Goal: Task Accomplishment & Management: Manage account settings

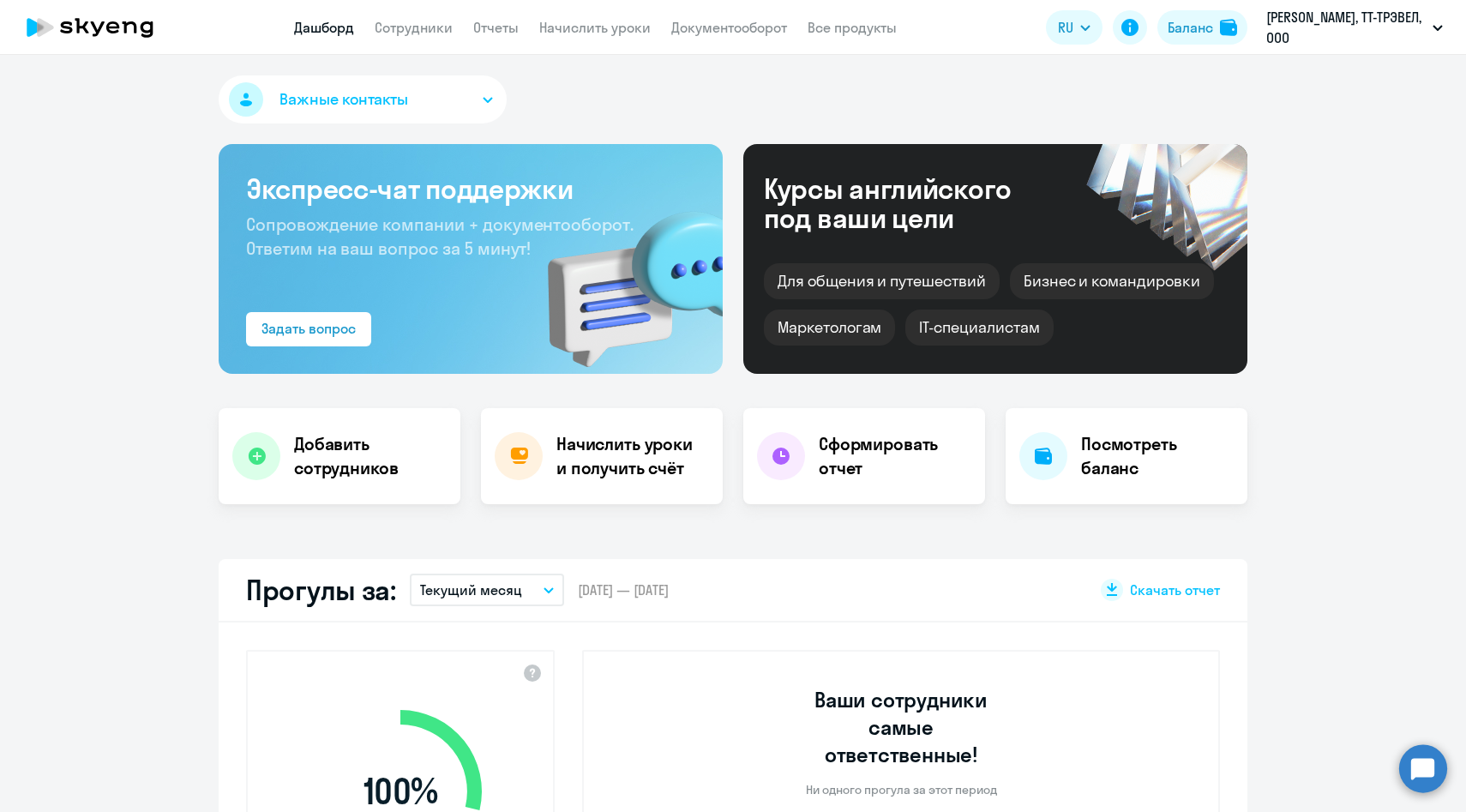
click at [421, 37] on app-menu-item-link "Сотрудники" at bounding box center [414, 28] width 78 height 22
click at [416, 29] on link "Сотрудники" at bounding box center [414, 27] width 78 height 17
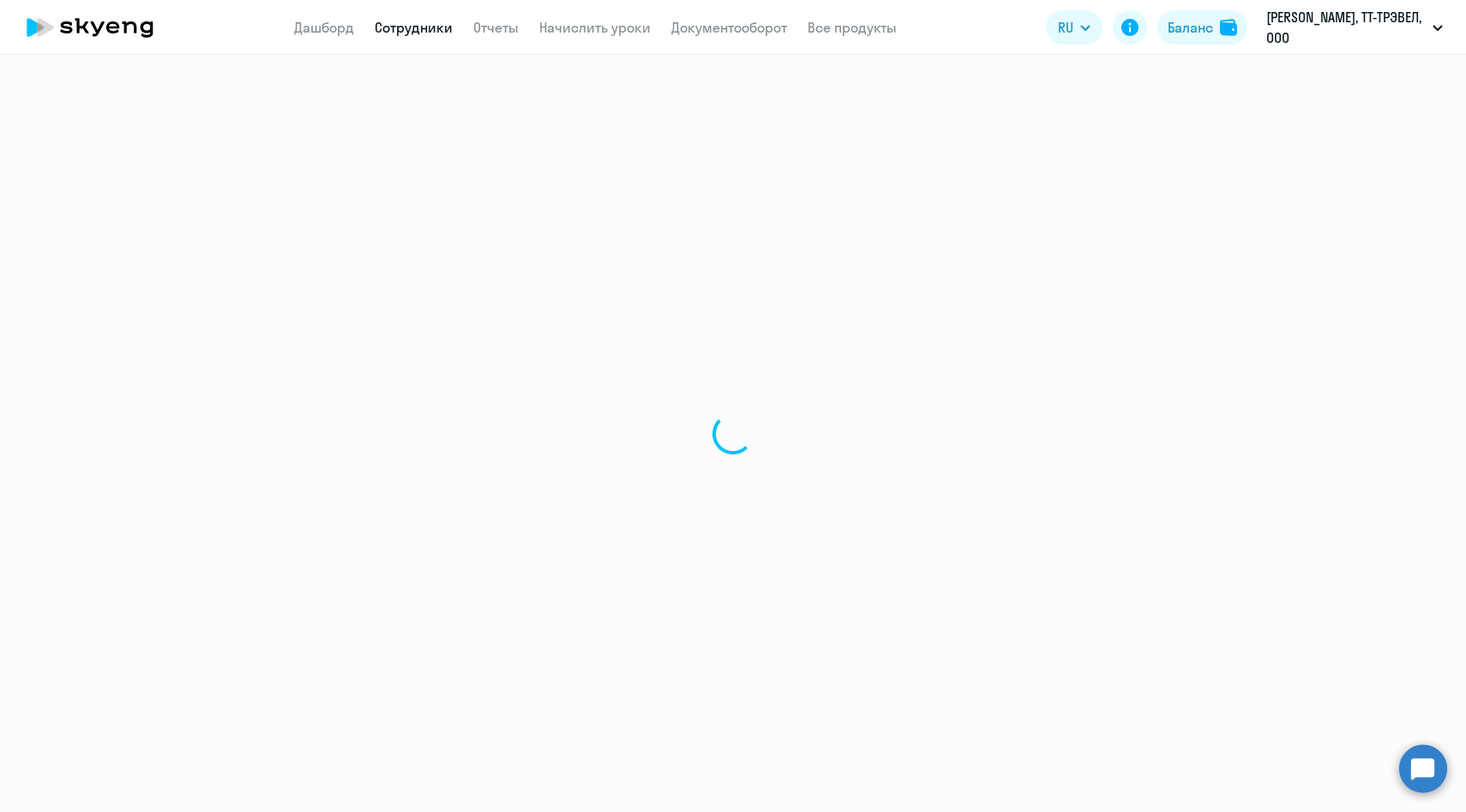
select select "30"
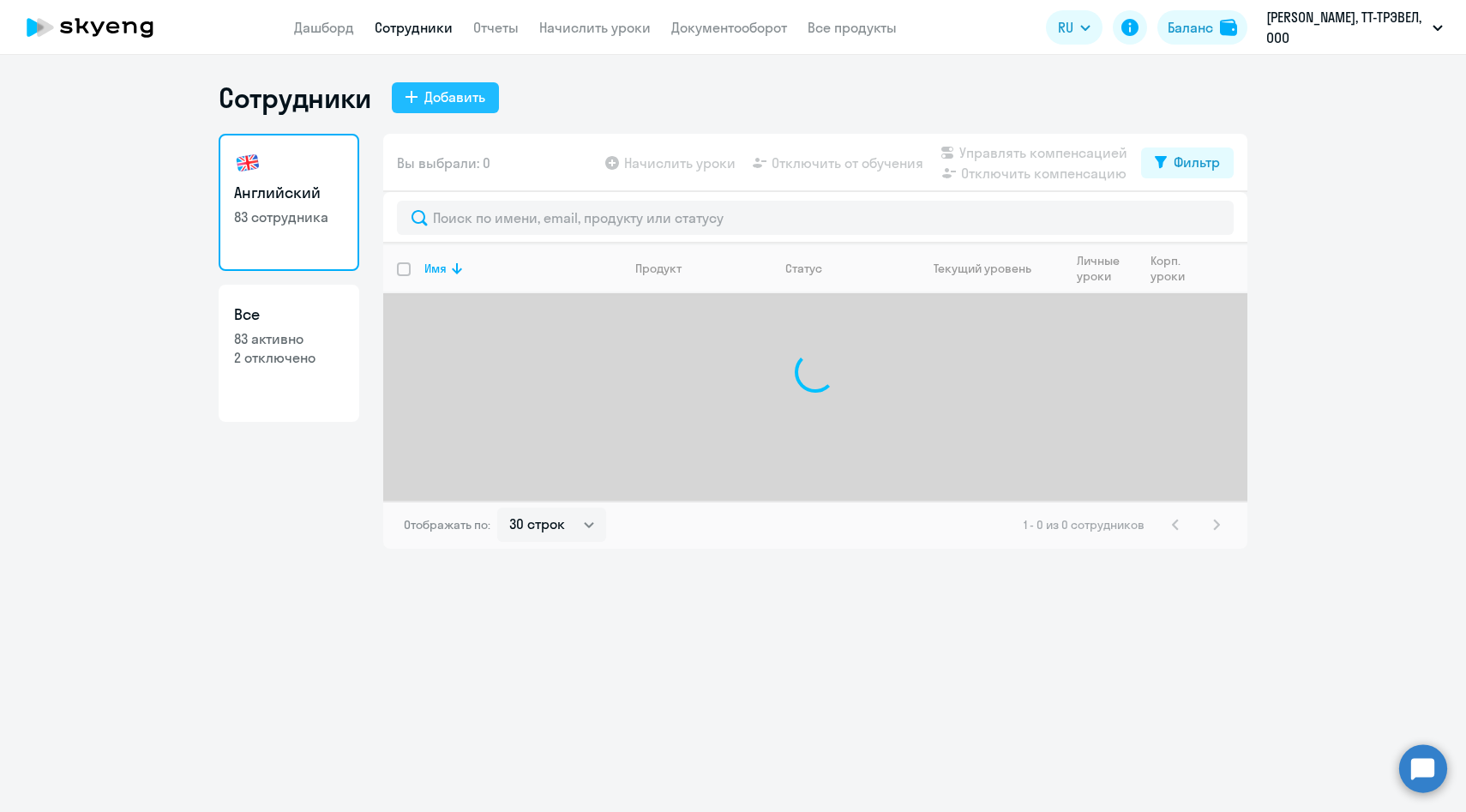
click at [459, 97] on div "Добавить" at bounding box center [455, 96] width 61 height 21
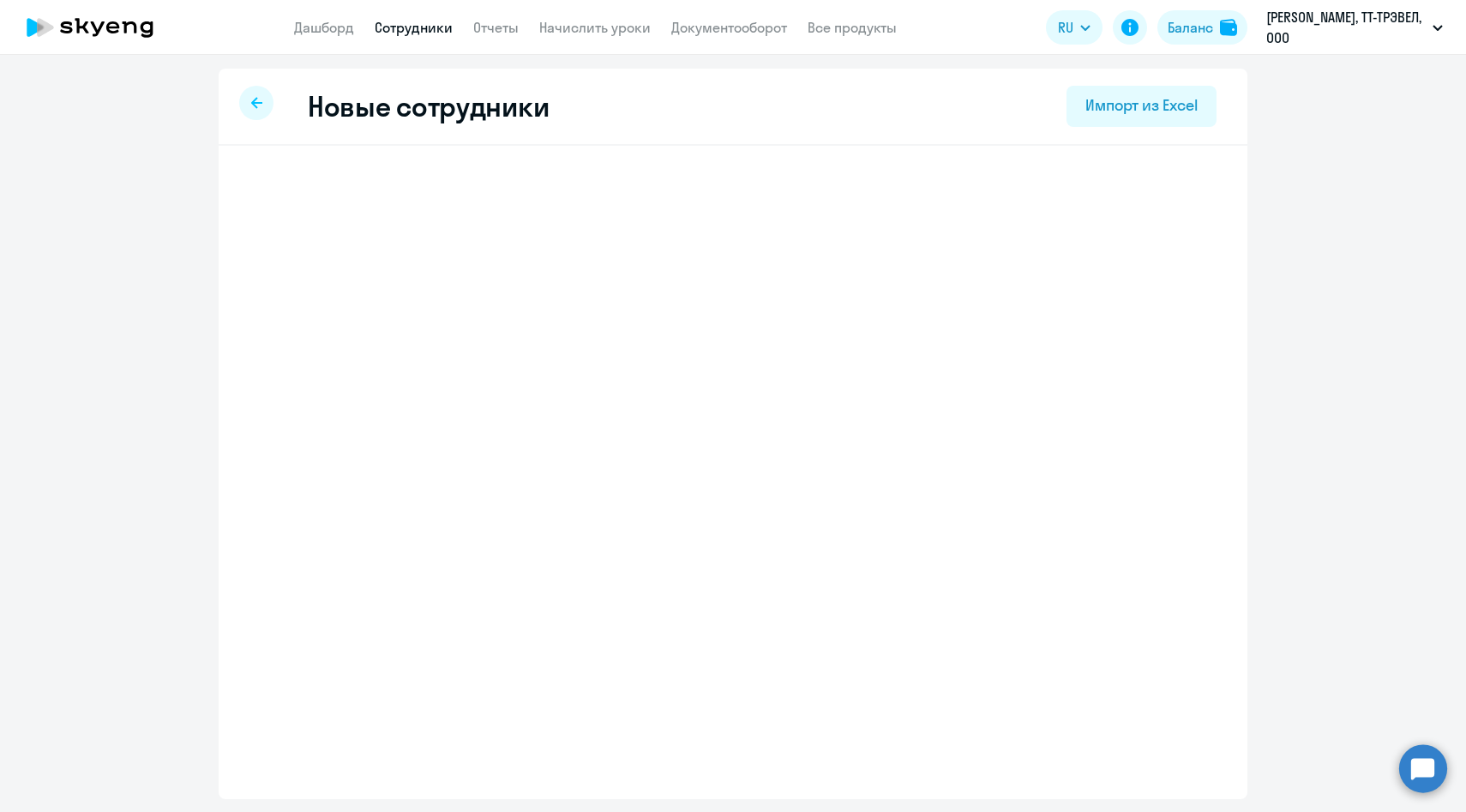
select select "english_adult_native_speaker"
select select "3"
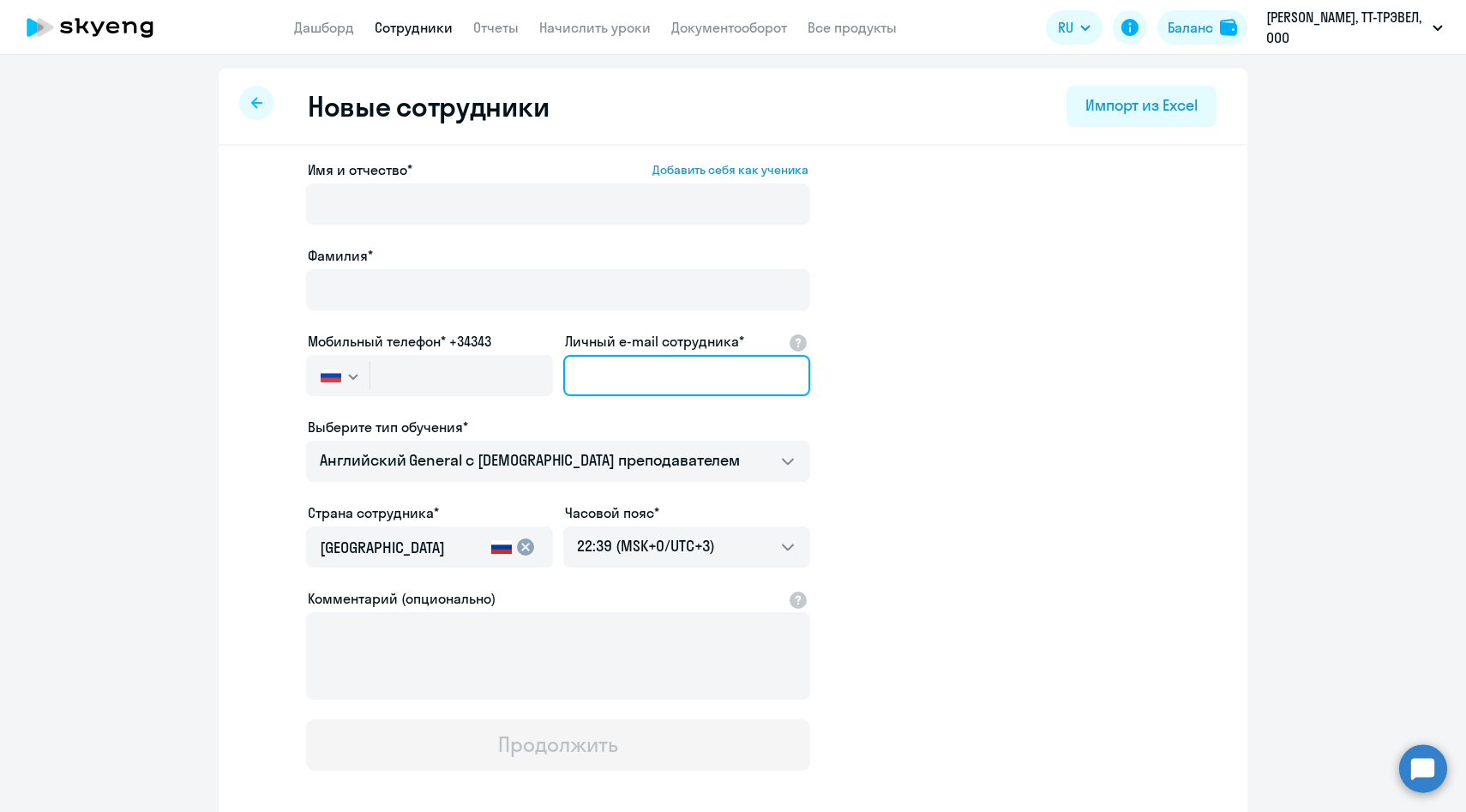
click at [611, 383] on input "Личный e-mail сотрудника*" at bounding box center [687, 375] width 247 height 41
paste input "+79605032030"
type input "+79605032030"
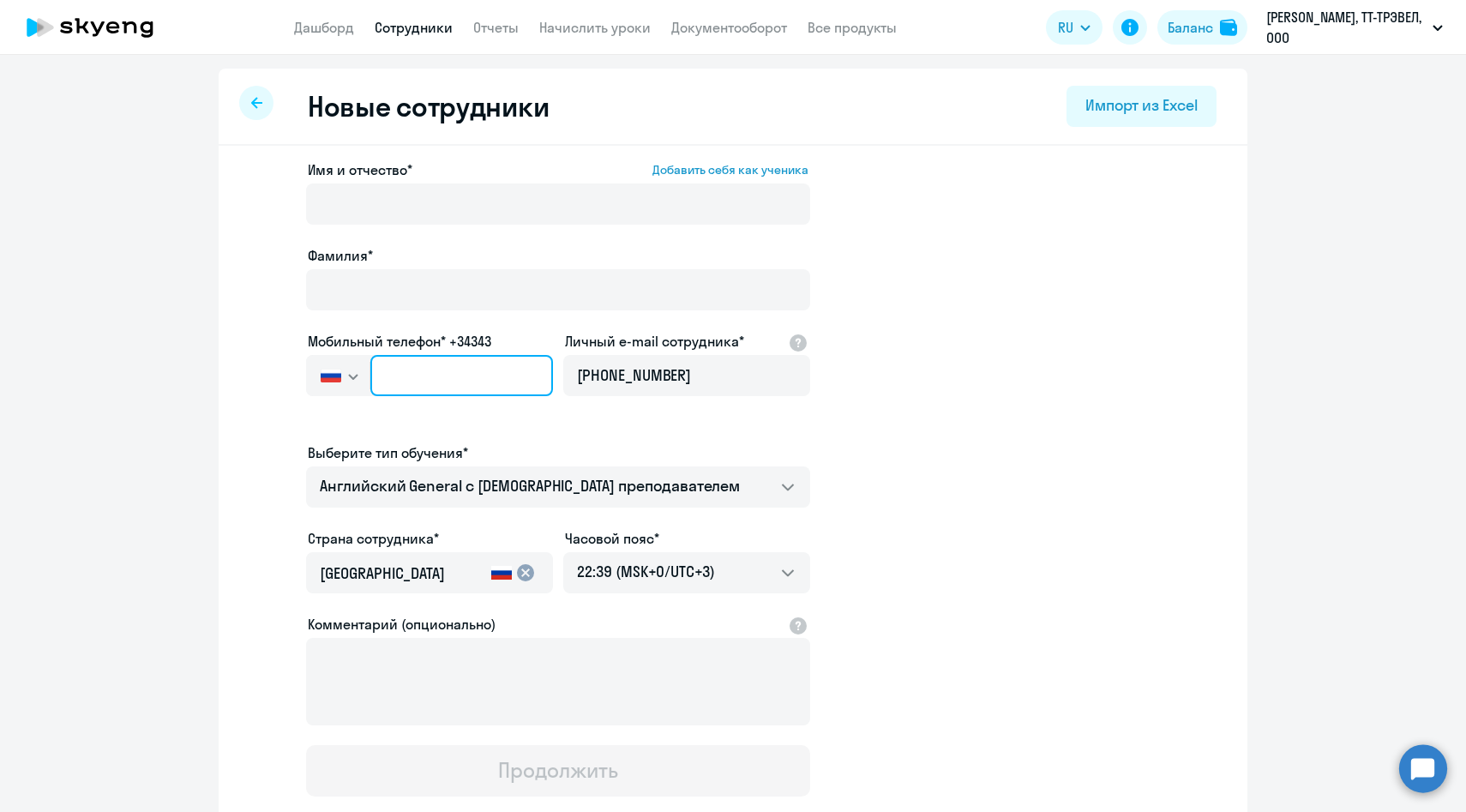
click at [502, 376] on input "text" at bounding box center [461, 375] width 183 height 41
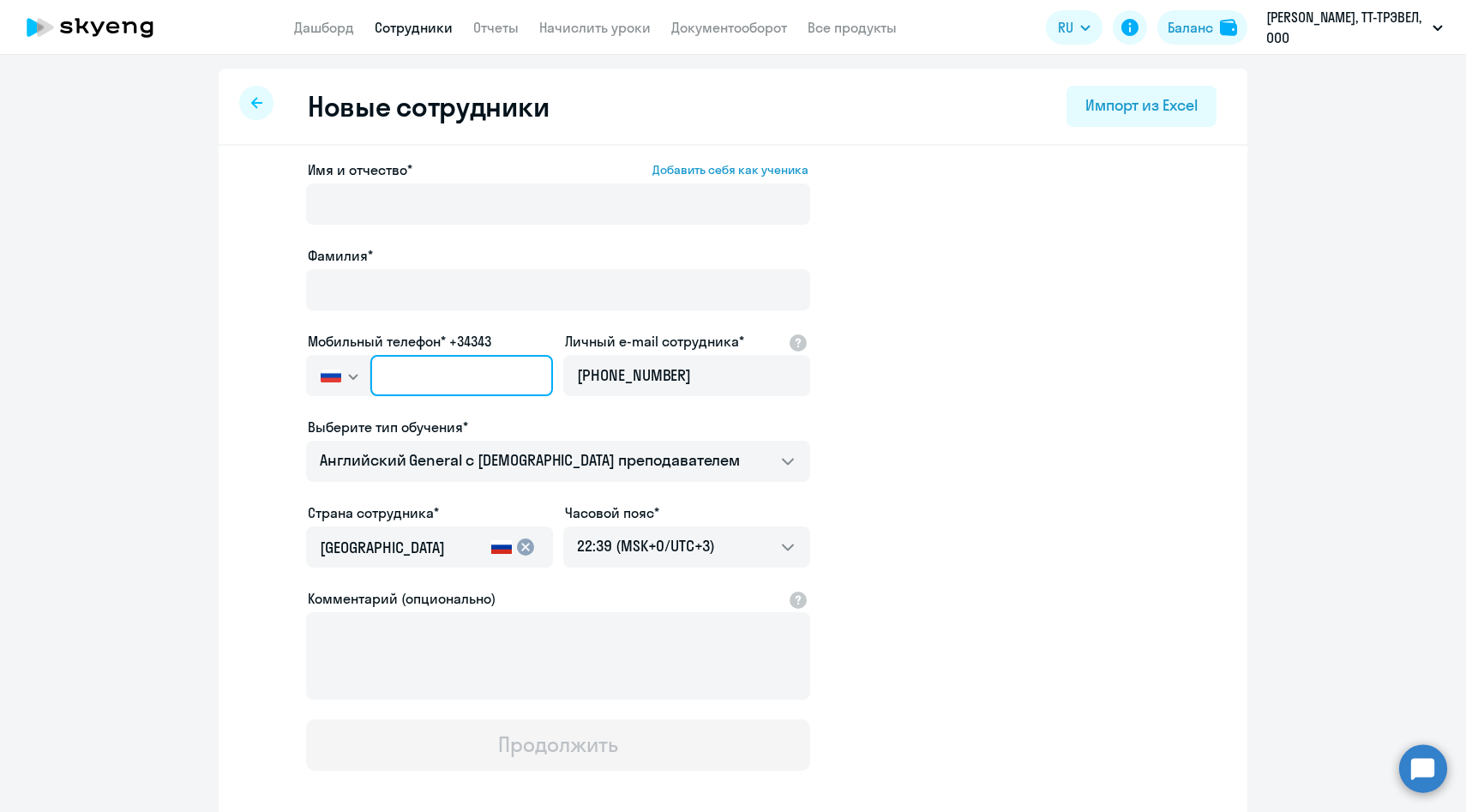
paste input "+7 960 503-20-30"
type input "+7 960 503-20-30"
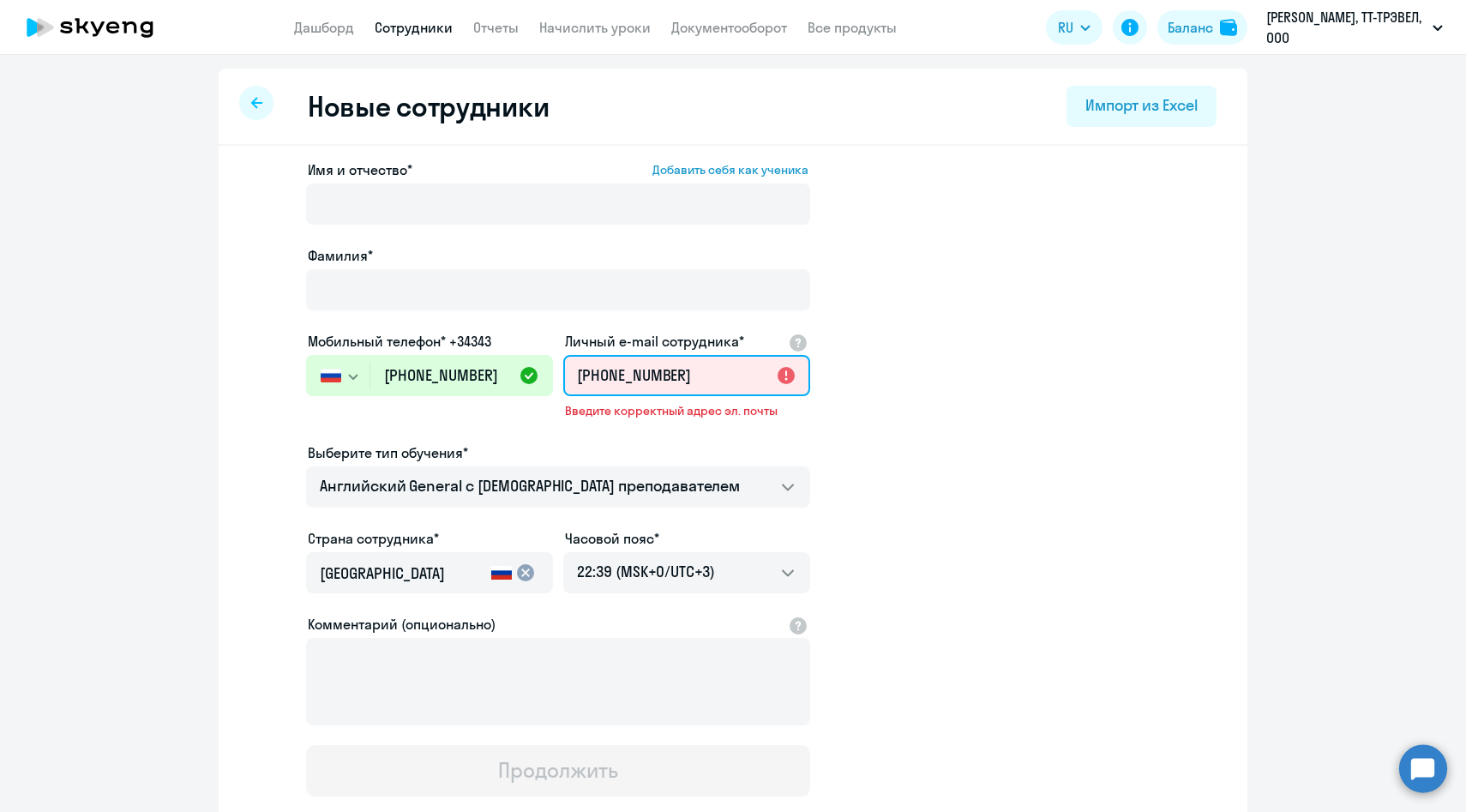
drag, startPoint x: 697, startPoint y: 378, endPoint x: 487, endPoint y: 376, distance: 210.0
click at [487, 376] on div "Имя и отчество* Добавить себя как ученика Фамилия* Мобильный телефон* +34343 Ро…" at bounding box center [558, 477] width 504 height 637
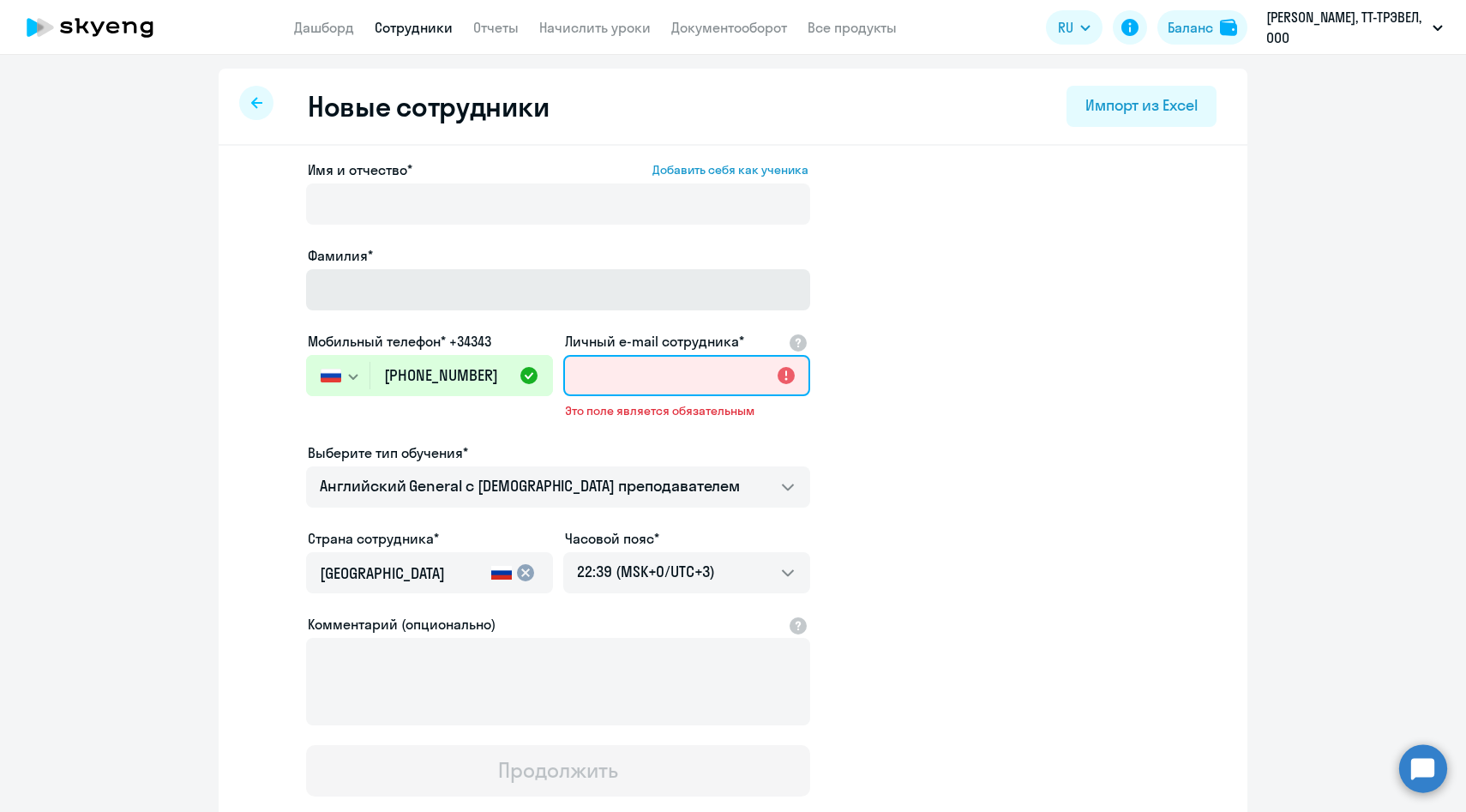
paste input "[EMAIL_ADDRESS][DOMAIN_NAME]"
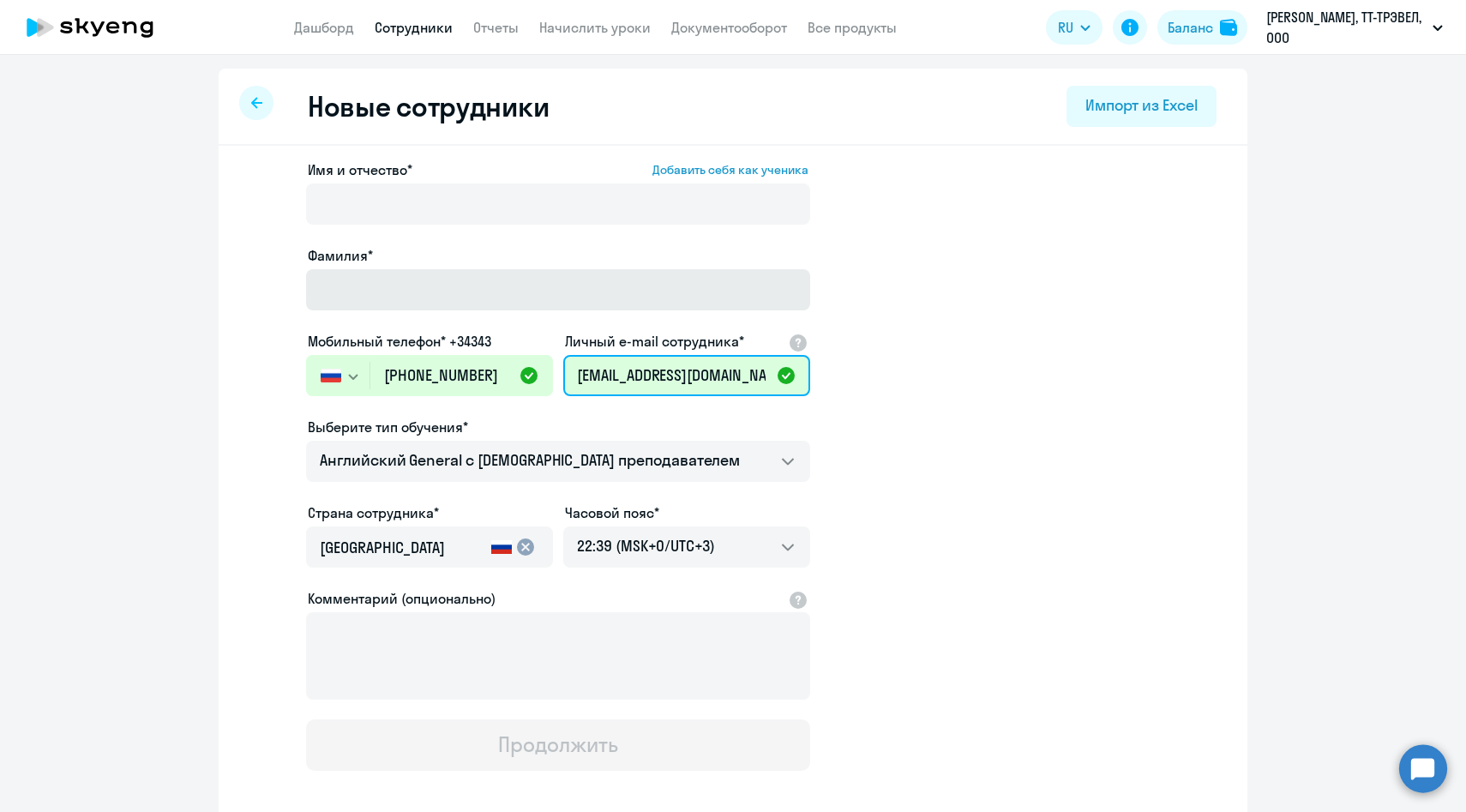
scroll to position [0, 37]
type input "[EMAIL_ADDRESS][DOMAIN_NAME]"
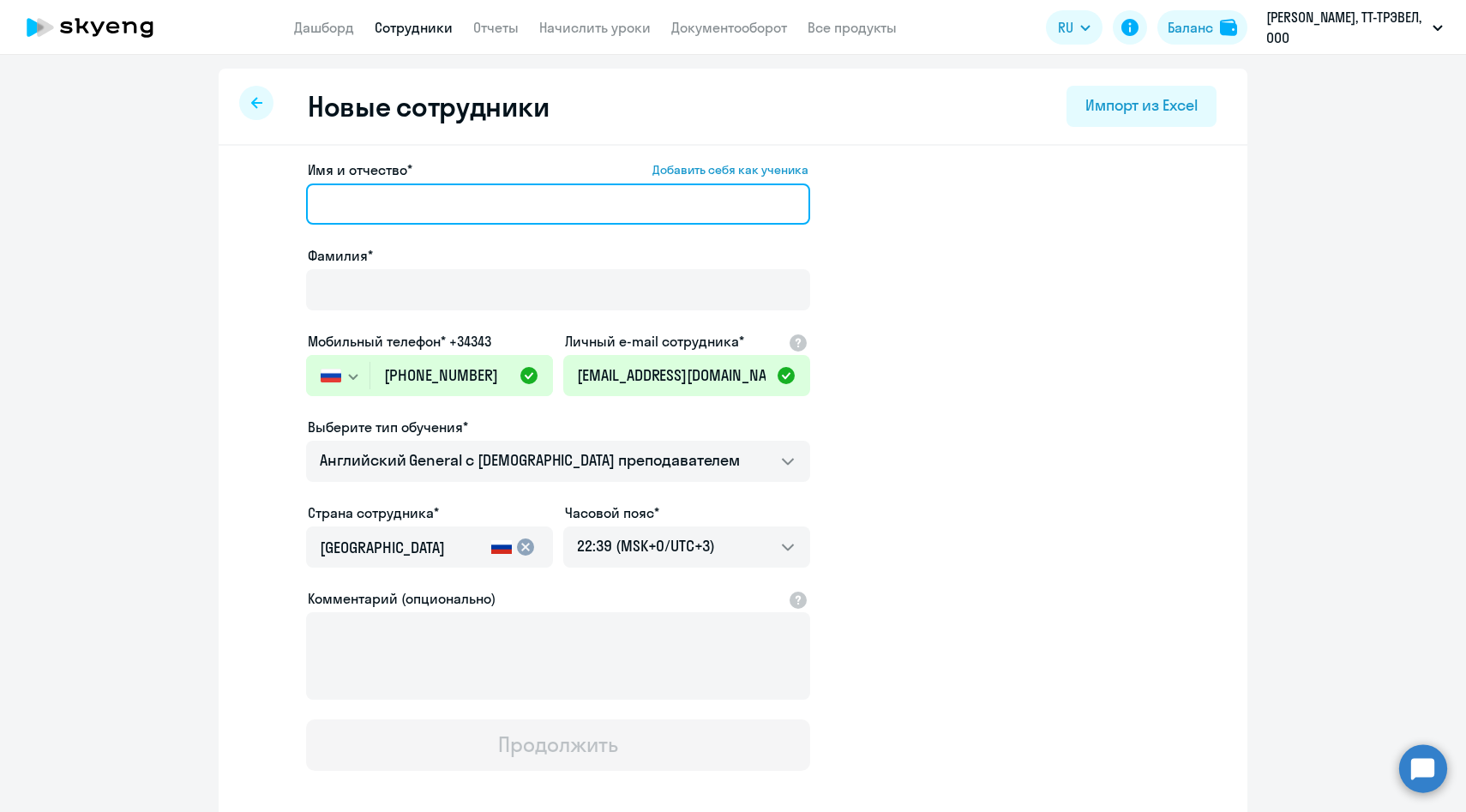
click at [483, 198] on input "Имя и отчество* Добавить себя как ученика" at bounding box center [558, 204] width 504 height 41
paste input "[PERSON_NAME]"
drag, startPoint x: 435, startPoint y: 204, endPoint x: 170, endPoint y: 202, distance: 265.0
click at [170, 202] on ng-component "Новые сотрудники Импорт из Excel Имя и отчество* Добавить себя как ученика Конс…" at bounding box center [733, 484] width 1466 height 831
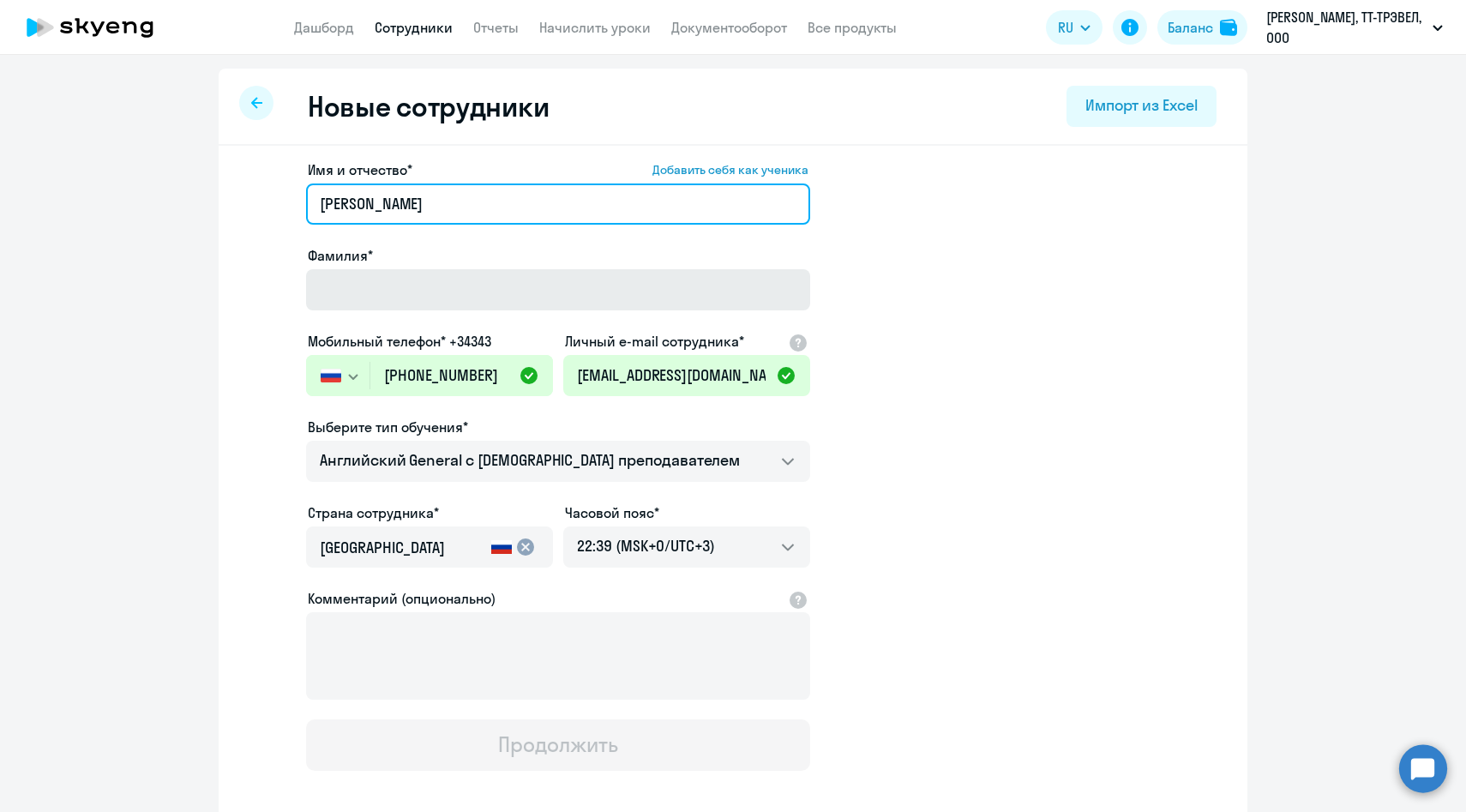
type input "Заира"
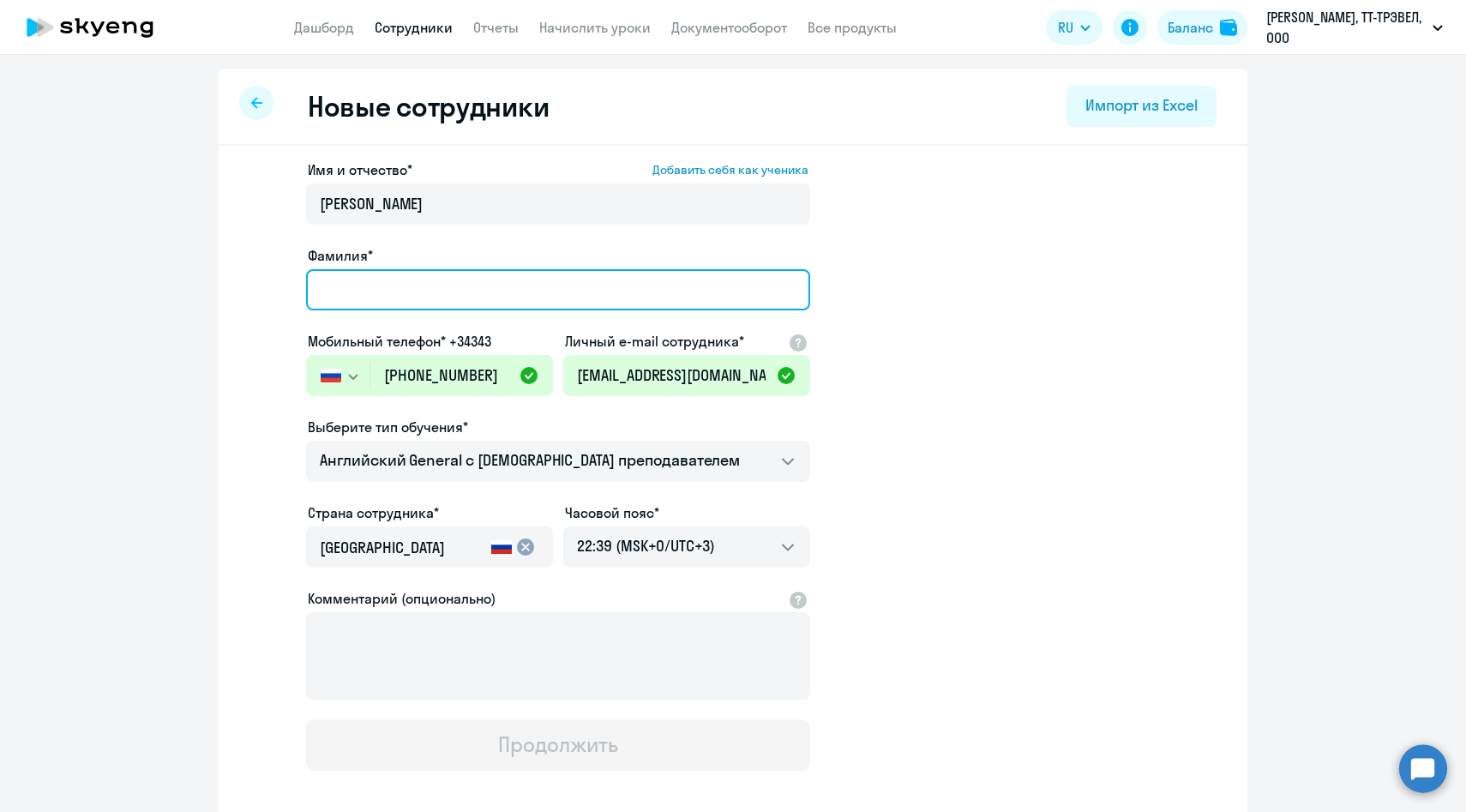
click at [337, 291] on input "Фамилия*" at bounding box center [558, 289] width 504 height 41
paste input "Константинова"
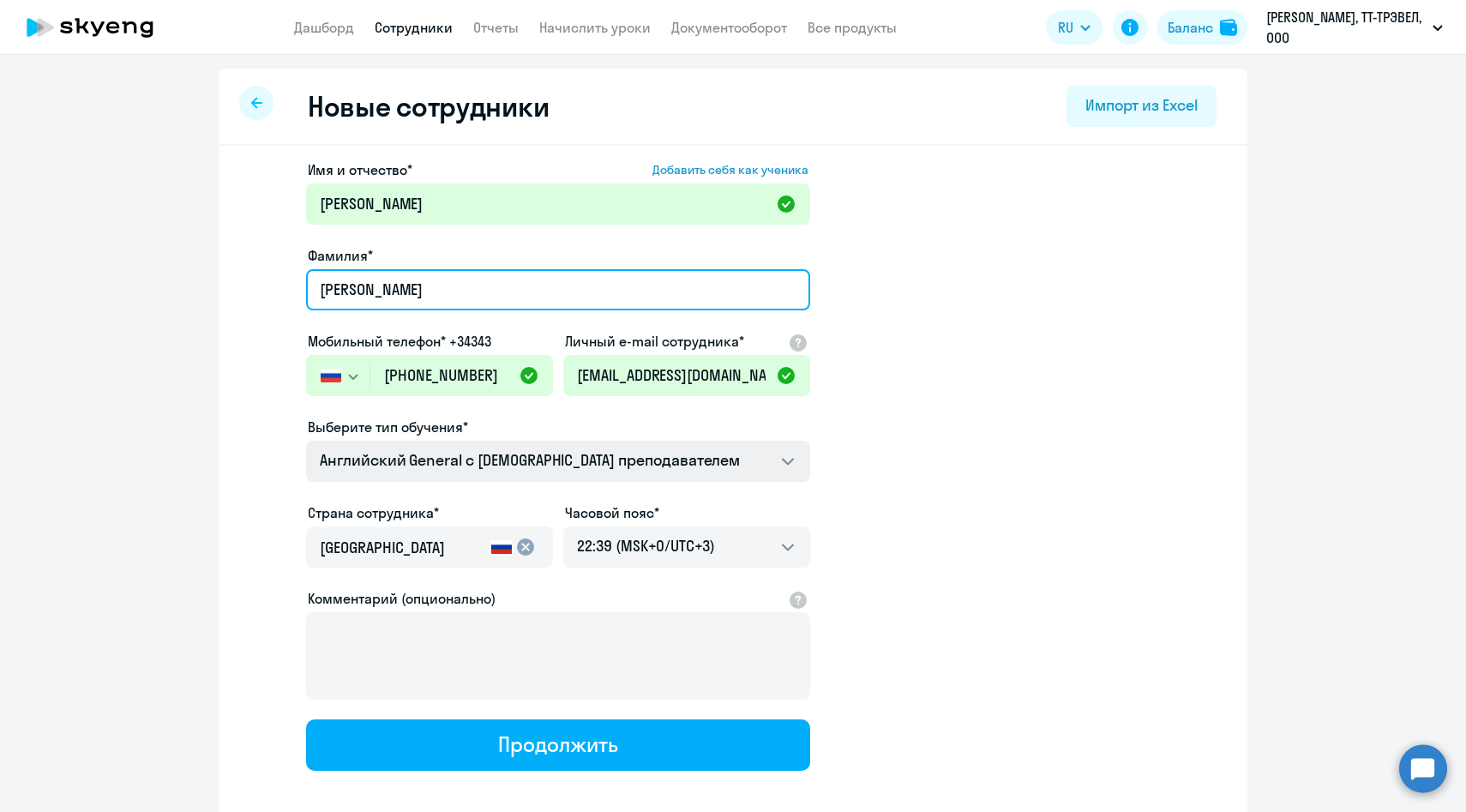
type input "Константинова"
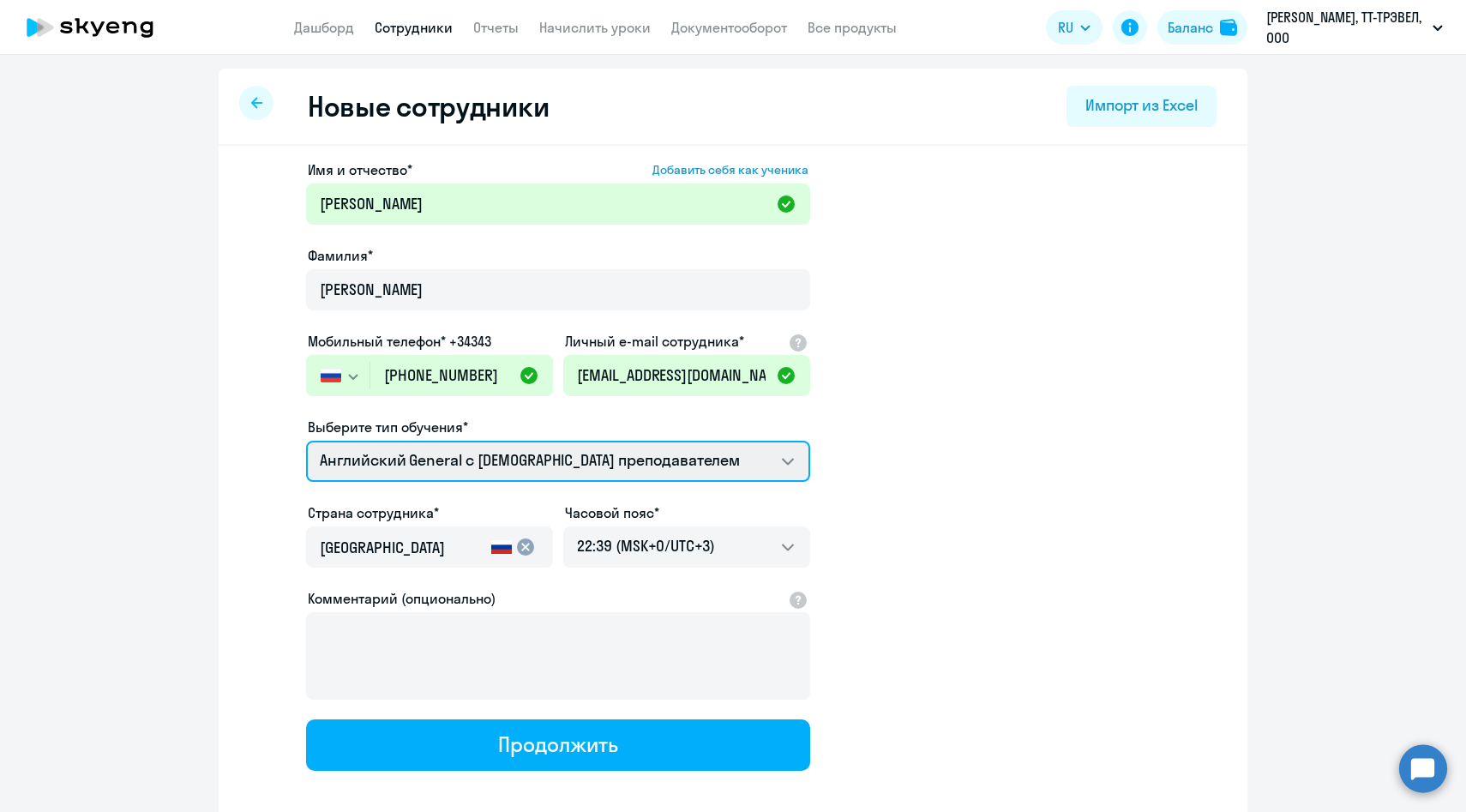
click at [365, 457] on select "Английский General с [DEMOGRAPHIC_DATA] преподавателем Премиум [DEMOGRAPHIC_DAT…" at bounding box center [558, 461] width 504 height 41
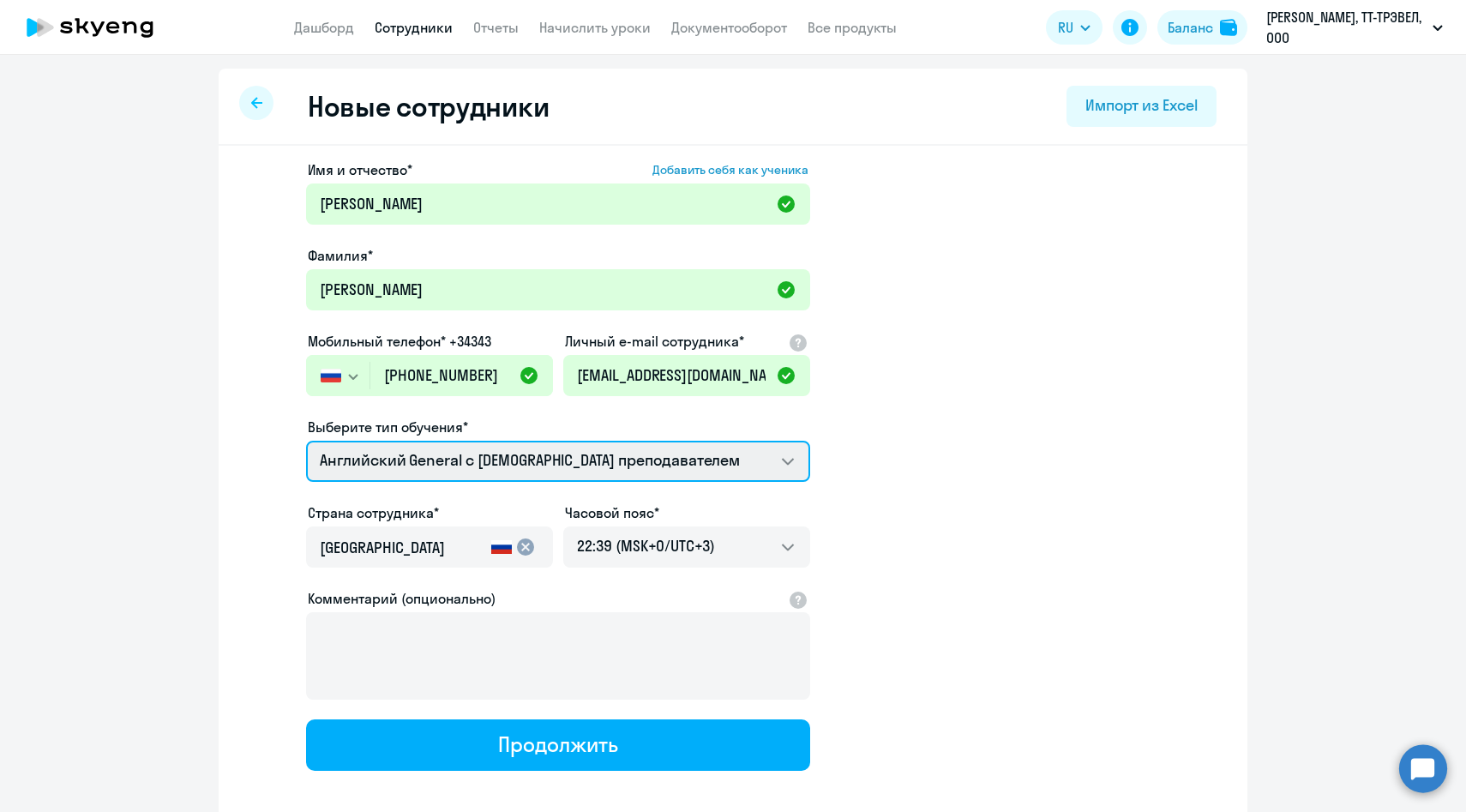
select select "english_adult_not_native_speaker_premium"
click at [306, 441] on select "Английский General с [DEMOGRAPHIC_DATA] преподавателем Премиум [DEMOGRAPHIC_DAT…" at bounding box center [558, 461] width 504 height 41
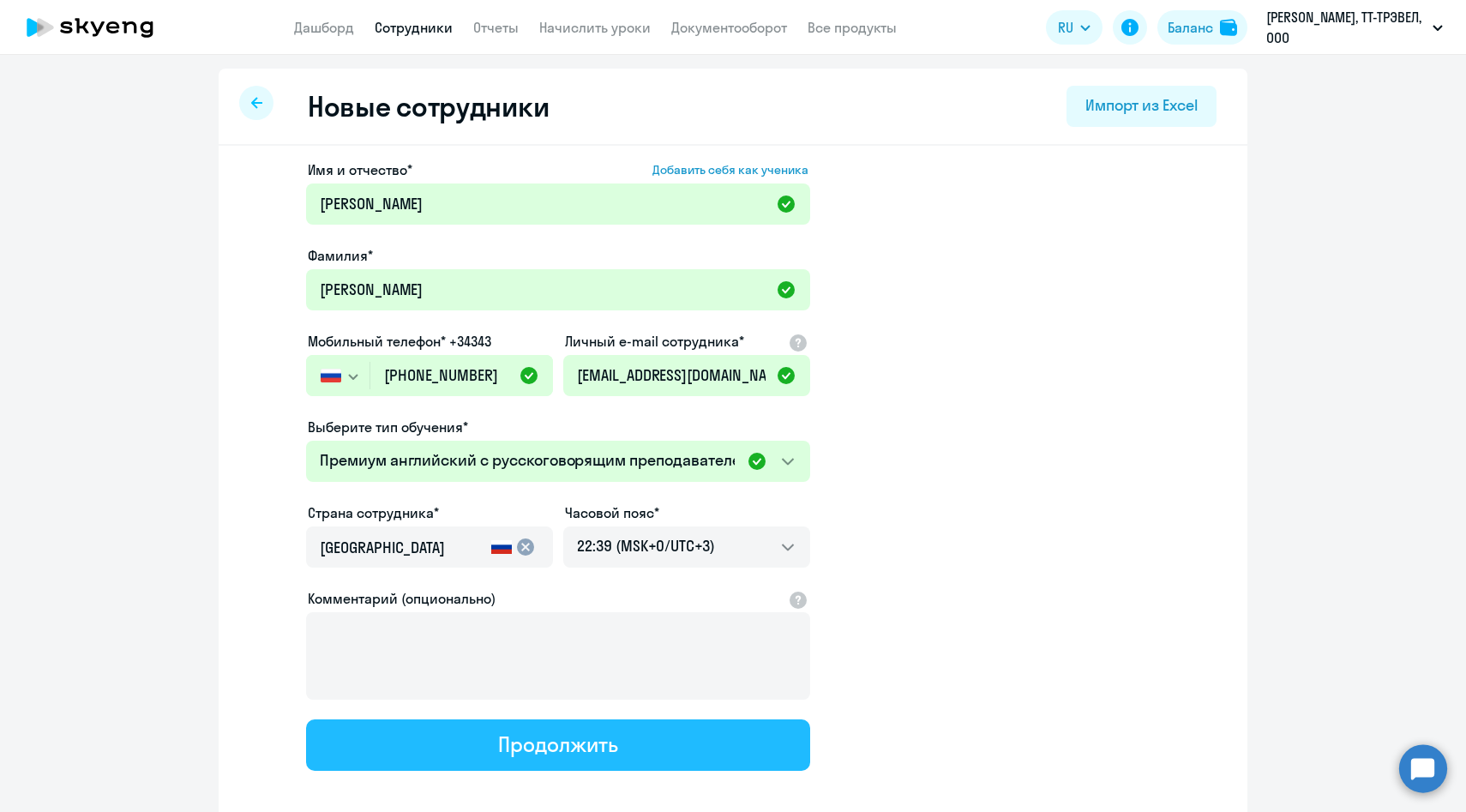
click at [459, 752] on button "Продолжить" at bounding box center [558, 745] width 504 height 52
select select "english_adult_not_native_speaker_premium"
select select "3"
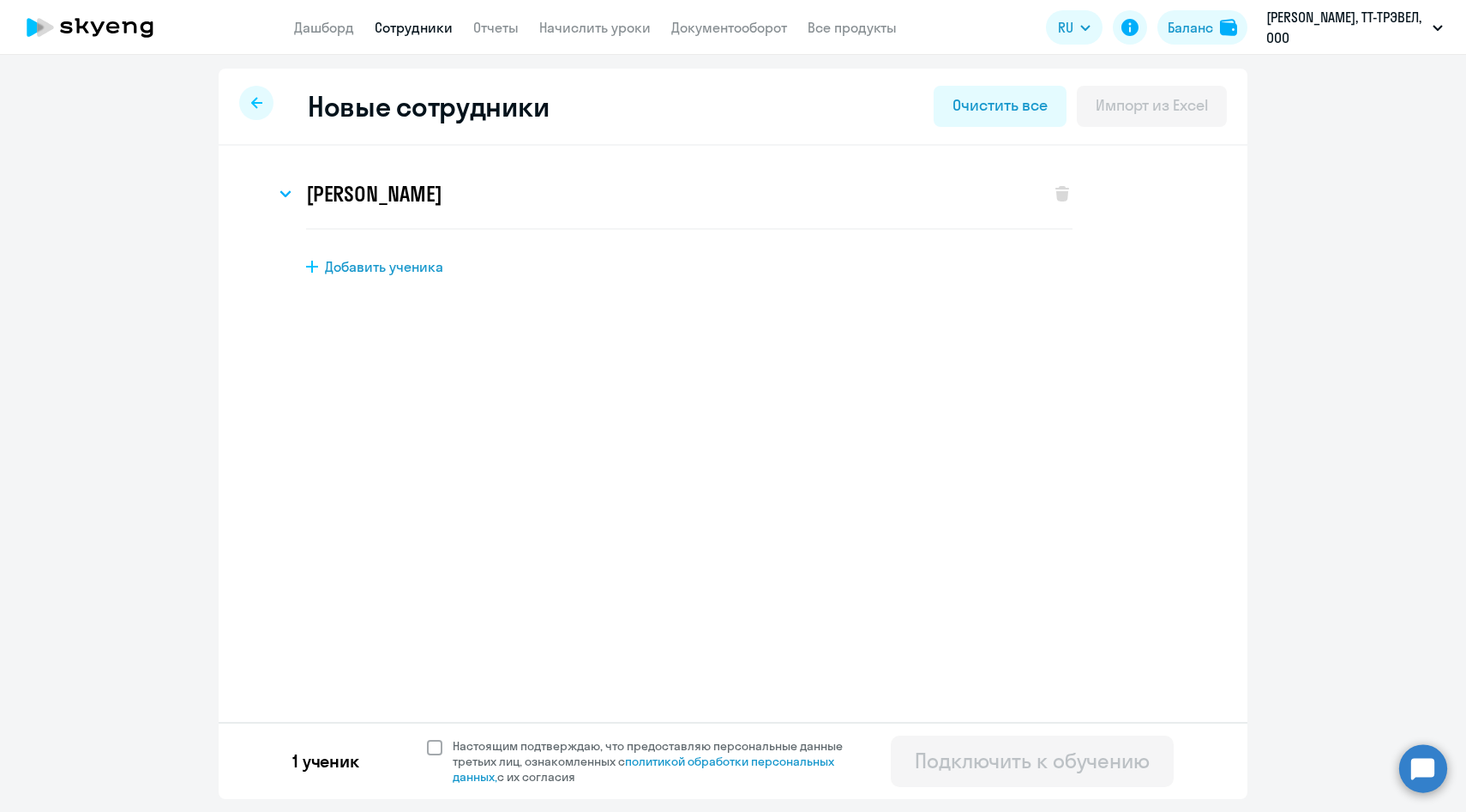
click at [477, 757] on span "Настоящим подтверждаю, что предоставляю персональные данные третьих лиц, ознако…" at bounding box center [658, 761] width 411 height 46
click at [427, 738] on input "Настоящим подтверждаю, что предоставляю персональные данные третьих лиц, ознако…" at bounding box center [427, 737] width 1 height 1
checkbox input "true"
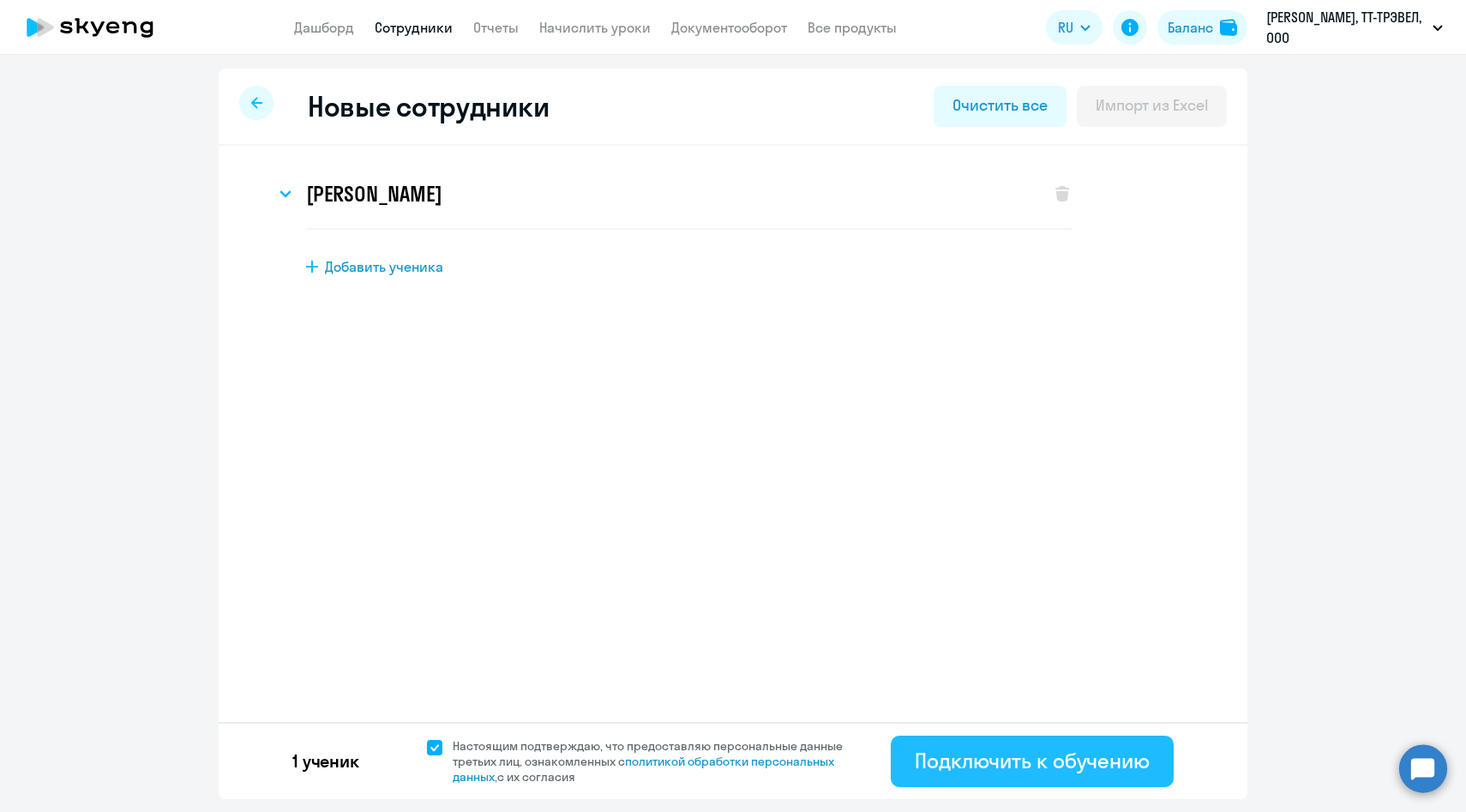
click at [1034, 763] on div "Подключить к обучению" at bounding box center [1032, 760] width 235 height 27
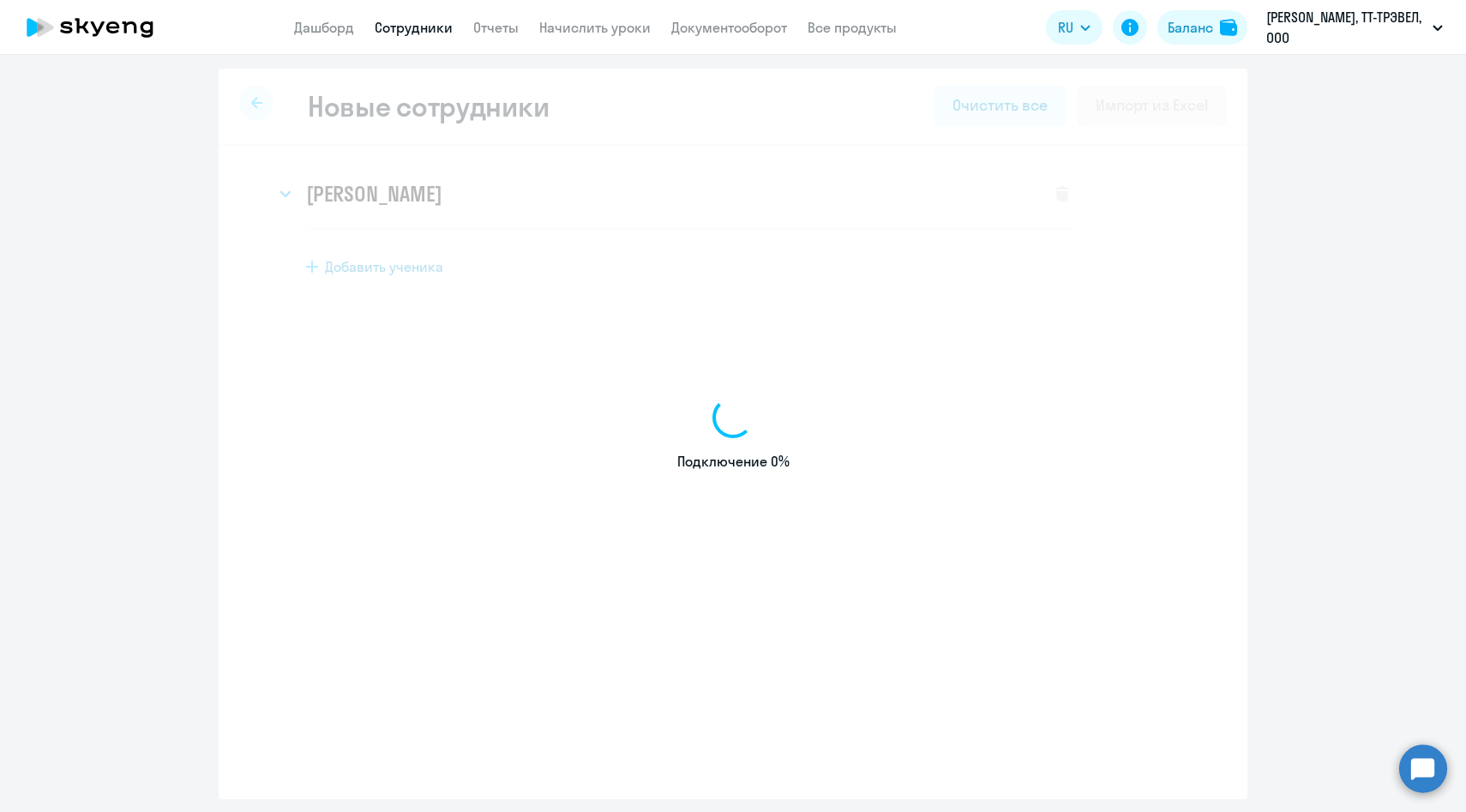
select select "english_adult_native_speaker"
select select "3"
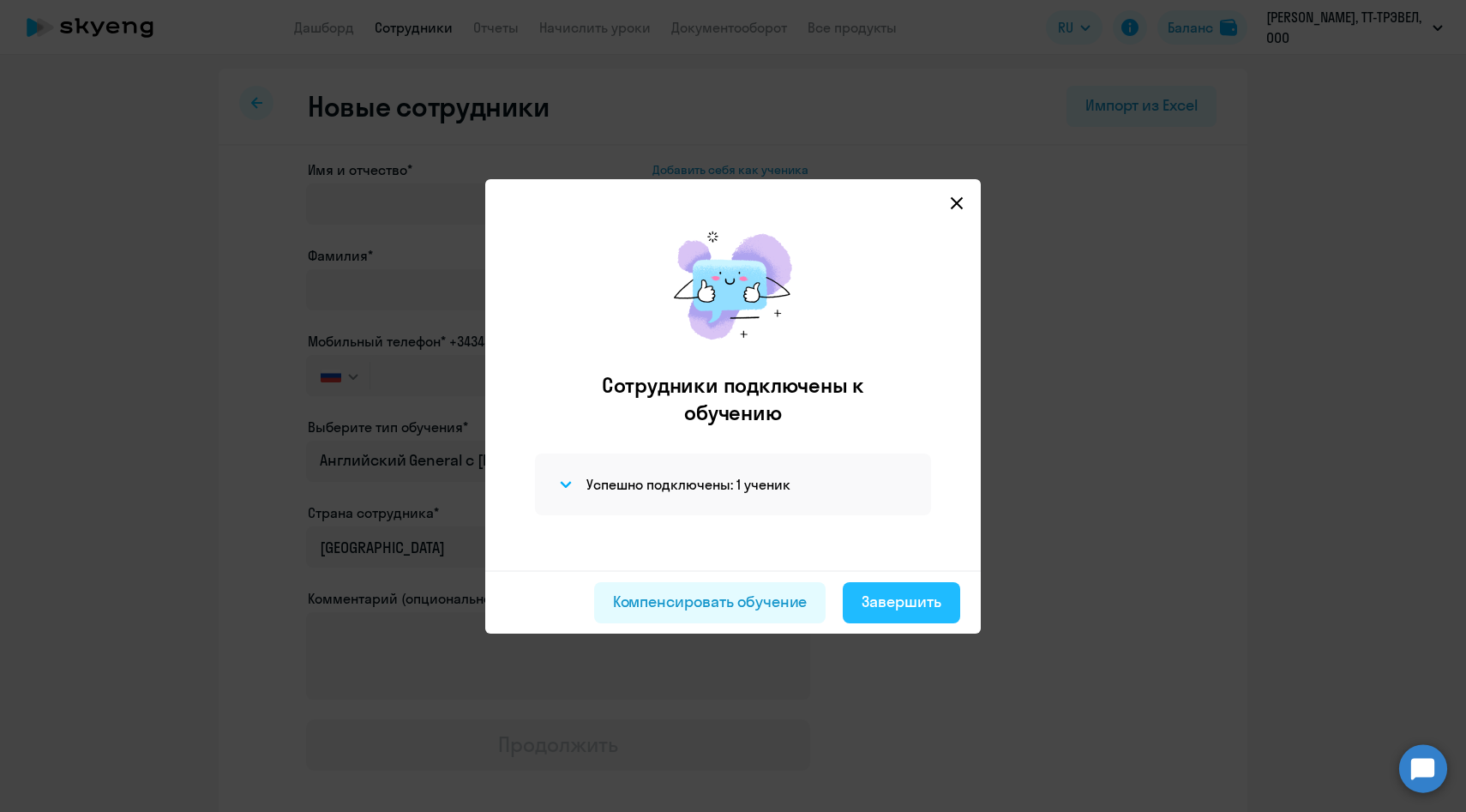
click at [916, 609] on div "Завершить" at bounding box center [901, 602] width 80 height 23
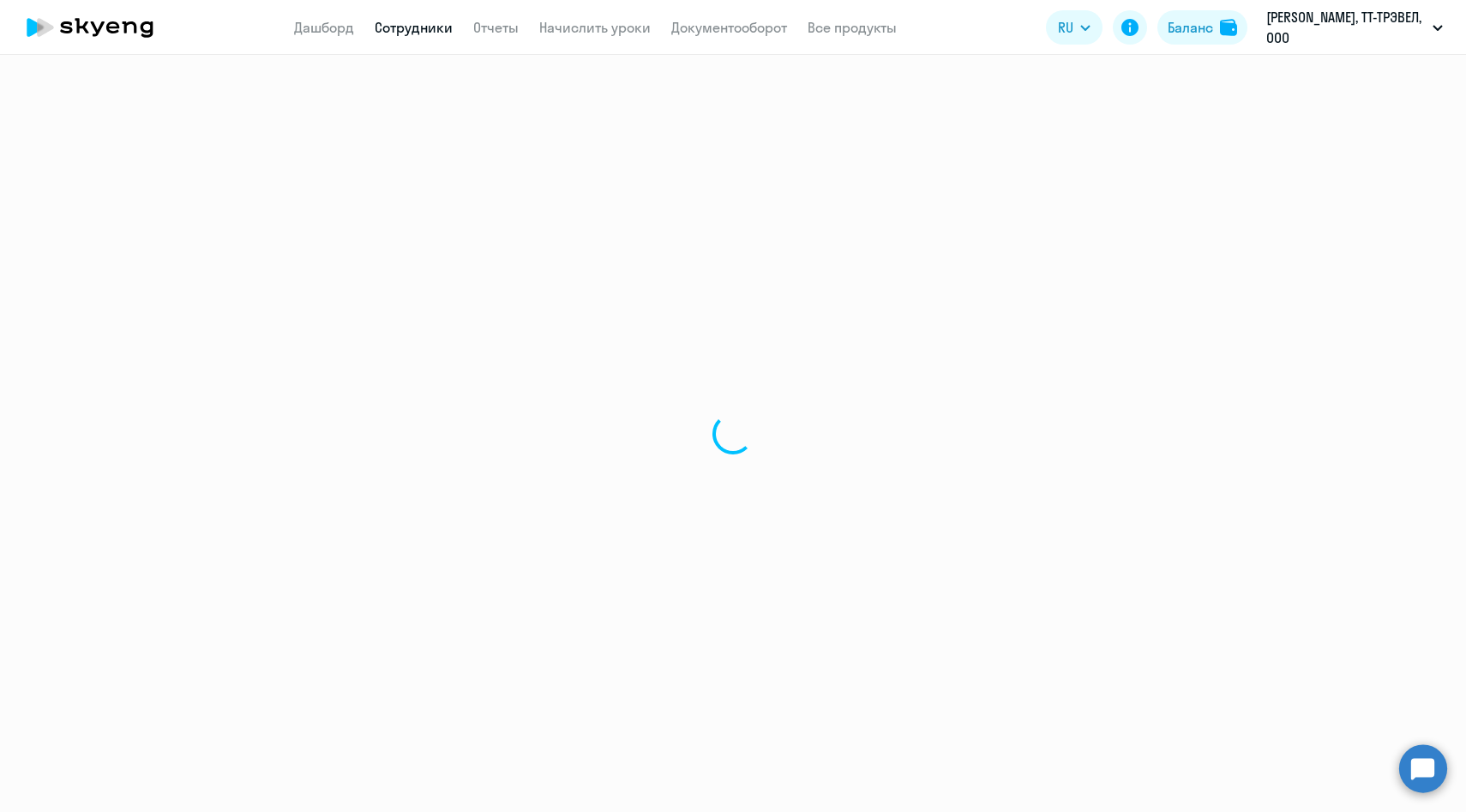
select select "30"
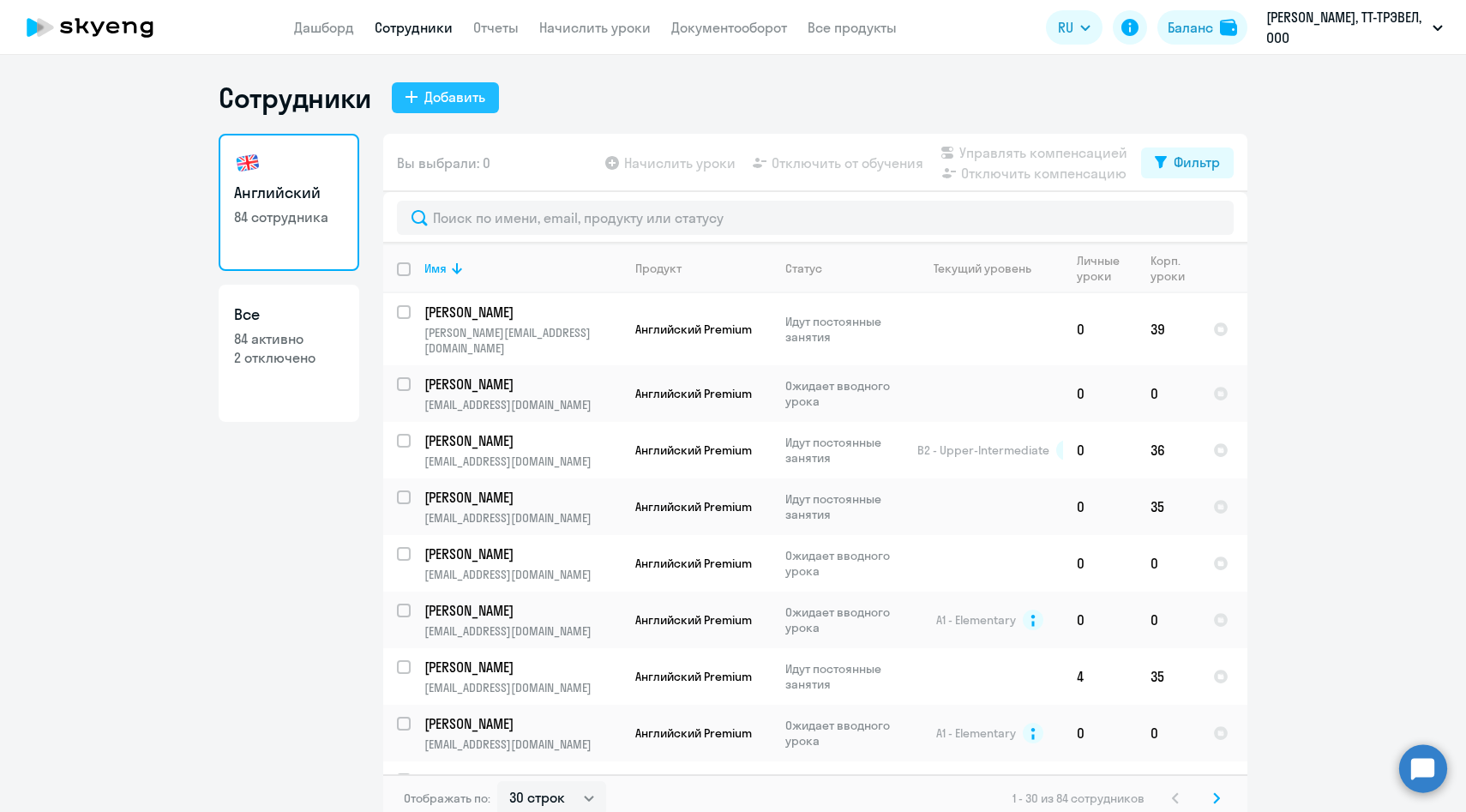
click at [418, 88] on button "Добавить" at bounding box center [446, 98] width 107 height 31
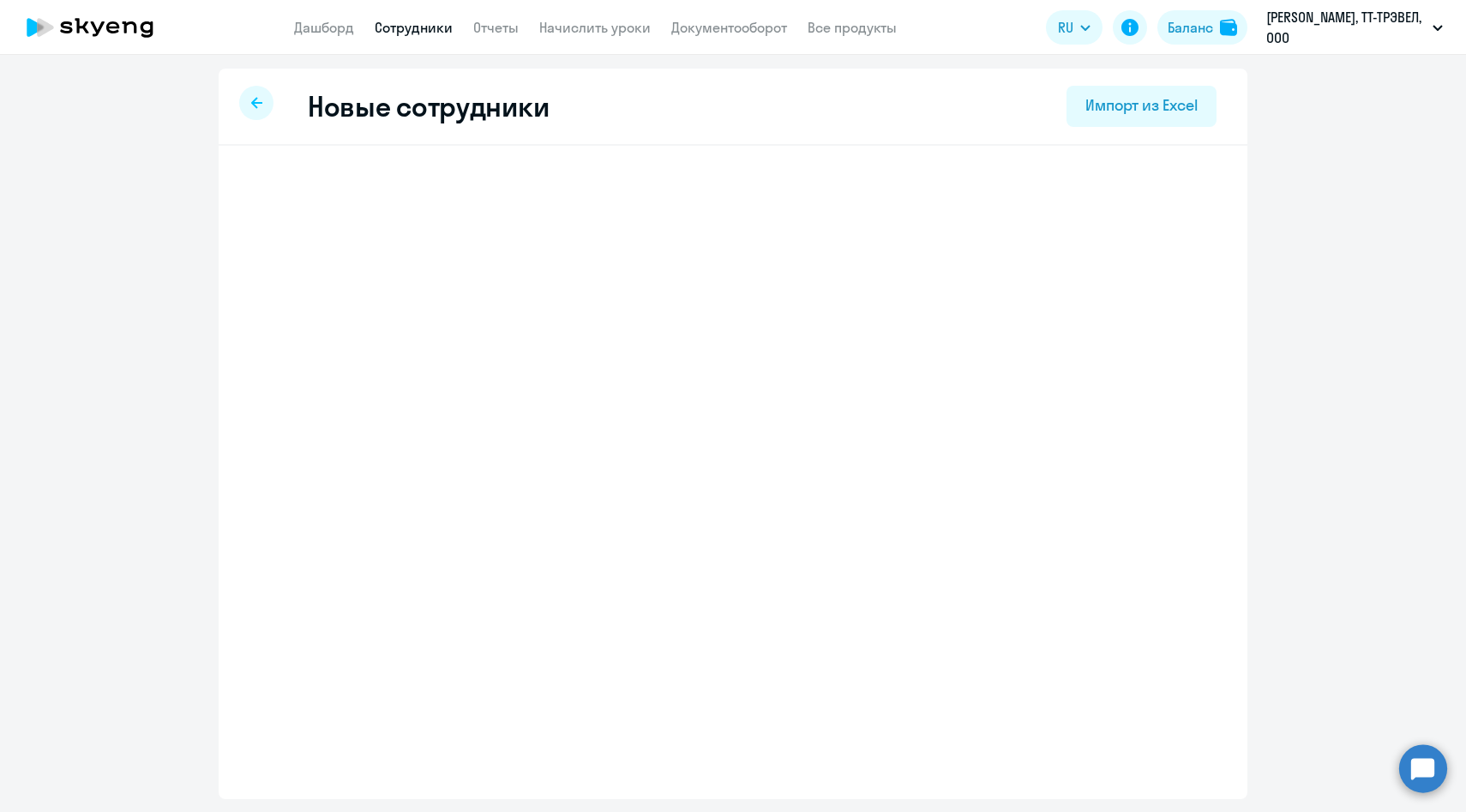
select select "english_adult_native_speaker"
select select "3"
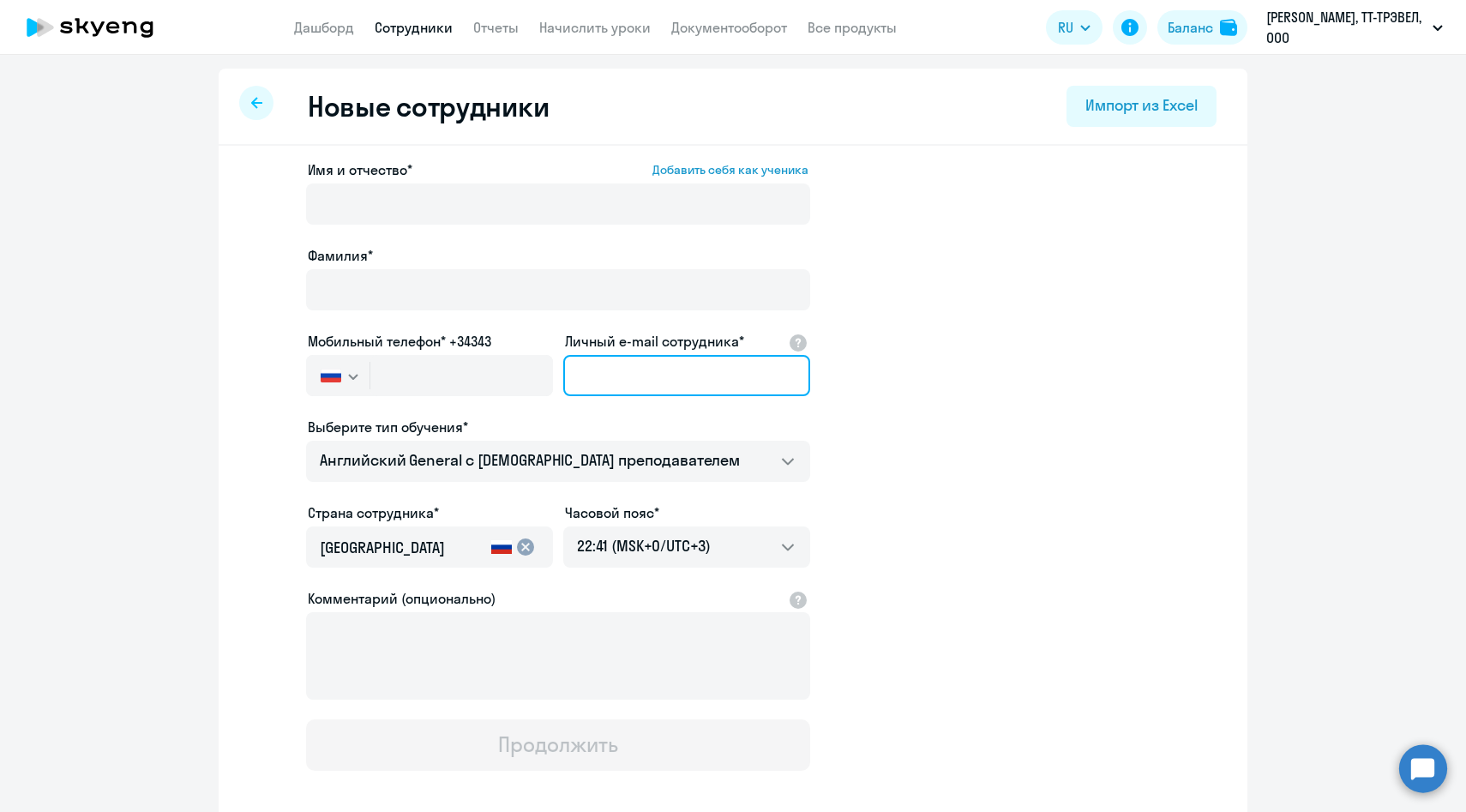
click at [615, 382] on input "Личный e-mail сотрудника*" at bounding box center [687, 375] width 247 height 41
paste input "[EMAIL_ADDRESS][DOMAIN_NAME]"
type input "[EMAIL_ADDRESS][DOMAIN_NAME]"
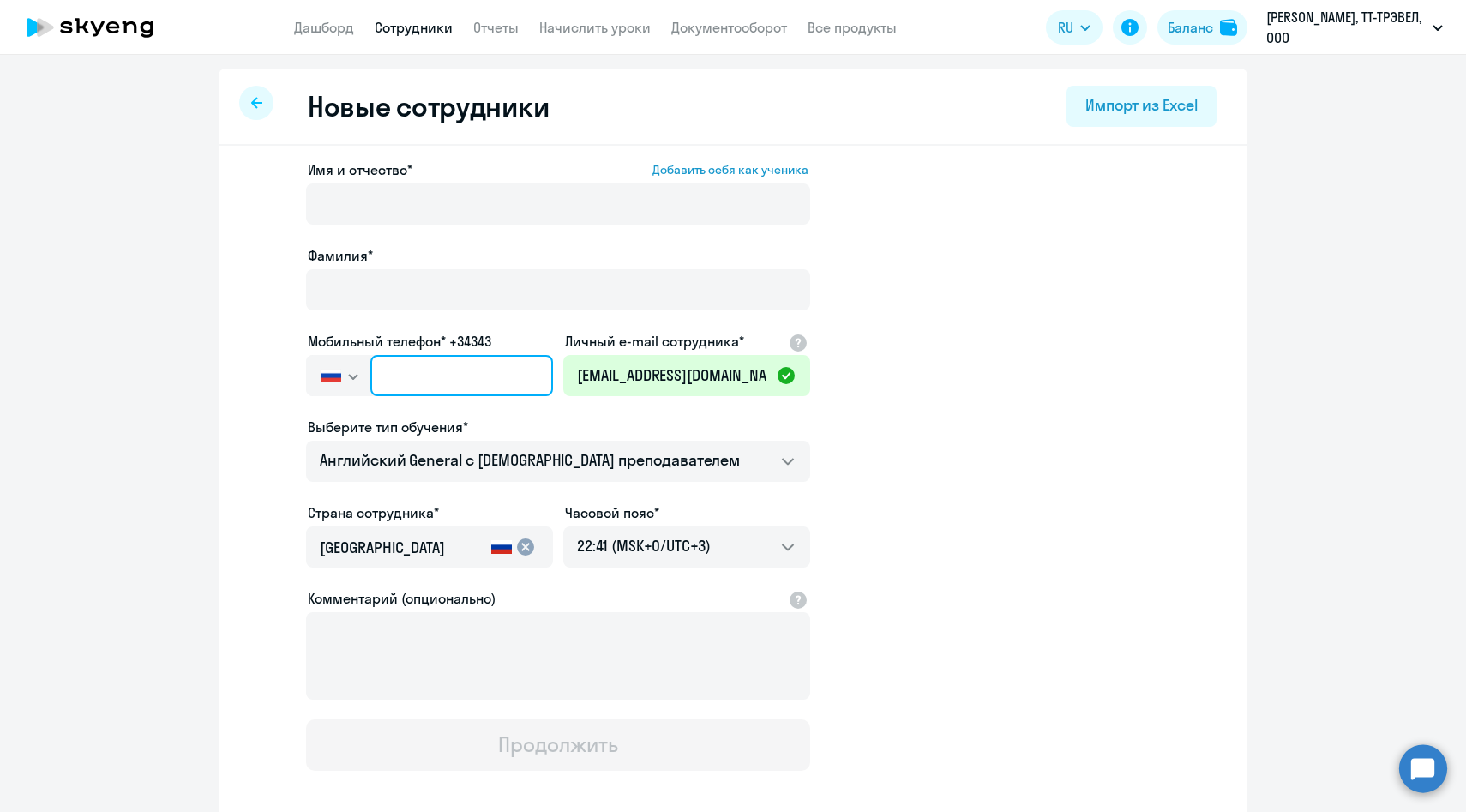
click at [461, 381] on input "text" at bounding box center [461, 375] width 183 height 41
paste input "+7 926 657-98-92"
type input "+7 926 657-98-92"
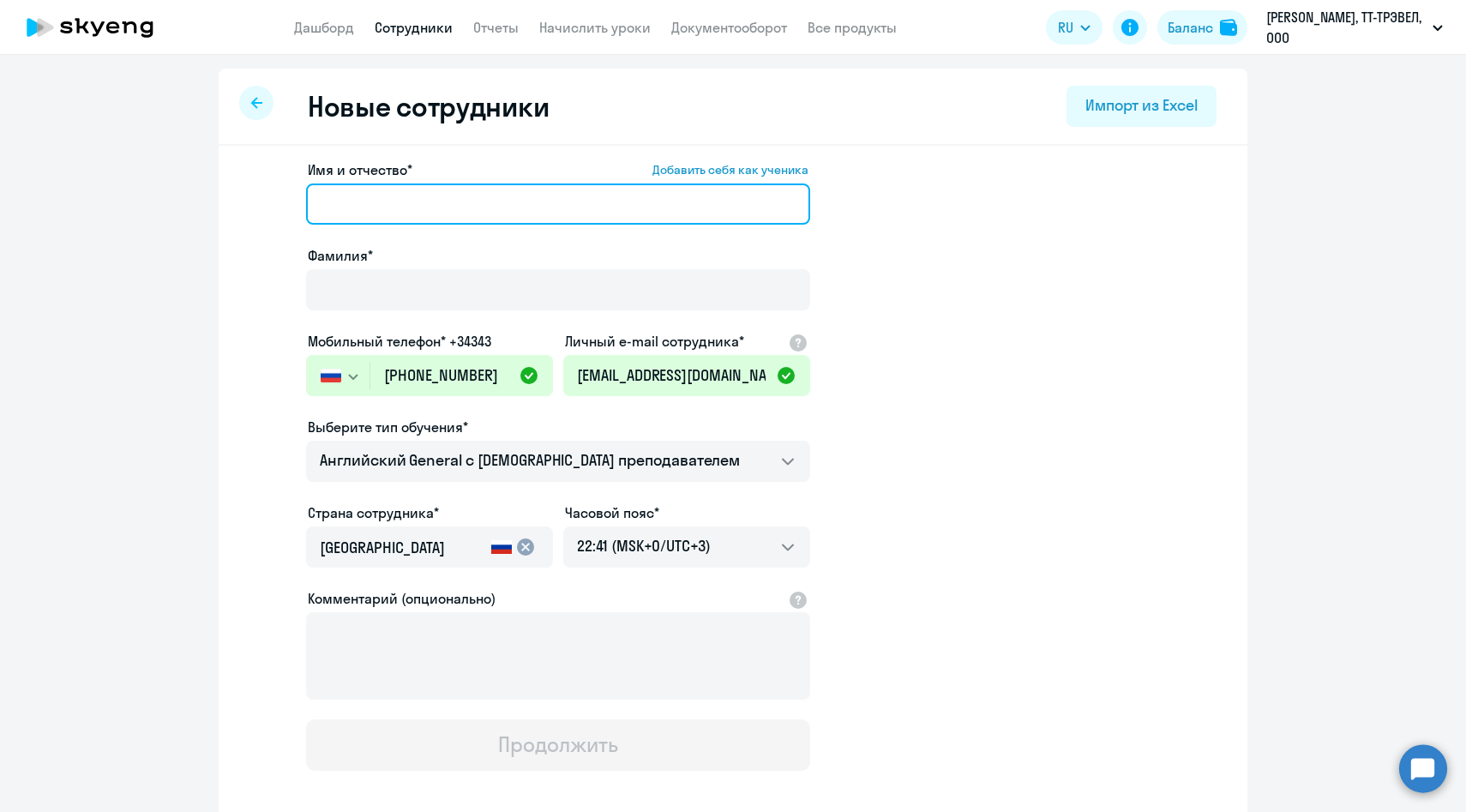
click at [487, 195] on input "Имя и отчество* Добавить себя как ученика" at bounding box center [558, 204] width 504 height 41
paste input "[PERSON_NAME]"
drag, startPoint x: 382, startPoint y: 201, endPoint x: 204, endPoint y: 195, distance: 178.1
click at [206, 195] on ng-component "Новые сотрудники Импорт из Excel Имя и отчество* Добавить себя как ученика Волк…" at bounding box center [733, 484] width 1466 height 831
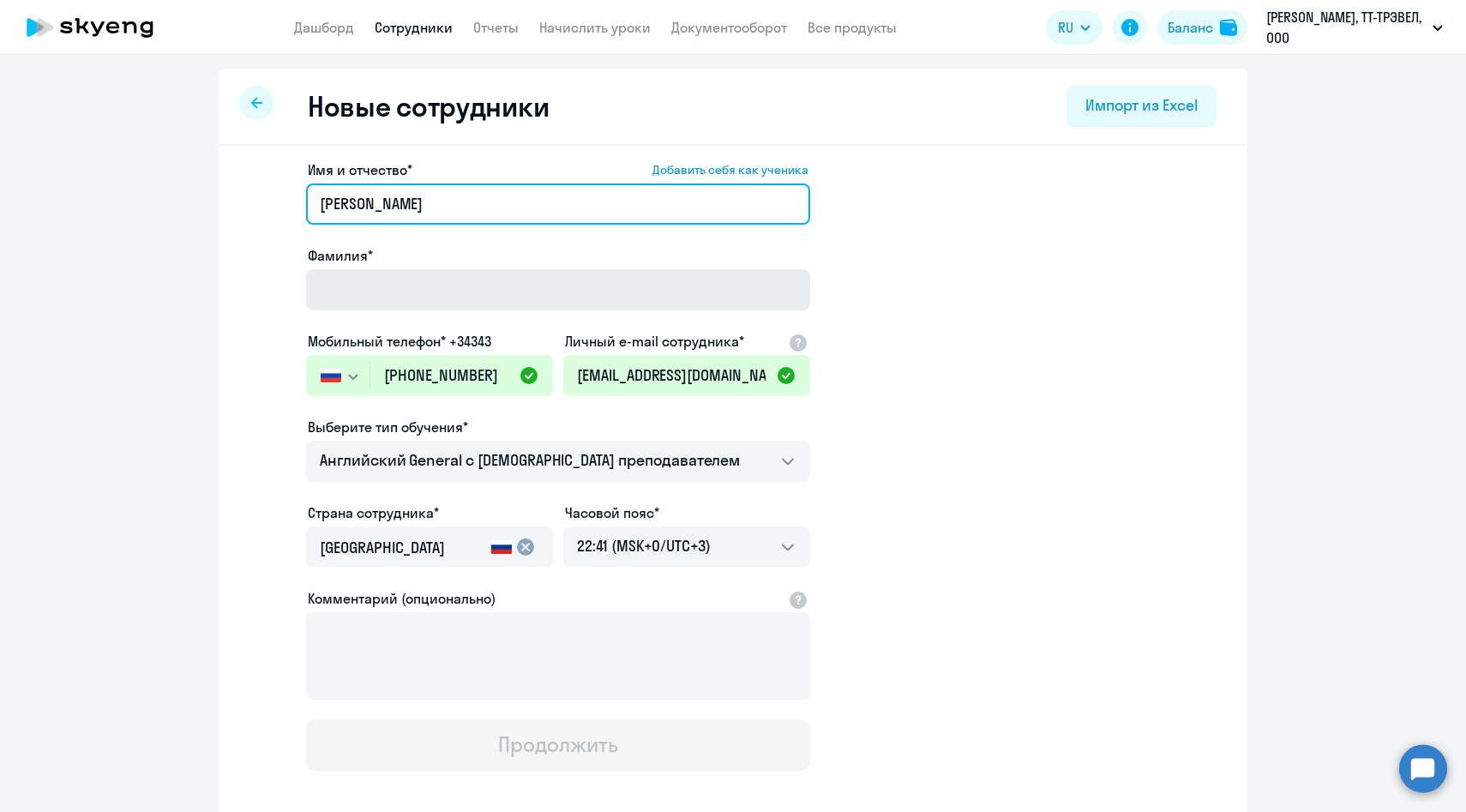
type input "Марина"
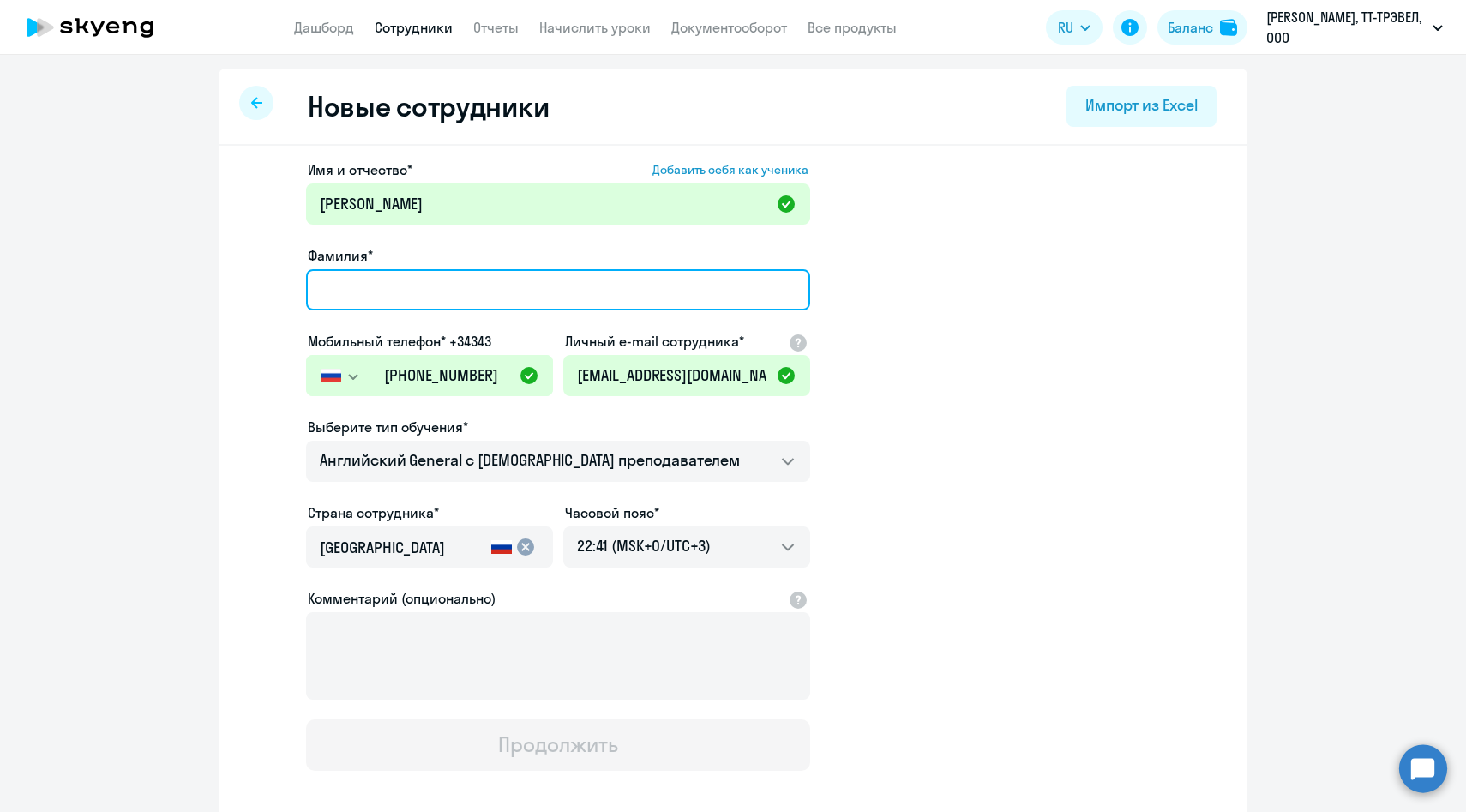
click at [348, 299] on input "Фамилия*" at bounding box center [558, 289] width 504 height 41
paste input "Волкова"
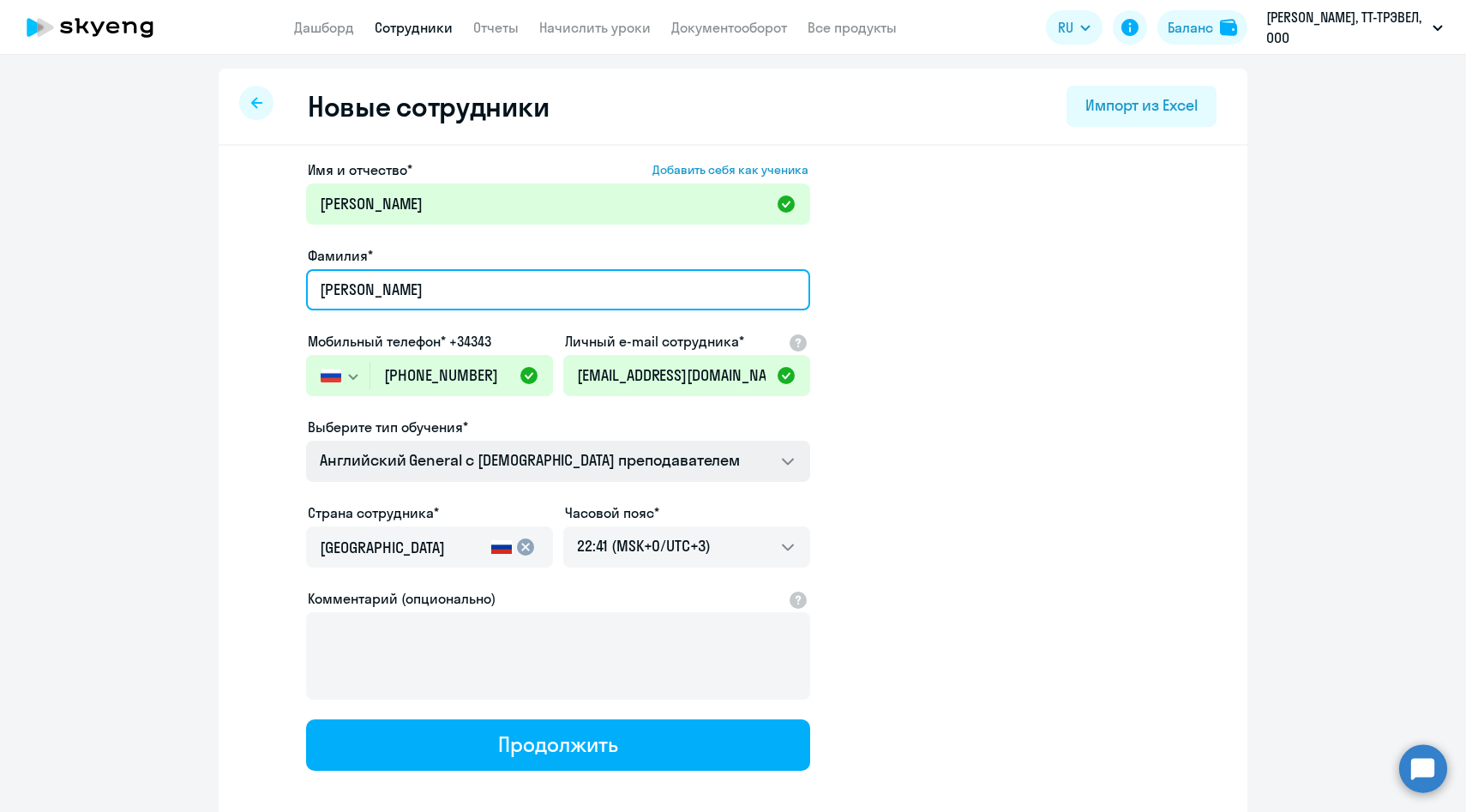
type input "Волкова"
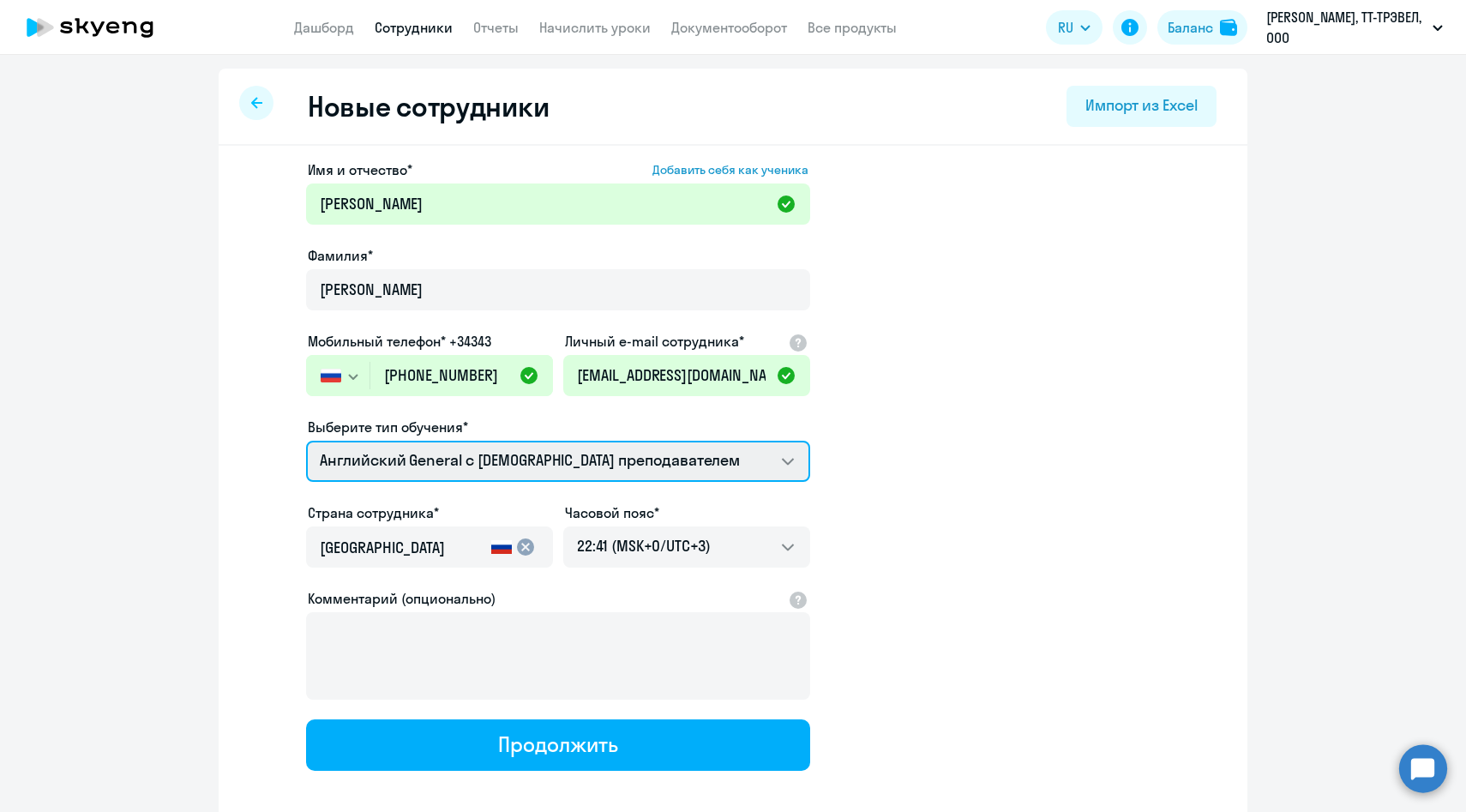
click at [355, 442] on select "Английский General с [DEMOGRAPHIC_DATA] преподавателем Премиум [DEMOGRAPHIC_DAT…" at bounding box center [558, 461] width 504 height 41
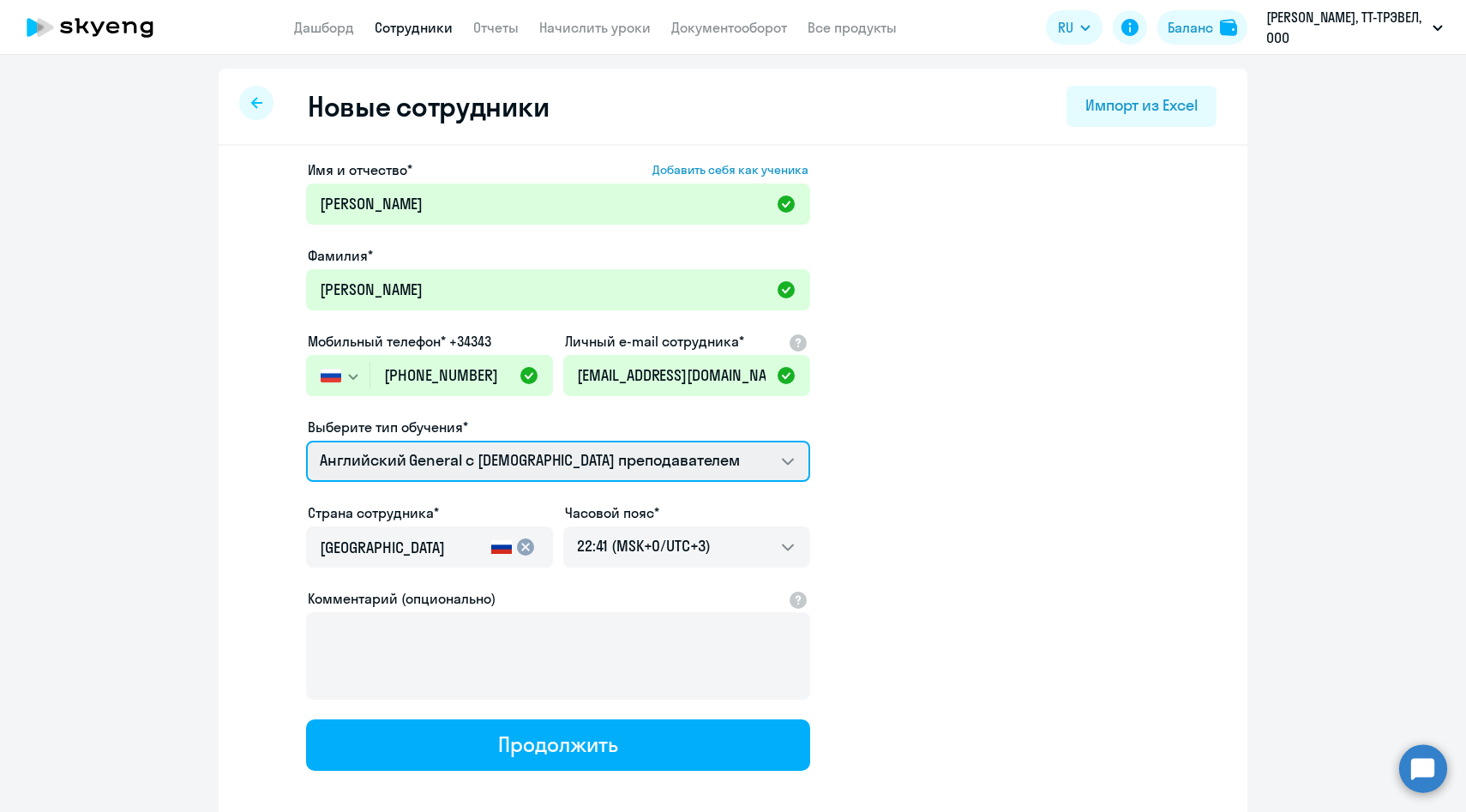
select select "english_adult_not_native_speaker_premium"
click at [306, 441] on select "Английский General с [DEMOGRAPHIC_DATA] преподавателем Премиум [DEMOGRAPHIC_DAT…" at bounding box center [558, 461] width 504 height 41
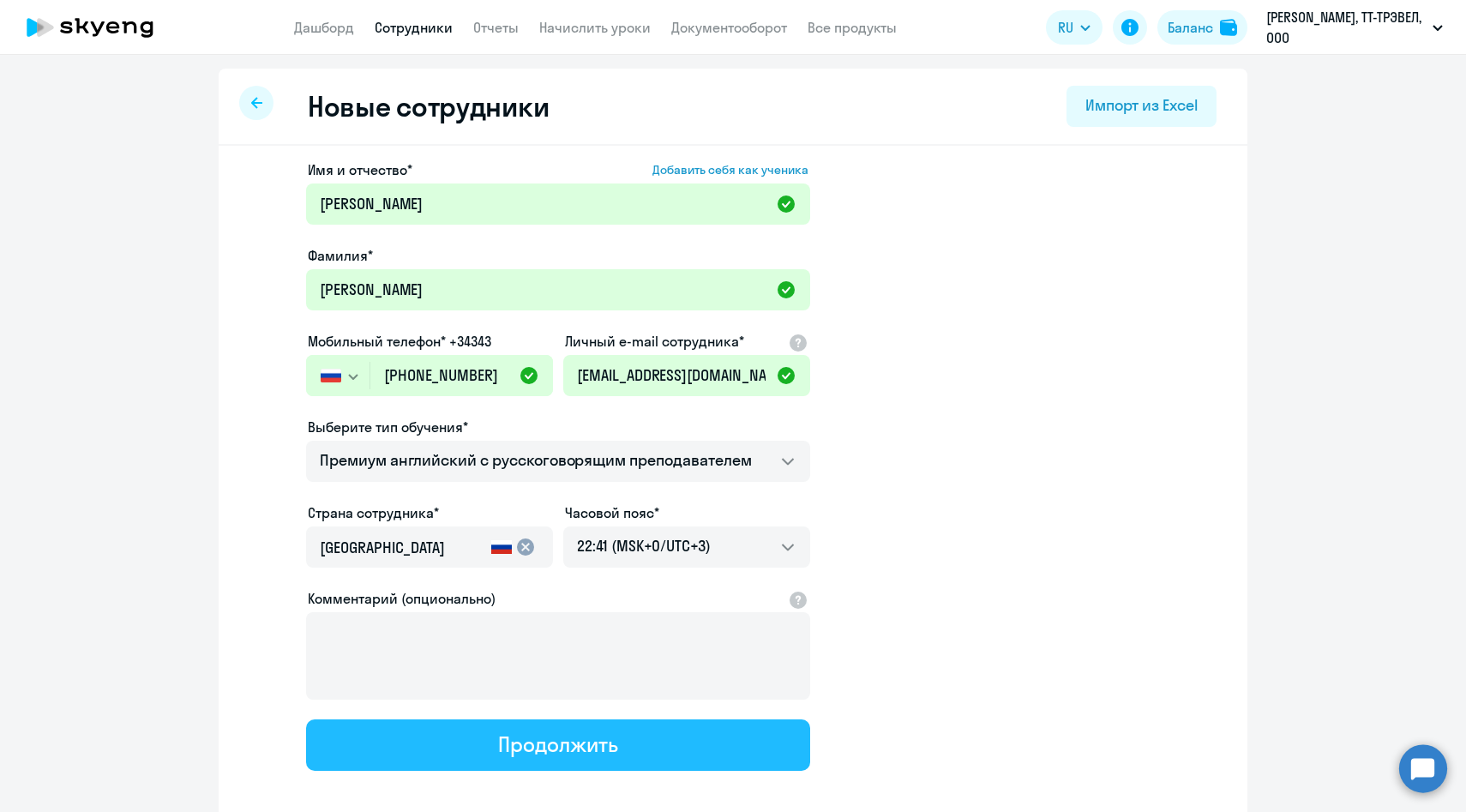
click at [485, 753] on button "Продолжить" at bounding box center [558, 745] width 504 height 52
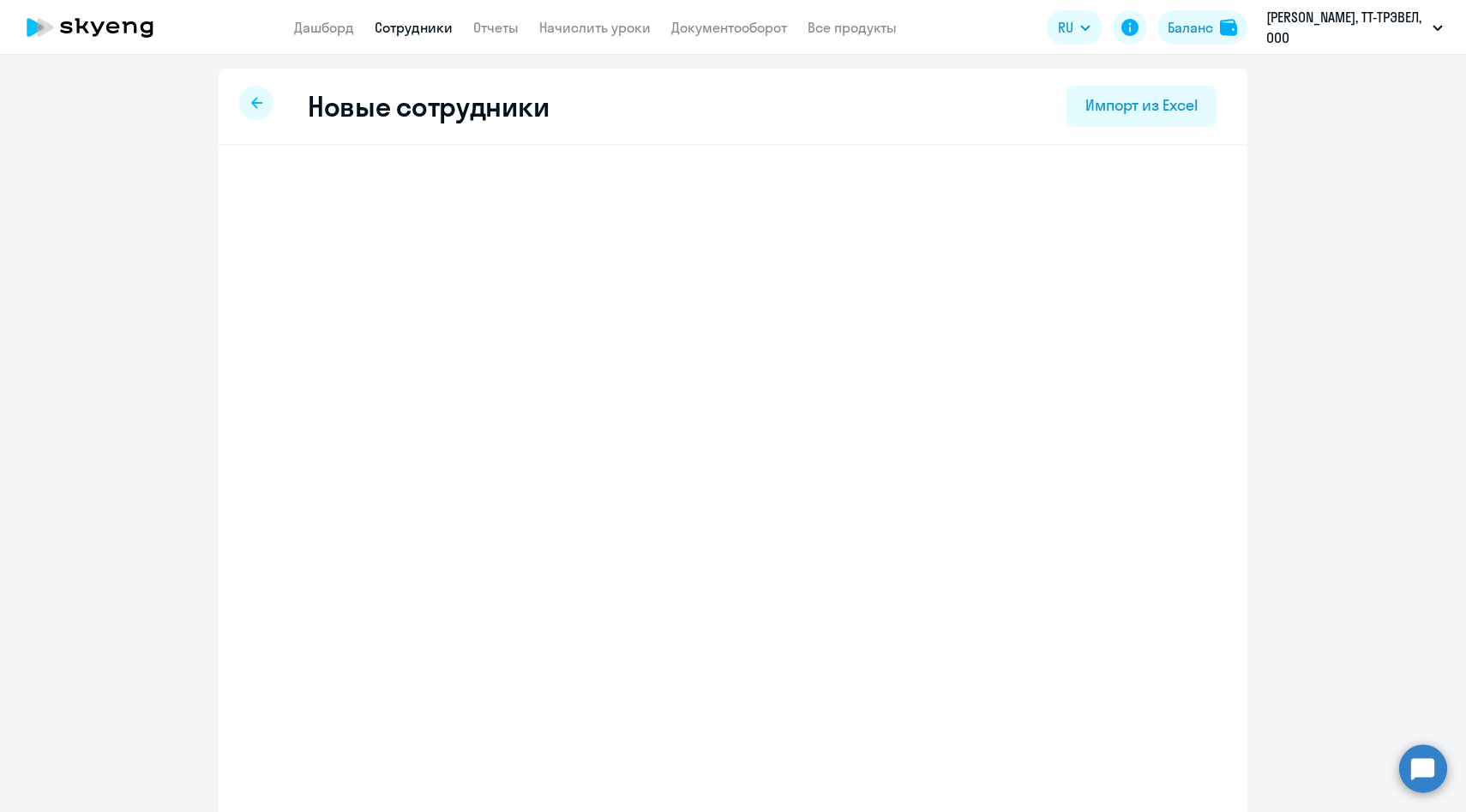
select select "english_adult_not_native_speaker_premium"
select select "3"
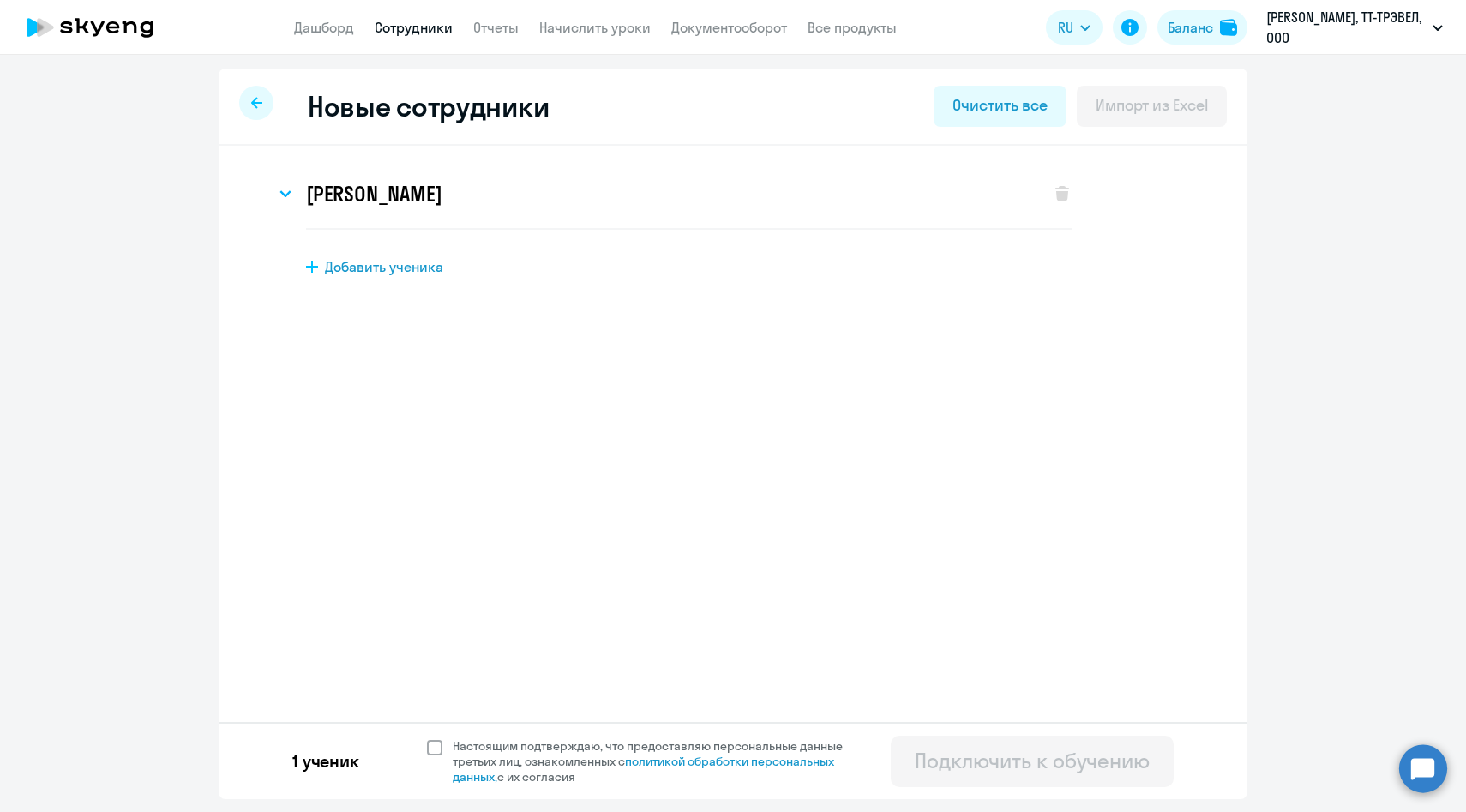
click at [483, 757] on span "Настоящим подтверждаю, что предоставляю персональные данные третьих лиц, ознако…" at bounding box center [658, 761] width 411 height 46
click at [427, 738] on input "Настоящим подтверждаю, что предоставляю персональные данные третьих лиц, ознако…" at bounding box center [427, 737] width 1 height 1
checkbox input "true"
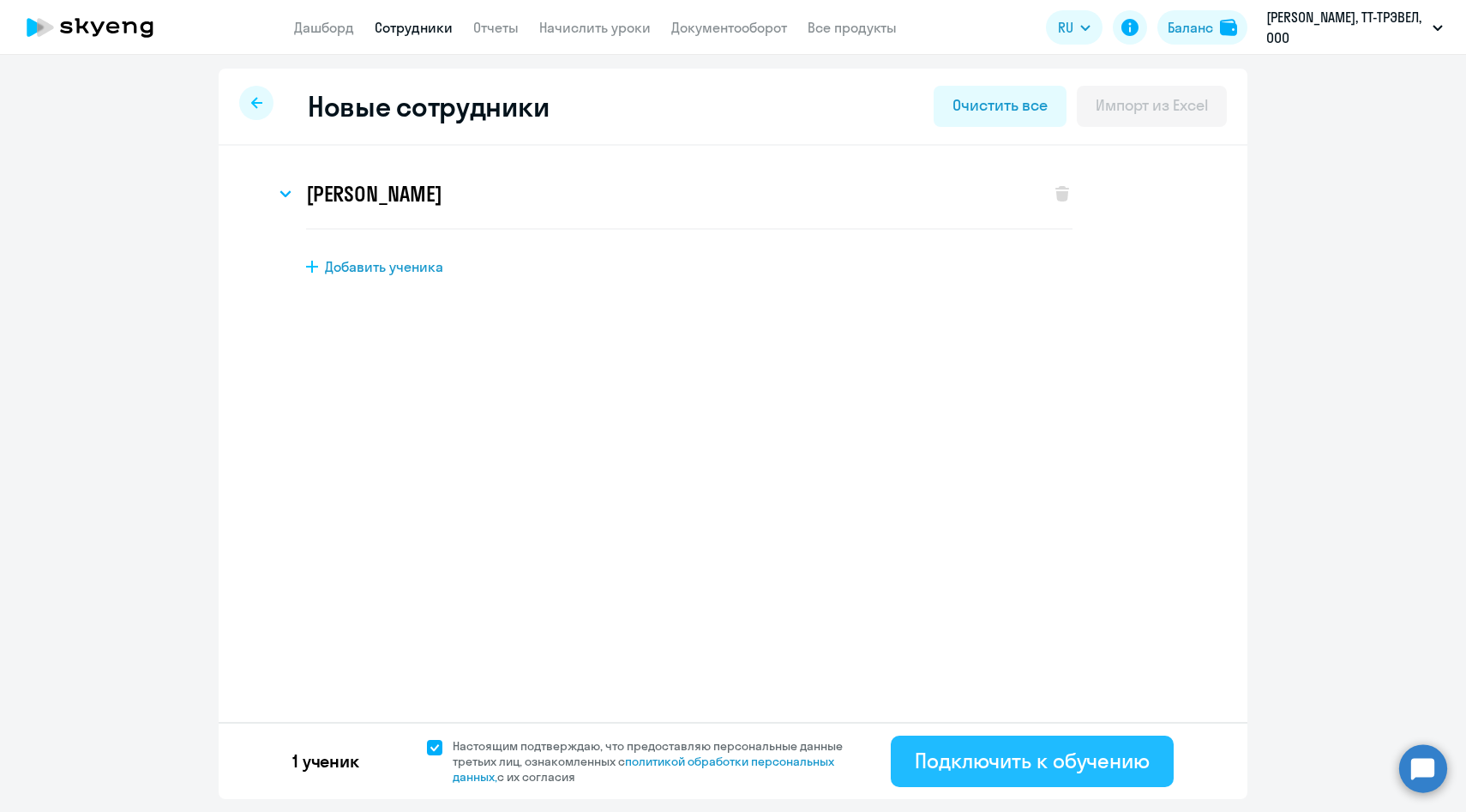
click at [1011, 758] on div "Подключить к обучению" at bounding box center [1032, 760] width 235 height 27
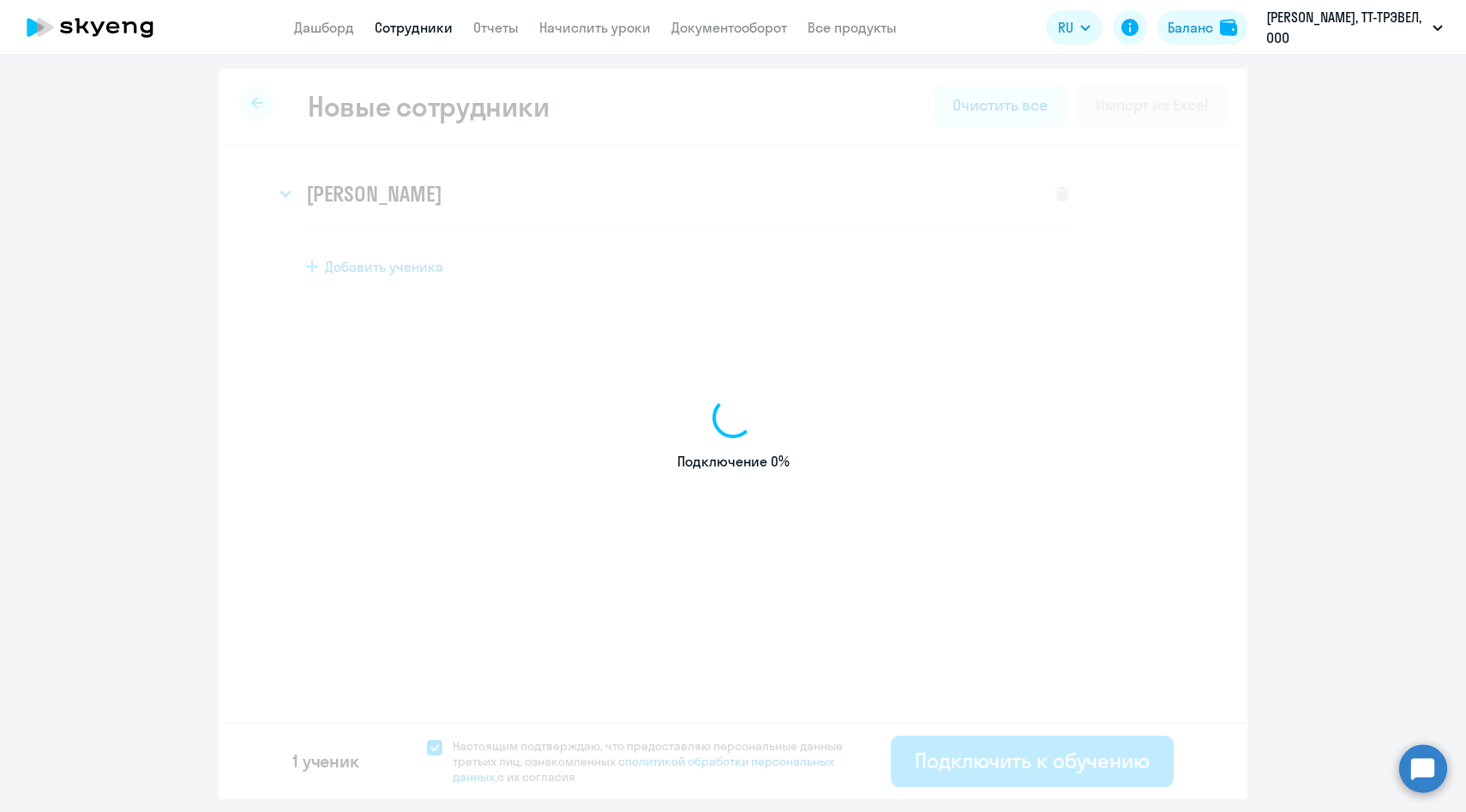
select select "english_adult_not_native_speaker_premium"
select select "3"
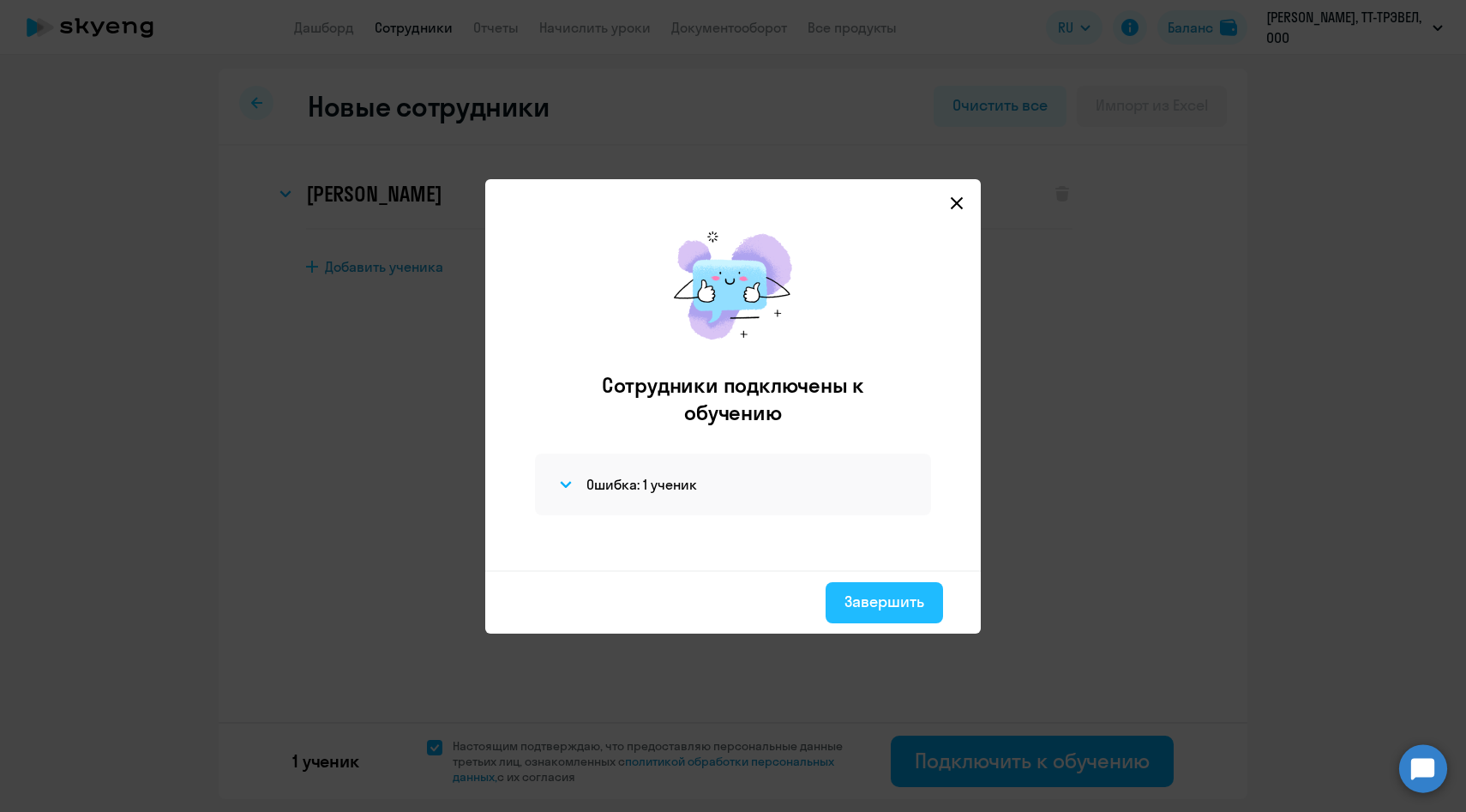
click at [858, 603] on div "Завершить" at bounding box center [885, 602] width 80 height 23
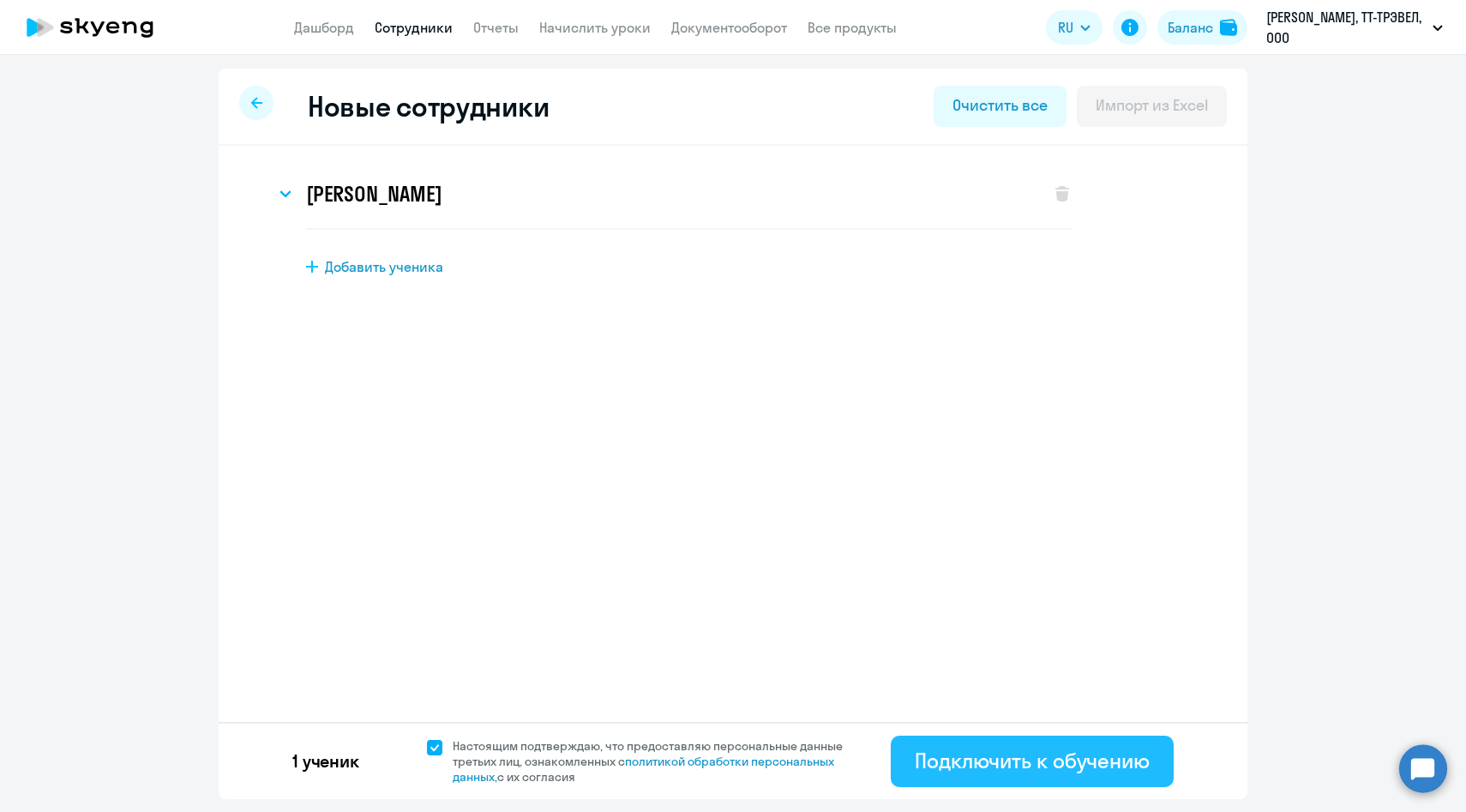
click at [969, 757] on div "Подключить к обучению" at bounding box center [1032, 760] width 235 height 27
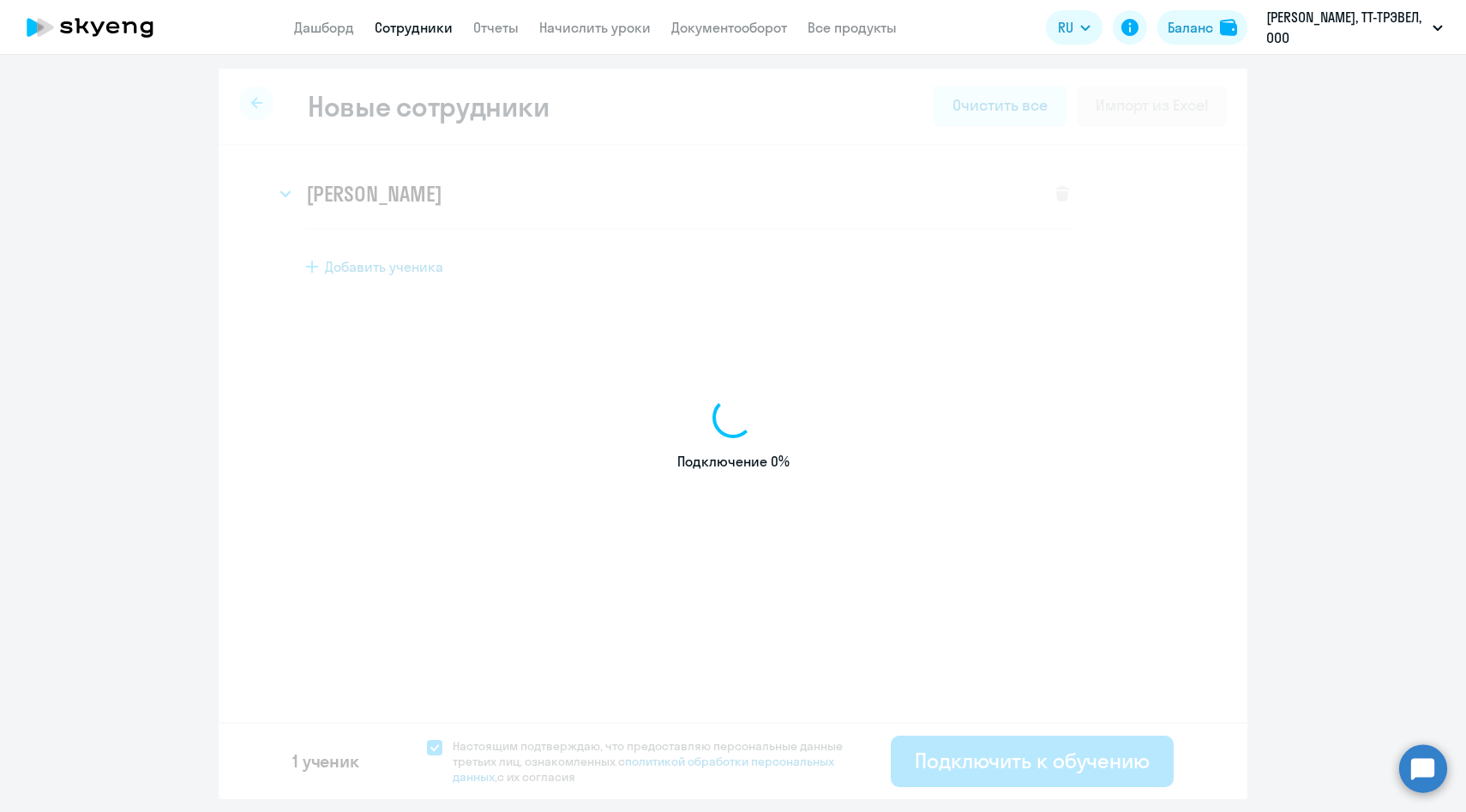
select select "english_adult_not_native_speaker_premium"
select select "3"
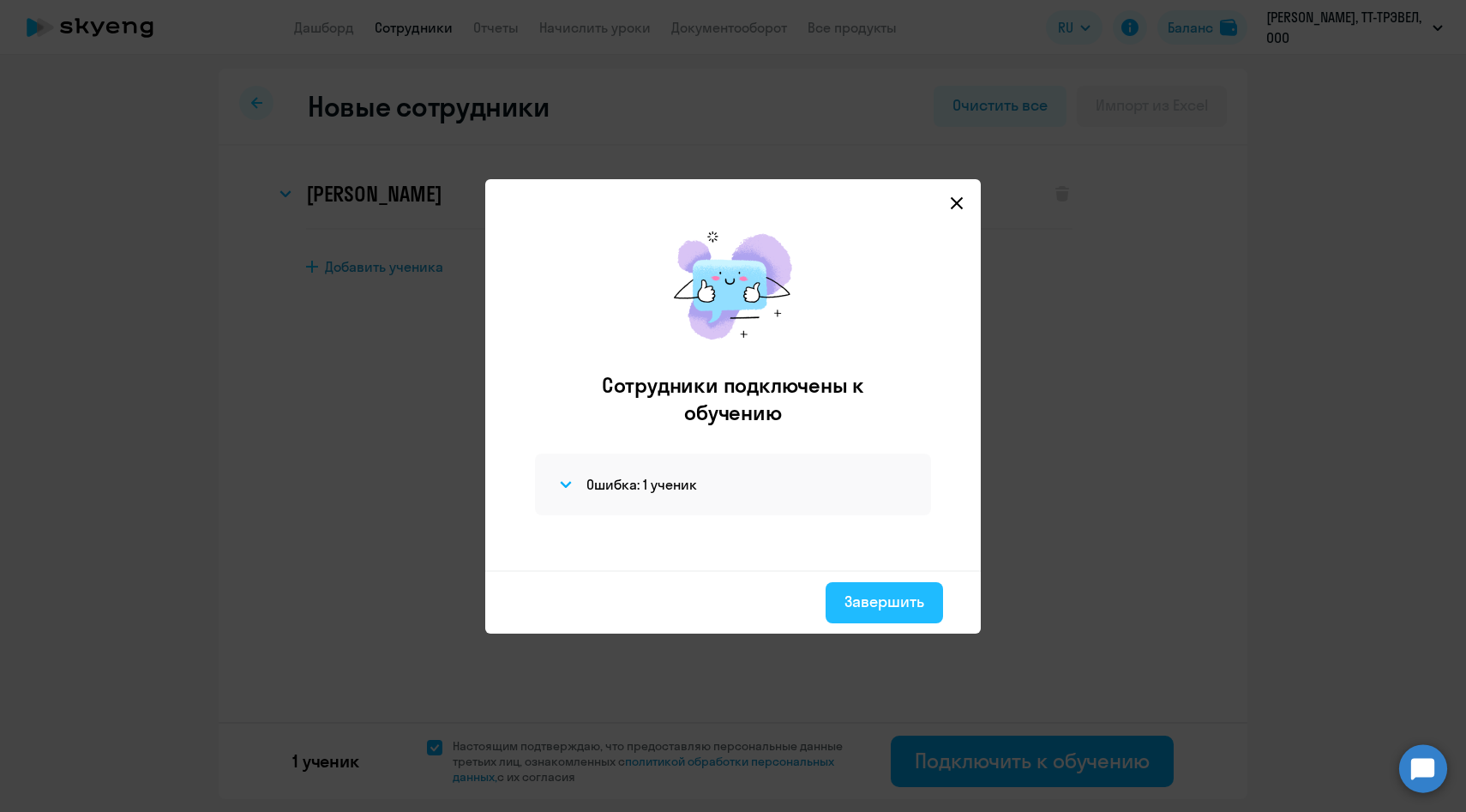
click at [852, 597] on div "Завершить" at bounding box center [885, 602] width 80 height 23
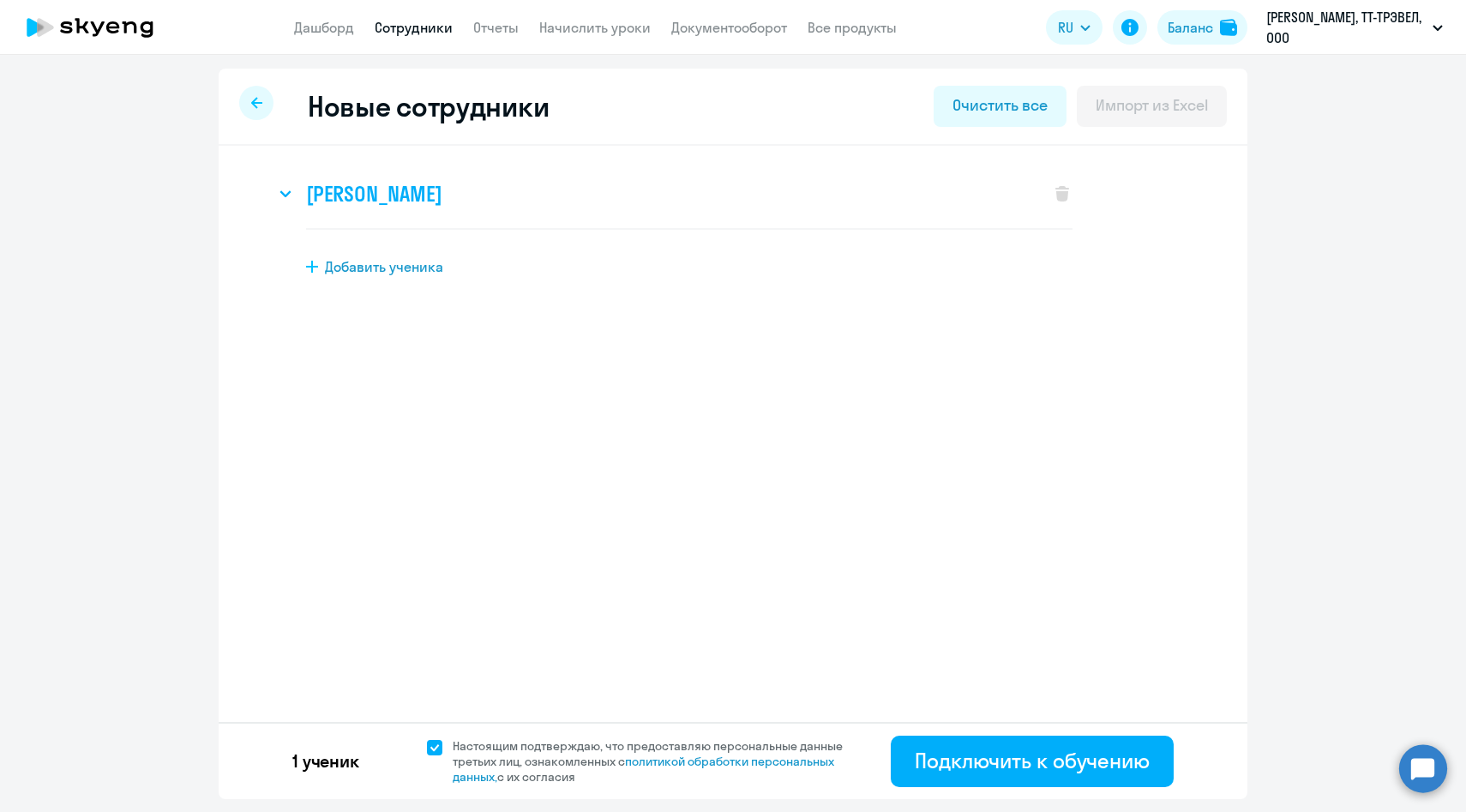
click at [302, 191] on div "Марина Волкова" at bounding box center [654, 193] width 758 height 68
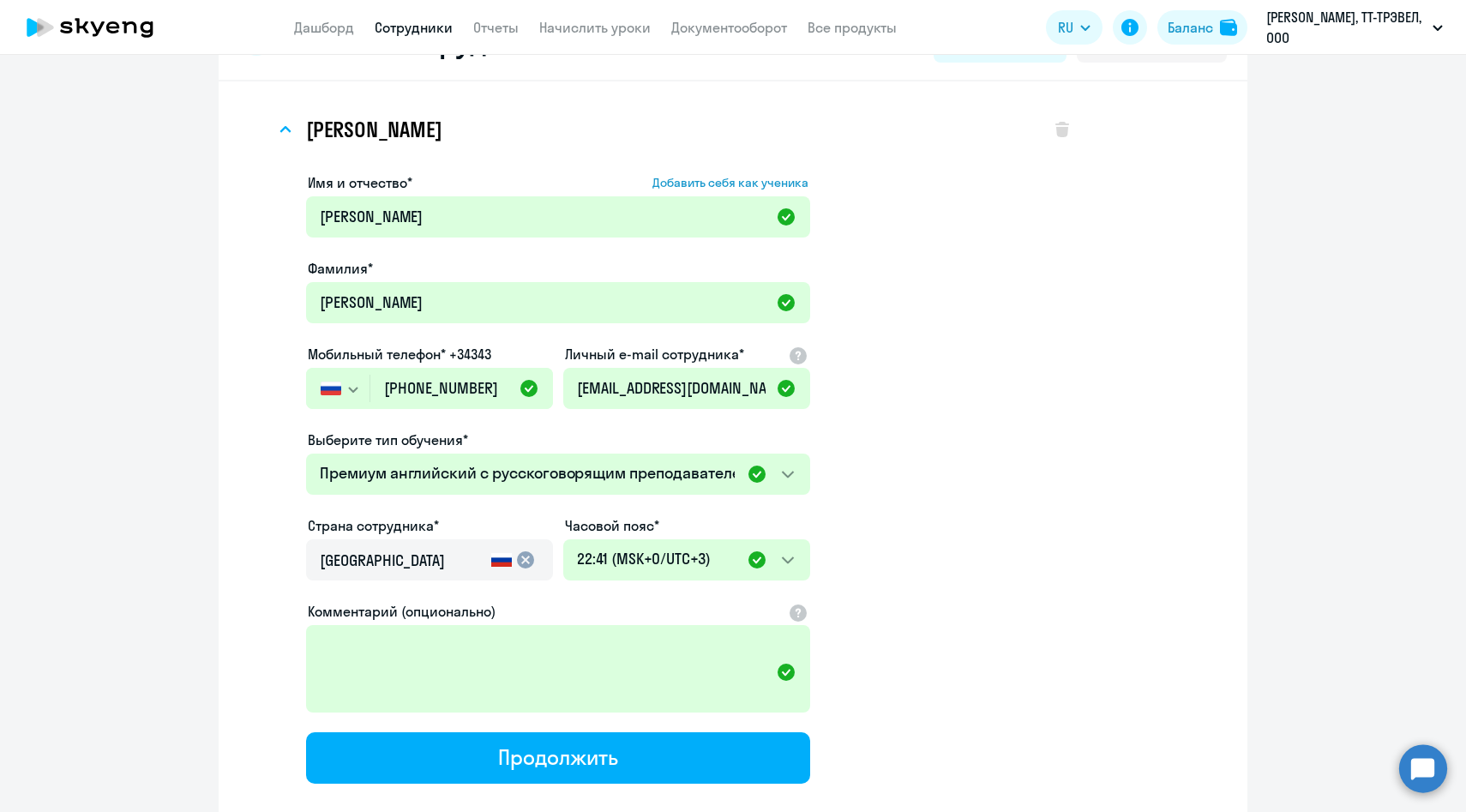
scroll to position [218, 0]
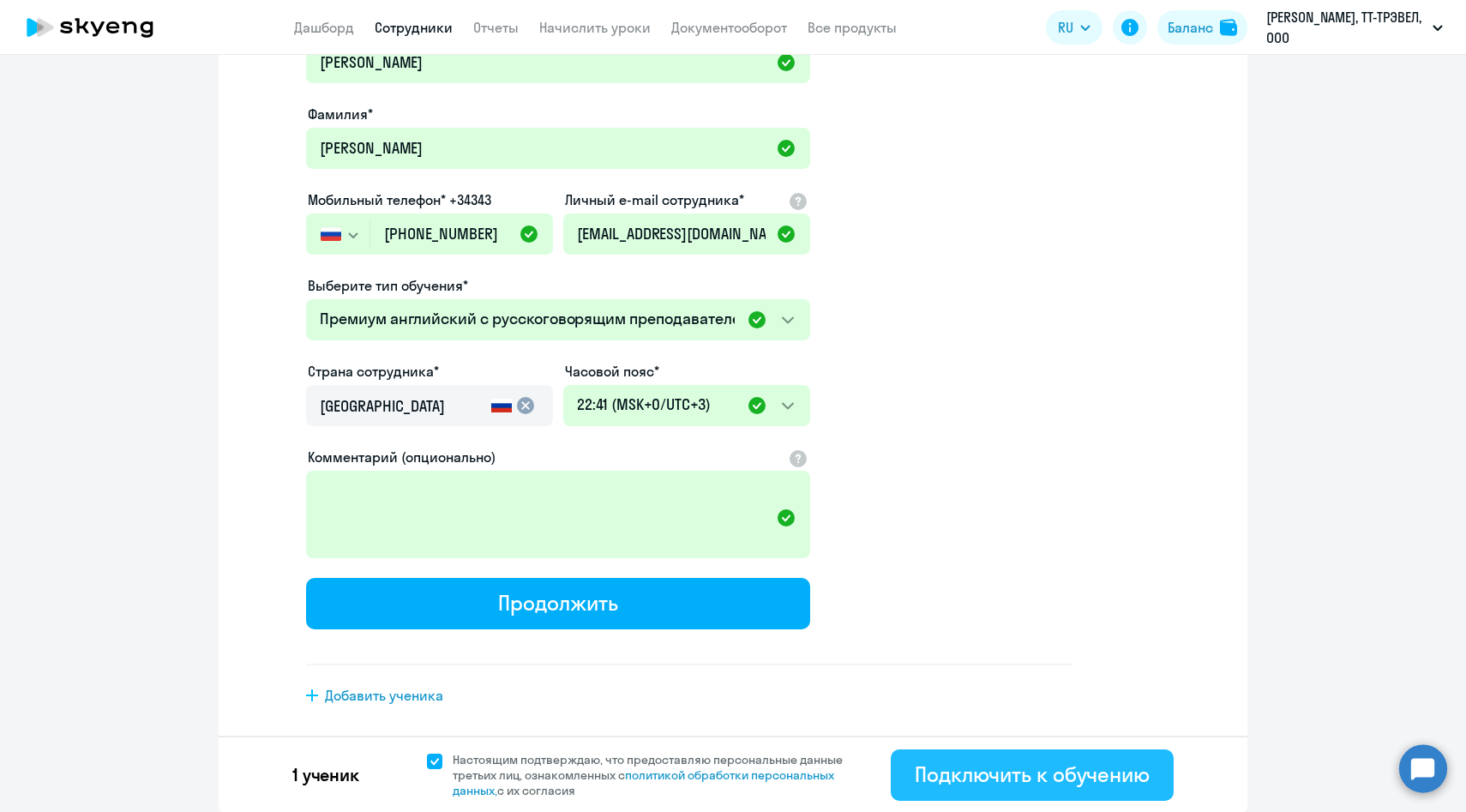
click at [1071, 786] on div "Подключить к обучению" at bounding box center [1032, 774] width 235 height 27
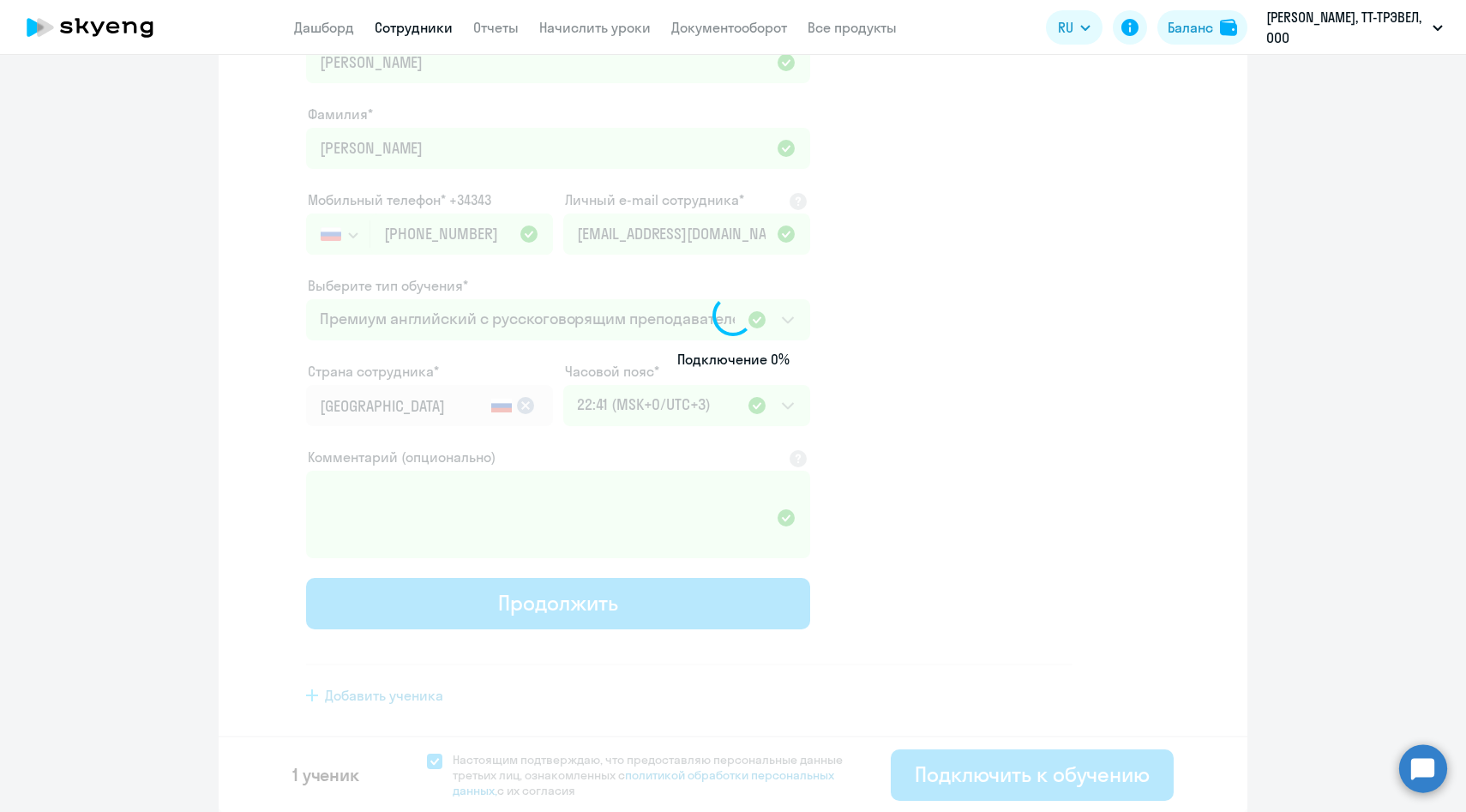
scroll to position [0, 0]
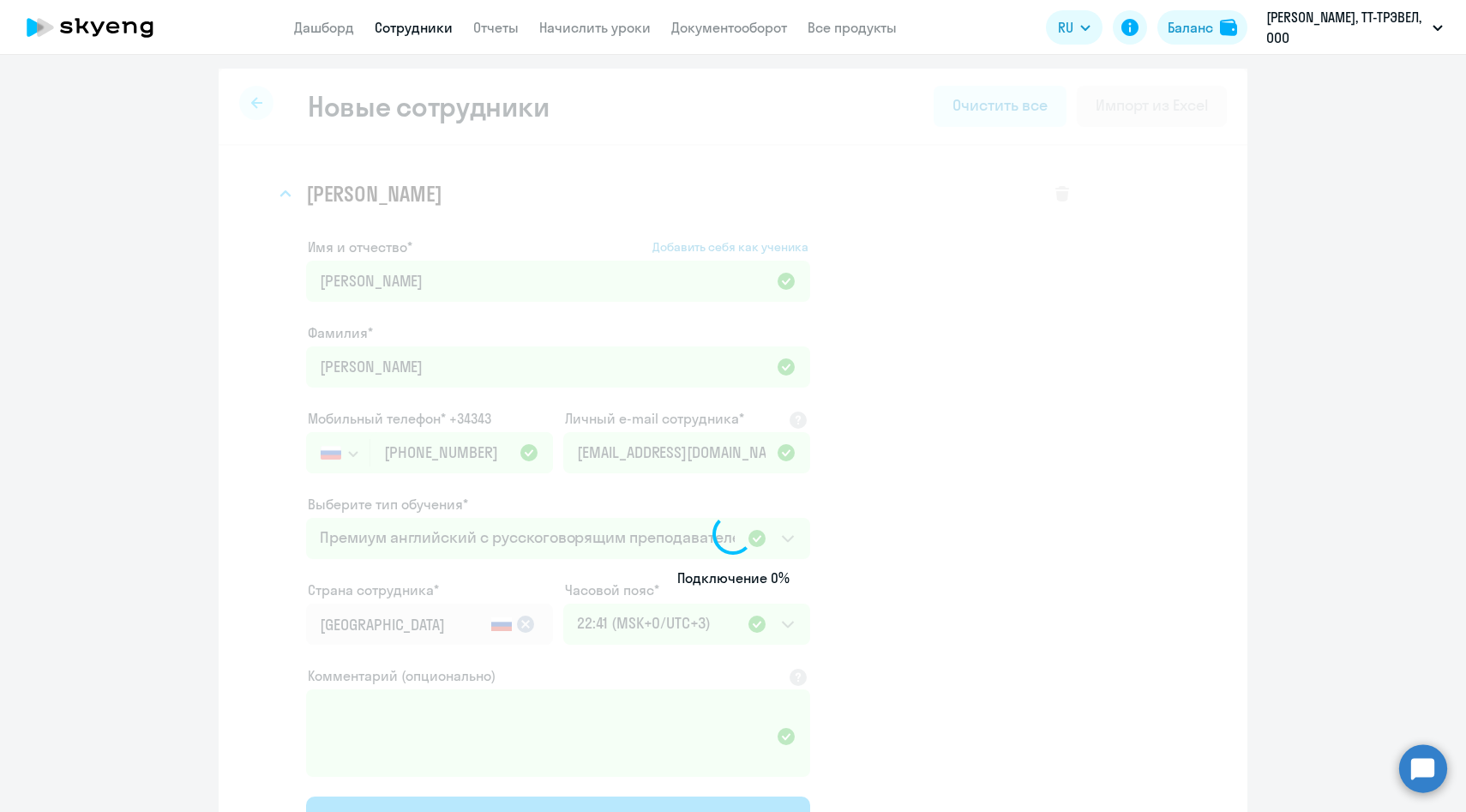
select select "english_adult_not_native_speaker_premium"
select select "3"
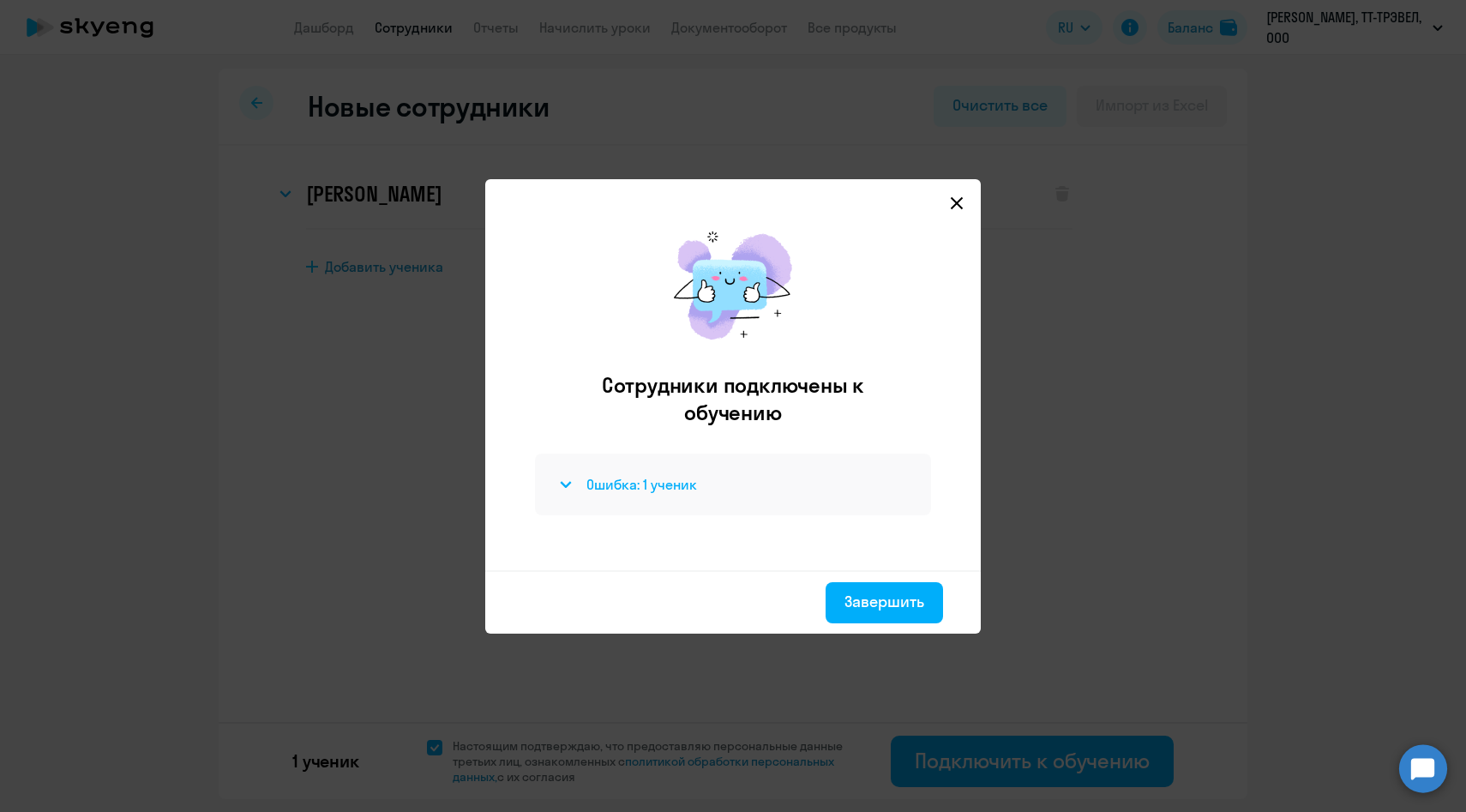
click at [655, 482] on h4 "Ошибка: 1 ученик" at bounding box center [642, 484] width 111 height 19
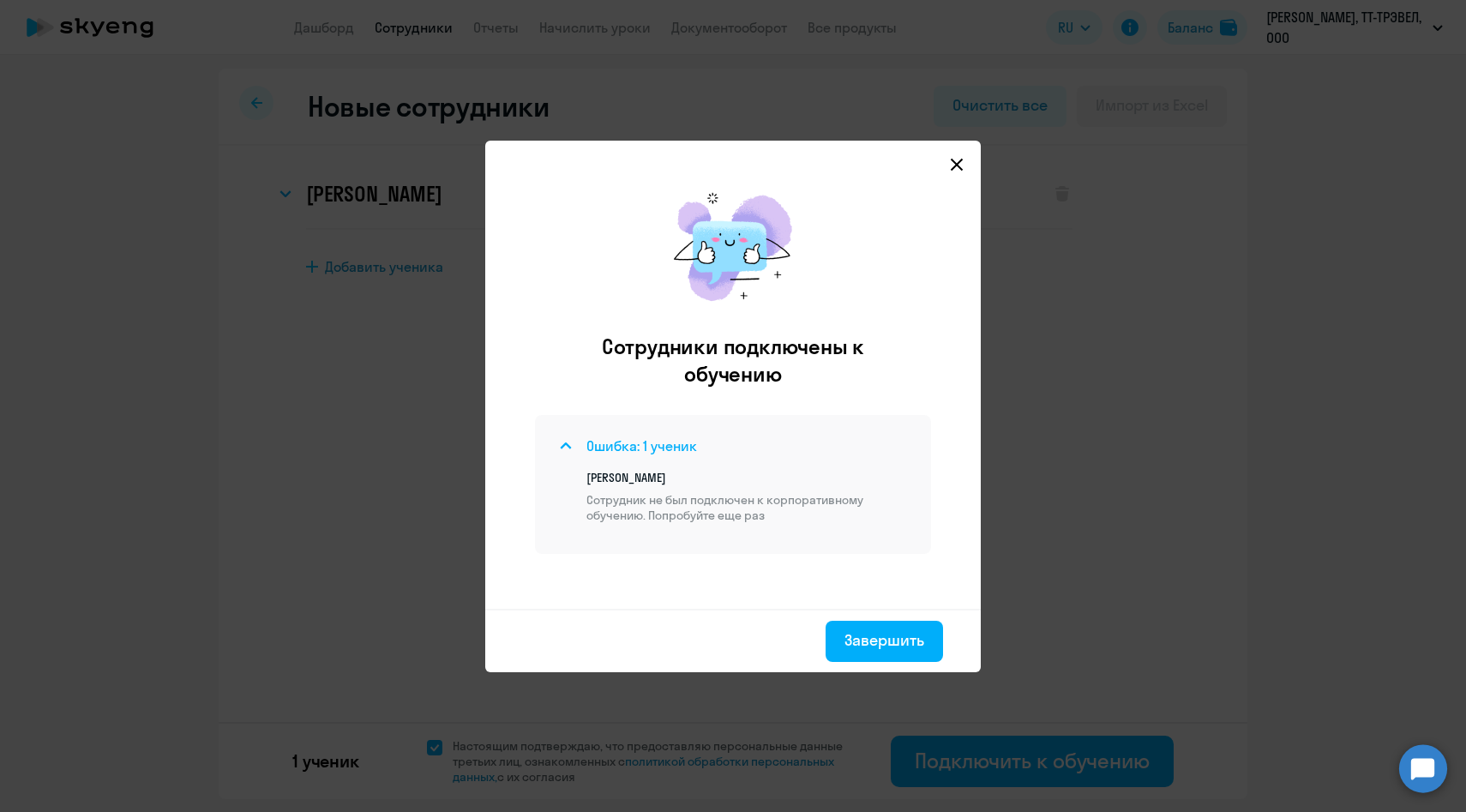
drag, startPoint x: 780, startPoint y: 519, endPoint x: 631, endPoint y: 439, distance: 169.1
click at [629, 442] on div "Ошибка: 1 ученик Марина Волкова Сотрудник не был подключен к корпоративному обу…" at bounding box center [733, 479] width 355 height 87
click at [746, 493] on p "Сотрудник не был подключен к корпоративному обучению. Попробуйте еще раз" at bounding box center [748, 507] width 324 height 31
drag, startPoint x: 780, startPoint y: 532, endPoint x: 520, endPoint y: 419, distance: 283.5
click at [518, 423] on div "Сотрудники подключены к обучению Ошибка: 1 ученик Марина Волкова Сотрудник не б…" at bounding box center [733, 391] width 468 height 434
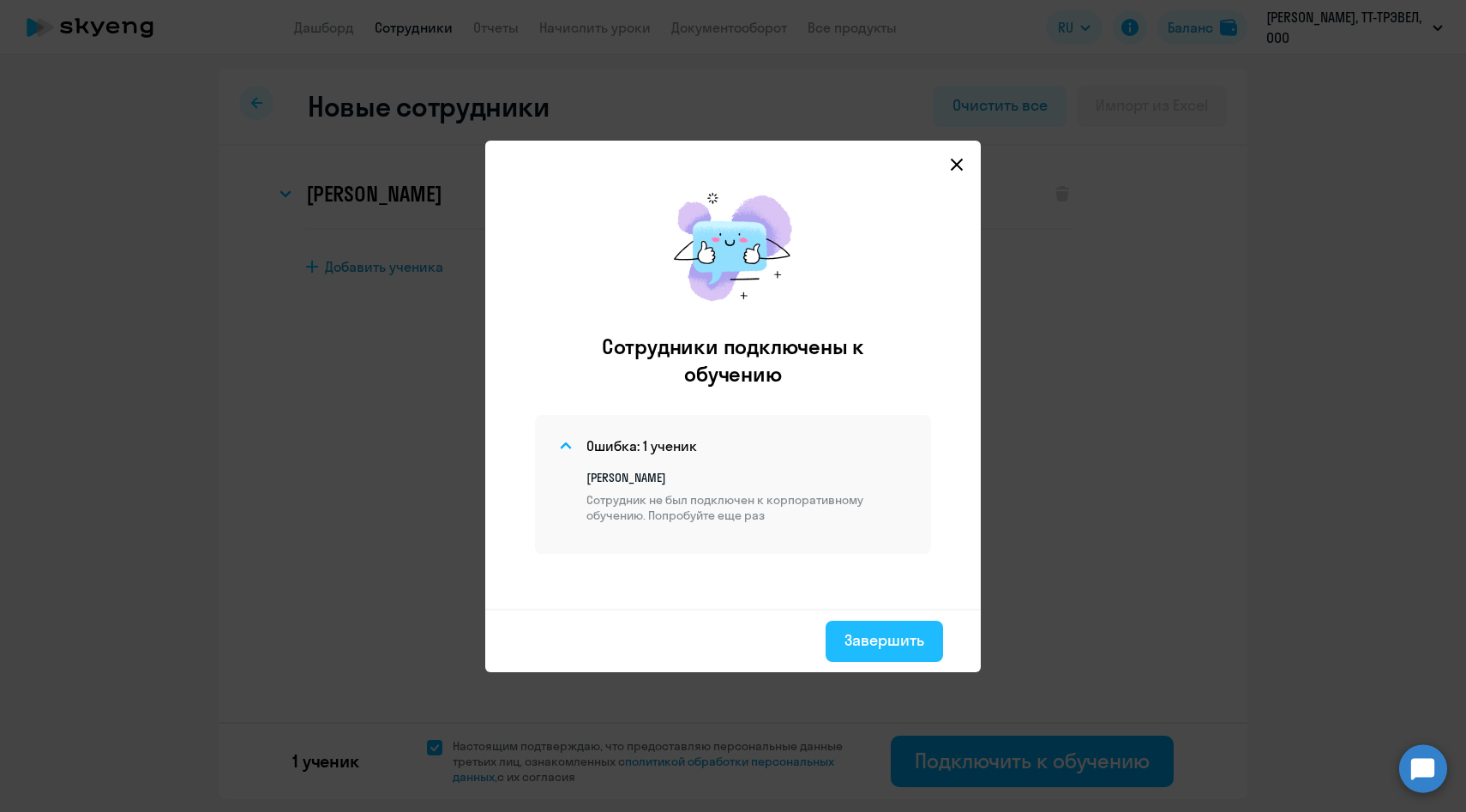
click at [891, 634] on div "Завершить" at bounding box center [885, 640] width 80 height 23
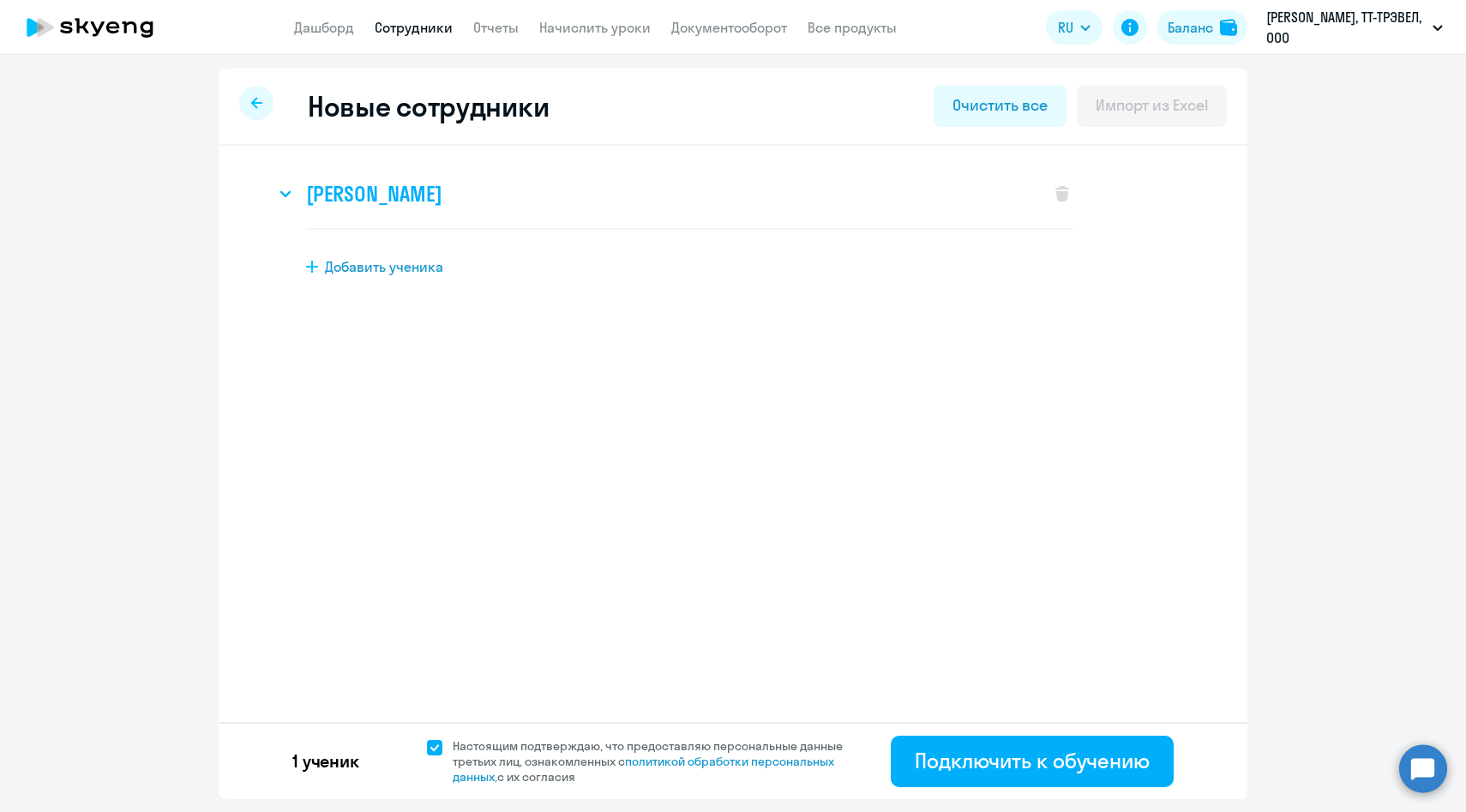
click at [377, 196] on h3 "Марина Волкова" at bounding box center [374, 194] width 136 height 27
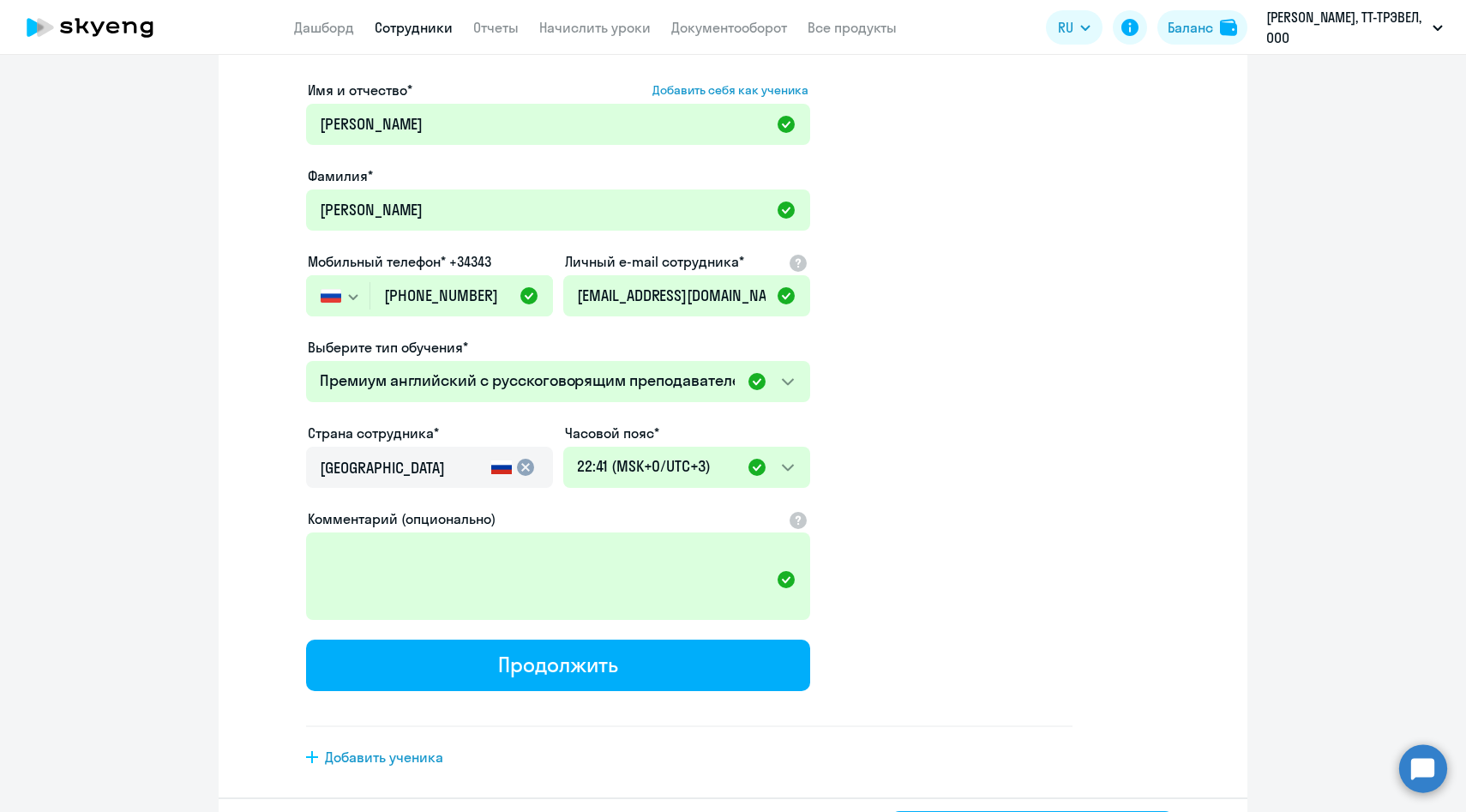
scroll to position [164, 0]
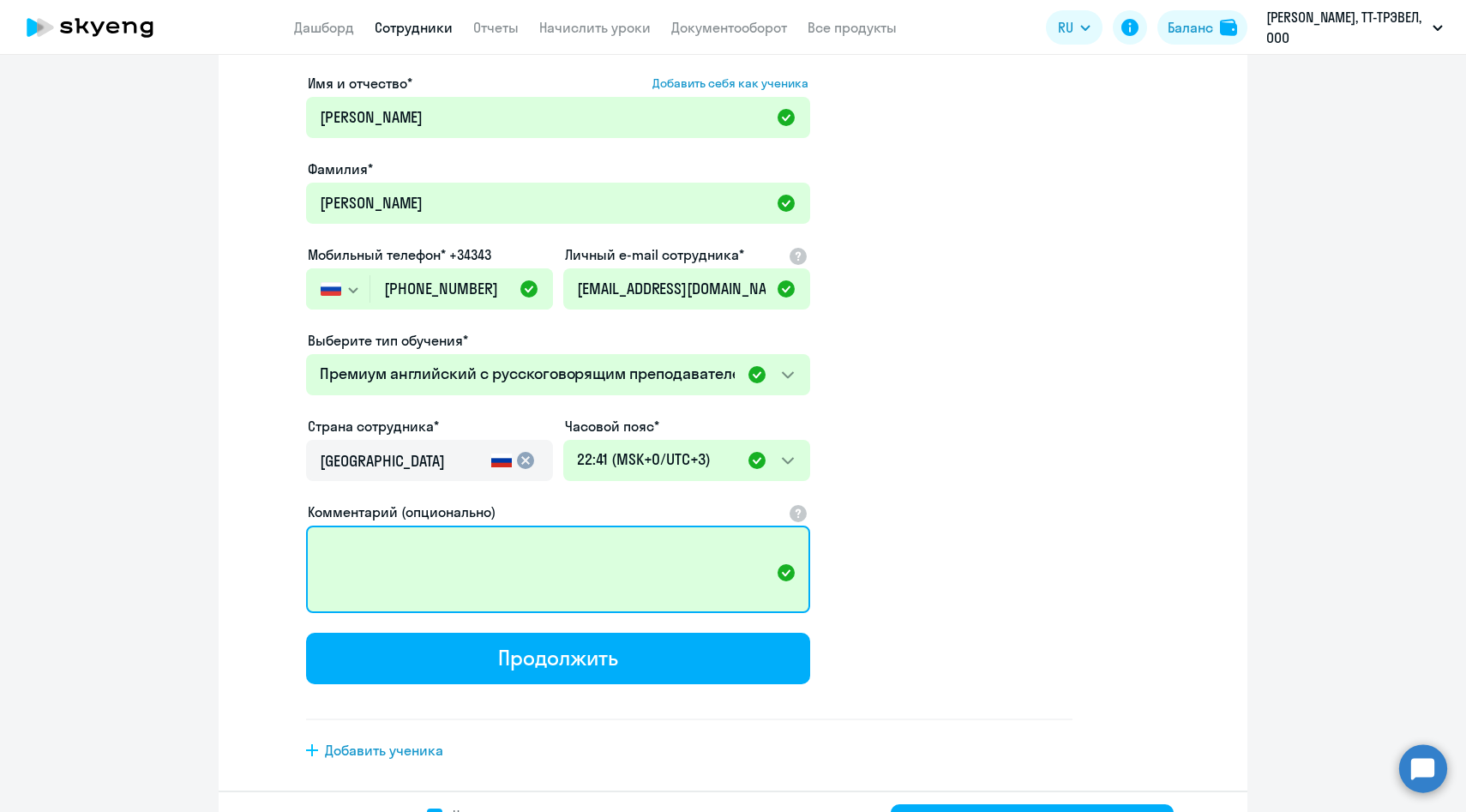
click at [553, 541] on textarea "Комментарий (опционально)" at bounding box center [558, 569] width 504 height 87
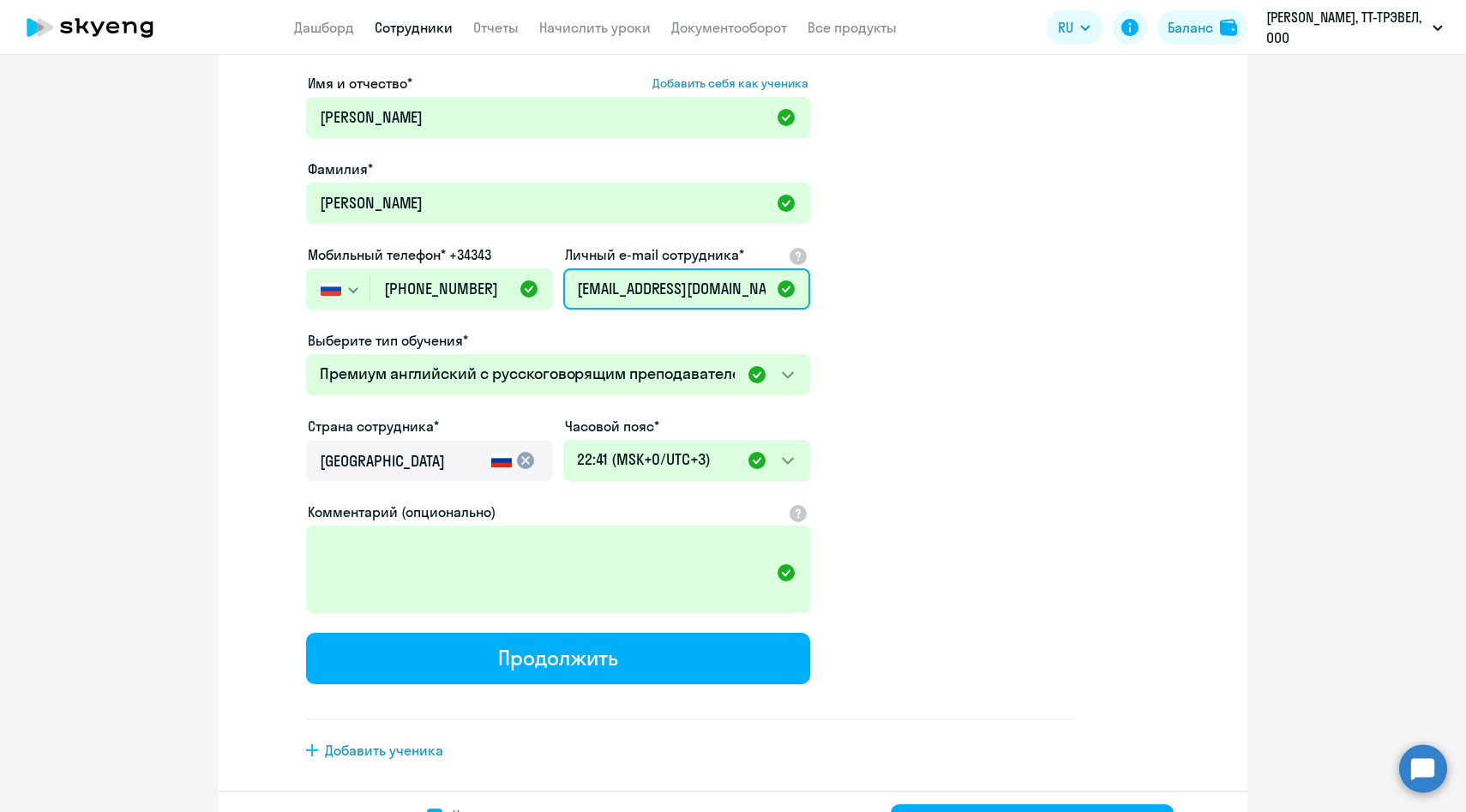
click at [659, 287] on input "[EMAIL_ADDRESS][DOMAIN_NAME]" at bounding box center [687, 288] width 247 height 41
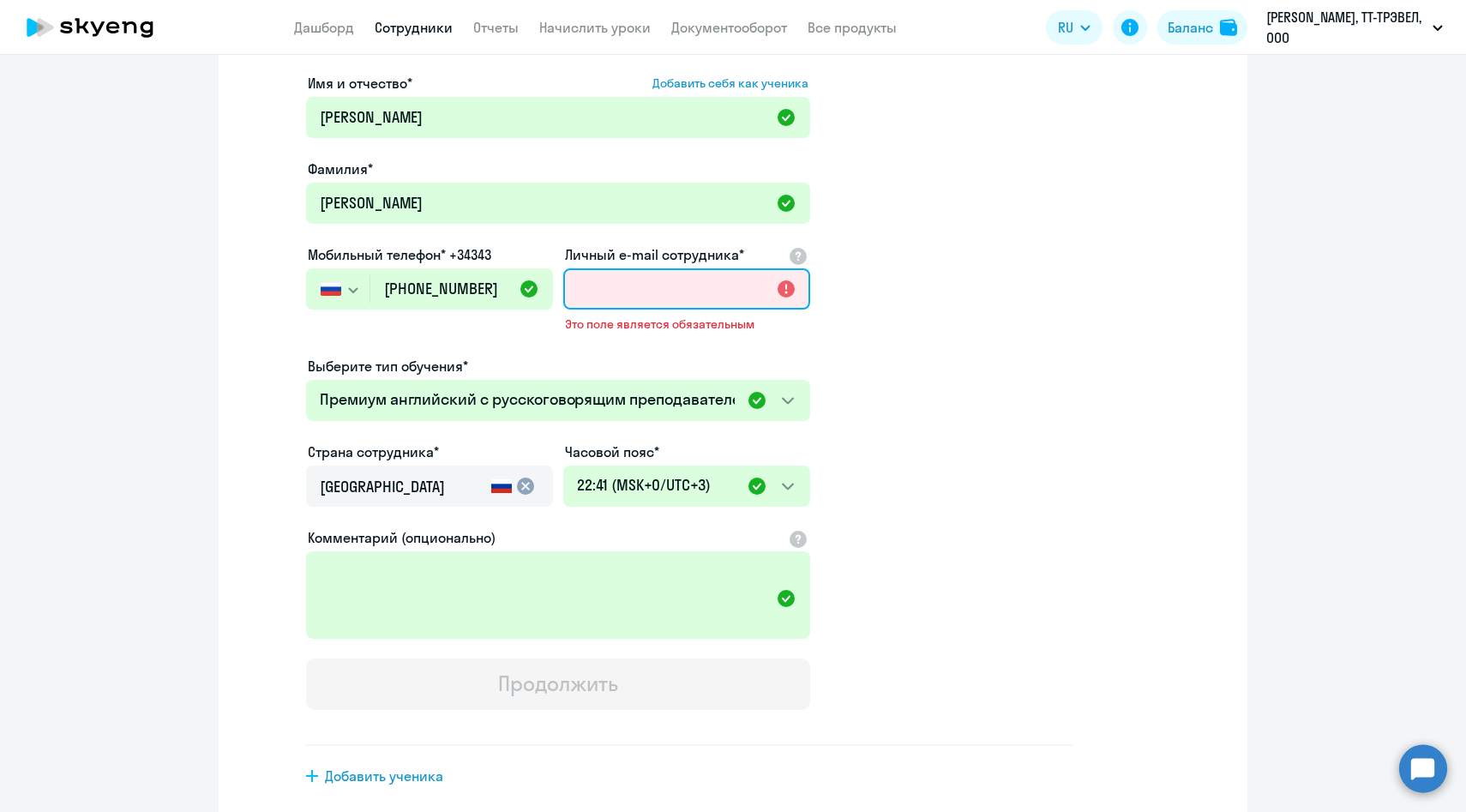
paste input "[EMAIL_ADDRESS][DOMAIN_NAME]"
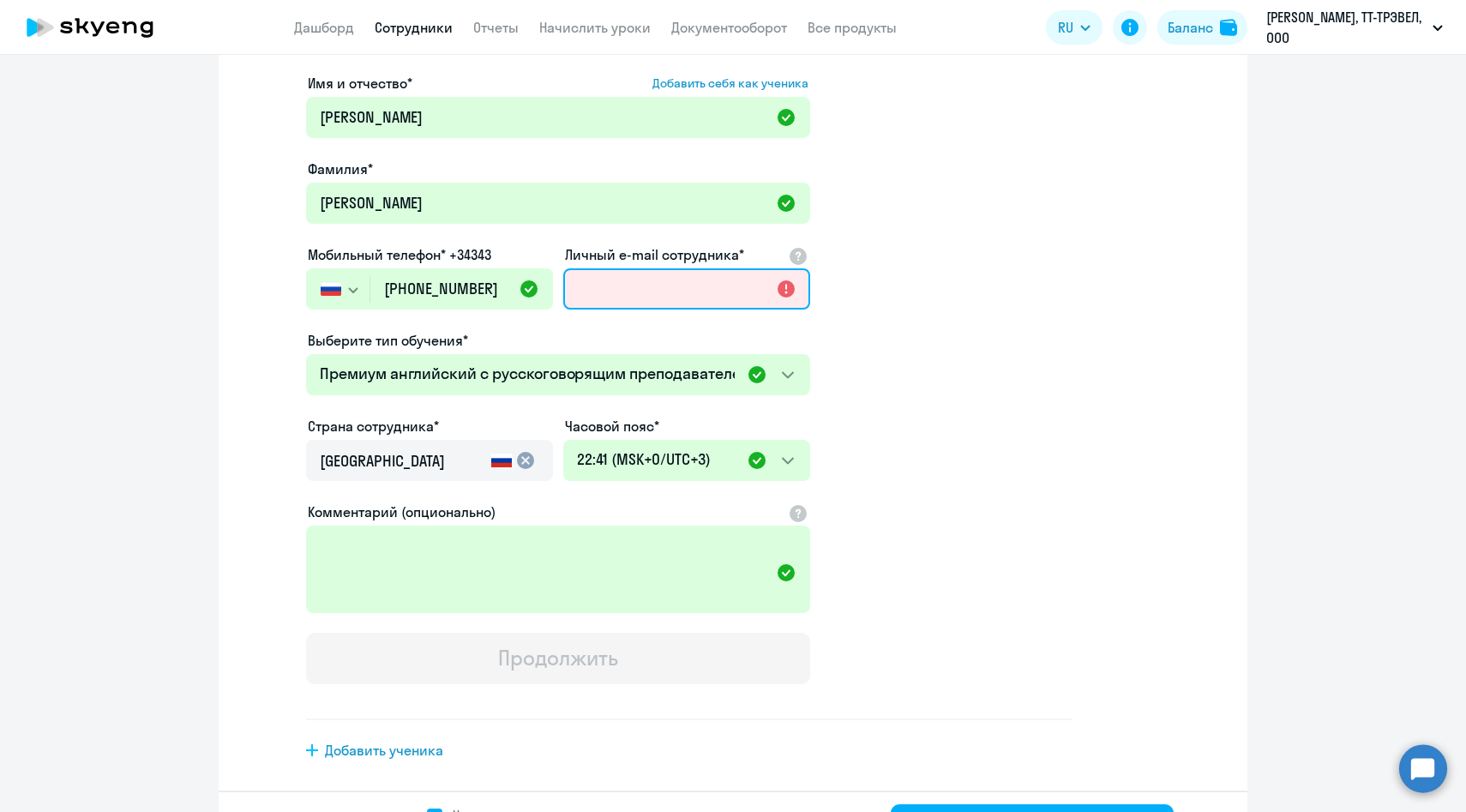
type input "[EMAIL_ADDRESS][DOMAIN_NAME]"
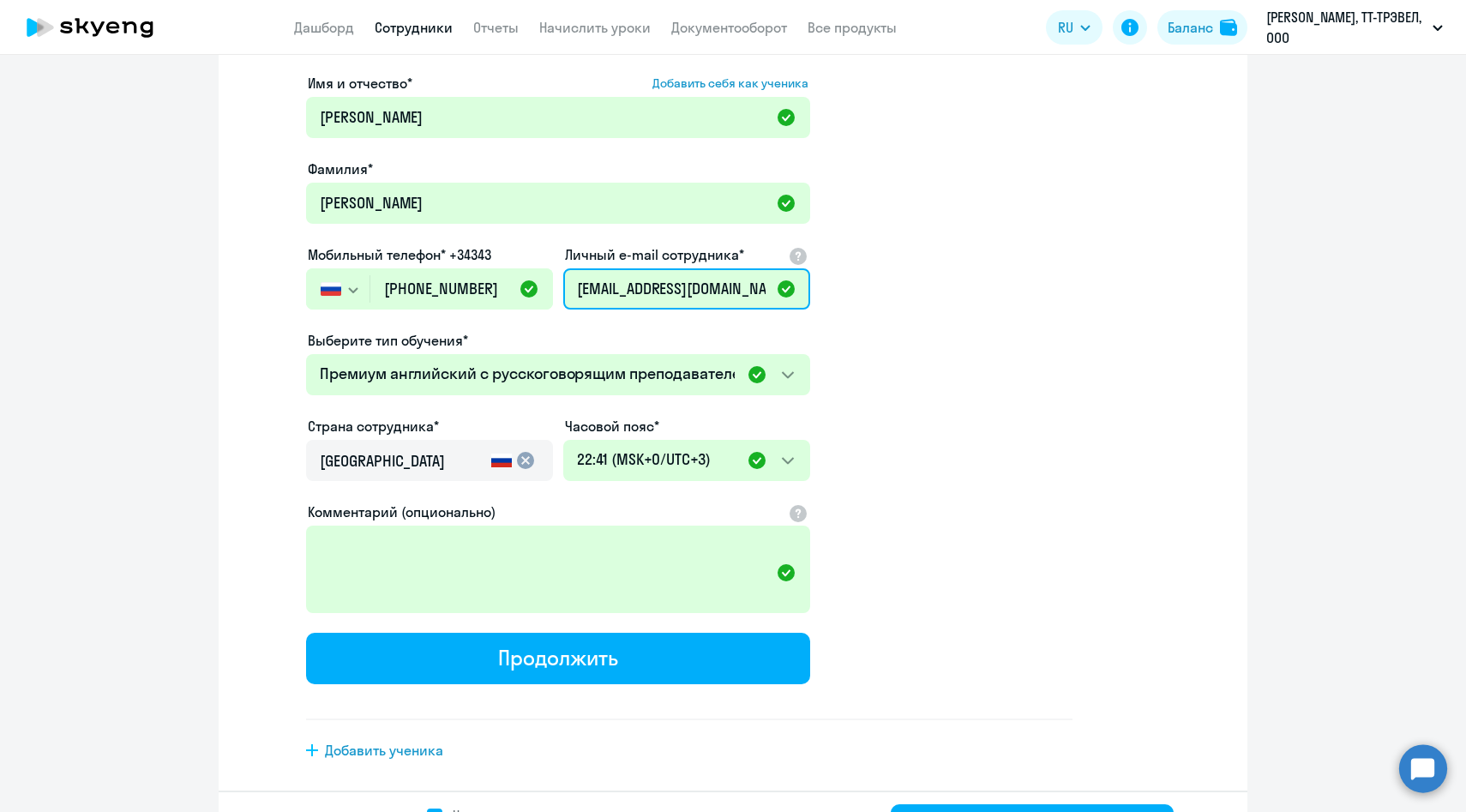
scroll to position [0, 3]
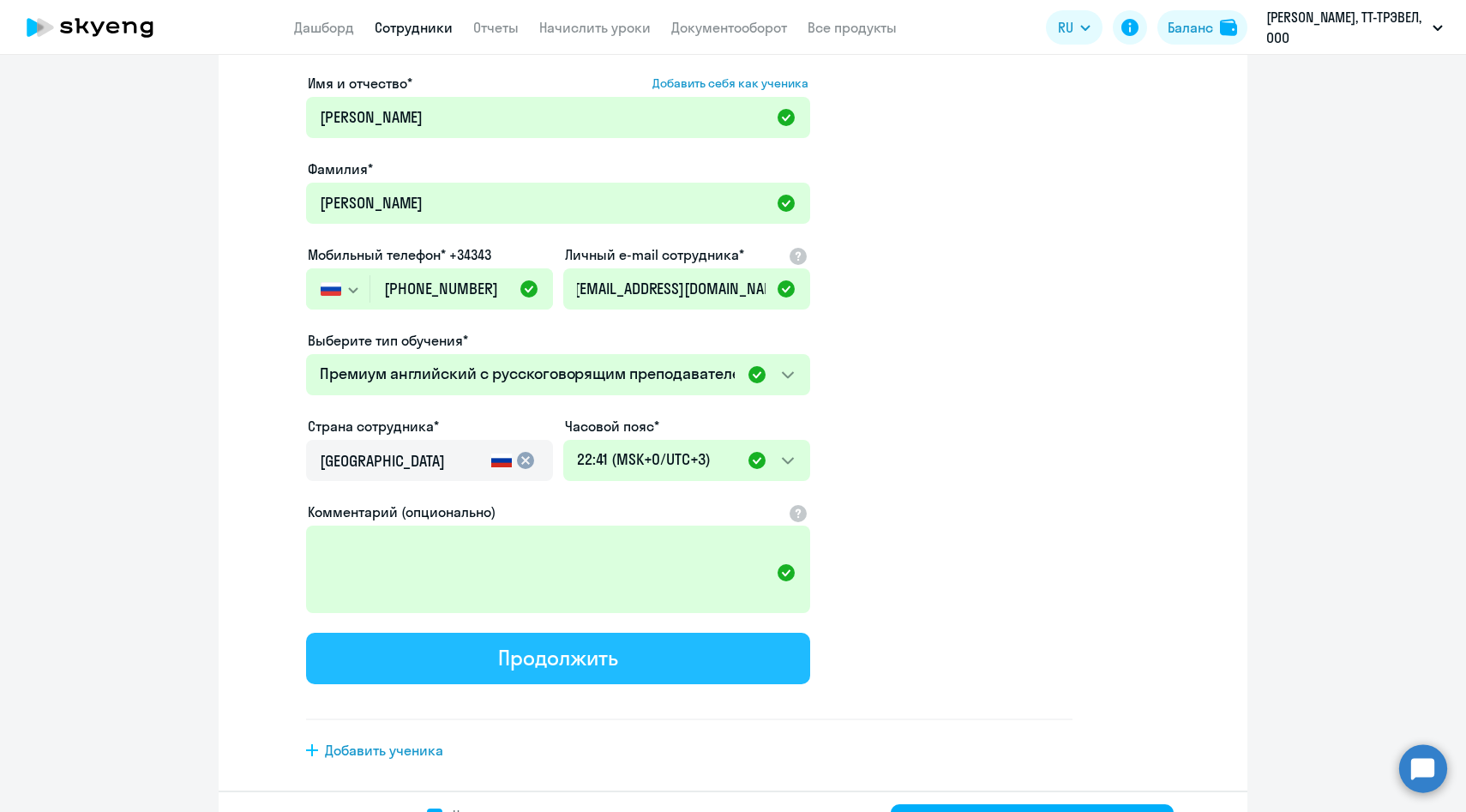
click at [531, 658] on div "Продолжить" at bounding box center [557, 657] width 119 height 27
select select "english_adult_not_native_speaker_premium"
select select "3"
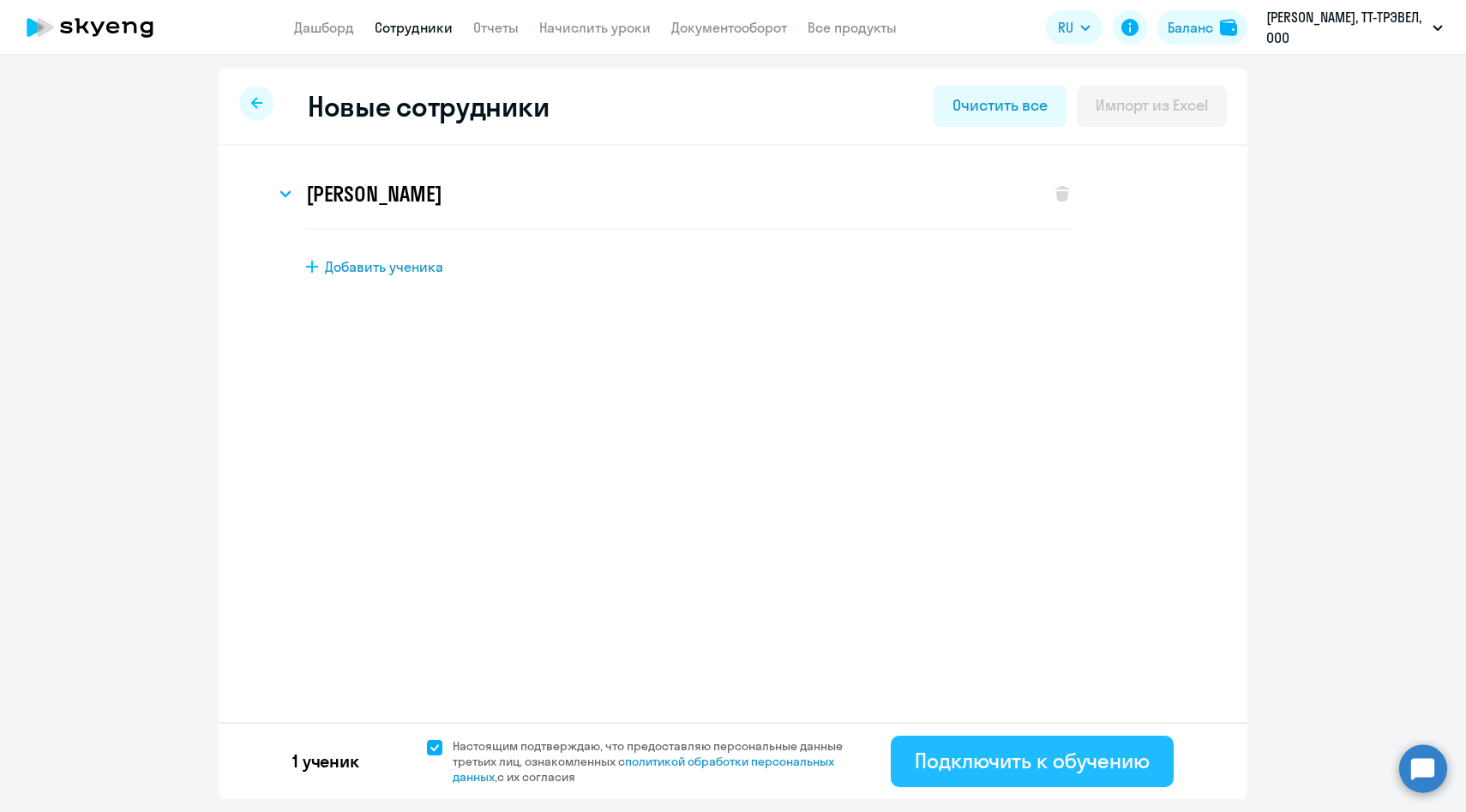
click at [997, 769] on div "Подключить к обучению" at bounding box center [1032, 760] width 235 height 27
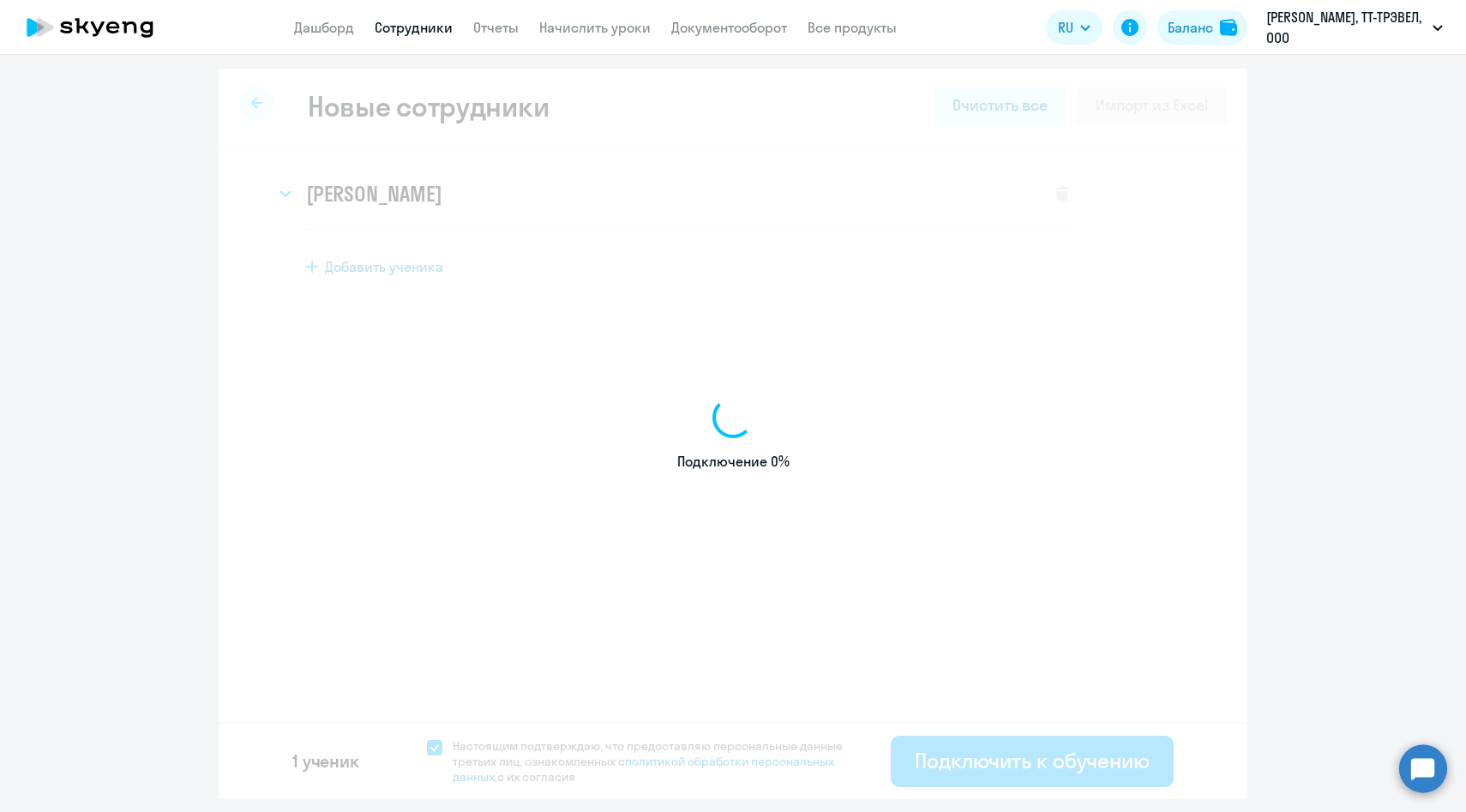
select select "english_adult_not_native_speaker_premium"
select select "3"
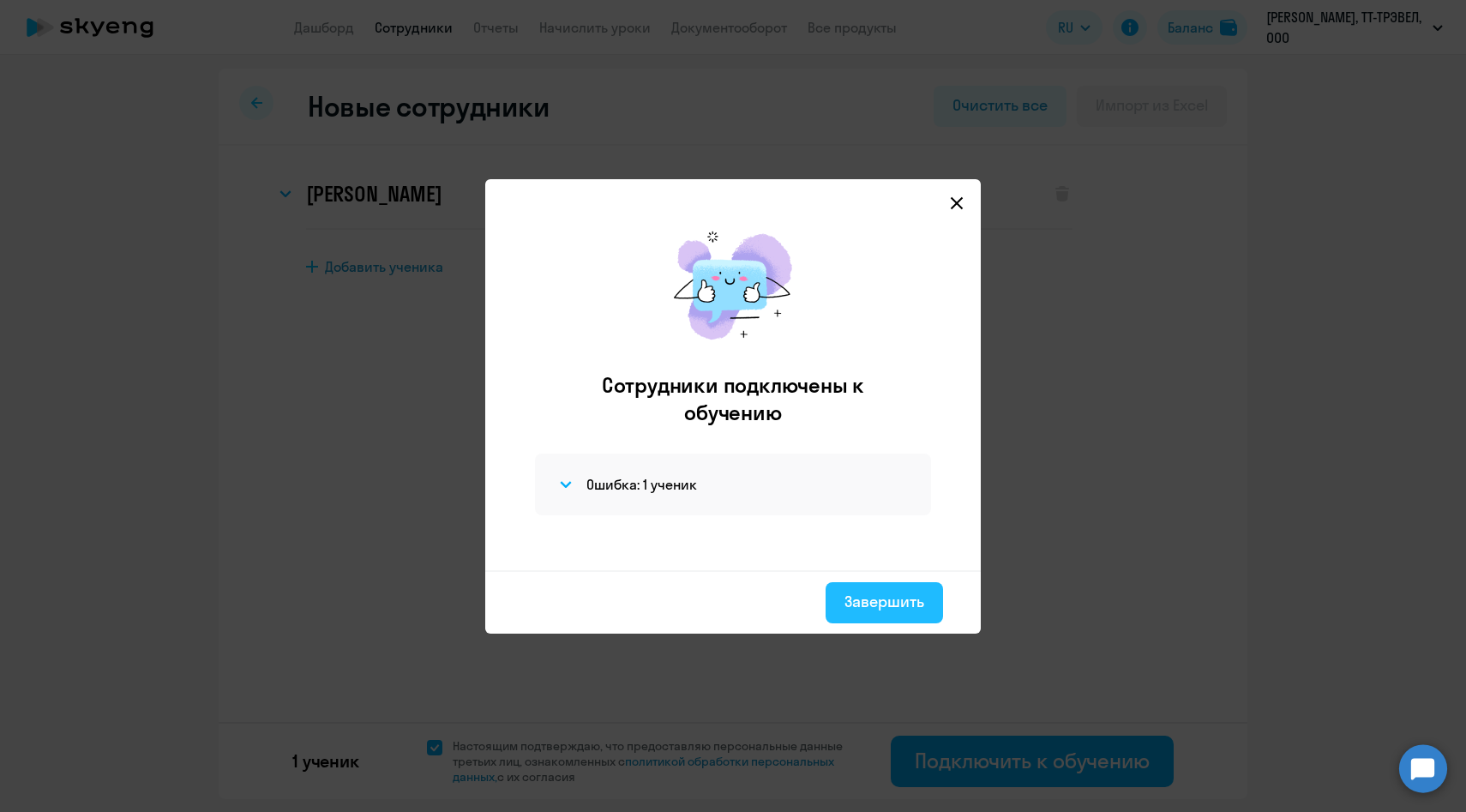
click at [848, 603] on div "Завершить" at bounding box center [885, 602] width 80 height 23
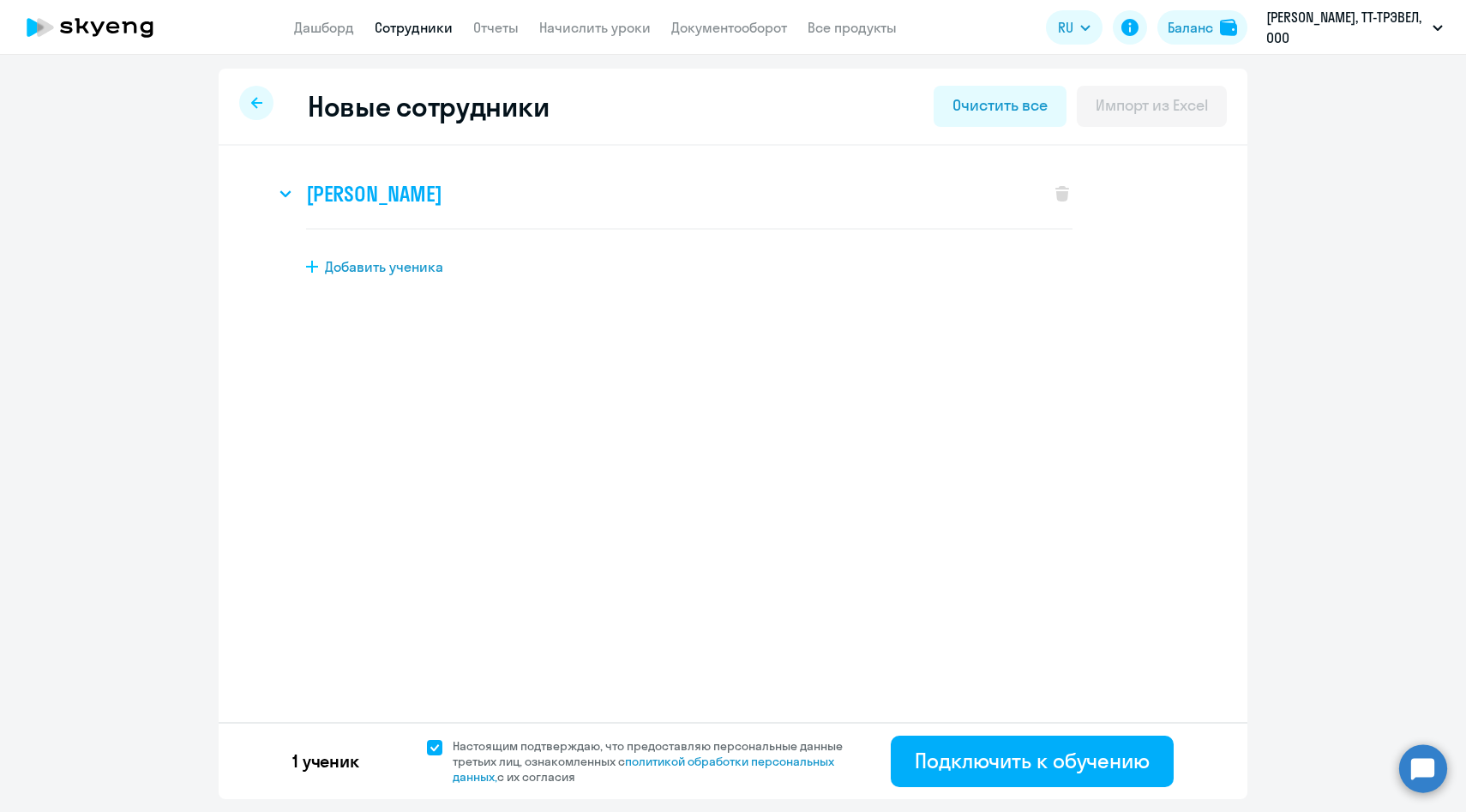
click at [375, 196] on h3 "Марина Волкова" at bounding box center [374, 194] width 136 height 27
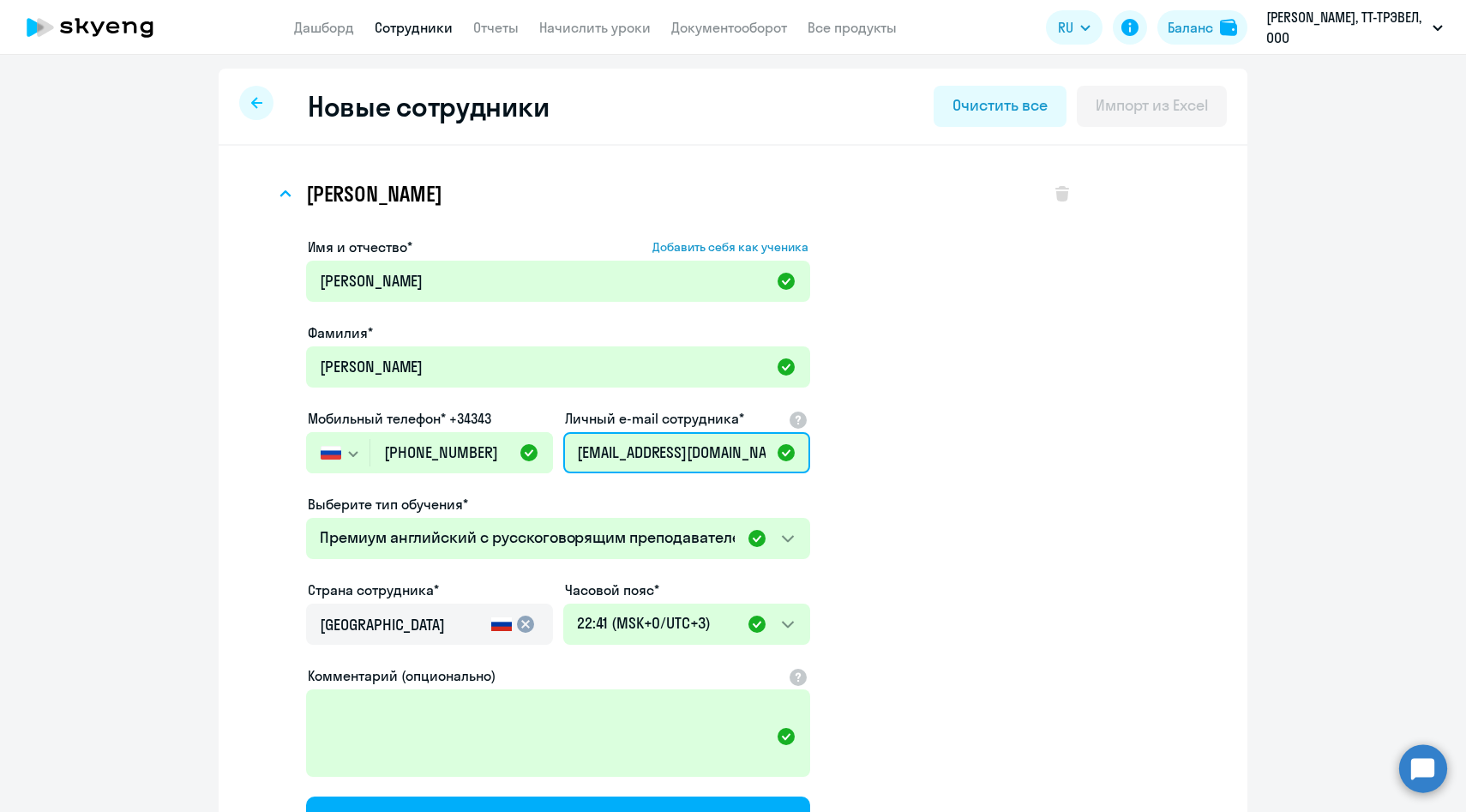
drag, startPoint x: 665, startPoint y: 456, endPoint x: 752, endPoint y: 456, distance: 87.0
click at [752, 456] on input "[EMAIL_ADDRESS][DOMAIN_NAME]" at bounding box center [687, 452] width 247 height 41
click at [748, 451] on input "MVVolkova@gmail.ru" at bounding box center [687, 452] width 247 height 41
type input "MVVolkova@gmail.com"
click at [498, 448] on input "+7 926 657-98-92" at bounding box center [461, 452] width 183 height 41
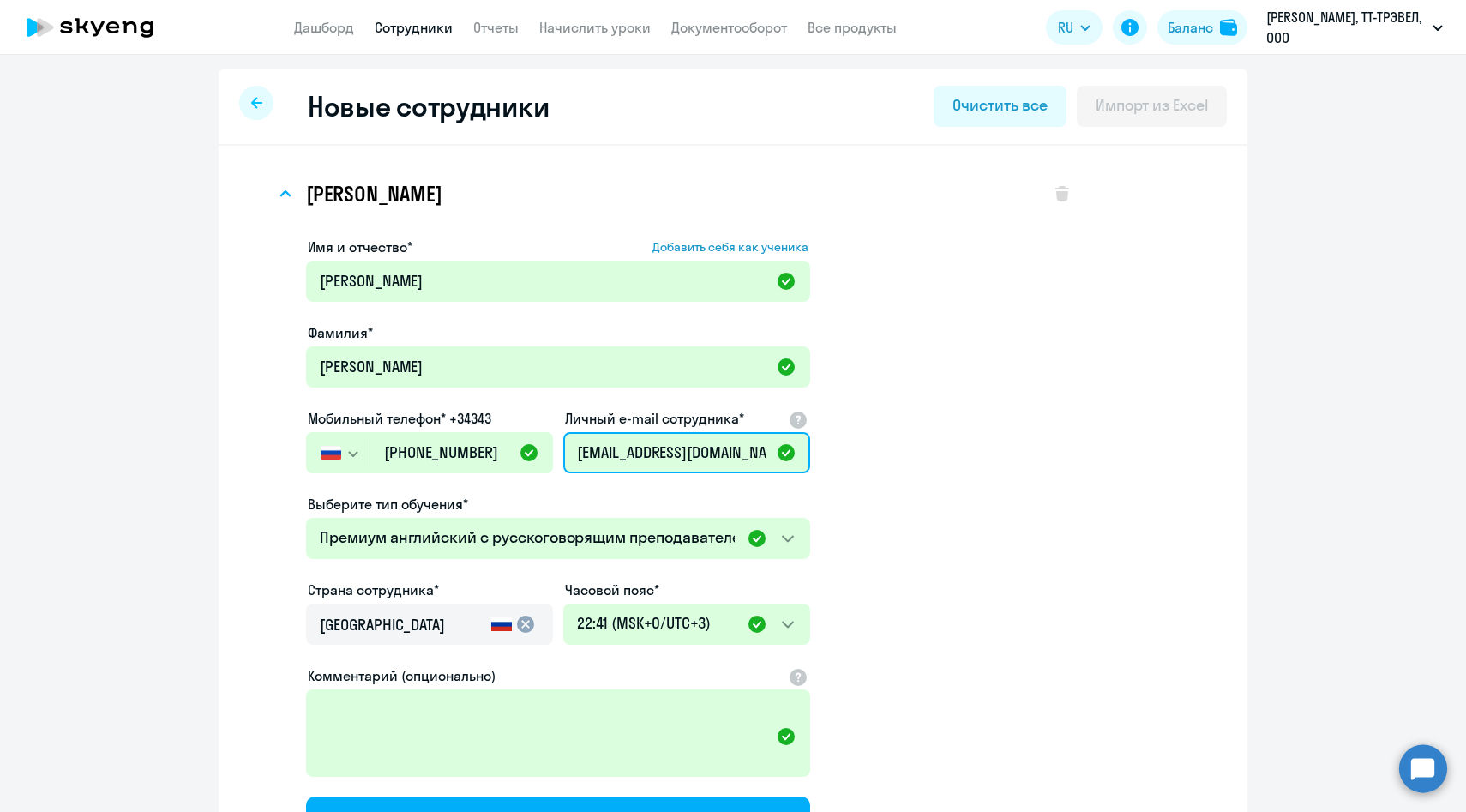
drag, startPoint x: 755, startPoint y: 457, endPoint x: 549, endPoint y: 457, distance: 206.0
click at [549, 457] on div "Имя и отчество* Добавить себя как ученика Марина Фамилия* Волкова Мобильный тел…" at bounding box center [558, 542] width 504 height 611
drag, startPoint x: 505, startPoint y: 448, endPoint x: 343, endPoint y: 448, distance: 162.0
click at [343, 448] on div "Россия +7 Казахстан +7 Украина +380 Беларусь (Белоруссия) +375 Австралия +61 Ав…" at bounding box center [430, 452] width 247 height 41
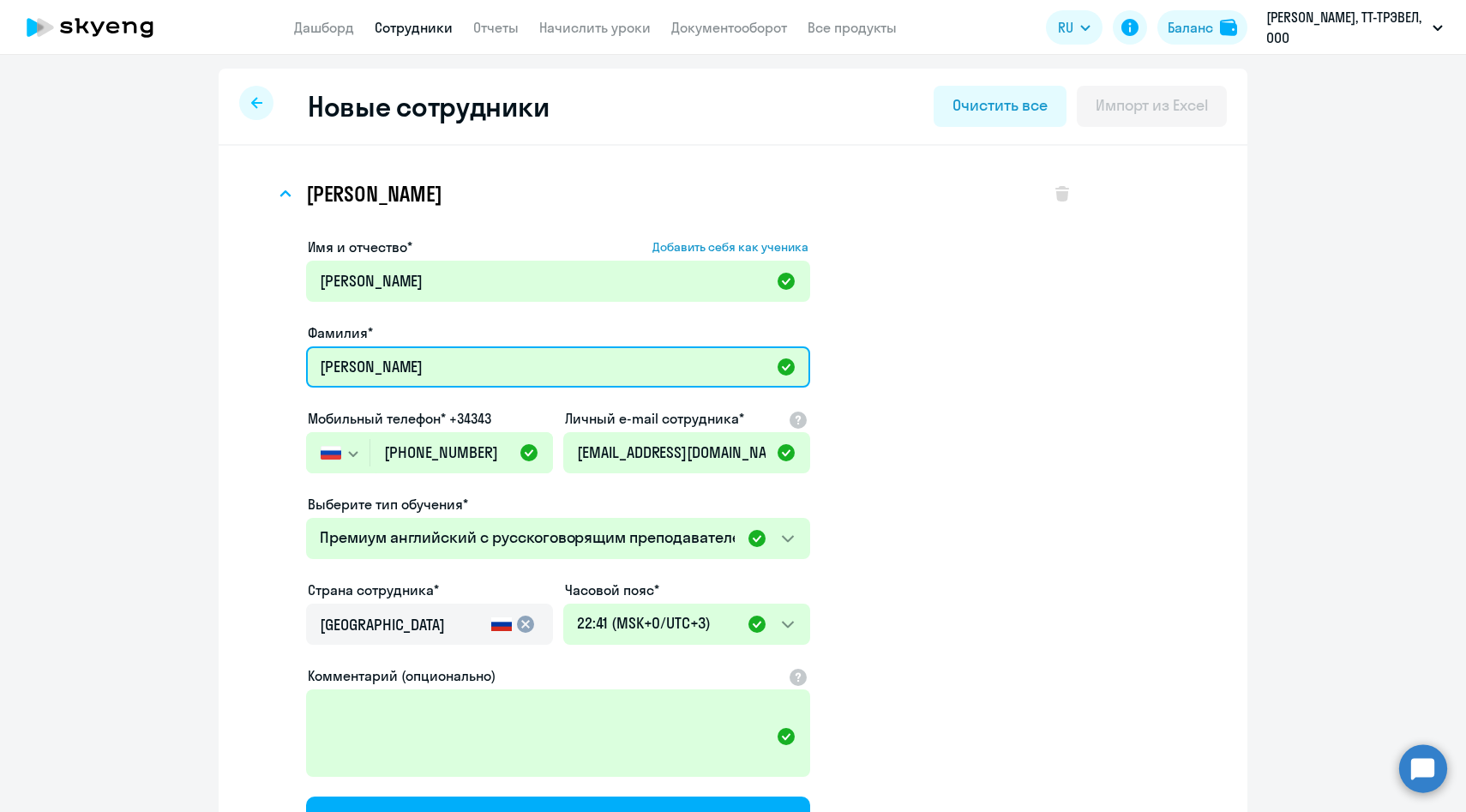
drag, startPoint x: 396, startPoint y: 366, endPoint x: 296, endPoint y: 366, distance: 100.0
click at [296, 366] on div "Имя и отчество* Добавить себя как ученика Марина Фамилия* Волкова Мобильный тел…" at bounding box center [674, 556] width 798 height 654
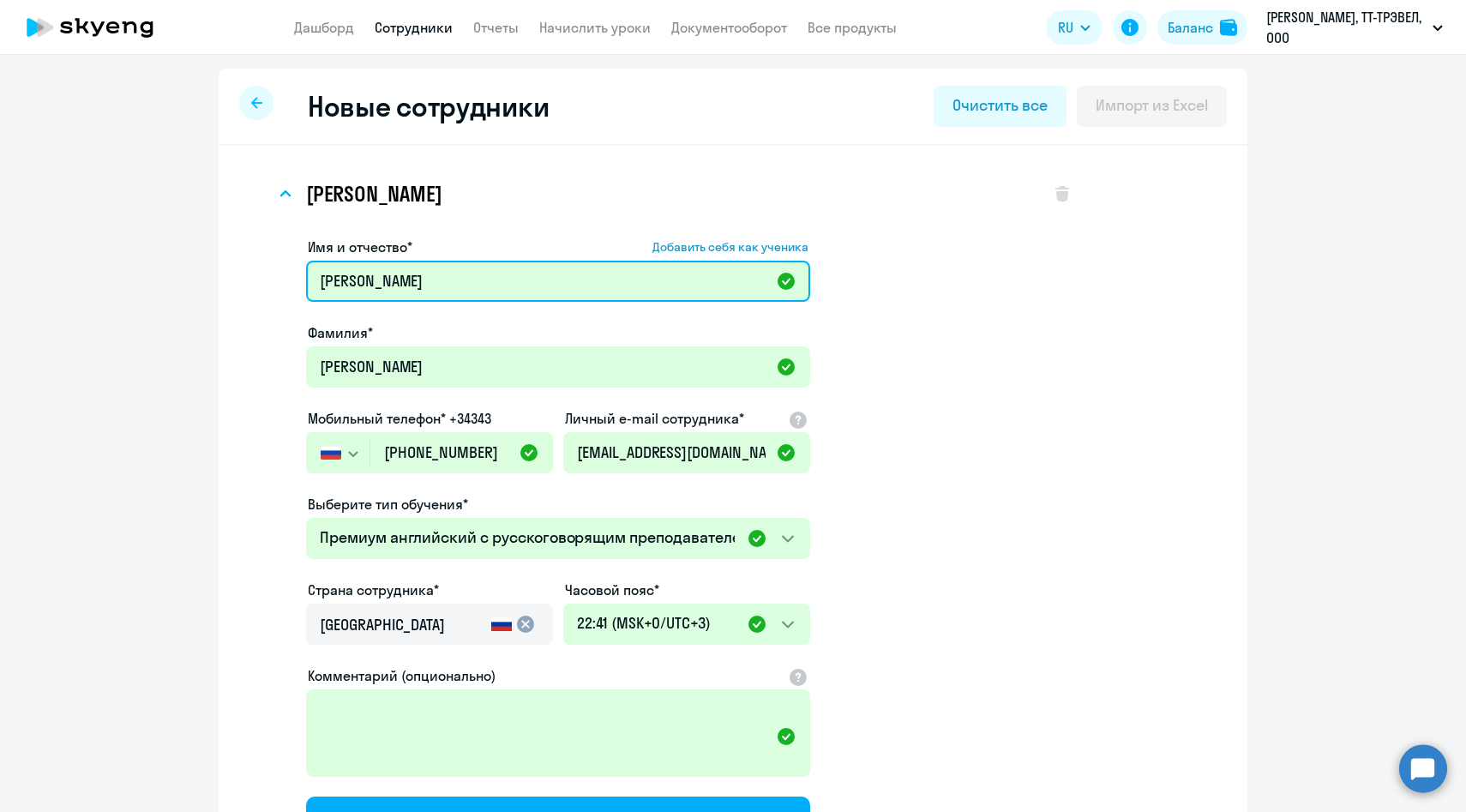
drag, startPoint x: 377, startPoint y: 277, endPoint x: 279, endPoint y: 277, distance: 98.0
click at [279, 277] on div "Имя и отчество* Добавить себя как ученика Марина Фамилия* Волкова Мобильный тел…" at bounding box center [674, 556] width 798 height 654
click at [258, 102] on icon at bounding box center [256, 103] width 11 height 11
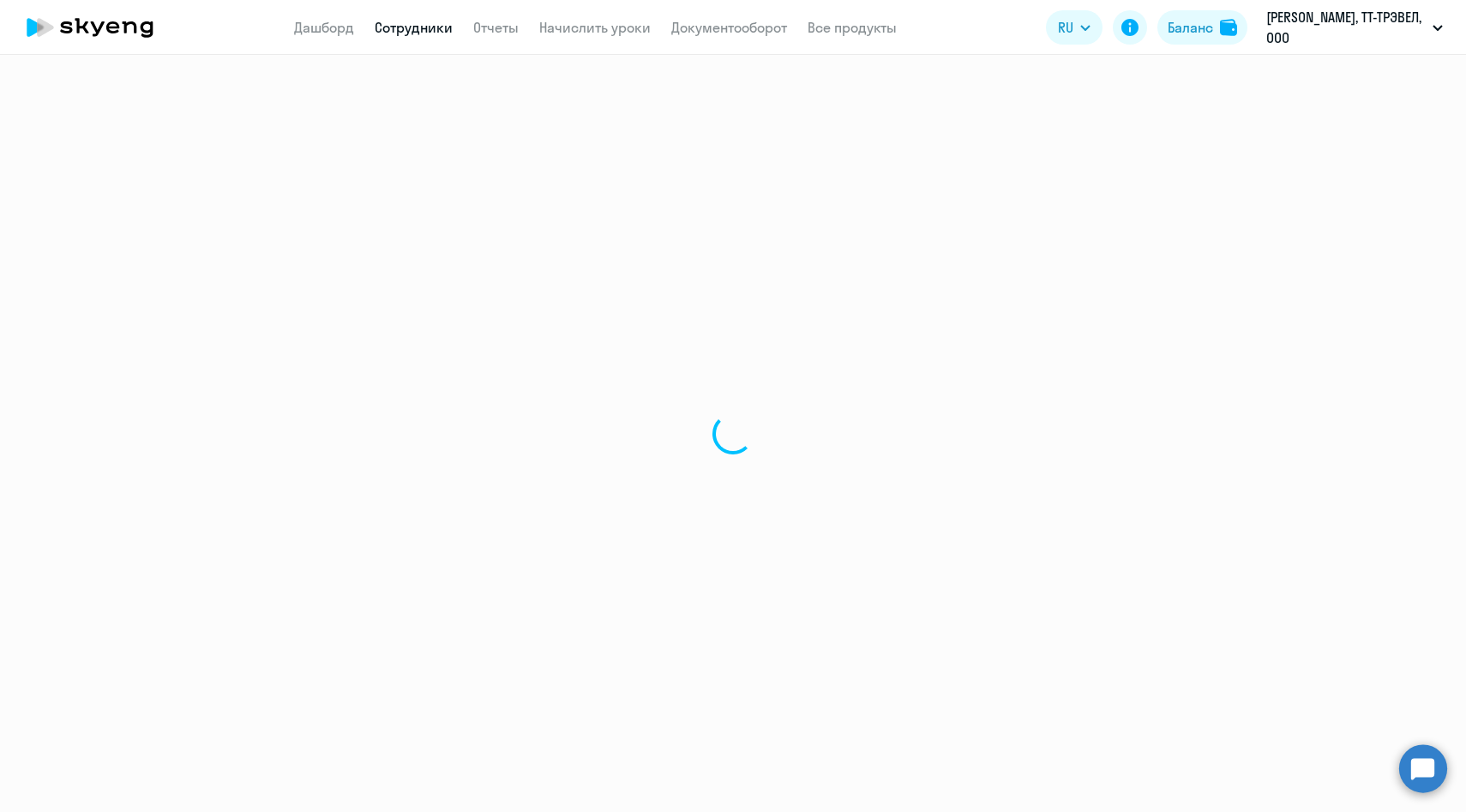
select select "30"
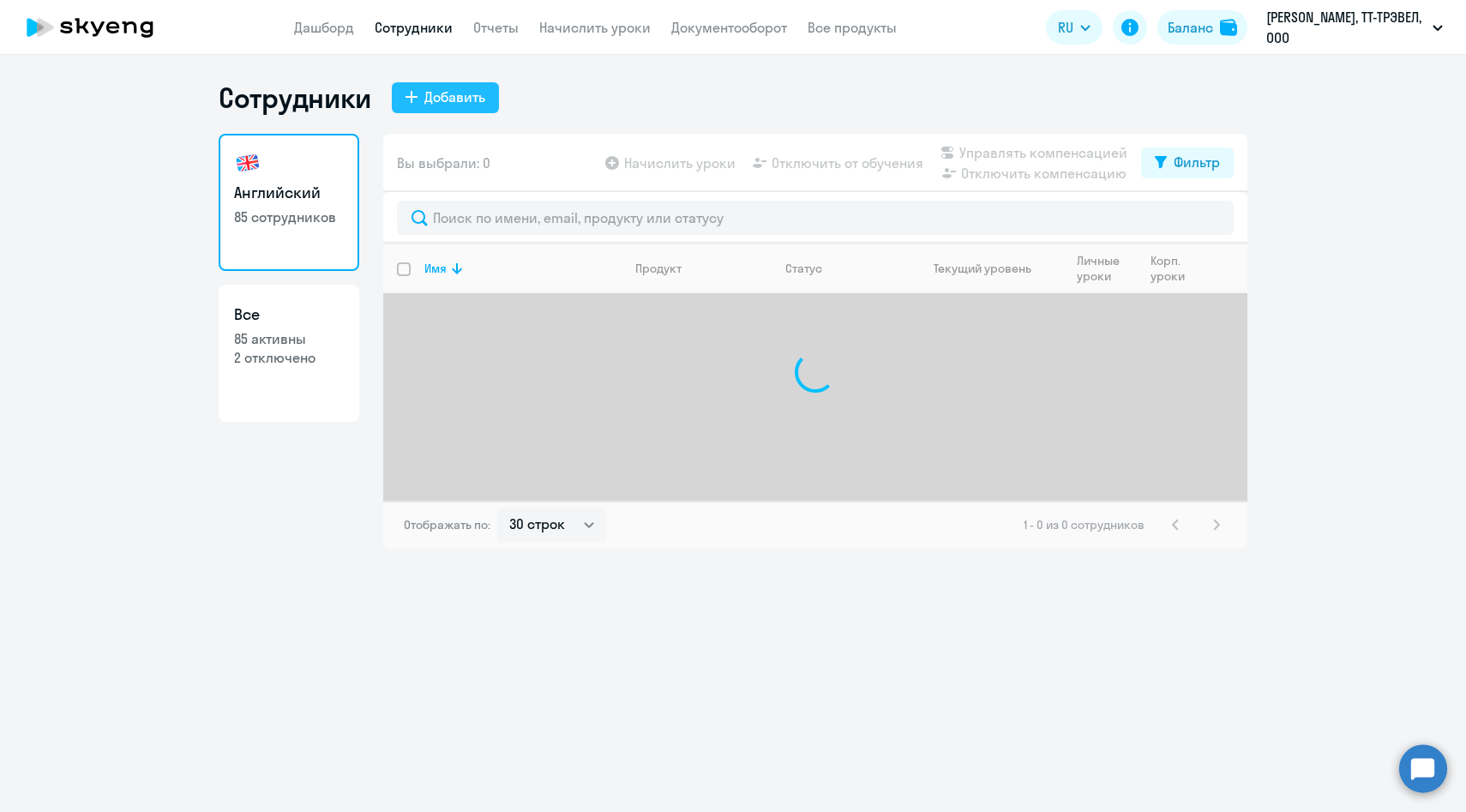
click at [447, 103] on div "Добавить" at bounding box center [455, 96] width 61 height 21
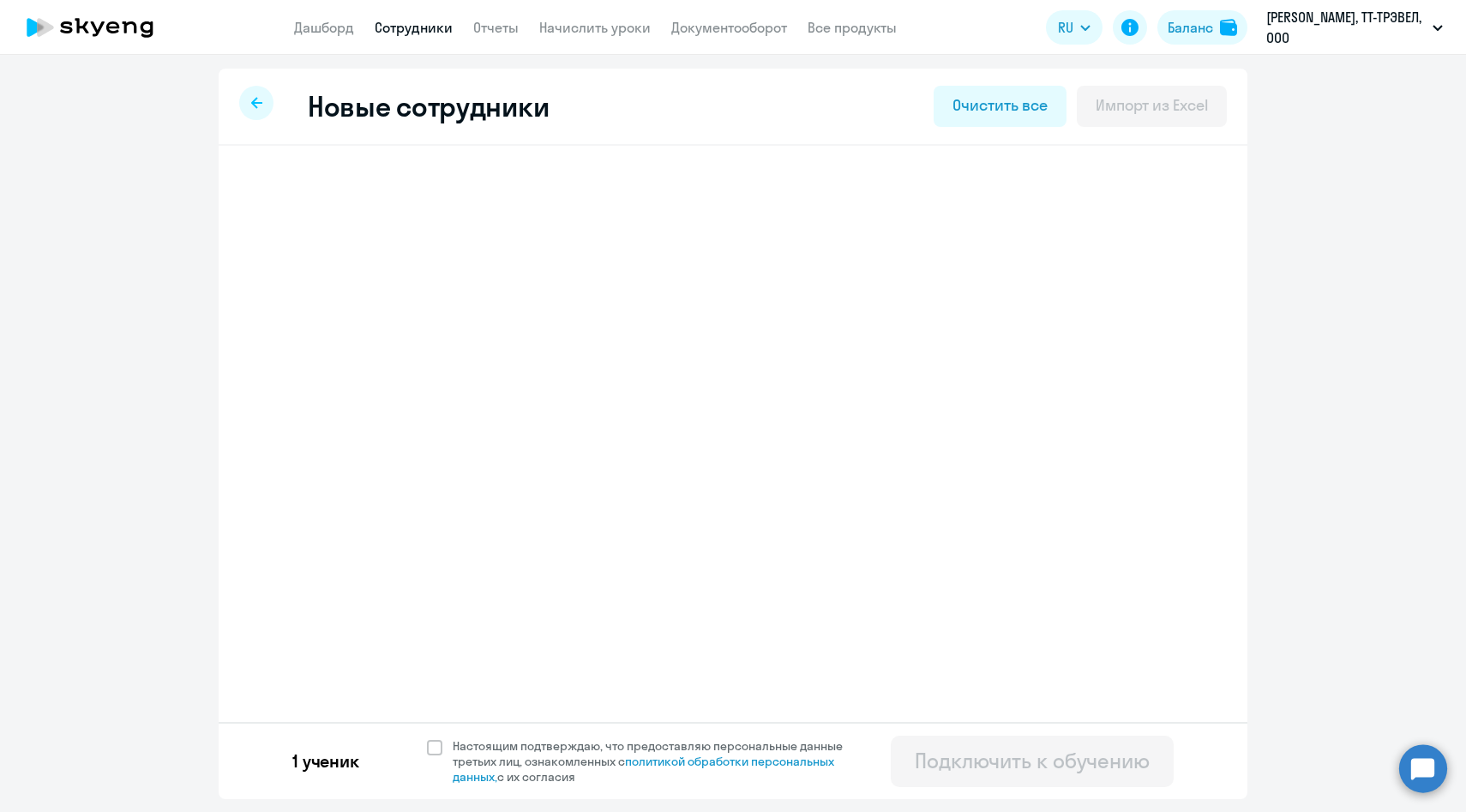
select select "english_adult_not_native_speaker_premium"
select select "3"
click at [1059, 191] on icon at bounding box center [1062, 194] width 14 height 15
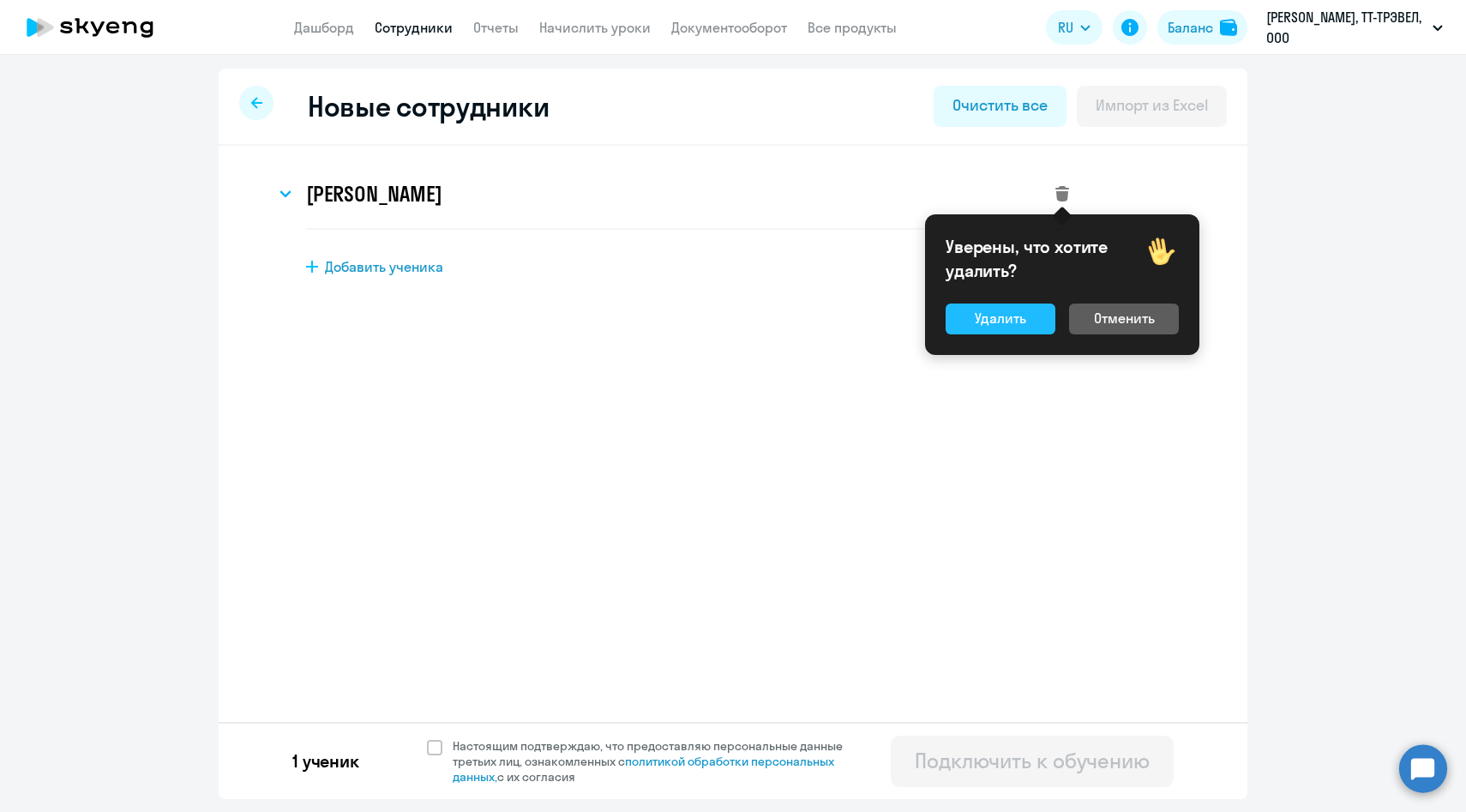
click at [1029, 323] on button "Удалить" at bounding box center [1000, 319] width 110 height 31
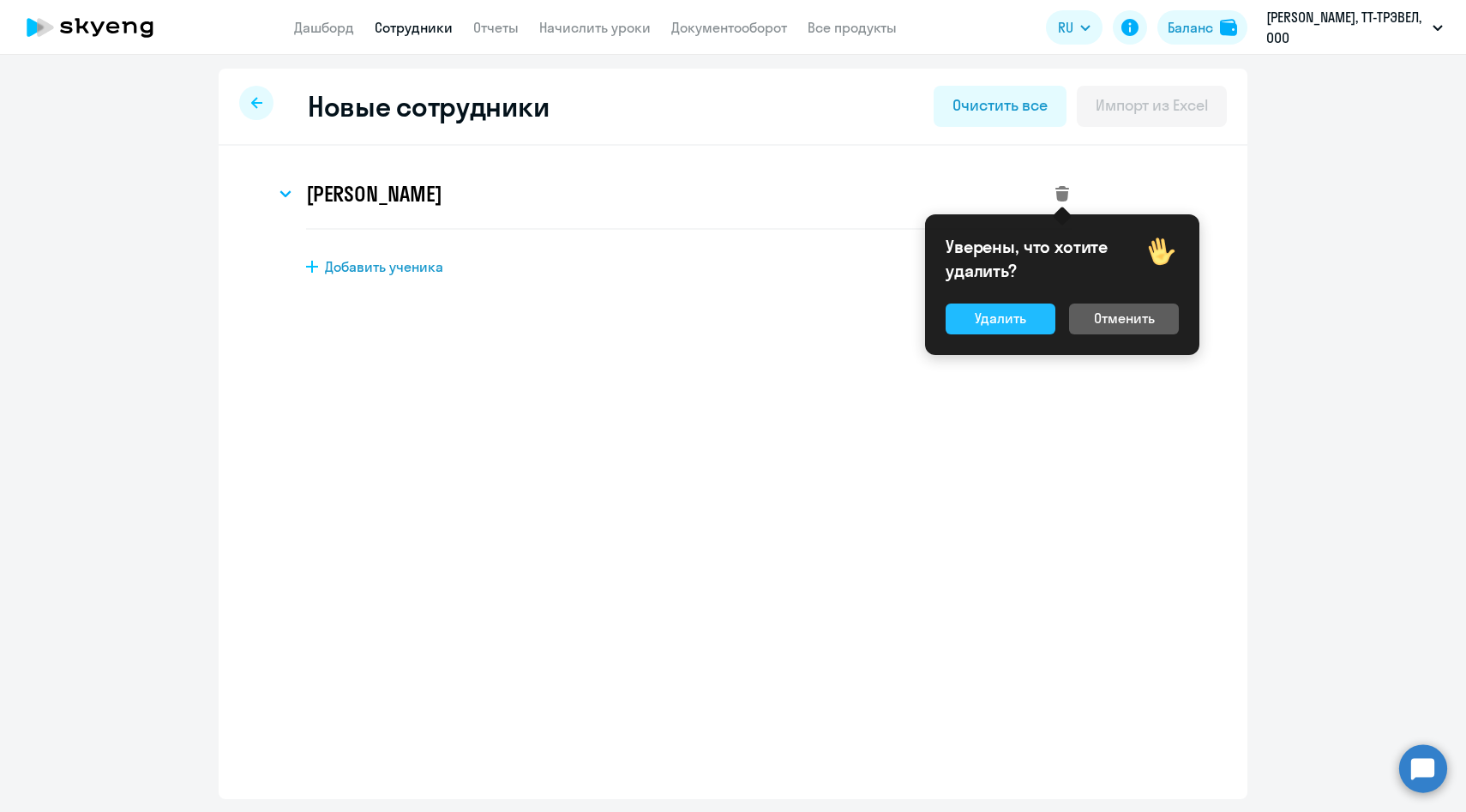
select select "english_adult_native_speaker"
select select "3"
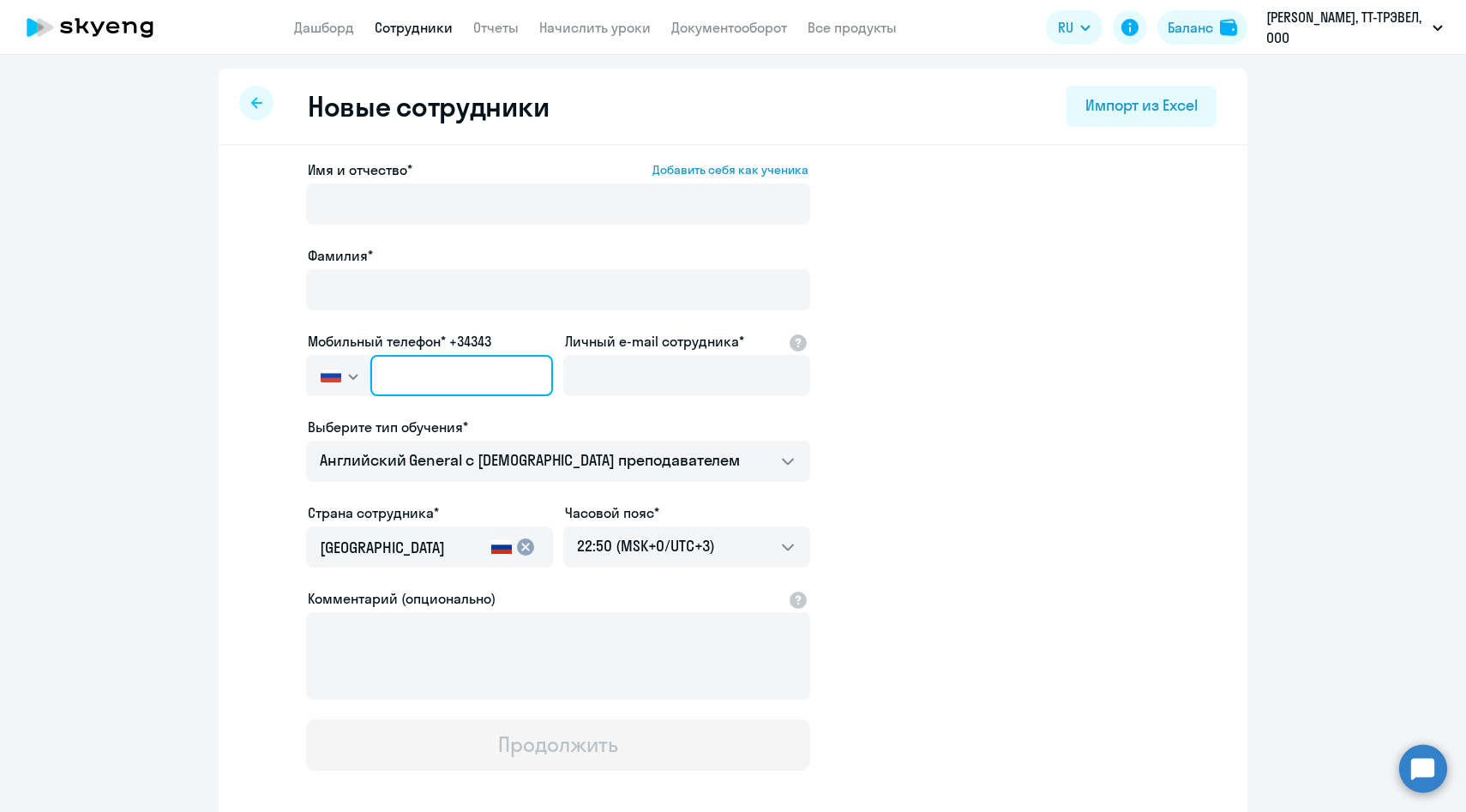
click at [464, 367] on input "text" at bounding box center [461, 375] width 183 height 41
paste input "+7 999 827-30-60"
type input "+7 999 827-30-60"
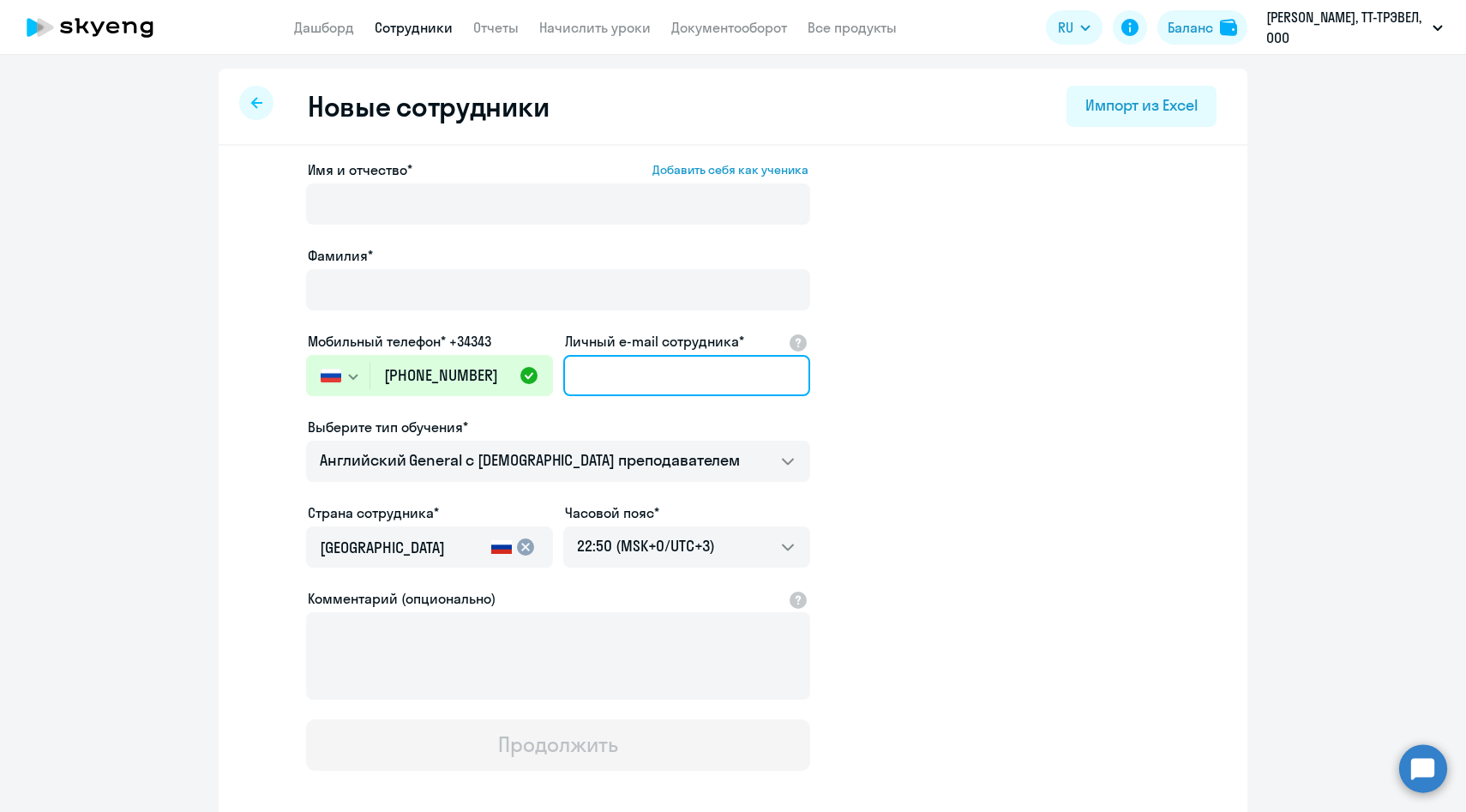
click at [692, 376] on input "Личный e-mail сотрудника*" at bounding box center [687, 375] width 247 height 41
paste input "[EMAIL_ADDRESS][DOMAIN_NAME]"
type input "[EMAIL_ADDRESS][DOMAIN_NAME]"
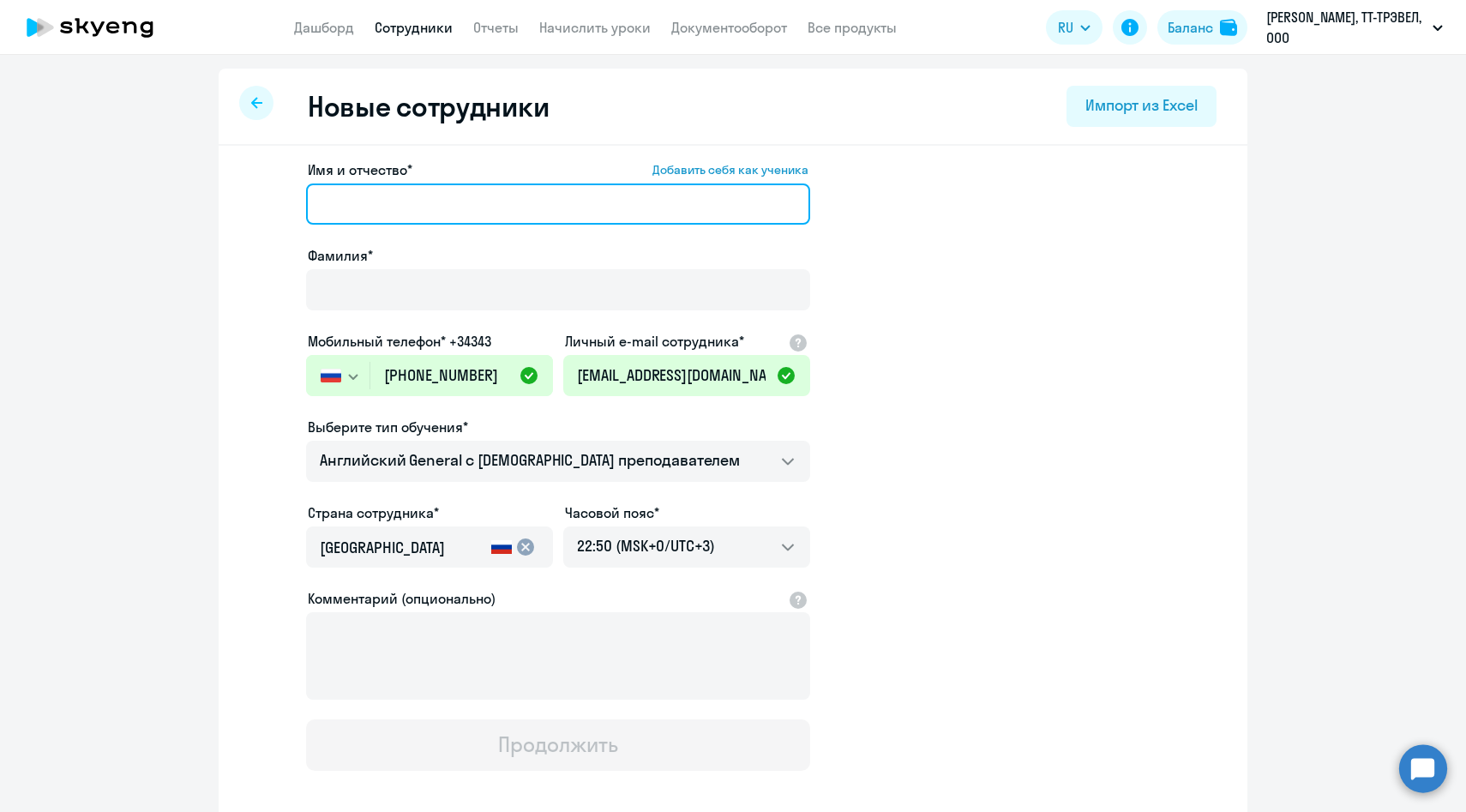
click at [407, 206] on input "Имя и отчество* Добавить себя как ученика" at bounding box center [558, 204] width 504 height 41
paste input "[PERSON_NAME]"
drag, startPoint x: 376, startPoint y: 205, endPoint x: 187, endPoint y: 197, distance: 189.2
click at [187, 197] on ng-component "Новые сотрудники Импорт из Excel Имя и отчество* Добавить себя как ученика Канб…" at bounding box center [733, 484] width 1466 height 831
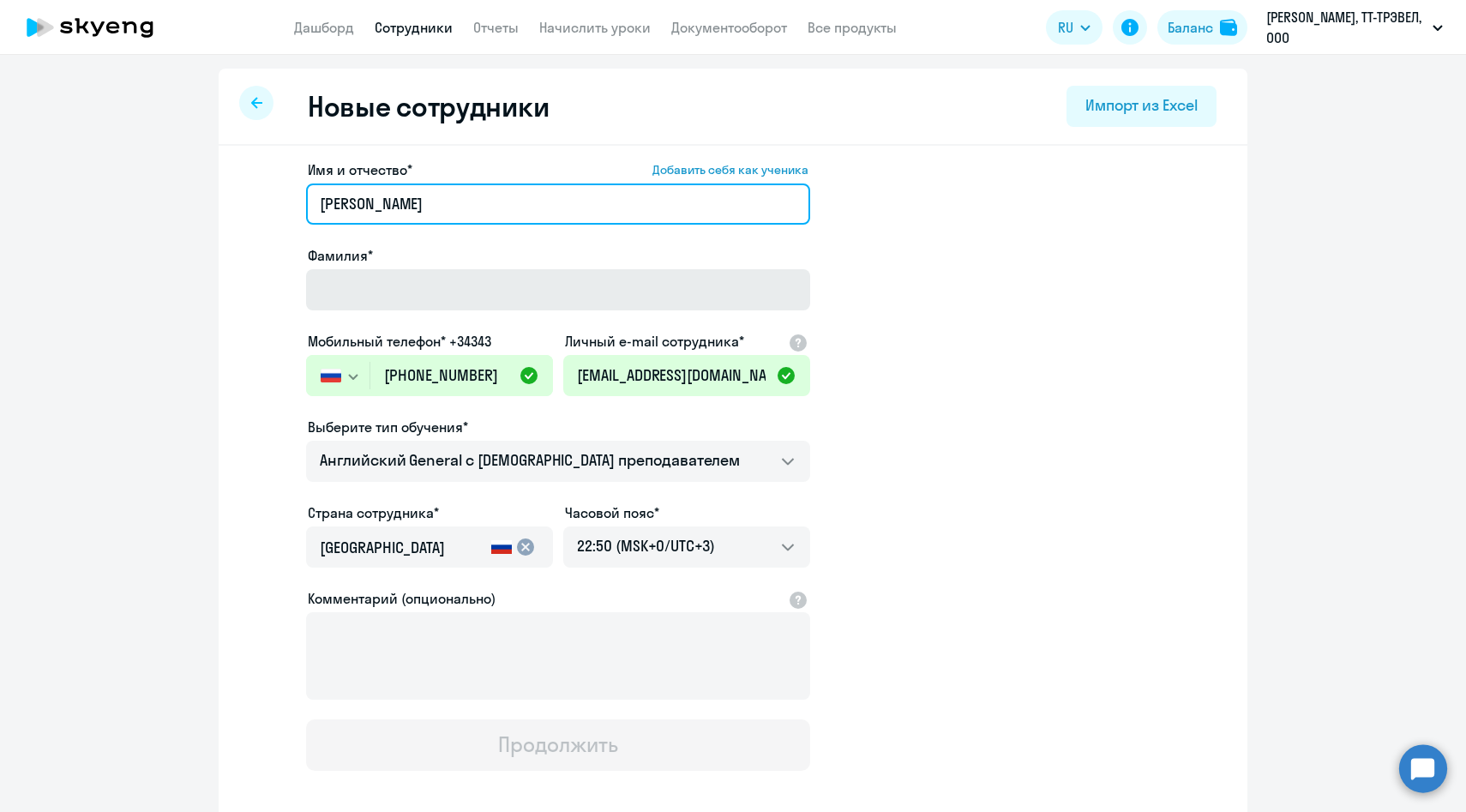
type input "Аркадий"
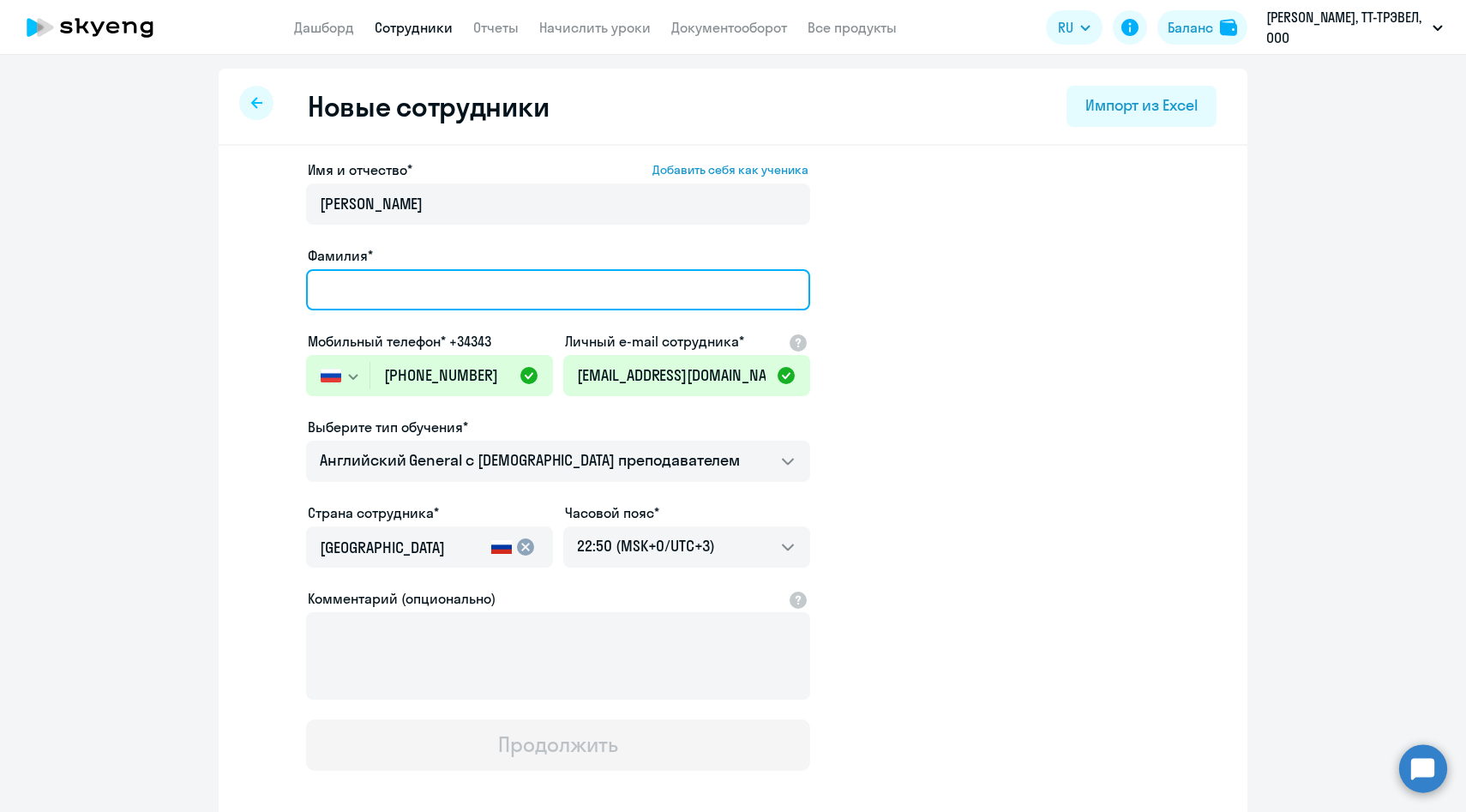
click at [379, 298] on input "Фамилия*" at bounding box center [558, 289] width 504 height 41
paste input "Канбер"
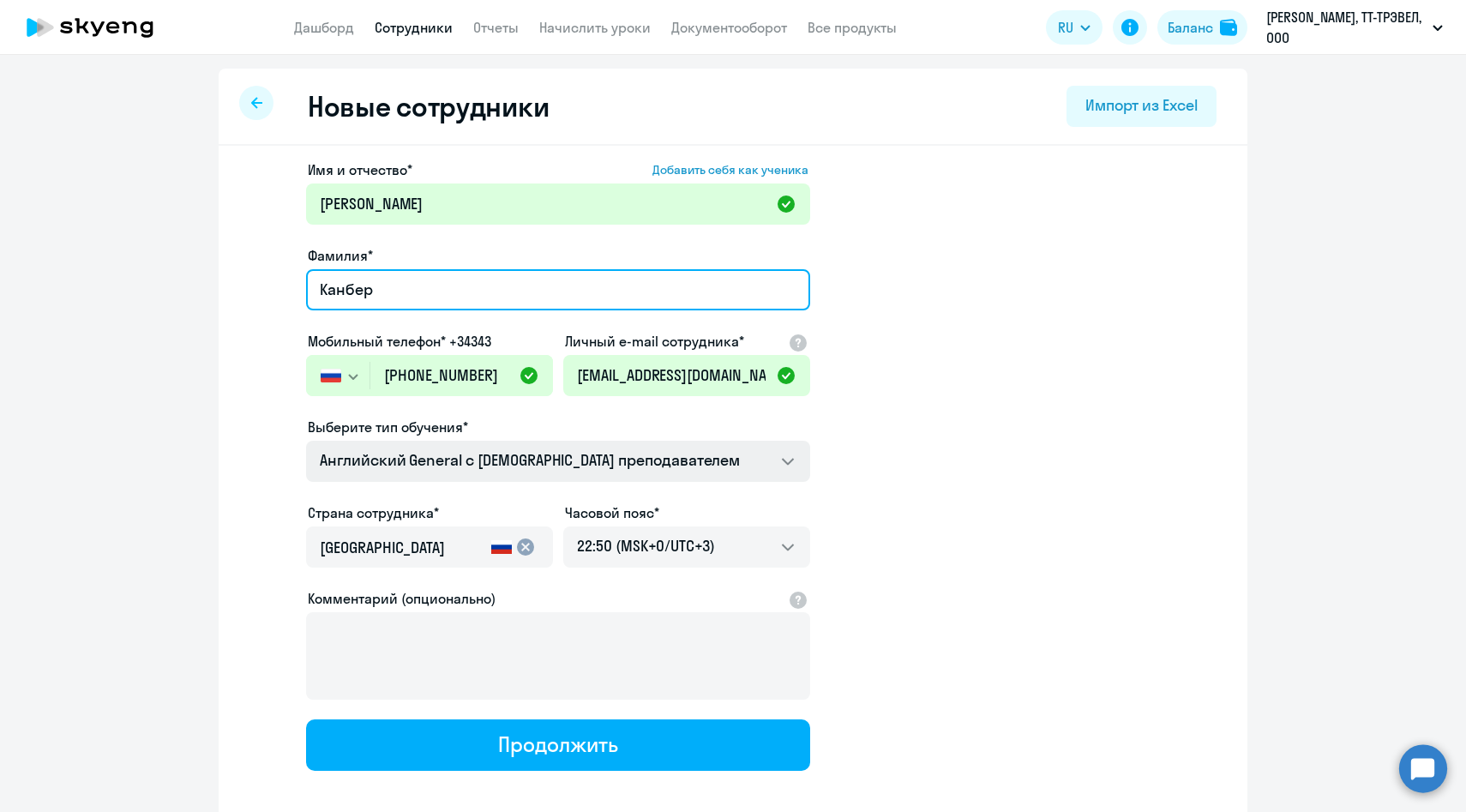
type input "Канбер"
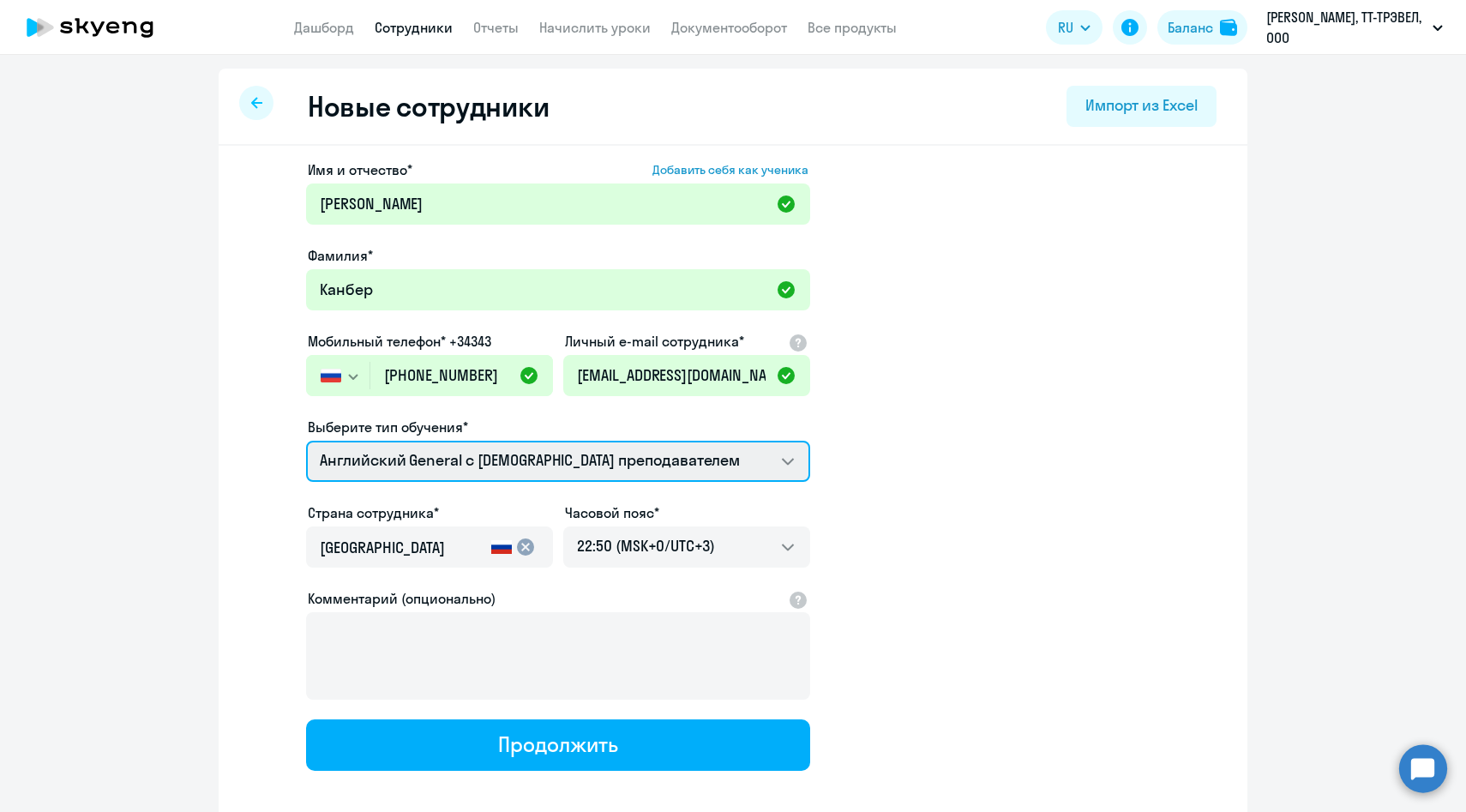
click at [440, 464] on select "Английский General с [DEMOGRAPHIC_DATA] преподавателем Премиум [DEMOGRAPHIC_DAT…" at bounding box center [558, 461] width 504 height 41
select select "english_adult_not_native_speaker_premium"
click at [306, 441] on select "Английский General с [DEMOGRAPHIC_DATA] преподавателем Премиум [DEMOGRAPHIC_DAT…" at bounding box center [558, 461] width 504 height 41
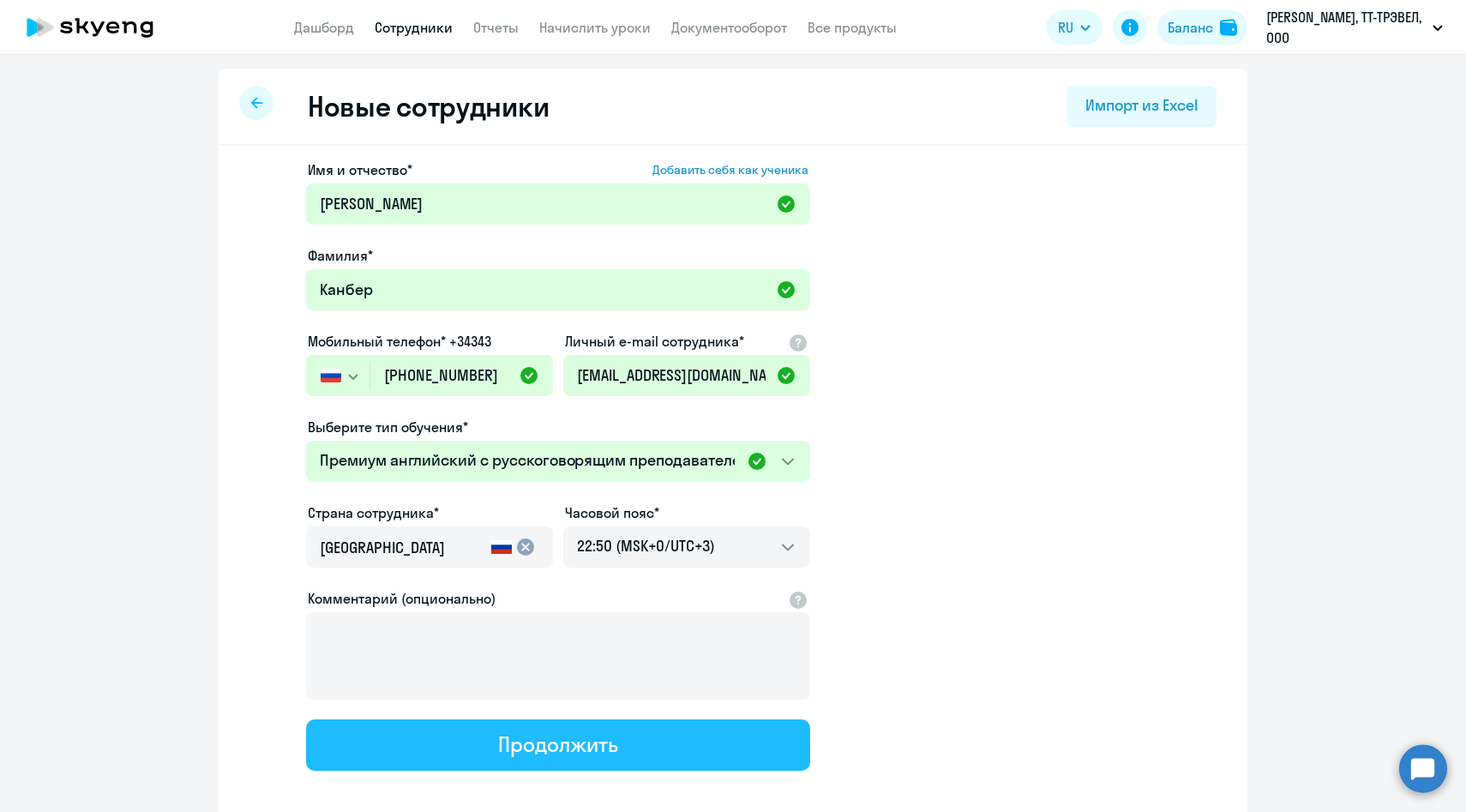
click at [506, 749] on div "Продолжить" at bounding box center [557, 744] width 119 height 27
select select "english_adult_not_native_speaker_premium"
select select "3"
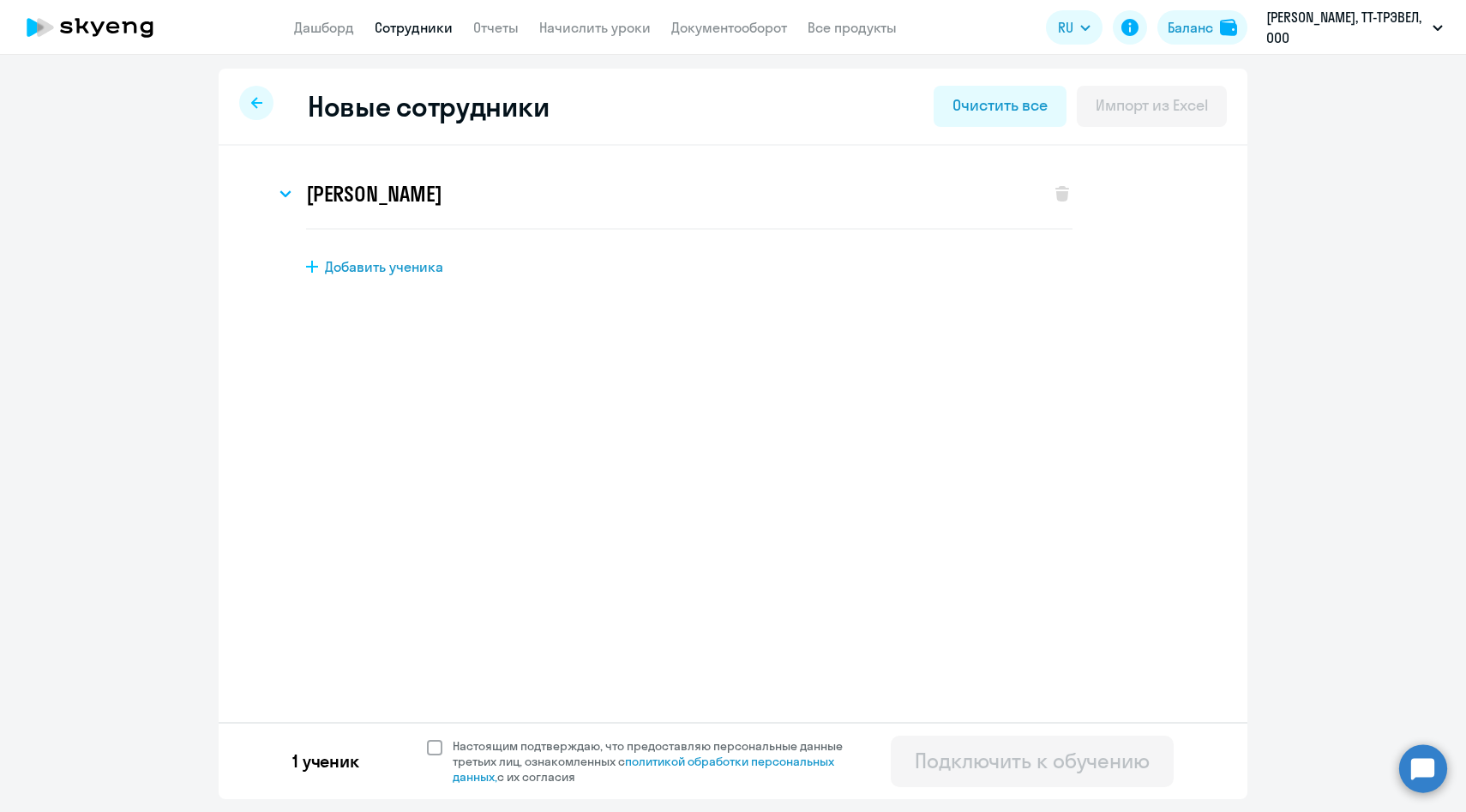
click at [528, 761] on span "Настоящим подтверждаю, что предоставляю персональные данные третьих лиц, ознако…" at bounding box center [658, 761] width 411 height 46
click at [427, 738] on input "Настоящим подтверждаю, что предоставляю персональные данные третьих лиц, ознако…" at bounding box center [427, 737] width 1 height 1
checkbox input "true"
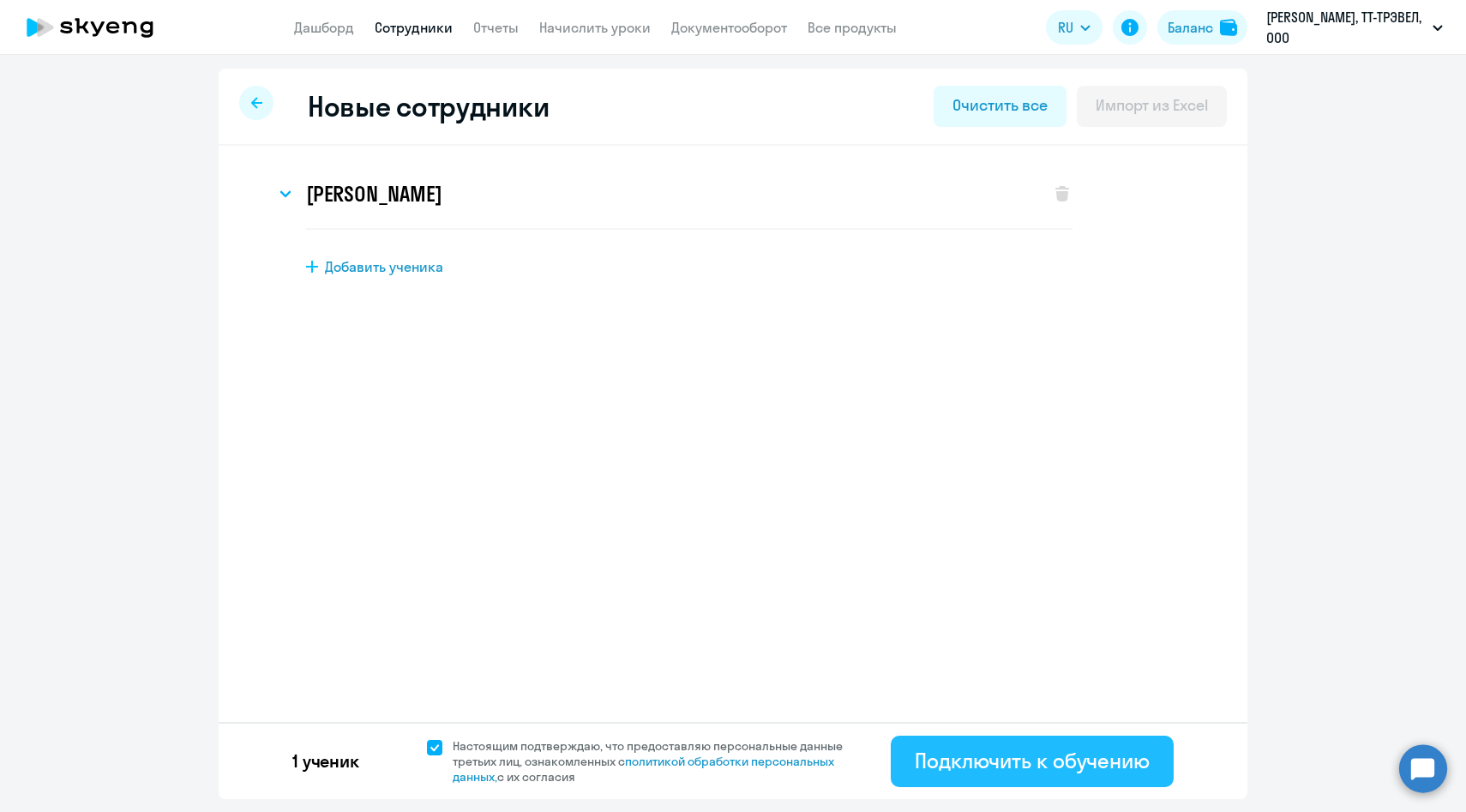
click at [941, 779] on button "Подключить к обучению" at bounding box center [1032, 761] width 283 height 52
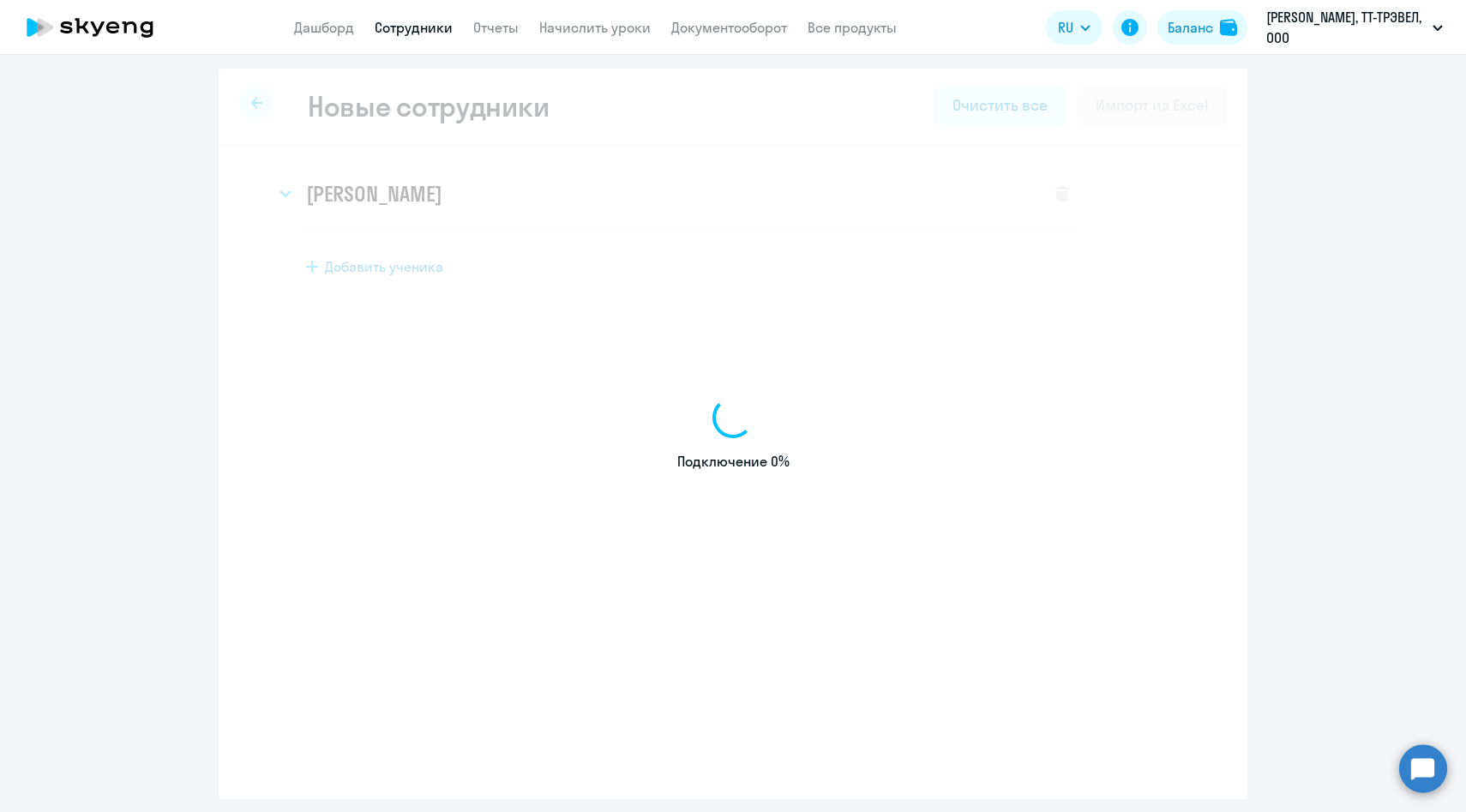
select select "english_adult_native_speaker"
select select "3"
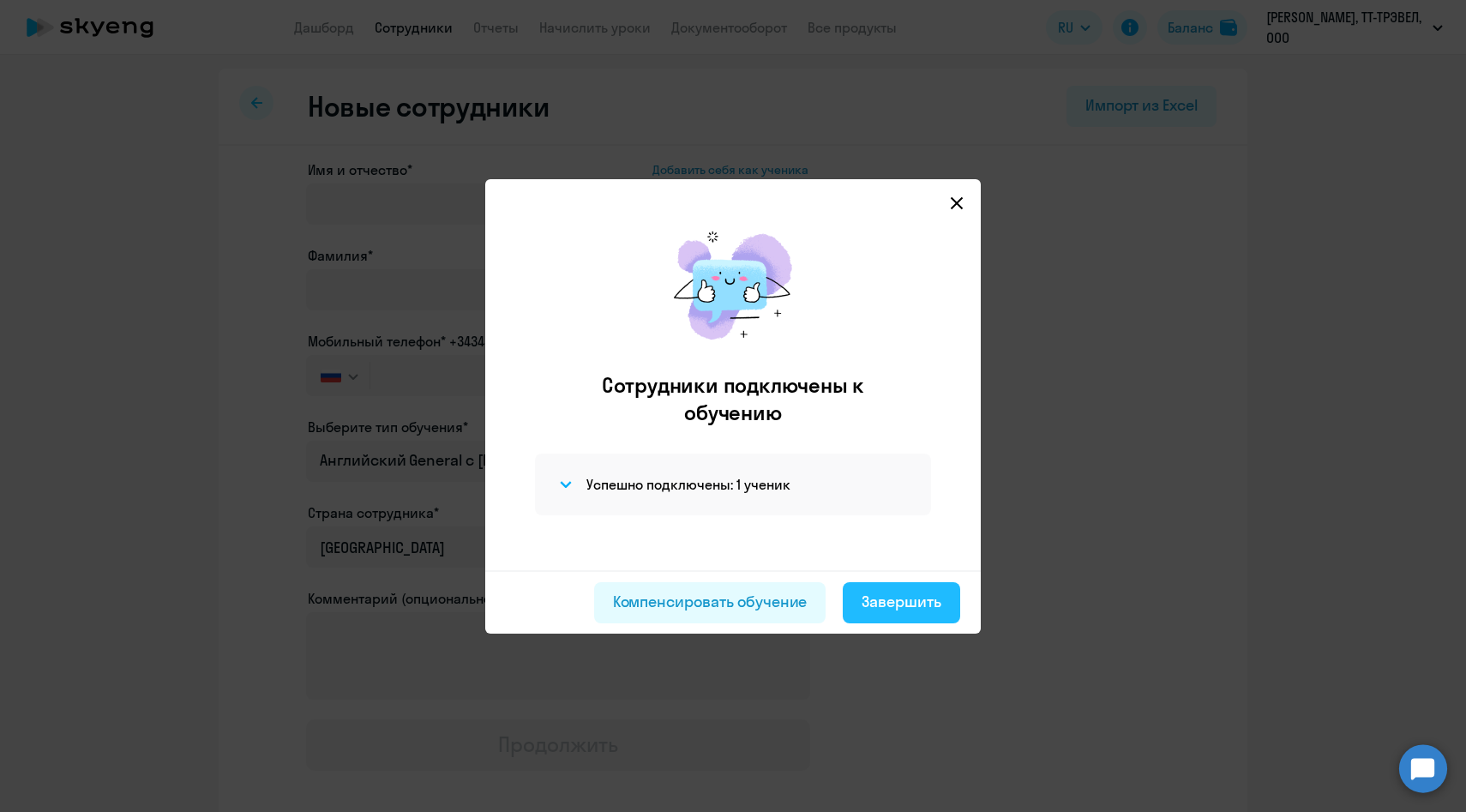
click at [891, 604] on div "Завершить" at bounding box center [901, 602] width 80 height 23
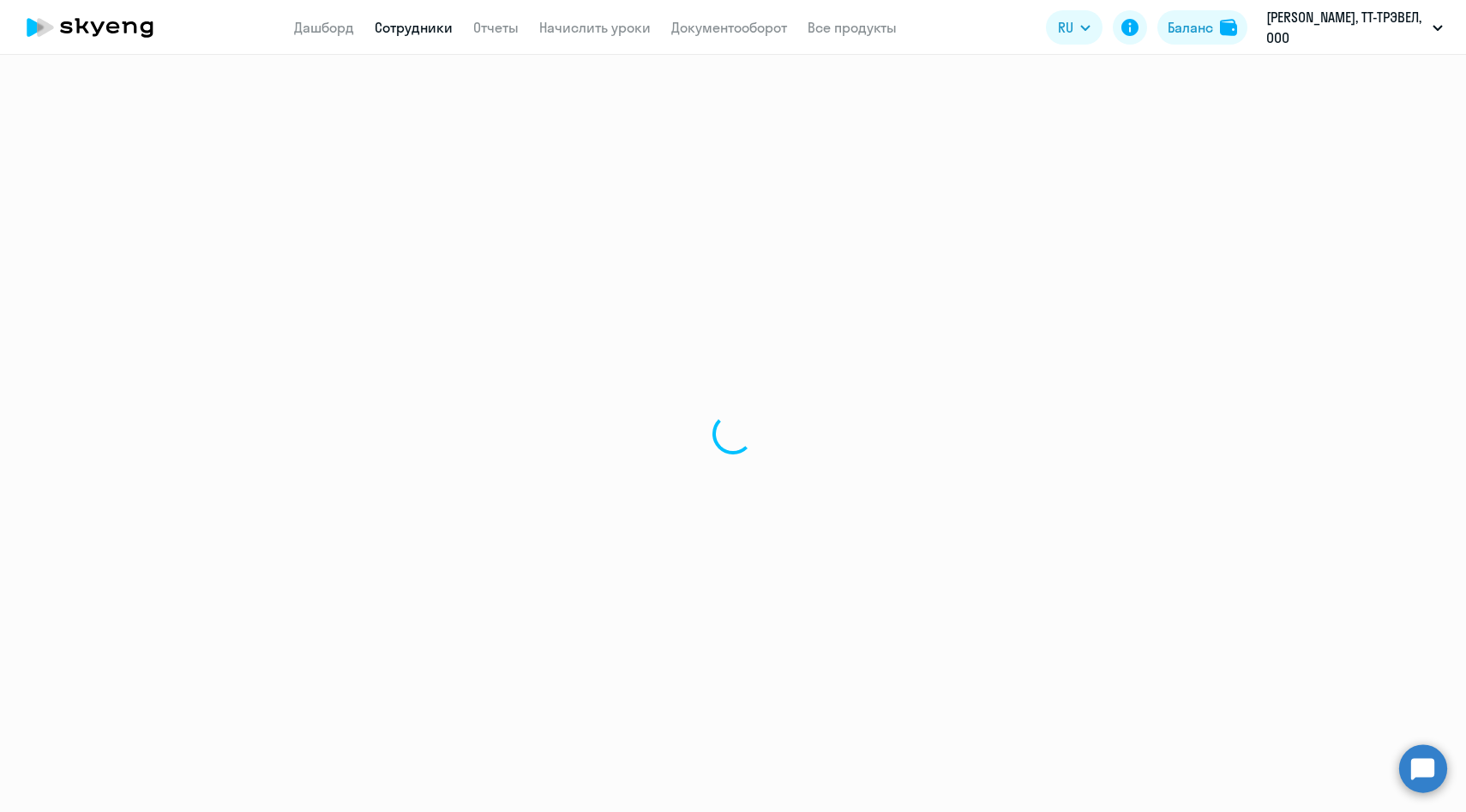
select select "30"
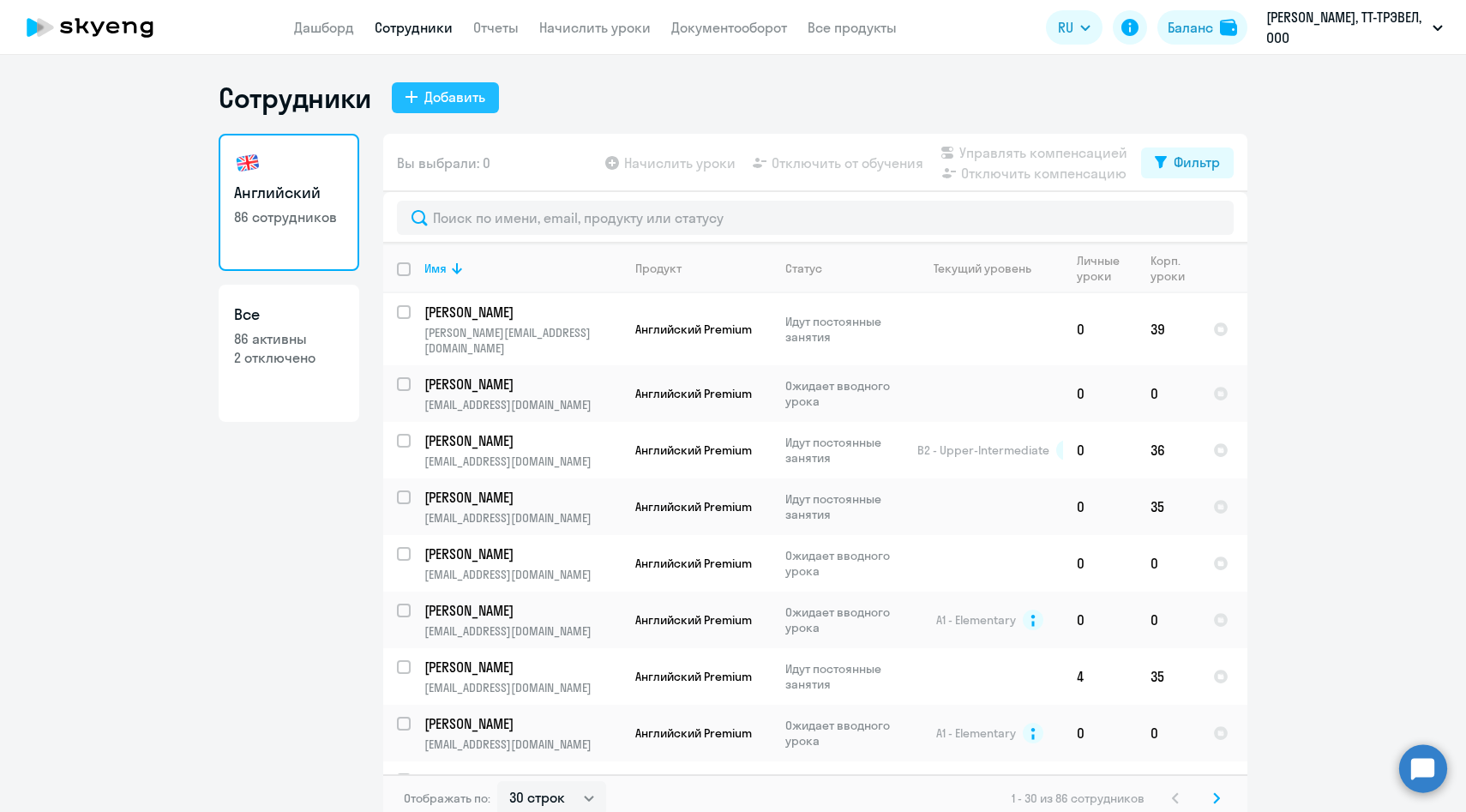
click at [442, 105] on div "Добавить" at bounding box center [455, 96] width 61 height 21
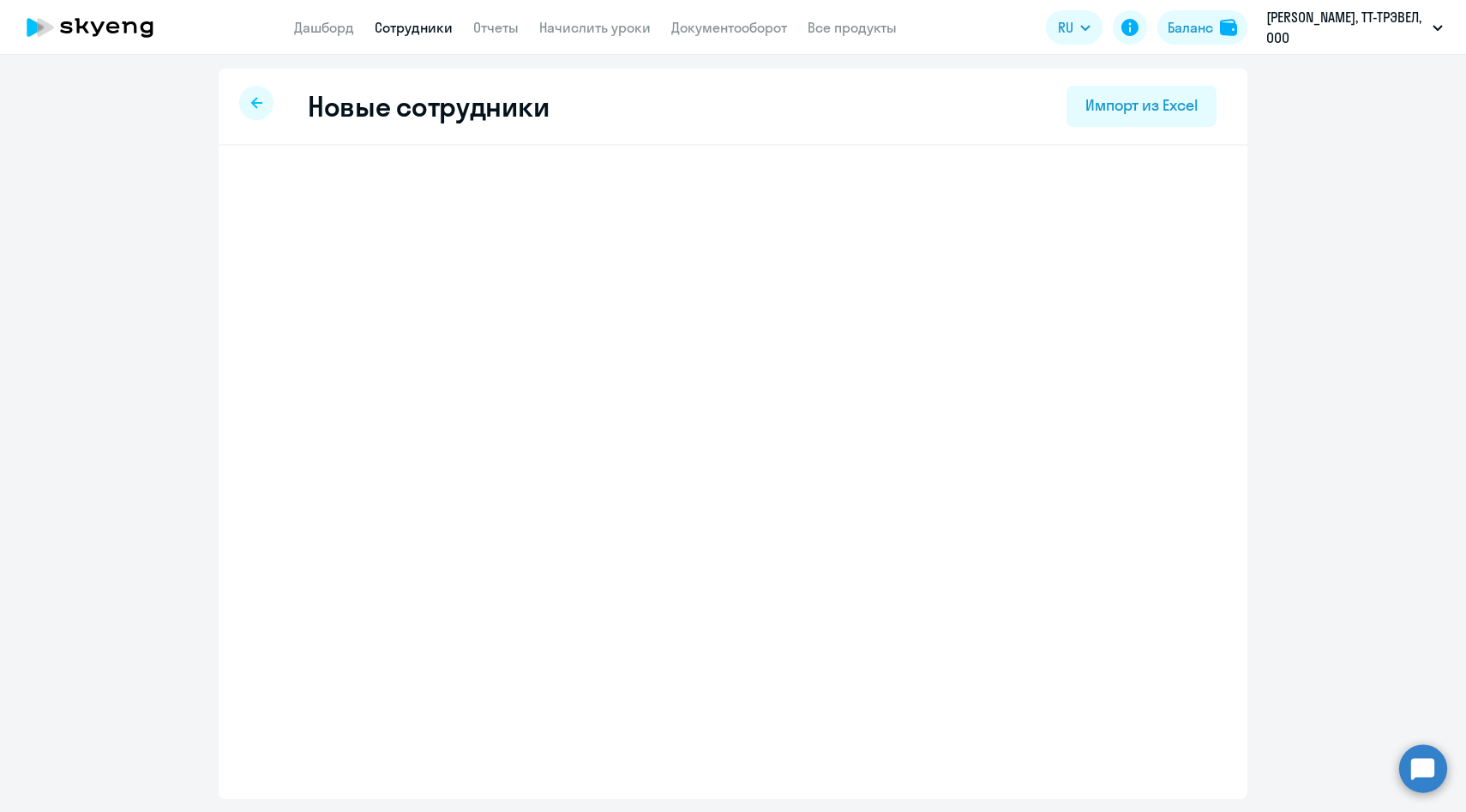
select select "english_adult_native_speaker"
select select "3"
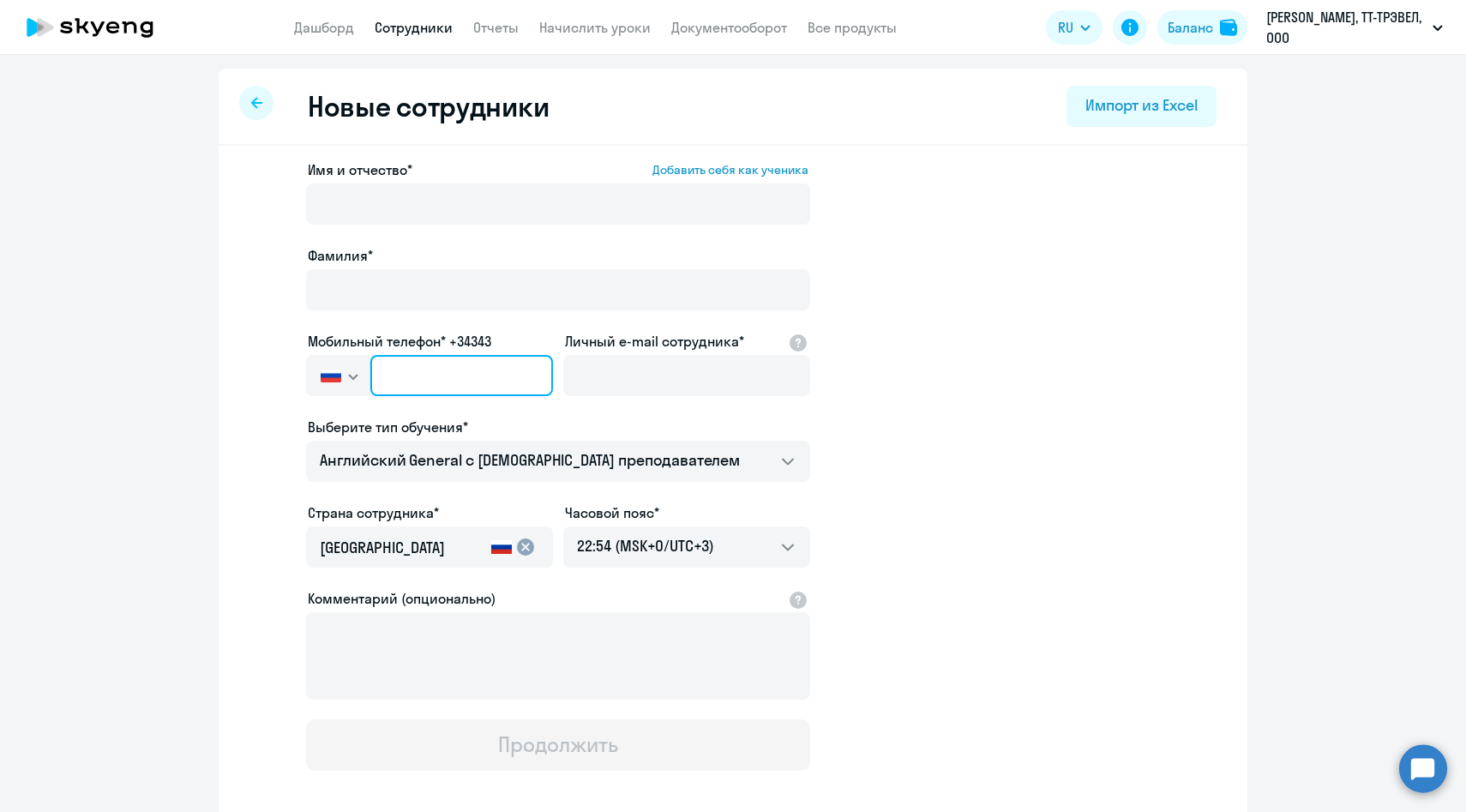
click at [489, 370] on input "text" at bounding box center [461, 375] width 183 height 41
paste input "+7 926 765-24-34"
type input "+7 926 765-24-34"
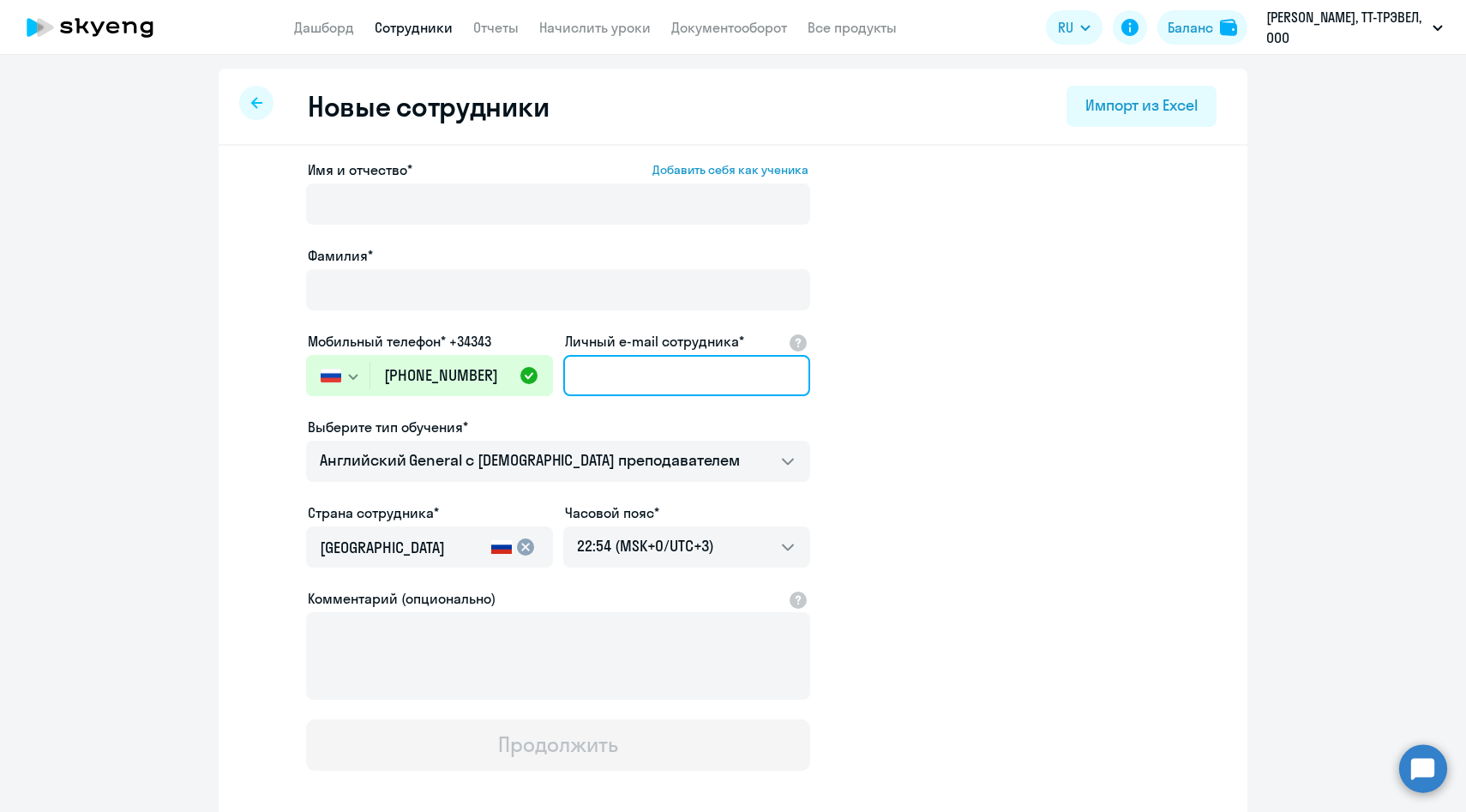
click at [648, 373] on input "Личный e-mail сотрудника*" at bounding box center [687, 375] width 247 height 41
paste input "[EMAIL_ADDRESS][DOMAIN_NAME]"
type input "[EMAIL_ADDRESS][DOMAIN_NAME]"
click at [675, 181] on div "Имя и отчество* Добавить себя как ученика" at bounding box center [558, 195] width 504 height 72
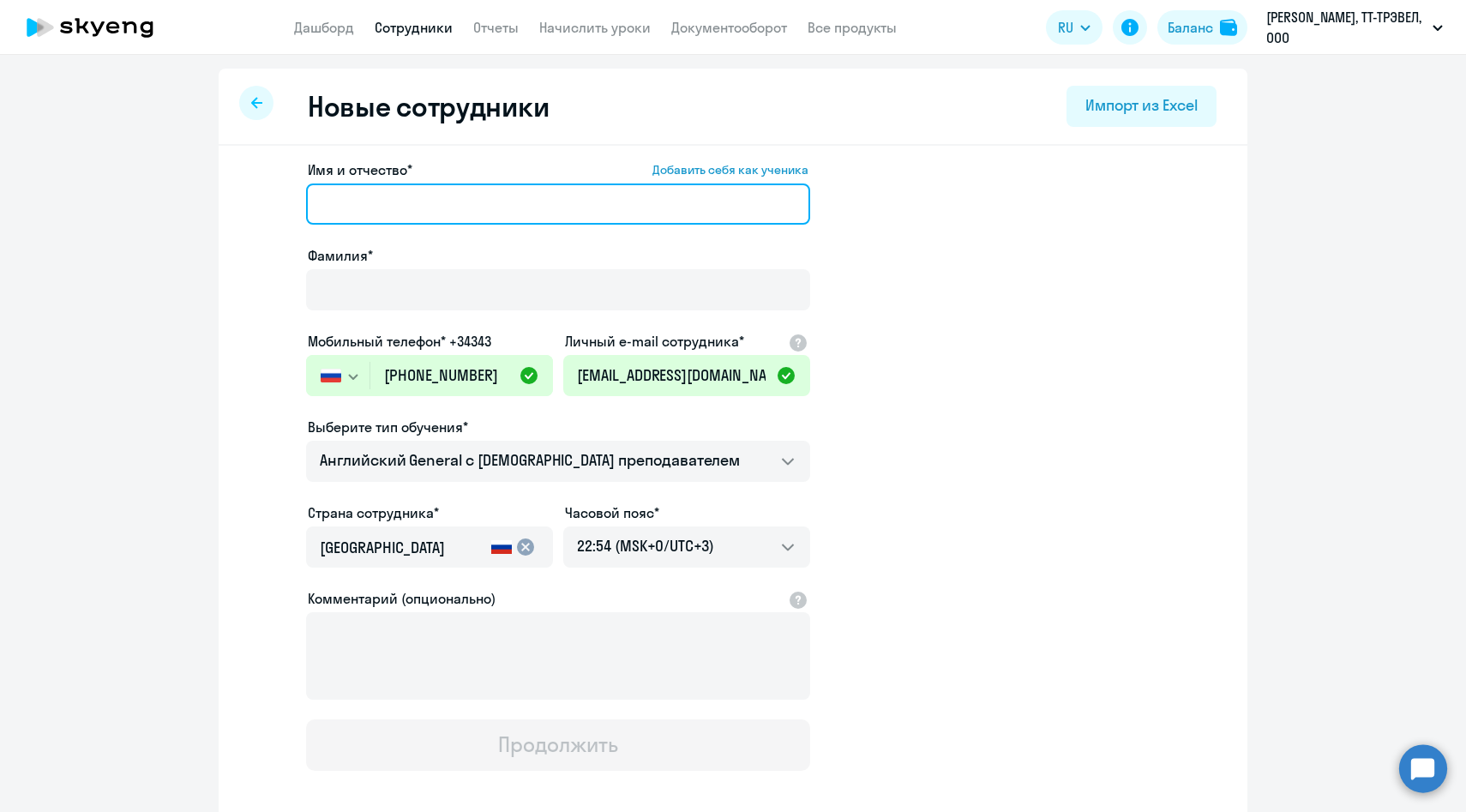
click at [618, 208] on input "Имя и отчество* Добавить себя как ученика" at bounding box center [558, 204] width 504 height 41
paste input "[PERSON_NAME]"
click at [378, 206] on input "[PERSON_NAME]" at bounding box center [558, 204] width 504 height 41
drag, startPoint x: 372, startPoint y: 206, endPoint x: 236, endPoint y: 205, distance: 136.0
click at [236, 206] on div "Имя и отчество* Добавить себя как ученика Рудько Мария Фамилия* Мобильный телеф…" at bounding box center [732, 522] width 1029 height 754
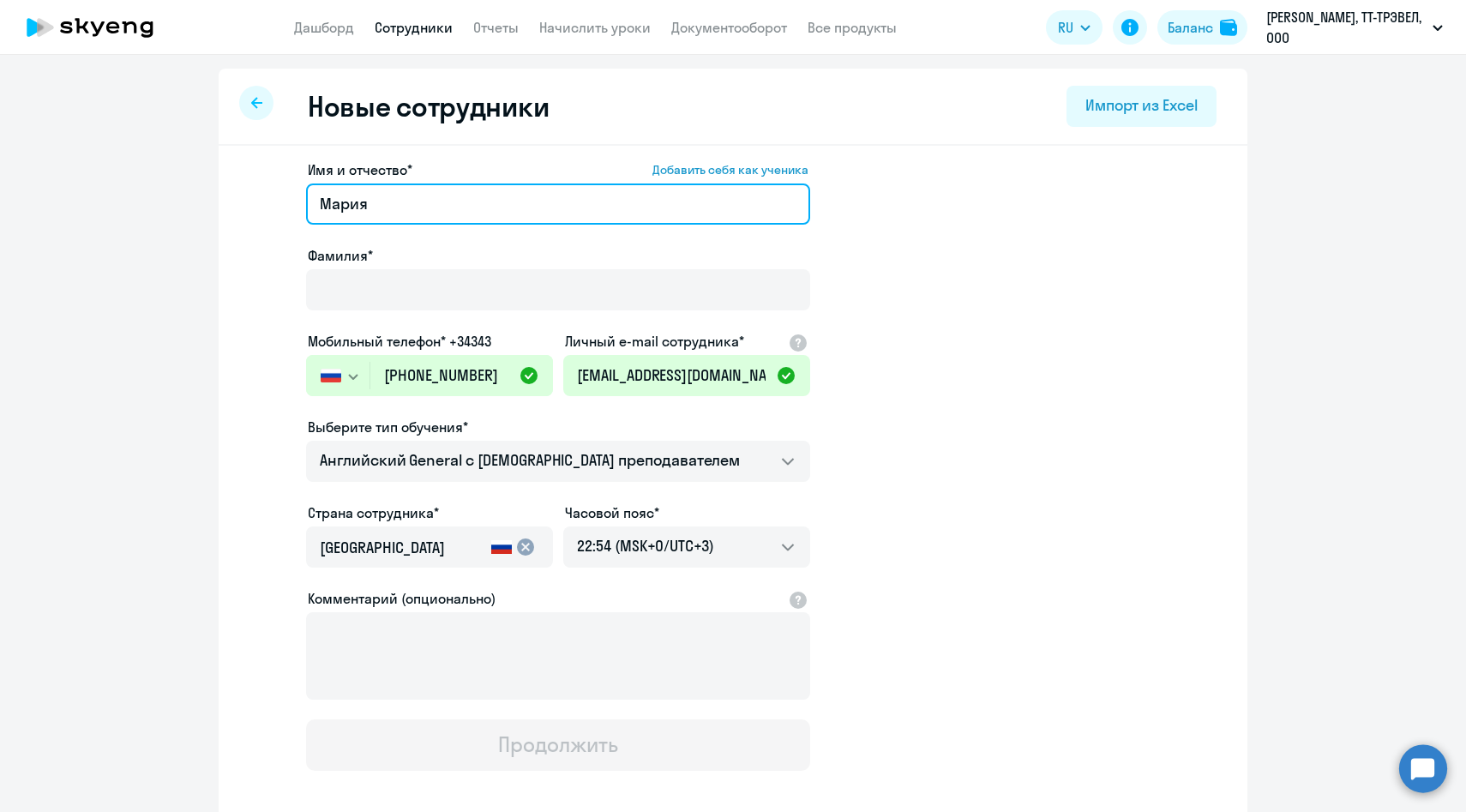
type input "Мария"
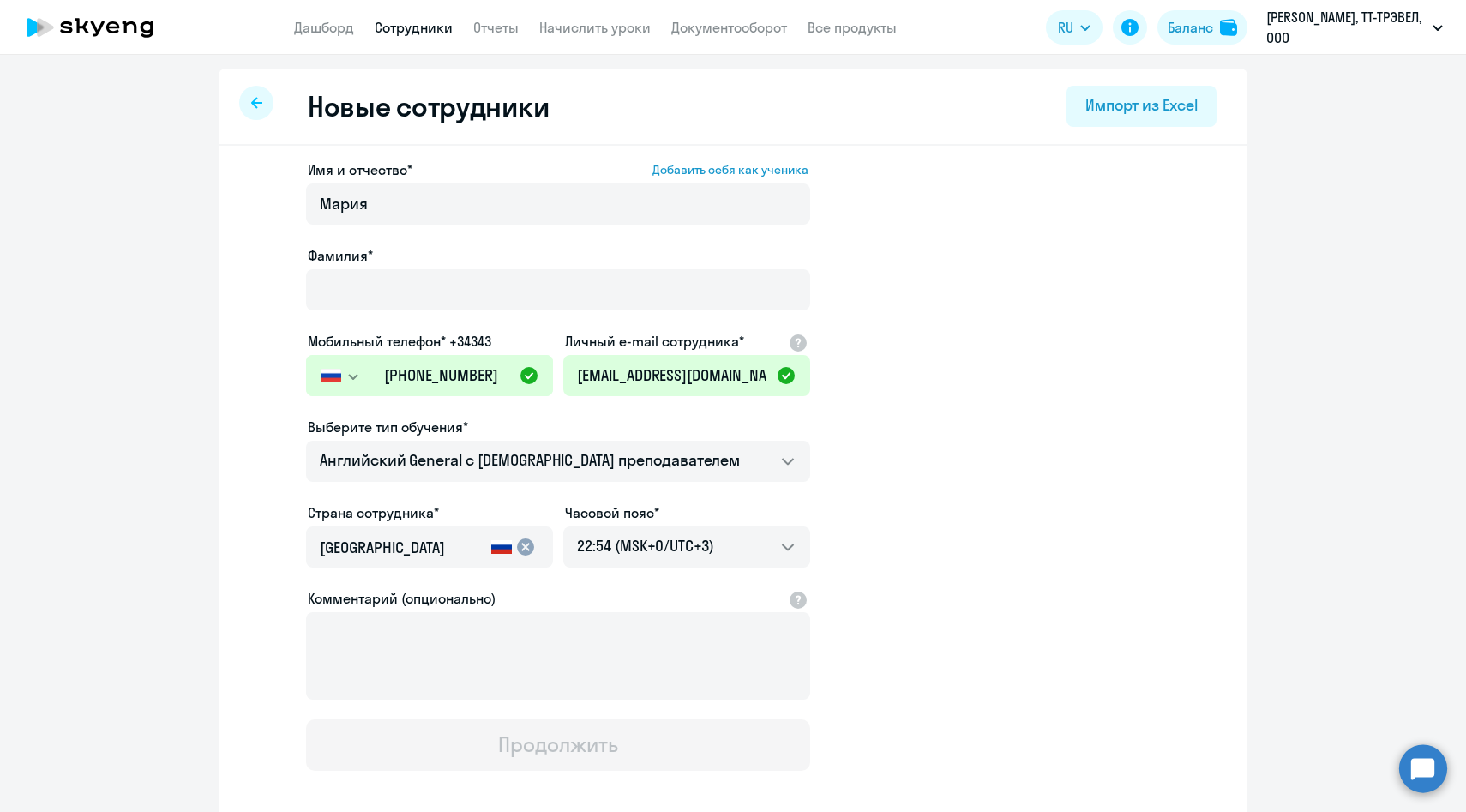
click at [435, 315] on div at bounding box center [558, 314] width 504 height 7
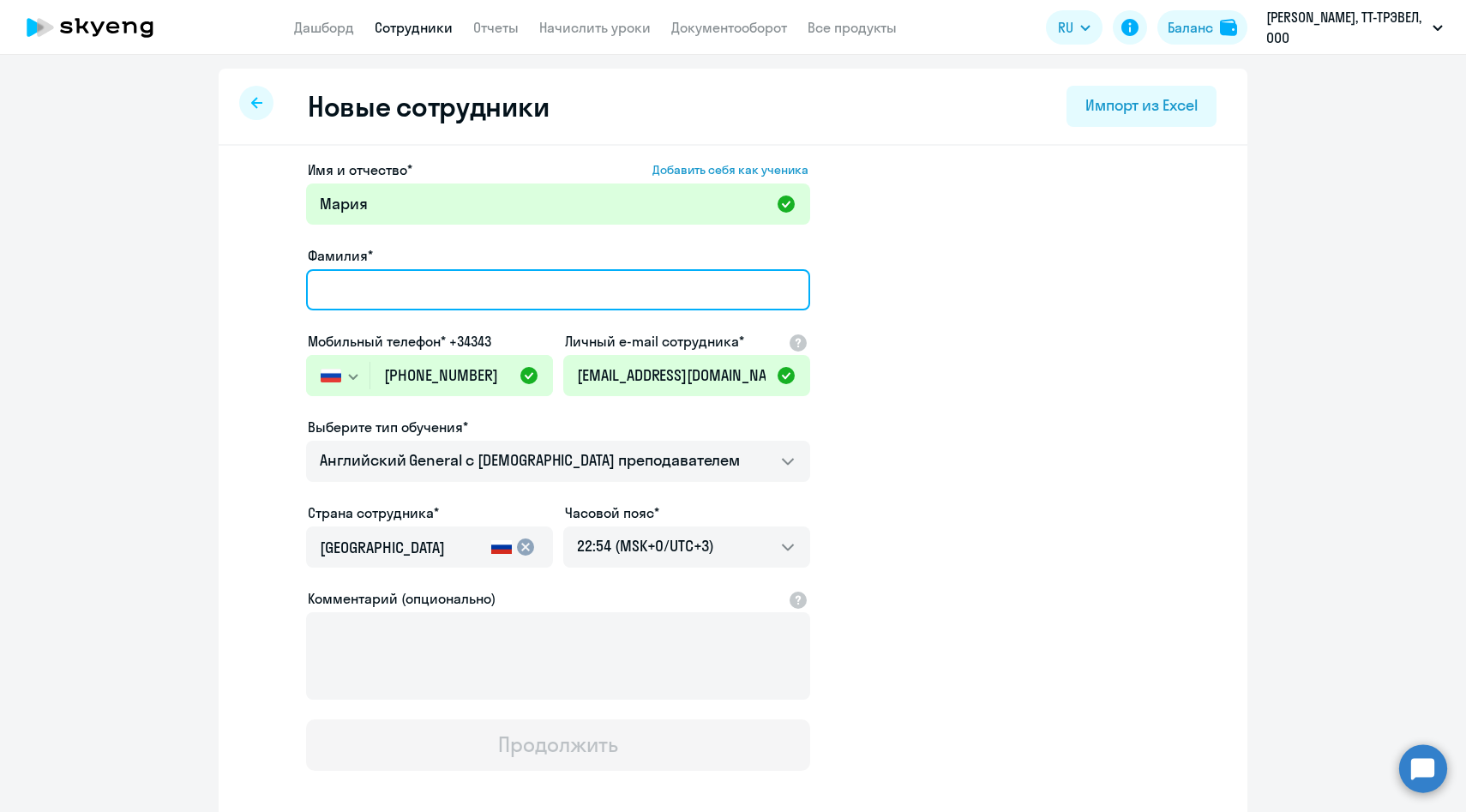
click at [433, 305] on input "Фамилия*" at bounding box center [558, 289] width 504 height 41
paste input "Рудько"
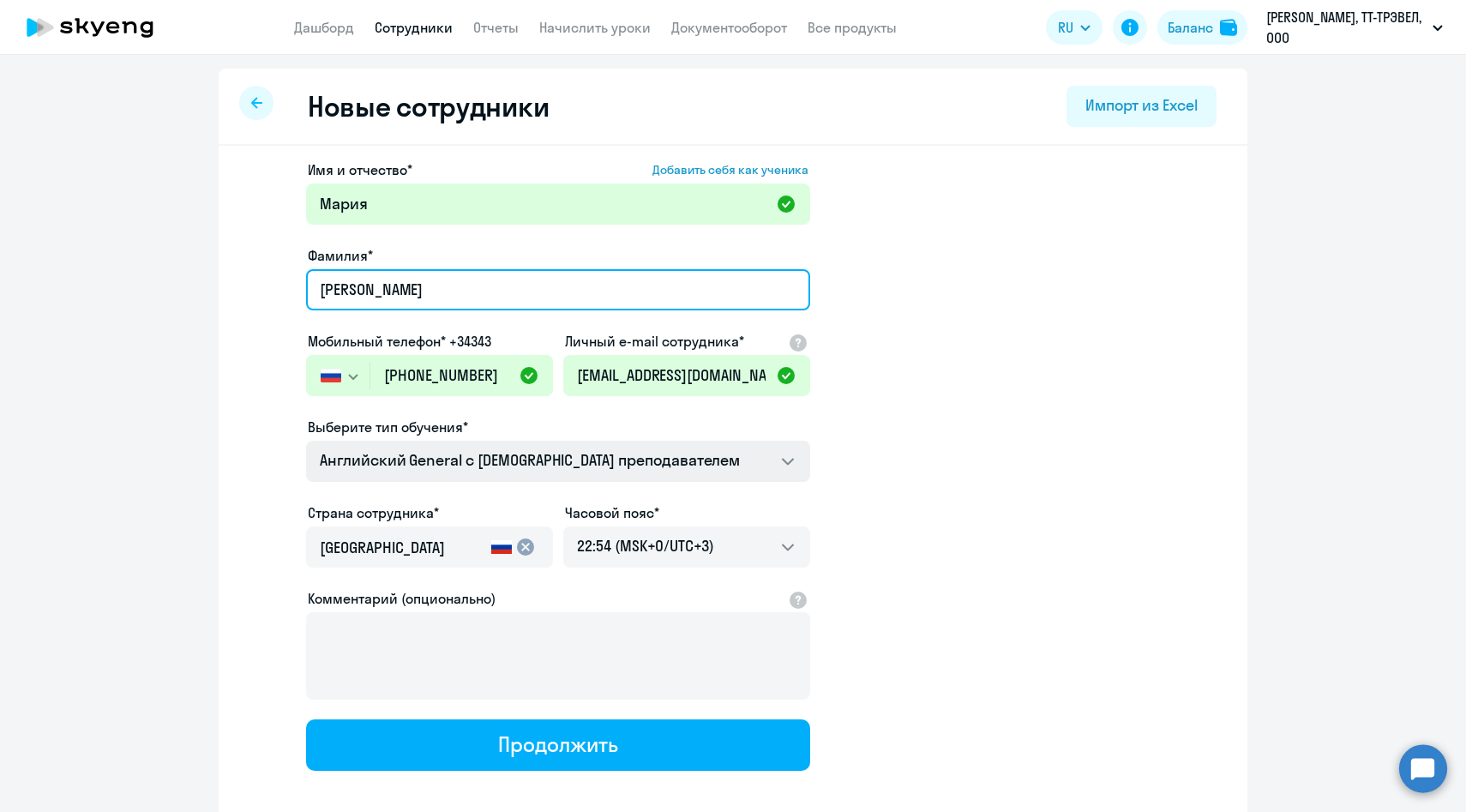
type input "Рудько"
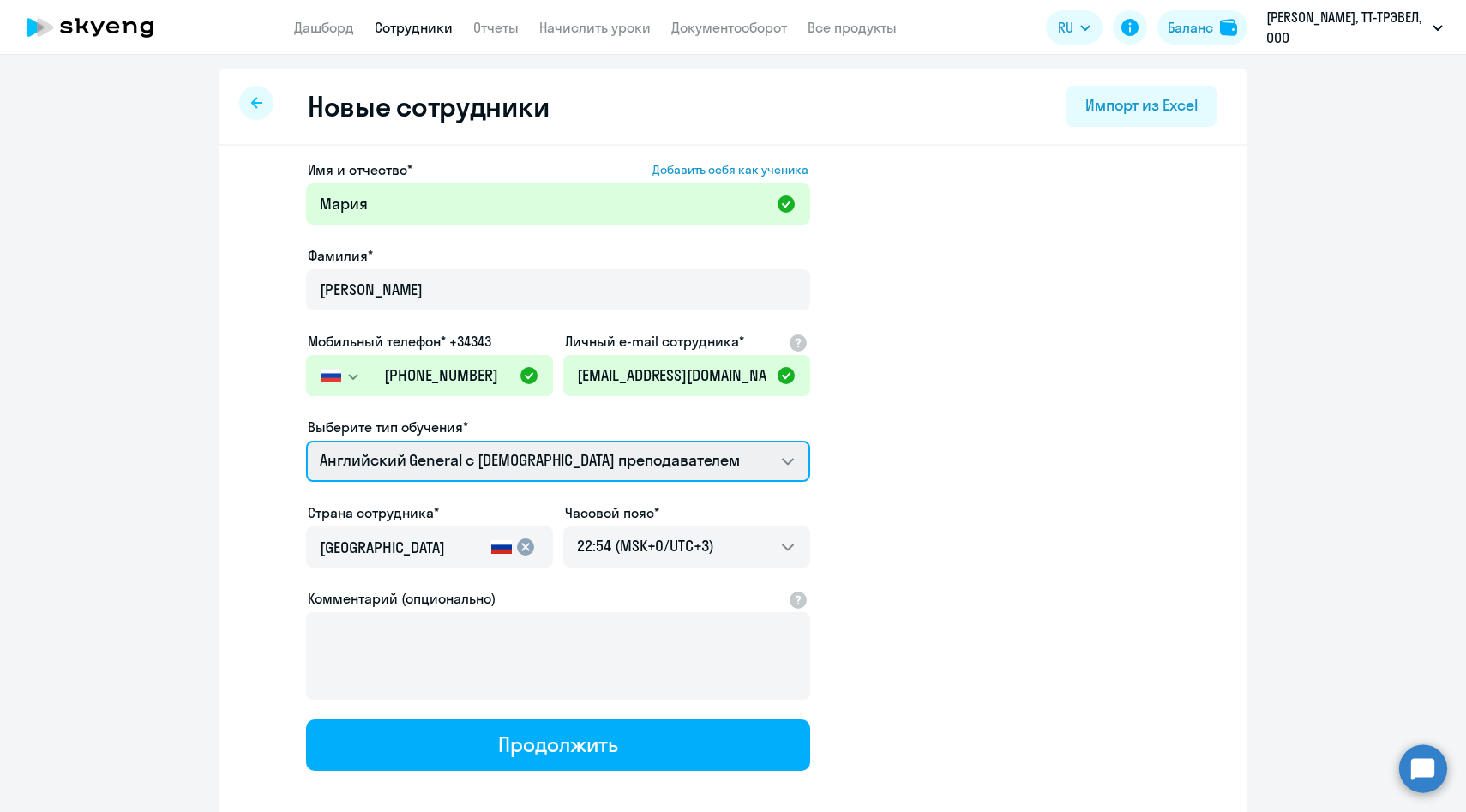
click at [371, 457] on select "Английский General с [DEMOGRAPHIC_DATA] преподавателем Премиум [DEMOGRAPHIC_DAT…" at bounding box center [558, 461] width 504 height 41
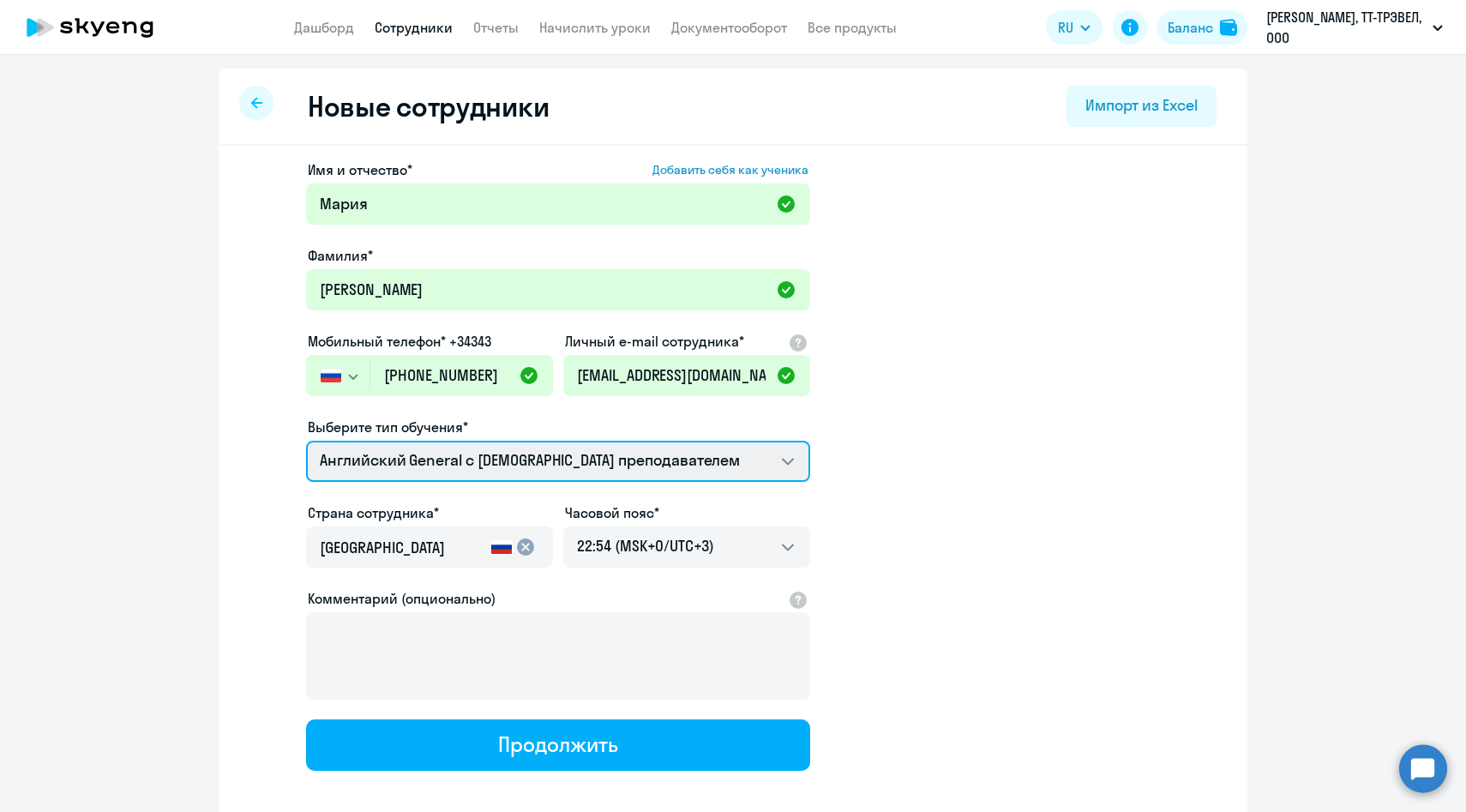
select select "english_adult_not_native_speaker_premium"
click at [306, 441] on select "Английский General с [DEMOGRAPHIC_DATA] преподавателем Премиум [DEMOGRAPHIC_DAT…" at bounding box center [558, 461] width 504 height 41
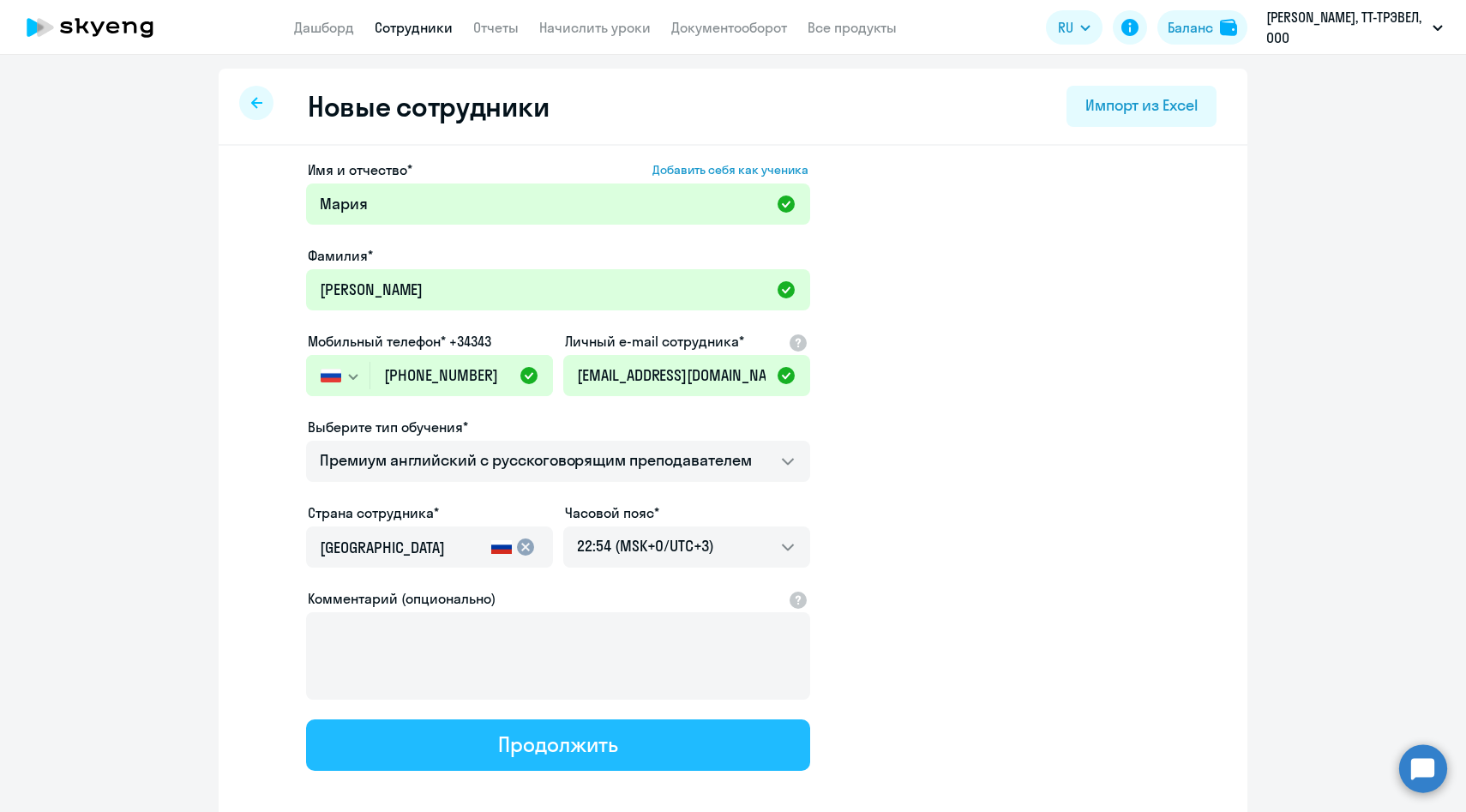
click at [485, 742] on button "Продолжить" at bounding box center [558, 745] width 504 height 52
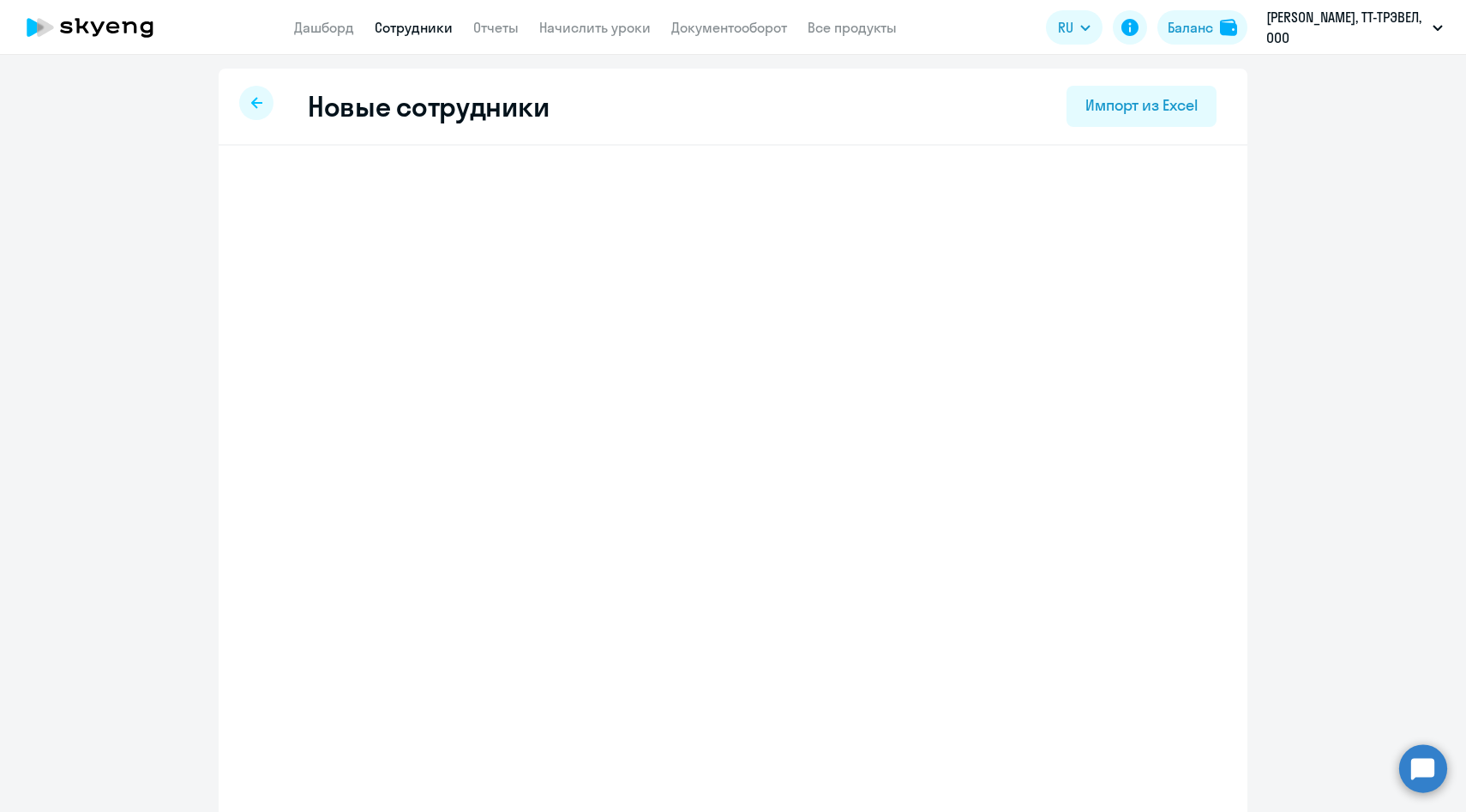
select select "english_adult_not_native_speaker_premium"
select select "3"
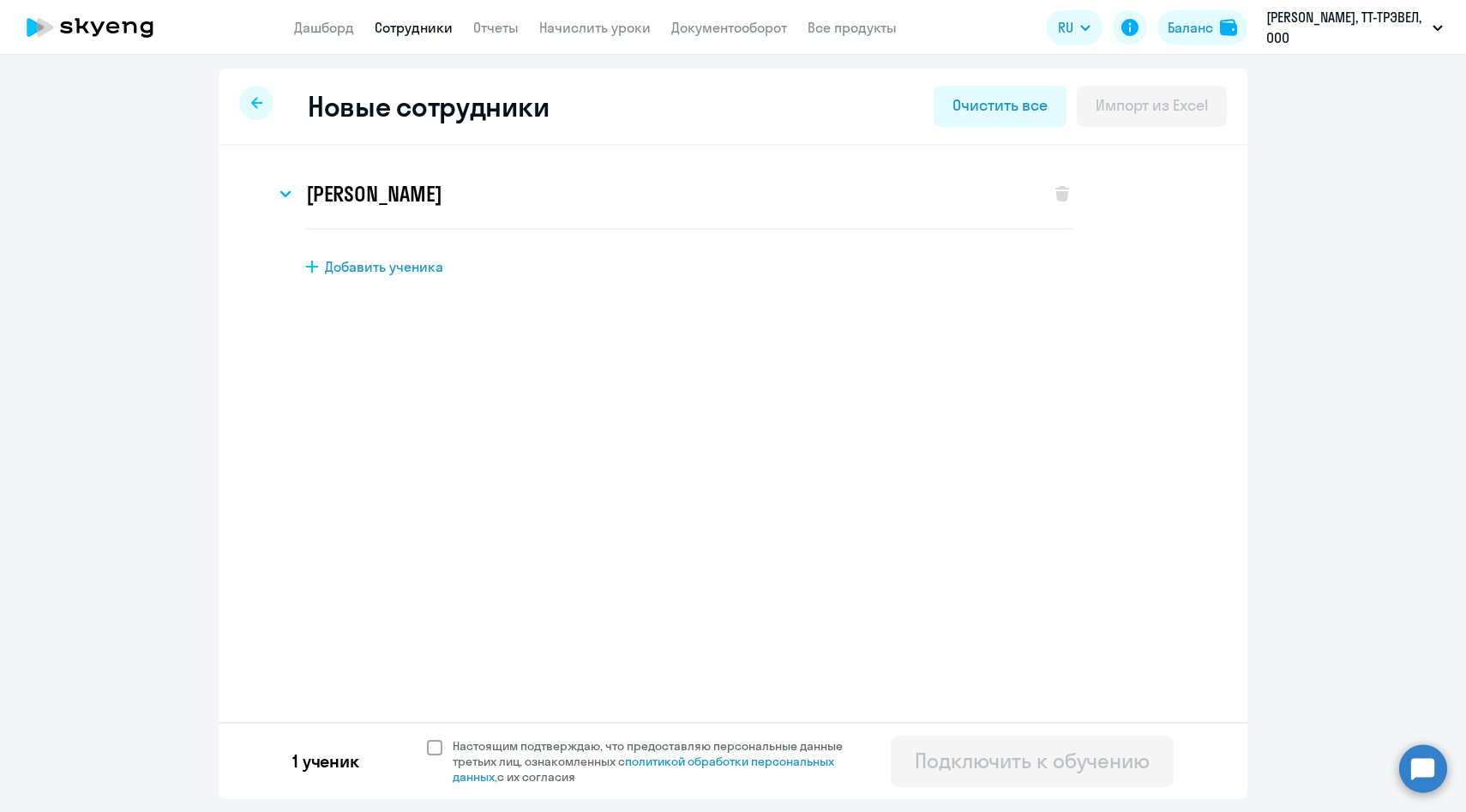
click at [486, 747] on span "Настоящим подтверждаю, что предоставляю персональные данные третьих лиц, ознако…" at bounding box center [658, 761] width 411 height 46
click at [427, 738] on input "Настоящим подтверждаю, что предоставляю персональные данные третьих лиц, ознако…" at bounding box center [427, 737] width 1 height 1
checkbox input "true"
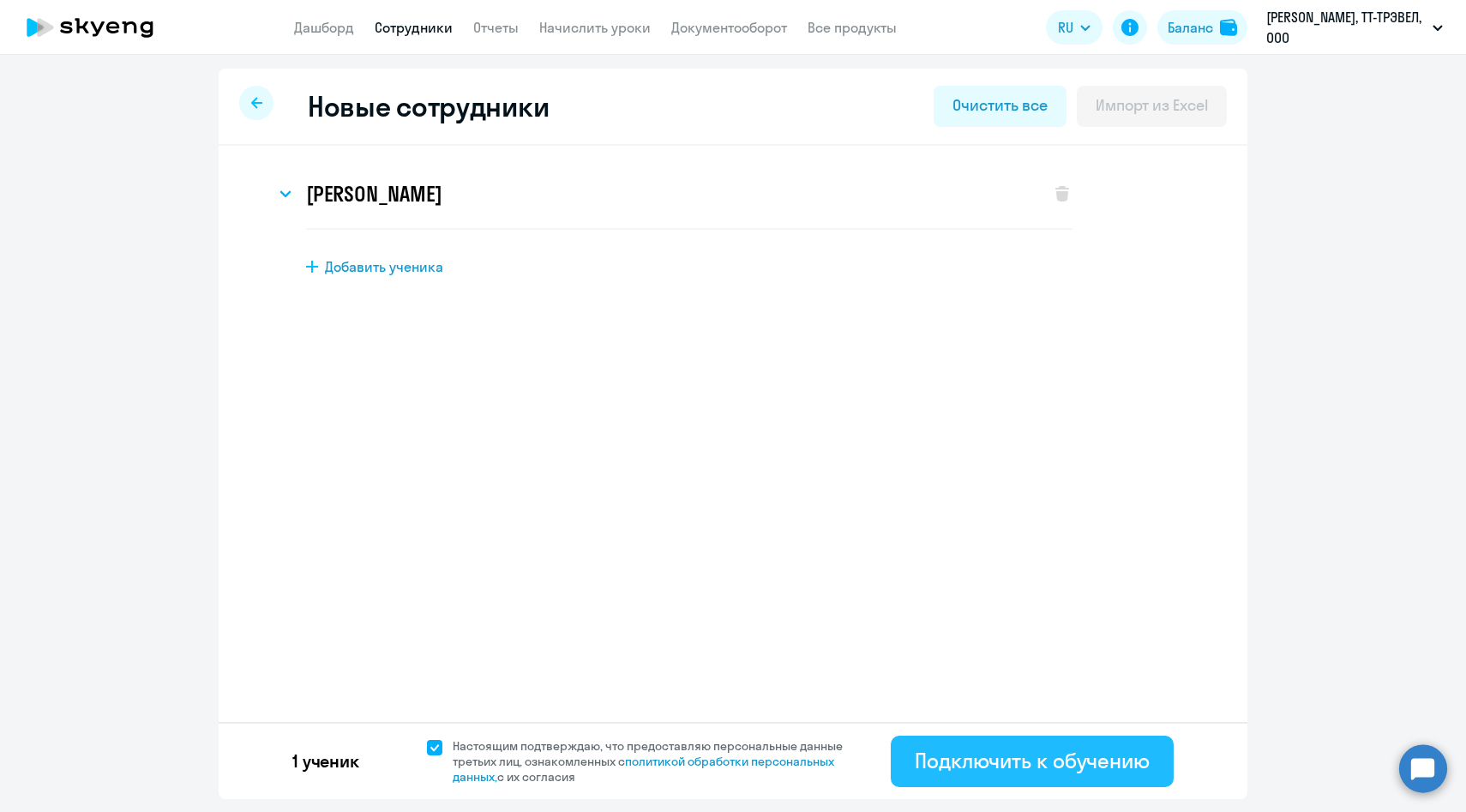
click at [921, 757] on div "Подключить к обучению" at bounding box center [1032, 760] width 235 height 27
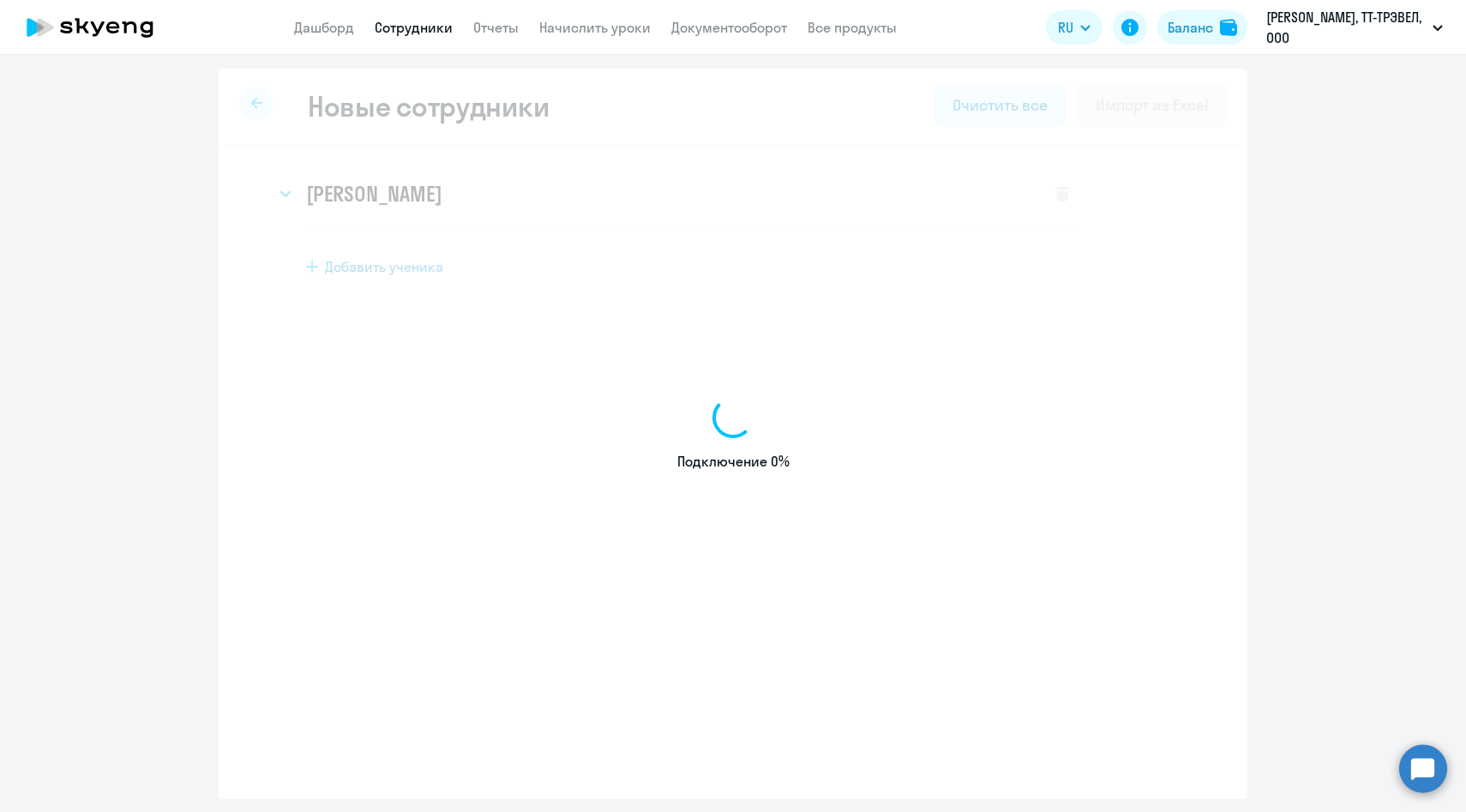
select select "english_adult_native_speaker"
select select "3"
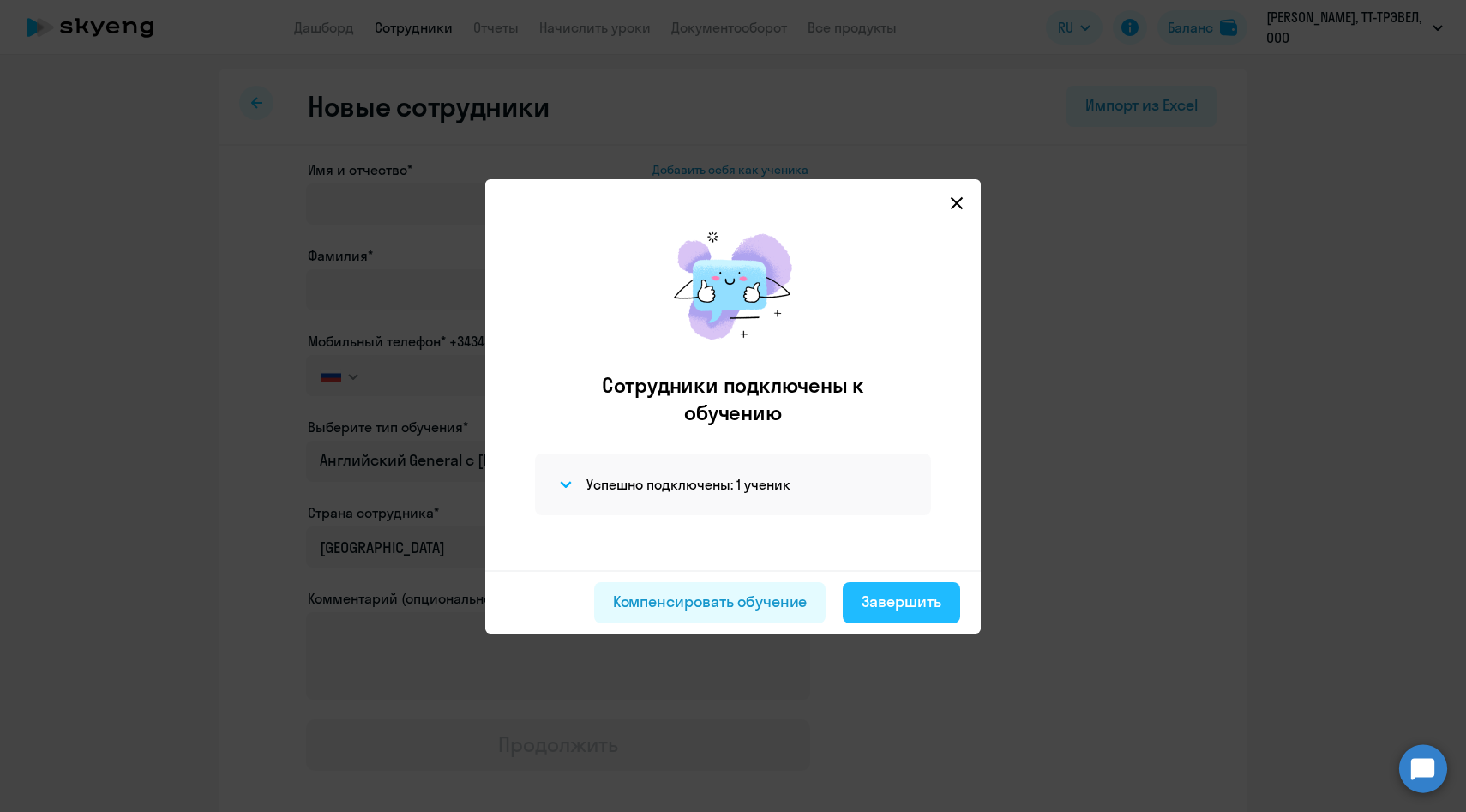
click at [910, 609] on div "Завершить" at bounding box center [901, 602] width 80 height 23
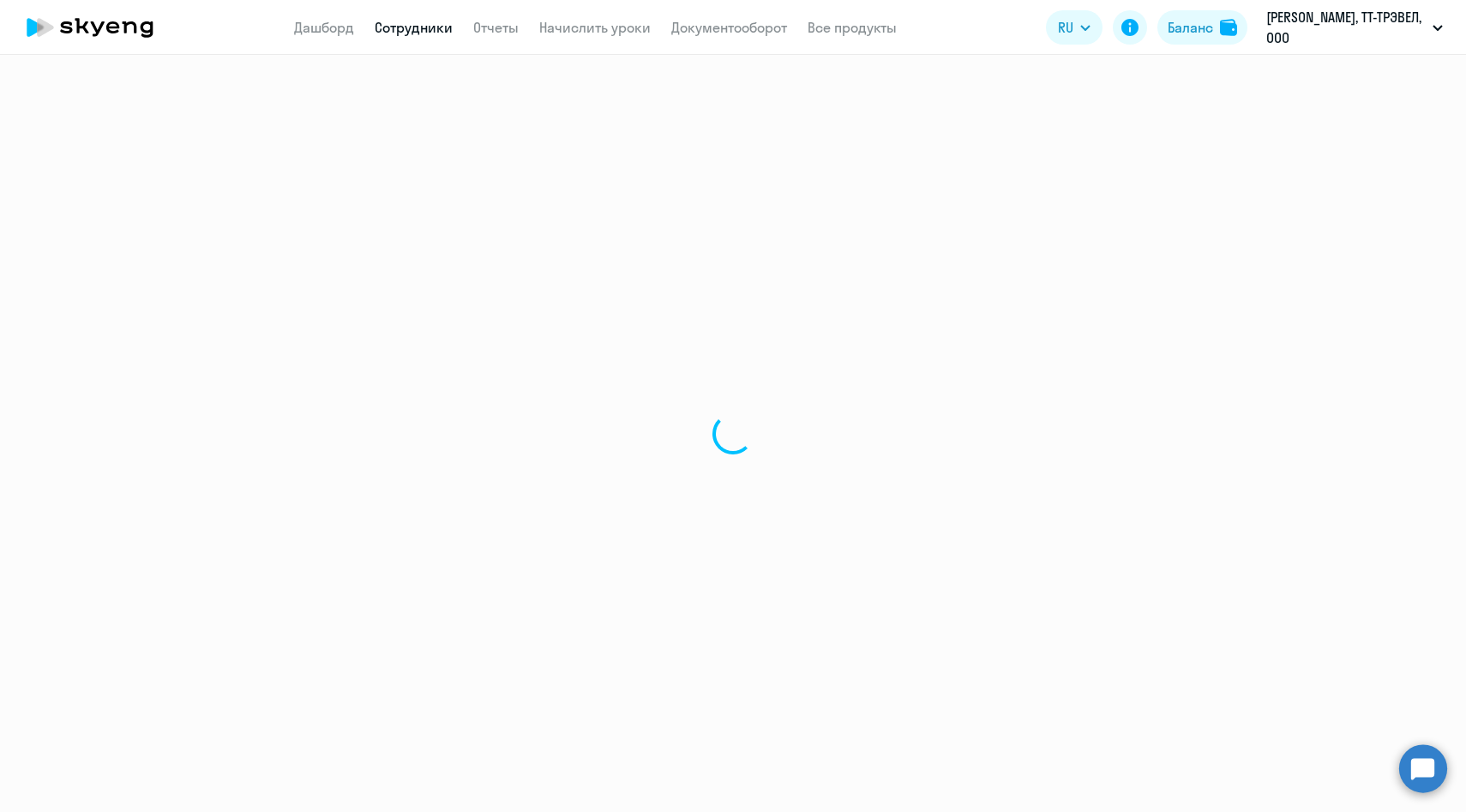
select select "30"
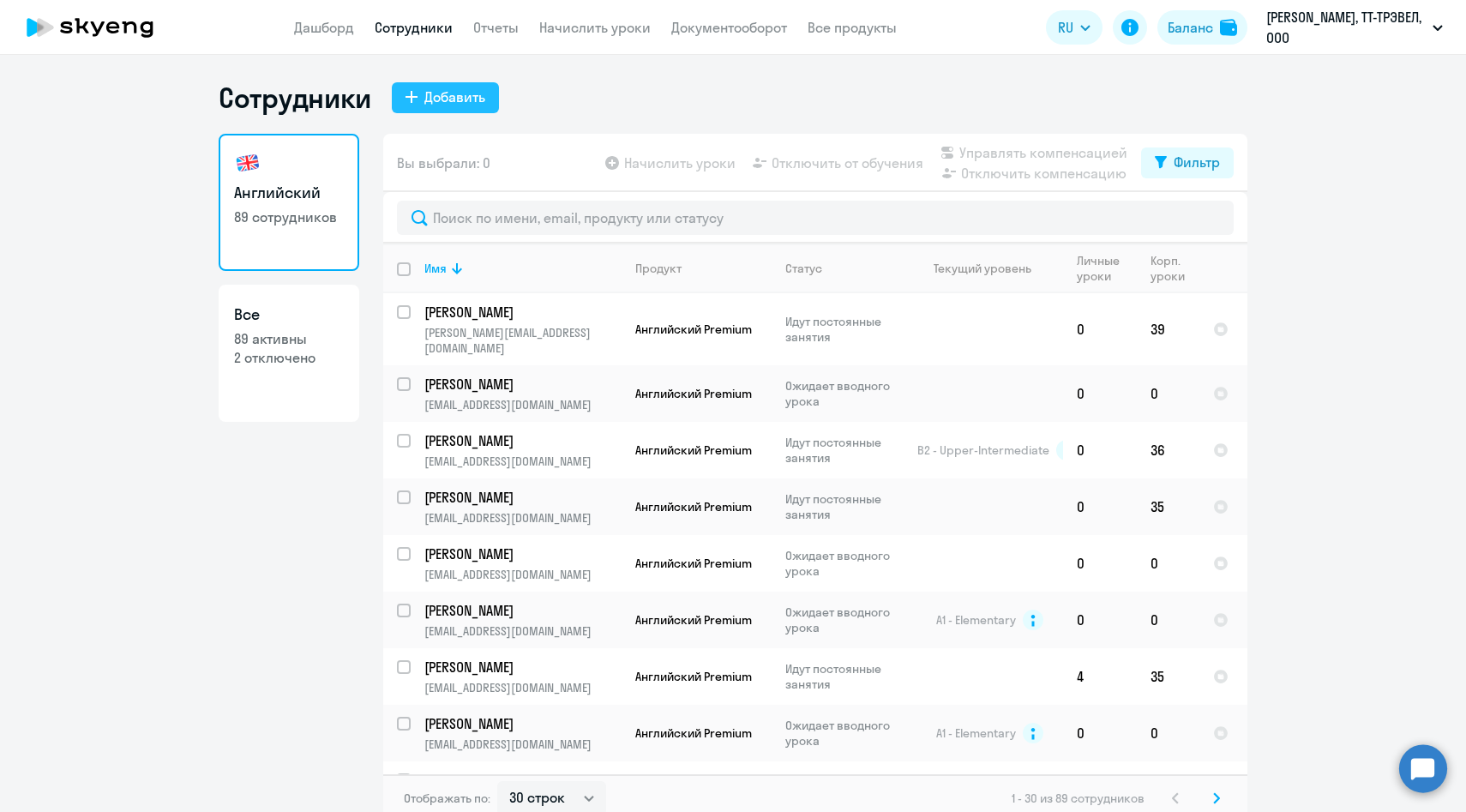
click at [462, 98] on div "Добавить" at bounding box center [455, 96] width 61 height 21
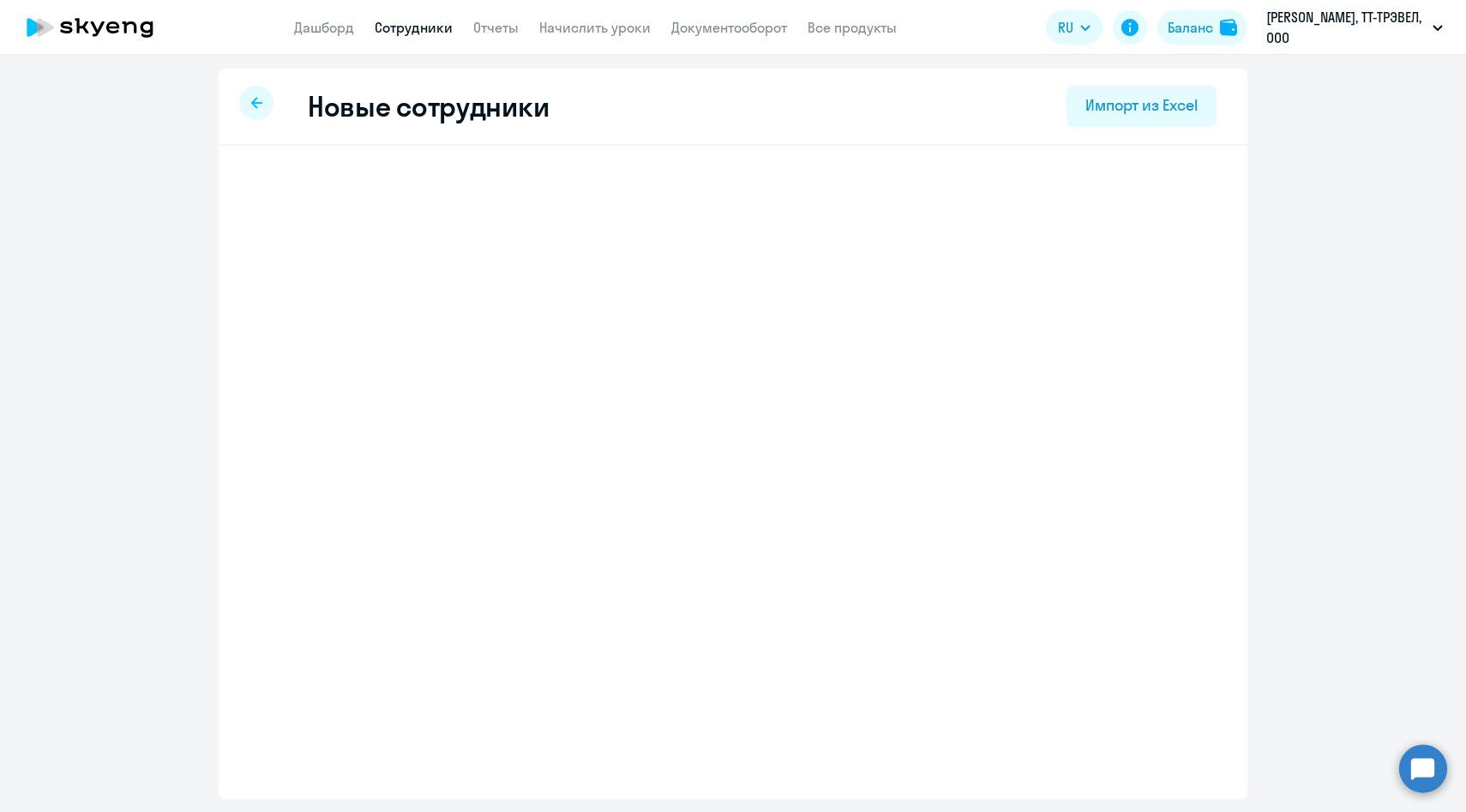
select select "english_adult_native_speaker"
select select "3"
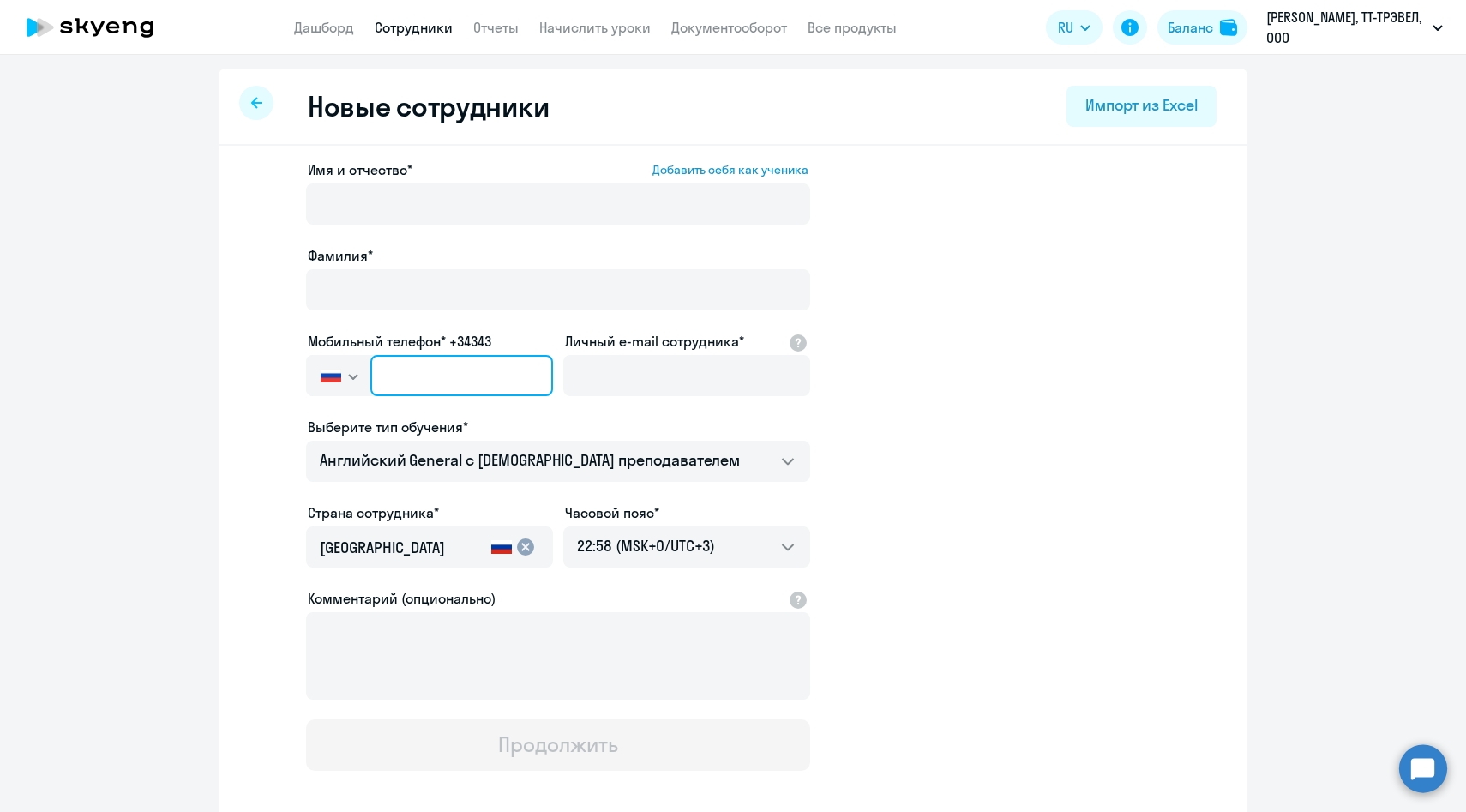
click at [501, 373] on input "text" at bounding box center [461, 375] width 183 height 41
paste input "+7 962 959-32-37"
type input "+7 962 959-32-37"
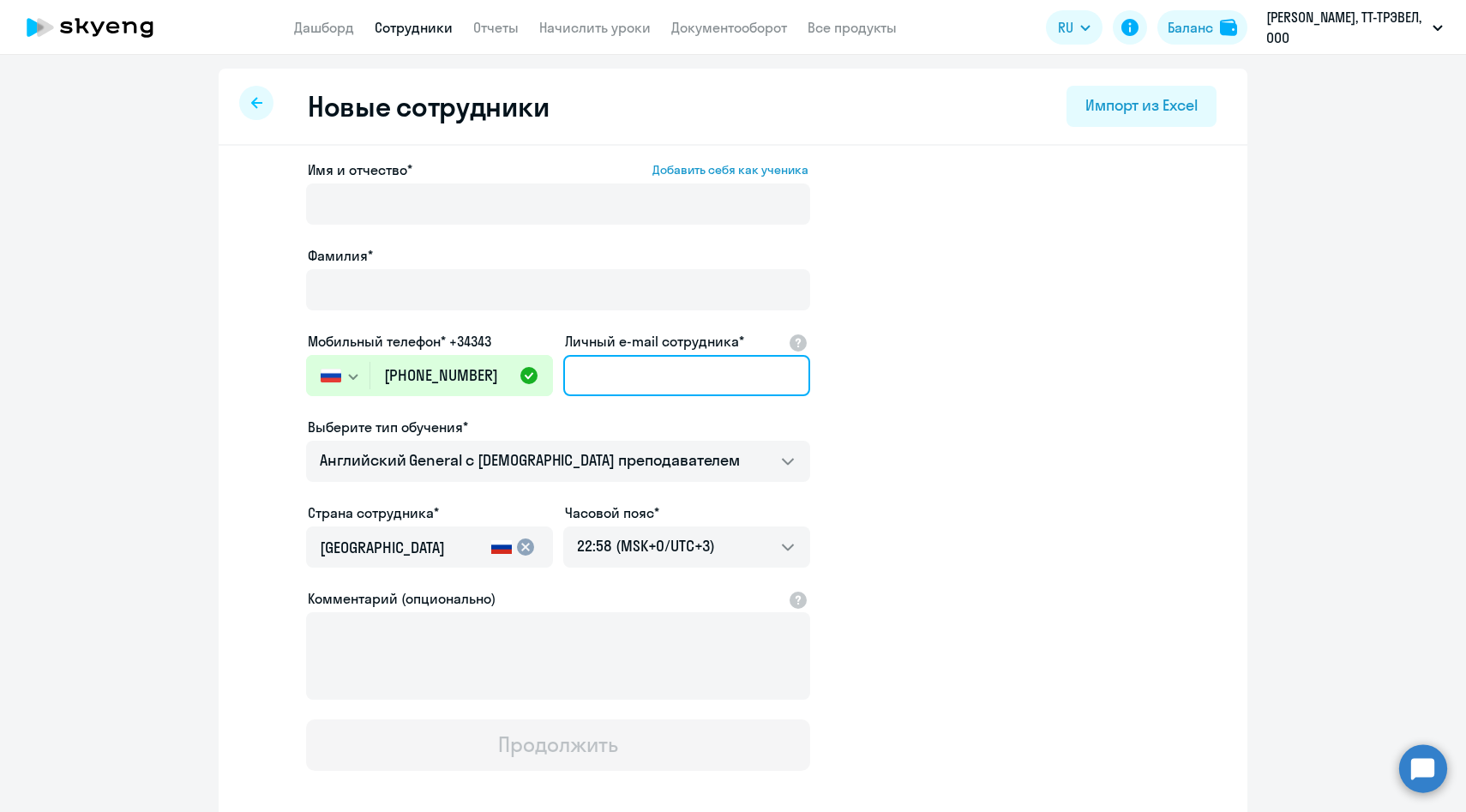
click at [605, 384] on input "Личный e-mail сотрудника*" at bounding box center [687, 375] width 247 height 41
paste input "[EMAIL_ADDRESS][DOMAIN_NAME]"
type input "[EMAIL_ADDRESS][DOMAIN_NAME]"
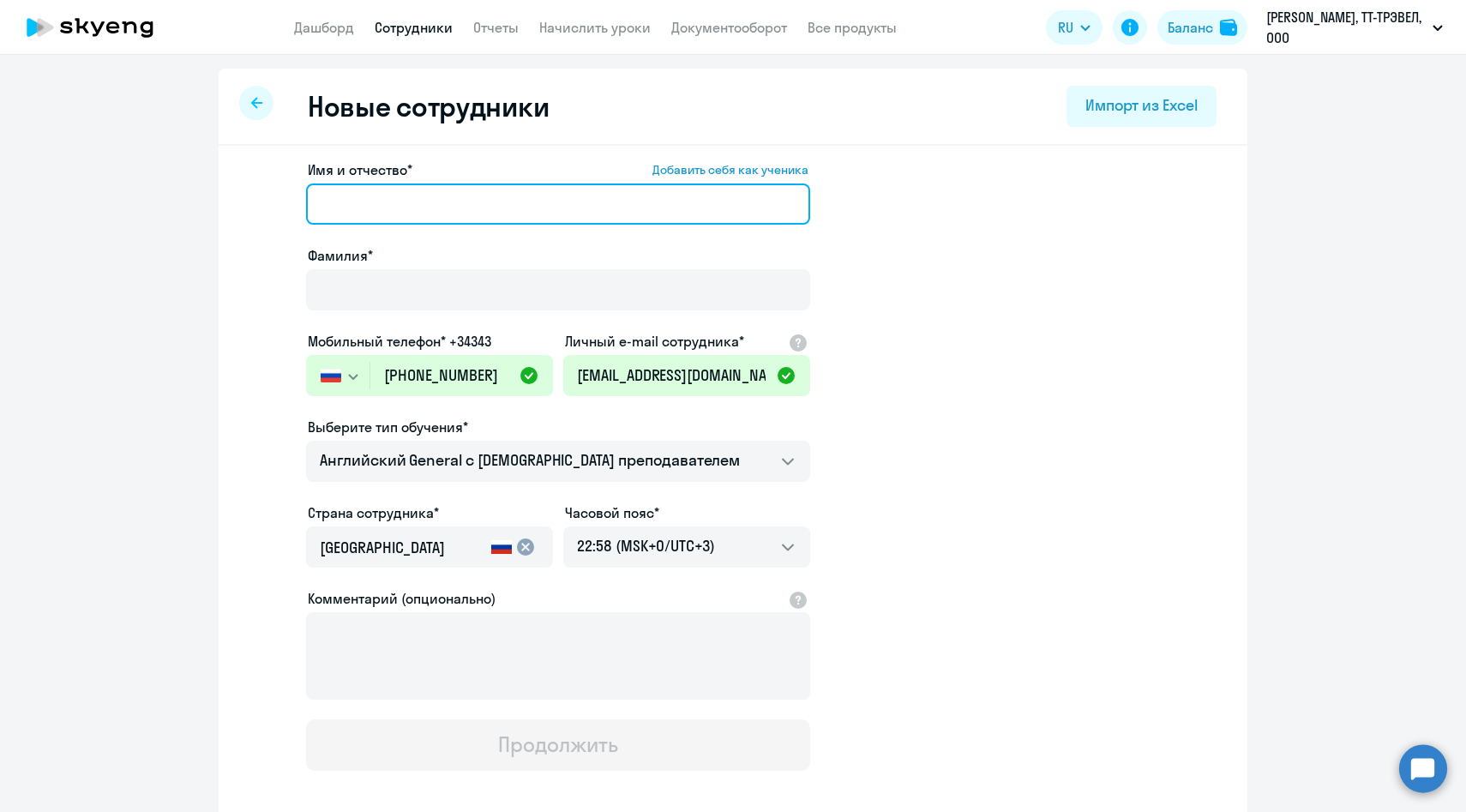
click at [671, 188] on input "Имя и отчество* Добавить себя как ученика" at bounding box center [558, 204] width 504 height 41
paste input "[PERSON_NAME]"
drag, startPoint x: 384, startPoint y: 204, endPoint x: 195, endPoint y: 180, distance: 190.5
click at [196, 180] on ng-component "Новые сотрудники Импорт из Excel Имя и отчество* Добавить себя как ученика Зайц…" at bounding box center [733, 484] width 1466 height 831
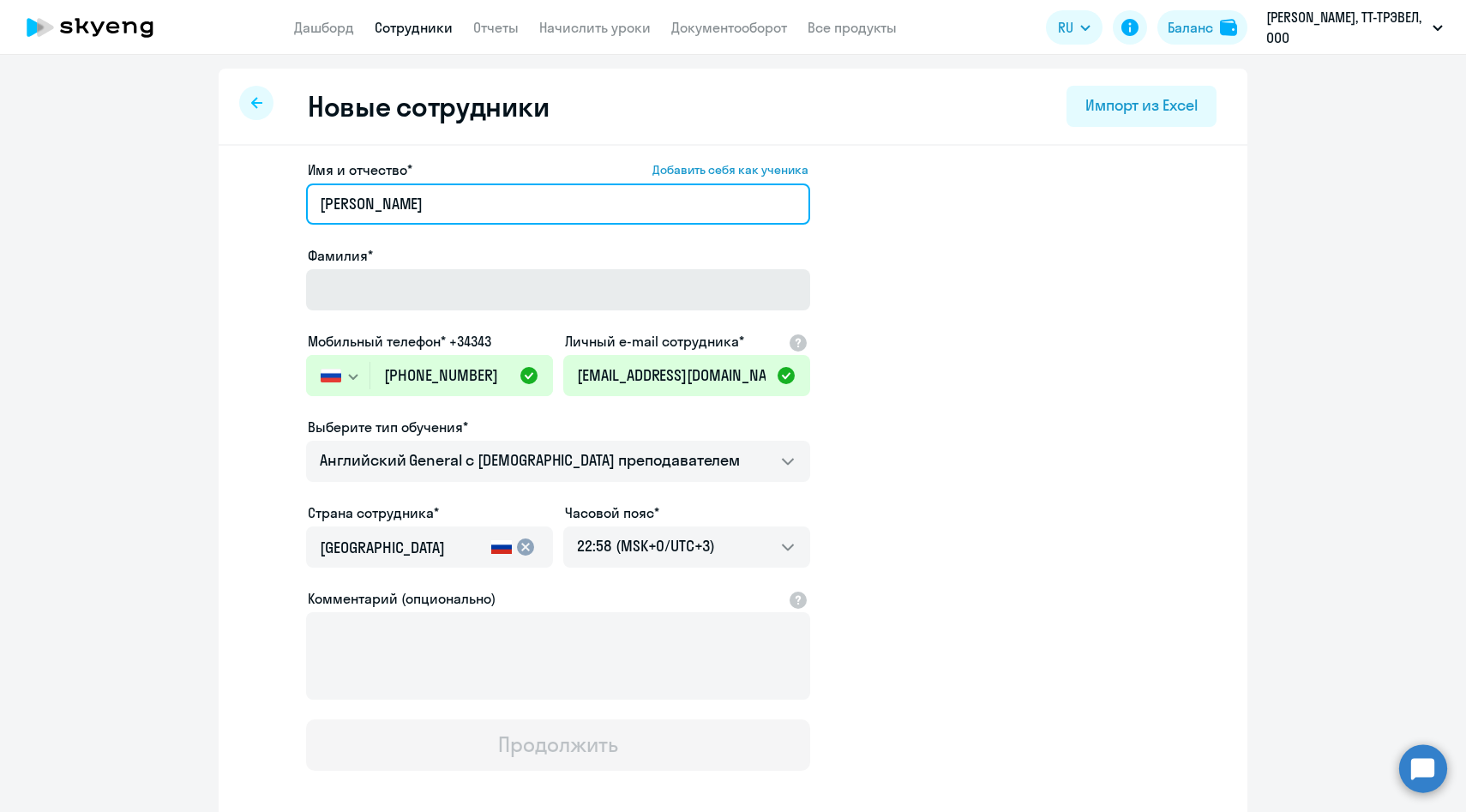
type input "Екатерина"
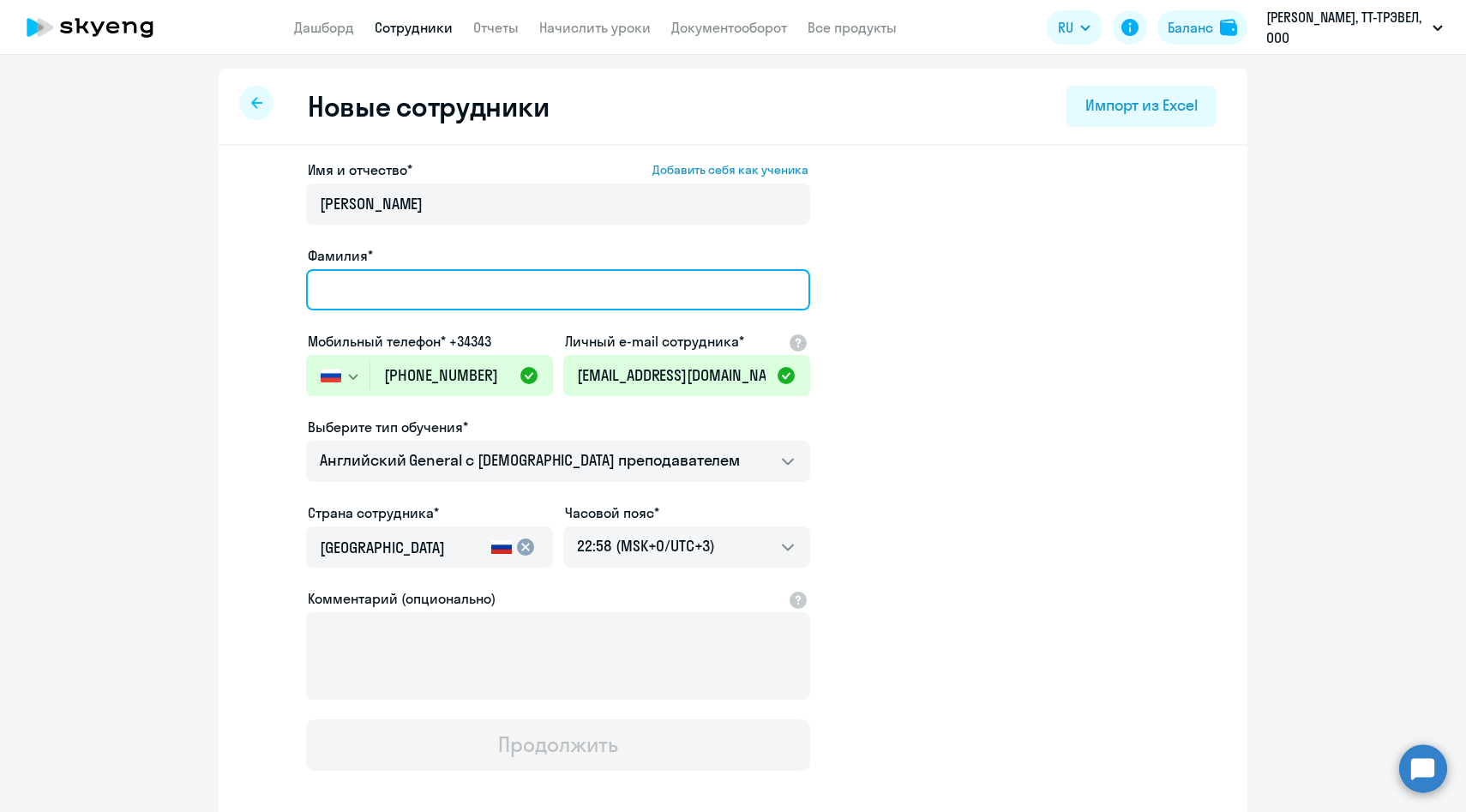
click at [374, 297] on input "Фамилия*" at bounding box center [558, 289] width 504 height 41
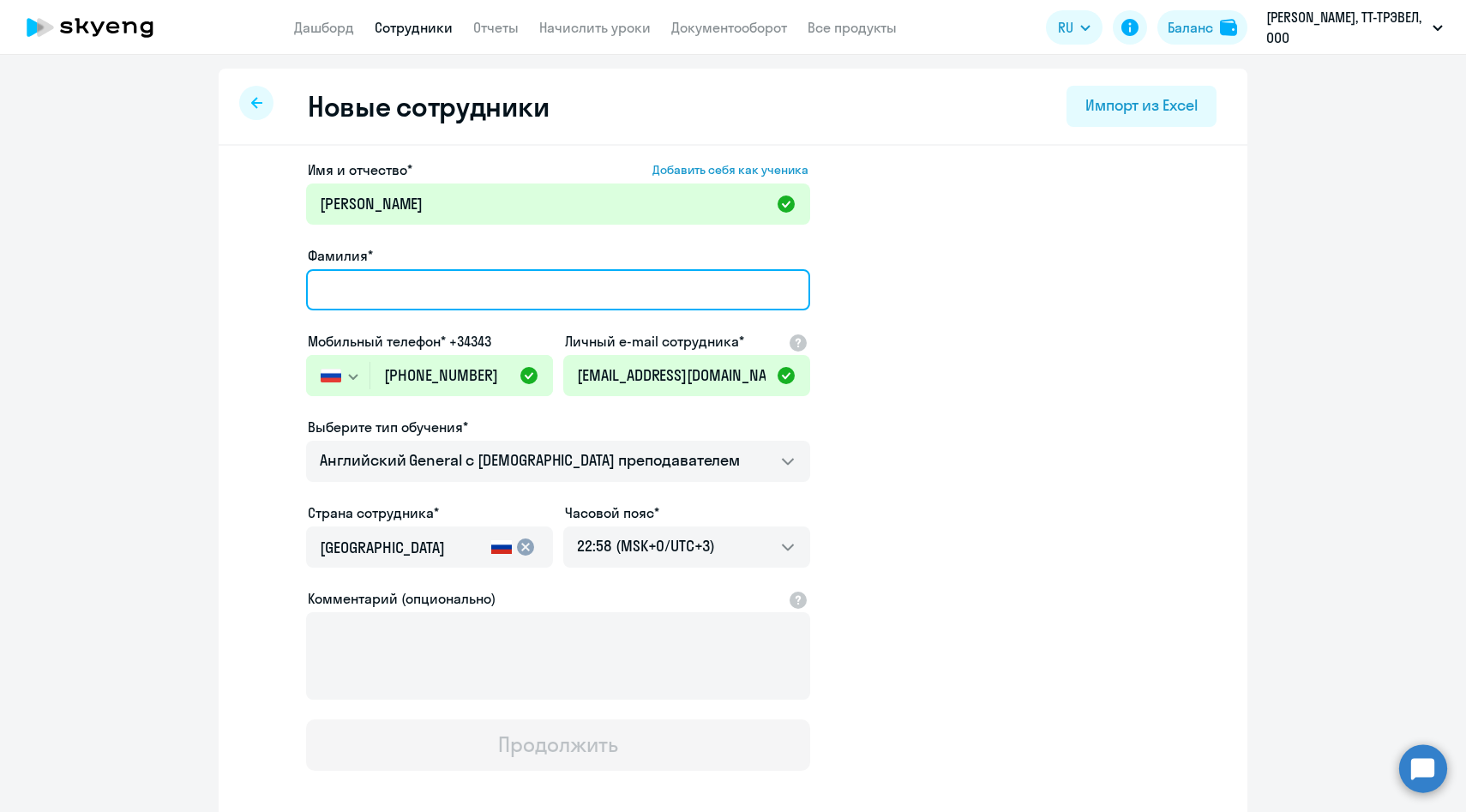
paste input "Зайцева"
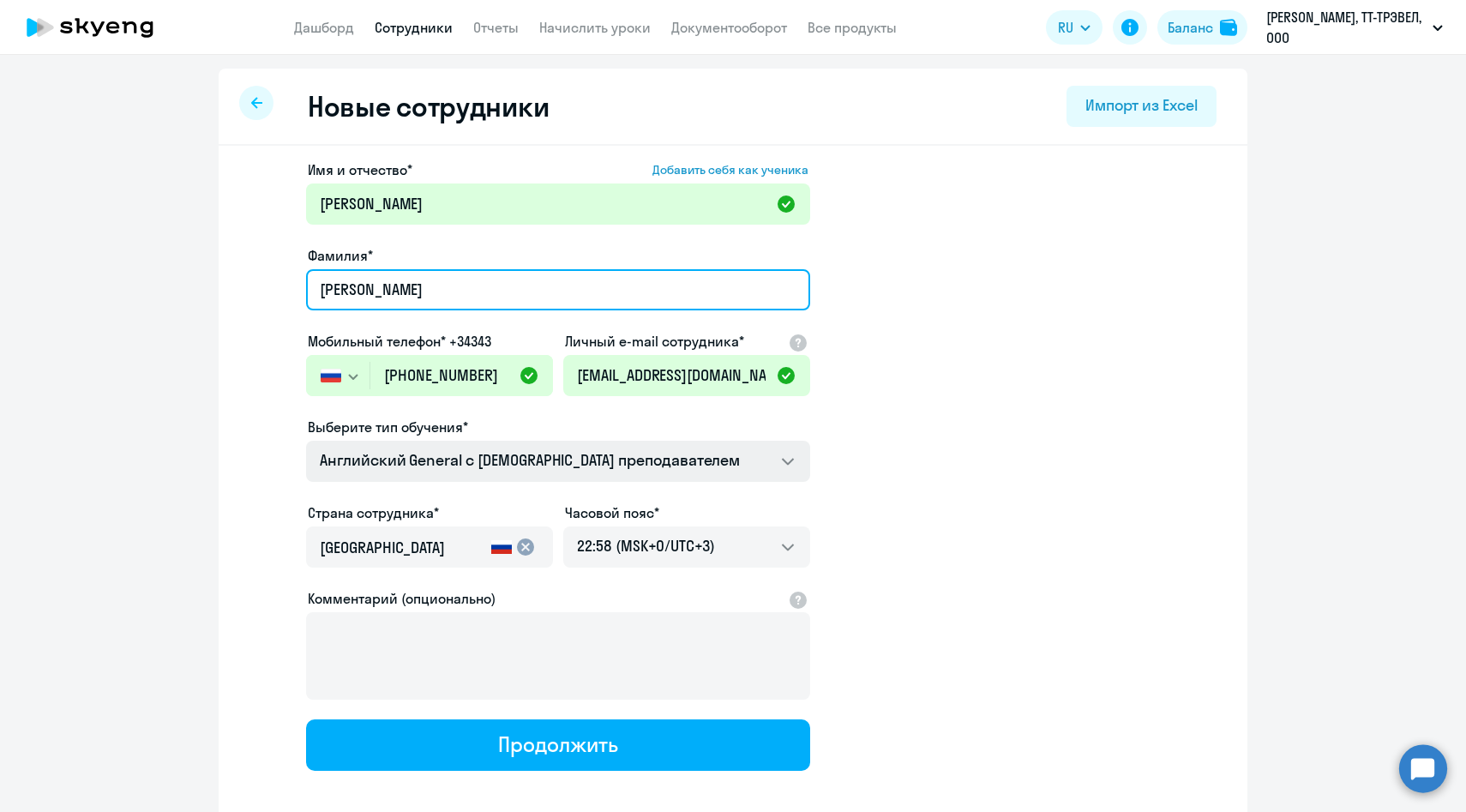
type input "Зайцева"
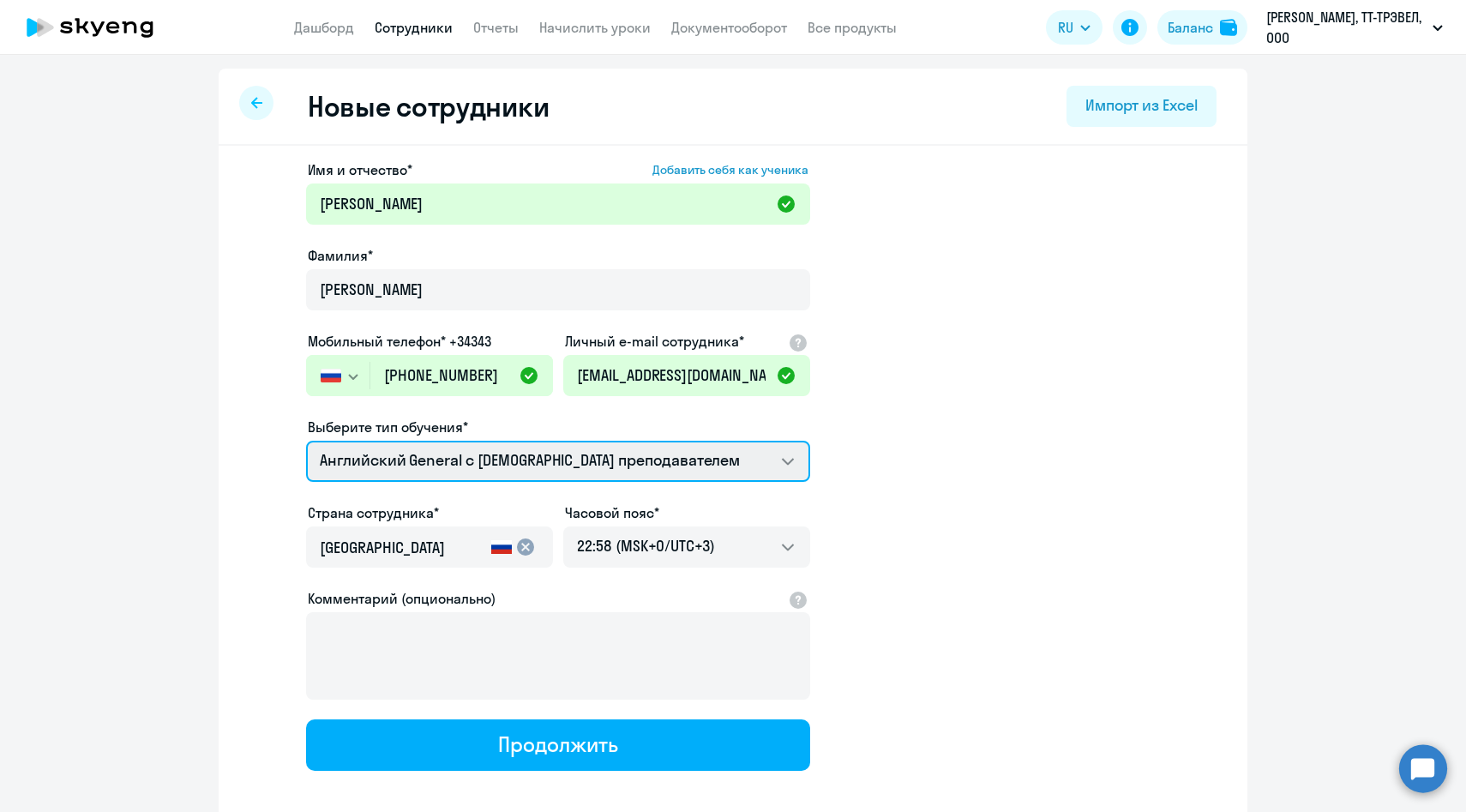
click at [384, 472] on select "Английский General с [DEMOGRAPHIC_DATA] преподавателем Премиум [DEMOGRAPHIC_DAT…" at bounding box center [558, 461] width 504 height 41
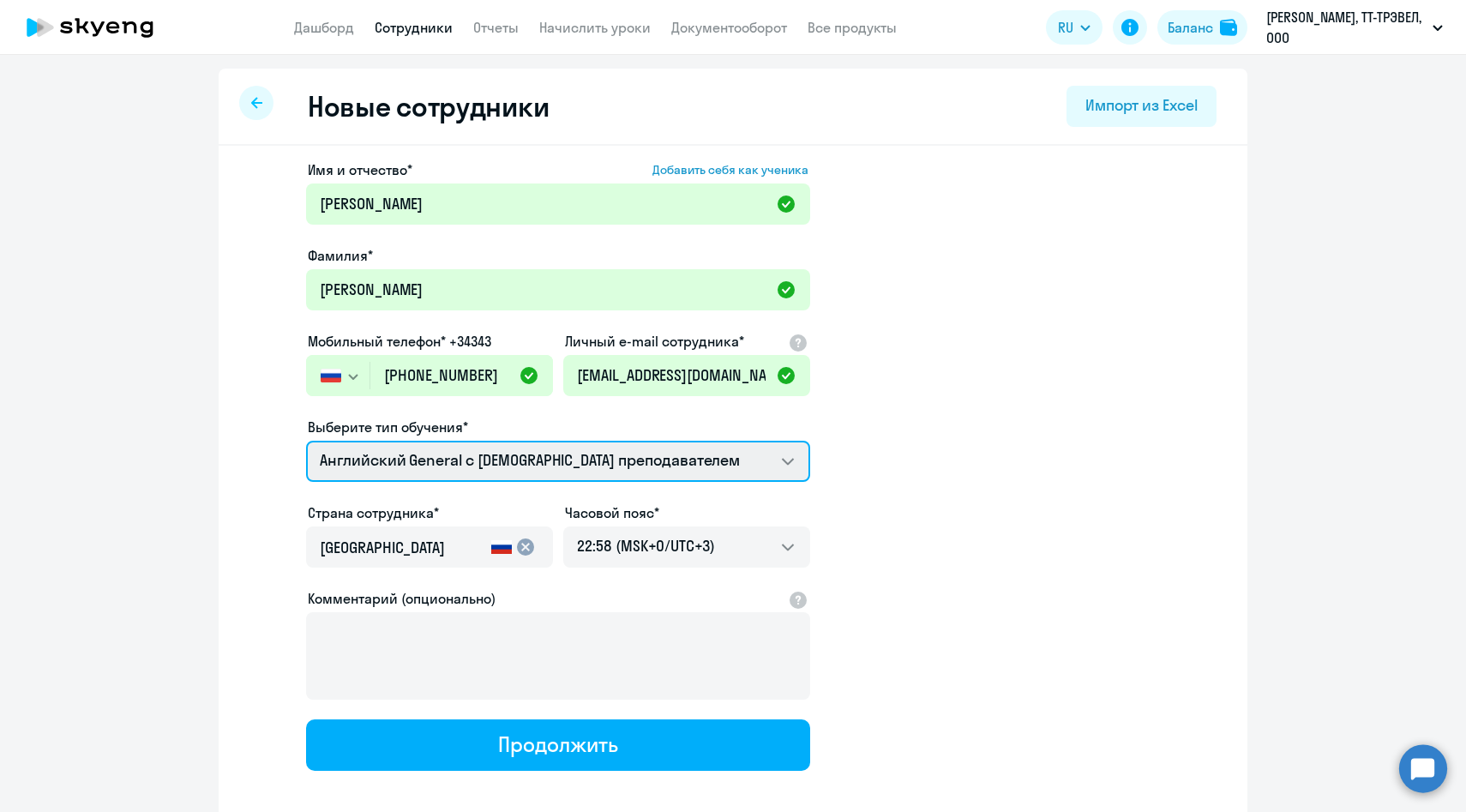
select select "english_adult_not_native_speaker_premium"
click at [306, 441] on select "Английский General с [DEMOGRAPHIC_DATA] преподавателем Премиум [DEMOGRAPHIC_DAT…" at bounding box center [558, 461] width 504 height 41
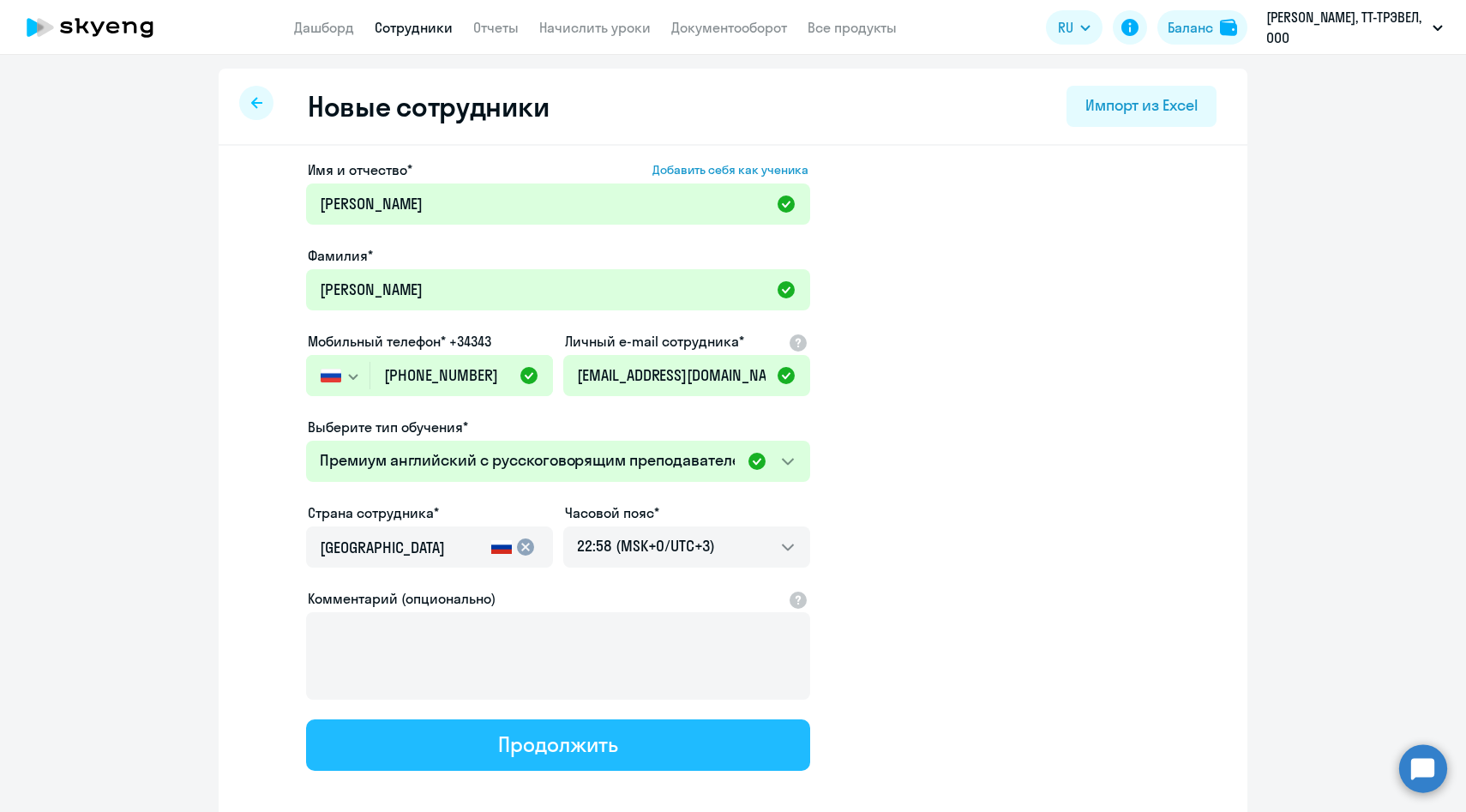
click at [433, 743] on button "Продолжить" at bounding box center [558, 745] width 504 height 52
select select "english_adult_not_native_speaker_premium"
select select "3"
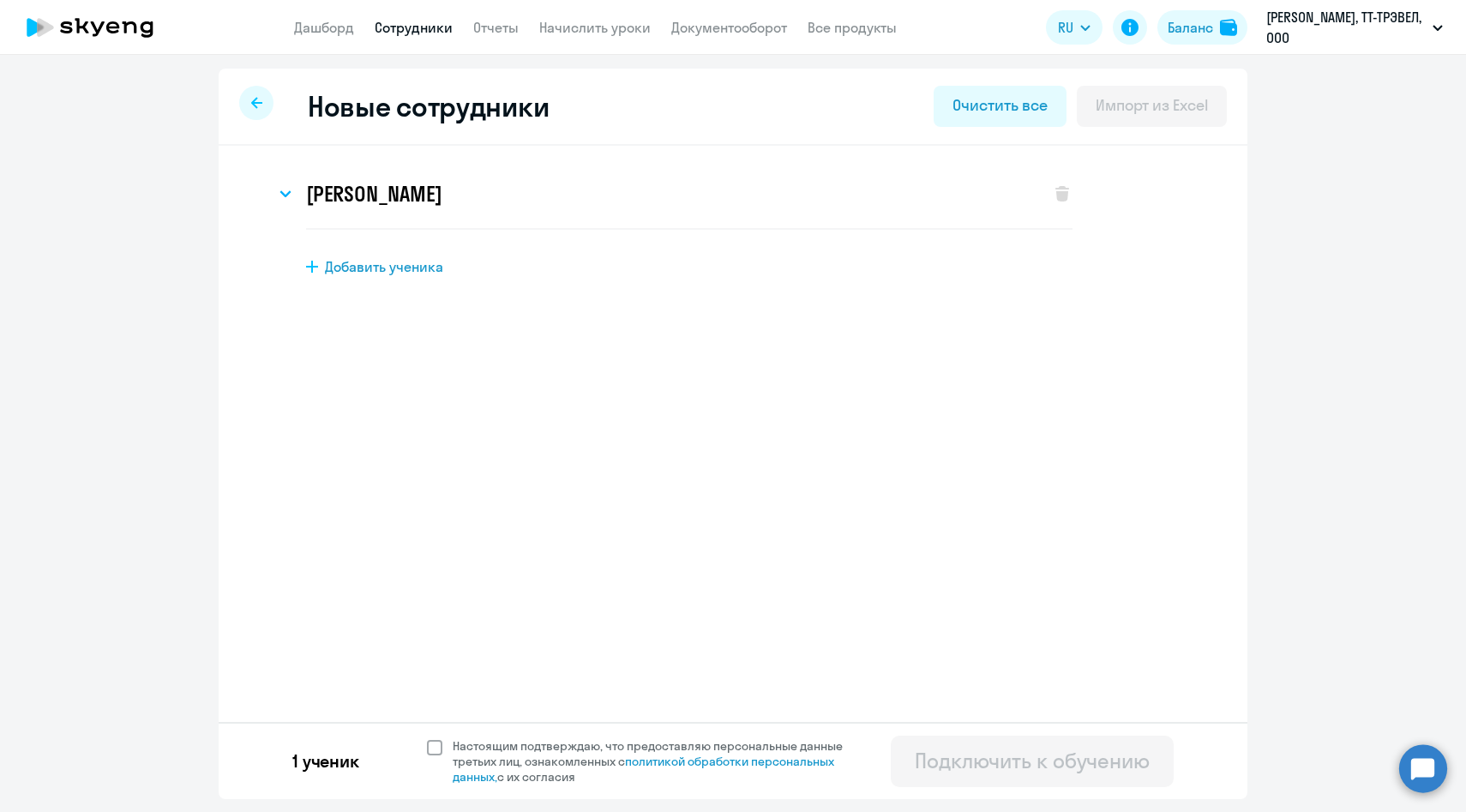
click at [457, 757] on span "Настоящим подтверждаю, что предоставляю персональные данные третьих лиц, ознако…" at bounding box center [658, 761] width 411 height 46
click at [427, 738] on input "Настоящим подтверждаю, что предоставляю персональные данные третьих лиц, ознако…" at bounding box center [427, 737] width 1 height 1
checkbox input "true"
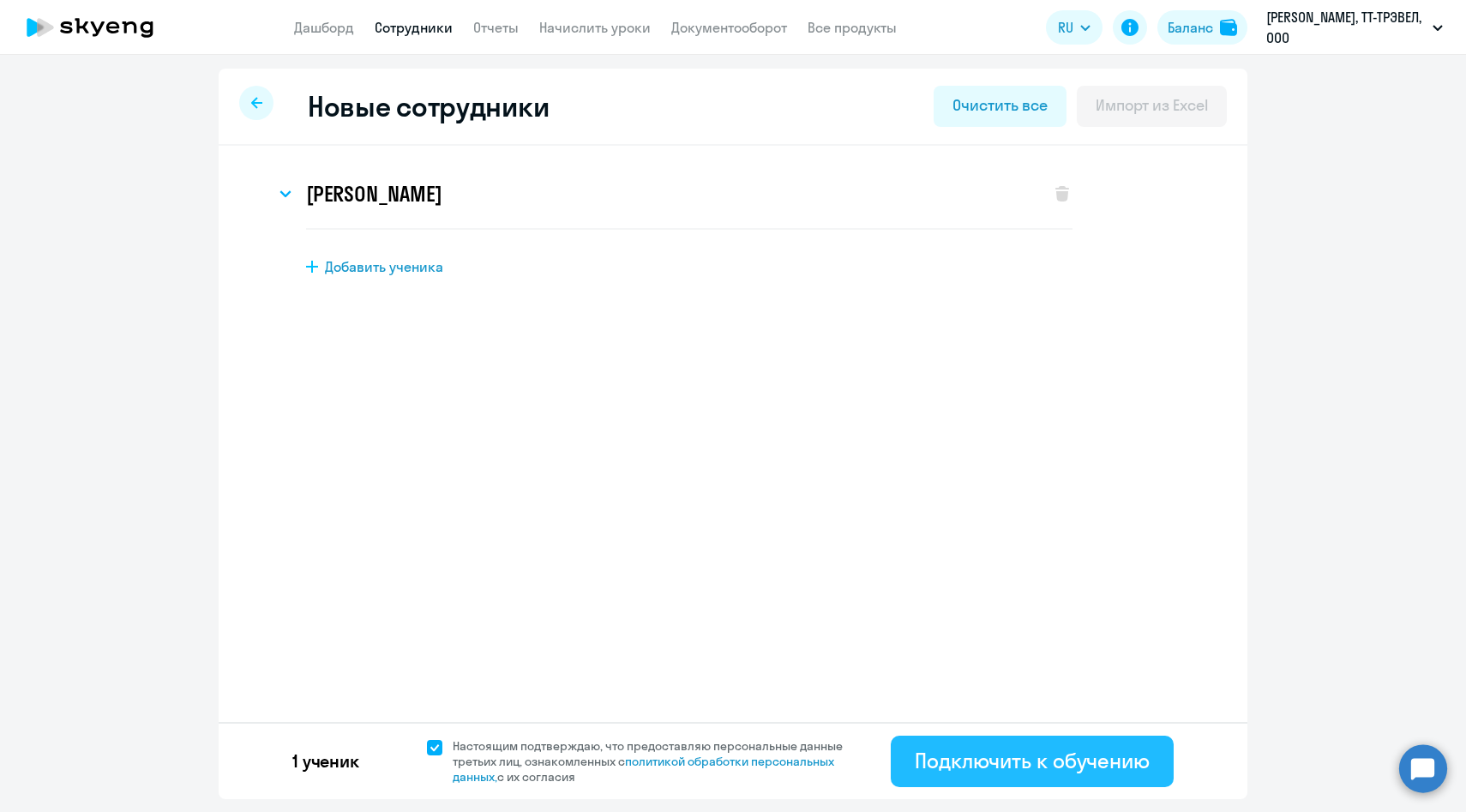
click at [958, 767] on div "Подключить к обучению" at bounding box center [1032, 760] width 235 height 27
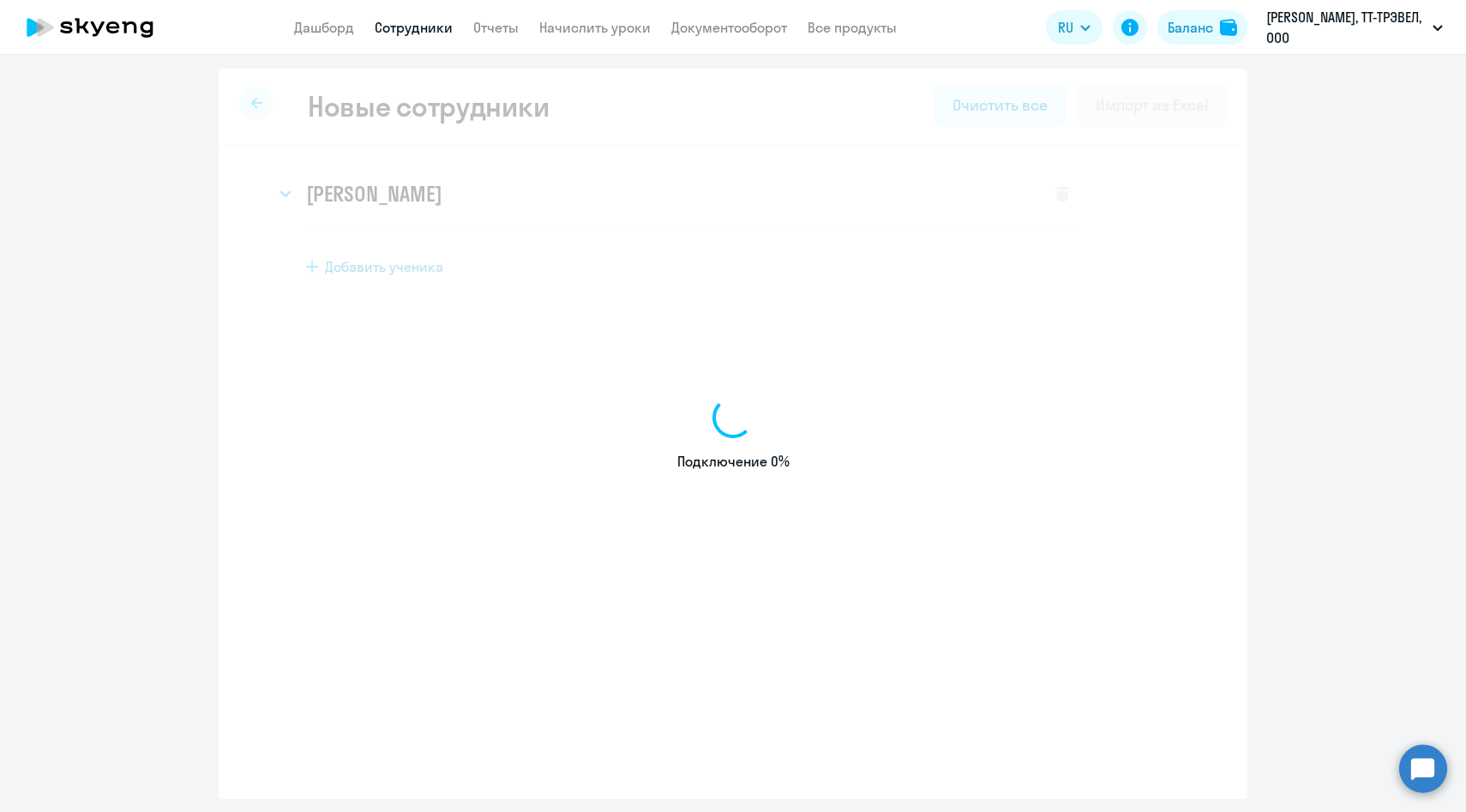
select select "english_adult_native_speaker"
select select "3"
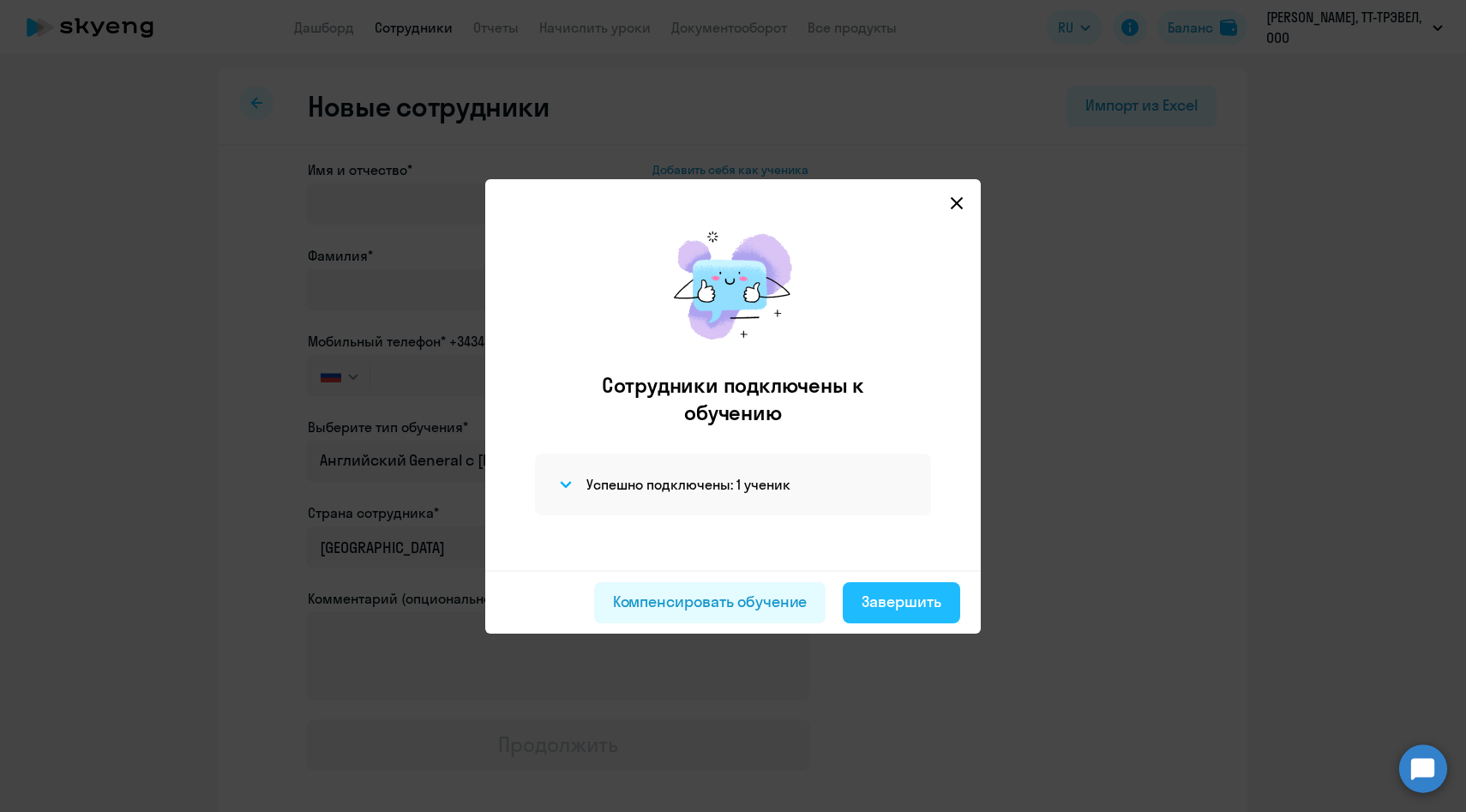
click at [899, 607] on div "Завершить" at bounding box center [901, 602] width 80 height 23
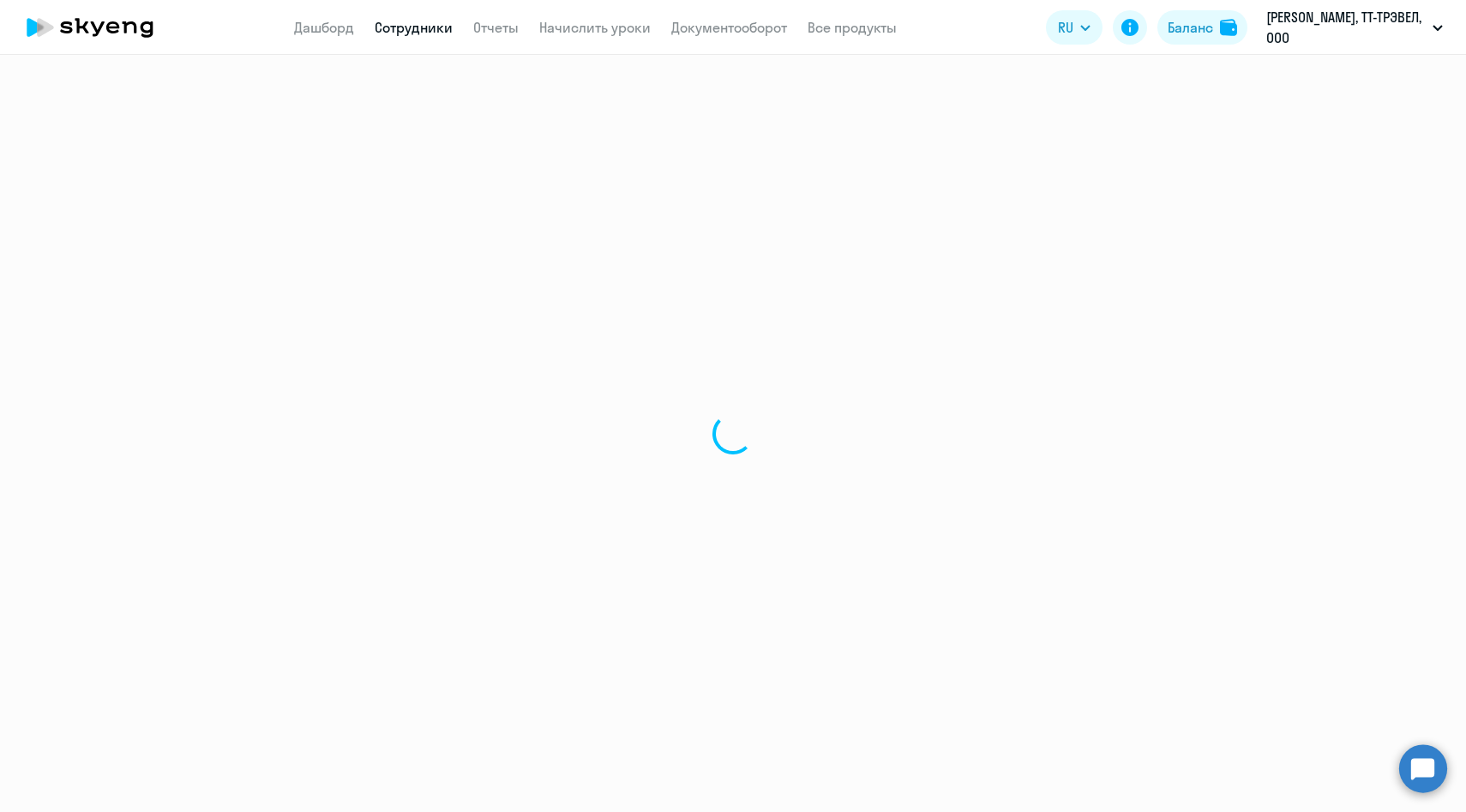
select select "30"
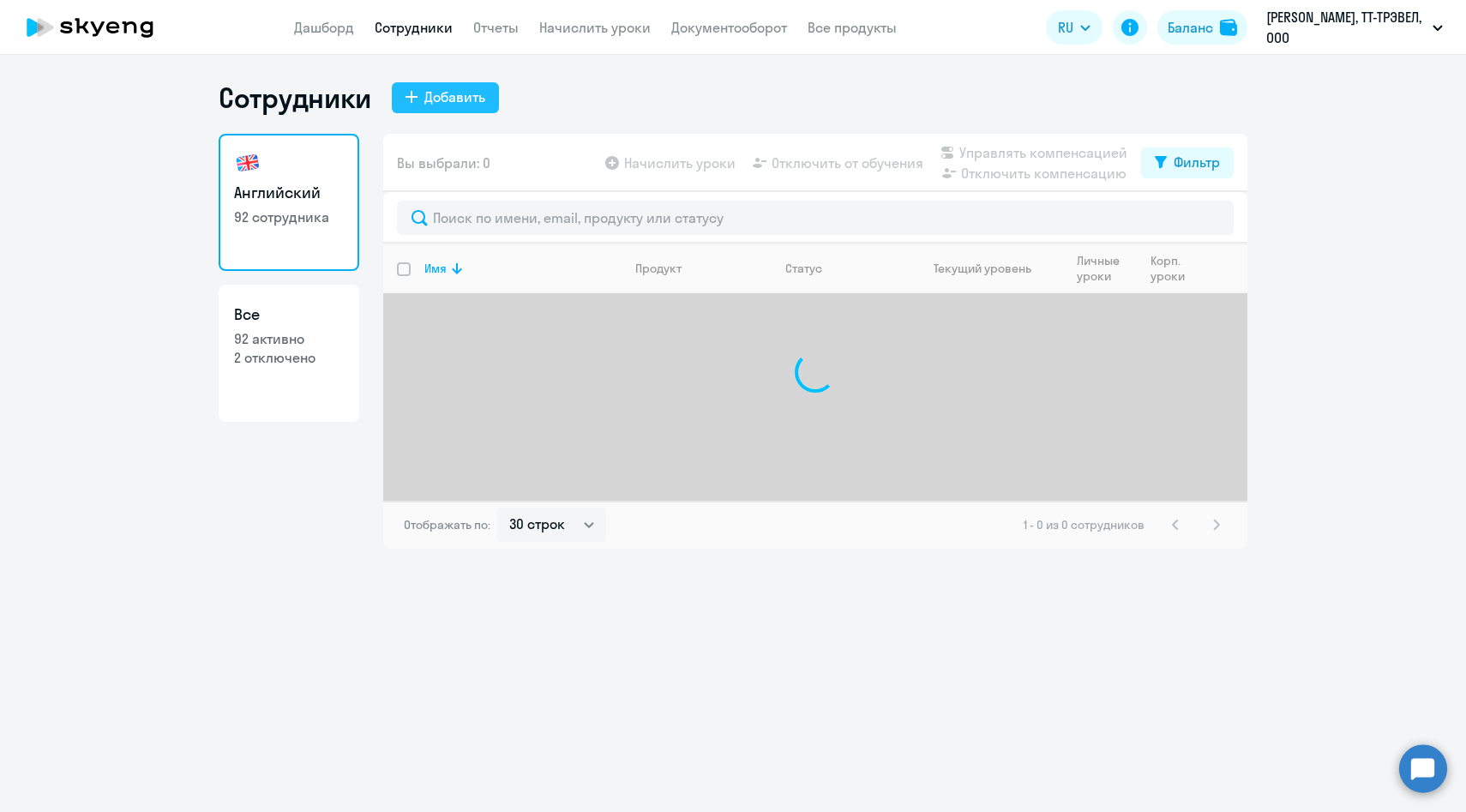
click at [444, 102] on div "Добавить" at bounding box center [455, 96] width 61 height 21
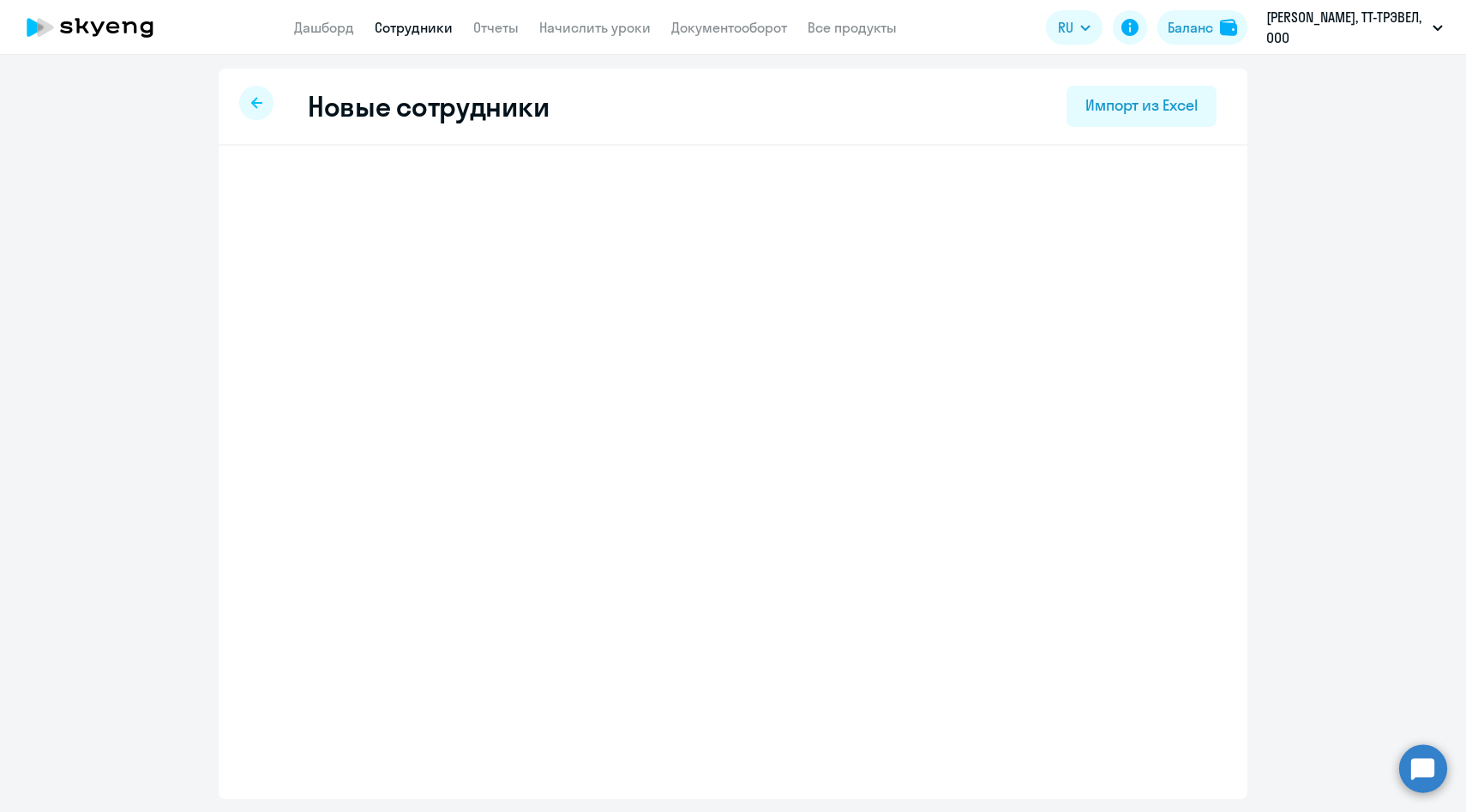
select select "english_adult_native_speaker"
select select "3"
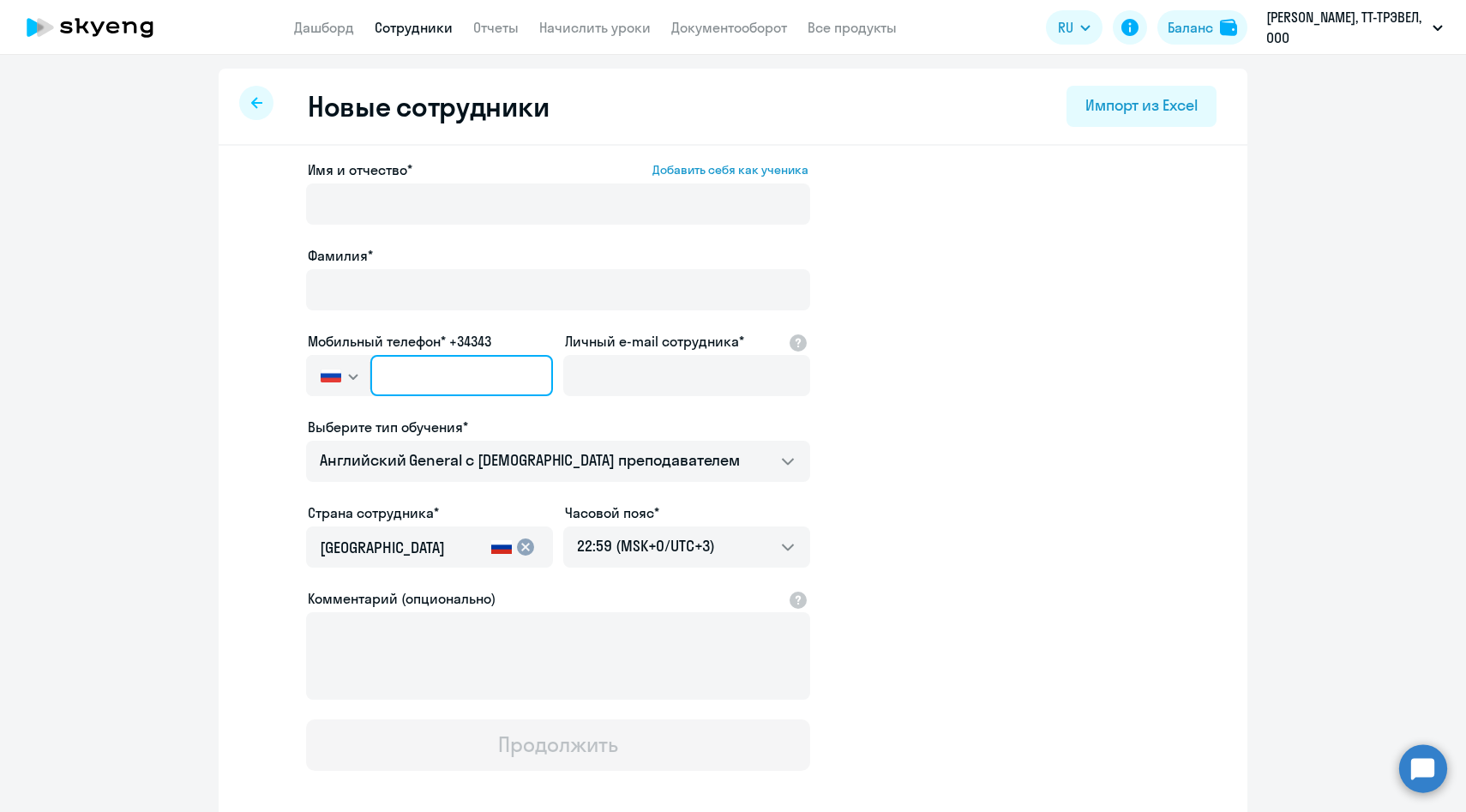
click at [438, 380] on input "text" at bounding box center [461, 375] width 183 height 41
paste input "+7 903 554-00-98"
type input "+7 903 554-00-98"
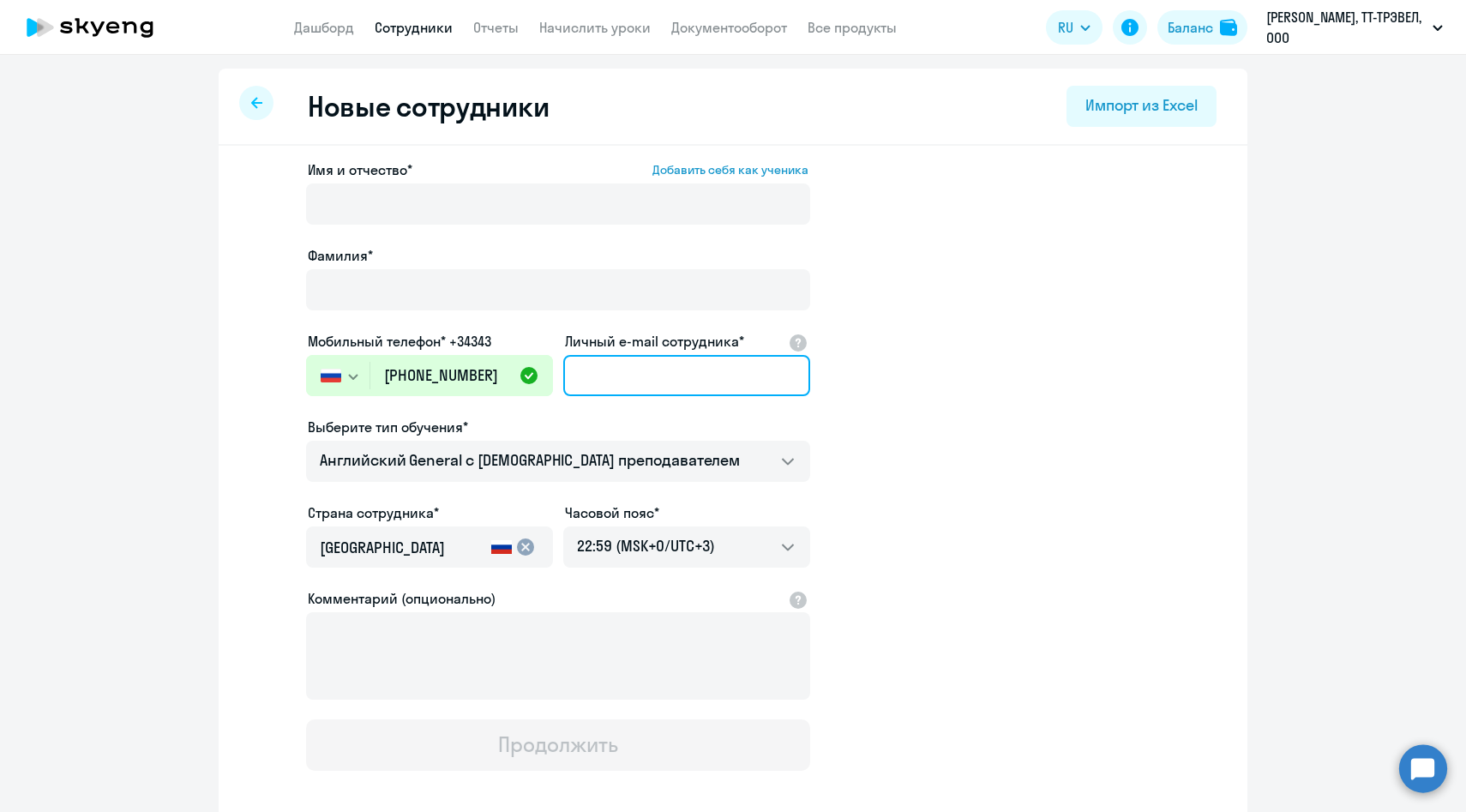
click at [628, 388] on input "Личный e-mail сотрудника*" at bounding box center [687, 375] width 247 height 41
paste input "[EMAIL_ADDRESS][DOMAIN_NAME]"
type input "[EMAIL_ADDRESS][DOMAIN_NAME]"
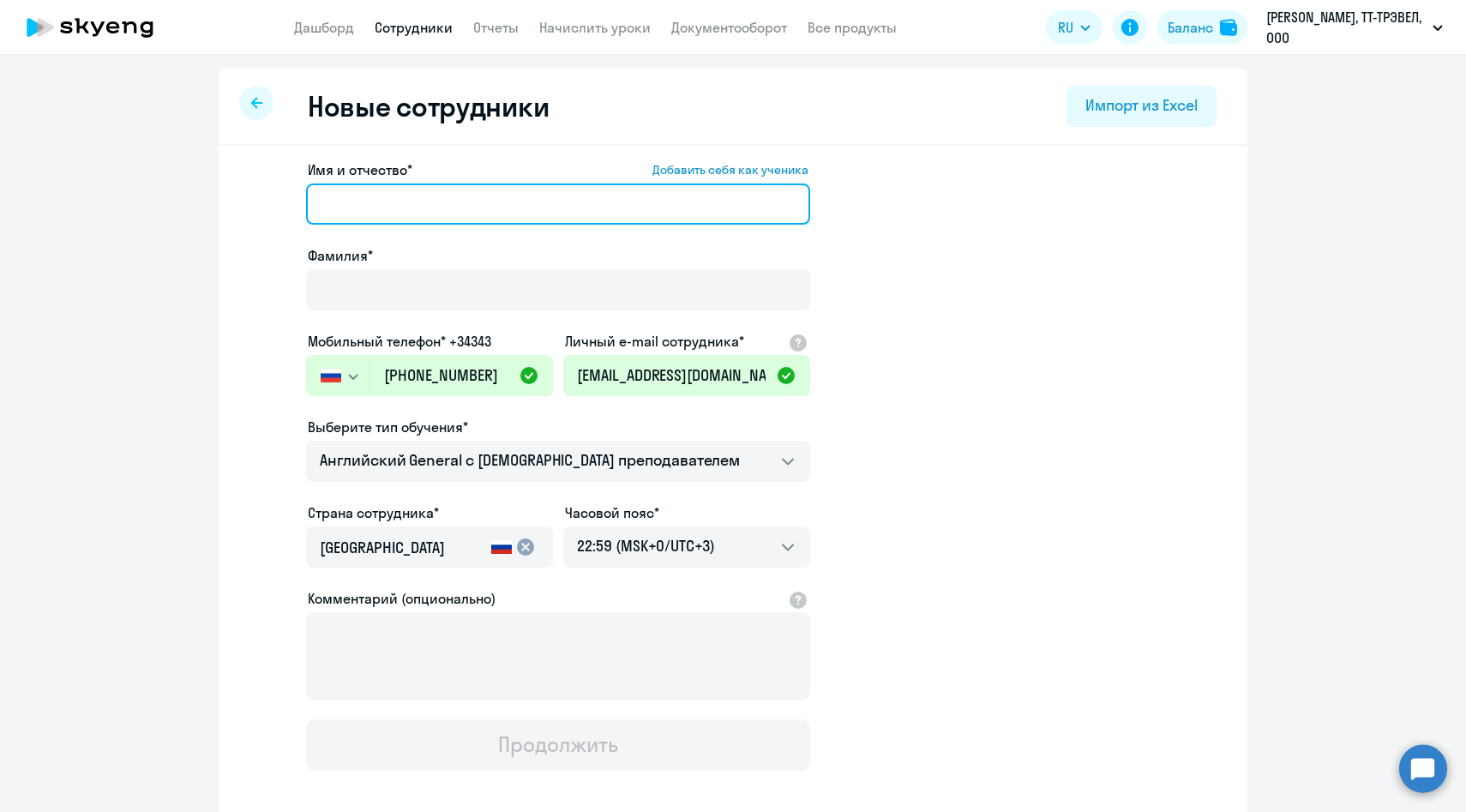
click at [366, 202] on input "Имя и отчество* Добавить себя как ученика" at bounding box center [558, 204] width 504 height 41
paste input "[PERSON_NAME]"
drag, startPoint x: 392, startPoint y: 202, endPoint x: 176, endPoint y: 186, distance: 216.6
click at [176, 186] on ng-component "Новые сотрудники Импорт из Excel Имя и отчество* Добавить себя как ученика Петр…" at bounding box center [733, 484] width 1466 height 831
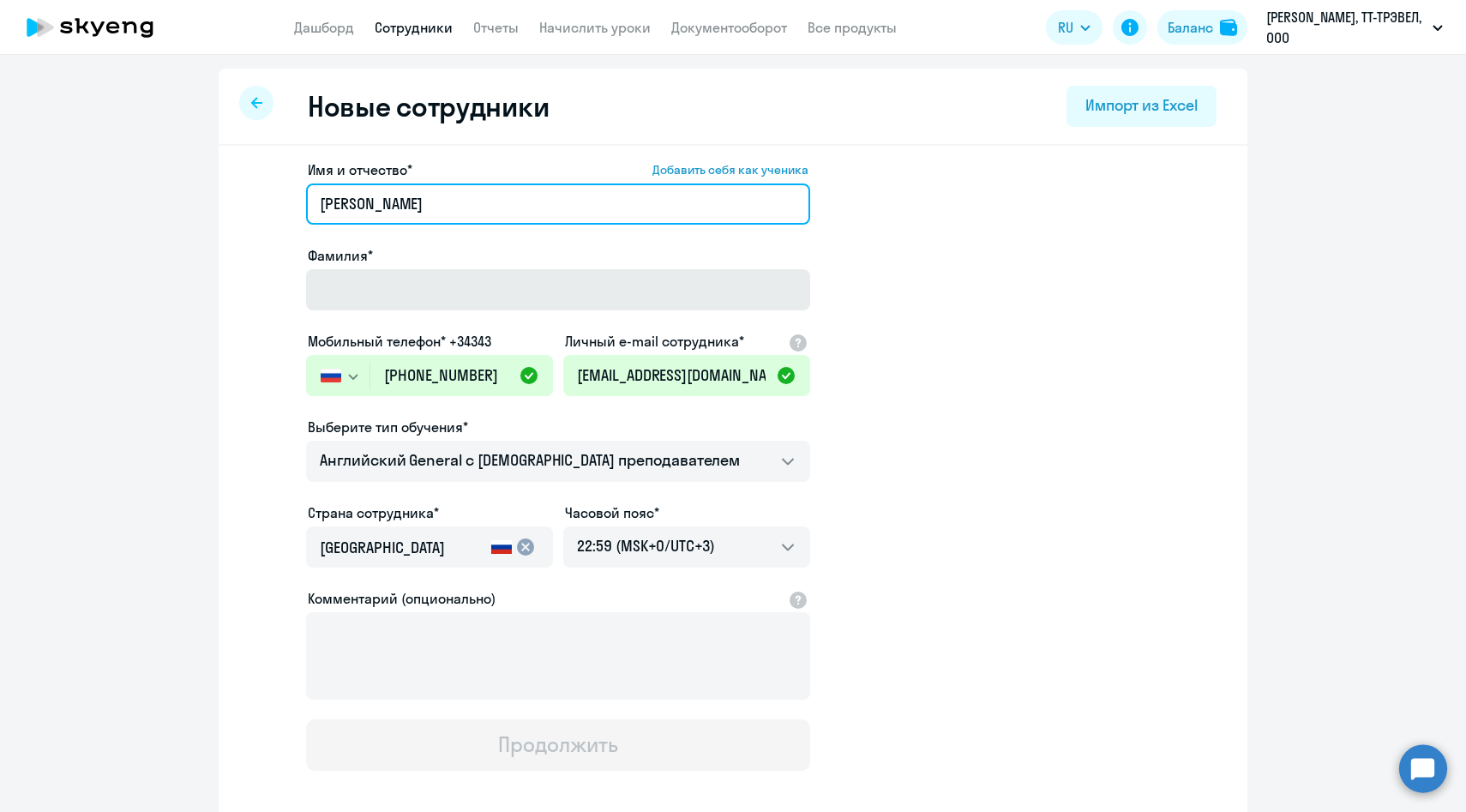
type input "Екатерина"
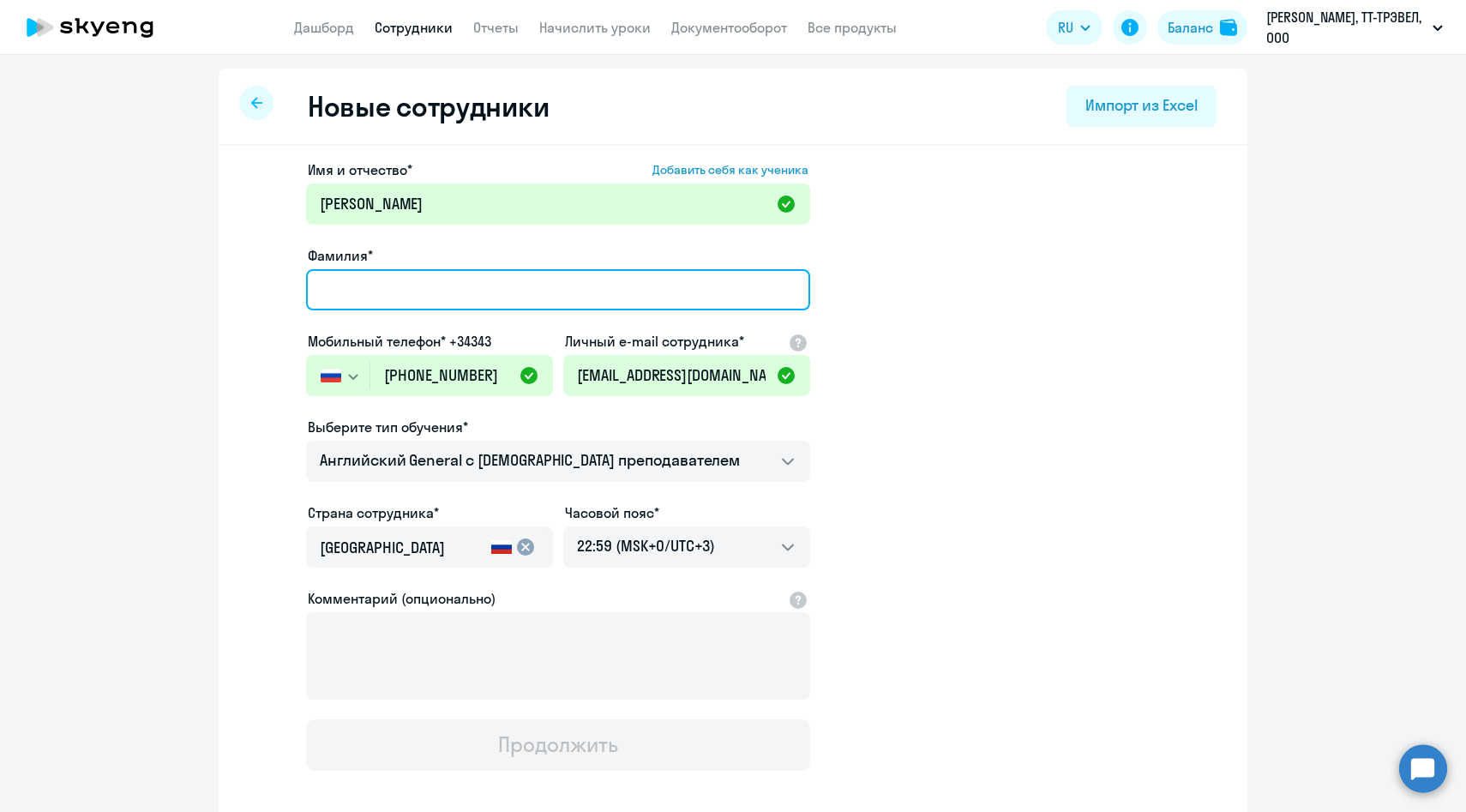
click at [347, 290] on input "Фамилия*" at bounding box center [558, 289] width 504 height 41
paste input "Петрович"
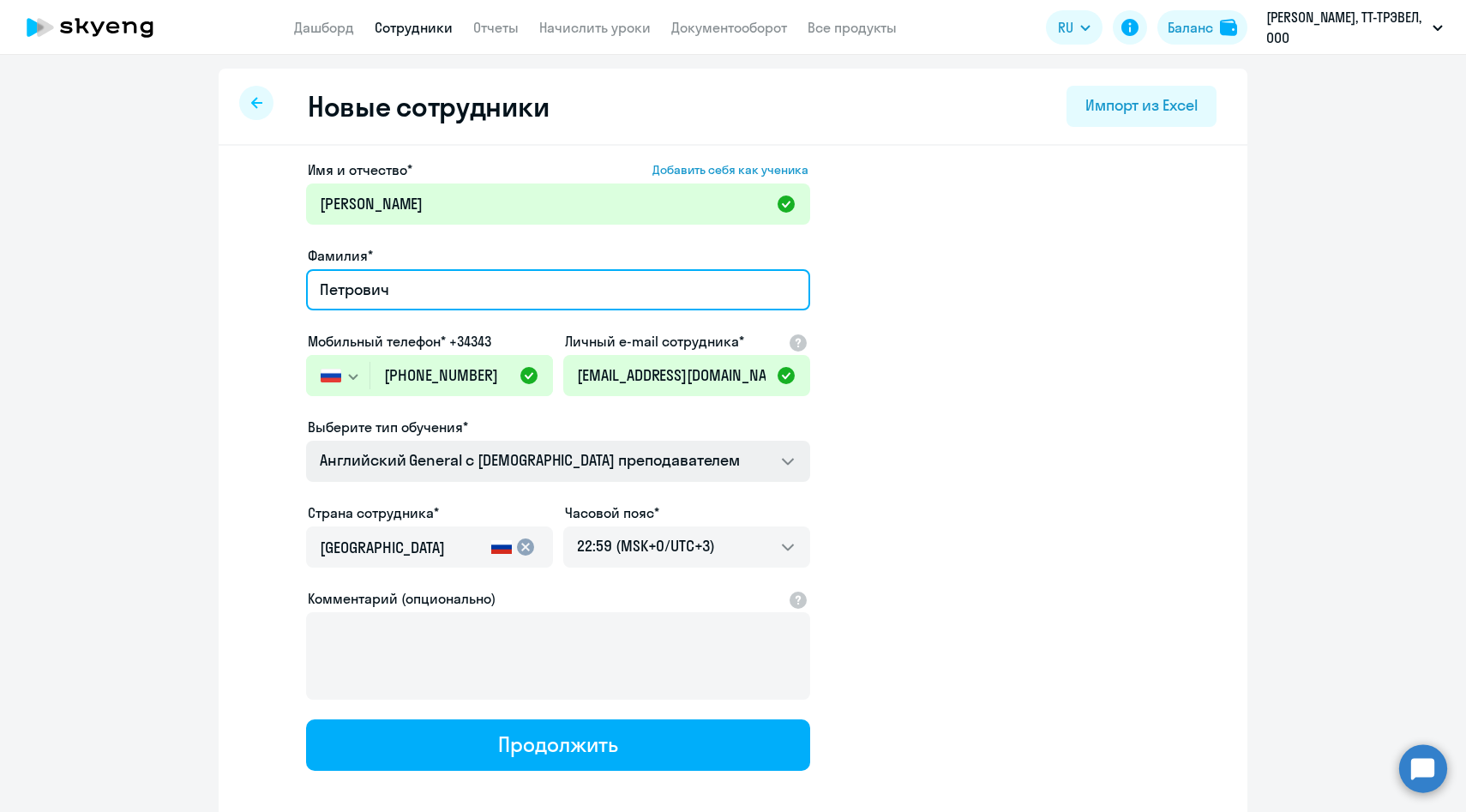
type input "Петрович"
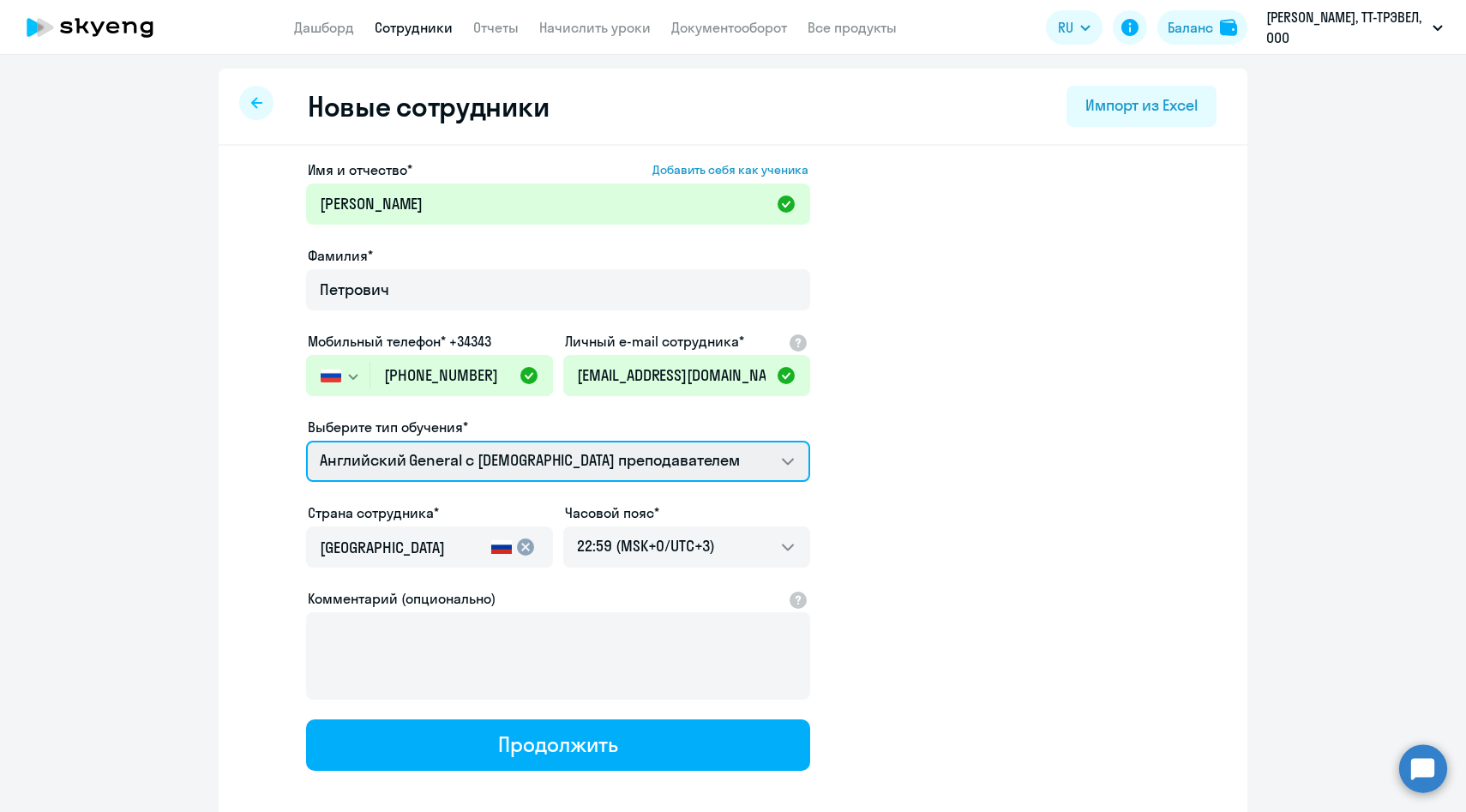
click at [354, 451] on select "Английский General с [DEMOGRAPHIC_DATA] преподавателем Премиум [DEMOGRAPHIC_DAT…" at bounding box center [558, 461] width 504 height 41
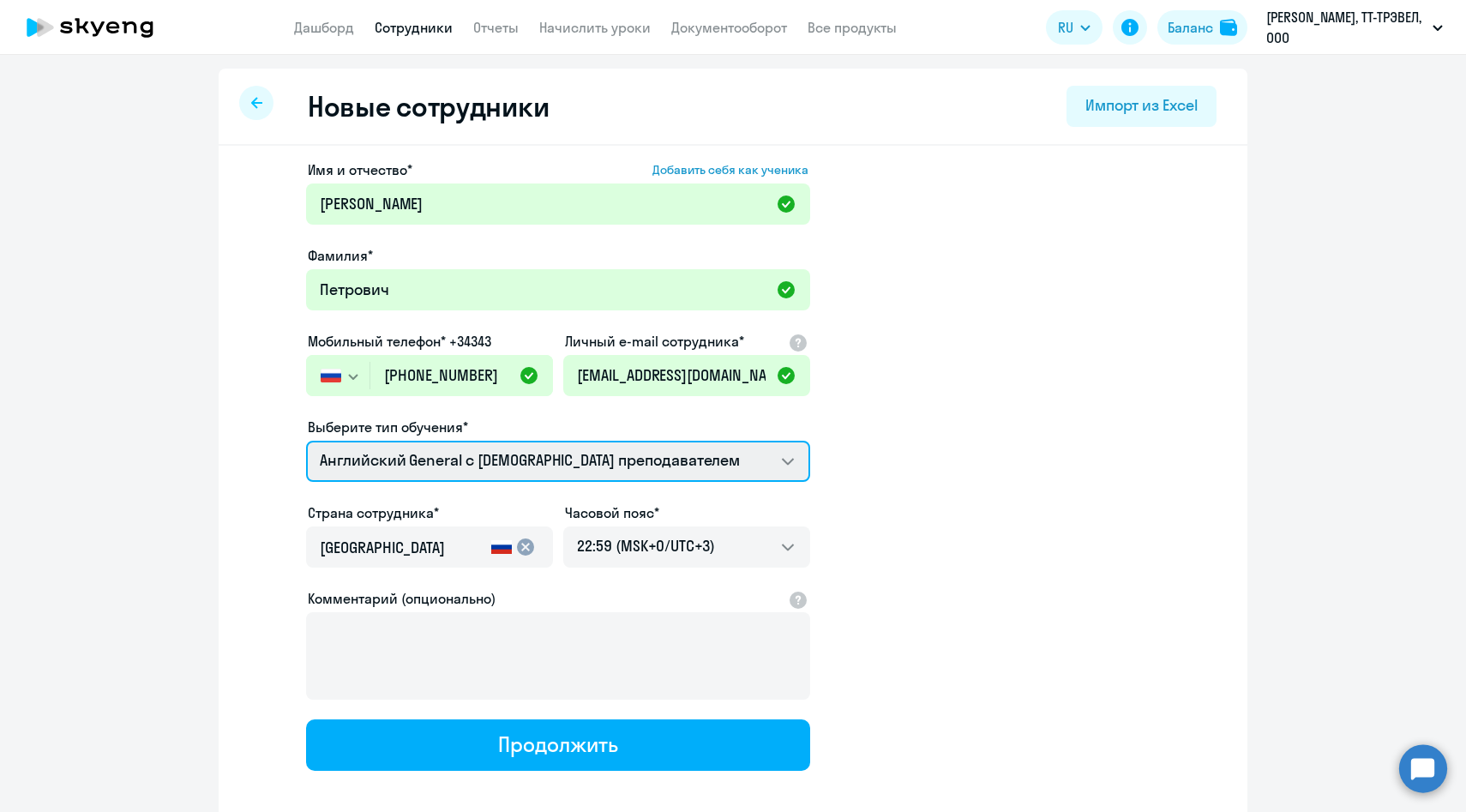
select select "english_adult_not_native_speaker_premium"
click at [306, 441] on select "Английский General с [DEMOGRAPHIC_DATA] преподавателем Премиум [DEMOGRAPHIC_DAT…" at bounding box center [558, 461] width 504 height 41
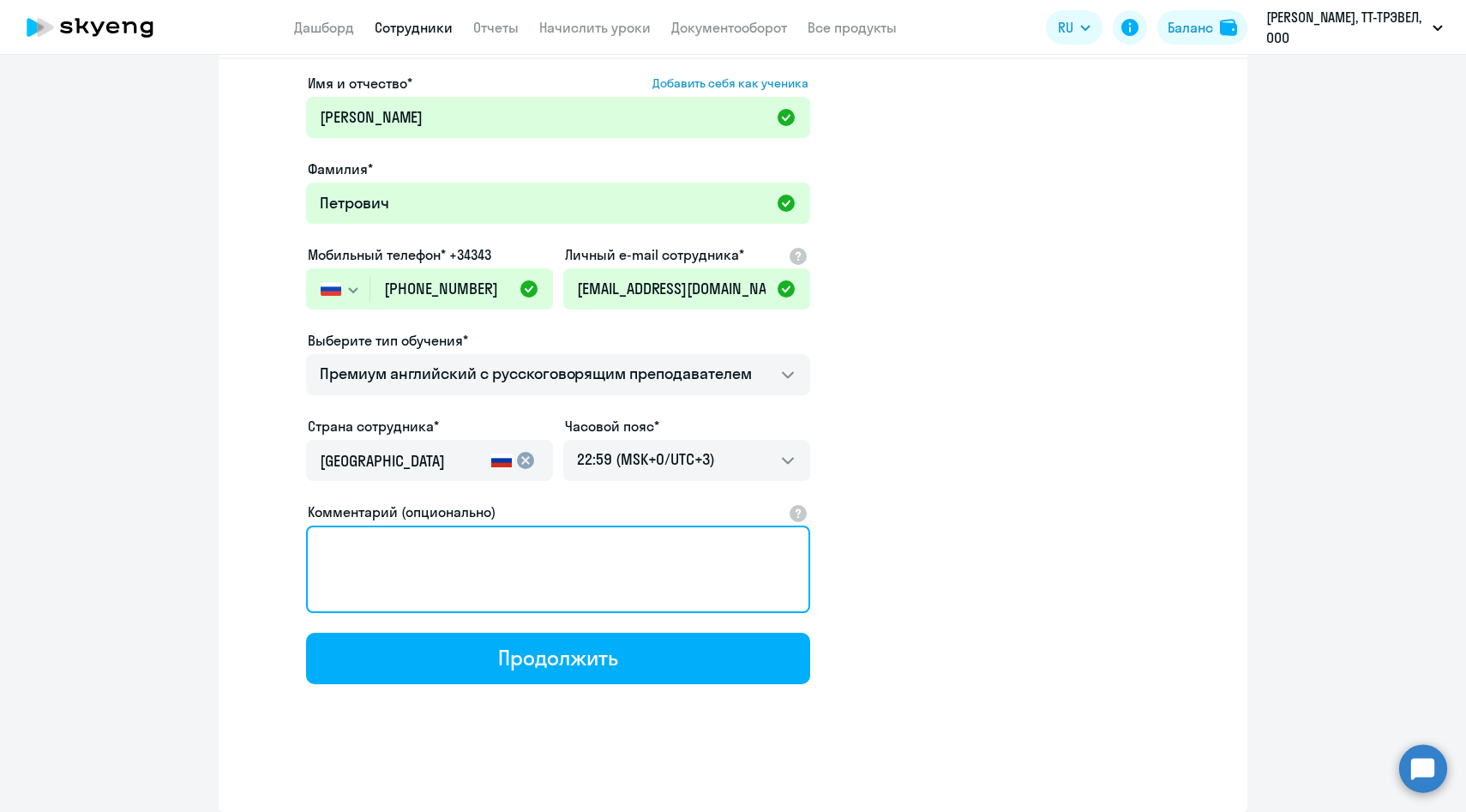
click at [438, 564] on textarea "Комментарий (опционально)" at bounding box center [558, 569] width 504 height 87
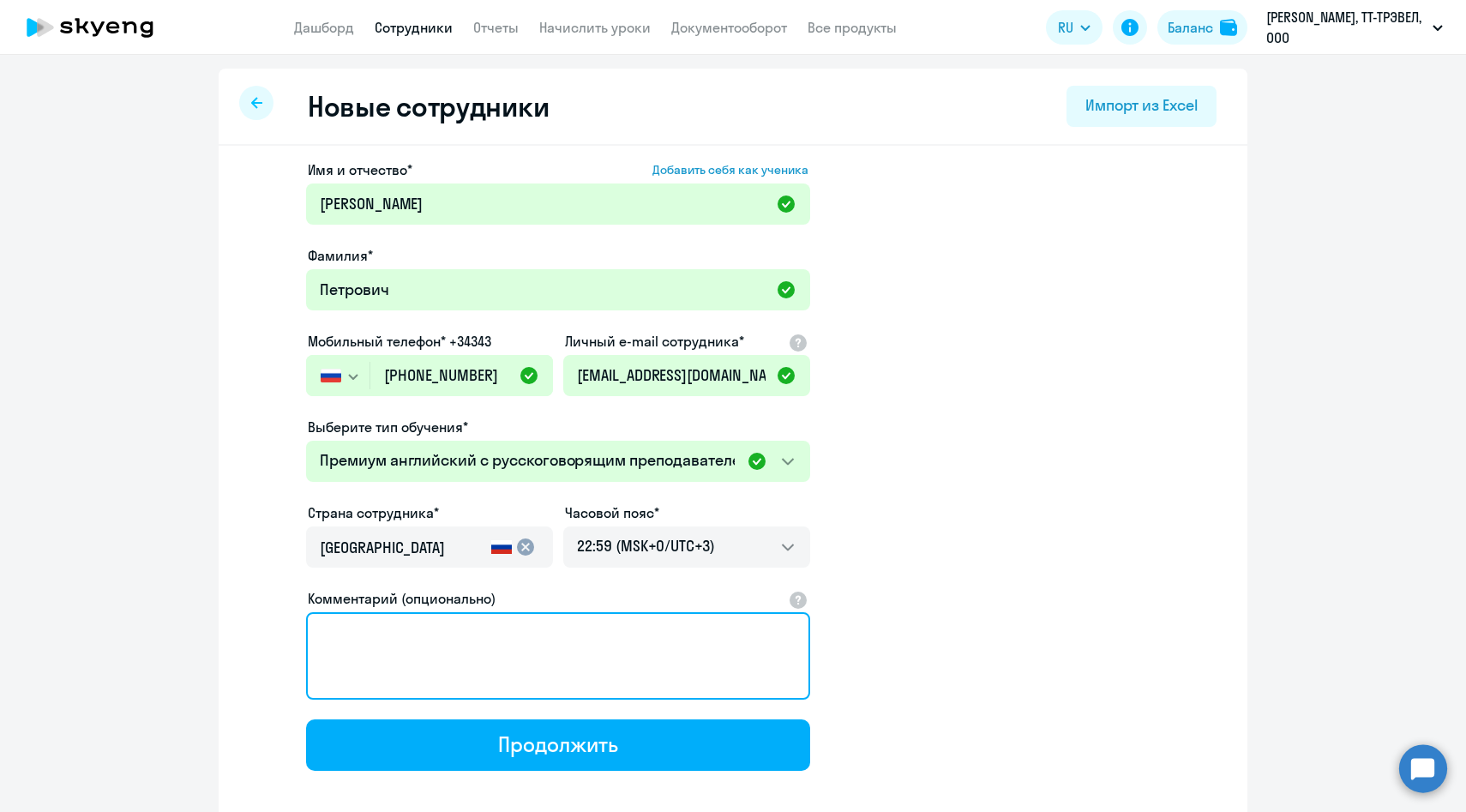
scroll to position [5, 0]
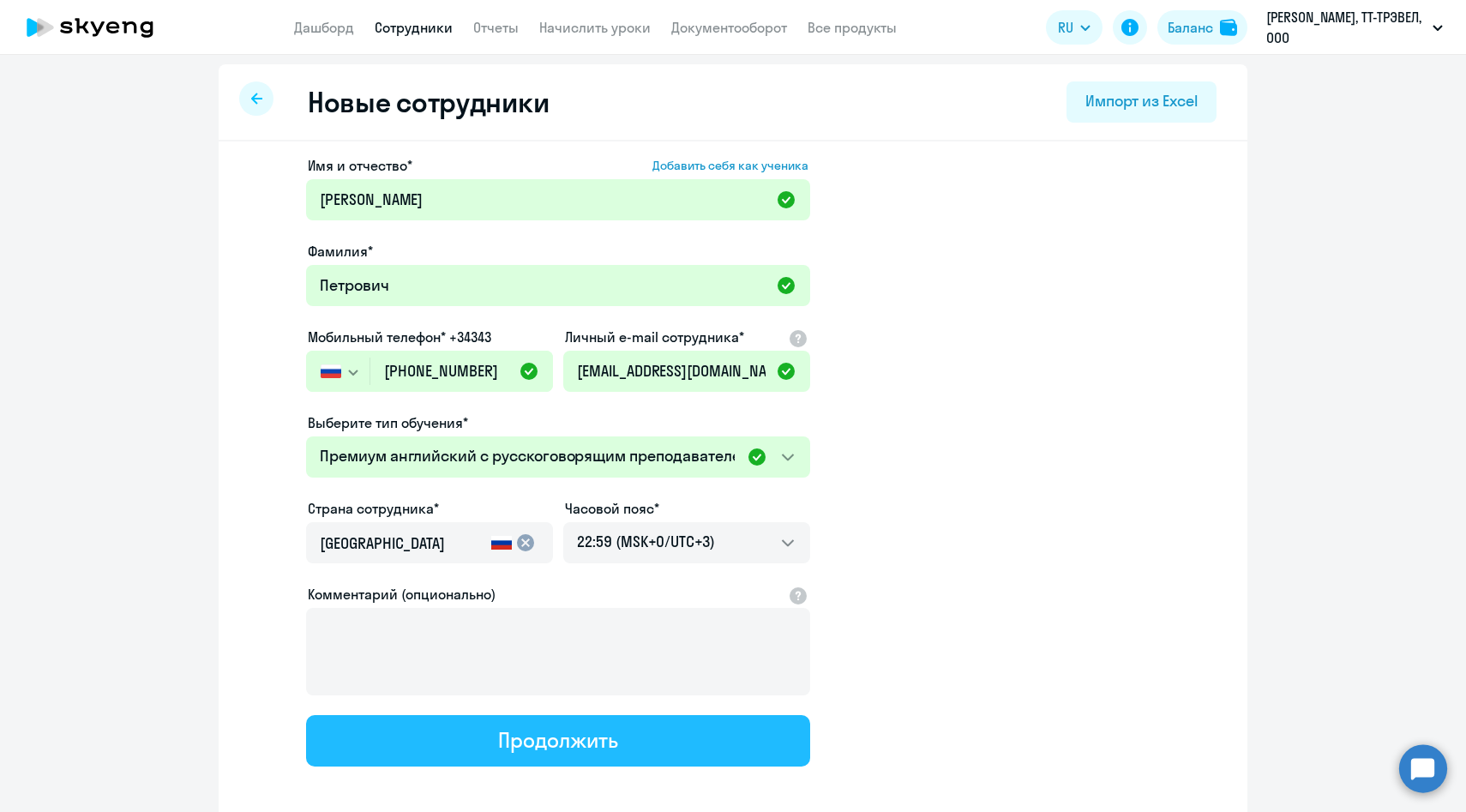
click at [448, 742] on button "Продолжить" at bounding box center [558, 740] width 504 height 52
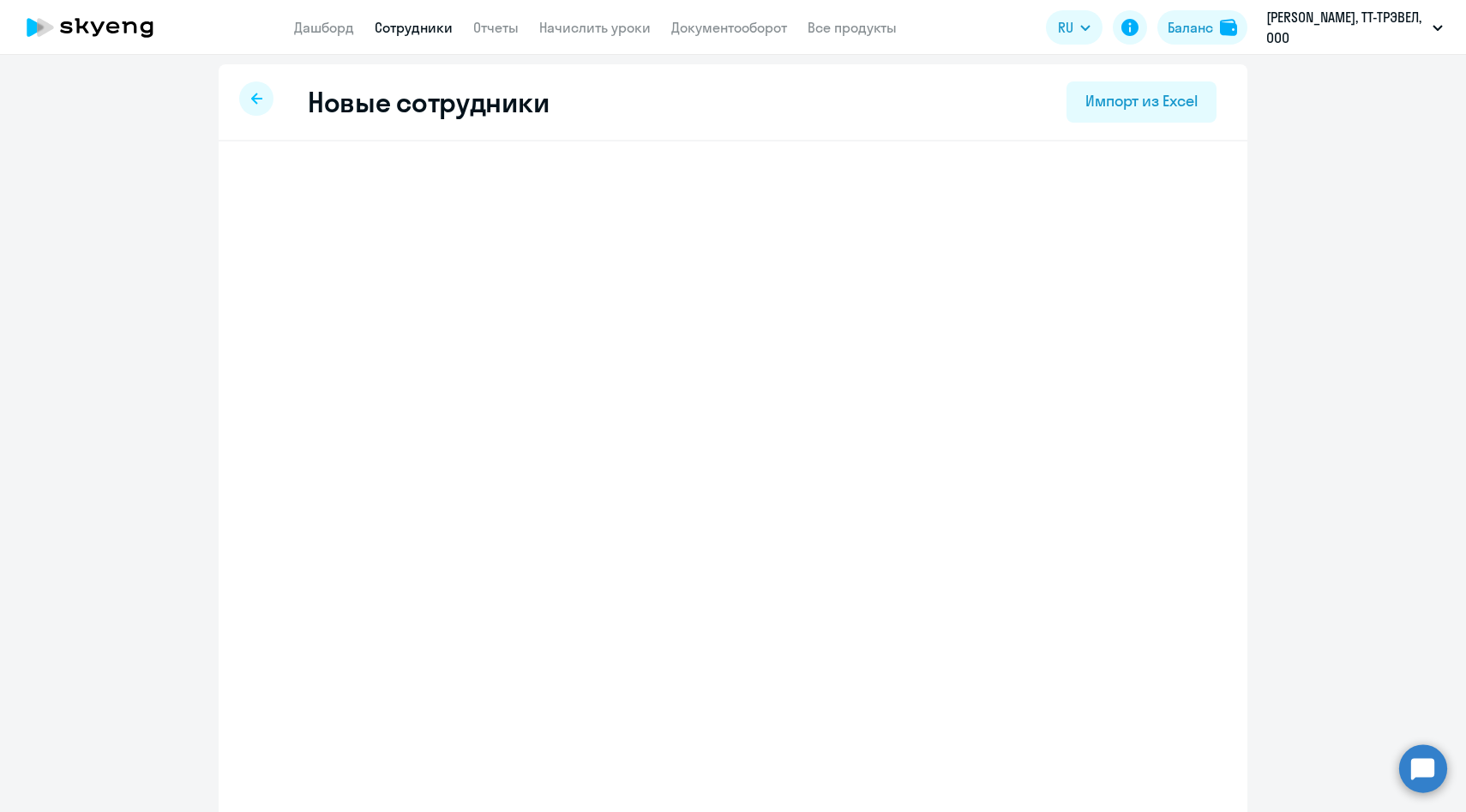
select select "english_adult_not_native_speaker_premium"
select select "3"
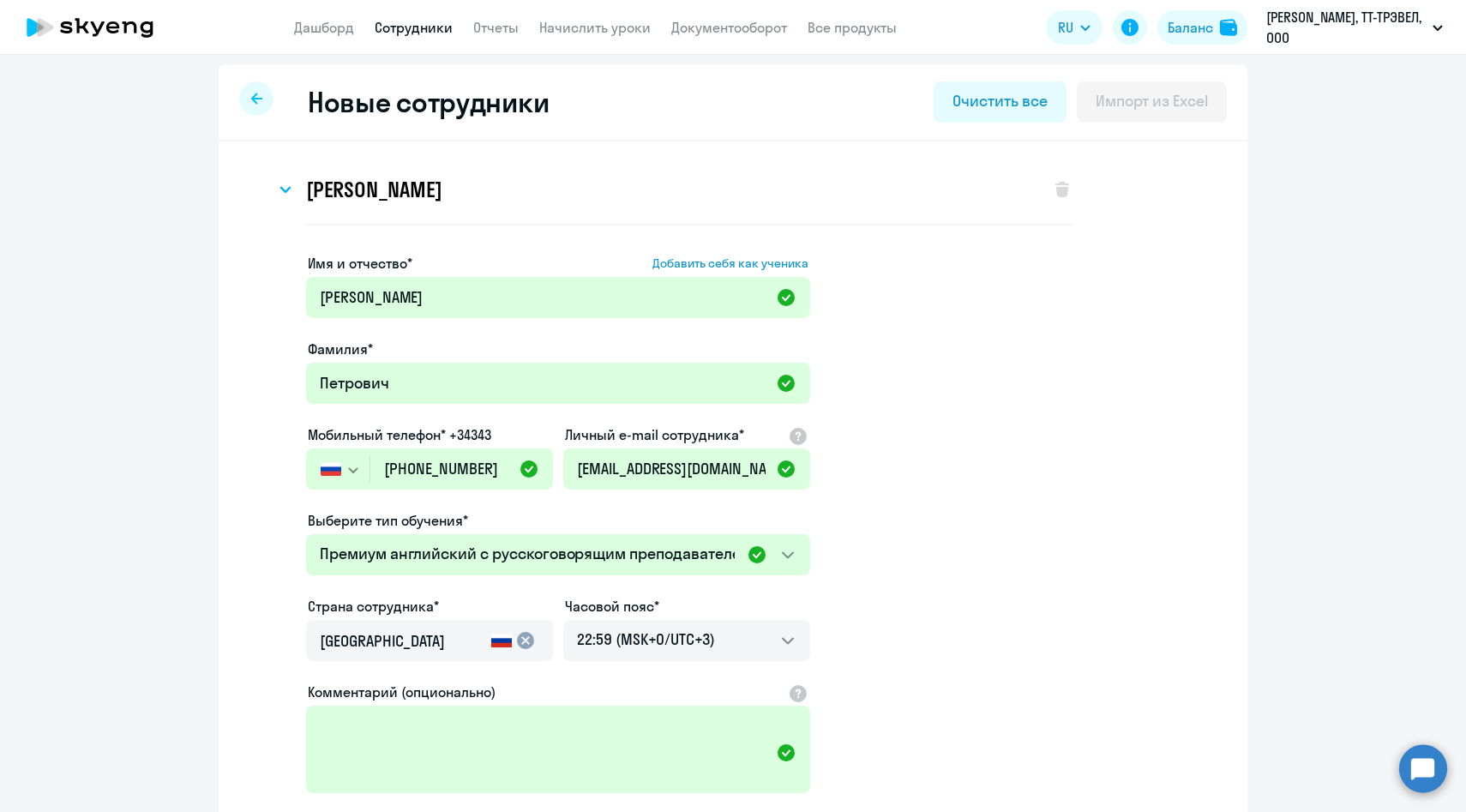
scroll to position [0, 0]
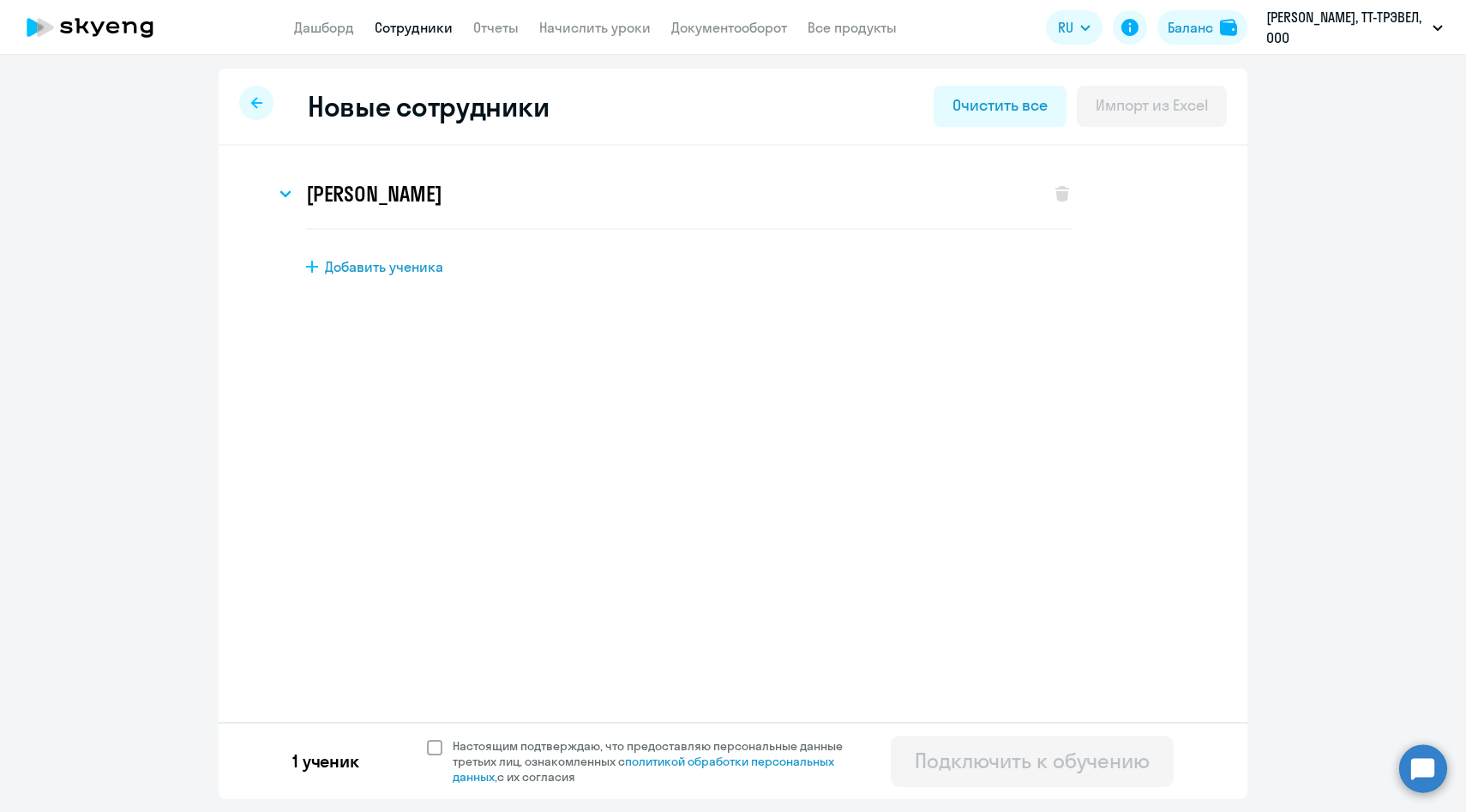
click at [501, 761] on span "Настоящим подтверждаю, что предоставляю персональные данные третьих лиц, ознако…" at bounding box center [658, 761] width 411 height 46
click at [427, 738] on input "Настоящим подтверждаю, что предоставляю персональные данные третьих лиц, ознако…" at bounding box center [427, 737] width 1 height 1
checkbox input "true"
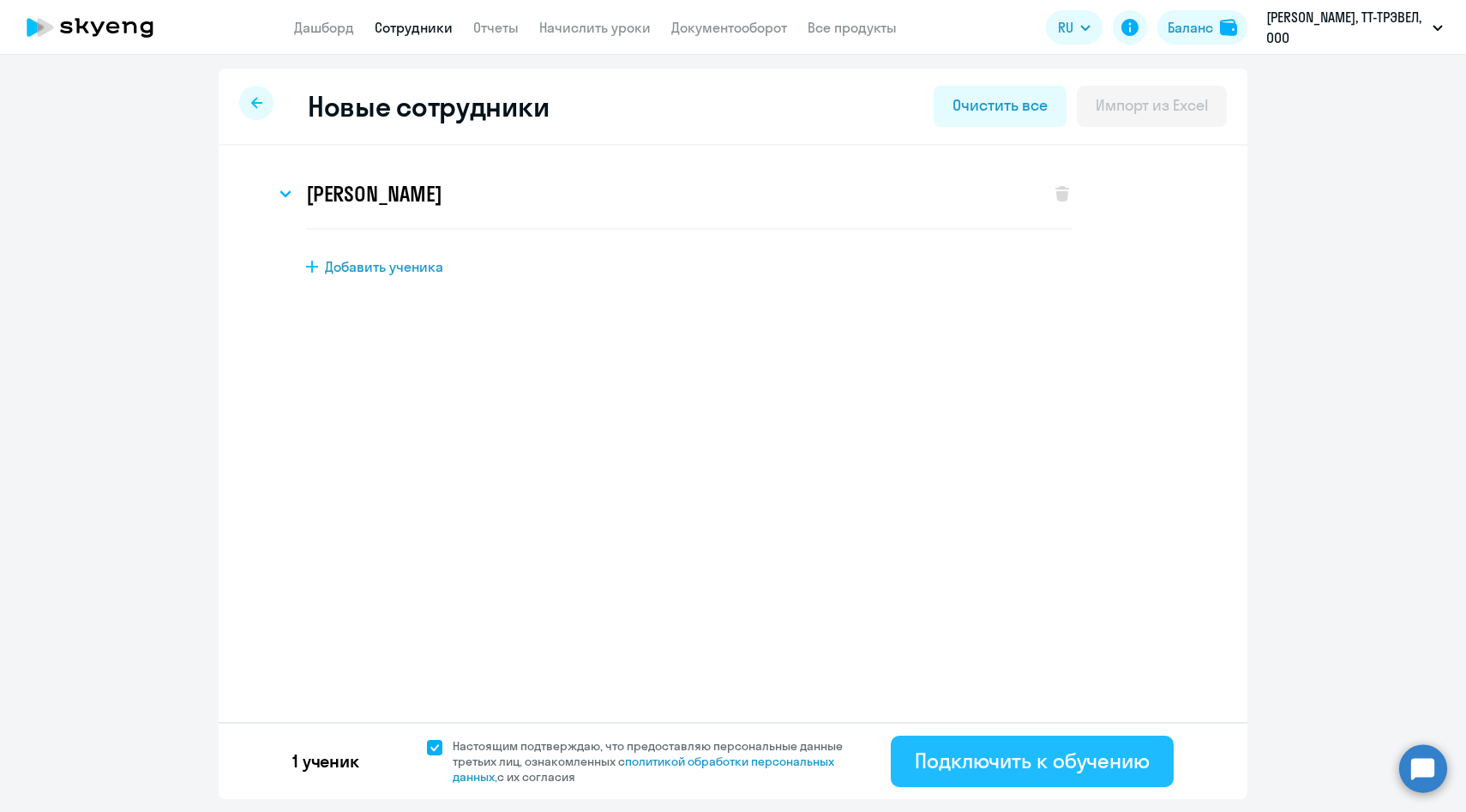
click at [909, 773] on button "Подключить к обучению" at bounding box center [1032, 761] width 283 height 52
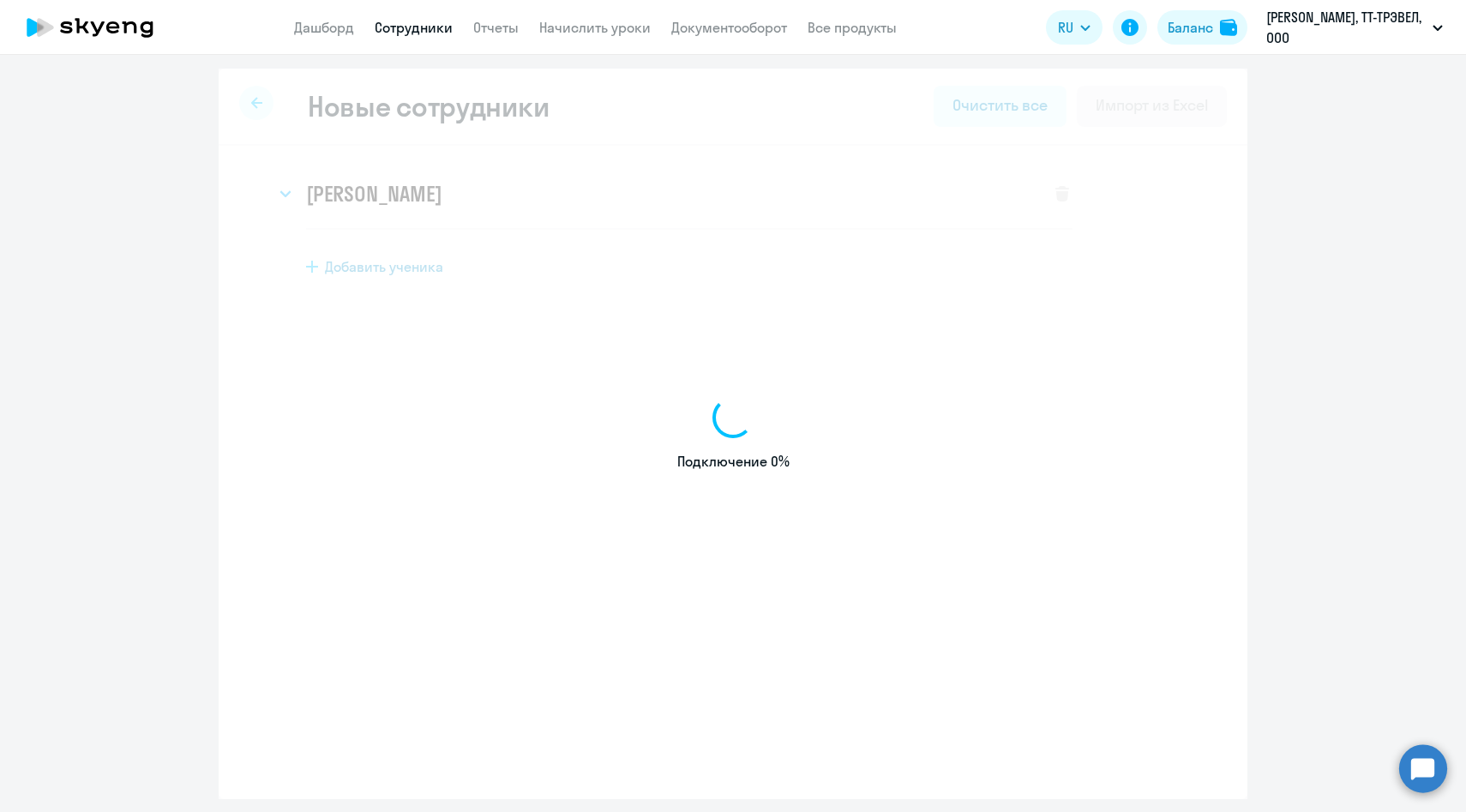
select select "english_adult_native_speaker"
select select "3"
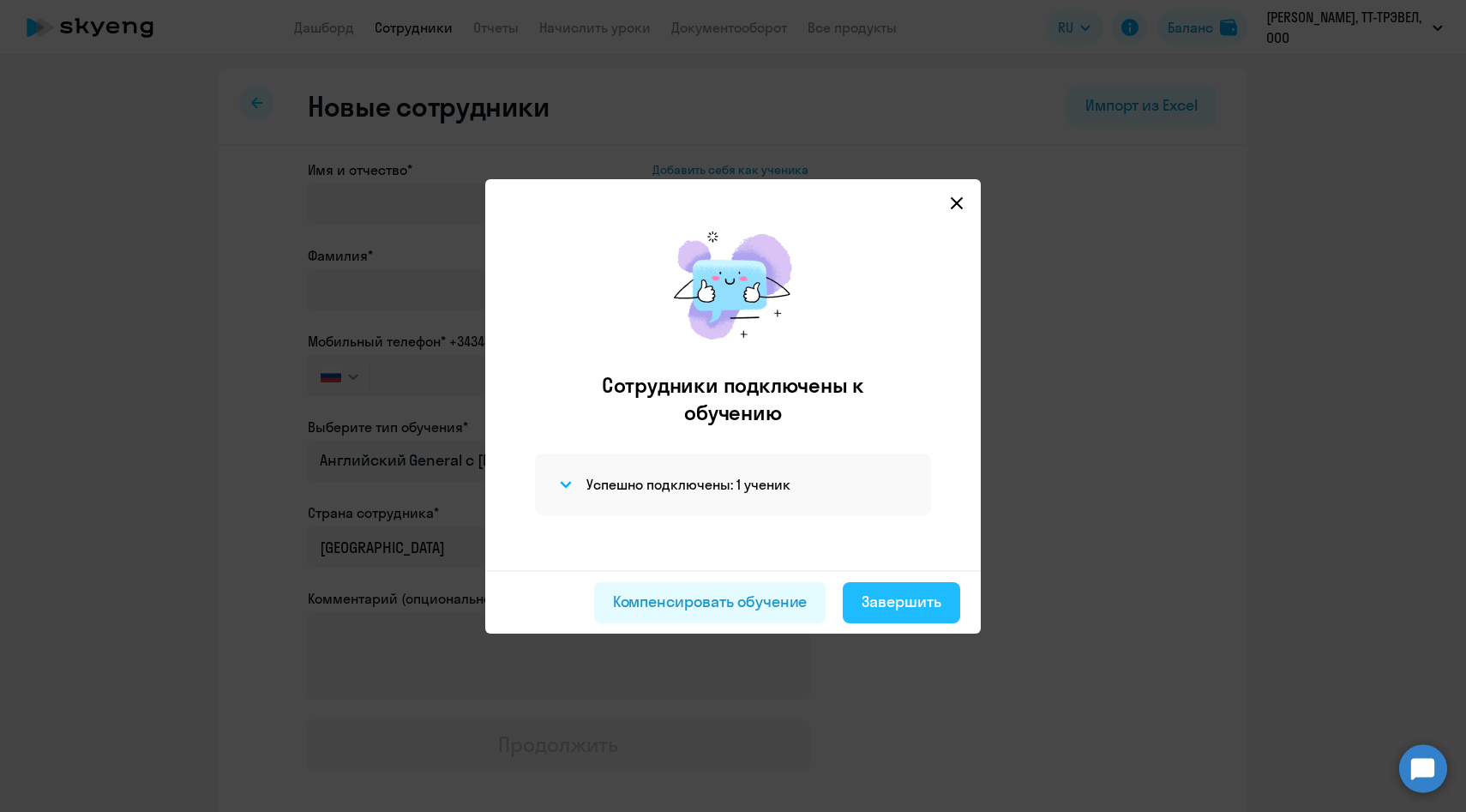
click at [873, 606] on div "Завершить" at bounding box center [901, 602] width 80 height 23
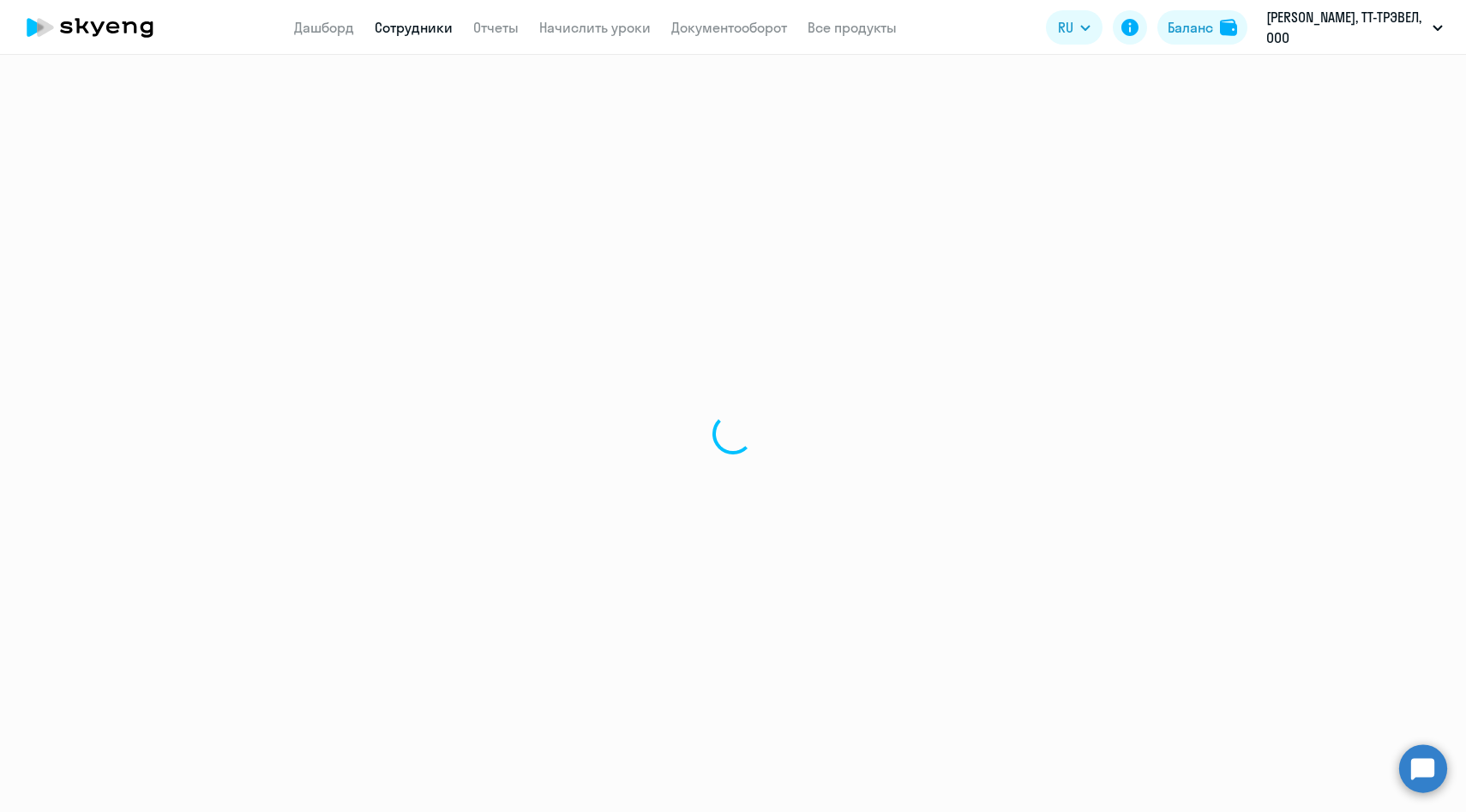
select select "30"
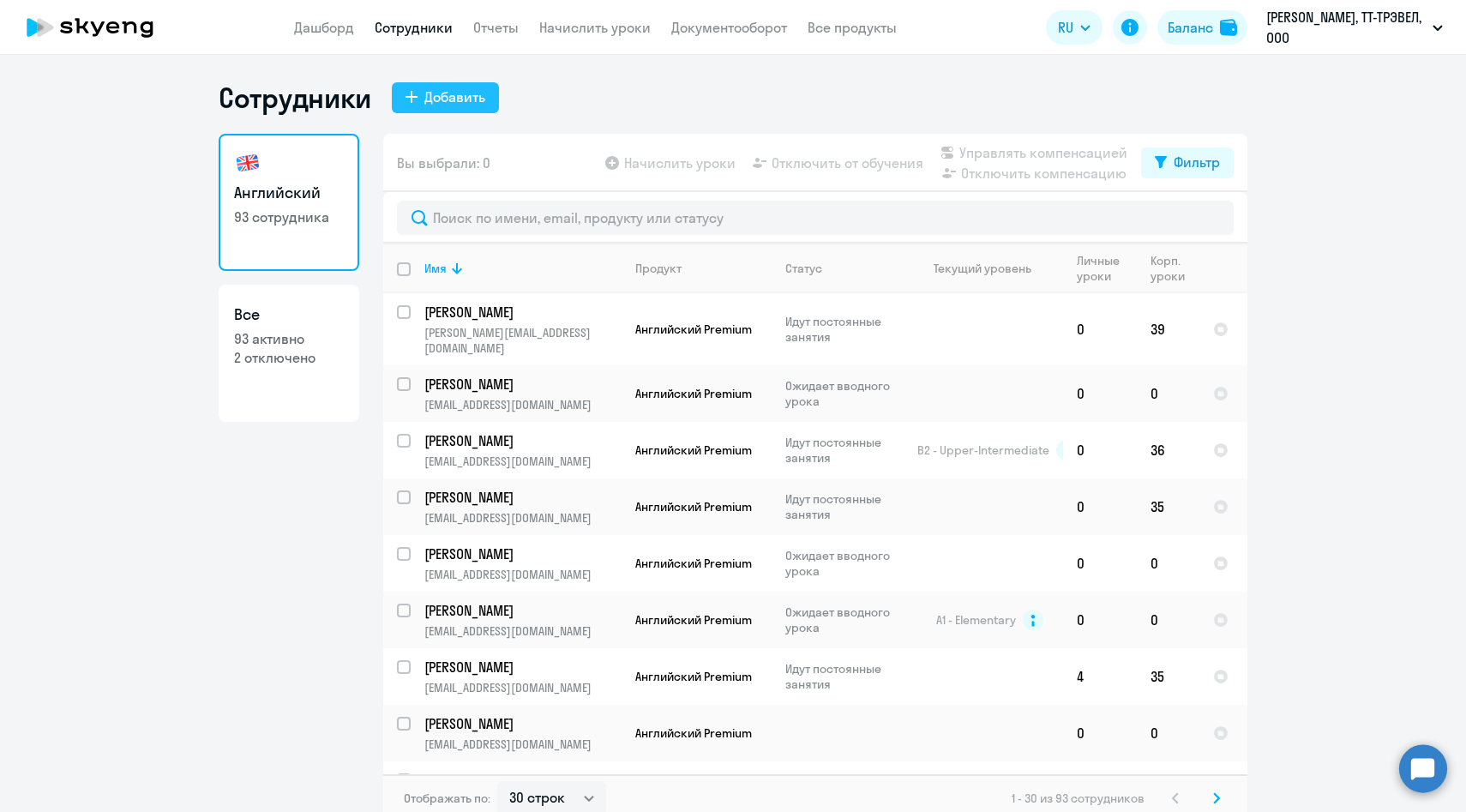
click at [443, 97] on div "Добавить" at bounding box center [455, 96] width 61 height 21
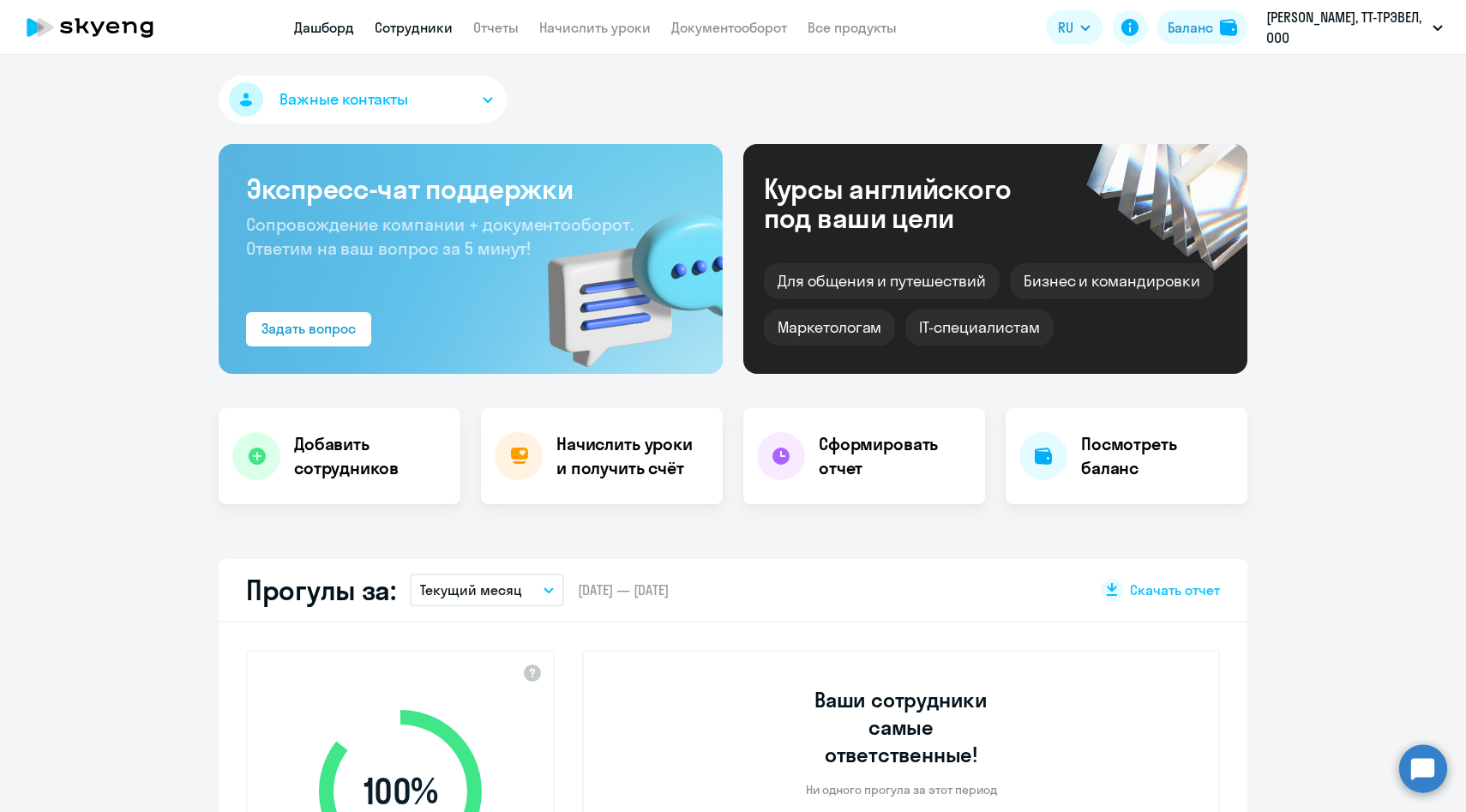
select select "30"
click at [417, 37] on app-menu-item-link "Сотрудники" at bounding box center [414, 28] width 78 height 22
click at [416, 30] on link "Сотрудники" at bounding box center [414, 27] width 78 height 17
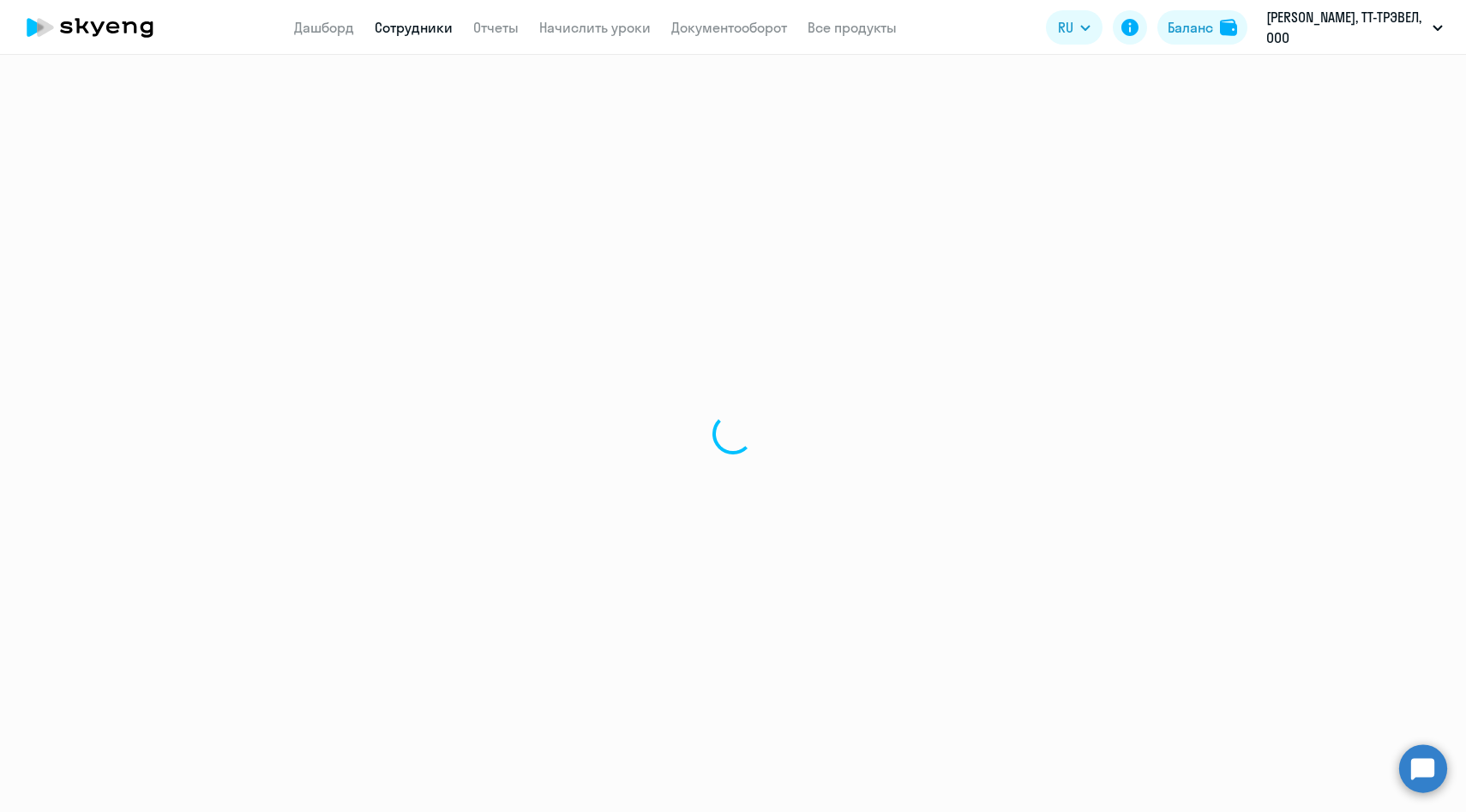
select select "30"
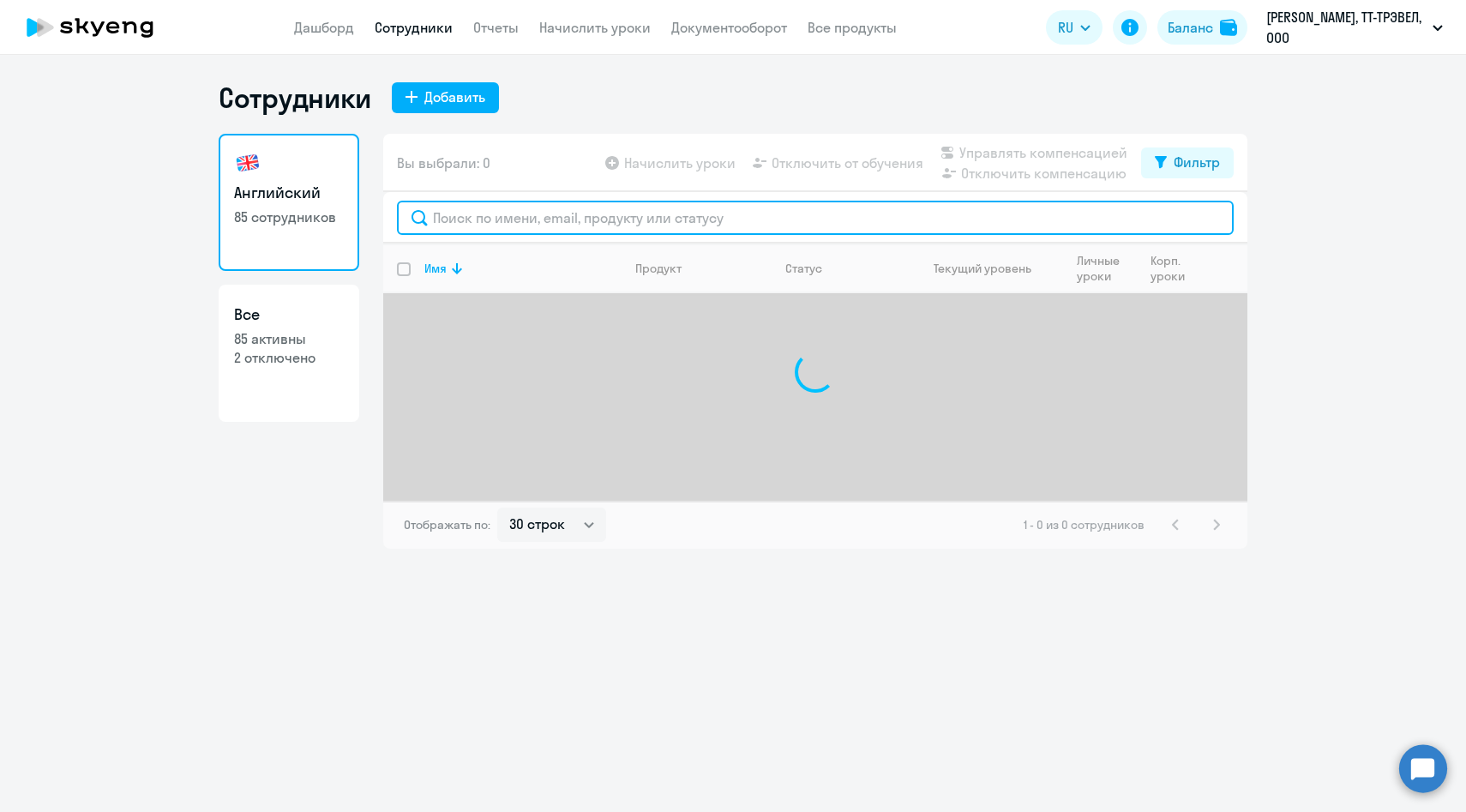
click at [481, 231] on input "text" at bounding box center [816, 218] width 837 height 35
paste input "89266579892"
type input "89266579892"
click at [482, 213] on input "89266579892" at bounding box center [816, 218] width 837 height 35
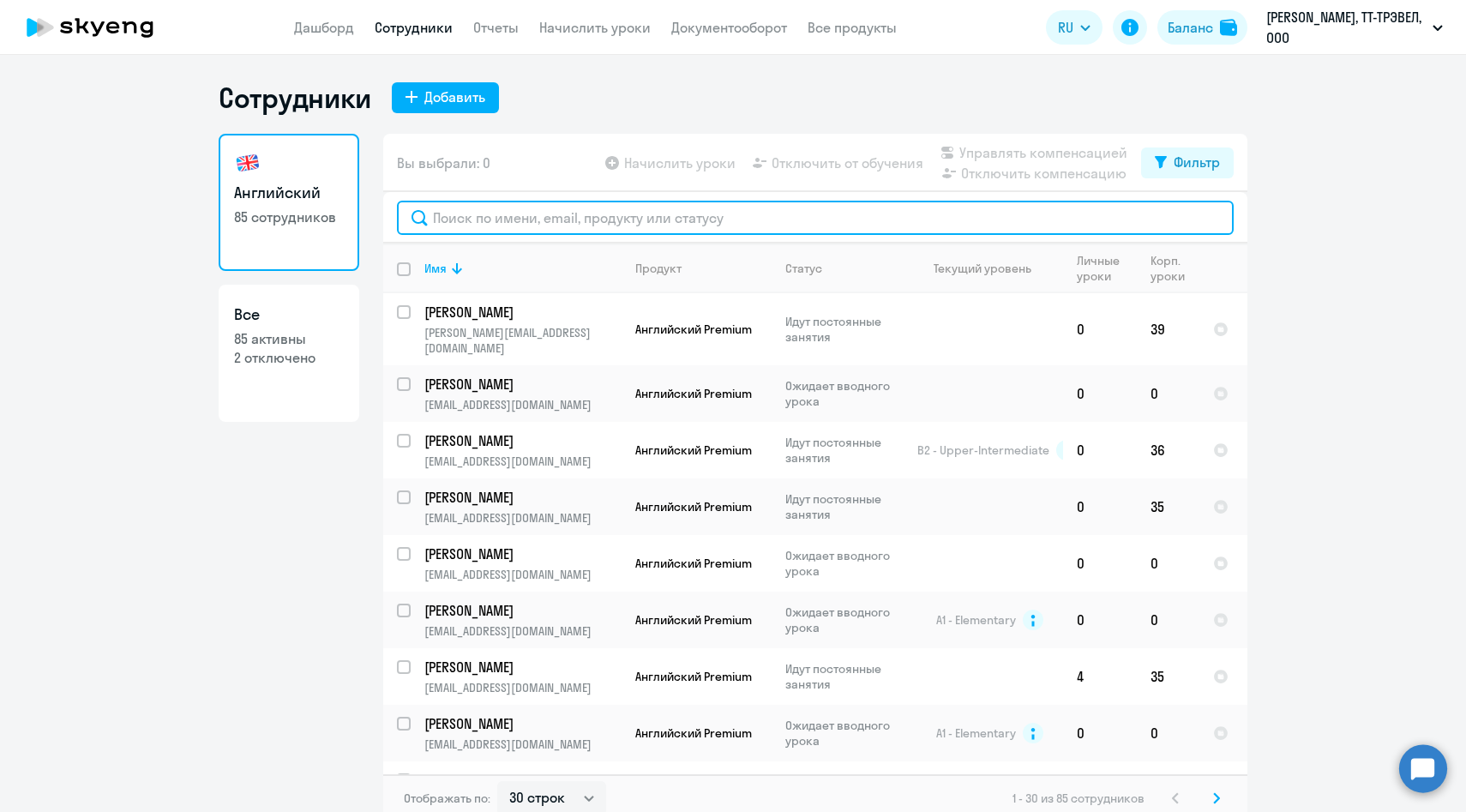
click at [582, 213] on input "text" at bounding box center [816, 218] width 837 height 35
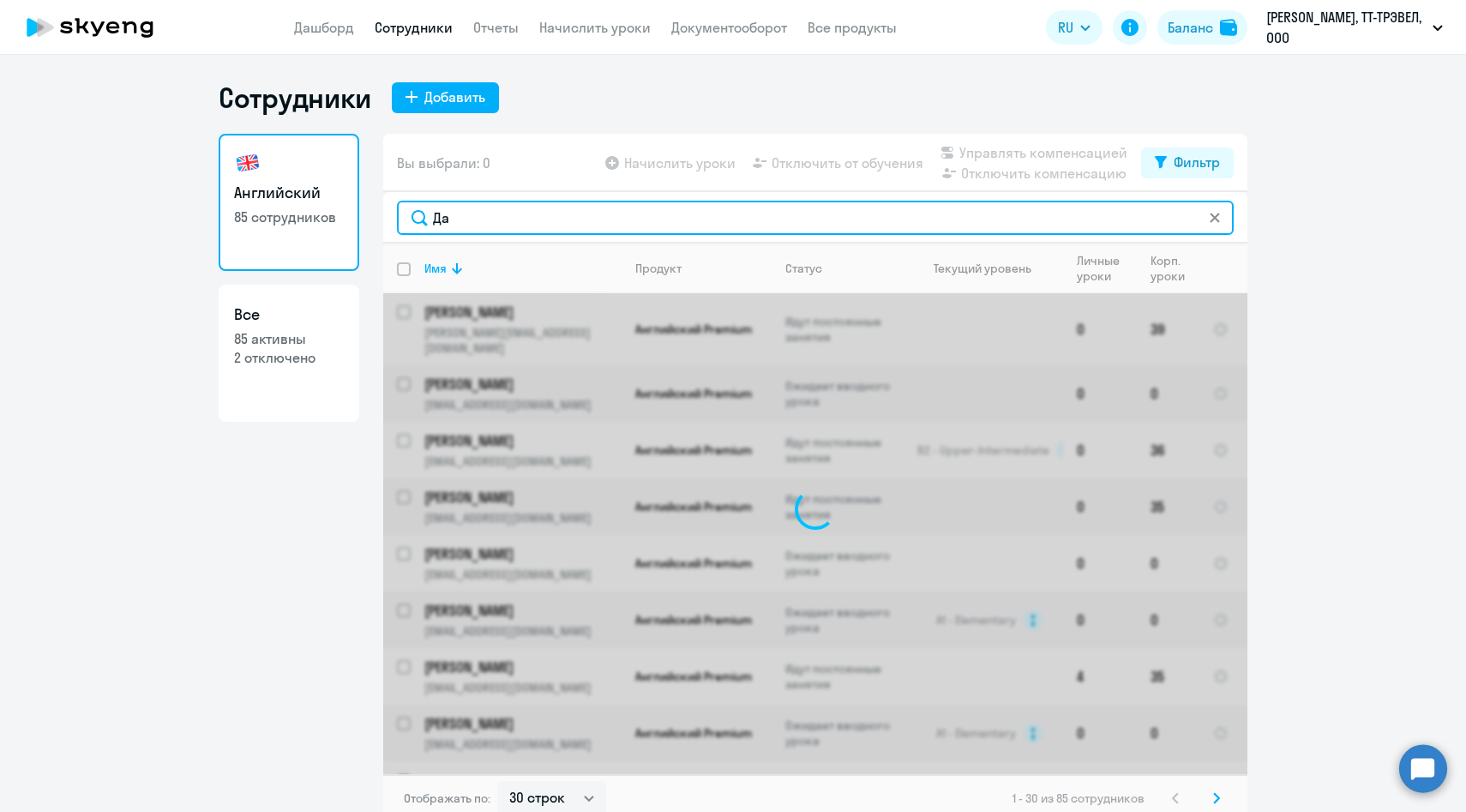
type input "Д"
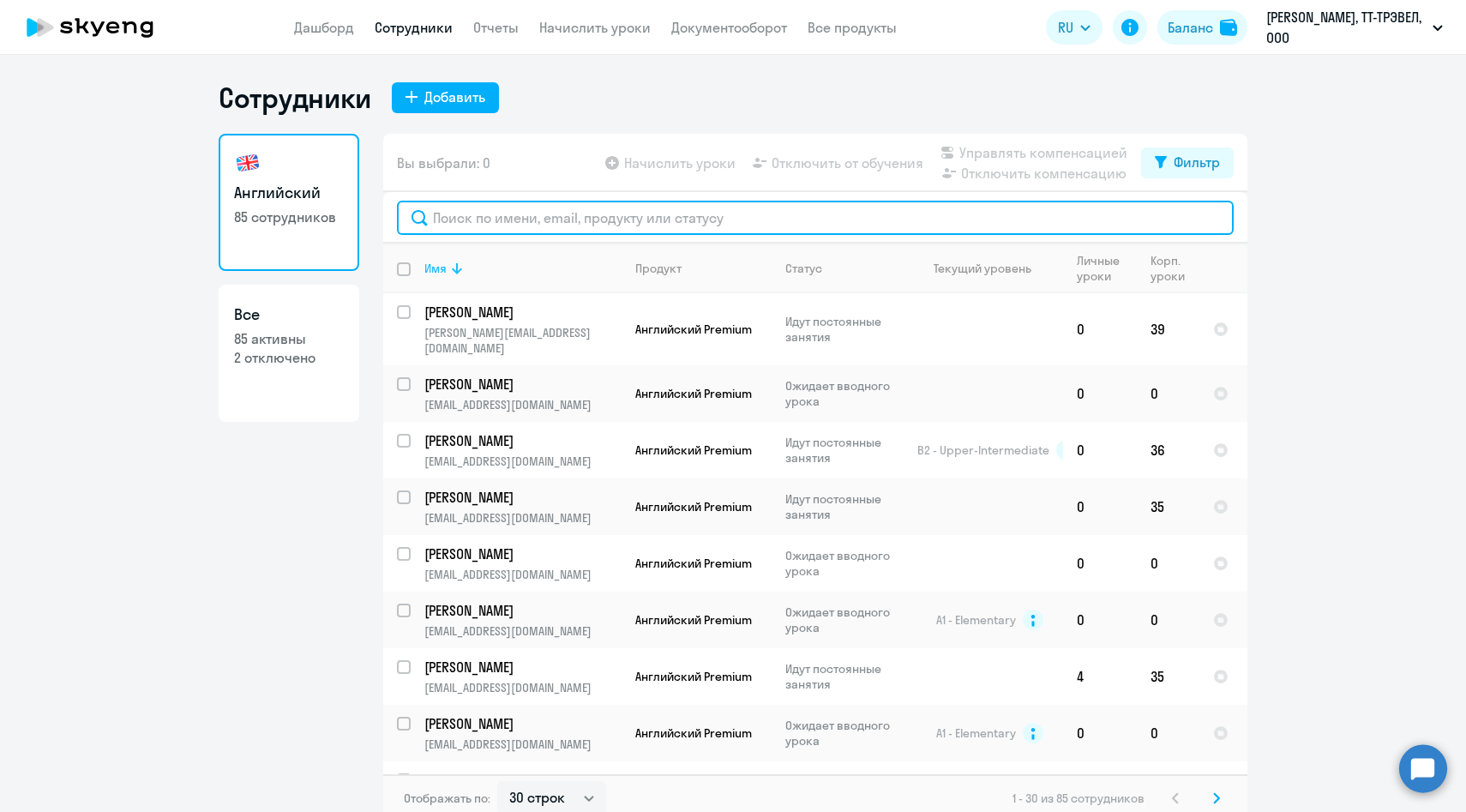
paste input "[EMAIL_ADDRESS][DOMAIN_NAME]"
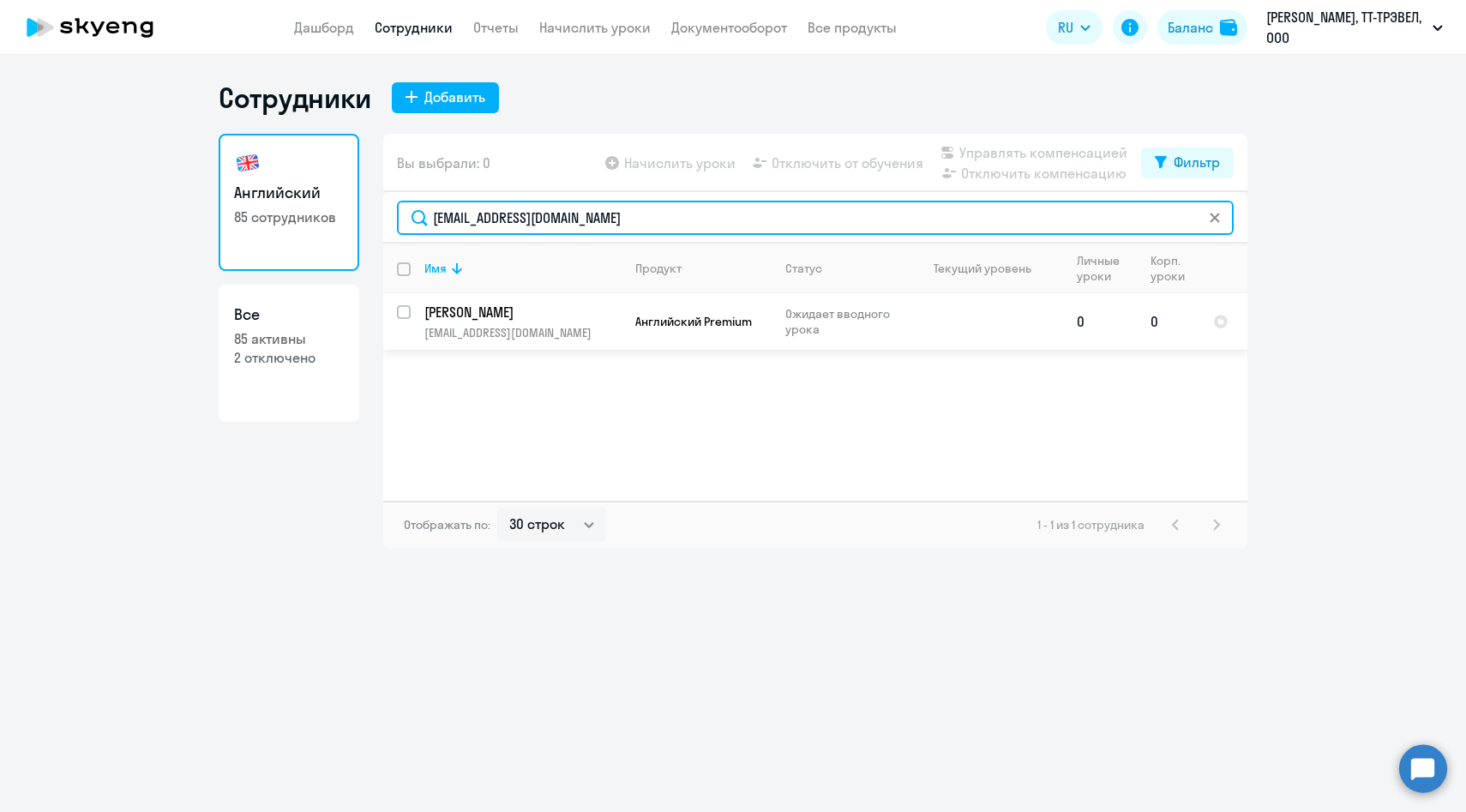
type input "[EMAIL_ADDRESS][DOMAIN_NAME]"
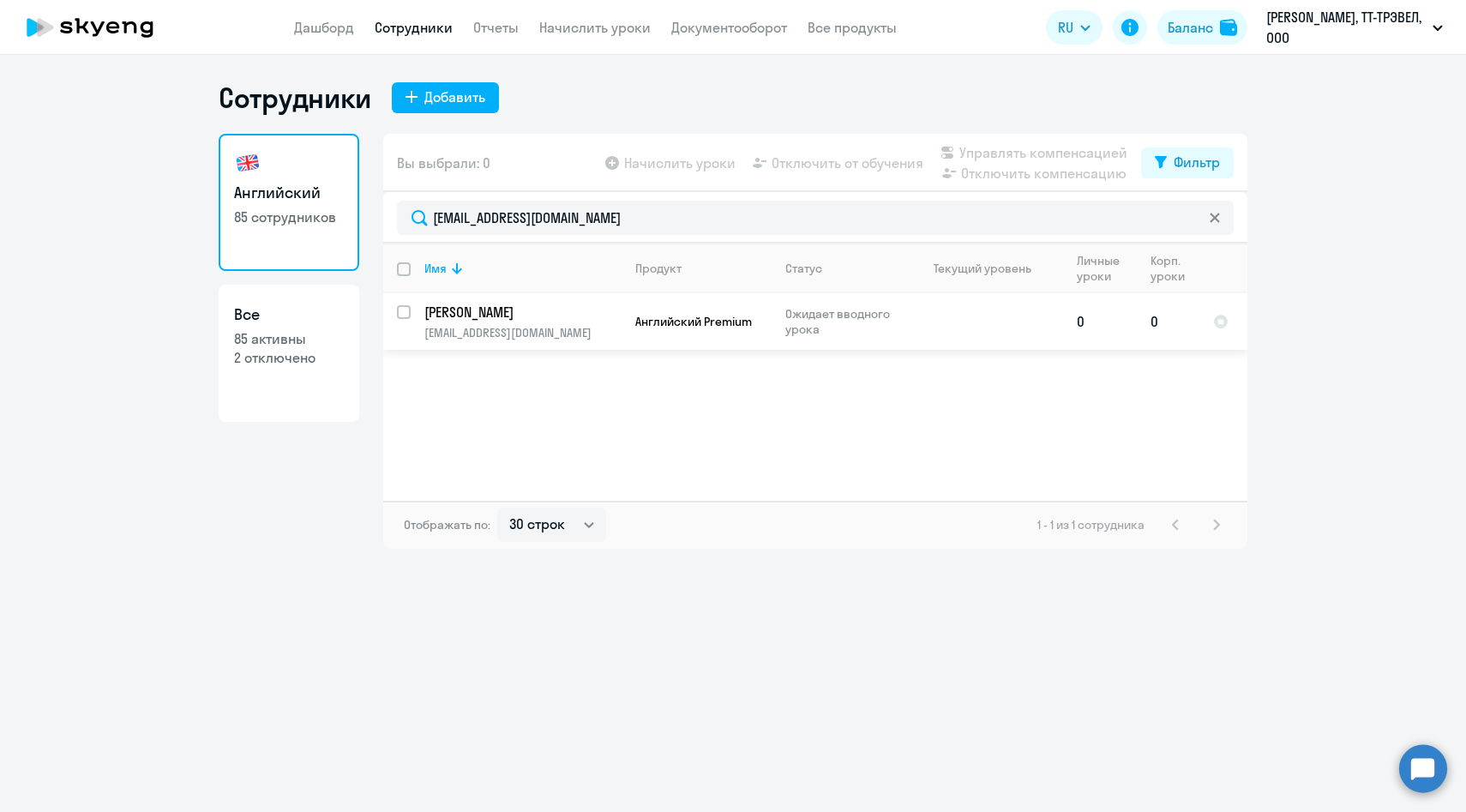
click at [532, 325] on p "[EMAIL_ADDRESS][DOMAIN_NAME]" at bounding box center [523, 332] width 196 height 15
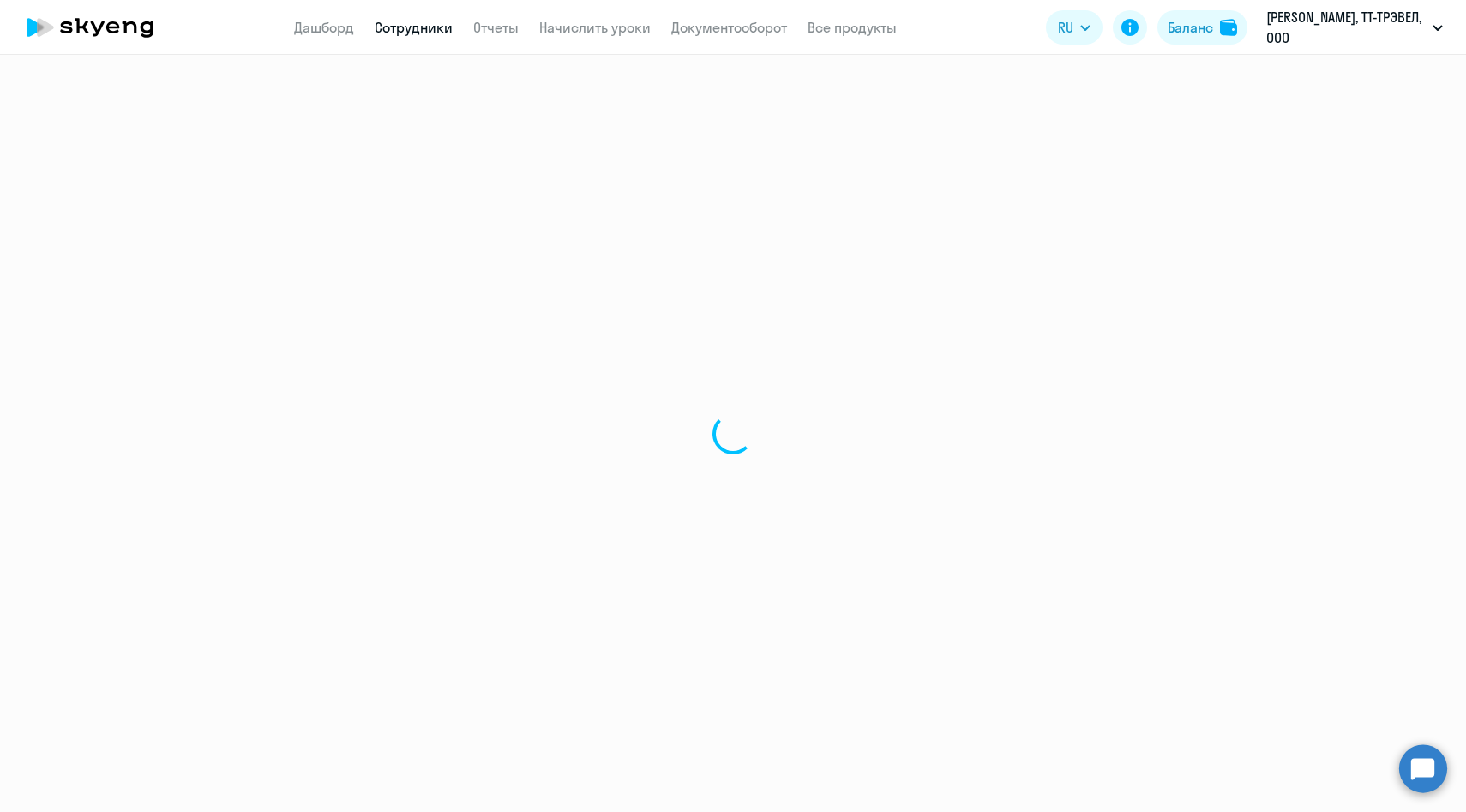
select select "english"
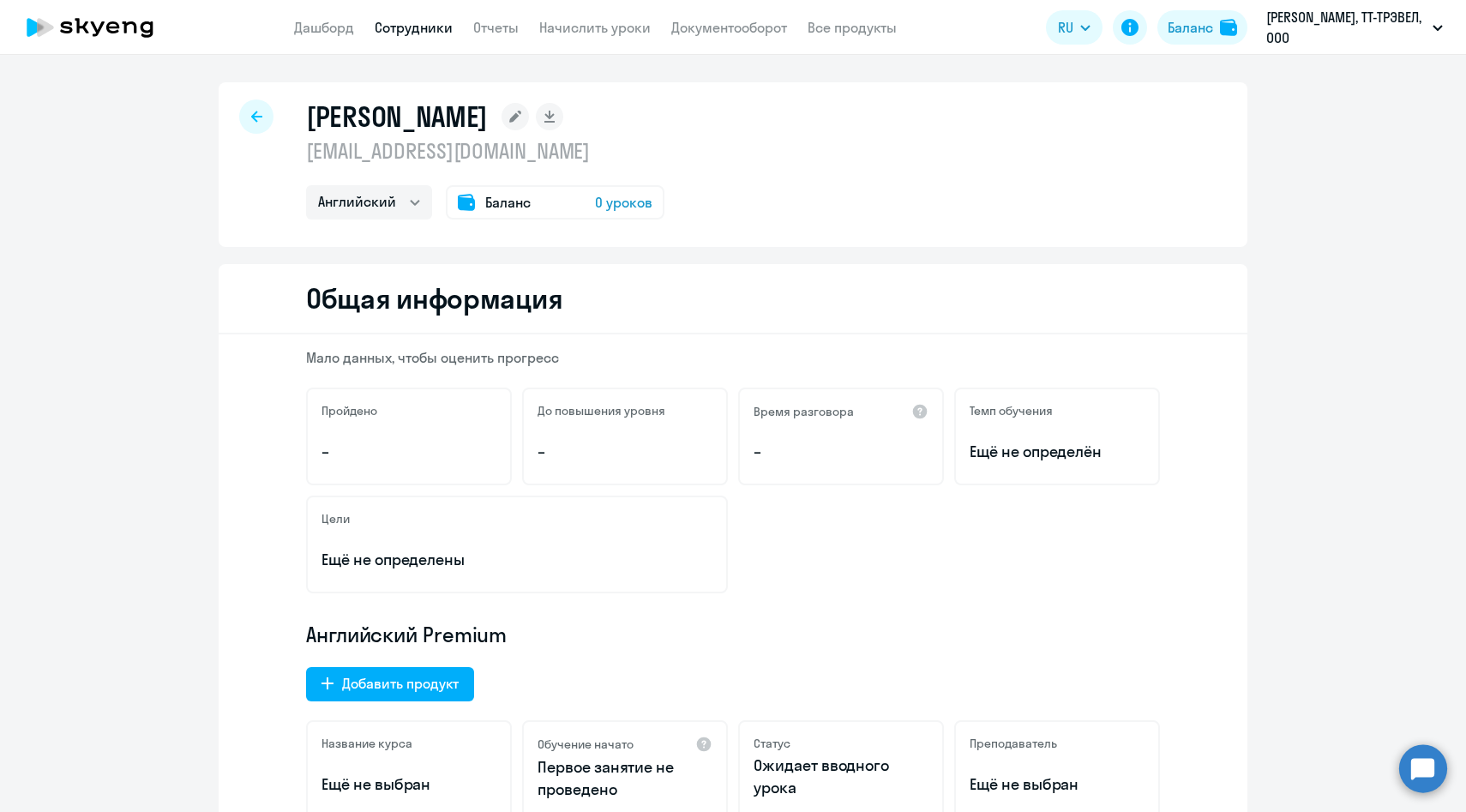
drag, startPoint x: 511, startPoint y: 118, endPoint x: 318, endPoint y: 113, distance: 193.1
click at [318, 113] on h1 "[PERSON_NAME]" at bounding box center [397, 116] width 182 height 35
drag, startPoint x: 306, startPoint y: 115, endPoint x: 580, endPoint y: 152, distance: 276.5
click at [580, 152] on div "Волкова Марина mvvolkova@sportmaster.ru Английский Баланс 0 уроков" at bounding box center [486, 159] width 358 height 120
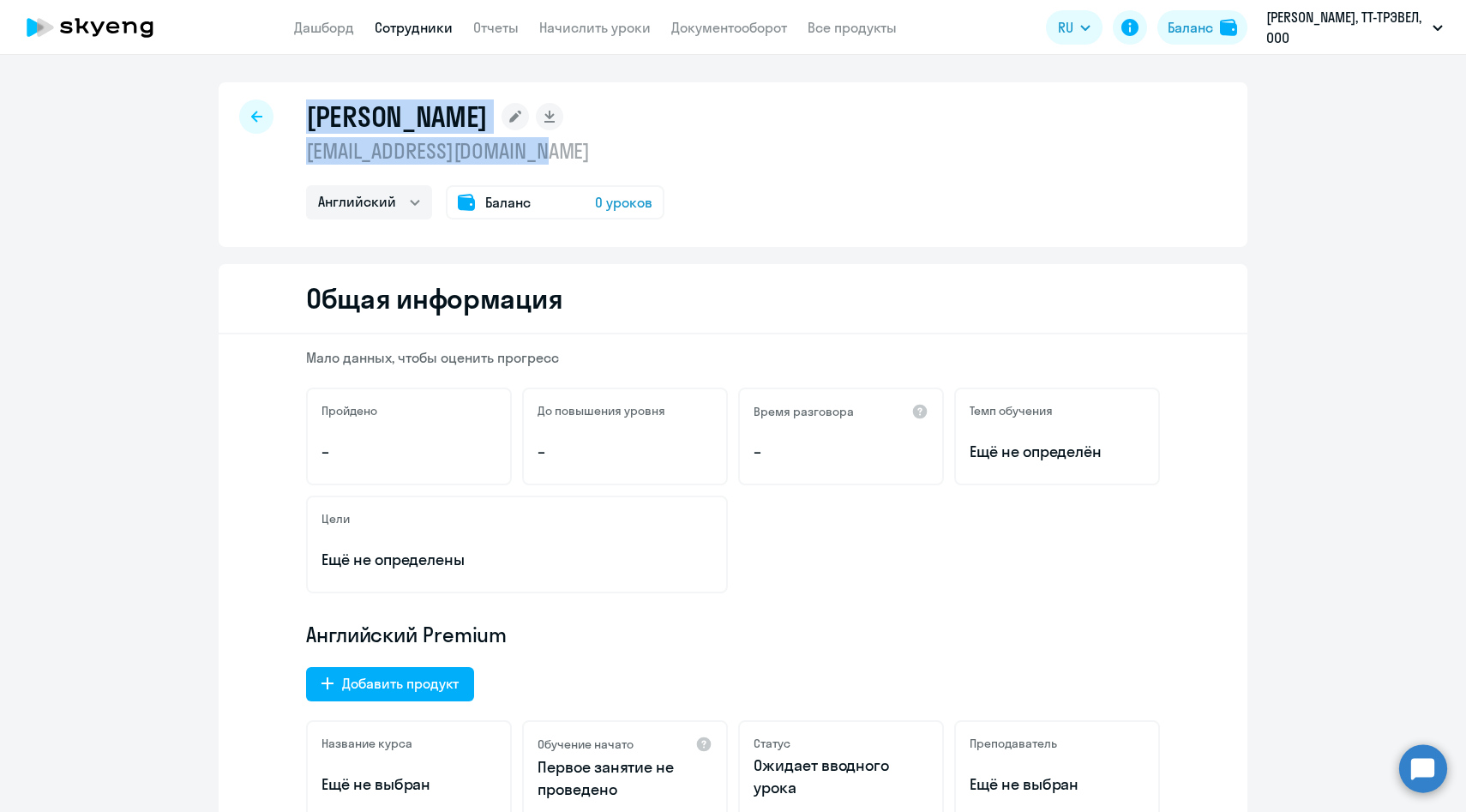
click at [546, 147] on p "[EMAIL_ADDRESS][DOMAIN_NAME]" at bounding box center [486, 151] width 358 height 27
drag, startPoint x: 565, startPoint y: 155, endPoint x: 312, endPoint y: 121, distance: 255.3
click at [312, 121] on div "Волкова Марина mvvolkova@sportmaster.ru Английский Баланс 0 уроков" at bounding box center [486, 159] width 358 height 120
click at [312, 121] on h1 "[PERSON_NAME]" at bounding box center [397, 116] width 182 height 35
drag, startPoint x: 310, startPoint y: 117, endPoint x: 571, endPoint y: 156, distance: 263.9
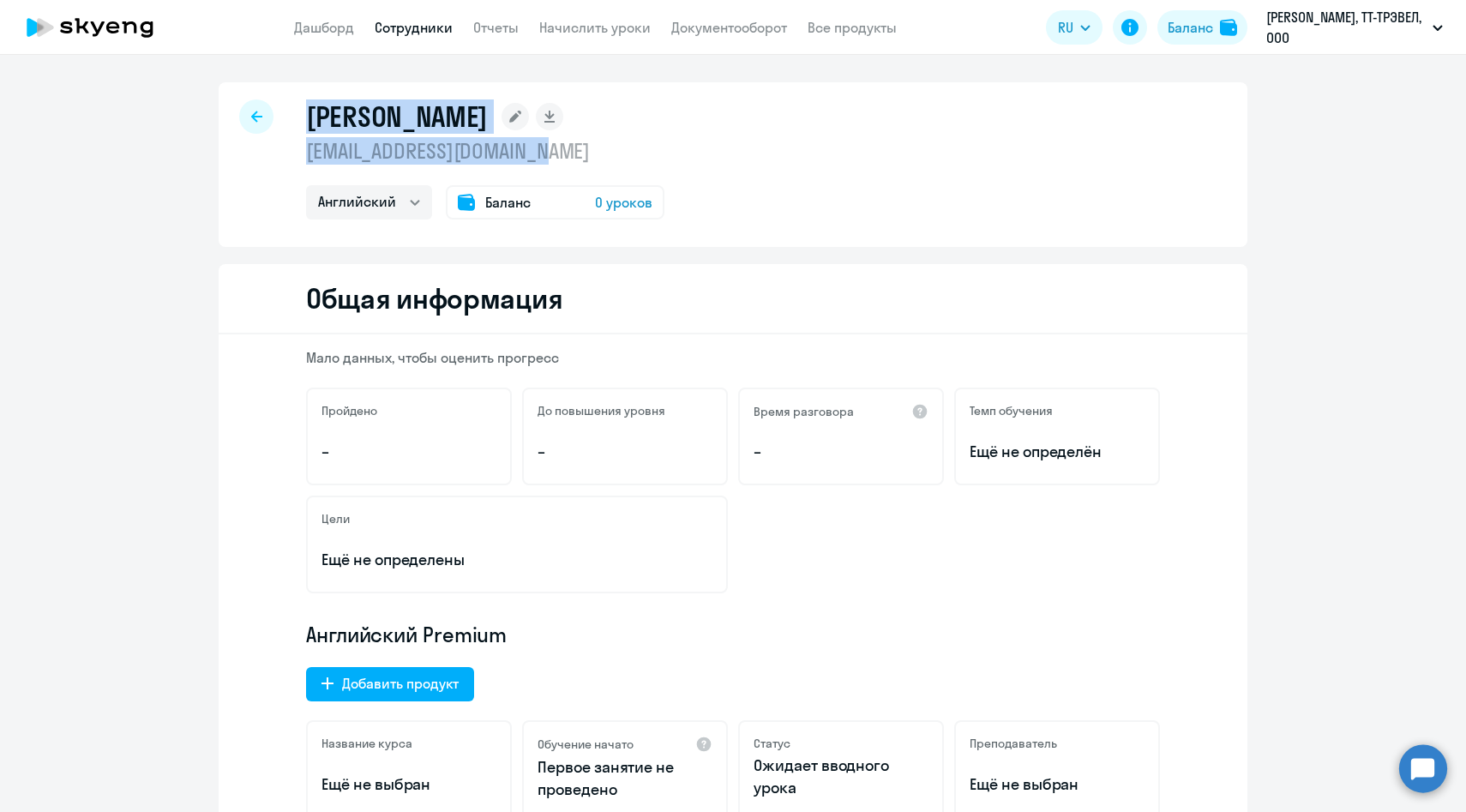
click at [570, 157] on div "Волкова Марина mvvolkova@sportmaster.ru Английский Баланс 0 уроков" at bounding box center [486, 159] width 358 height 120
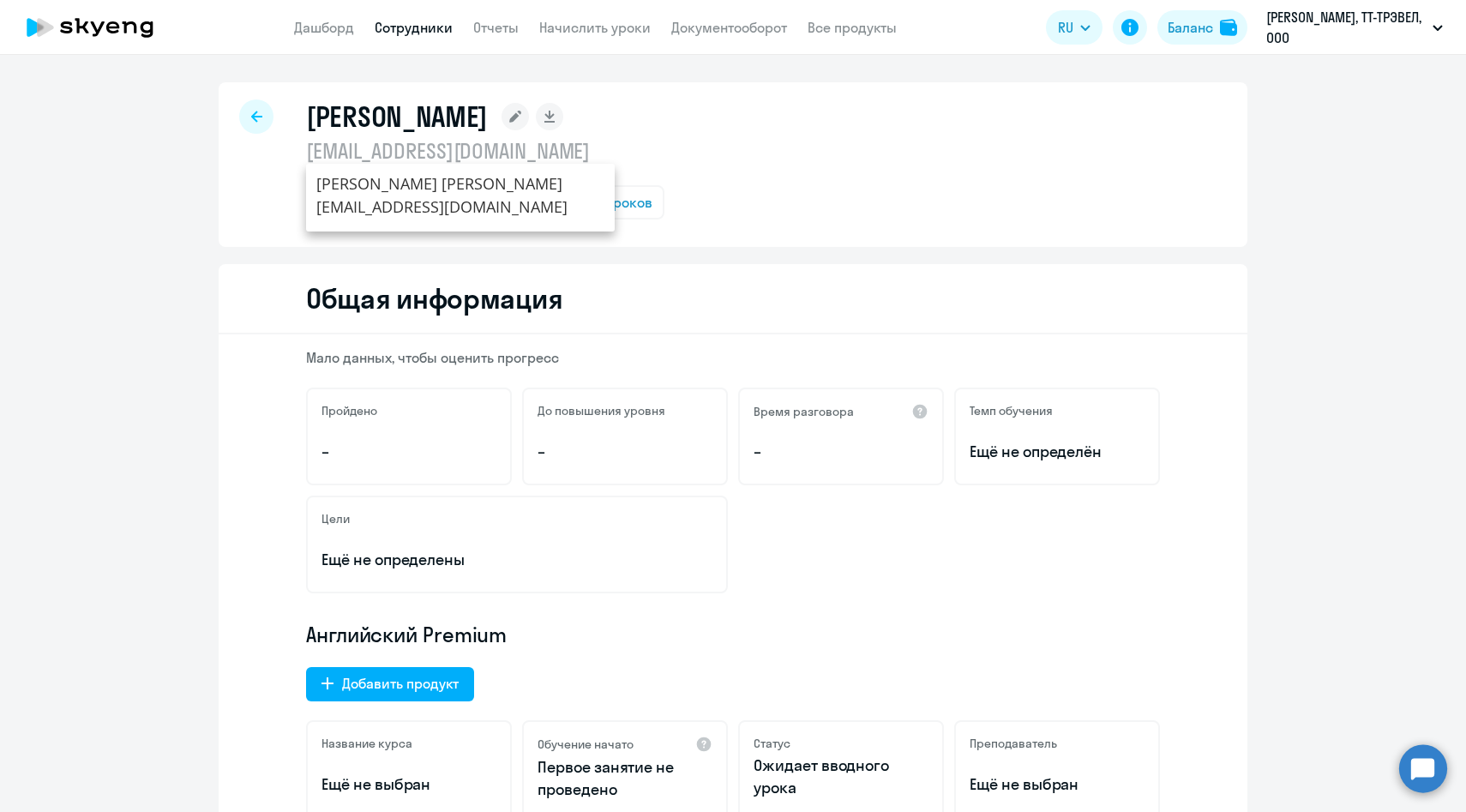
click at [547, 150] on p "[EMAIL_ADDRESS][DOMAIN_NAME]" at bounding box center [486, 151] width 358 height 27
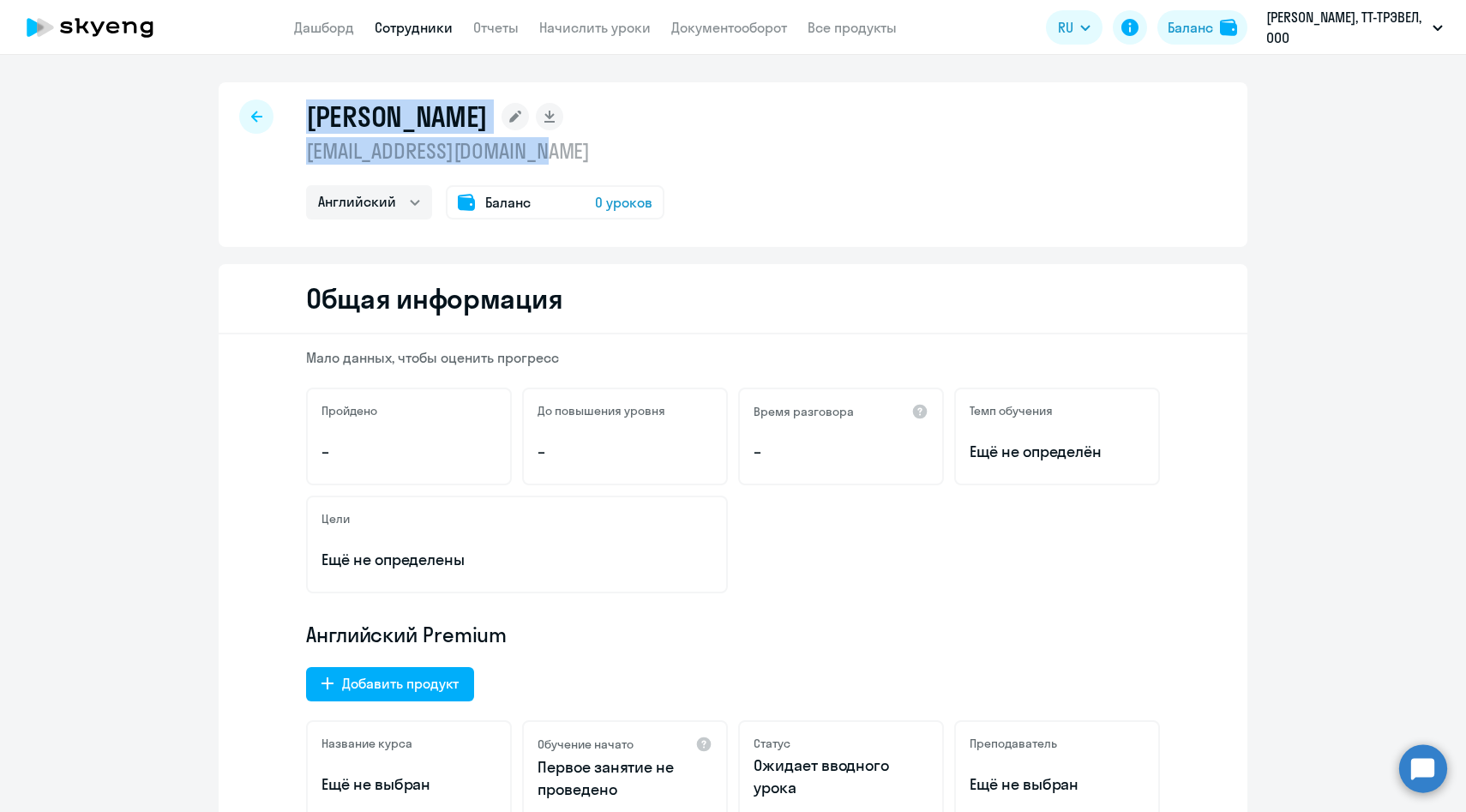
drag, startPoint x: 564, startPoint y: 150, endPoint x: 295, endPoint y: 111, distance: 271.8
click at [294, 111] on div "Волкова Марина mvvolkova@sportmaster.ru Английский Баланс 0 уроков" at bounding box center [732, 165] width 1029 height 165
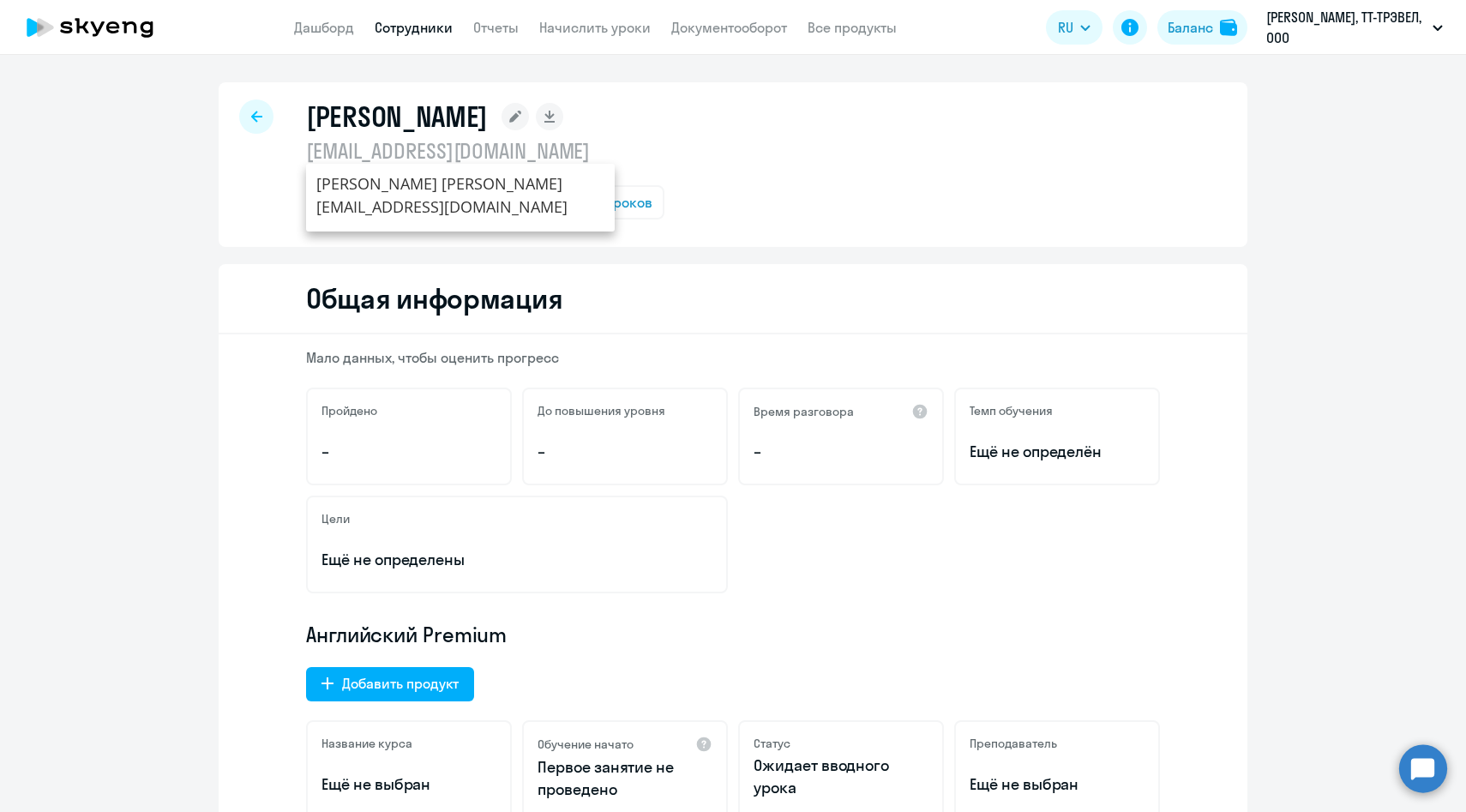
click at [430, 109] on h1 "[PERSON_NAME]" at bounding box center [397, 116] width 182 height 35
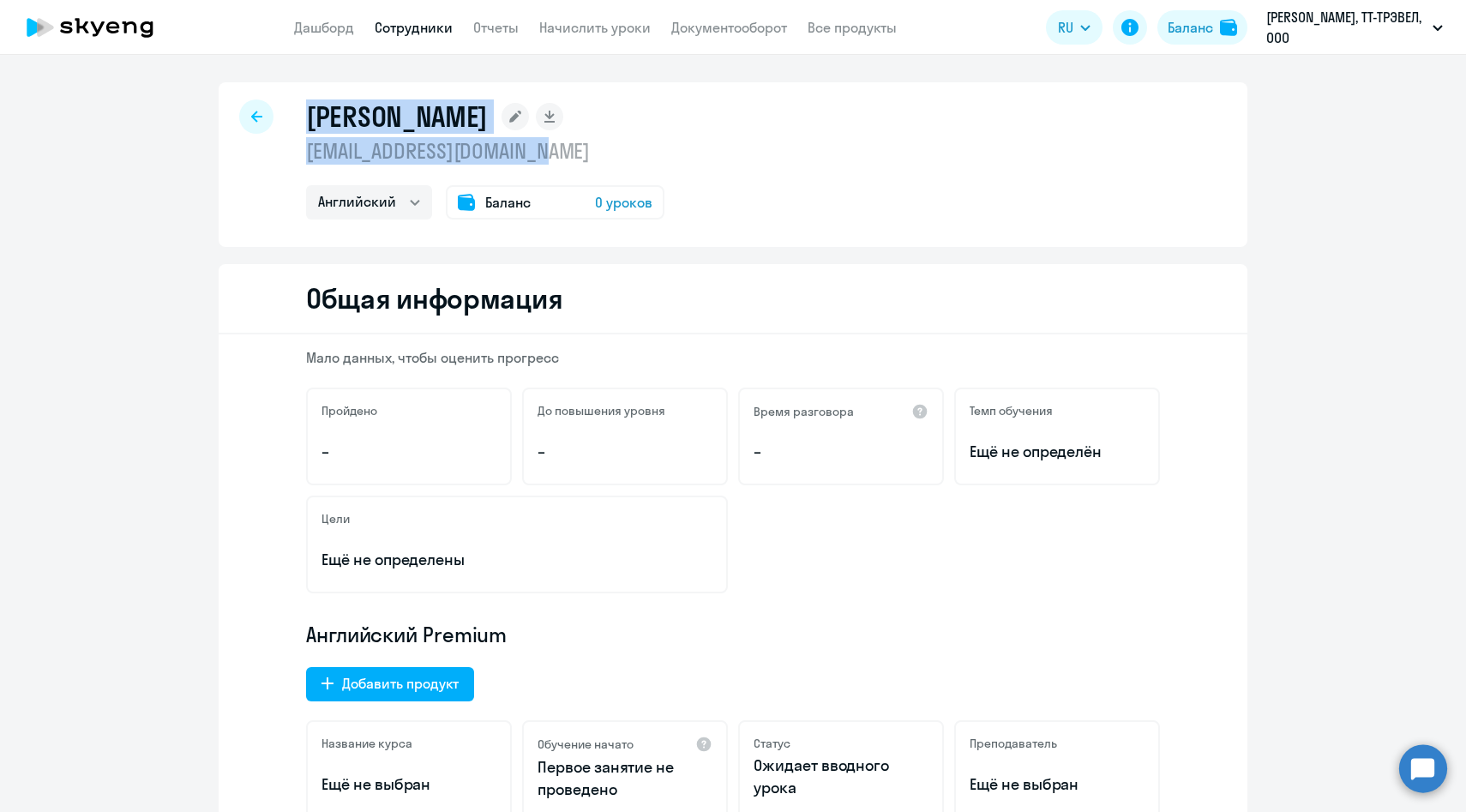
drag, startPoint x: 307, startPoint y: 112, endPoint x: 589, endPoint y: 151, distance: 284.7
click at [589, 151] on div "Волкова Марина mvvolkova@sportmaster.ru Английский Баланс 0 уроков" at bounding box center [486, 159] width 358 height 120
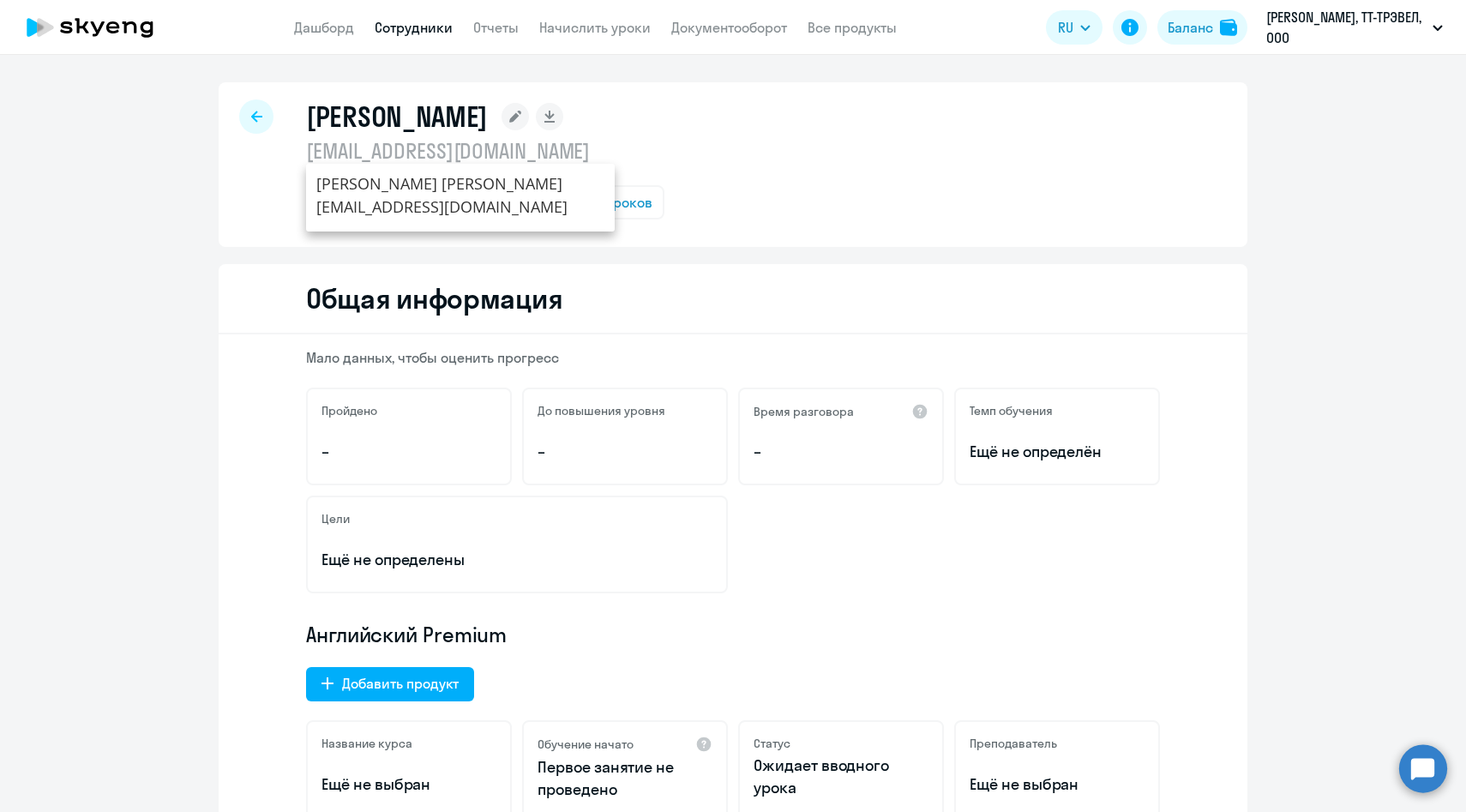
click at [524, 156] on p "[EMAIL_ADDRESS][DOMAIN_NAME]" at bounding box center [486, 151] width 358 height 27
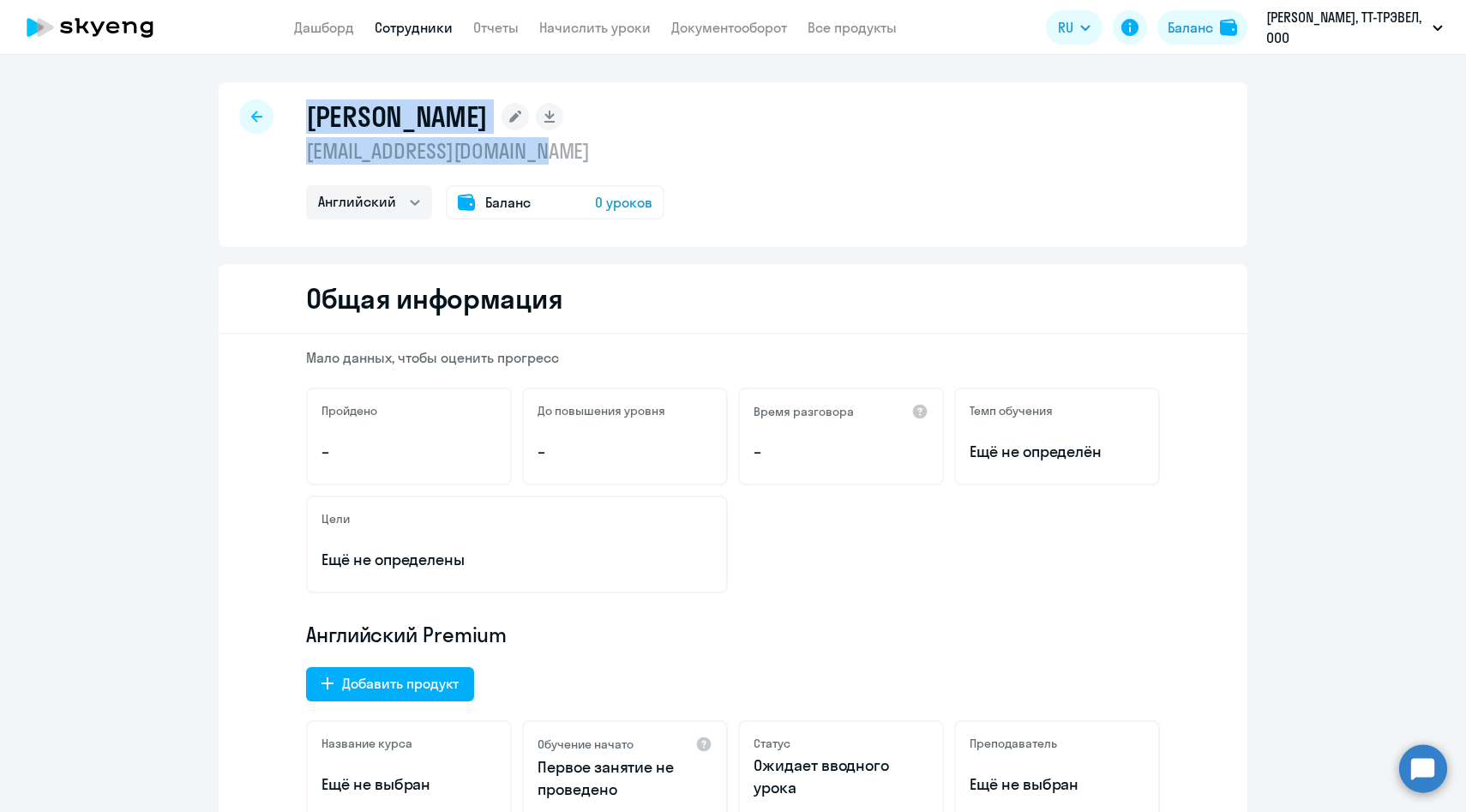
drag, startPoint x: 568, startPoint y: 152, endPoint x: 306, endPoint y: 100, distance: 267.1
click at [306, 100] on div "Волкова Марина mvvolkova@sportmaster.ru Английский Баланс 0 уроков" at bounding box center [732, 165] width 1029 height 165
click at [316, 113] on h1 "[PERSON_NAME]" at bounding box center [397, 116] width 182 height 35
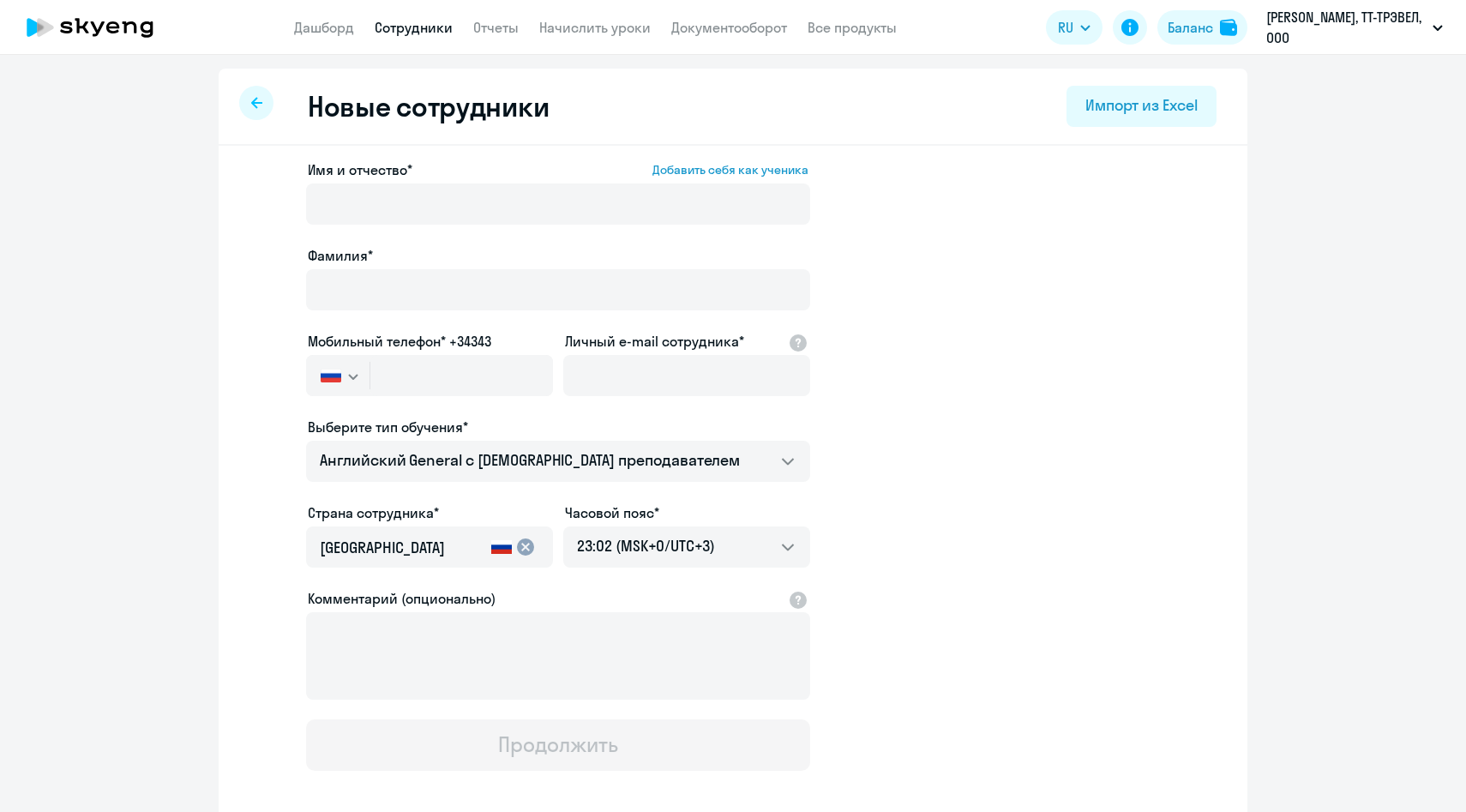
select select "english_adult_native_speaker"
select select "3"
click at [519, 374] on input "text" at bounding box center [461, 375] width 183 height 41
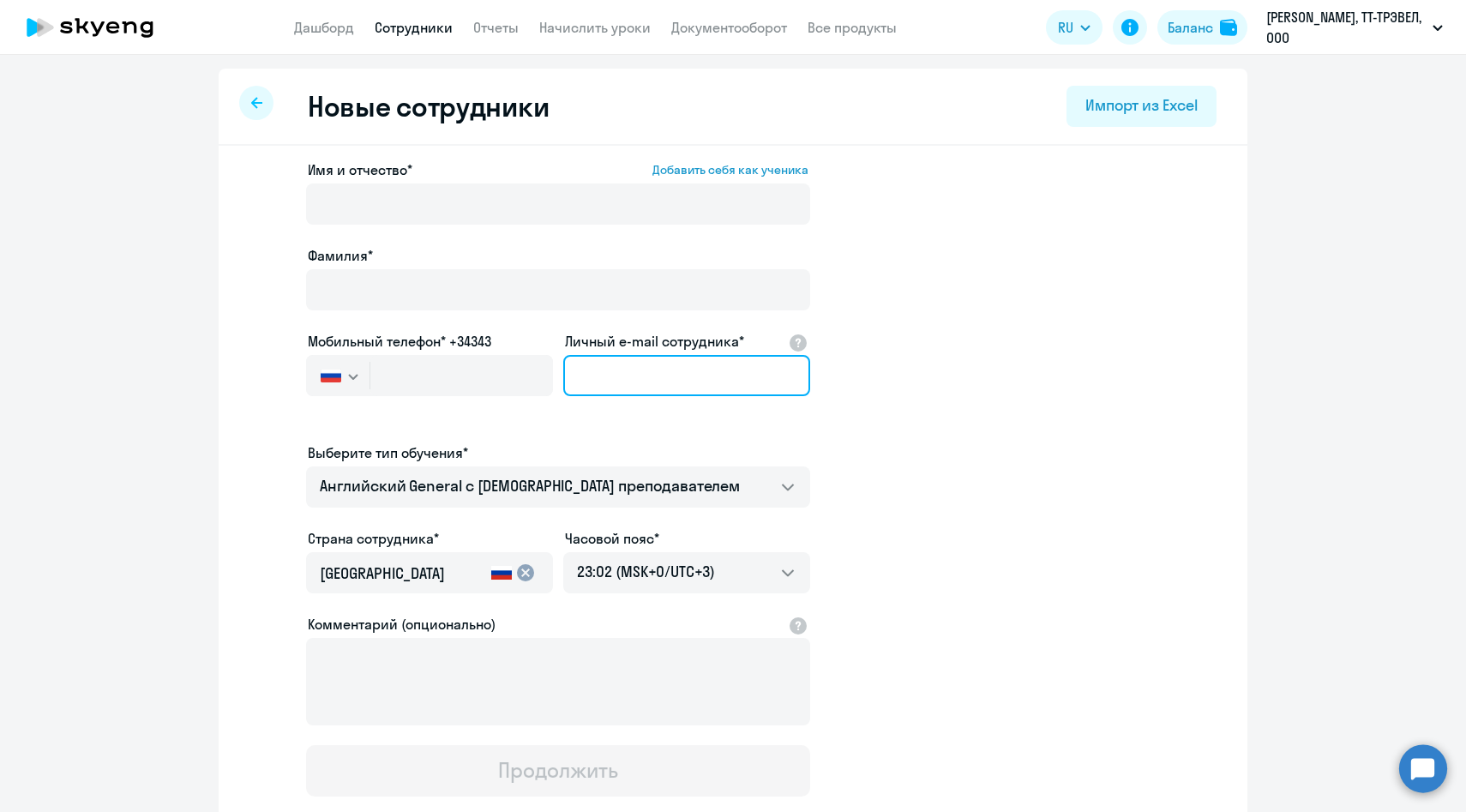
click at [632, 384] on input "Личный e-mail сотрудника*" at bounding box center [687, 375] width 247 height 41
paste input "[PHONE_NUMBER]"
type input "[PHONE_NUMBER]"
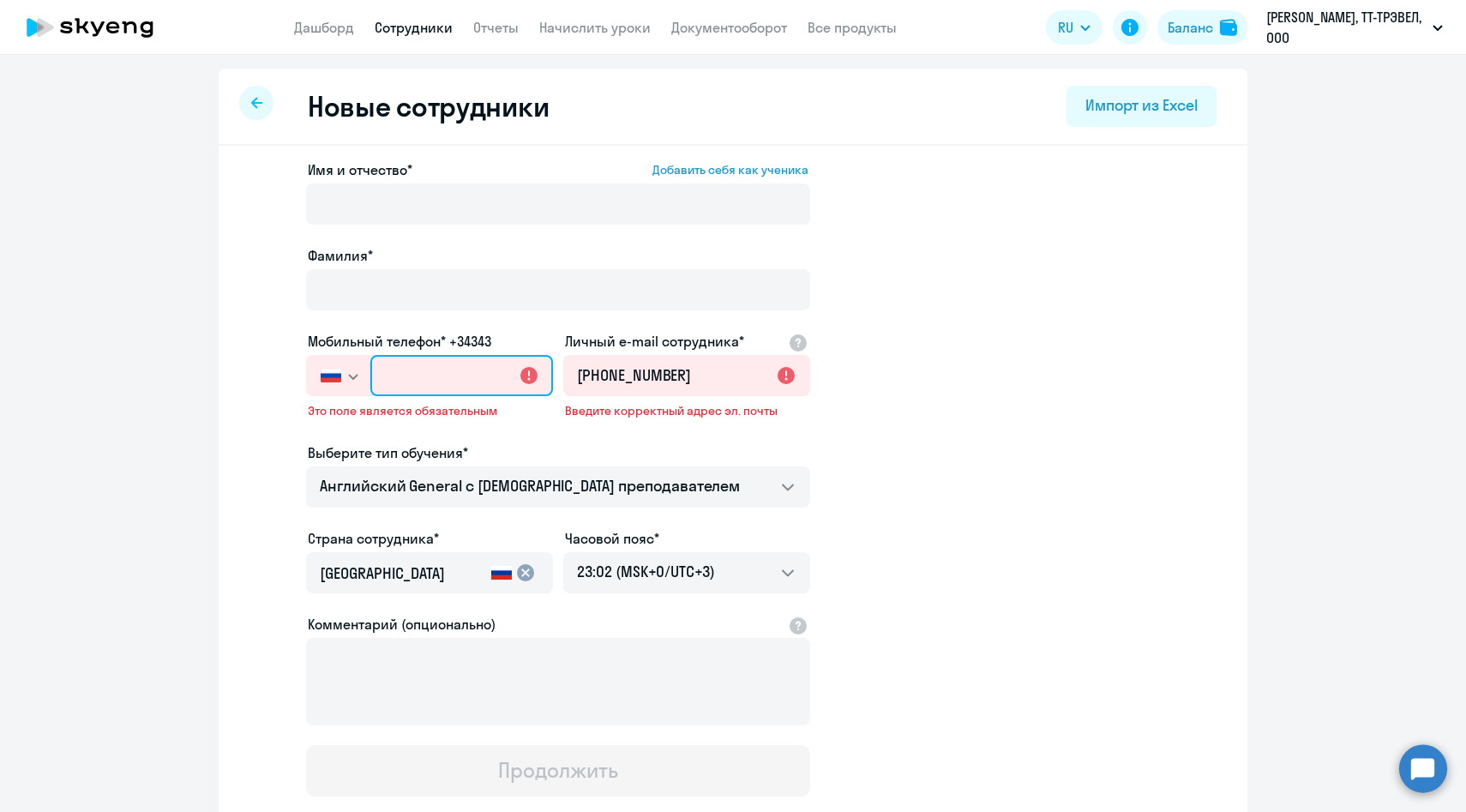
click at [468, 370] on input "text" at bounding box center [461, 375] width 183 height 41
paste input "[PHONE_NUMBER]"
type input "[PHONE_NUMBER]"
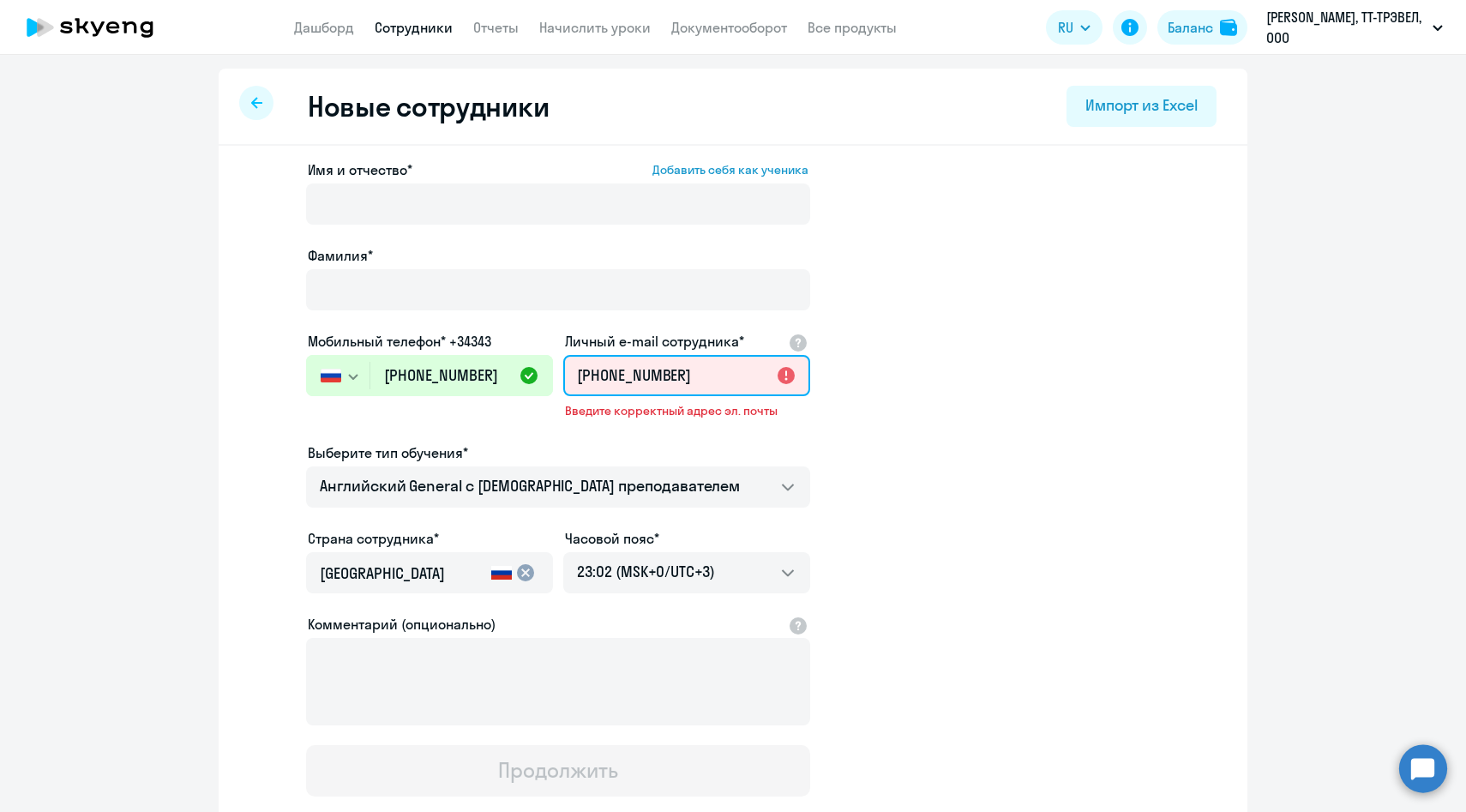
drag, startPoint x: 675, startPoint y: 373, endPoint x: 572, endPoint y: 339, distance: 108.5
click at [572, 339] on div "Личный e-mail сотрудника* [PHONE_NUMBER] Введите корректный адрес эл. почты" at bounding box center [687, 379] width 247 height 97
paste input "[EMAIL_ADDRESS][DOMAIN_NAME]"
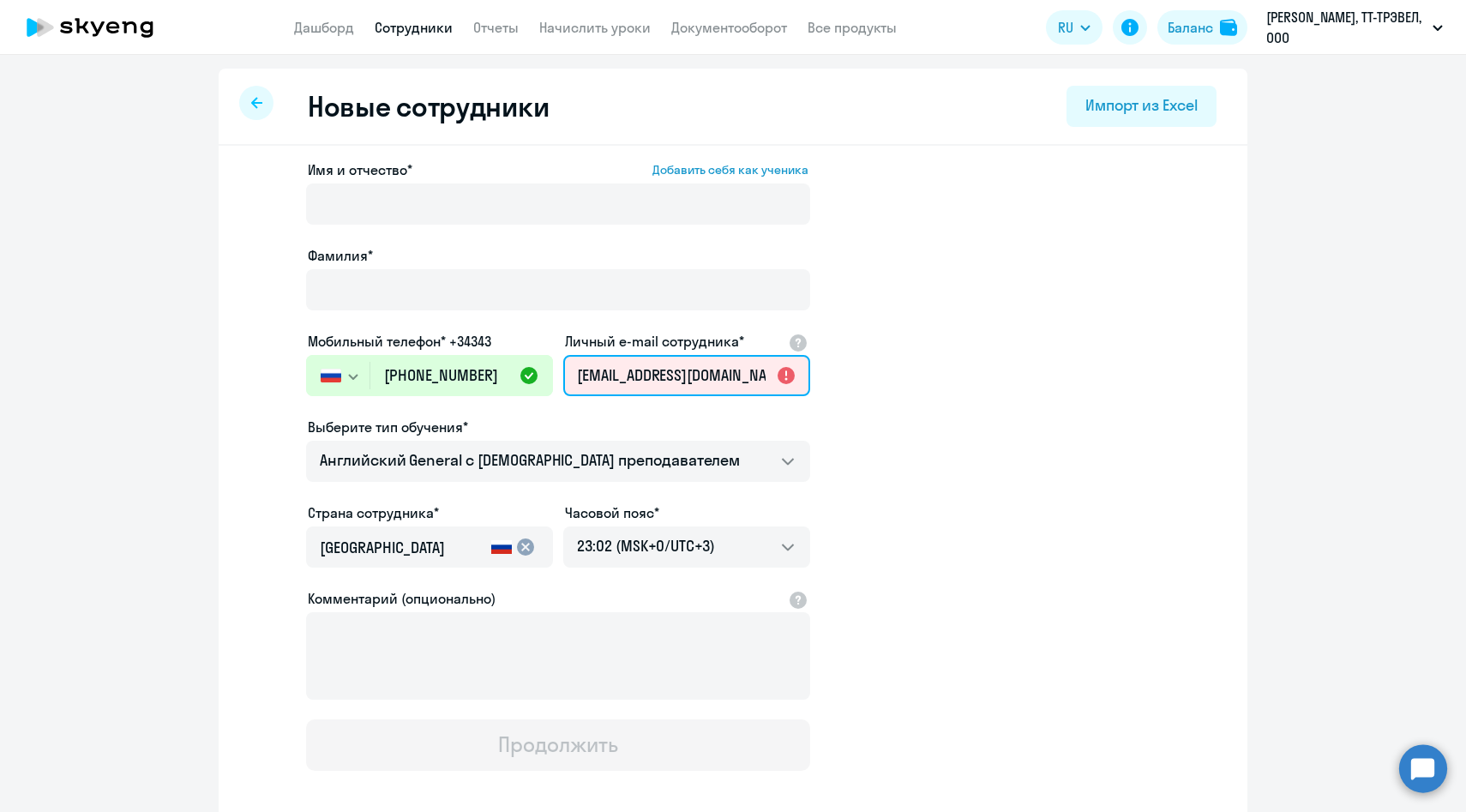
scroll to position [0, 23]
type input "[EMAIL_ADDRESS][DOMAIN_NAME]"
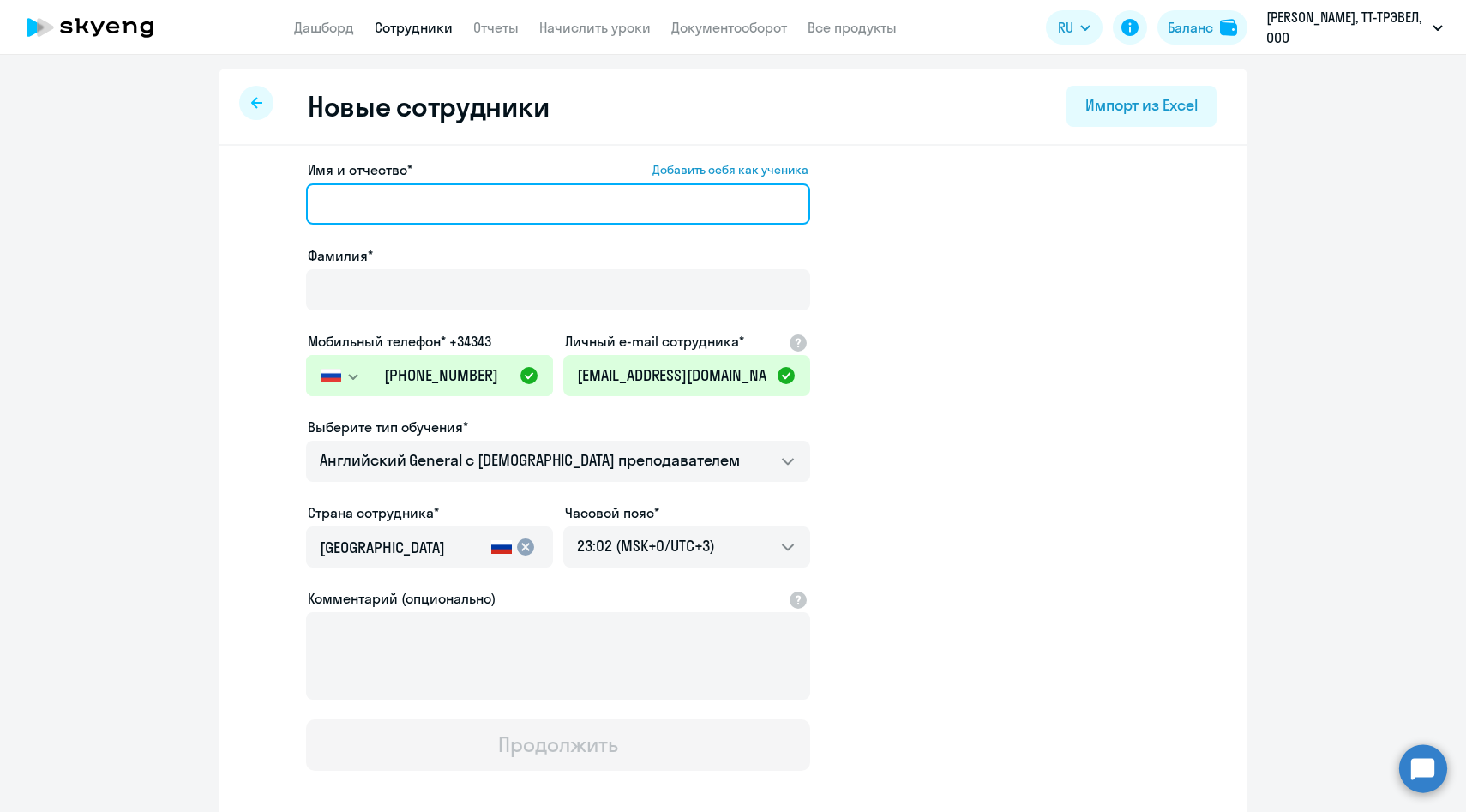
click at [393, 204] on input "Имя и отчество* Добавить себя как ученика" at bounding box center [558, 204] width 504 height 41
paste input "[PERSON_NAME]"
drag, startPoint x: 400, startPoint y: 201, endPoint x: 220, endPoint y: 192, distance: 180.2
click at [220, 192] on div "Имя и отчество* Добавить себя как ученика [PERSON_NAME]* Мобильный телефон* +34…" at bounding box center [732, 522] width 1029 height 754
type input "[PERSON_NAME]"
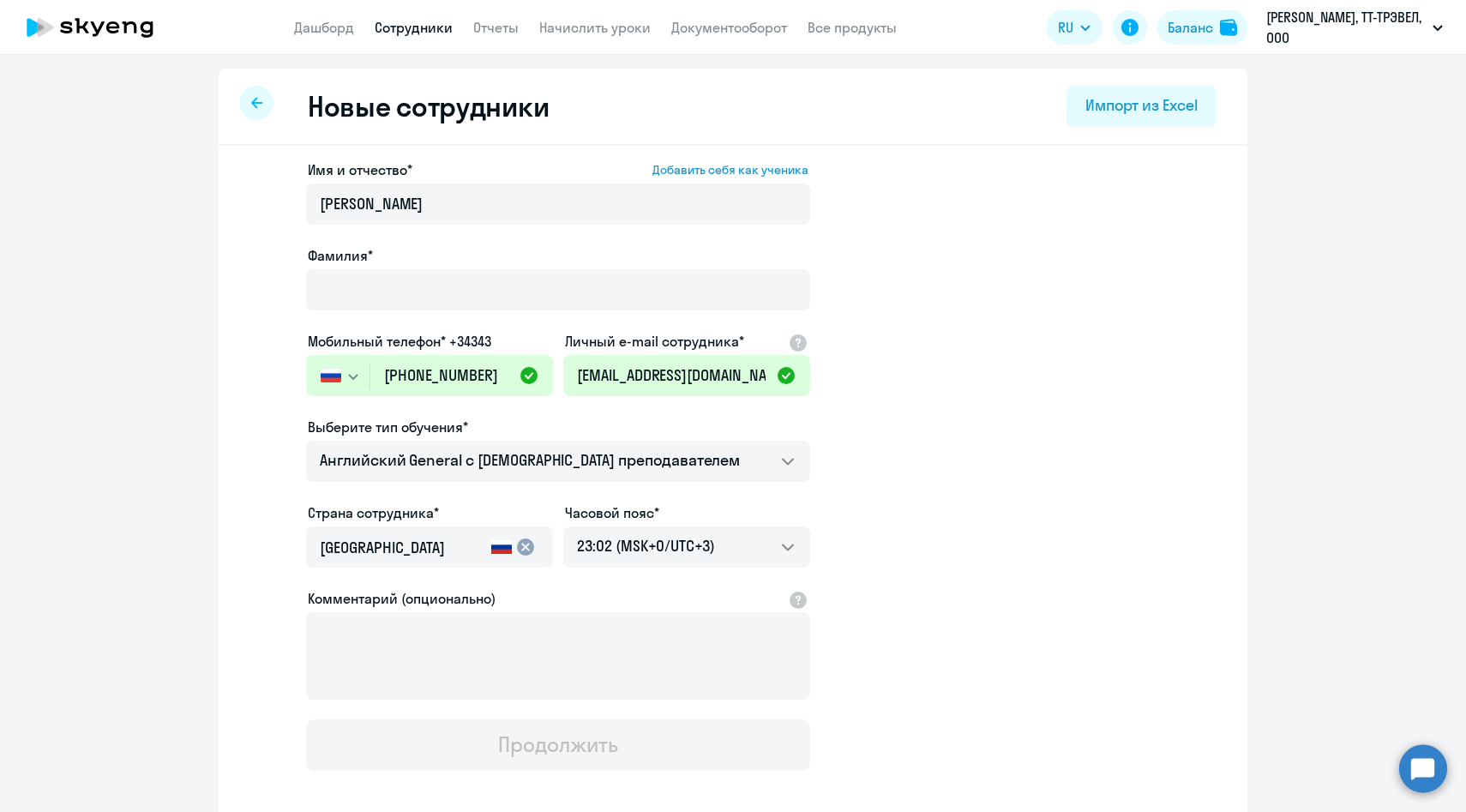
click at [371, 310] on div at bounding box center [558, 314] width 504 height 7
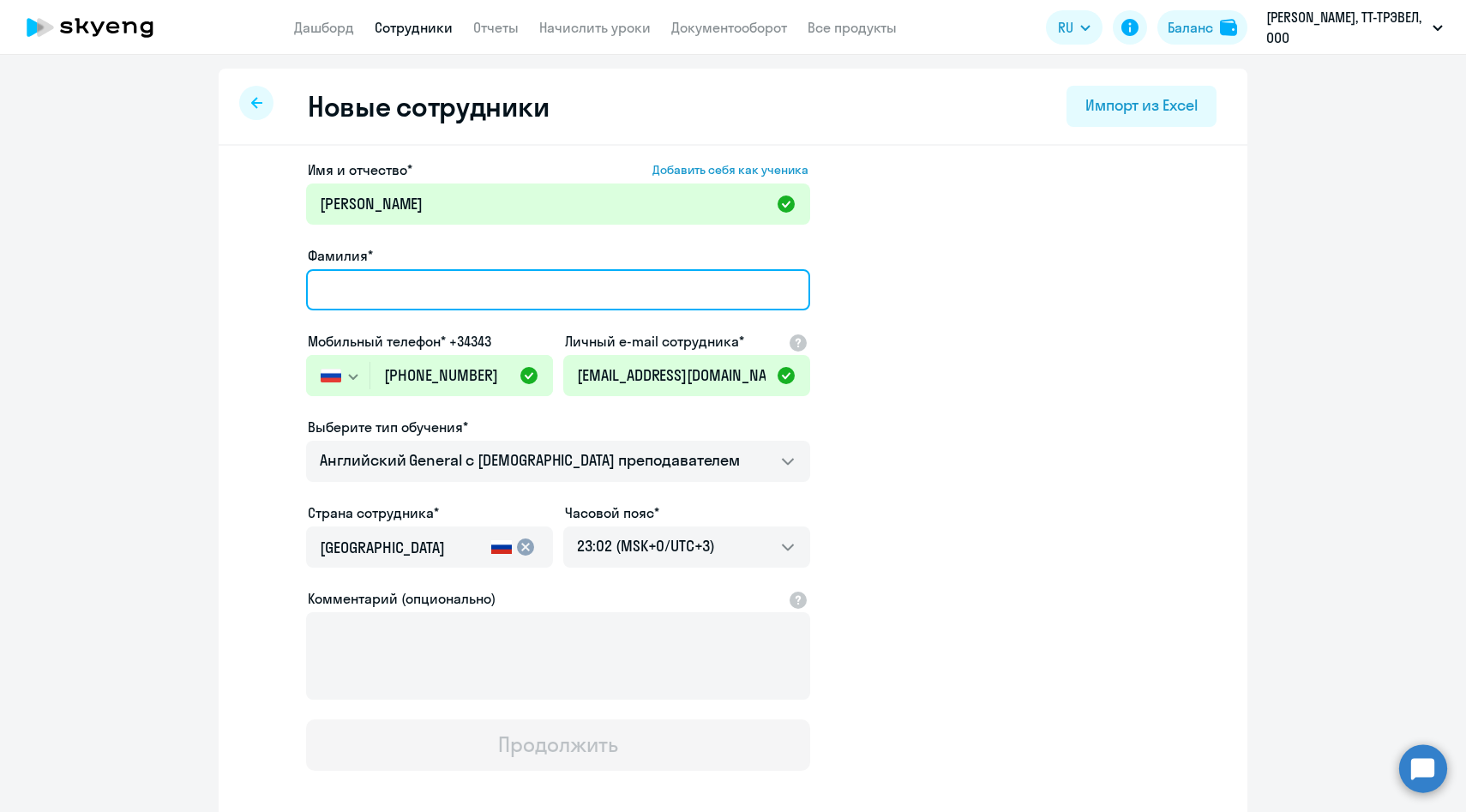
click at [367, 294] on input "Фамилия*" at bounding box center [558, 289] width 504 height 41
paste input "[PERSON_NAME]"
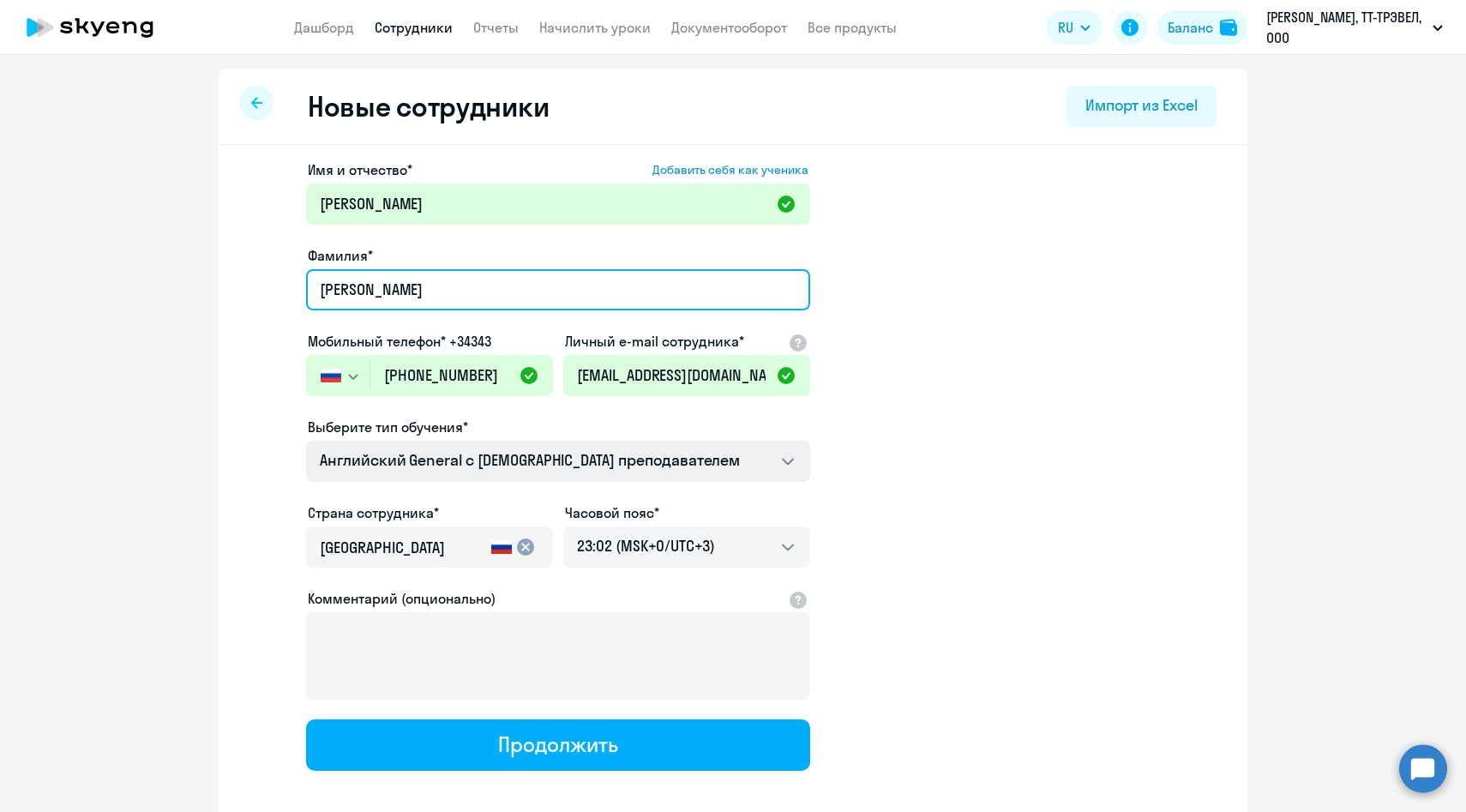
type input "[PERSON_NAME]"
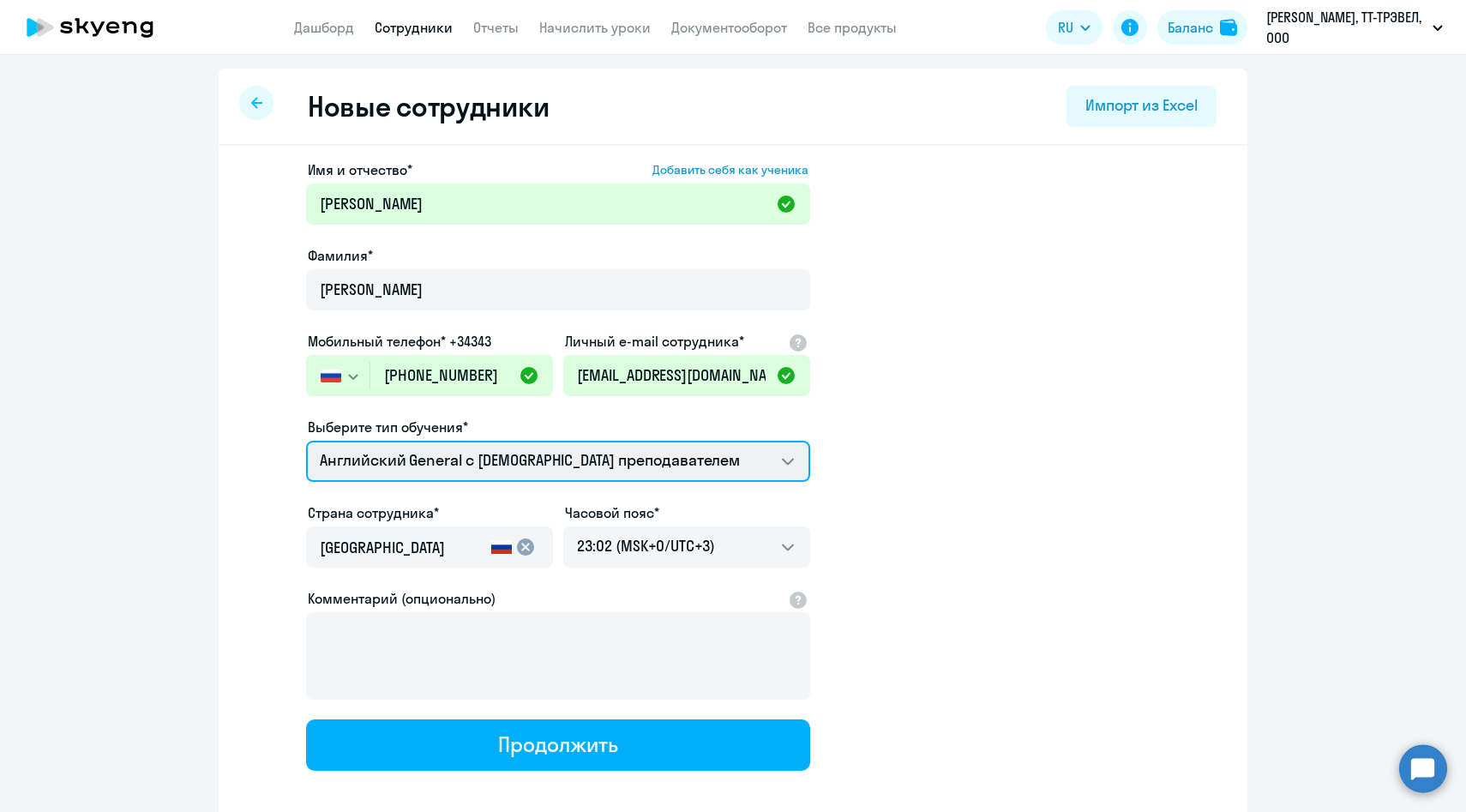
click at [426, 465] on select "Английский General с [DEMOGRAPHIC_DATA] преподавателем Премиум [DEMOGRAPHIC_DAT…" at bounding box center [558, 461] width 504 height 41
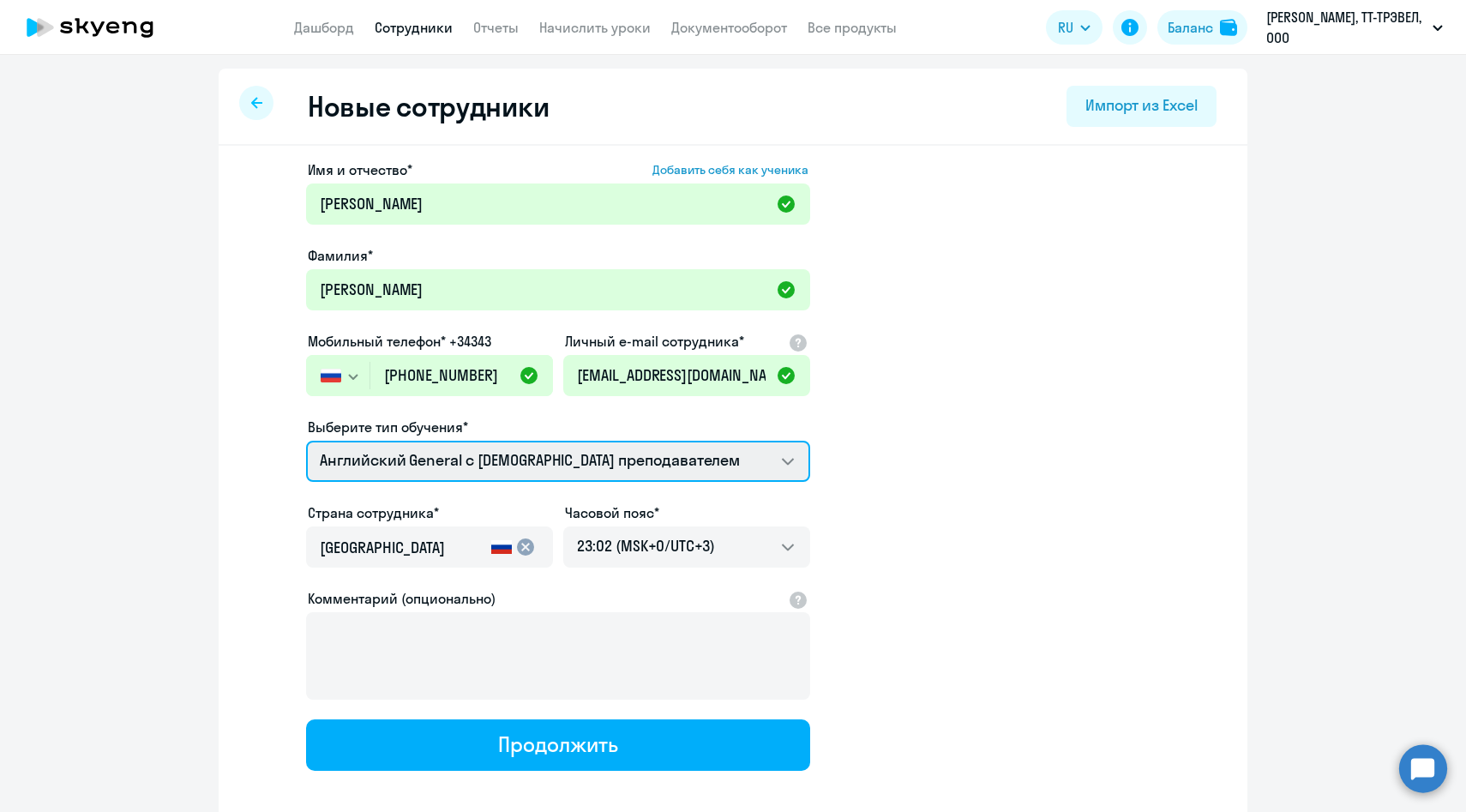
select select "english_adult_not_native_speaker_premium"
click at [306, 441] on select "Английский General с [DEMOGRAPHIC_DATA] преподавателем Премиум [DEMOGRAPHIC_DAT…" at bounding box center [558, 461] width 504 height 41
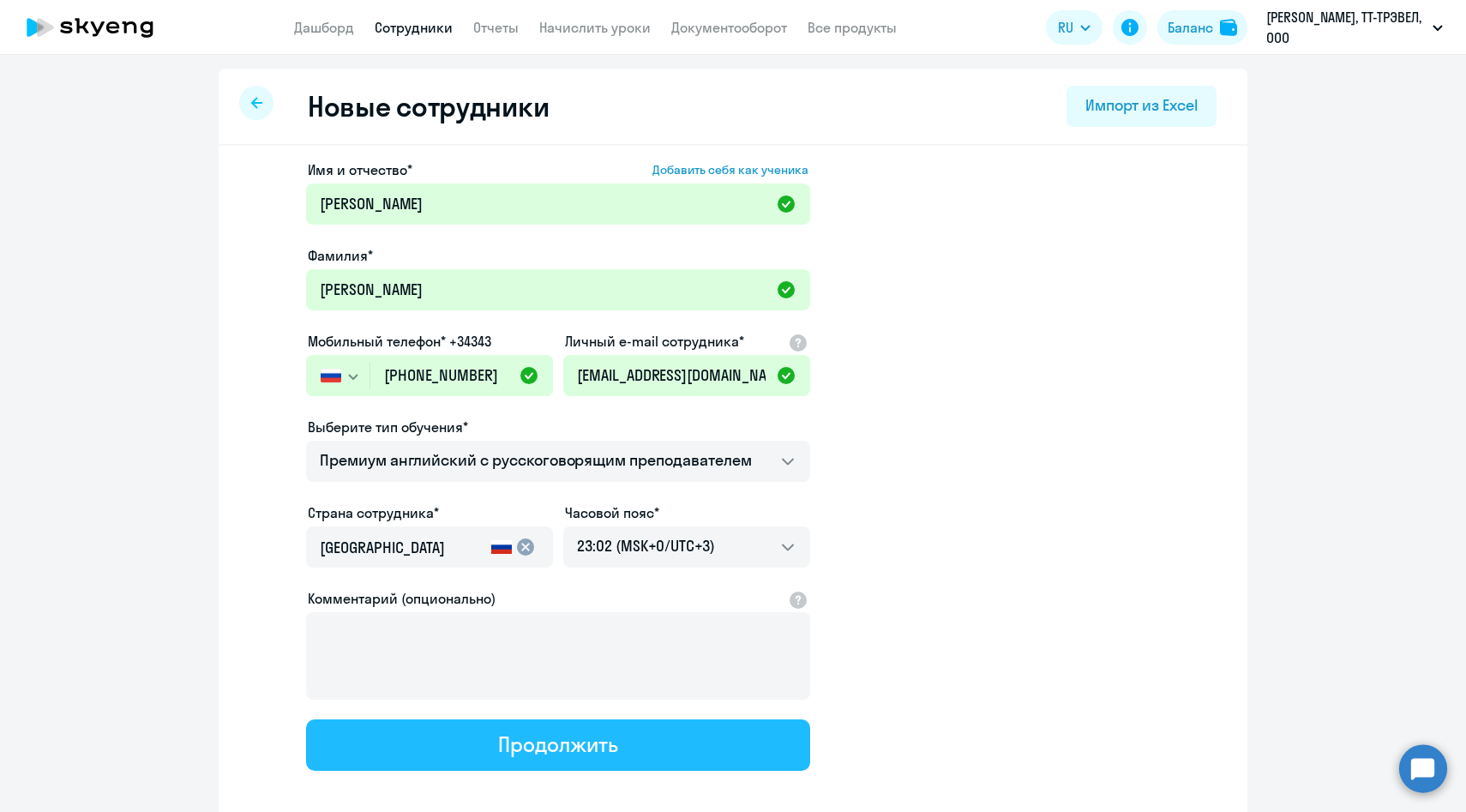
click at [445, 749] on button "Продолжить" at bounding box center [558, 745] width 504 height 52
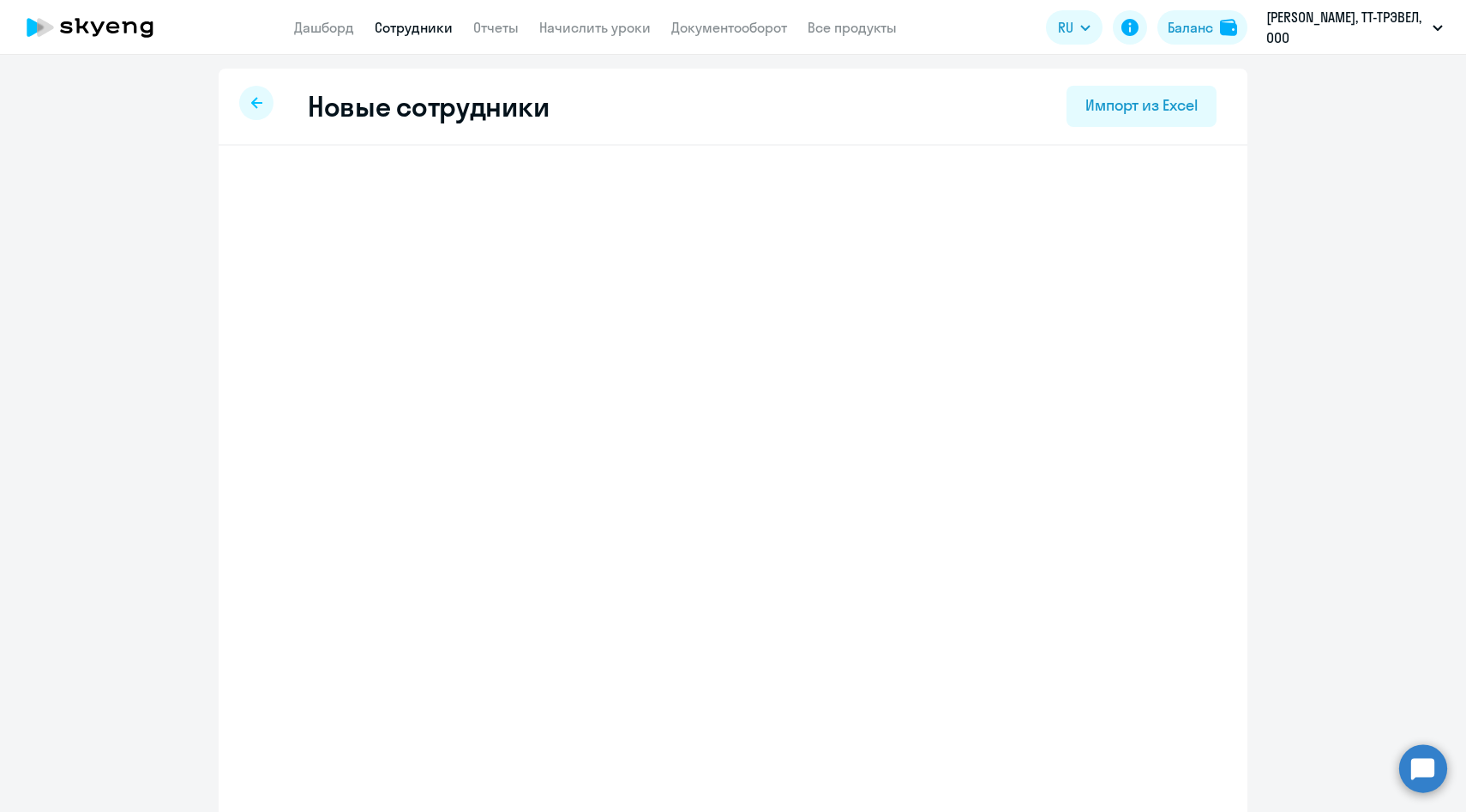
select select "english_adult_not_native_speaker_premium"
select select "3"
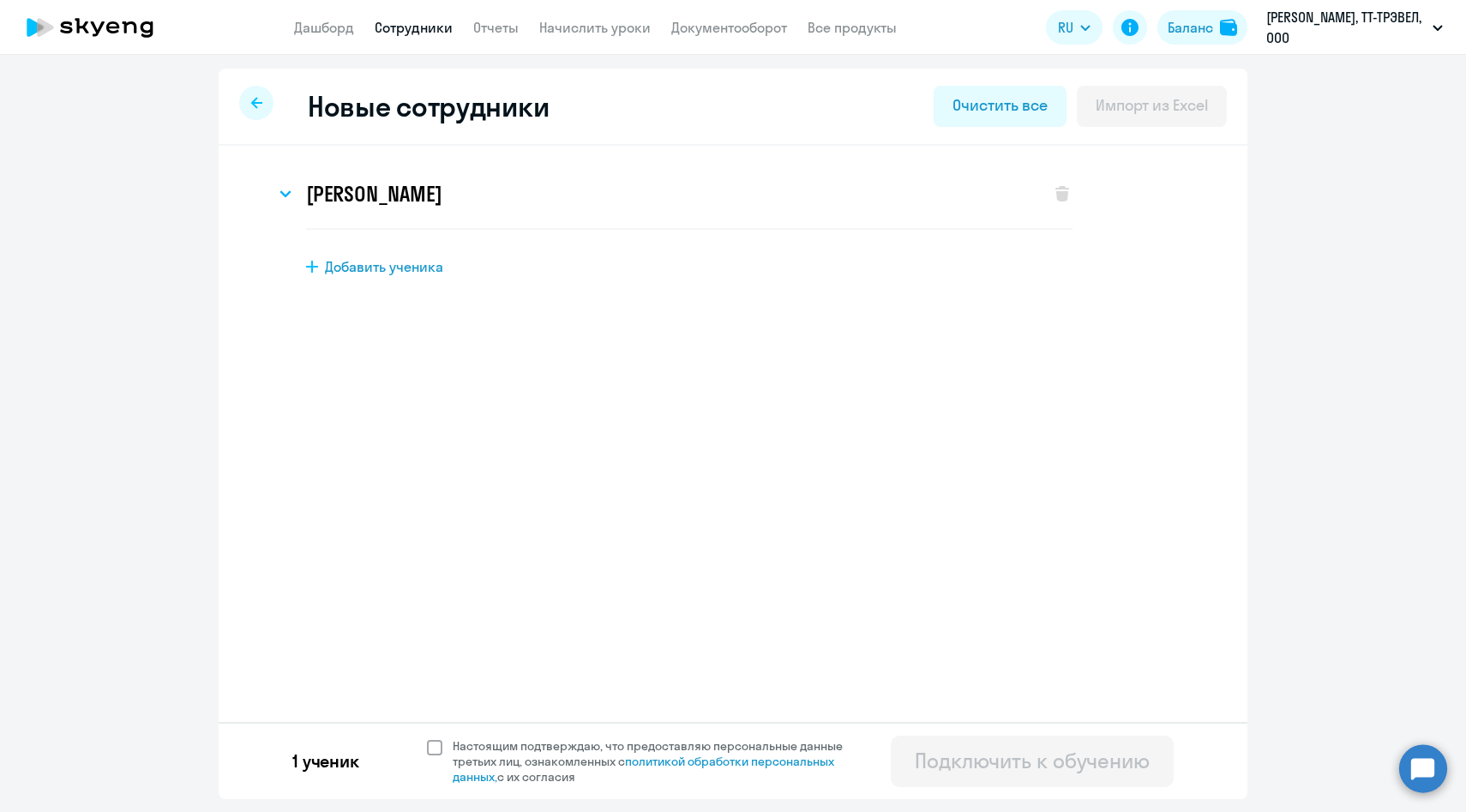
click at [445, 755] on span "Настоящим подтверждаю, что предоставляю персональные данные третьих лиц, ознако…" at bounding box center [652, 761] width 421 height 46
click at [427, 738] on input "Настоящим подтверждаю, что предоставляю персональные данные третьих лиц, ознако…" at bounding box center [427, 737] width 1 height 1
checkbox input "true"
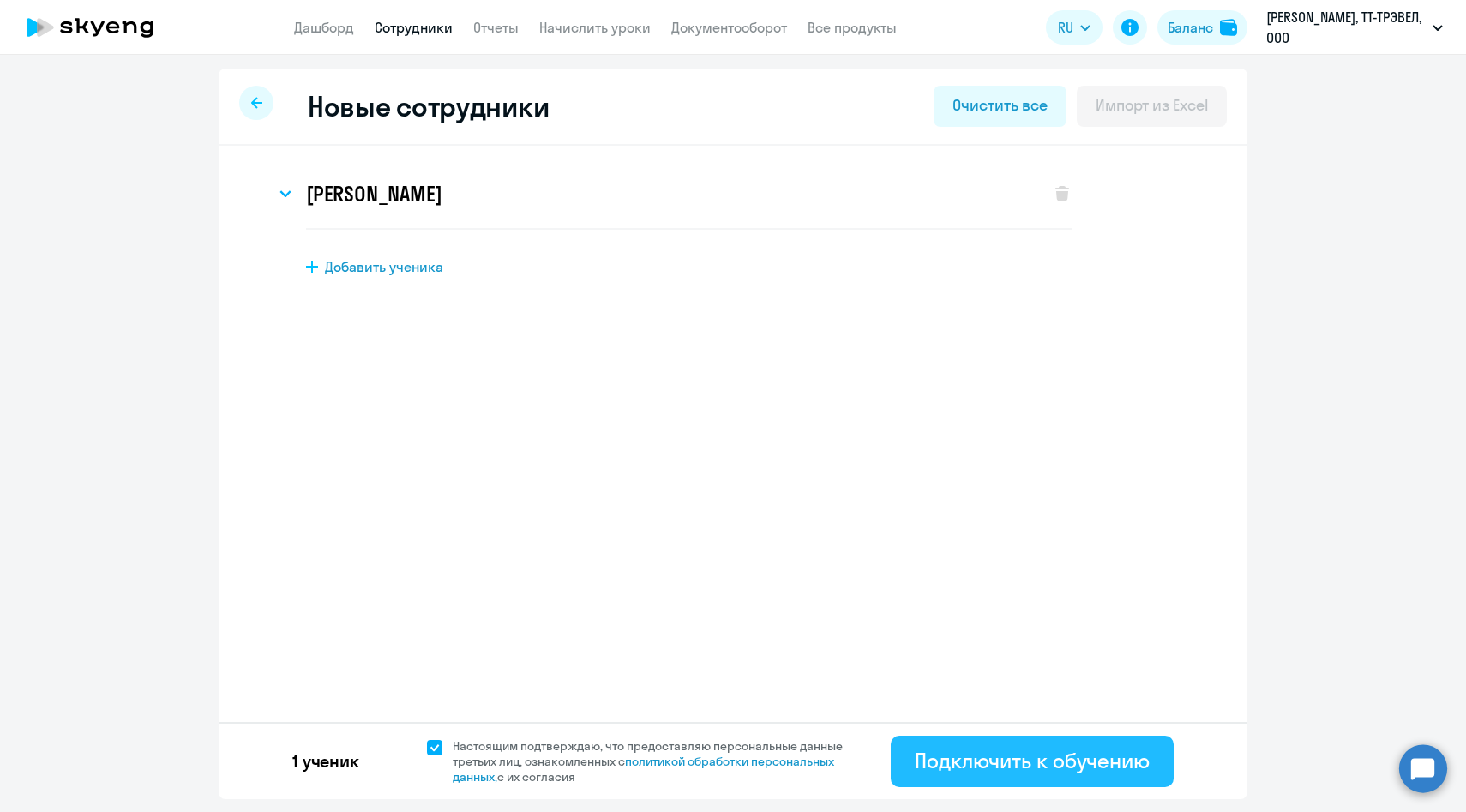
click at [998, 770] on div "Подключить к обучению" at bounding box center [1032, 760] width 235 height 27
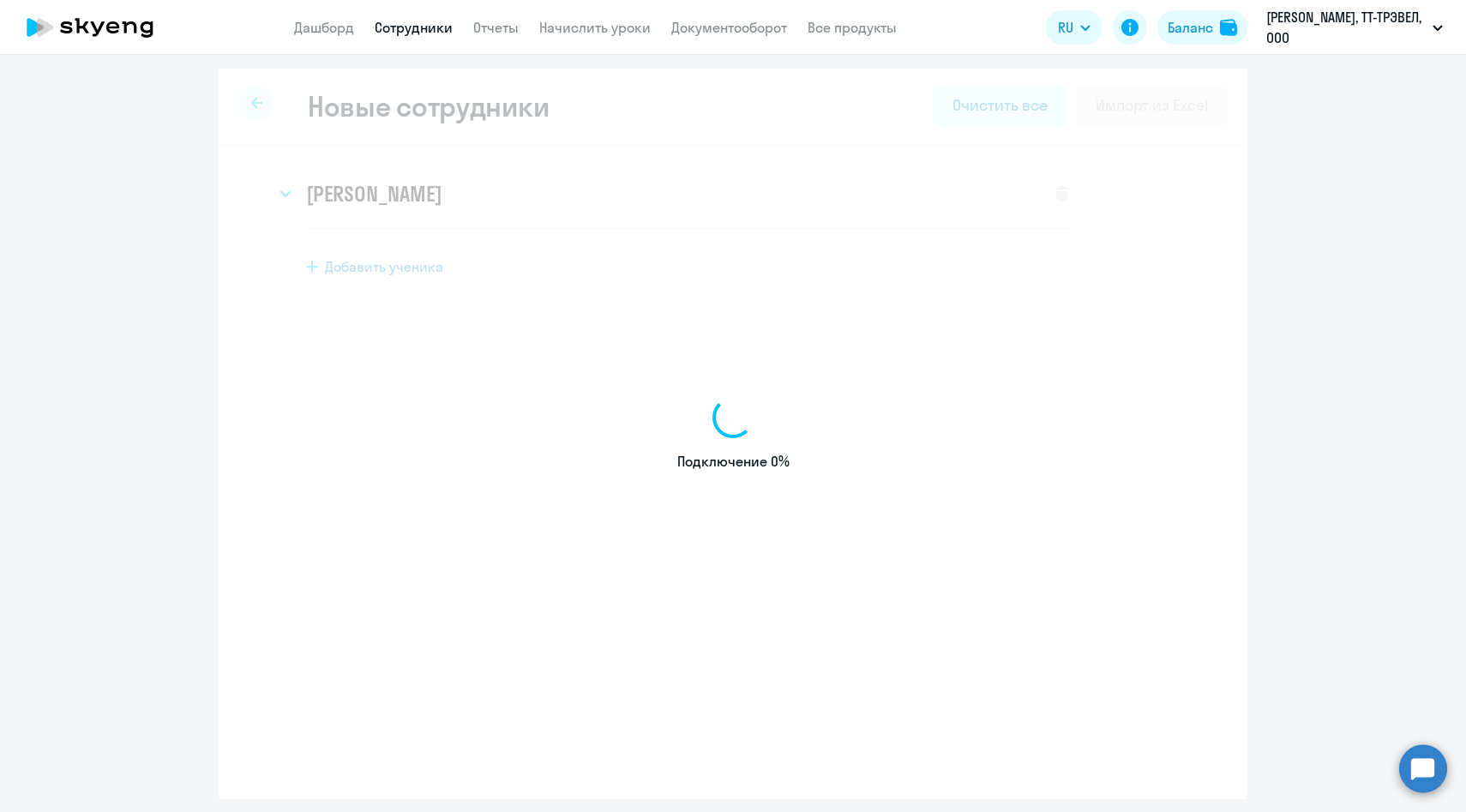
select select "english_adult_native_speaker"
select select "3"
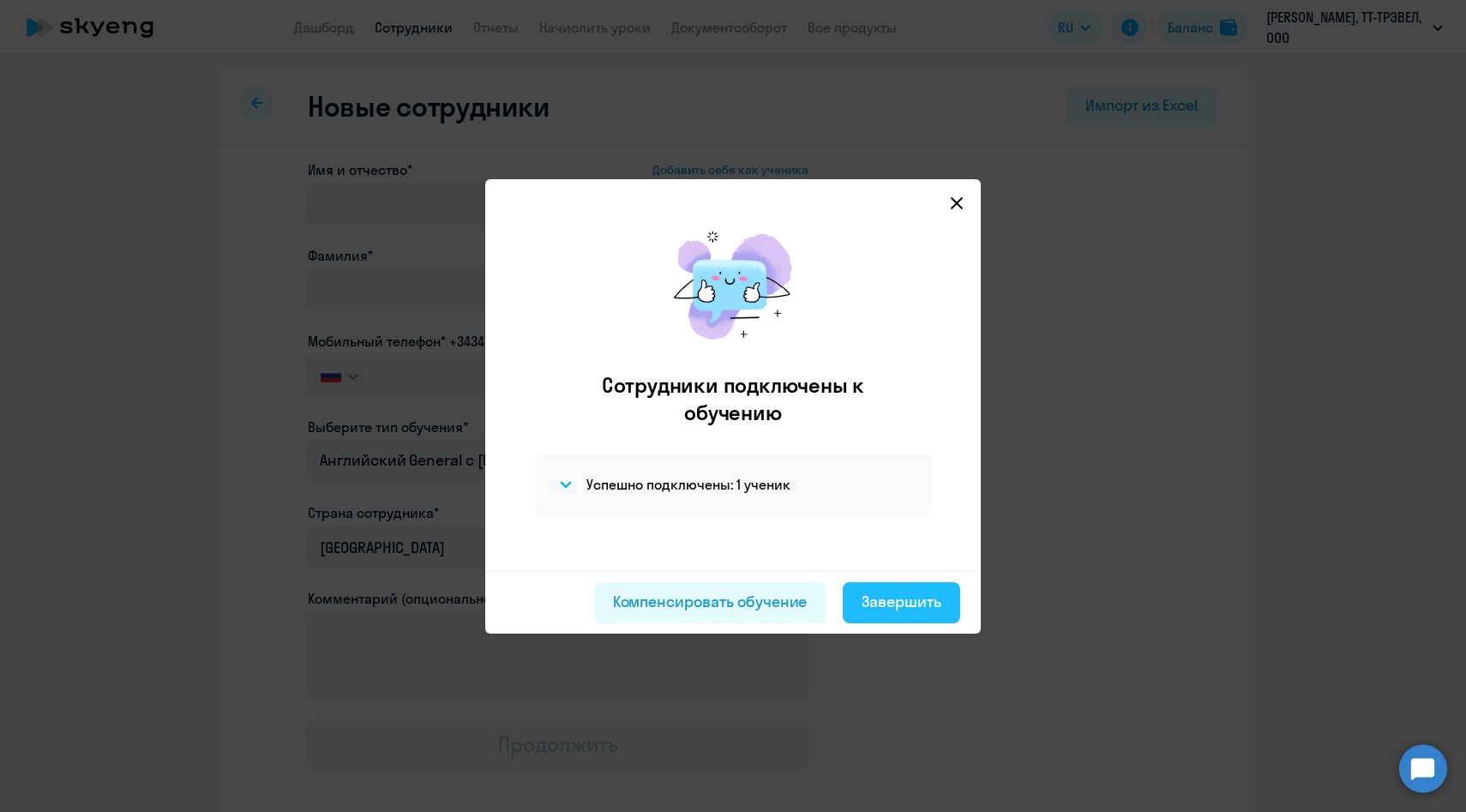
click at [863, 600] on div "Завершить" at bounding box center [901, 602] width 80 height 23
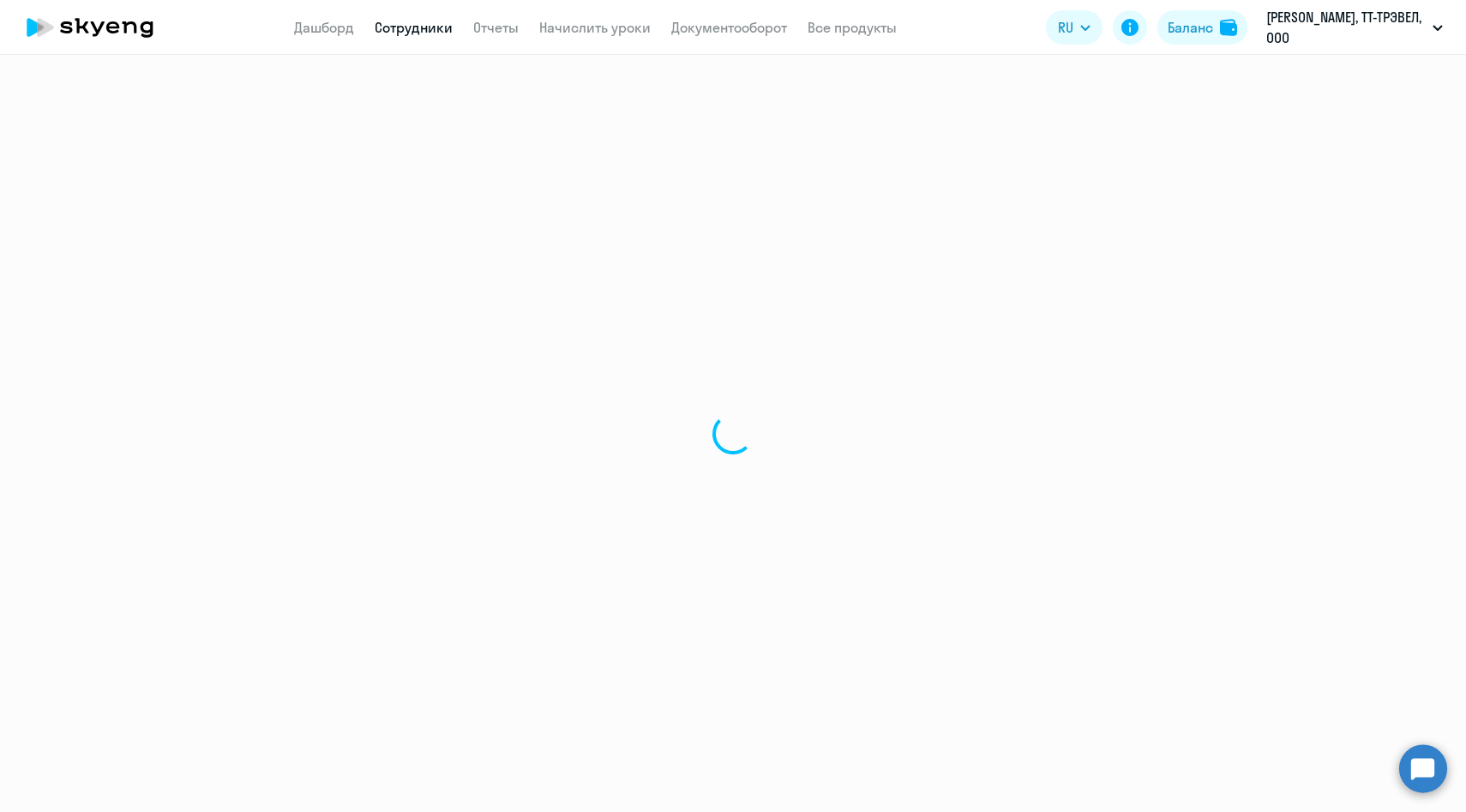
select select "30"
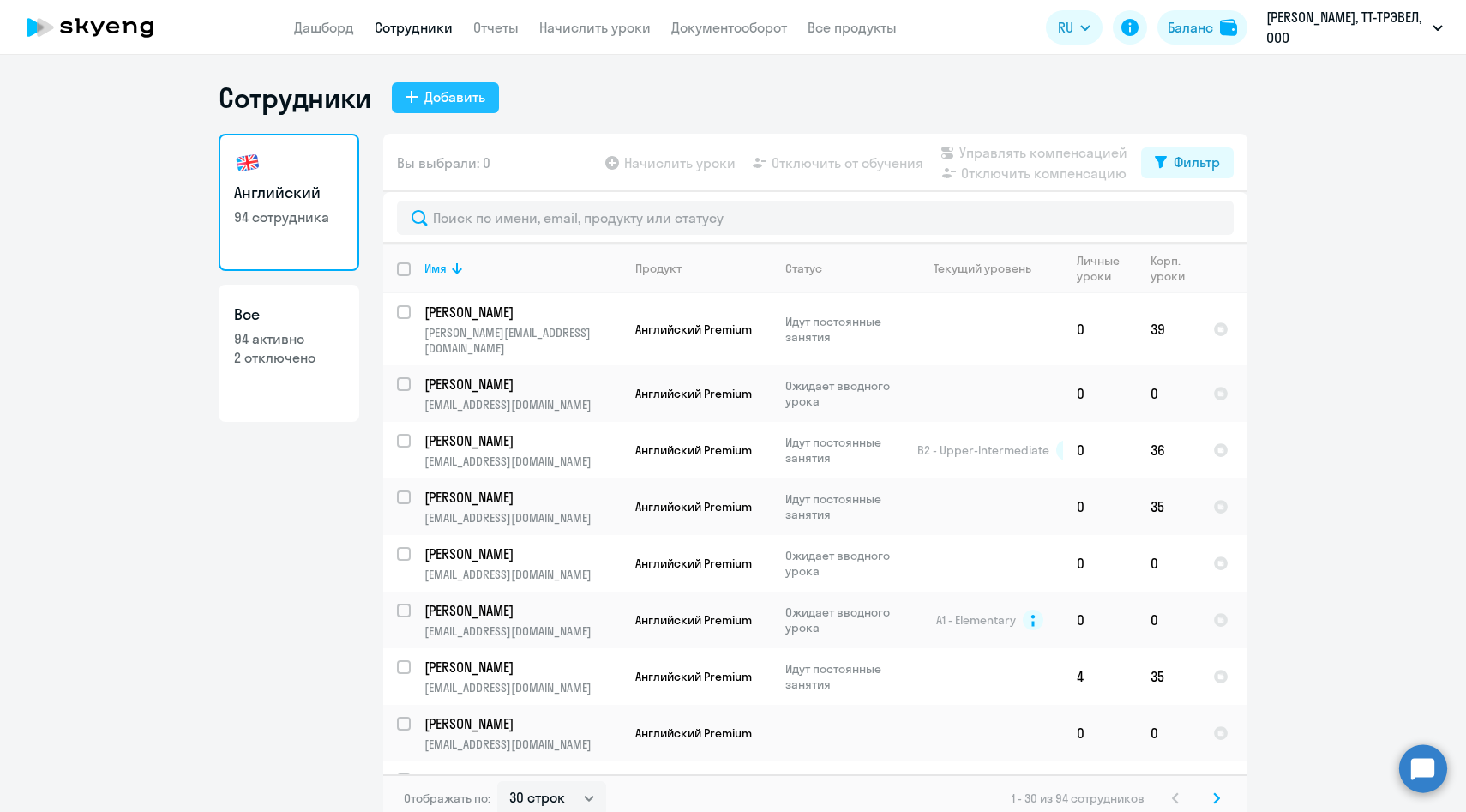
click at [465, 103] on div "Добавить" at bounding box center [455, 96] width 61 height 21
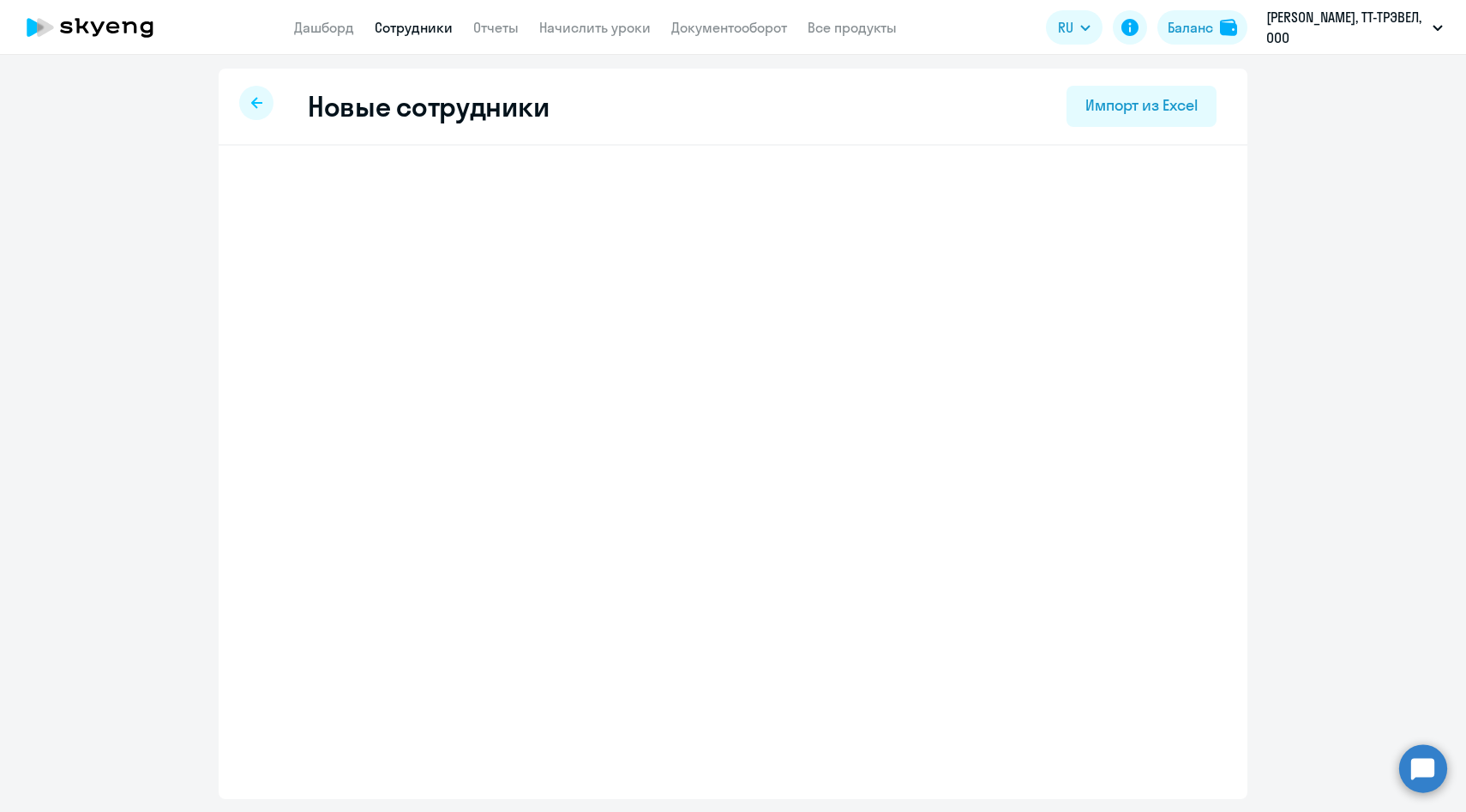
select select "english_adult_native_speaker"
select select "3"
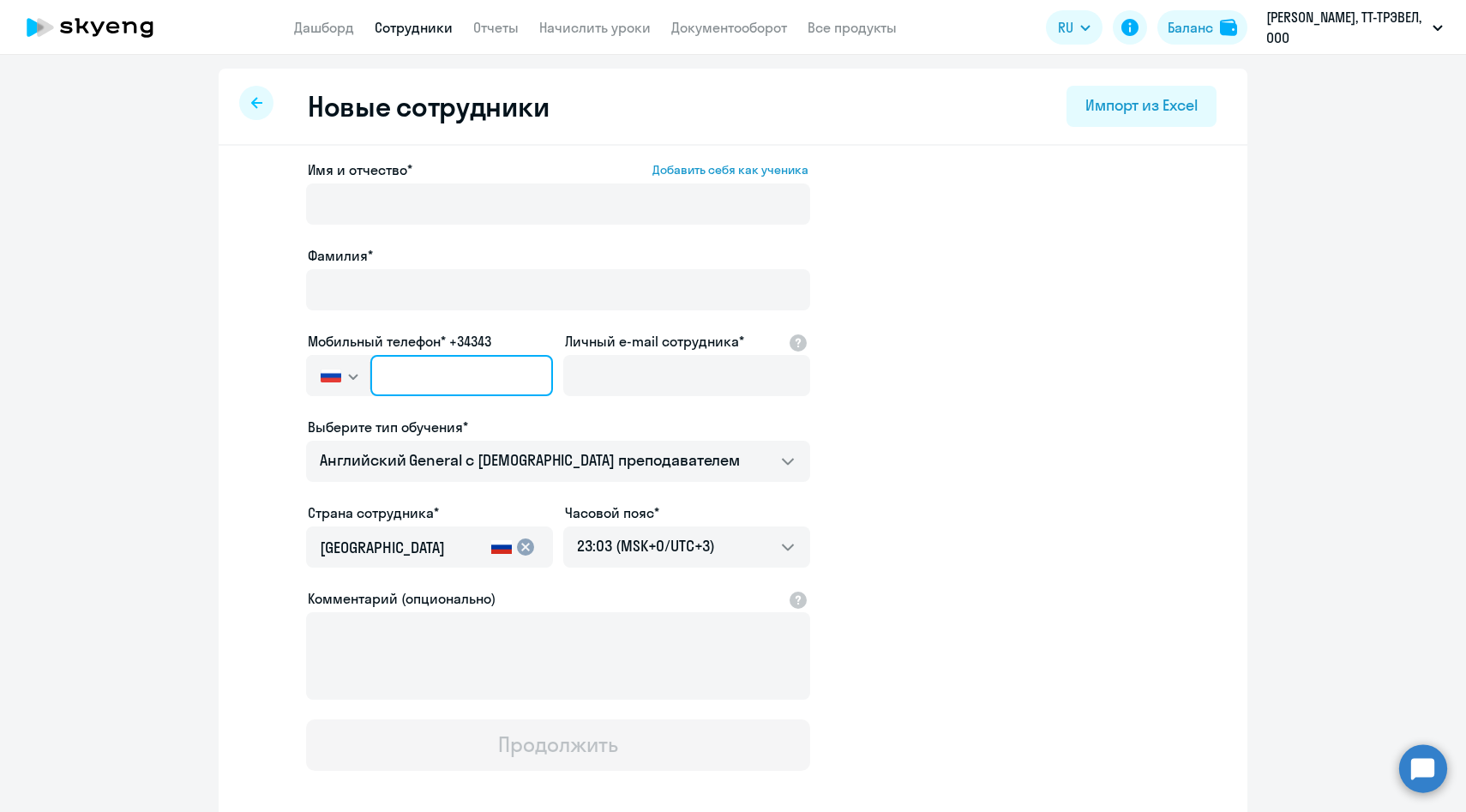
click at [440, 382] on input "text" at bounding box center [461, 375] width 183 height 41
paste input "[PHONE_NUMBER]"
type input "[PHONE_NUMBER]"
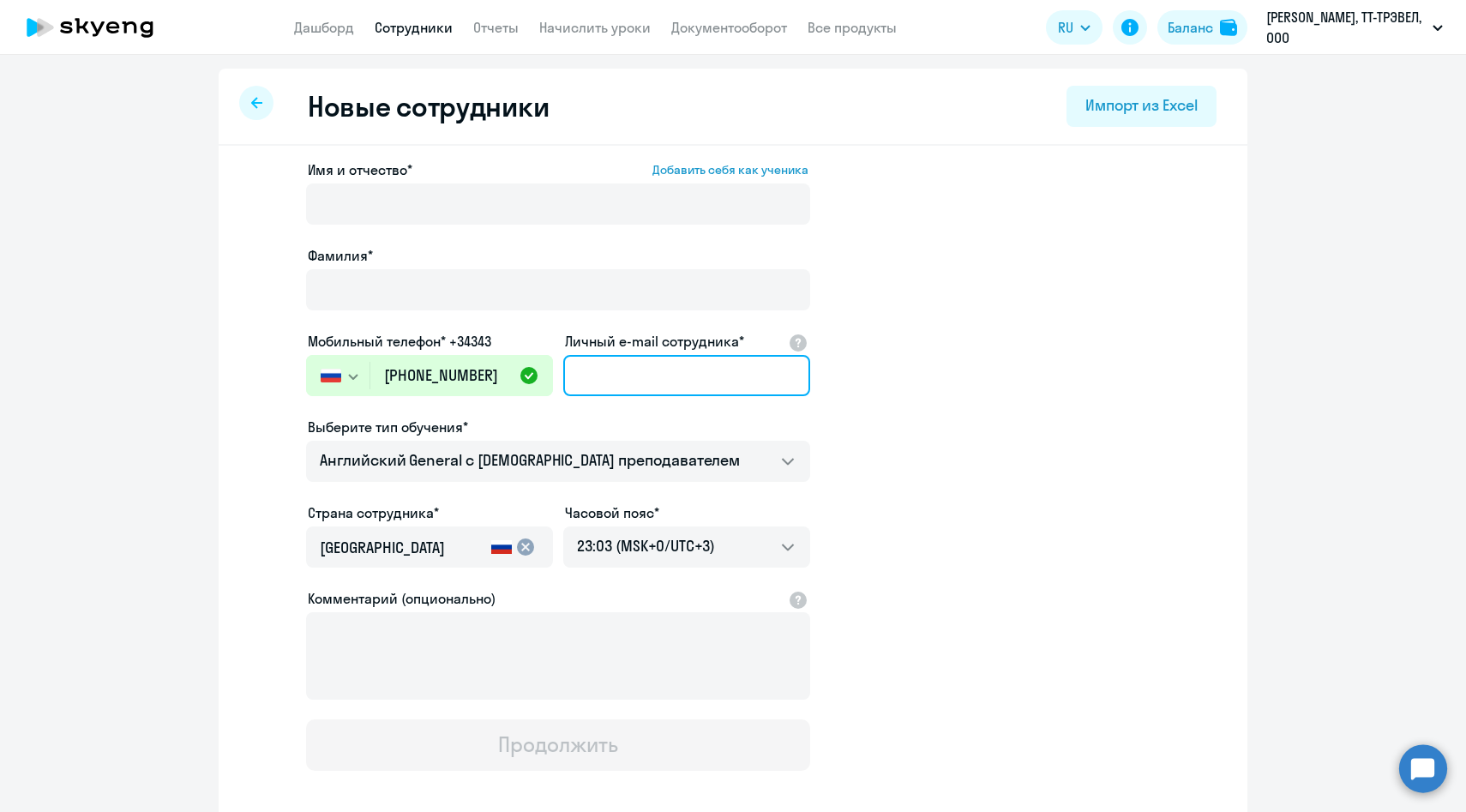
click at [634, 377] on input "Личный e-mail сотрудника*" at bounding box center [687, 375] width 247 height 41
paste input "[EMAIL_ADDRESS][DOMAIN_NAME]"
type input "[EMAIL_ADDRESS][DOMAIN_NAME]"
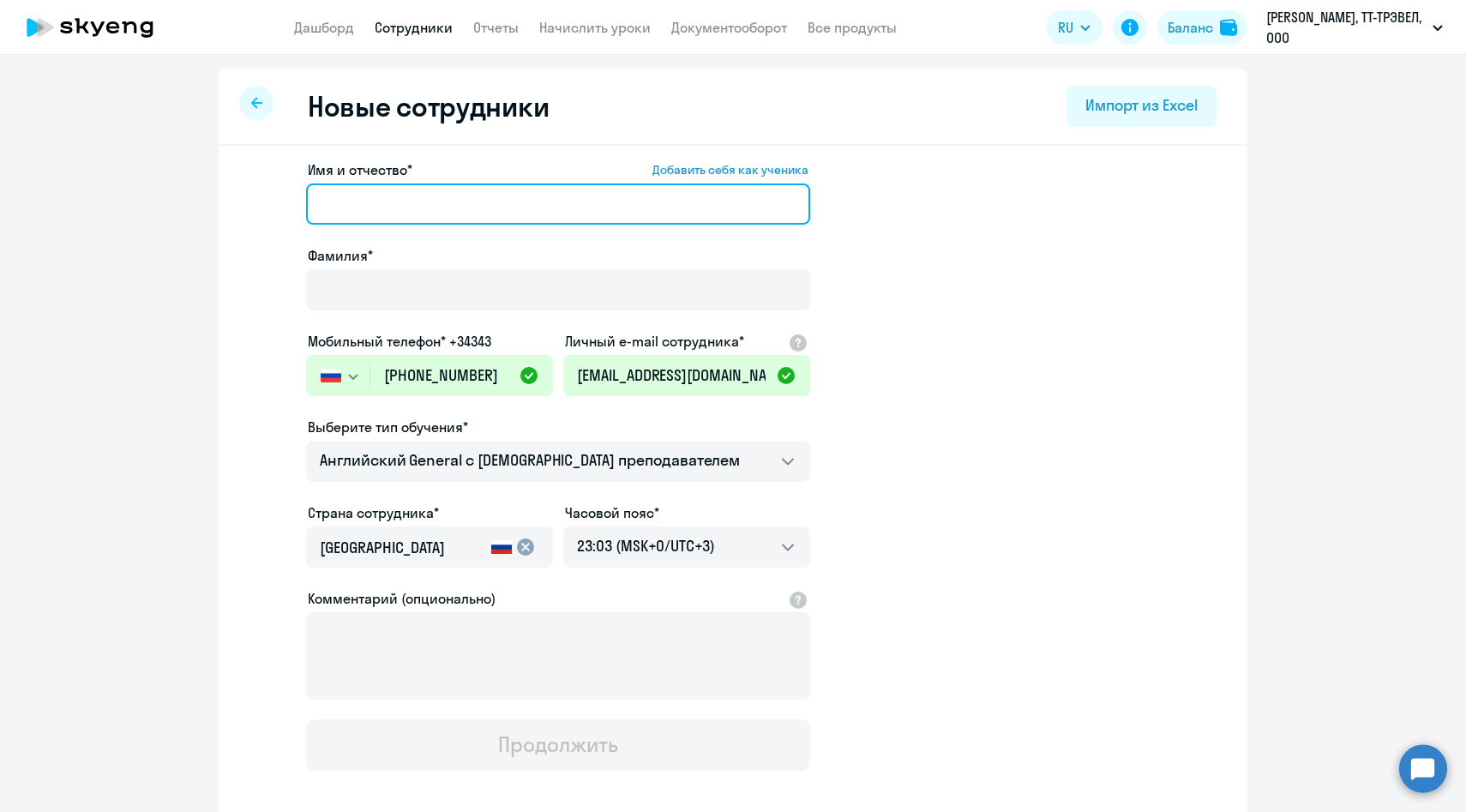
click at [414, 203] on input "Имя и отчество* Добавить себя как ученика" at bounding box center [558, 204] width 504 height 41
paste input "[PERSON_NAME]"
drag, startPoint x: 392, startPoint y: 200, endPoint x: 206, endPoint y: 191, distance: 186.2
click at [207, 193] on ng-component "Новые сотрудники Импорт из Excel Имя и отчество* Добавить себя как ученика [PER…" at bounding box center [733, 484] width 1466 height 831
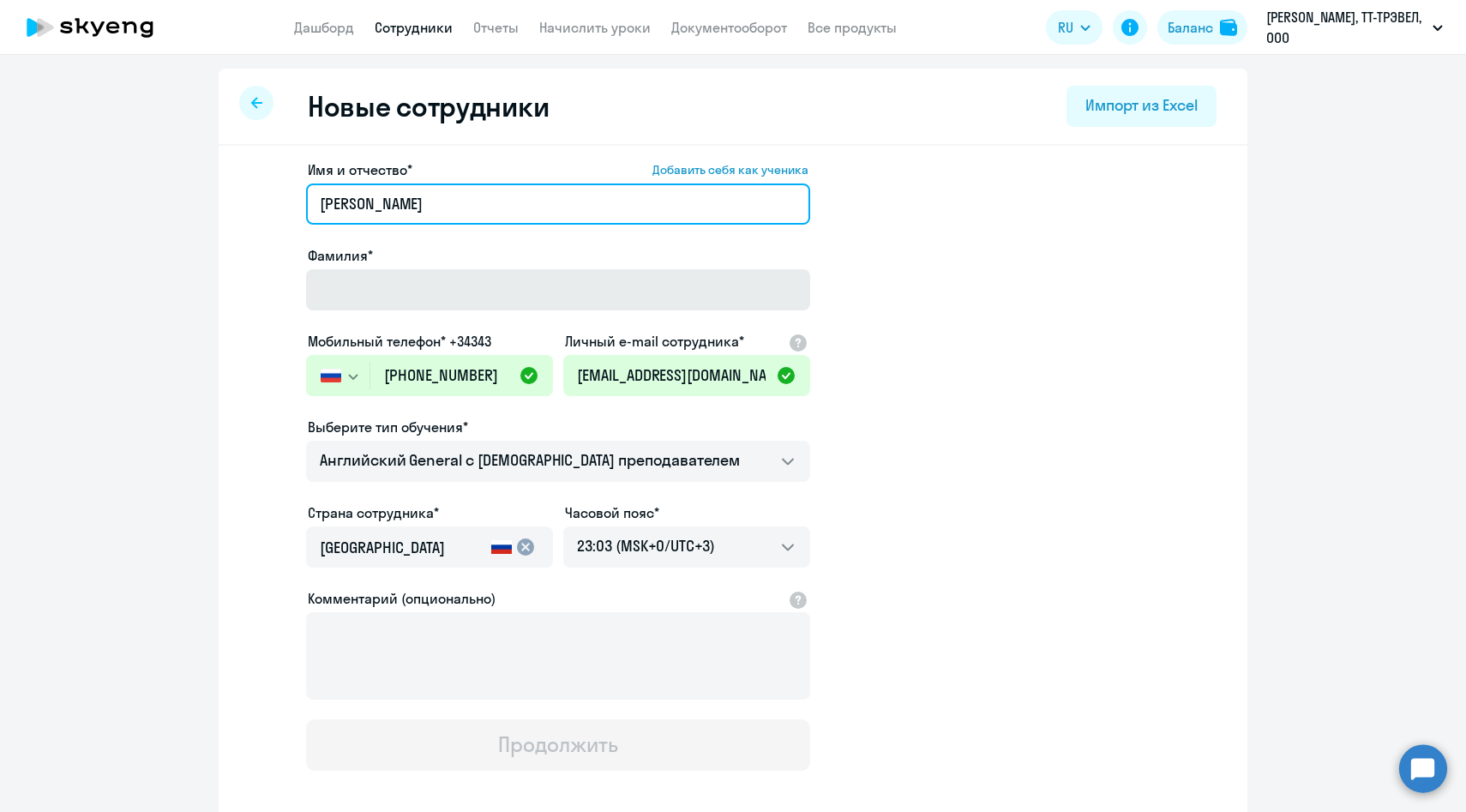
type input "[PERSON_NAME]"
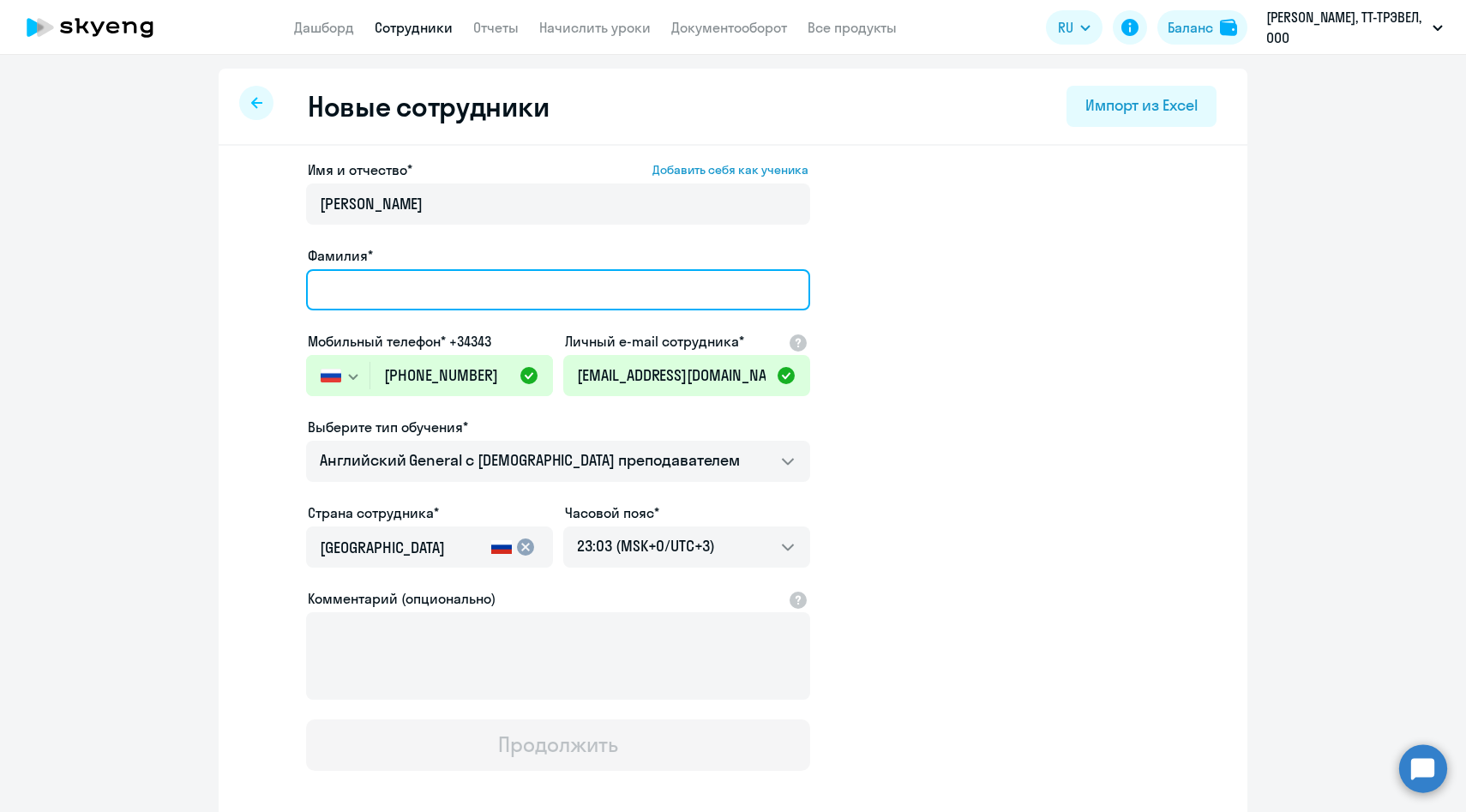
click at [331, 292] on input "Фамилия*" at bounding box center [558, 289] width 504 height 41
paste input "[PERSON_NAME]"
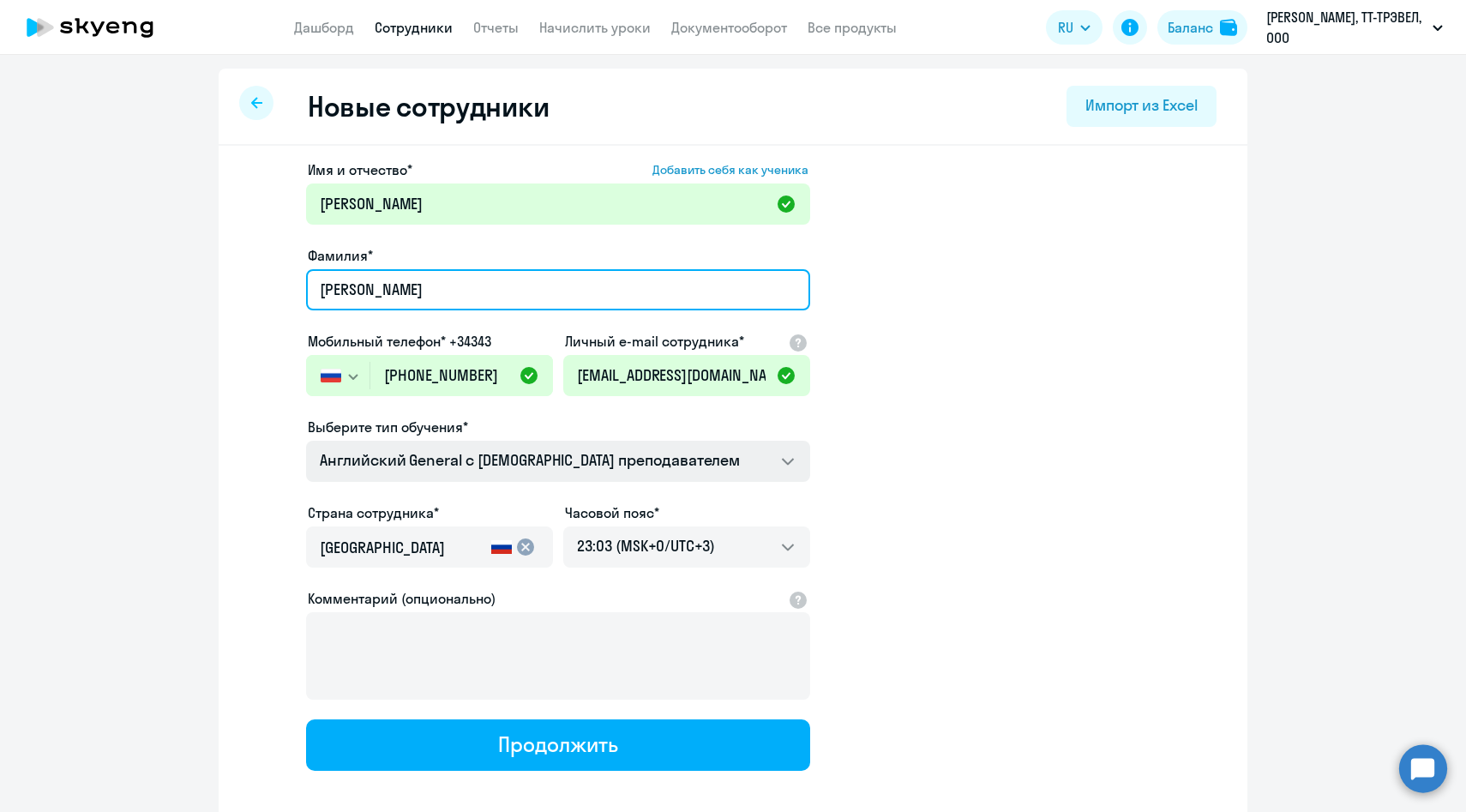
type input "[PERSON_NAME]"
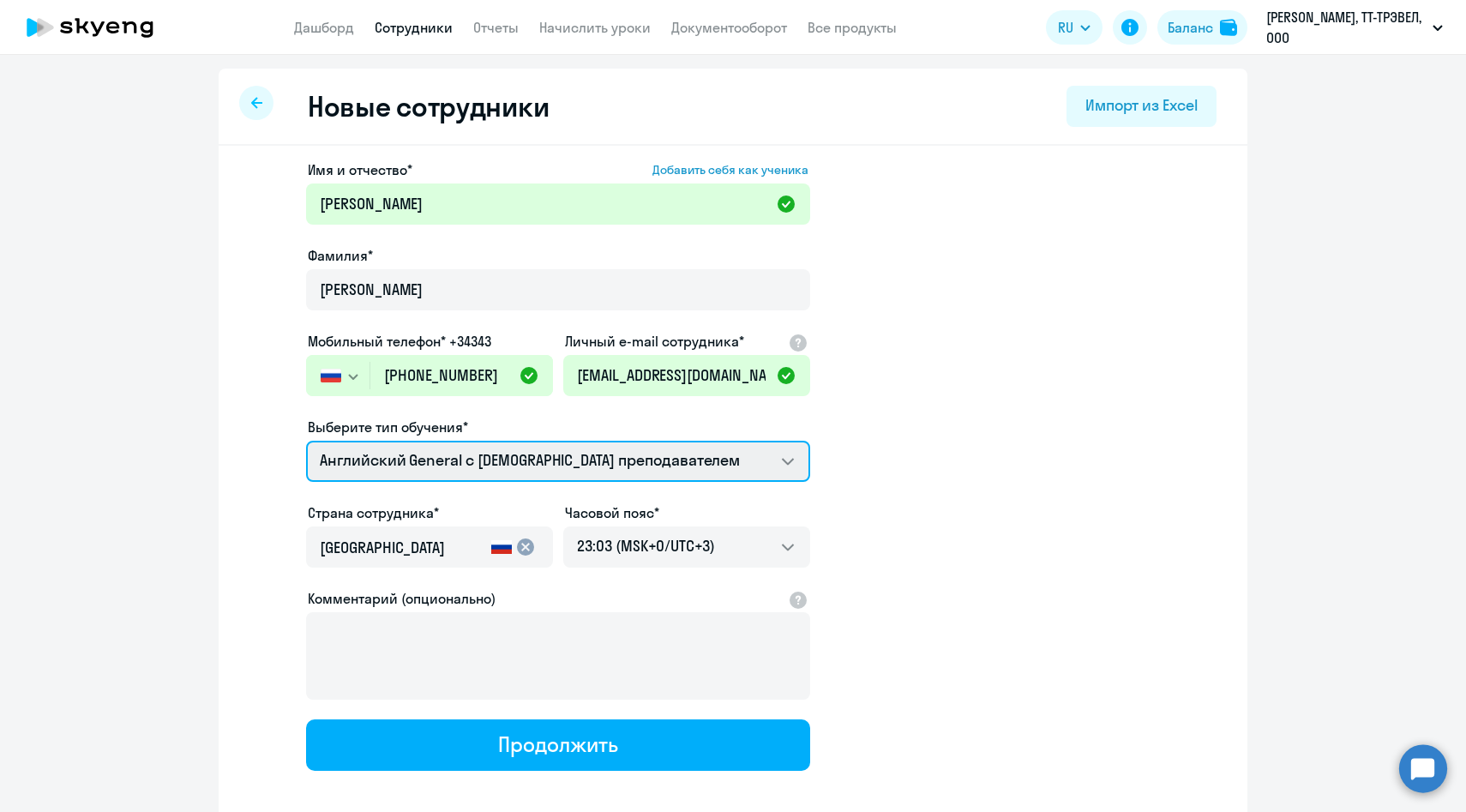
click at [412, 466] on select "Английский General с [DEMOGRAPHIC_DATA] преподавателем Премиум [DEMOGRAPHIC_DAT…" at bounding box center [558, 461] width 504 height 41
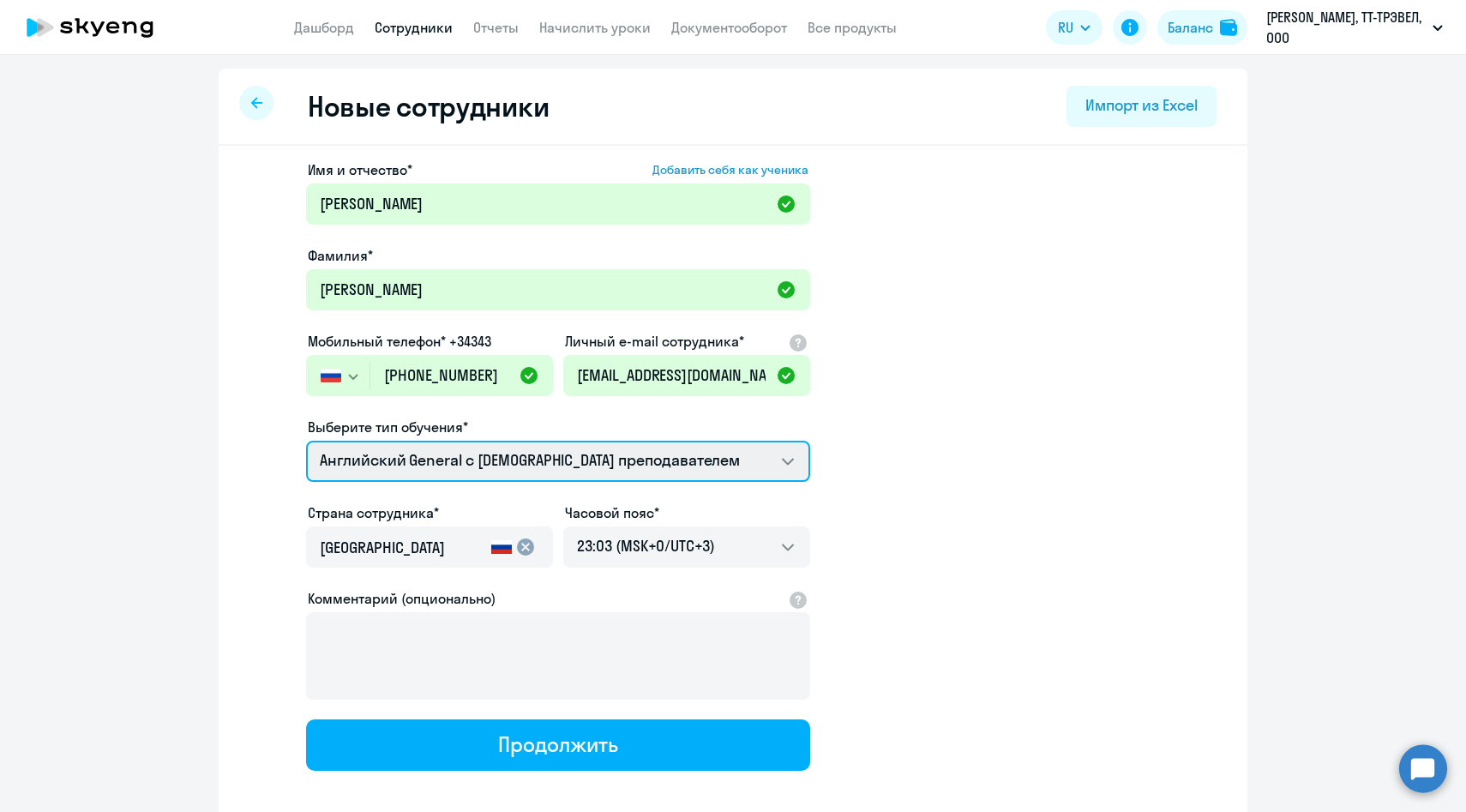
select select "english_adult_not_native_speaker_premium"
click at [306, 441] on select "Английский General с [DEMOGRAPHIC_DATA] преподавателем Премиум [DEMOGRAPHIC_DAT…" at bounding box center [558, 461] width 504 height 41
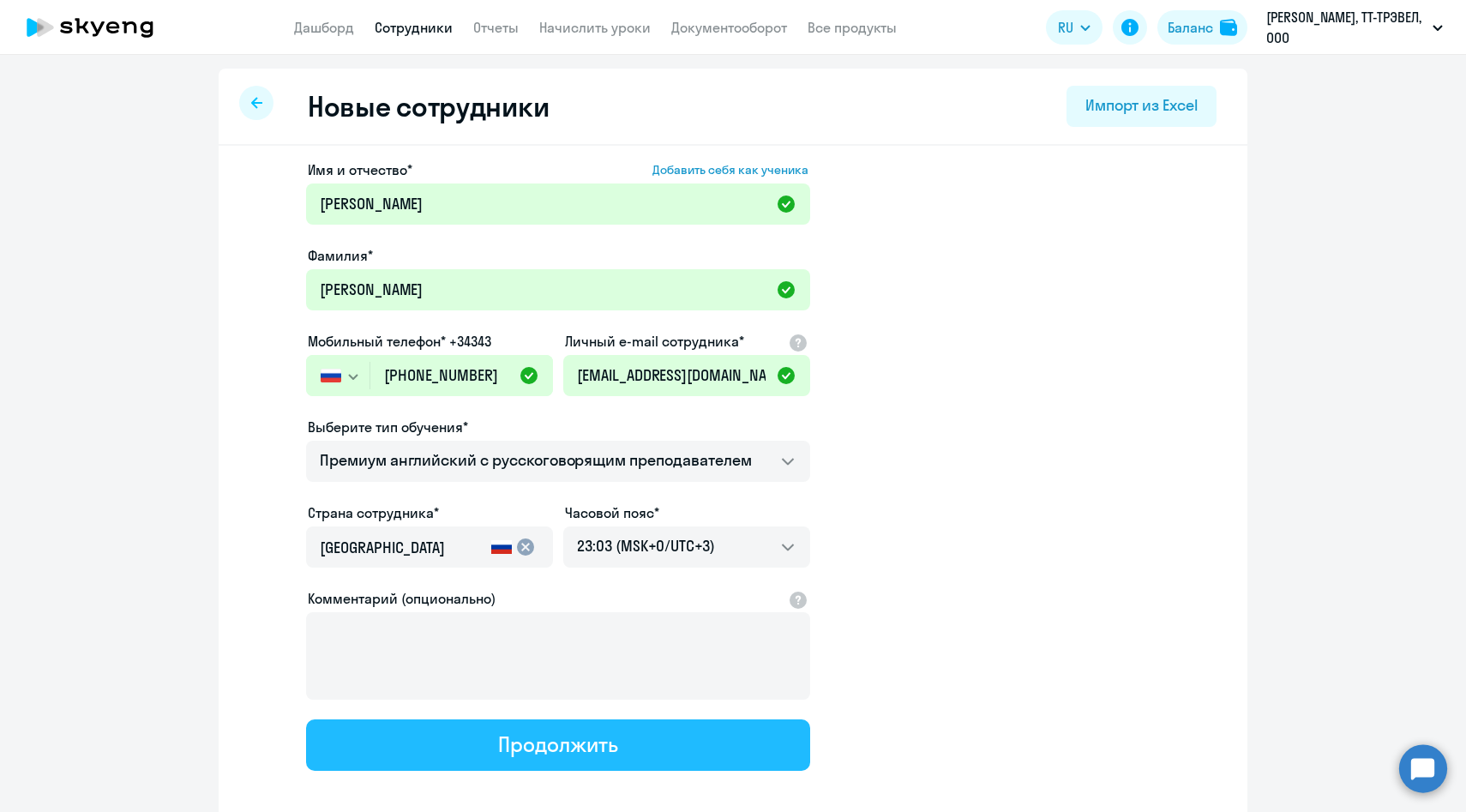
click at [509, 751] on div "Продолжить" at bounding box center [557, 744] width 119 height 27
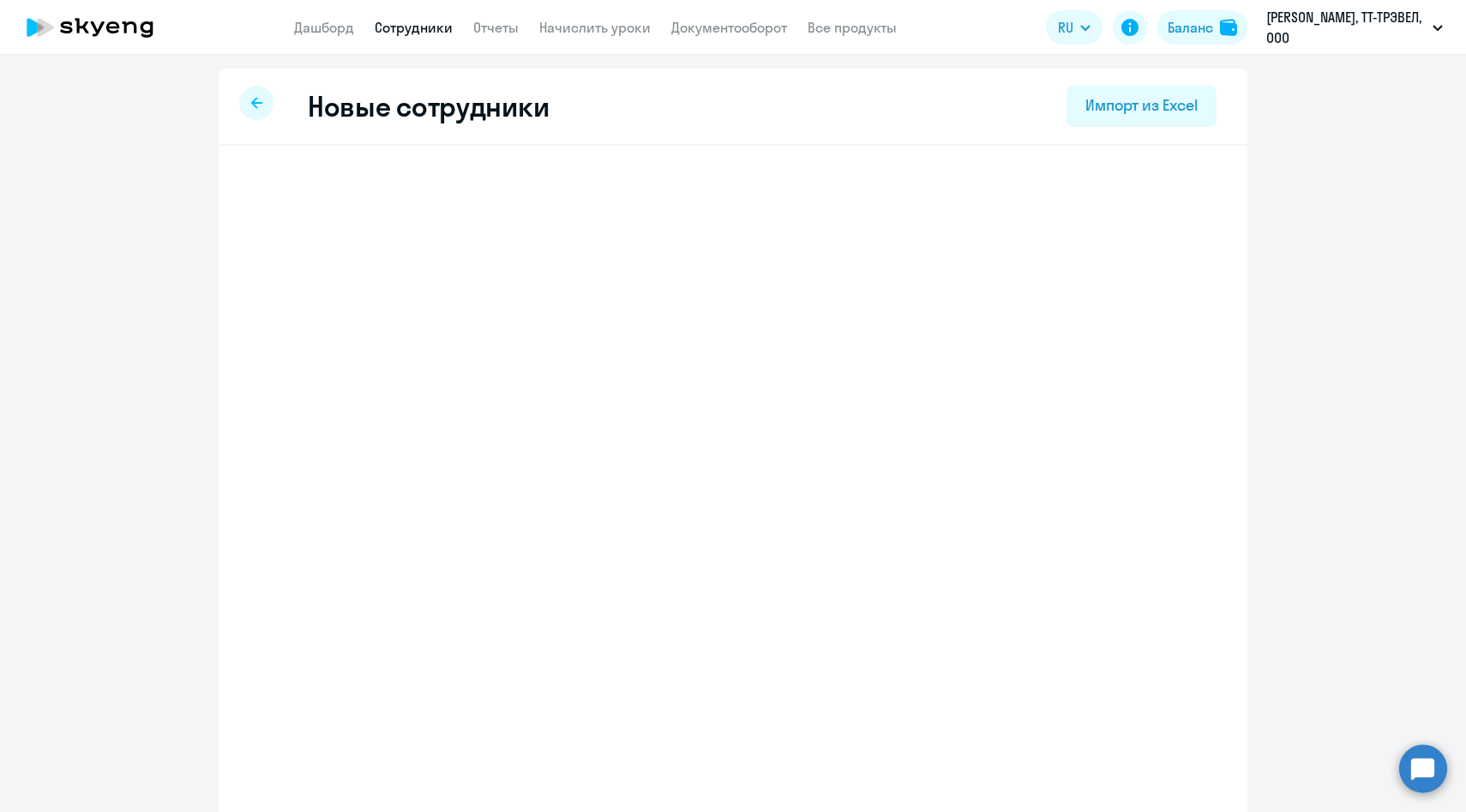
select select "english_adult_not_native_speaker_premium"
select select "3"
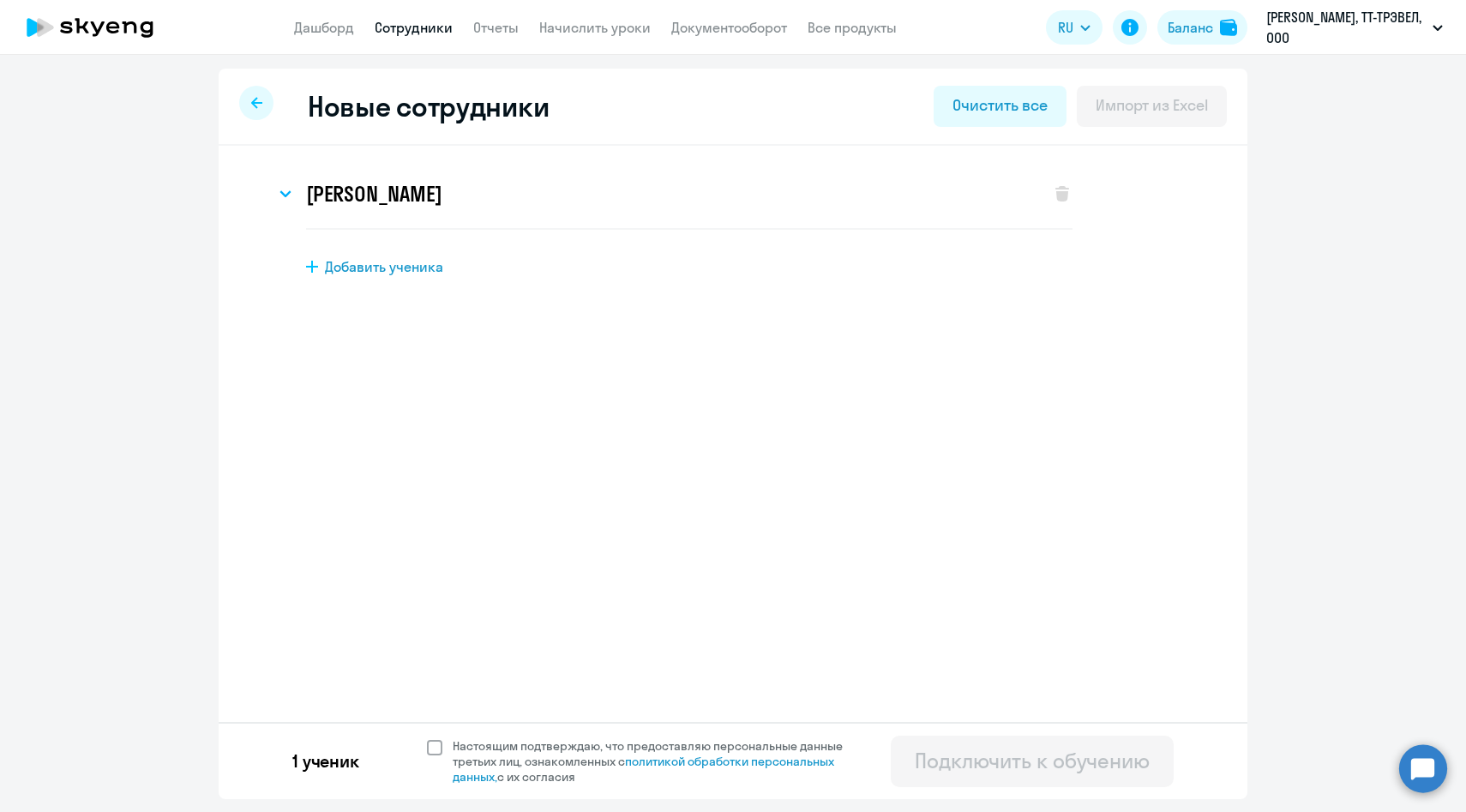
click at [527, 753] on span "Настоящим подтверждаю, что предоставляю персональные данные третьих лиц, ознако…" at bounding box center [658, 761] width 411 height 46
click at [427, 738] on input "Настоящим подтверждаю, что предоставляю персональные данные третьих лиц, ознако…" at bounding box center [427, 737] width 1 height 1
checkbox input "true"
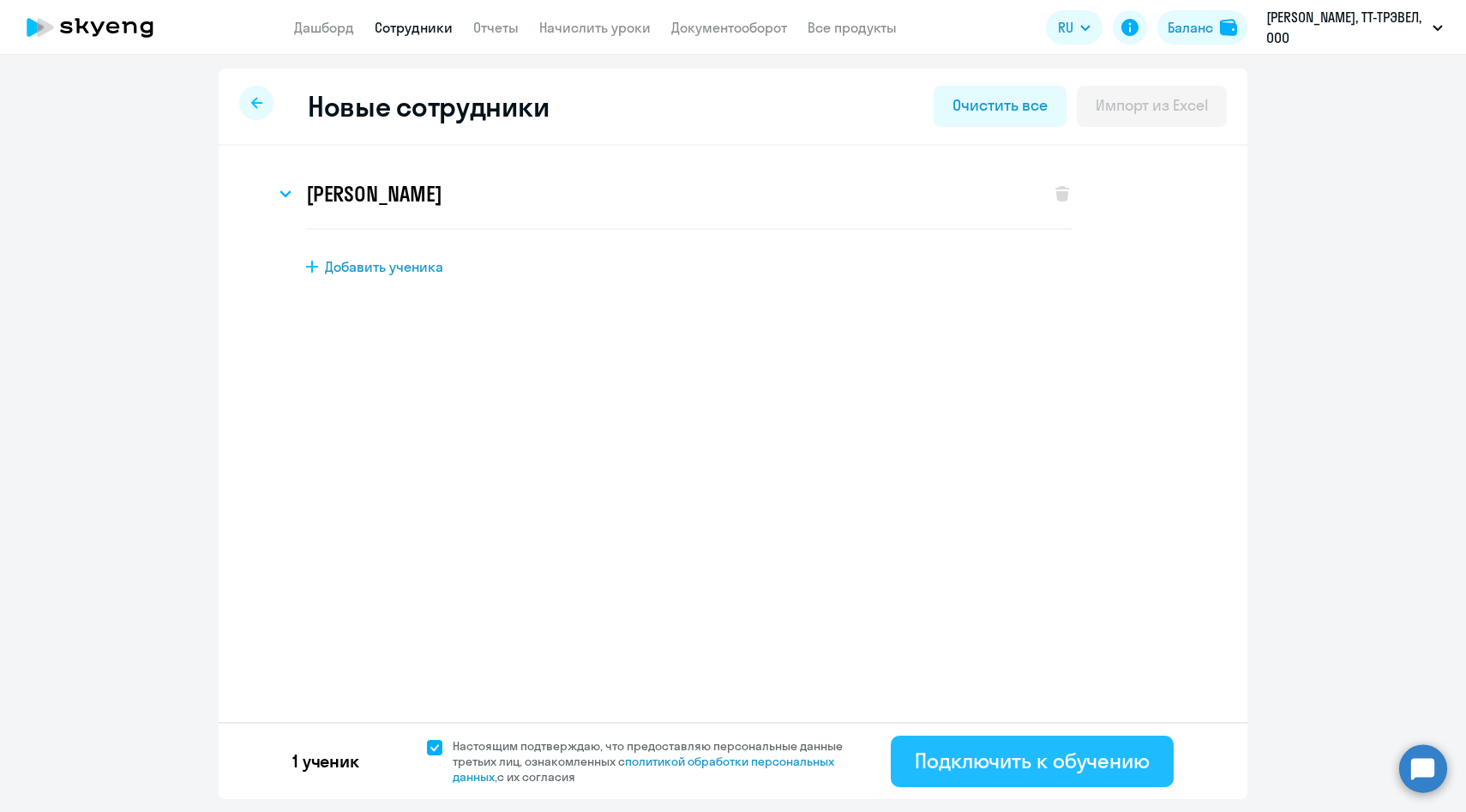
click at [959, 783] on button "Подключить к обучению" at bounding box center [1032, 761] width 283 height 52
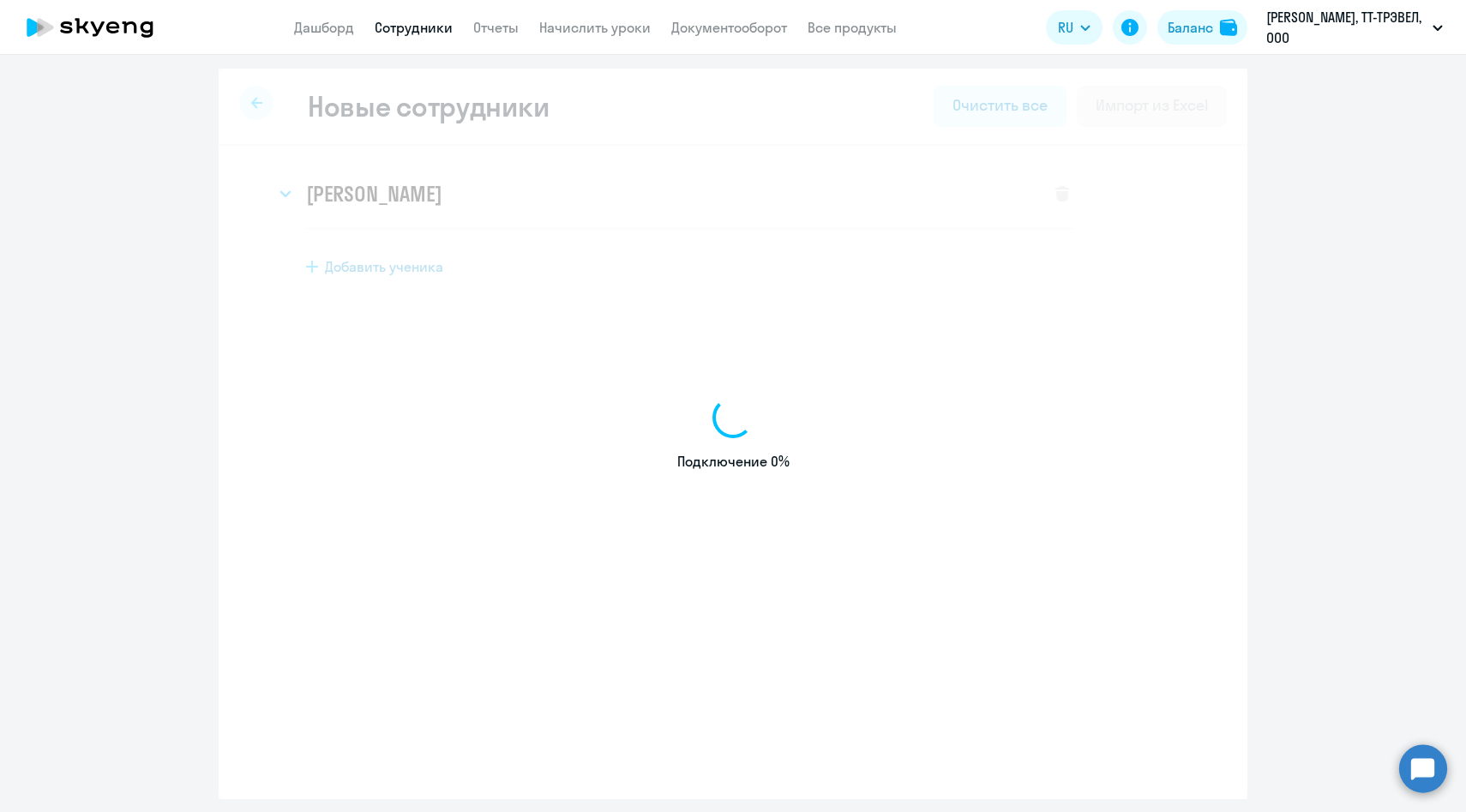
select select "english_adult_native_speaker"
select select "3"
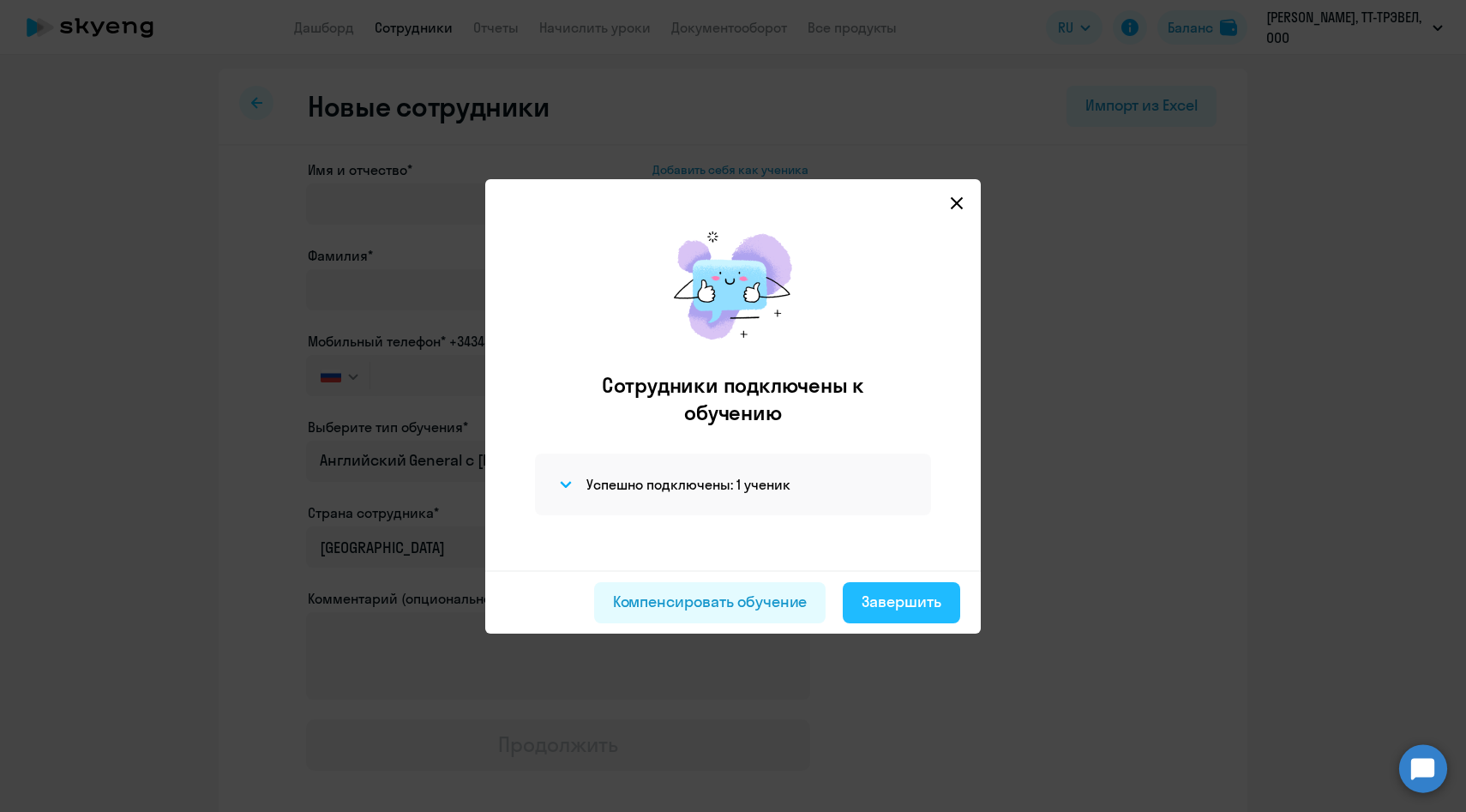
click at [925, 604] on div "Завершить" at bounding box center [901, 602] width 80 height 23
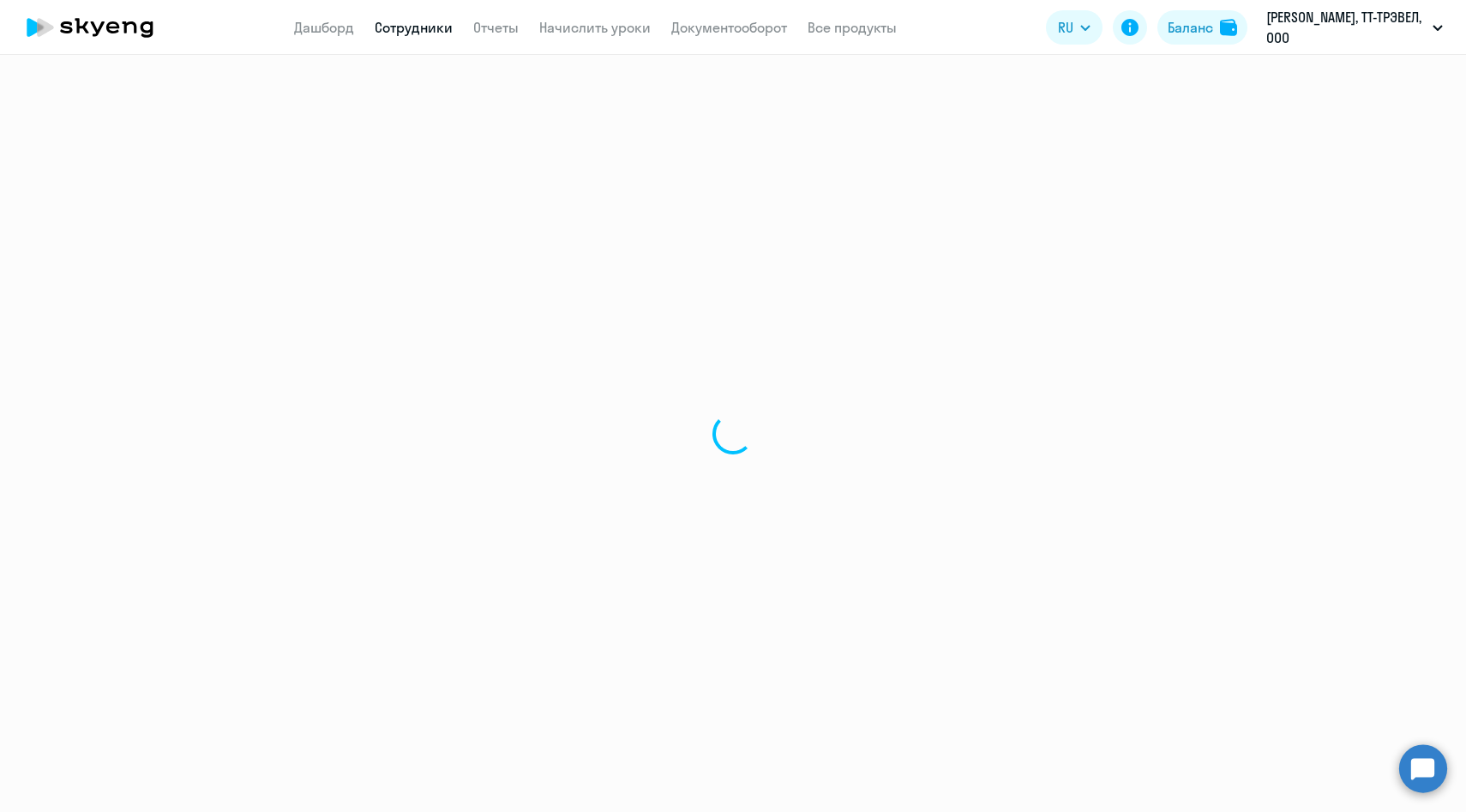
select select "30"
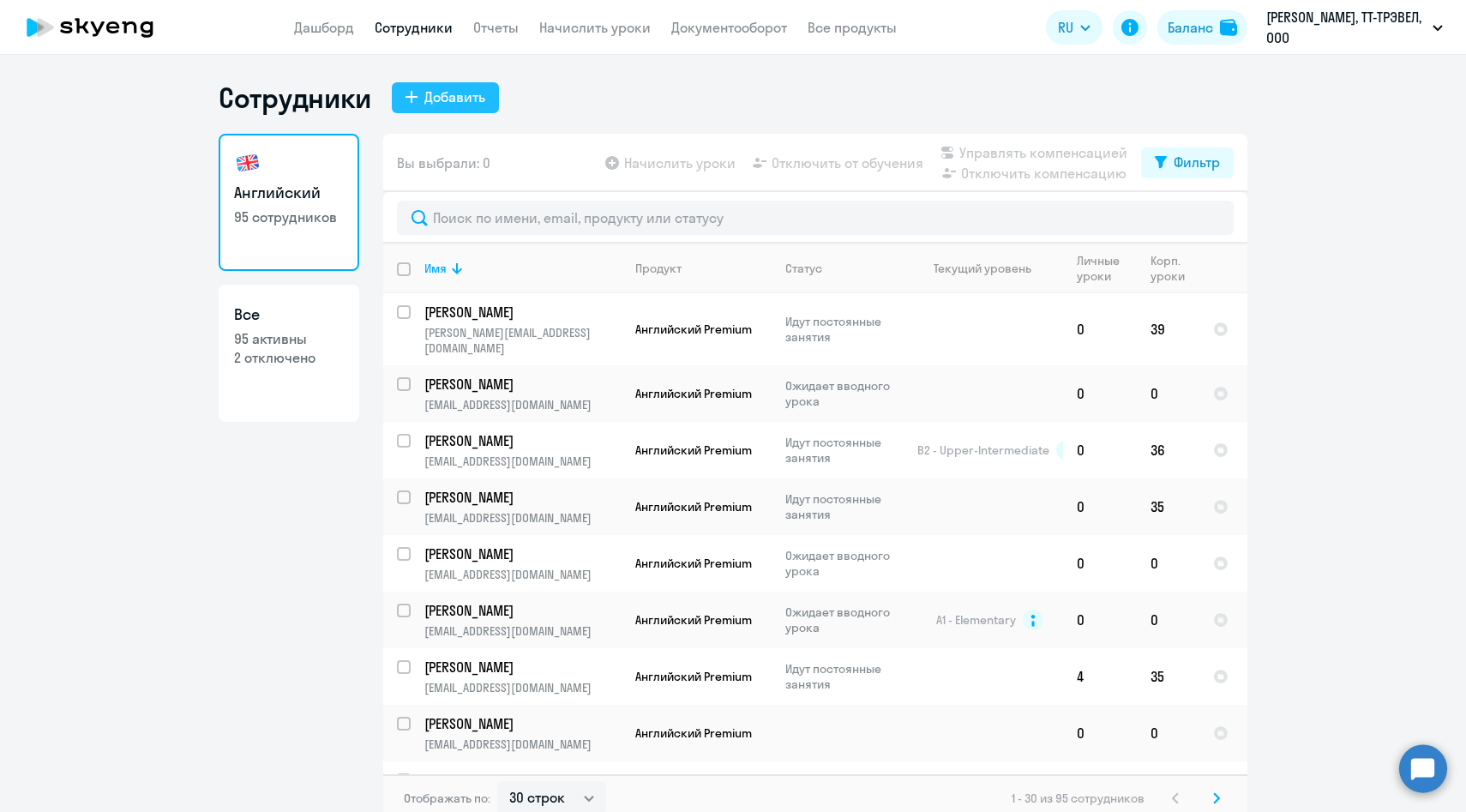
click at [467, 90] on div "Добавить" at bounding box center [455, 96] width 61 height 21
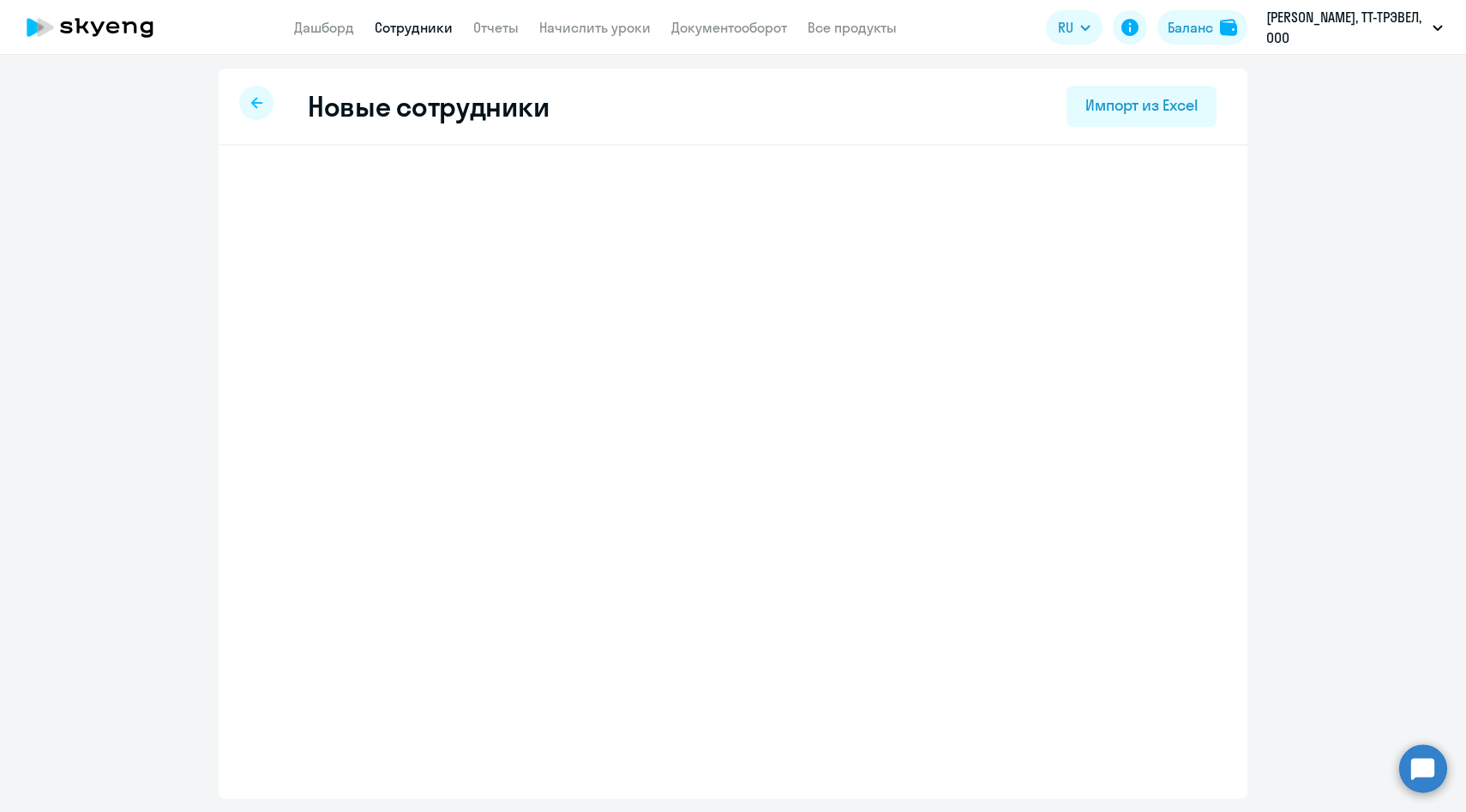
select select "english_adult_native_speaker"
select select "3"
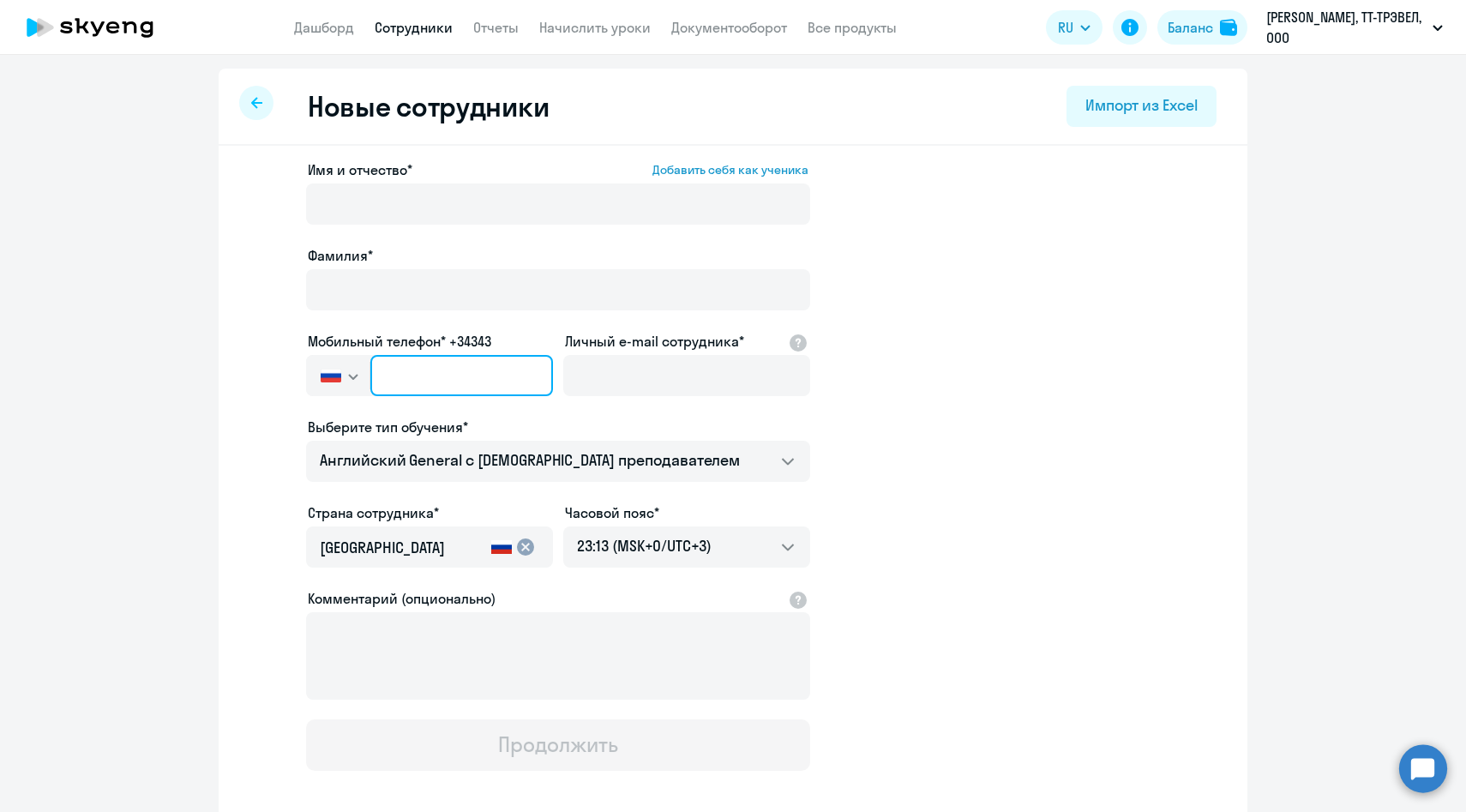
click at [440, 380] on input "text" at bounding box center [461, 375] width 183 height 41
paste input "[PHONE_NUMBER]"
type input "[PHONE_NUMBER]"
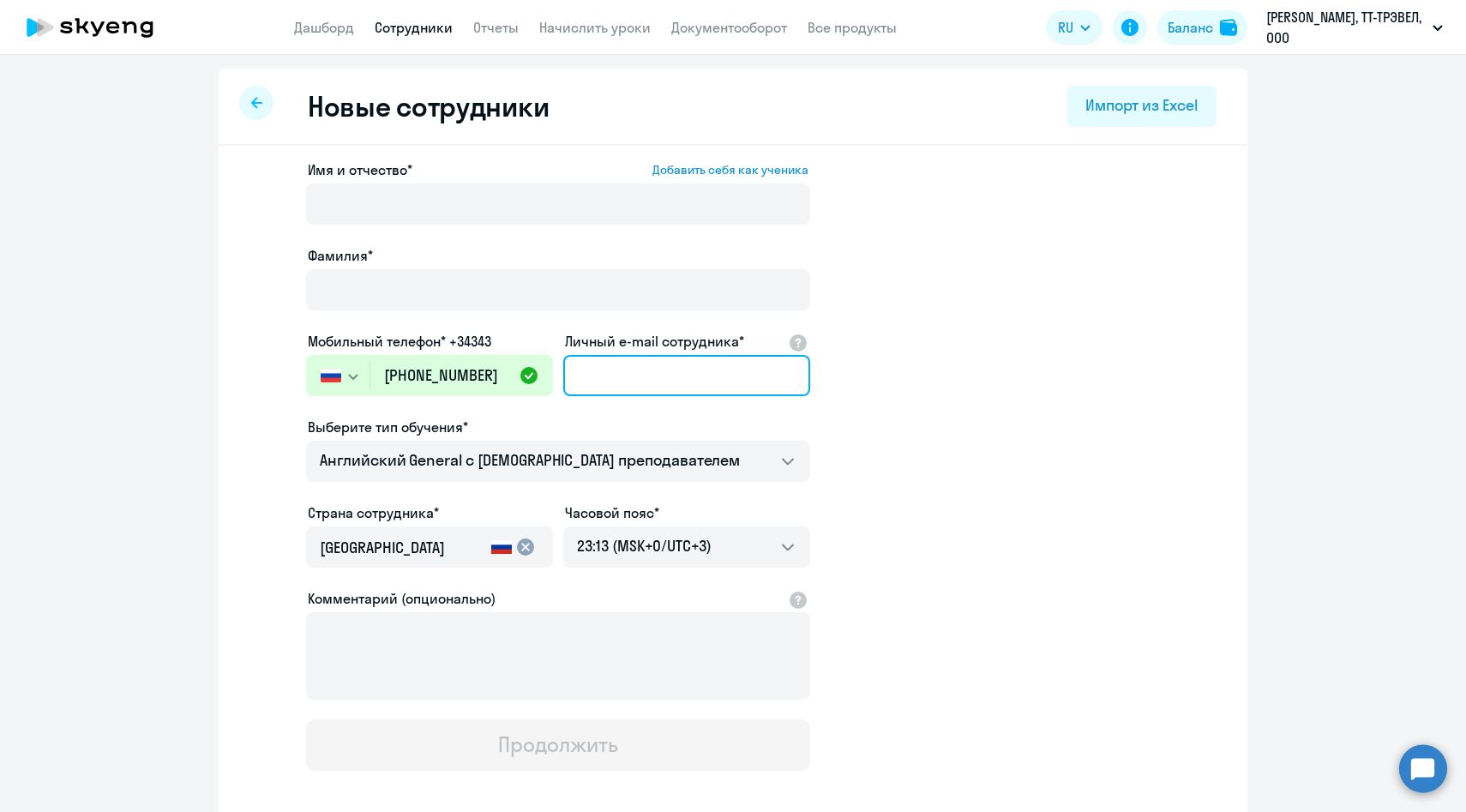
click at [605, 386] on input "Личный e-mail сотрудника*" at bounding box center [687, 375] width 247 height 41
paste input "[EMAIL_ADDRESS][DOMAIN_NAME]"
type input "[EMAIL_ADDRESS][DOMAIN_NAME]"
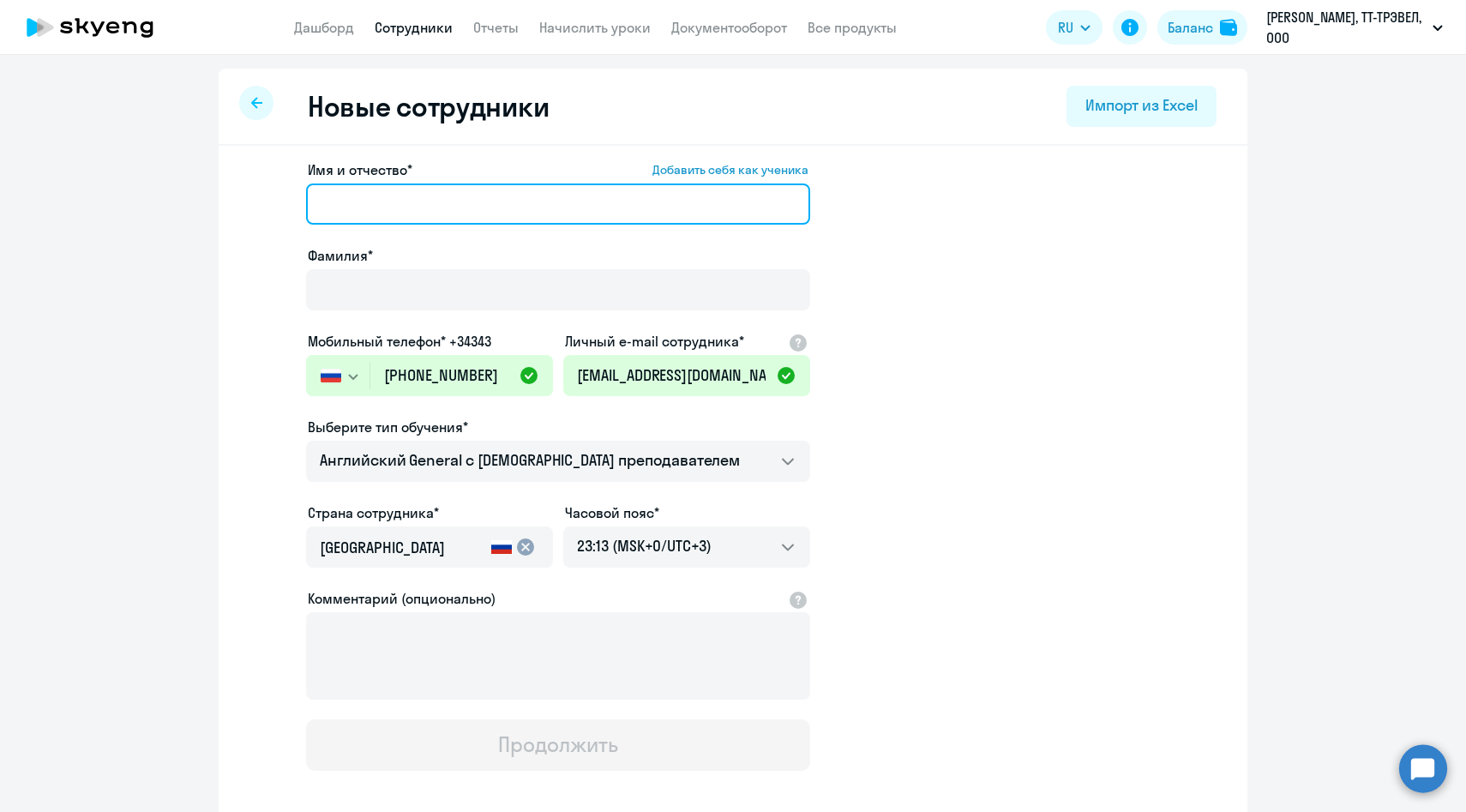
click at [437, 215] on input "Имя и отчество* Добавить себя как ученика" at bounding box center [558, 204] width 504 height 41
paste input "[PERSON_NAME]"
drag, startPoint x: 381, startPoint y: 203, endPoint x: 227, endPoint y: 201, distance: 154.0
click at [227, 201] on div "Имя и отчество* Добавить себя как ученика [PERSON_NAME]* Мобильный телефон* +34…" at bounding box center [732, 522] width 1029 height 754
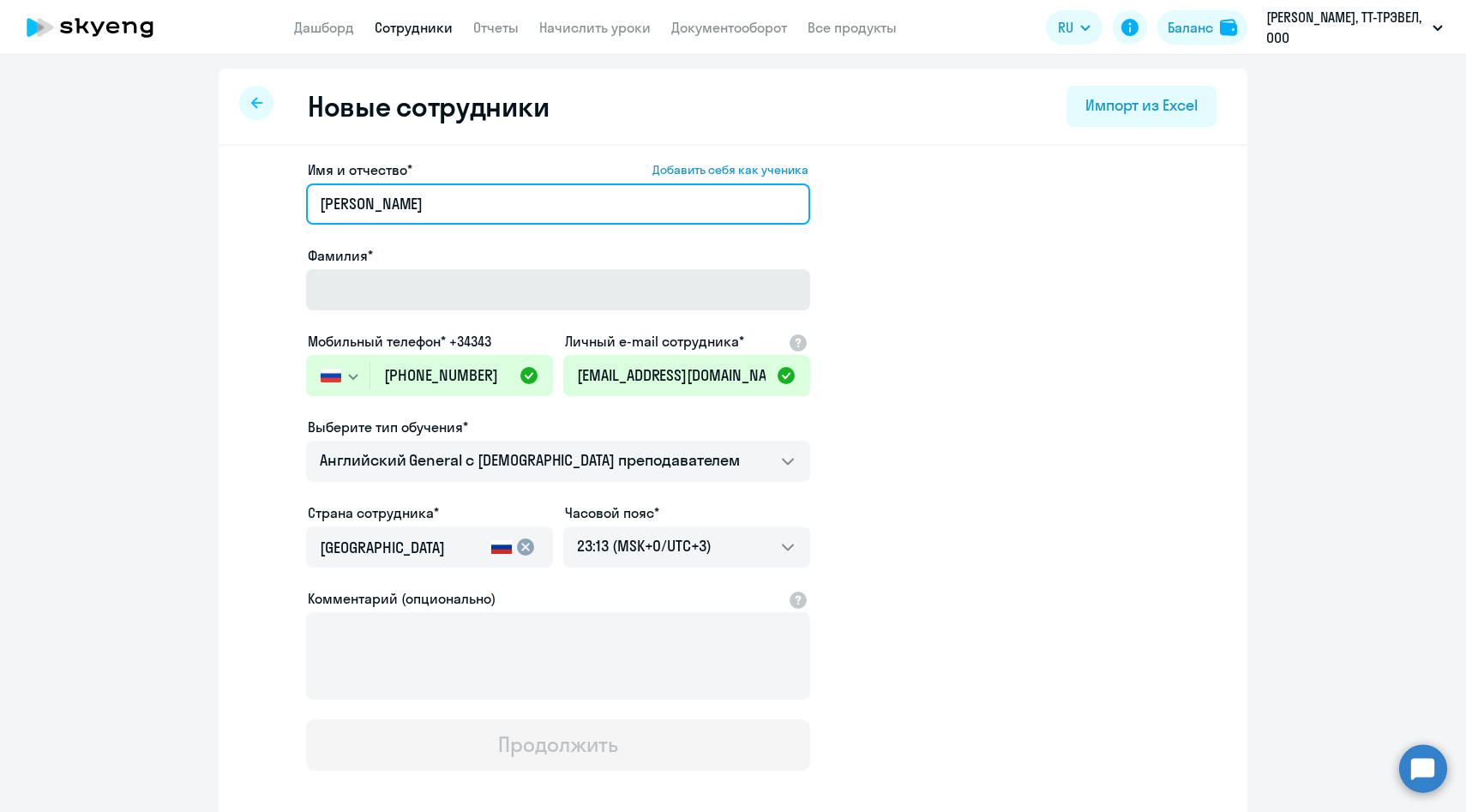
type input "[PERSON_NAME]"
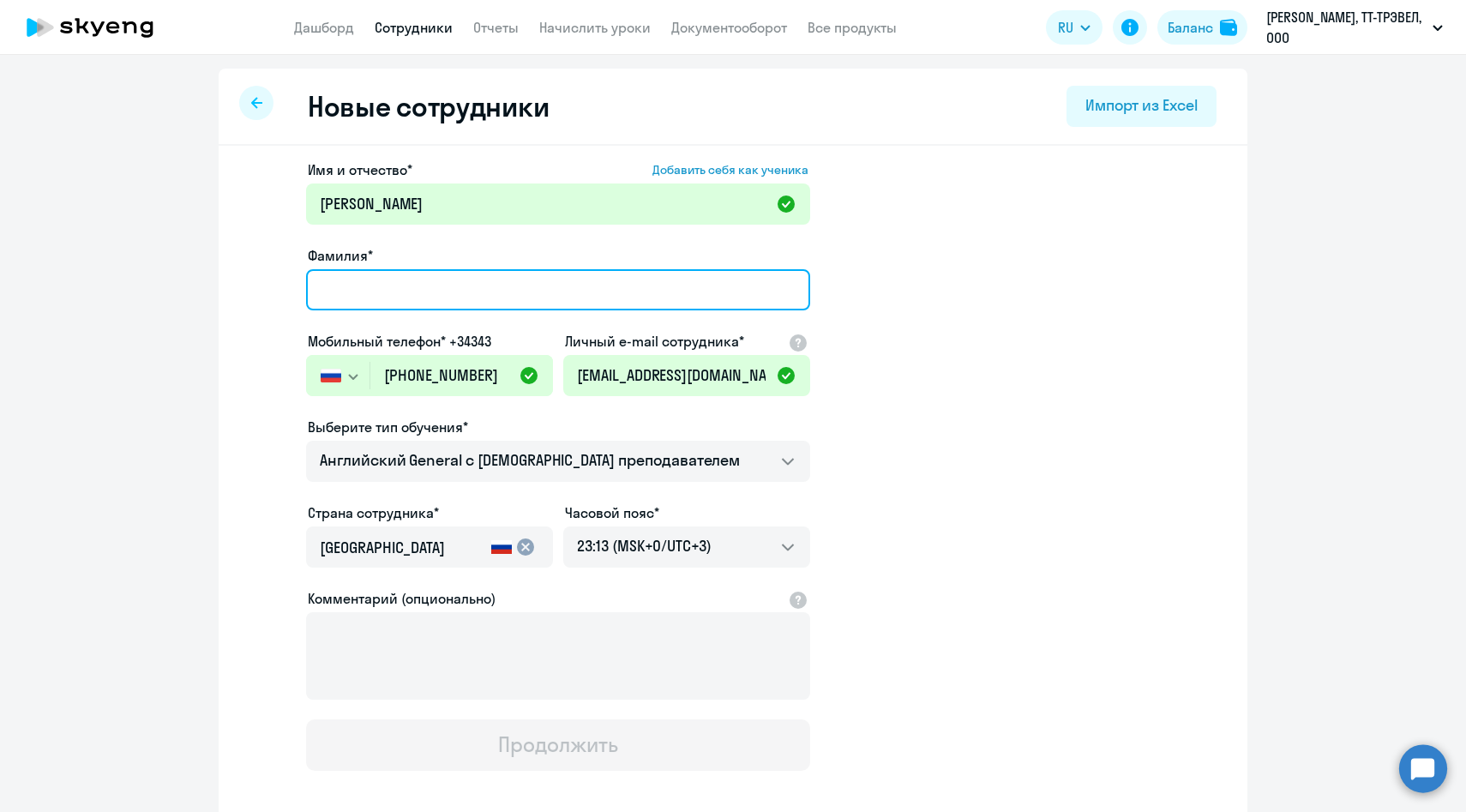
click at [377, 296] on input "Фамилия*" at bounding box center [558, 289] width 504 height 41
paste input "Аглямов"
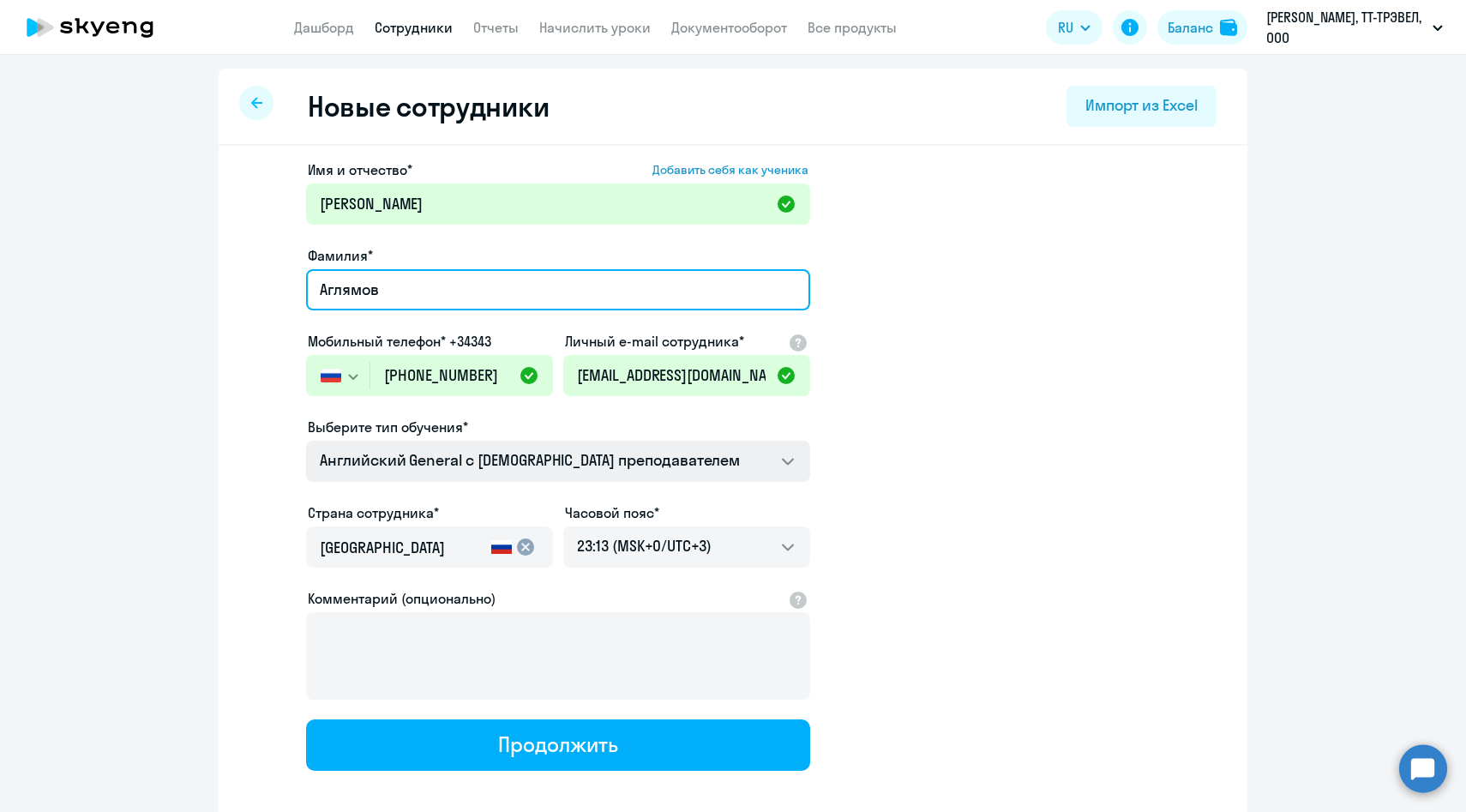
type input "Аглямов"
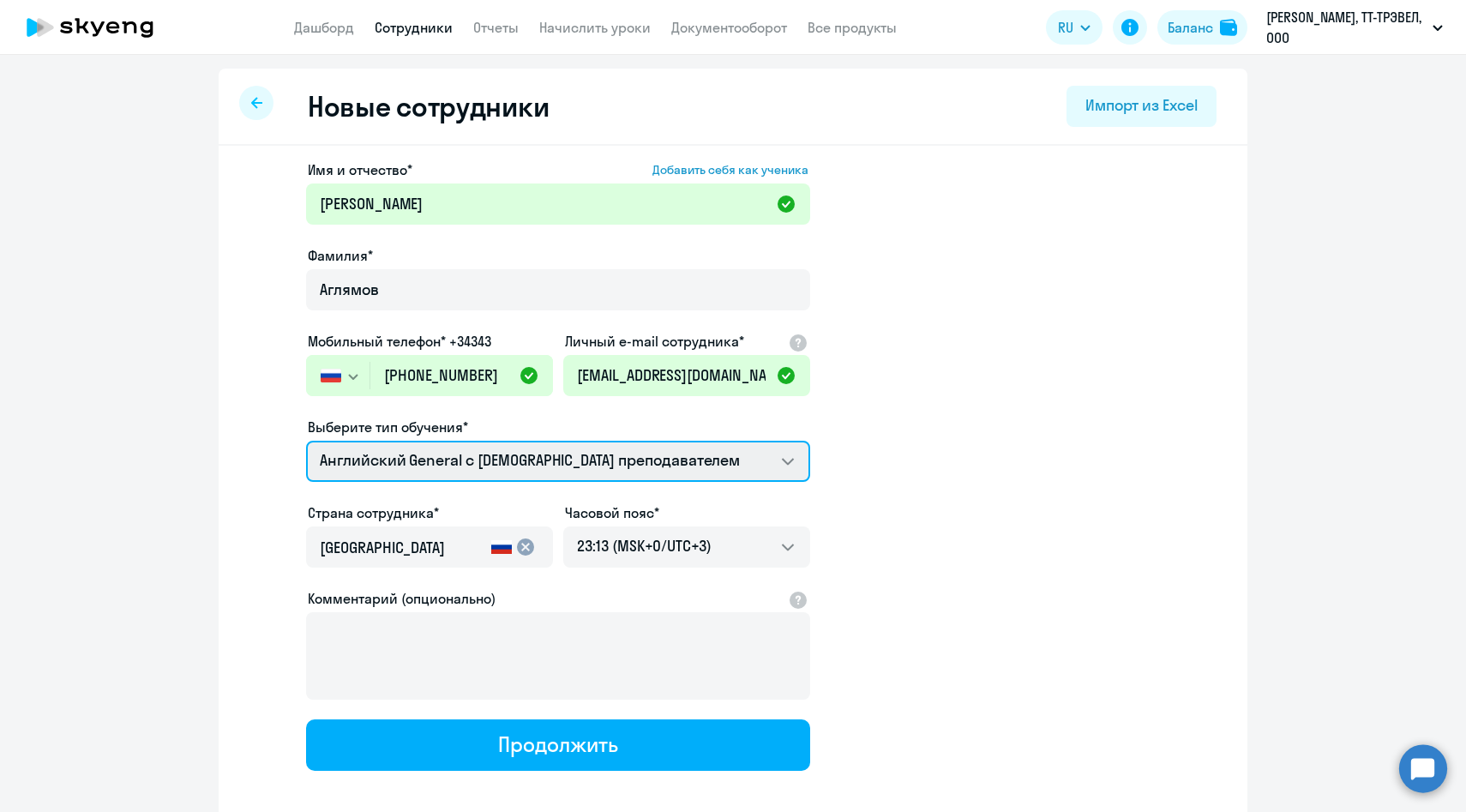
click at [356, 449] on select "Английский General с [DEMOGRAPHIC_DATA] преподавателем Премиум [DEMOGRAPHIC_DAT…" at bounding box center [558, 461] width 504 height 41
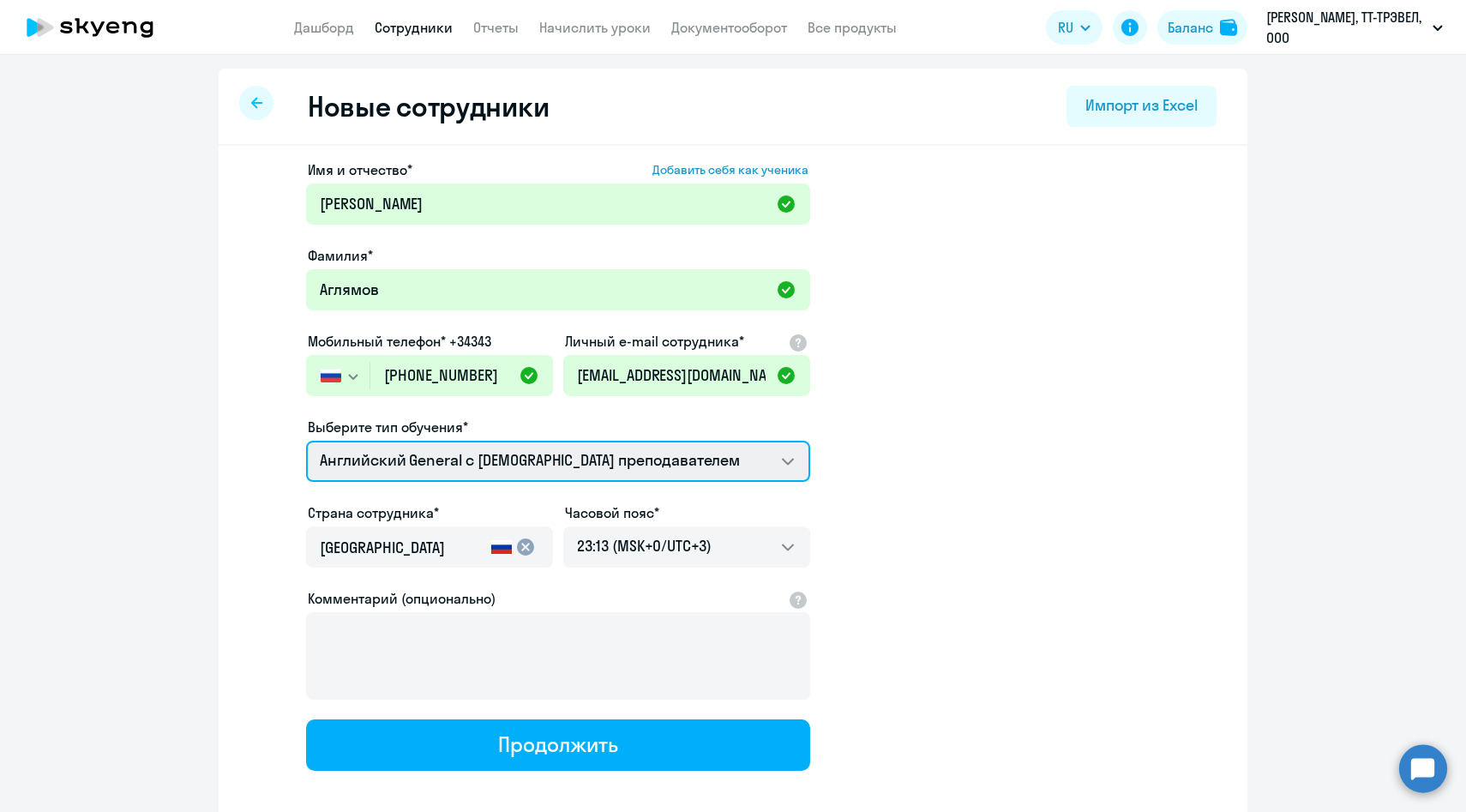
select select "english_adult_not_native_speaker_premium"
click at [306, 441] on select "Английский General с [DEMOGRAPHIC_DATA] преподавателем Премиум [DEMOGRAPHIC_DAT…" at bounding box center [558, 461] width 504 height 41
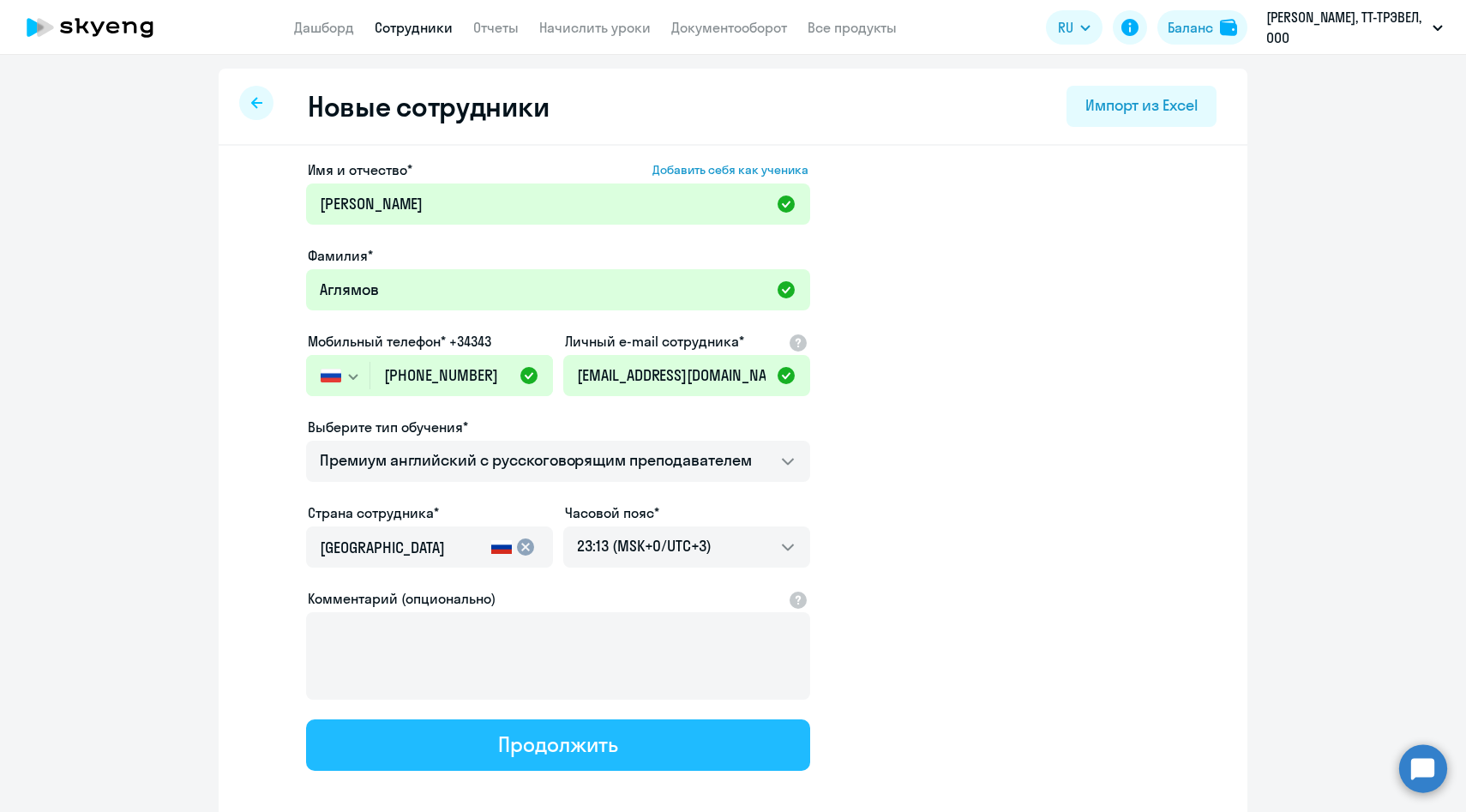
click at [398, 735] on button "Продолжить" at bounding box center [558, 745] width 504 height 52
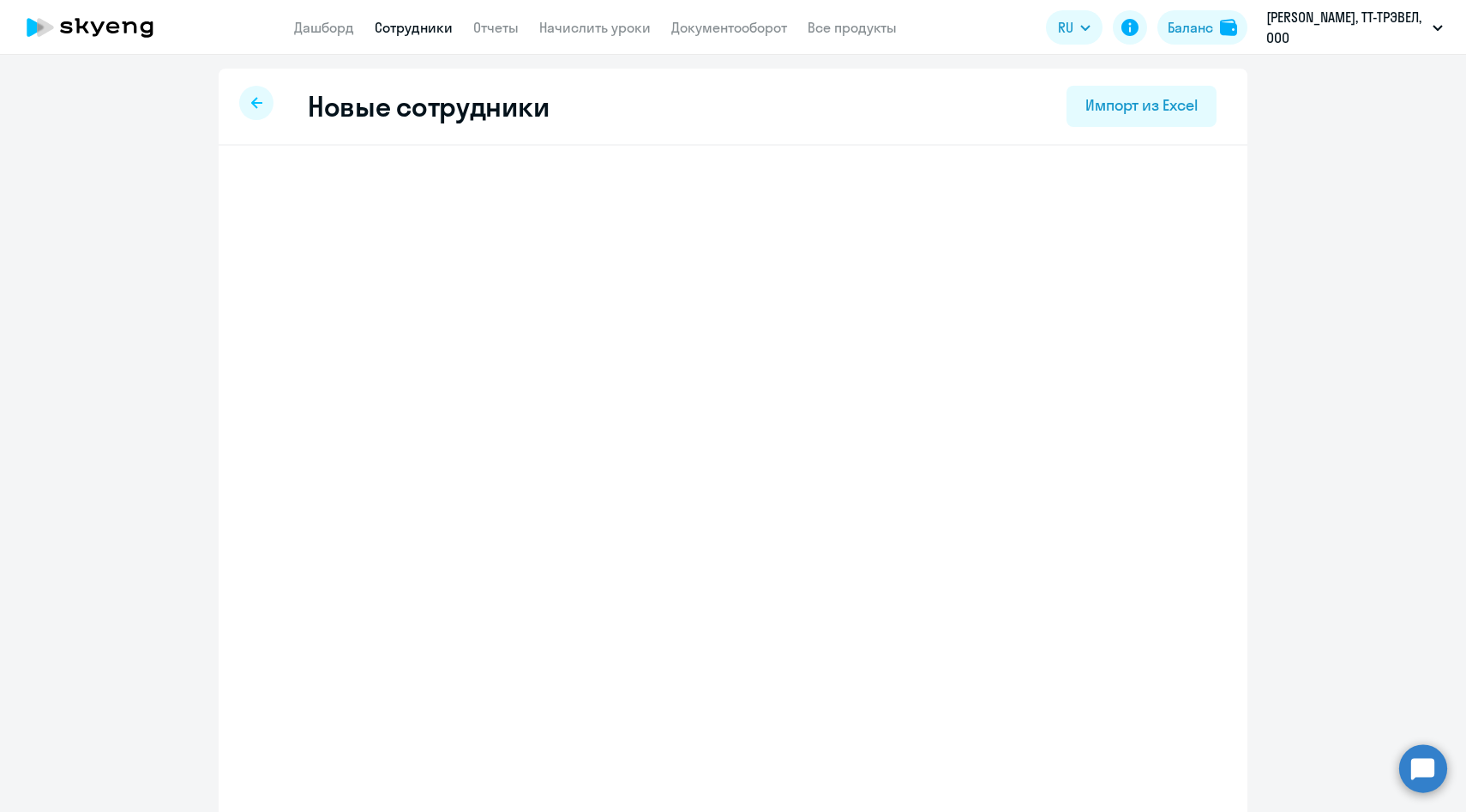
select select "english_adult_not_native_speaker_premium"
select select "3"
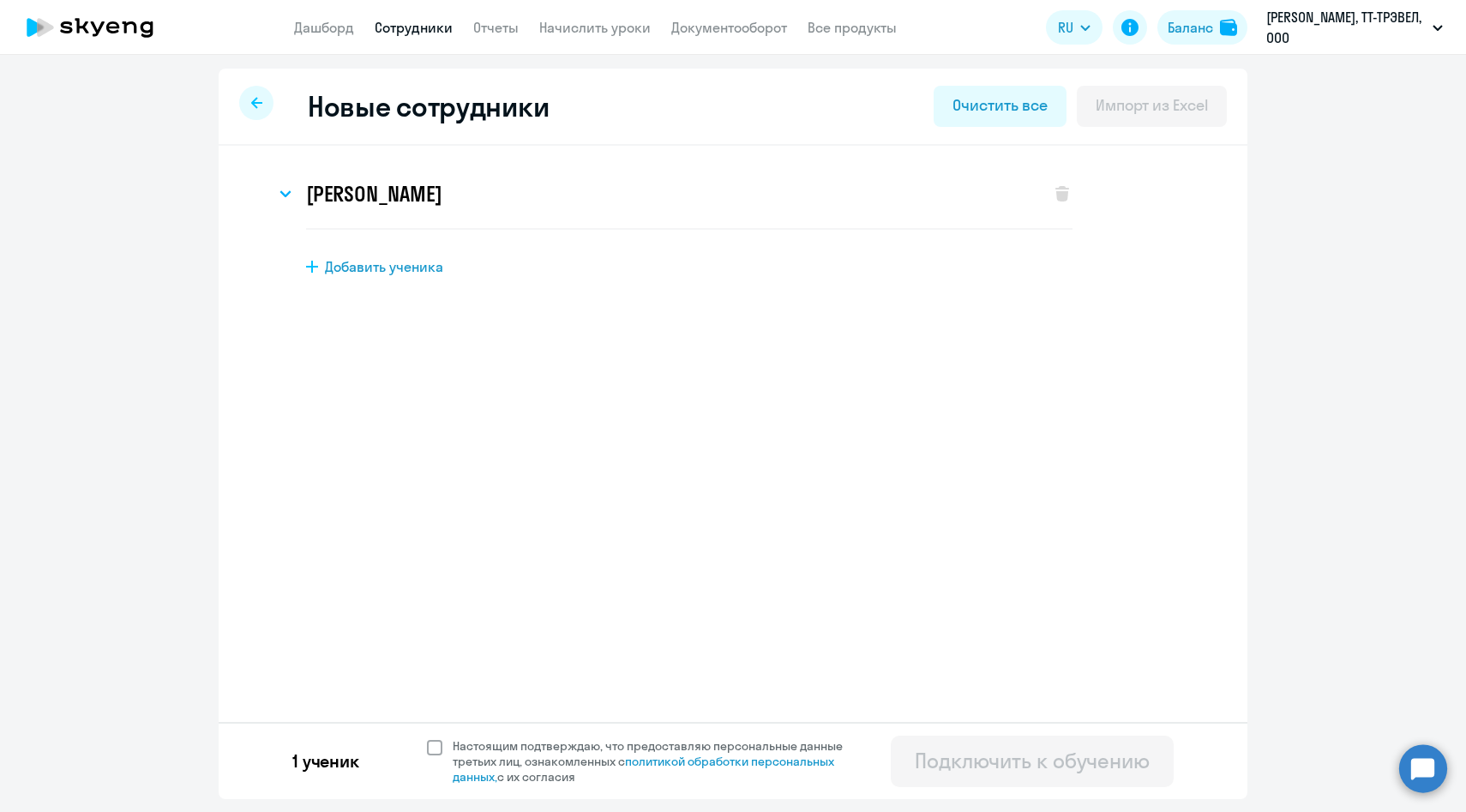
click at [454, 747] on span "Настоящим подтверждаю, что предоставляю персональные данные третьих лиц, ознако…" at bounding box center [658, 761] width 411 height 46
click at [427, 738] on input "Настоящим подтверждаю, что предоставляю персональные данные третьих лиц, ознако…" at bounding box center [427, 737] width 1 height 1
checkbox input "true"
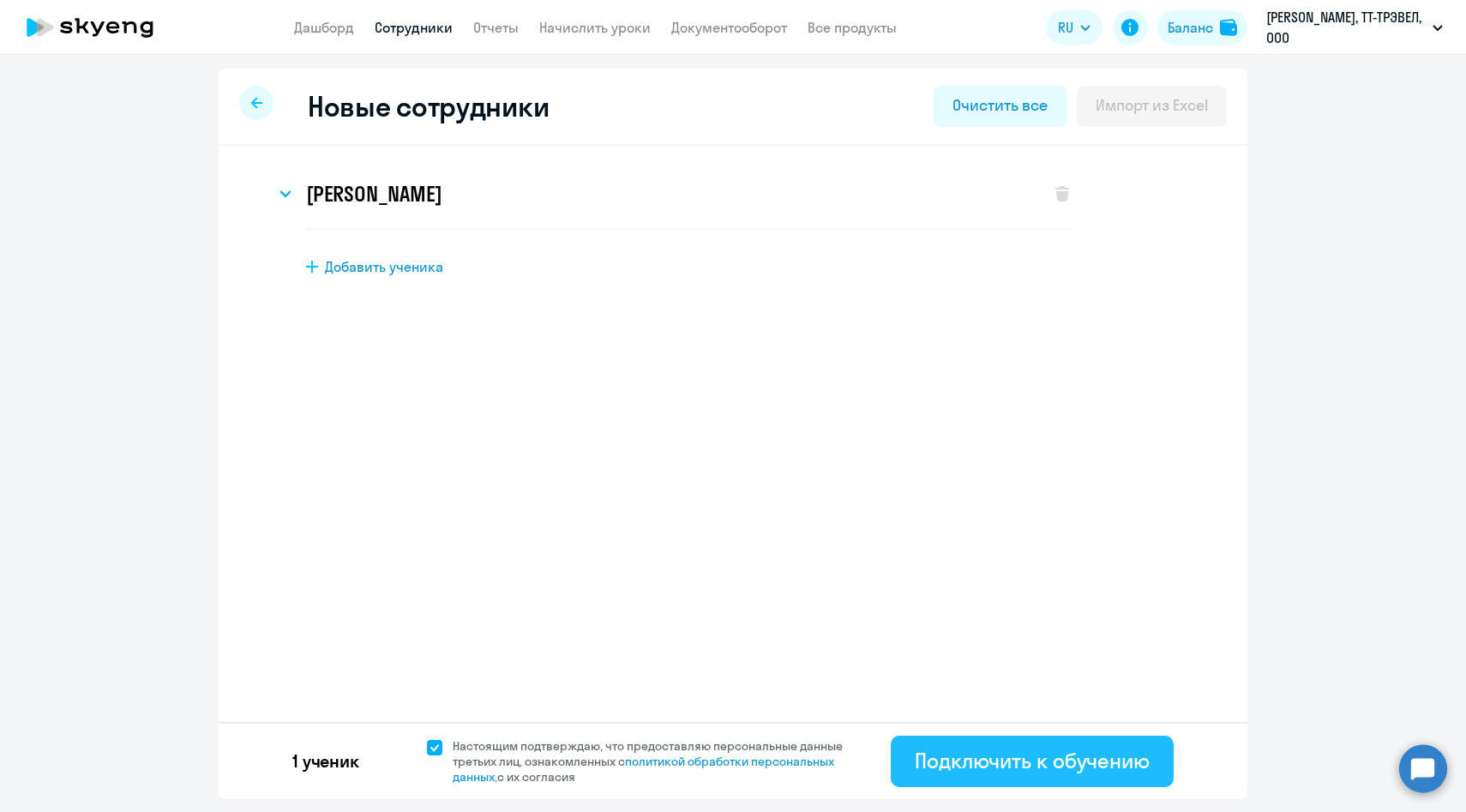
click at [962, 768] on div "Подключить к обучению" at bounding box center [1032, 760] width 235 height 27
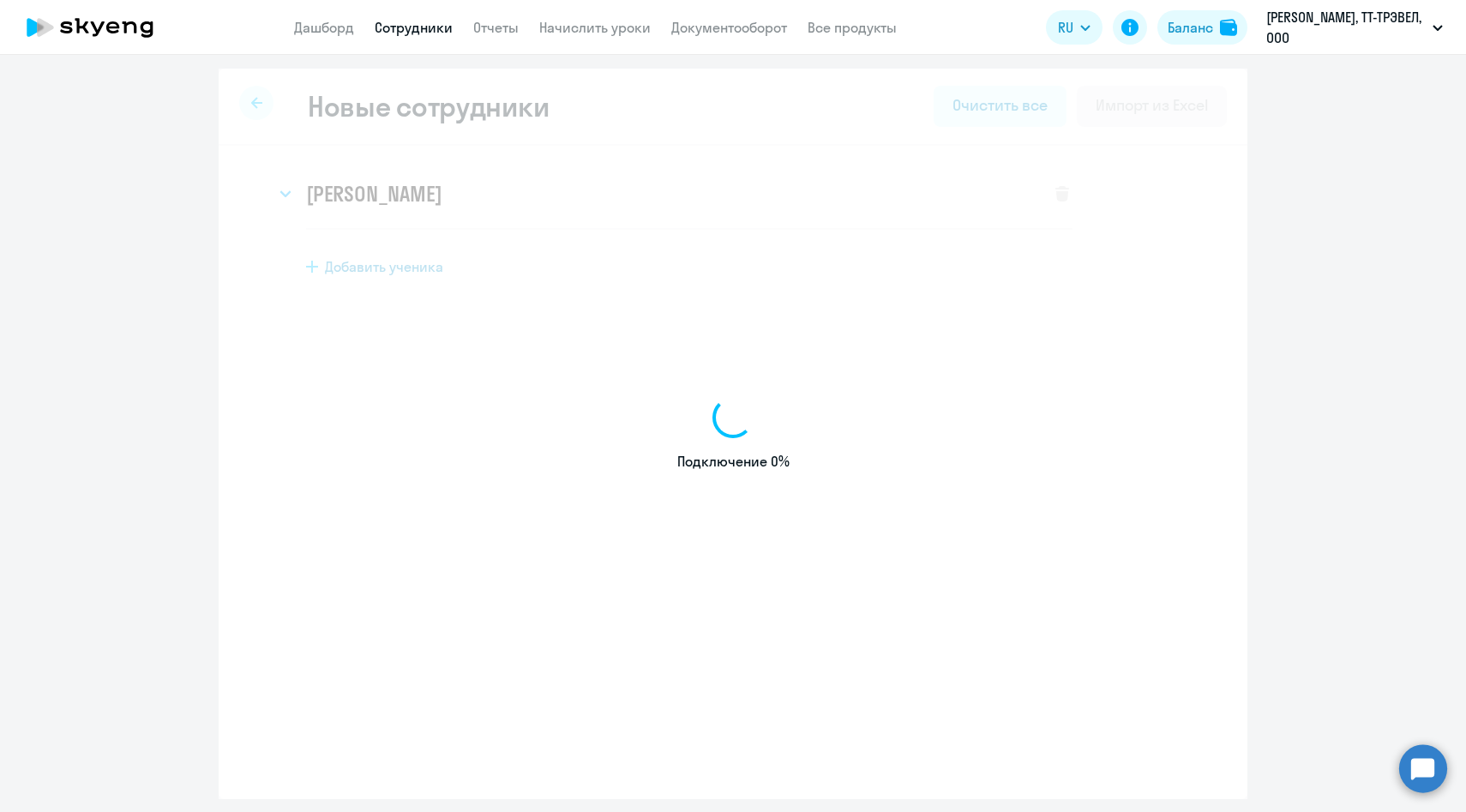
select select "english_adult_native_speaker"
select select "3"
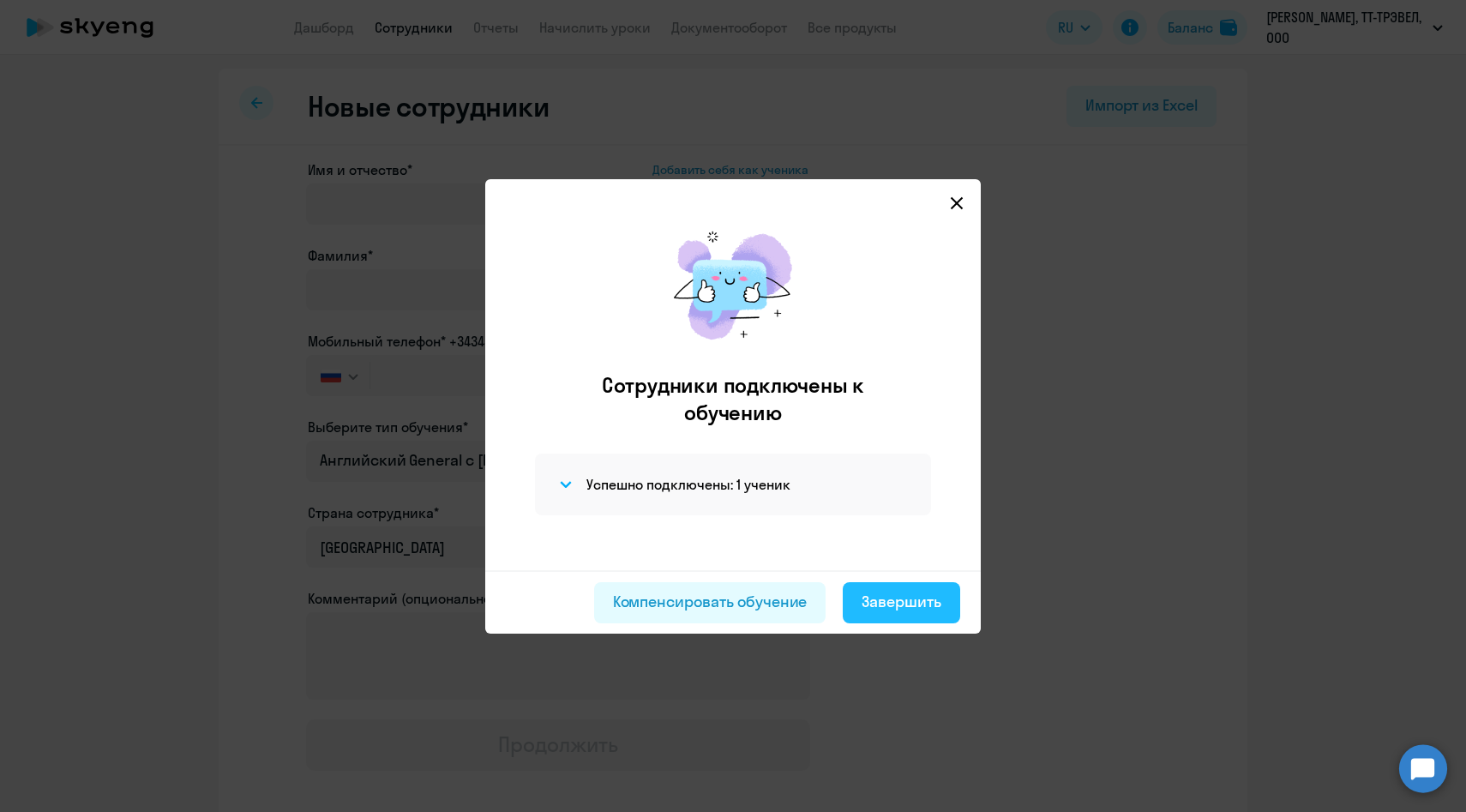
click at [899, 583] on button "Завершить" at bounding box center [901, 602] width 117 height 41
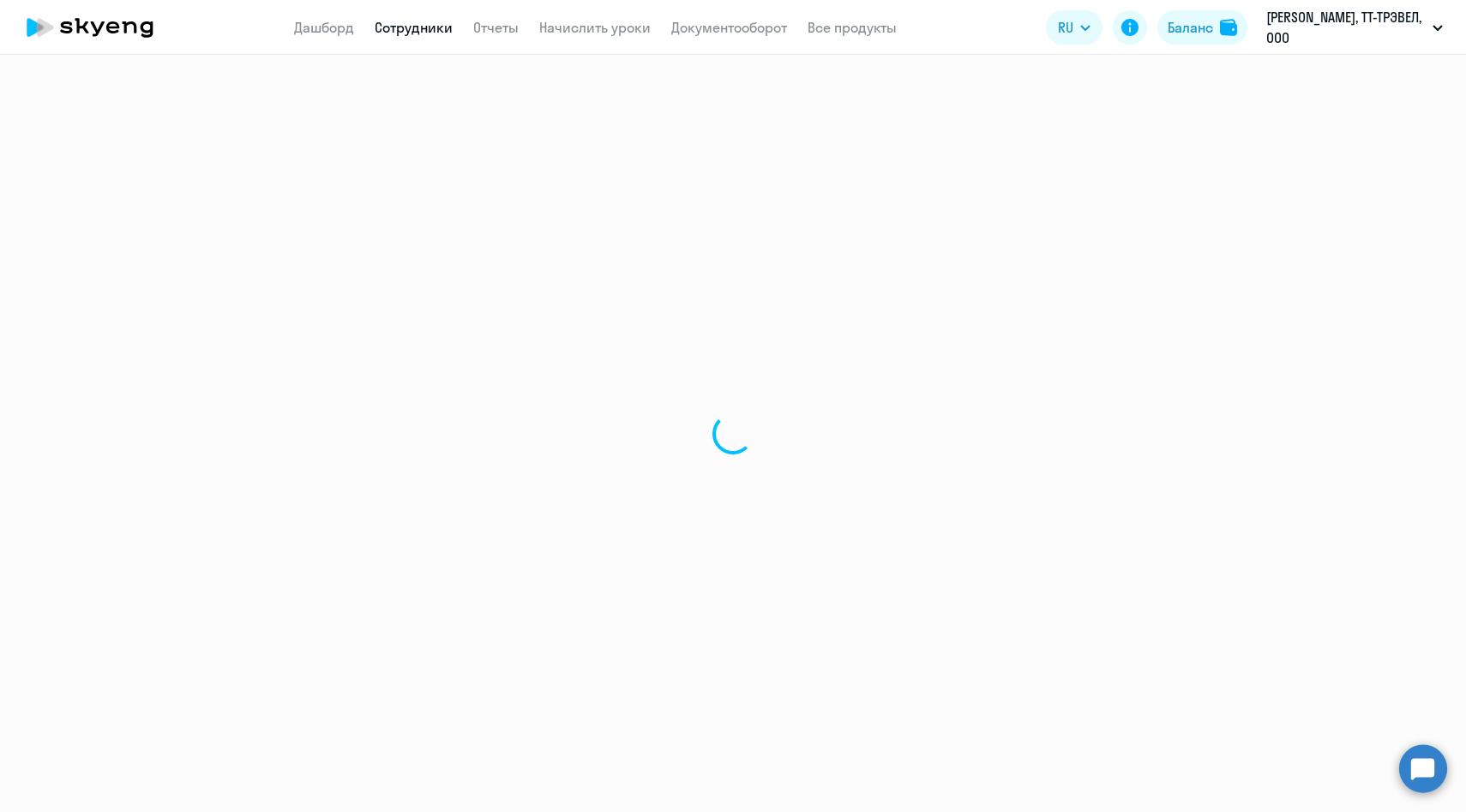
select select "30"
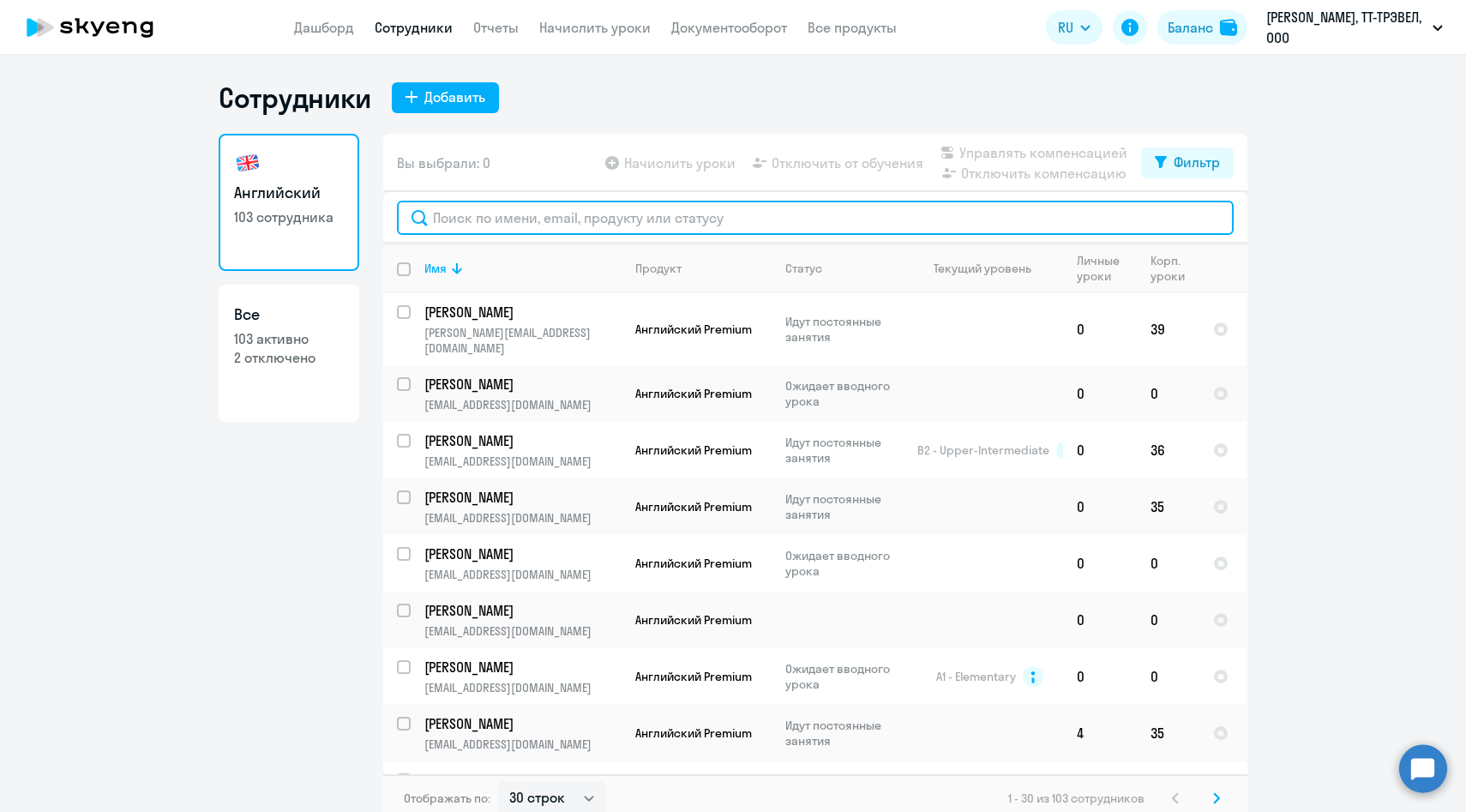
click at [558, 216] on input "text" at bounding box center [816, 218] width 837 height 35
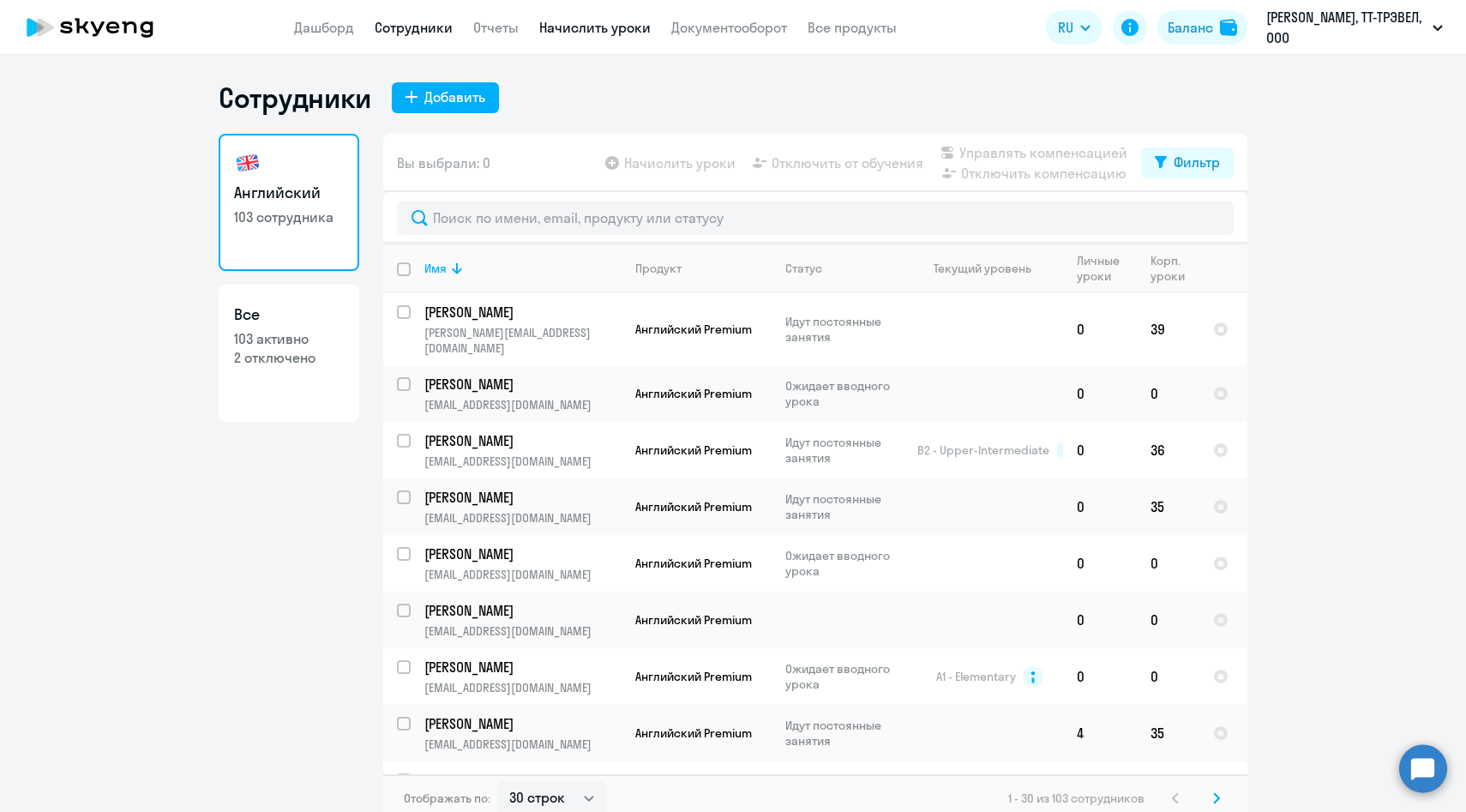
click at [576, 27] on link "Начислить уроки" at bounding box center [595, 27] width 112 height 17
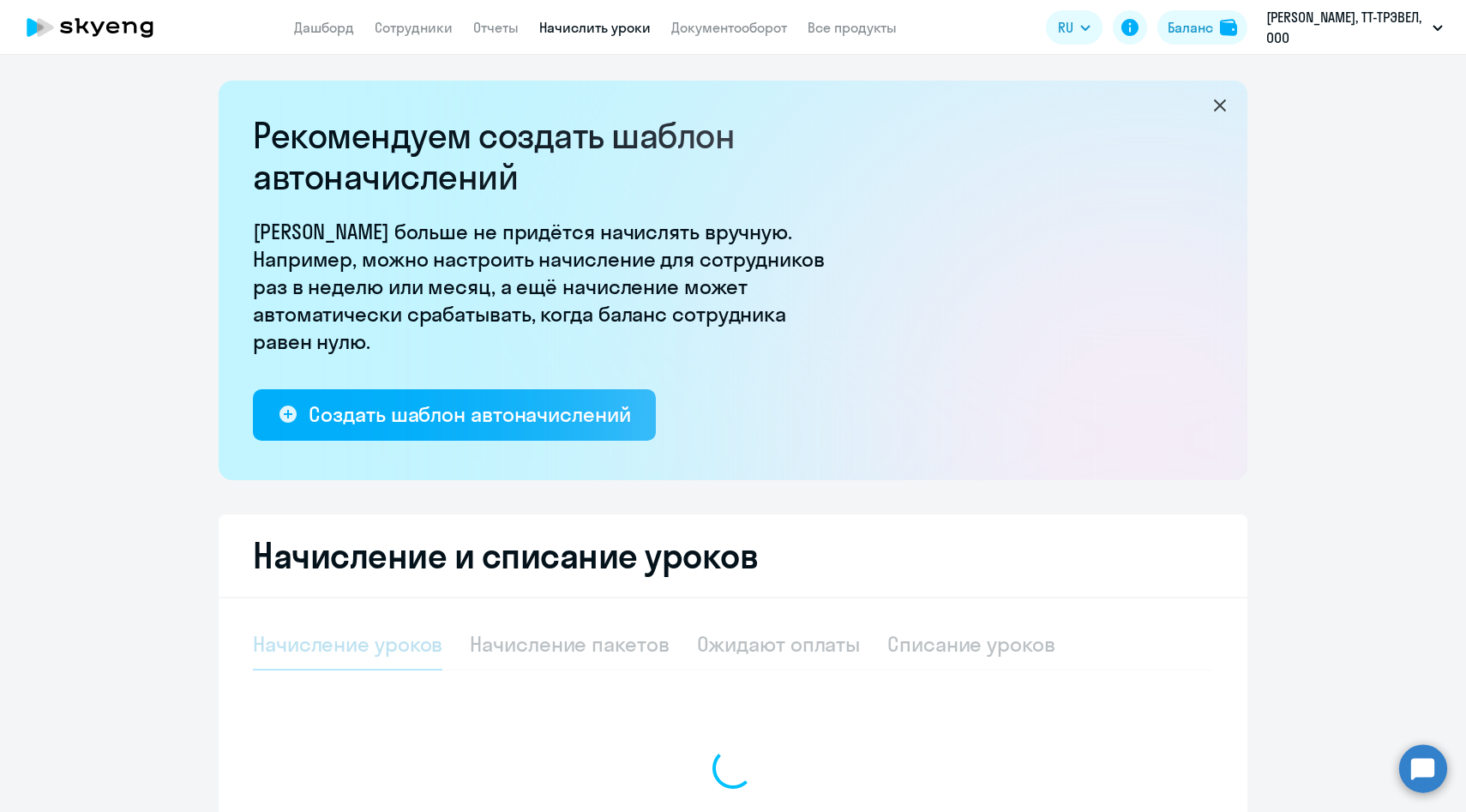
select select "10"
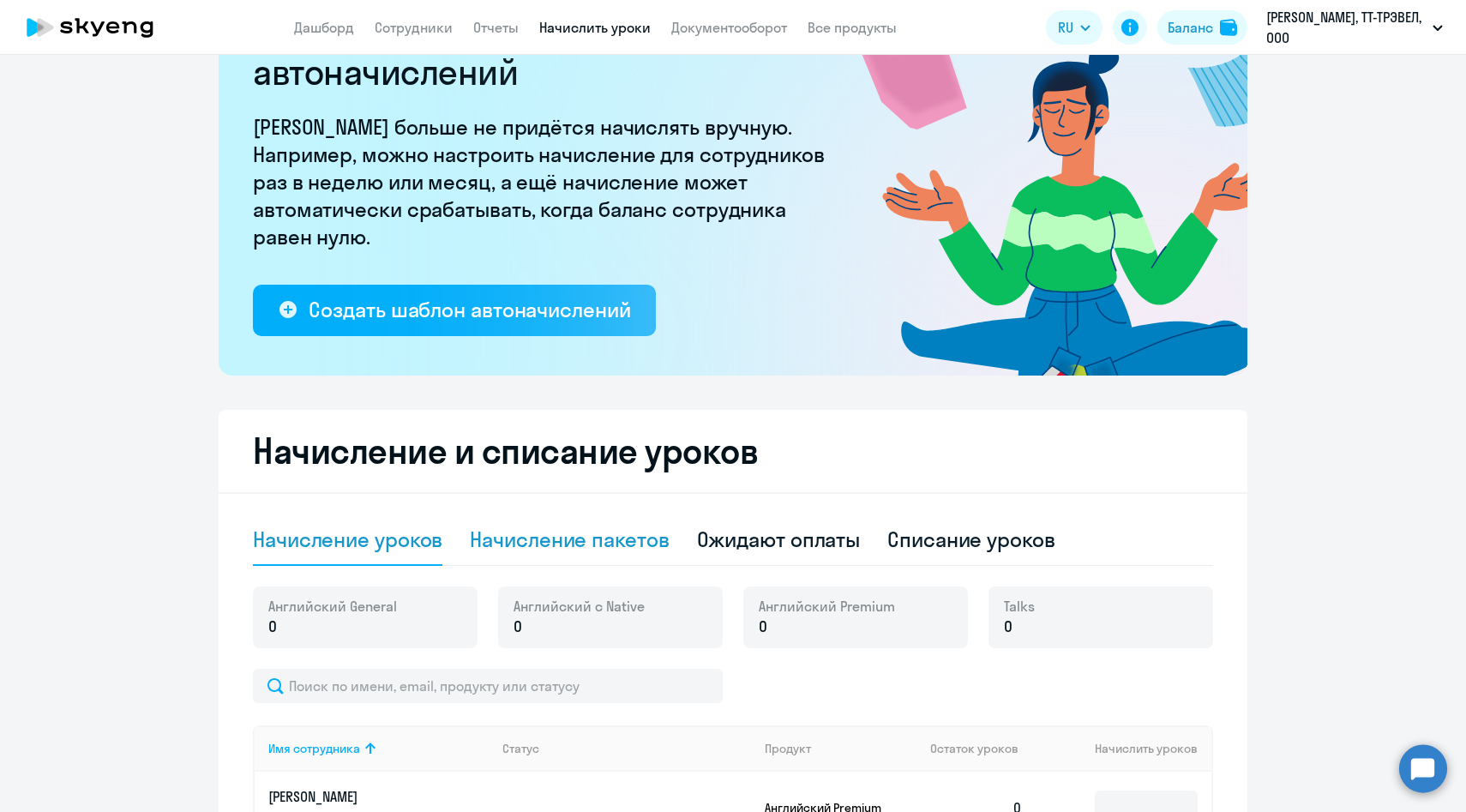
scroll to position [371, 0]
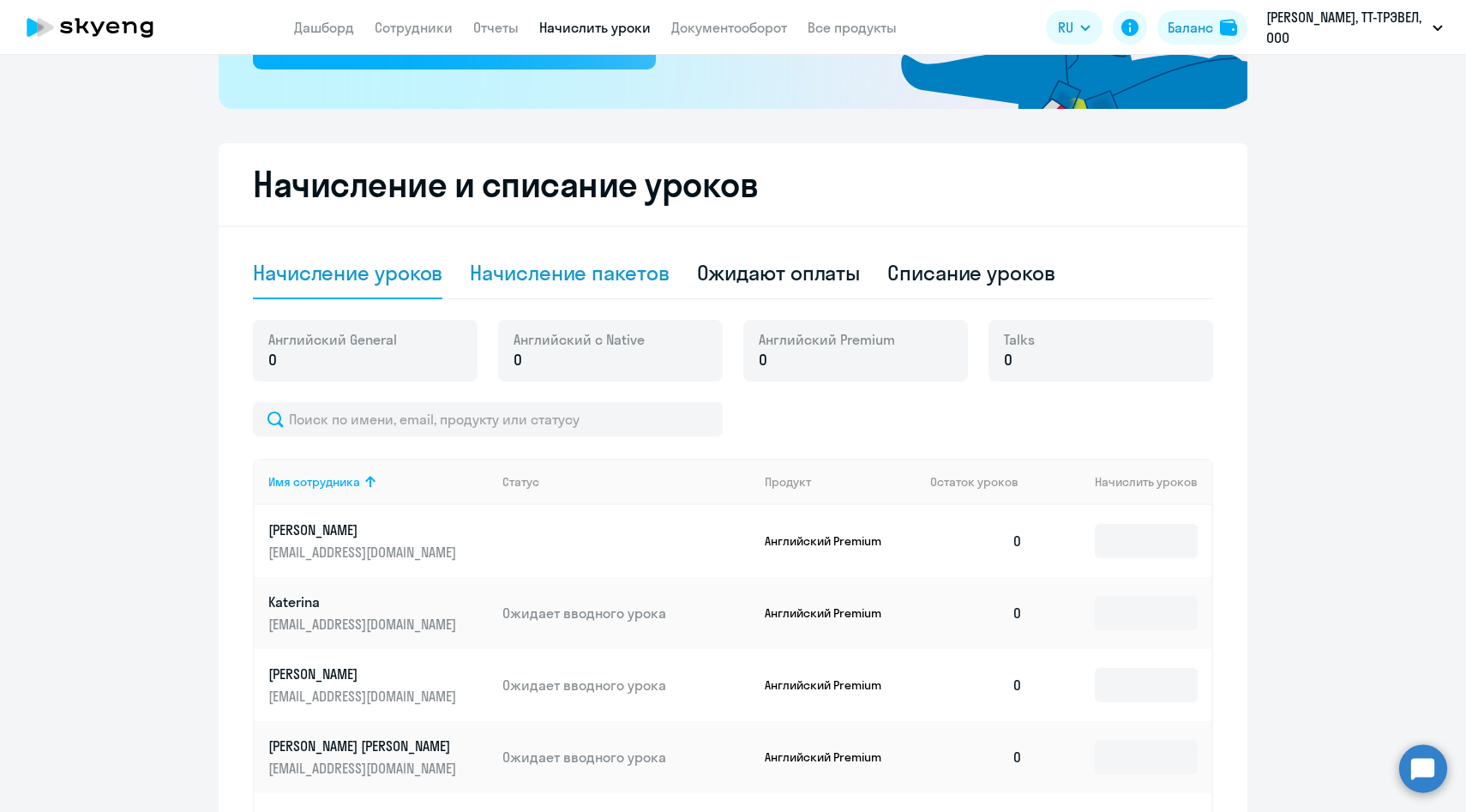
click at [583, 271] on div "Начисление пакетов" at bounding box center [569, 273] width 199 height 27
select select "10"
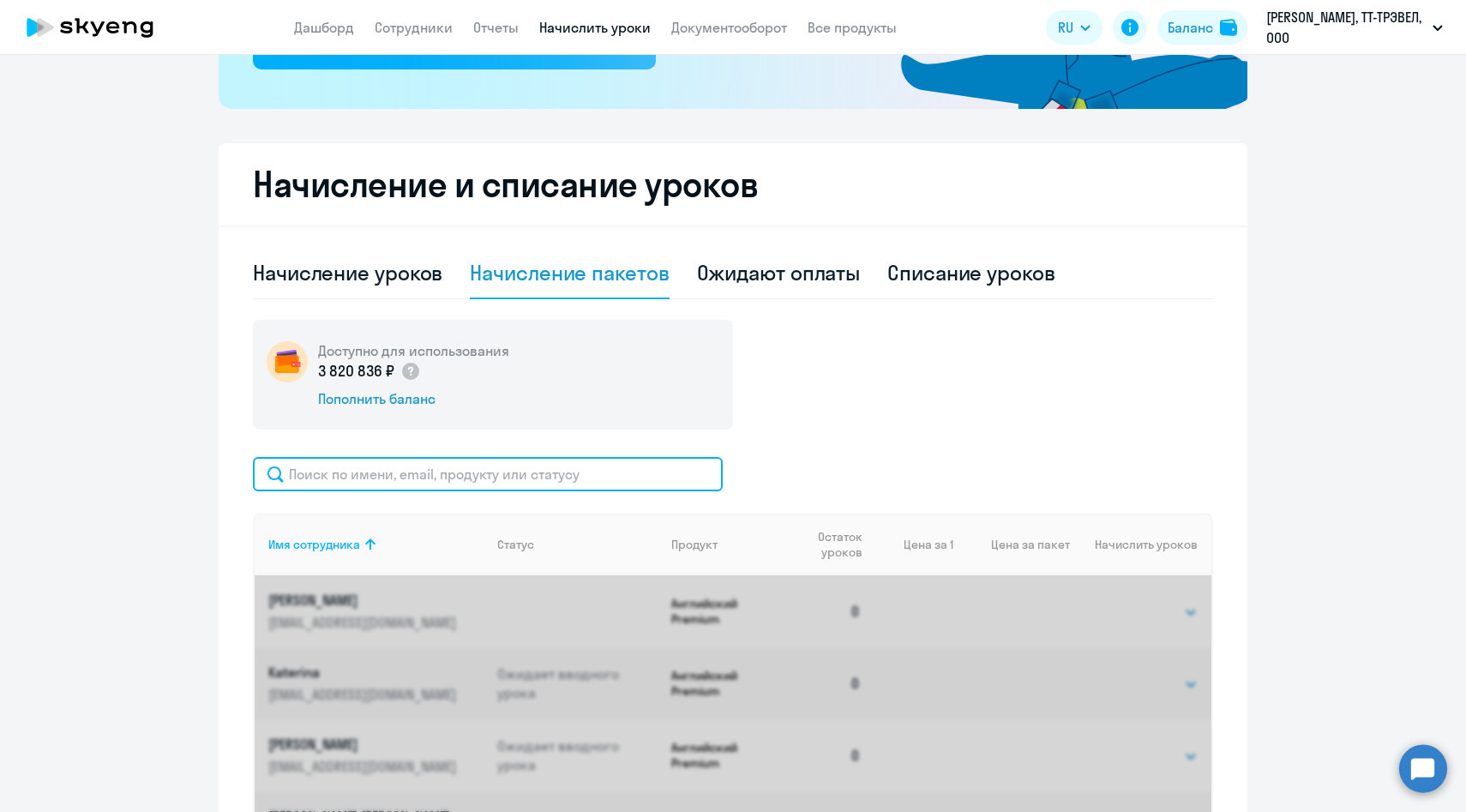
click at [496, 473] on input "text" at bounding box center [487, 475] width 470 height 35
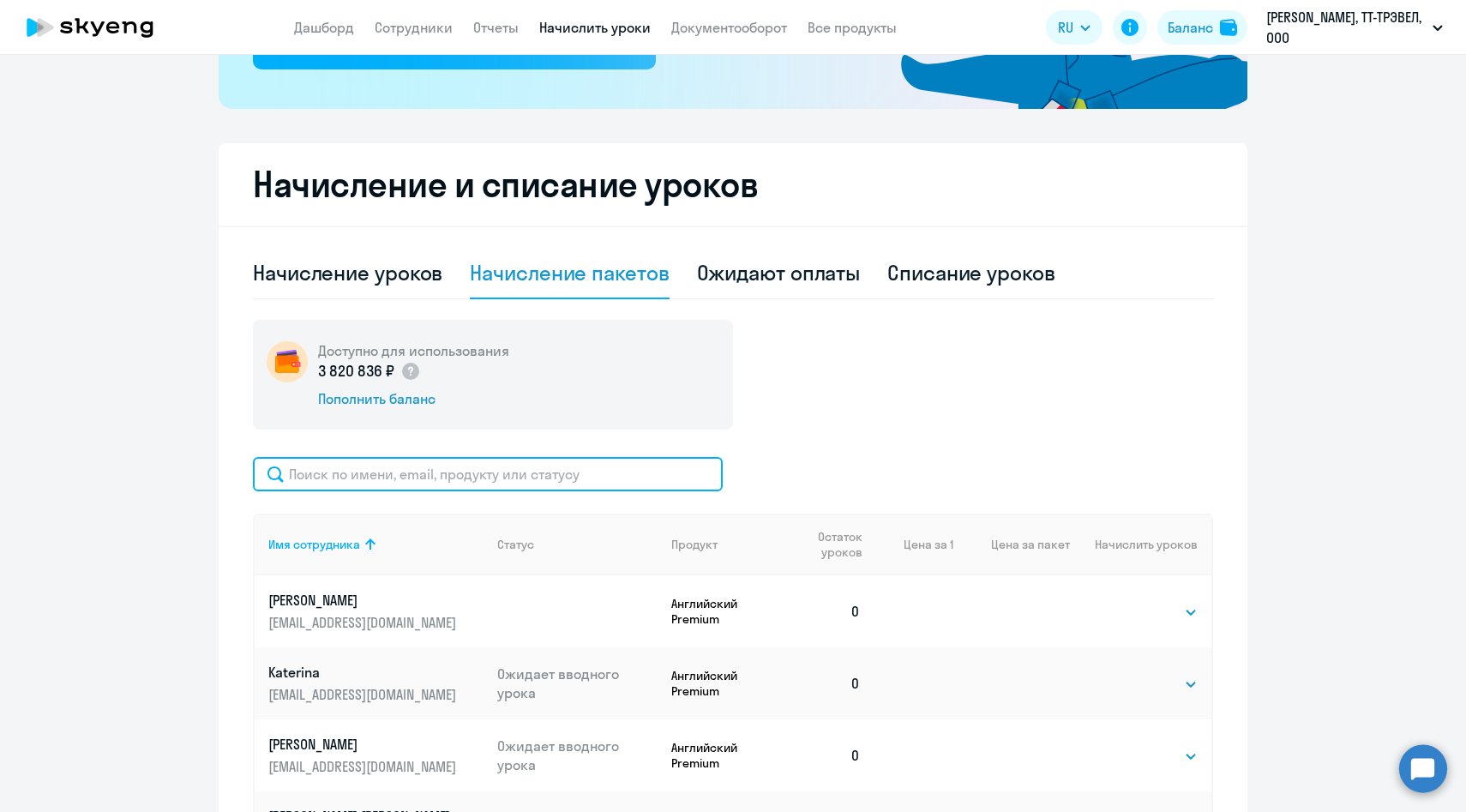
paste input "[EMAIL_ADDRESS][DOMAIN_NAME]"
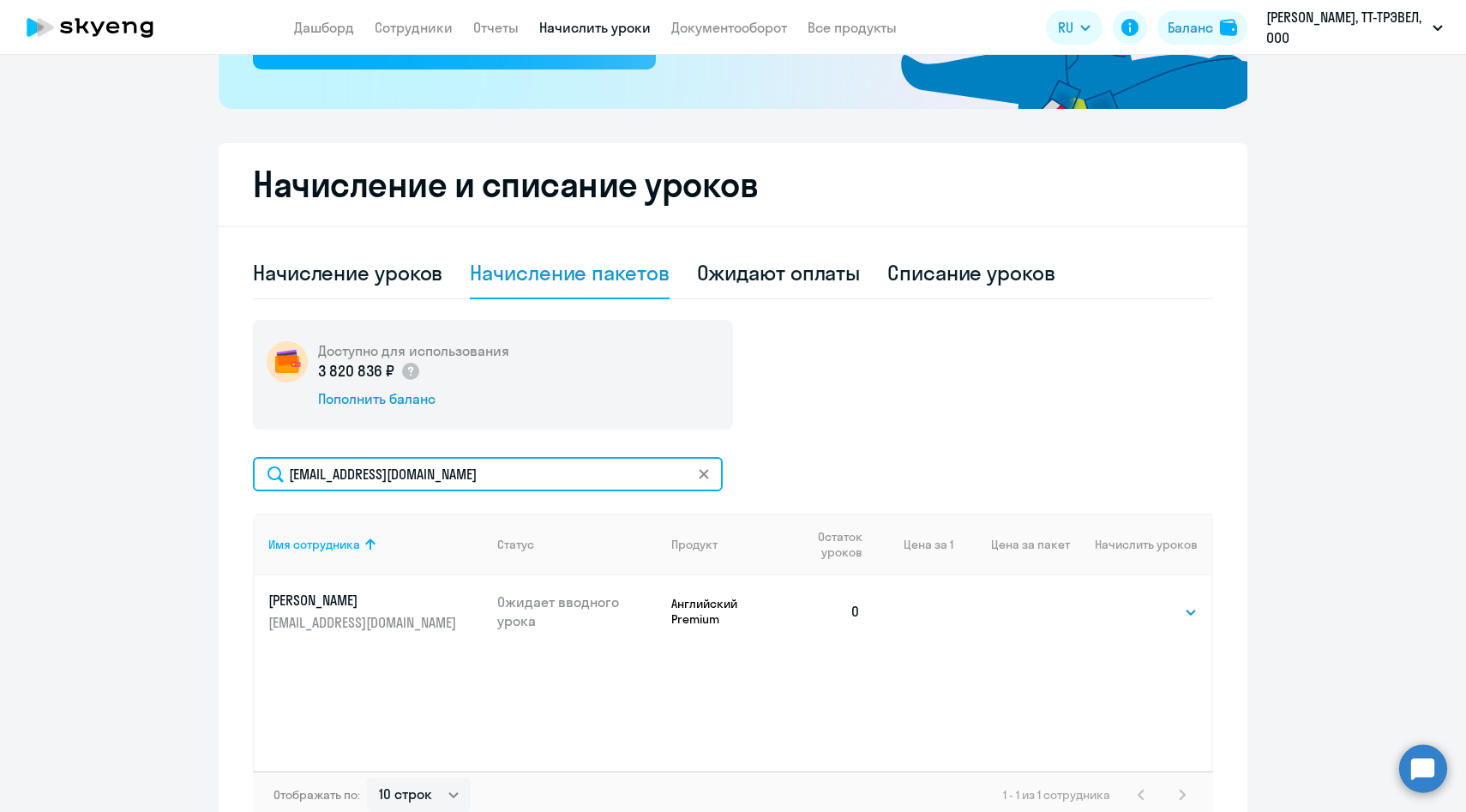
scroll to position [422, 0]
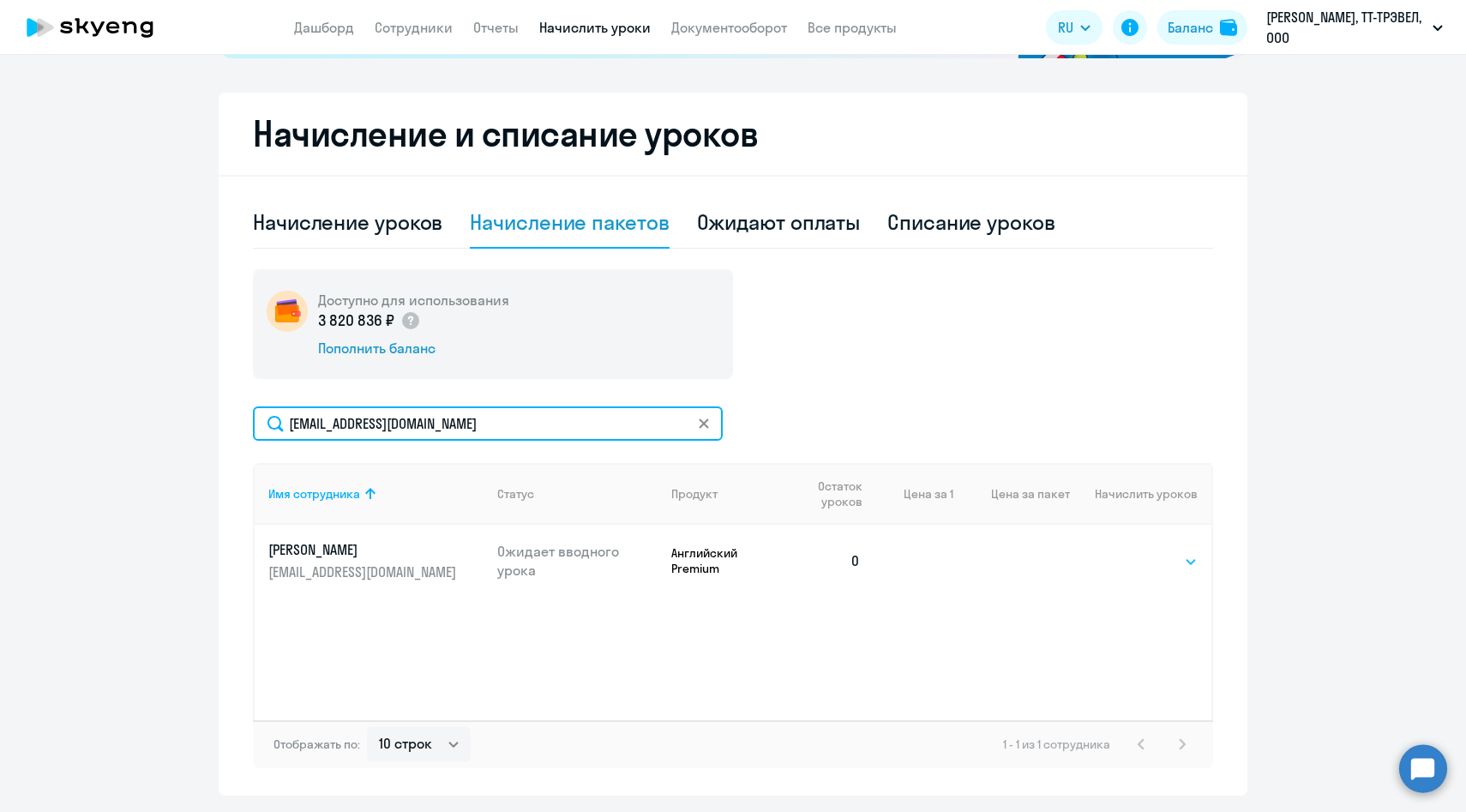
type input "[EMAIL_ADDRESS][DOMAIN_NAME]"
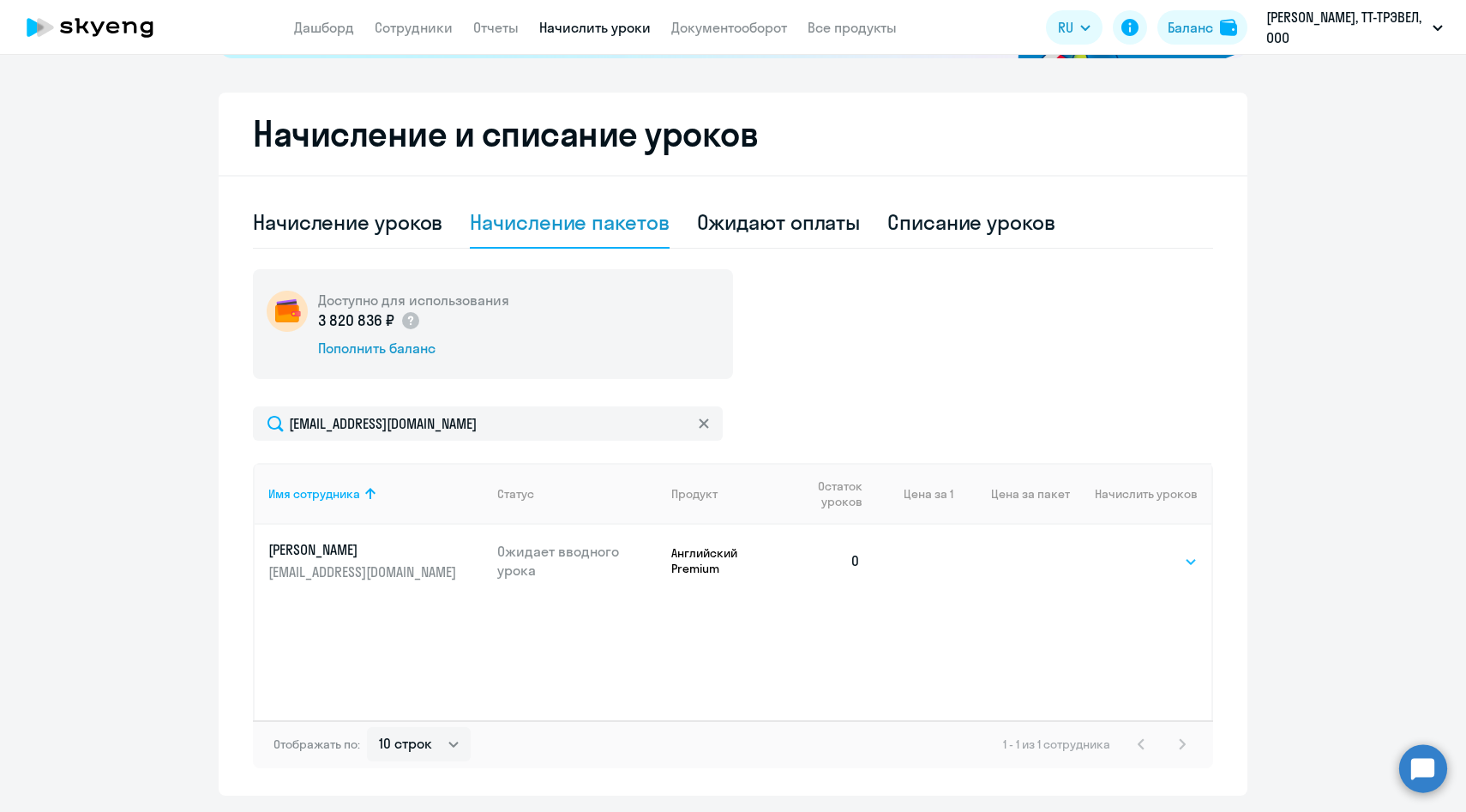
click at [1153, 562] on select "Выбрать 4 8 14 16 32 64 96 128" at bounding box center [1162, 561] width 70 height 21
select select "32"
click at [1128, 551] on select "Выбрать 4 8 14 16 32 64 96 128" at bounding box center [1162, 561] width 70 height 21
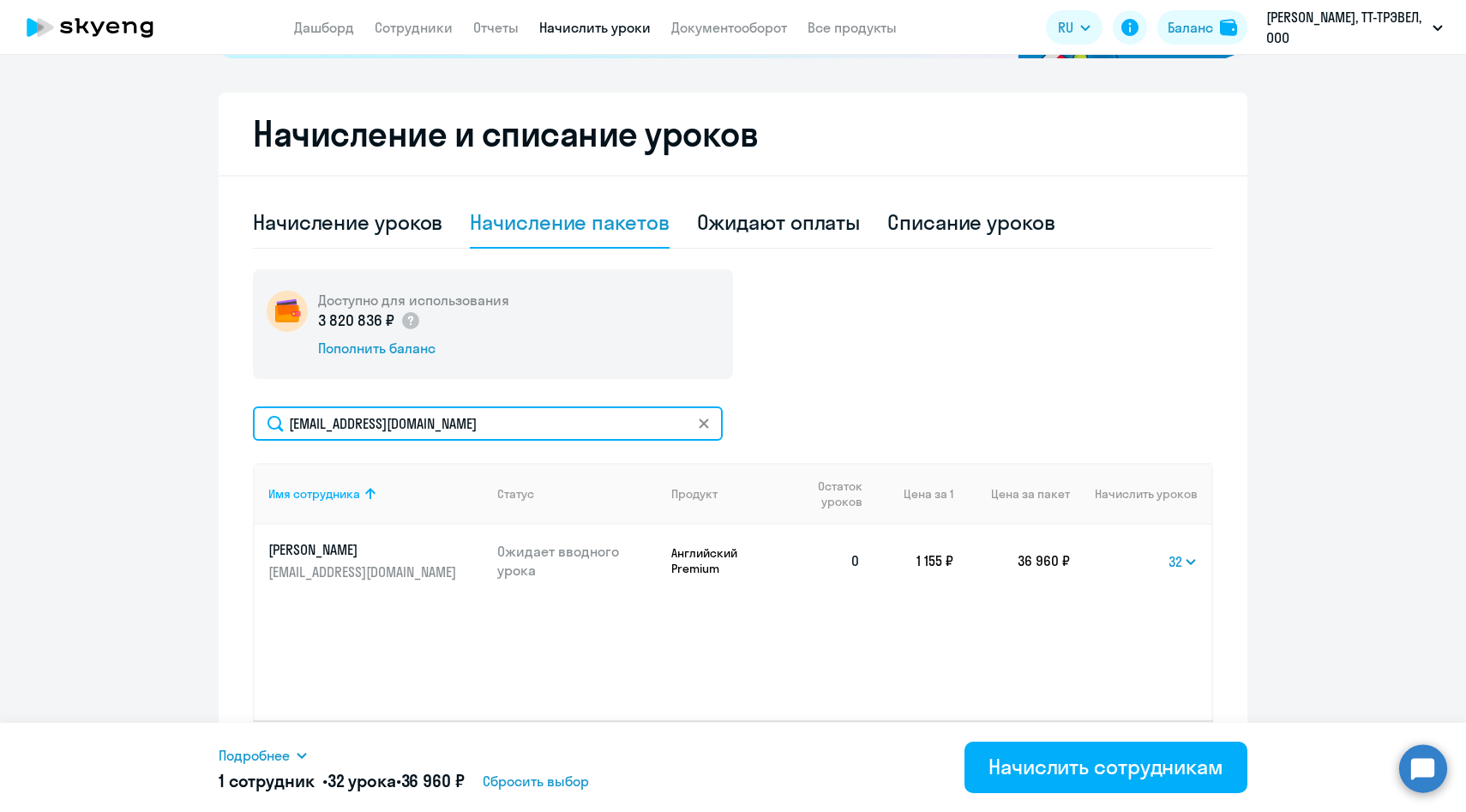
drag, startPoint x: 473, startPoint y: 426, endPoint x: 216, endPoint y: 424, distance: 257.0
click at [217, 424] on ng-component "Рекомендуем создать шаблон автоначислений Уроки больше не придётся начислять вр…" at bounding box center [733, 227] width 1466 height 1137
paste input "APozyae"
type input "[EMAIL_ADDRESS][DOMAIN_NAME]"
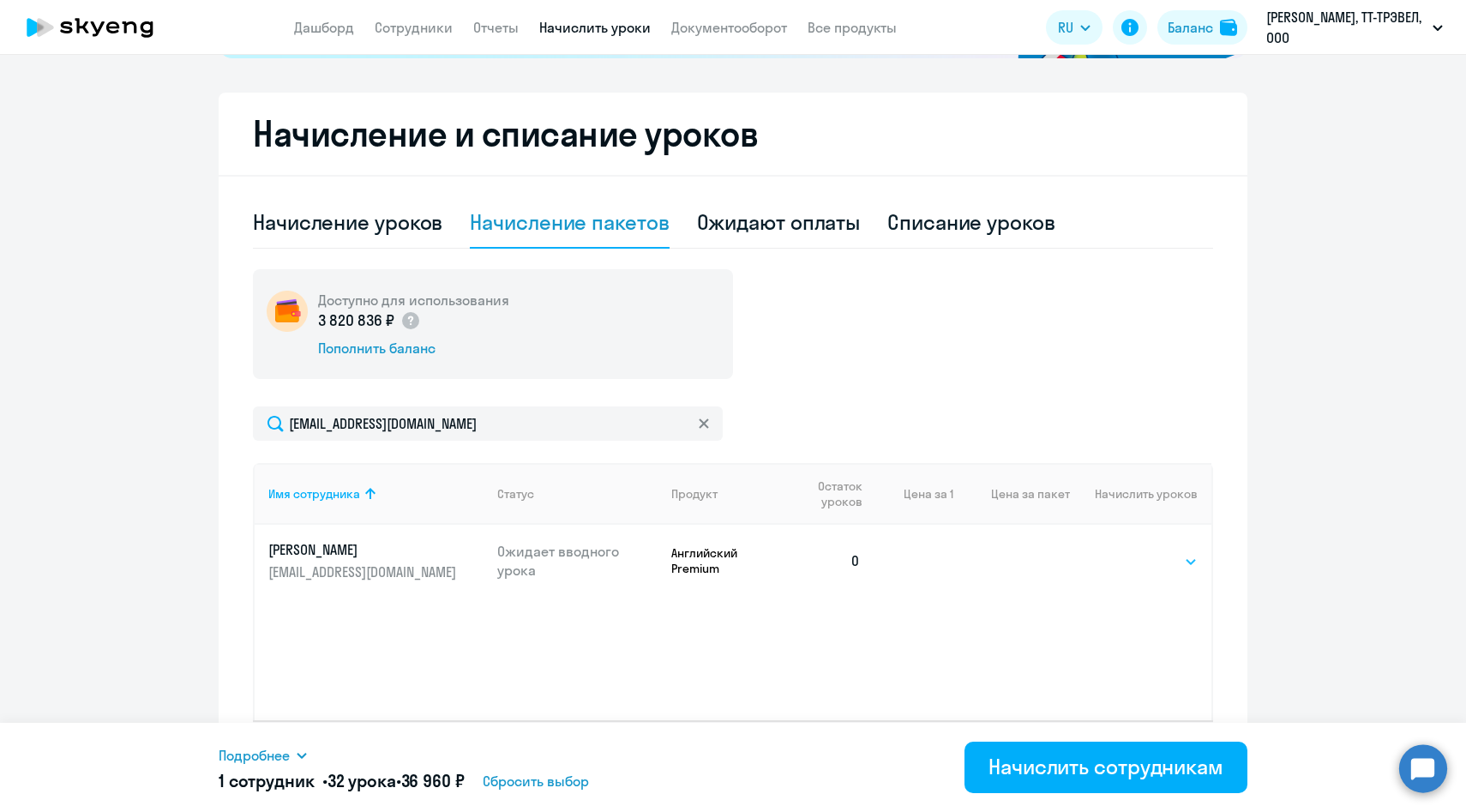
click at [1180, 557] on select "Выбрать 4 8 14 16 32 64 96 128" at bounding box center [1162, 561] width 70 height 21
select select "32"
click at [1128, 551] on select "Выбрать 4 8 14 16 32 64 96 128" at bounding box center [1162, 561] width 70 height 21
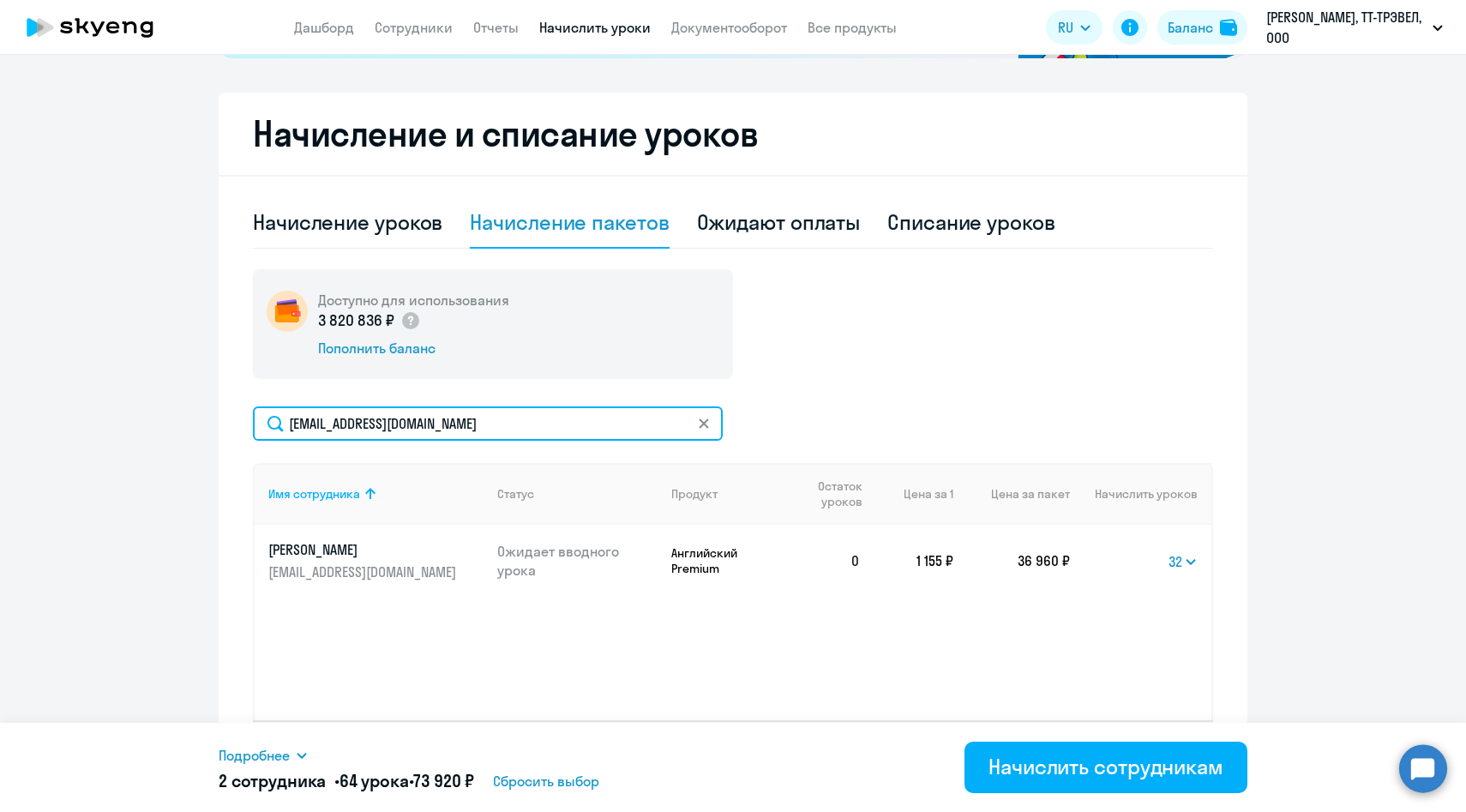
drag, startPoint x: 474, startPoint y: 424, endPoint x: 245, endPoint y: 415, distance: 229.2
click at [245, 415] on div "Начисление и списание уроков Начисление уроков Начисление пакетов Ожидают оплат…" at bounding box center [732, 444] width 1029 height 703
paste input "NONeretin"
type input "[EMAIL_ADDRESS][DOMAIN_NAME]"
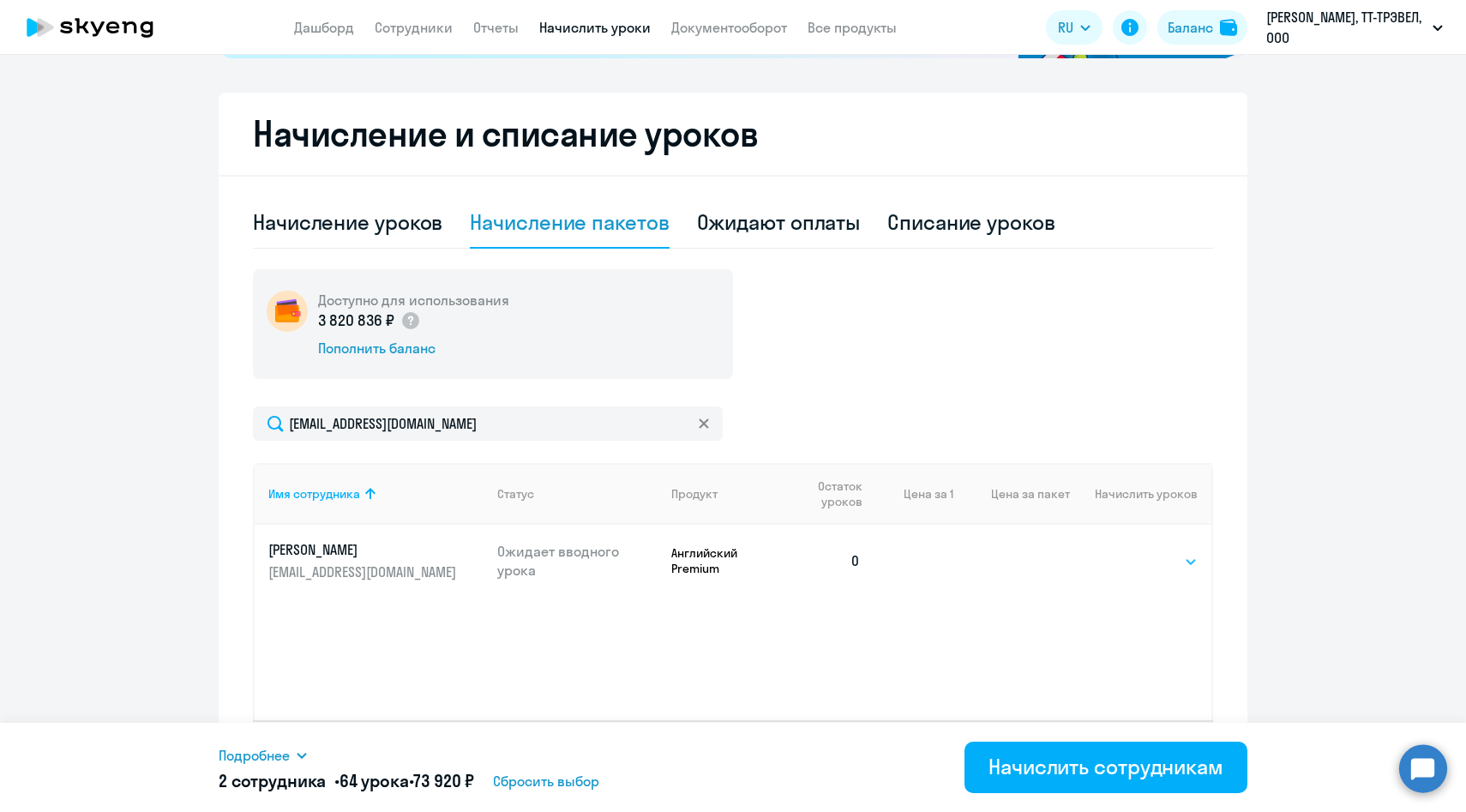
click at [1151, 557] on select "Выбрать 4 8 14 16 32 64 96 128" at bounding box center [1162, 561] width 70 height 21
select select "32"
click at [1128, 551] on select "Выбрать 4 8 14 16 32 64 96 128" at bounding box center [1162, 561] width 70 height 21
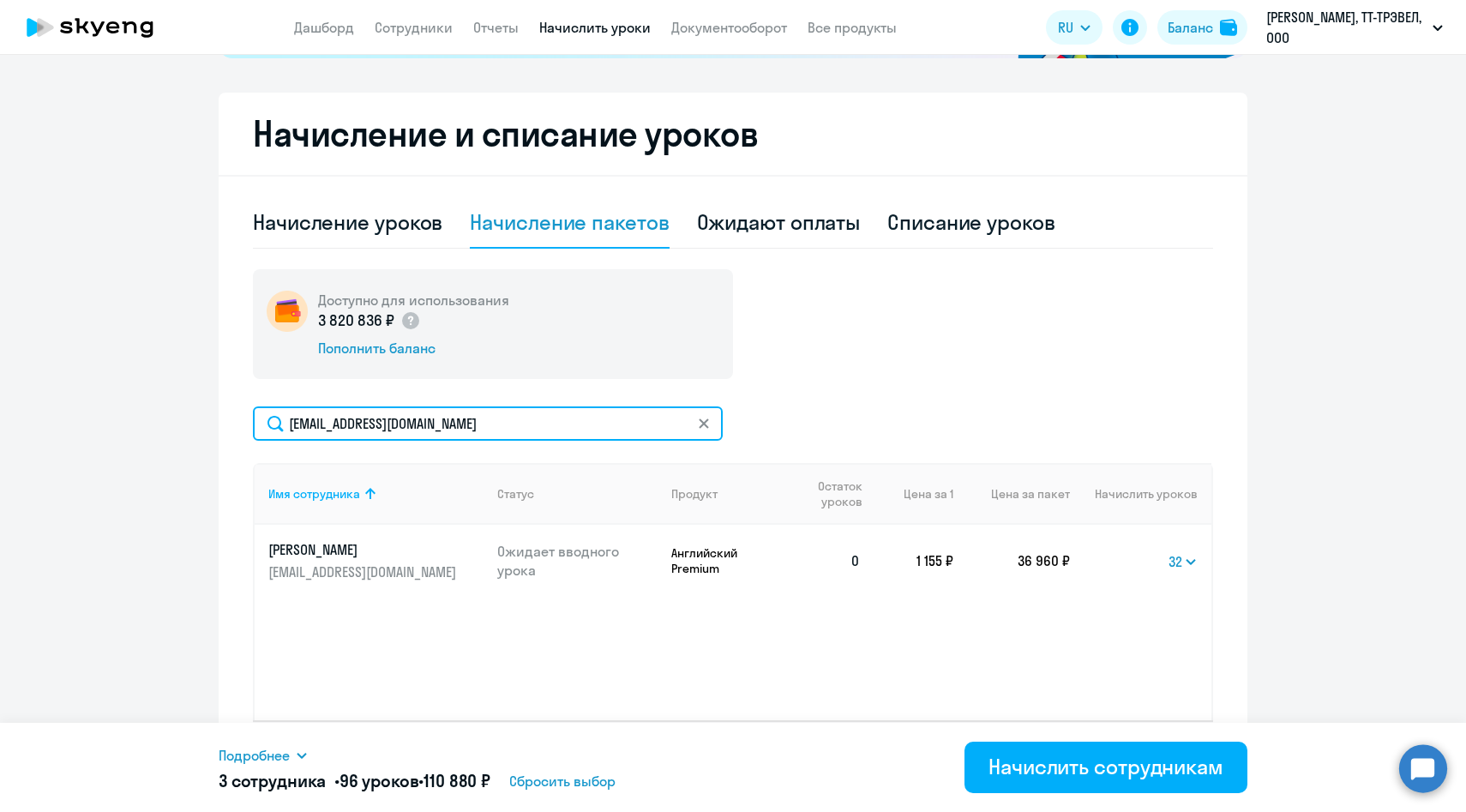
drag, startPoint x: 485, startPoint y: 423, endPoint x: 173, endPoint y: 416, distance: 312.1
click at [173, 416] on ng-component "Рекомендуем создать шаблон автоначислений Уроки больше не придётся начислять вр…" at bounding box center [733, 227] width 1466 height 1137
paste input "KYEgorov"
type input "[EMAIL_ADDRESS][DOMAIN_NAME]"
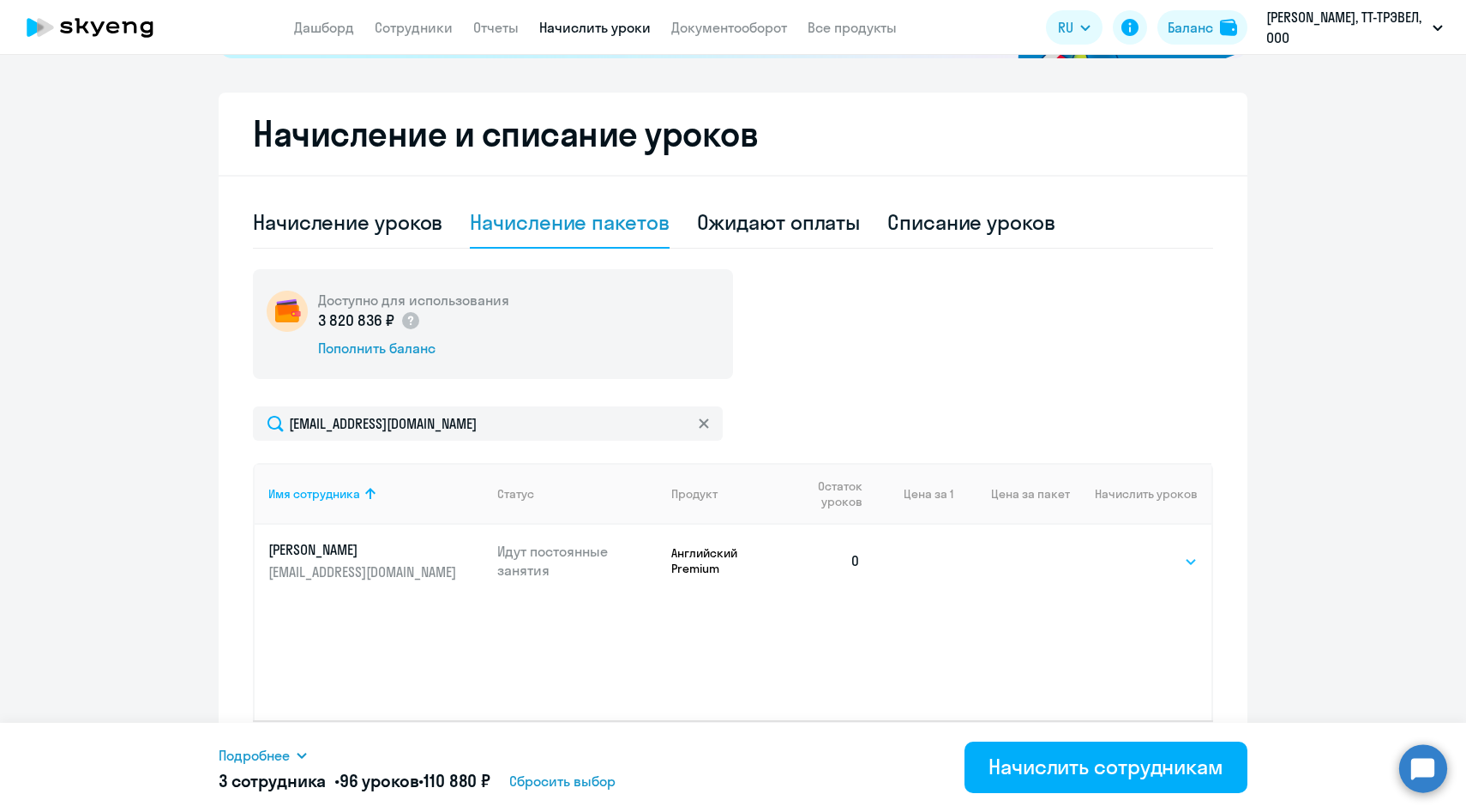
click at [1156, 560] on select "Выбрать 4 8 14 16 32 64 96 128" at bounding box center [1162, 561] width 70 height 21
select select "32"
click at [1128, 551] on select "Выбрать 4 8 14 16 32 64 96 128" at bounding box center [1162, 561] width 70 height 21
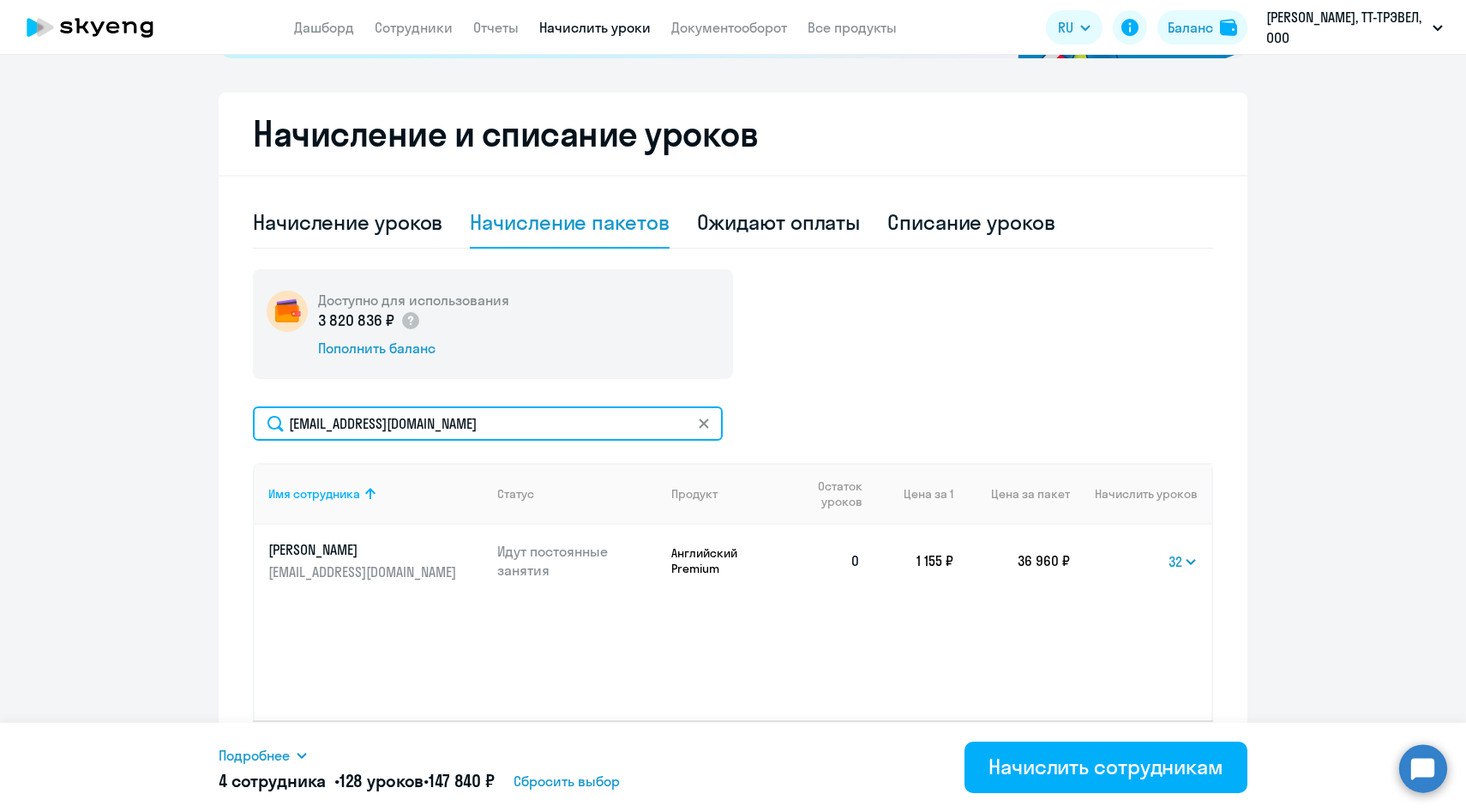
drag, startPoint x: 482, startPoint y: 429, endPoint x: 222, endPoint y: 429, distance: 260.0
click at [222, 429] on div "Начисление и списание уроков Начисление уроков Начисление пакетов Ожидают оплат…" at bounding box center [732, 444] width 1029 height 703
paste input "YAIvanov"
type input "[EMAIL_ADDRESS][DOMAIN_NAME]"
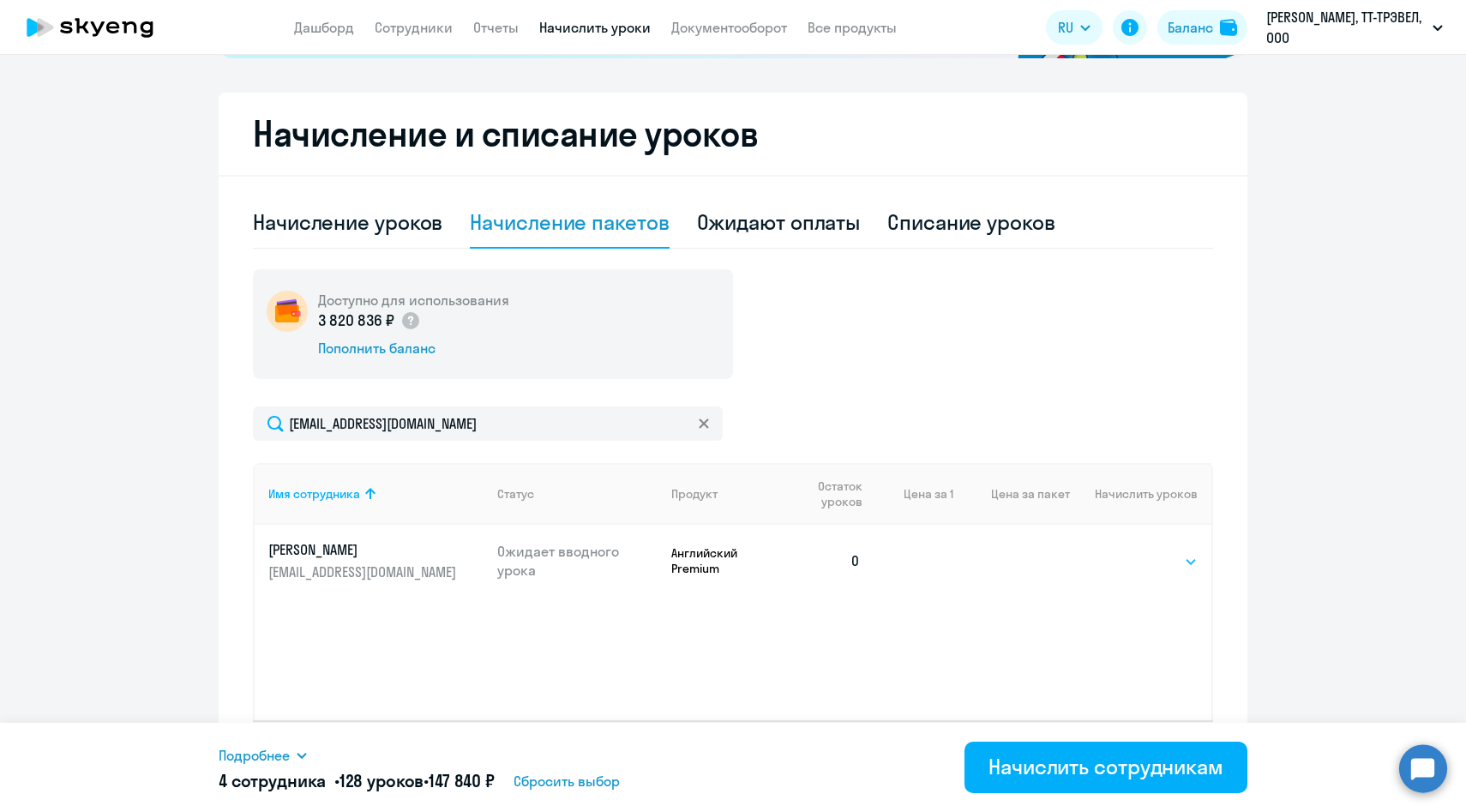
click at [1160, 555] on select "Выбрать 4 8 14 16 32 64 96 128" at bounding box center [1162, 561] width 70 height 21
select select "32"
click at [1128, 551] on select "Выбрать 4 8 14 16 32 64 96 128" at bounding box center [1162, 561] width 70 height 21
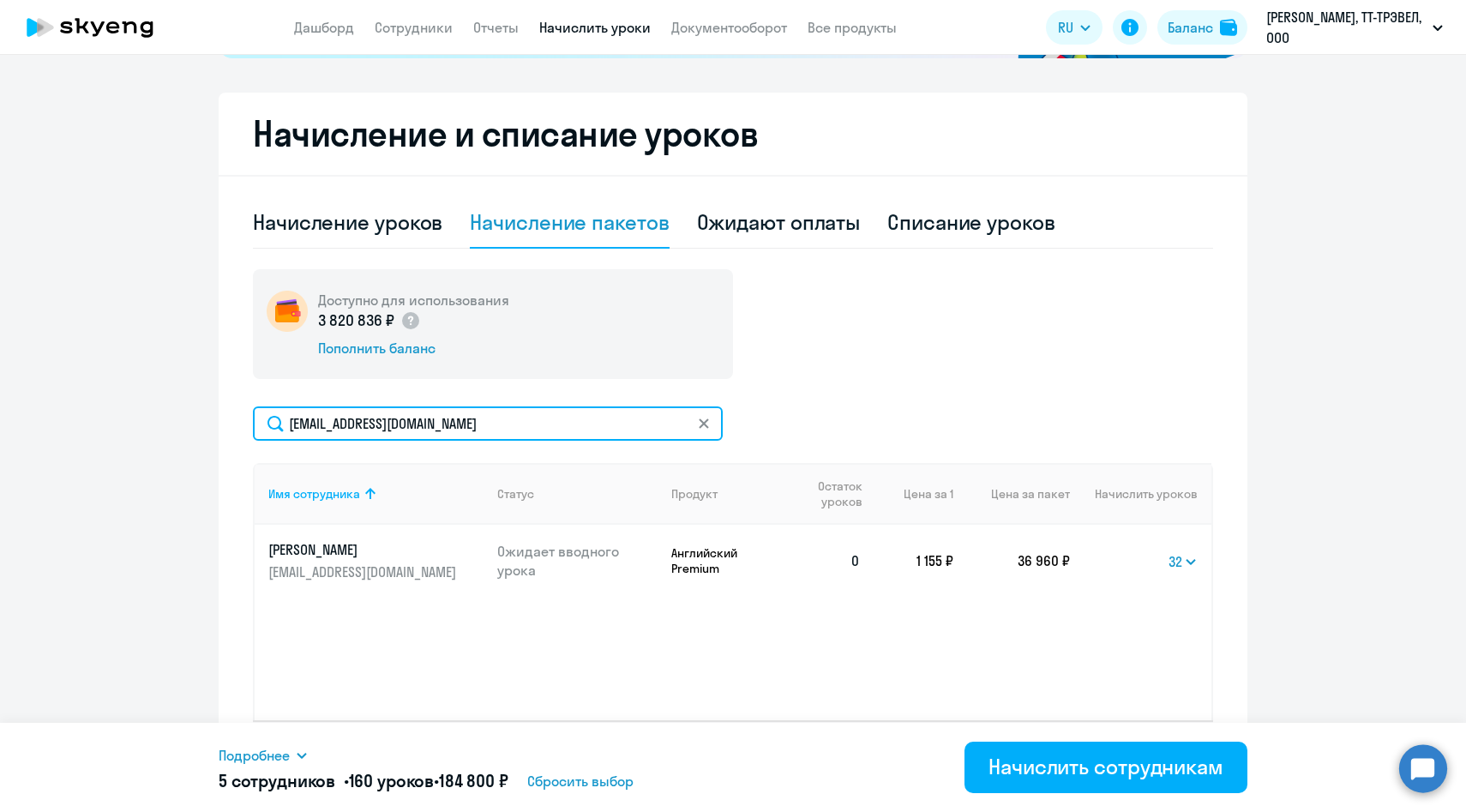
drag, startPoint x: 469, startPoint y: 430, endPoint x: 240, endPoint y: 426, distance: 229.0
click at [240, 426] on div "Начисление и списание уроков Начисление уроков Начисление пакетов Ожидают оплат…" at bounding box center [732, 444] width 1029 height 703
paste input "VVereschagina"
type input "[EMAIL_ADDRESS][DOMAIN_NAME]"
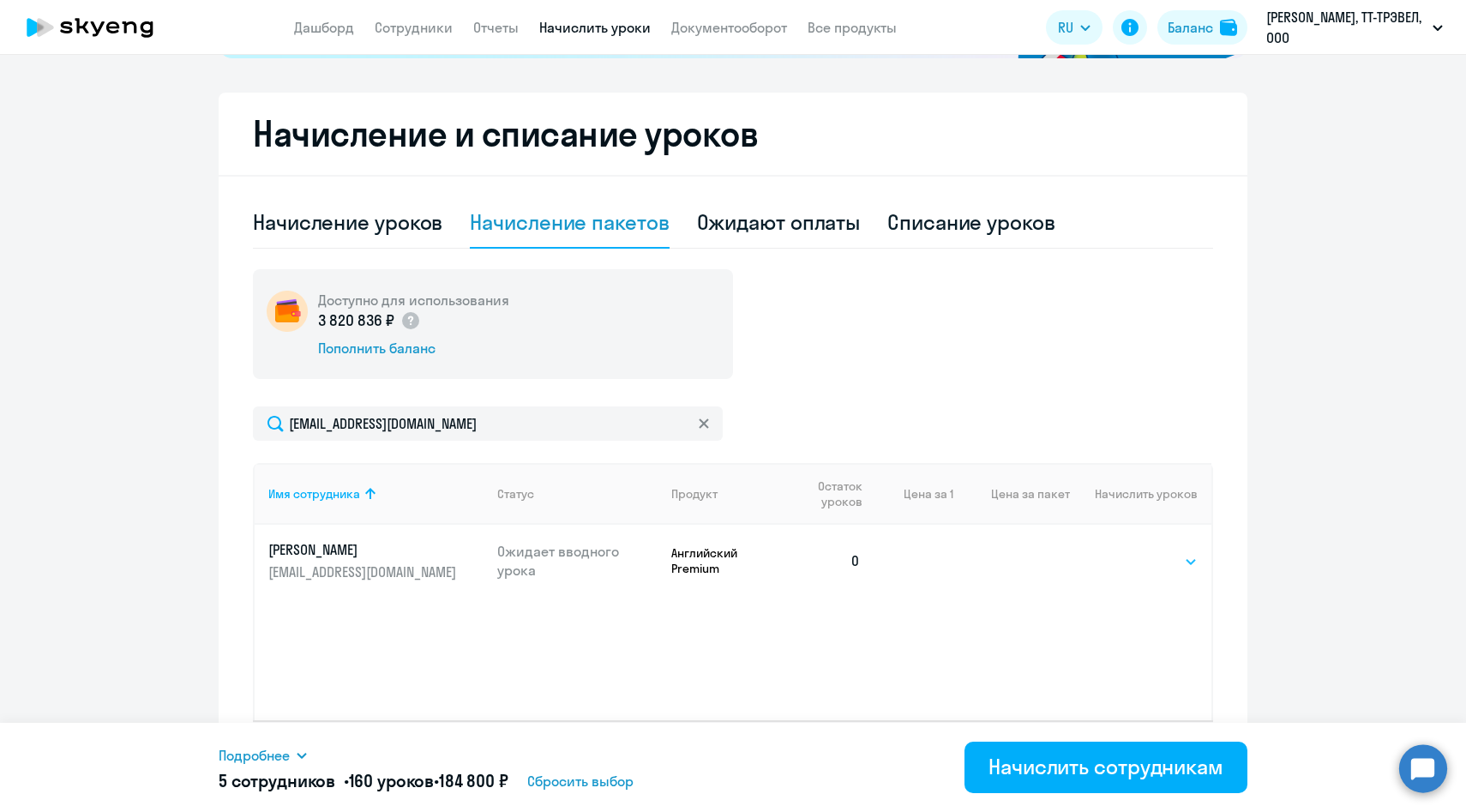
click at [1176, 565] on select "Выбрать 4 8 14 16 32 64 96 128" at bounding box center [1162, 561] width 70 height 21
select select "32"
click at [1128, 551] on select "Выбрать 4 8 14 16 32 64 96 128" at bounding box center [1162, 561] width 70 height 21
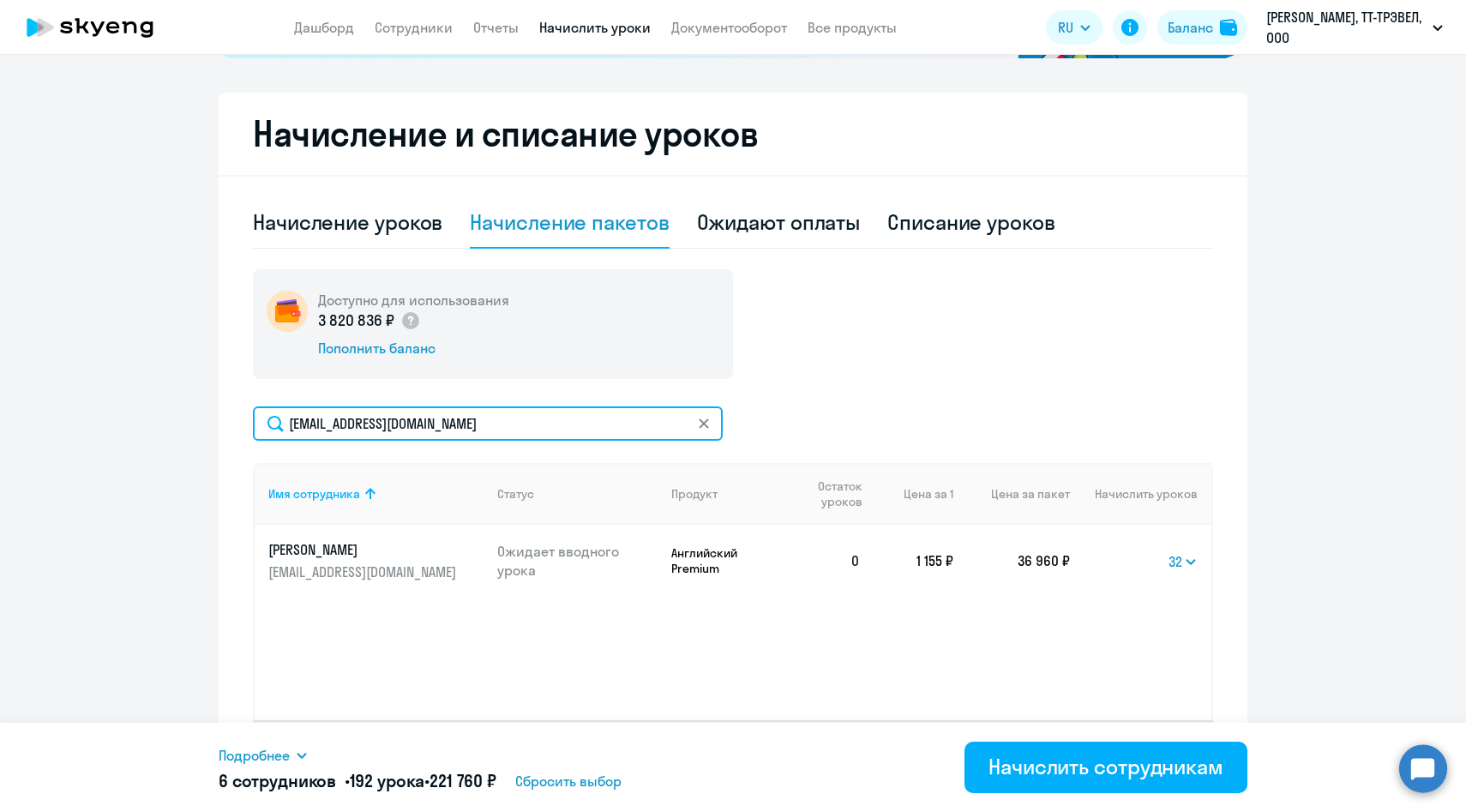
drag, startPoint x: 531, startPoint y: 426, endPoint x: 253, endPoint y: 412, distance: 278.4
click at [253, 412] on input "[EMAIL_ADDRESS][DOMAIN_NAME]" at bounding box center [487, 424] width 470 height 35
paste input "APyat"
type input "[EMAIL_ADDRESS][DOMAIN_NAME]"
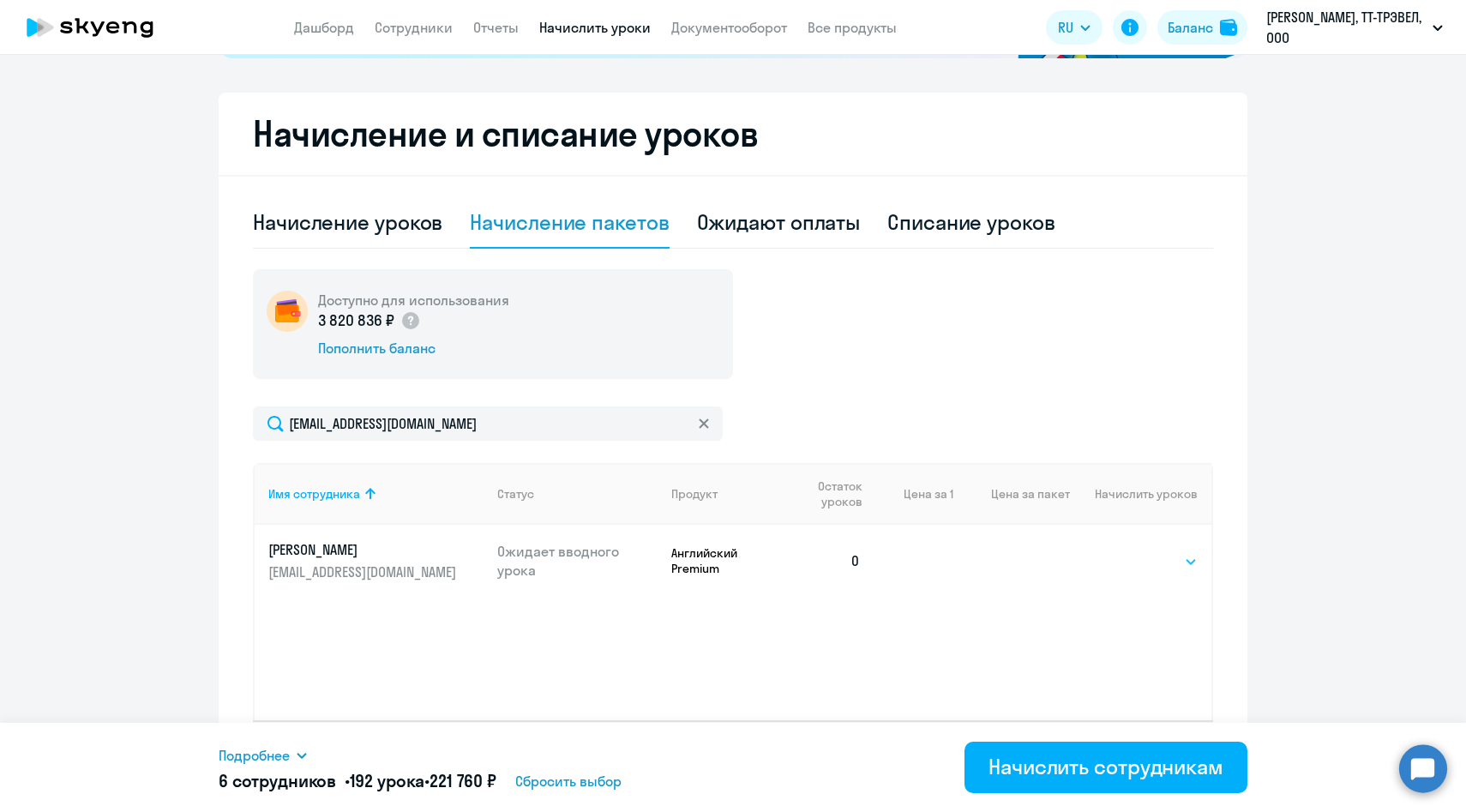
click at [1155, 559] on select "Выбрать 4 8 14 16 32 64 96 128" at bounding box center [1162, 561] width 70 height 21
select select "32"
click at [1128, 551] on select "Выбрать 4 8 14 16 32 64 96 128" at bounding box center [1162, 561] width 70 height 21
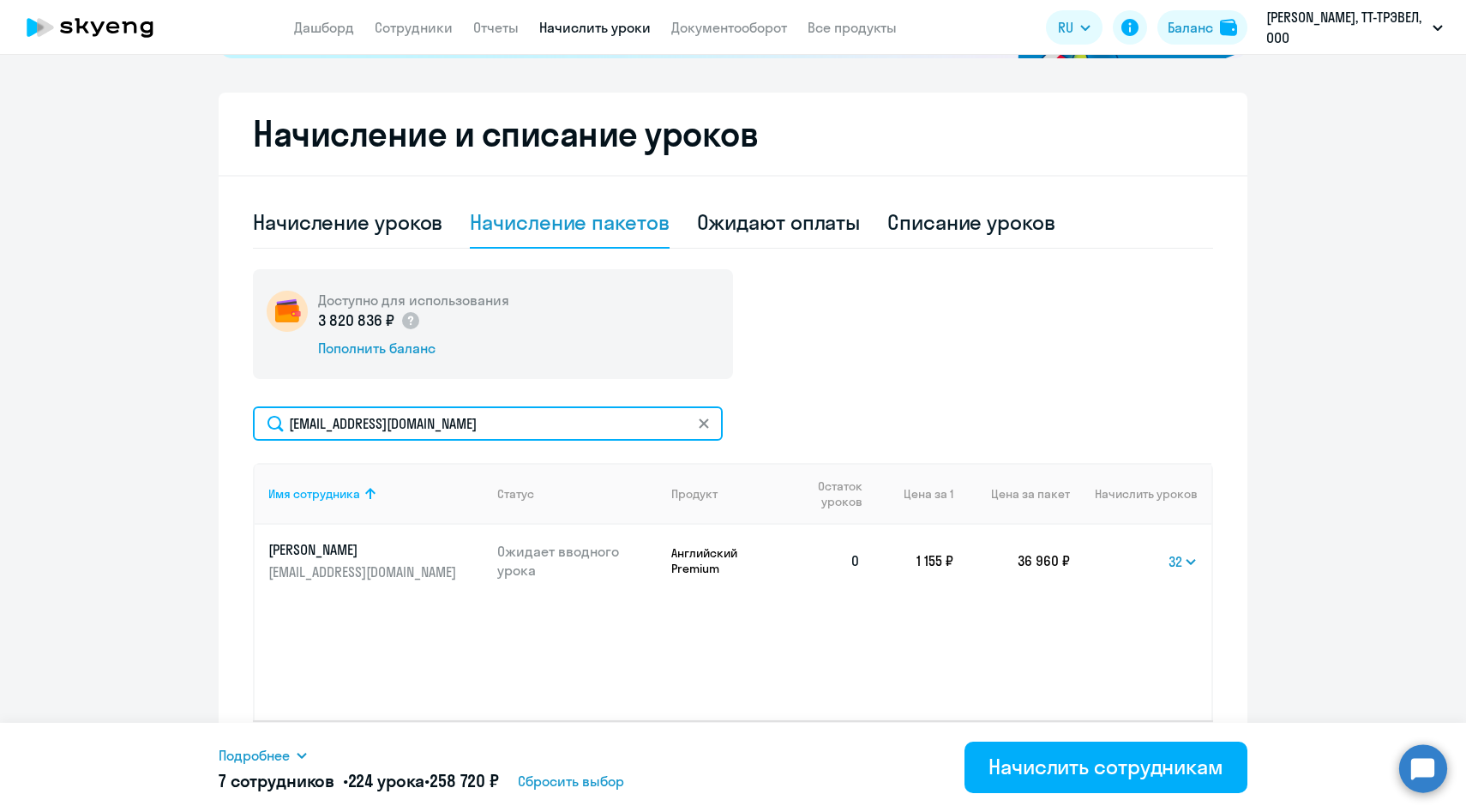
drag, startPoint x: 475, startPoint y: 426, endPoint x: 234, endPoint y: 415, distance: 241.3
click at [234, 415] on div "Начисление и списание уроков Начисление уроков Начисление пакетов Ожидают оплат…" at bounding box center [732, 444] width 1029 height 703
paste input "EGolubev"
type input "[EMAIL_ADDRESS][DOMAIN_NAME]"
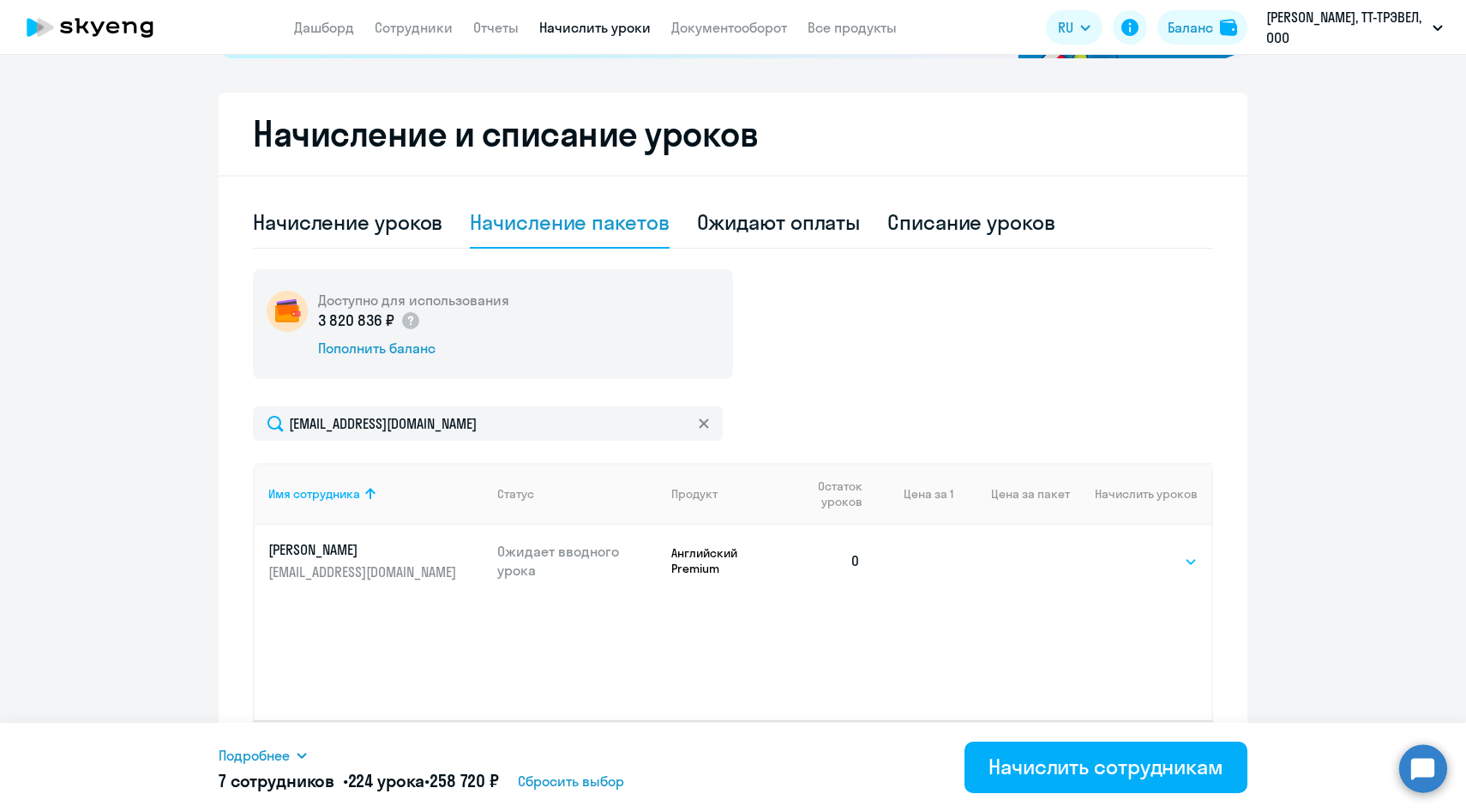
click at [1180, 570] on select "Выбрать 4 8 14 16 32 64 96 128" at bounding box center [1162, 561] width 70 height 21
select select "32"
click at [1128, 551] on select "Выбрать 4 8 14 16 32 64 96 128" at bounding box center [1162, 561] width 70 height 21
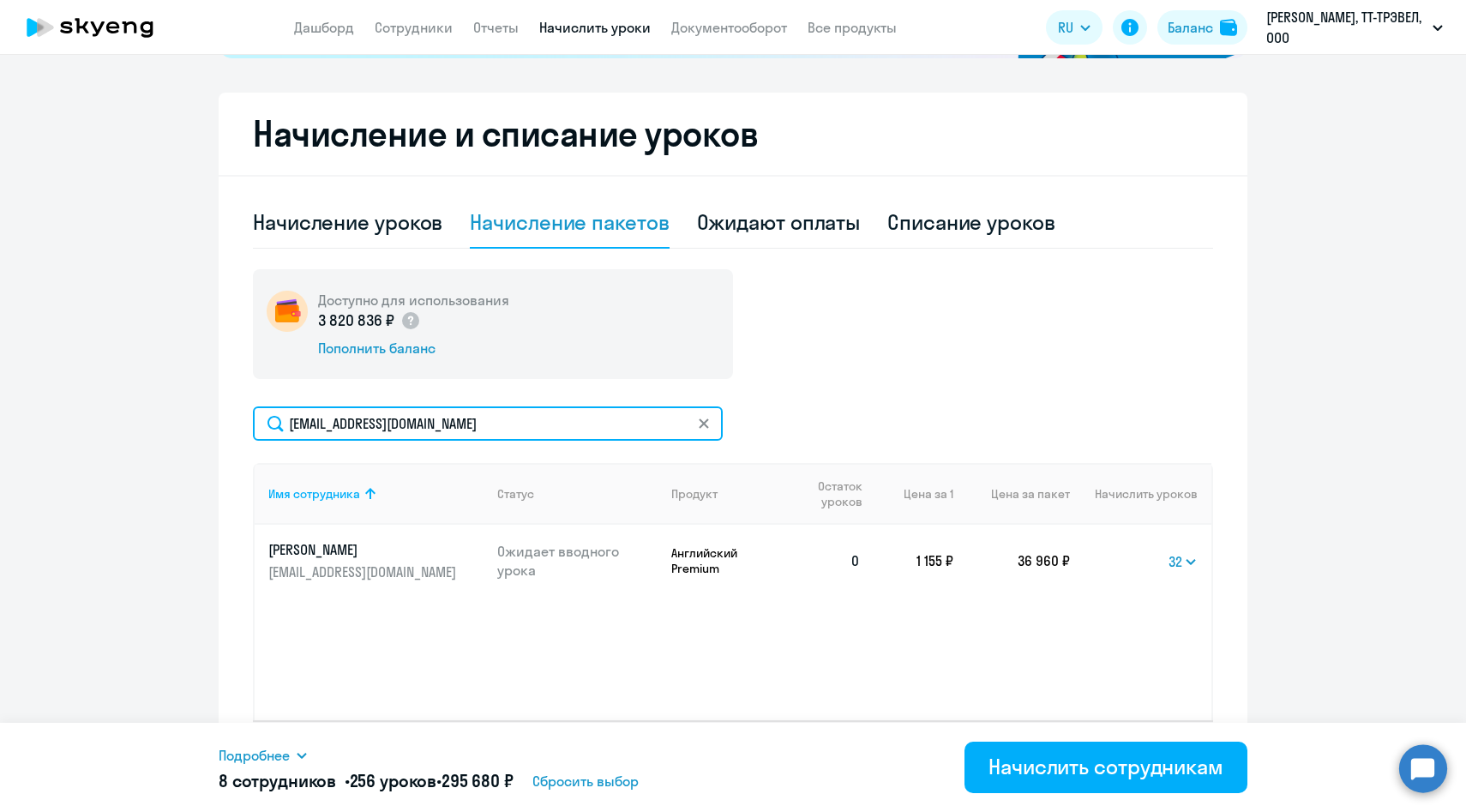
drag, startPoint x: 481, startPoint y: 421, endPoint x: 262, endPoint y: 421, distance: 219.0
click at [262, 421] on input "[EMAIL_ADDRESS][DOMAIN_NAME]" at bounding box center [487, 424] width 470 height 35
paste input "azhuk"
type input "[EMAIL_ADDRESS][DOMAIN_NAME]"
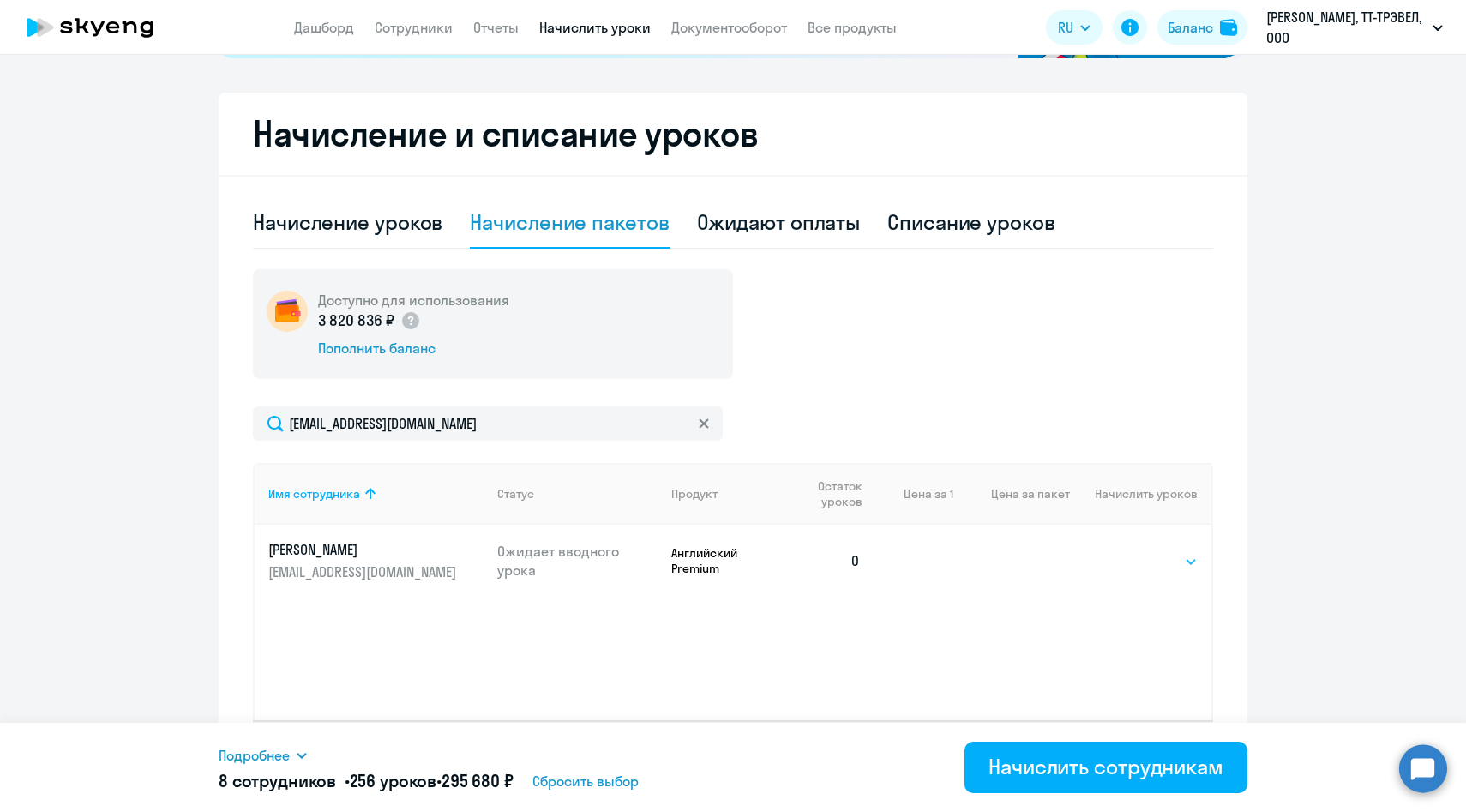
click at [1143, 561] on select "Выбрать 4 8 14 16 32 64 96 128" at bounding box center [1162, 561] width 70 height 21
select select "32"
click at [1128, 551] on select "Выбрать 4 8 14 16 32 64 96 128" at bounding box center [1162, 561] width 70 height 21
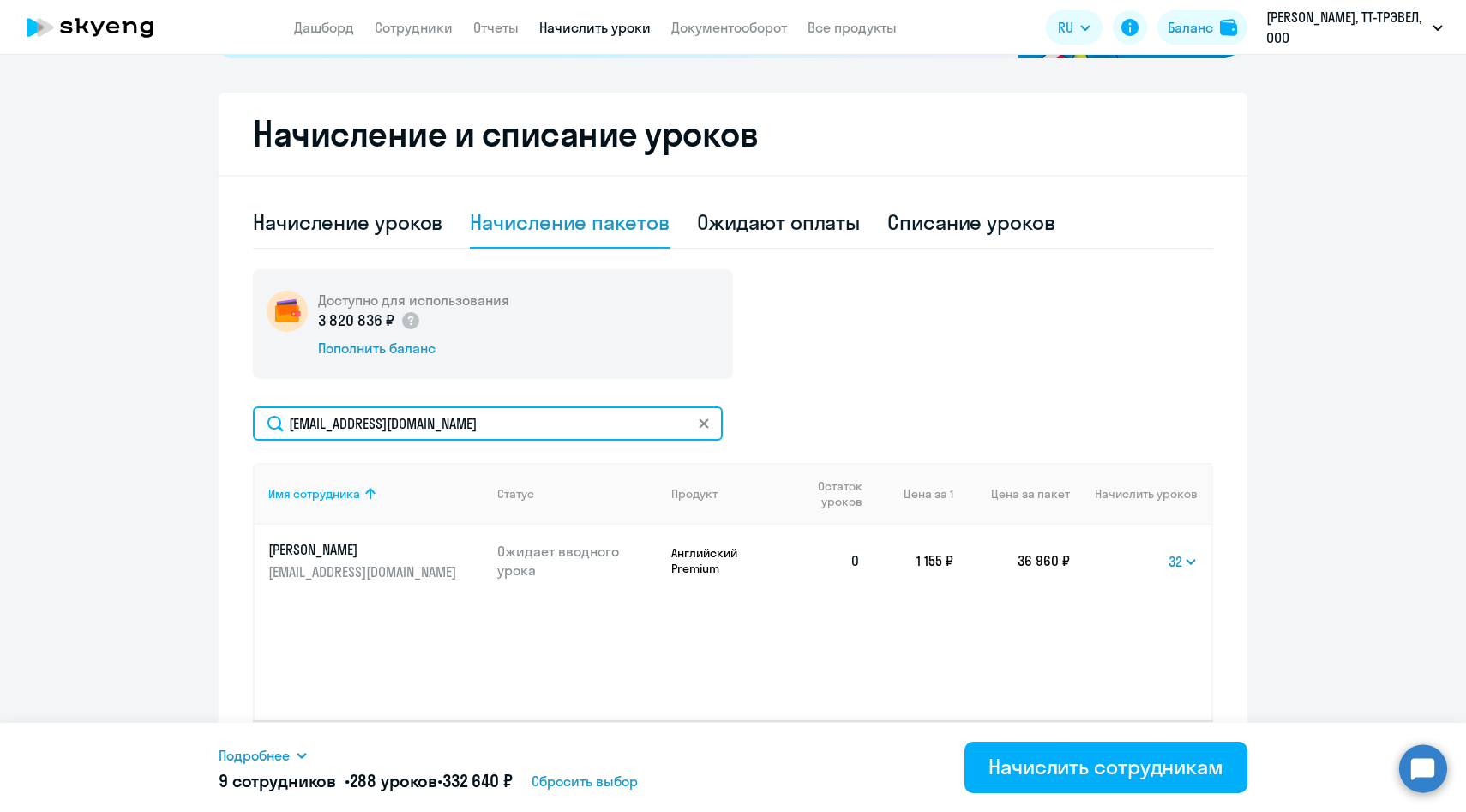
drag, startPoint x: 487, startPoint y: 426, endPoint x: 234, endPoint y: 426, distance: 253.0
click at [234, 426] on div "Начисление и списание уроков Начисление уроков Начисление пакетов Ожидают оплат…" at bounding box center [732, 444] width 1029 height 703
paste input "YBentsianova"
type input "[EMAIL_ADDRESS][DOMAIN_NAME]"
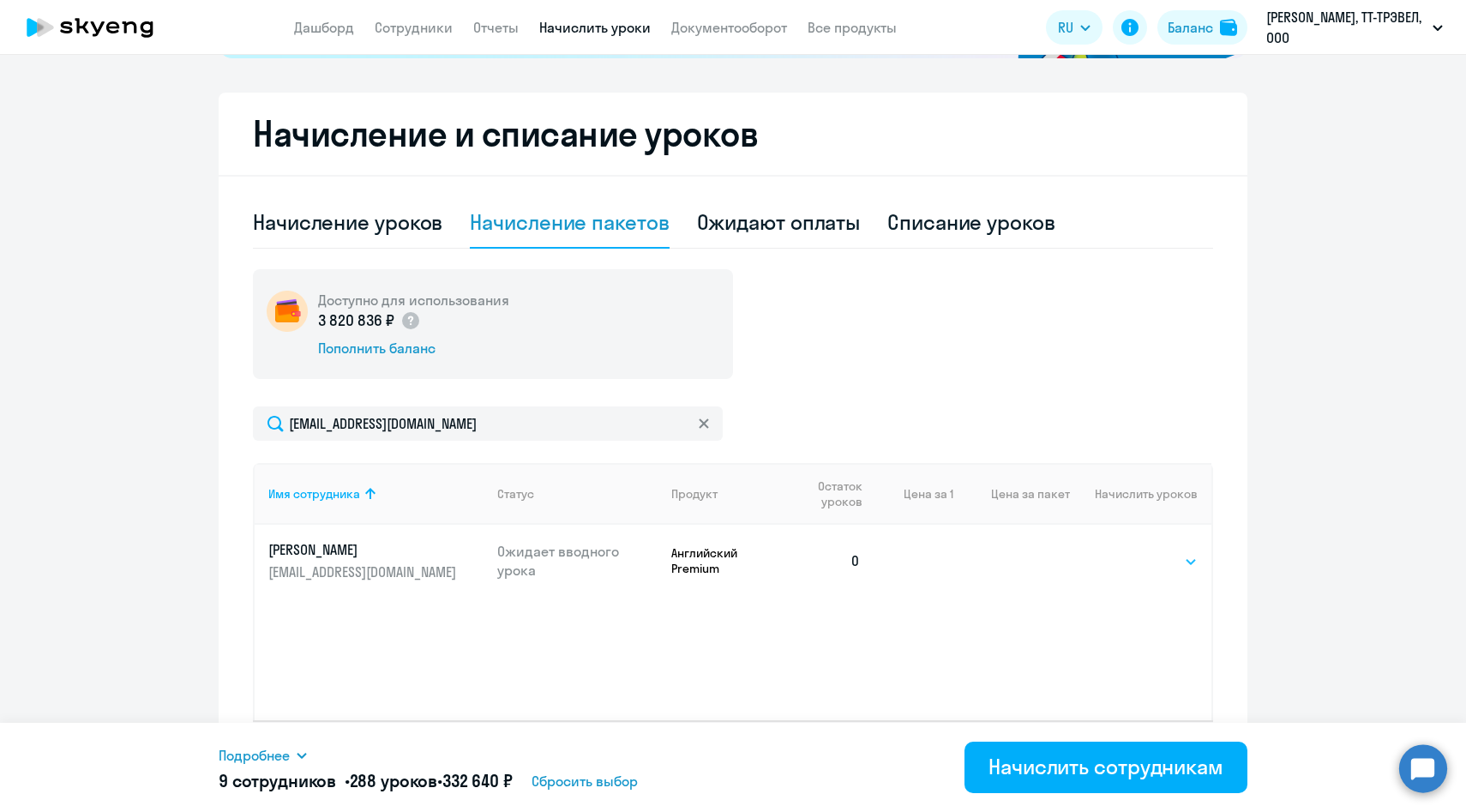
click at [1176, 554] on select "Выбрать 4 8 14 16 32 64 96 128" at bounding box center [1162, 561] width 70 height 21
select select "32"
click at [1128, 551] on select "Выбрать 4 8 14 16 32 64 96 128" at bounding box center [1162, 561] width 70 height 21
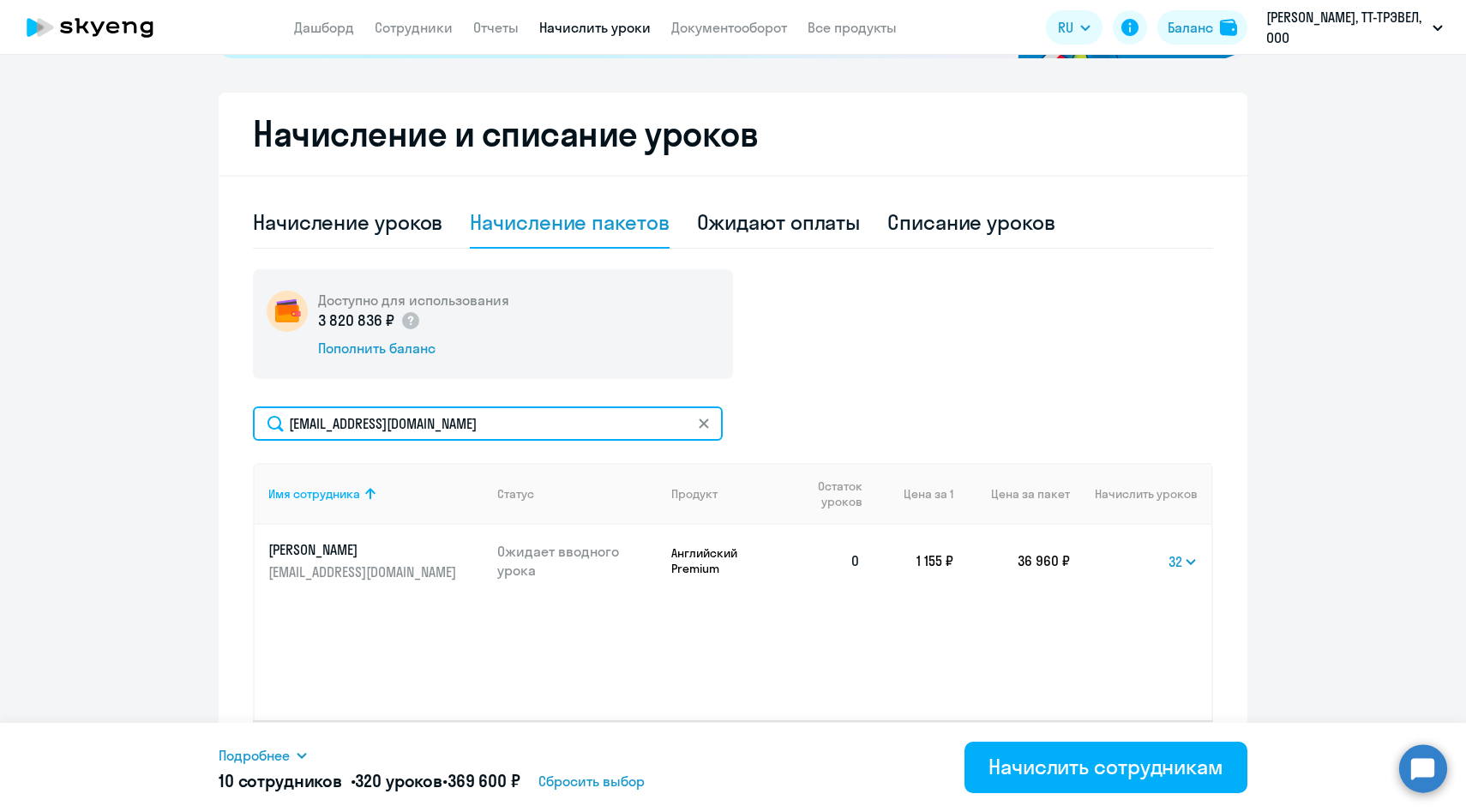
drag, startPoint x: 501, startPoint y: 426, endPoint x: 215, endPoint y: 418, distance: 286.1
click at [215, 418] on ng-component "Рекомендуем создать шаблон автоначислений Уроки больше не придётся начислять вр…" at bounding box center [733, 227] width 1466 height 1137
paste input "MRudko"
type input "[EMAIL_ADDRESS][DOMAIN_NAME]"
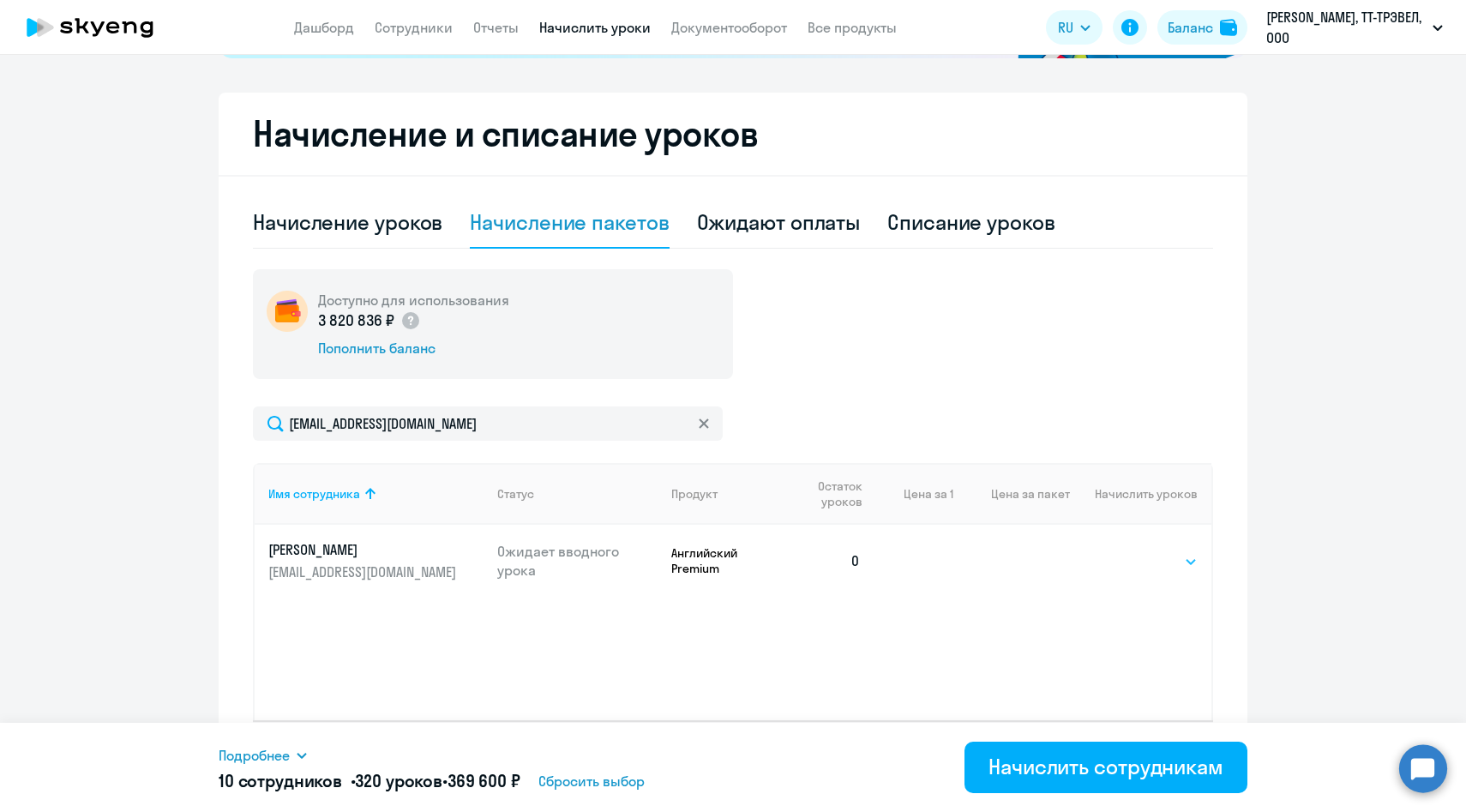
click at [1177, 567] on select "Выбрать 4 8 14 16 32 64 96 128" at bounding box center [1162, 561] width 70 height 21
select select "32"
click at [1128, 551] on select "Выбрать 4 8 14 16 32 64 96 128" at bounding box center [1162, 561] width 70 height 21
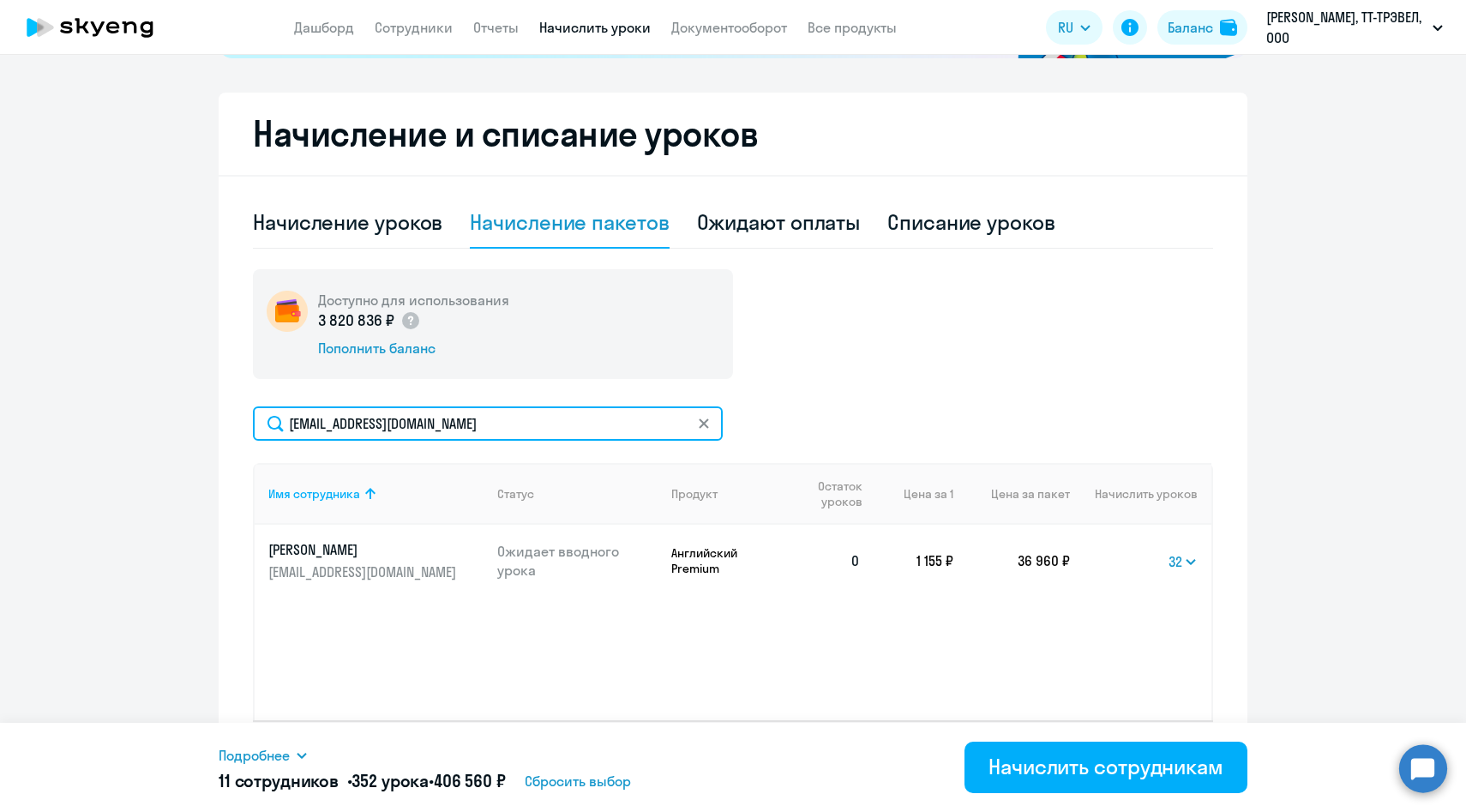
drag, startPoint x: 460, startPoint y: 425, endPoint x: 207, endPoint y: 416, distance: 253.2
click at [207, 416] on ng-component "Рекомендуем создать шаблон автоначислений Уроки больше не придётся начислять вр…" at bounding box center [733, 227] width 1466 height 1137
paste input "VFeduschak"
type input "[EMAIL_ADDRESS][DOMAIN_NAME]"
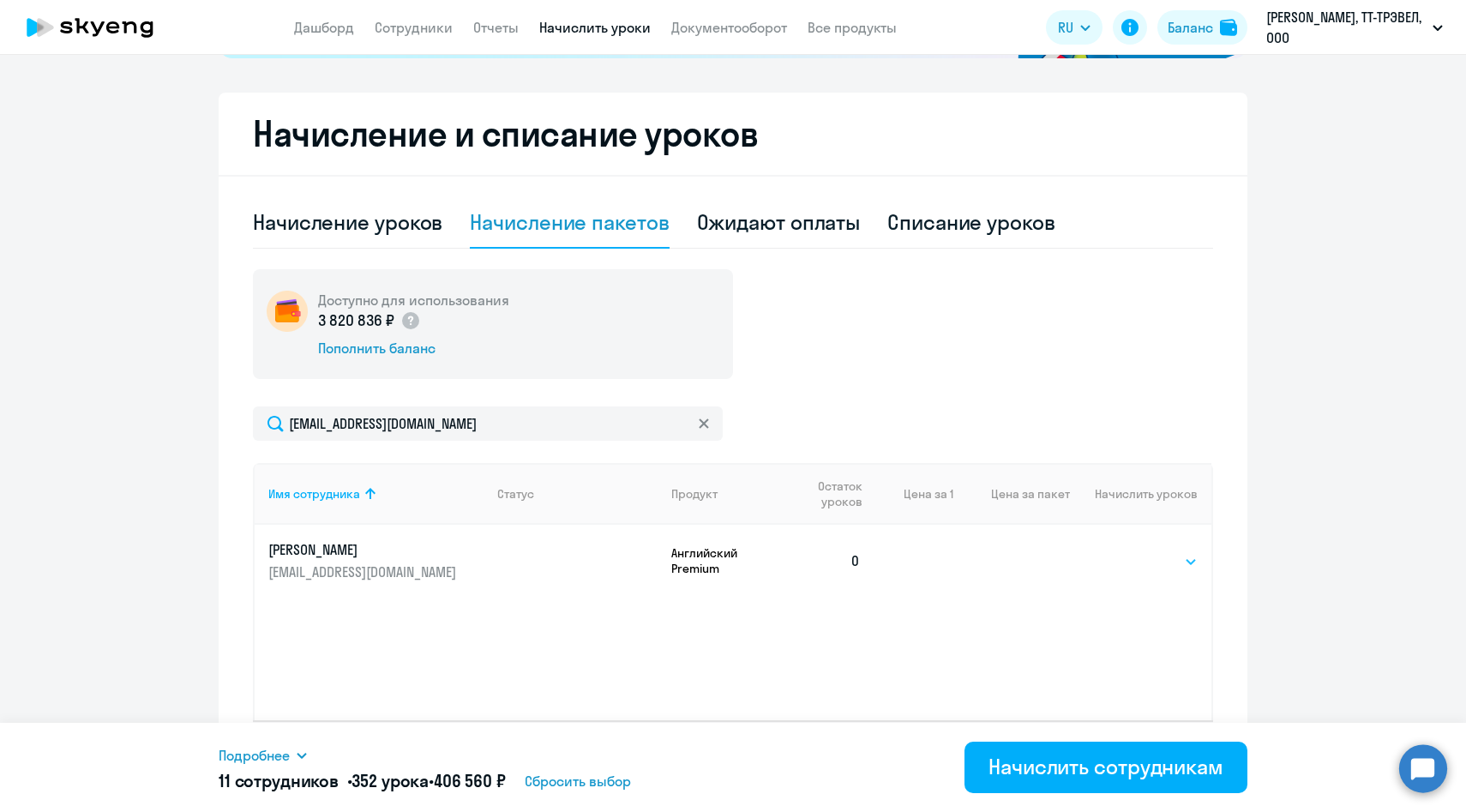
click at [1170, 558] on select "Выбрать 4 8 14 16 32 64 96 128" at bounding box center [1162, 561] width 70 height 21
select select "32"
click at [1128, 551] on select "Выбрать 4 8 14 16 32 64 96 128" at bounding box center [1162, 561] width 70 height 21
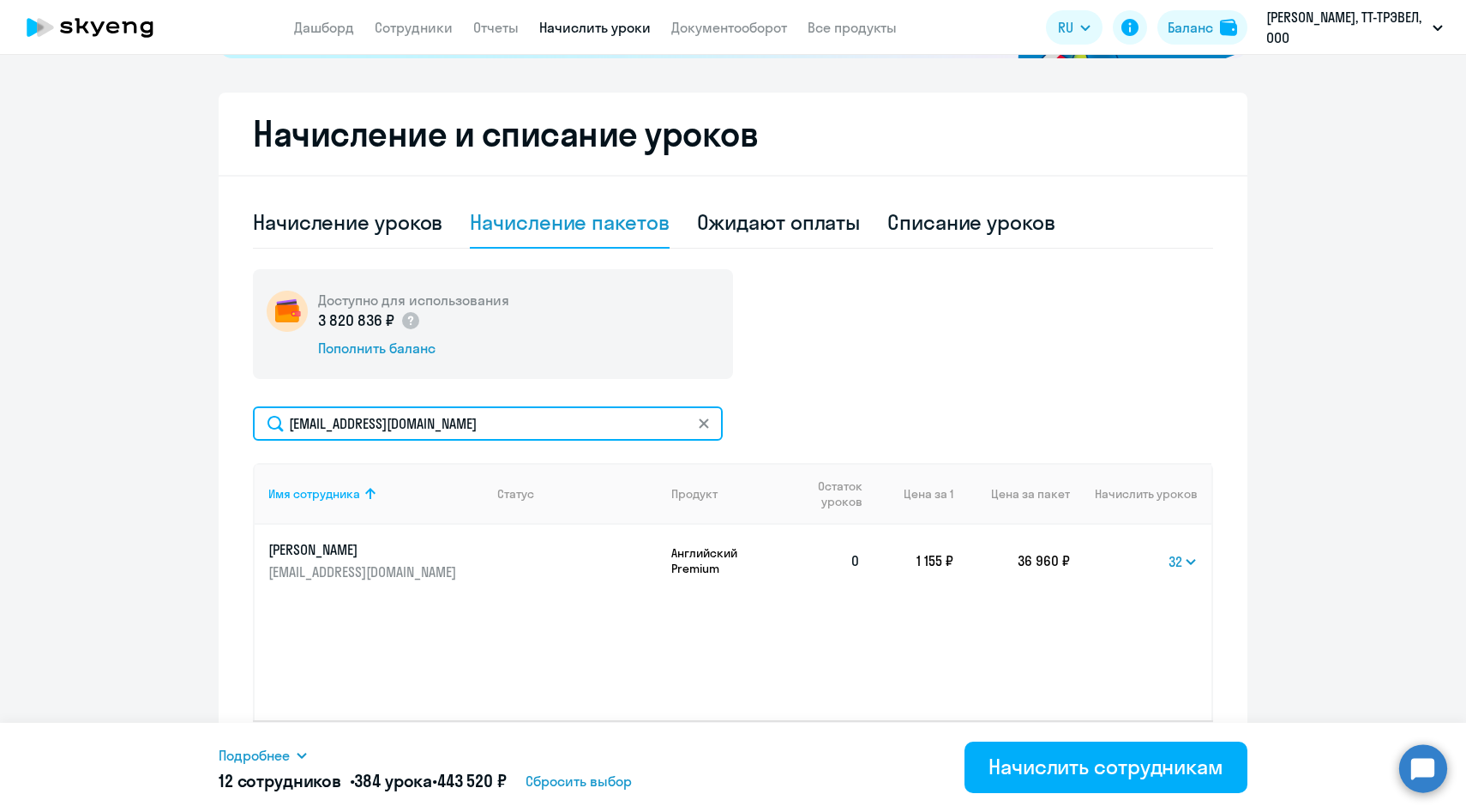
drag, startPoint x: 503, startPoint y: 420, endPoint x: 241, endPoint y: 398, distance: 262.9
click at [243, 400] on div "Начисление и списание уроков Начисление уроков Начисление пакетов Ожидают оплат…" at bounding box center [732, 444] width 1029 height 703
paste input "Kvodneva"
type input "[EMAIL_ADDRESS][DOMAIN_NAME]"
drag, startPoint x: 501, startPoint y: 426, endPoint x: 280, endPoint y: 415, distance: 221.3
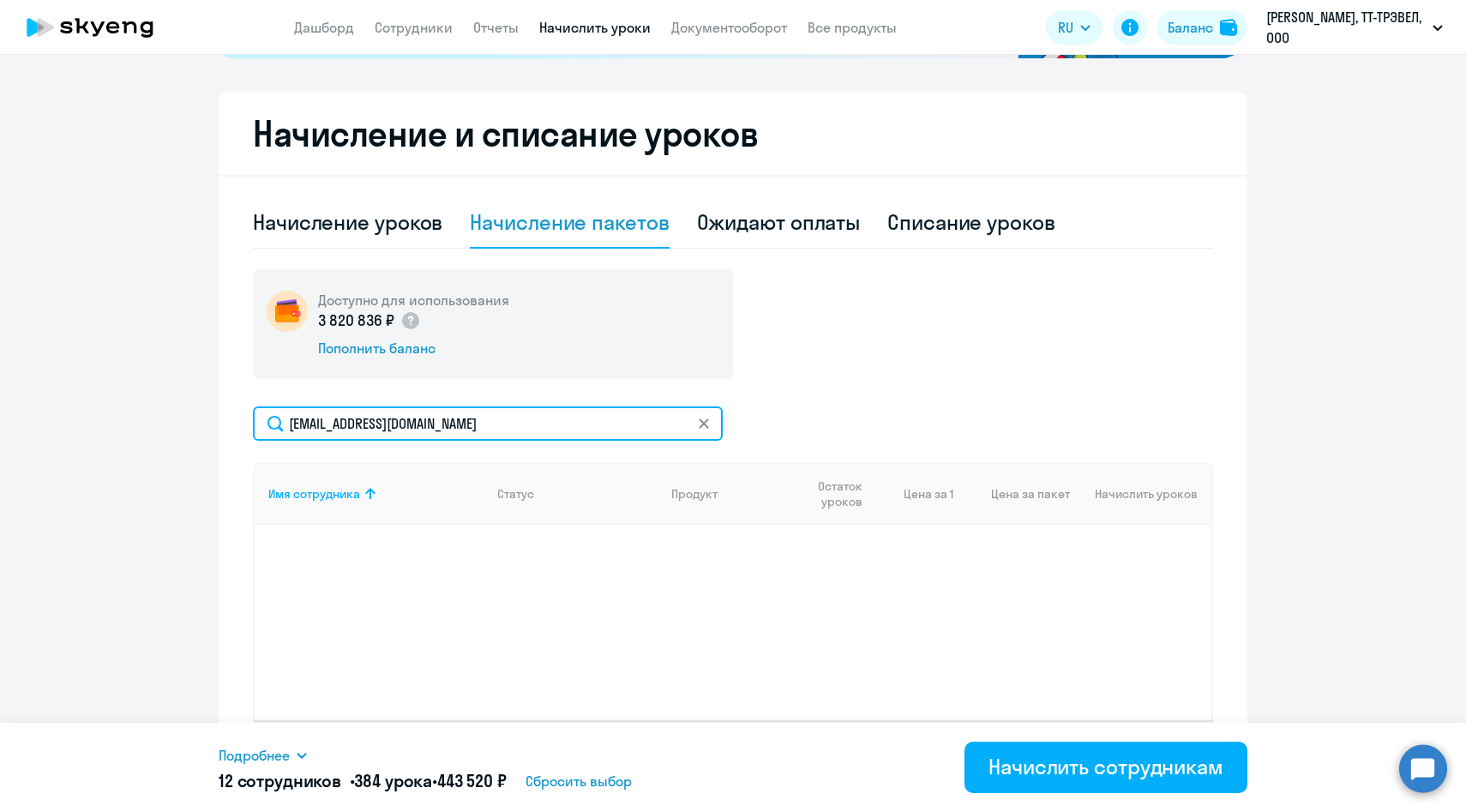
click at [280, 415] on input "[EMAIL_ADDRESS][DOMAIN_NAME]" at bounding box center [487, 424] width 470 height 35
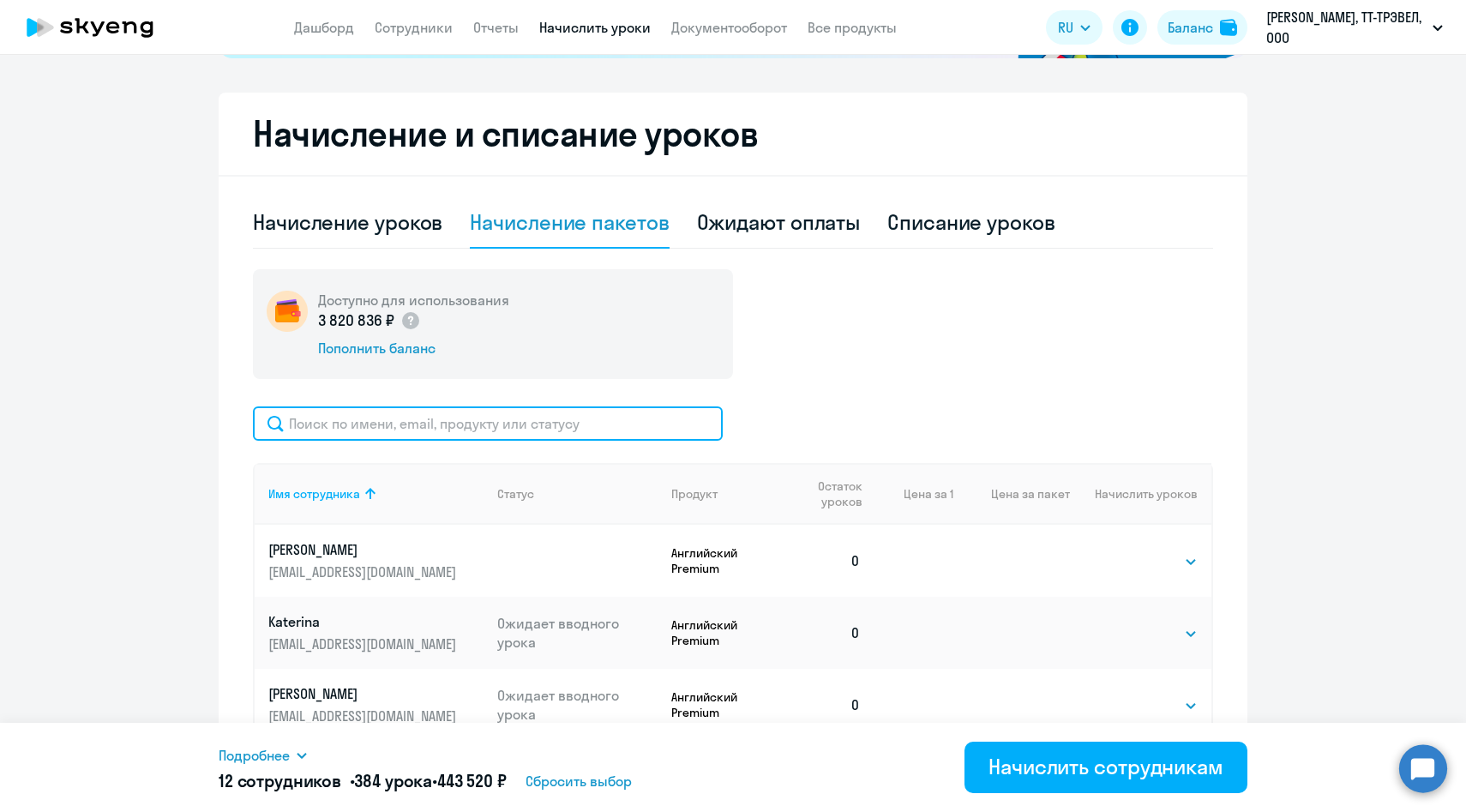
click at [490, 419] on input "text" at bounding box center [487, 424] width 470 height 35
paste input "[EMAIL_ADDRESS][DOMAIN_NAME]"
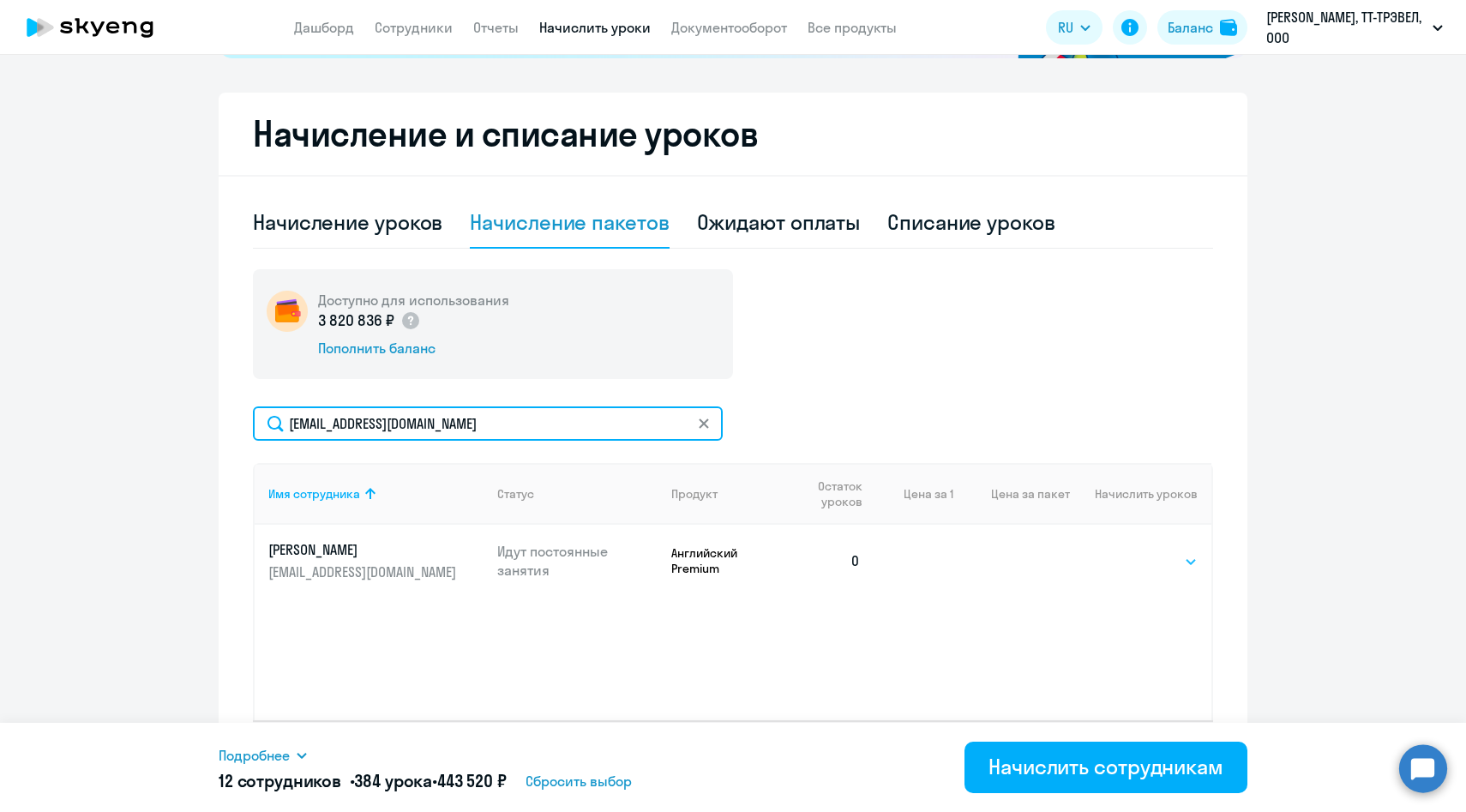
type input "[EMAIL_ADDRESS][DOMAIN_NAME]"
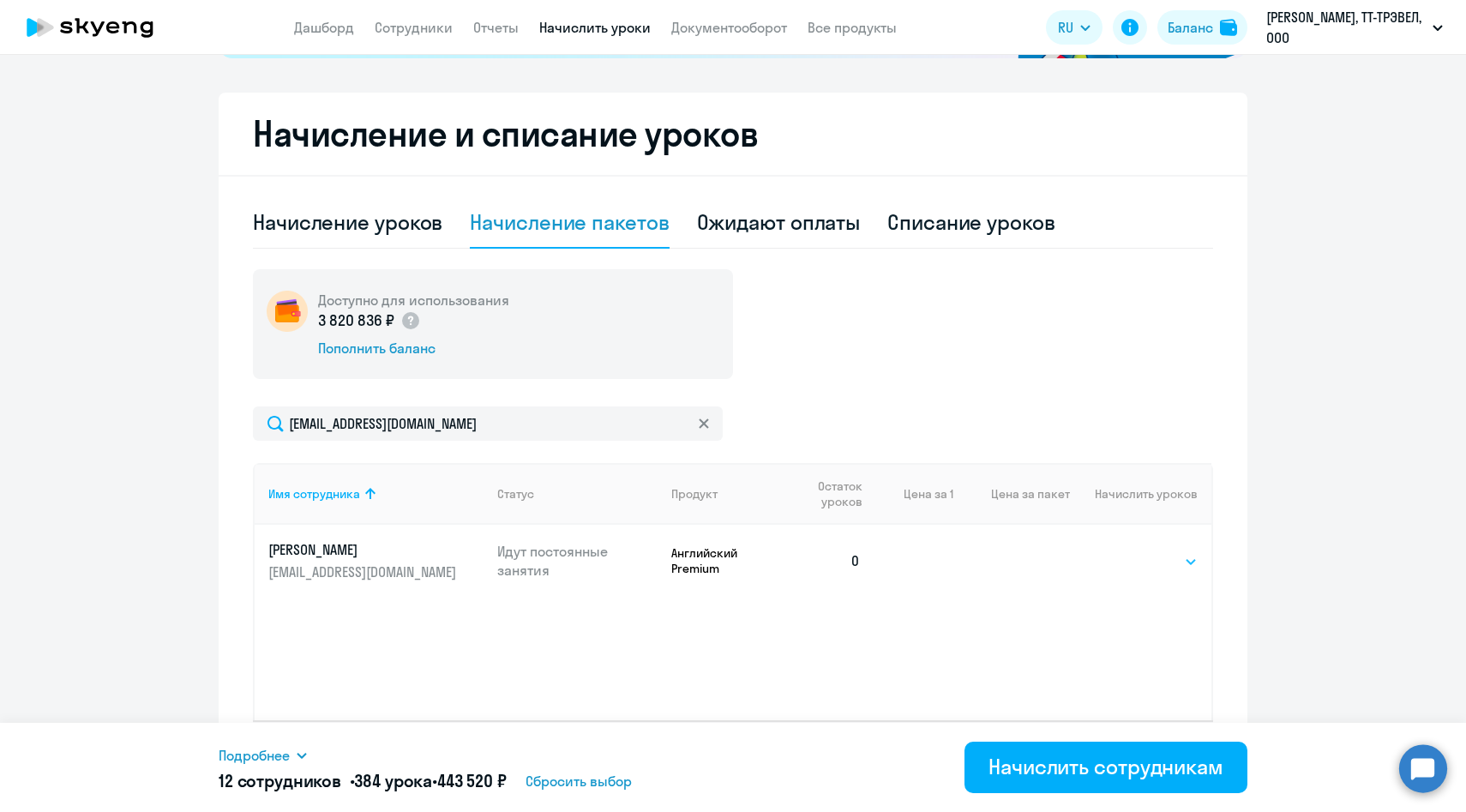
click at [1153, 565] on select "Выбрать 4 8 14 16 32 64 96 128" at bounding box center [1162, 561] width 70 height 21
select select "32"
click at [1128, 551] on select "Выбрать 4 8 14 16 32 64 96 128" at bounding box center [1162, 561] width 70 height 21
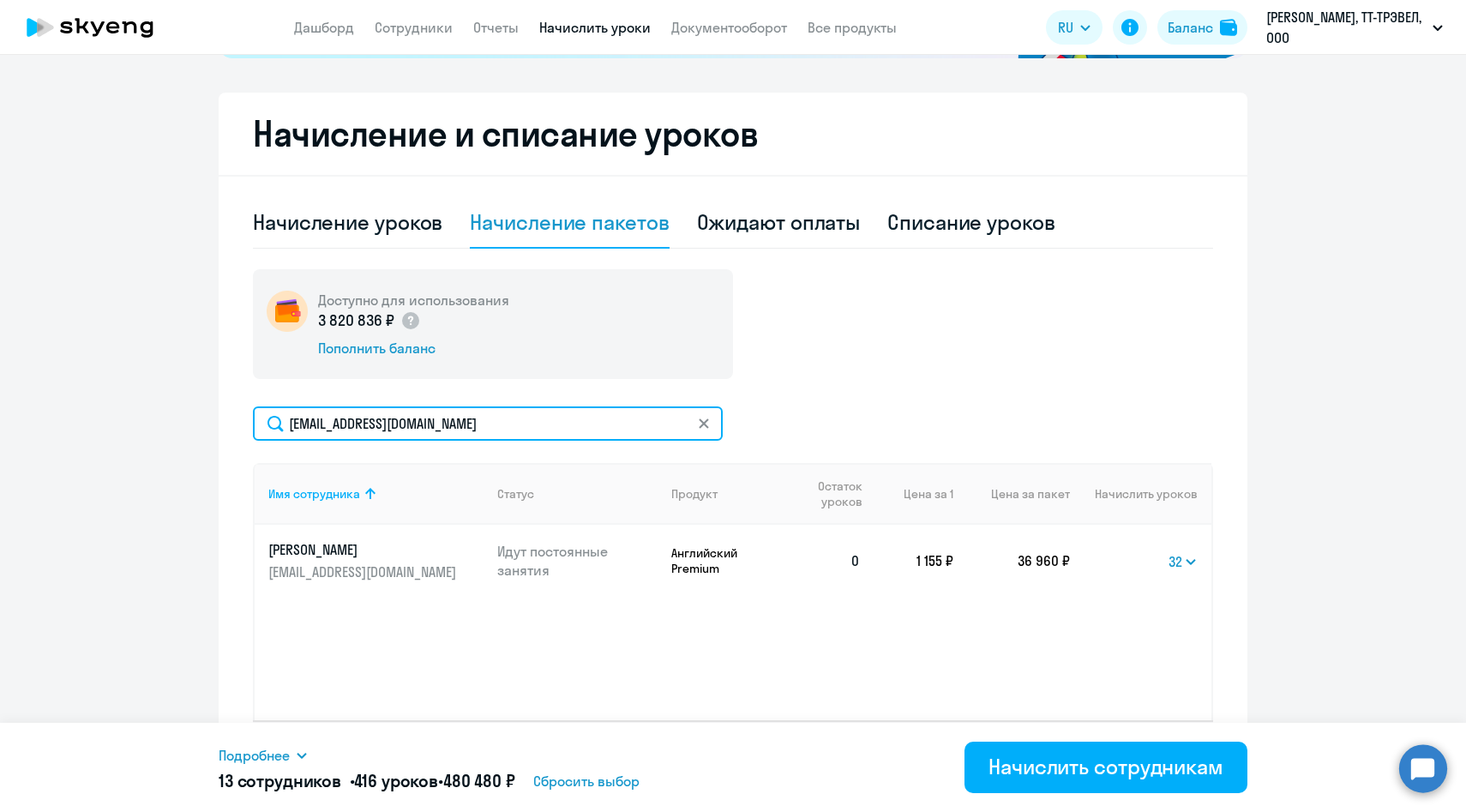
drag, startPoint x: 477, startPoint y: 425, endPoint x: 214, endPoint y: 420, distance: 263.0
click at [216, 422] on ng-component "Рекомендуем создать шаблон автоначислений Уроки больше не придётся начислять вр…" at bounding box center [733, 227] width 1466 height 1137
paste input "eizayts"
type input "[EMAIL_ADDRESS][DOMAIN_NAME]"
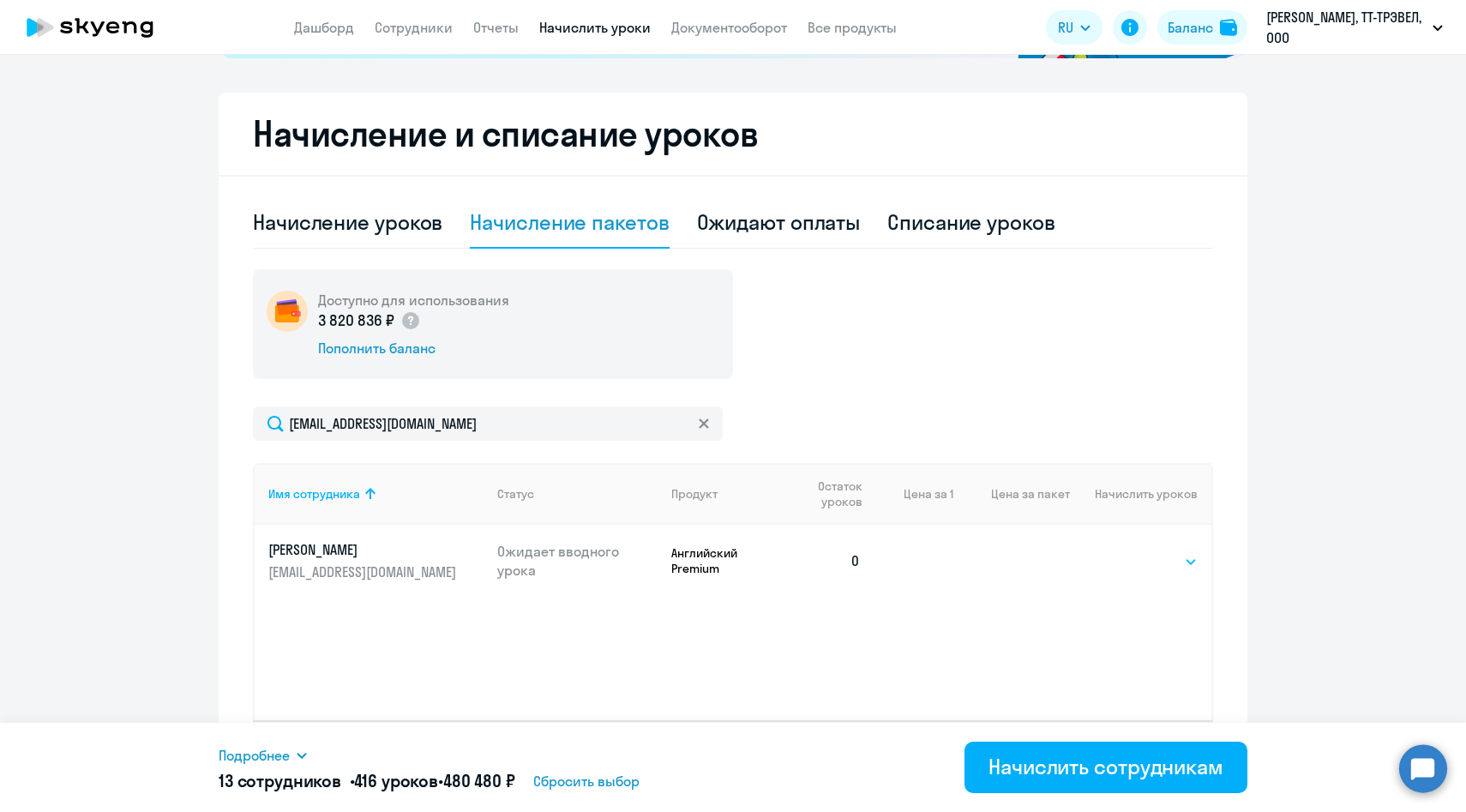
click at [1137, 558] on select "Выбрать 4 8 14 16 32 64 96 128" at bounding box center [1162, 561] width 70 height 21
select select "32"
click at [1128, 551] on select "Выбрать 4 8 14 16 32 64 96 128" at bounding box center [1162, 561] width 70 height 21
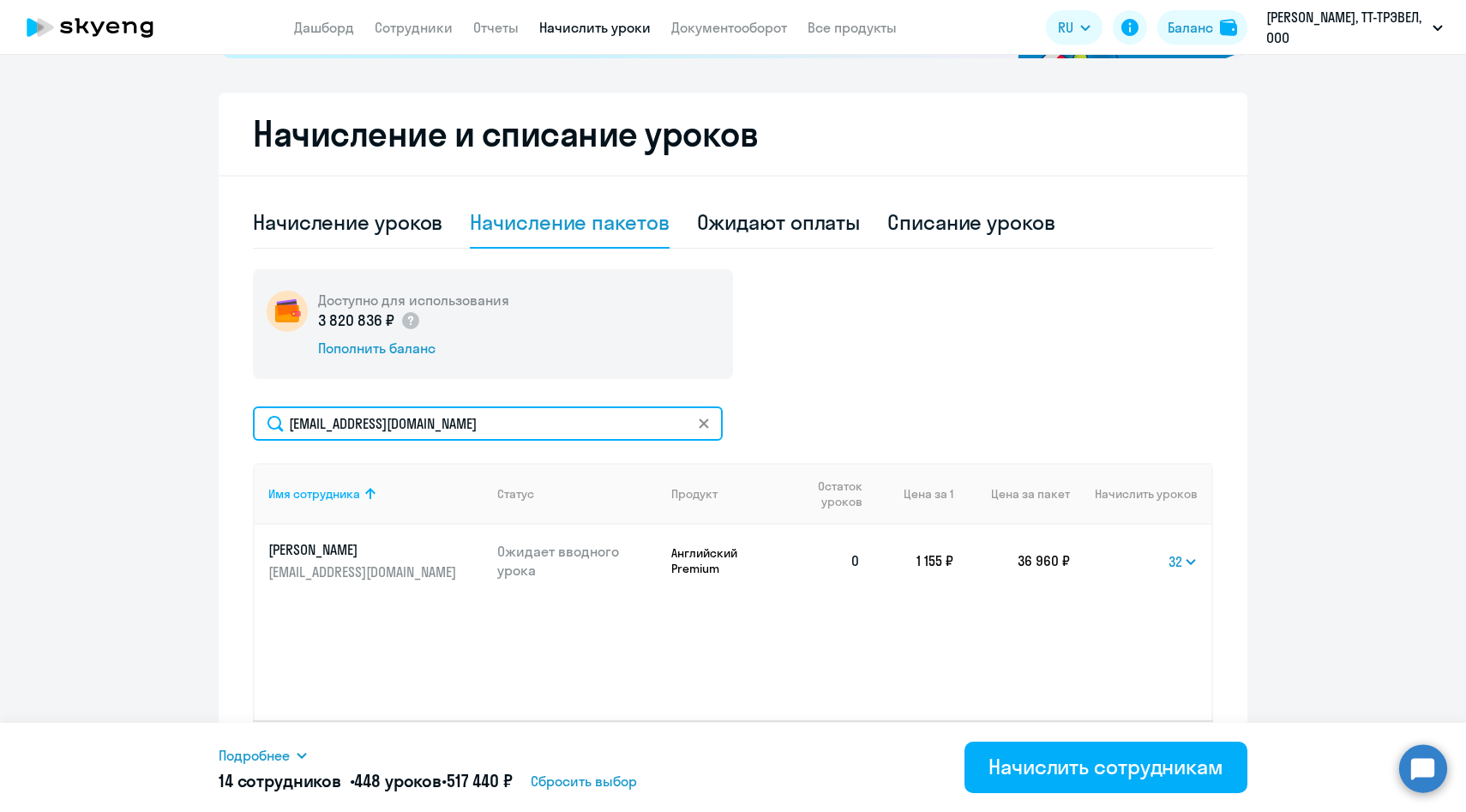
drag, startPoint x: 484, startPoint y: 424, endPoint x: 175, endPoint y: 416, distance: 309.1
click at [175, 416] on ng-component "Рекомендуем создать шаблон автоначислений Уроки больше не придётся начислять вр…" at bounding box center [733, 227] width 1466 height 1137
paste input "AnSokolo"
type input "[EMAIL_ADDRESS][DOMAIN_NAME]"
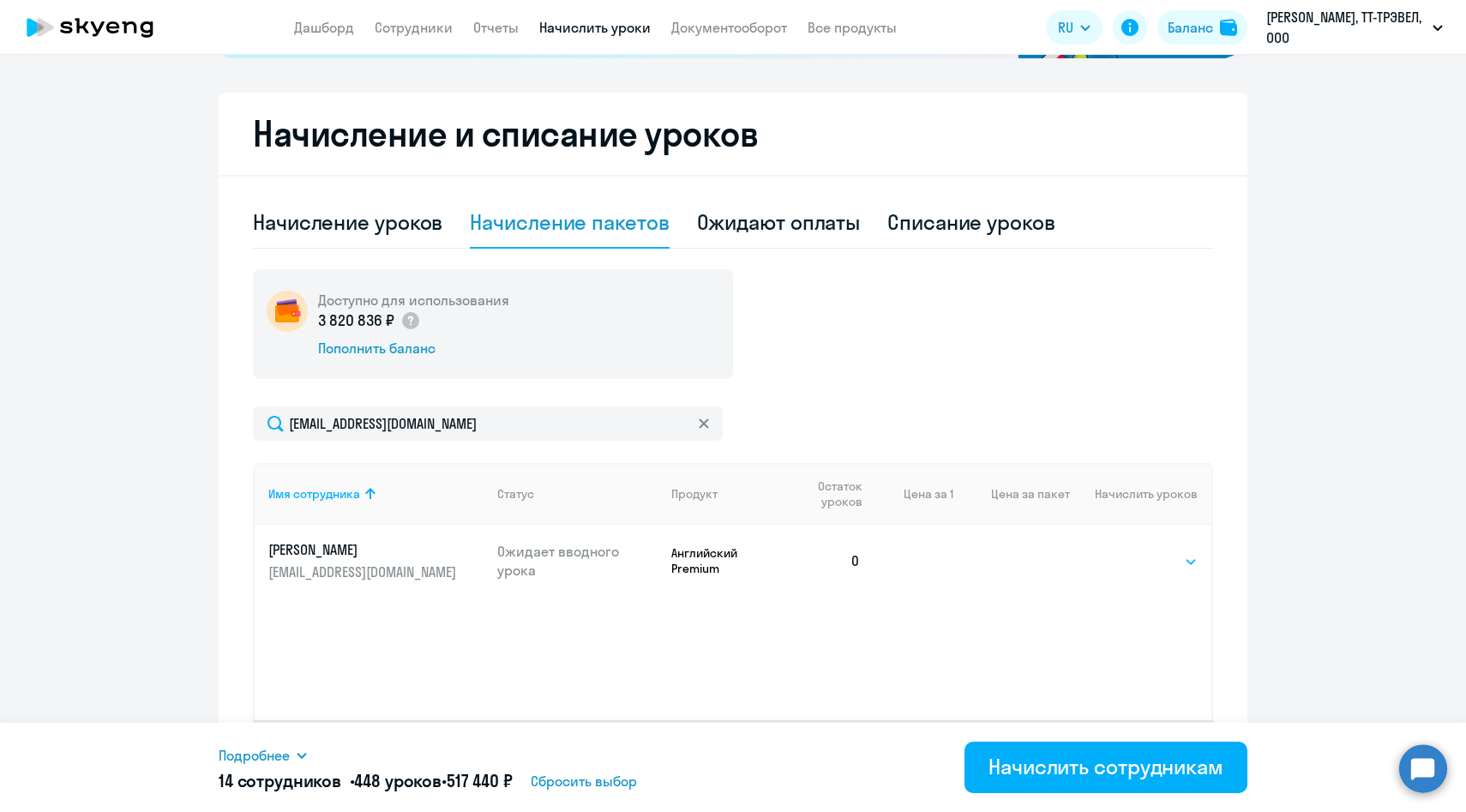
click at [1181, 568] on select "Выбрать 4 8 14 16 32 64 96 128" at bounding box center [1162, 561] width 70 height 21
select select "32"
click at [1128, 551] on select "Выбрать 4 8 14 16 32 64 96 128" at bounding box center [1162, 561] width 70 height 21
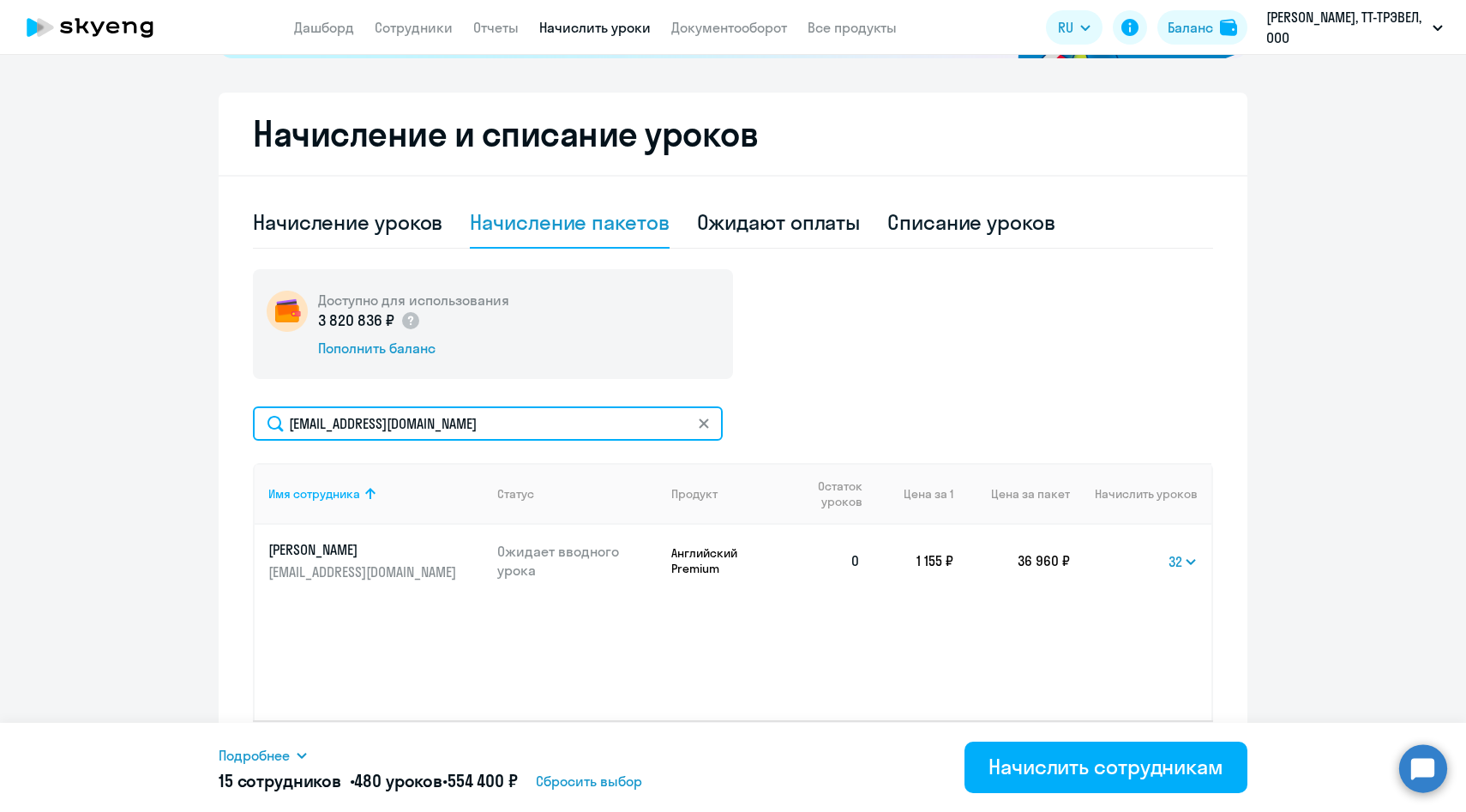
drag, startPoint x: 495, startPoint y: 426, endPoint x: 240, endPoint y: 422, distance: 255.0
click at [240, 422] on div "Начисление и списание уроков Начисление уроков Начисление пакетов Ожидают оплат…" at bounding box center [732, 444] width 1029 height 703
paste input "EFeoktistova-Rubo"
type input "[EMAIL_ADDRESS][DOMAIN_NAME]"
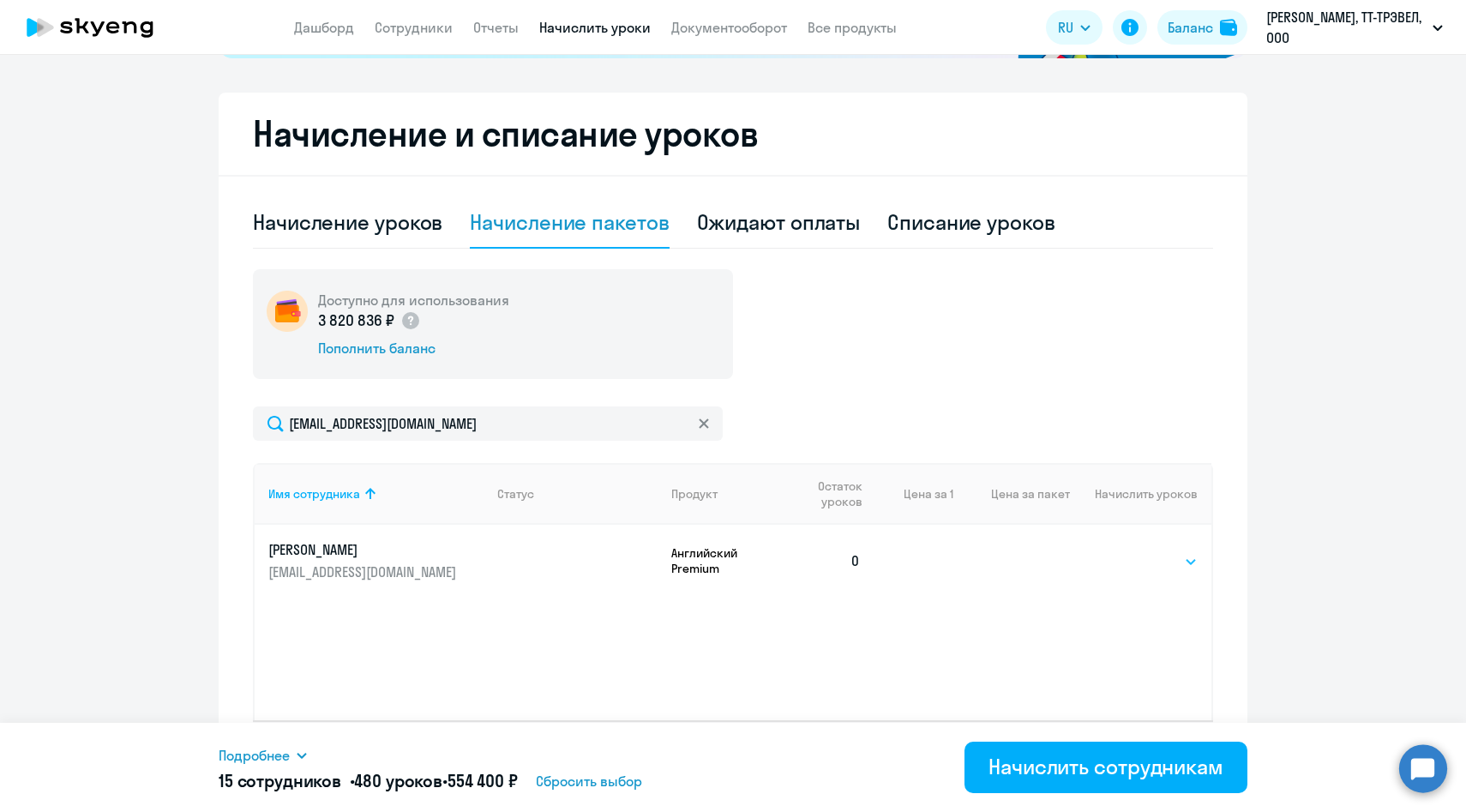
click at [1178, 564] on select "Выбрать 4 8 14 16 32 64 96 128" at bounding box center [1162, 561] width 70 height 21
select select "32"
click at [1128, 561] on select "Выбрать 4 8 14 16 32 64 96 128" at bounding box center [1162, 561] width 70 height 21
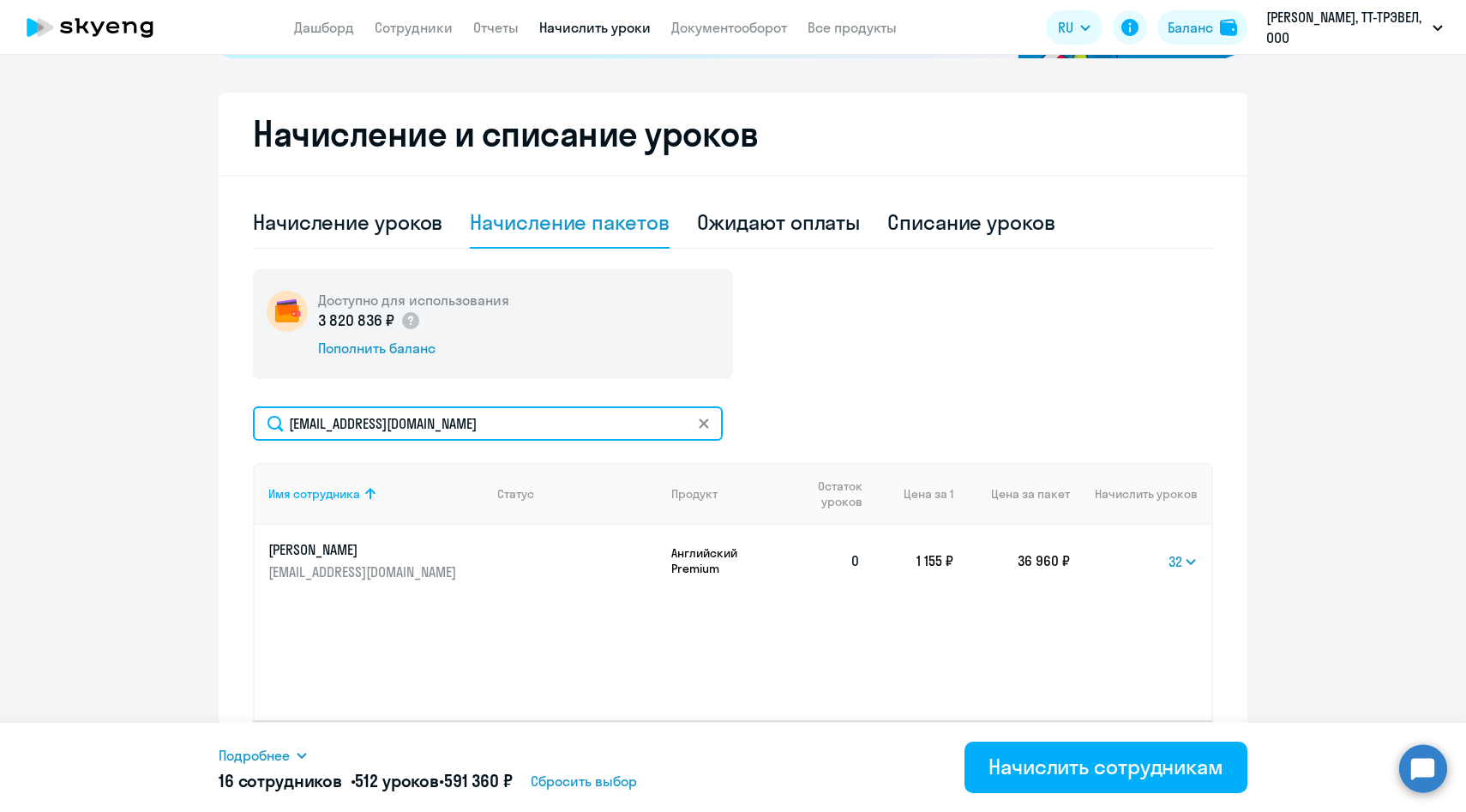
drag, startPoint x: 523, startPoint y: 423, endPoint x: 215, endPoint y: 419, distance: 308.0
click at [215, 419] on ng-component "Рекомендуем создать шаблон автоначислений Уроки больше не придётся начислять вр…" at bounding box center [733, 227] width 1466 height 1137
paste input "[PERSON_NAME]"
type input "[EMAIL_ADDRESS][DOMAIN_NAME]"
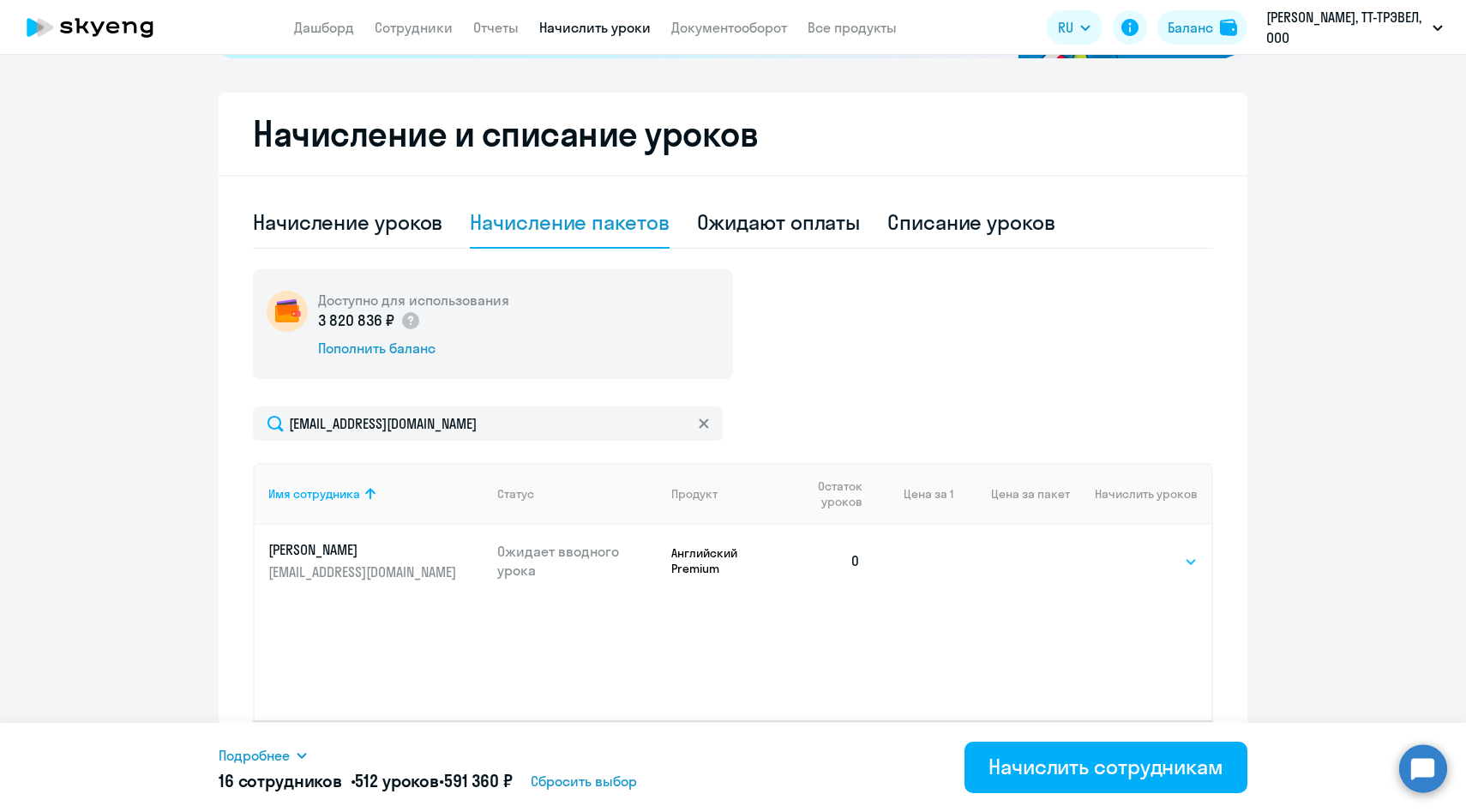
click at [1168, 564] on select "Выбрать 4 8 14 16 32 64 96 128" at bounding box center [1162, 561] width 70 height 21
select select "32"
click at [1128, 551] on select "Выбрать 4 8 14 16 32 64 96 128" at bounding box center [1162, 561] width 70 height 21
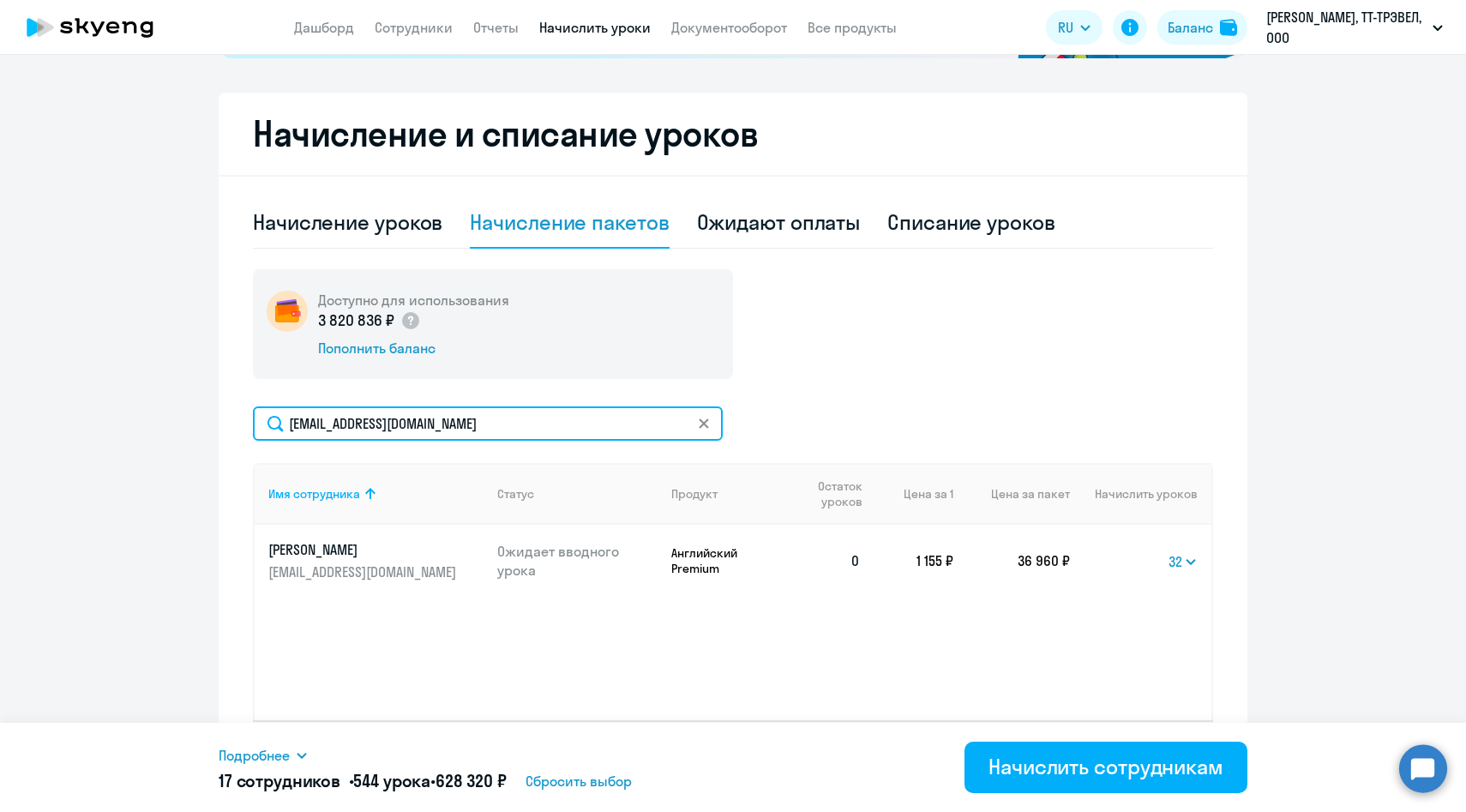
drag, startPoint x: 497, startPoint y: 421, endPoint x: 211, endPoint y: 421, distance: 286.0
click at [211, 421] on ng-component "Рекомендуем создать шаблон автоначислений Уроки больше не придётся начислять вр…" at bounding box center [733, 227] width 1466 height 1137
paste input "atarasidi"
type input "[EMAIL_ADDRESS][DOMAIN_NAME]"
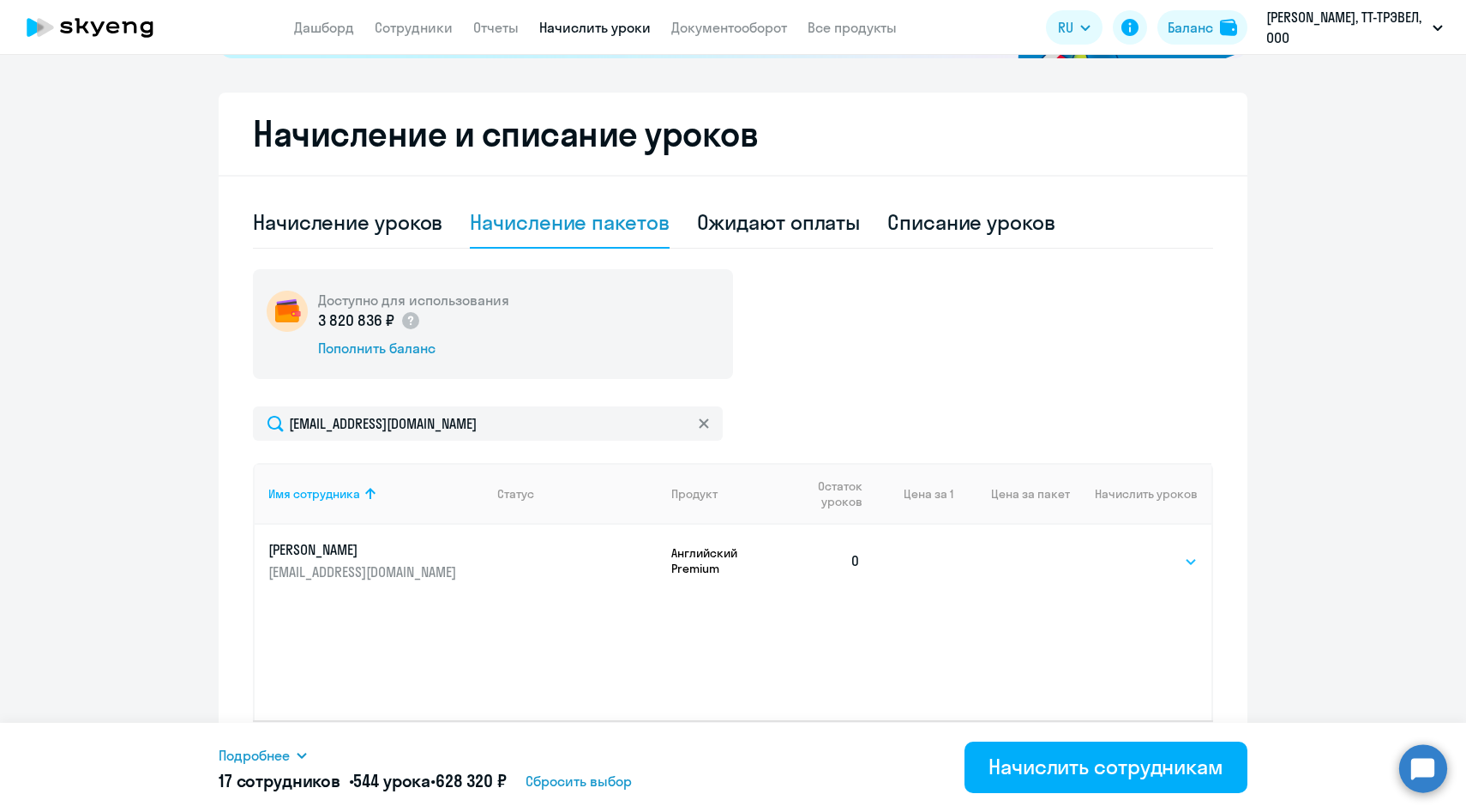
click at [1171, 562] on select "Выбрать 4 8 14 16 32 64 96 128" at bounding box center [1162, 561] width 70 height 21
select select "32"
click at [1128, 551] on select "Выбрать 4 8 14 16 32 64 96 128" at bounding box center [1162, 561] width 70 height 21
click at [289, 750] on span "Подробнее" at bounding box center [254, 755] width 71 height 21
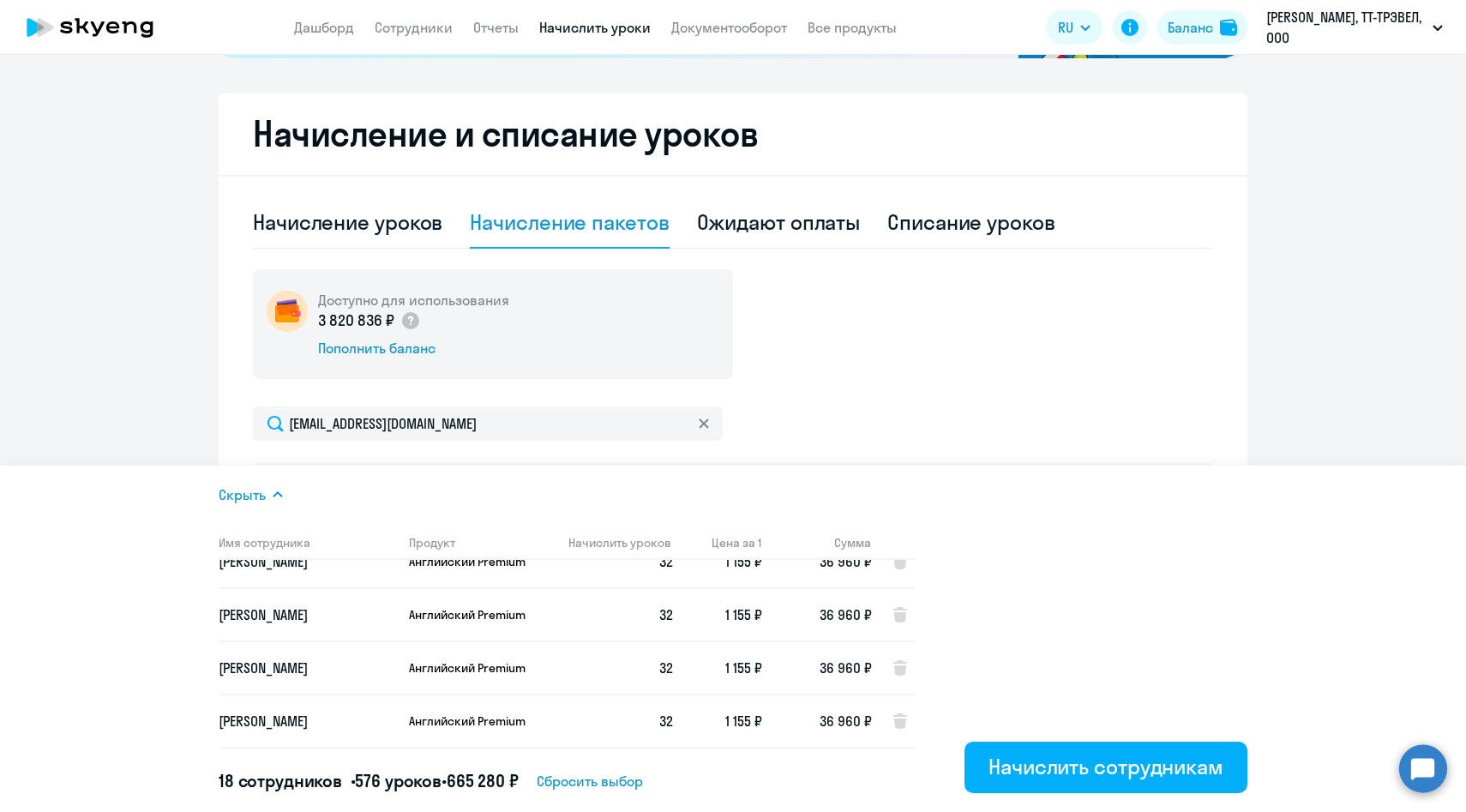
scroll to position [767, 0]
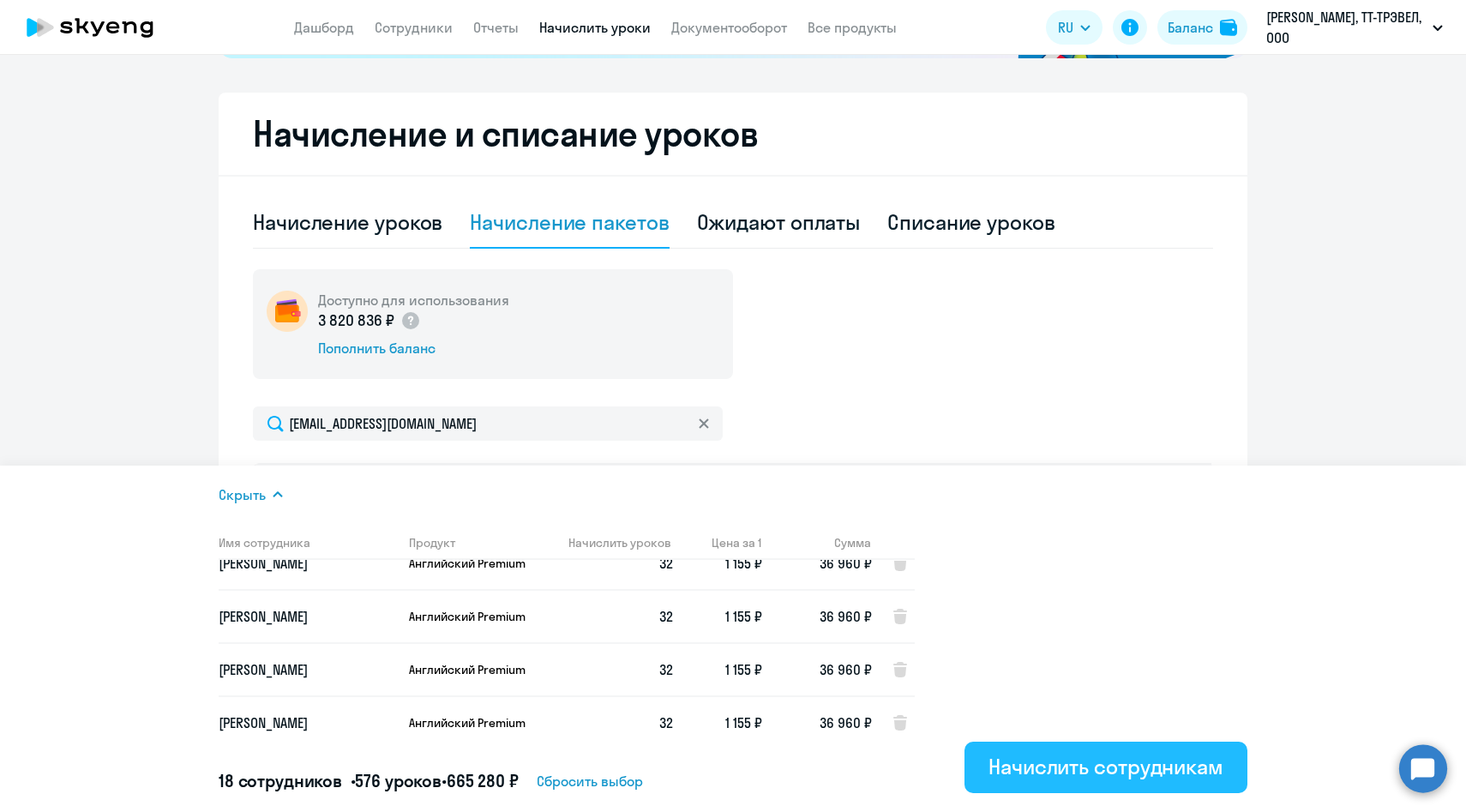
click at [1060, 772] on div "Начислить сотрудникам" at bounding box center [1106, 767] width 235 height 27
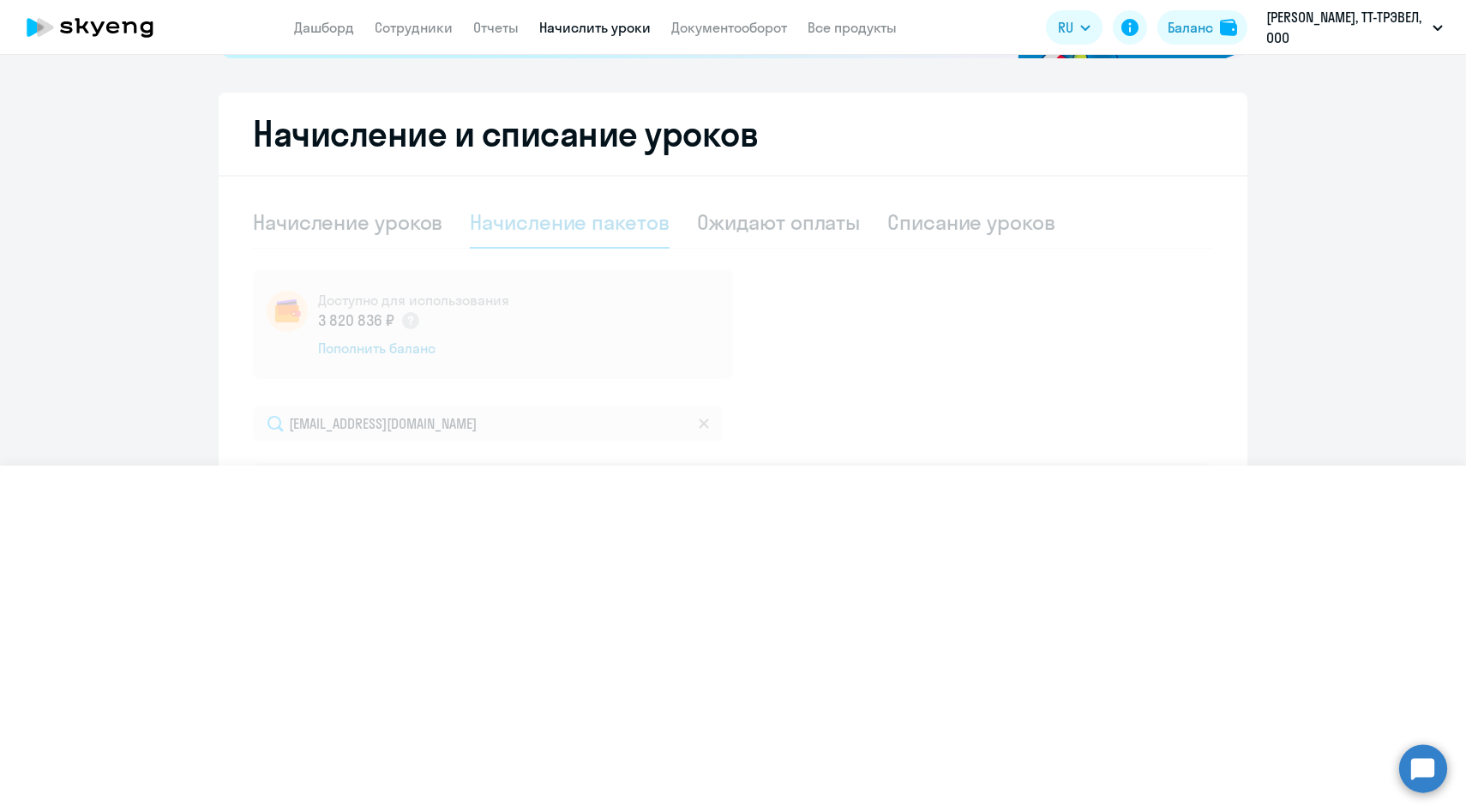
select select
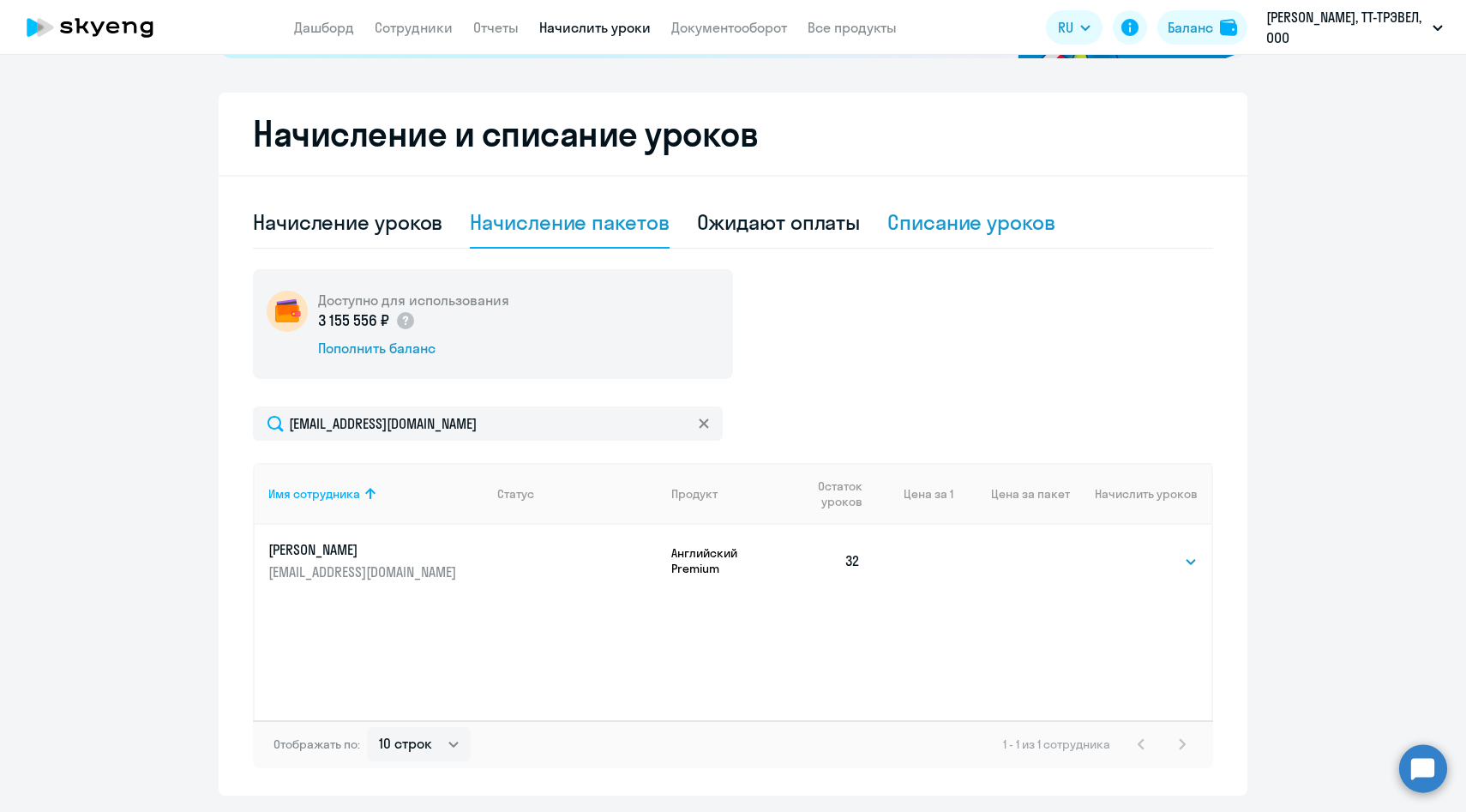
click at [931, 226] on div "Списание уроков" at bounding box center [971, 222] width 168 height 27
select select "10"
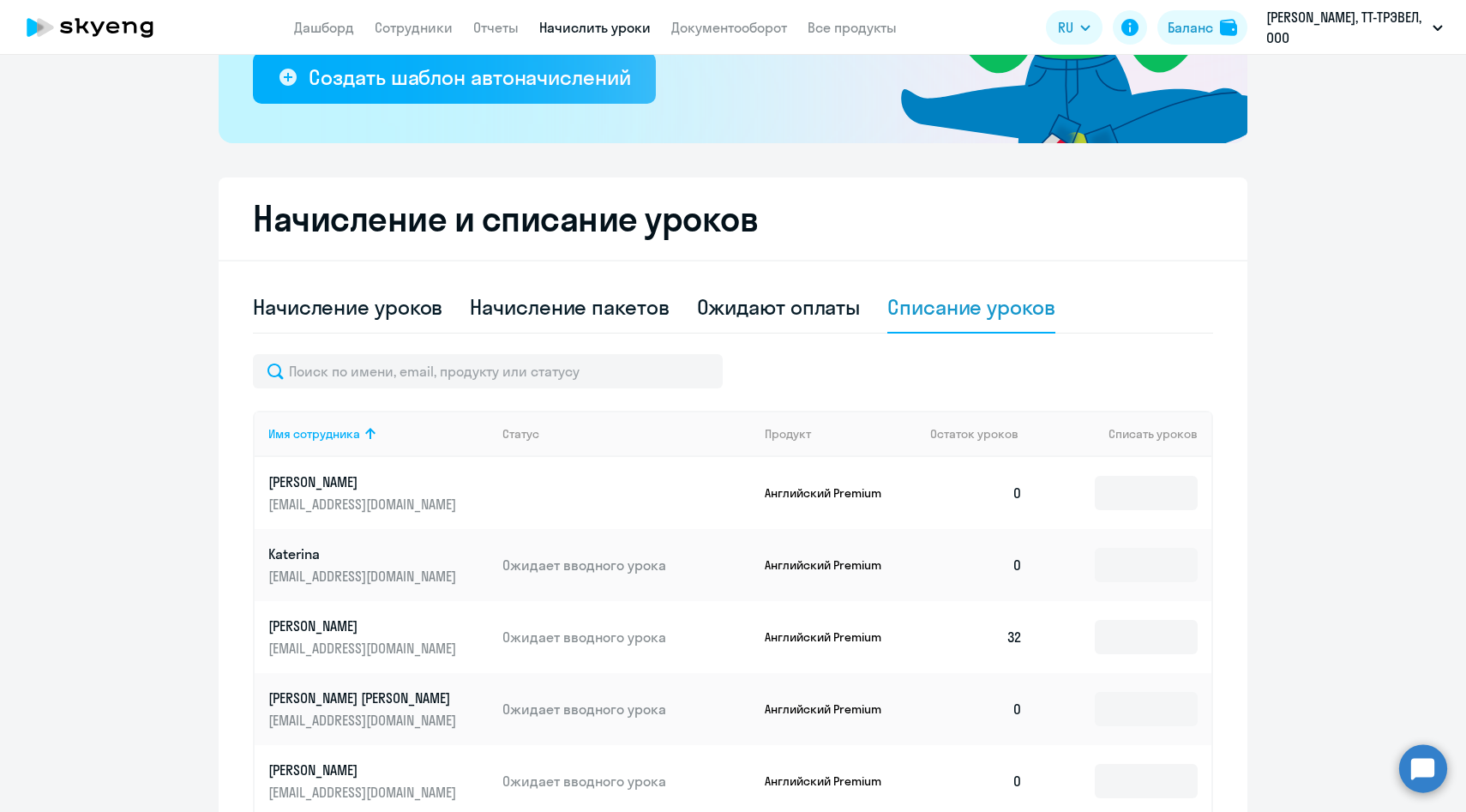
scroll to position [422, 0]
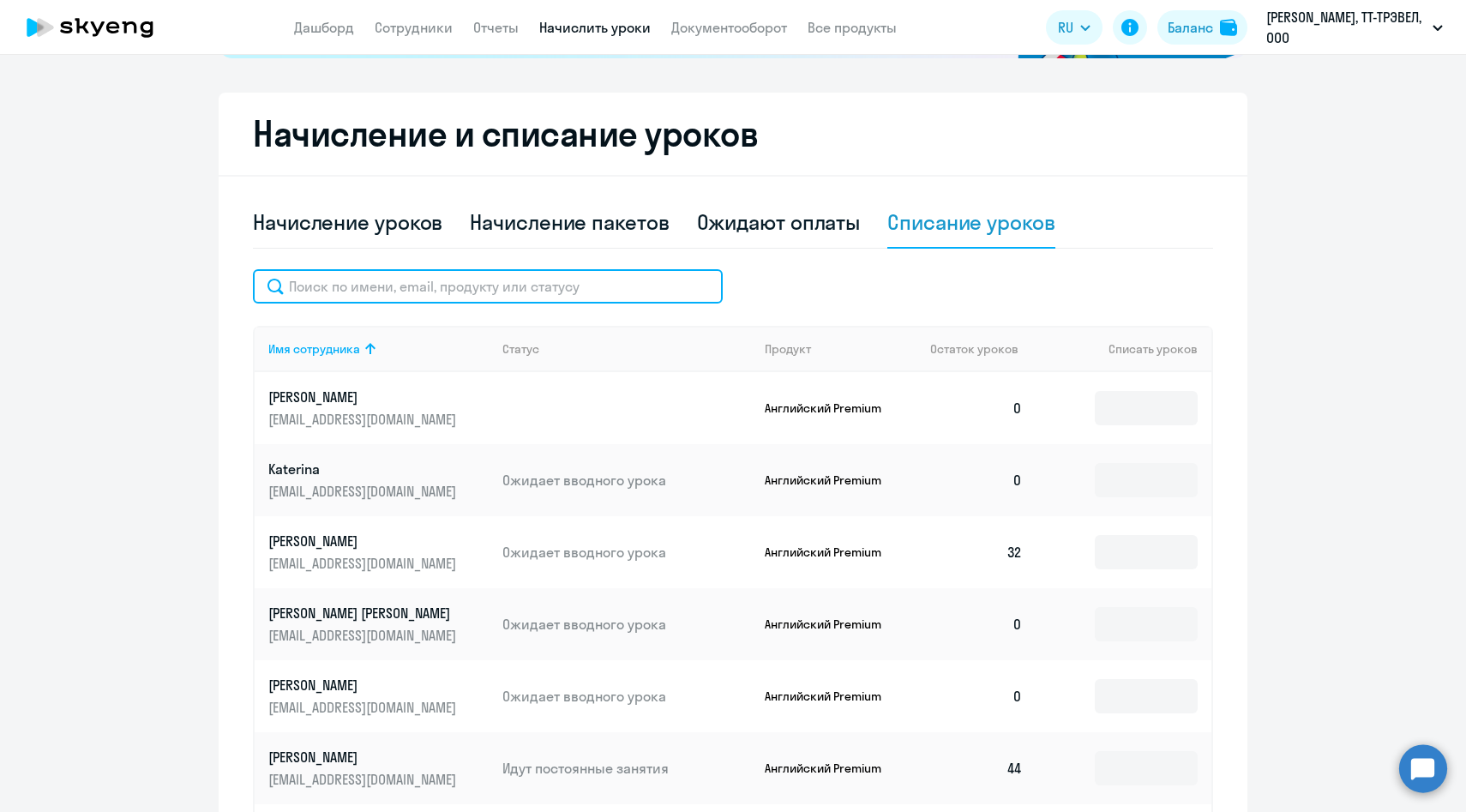
click at [495, 280] on input "text" at bounding box center [487, 286] width 470 height 35
paste input "[EMAIL_ADDRESS][DOMAIN_NAME]"
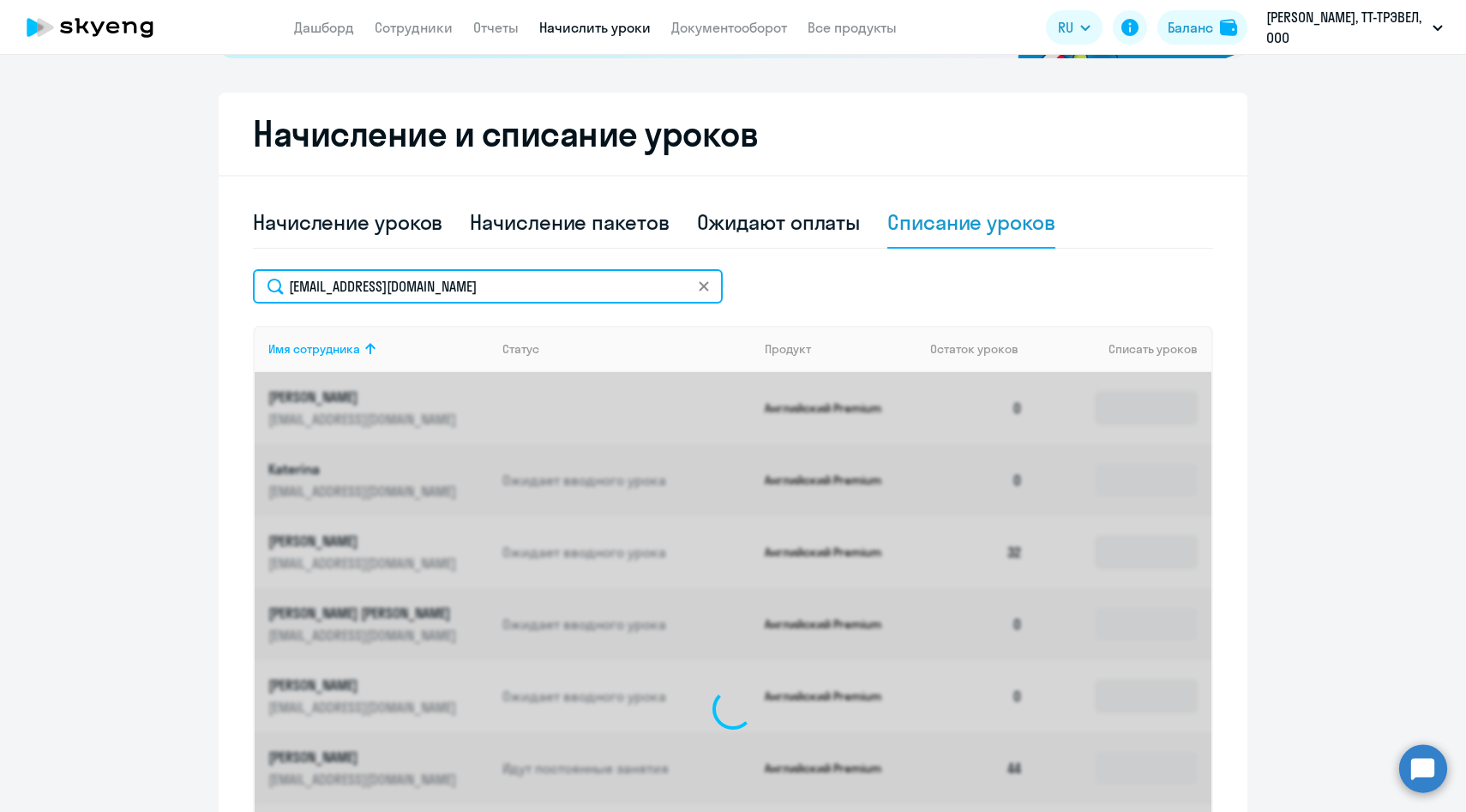
scroll to position [337, 0]
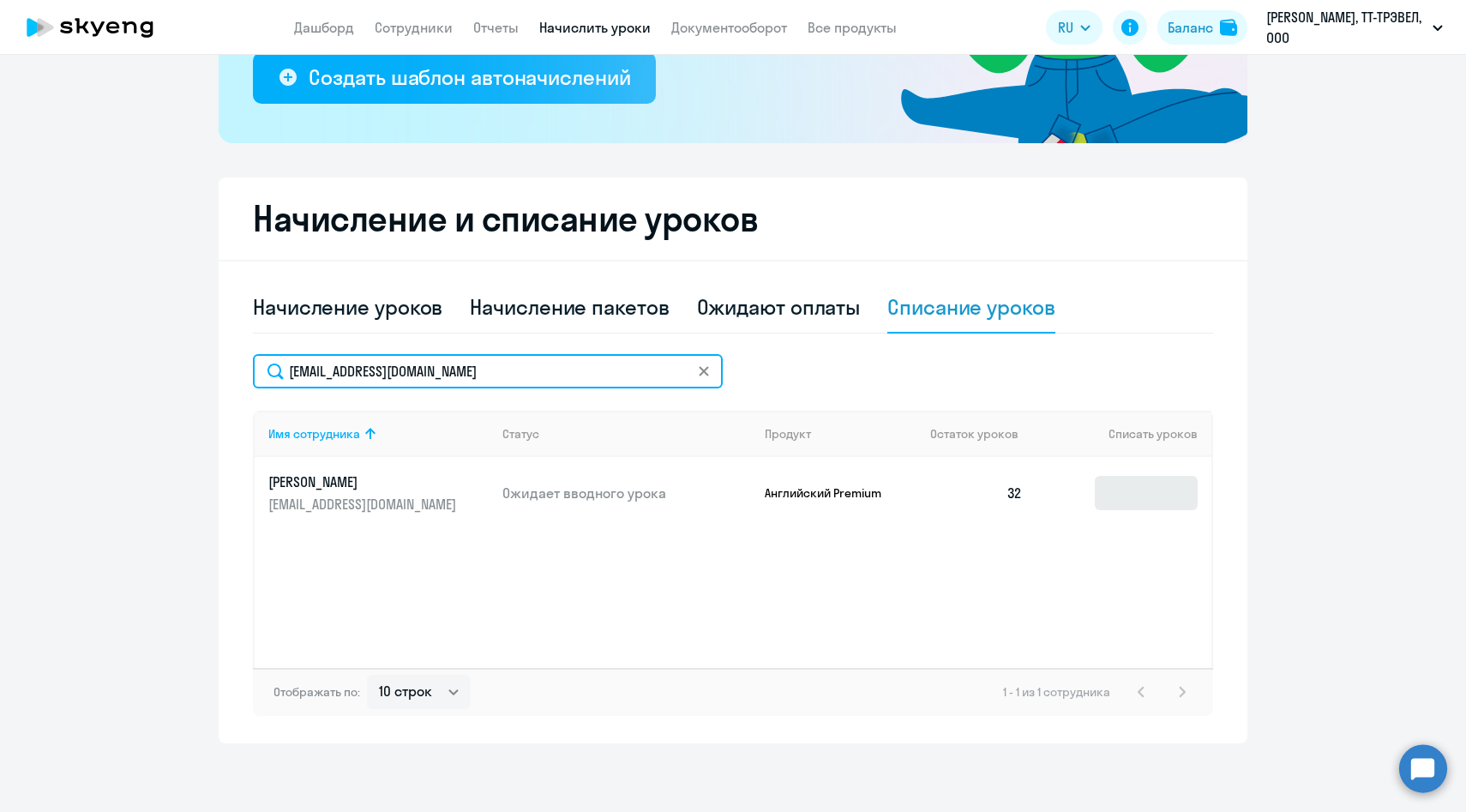
type input "[EMAIL_ADDRESS][DOMAIN_NAME]"
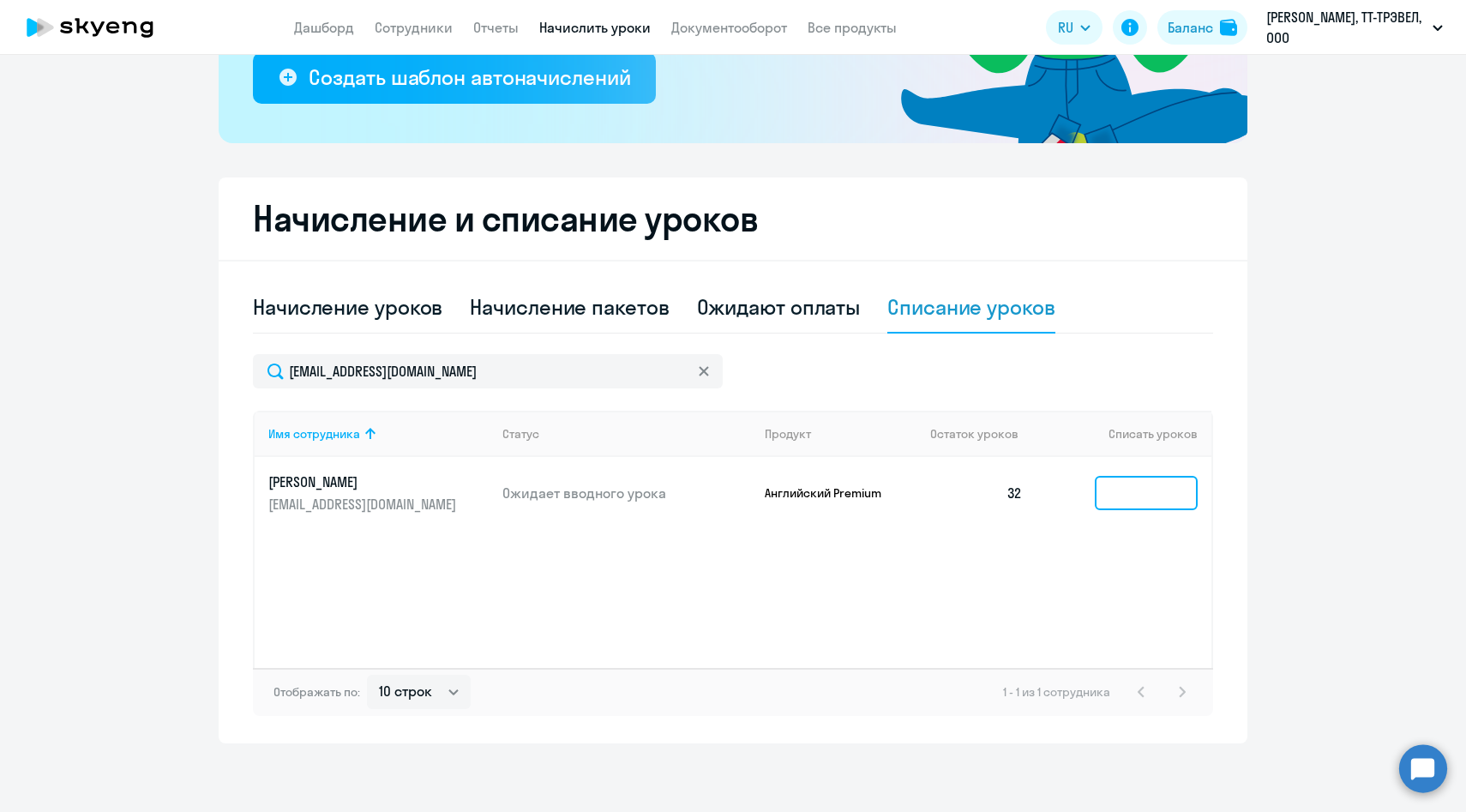
click at [1125, 502] on input at bounding box center [1146, 493] width 103 height 35
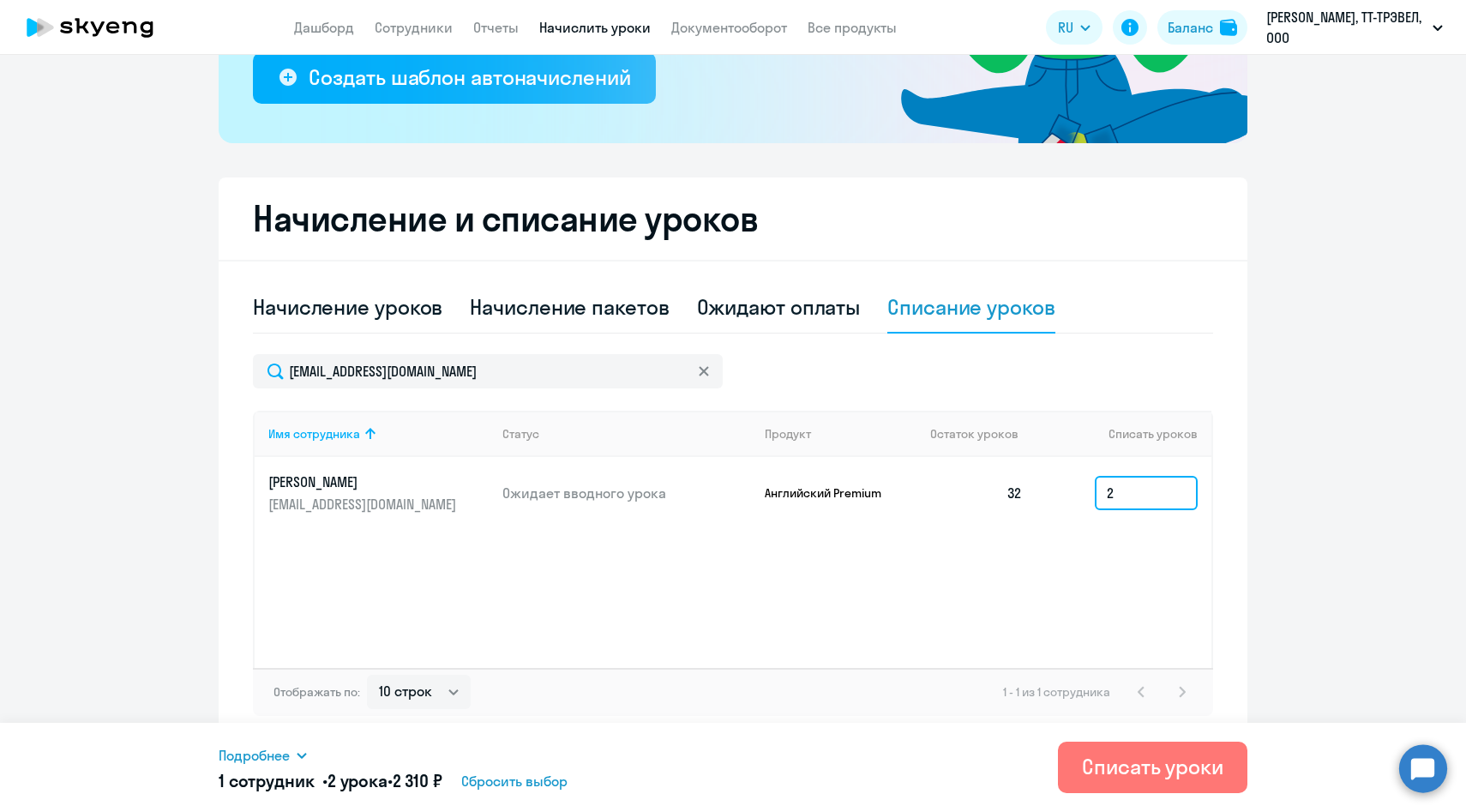
type input "2"
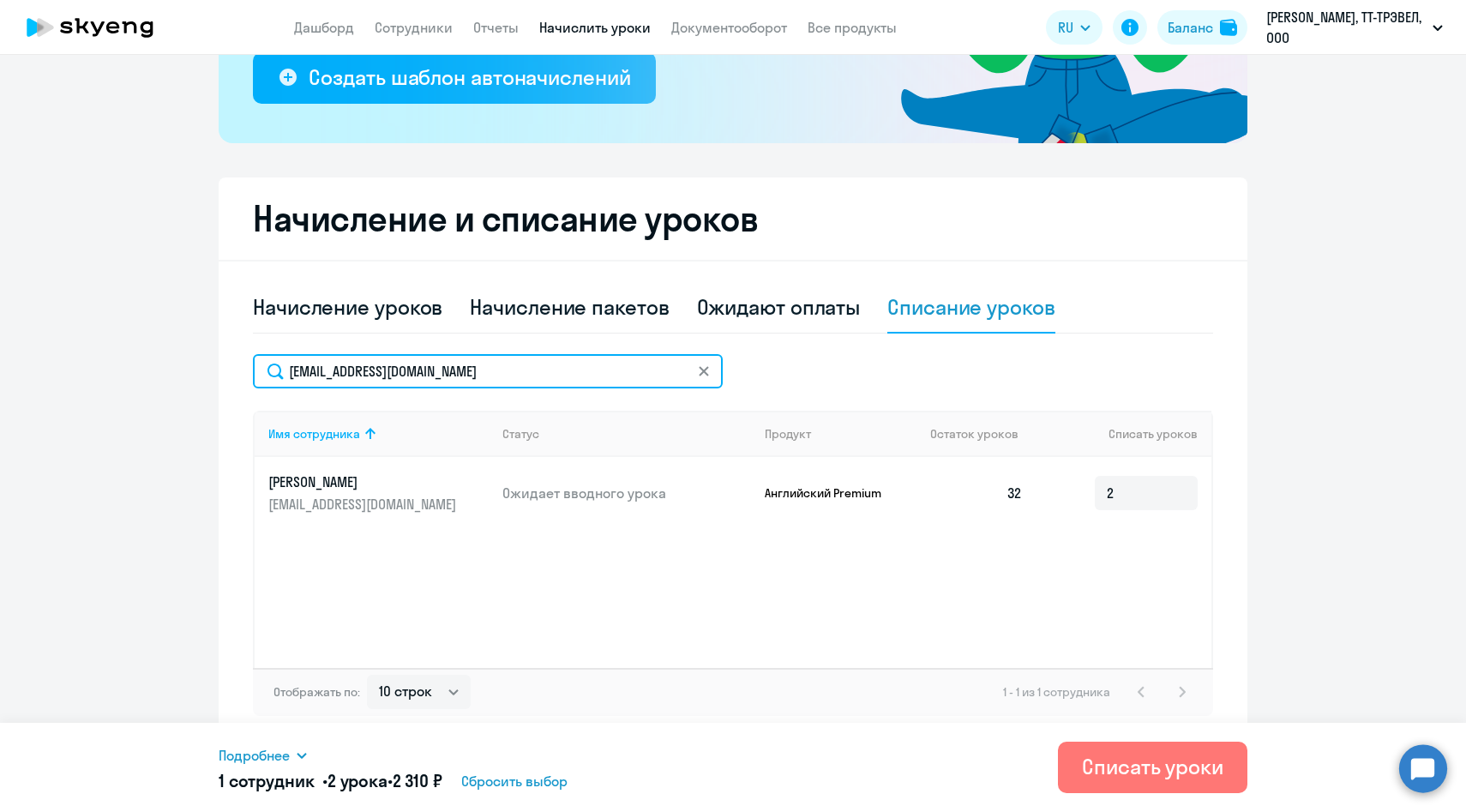
drag, startPoint x: 498, startPoint y: 371, endPoint x: 192, endPoint y: 366, distance: 306.0
click at [192, 367] on ng-component "Рекомендуем создать шаблон автоначислений Уроки больше не придётся начислять вр…" at bounding box center [733, 243] width 1466 height 999
paste input "APozyae"
type input "[EMAIL_ADDRESS][DOMAIN_NAME]"
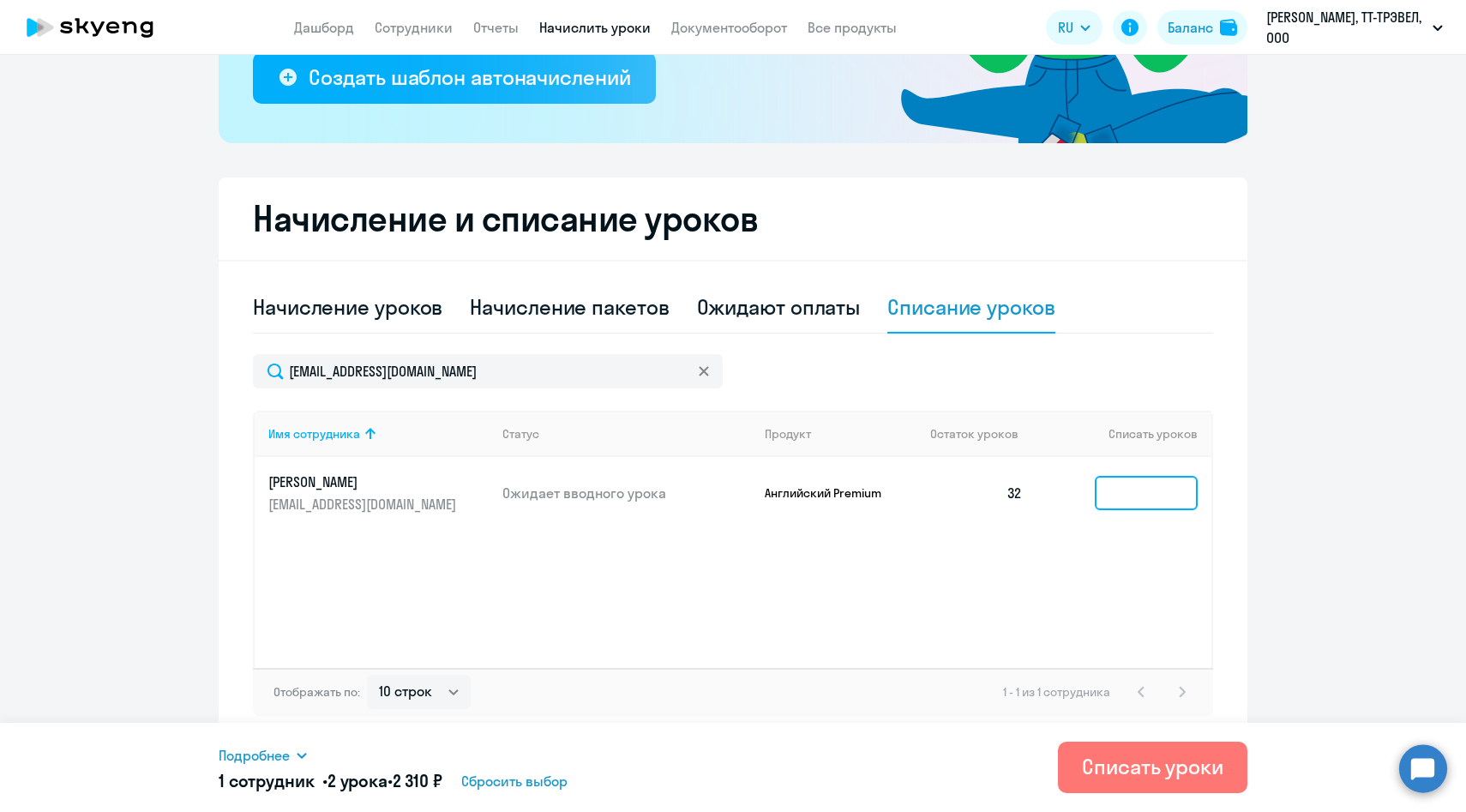
click at [1155, 503] on input at bounding box center [1146, 493] width 103 height 35
type input "2"
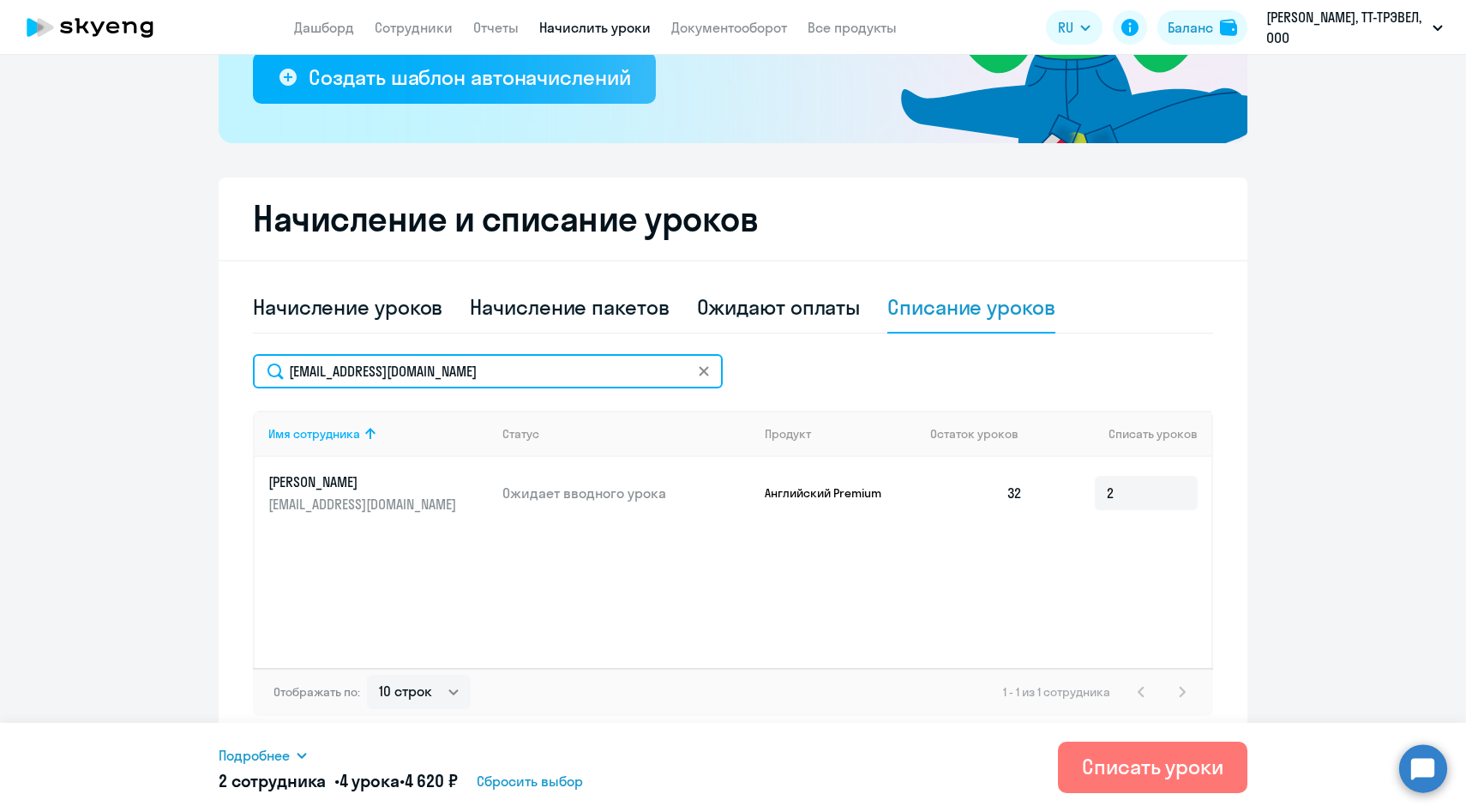
drag, startPoint x: 483, startPoint y: 370, endPoint x: 278, endPoint y: 370, distance: 205.0
click at [278, 370] on input "[EMAIL_ADDRESS][DOMAIN_NAME]" at bounding box center [487, 371] width 470 height 35
paste input "NONeretin"
type input "[EMAIL_ADDRESS][DOMAIN_NAME]"
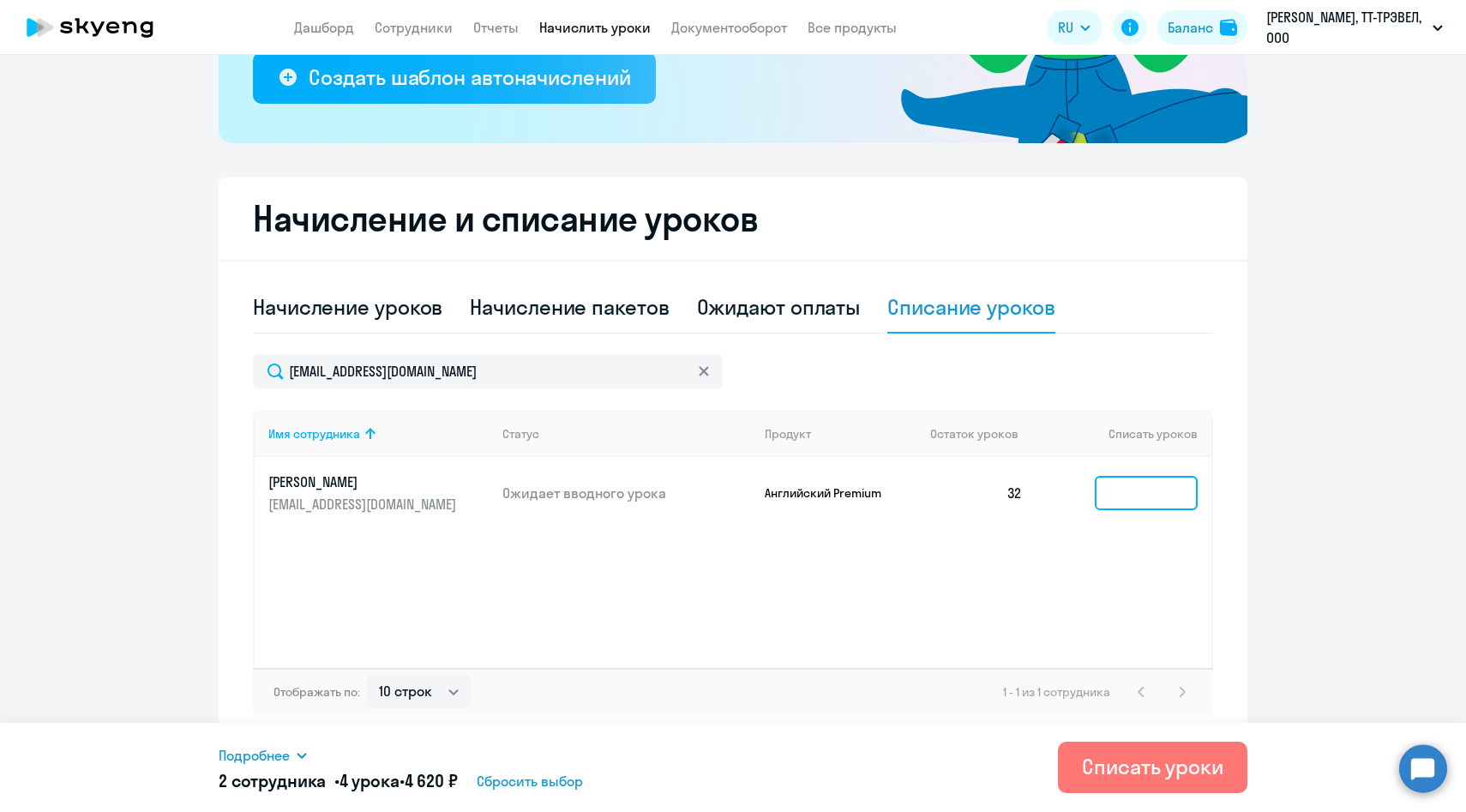
click at [1125, 496] on input at bounding box center [1146, 493] width 103 height 35
type input "2"
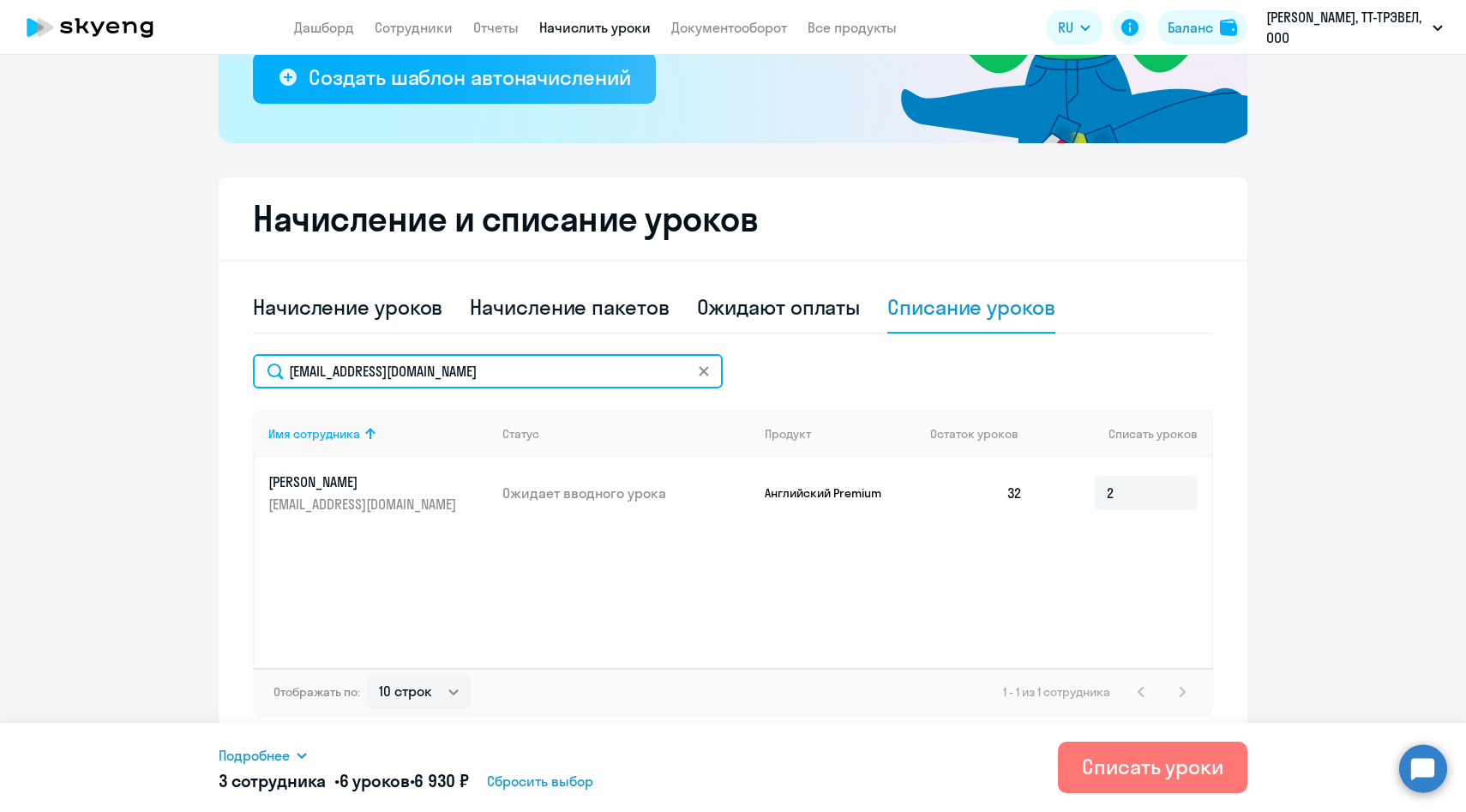
click at [553, 356] on input "[EMAIL_ADDRESS][DOMAIN_NAME]" at bounding box center [487, 371] width 470 height 35
drag, startPoint x: 506, startPoint y: 368, endPoint x: 234, endPoint y: 367, distance: 272.0
click at [234, 367] on div "Начисление и списание уроков Начисление уроков Начисление пакетов Ожидают оплат…" at bounding box center [732, 460] width 1029 height 566
paste input "KYEgorov"
type input "[EMAIL_ADDRESS][DOMAIN_NAME]"
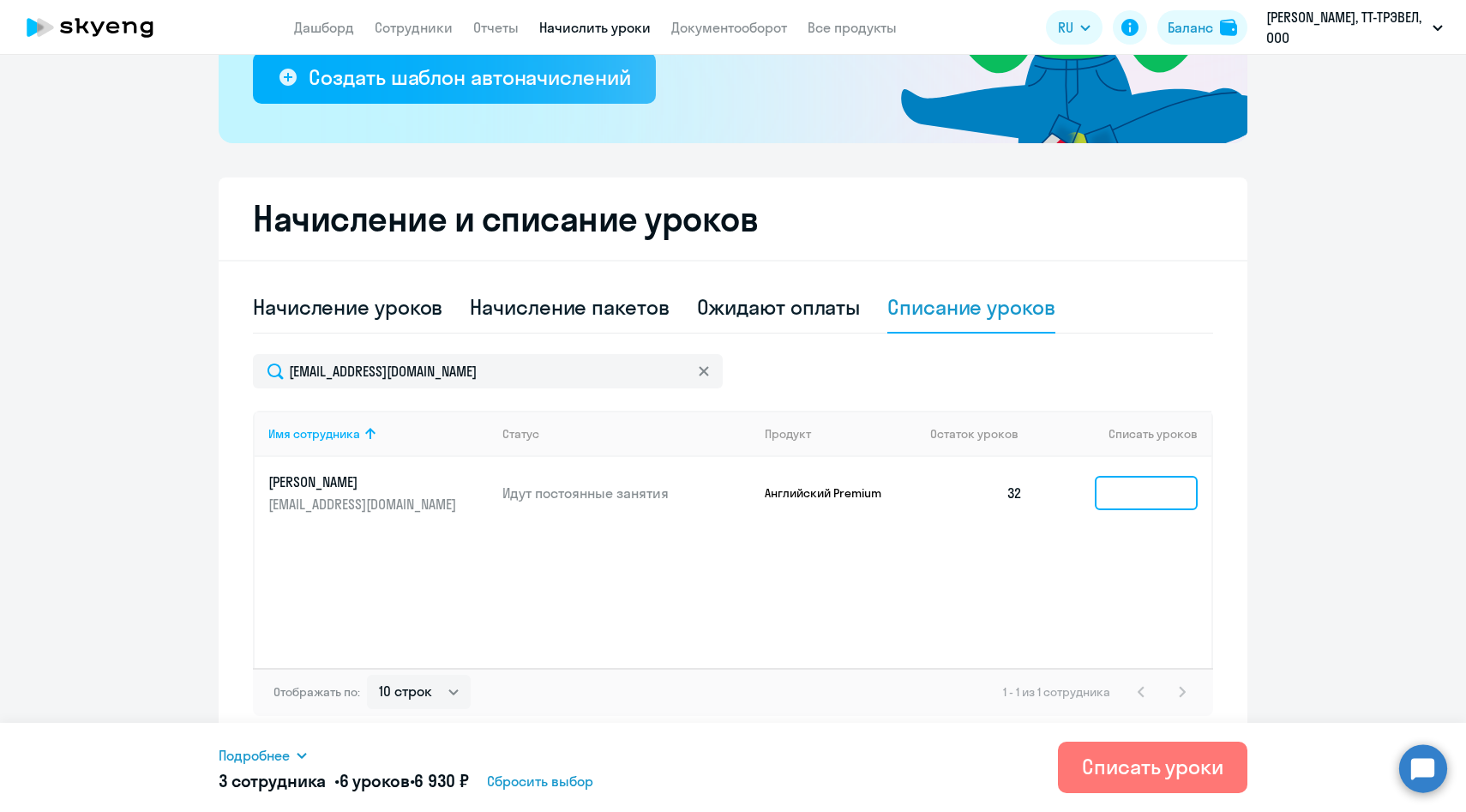
click at [1155, 495] on input at bounding box center [1146, 493] width 103 height 35
type input "2"
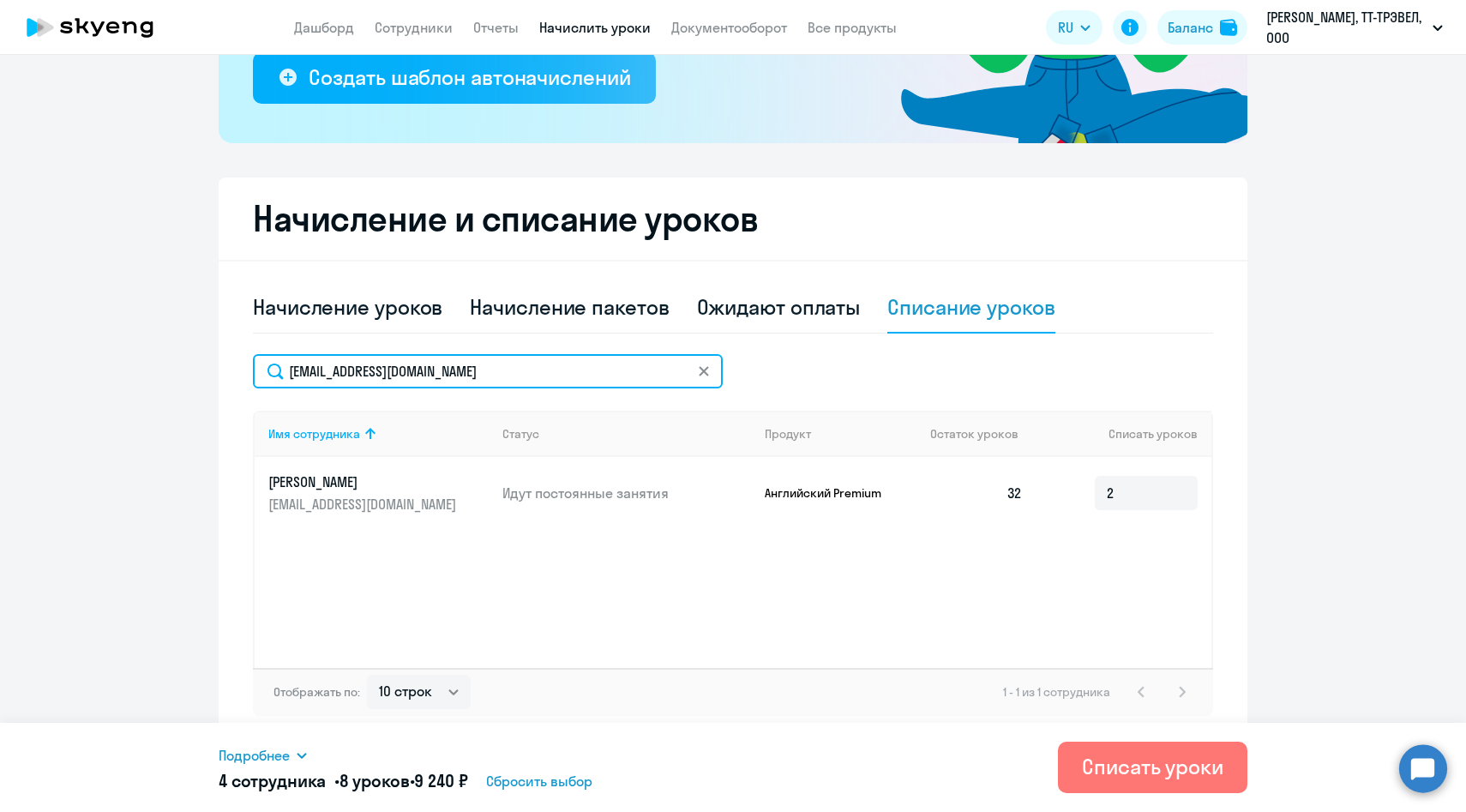
drag, startPoint x: 488, startPoint y: 371, endPoint x: 200, endPoint y: 368, distance: 288.0
click at [201, 368] on ng-component "Рекомендуем создать шаблон автоначислений Уроки больше не придётся начислять вр…" at bounding box center [733, 243] width 1466 height 999
paste input "YAIvanov"
type input "[EMAIL_ADDRESS][DOMAIN_NAME]"
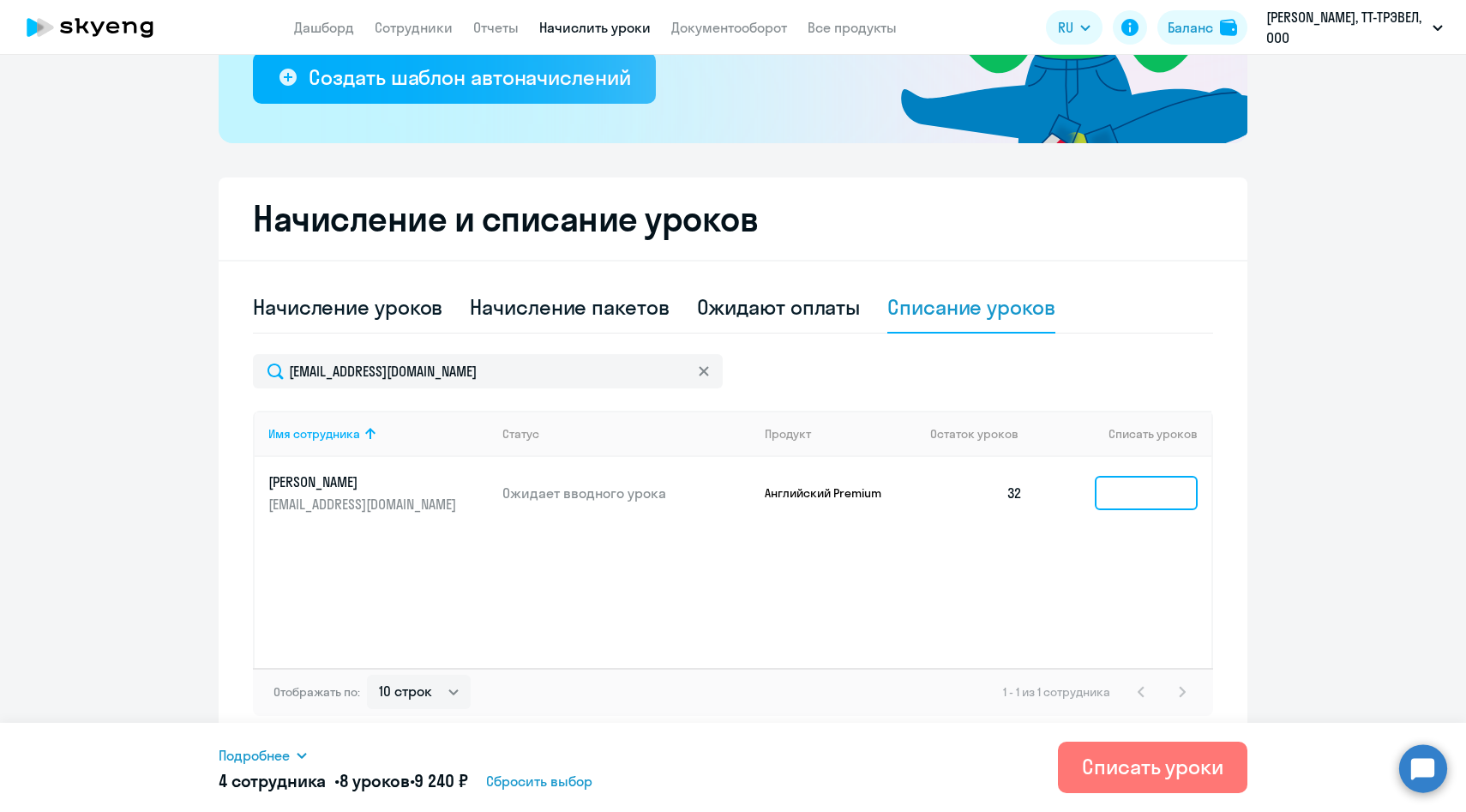
click at [1116, 490] on input at bounding box center [1146, 493] width 103 height 35
type input "2"
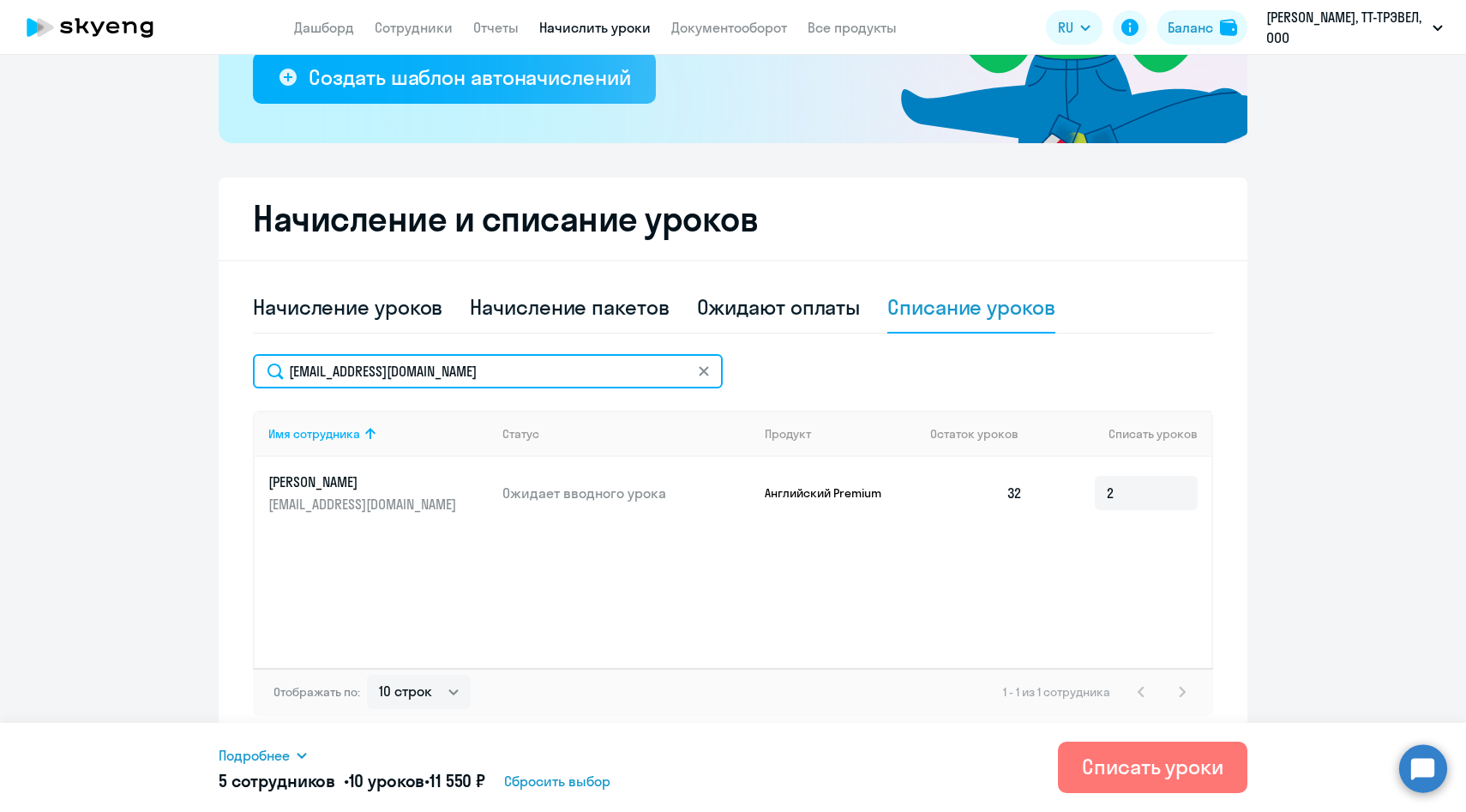
drag, startPoint x: 460, startPoint y: 369, endPoint x: 241, endPoint y: 369, distance: 219.0
click at [241, 369] on div "Начисление и списание уроков Начисление уроков Начисление пакетов Ожидают оплат…" at bounding box center [732, 460] width 1029 height 566
paste input "VVereschagina"
type input "[EMAIL_ADDRESS][DOMAIN_NAME]"
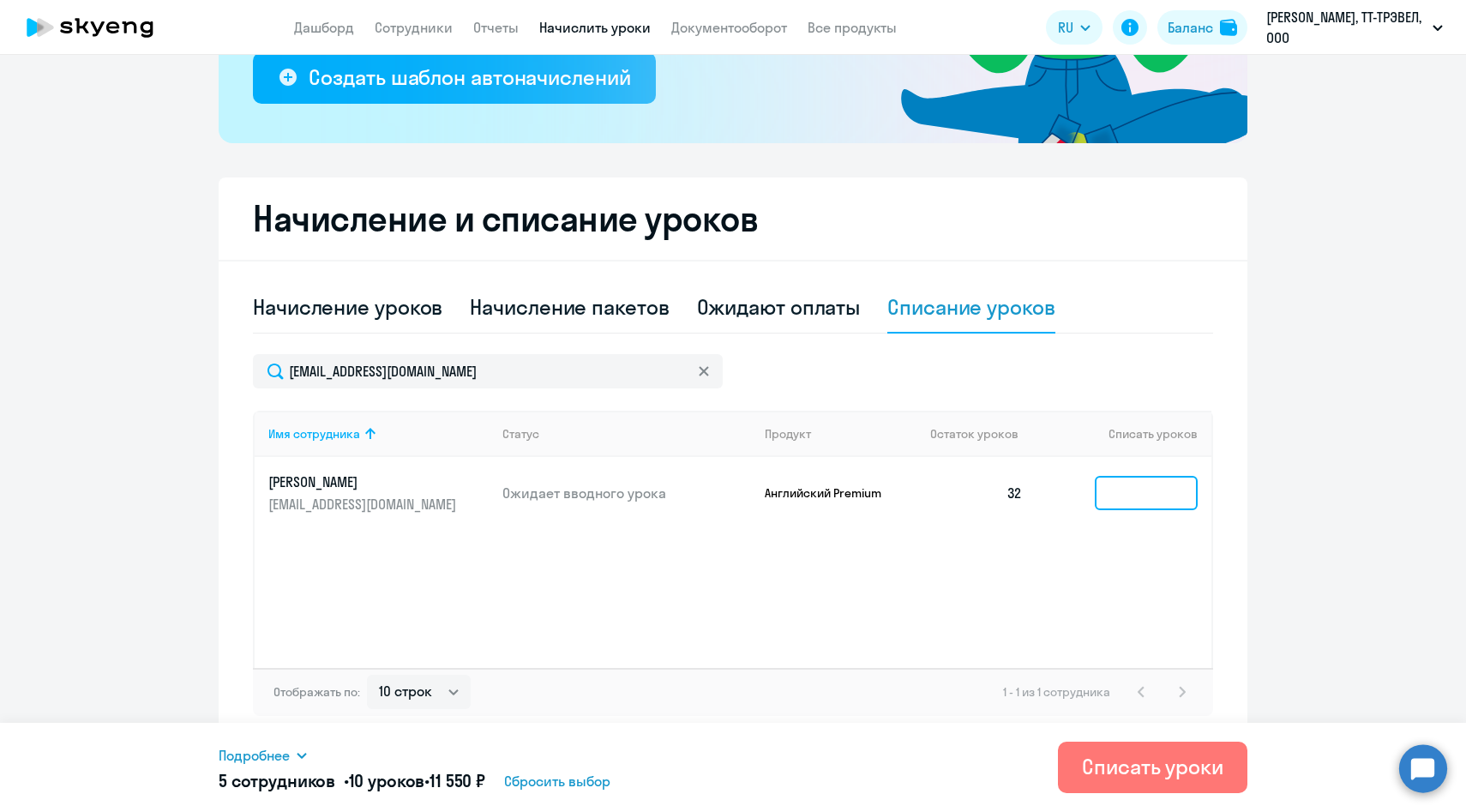
click at [1118, 493] on input at bounding box center [1146, 493] width 103 height 35
type input "2"
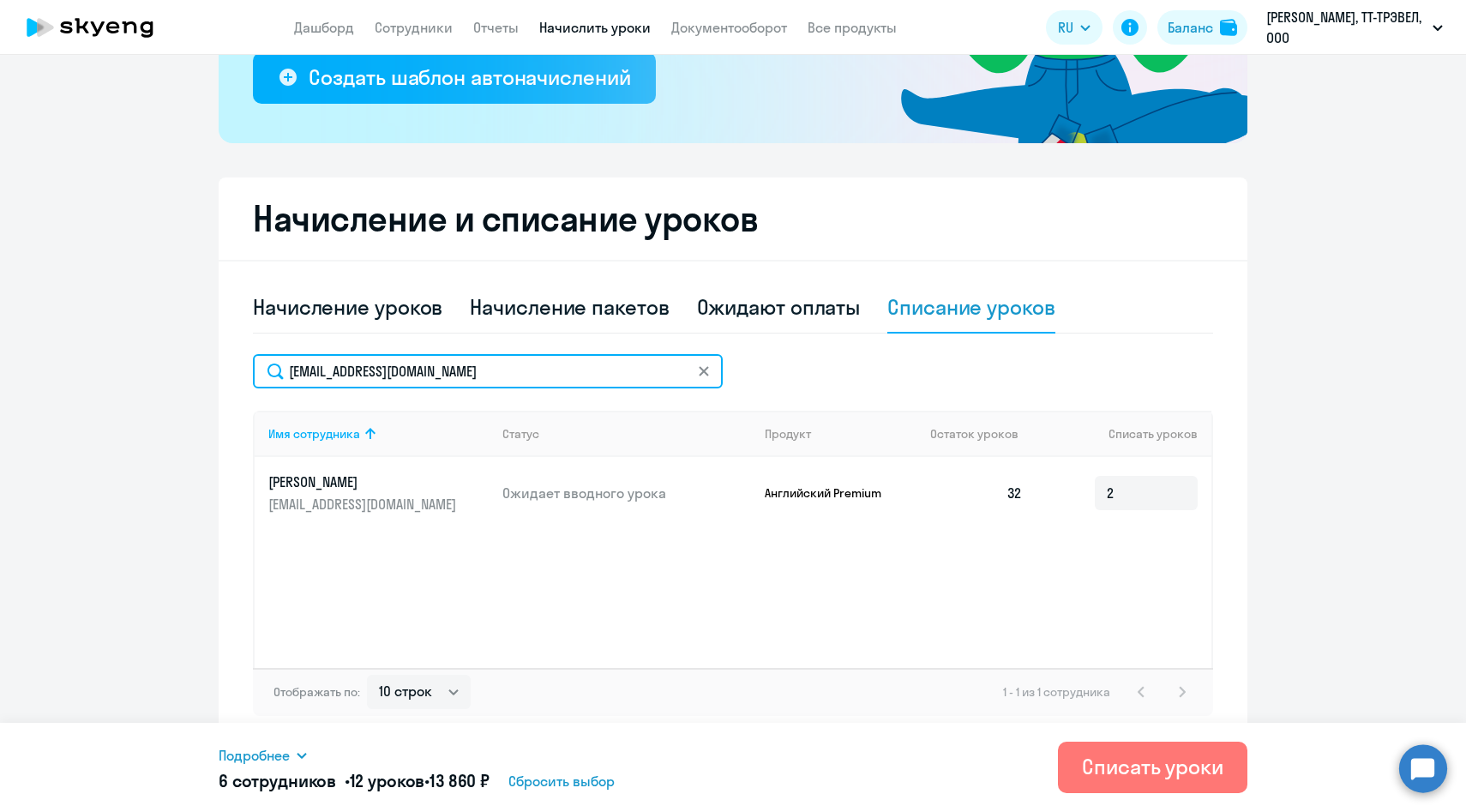
drag, startPoint x: 506, startPoint y: 371, endPoint x: 243, endPoint y: 366, distance: 263.0
click at [244, 366] on div "Начисление и списание уроков Начисление уроков Начисление пакетов Ожидают оплат…" at bounding box center [732, 460] width 1029 height 566
paste input "APyat"
type input "[EMAIL_ADDRESS][DOMAIN_NAME]"
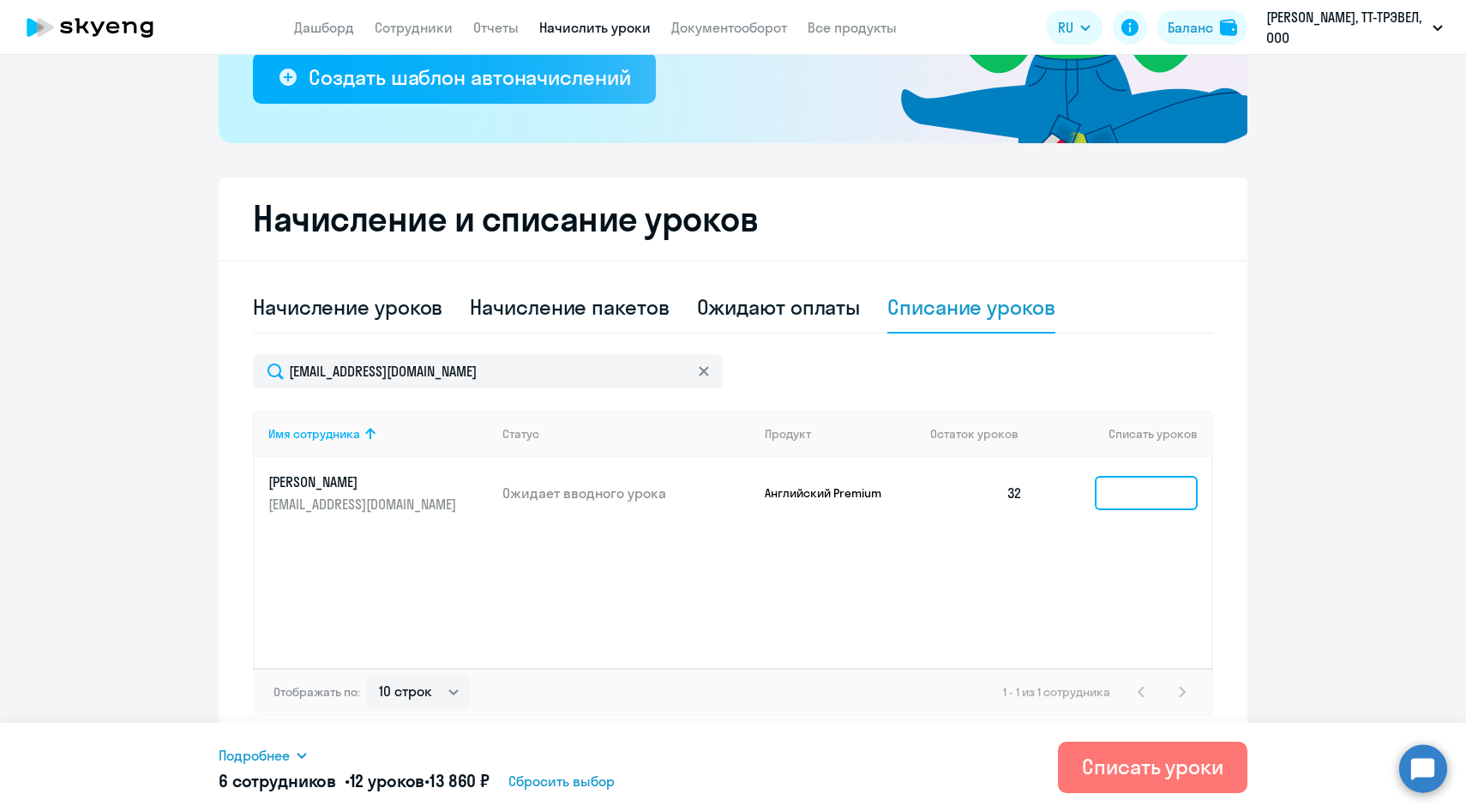
click at [1120, 487] on input at bounding box center [1146, 493] width 103 height 35
type input "2"
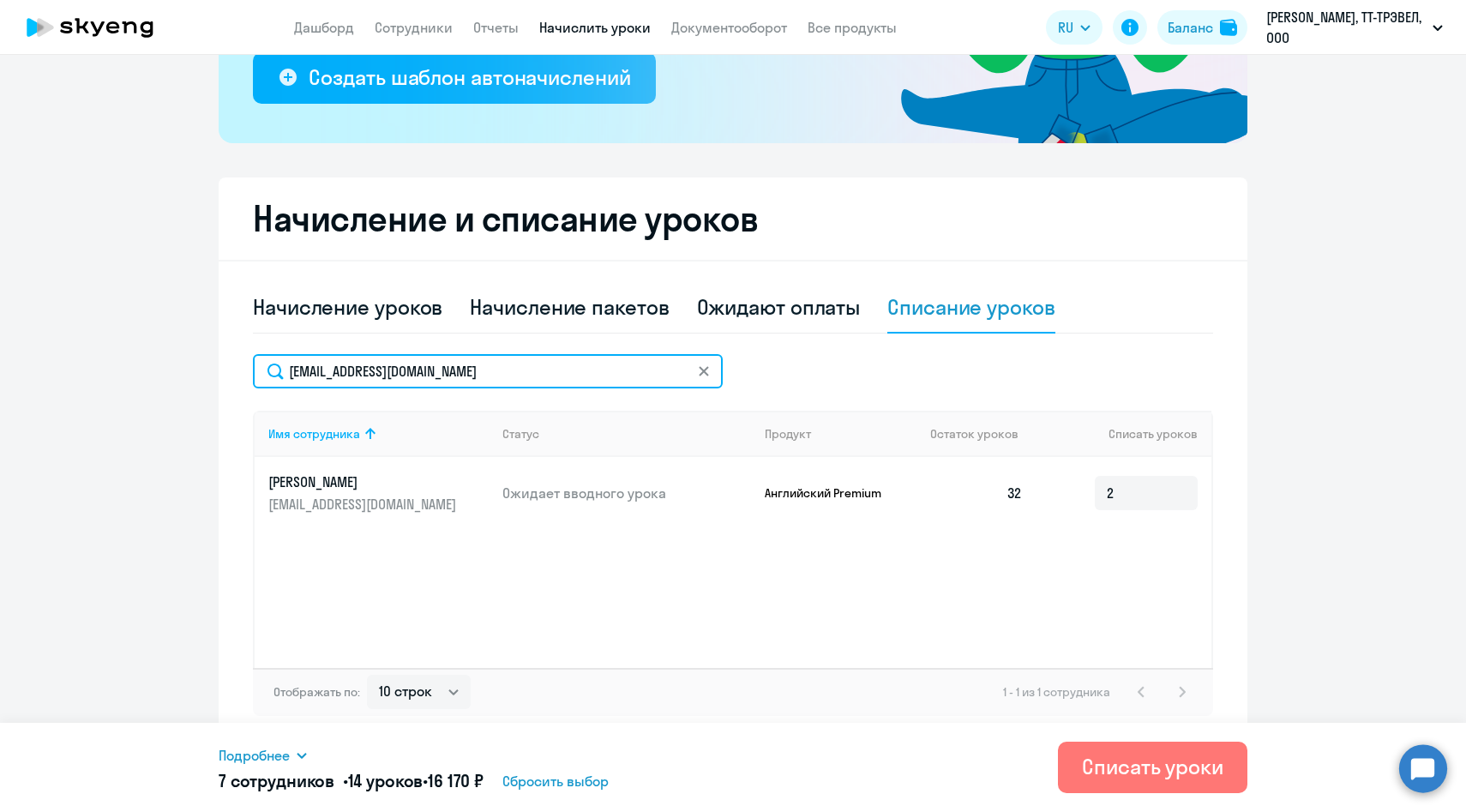
drag, startPoint x: 471, startPoint y: 371, endPoint x: 233, endPoint y: 371, distance: 238.0
click at [233, 371] on div "Начисление и списание уроков Начисление уроков Начисление пакетов Ожидают оплат…" at bounding box center [732, 460] width 1029 height 566
paste input "EGolubev"
type input "[EMAIL_ADDRESS][DOMAIN_NAME]"
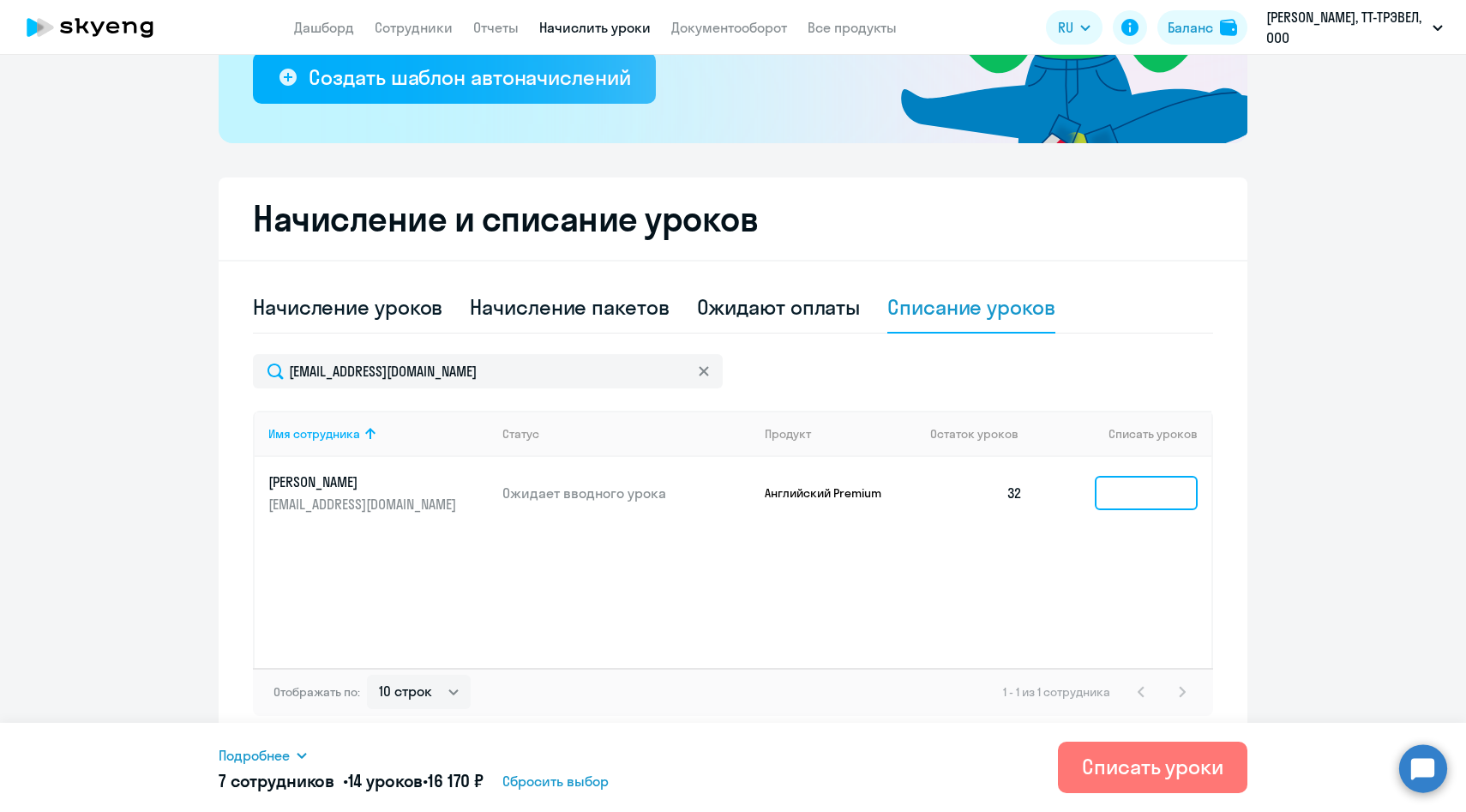
click at [1125, 502] on input at bounding box center [1146, 493] width 103 height 35
type input "2"
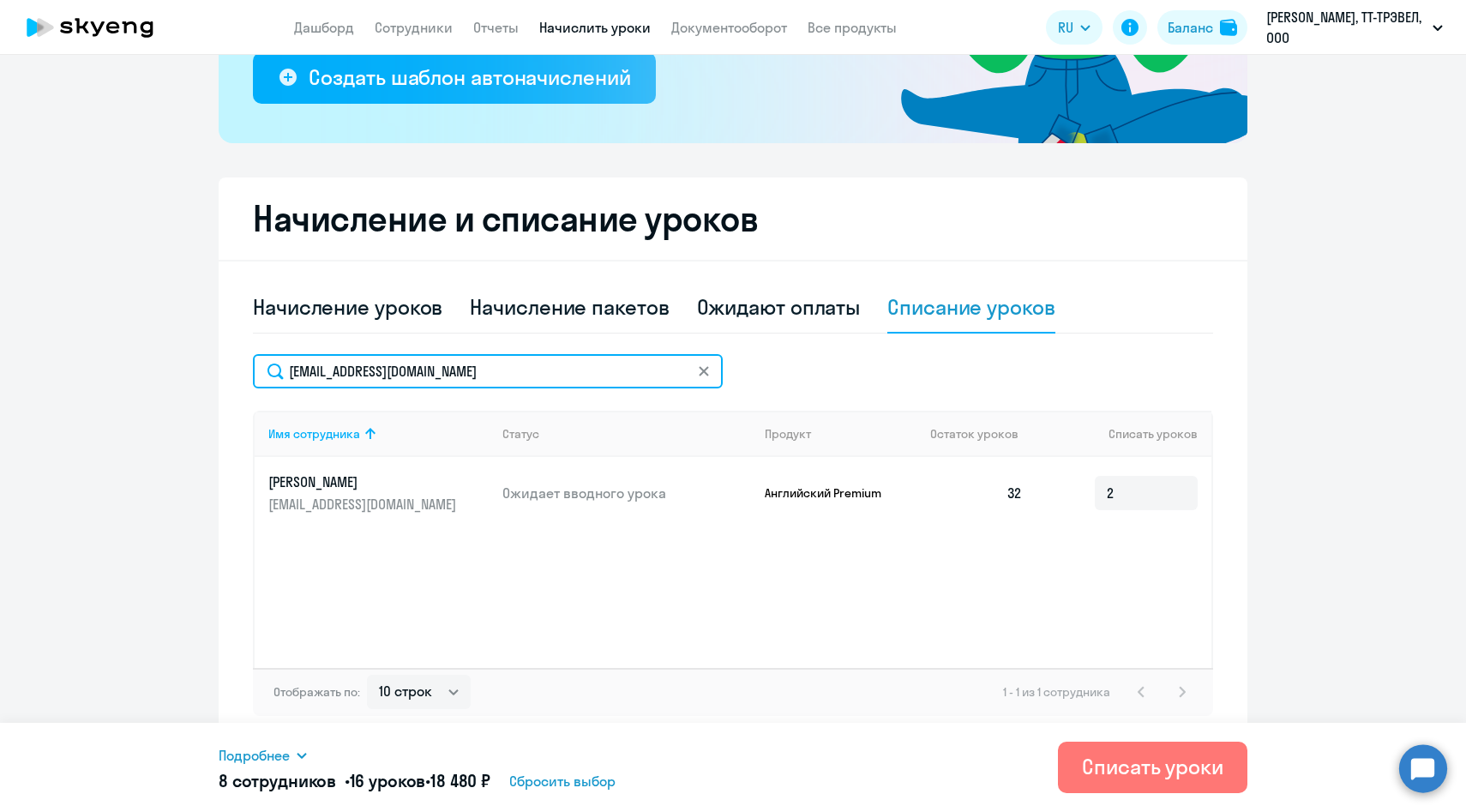
drag, startPoint x: 491, startPoint y: 378, endPoint x: 240, endPoint y: 374, distance: 251.0
click at [240, 374] on div "Начисление и списание уроков Начисление уроков Начисление пакетов Ожидают оплат…" at bounding box center [732, 460] width 1029 height 566
paste input "azhuk"
type input "[EMAIL_ADDRESS][DOMAIN_NAME]"
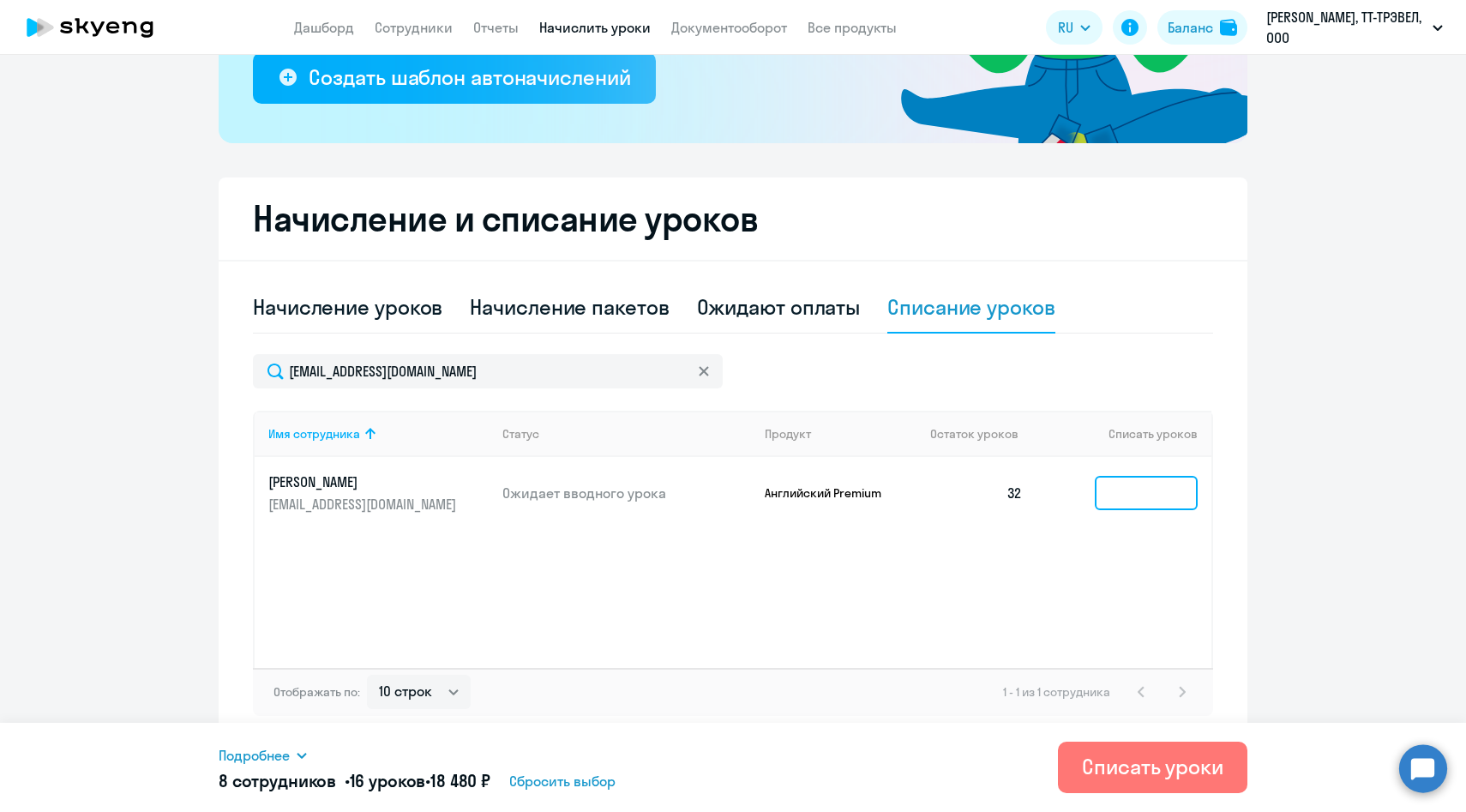
click at [1132, 496] on input at bounding box center [1146, 493] width 103 height 35
type input "2"
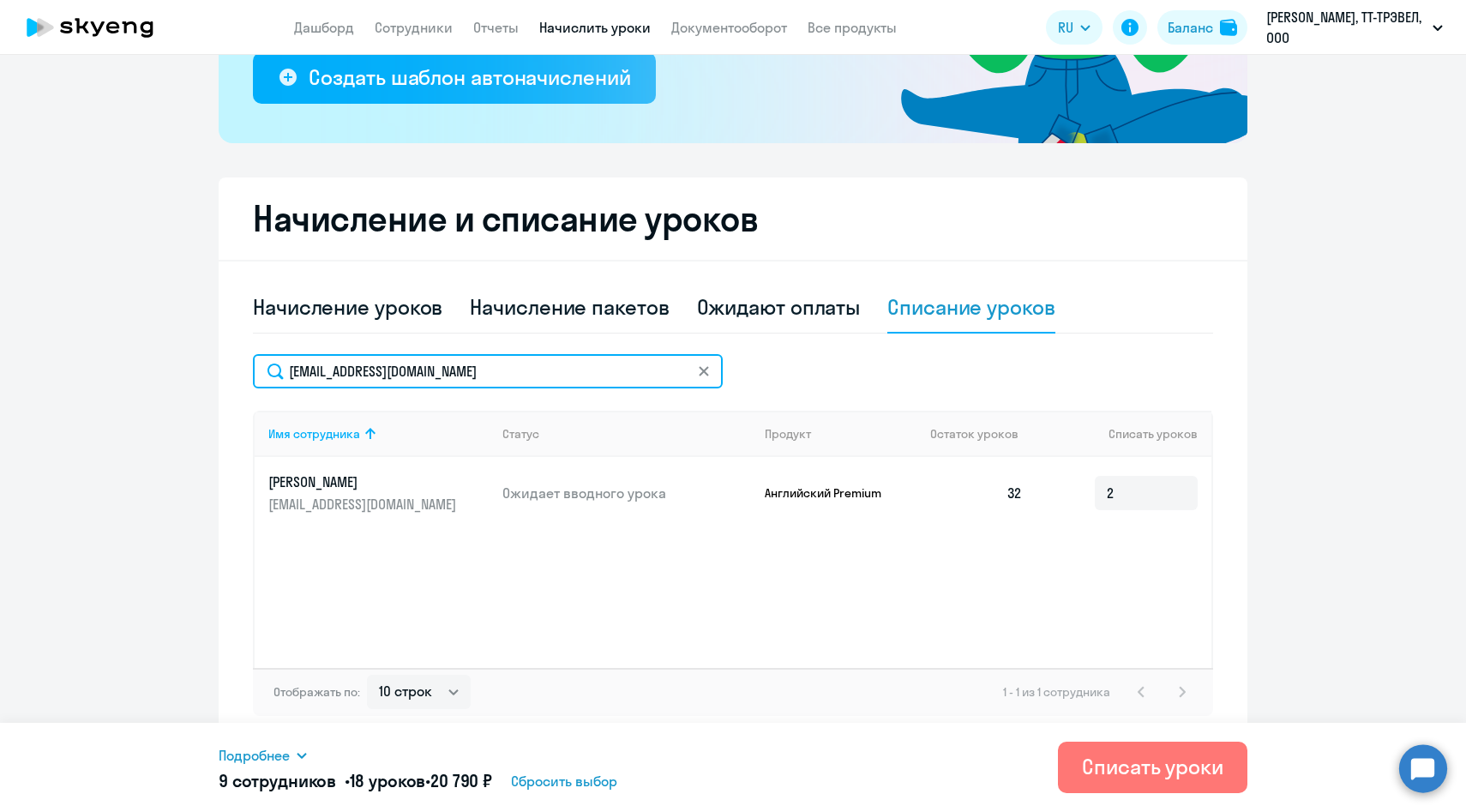
drag, startPoint x: 468, startPoint y: 376, endPoint x: 216, endPoint y: 375, distance: 252.0
click at [216, 375] on ng-component "Рекомендуем создать шаблон автоначислений Уроки больше не придётся начислять вр…" at bounding box center [733, 243] width 1466 height 999
paste input "YBentsianova"
type input "[EMAIL_ADDRESS][DOMAIN_NAME]"
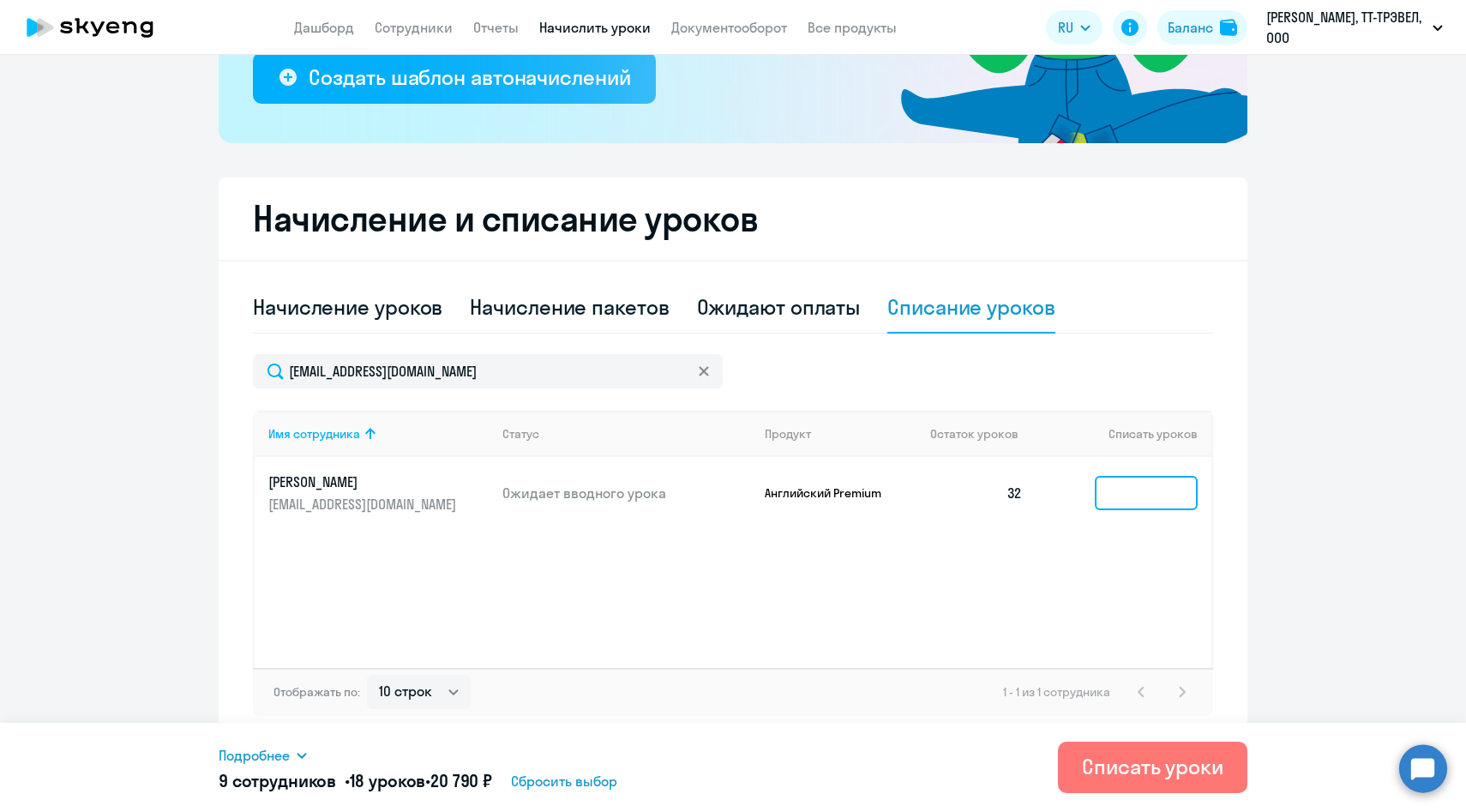
click at [1133, 507] on input at bounding box center [1146, 493] width 103 height 35
type input "2"
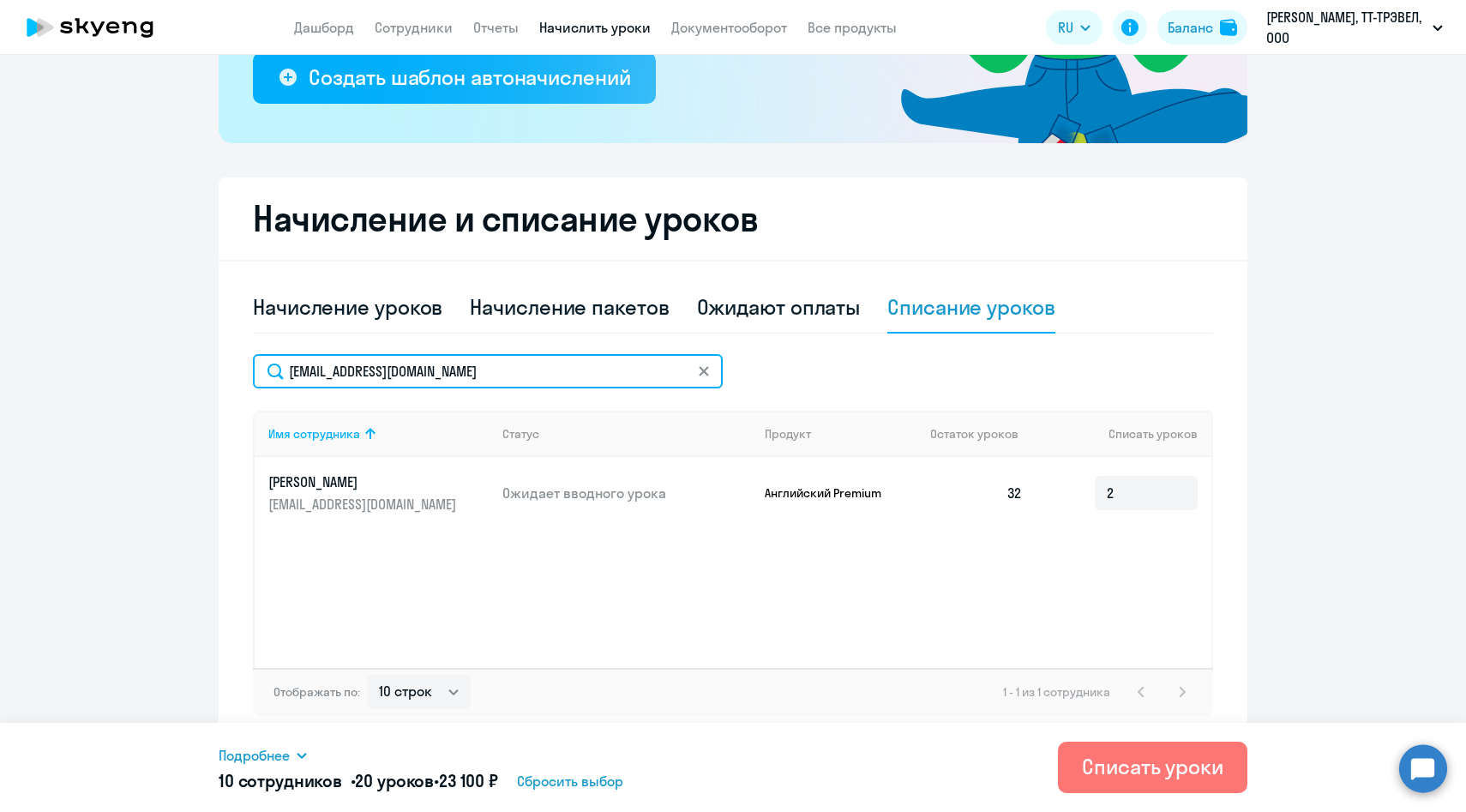
drag, startPoint x: 507, startPoint y: 363, endPoint x: 224, endPoint y: 361, distance: 283.0
click at [224, 361] on div "Начисление и списание уроков Начисление уроков Начисление пакетов Ожидают оплат…" at bounding box center [732, 460] width 1029 height 566
paste input "MRudko"
type input "[EMAIL_ADDRESS][DOMAIN_NAME]"
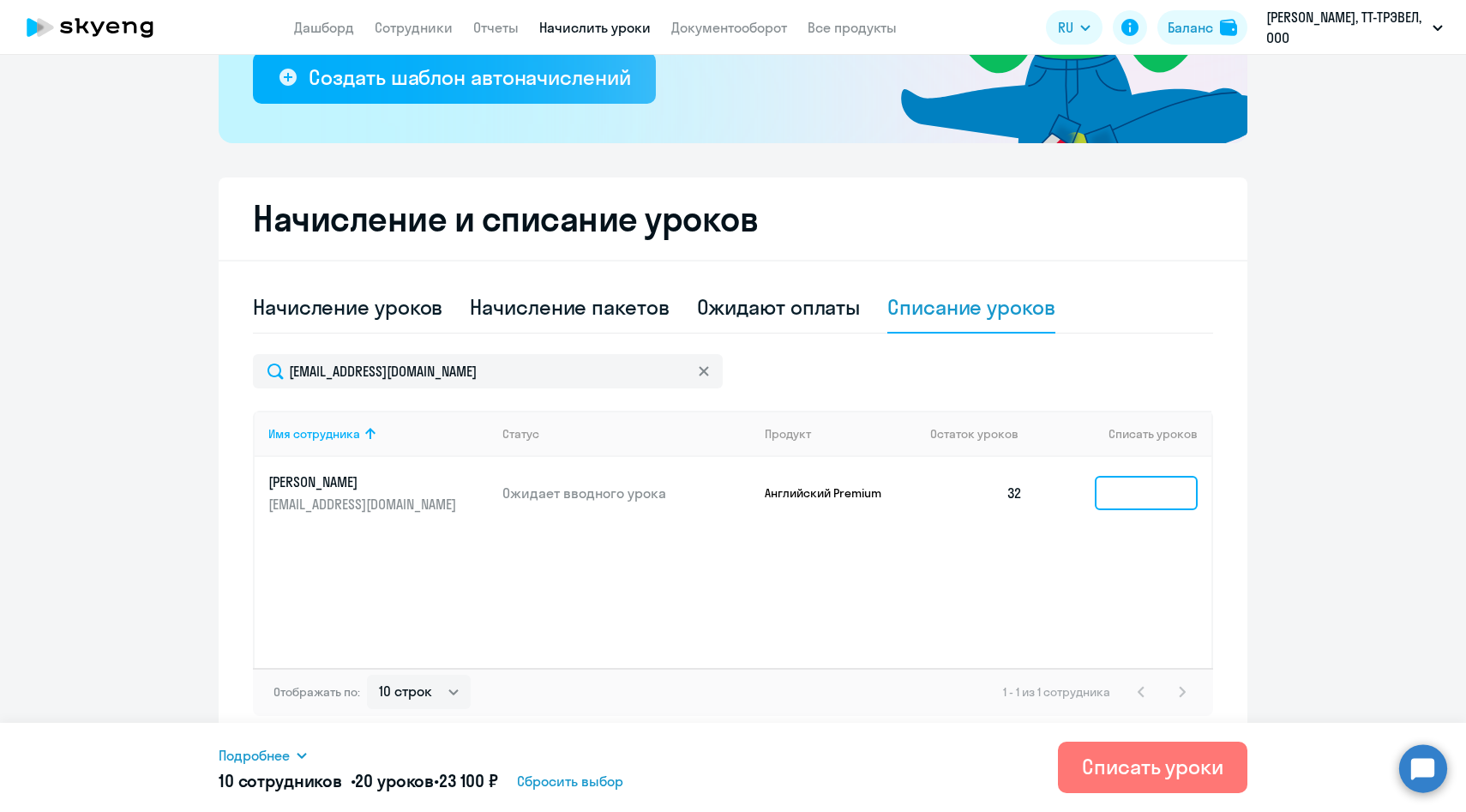
click at [1122, 499] on input at bounding box center [1146, 493] width 103 height 35
type input "2"
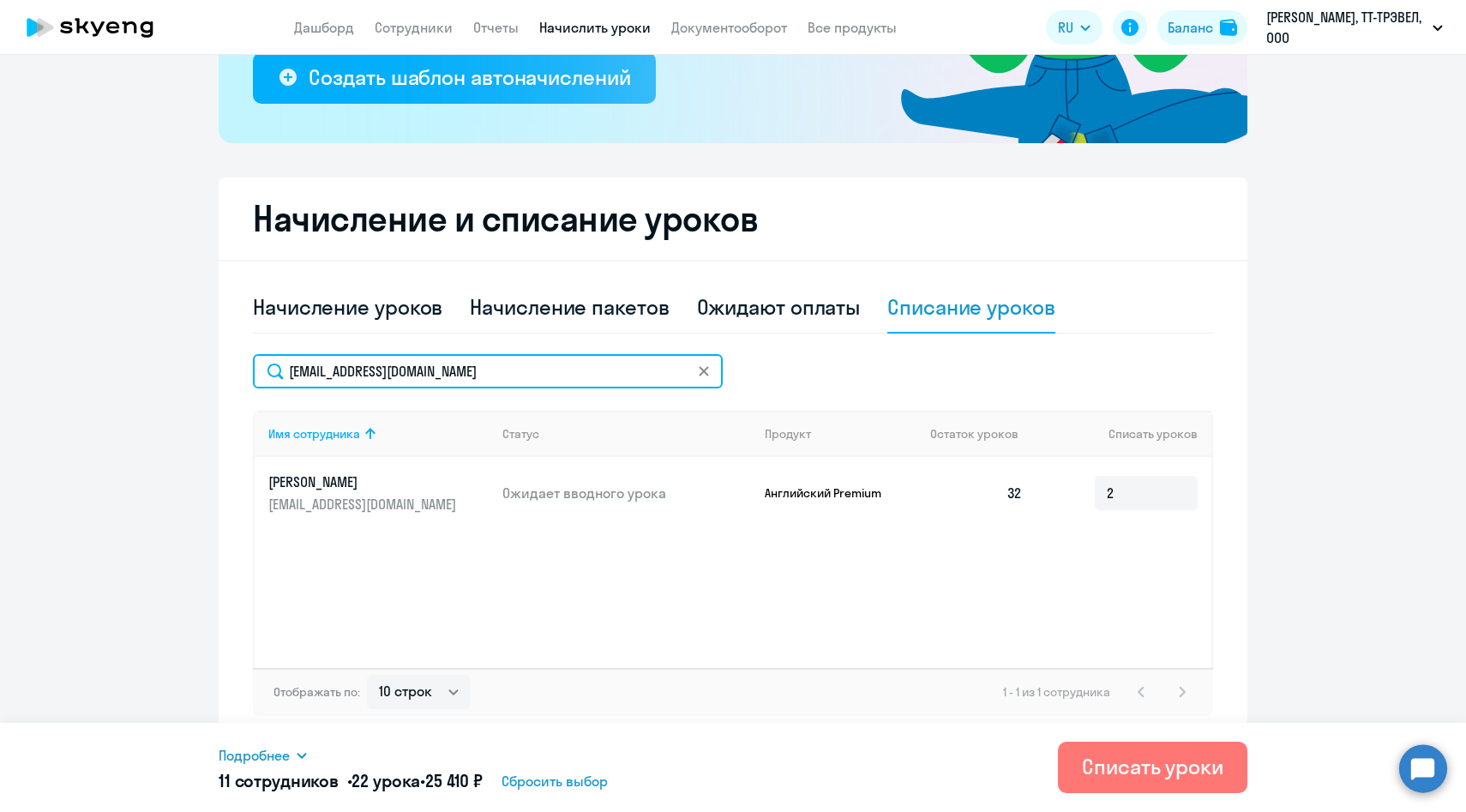
drag, startPoint x: 470, startPoint y: 377, endPoint x: 225, endPoint y: 376, distance: 245.0
click at [225, 376] on div "Начисление и списание уроков Начисление уроков Начисление пакетов Ожидают оплат…" at bounding box center [732, 460] width 1029 height 566
paste input "VFeduschak"
type input "[EMAIL_ADDRESS][DOMAIN_NAME]"
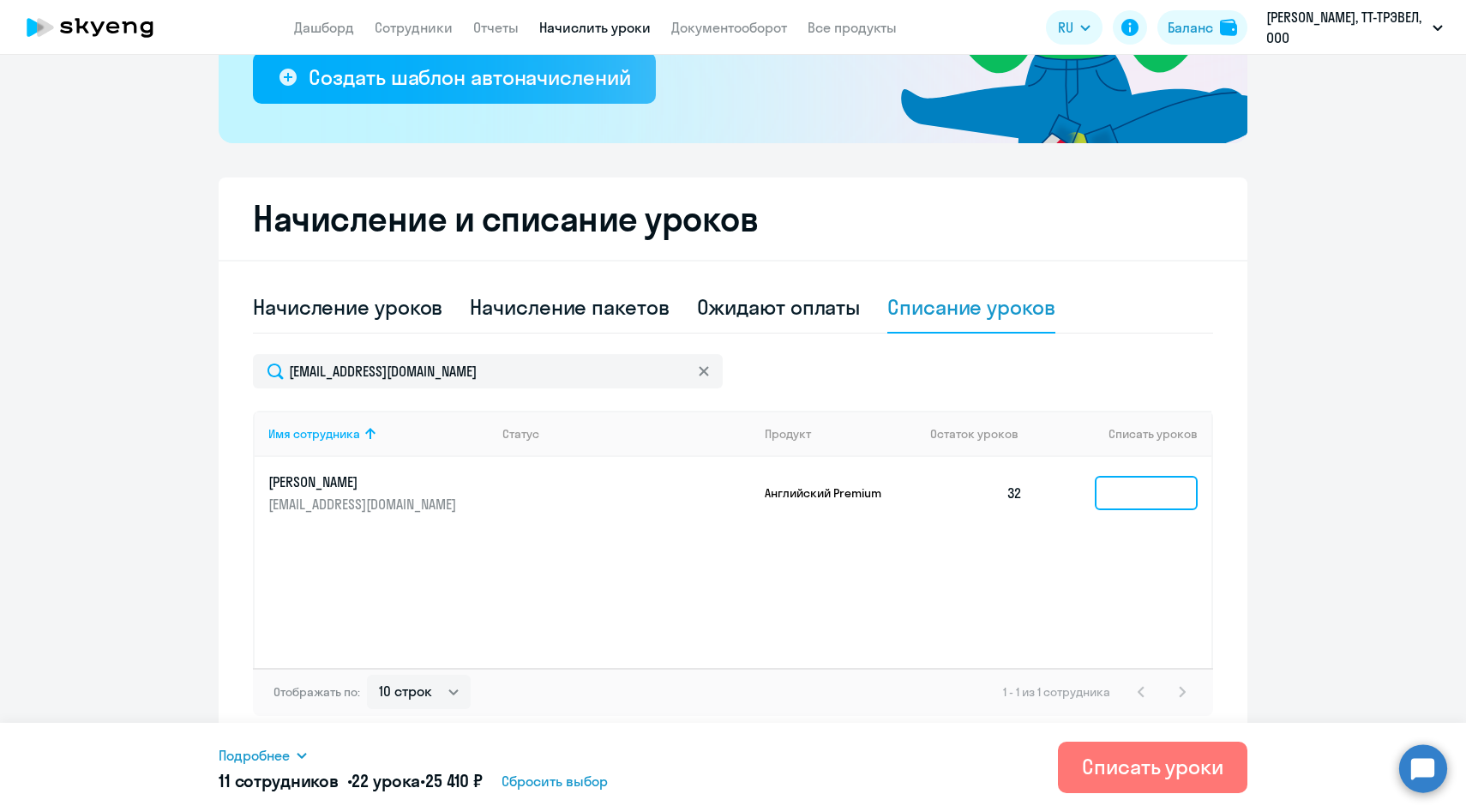
click at [1149, 488] on input at bounding box center [1146, 493] width 103 height 35
type input "2"
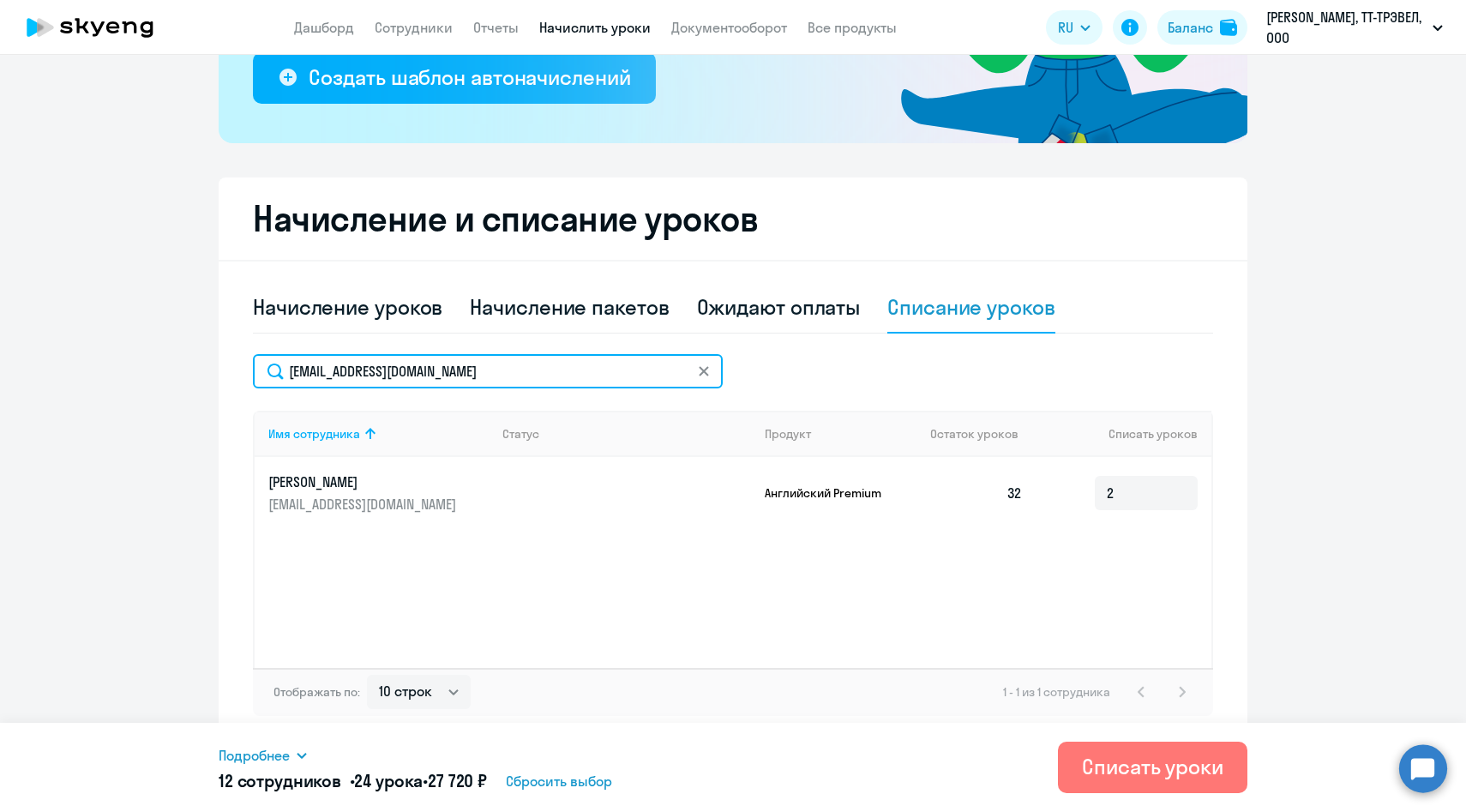
drag, startPoint x: 487, startPoint y: 367, endPoint x: 266, endPoint y: 367, distance: 221.0
click at [266, 367] on input "[EMAIL_ADDRESS][DOMAIN_NAME]" at bounding box center [487, 371] width 470 height 35
paste input "Kvodneva"
type input "[EMAIL_ADDRESS][DOMAIN_NAME]"
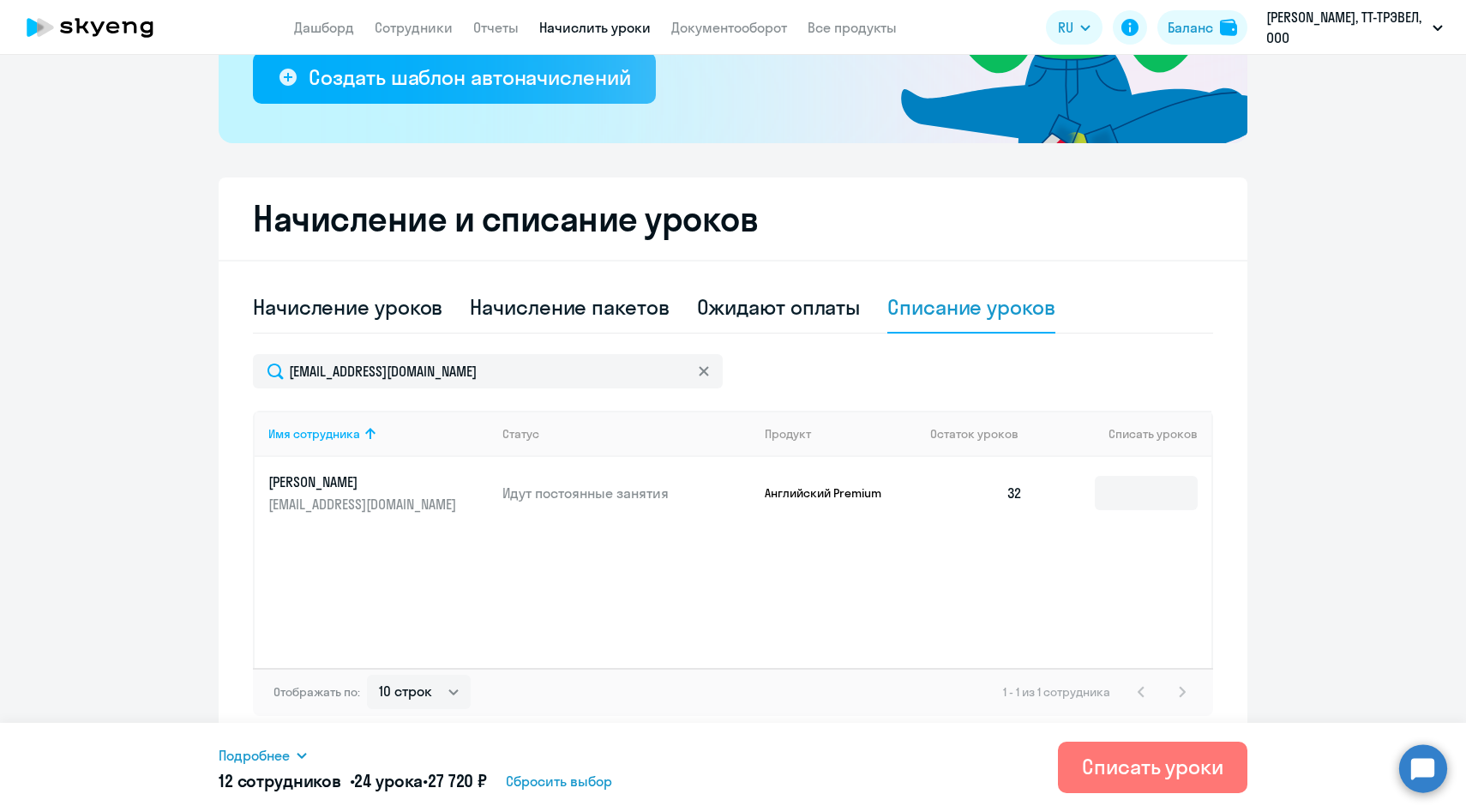
click at [1089, 486] on td at bounding box center [1124, 493] width 175 height 72
click at [1101, 488] on input at bounding box center [1146, 493] width 103 height 35
type input "2"
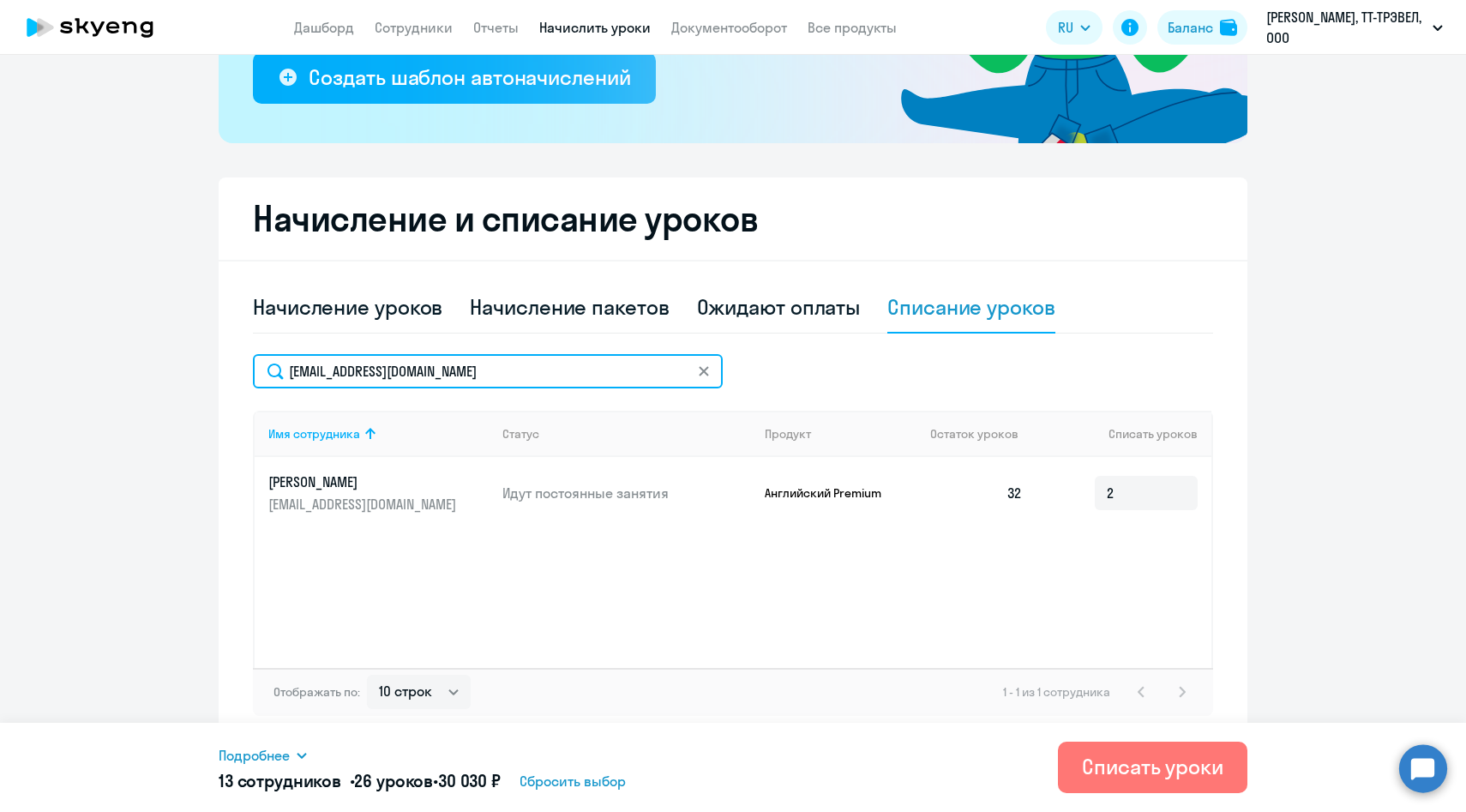
click at [507, 374] on input "[EMAIL_ADDRESS][DOMAIN_NAME]" at bounding box center [487, 371] width 470 height 35
drag, startPoint x: 516, startPoint y: 374, endPoint x: 251, endPoint y: 372, distance: 265.0
click at [251, 372] on div "Начисление и списание уроков Начисление уроков Начисление пакетов Ожидают оплат…" at bounding box center [732, 460] width 1029 height 566
paste input "eizayts"
type input "[EMAIL_ADDRESS][DOMAIN_NAME]"
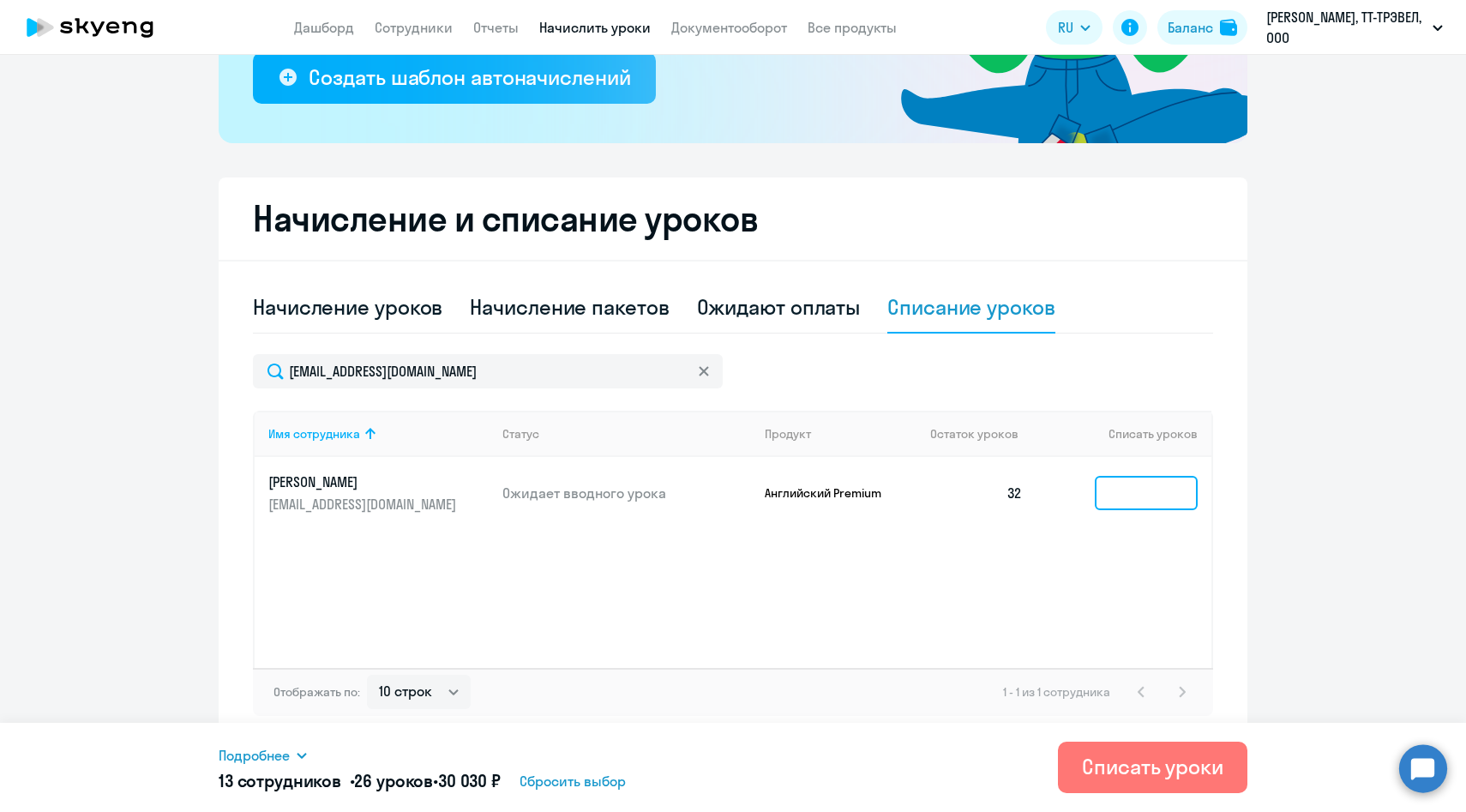
click at [1138, 501] on input at bounding box center [1146, 493] width 103 height 35
type input "2"
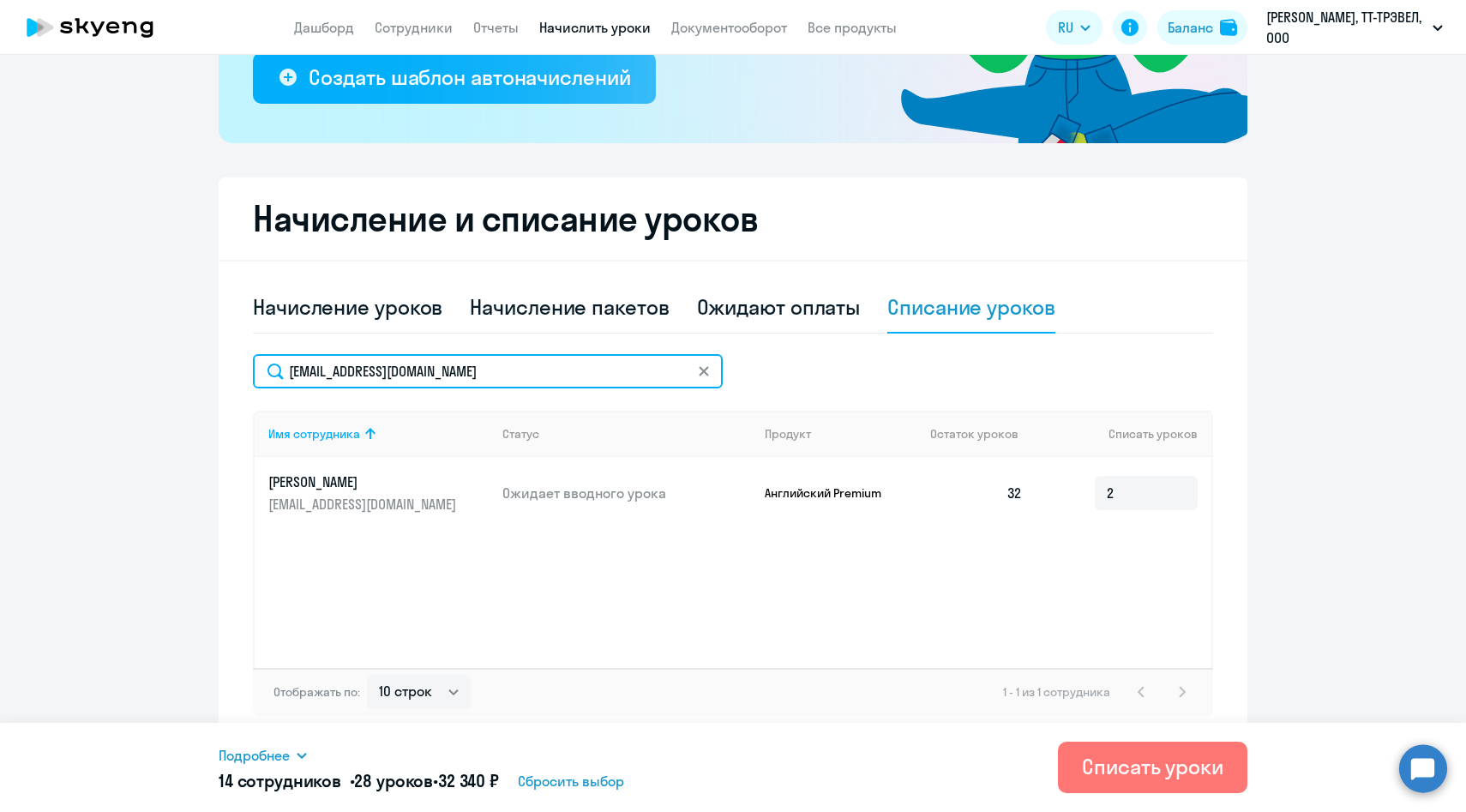
drag, startPoint x: 481, startPoint y: 382, endPoint x: 219, endPoint y: 375, distance: 262.1
click at [219, 374] on div "Начисление и списание уроков Начисление уроков Начисление пакетов Ожидают оплат…" at bounding box center [732, 460] width 1029 height 566
paste input "AnSokolo"
type input "[EMAIL_ADDRESS][DOMAIN_NAME]"
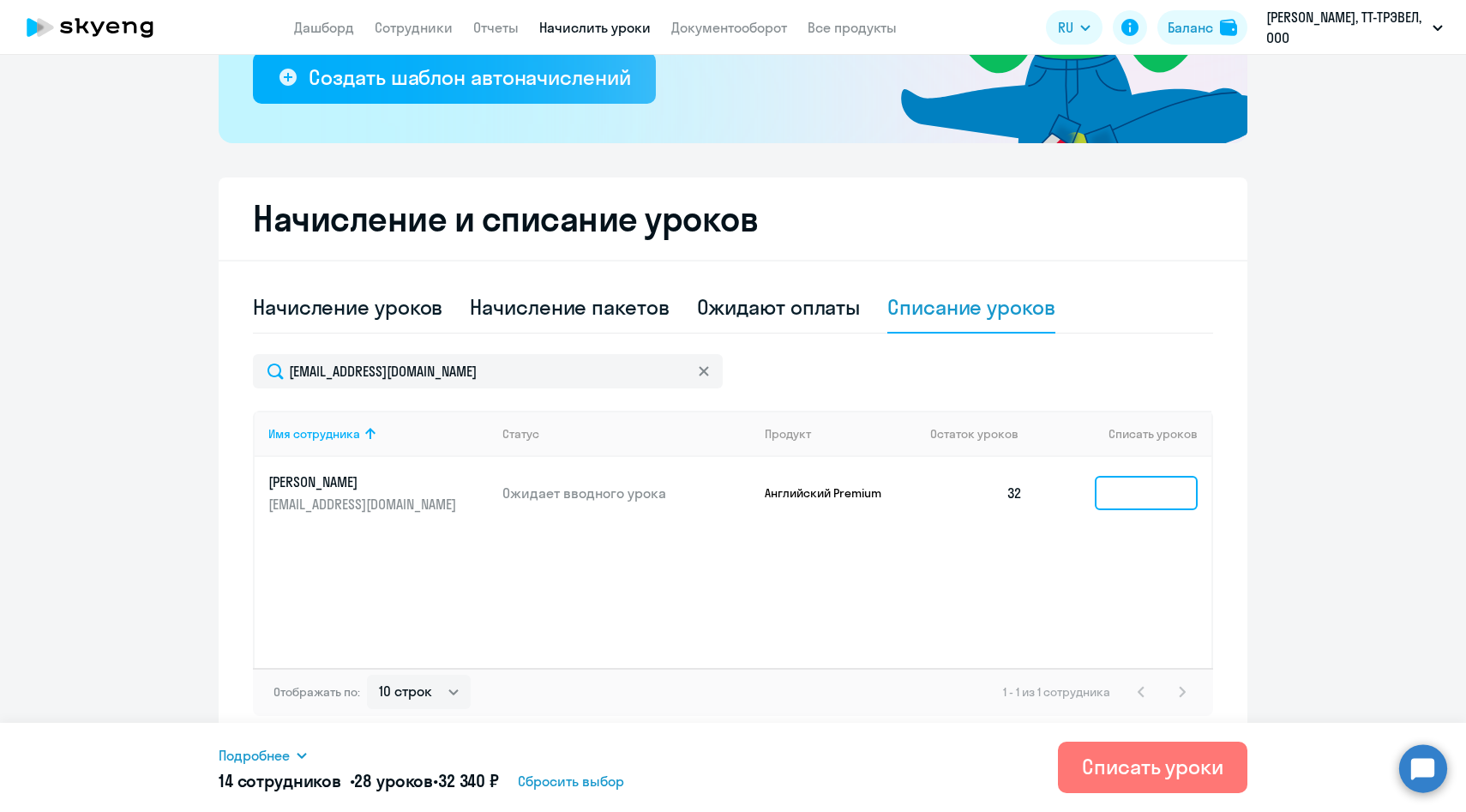
click at [1121, 491] on input at bounding box center [1146, 493] width 103 height 35
type input "2"
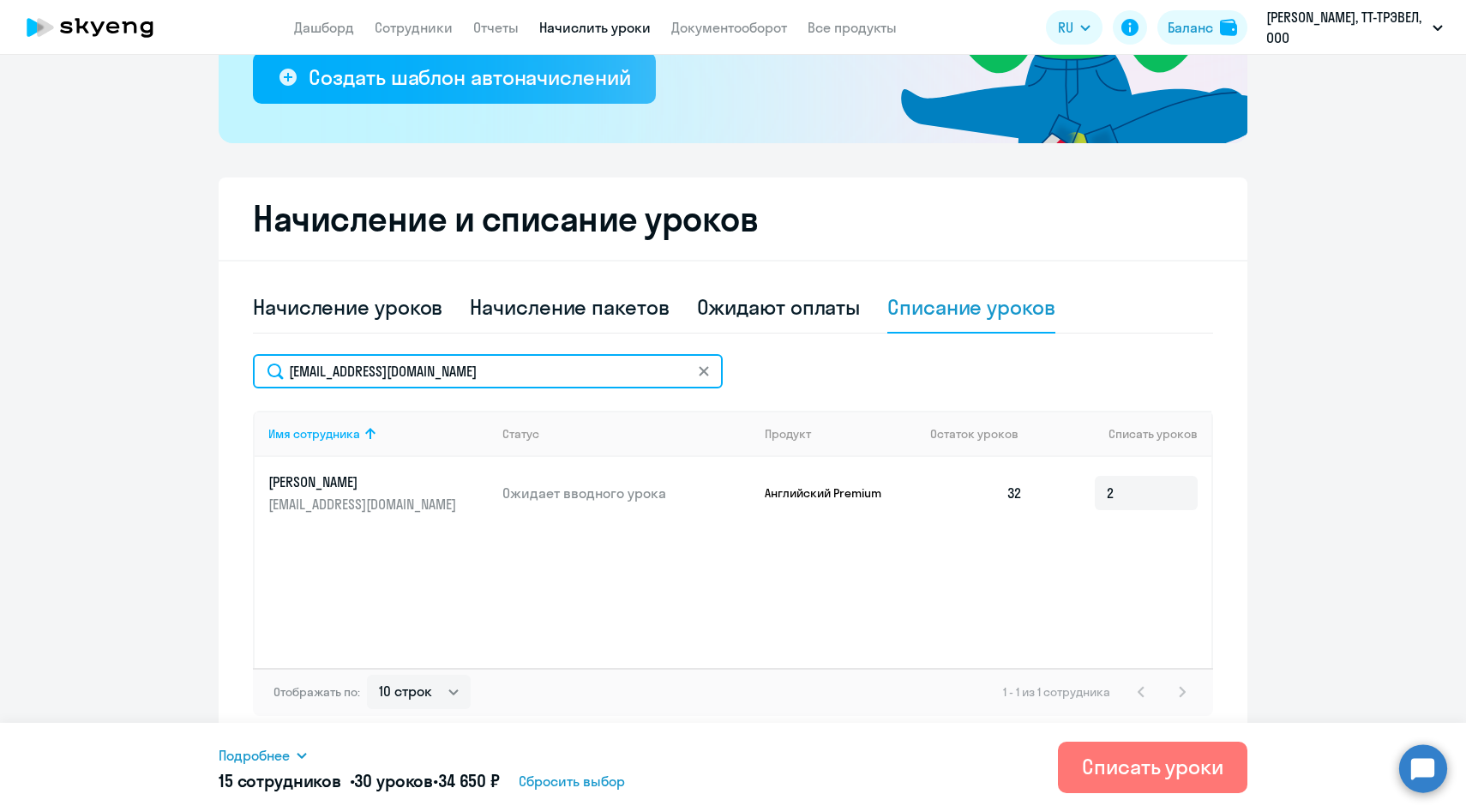
drag, startPoint x: 485, startPoint y: 370, endPoint x: 226, endPoint y: 368, distance: 259.0
click at [226, 369] on div "Начисление и списание уроков Начисление уроков Начисление пакетов Ожидают оплат…" at bounding box center [732, 460] width 1029 height 566
paste input "EFeoktistova-Rubo"
type input "[EMAIL_ADDRESS][DOMAIN_NAME]"
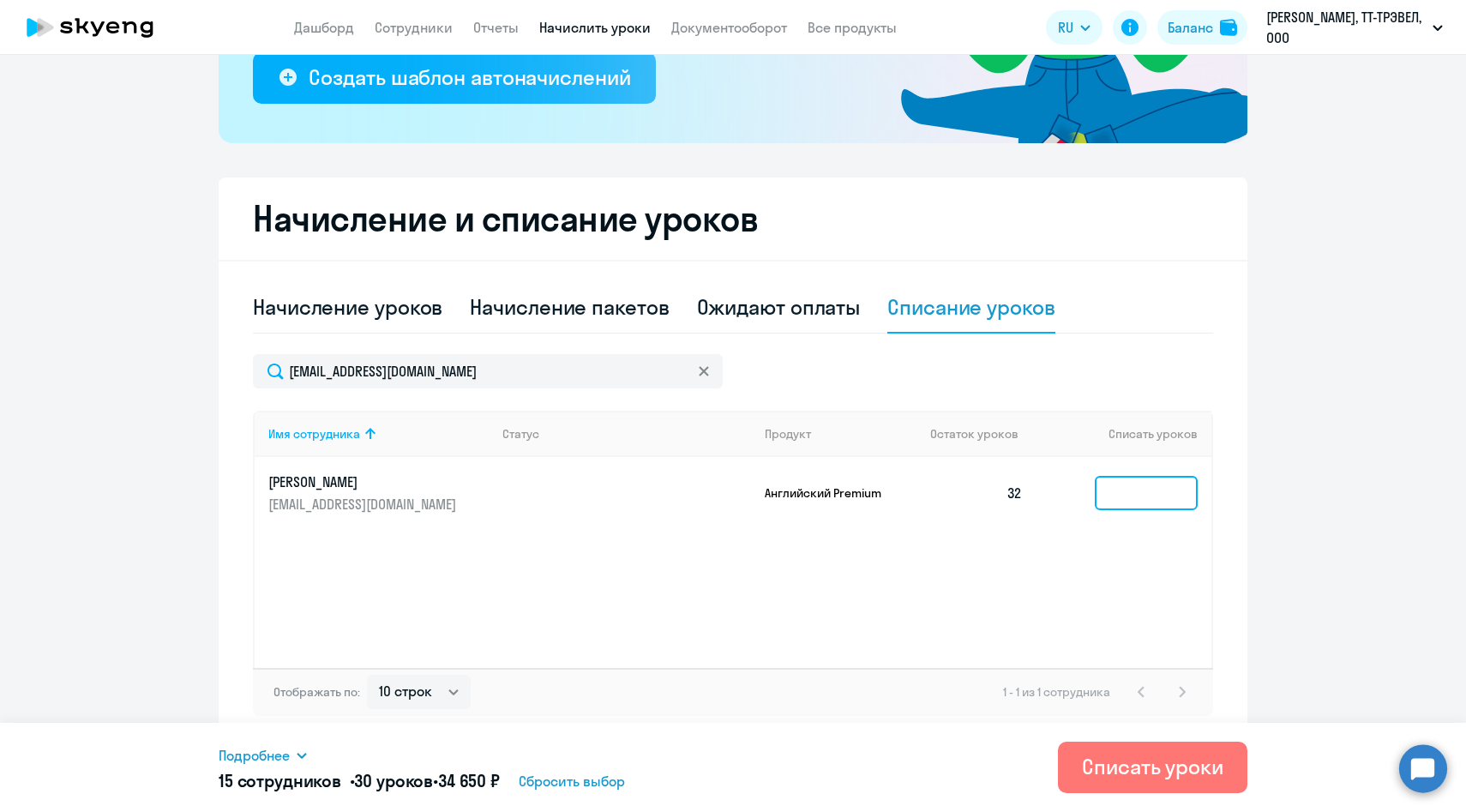
click at [1118, 494] on input at bounding box center [1146, 493] width 103 height 35
type input "2"
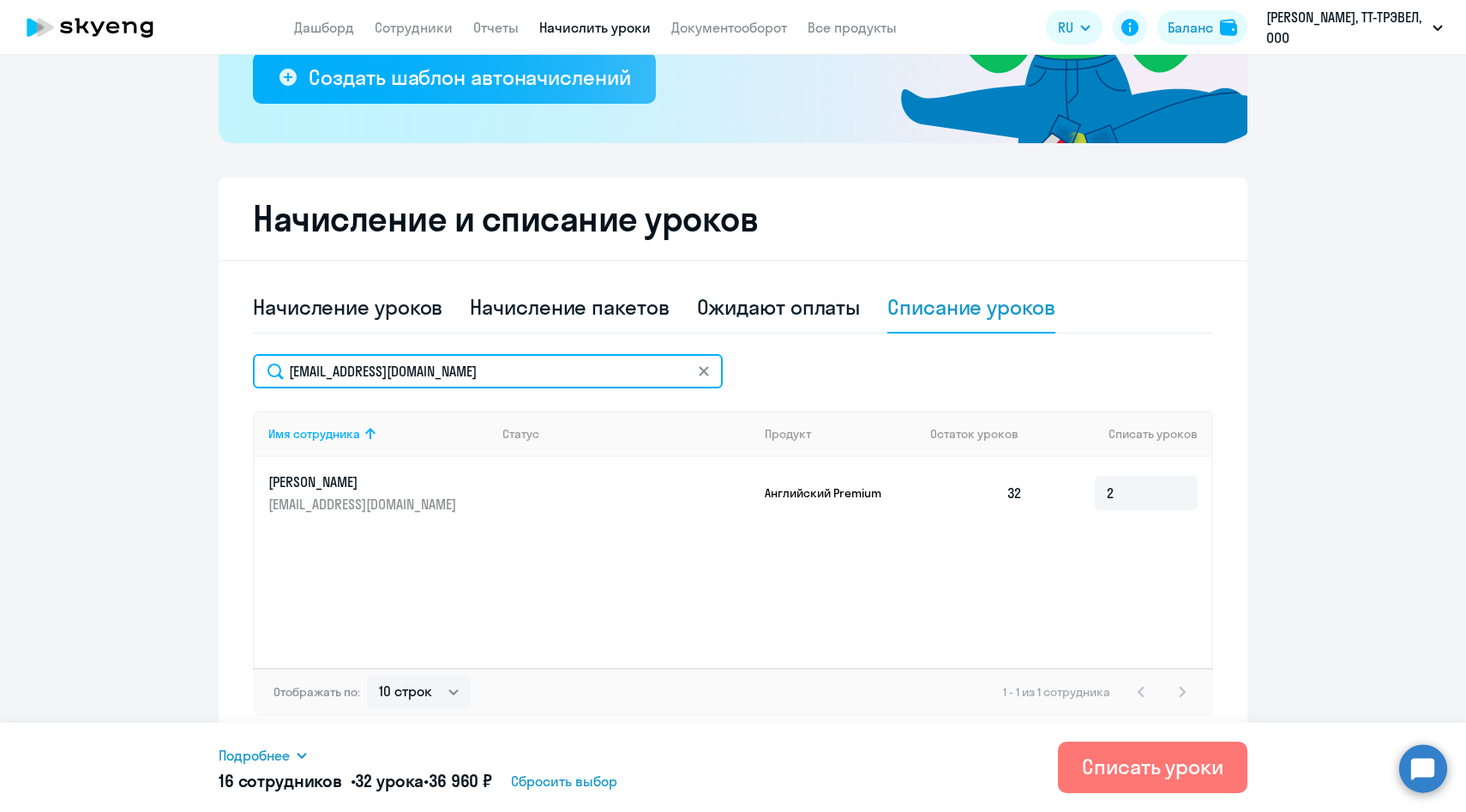
drag, startPoint x: 540, startPoint y: 367, endPoint x: 213, endPoint y: 361, distance: 327.1
click at [213, 361] on ng-component "Рекомендуем создать шаблон автоначислений Уроки больше не придётся начислять вр…" at bounding box center [733, 243] width 1466 height 999
paste input "[PERSON_NAME]"
type input "[EMAIL_ADDRESS][DOMAIN_NAME]"
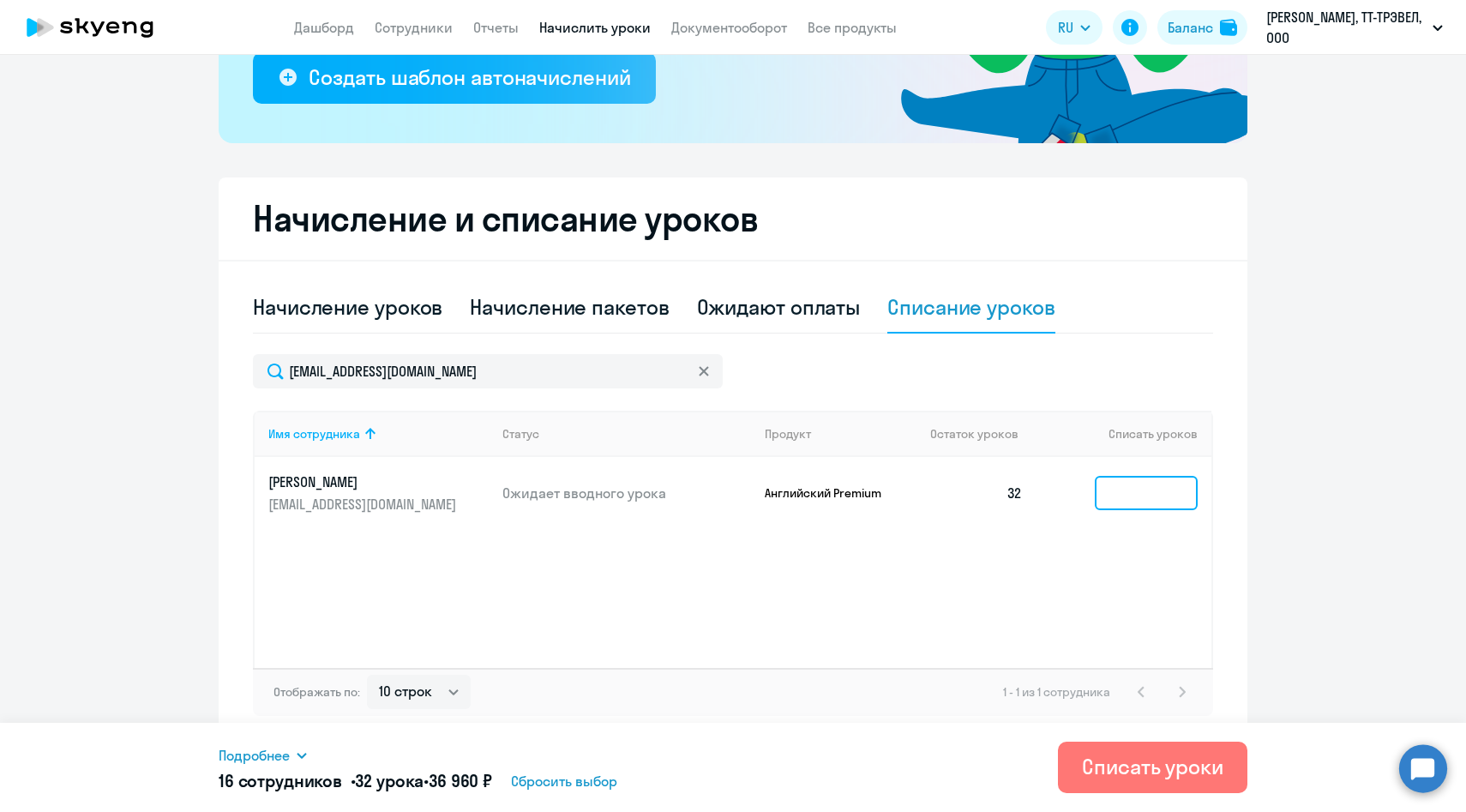
click at [1158, 496] on input at bounding box center [1146, 493] width 103 height 35
type input "2"
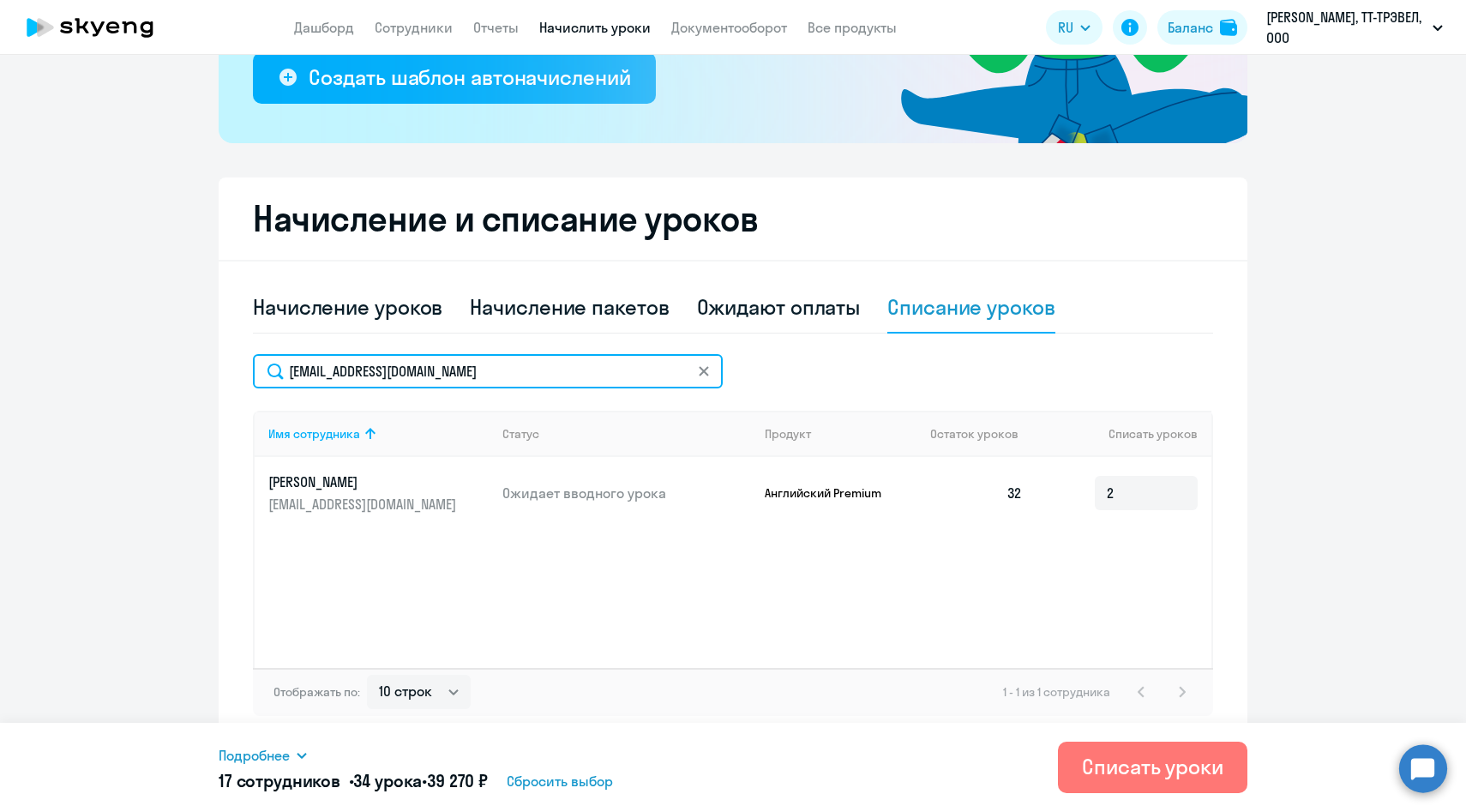
drag, startPoint x: 510, startPoint y: 371, endPoint x: 275, endPoint y: 367, distance: 235.0
click at [275, 367] on input "[EMAIL_ADDRESS][DOMAIN_NAME]" at bounding box center [487, 371] width 470 height 35
paste input "atarasidi"
type input "[EMAIL_ADDRESS][DOMAIN_NAME]"
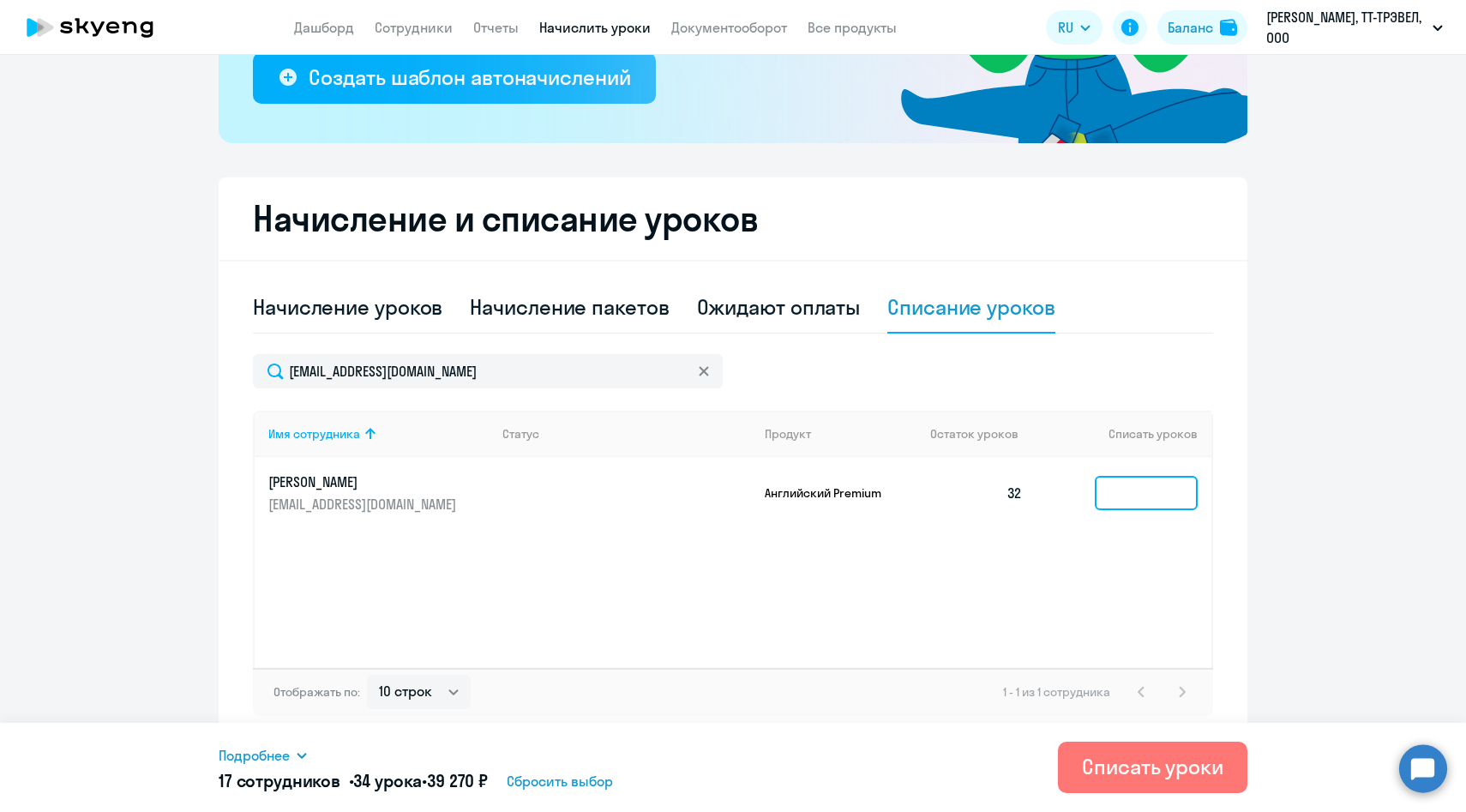
click at [1097, 499] on input at bounding box center [1146, 493] width 103 height 35
type input "2"
click at [277, 752] on span "Подробнее" at bounding box center [254, 755] width 71 height 21
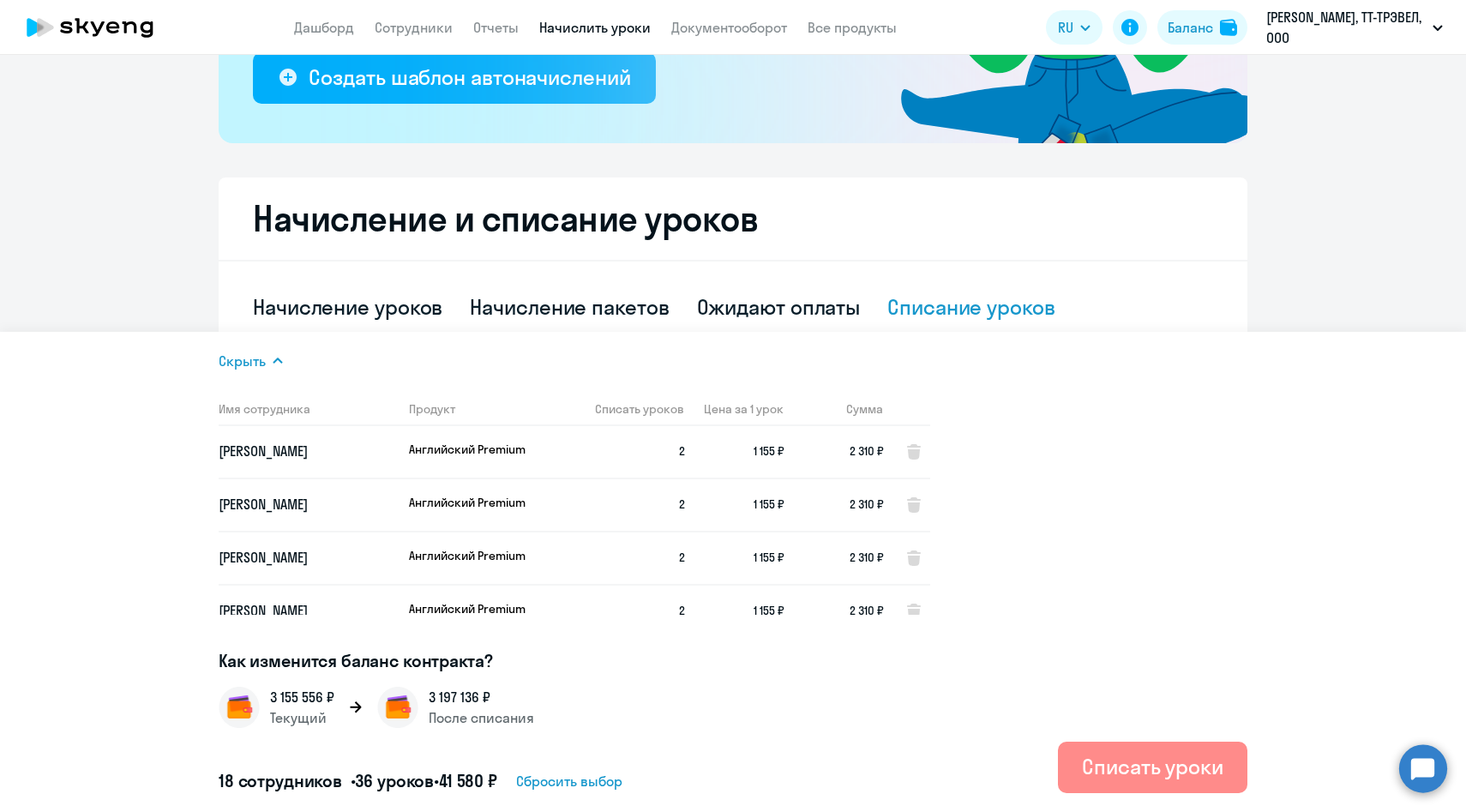
click at [1086, 753] on div "Списать уроки" at bounding box center [1153, 767] width 142 height 27
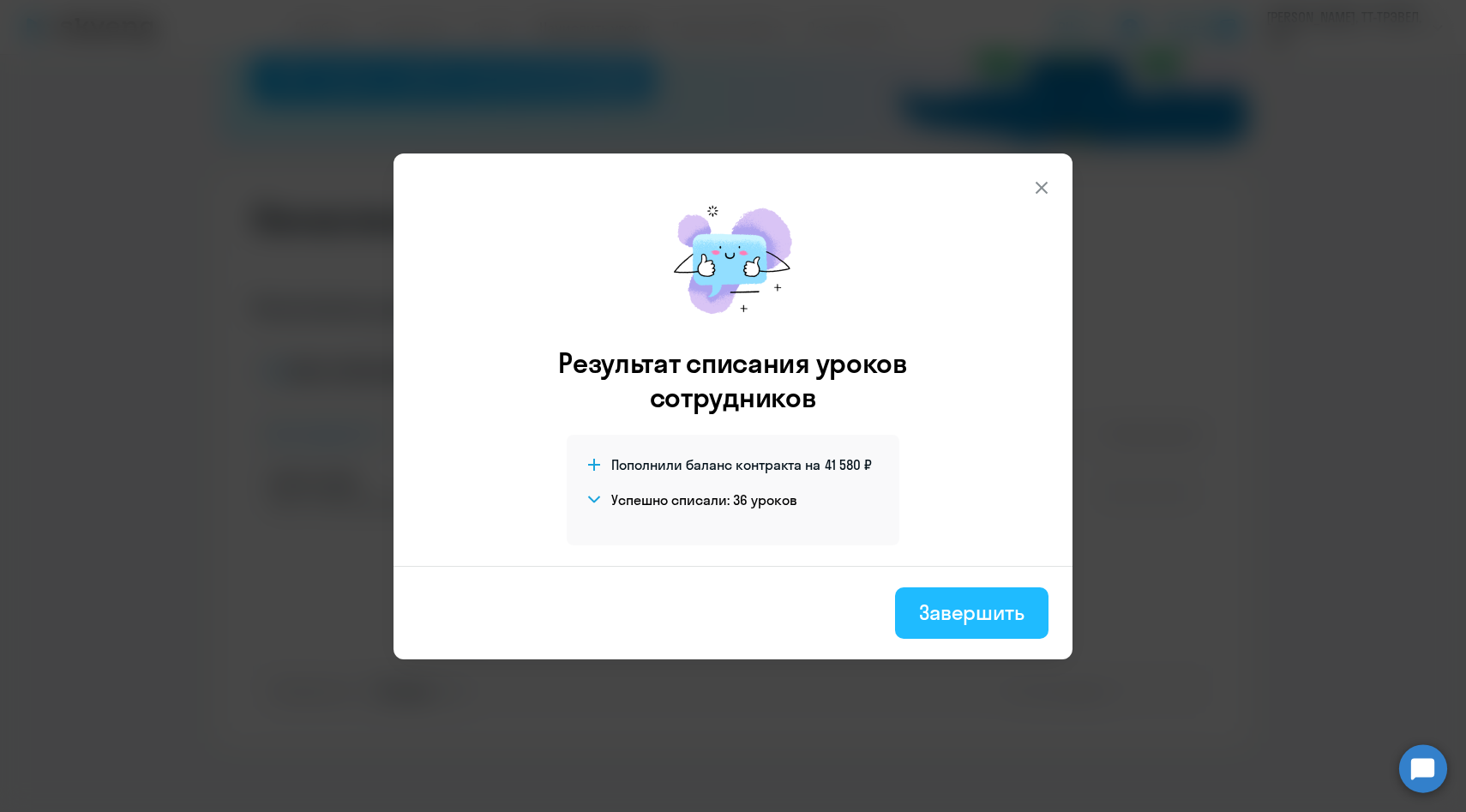
click at [941, 621] on div "Завершить" at bounding box center [972, 612] width 105 height 27
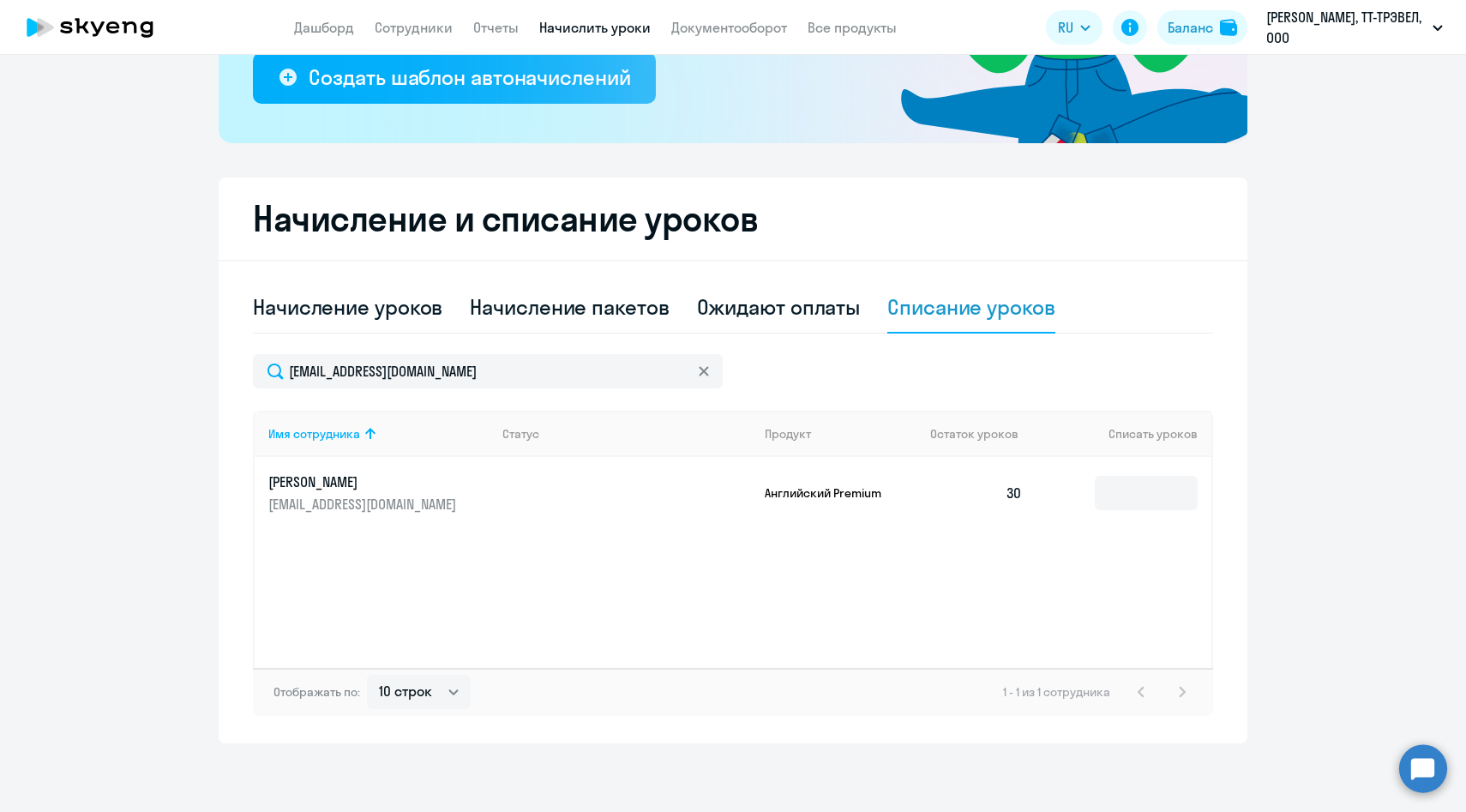
click at [709, 370] on svg-icon at bounding box center [703, 371] width 14 height 14
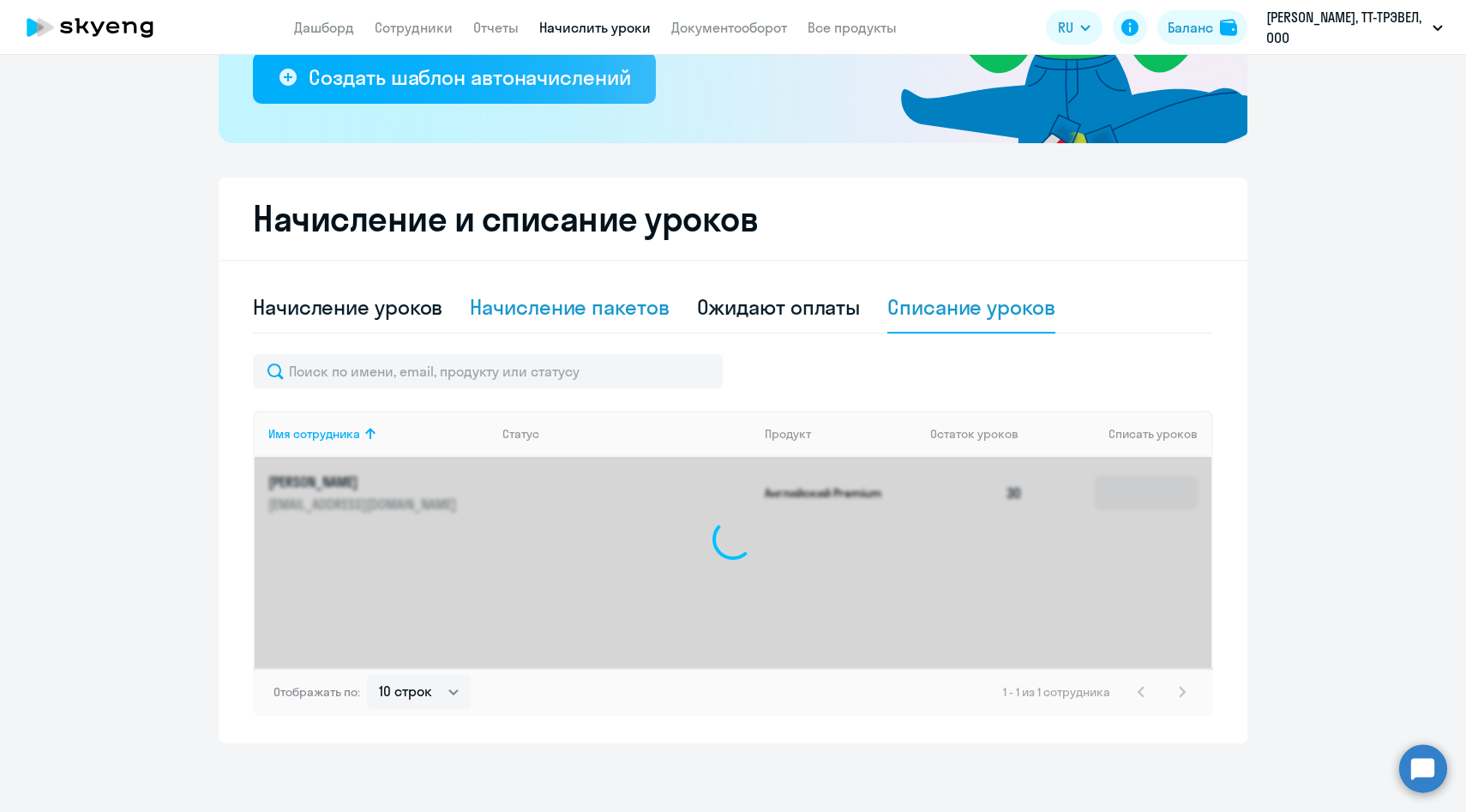
click at [606, 310] on div "Начисление пакетов" at bounding box center [569, 306] width 199 height 27
select select "10"
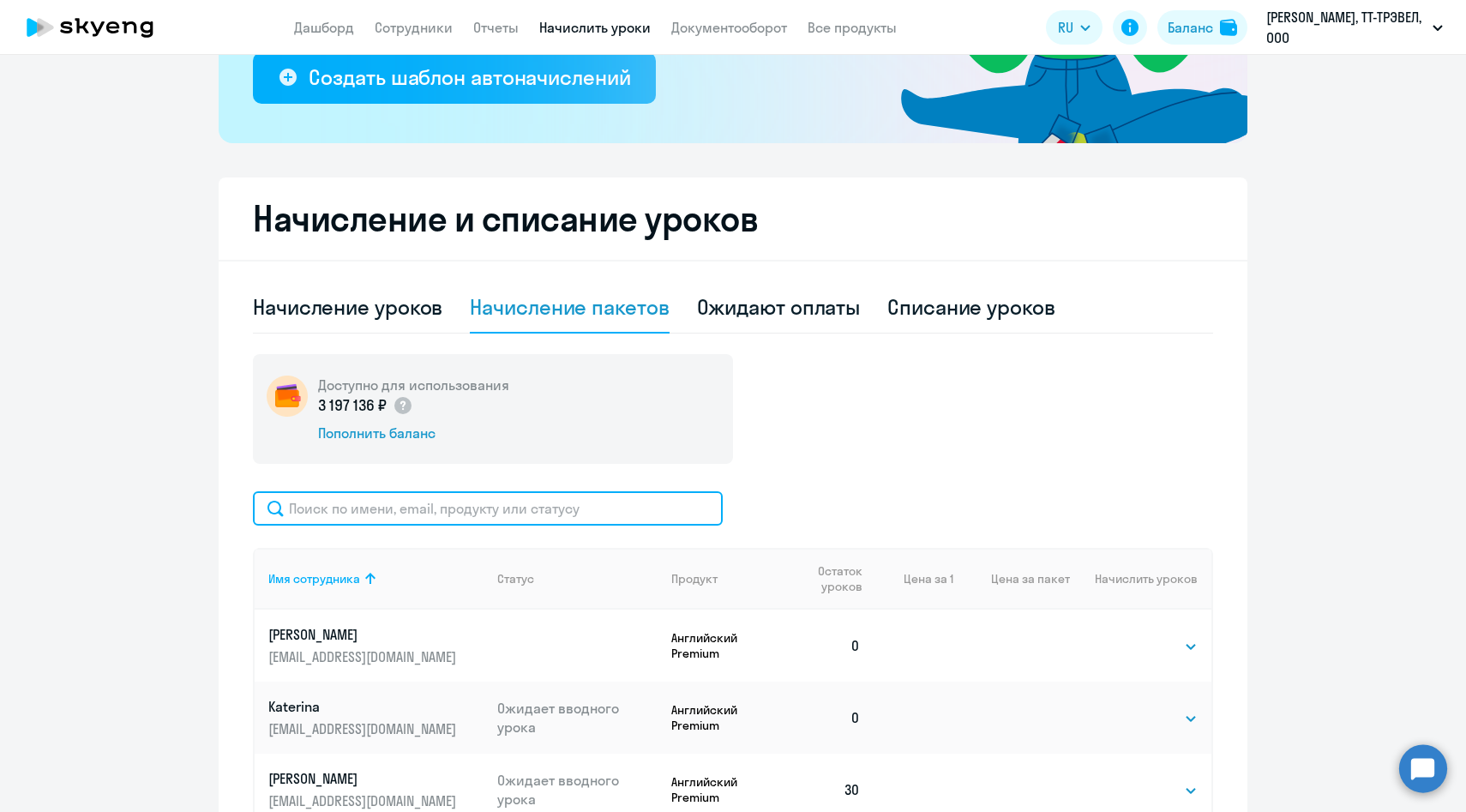
click at [504, 516] on input "text" at bounding box center [487, 508] width 470 height 35
paste input "[PERSON_NAME][EMAIL_ADDRESS][DOMAIN_NAME]"
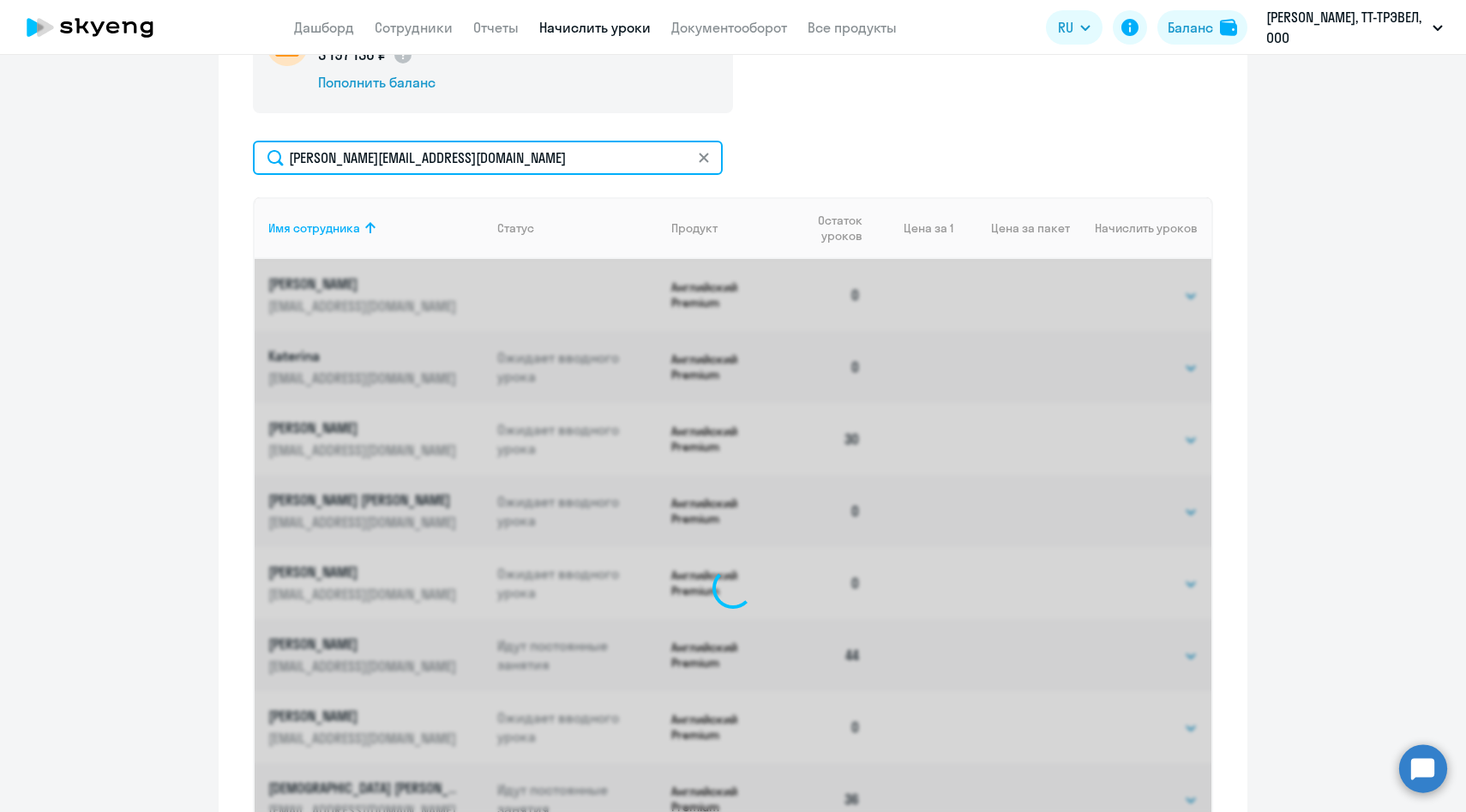
scroll to position [474, 0]
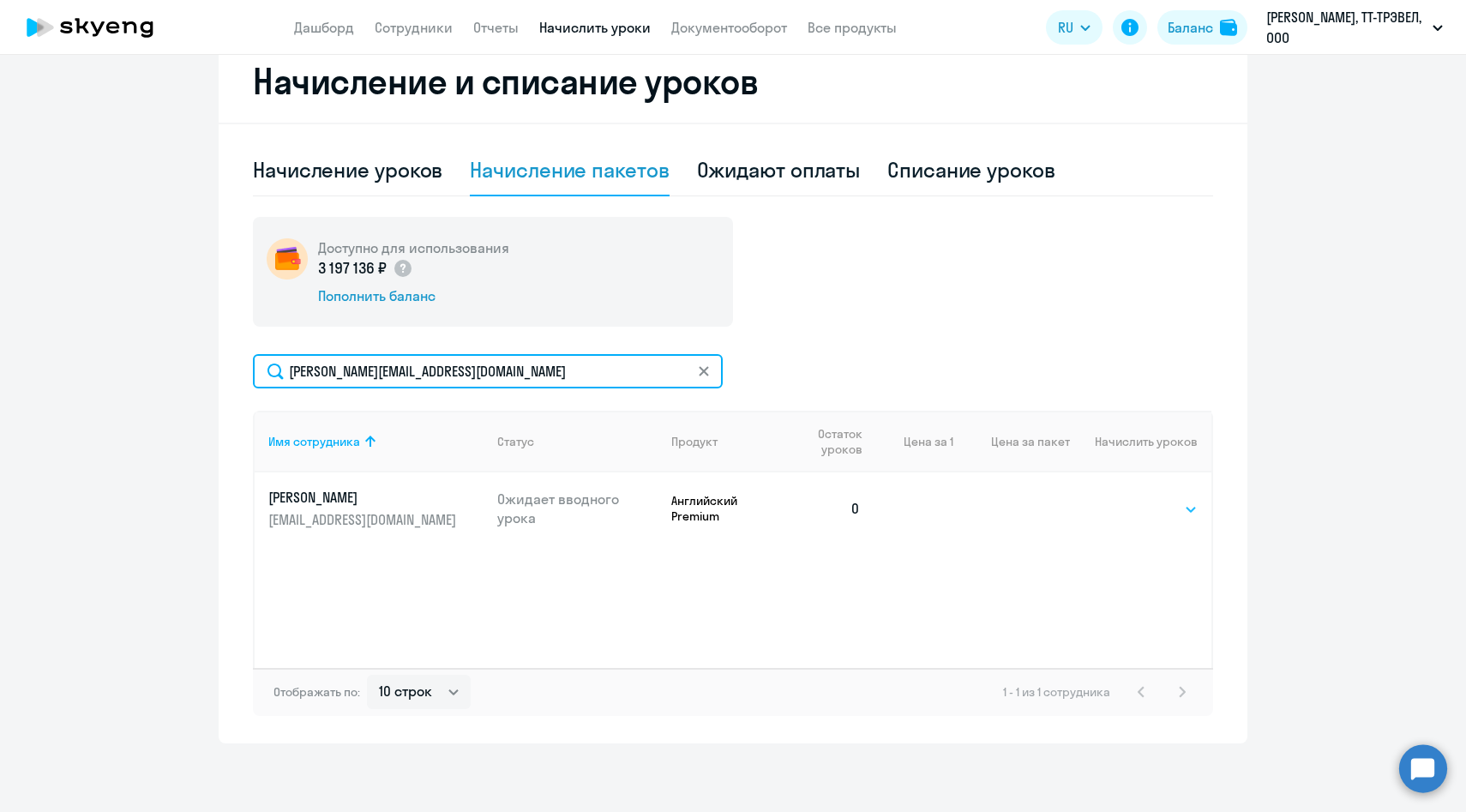
type input "[PERSON_NAME][EMAIL_ADDRESS][DOMAIN_NAME]"
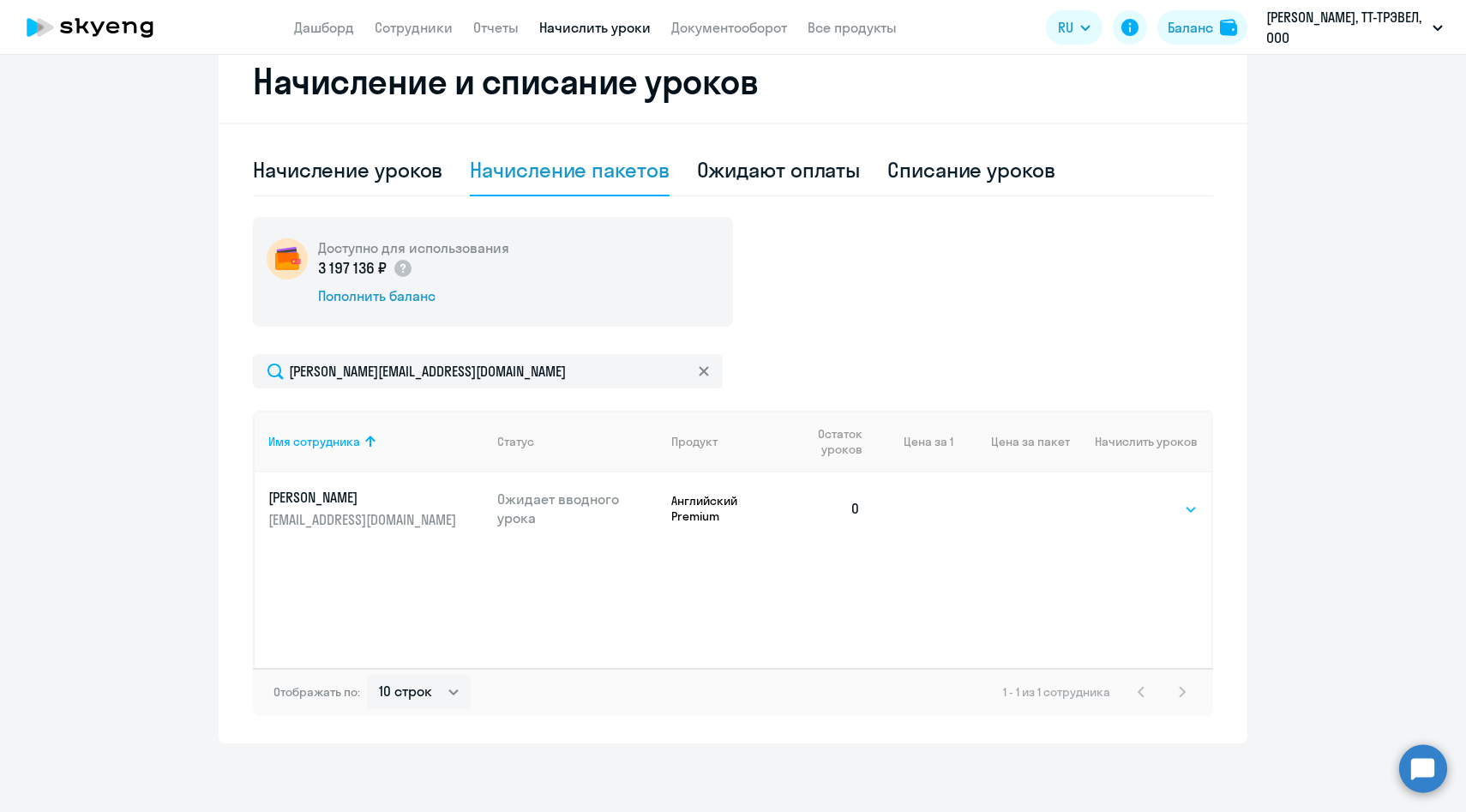
click at [1155, 501] on select "Выбрать 4 8 14 16 32 64 96 128" at bounding box center [1162, 509] width 70 height 21
select select "64"
click at [1128, 499] on select "Выбрать 4 8 14 16 32 64 96 128" at bounding box center [1162, 509] width 70 height 21
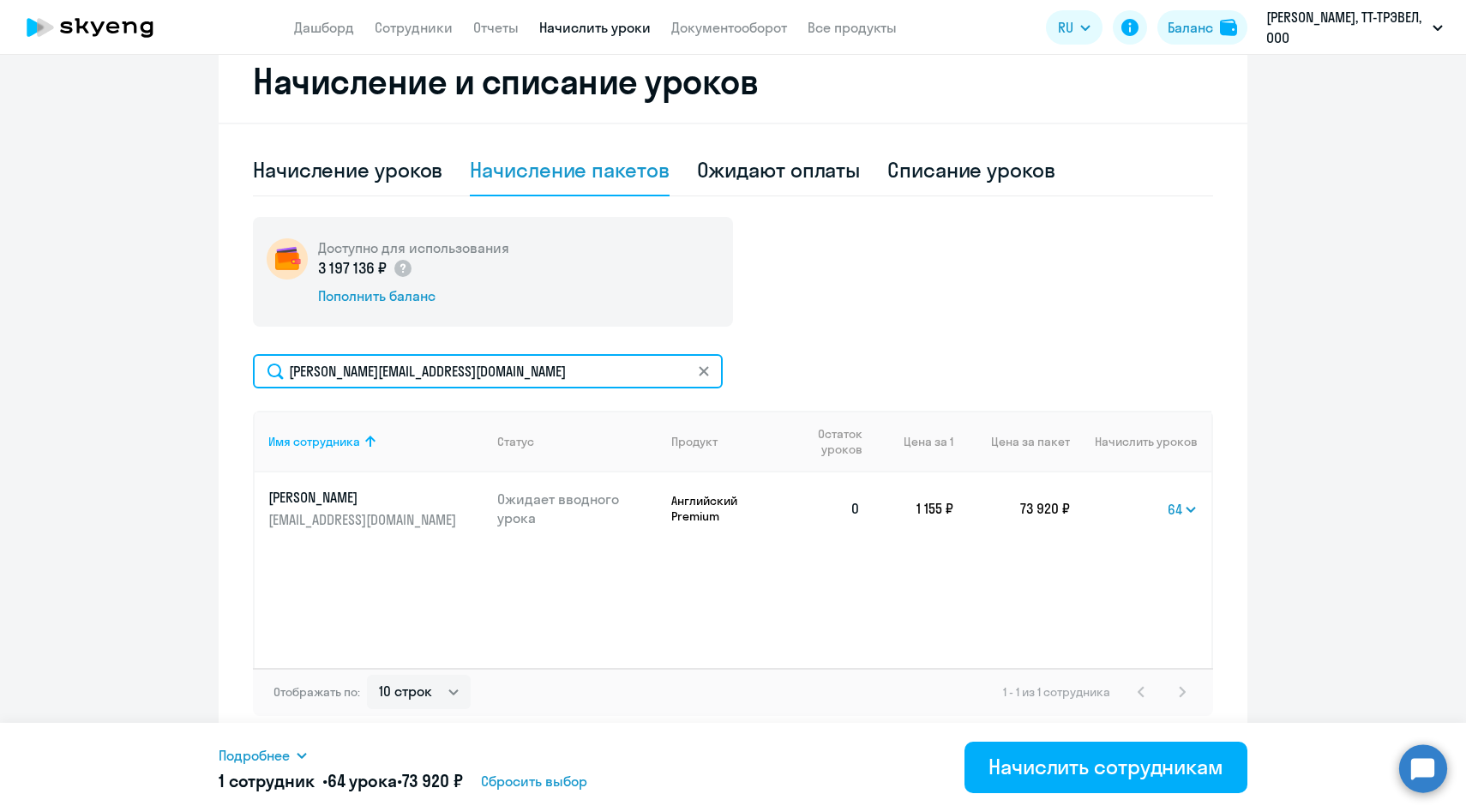
drag, startPoint x: 502, startPoint y: 373, endPoint x: 169, endPoint y: 368, distance: 333.0
click at [169, 368] on ng-component "Рекомендуем создать шаблон автоначислений Уроки больше не придётся начислять вр…" at bounding box center [733, 175] width 1466 height 1137
paste input "osema"
type input "[EMAIL_ADDRESS][DOMAIN_NAME]"
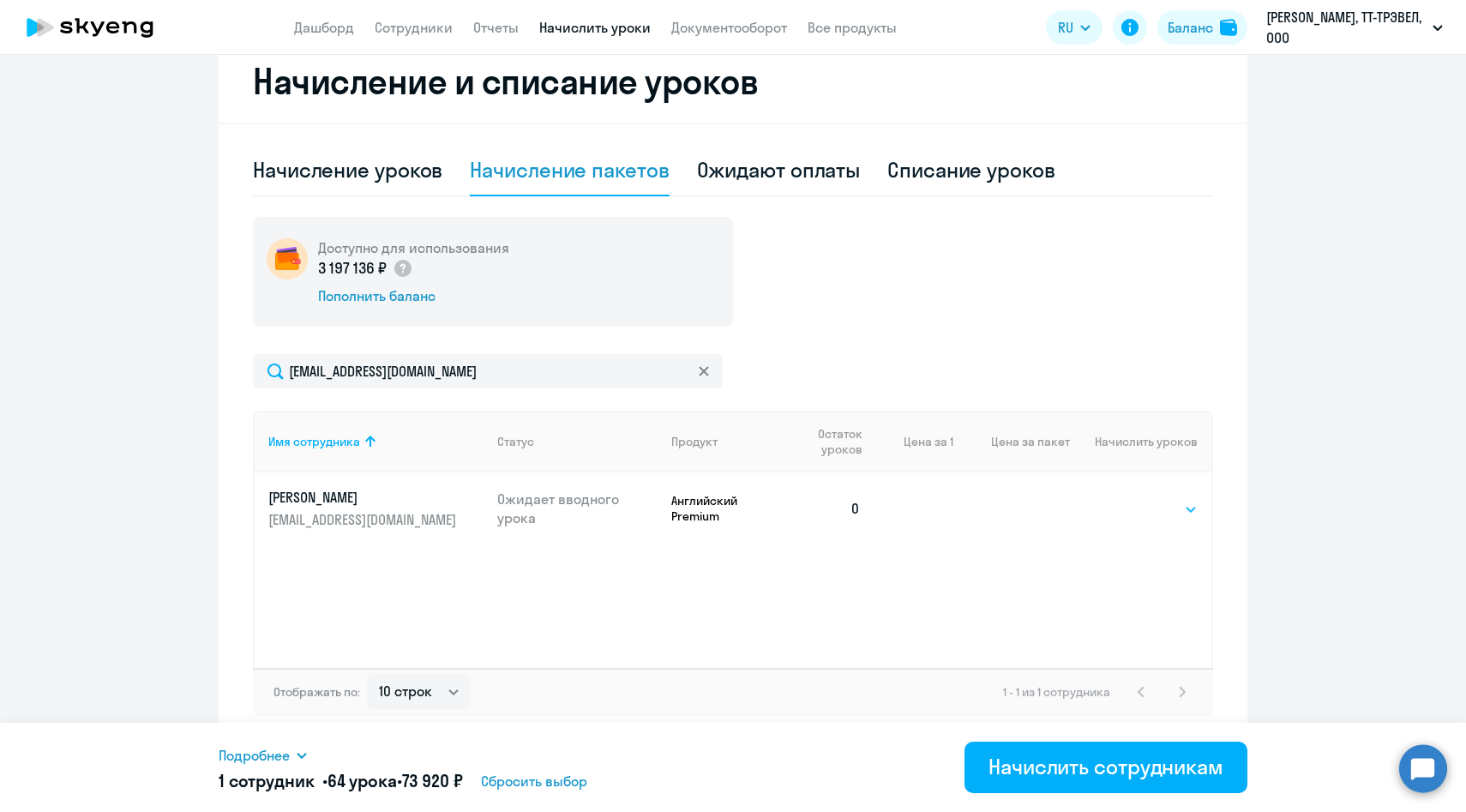
click at [1177, 511] on select "Выбрать 4 8 14 16 32 64 96 128" at bounding box center [1162, 509] width 70 height 21
select select "64"
click at [1128, 499] on select "Выбрать 4 8 14 16 32 64 96 128" at bounding box center [1162, 509] width 70 height 21
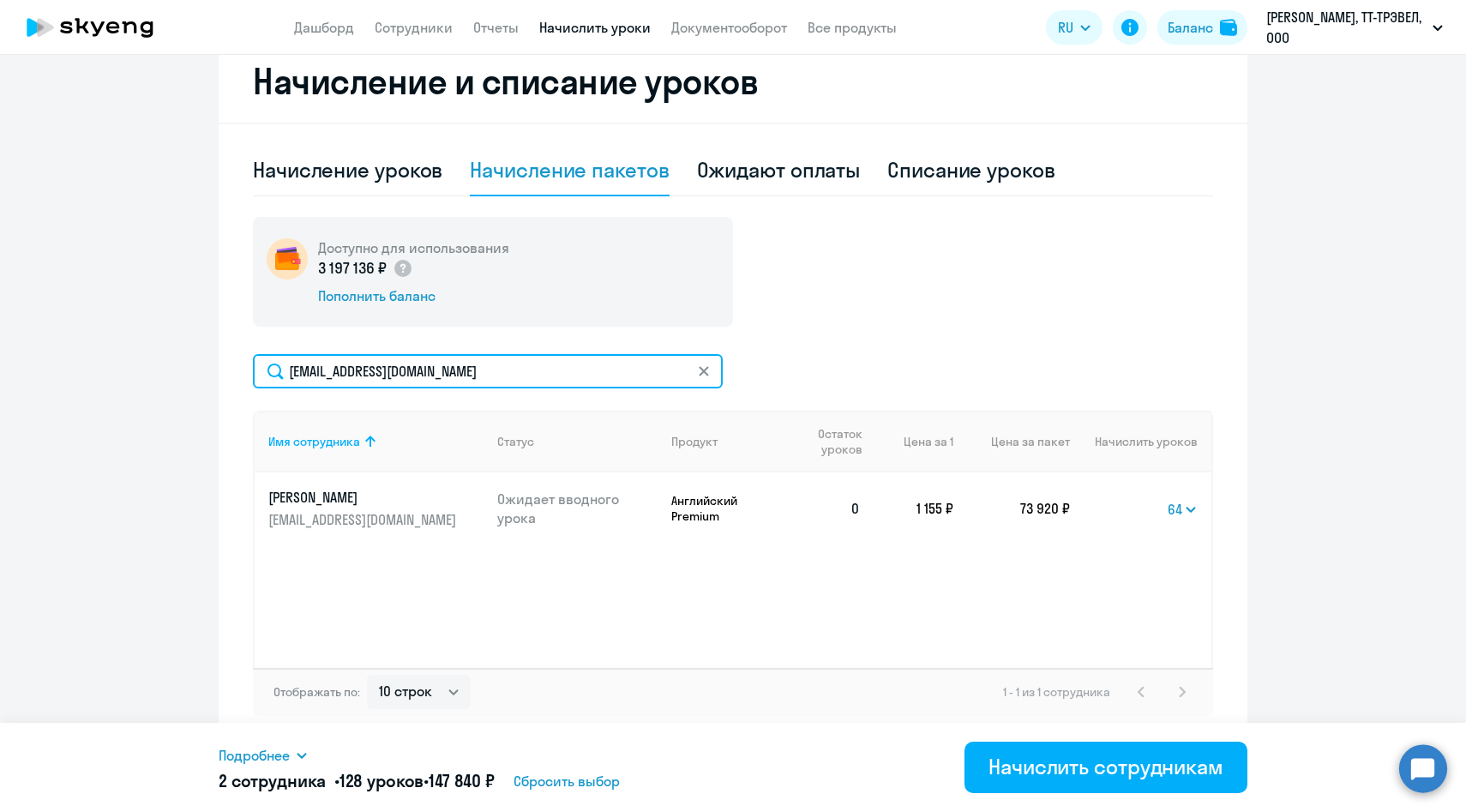
drag, startPoint x: 487, startPoint y: 368, endPoint x: 172, endPoint y: 368, distance: 315.0
click at [172, 368] on ng-component "Рекомендуем создать шаблон автоначислений Уроки больше не придётся начислять вр…" at bounding box center [733, 175] width 1466 height 1137
paste input "IAAndreev"
type input "[EMAIL_ADDRESS][DOMAIN_NAME]"
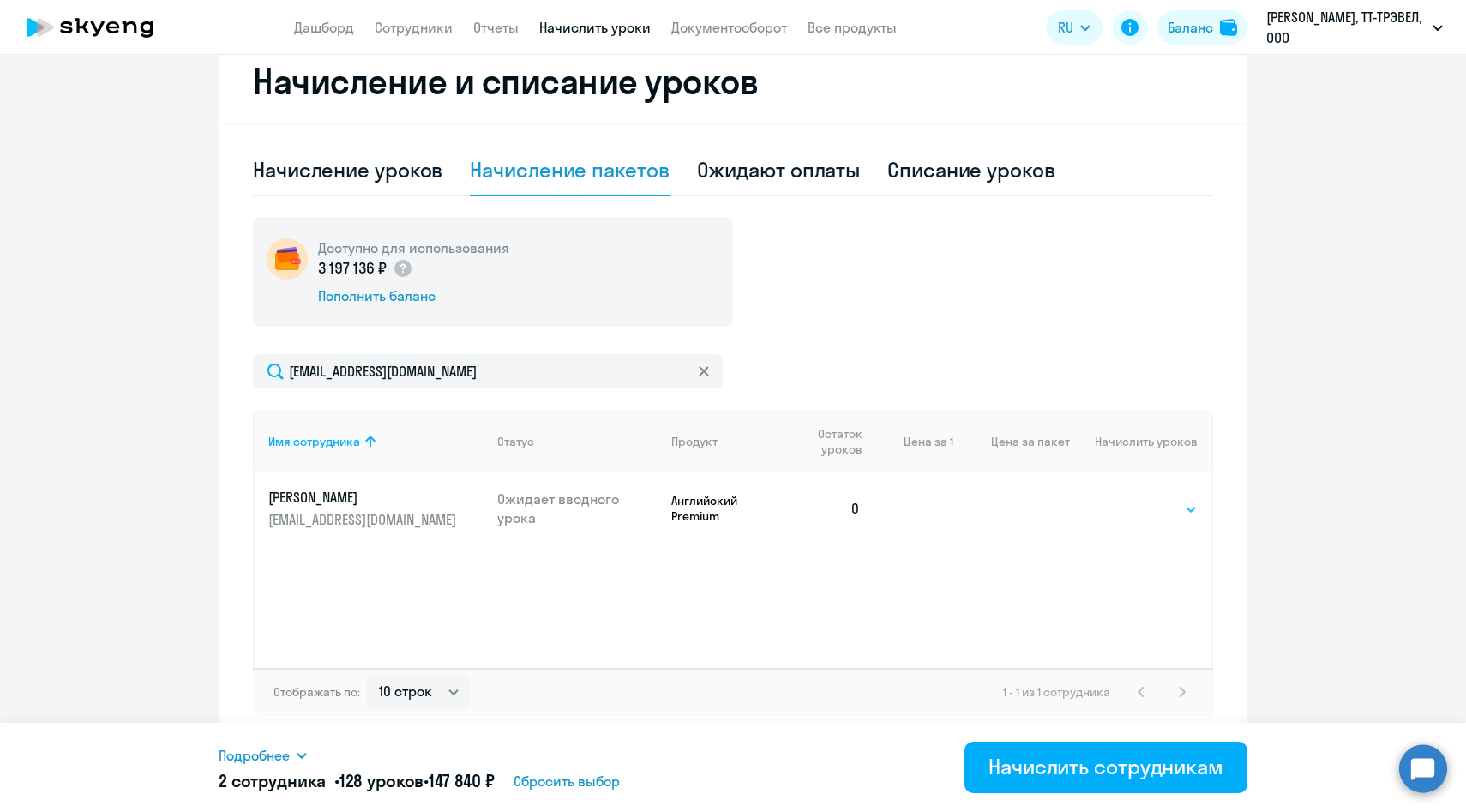
click at [1184, 516] on select "Выбрать 4 8 14 16 32 64 96 128" at bounding box center [1162, 509] width 70 height 21
select select "64"
click at [1128, 499] on select "Выбрать 4 8 14 16 32 64 96 128" at bounding box center [1162, 509] width 70 height 21
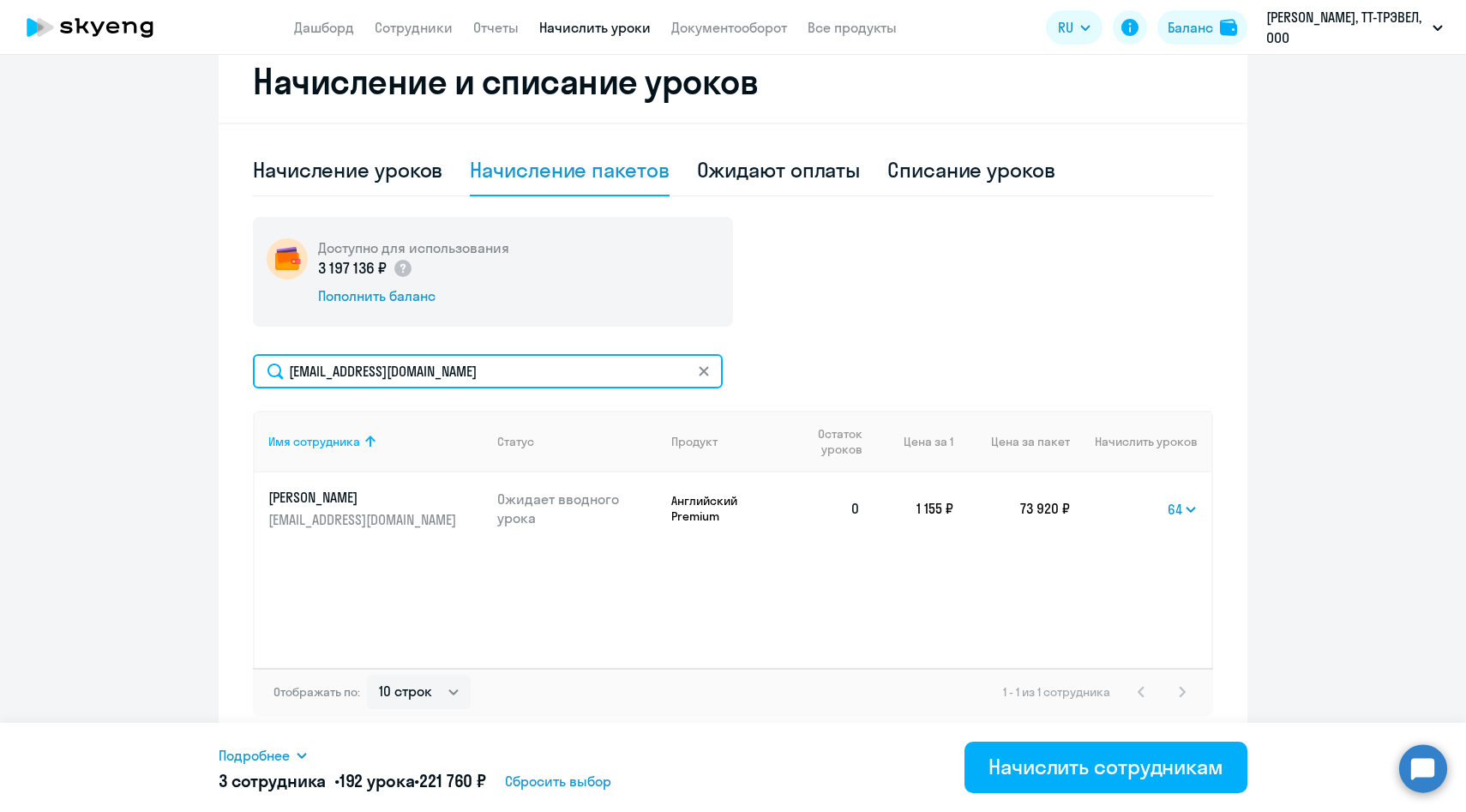
drag, startPoint x: 484, startPoint y: 374, endPoint x: 225, endPoint y: 369, distance: 259.0
click at [225, 369] on div "Начисление и списание уроков Начисление уроков Начисление пакетов Ожидают оплат…" at bounding box center [732, 391] width 1029 height 703
paste input "[PERSON_NAME]"
type input "[EMAIL_ADDRESS][DOMAIN_NAME]"
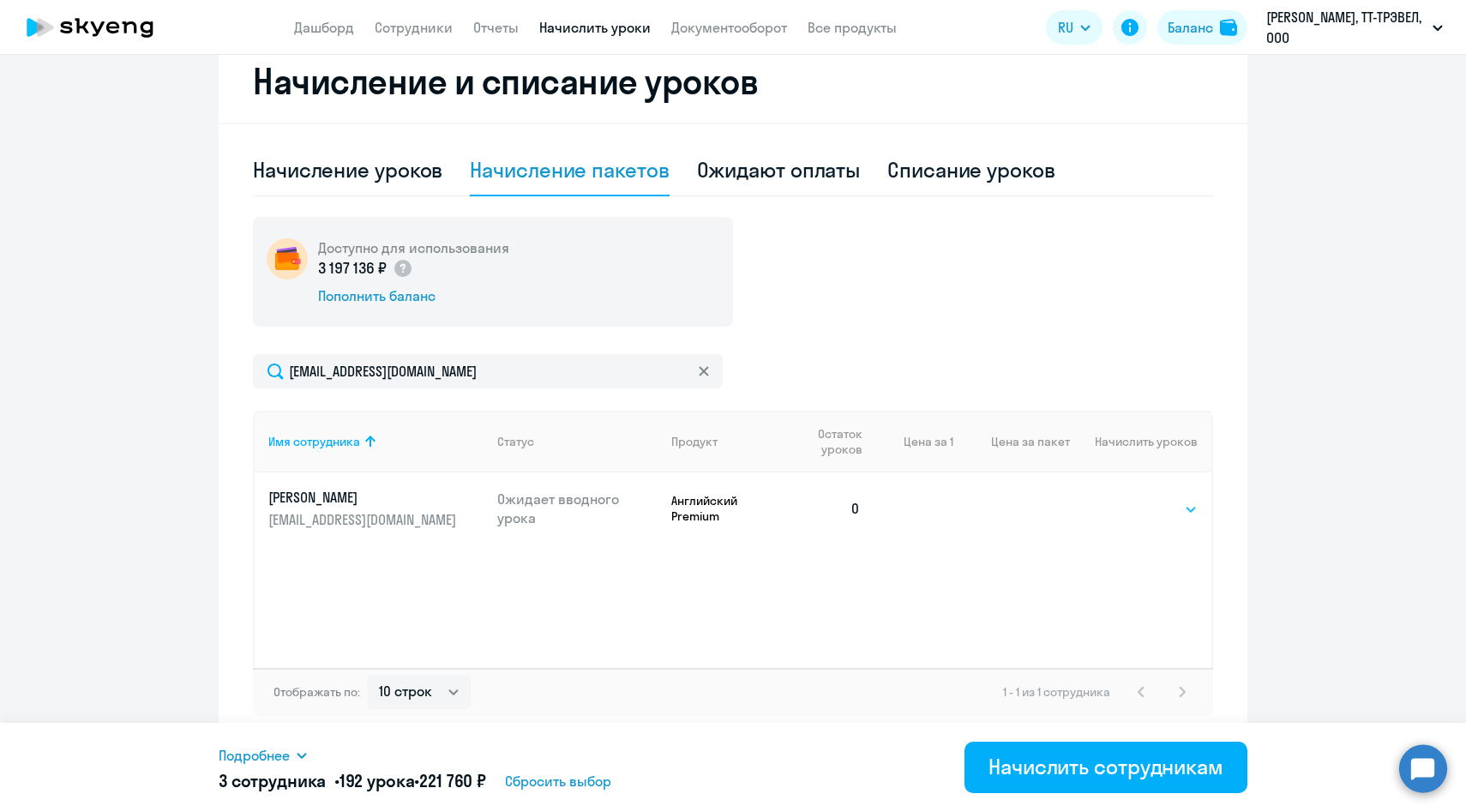
click at [1165, 509] on select "Выбрать 4 8 14 16 32 64 96 128" at bounding box center [1162, 509] width 70 height 21
select select "64"
click at [1128, 499] on select "Выбрать 4 8 14 16 32 64 96 128" at bounding box center [1162, 509] width 70 height 21
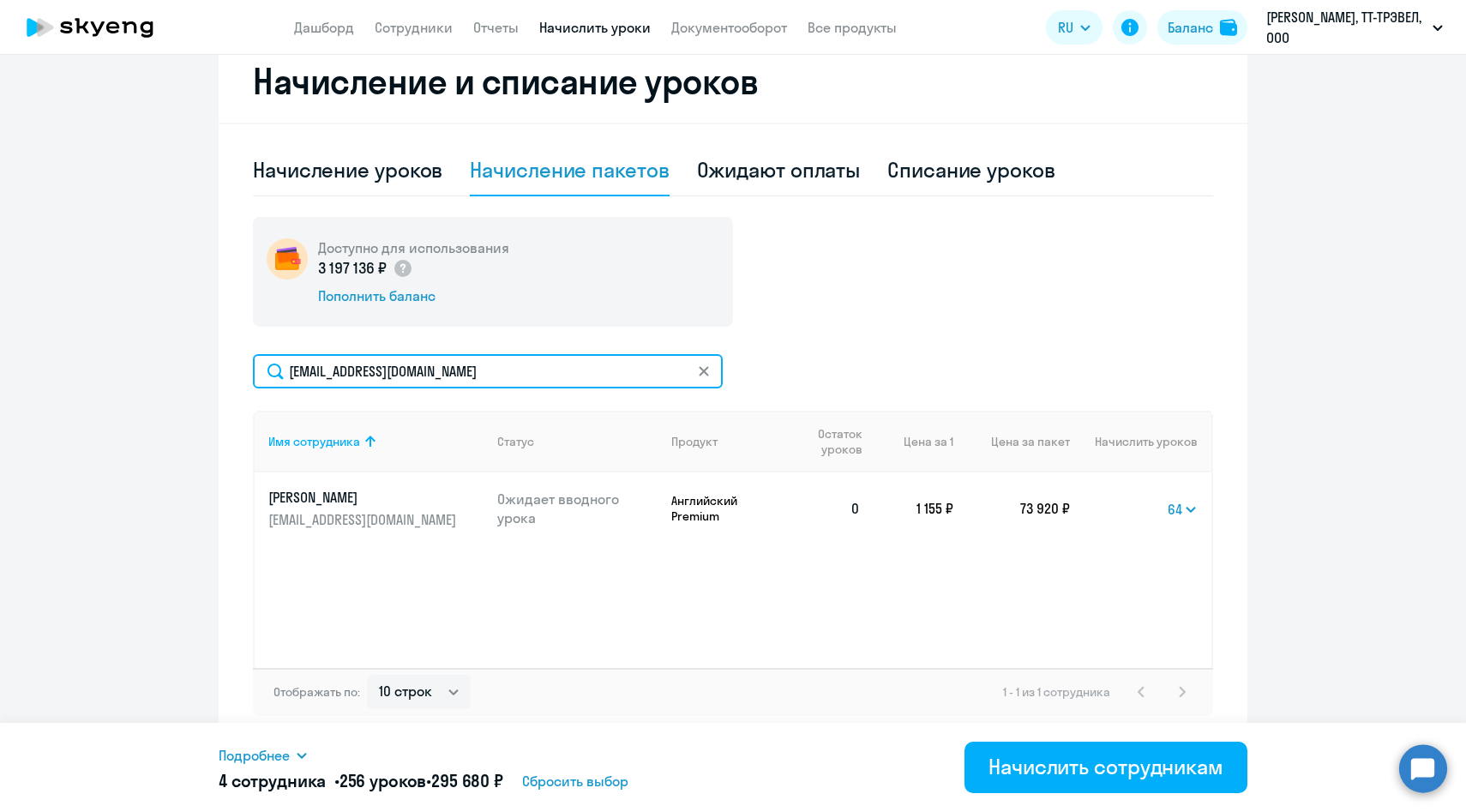
drag, startPoint x: 500, startPoint y: 370, endPoint x: 213, endPoint y: 366, distance: 287.0
click at [214, 367] on ng-component "Рекомендуем создать шаблон автоначислений Уроки больше не придётся начислять вр…" at bounding box center [733, 175] width 1466 height 1137
paste input "DeIvanov"
type input "[EMAIL_ADDRESS][DOMAIN_NAME]"
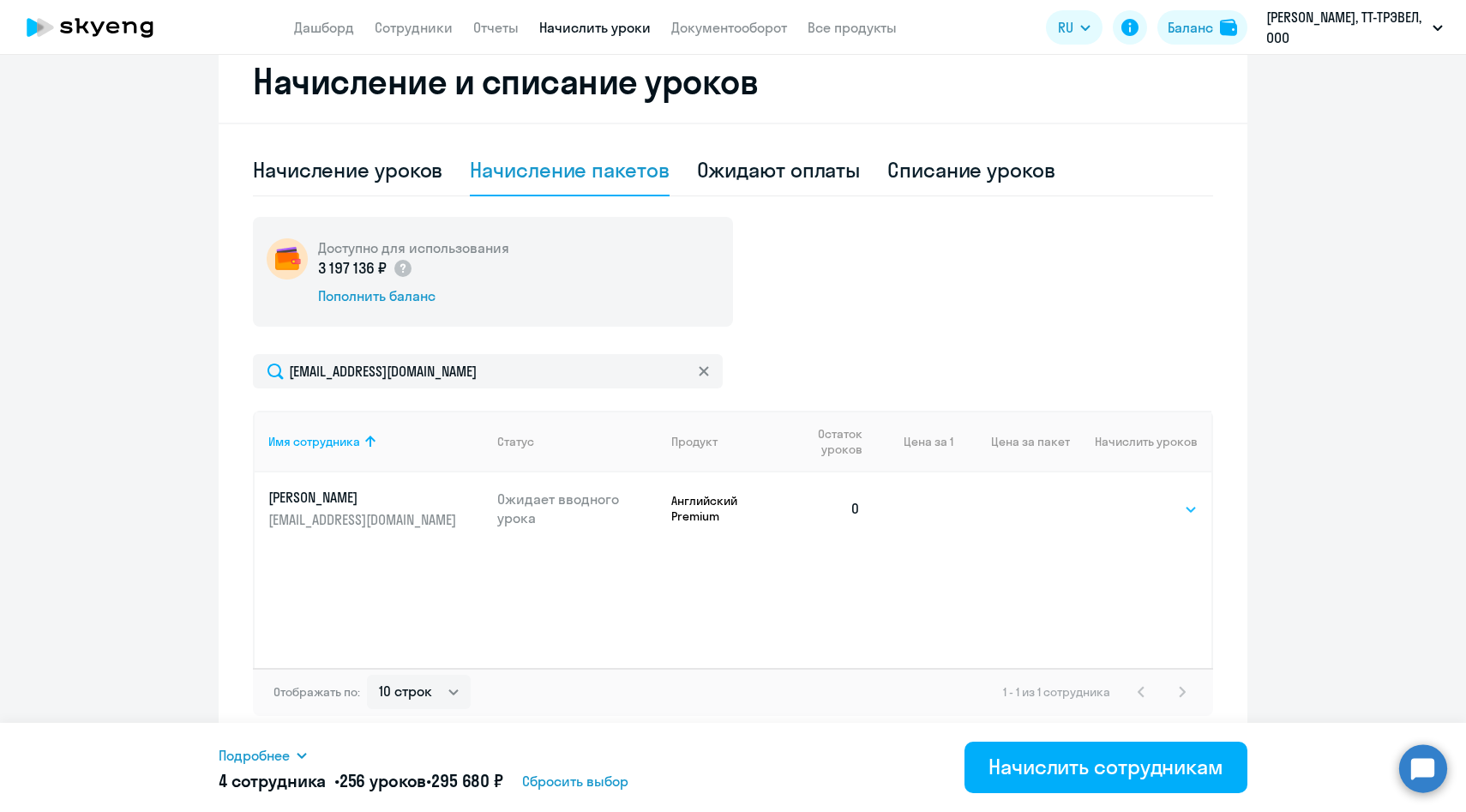
click at [1151, 516] on select "Выбрать 4 8 14 16 32 64 96 128" at bounding box center [1162, 509] width 70 height 21
select select "64"
click at [1128, 499] on select "Выбрать 4 8 14 16 32 64 96 128" at bounding box center [1162, 509] width 70 height 21
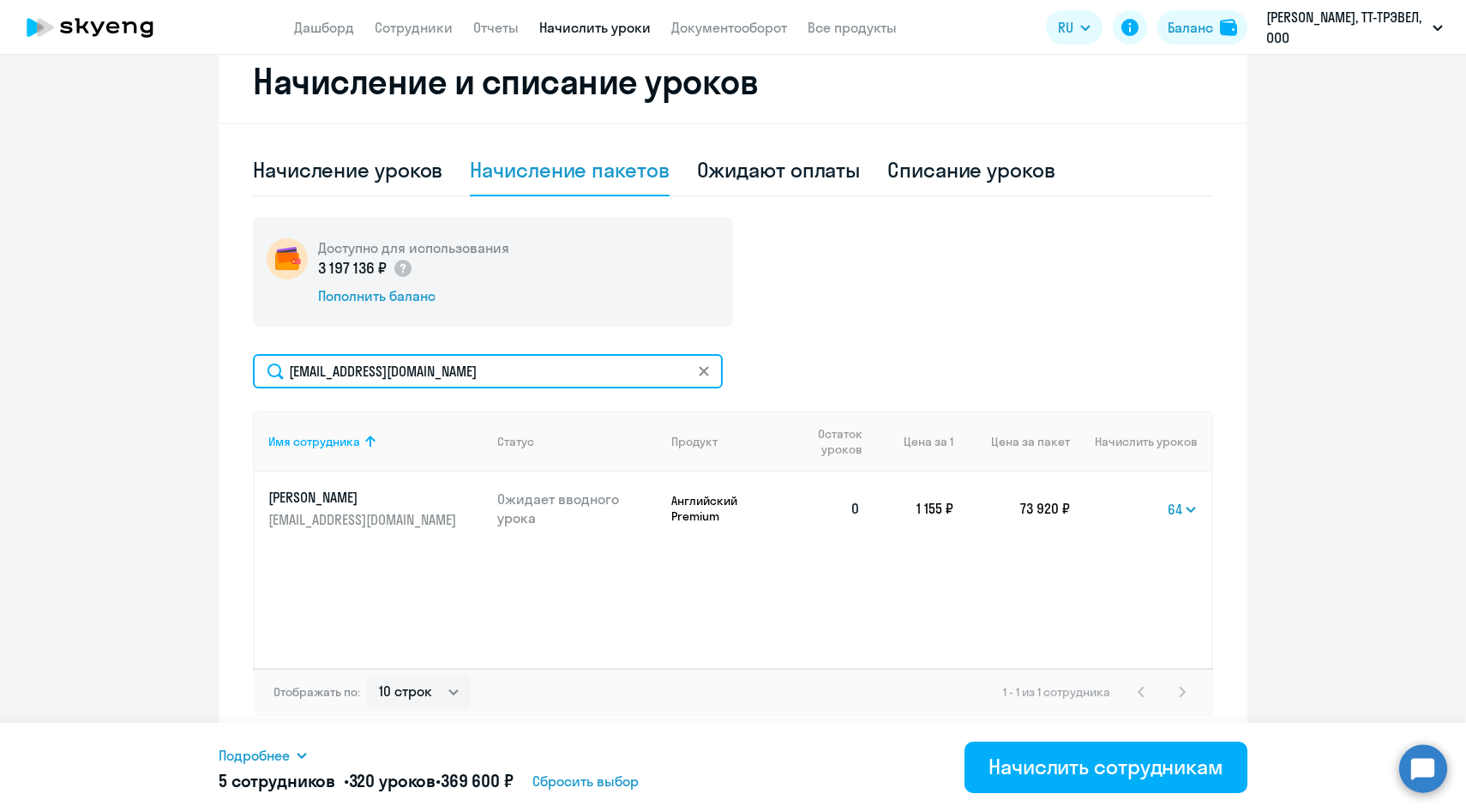
drag, startPoint x: 476, startPoint y: 373, endPoint x: 212, endPoint y: 366, distance: 264.1
click at [212, 365] on ng-component "Рекомендуем создать шаблон автоначислений Уроки больше не придётся начислять вр…" at bounding box center [733, 175] width 1466 height 1137
paste input "OAVasileva"
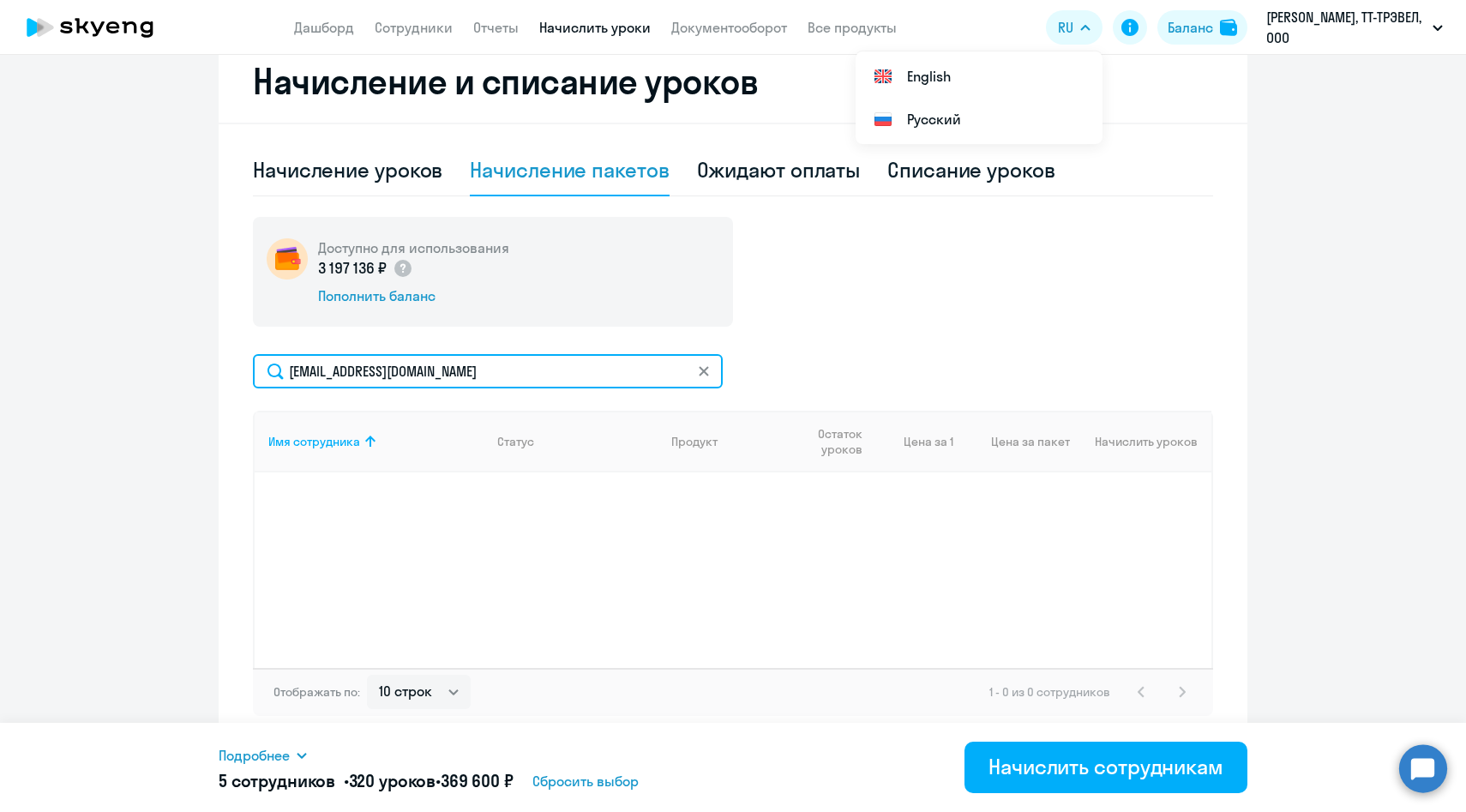
drag, startPoint x: 475, startPoint y: 369, endPoint x: 156, endPoint y: 369, distance: 319.0
click at [156, 369] on ng-component "Рекомендуем создать шаблон автоначислений Уроки больше не придётся начислять вр…" at bounding box center [733, 175] width 1466 height 1137
paste input "chanadrabong@mail"
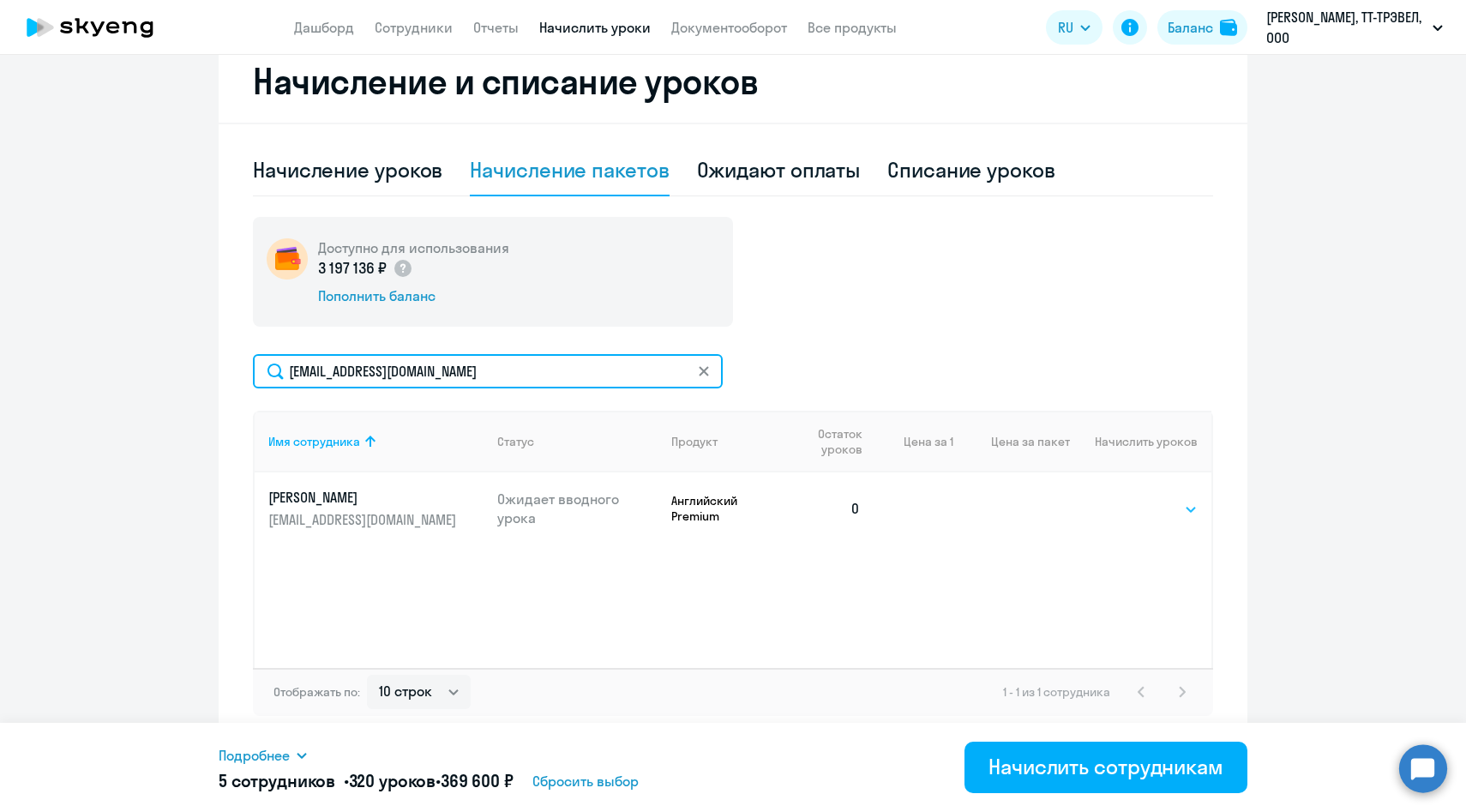
type input "[EMAIL_ADDRESS][DOMAIN_NAME]"
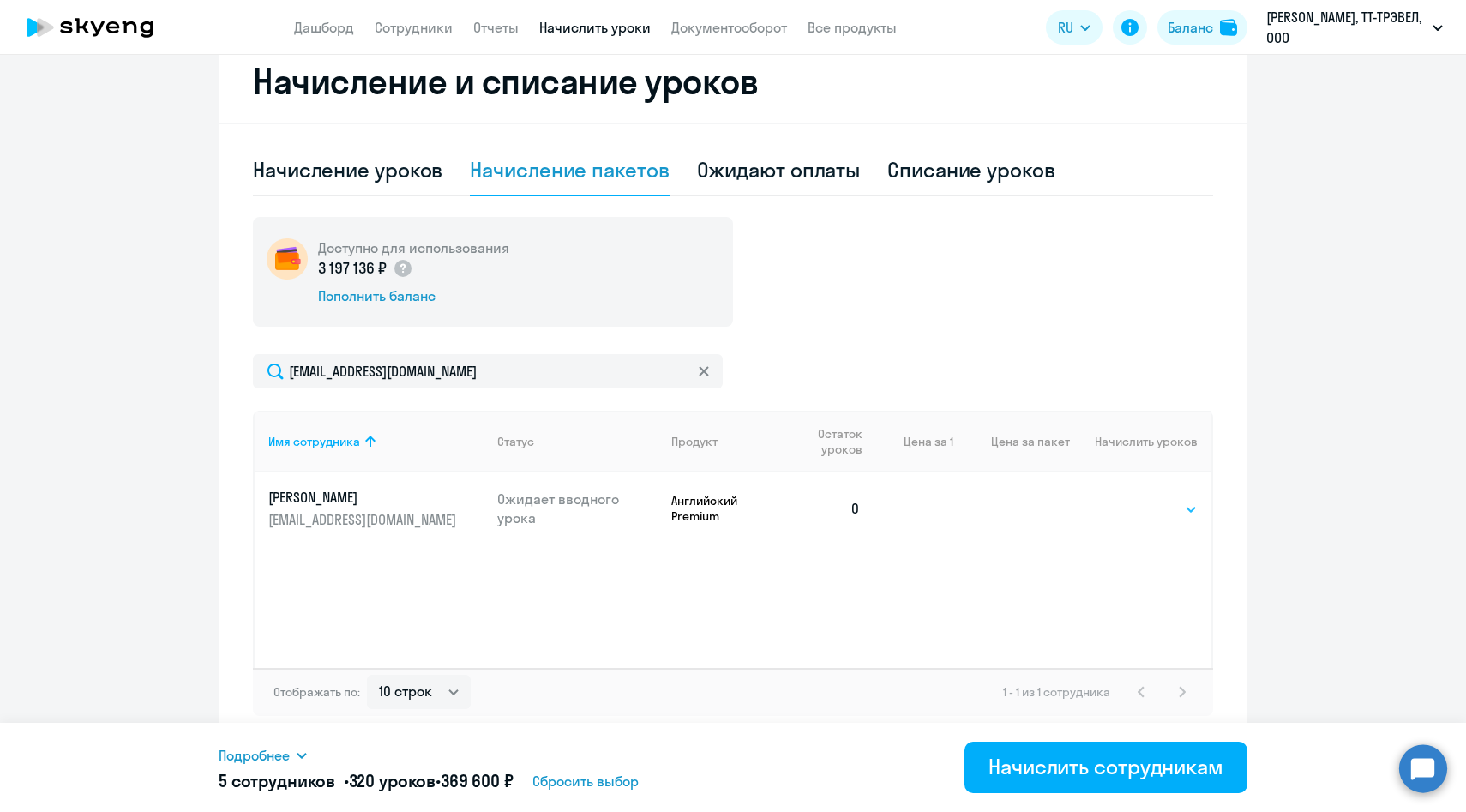
click at [1131, 504] on select "Выбрать 4 8 14 16 32 64 96 128" at bounding box center [1162, 509] width 70 height 21
select select "64"
click at [1128, 499] on select "Выбрать 4 8 14 16 32 64 96 128" at bounding box center [1162, 509] width 70 height 21
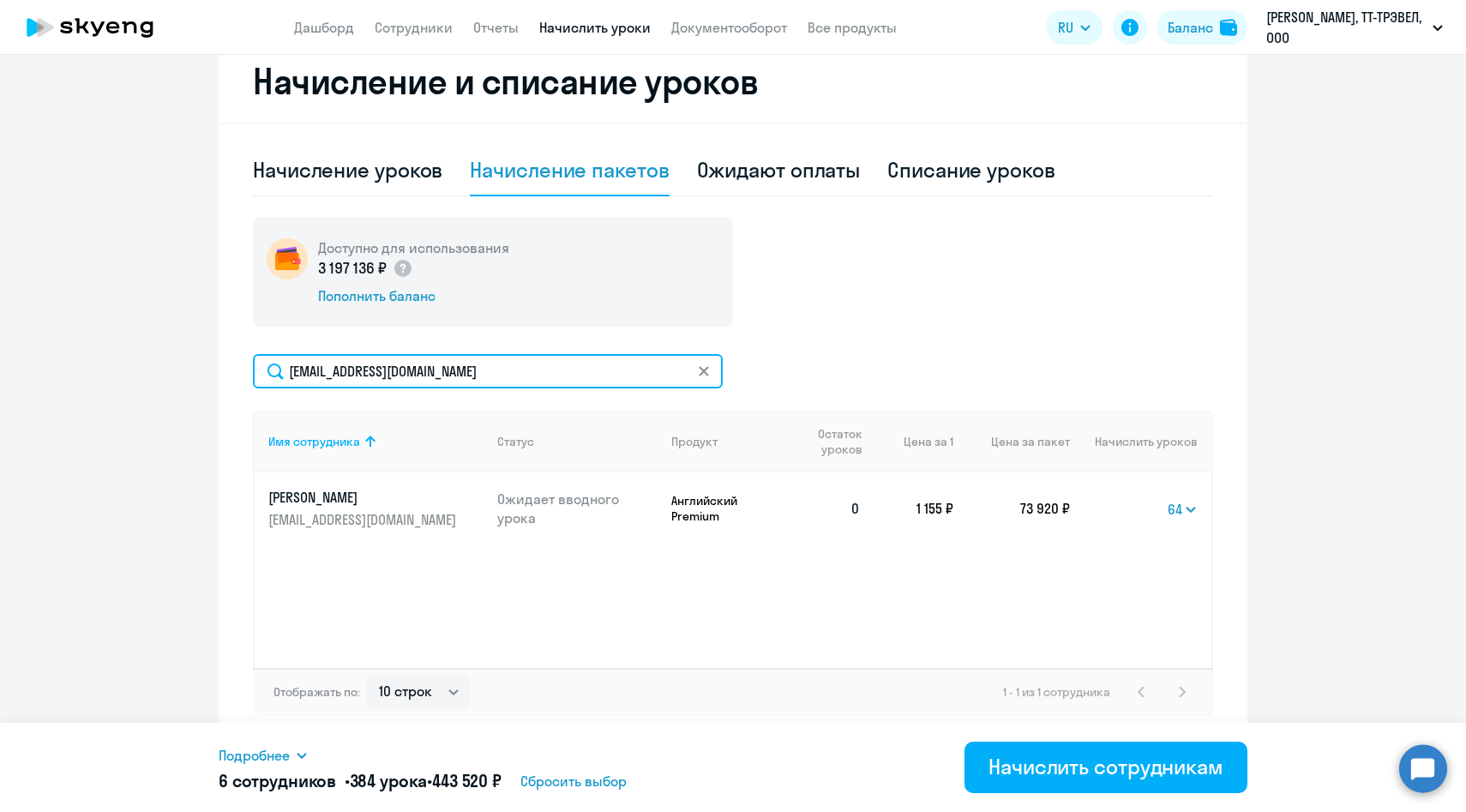
drag, startPoint x: 462, startPoint y: 371, endPoint x: 240, endPoint y: 367, distance: 222.0
click at [241, 366] on div "Начисление и списание уроков Начисление уроков Начисление пакетов Ожидают оплат…" at bounding box center [732, 391] width 1029 height 703
paste input "OUstinova@sportmaster"
type input "[EMAIL_ADDRESS][DOMAIN_NAME]"
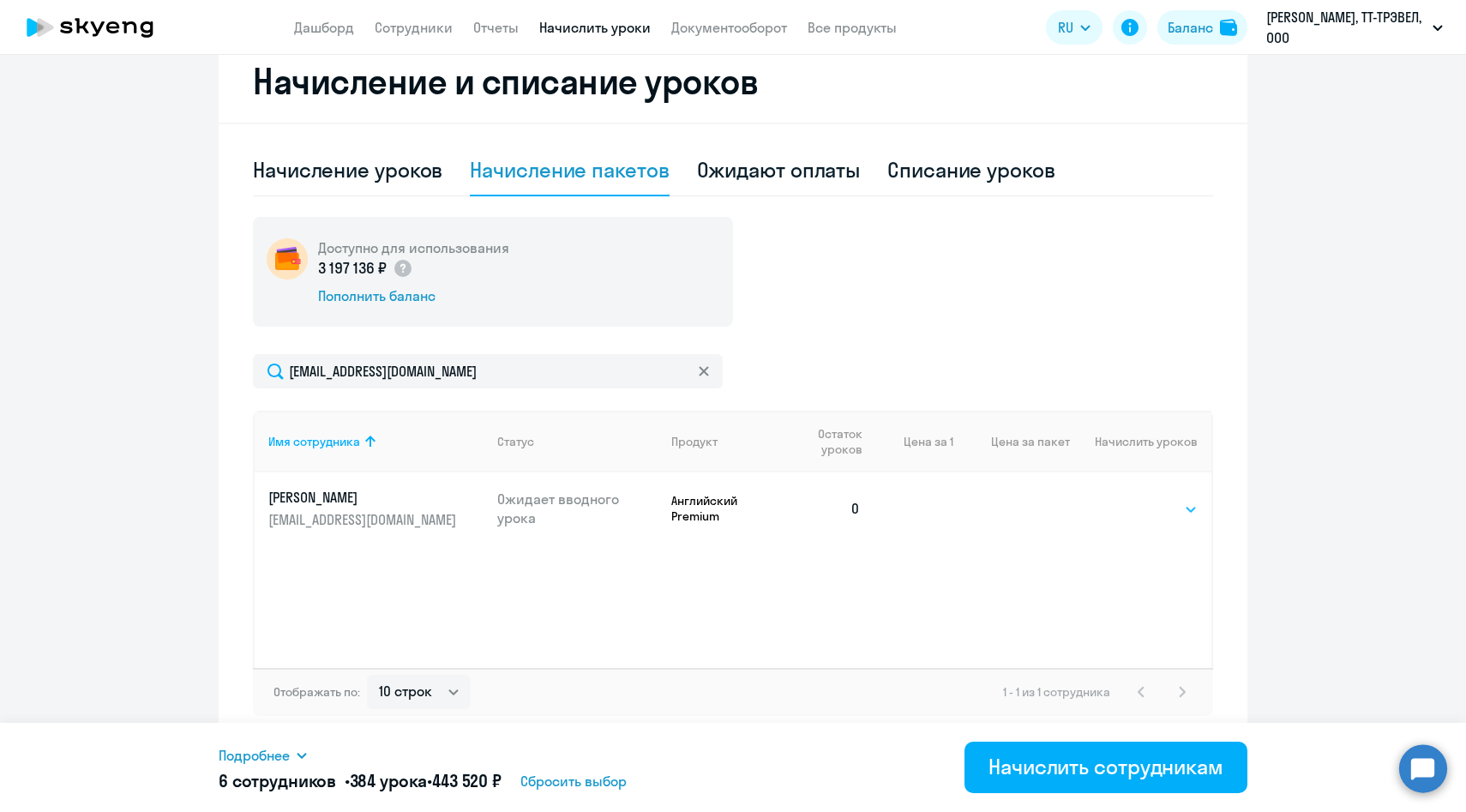
click at [1162, 511] on select "Выбрать 4 8 14 16 32 64 96 128" at bounding box center [1162, 509] width 70 height 21
select select "64"
click at [1128, 499] on select "Выбрать 4 8 14 16 32 64 96 128" at bounding box center [1162, 509] width 70 height 21
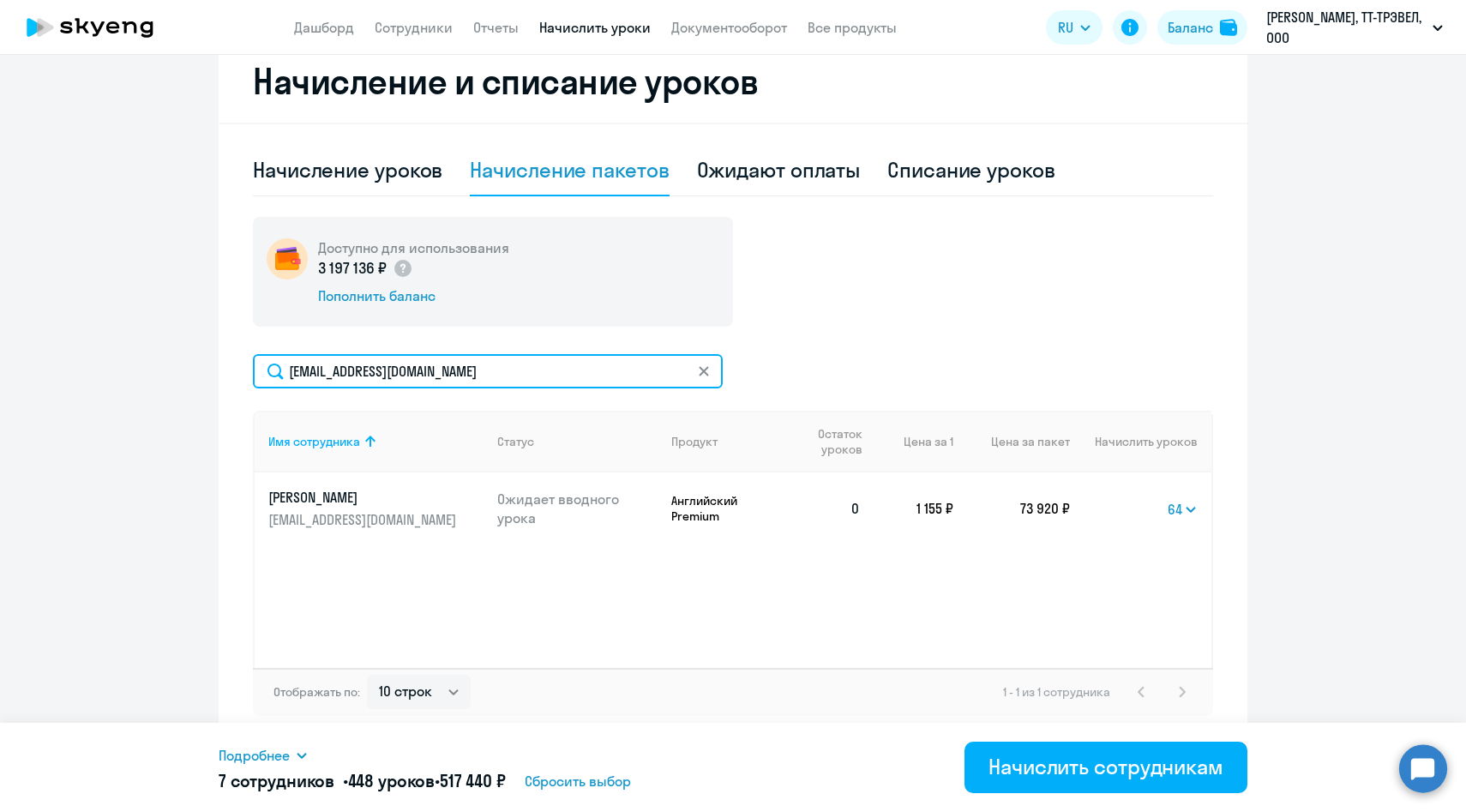
drag, startPoint x: 489, startPoint y: 375, endPoint x: 230, endPoint y: 364, distance: 259.2
click at [230, 364] on div "Начисление и списание уроков Начисление уроков Начисление пакетов Ожидают оплат…" at bounding box center [732, 391] width 1029 height 703
paste input "MGMedvede"
type input "[EMAIL_ADDRESS][DOMAIN_NAME]"
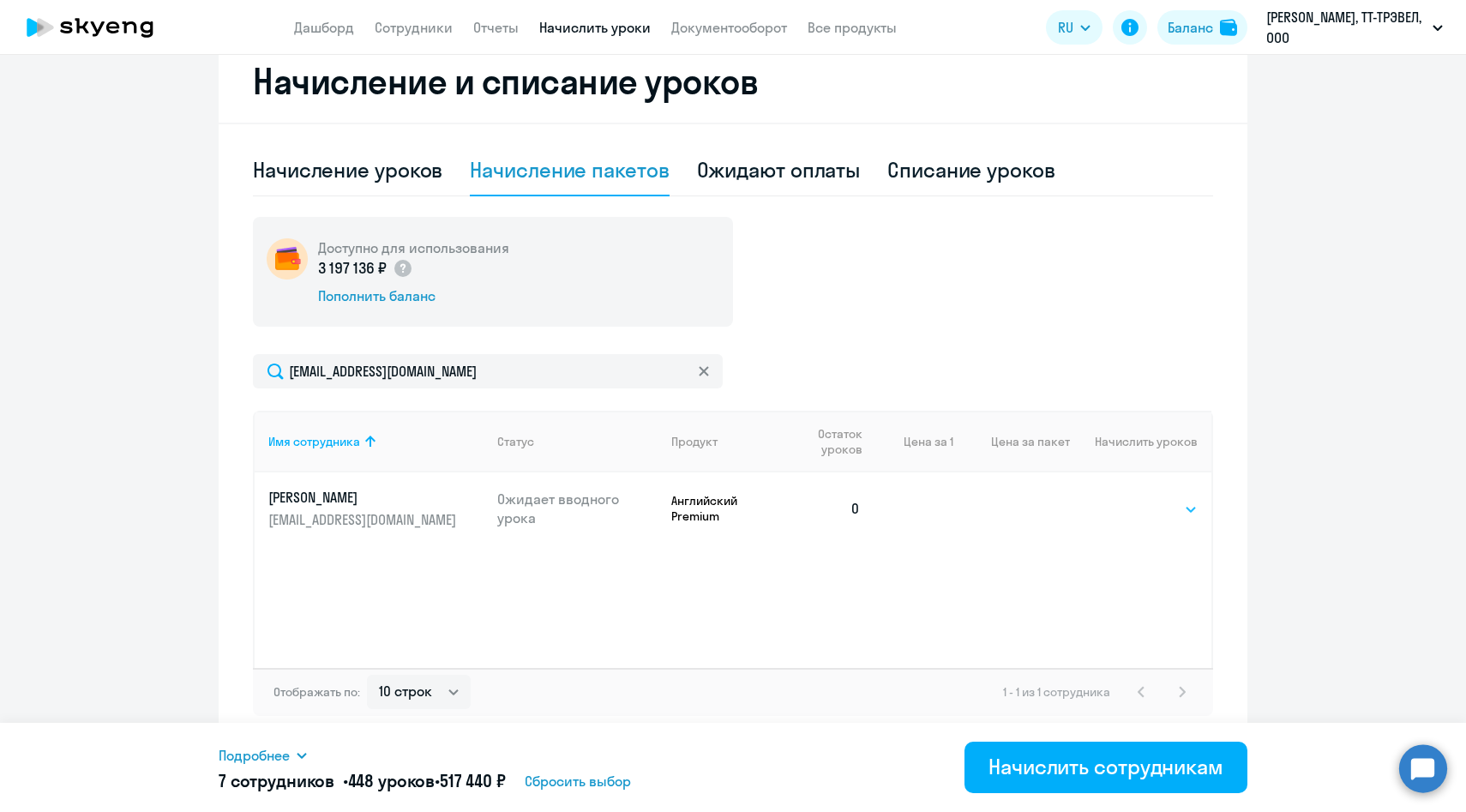
click at [1151, 507] on select "Выбрать 4 8 14 16 32 64 96 128" at bounding box center [1162, 509] width 70 height 21
select select "64"
click at [1128, 499] on select "Выбрать 4 8 14 16 32 64 96 128" at bounding box center [1162, 509] width 70 height 21
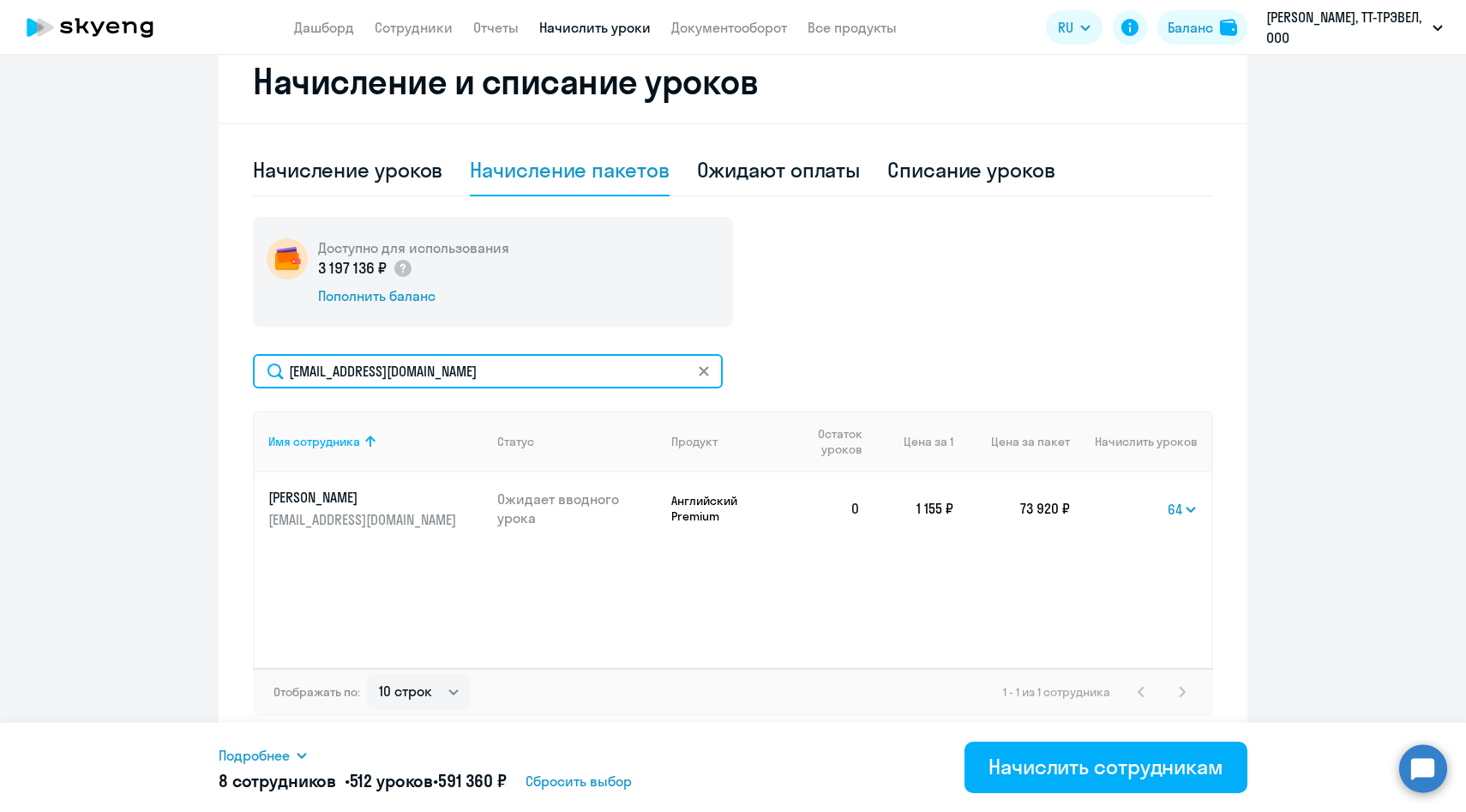
drag, startPoint x: 517, startPoint y: 369, endPoint x: 210, endPoint y: 364, distance: 307.0
click at [210, 364] on ng-component "Рекомендуем создать шаблон автоначислений Уроки больше не придётся начислять вр…" at bounding box center [733, 175] width 1466 height 1137
paste input "DShilin"
type input "[EMAIL_ADDRESS][DOMAIN_NAME]"
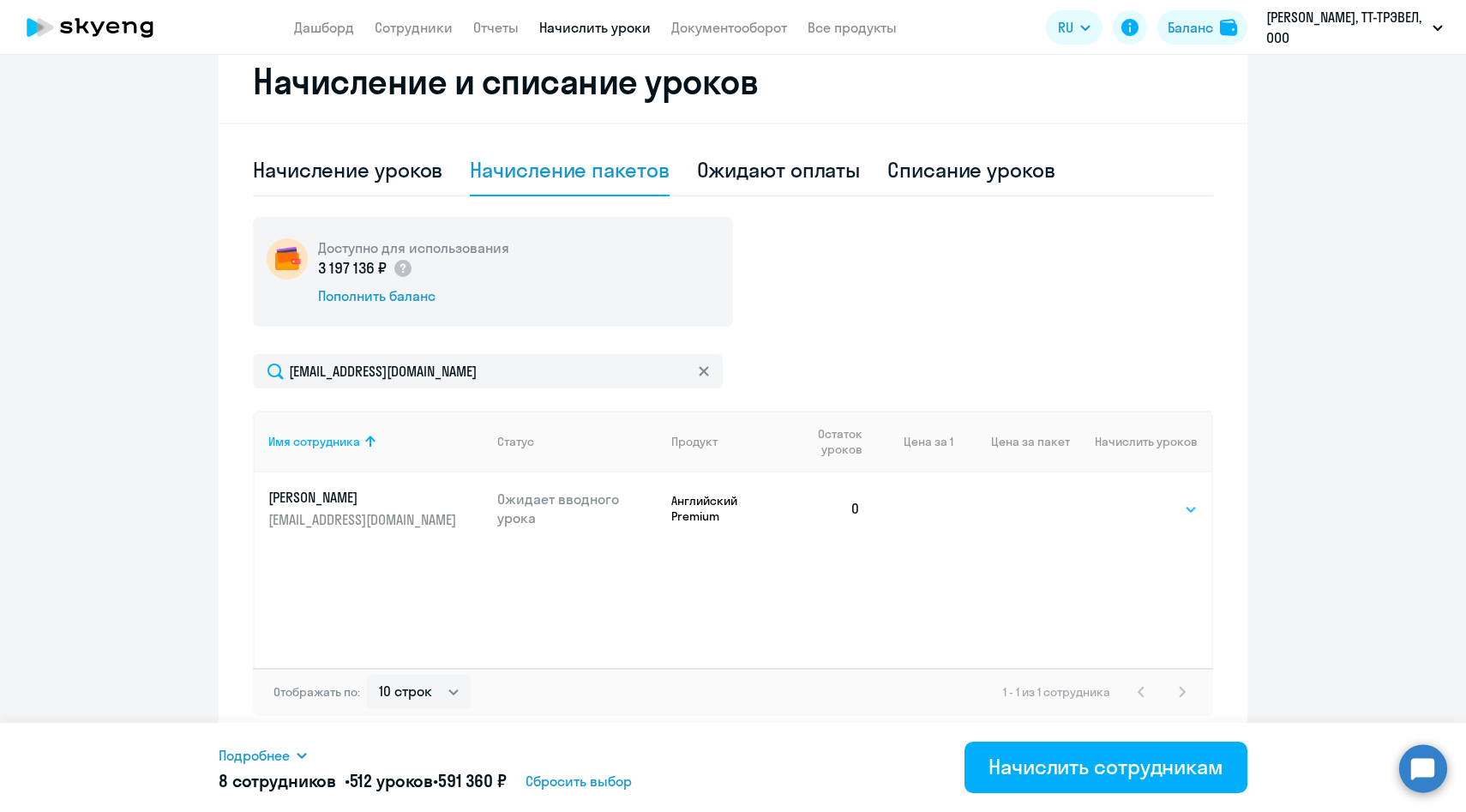
click at [1186, 509] on select "Выбрать 4 8 14 16 32 64 96 128" at bounding box center [1162, 509] width 70 height 21
select select "64"
click at [1128, 499] on select "Выбрать 4 8 14 16 32 64 96 128" at bounding box center [1162, 509] width 70 height 21
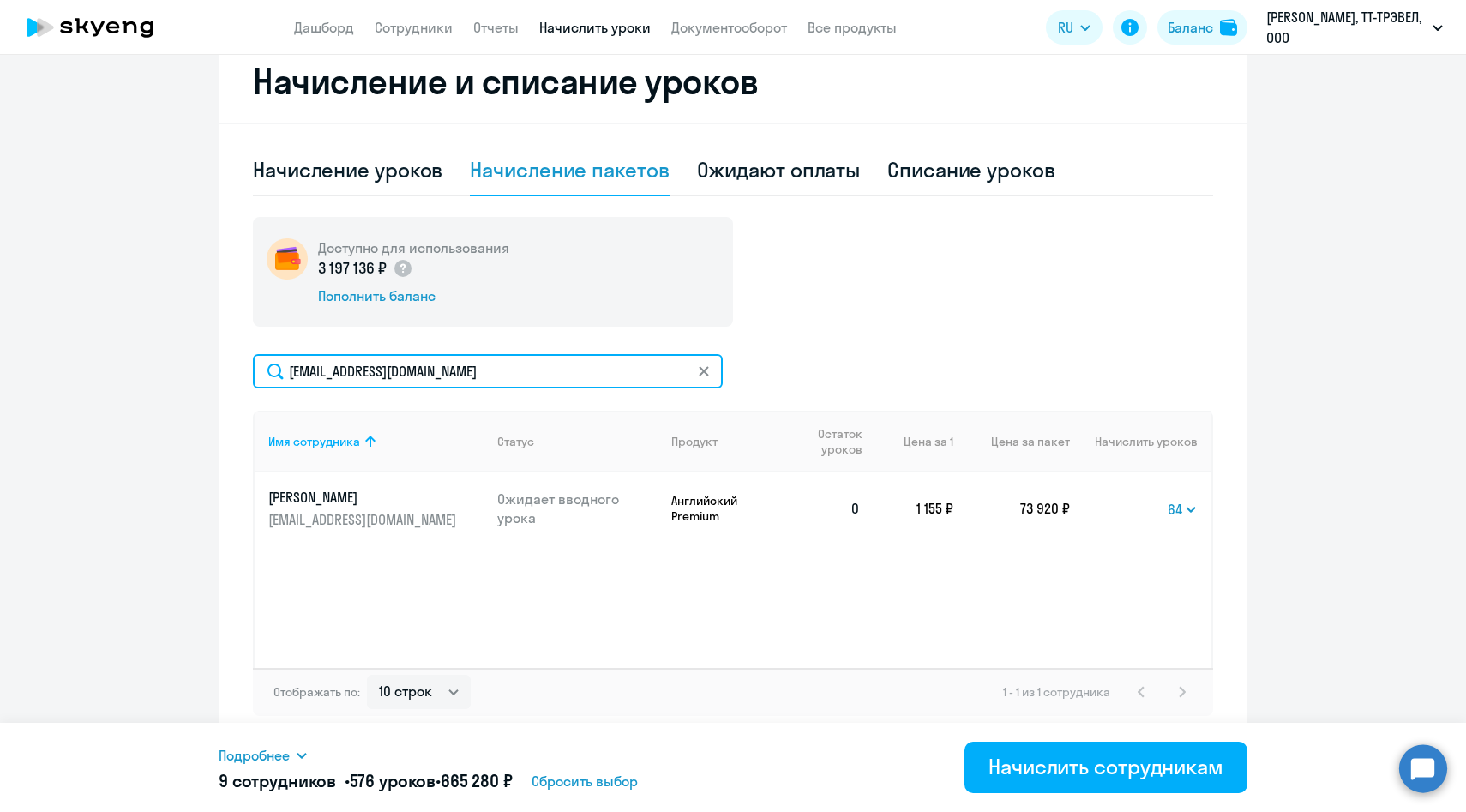
drag, startPoint x: 457, startPoint y: 379, endPoint x: 237, endPoint y: 377, distance: 220.0
click at [237, 376] on div "Начисление и списание уроков Начисление уроков Начисление пакетов Ожидают оплат…" at bounding box center [732, 391] width 1029 height 703
paste input "YTurch"
type input "[EMAIL_ADDRESS][DOMAIN_NAME]"
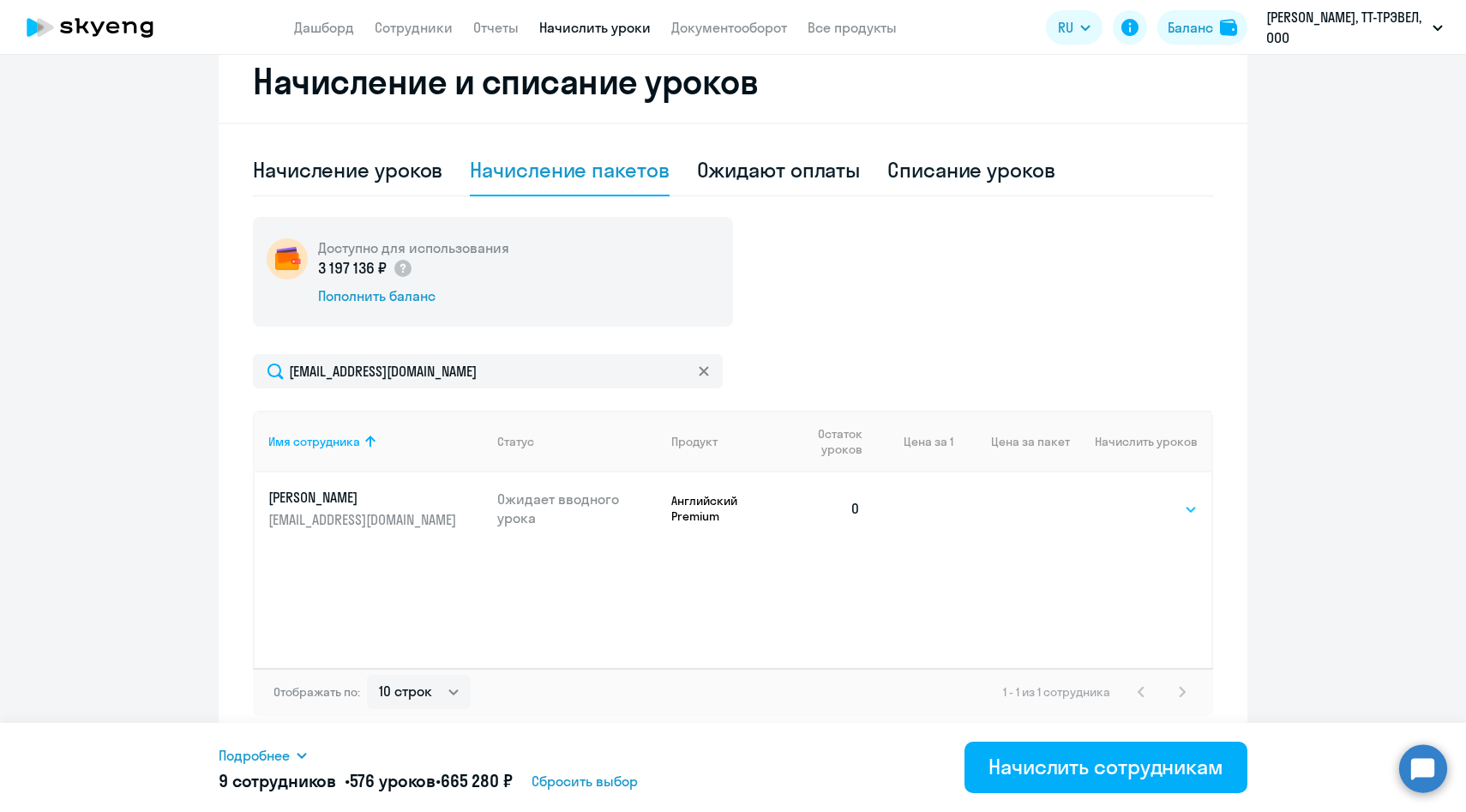
click at [1165, 511] on select "Выбрать 4 8 14 16 32 64 96 128" at bounding box center [1162, 509] width 70 height 21
select select "64"
click at [1128, 499] on select "Выбрать 4 8 14 16 32 64 96 128" at bounding box center [1162, 509] width 70 height 21
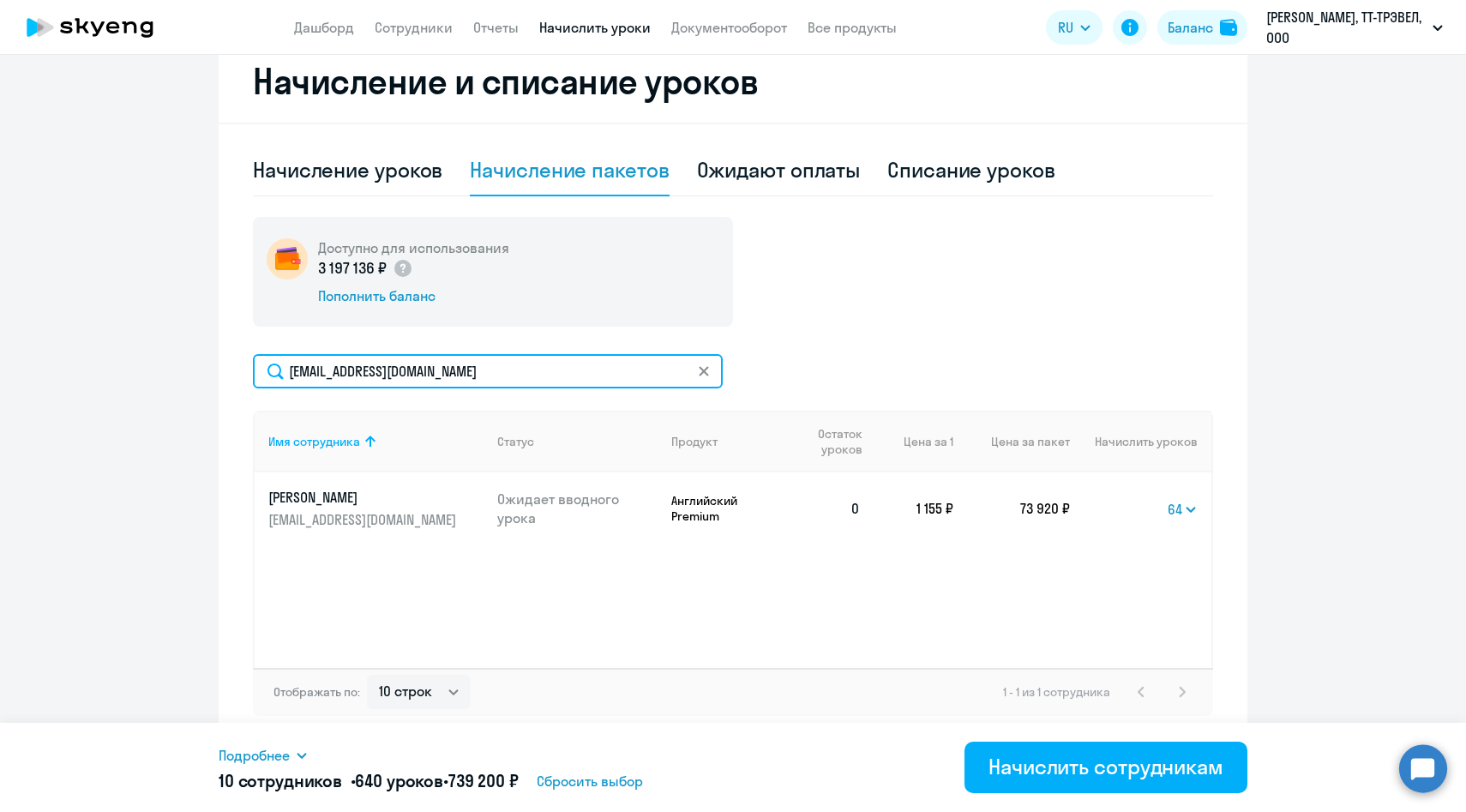
drag, startPoint x: 473, startPoint y: 375, endPoint x: 237, endPoint y: 373, distance: 236.0
click at [238, 374] on div "Начисление и списание уроков Начисление уроков Начисление пакетов Ожидают оплат…" at bounding box center [732, 391] width 1029 height 703
paste input "aapostolov"
type input "[EMAIL_ADDRESS][DOMAIN_NAME]"
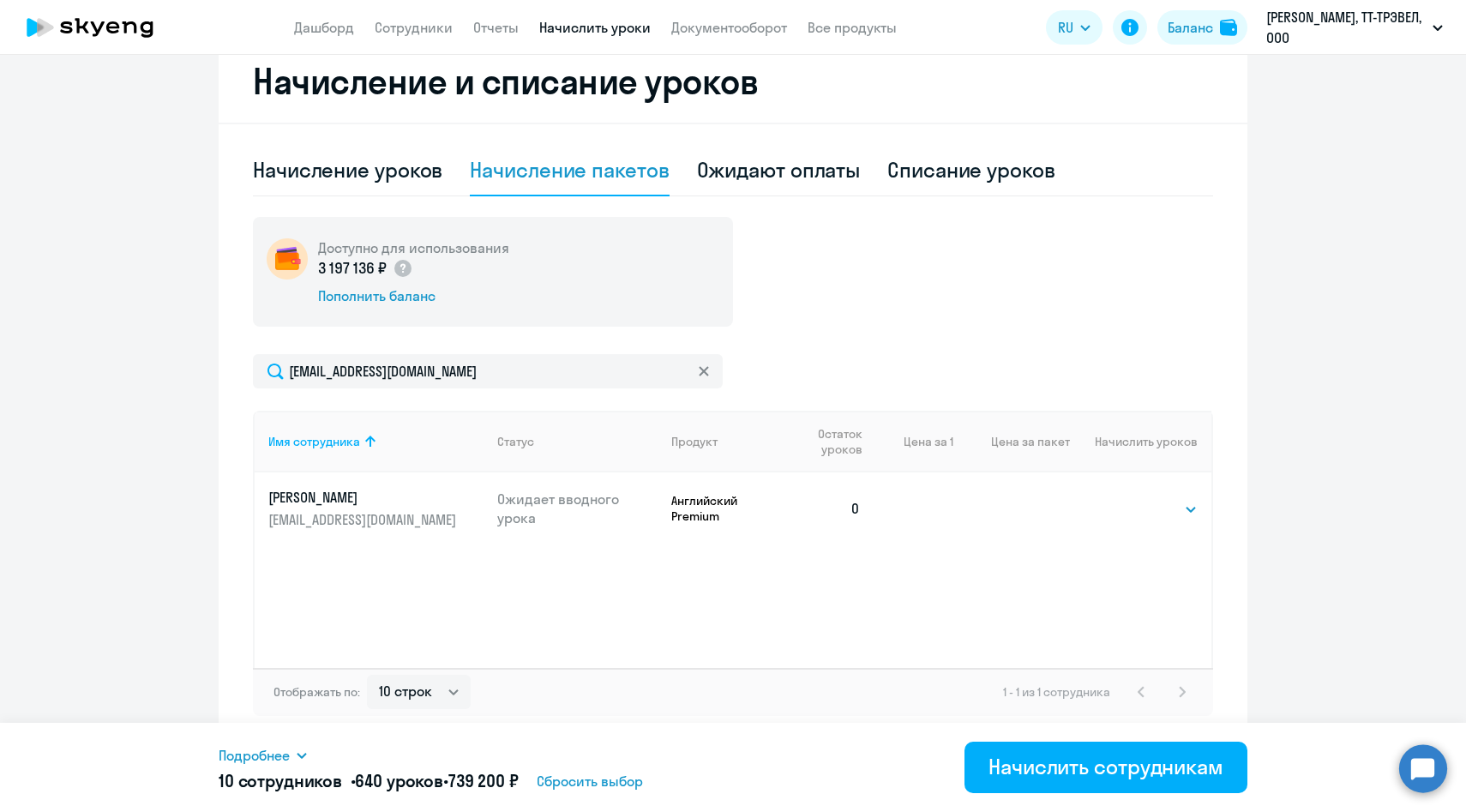
click at [1126, 514] on td "Выбрать 4 8 14 16 32 64 96 128 Выбрать" at bounding box center [1141, 507] width 142 height 72
click at [1147, 514] on select "Выбрать 4 8 14 16 32 64 96 128" at bounding box center [1162, 509] width 70 height 21
select select "64"
click at [1128, 499] on select "Выбрать 4 8 14 16 32 64 96 128" at bounding box center [1162, 509] width 70 height 21
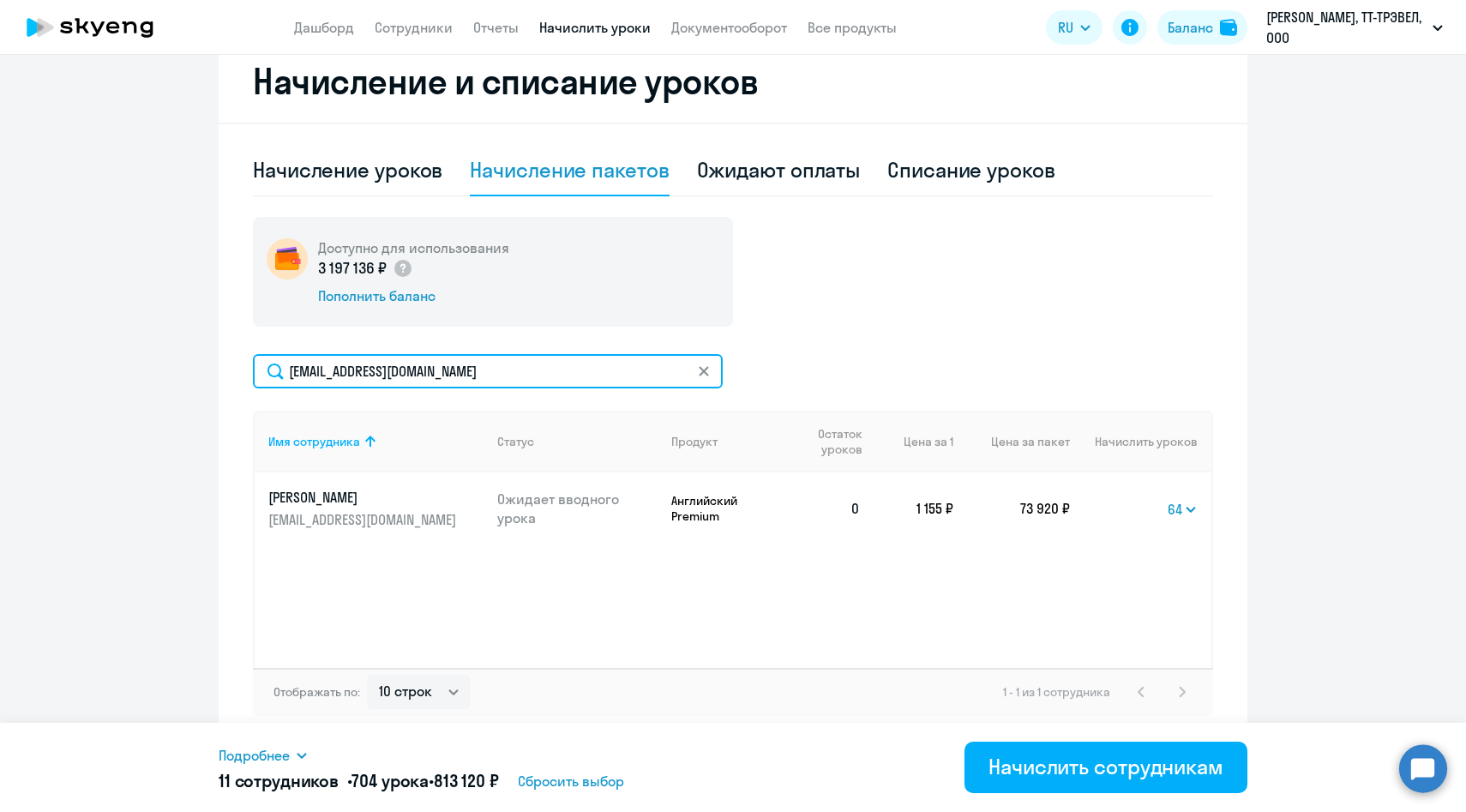
drag, startPoint x: 488, startPoint y: 376, endPoint x: 235, endPoint y: 370, distance: 253.1
click at [235, 370] on div "Начисление и списание уроков Начисление уроков Начисление пакетов Ожидают оплат…" at bounding box center [732, 391] width 1029 height 703
paste input "VBondarenko"
type input "[EMAIL_ADDRESS][DOMAIN_NAME]"
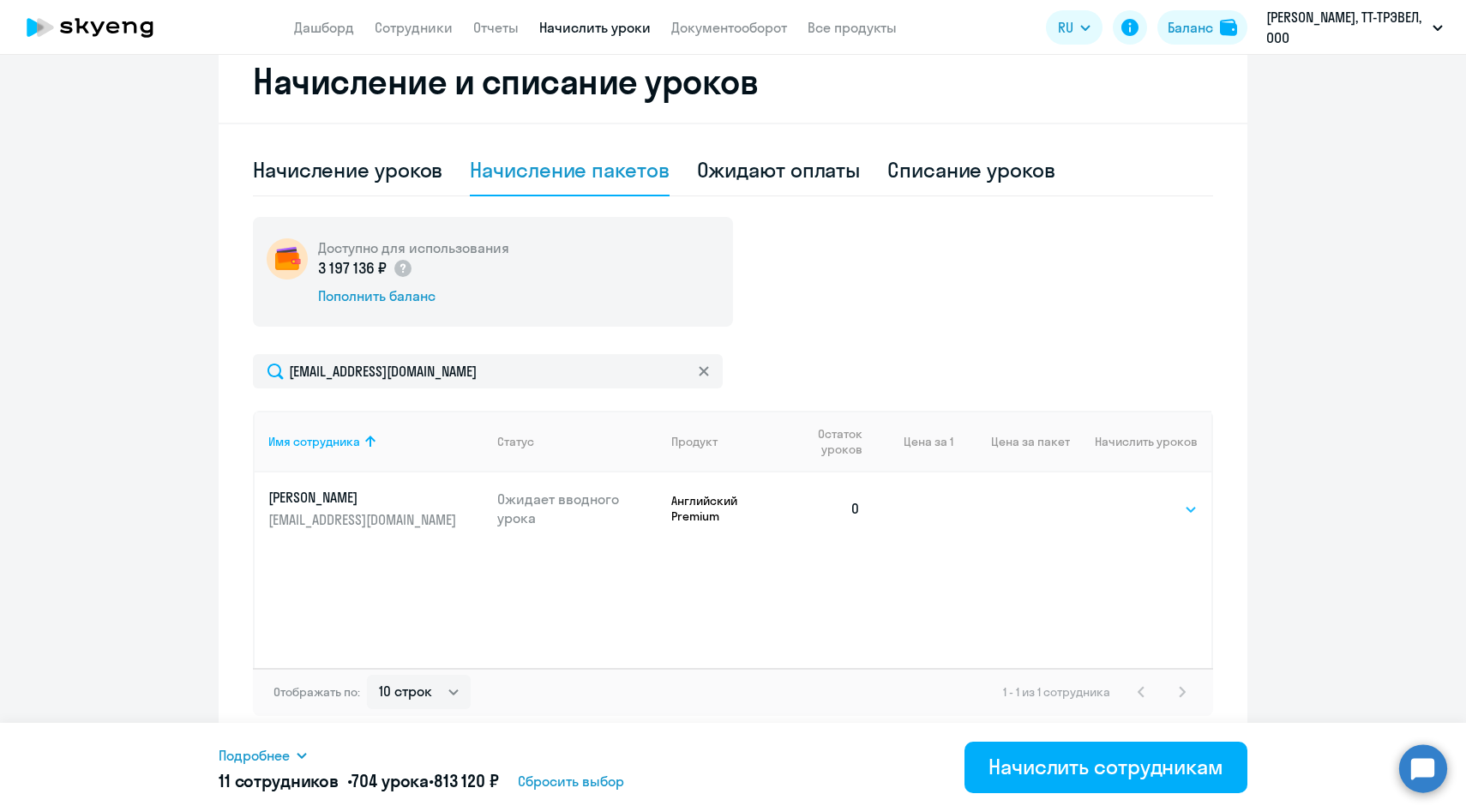
click at [1167, 511] on select "Выбрать 4 8 14 16 32 64 96 128" at bounding box center [1162, 509] width 70 height 21
select select "64"
click at [1128, 499] on select "Выбрать 4 8 14 16 32 64 96 128" at bounding box center [1162, 509] width 70 height 21
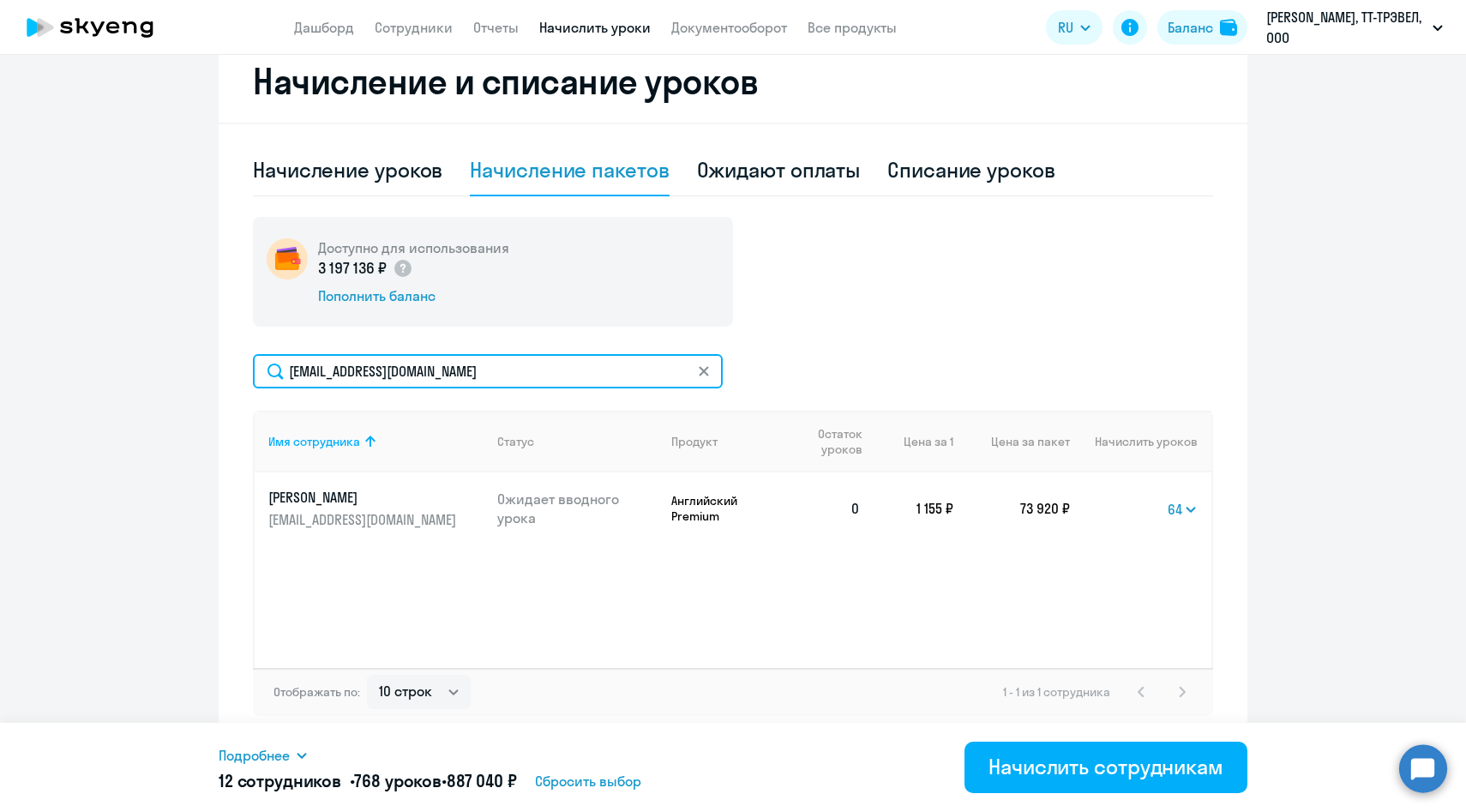
drag, startPoint x: 488, startPoint y: 374, endPoint x: 212, endPoint y: 368, distance: 276.1
click at [212, 369] on ng-component "Рекомендуем создать шаблон автоначислений Уроки больше не придётся начислять вр…" at bounding box center [733, 175] width 1466 height 1137
paste input "ekosobokova"
type input "[EMAIL_ADDRESS][DOMAIN_NAME]"
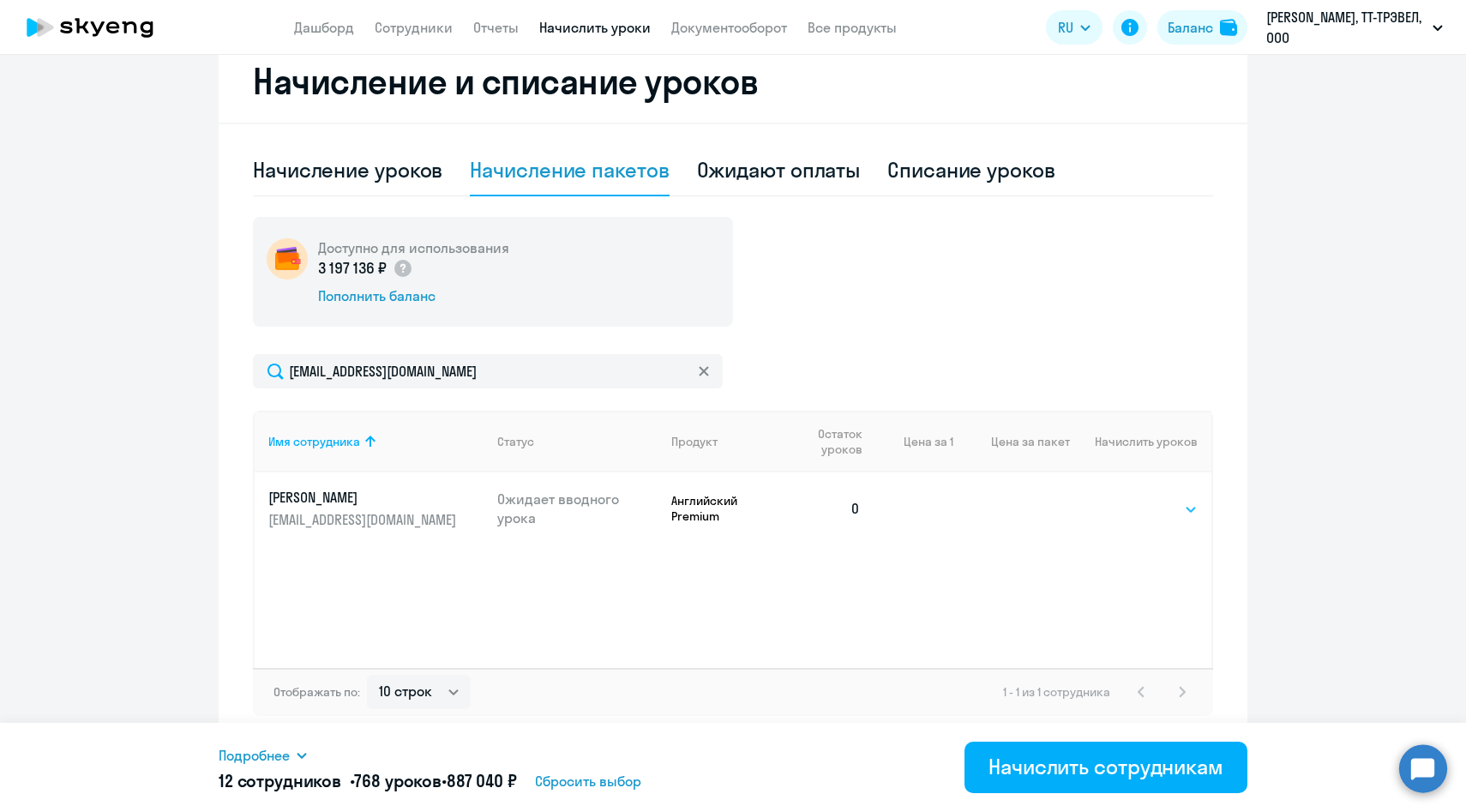
click at [1177, 510] on select "Выбрать 4 8 14 16 32 64 96 128" at bounding box center [1162, 509] width 70 height 21
select select "64"
click at [1128, 499] on select "Выбрать 4 8 14 16 32 64 96 128" at bounding box center [1162, 509] width 70 height 21
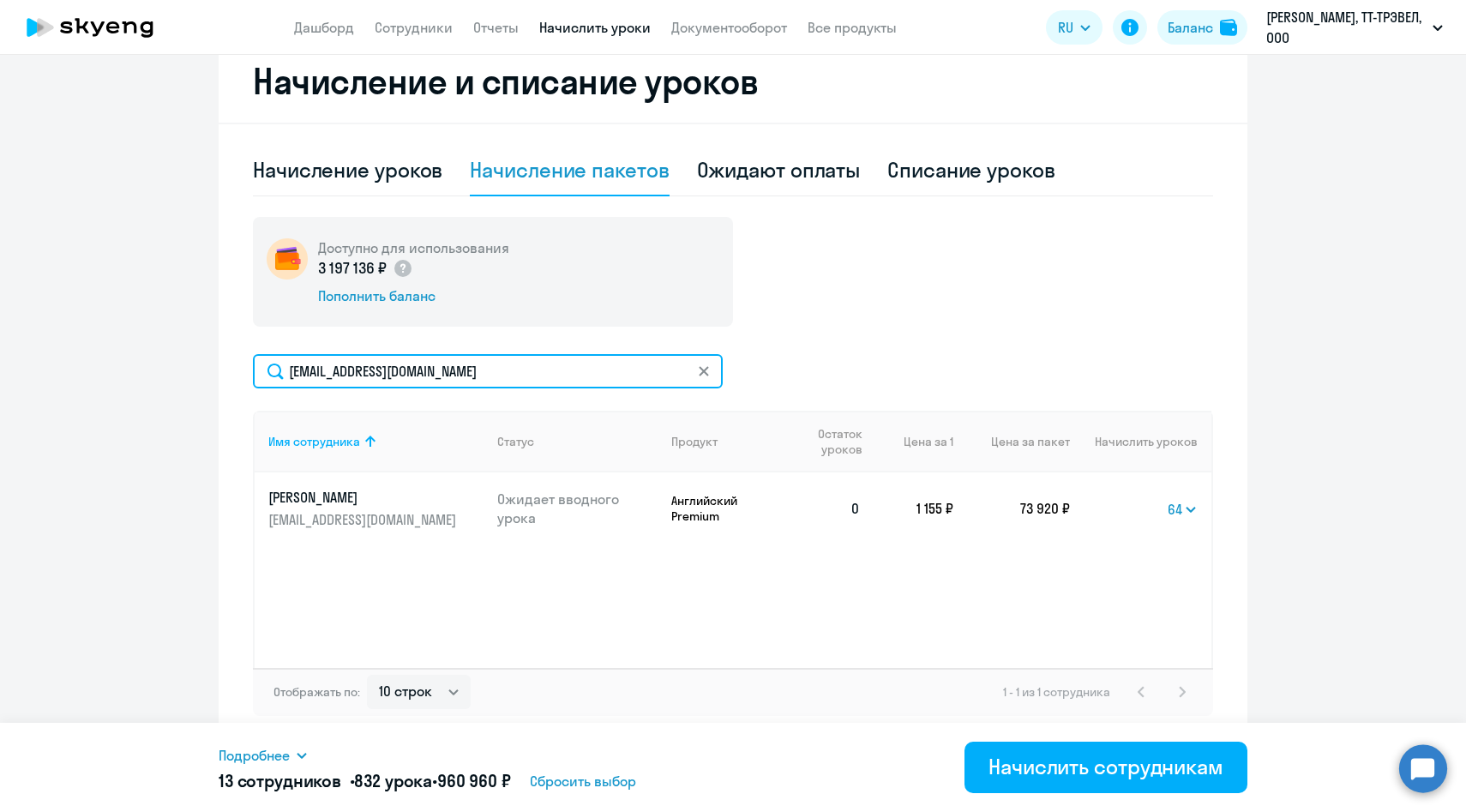
drag, startPoint x: 497, startPoint y: 380, endPoint x: 233, endPoint y: 377, distance: 264.0
click at [233, 377] on div "Начисление и списание уроков Начисление уроков Начисление пакетов Ожидают оплат…" at bounding box center [732, 391] width 1029 height 703
paste input "EvSScherba"
type input "[EMAIL_ADDRESS][DOMAIN_NAME]"
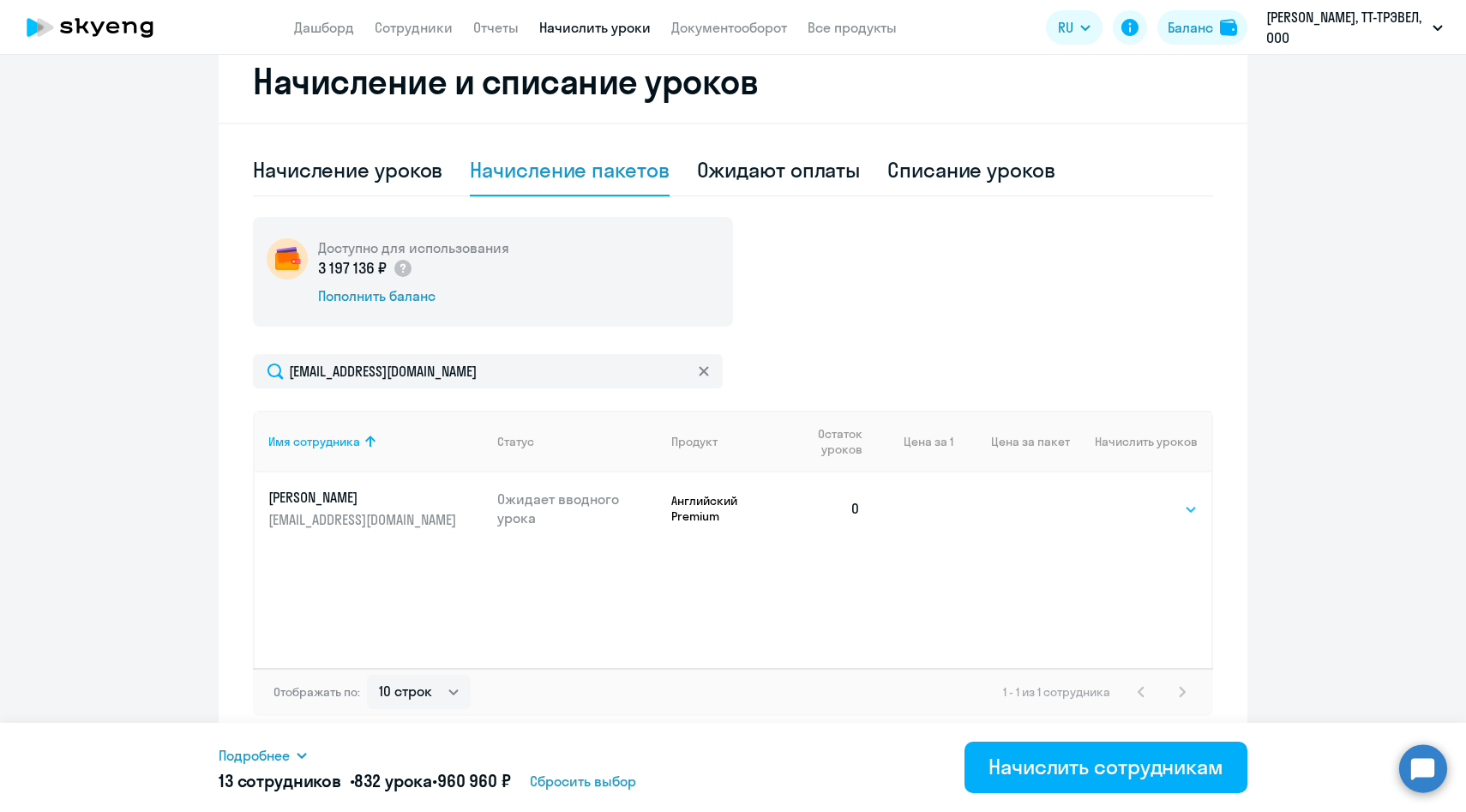
click at [1180, 507] on select "Выбрать 4 8 14 16 32 64 96 128" at bounding box center [1162, 509] width 70 height 21
select select "64"
click at [1128, 499] on select "Выбрать 4 8 14 16 32 64 96 128" at bounding box center [1162, 509] width 70 height 21
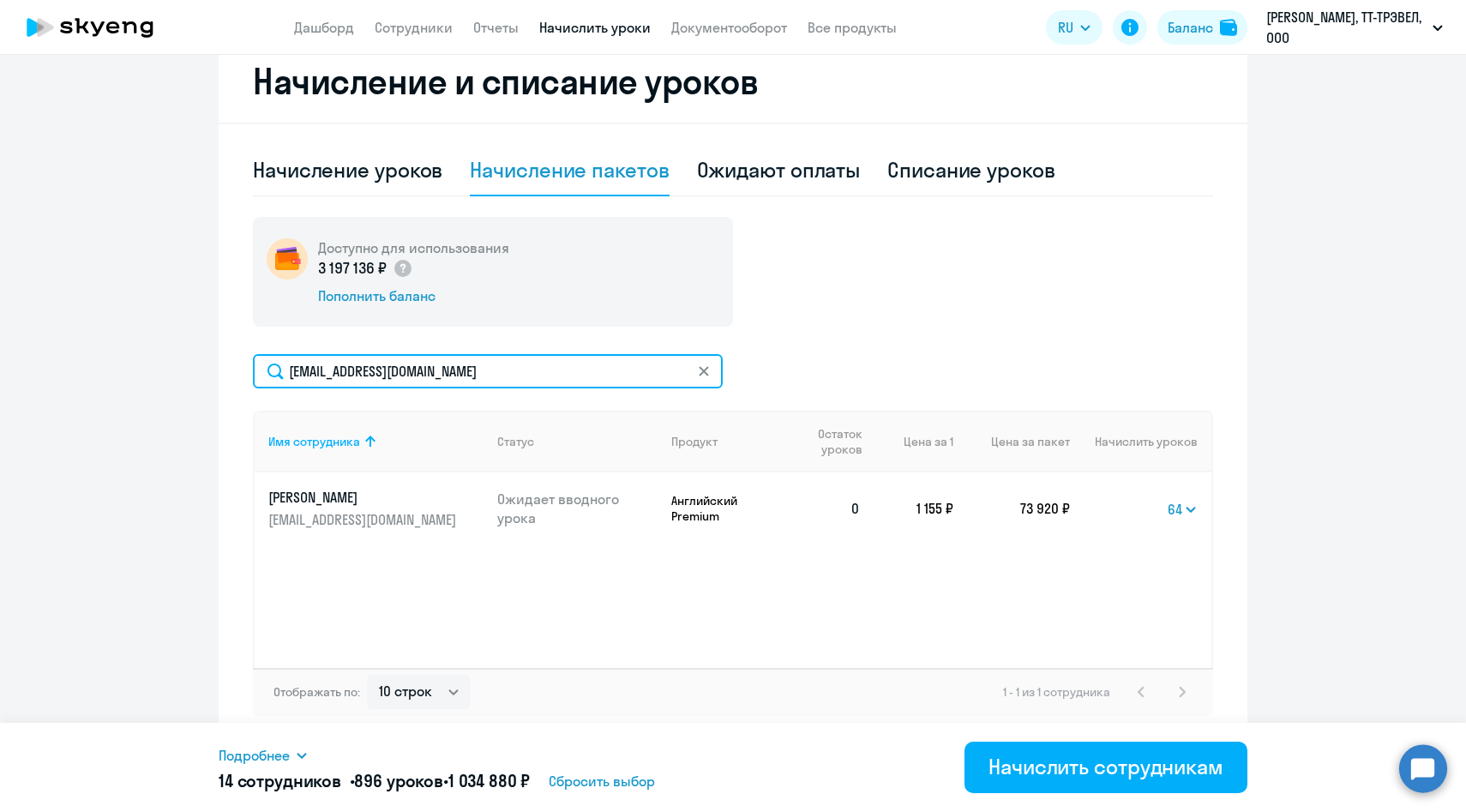
drag, startPoint x: 522, startPoint y: 376, endPoint x: 183, endPoint y: 363, distance: 339.2
click at [183, 364] on ng-component "Рекомендуем создать шаблон автоначислений Уроки больше не придётся начислять вр…" at bounding box center [733, 175] width 1466 height 1137
paste input "aaleshiche"
type input "[EMAIL_ADDRESS][DOMAIN_NAME]"
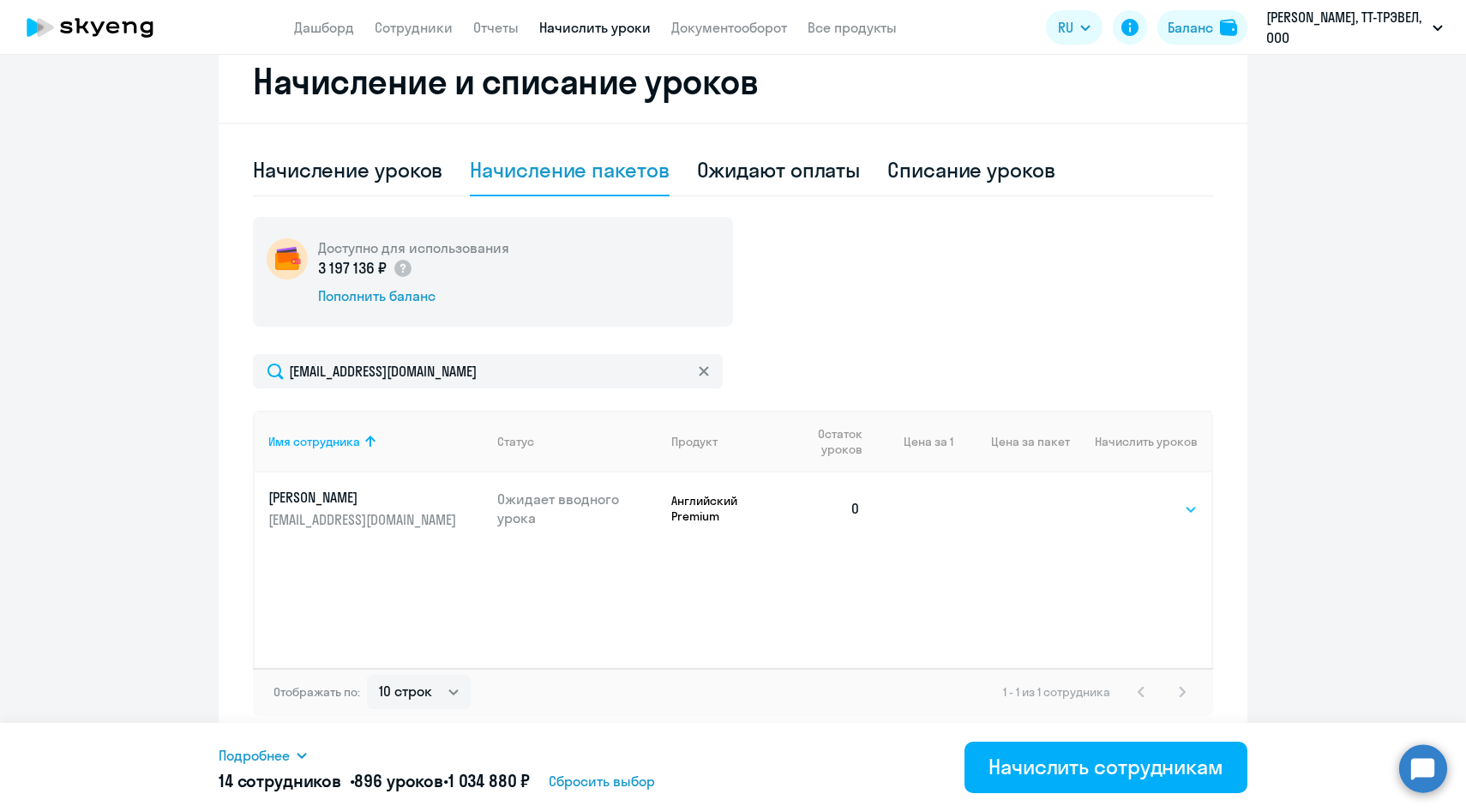
click at [1176, 513] on select "Выбрать 4 8 14 16 32 64 96 128" at bounding box center [1162, 509] width 70 height 21
select select "64"
click at [1128, 499] on select "Выбрать 4 8 14 16 32 64 96 128" at bounding box center [1162, 509] width 70 height 21
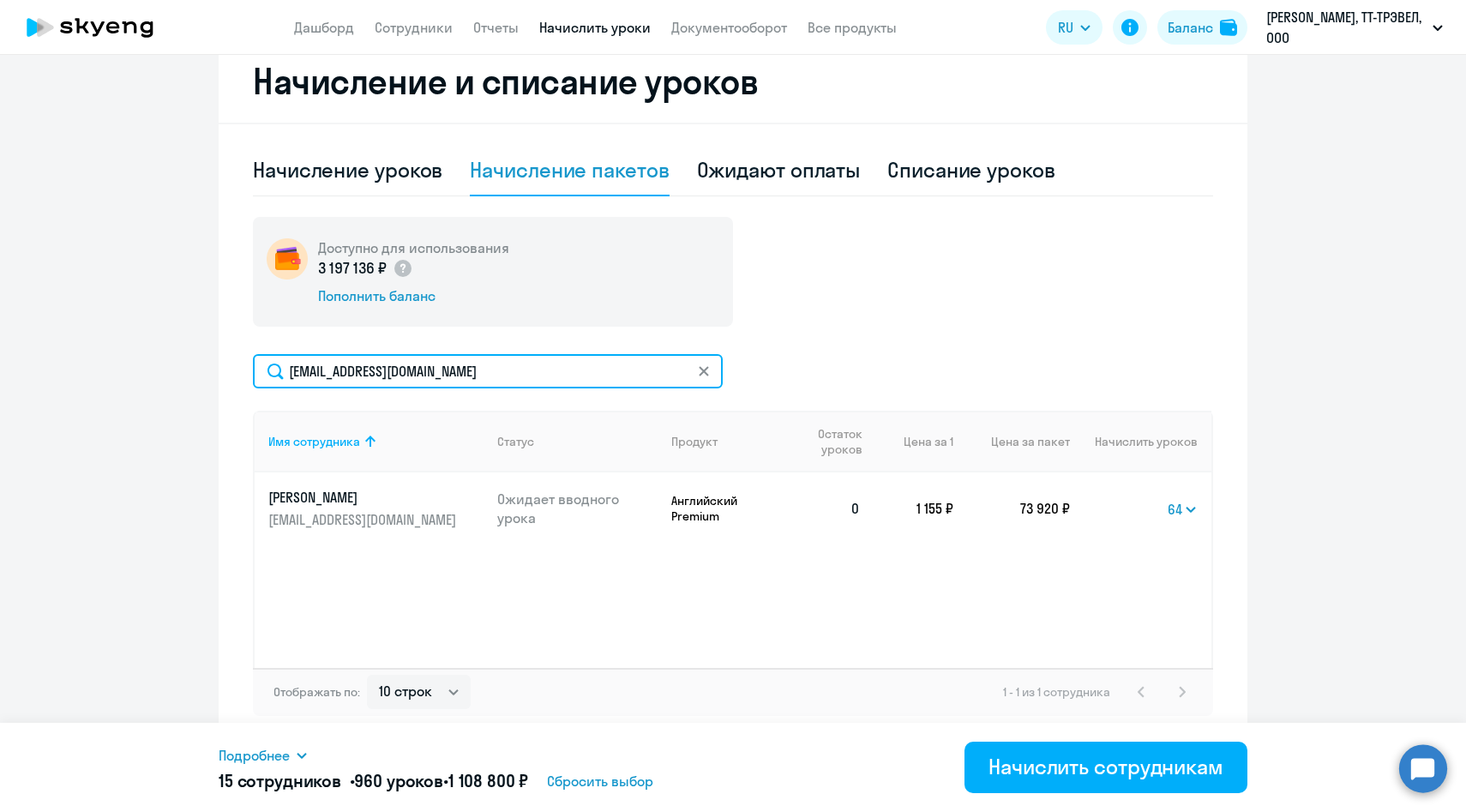
drag, startPoint x: 507, startPoint y: 373, endPoint x: 190, endPoint y: 369, distance: 317.0
click at [190, 369] on ng-component "Рекомендуем создать шаблон автоначислений Уроки больше не придётся начислять вр…" at bounding box center [733, 175] width 1466 height 1137
paste input "IGilev"
type input "[EMAIL_ADDRESS][DOMAIN_NAME]"
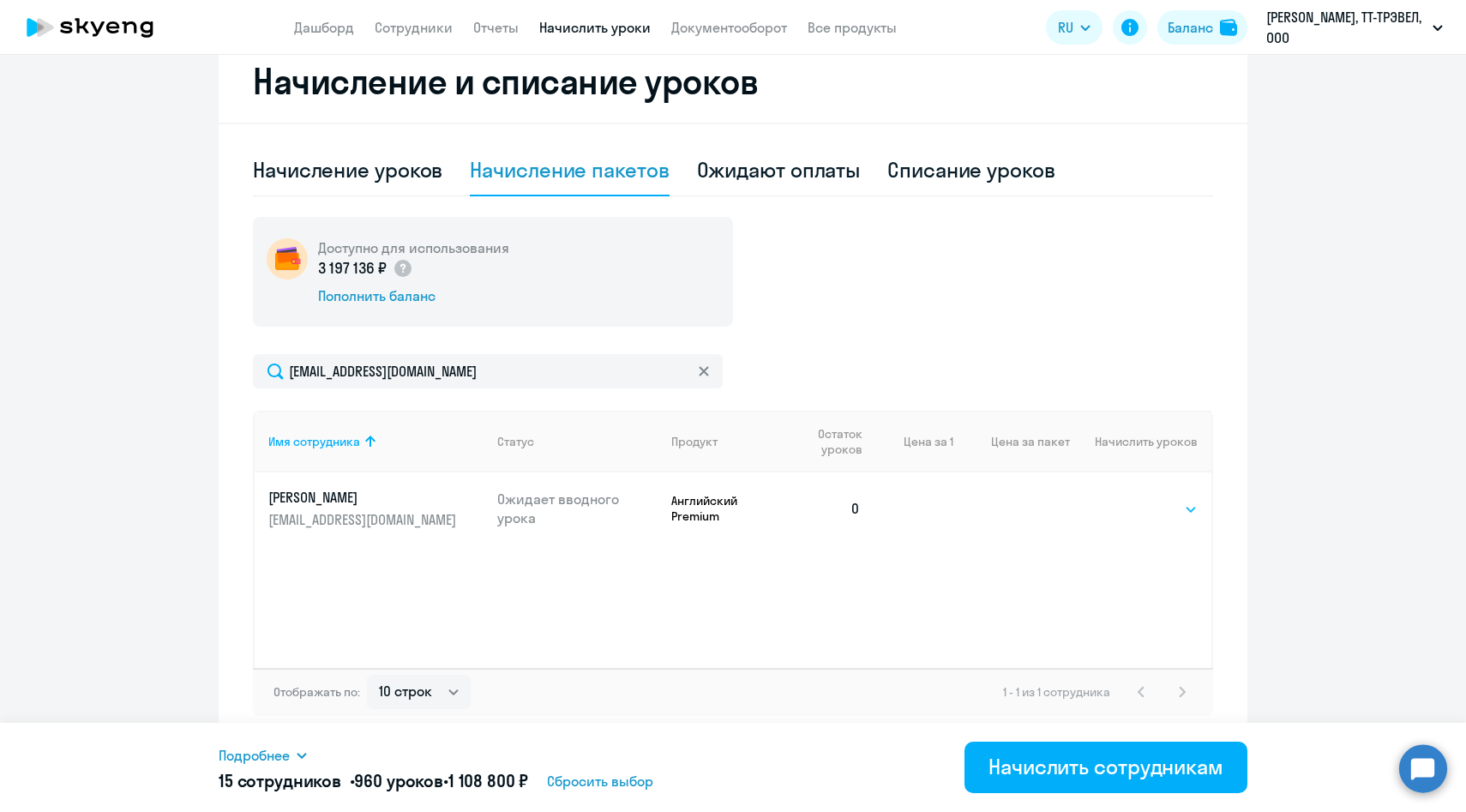
click at [1159, 506] on select "Выбрать 4 8 14 16 32 64 96 128" at bounding box center [1162, 509] width 70 height 21
select select "64"
click at [1128, 499] on select "Выбрать 4 8 14 16 32 64 96 128" at bounding box center [1162, 509] width 70 height 21
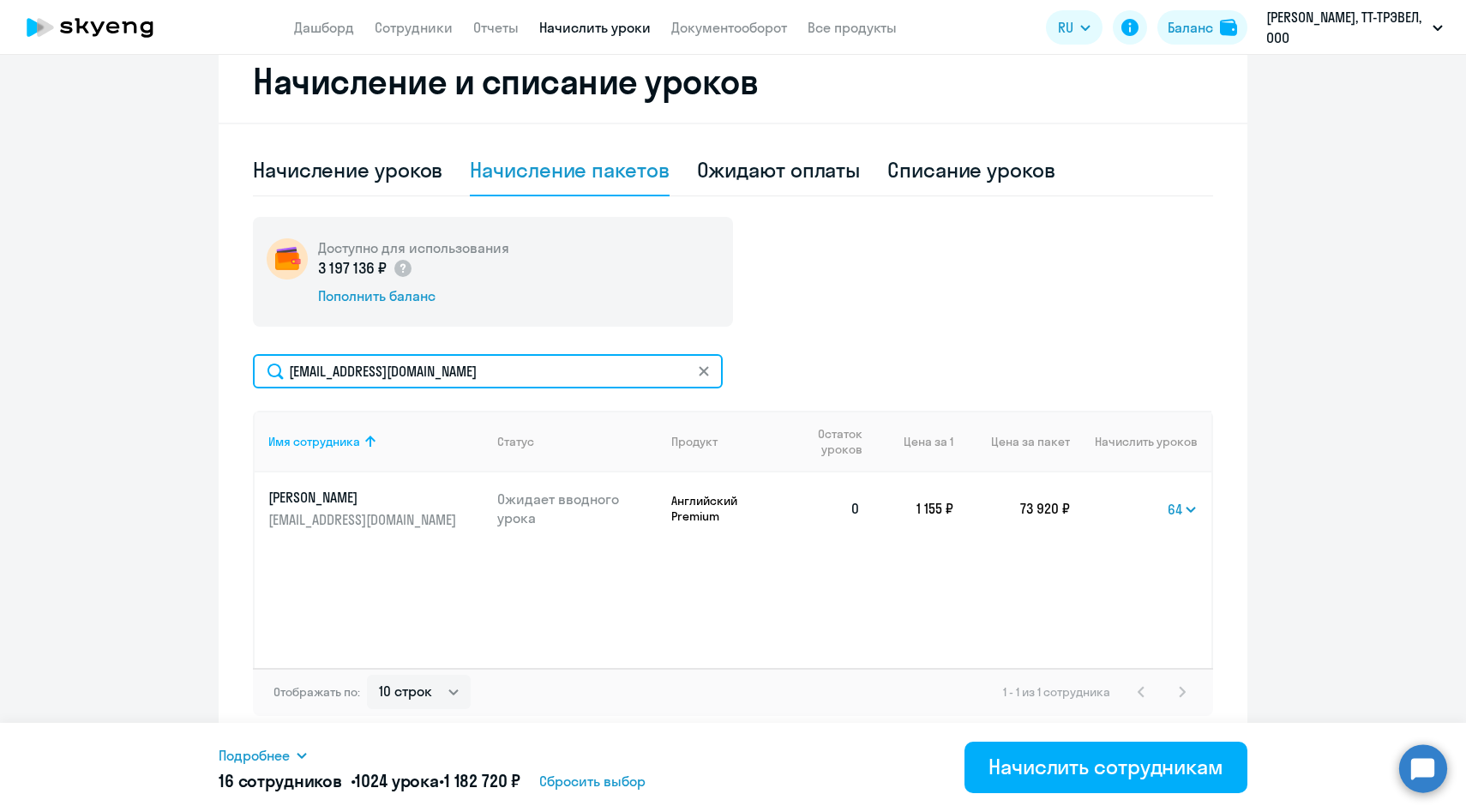
drag, startPoint x: 457, startPoint y: 376, endPoint x: 239, endPoint y: 376, distance: 218.0
click at [240, 376] on div "Начисление и списание уроков Начисление уроков Начисление пакетов Ожидают оплат…" at bounding box center [732, 391] width 1029 height 703
paste input "AAleksandrina"
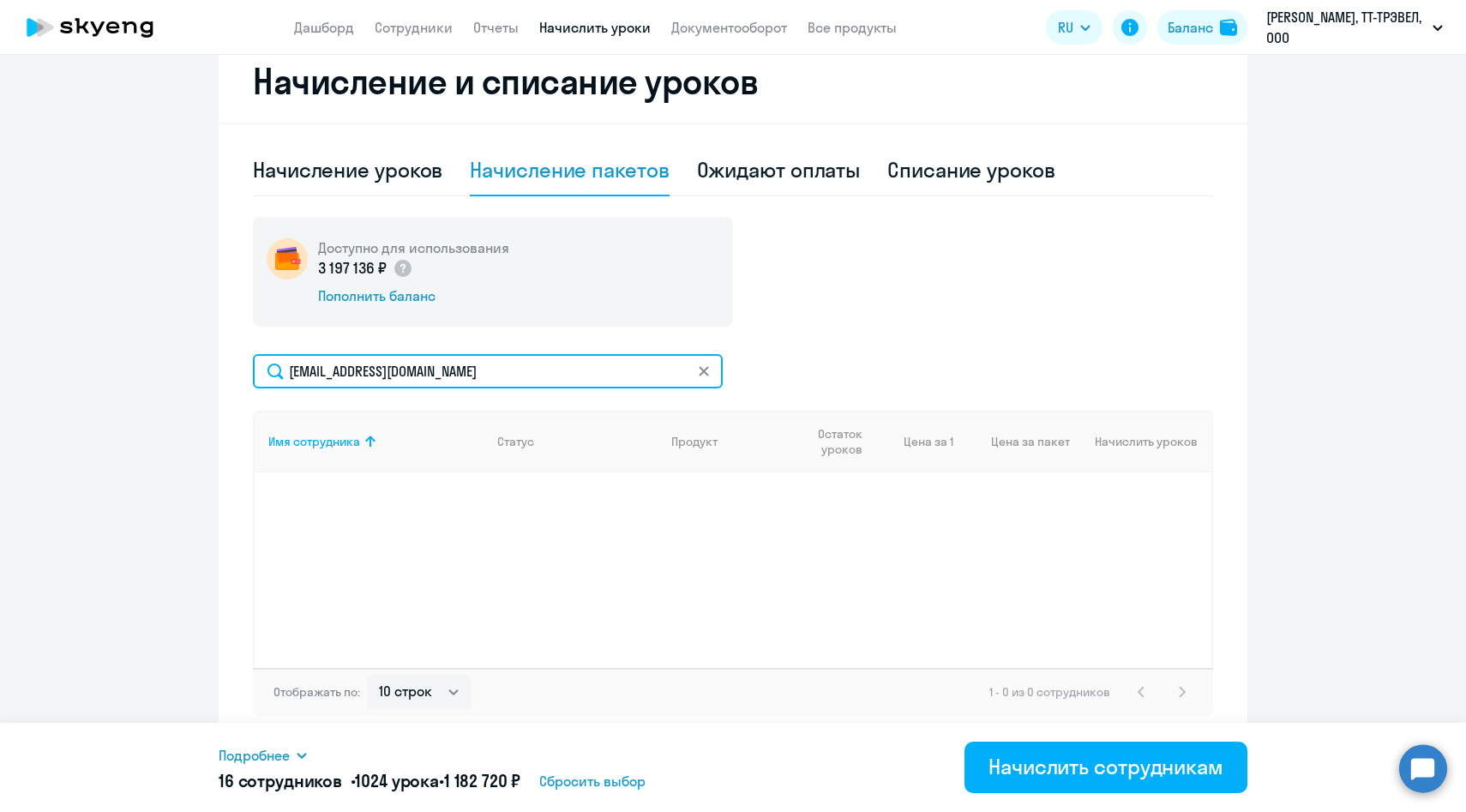
type input "[EMAIL_ADDRESS][DOMAIN_NAME]"
drag, startPoint x: 527, startPoint y: 369, endPoint x: 226, endPoint y: 353, distance: 301.4
click at [227, 353] on div "Начисление и списание уроков Начисление уроков Начисление пакетов Ожидают оплат…" at bounding box center [732, 391] width 1029 height 703
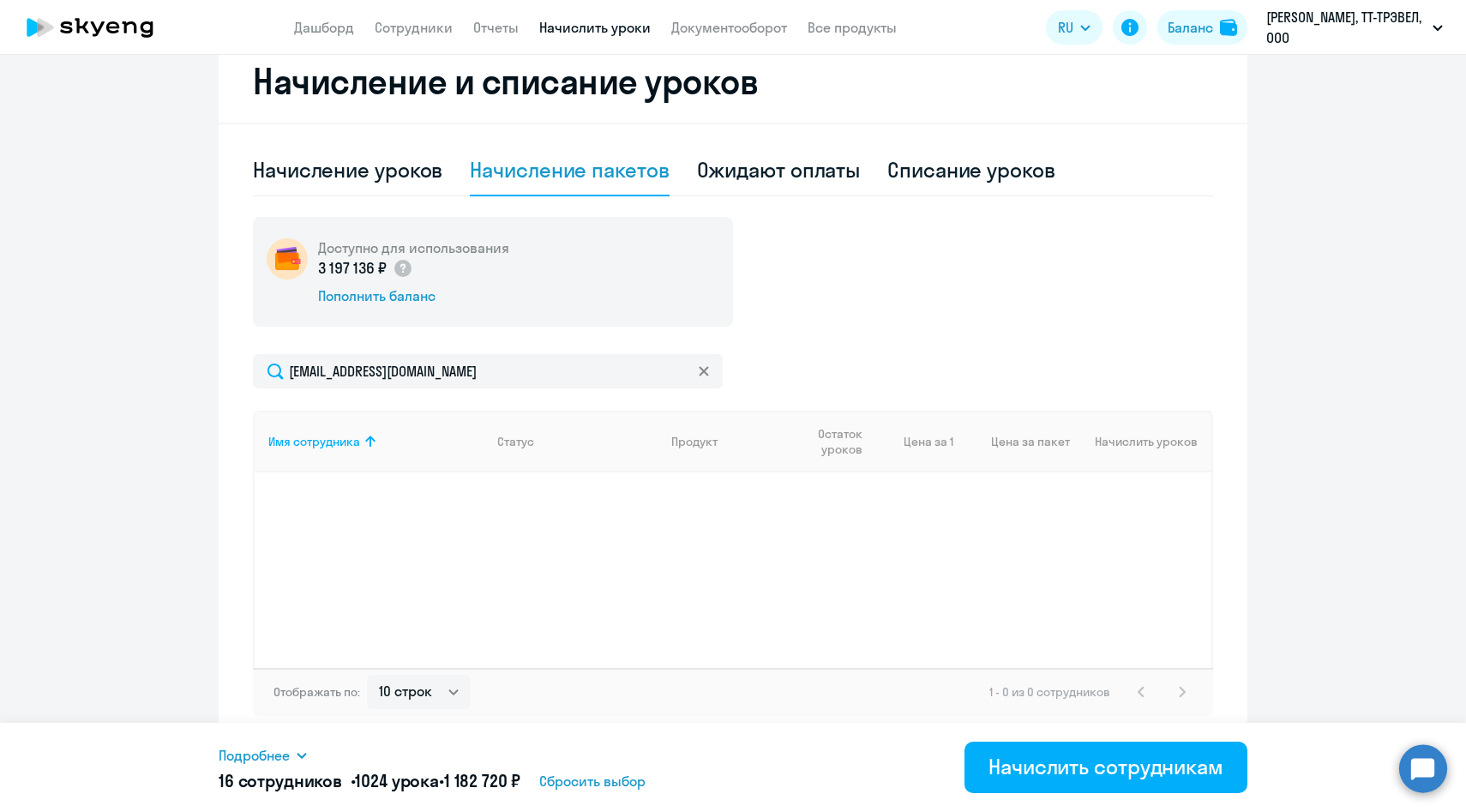
click at [708, 367] on icon at bounding box center [703, 371] width 9 height 9
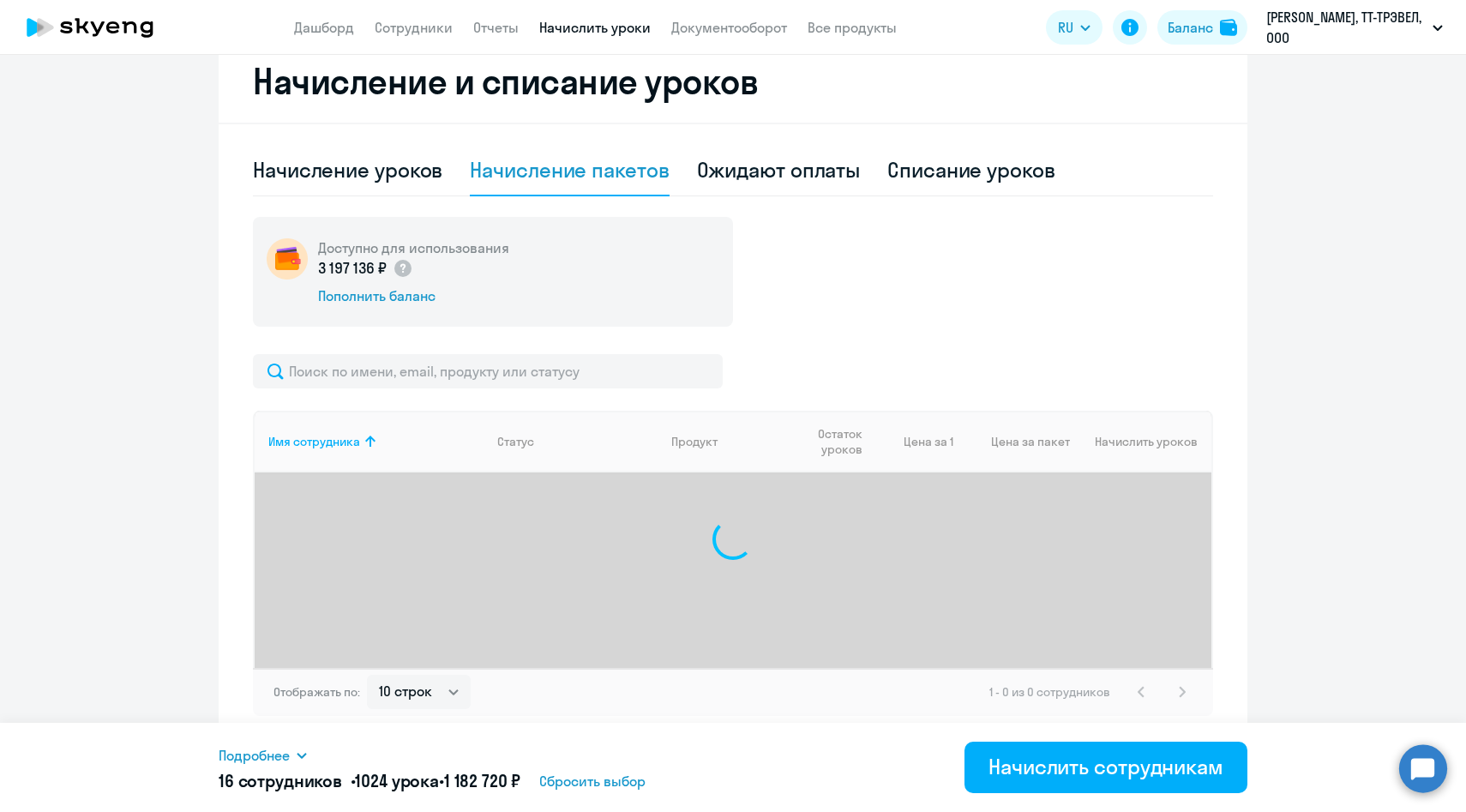
select select "64"
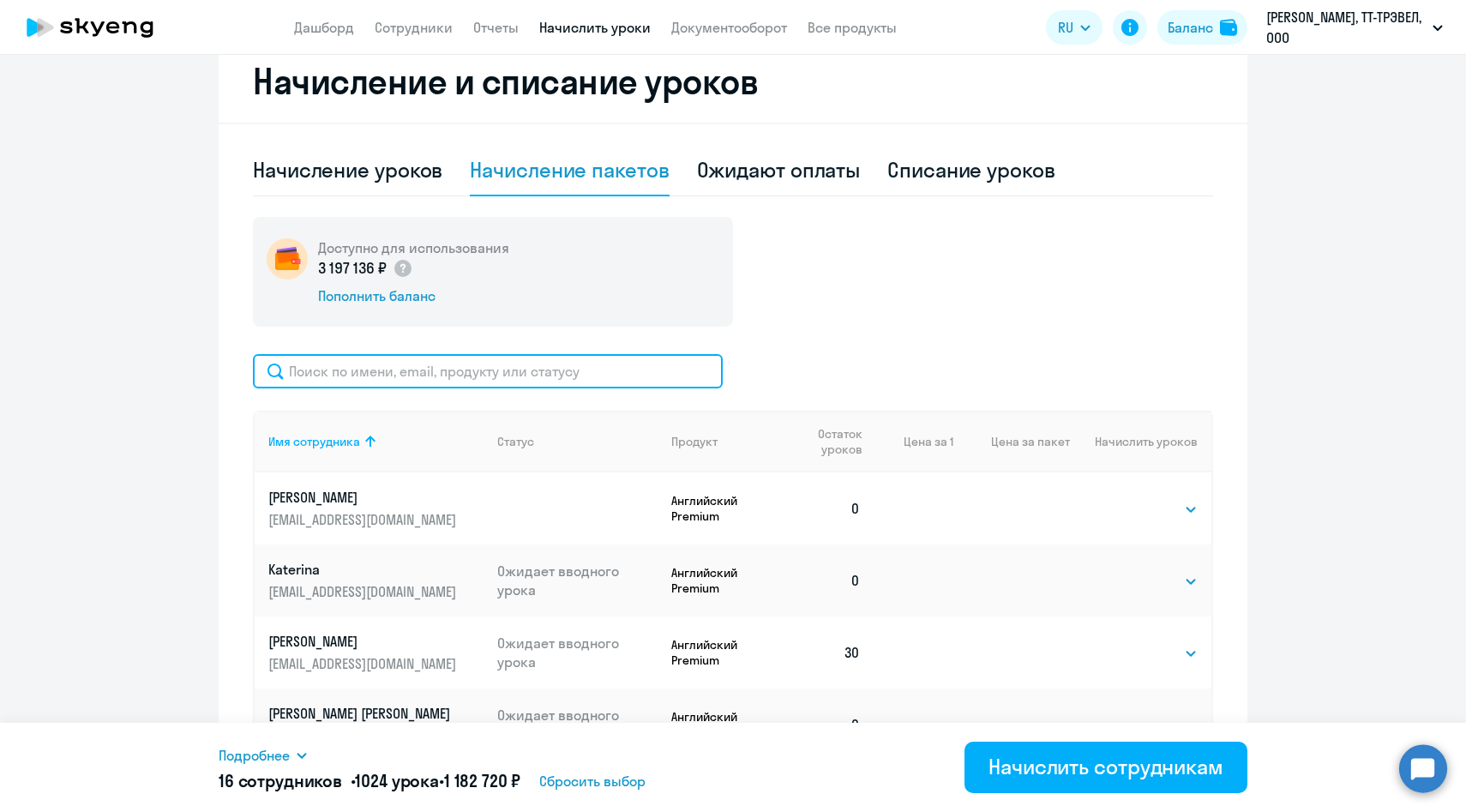
click at [371, 365] on input "text" at bounding box center [487, 371] width 470 height 35
paste input "[EMAIL_ADDRESS][DOMAIN_NAME]"
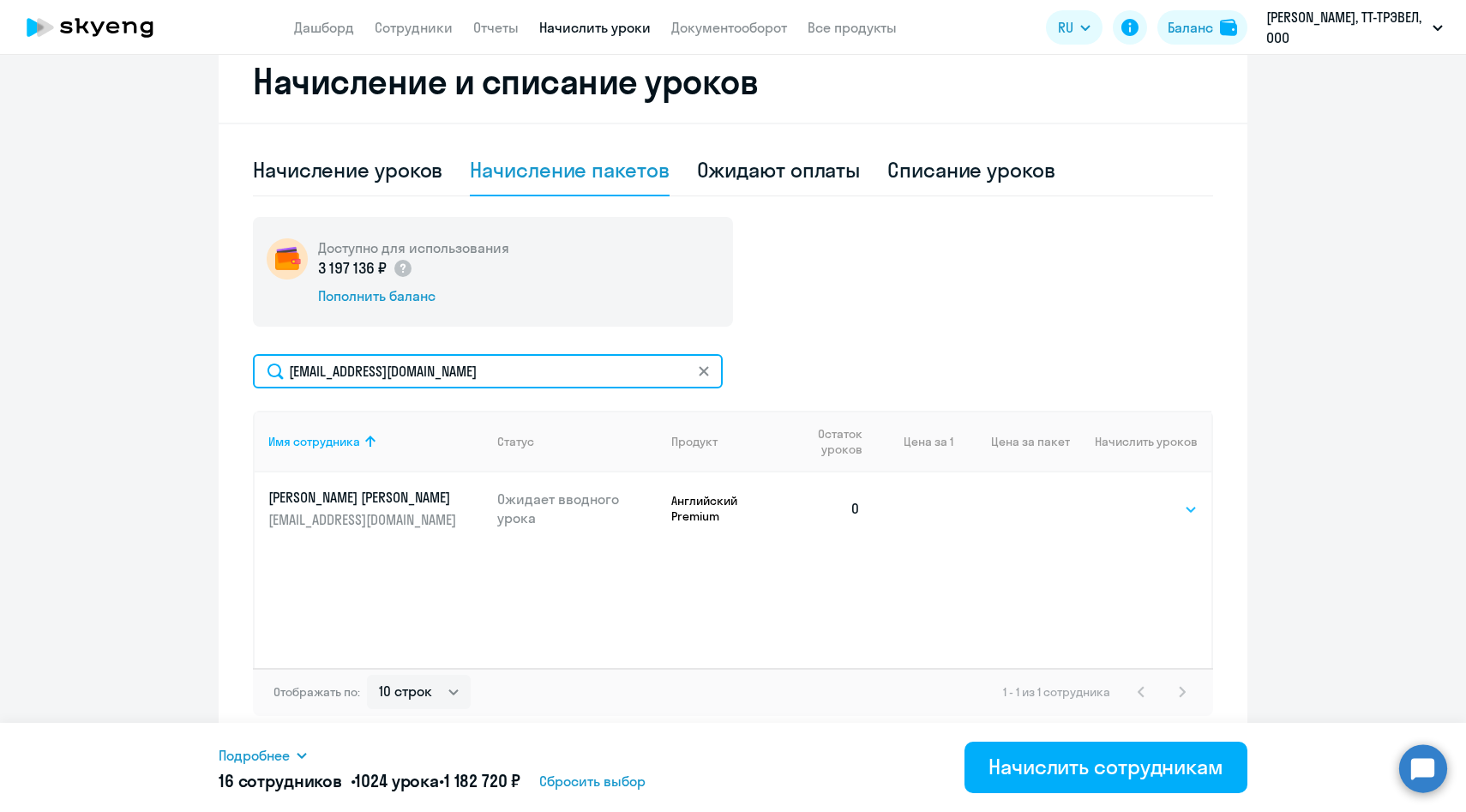
type input "[EMAIL_ADDRESS][DOMAIN_NAME]"
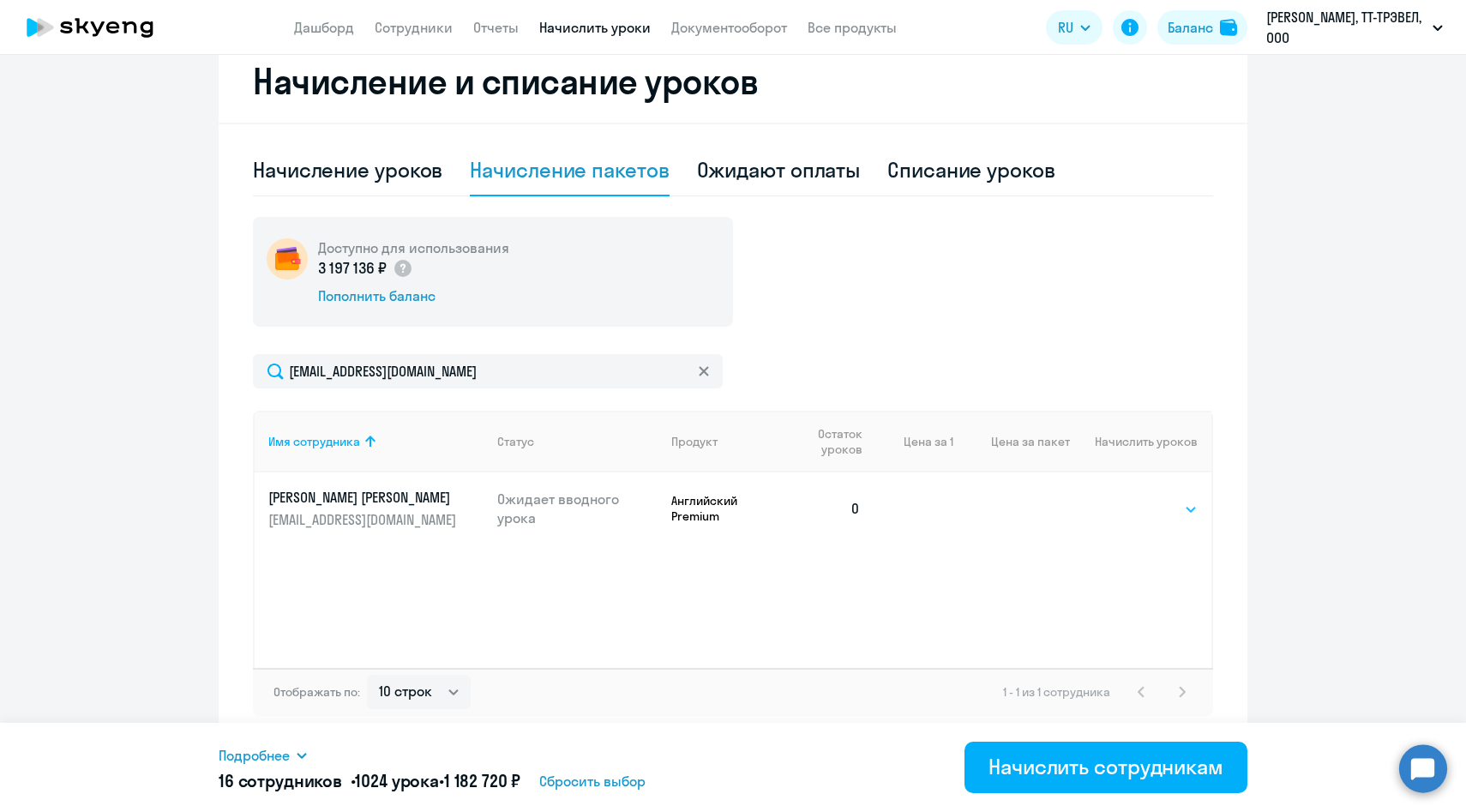
click at [1149, 508] on select "Выбрать 4 8 14 16 32 64 96 128" at bounding box center [1162, 509] width 70 height 21
select select "64"
click at [1128, 499] on select "Выбрать 4 8 14 16 32 64 96 128" at bounding box center [1162, 509] width 70 height 21
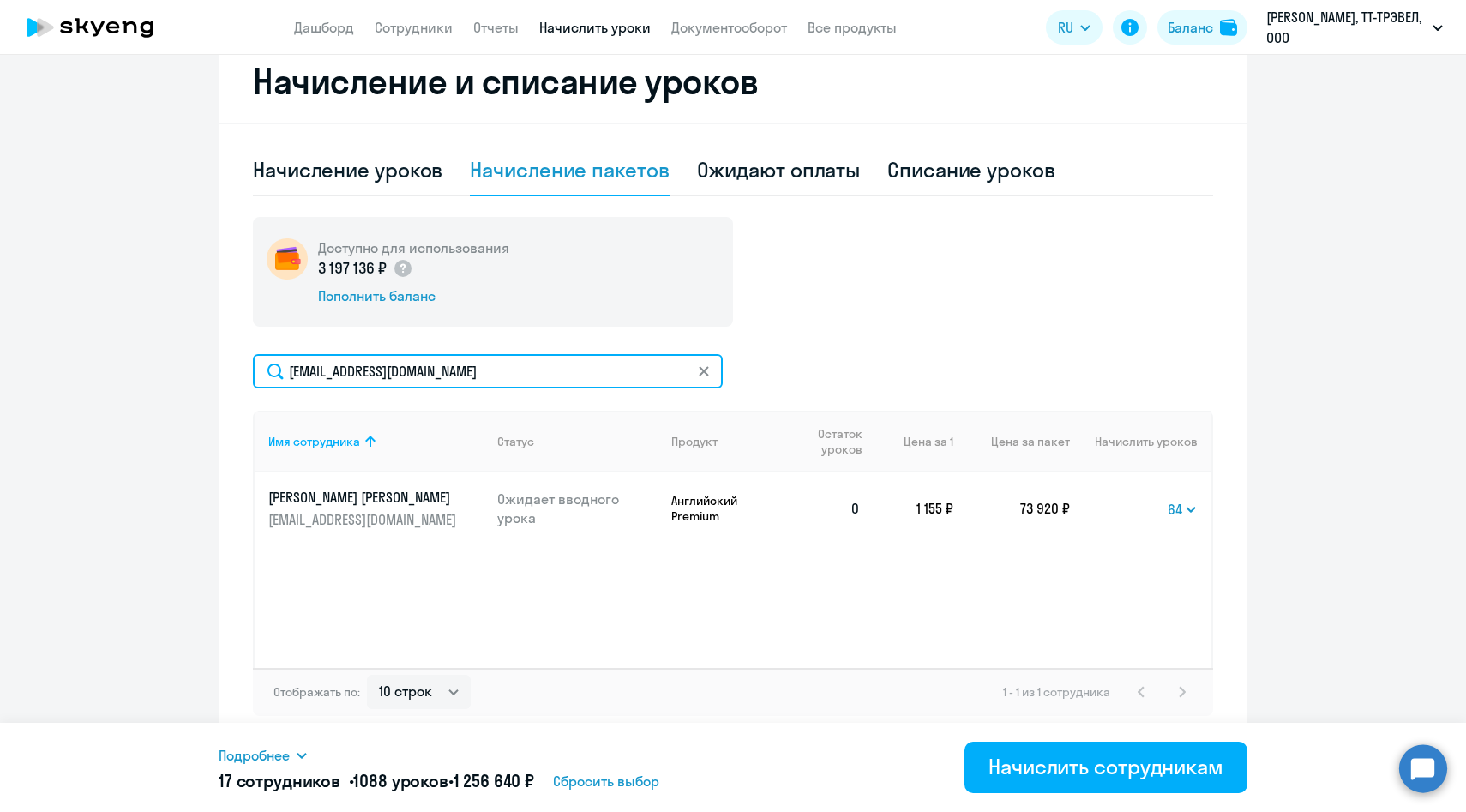
drag, startPoint x: 520, startPoint y: 368, endPoint x: 212, endPoint y: 364, distance: 308.0
click at [212, 364] on ng-component "Рекомендуем создать шаблон автоначислений Уроки больше не придётся начислять вр…" at bounding box center [733, 175] width 1466 height 1137
paste input "VZaydenvarg"
type input "[EMAIL_ADDRESS][DOMAIN_NAME]"
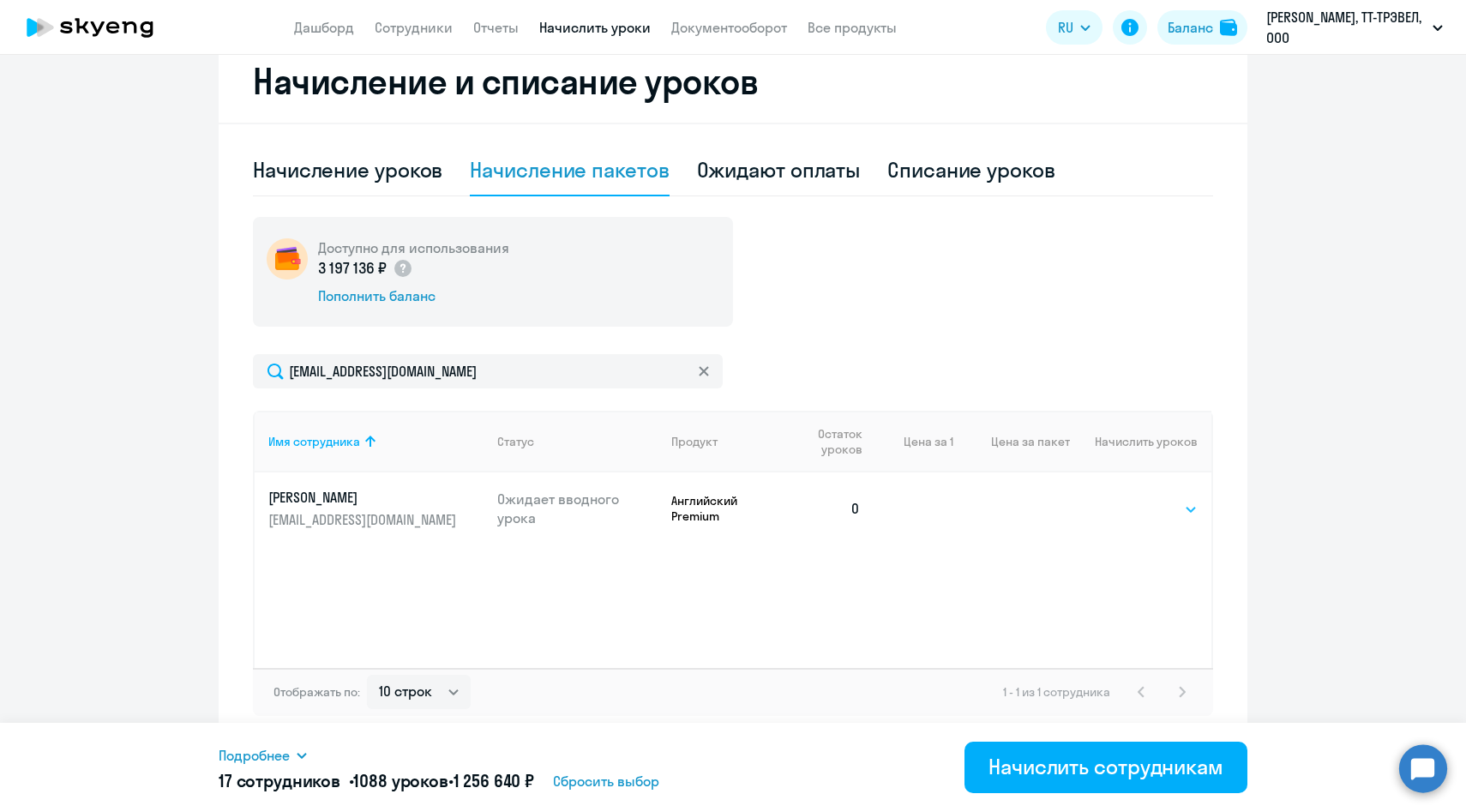
click at [1177, 504] on select "Выбрать 4 8 14 16 32 64 96 128" at bounding box center [1162, 509] width 70 height 21
select select "64"
click at [1128, 499] on select "Выбрать 4 8 14 16 32 64 96 128" at bounding box center [1162, 509] width 70 height 21
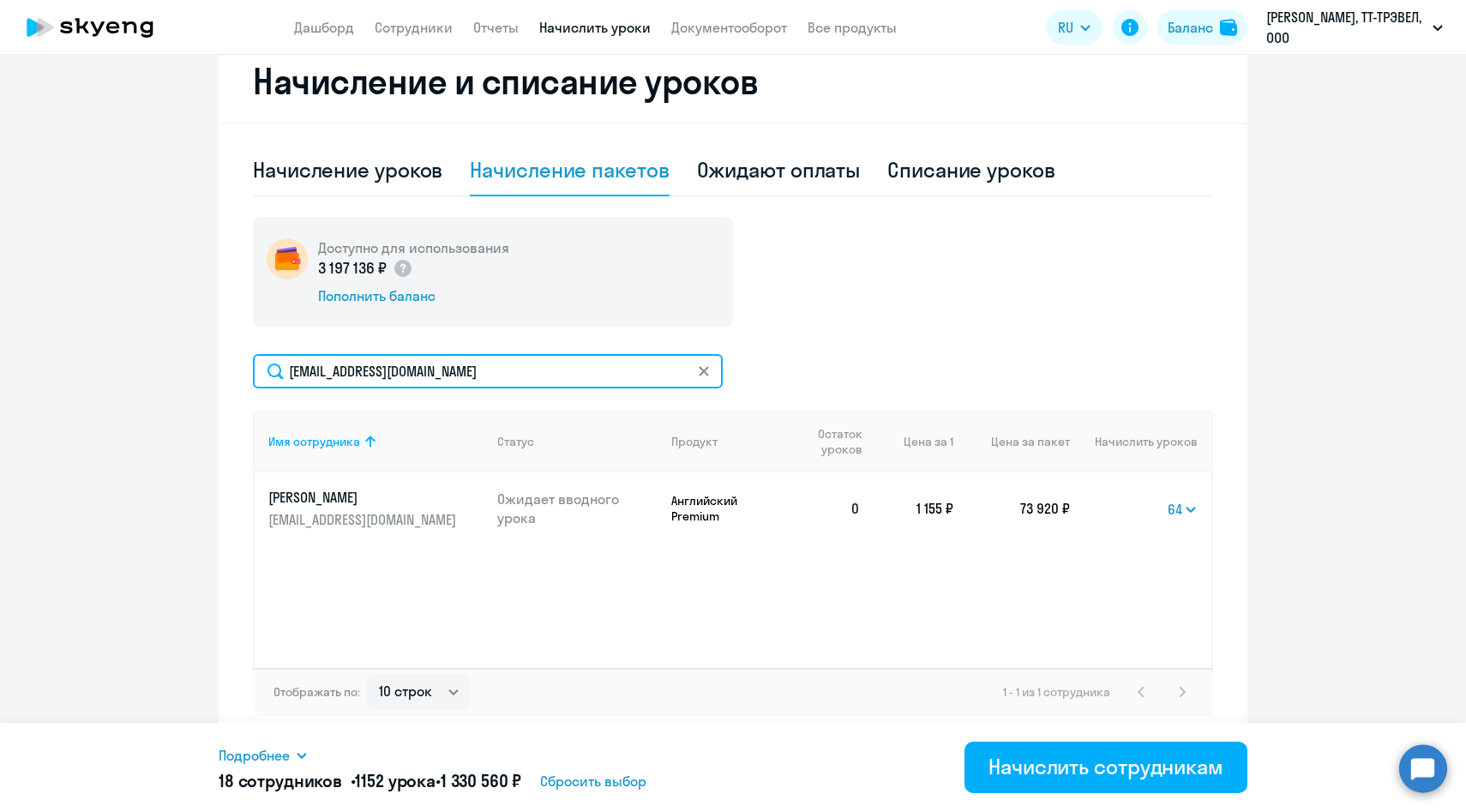
drag, startPoint x: 500, startPoint y: 371, endPoint x: 196, endPoint y: 351, distance: 304.7
click at [196, 351] on ng-component "Рекомендуем создать шаблон автоначислений Уроки больше не придётся начислять вр…" at bounding box center [733, 175] width 1466 height 1137
paste input "MKondrasheva"
type input "[EMAIL_ADDRESS][DOMAIN_NAME]"
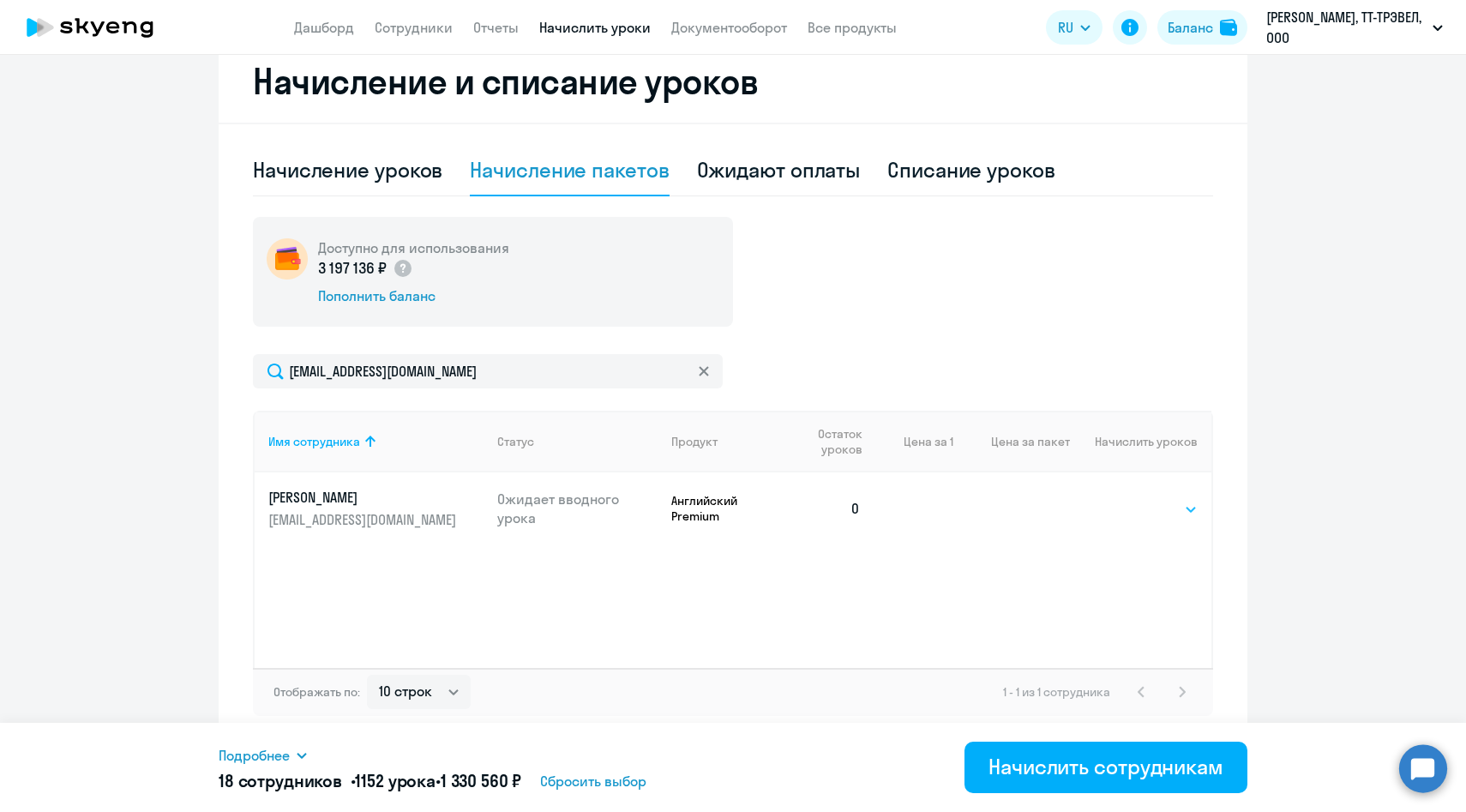
click at [1150, 511] on select "Выбрать 4 8 14 16 32 64 96 128" at bounding box center [1162, 509] width 70 height 21
select select "64"
click at [1128, 499] on select "Выбрать 4 8 14 16 32 64 96 128" at bounding box center [1162, 509] width 70 height 21
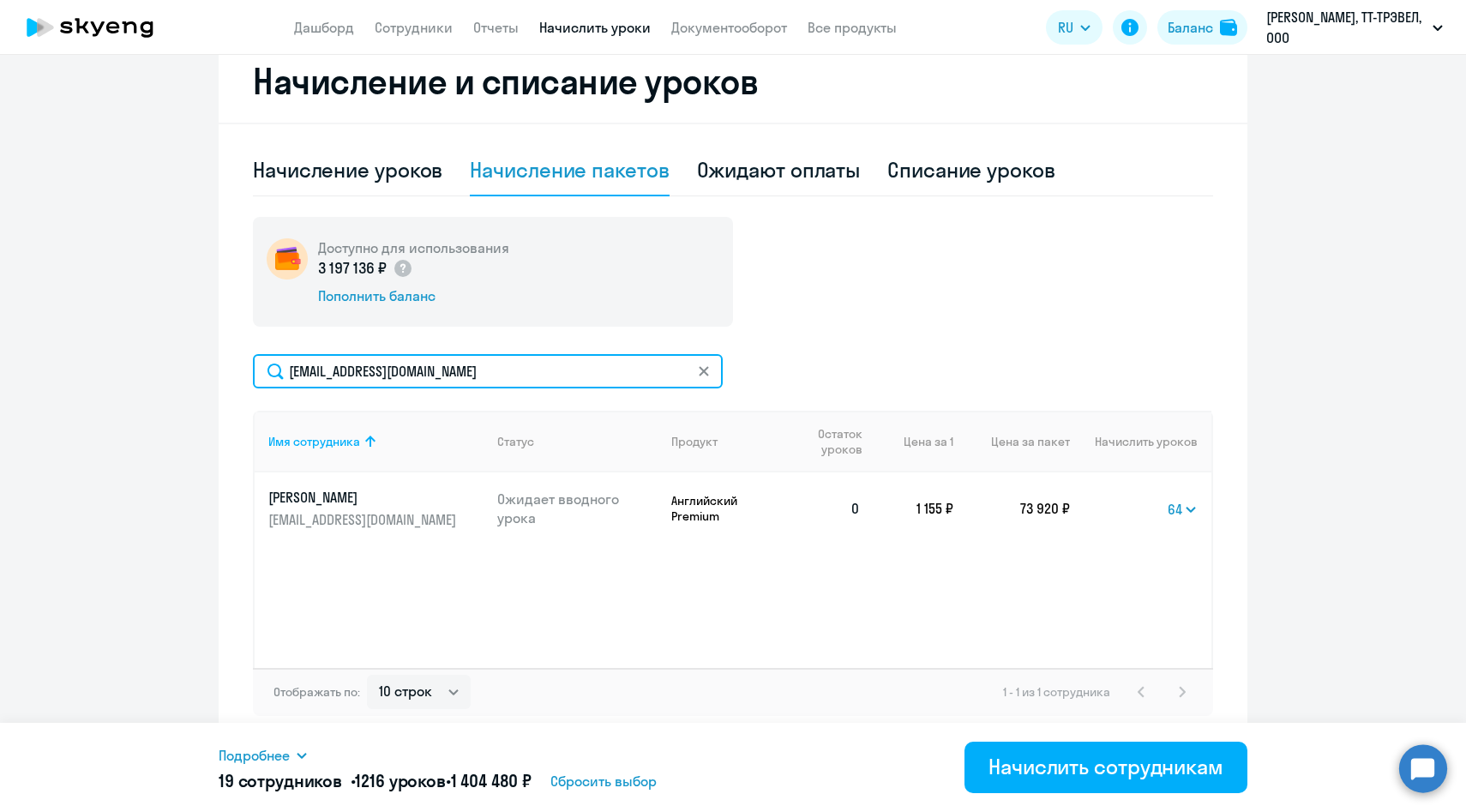
drag, startPoint x: 515, startPoint y: 369, endPoint x: 173, endPoint y: 360, distance: 342.1
click at [173, 360] on ng-component "Рекомендуем создать шаблон автоначислений Уроки больше не придётся начислять вр…" at bounding box center [733, 175] width 1466 height 1137
paste input "ynadezhdin"
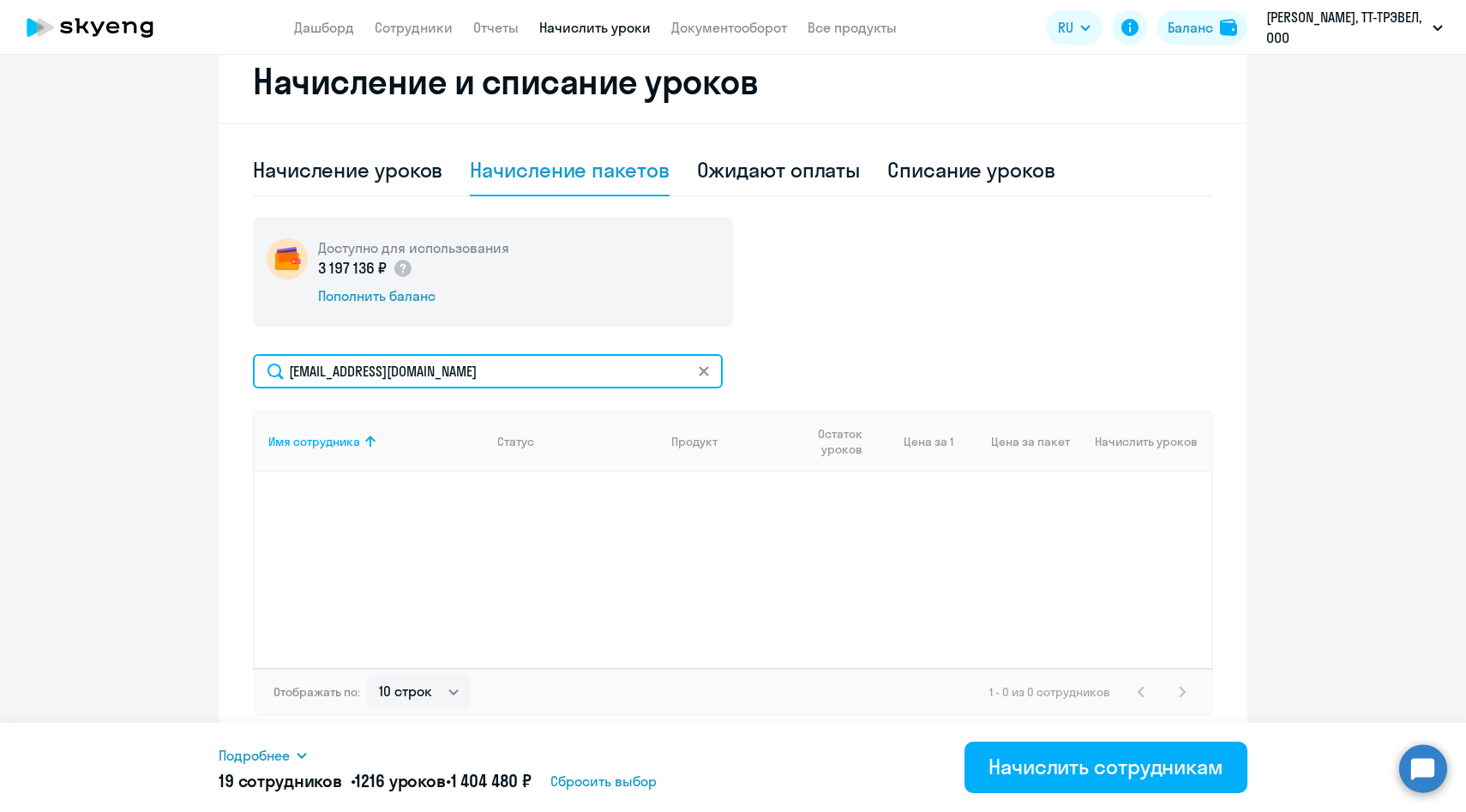
drag, startPoint x: 489, startPoint y: 372, endPoint x: 229, endPoint y: 370, distance: 260.0
click at [229, 371] on div "Начисление и списание уроков Начисление уроков Начисление пакетов Ожидают оплат…" at bounding box center [732, 391] width 1029 height 703
paste input "[PERSON_NAME]"
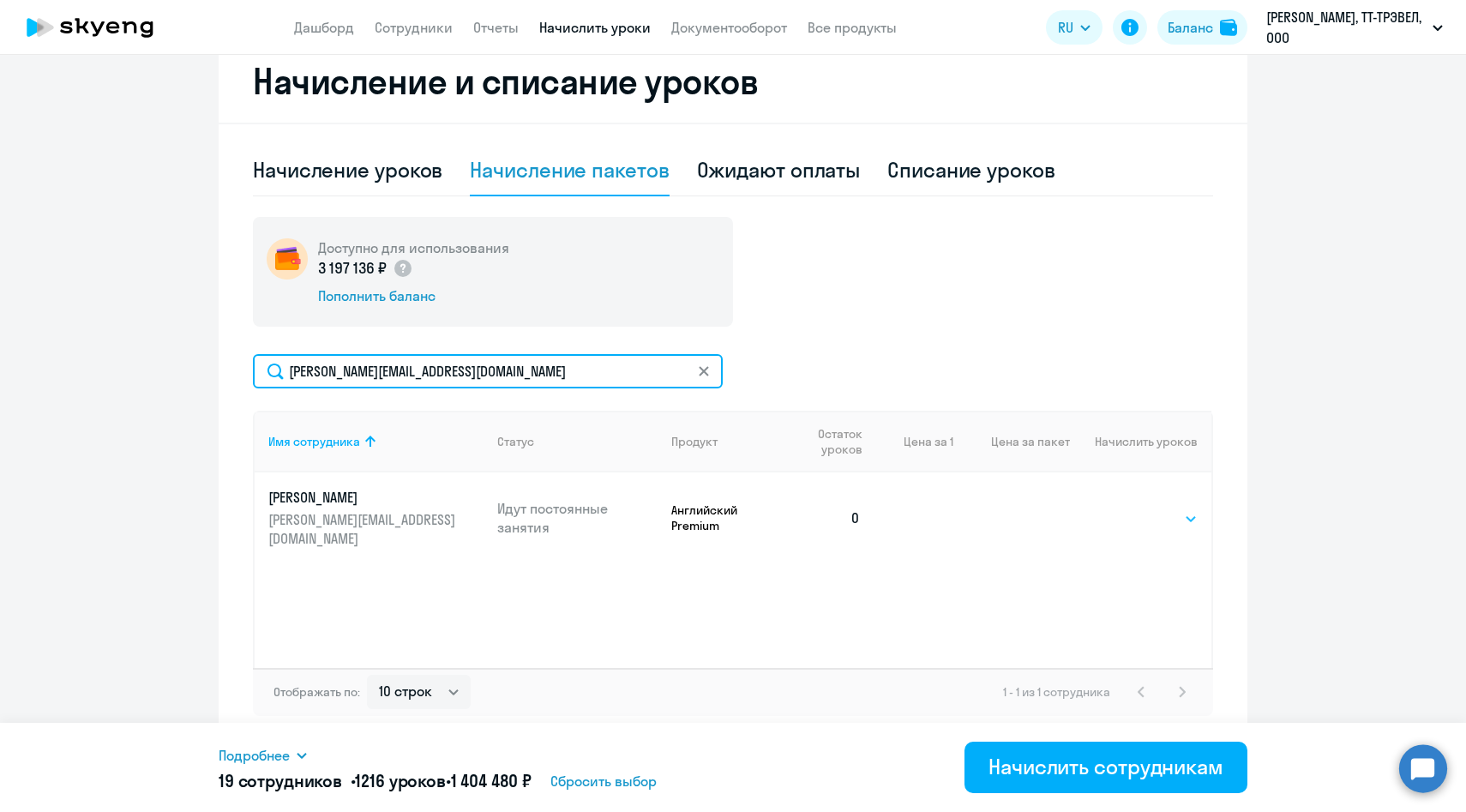
type input "[PERSON_NAME][EMAIL_ADDRESS][DOMAIN_NAME]"
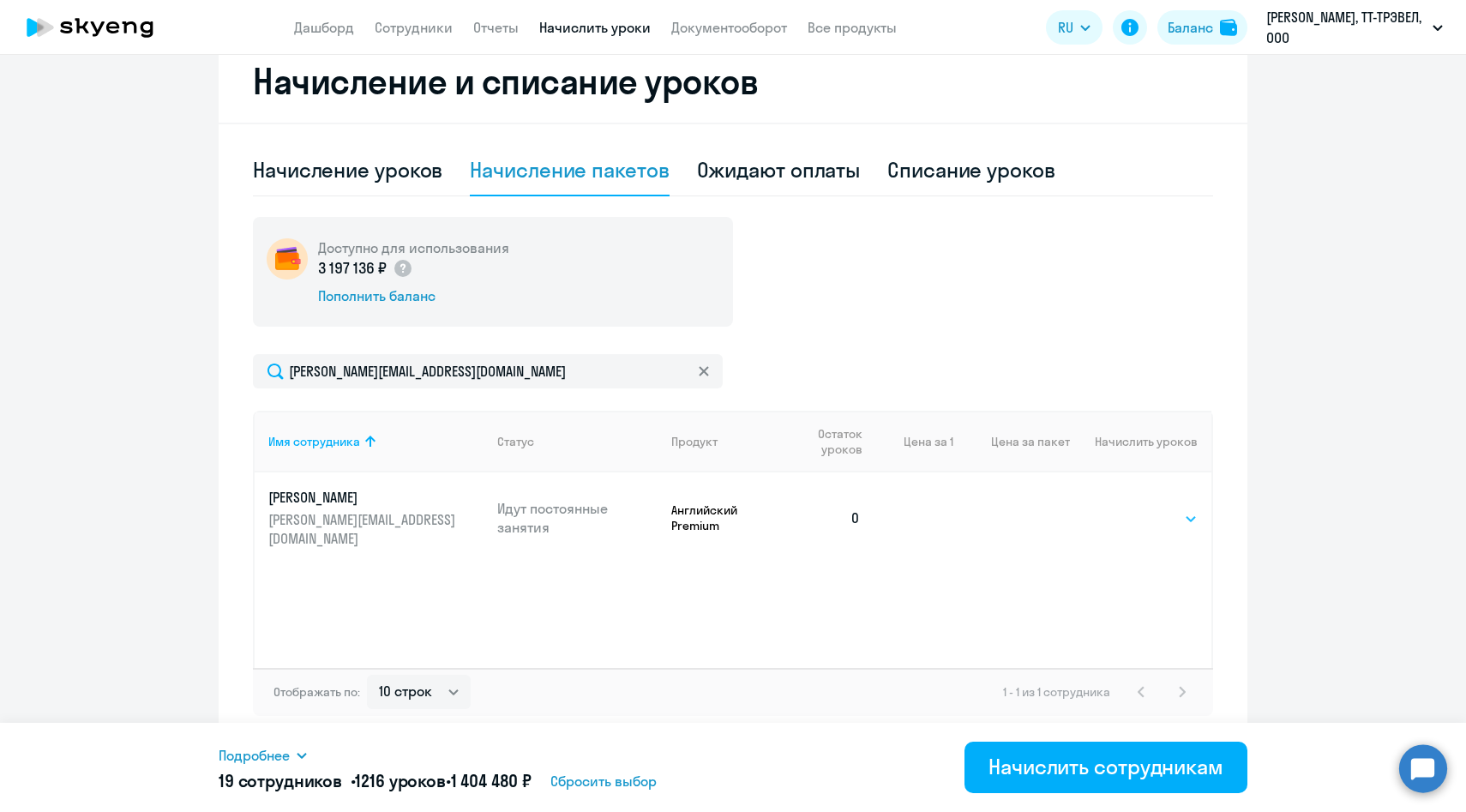
click at [1160, 512] on select "Выбрать 4 8 14 16 32 64 96 128" at bounding box center [1162, 518] width 70 height 21
select select "64"
click at [1128, 508] on select "Выбрать 4 8 14 16 32 64 96 128" at bounding box center [1162, 518] width 70 height 21
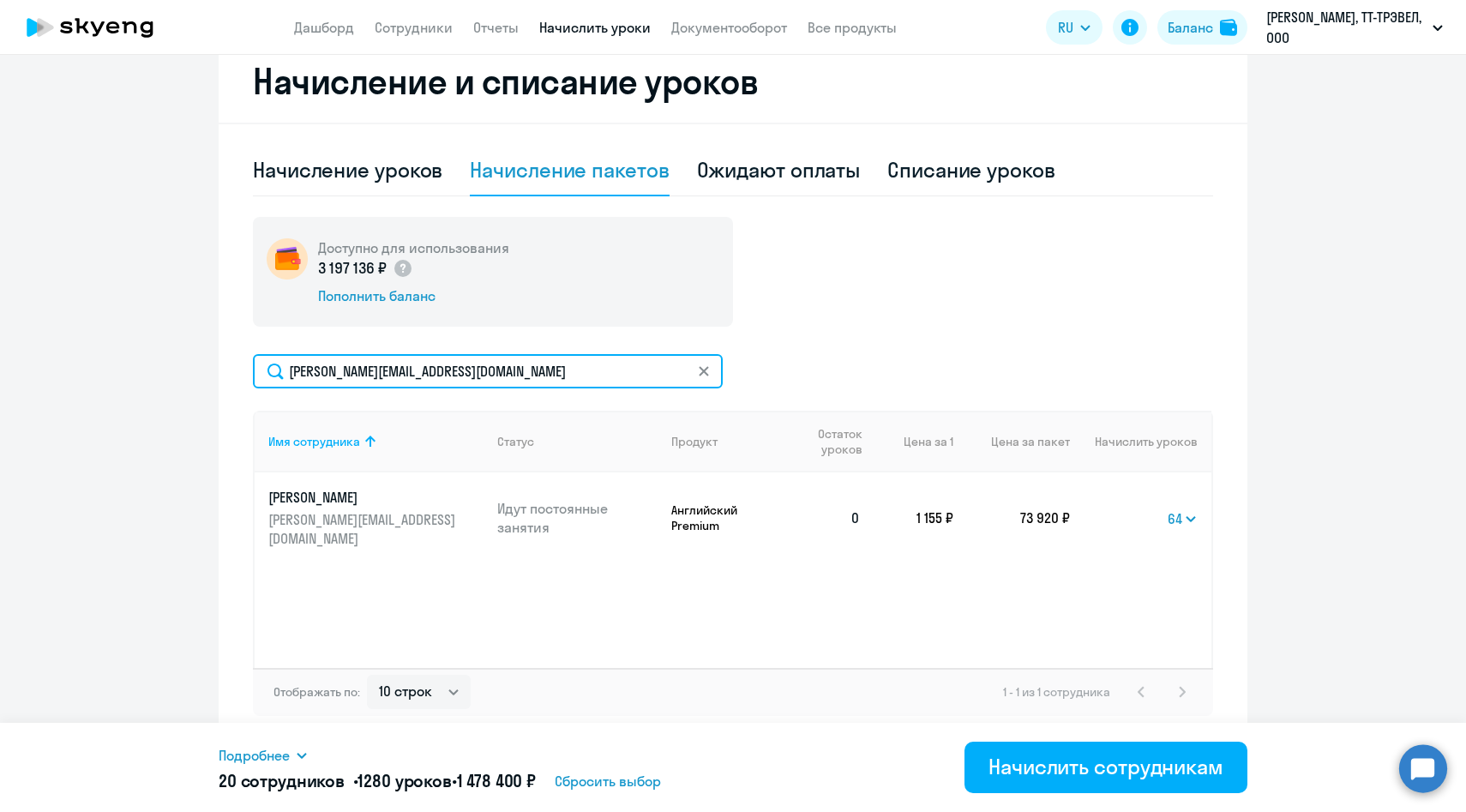
drag, startPoint x: 409, startPoint y: 371, endPoint x: 206, endPoint y: 366, distance: 203.1
click at [206, 367] on ng-component "Рекомендуем создать шаблон автоначислений Уроки больше не придётся начислять вр…" at bounding box center [733, 175] width 1466 height 1137
paste input "ekravchenko@sportmaster"
type input "[EMAIL_ADDRESS][DOMAIN_NAME]"
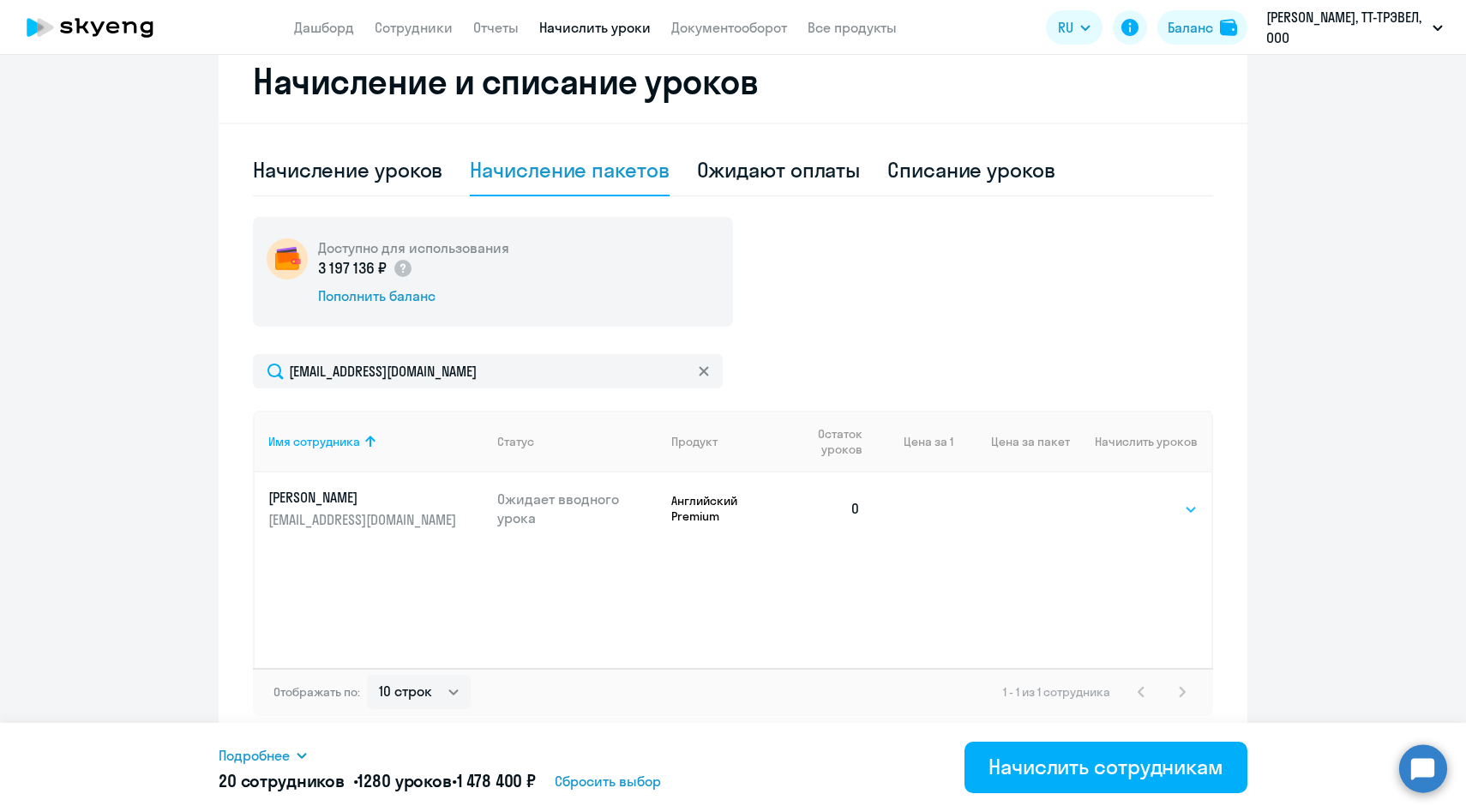
click at [1165, 509] on select "Выбрать 4 8 14 16 32 64 96 128" at bounding box center [1162, 509] width 70 height 21
select select "64"
click at [1128, 499] on select "Выбрать 4 8 14 16 32 64 96 128" at bounding box center [1162, 509] width 70 height 21
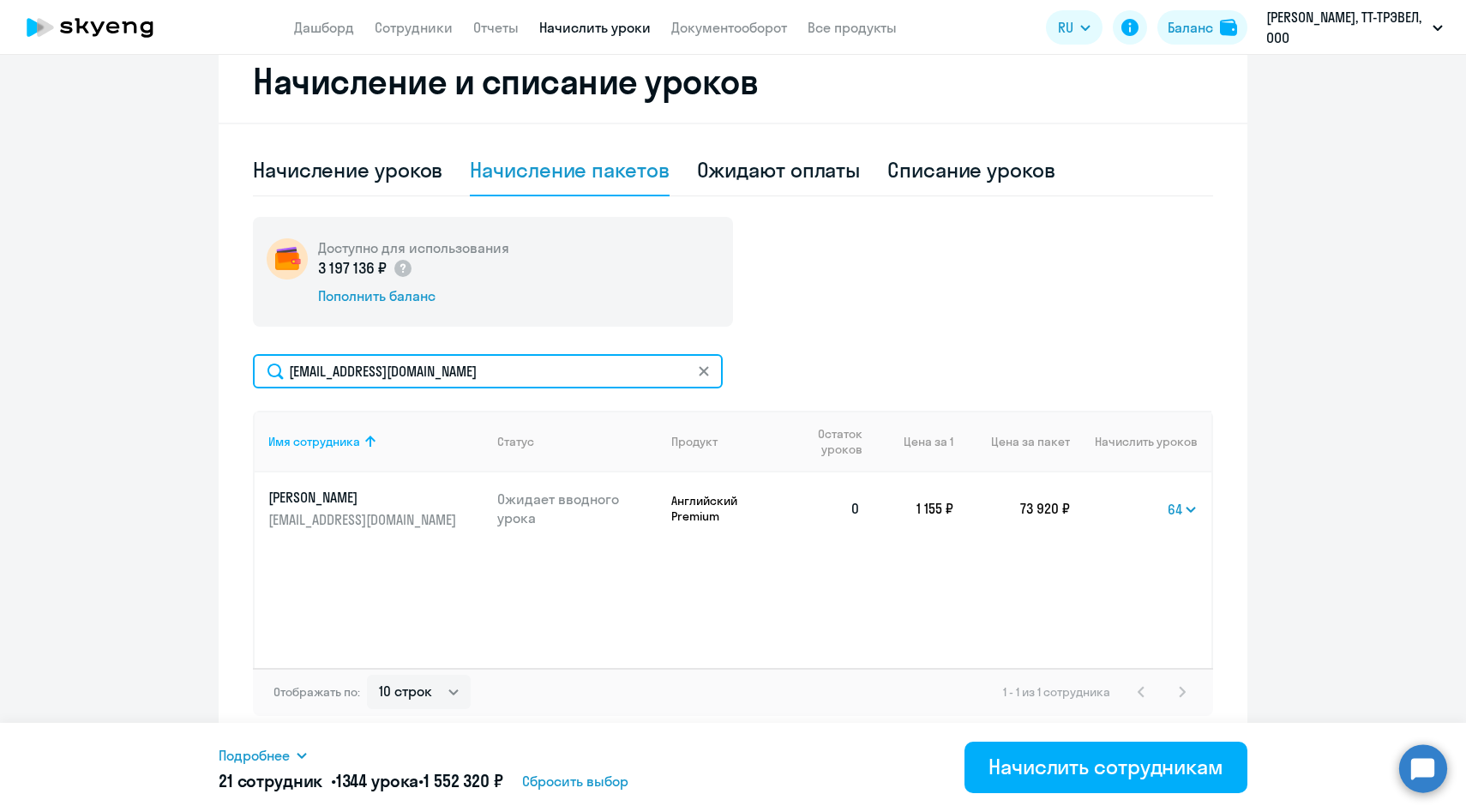
drag, startPoint x: 495, startPoint y: 375, endPoint x: 239, endPoint y: 375, distance: 256.0
click at [239, 375] on div "Начисление и списание уроков Начисление уроков Начисление пакетов Ожидают оплат…" at bounding box center [732, 391] width 1029 height 703
paste input "DVLazareva"
type input "[EMAIL_ADDRESS][DOMAIN_NAME]"
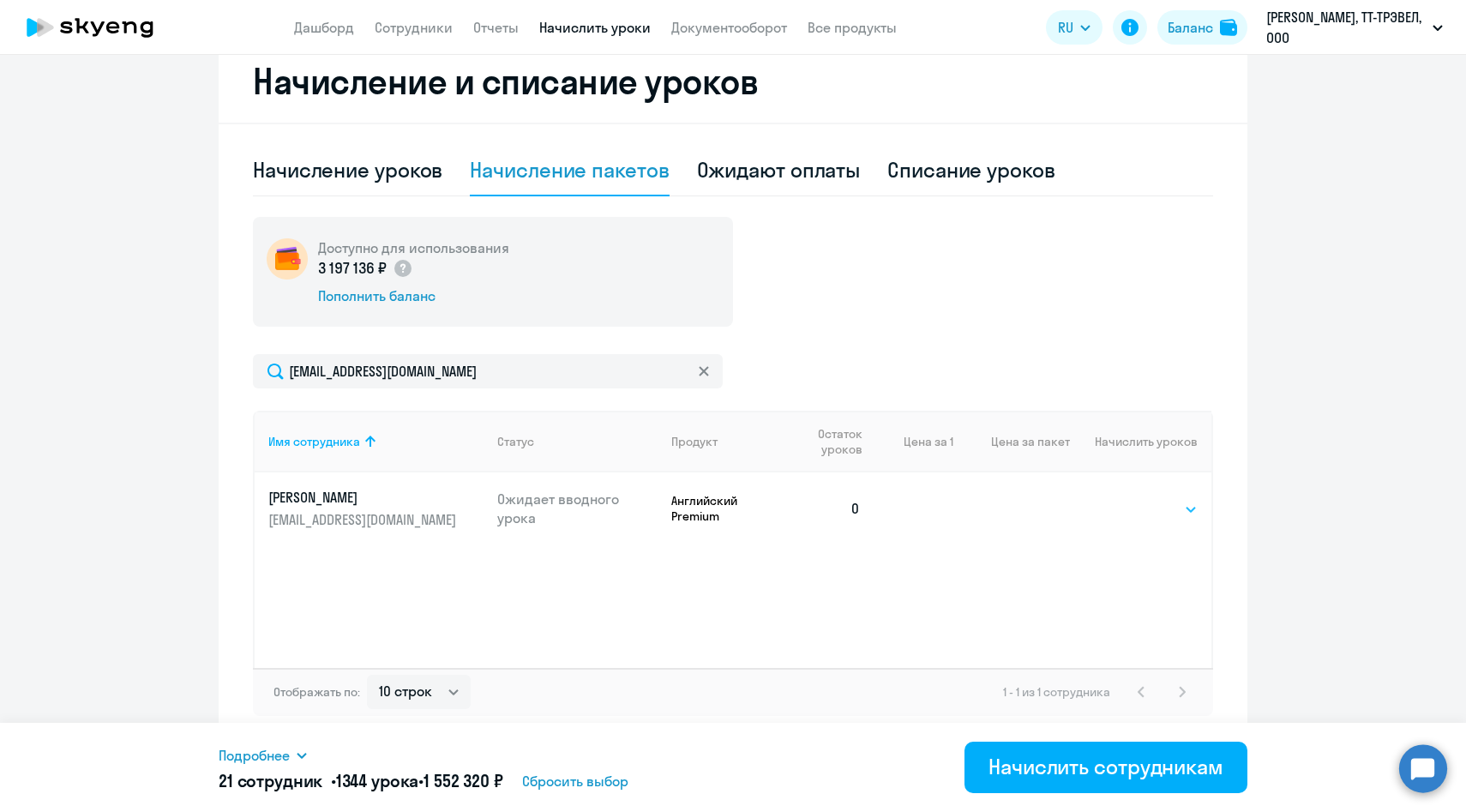
click at [1140, 508] on select "Выбрать 4 8 14 16 32 64 96 128" at bounding box center [1162, 509] width 70 height 21
select select "64"
click at [1128, 499] on select "Выбрать 4 8 14 16 32 64 96 128" at bounding box center [1162, 509] width 70 height 21
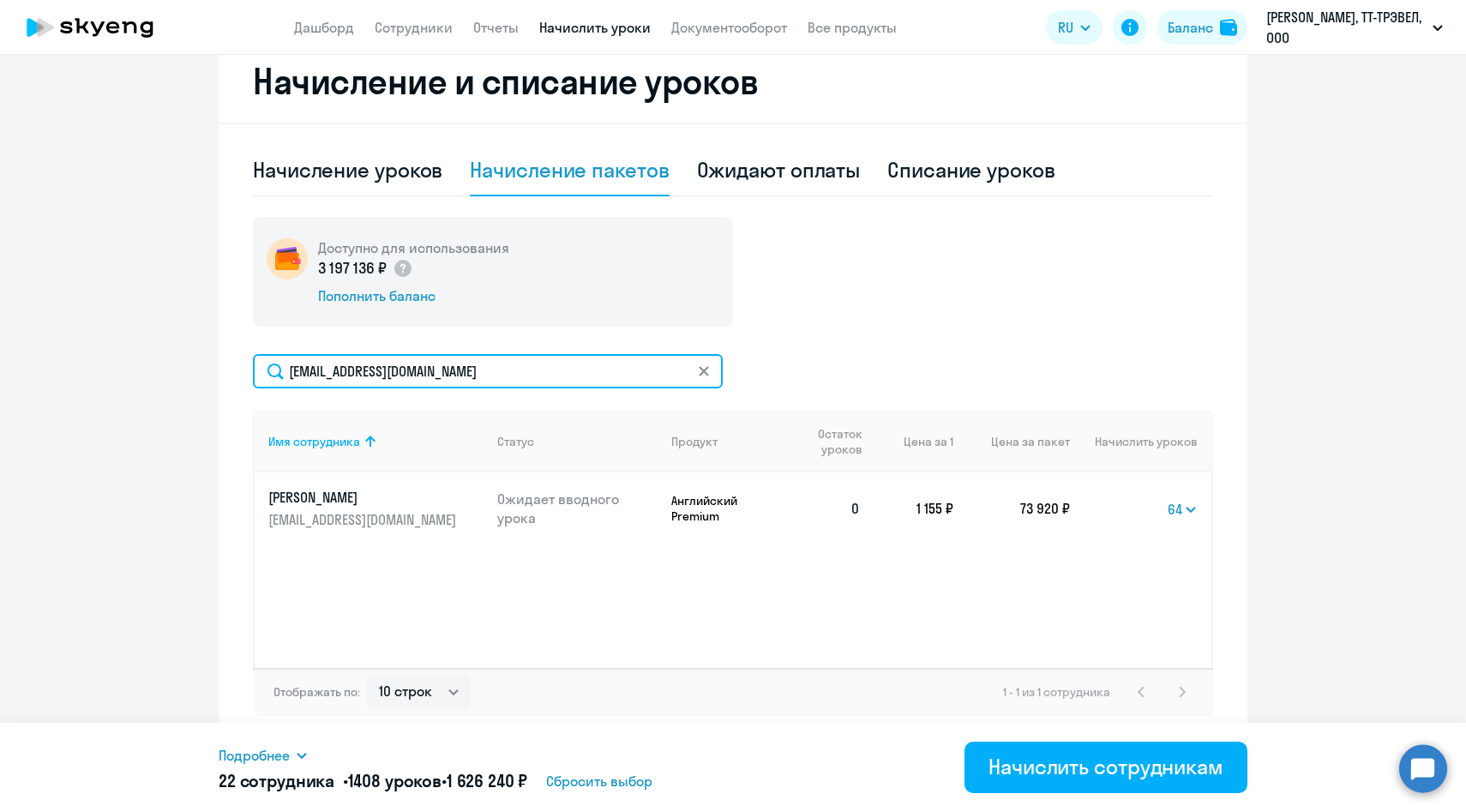
drag, startPoint x: 487, startPoint y: 374, endPoint x: 263, endPoint y: 368, distance: 224.1
click at [264, 368] on input "[EMAIL_ADDRESS][DOMAIN_NAME]" at bounding box center [487, 371] width 470 height 35
paste input "ASemin"
type input "[EMAIL_ADDRESS][DOMAIN_NAME]"
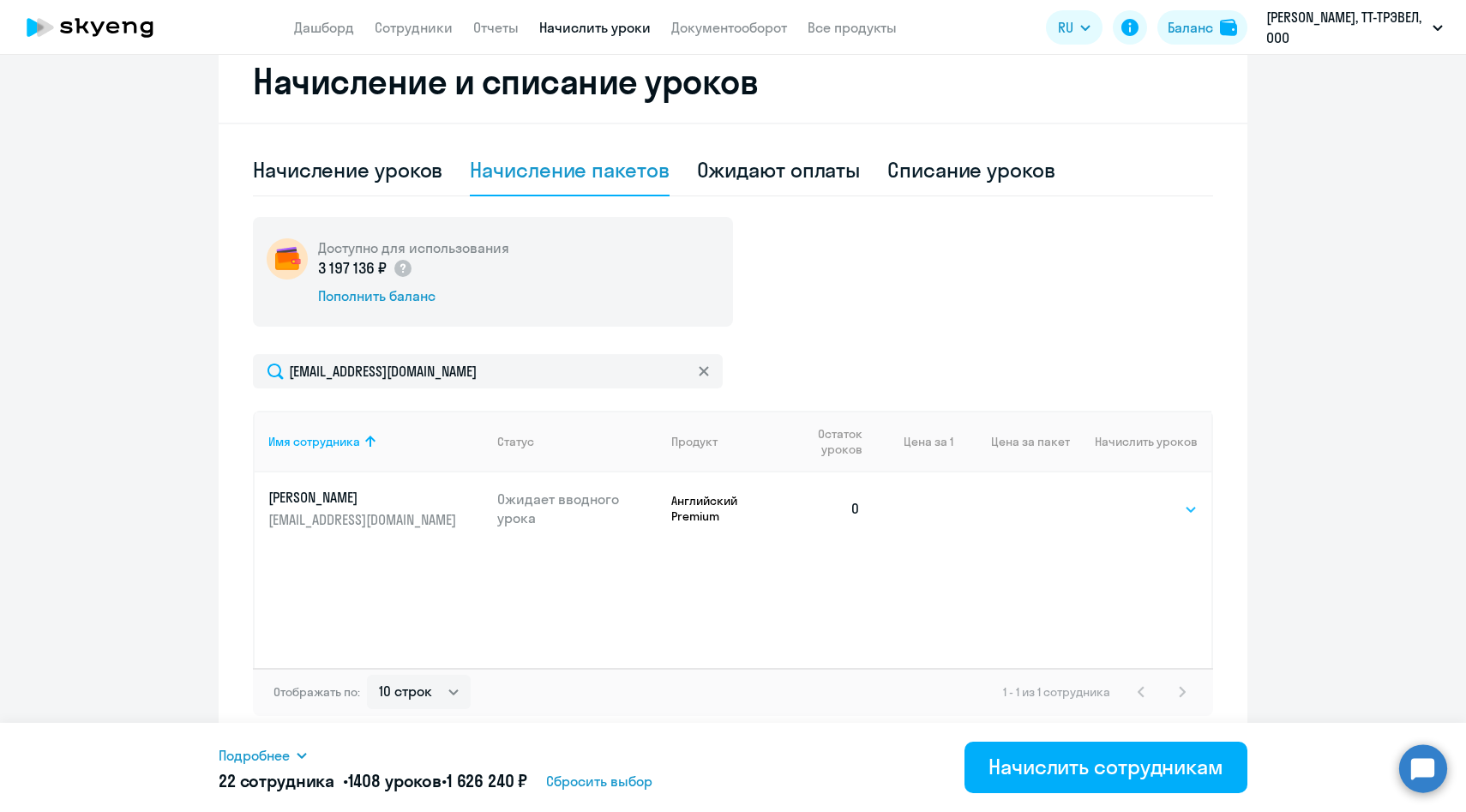
click at [1139, 512] on select "Выбрать 4 8 14 16 32 64 96 128" at bounding box center [1162, 509] width 70 height 21
select select "64"
click at [1128, 499] on select "Выбрать 4 8 14 16 32 64 96 128" at bounding box center [1162, 509] width 70 height 21
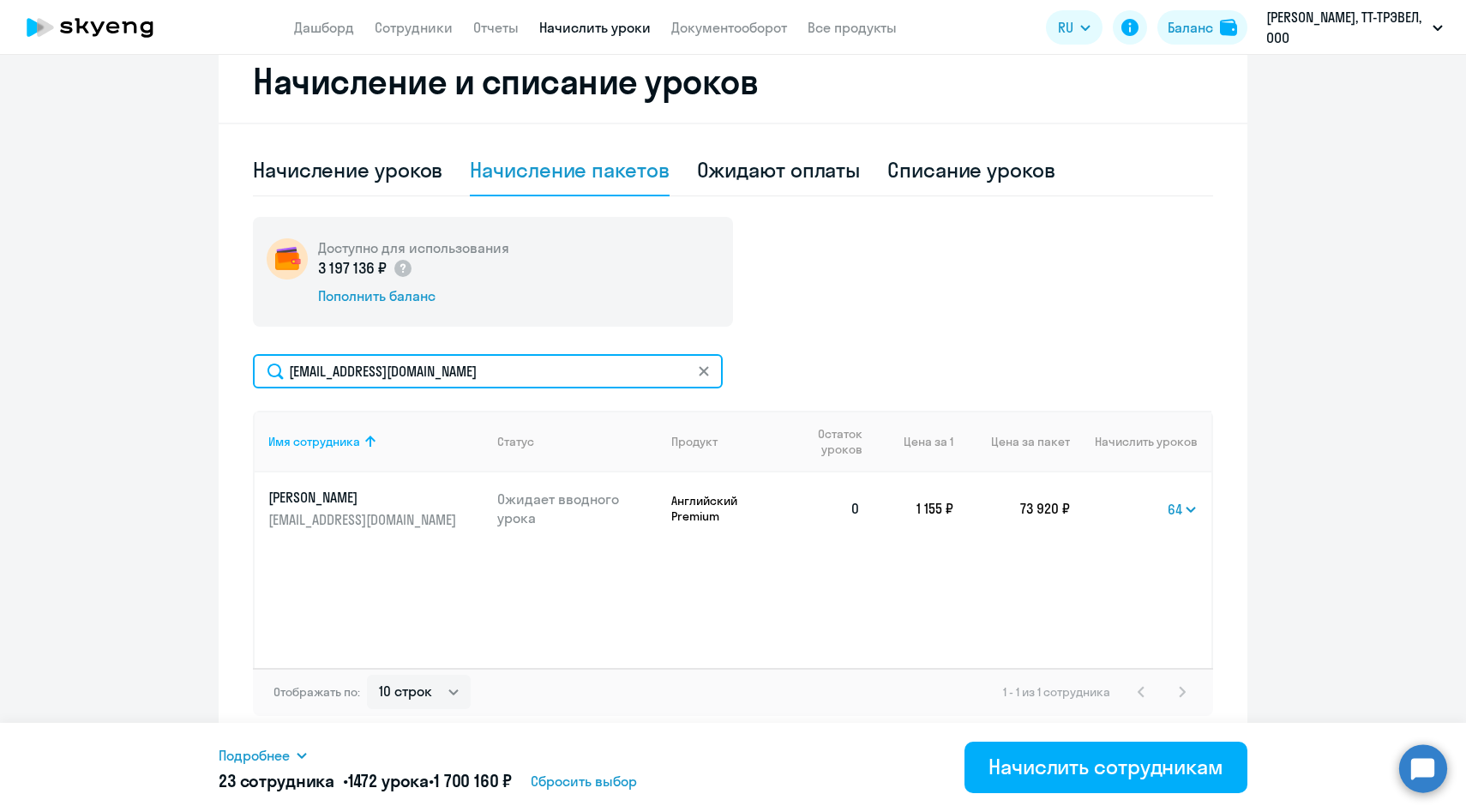
drag, startPoint x: 447, startPoint y: 374, endPoint x: 206, endPoint y: 364, distance: 241.2
click at [206, 364] on ng-component "Рекомендуем создать шаблон автоначислений Уроки больше не придётся начислять вр…" at bounding box center [733, 175] width 1466 height 1137
paste input "IKrol"
type input "[EMAIL_ADDRESS][DOMAIN_NAME]"
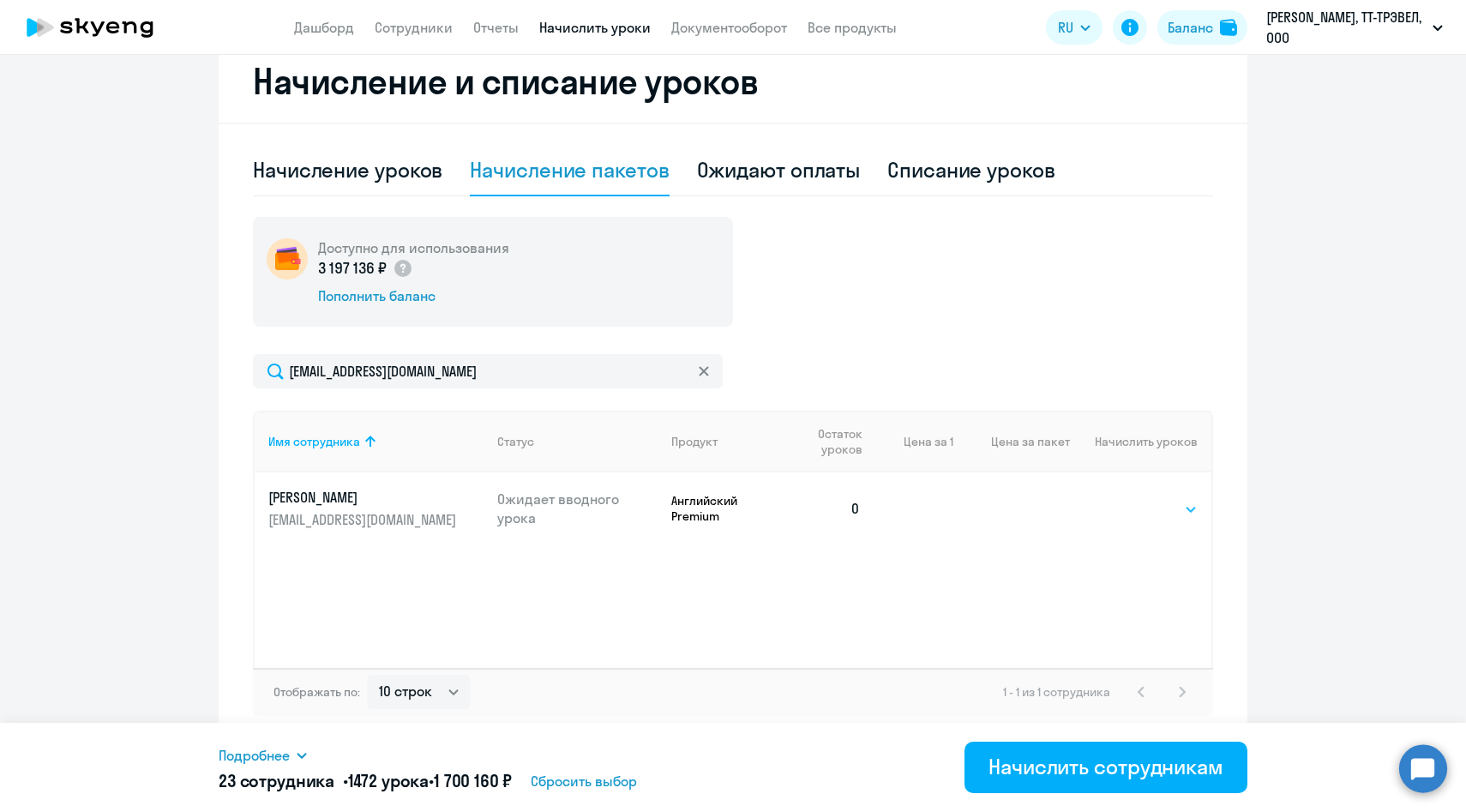
click at [1170, 512] on select "Выбрать 4 8 14 16 32 64 96 128" at bounding box center [1162, 509] width 70 height 21
select select "64"
click at [1128, 499] on select "Выбрать 4 8 14 16 32 64 96 128" at bounding box center [1162, 509] width 70 height 21
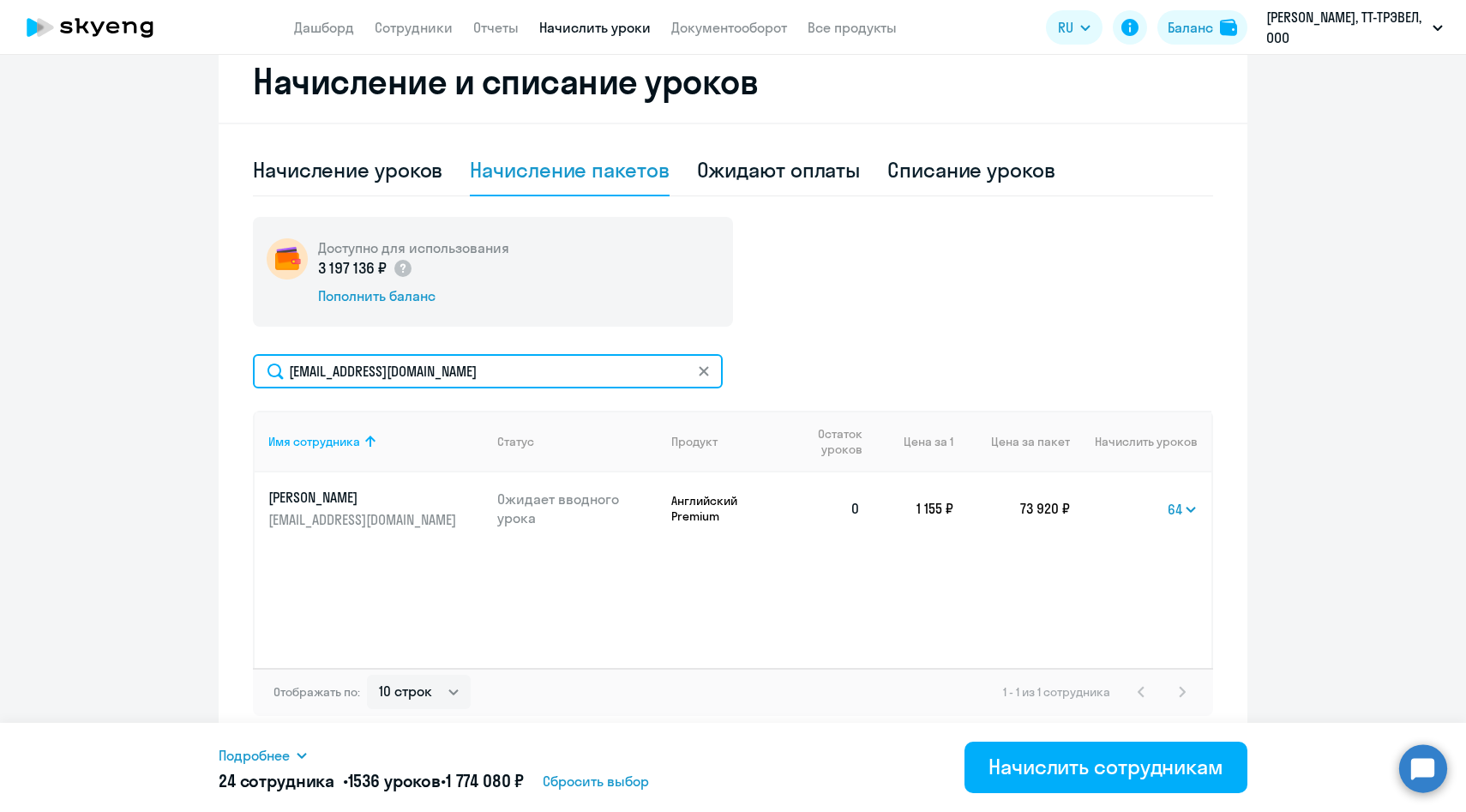
drag, startPoint x: 447, startPoint y: 376, endPoint x: 214, endPoint y: 364, distance: 233.3
click at [214, 364] on ng-component "Рекомендуем создать шаблон автоначислений Уроки больше не придётся начислять вр…" at bounding box center [733, 175] width 1466 height 1137
paste input "Tkhvatkova"
type input "[EMAIL_ADDRESS][DOMAIN_NAME]"
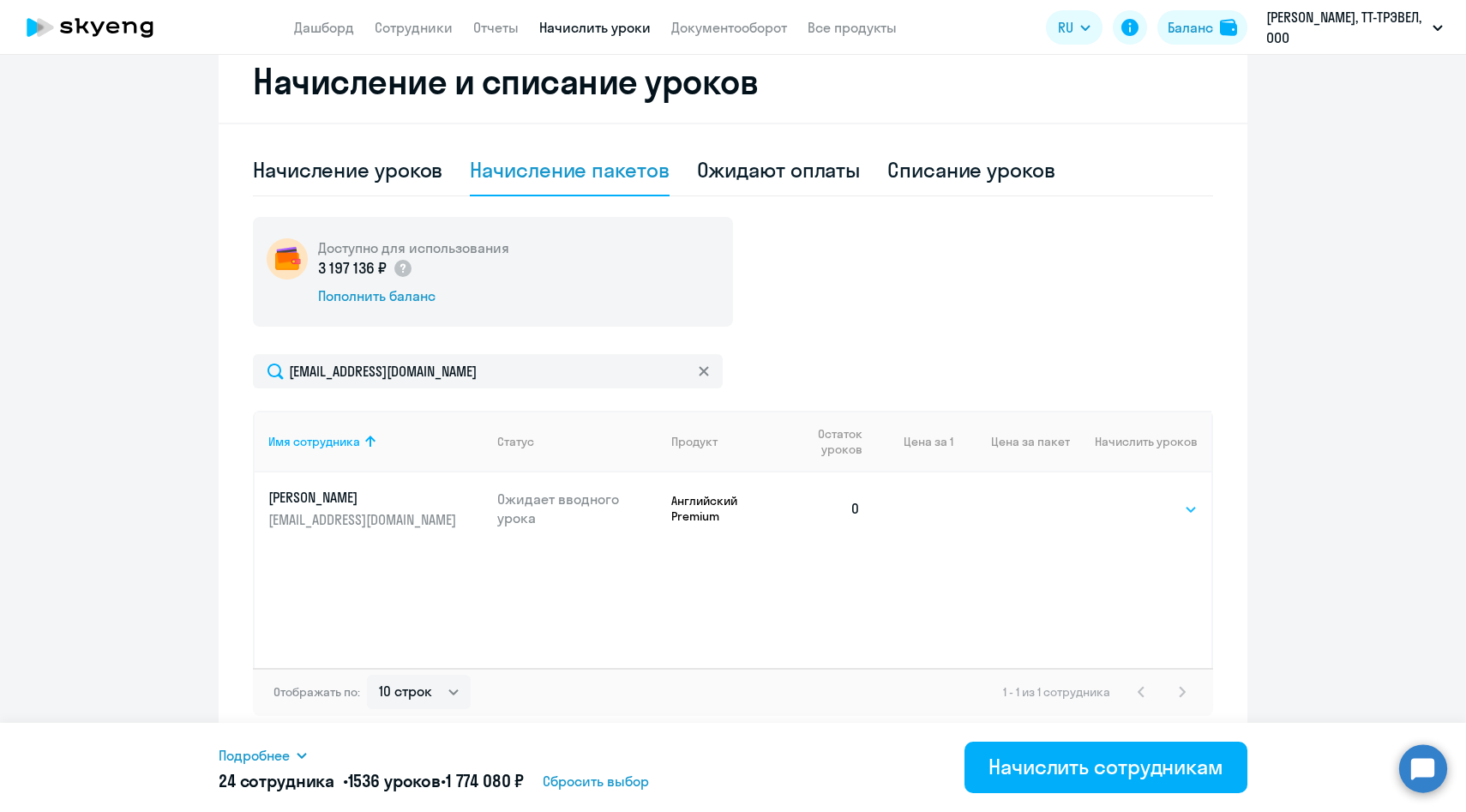
click at [1154, 507] on select "Выбрать 4 8 14 16 32 64 96 128" at bounding box center [1162, 509] width 70 height 21
select select "64"
click at [1128, 499] on select "Выбрать 4 8 14 16 32 64 96 128" at bounding box center [1162, 509] width 70 height 21
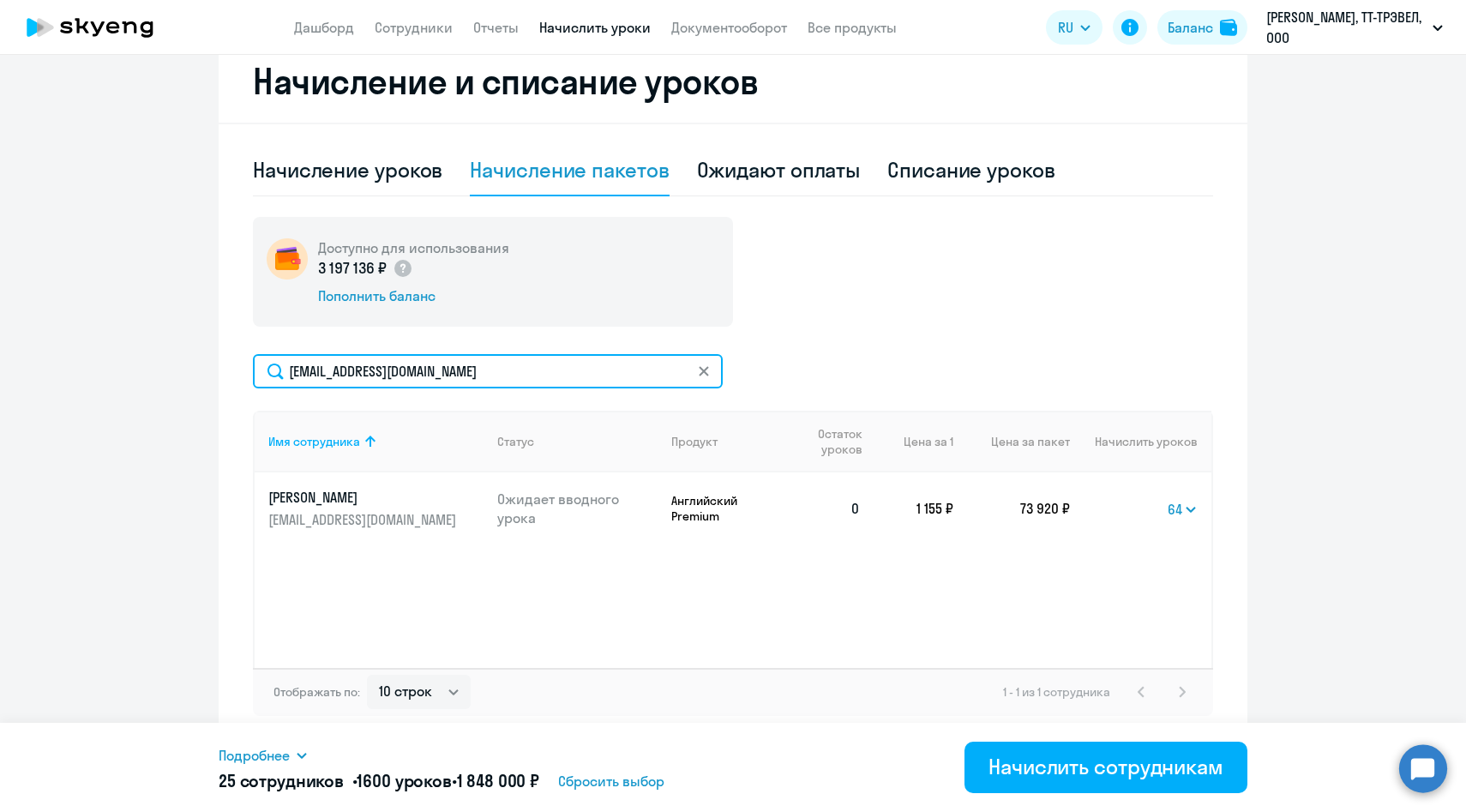
drag, startPoint x: 485, startPoint y: 365, endPoint x: 176, endPoint y: 352, distance: 309.3
click at [176, 352] on ng-component "Рекомендуем создать шаблон автоначислений Уроки больше не придётся начислять вр…" at bounding box center [733, 175] width 1466 height 1137
paste input "VKapustin"
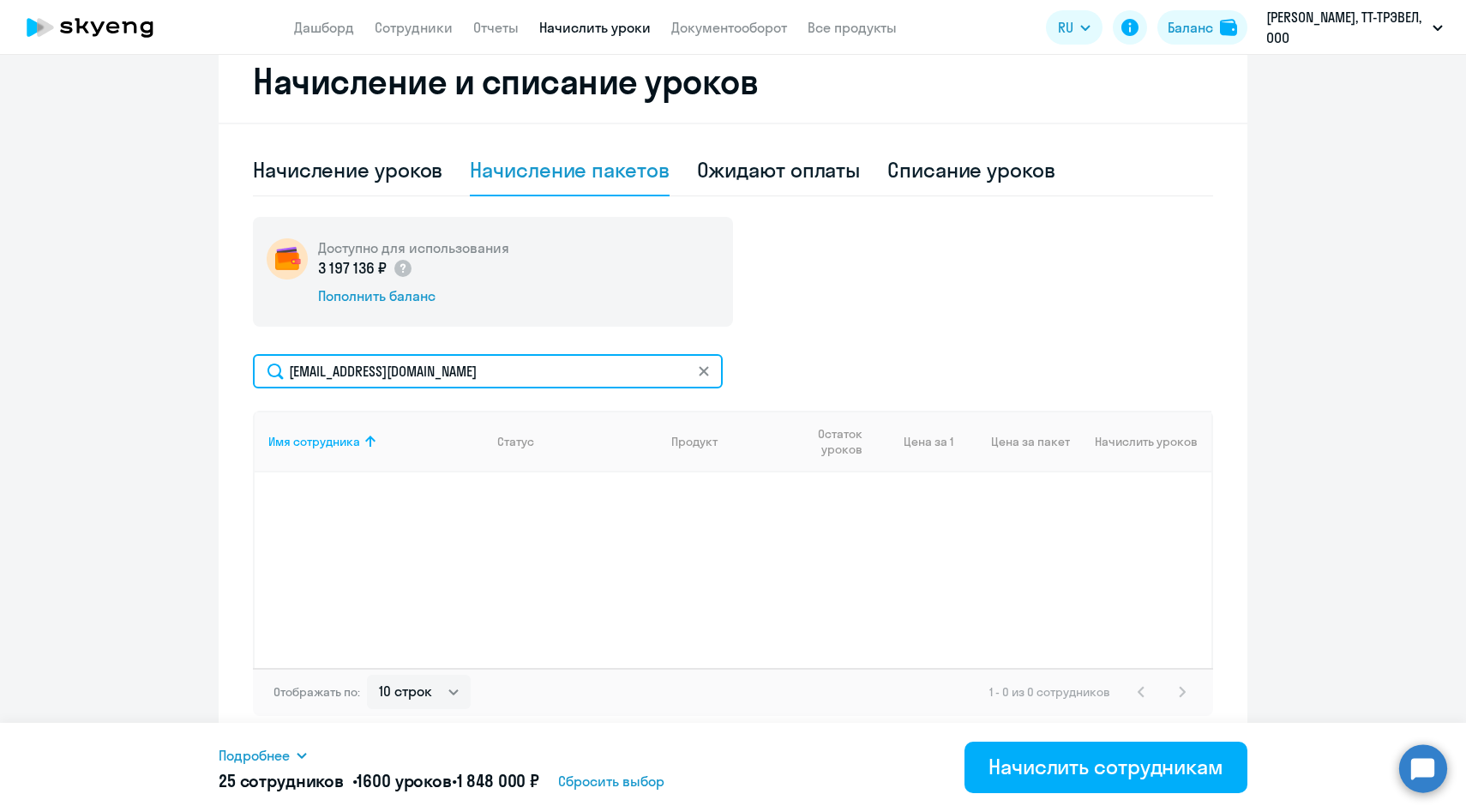
drag, startPoint x: 456, startPoint y: 373, endPoint x: 238, endPoint y: 361, distance: 218.3
click at [239, 361] on div "Начисление и списание уроков Начисление уроков Начисление пакетов Ожидают оплат…" at bounding box center [732, 391] width 1029 height 703
paste input "kapata@mail"
type input "[EMAIL_ADDRESS][DOMAIN_NAME]"
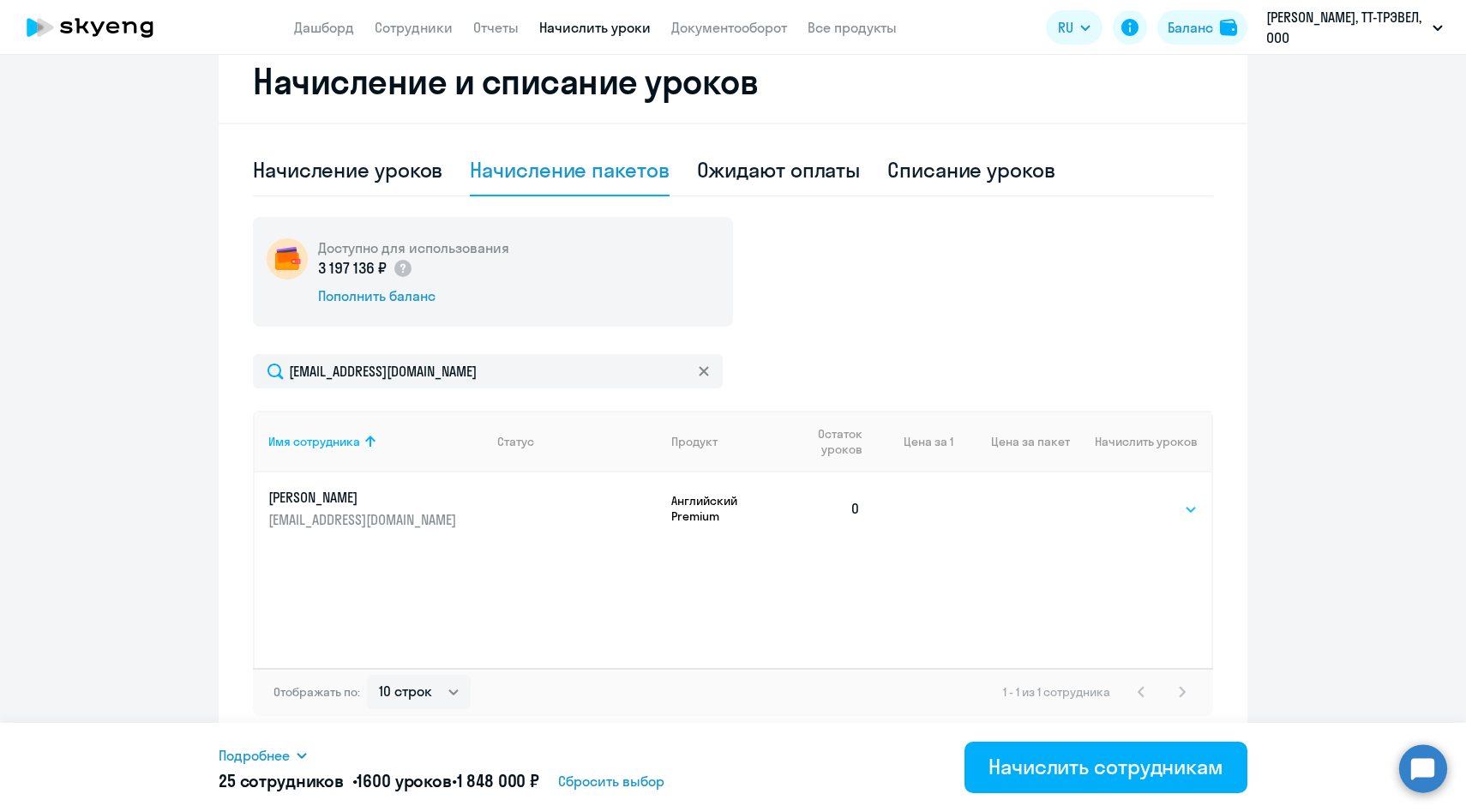
click at [1150, 511] on select "Выбрать 4 8 14 16 32 64 96 128" at bounding box center [1162, 509] width 70 height 21
select select "64"
click at [1128, 499] on select "Выбрать 4 8 14 16 32 64 96 128" at bounding box center [1162, 509] width 70 height 21
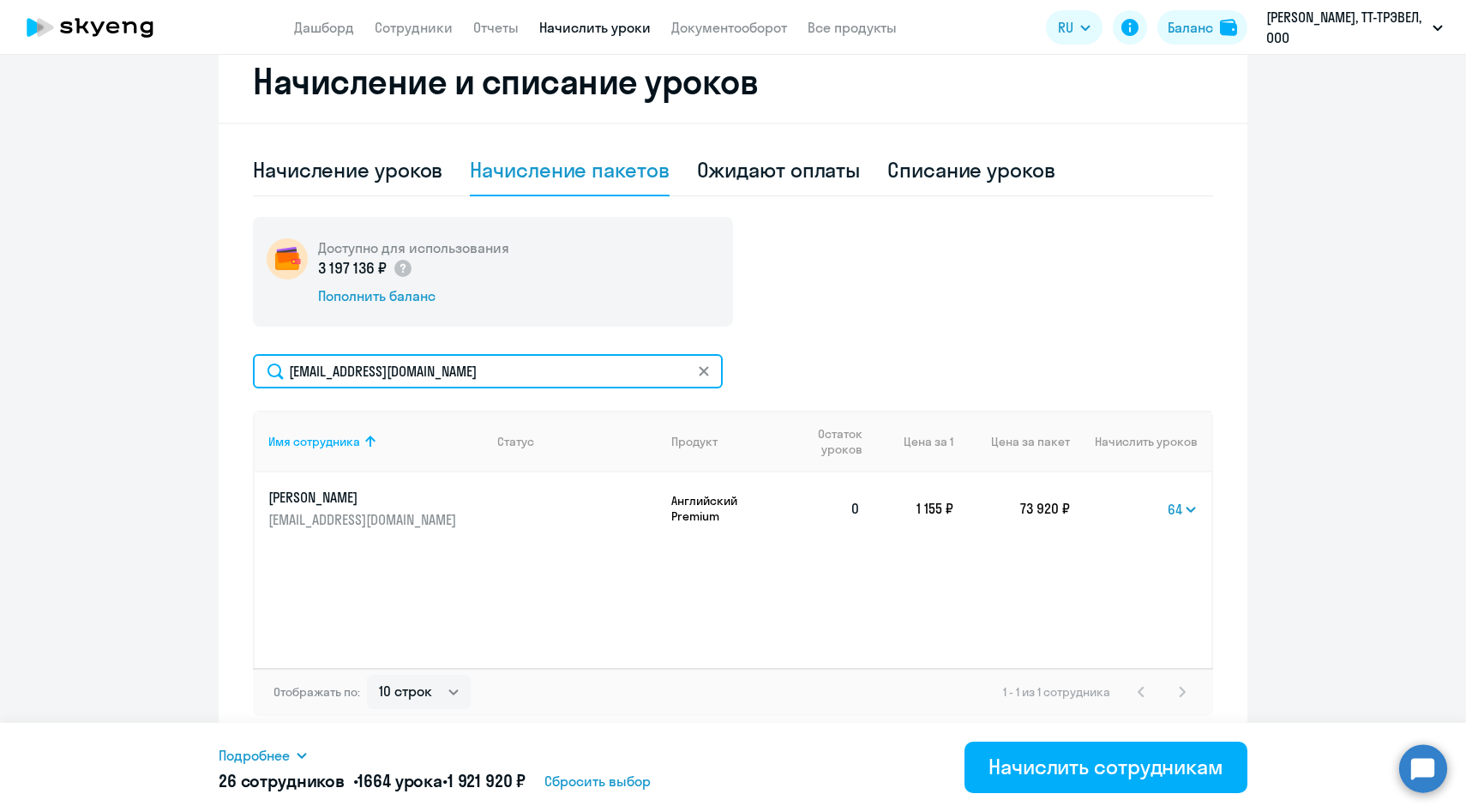
drag, startPoint x: 393, startPoint y: 369, endPoint x: 239, endPoint y: 367, distance: 154.0
click at [239, 369] on div "Начисление и списание уроков Начисление уроков Начисление пакетов Ожидают оплат…" at bounding box center [732, 391] width 1029 height 703
paste input "ZKonstantinova@sportmaster"
type input "[EMAIL_ADDRESS][DOMAIN_NAME]"
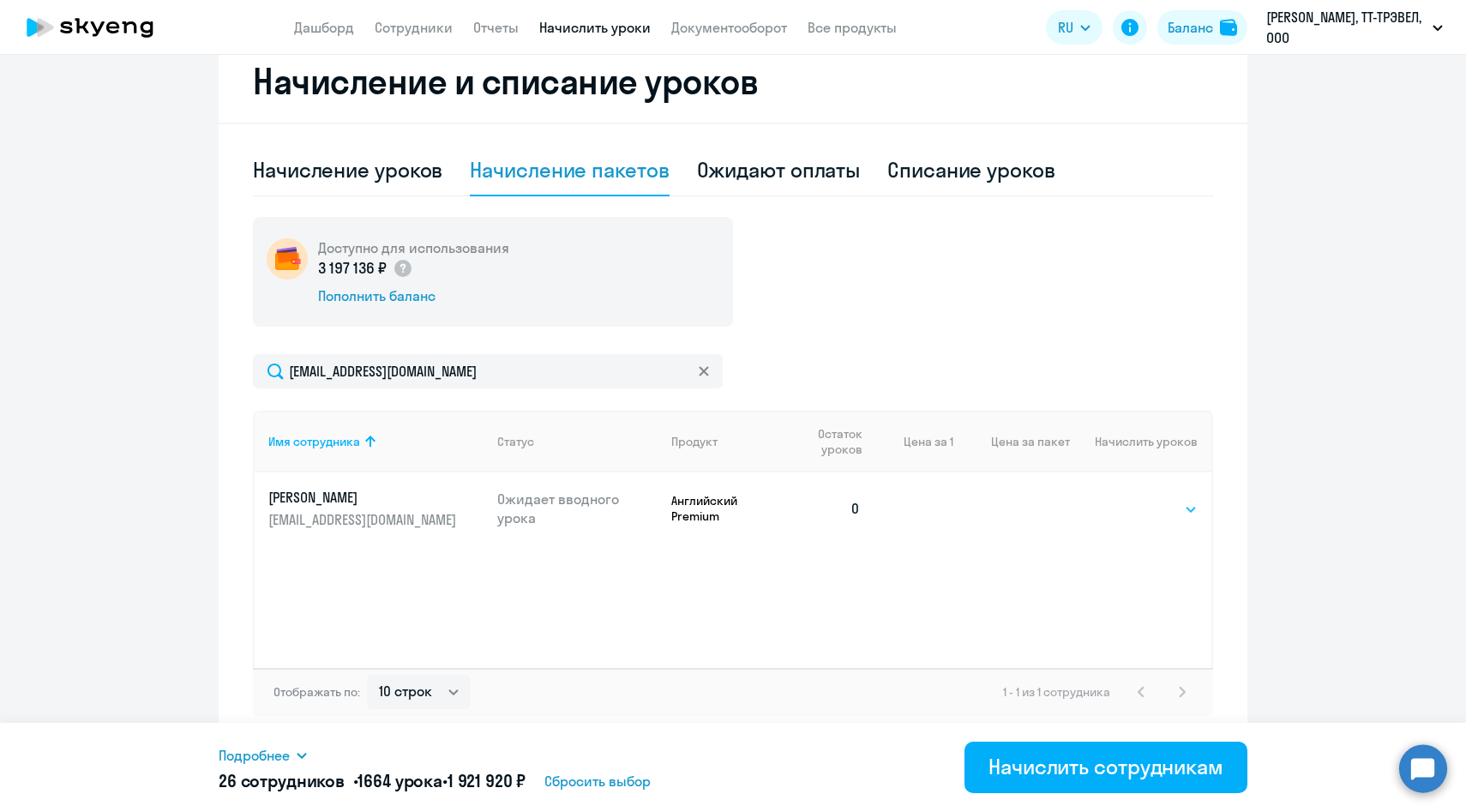
click at [1170, 513] on select "Выбрать 4 8 14 16 32 64 96 128" at bounding box center [1162, 509] width 70 height 21
select select "64"
click at [1128, 499] on select "Выбрать 4 8 14 16 32 64 96 128" at bounding box center [1162, 509] width 70 height 21
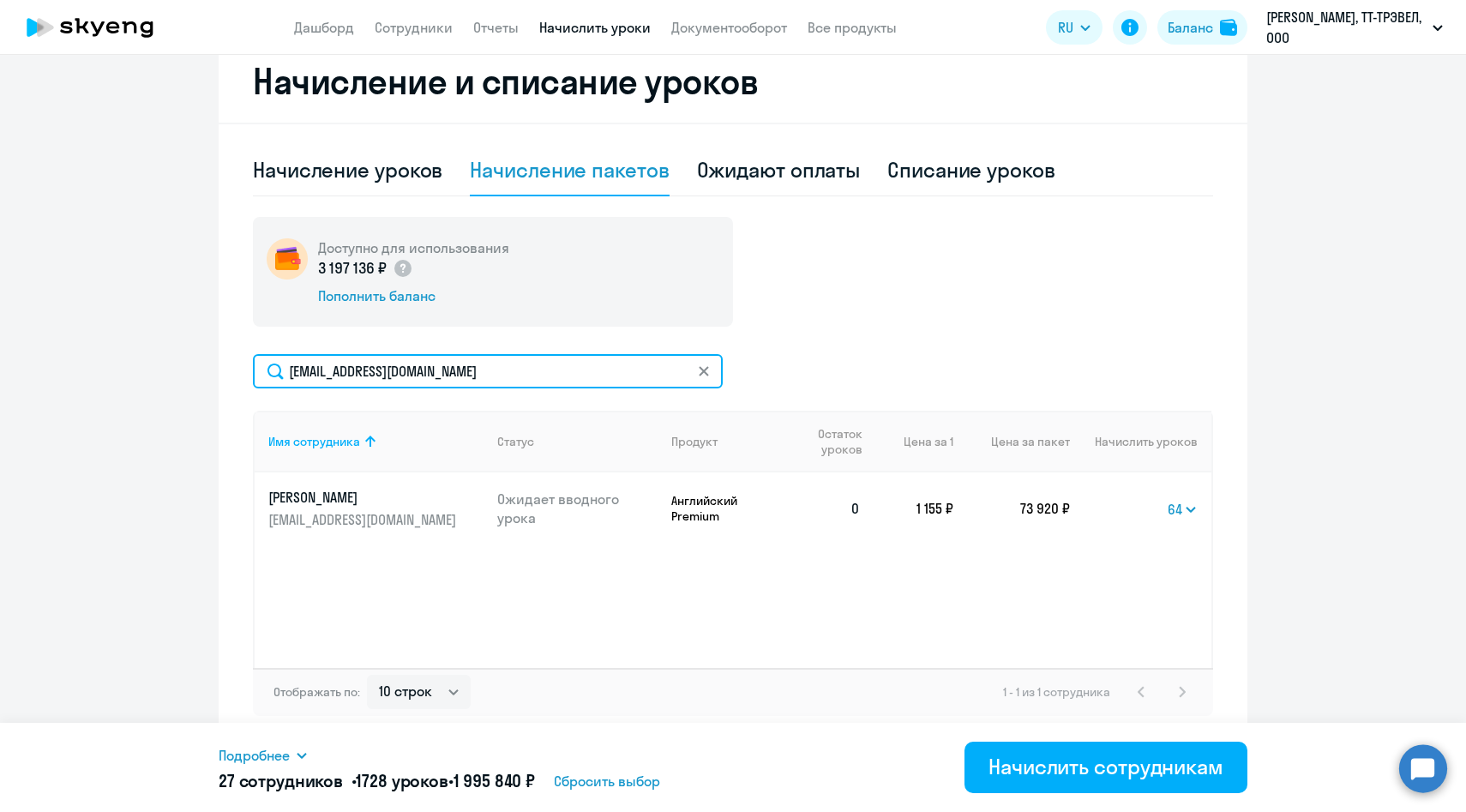
drag, startPoint x: 509, startPoint y: 368, endPoint x: 227, endPoint y: 356, distance: 282.3
click at [228, 357] on div "Начисление и списание уроков Начисление уроков Начисление пакетов Ожидают оплат…" at bounding box center [732, 391] width 1029 height 703
paste input "MVVolk"
type input "[EMAIL_ADDRESS][DOMAIN_NAME]"
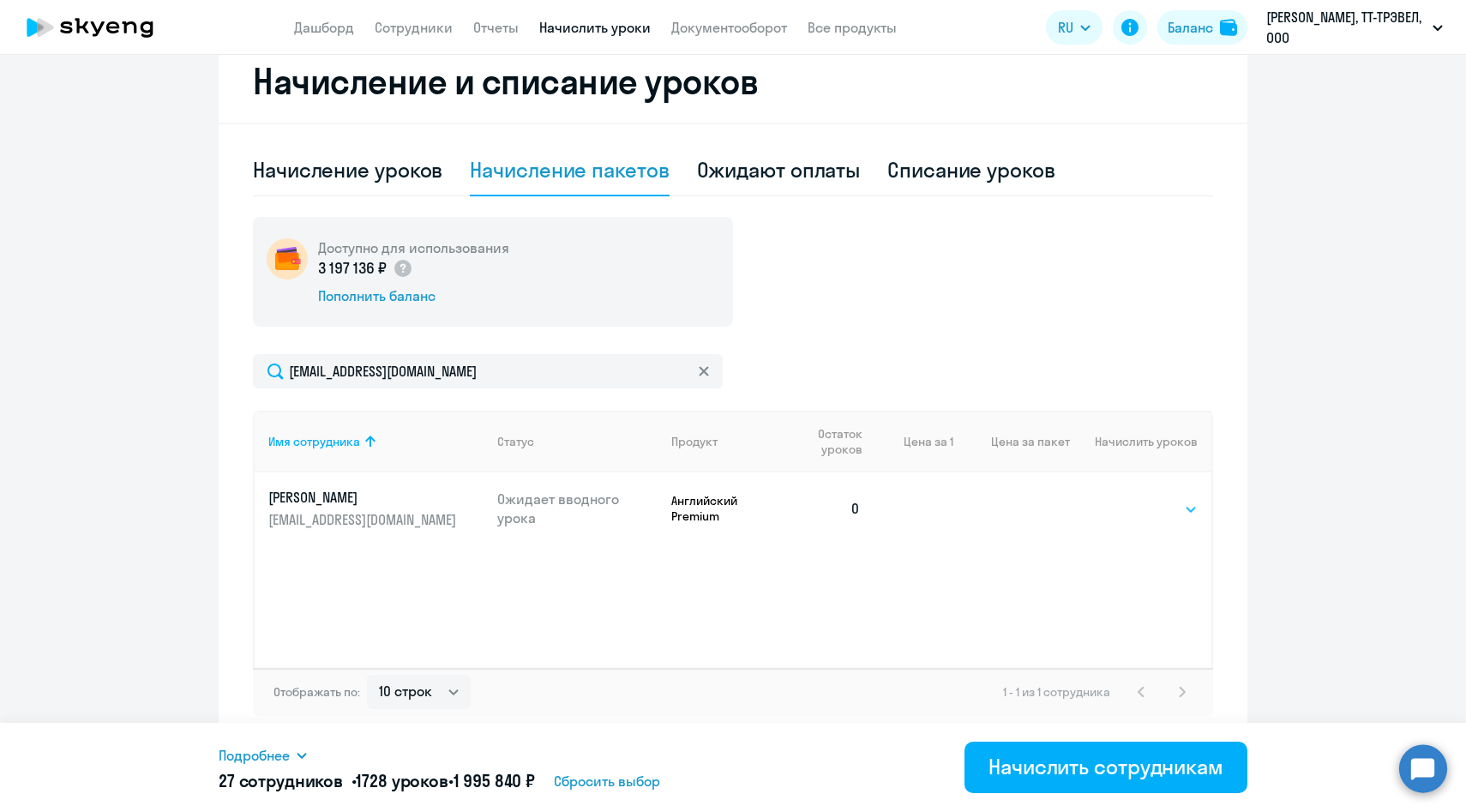
click at [1145, 508] on select "Выбрать 4 8 14 16 32 64 96 128" at bounding box center [1162, 509] width 70 height 21
select select "64"
click at [1128, 499] on select "Выбрать 4 8 14 16 32 64 96 128" at bounding box center [1162, 509] width 70 height 21
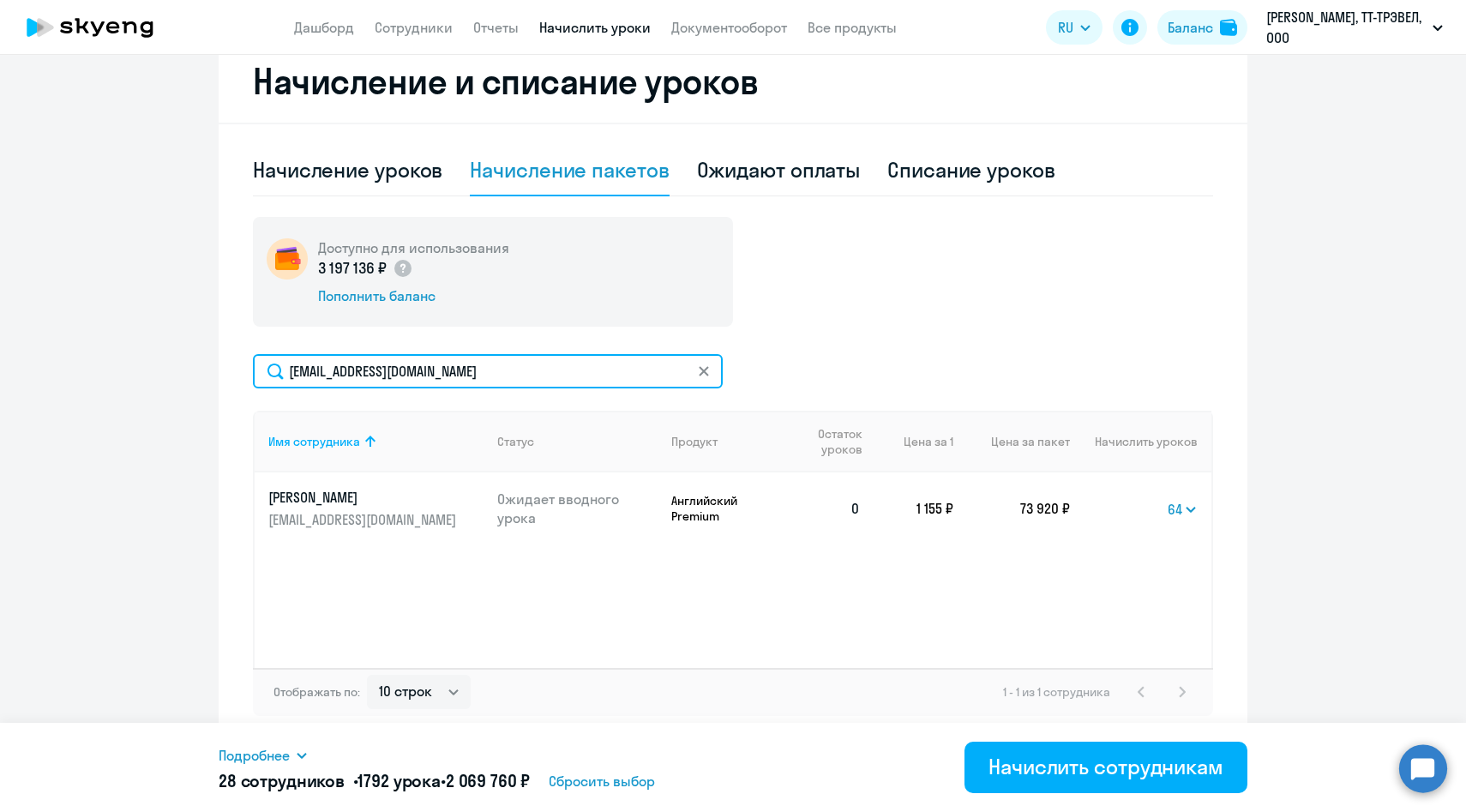
drag, startPoint x: 481, startPoint y: 377, endPoint x: 222, endPoint y: 377, distance: 259.0
click at [222, 377] on div "Начисление и списание уроков Начисление уроков Начисление пакетов Ожидают оплат…" at bounding box center [732, 391] width 1029 height 703
paste input "akanber"
type input "[EMAIL_ADDRESS][DOMAIN_NAME]"
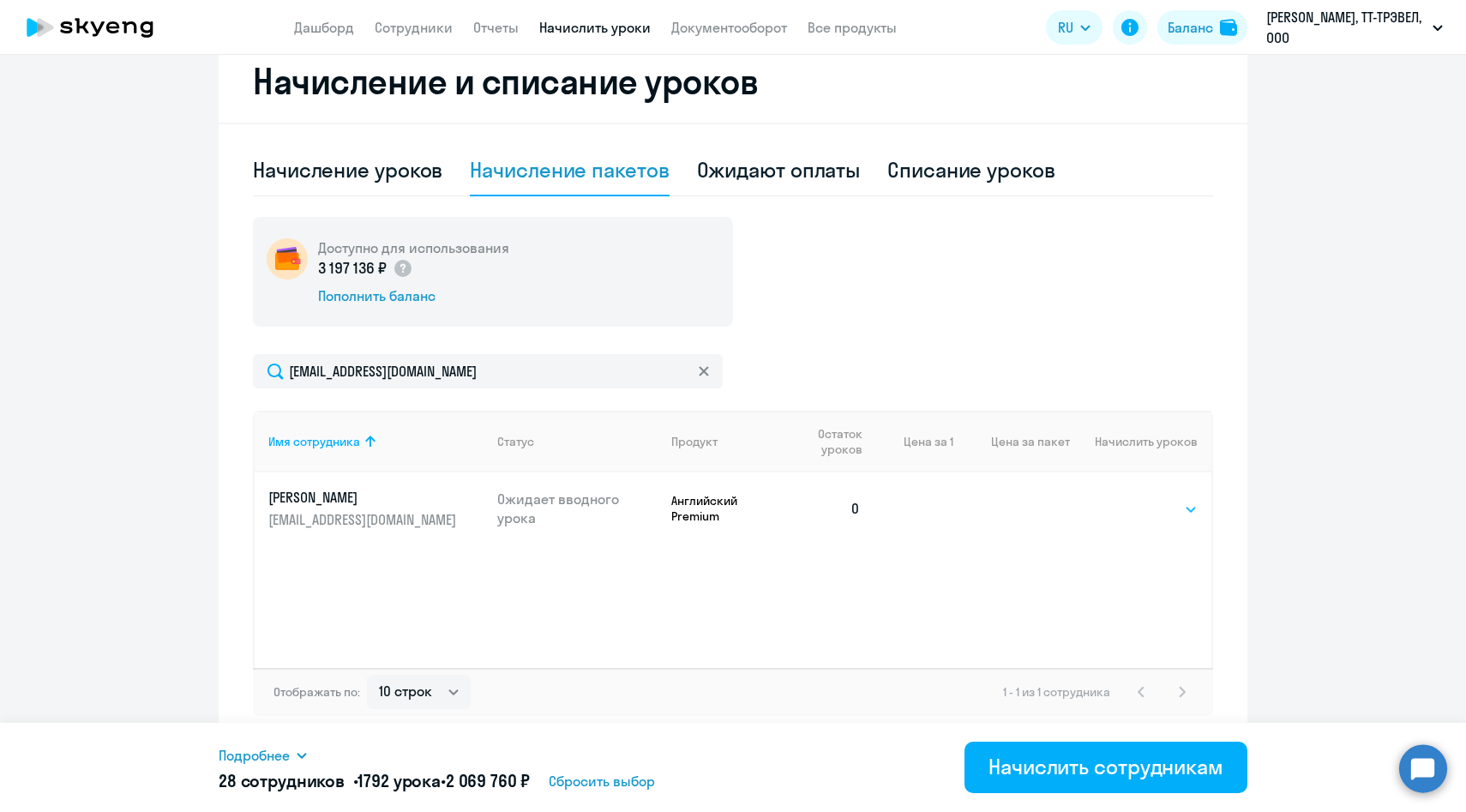
click at [1159, 511] on select "Выбрать 4 8 14 16 32 64 96 128" at bounding box center [1162, 509] width 70 height 21
select select "64"
click at [1128, 499] on select "Выбрать 4 8 14 16 32 64 96 128" at bounding box center [1162, 509] width 70 height 21
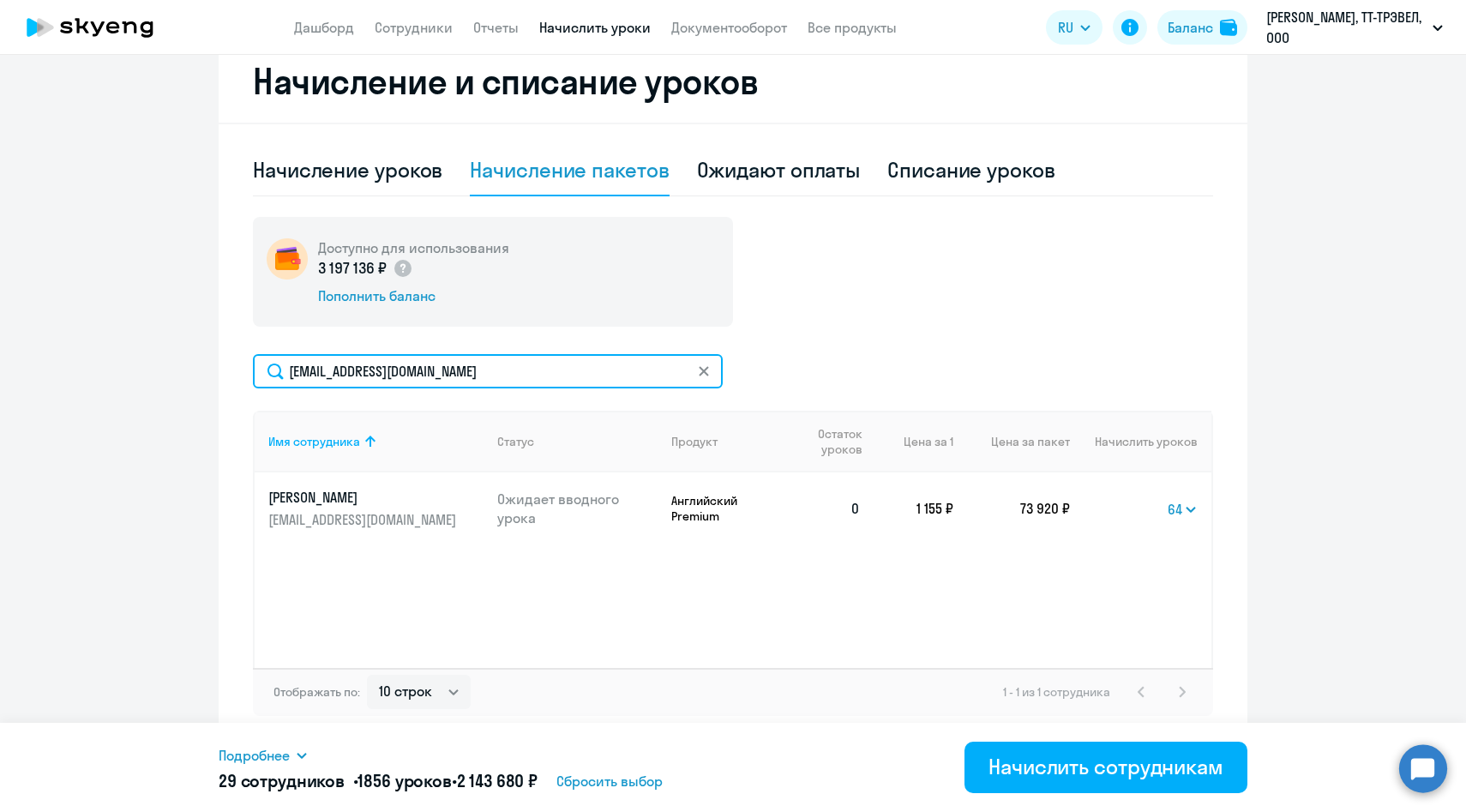
drag, startPoint x: 456, startPoint y: 377, endPoint x: 191, endPoint y: 357, distance: 265.8
click at [191, 357] on ng-component "Рекомендуем создать шаблон автоначислений Уроки больше не придётся начислять вр…" at bounding box center [733, 175] width 1466 height 1137
paste input "Avovk"
type input "[EMAIL_ADDRESS][DOMAIN_NAME]"
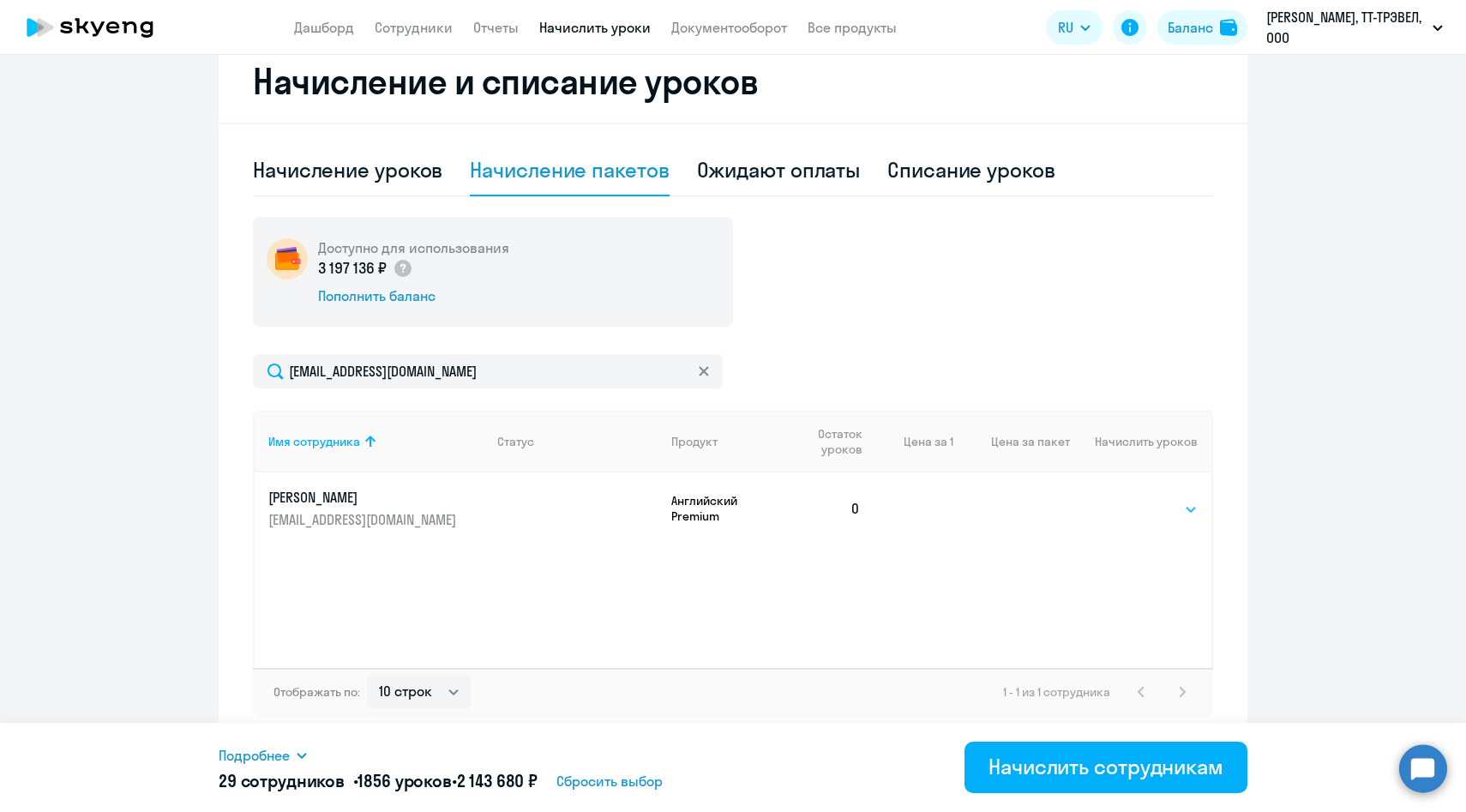
click at [1151, 510] on select "Выбрать 4 8 14 16 32 64 96 128" at bounding box center [1162, 509] width 70 height 21
select select "64"
click at [1128, 499] on select "Выбрать 4 8 14 16 32 64 96 128" at bounding box center [1162, 509] width 70 height 21
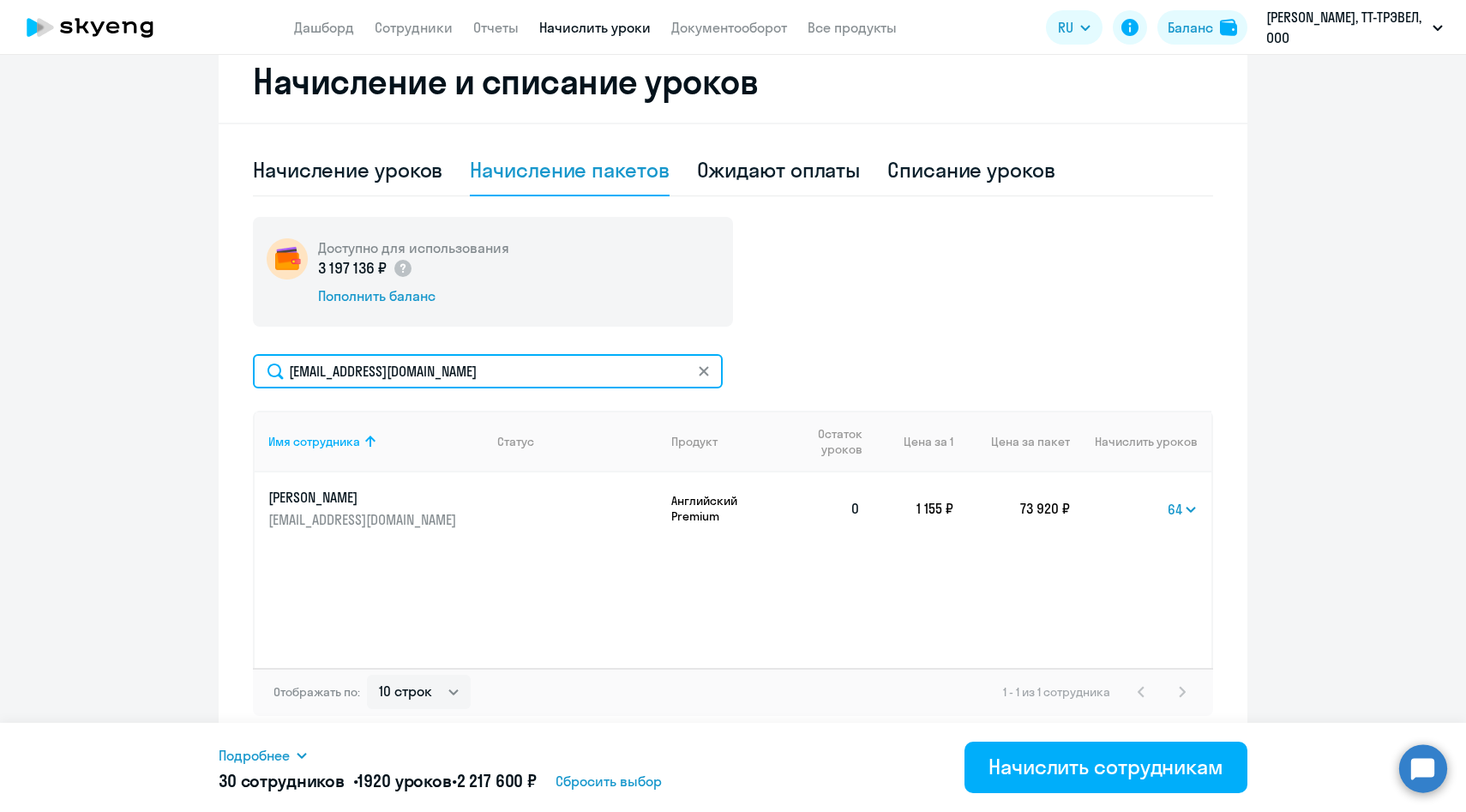
drag, startPoint x: 481, startPoint y: 371, endPoint x: 127, endPoint y: 360, distance: 354.2
click at [128, 361] on ng-component "Рекомендуем создать шаблон автоначислений Уроки больше не придётся начислять вр…" at bounding box center [733, 175] width 1466 height 1137
paste input "OSongerlaynen"
drag, startPoint x: 469, startPoint y: 374, endPoint x: 228, endPoint y: 371, distance: 241.0
click at [228, 371] on div "Начисление и списание уроков Начисление уроков Начисление пакетов Ожидают оплат…" at bounding box center [732, 391] width 1029 height 703
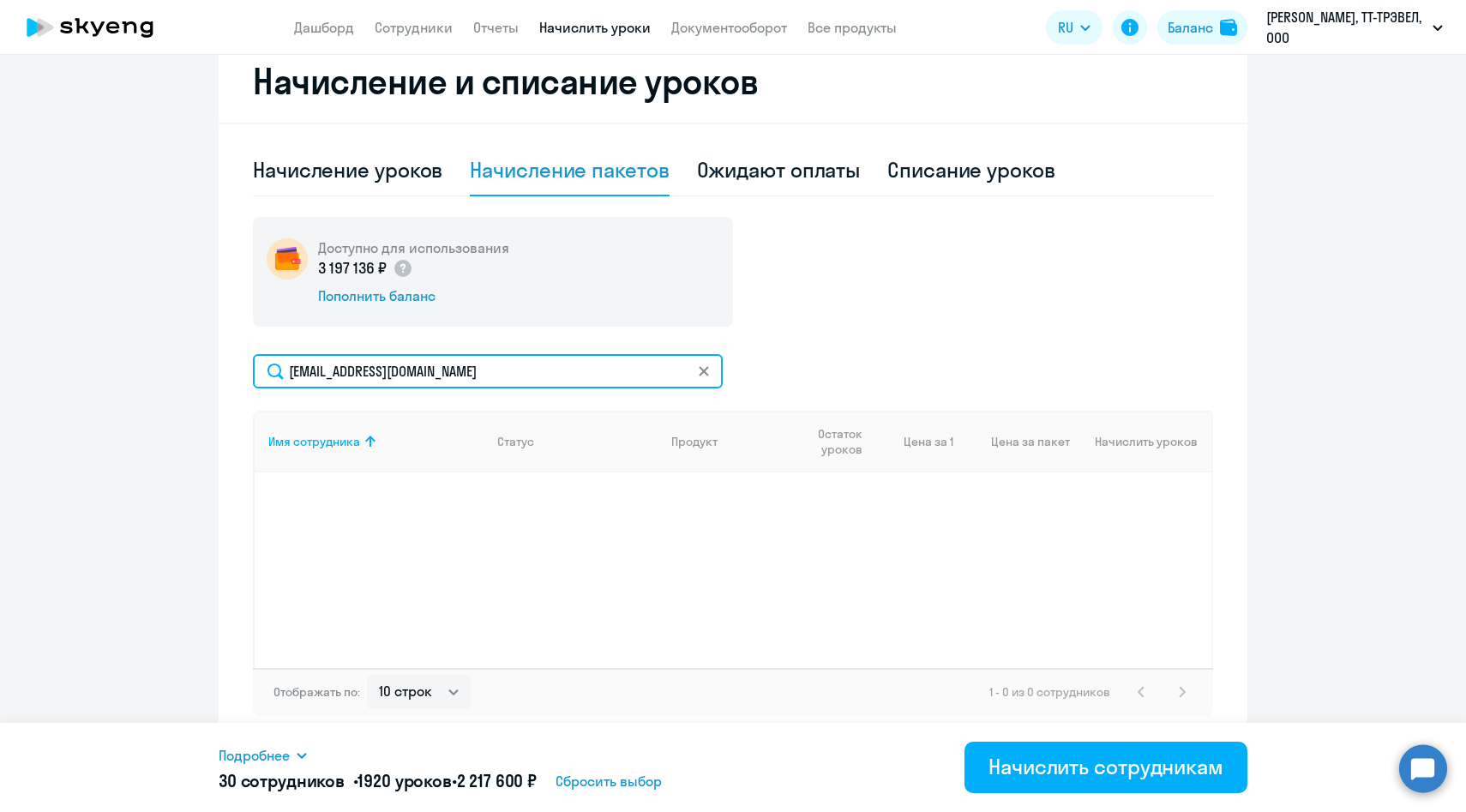
drag, startPoint x: 517, startPoint y: 378, endPoint x: 230, endPoint y: 376, distance: 287.0
click at [230, 376] on div "Начисление и списание уроков Начисление уроков Начисление пакетов Ожидают оплат…" at bounding box center [732, 391] width 1029 height 703
paste input "os"
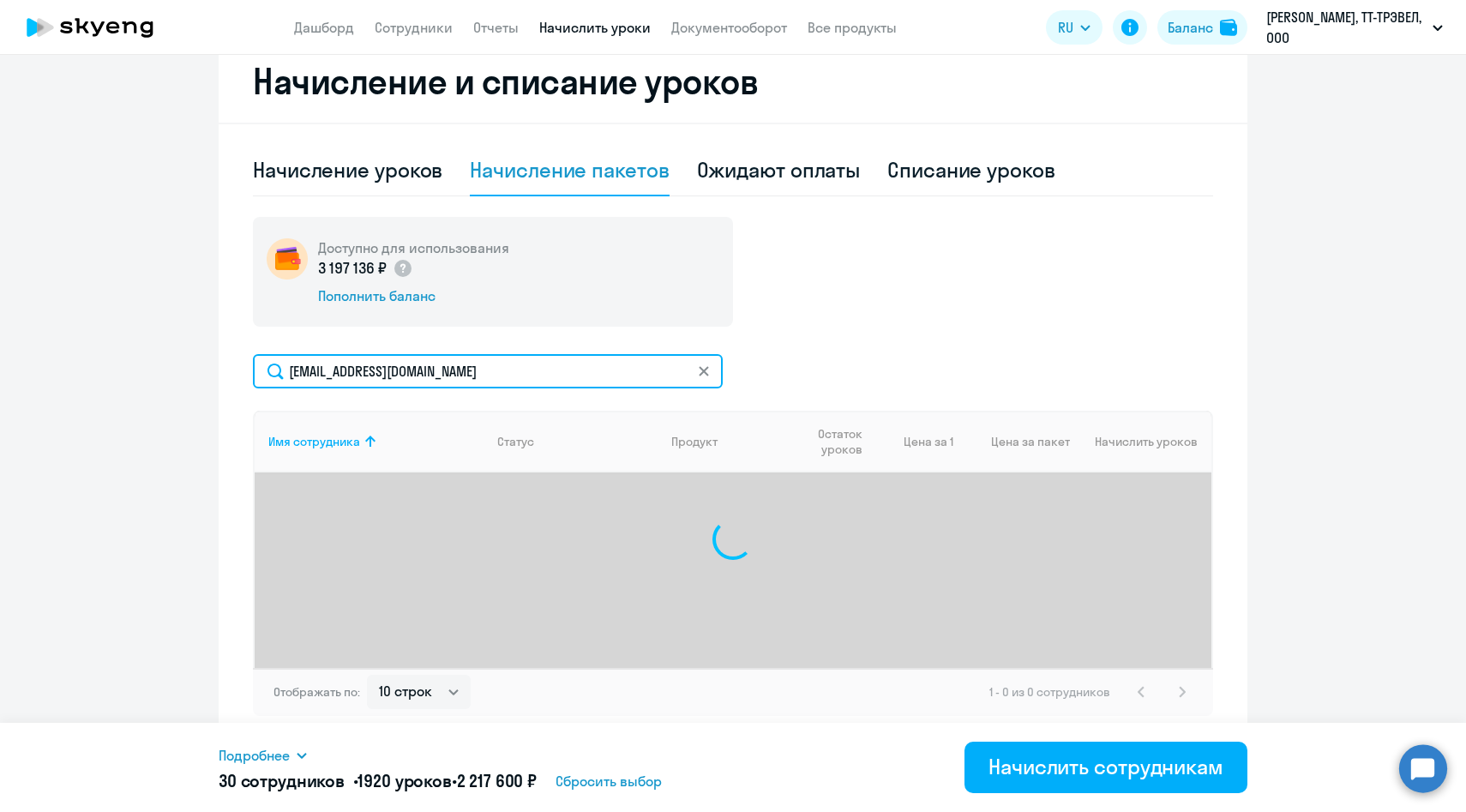
type input "[EMAIL_ADDRESS][DOMAIN_NAME]"
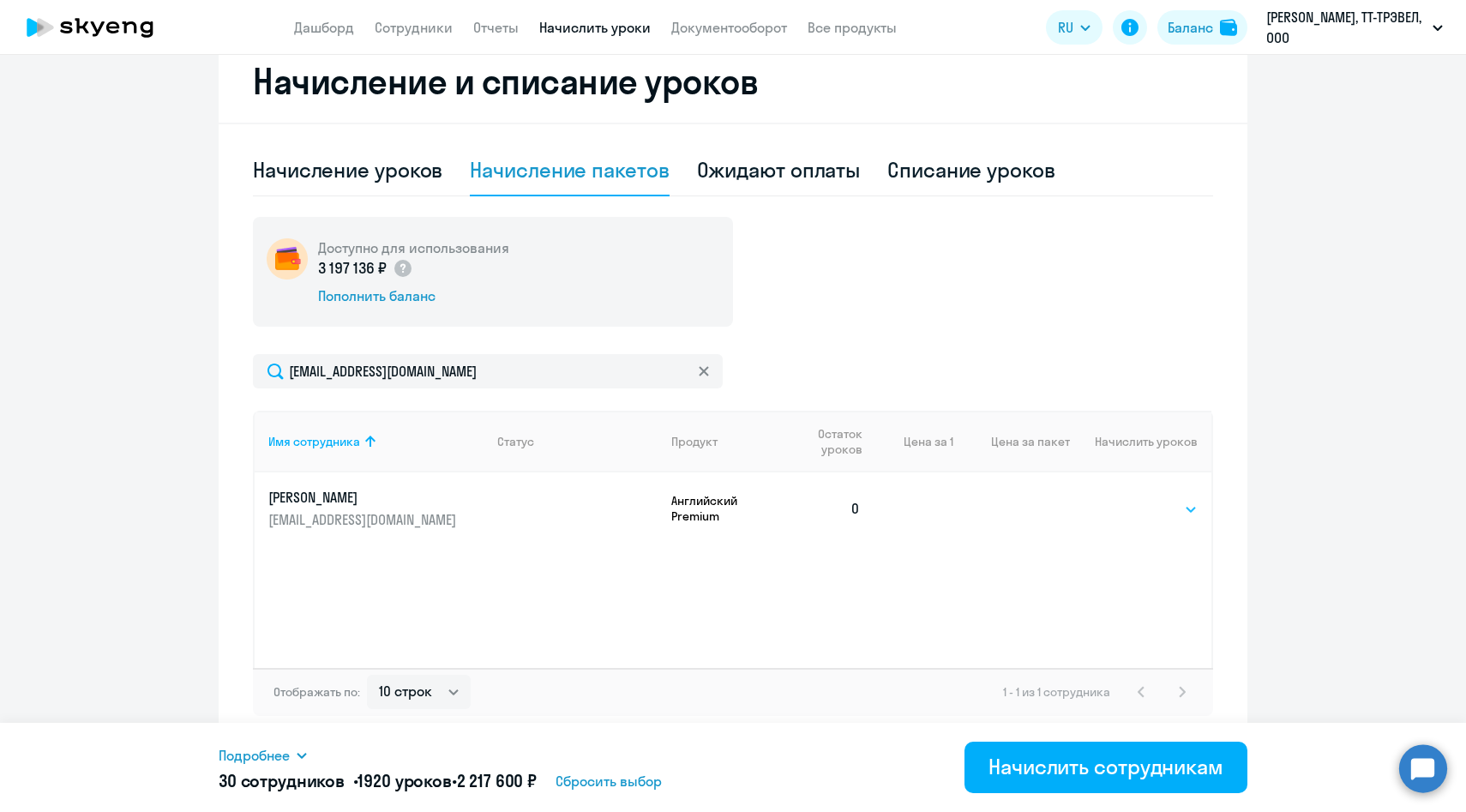
click at [1157, 513] on select "Выбрать 4 8 14 16 32 64 96 128" at bounding box center [1162, 509] width 70 height 21
select select "64"
click at [1128, 499] on select "Выбрать 4 8 14 16 32 64 96 128" at bounding box center [1162, 509] width 70 height 21
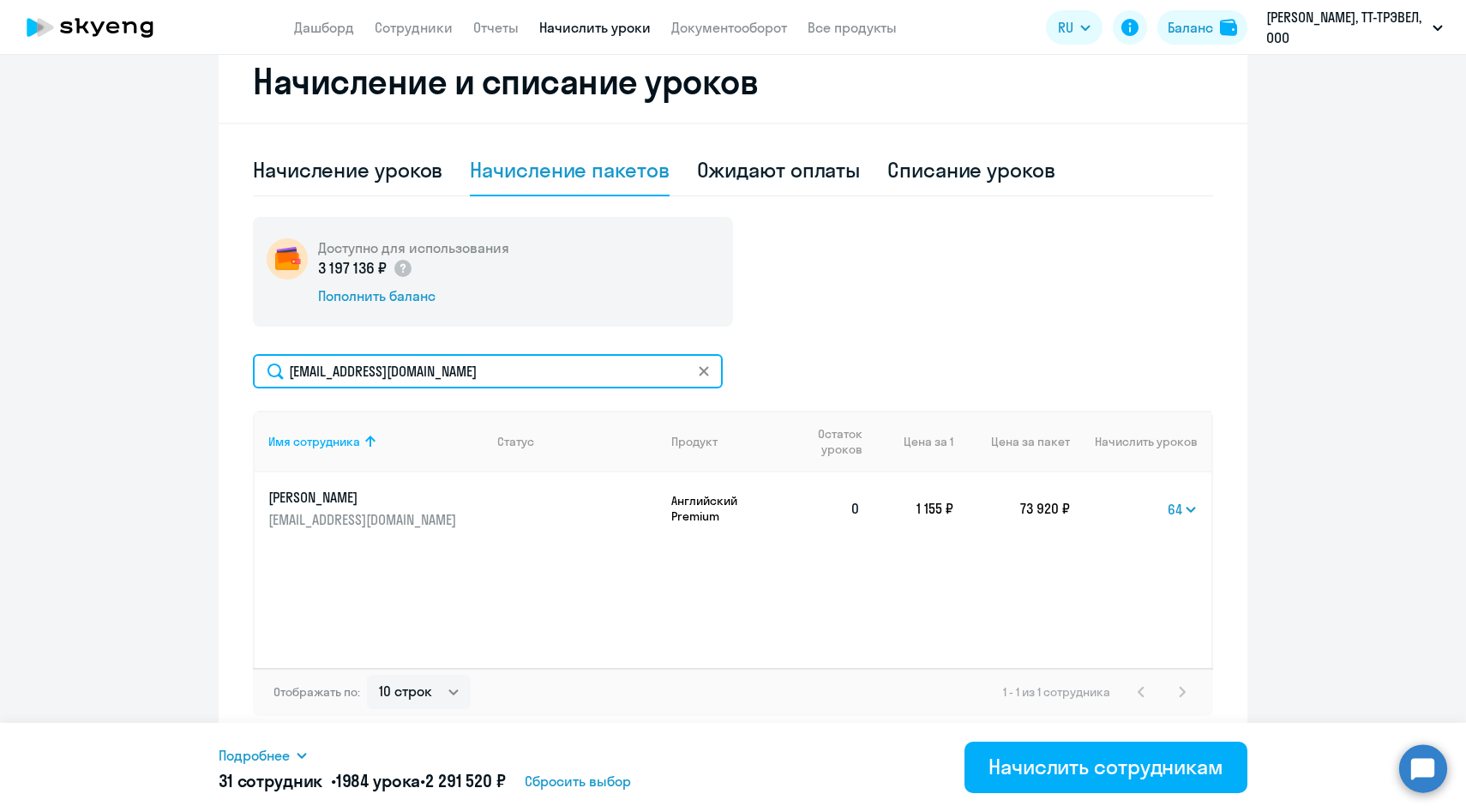
drag, startPoint x: 527, startPoint y: 369, endPoint x: 153, endPoint y: 354, distance: 374.3
click at [153, 354] on ng-component "Рекомендуем создать шаблон автоначислений Уроки больше не придётся начислять вр…" at bounding box center [733, 175] width 1466 height 1137
paste input "EPetrovich"
type input "[EMAIL_ADDRESS][DOMAIN_NAME]"
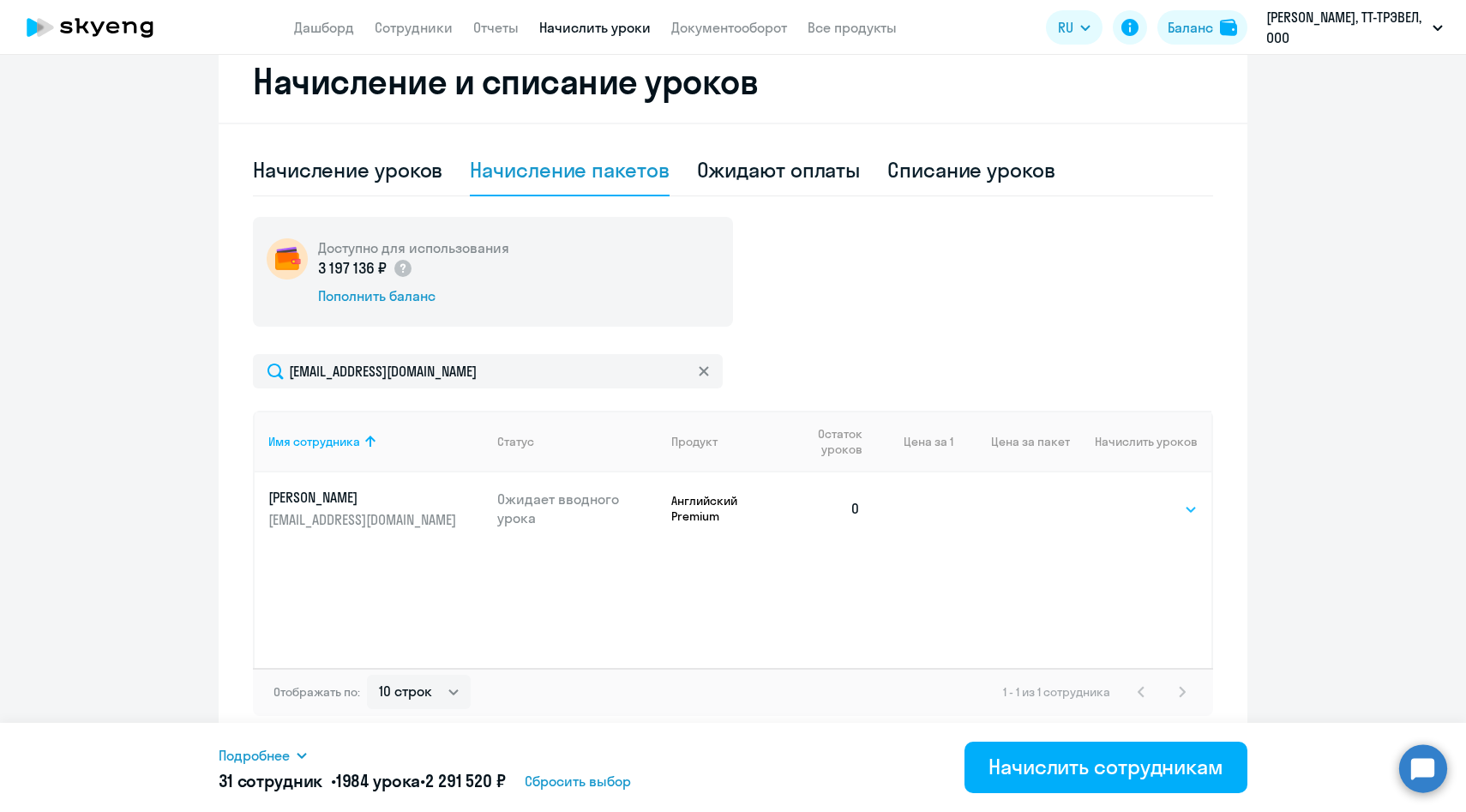
click at [1157, 513] on select "Выбрать 4 8 14 16 32 64 96 128" at bounding box center [1162, 509] width 70 height 21
select select "64"
click at [1128, 499] on select "Выбрать 4 8 14 16 32 64 96 128" at bounding box center [1162, 509] width 70 height 21
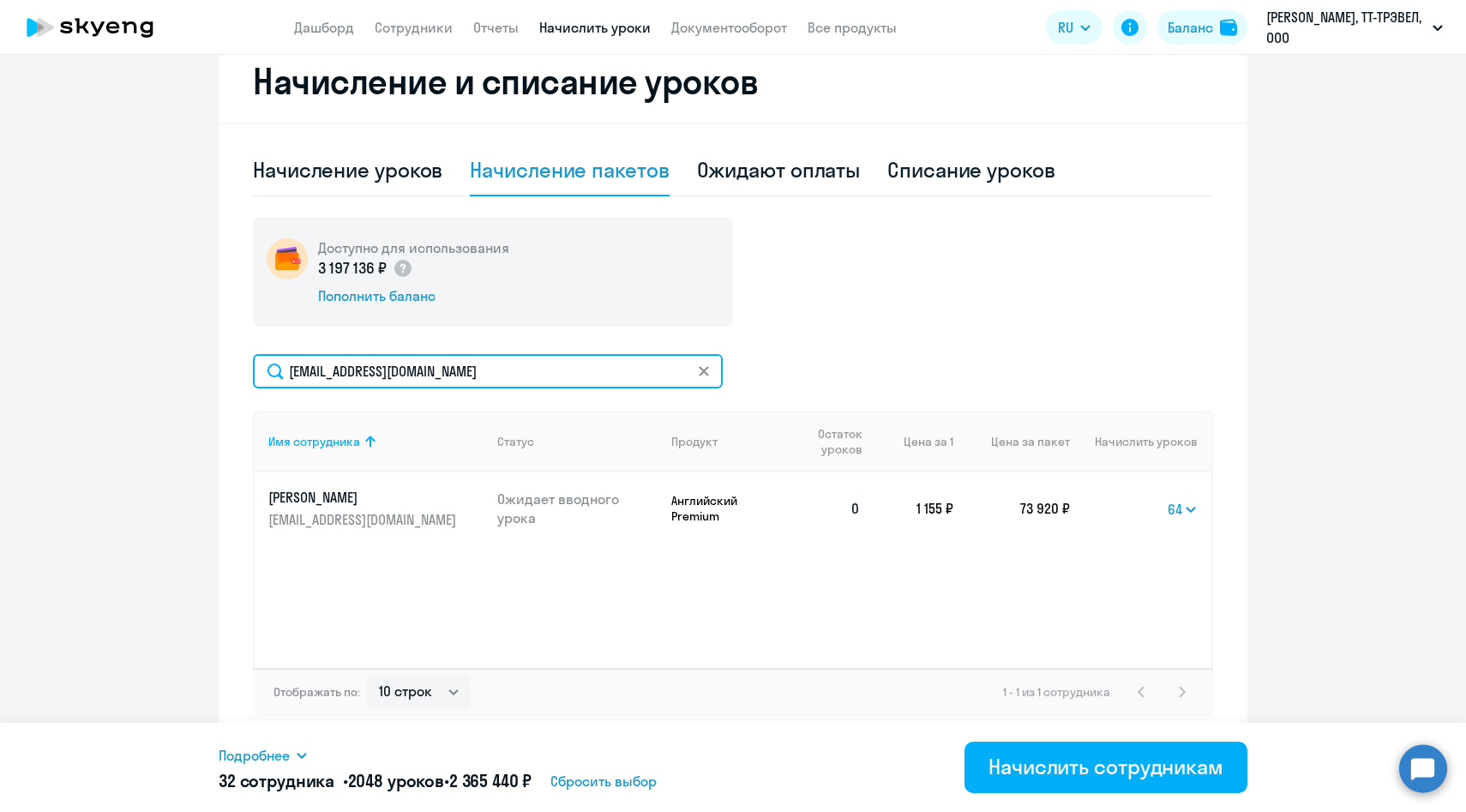
drag, startPoint x: 519, startPoint y: 376, endPoint x: 234, endPoint y: 340, distance: 287.3
click at [234, 340] on div "Начисление и списание уроков Начисление уроков Начисление пакетов Ожидают оплат…" at bounding box center [732, 391] width 1029 height 703
paste input "MPolukhanov"
type input "[EMAIL_ADDRESS][DOMAIN_NAME]"
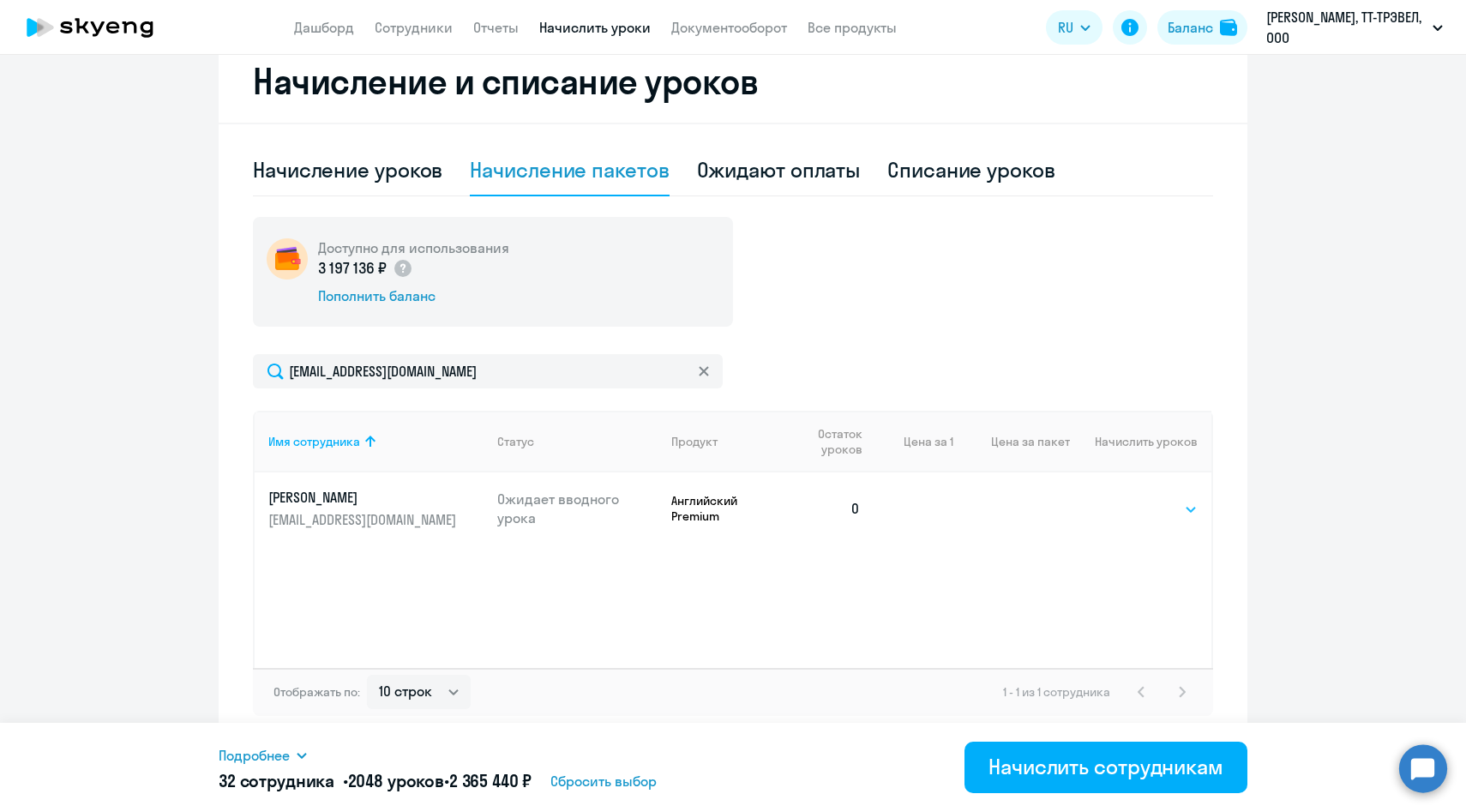
click at [1164, 514] on select "Выбрать 4 8 14 16 32 64 96 128" at bounding box center [1162, 509] width 70 height 21
select select "64"
click at [1128, 499] on select "Выбрать 4 8 14 16 32 64 96 128" at bounding box center [1162, 509] width 70 height 21
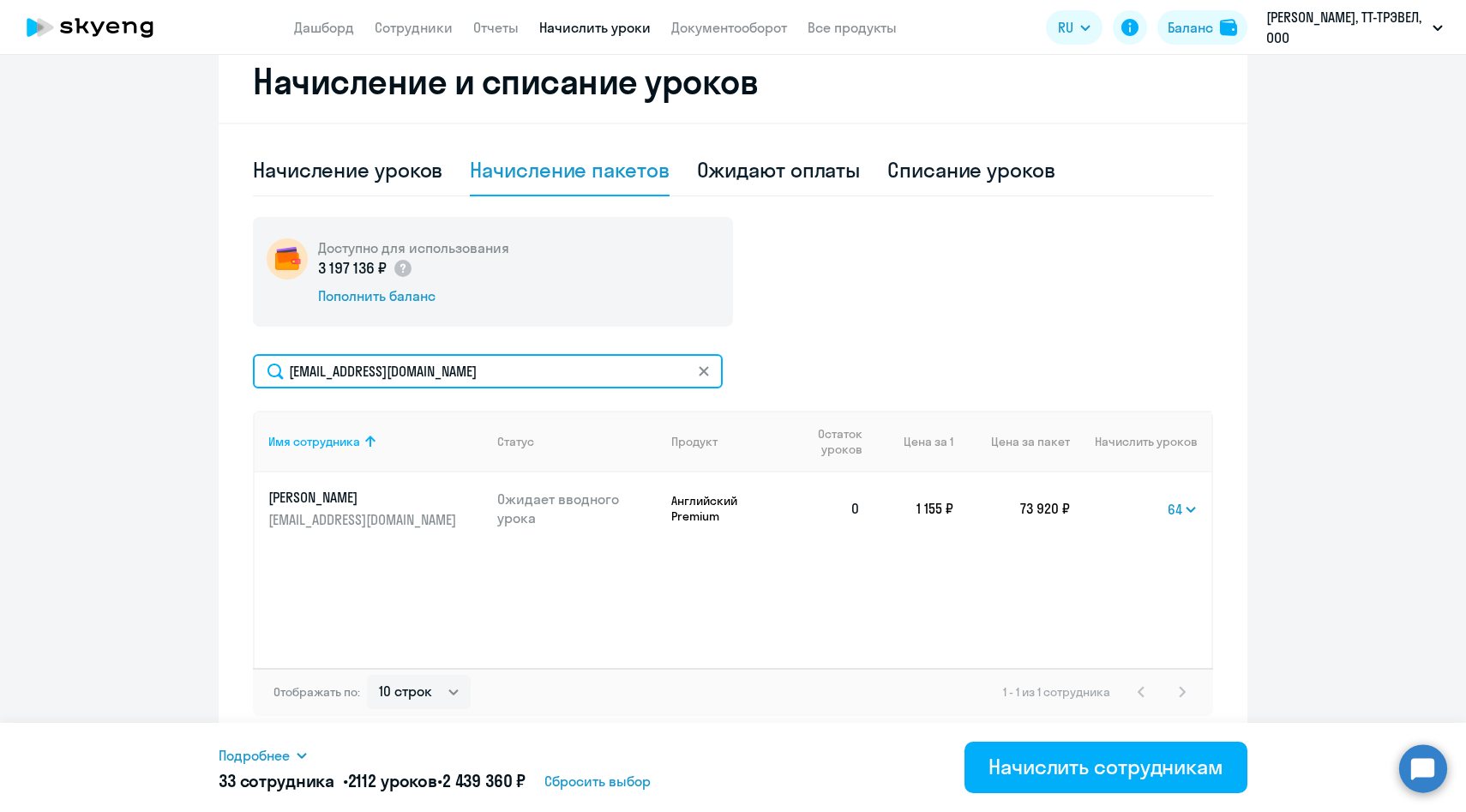
drag, startPoint x: 496, startPoint y: 374, endPoint x: 242, endPoint y: 374, distance: 254.0
click at [242, 374] on div "Начисление и списание уроков Начисление уроков Начисление пакетов Ожидают оплат…" at bounding box center [732, 391] width 1029 height 703
paste input "Chist"
type input "[EMAIL_ADDRESS][DOMAIN_NAME]"
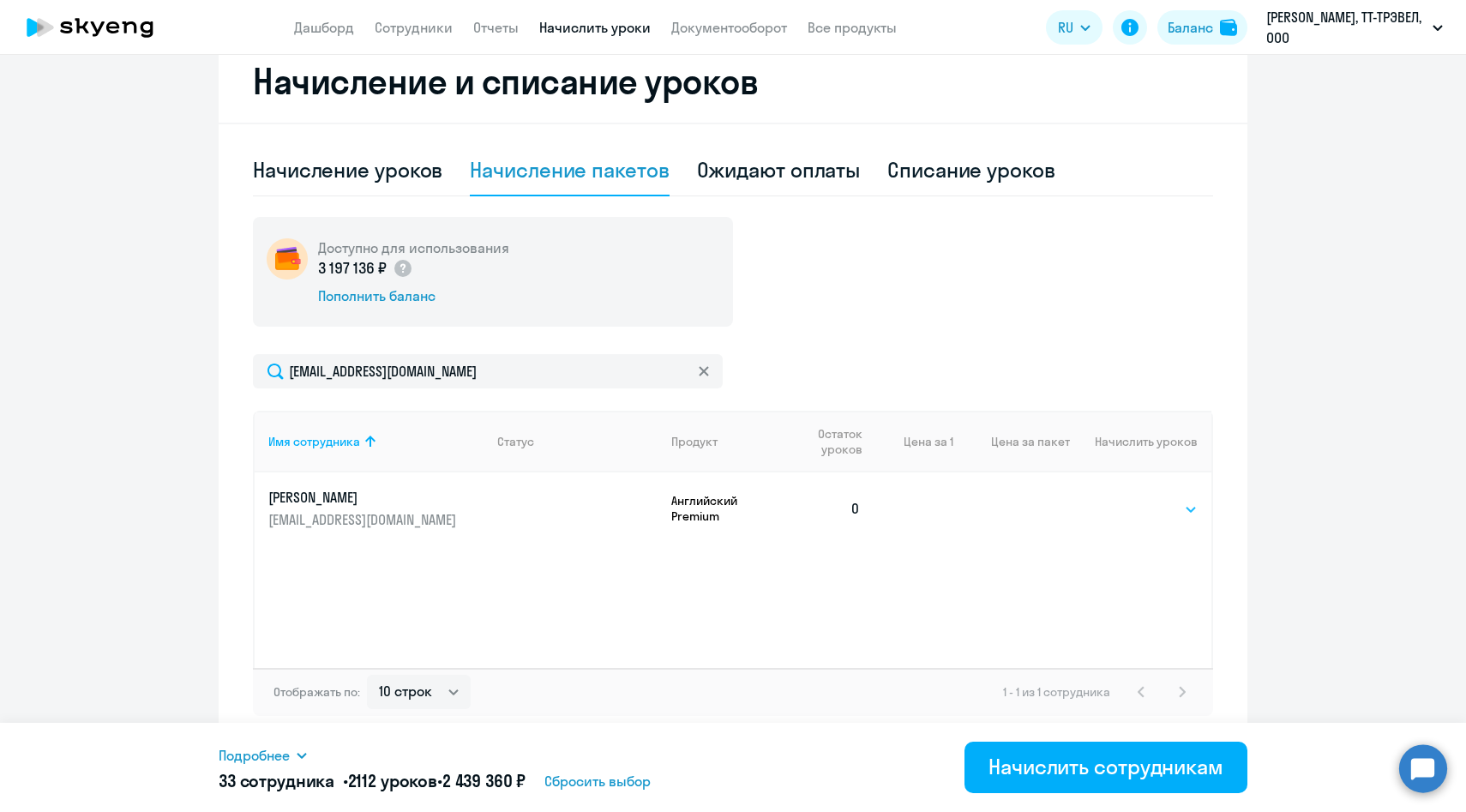
click at [1161, 501] on select "Выбрать 4 8 14 16 32 64 96 128" at bounding box center [1162, 509] width 70 height 21
select select "64"
click at [1128, 499] on select "Выбрать 4 8 14 16 32 64 96 128" at bounding box center [1162, 509] width 70 height 21
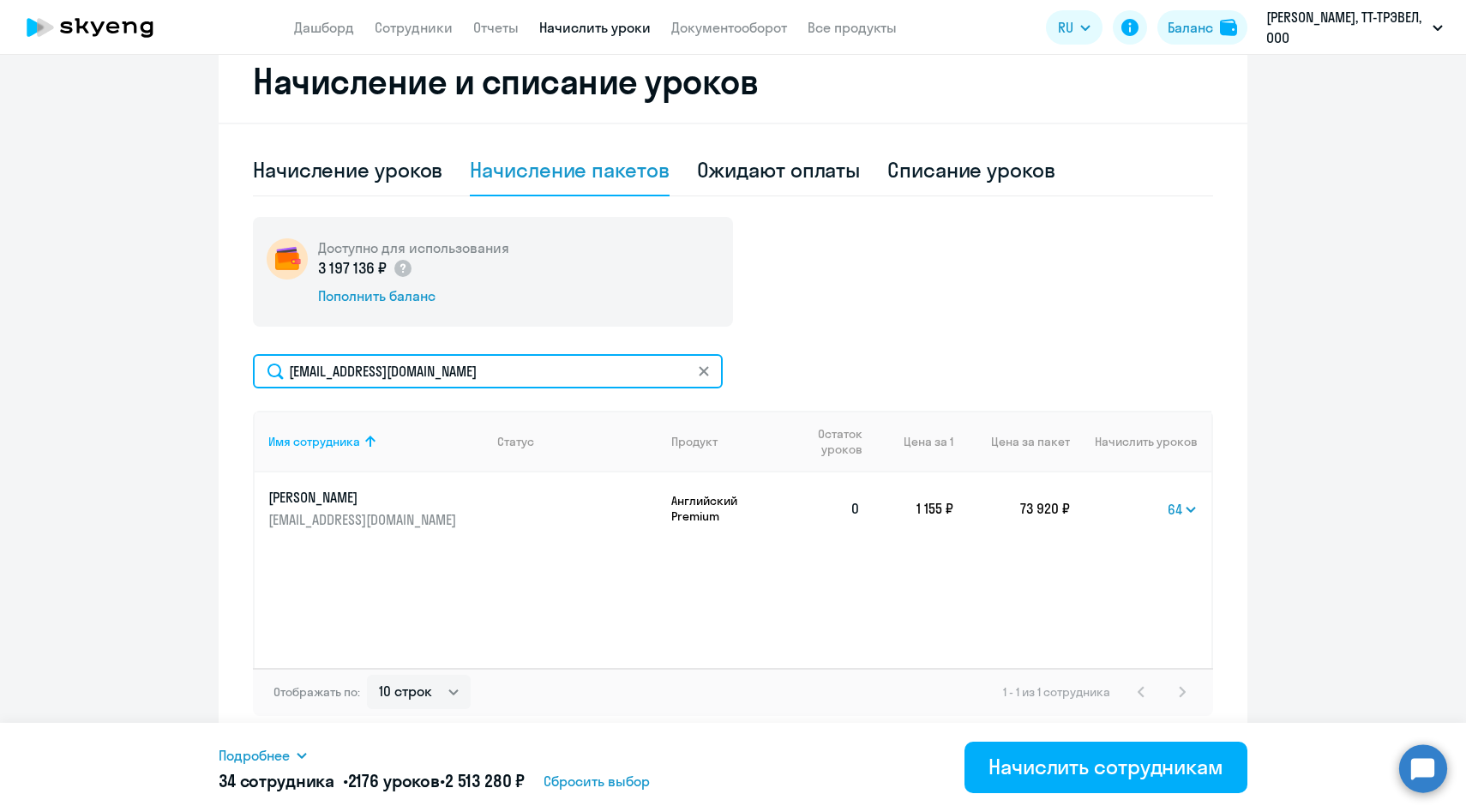
drag, startPoint x: 473, startPoint y: 377, endPoint x: 245, endPoint y: 364, distance: 228.4
click at [246, 364] on div "Начисление и списание уроков Начисление уроков Начисление пакетов Ожидают оплат…" at bounding box center [732, 391] width 1029 height 703
paste input "VPeshekhon"
type input "[EMAIL_ADDRESS][DOMAIN_NAME]"
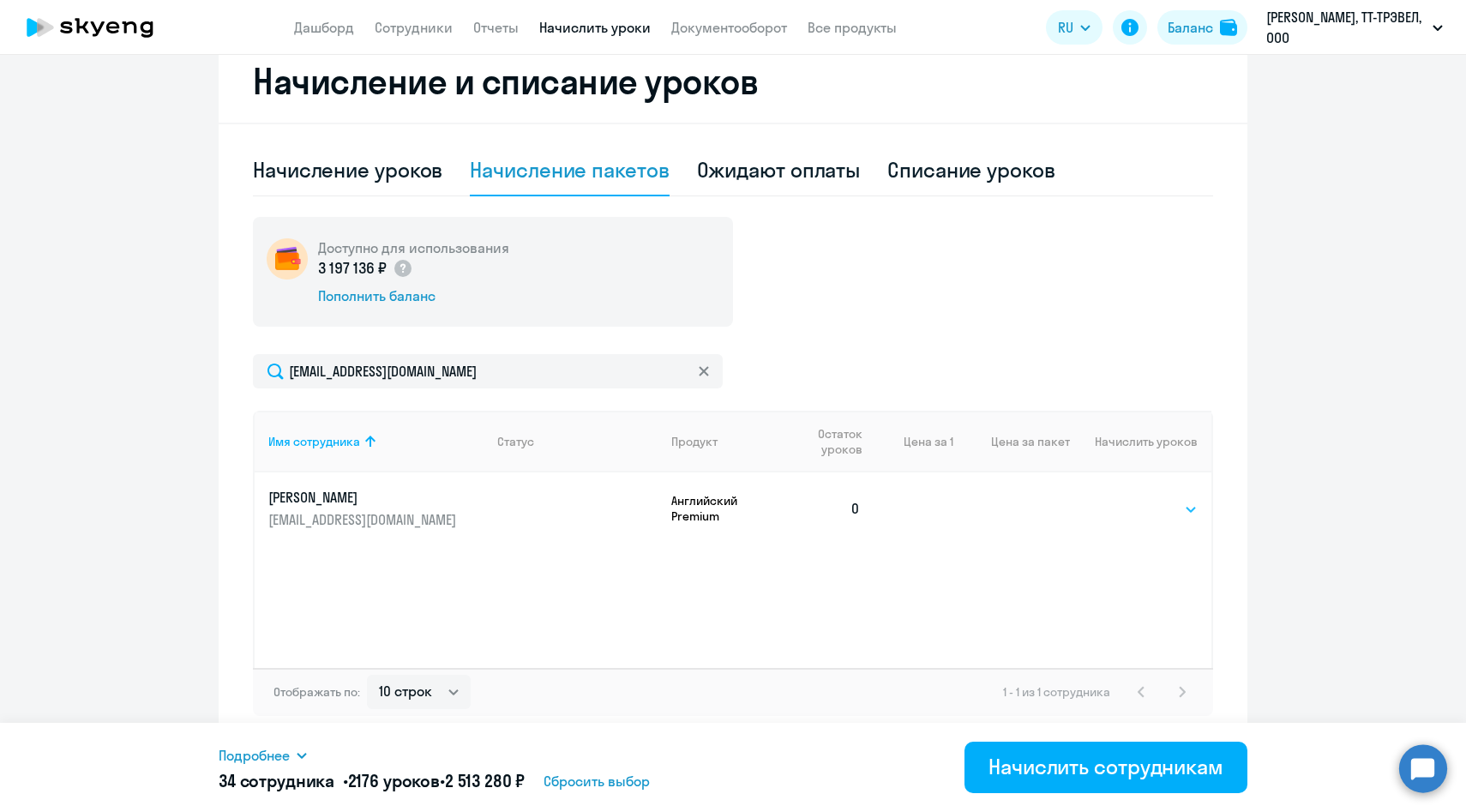
click at [1177, 511] on select "Выбрать 4 8 14 16 32 64 96 128" at bounding box center [1162, 509] width 70 height 21
select select "64"
click at [1128, 499] on select "Выбрать 4 8 14 16 32 64 96 128" at bounding box center [1162, 509] width 70 height 21
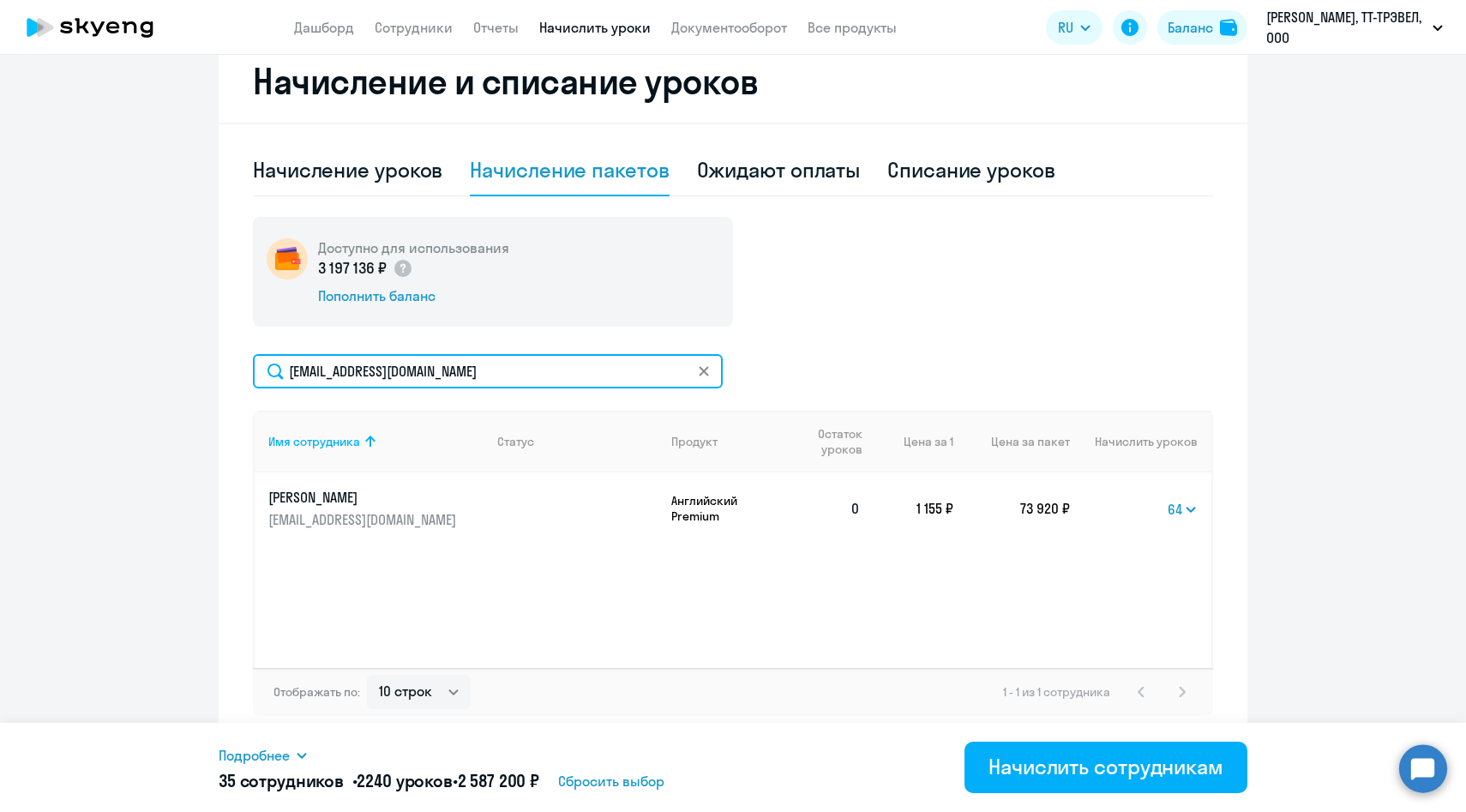
drag, startPoint x: 506, startPoint y: 372, endPoint x: 169, endPoint y: 350, distance: 337.7
click at [169, 350] on ng-component "Рекомендуем создать шаблон автоначислений Уроки больше не придётся начислять вр…" at bounding box center [733, 175] width 1466 height 1137
paste input "aerofeeva"
type input "[EMAIL_ADDRESS][DOMAIN_NAME]"
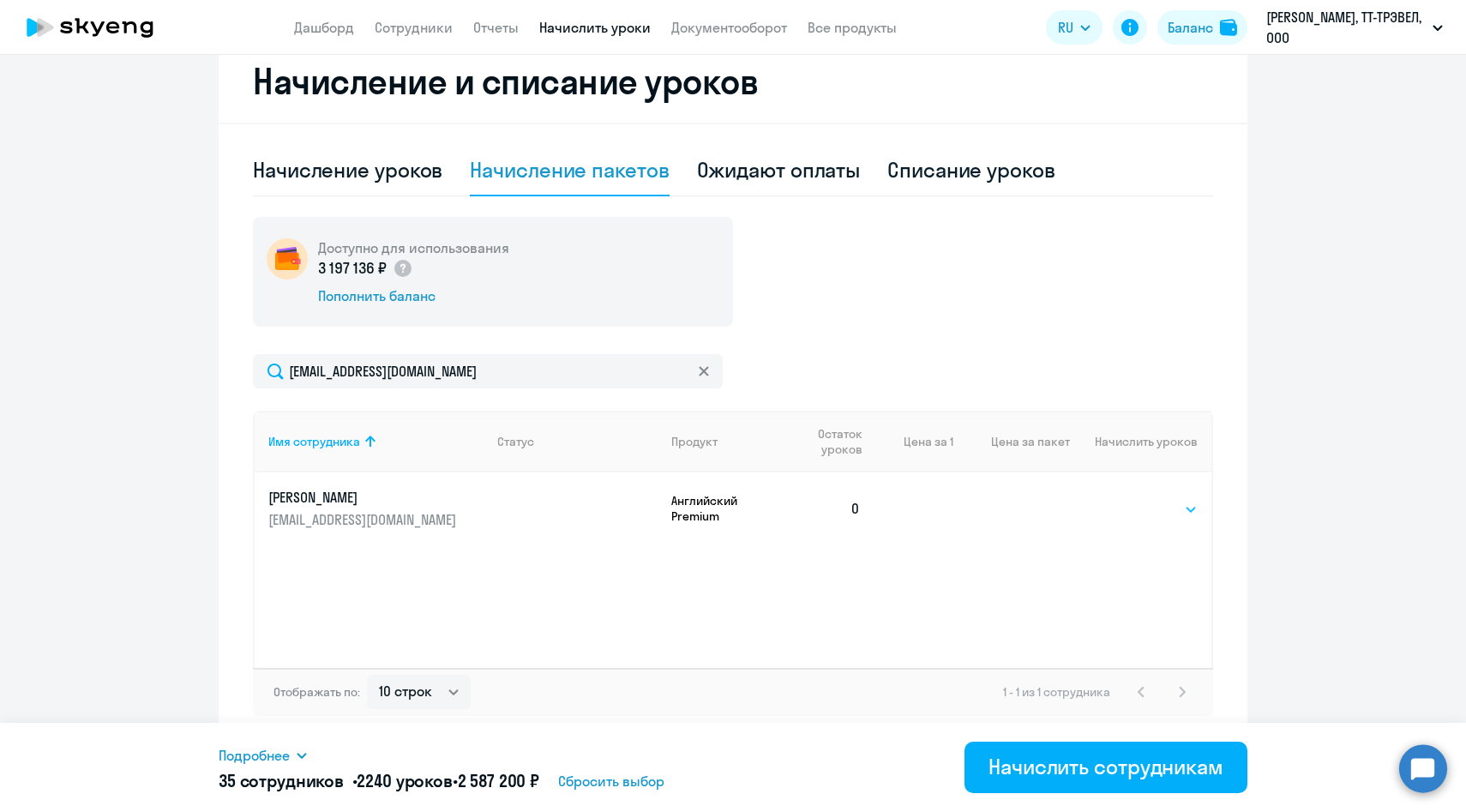
click at [1176, 515] on select "Выбрать 4 8 14 16 32 64 96 128" at bounding box center [1162, 509] width 70 height 21
select select "64"
click at [1128, 499] on select "Выбрать 4 8 14 16 32 64 96 128" at bounding box center [1162, 509] width 70 height 21
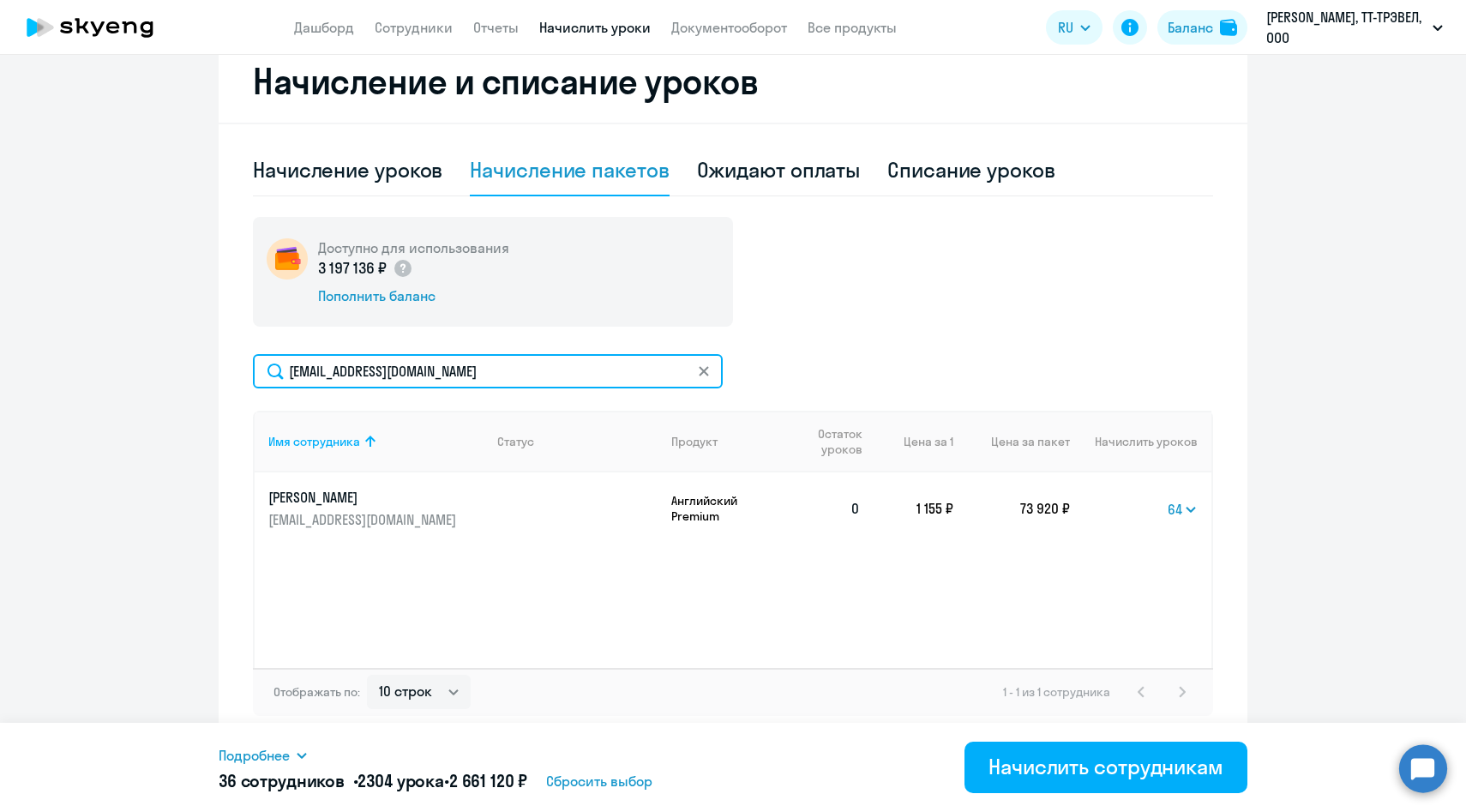
drag, startPoint x: 483, startPoint y: 376, endPoint x: 270, endPoint y: 375, distance: 213.0
click at [271, 375] on input "[EMAIL_ADDRESS][DOMAIN_NAME]" at bounding box center [487, 371] width 470 height 35
paste input "eatorvenkov"
type input "[EMAIL_ADDRESS][DOMAIN_NAME]"
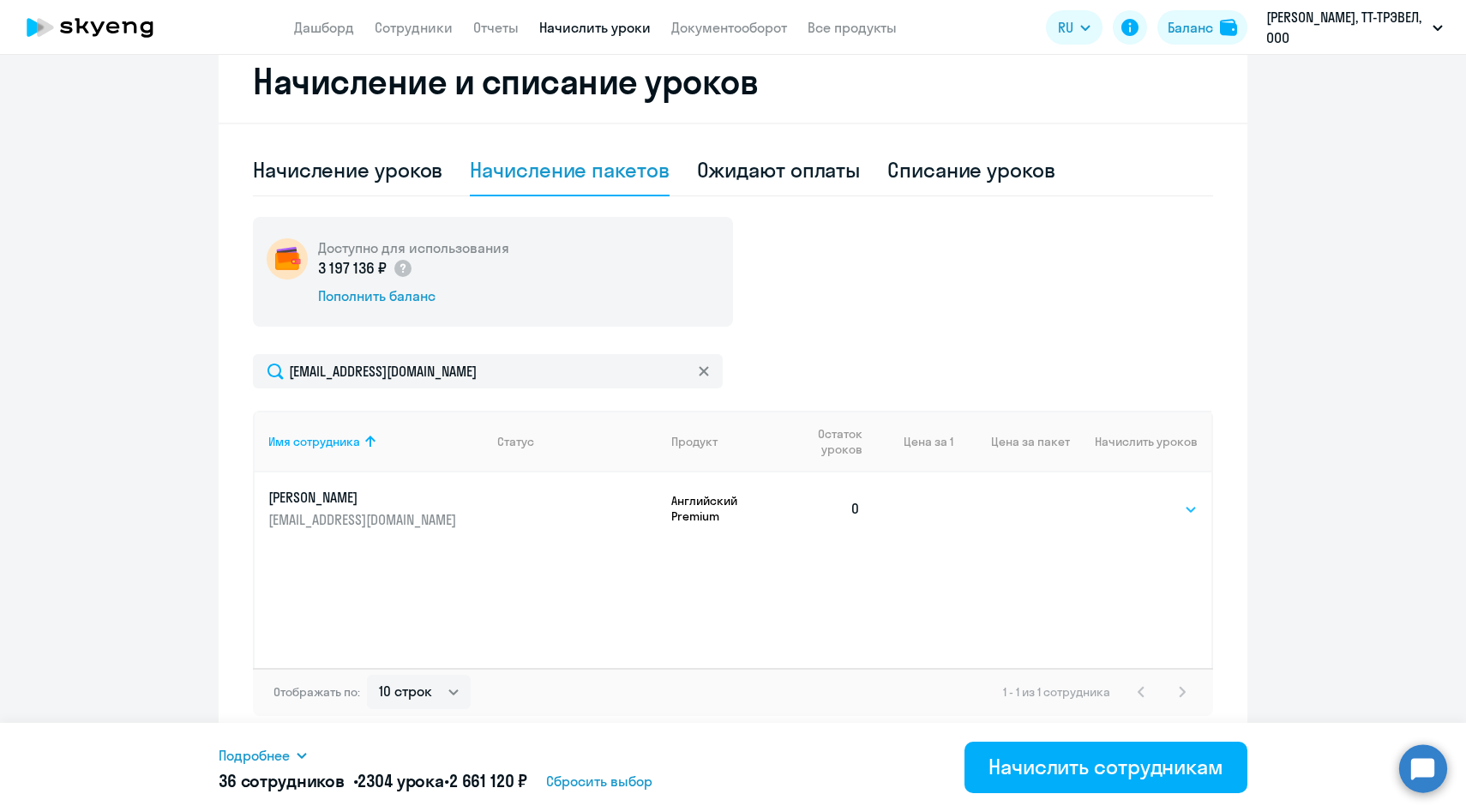
click at [1185, 509] on select "Выбрать 4 8 14 16 32 64 96 128" at bounding box center [1162, 509] width 70 height 21
select select "64"
click at [1128, 499] on select "Выбрать 4 8 14 16 32 64 96 128" at bounding box center [1162, 509] width 70 height 21
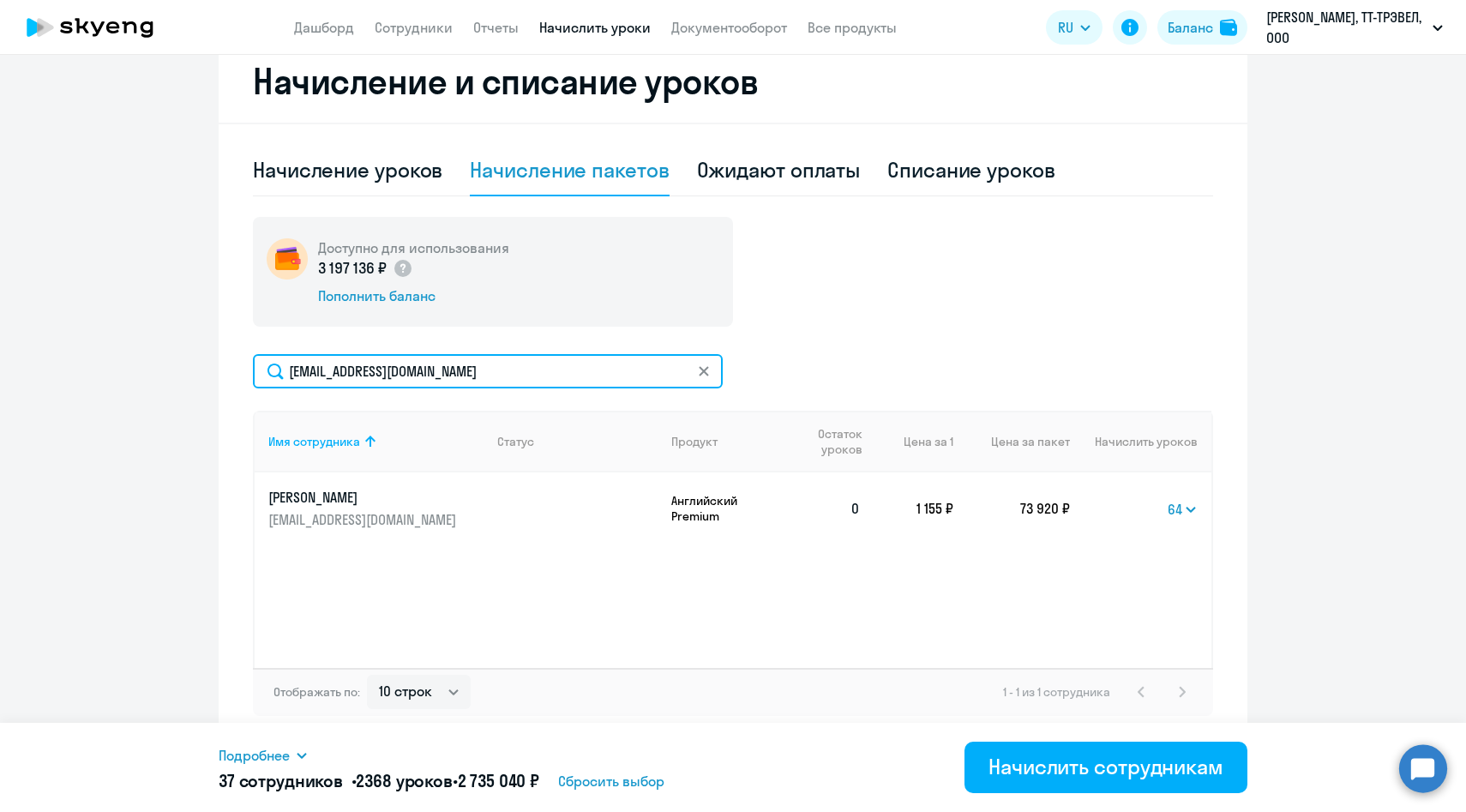
drag, startPoint x: 484, startPoint y: 378, endPoint x: 256, endPoint y: 364, distance: 228.4
click at [256, 363] on input "[EMAIL_ADDRESS][DOMAIN_NAME]" at bounding box center [487, 371] width 470 height 35
paste input "OGordon"
type input "[EMAIL_ADDRESS][DOMAIN_NAME]"
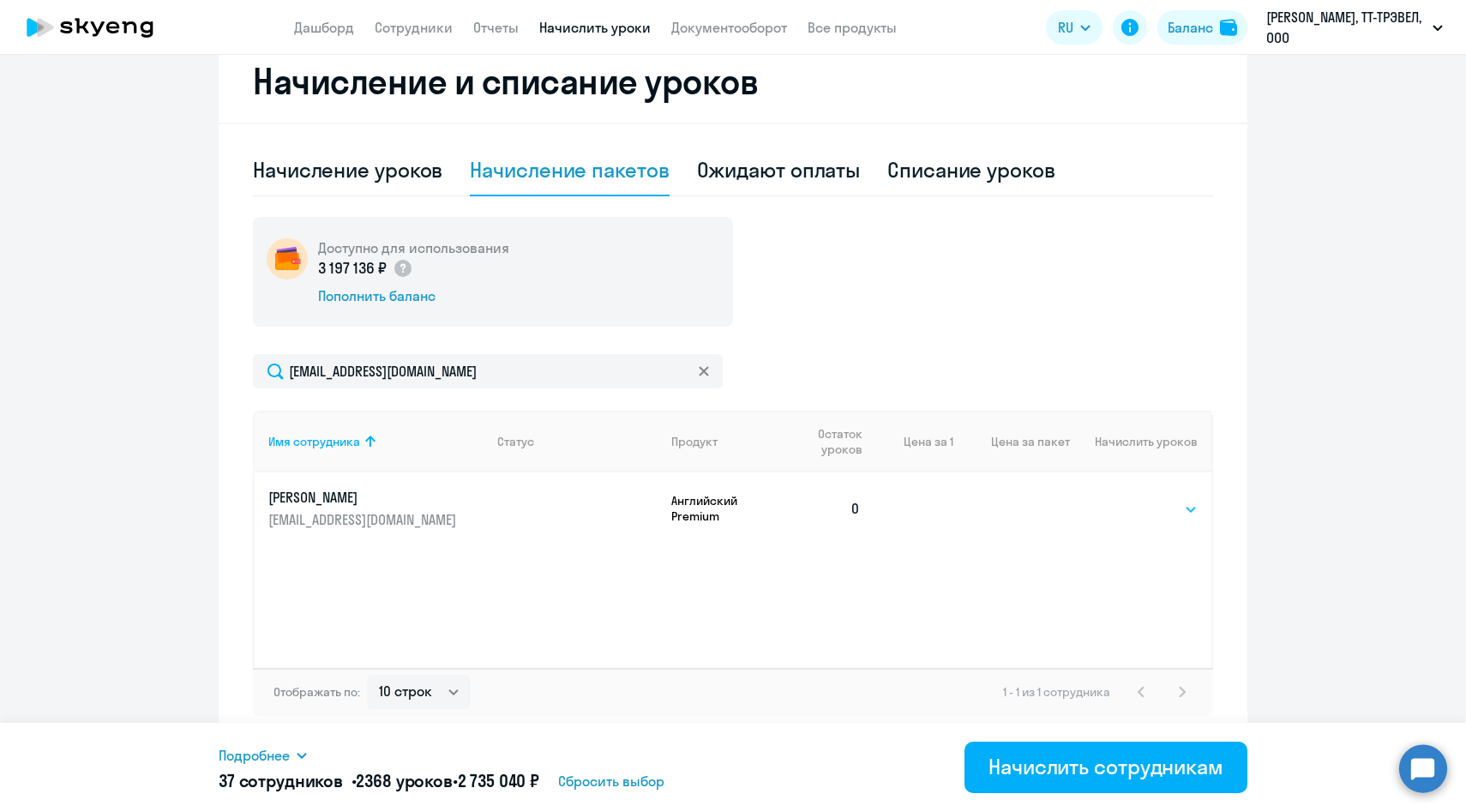
click at [1157, 511] on select "Выбрать 4 8 14 16 32 64 96 128" at bounding box center [1162, 509] width 70 height 21
click at [1128, 499] on select "Выбрать 4 8 14 16 32 64 96 128" at bounding box center [1162, 509] width 70 height 21
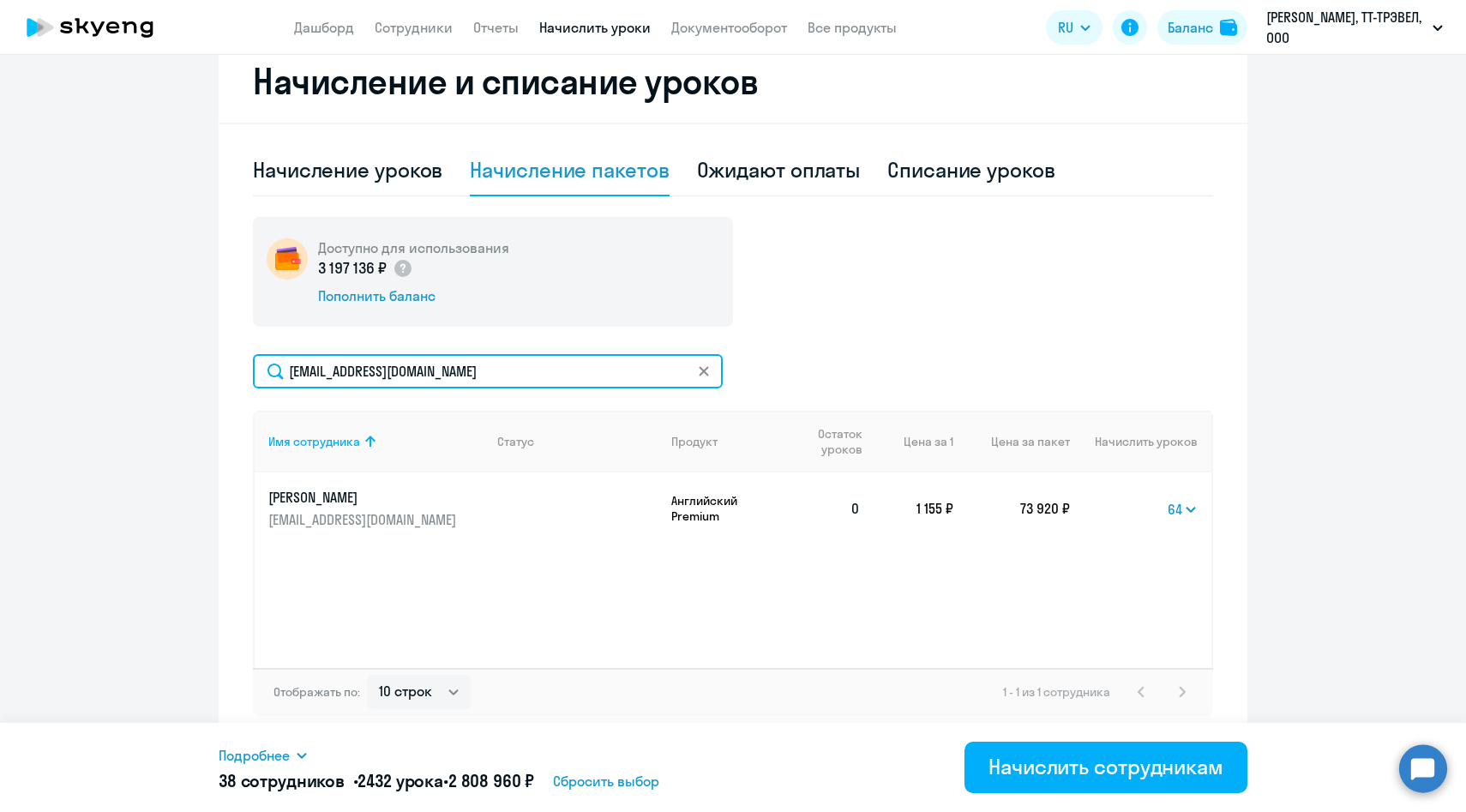
drag, startPoint x: 491, startPoint y: 370, endPoint x: 248, endPoint y: 365, distance: 243.1
click at [248, 364] on div "Начисление и списание уроков Начисление уроков Начисление пакетов Ожидают оплат…" at bounding box center [732, 391] width 1029 height 703
paste input "ARGordienko"
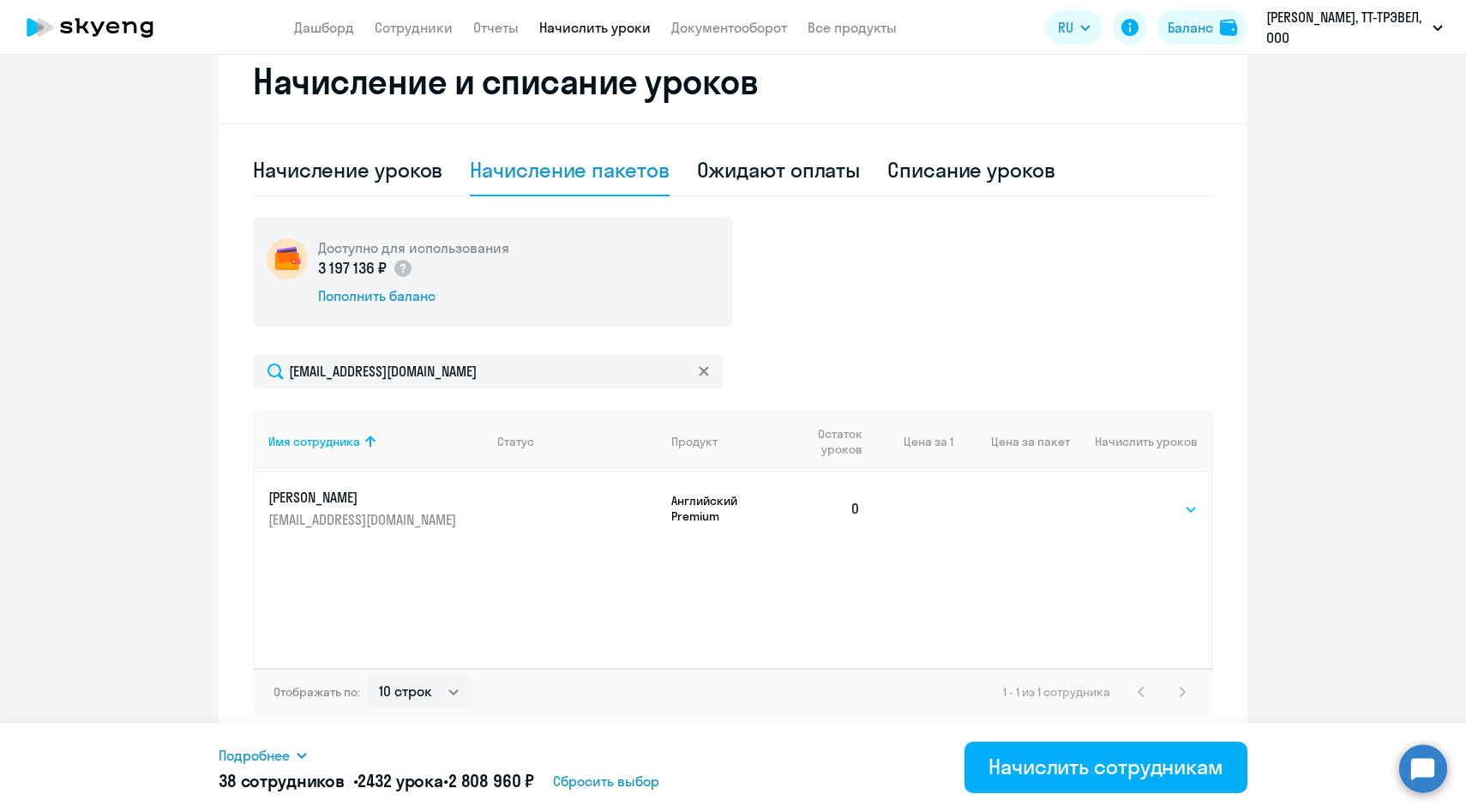
click at [1154, 509] on select "Выбрать 4 8 14 16 32 64 96 128" at bounding box center [1162, 509] width 70 height 21
click at [1128, 499] on select "Выбрать 4 8 14 16 32 64 96 128" at bounding box center [1162, 509] width 70 height 21
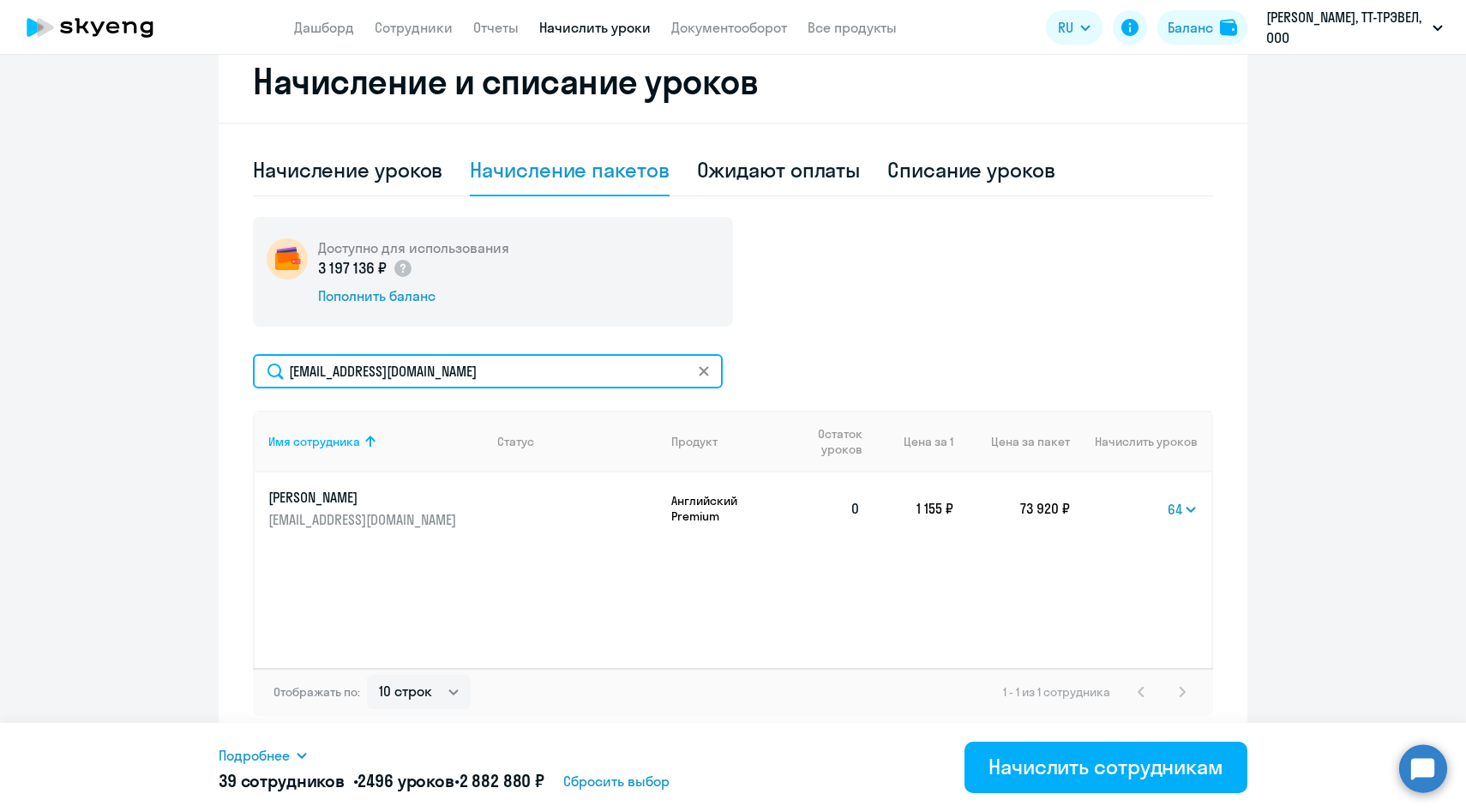
drag, startPoint x: 505, startPoint y: 368, endPoint x: 187, endPoint y: 345, distance: 318.8
click at [187, 345] on ng-component "Рекомендуем создать шаблон автоначислений Уроки больше не придётся начислять вр…" at bounding box center [733, 175] width 1466 height 1137
paste input "KVelmakina"
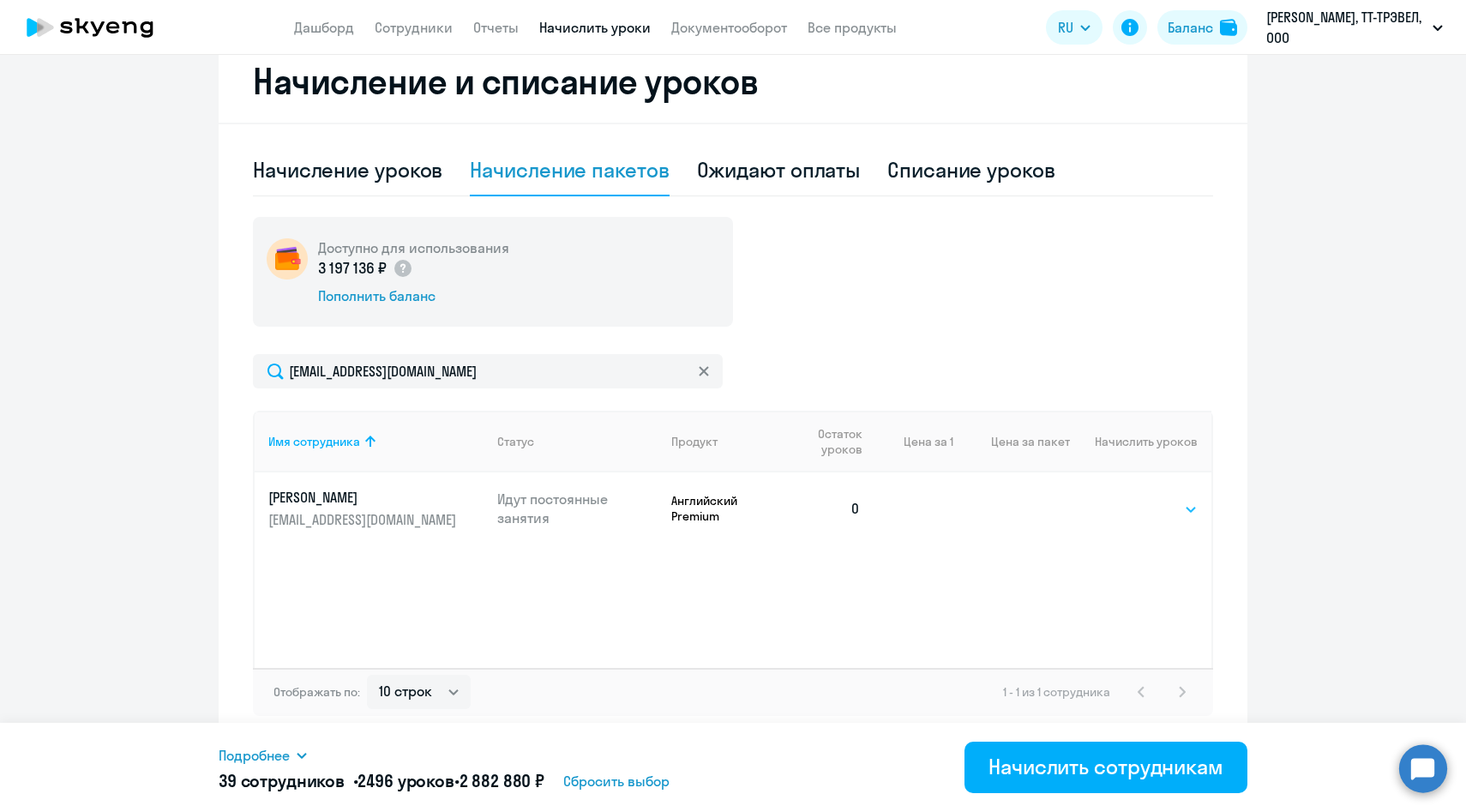
click at [1189, 505] on select "Выбрать 4 8 14 16 32 64 96 128" at bounding box center [1162, 509] width 70 height 21
click at [1128, 499] on select "Выбрать 4 8 14 16 32 64 96 128" at bounding box center [1162, 509] width 70 height 21
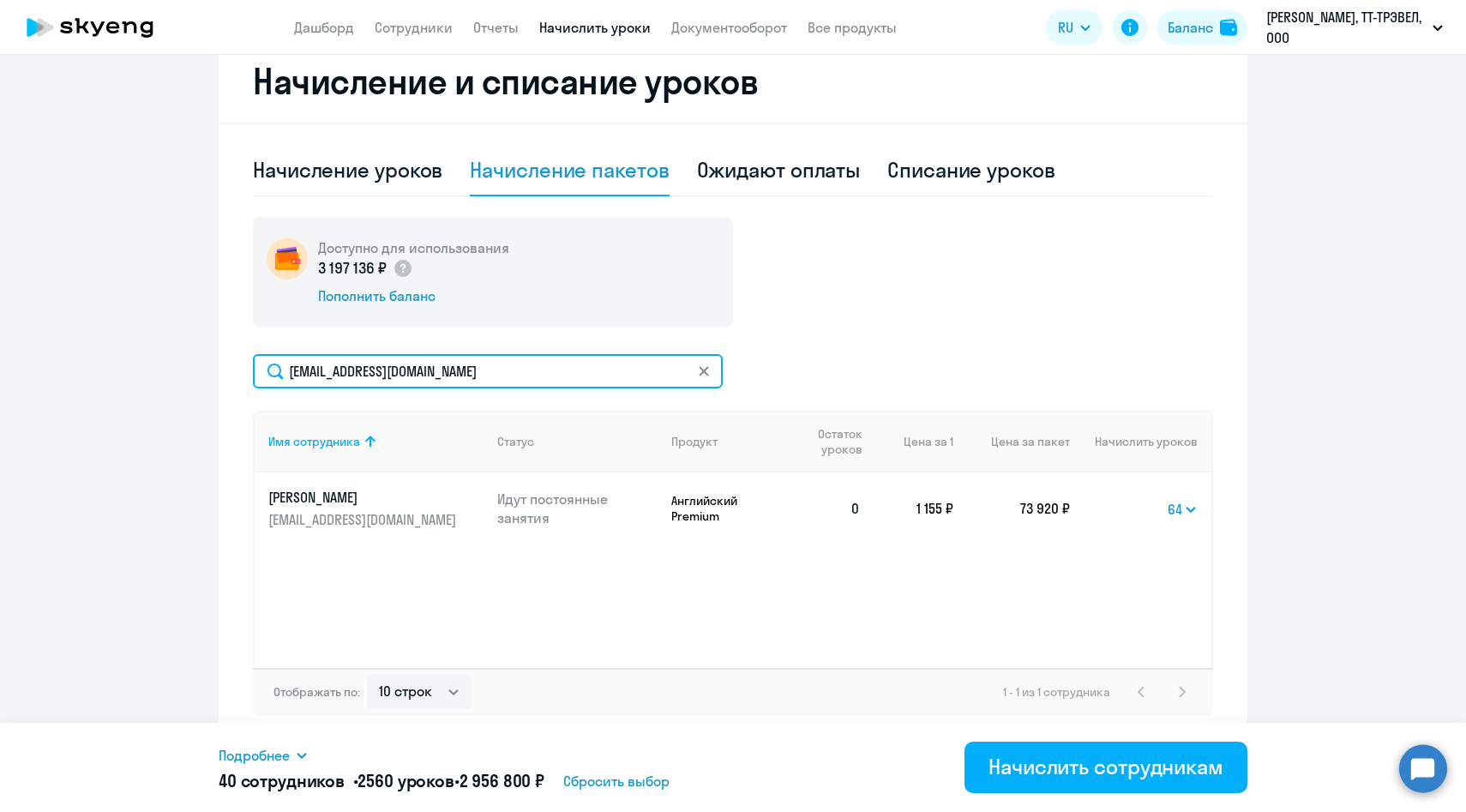
drag, startPoint x: 487, startPoint y: 370, endPoint x: 189, endPoint y: 364, distance: 298.1
click at [189, 364] on ng-component "Рекомендуем создать шаблон автоначислений Уроки больше не придётся начислять вр…" at bounding box center [733, 175] width 1466 height 1137
paste input "AKashirin"
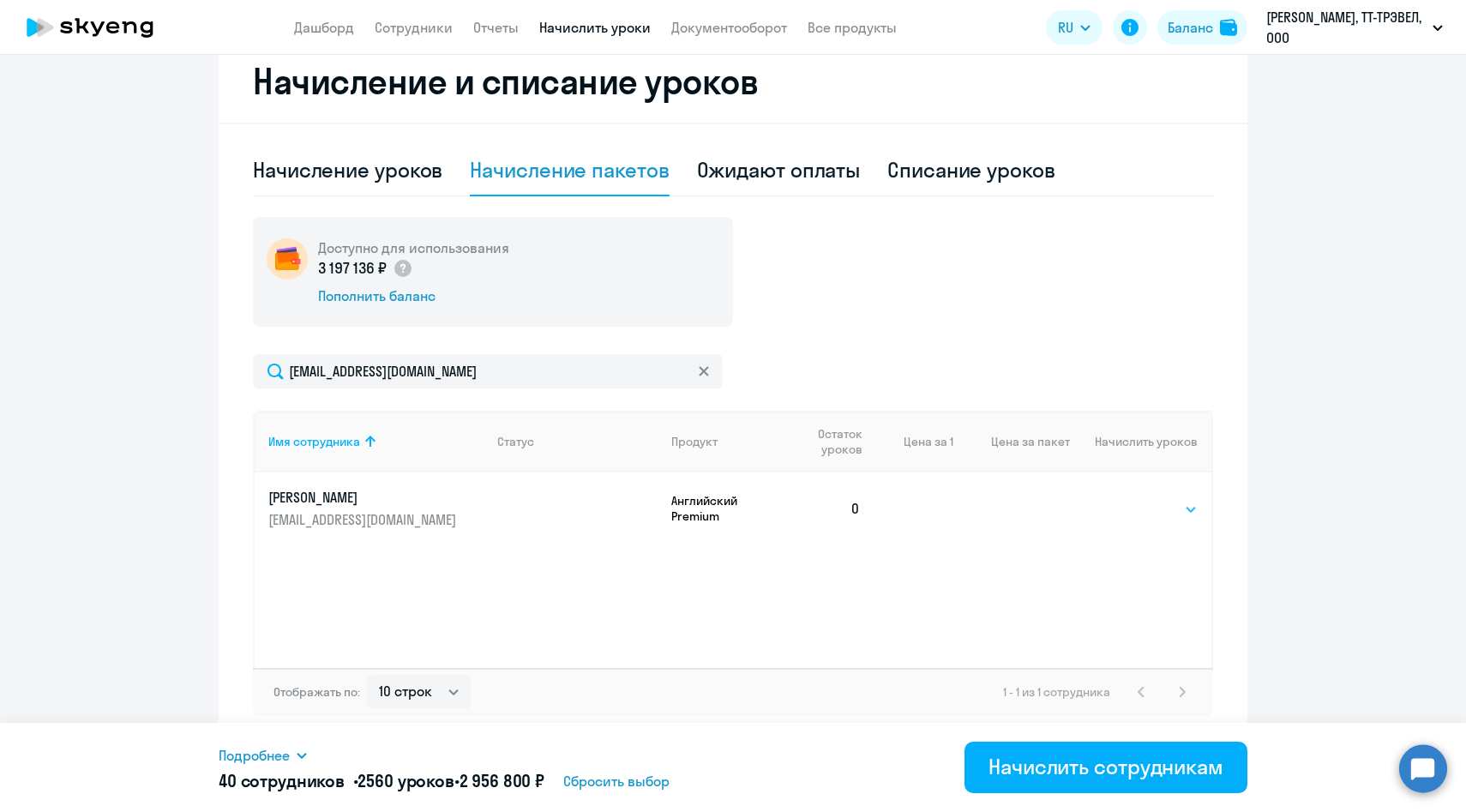
click at [1179, 502] on select "Выбрать 4 8 14 16 32 64 96 128" at bounding box center [1162, 509] width 70 height 21
click at [1128, 499] on select "Выбрать 4 8 14 16 32 64 96 128" at bounding box center [1162, 509] width 70 height 21
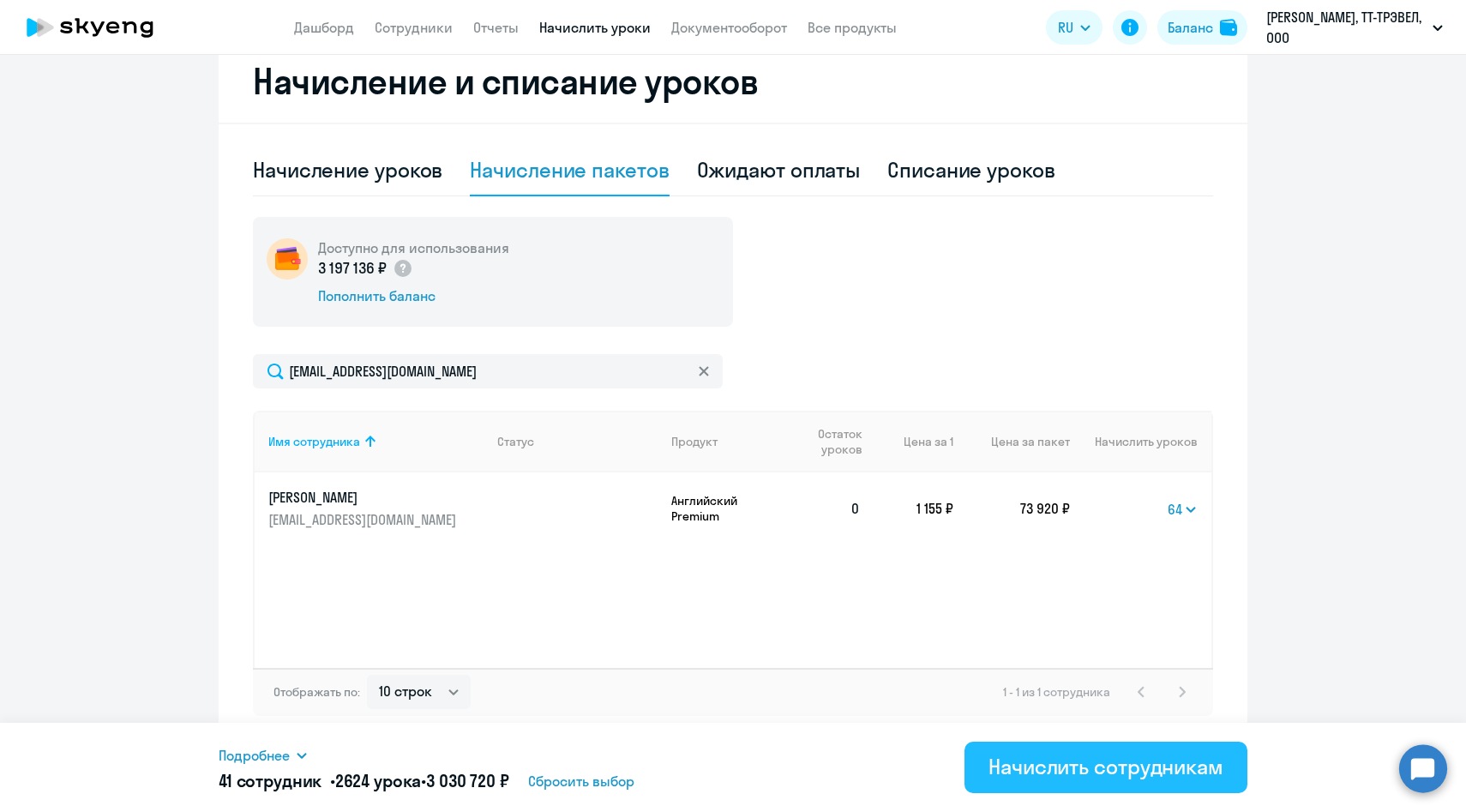
click at [1034, 760] on div "Начислить сотрудникам" at bounding box center [1106, 767] width 235 height 27
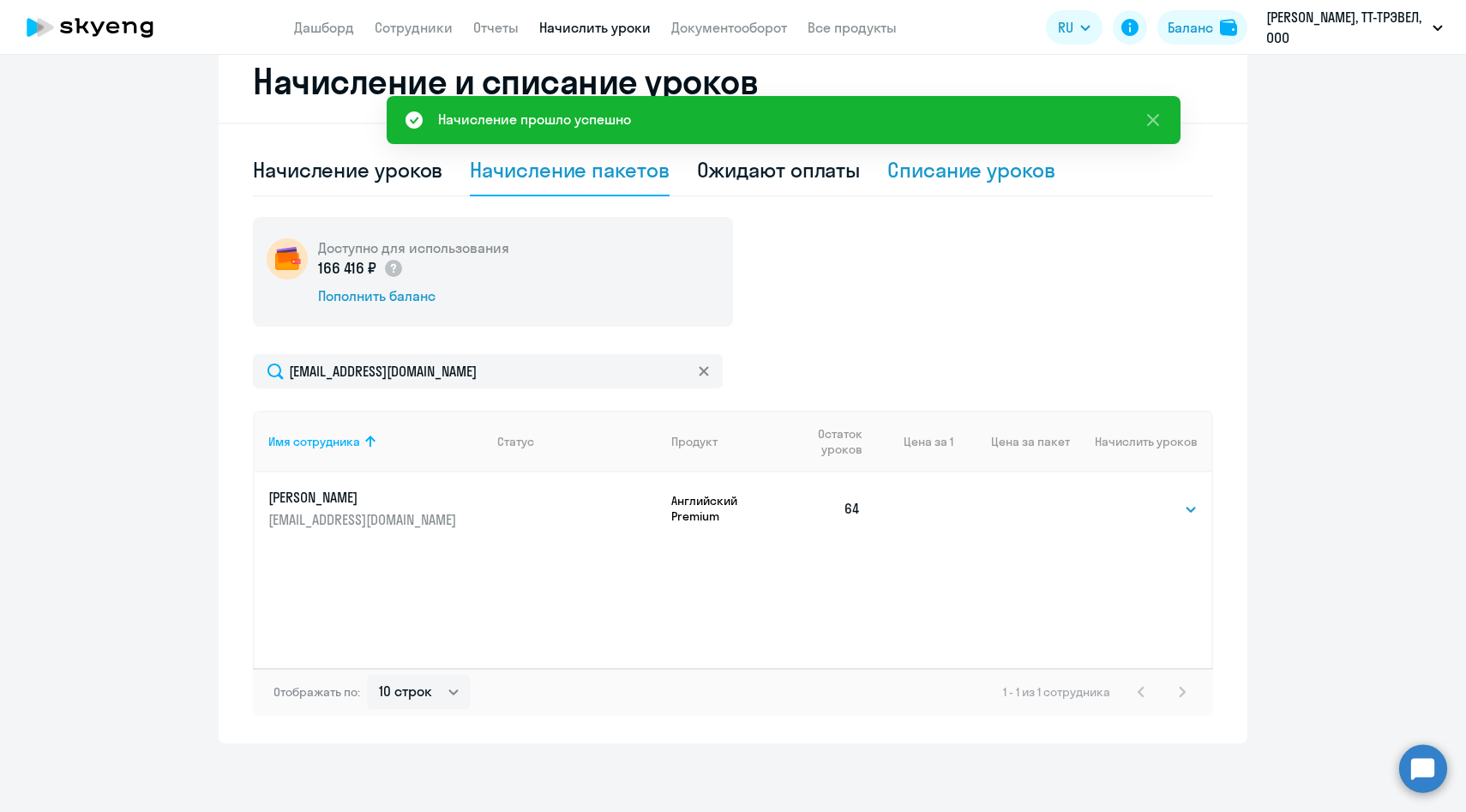
click at [916, 181] on div "Списание уроков" at bounding box center [971, 170] width 168 height 27
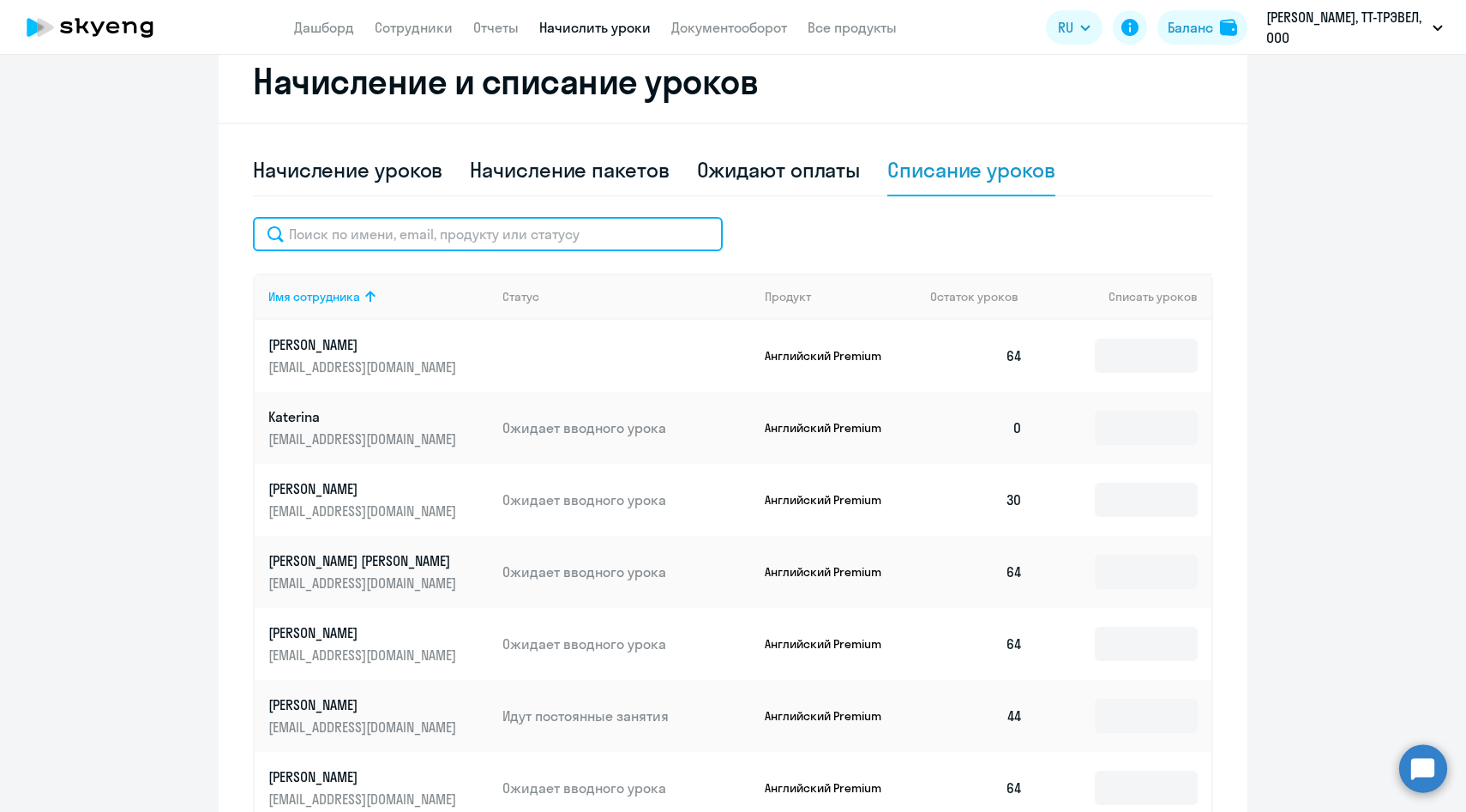
click at [375, 239] on input "text" at bounding box center [487, 235] width 470 height 35
paste input "[PERSON_NAME][EMAIL_ADDRESS][DOMAIN_NAME]"
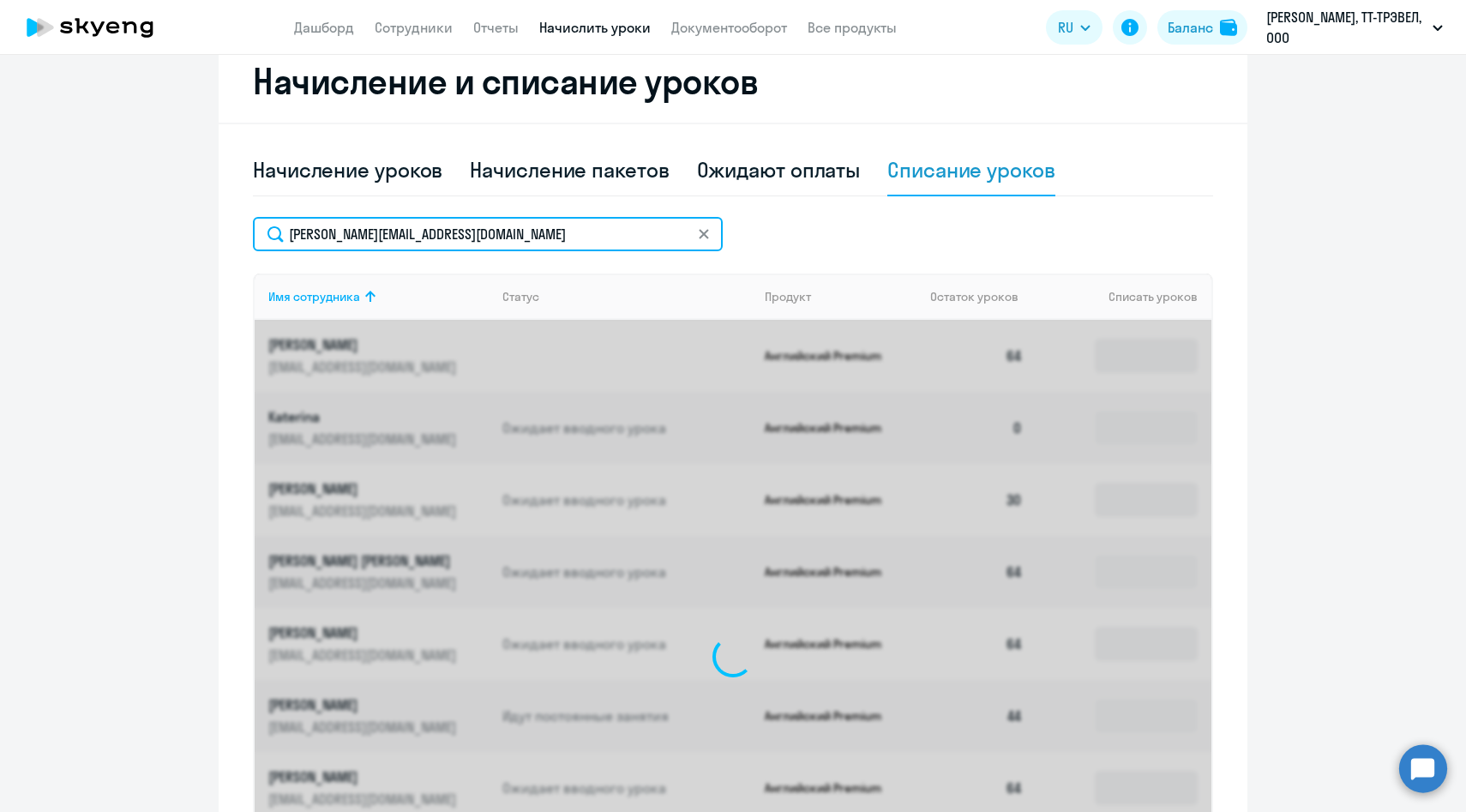
scroll to position [337, 0]
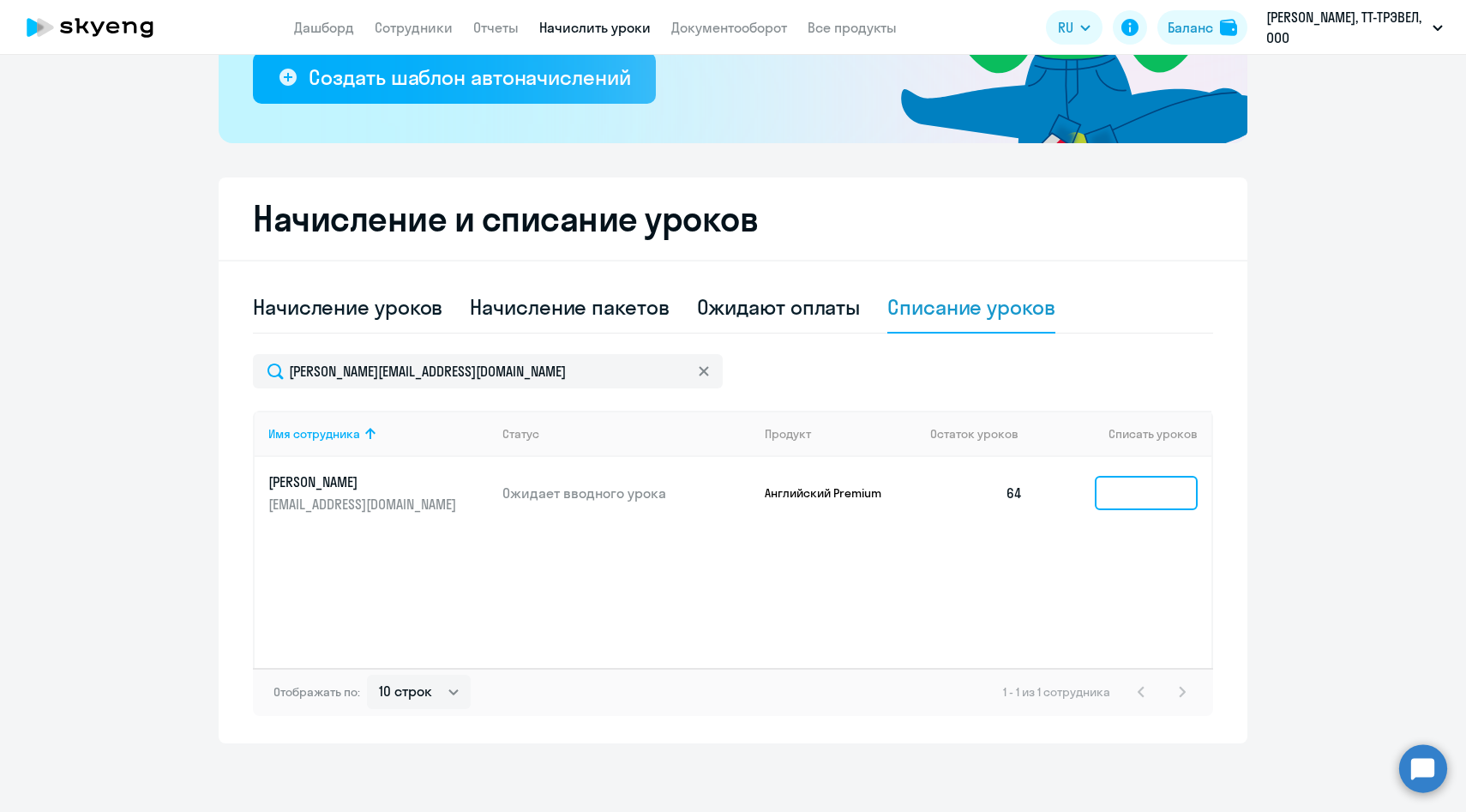
click at [1161, 505] on input at bounding box center [1146, 493] width 103 height 35
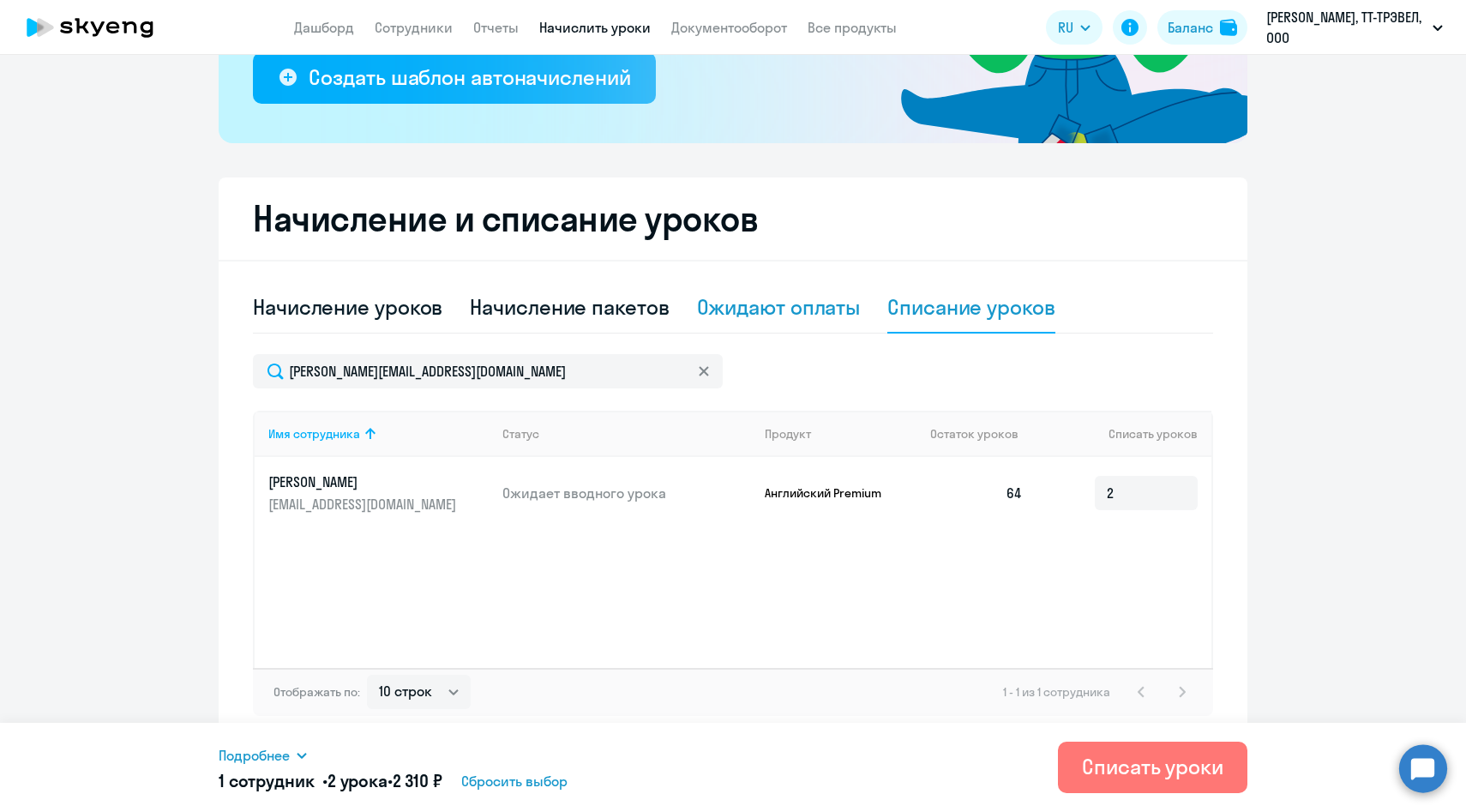
click at [807, 306] on div "Ожидают оплаты" at bounding box center [778, 306] width 164 height 27
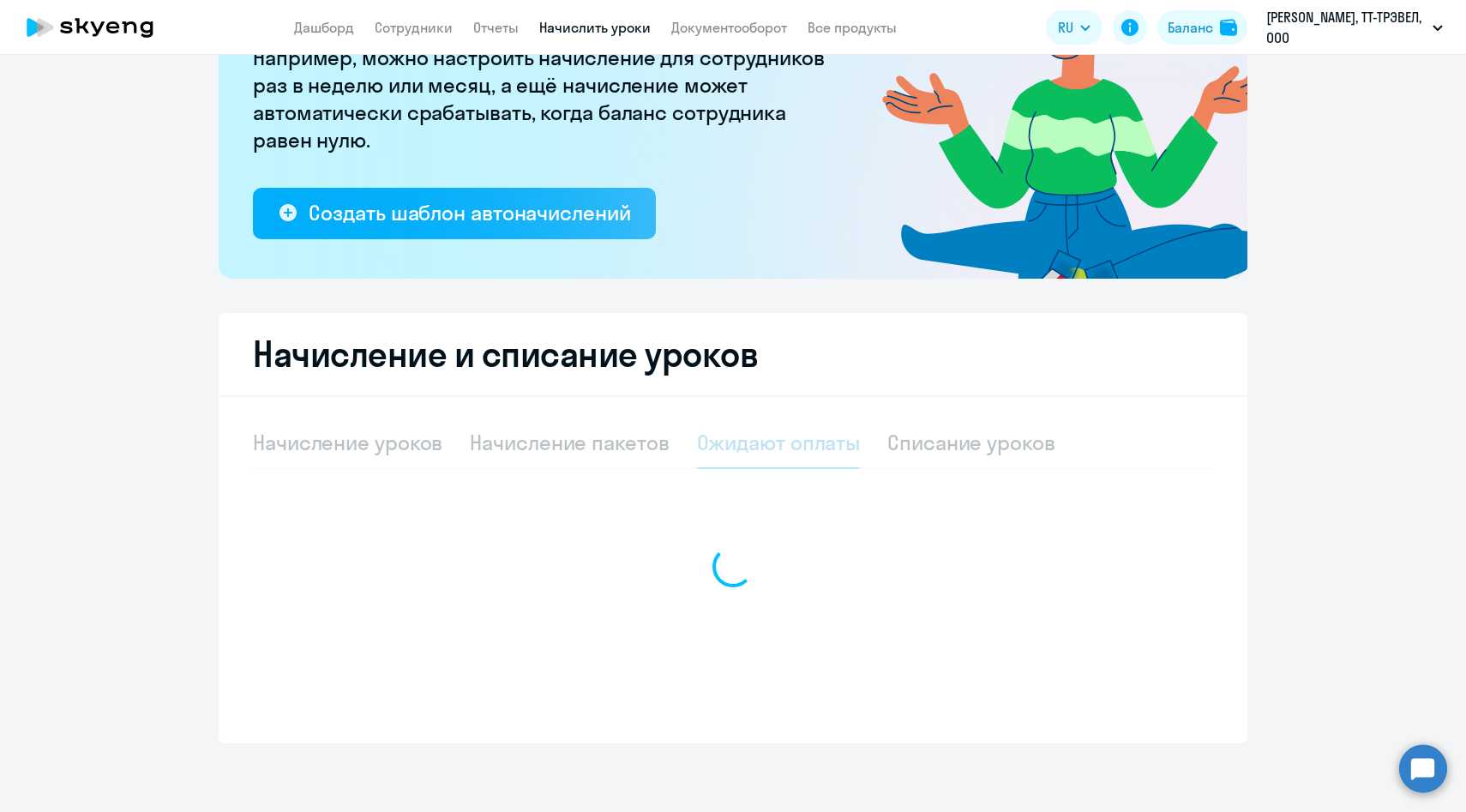
scroll to position [202, 0]
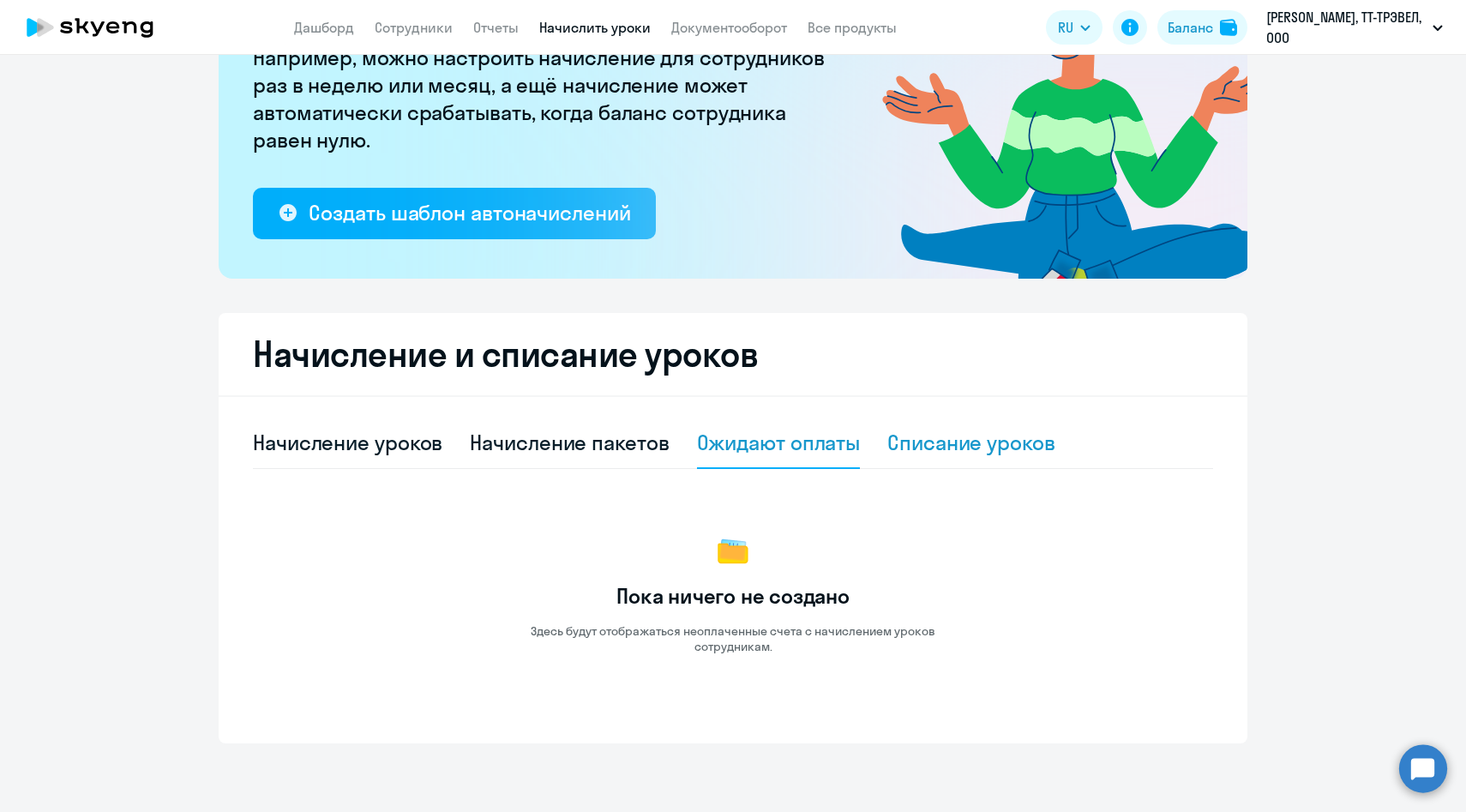
click at [939, 435] on div "Списание уроков" at bounding box center [971, 442] width 168 height 27
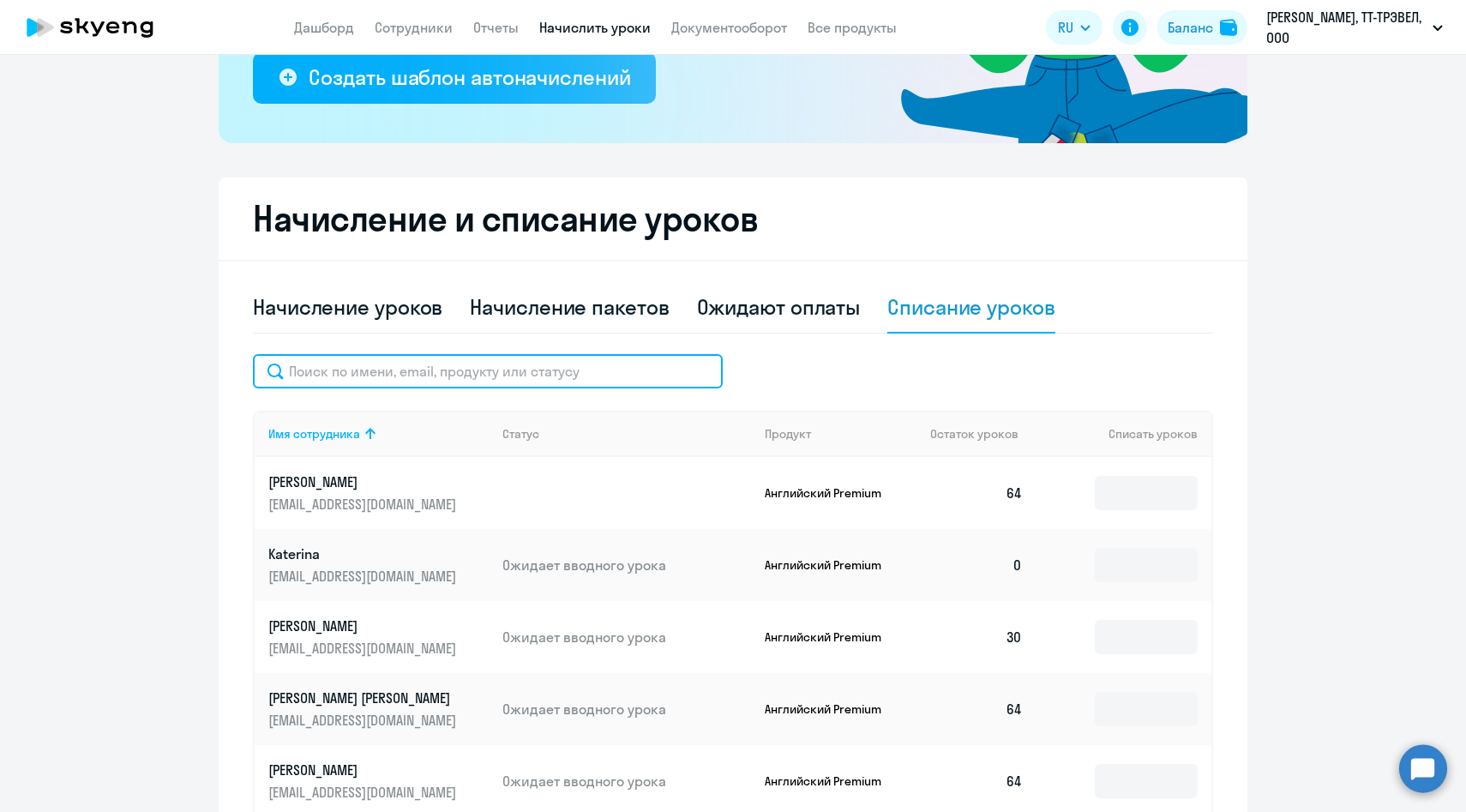
click at [536, 376] on input "text" at bounding box center [487, 371] width 470 height 35
paste input "[PERSON_NAME][EMAIL_ADDRESS][DOMAIN_NAME]"
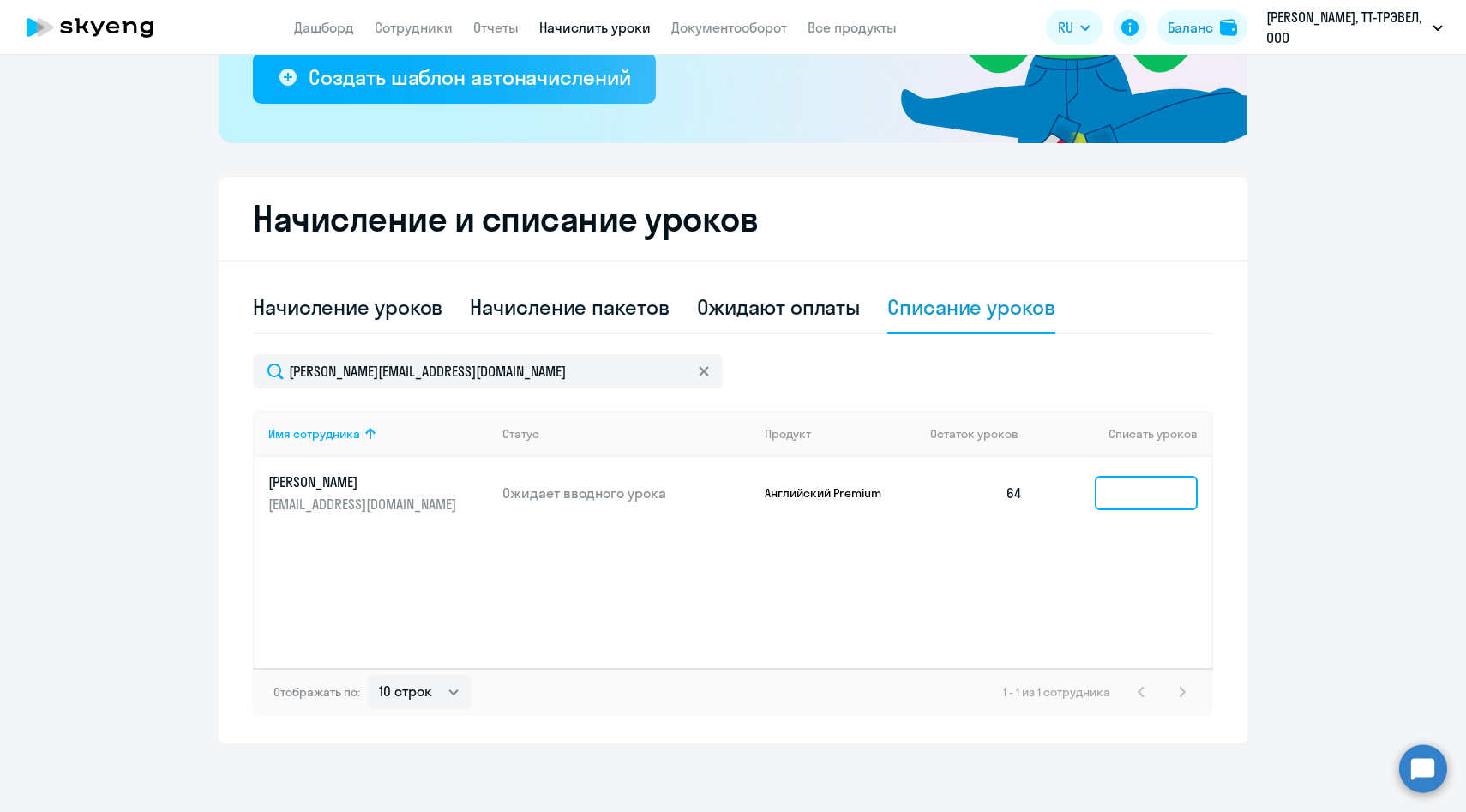
click at [1108, 501] on input at bounding box center [1146, 493] width 103 height 35
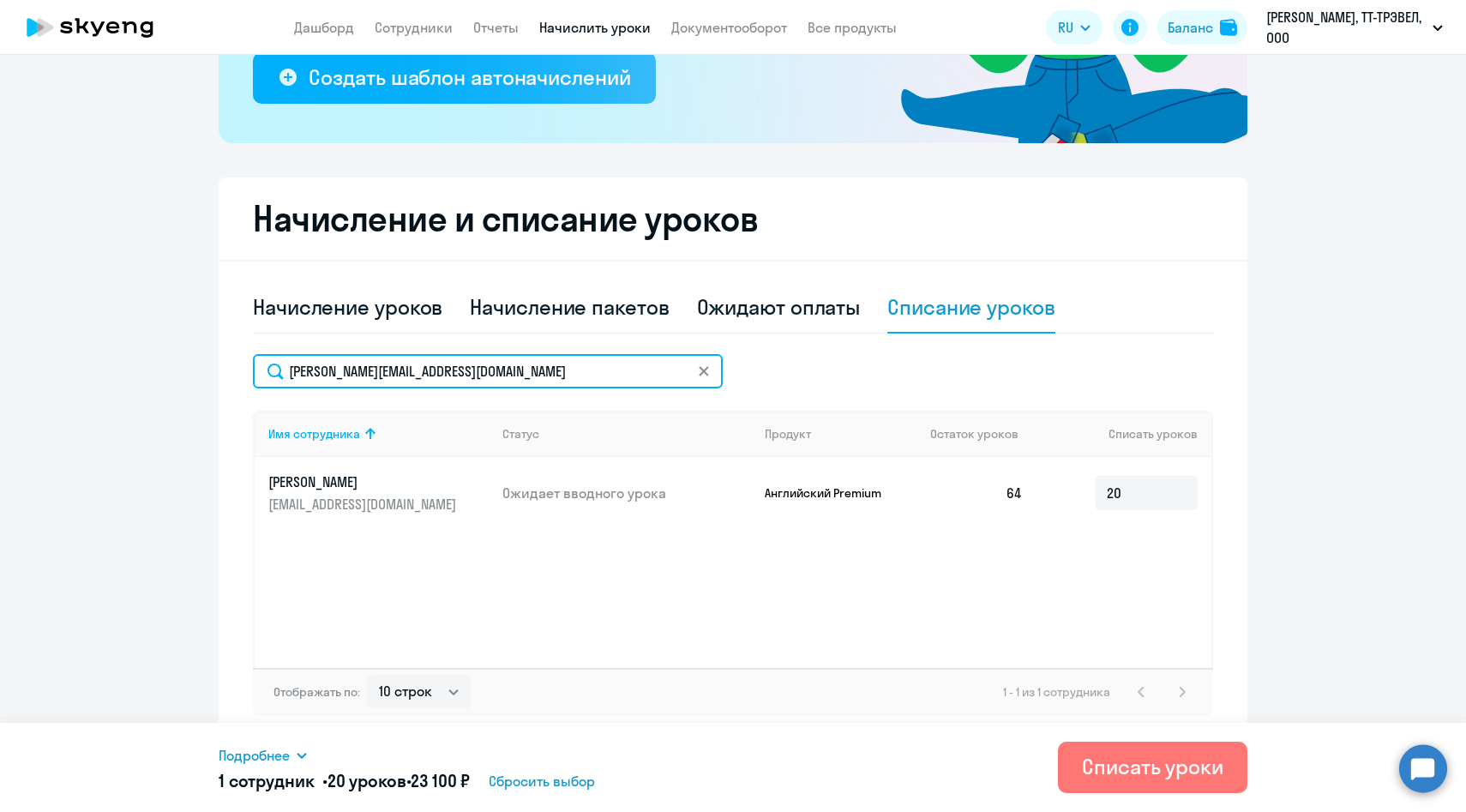
drag, startPoint x: 529, startPoint y: 373, endPoint x: 239, endPoint y: 371, distance: 290.0
click at [239, 371] on div "Начисление и списание уроков Начисление уроков Начисление пакетов Ожидают оплат…" at bounding box center [732, 460] width 1029 height 566
paste input "osema"
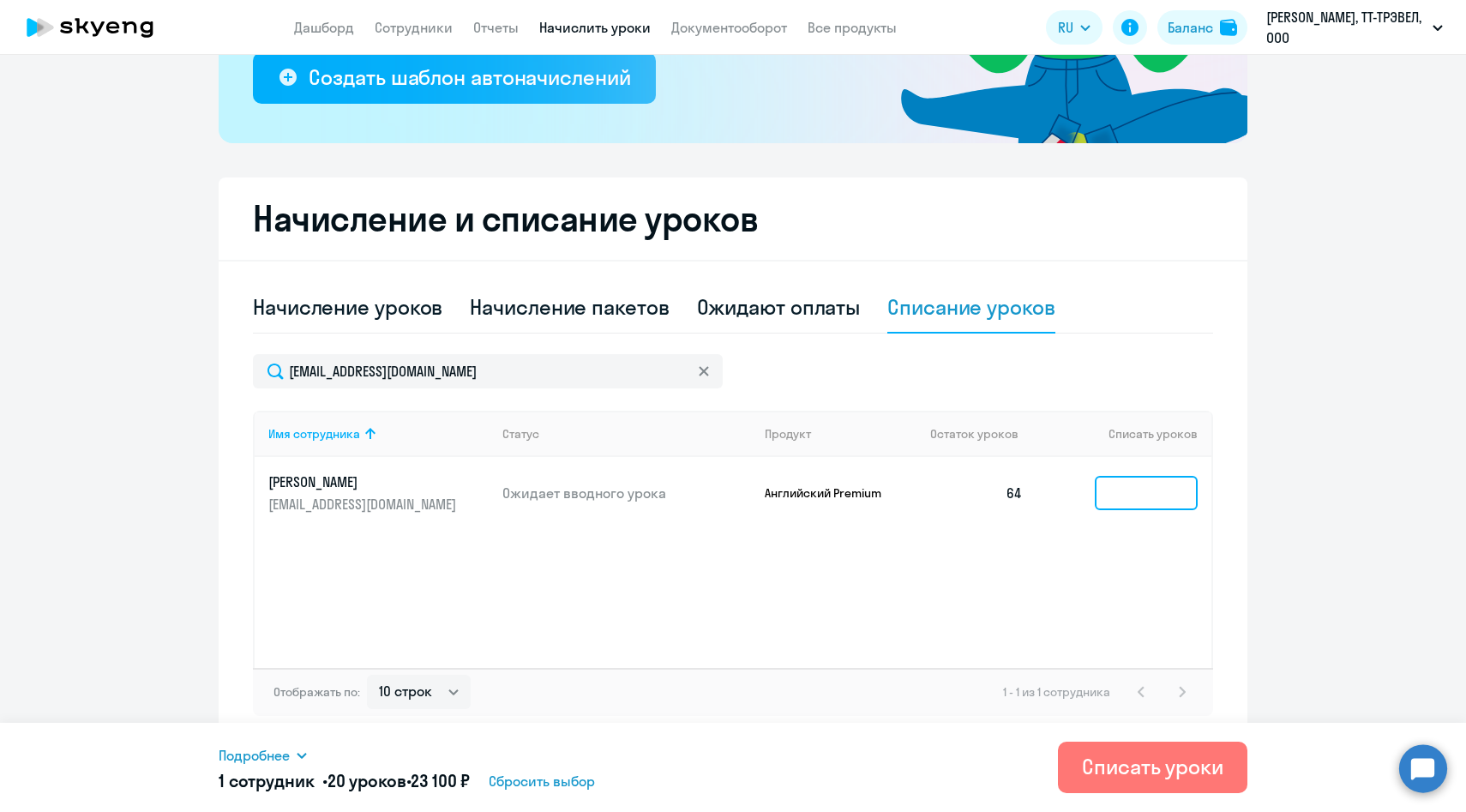
click at [1141, 500] on input at bounding box center [1146, 493] width 103 height 35
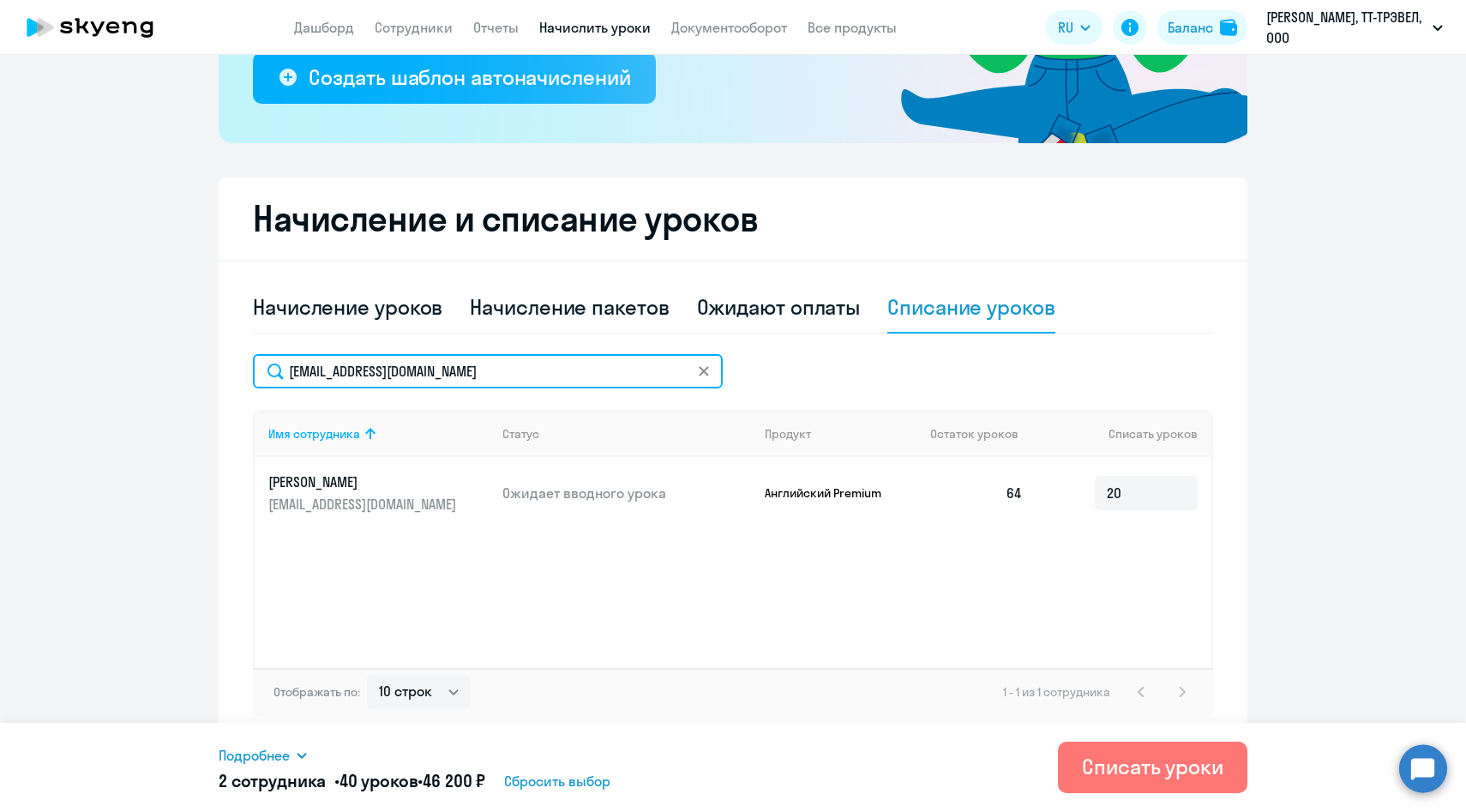
drag, startPoint x: 493, startPoint y: 373, endPoint x: 221, endPoint y: 372, distance: 272.0
click at [221, 372] on div "Начисление и списание уроков Начисление уроков Начисление пакетов Ожидают оплат…" at bounding box center [732, 460] width 1029 height 566
paste input "IAAndreev"
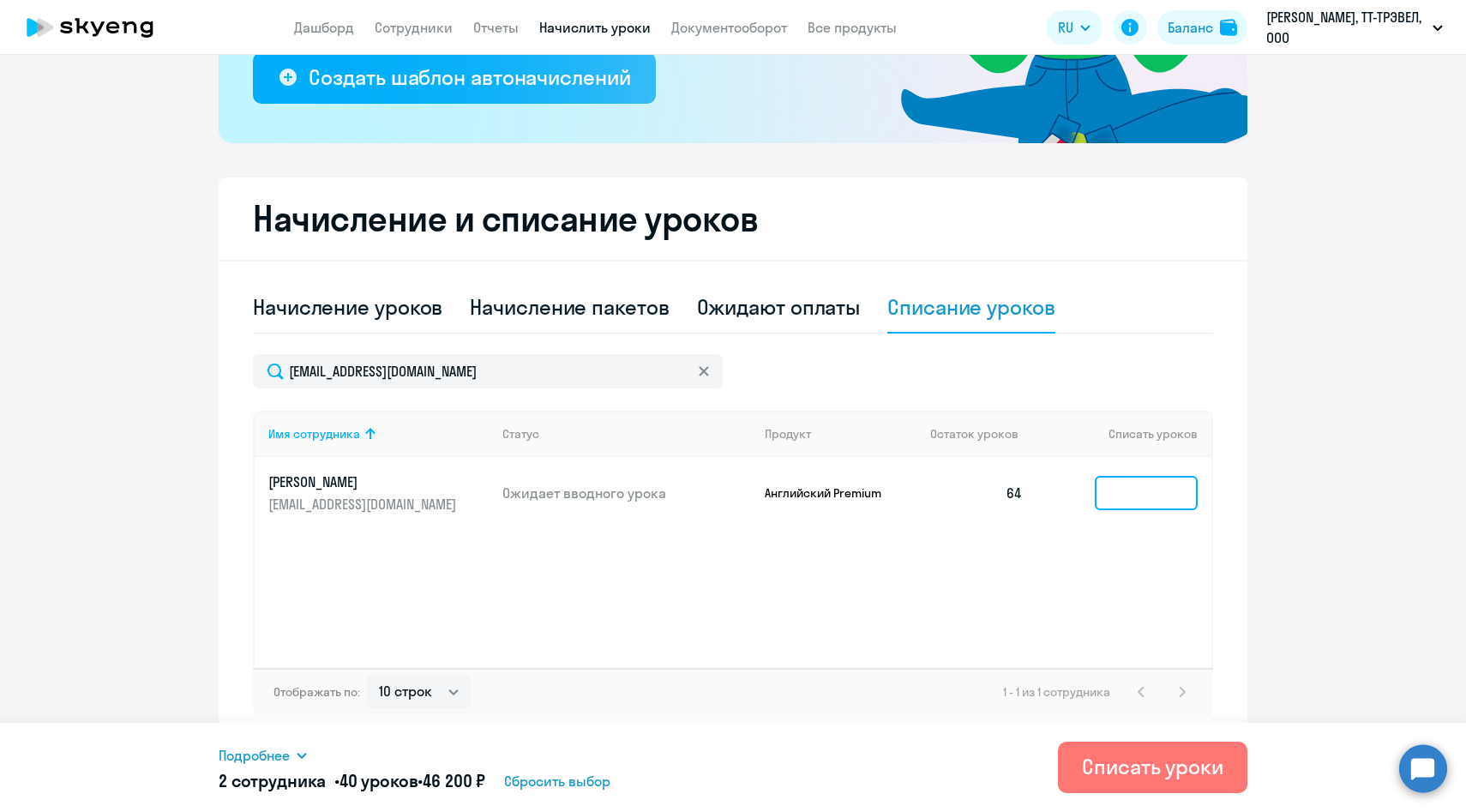
click at [1129, 501] on input at bounding box center [1146, 493] width 103 height 35
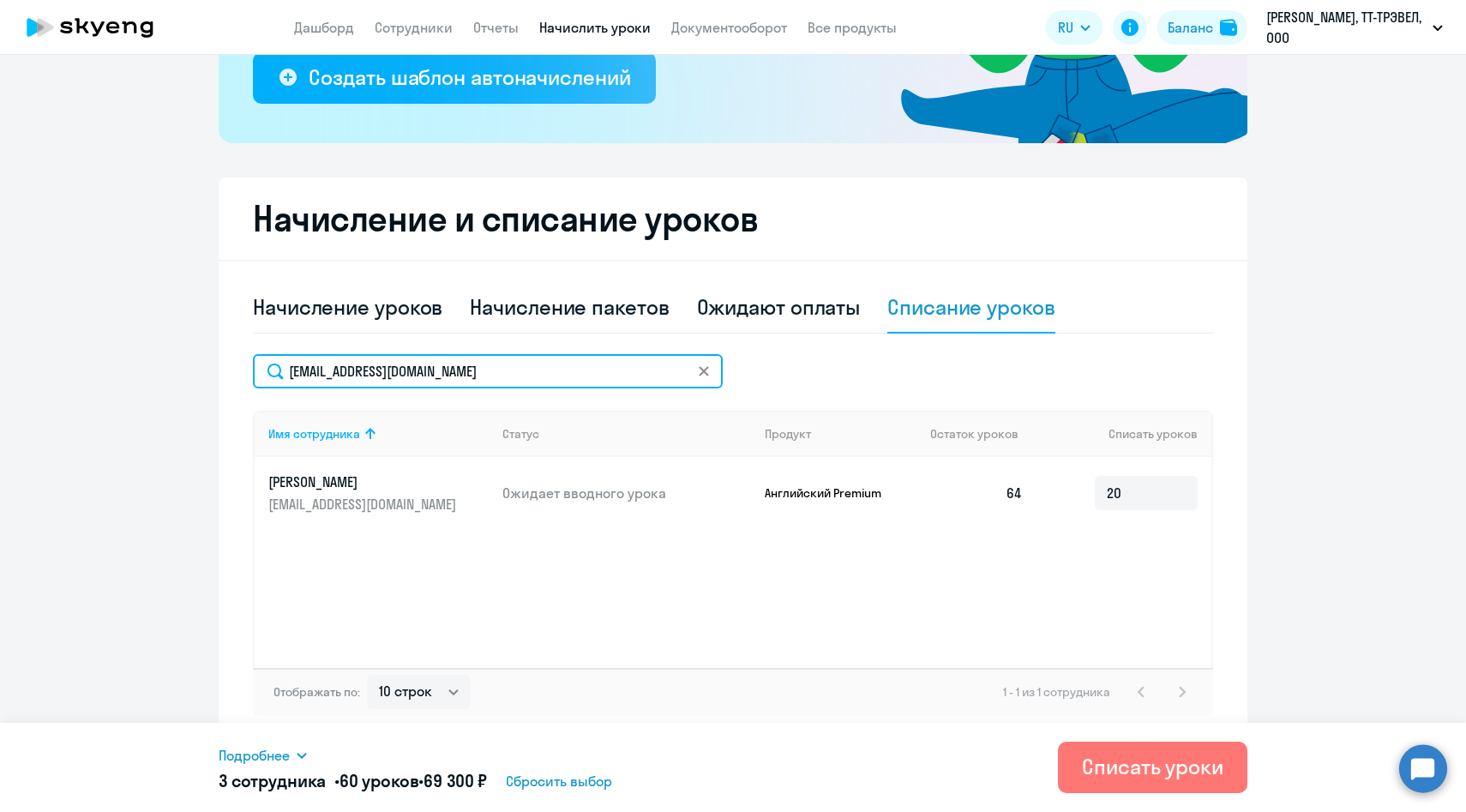
drag, startPoint x: 494, startPoint y: 376, endPoint x: 230, endPoint y: 375, distance: 264.0
click at [230, 375] on div "Начисление и списание уроков Начисление уроков Начисление пакетов Ожидают оплат…" at bounding box center [732, 460] width 1029 height 566
paste
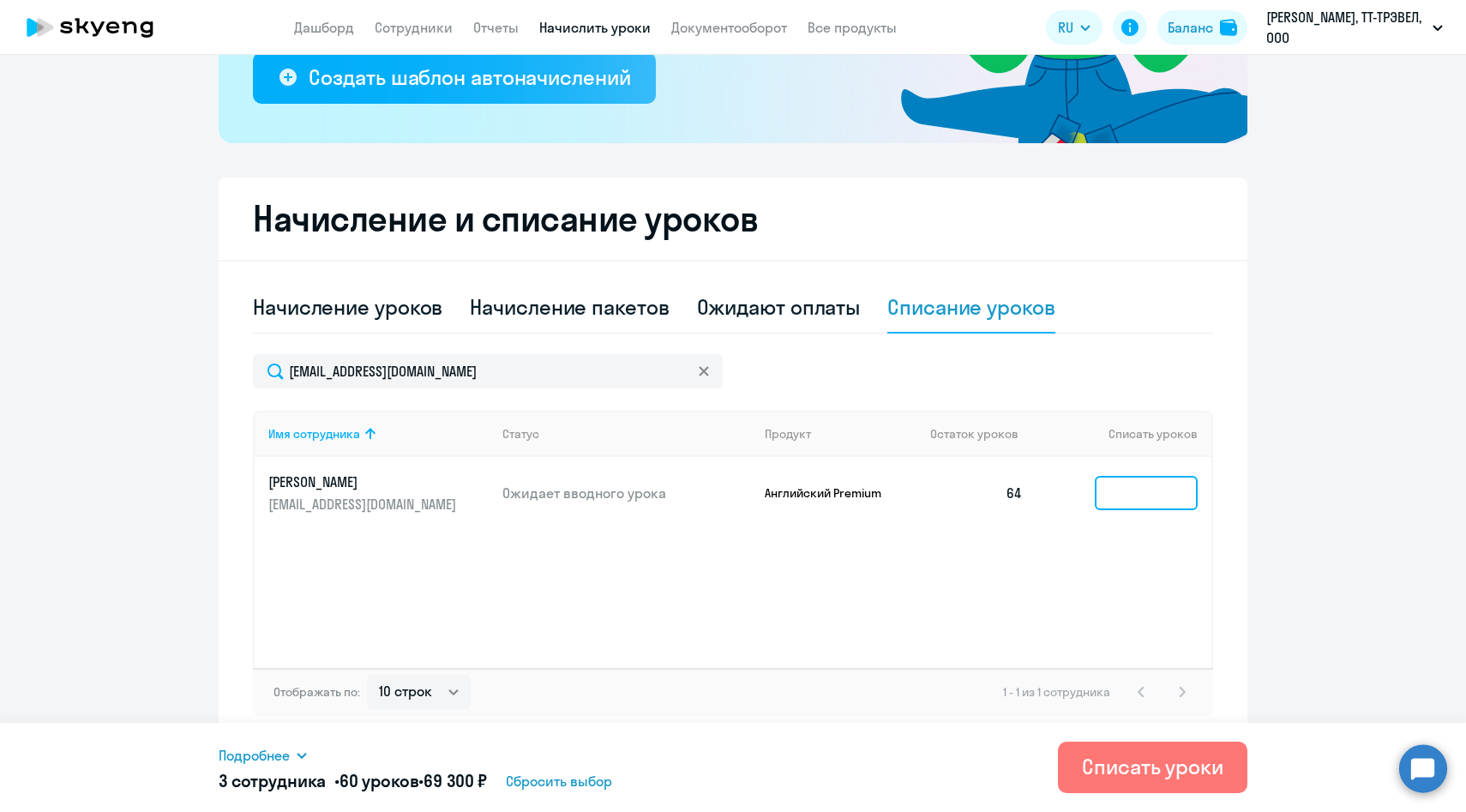
click at [1118, 499] on input at bounding box center [1146, 493] width 103 height 35
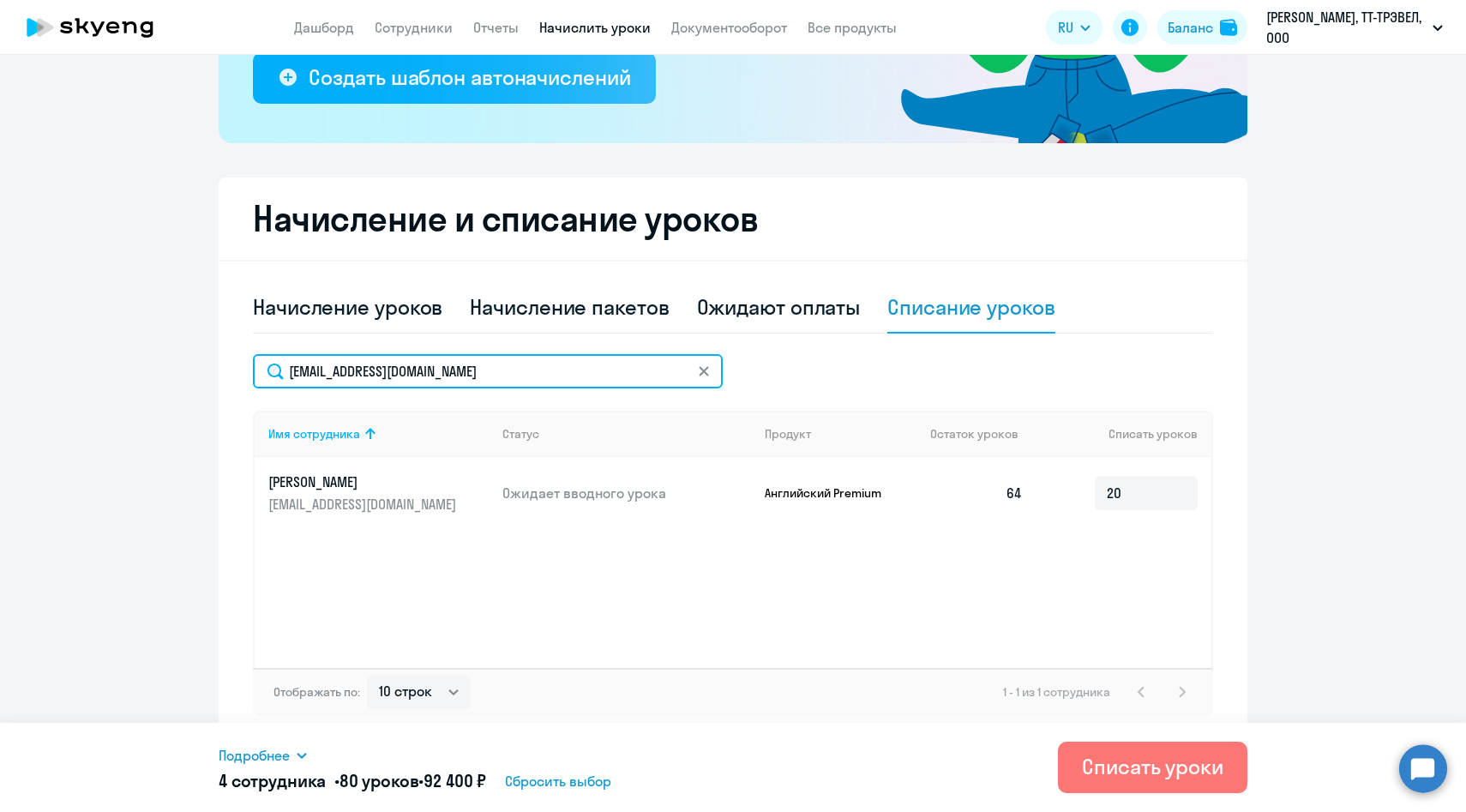
drag, startPoint x: 475, startPoint y: 376, endPoint x: 269, endPoint y: 376, distance: 206.0
click at [269, 376] on input "[EMAIL_ADDRESS][DOMAIN_NAME]" at bounding box center [487, 371] width 470 height 35
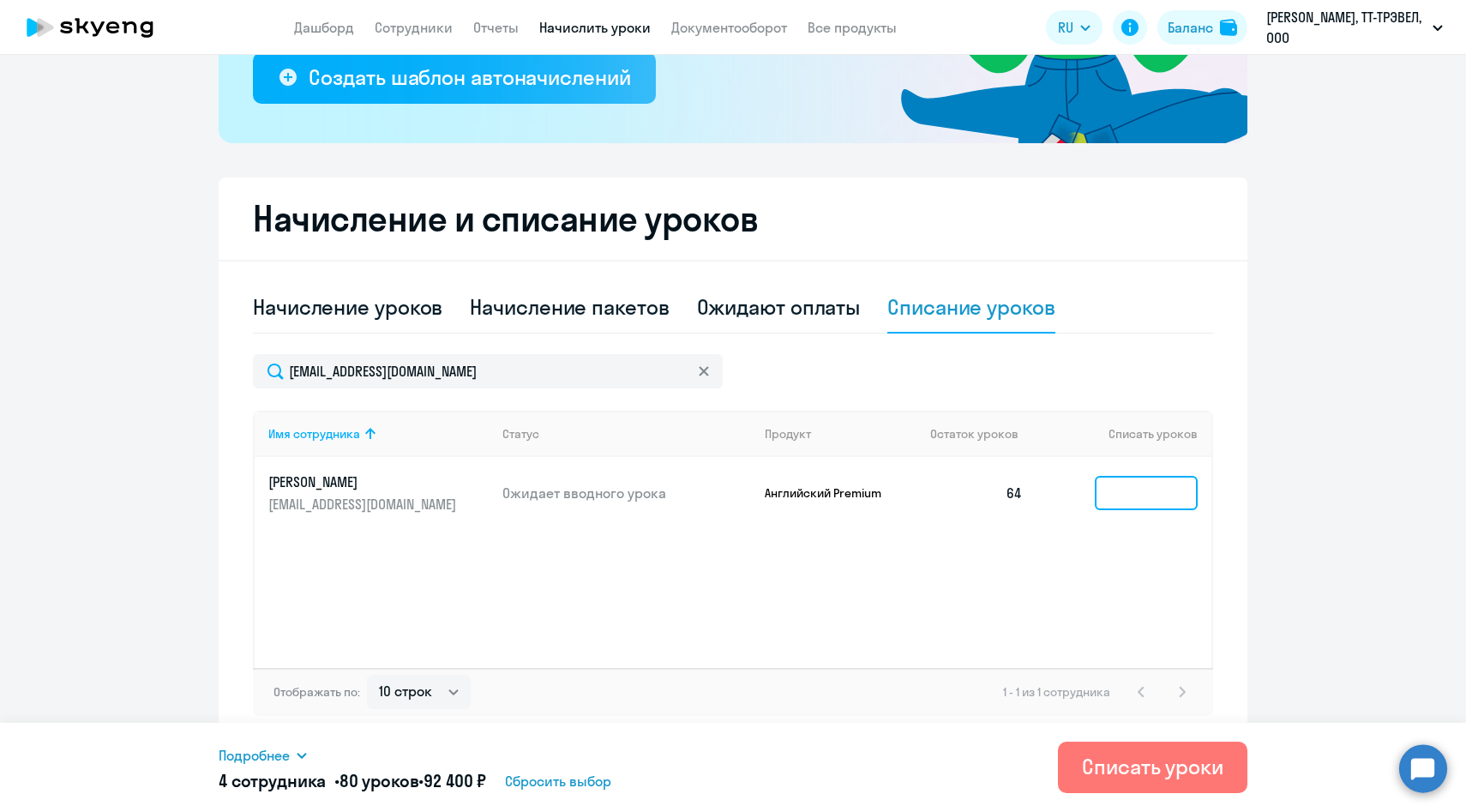
click at [1152, 488] on input at bounding box center [1146, 493] width 103 height 35
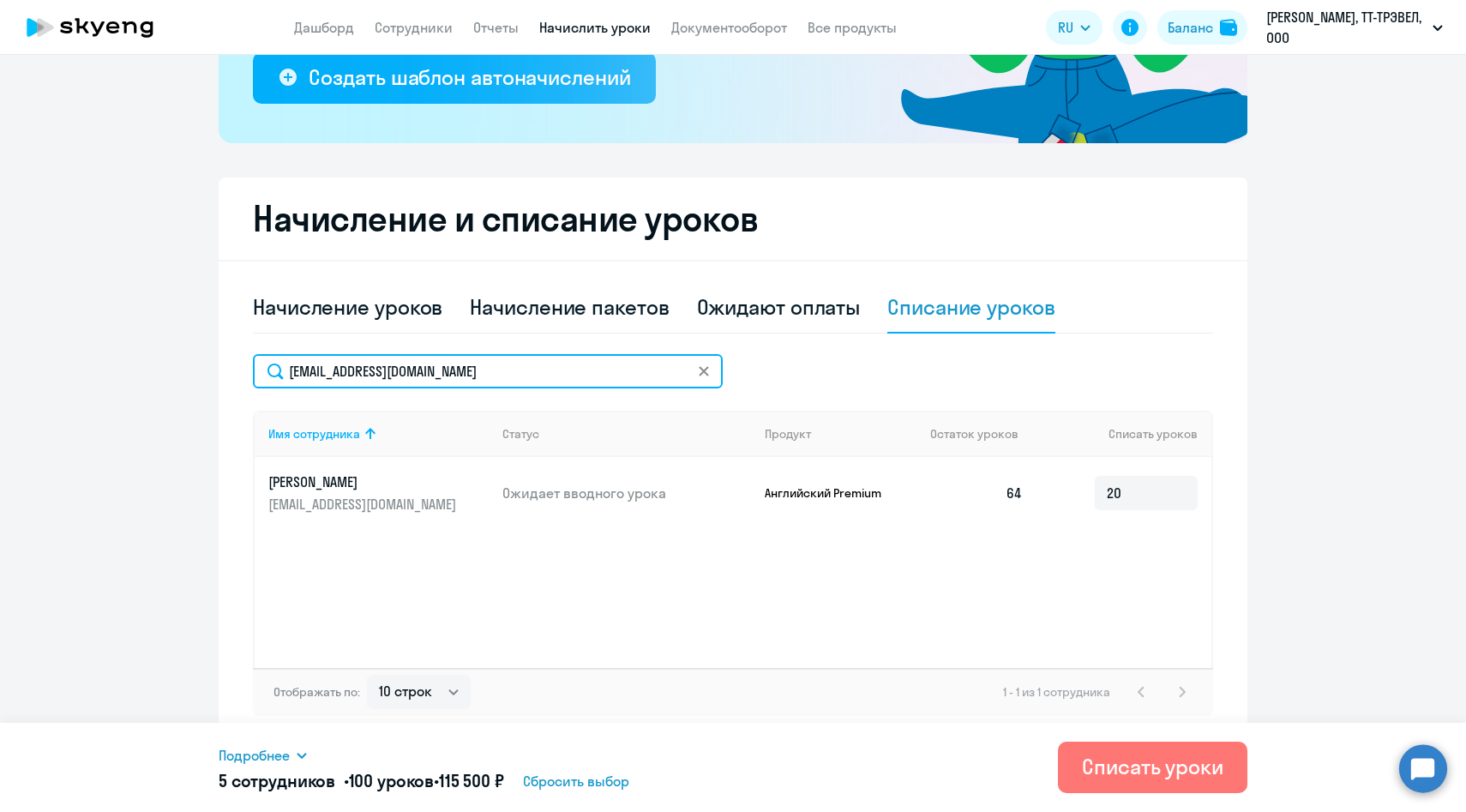
drag, startPoint x: 462, startPoint y: 376, endPoint x: 243, endPoint y: 376, distance: 219.0
click at [243, 376] on div "Начисление и списание уроков Начисление уроков Начисление пакетов Ожидают оплат…" at bounding box center [732, 460] width 1029 height 566
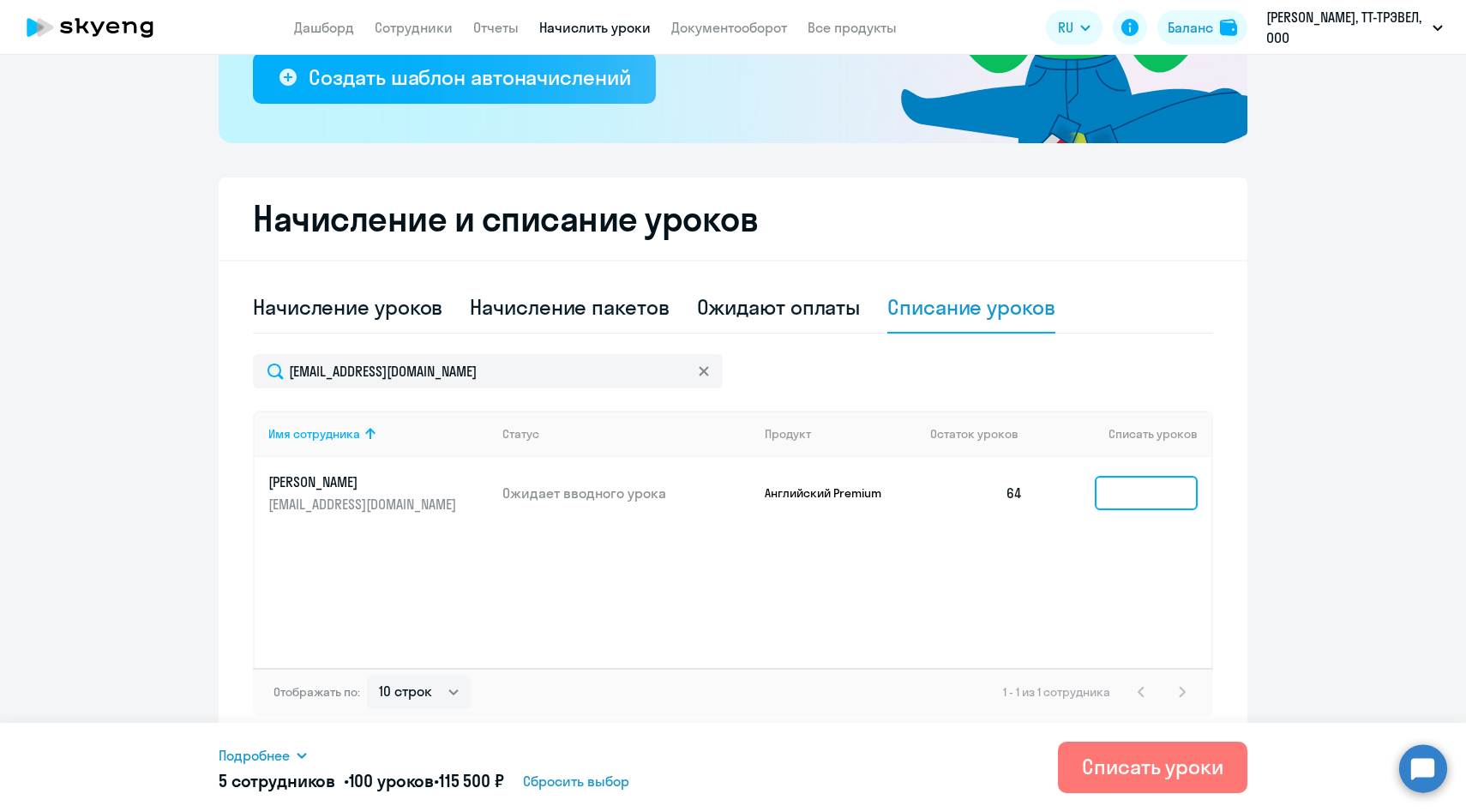
click at [1134, 496] on input at bounding box center [1146, 493] width 103 height 35
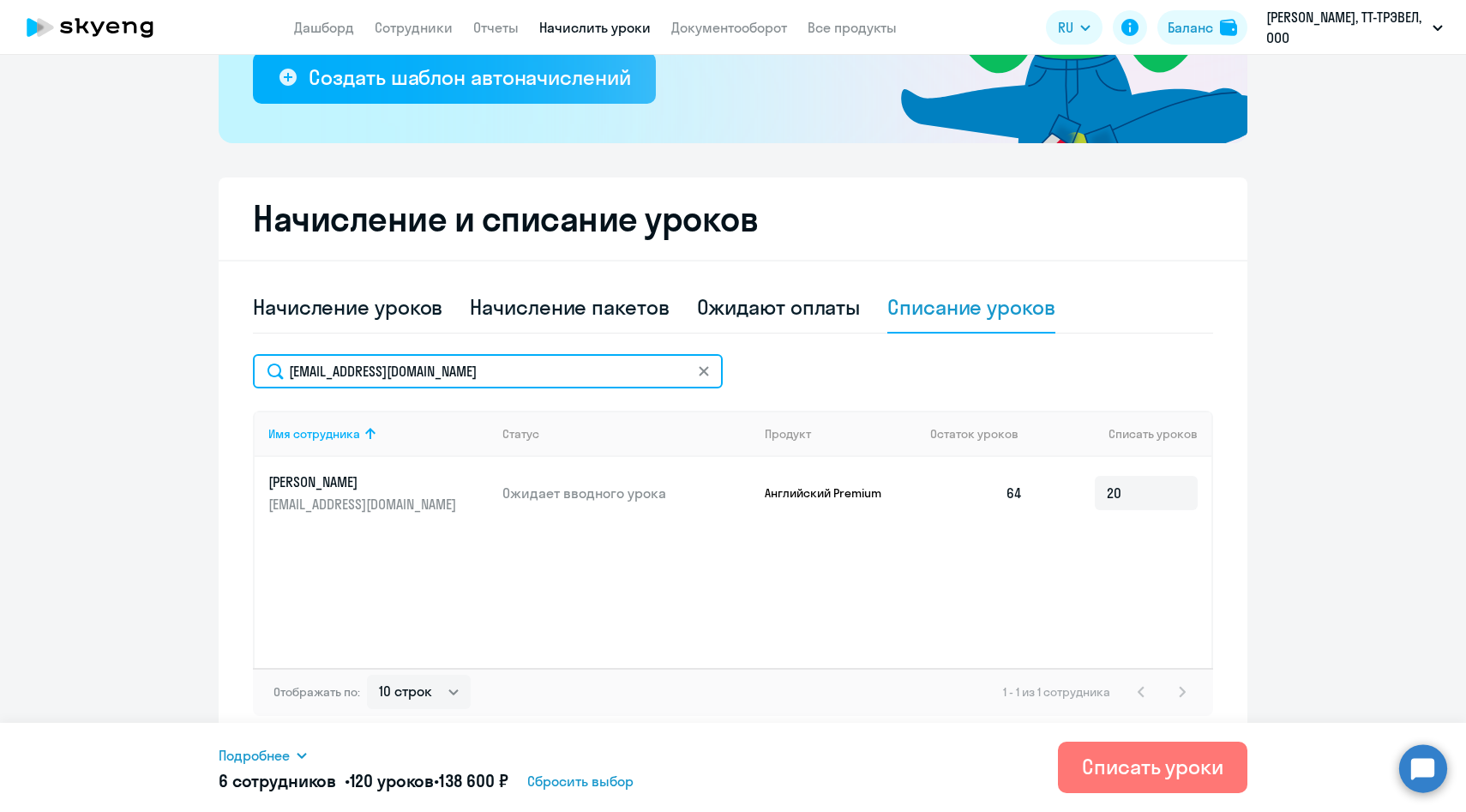
drag, startPoint x: 459, startPoint y: 375, endPoint x: 234, endPoint y: 367, distance: 225.1
click at [235, 369] on div "Начисление и списание уроков Начисление уроков Начисление пакетов Ожидают оплат…" at bounding box center [732, 460] width 1029 height 566
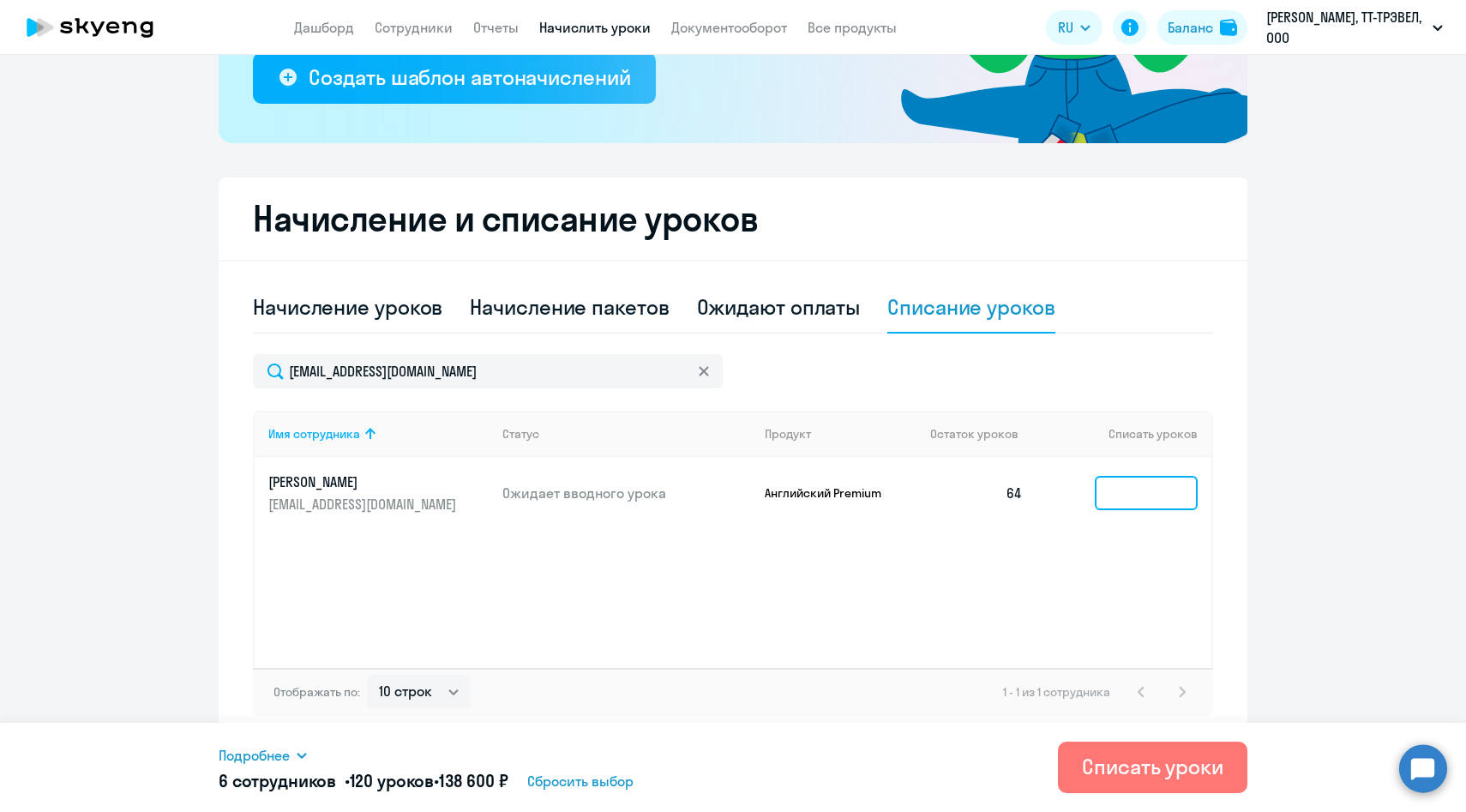
click at [1150, 496] on input at bounding box center [1146, 493] width 103 height 35
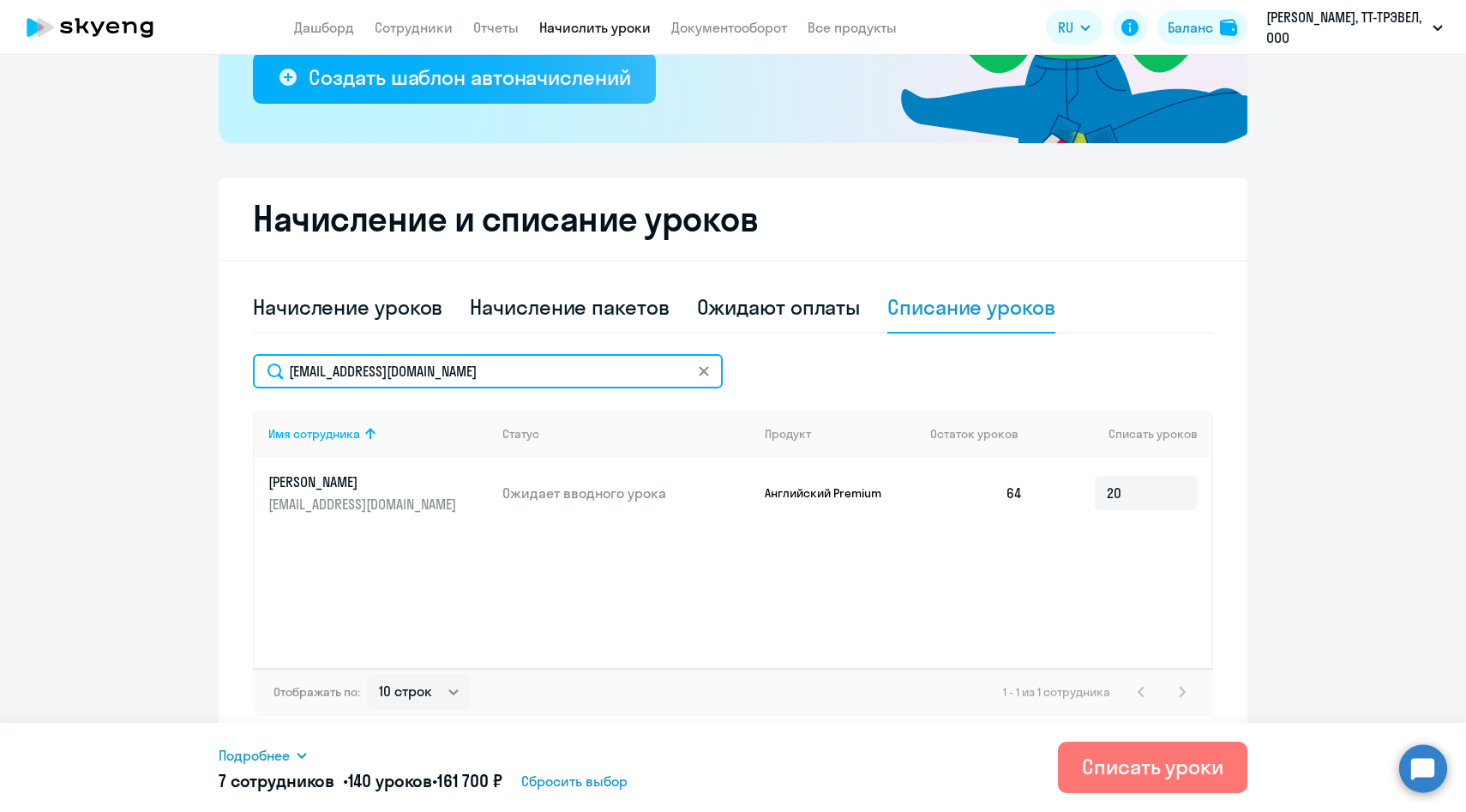
drag, startPoint x: 477, startPoint y: 377, endPoint x: 227, endPoint y: 376, distance: 250.0
click at [227, 376] on div "Начисление и списание уроков Начисление уроков Начисление пакетов Ожидают оплат…" at bounding box center [732, 460] width 1029 height 566
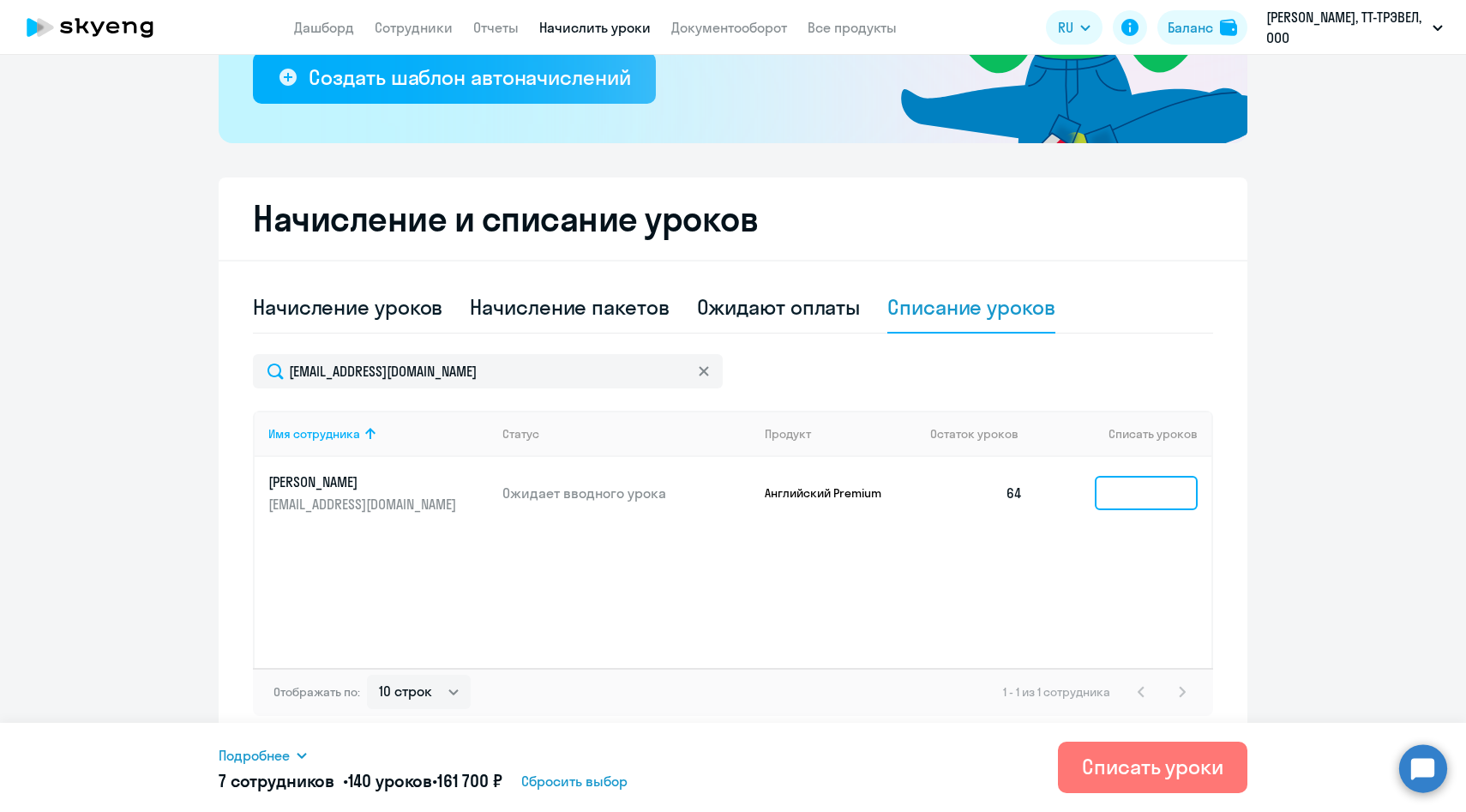
click at [1120, 497] on input at bounding box center [1146, 493] width 103 height 35
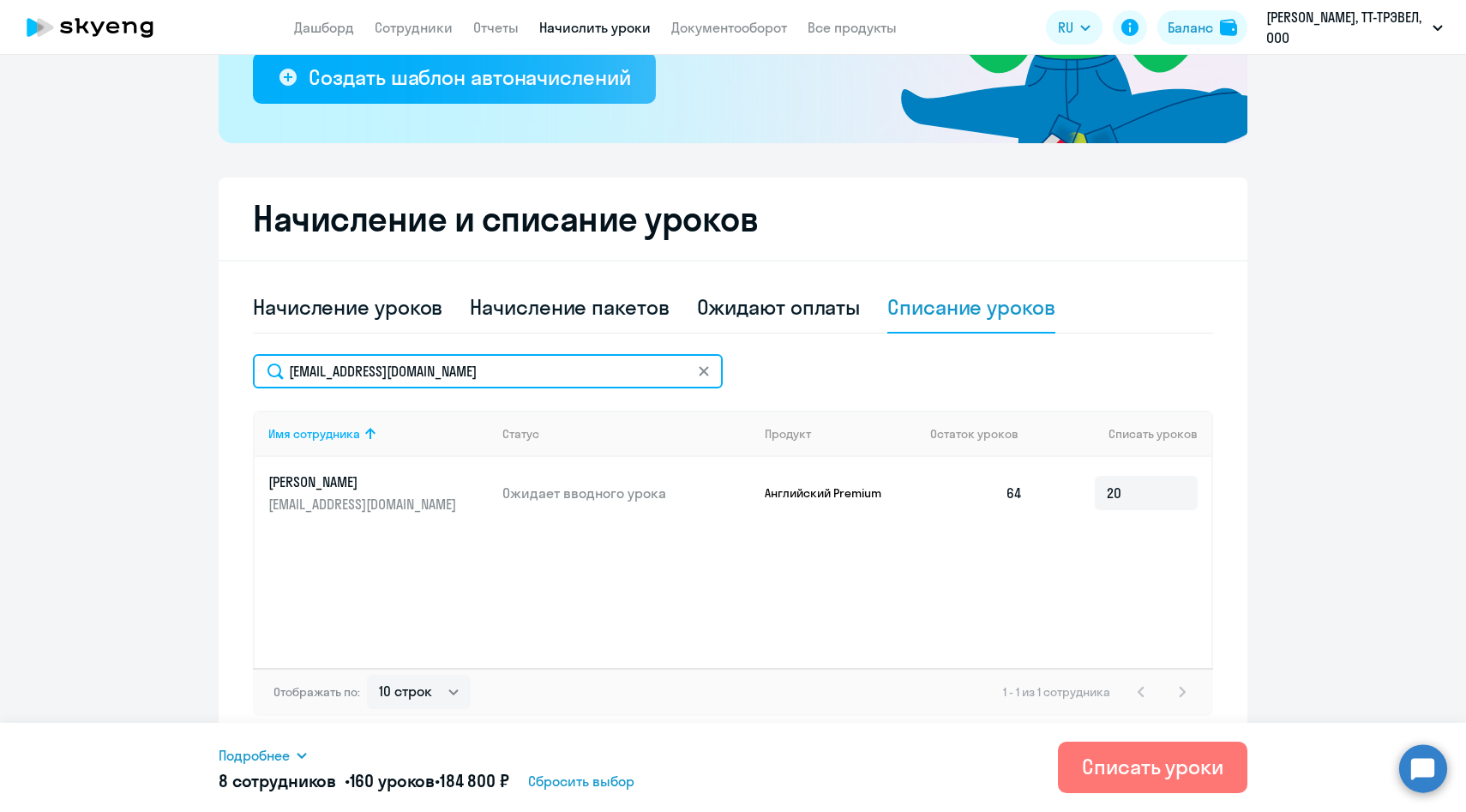
drag, startPoint x: 513, startPoint y: 371, endPoint x: 211, endPoint y: 371, distance: 302.0
click at [211, 371] on ng-component "Рекомендуем создать шаблон автоначислений Уроки больше не придётся начислять вр…" at bounding box center [733, 243] width 1466 height 999
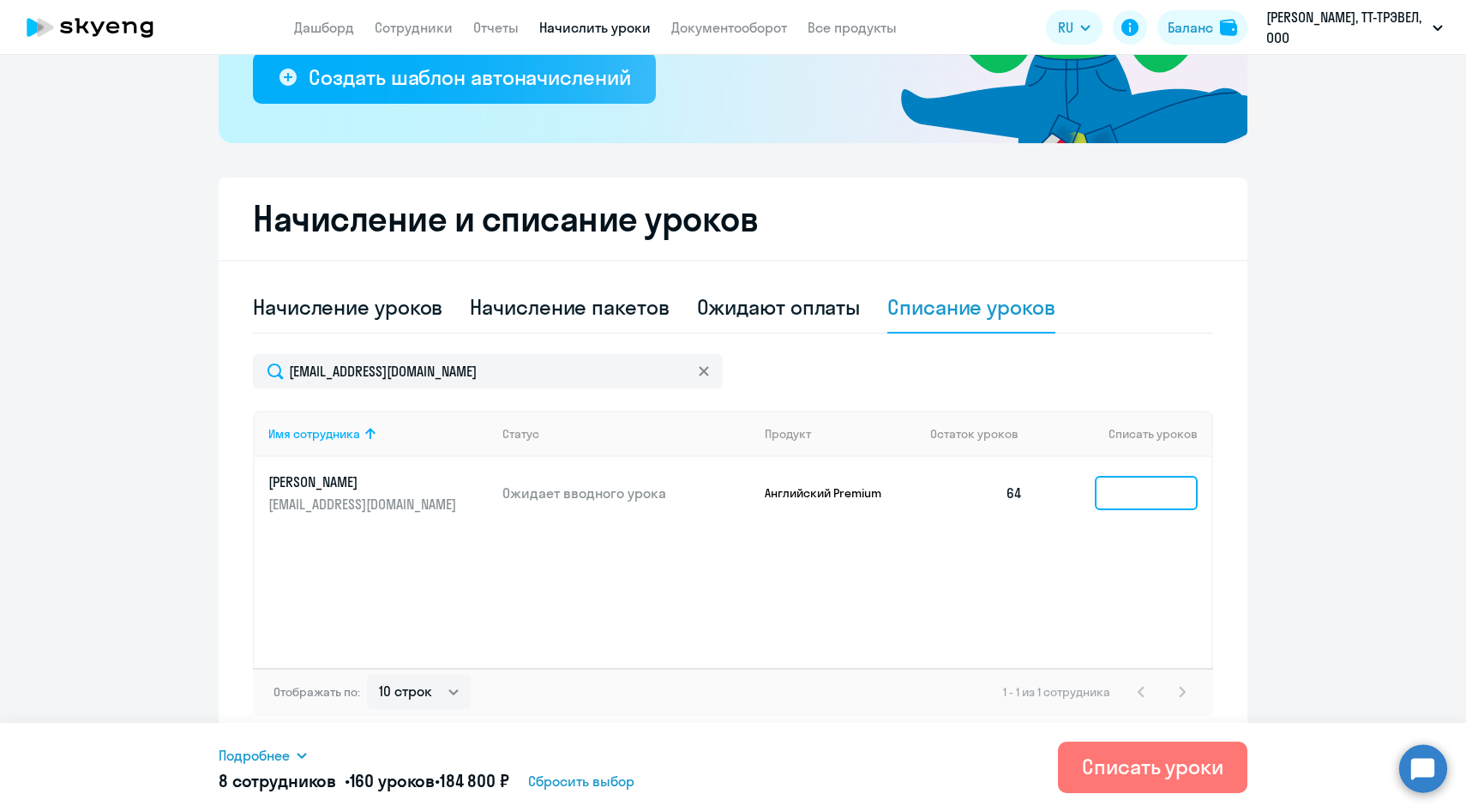
click at [1140, 502] on input at bounding box center [1146, 493] width 103 height 35
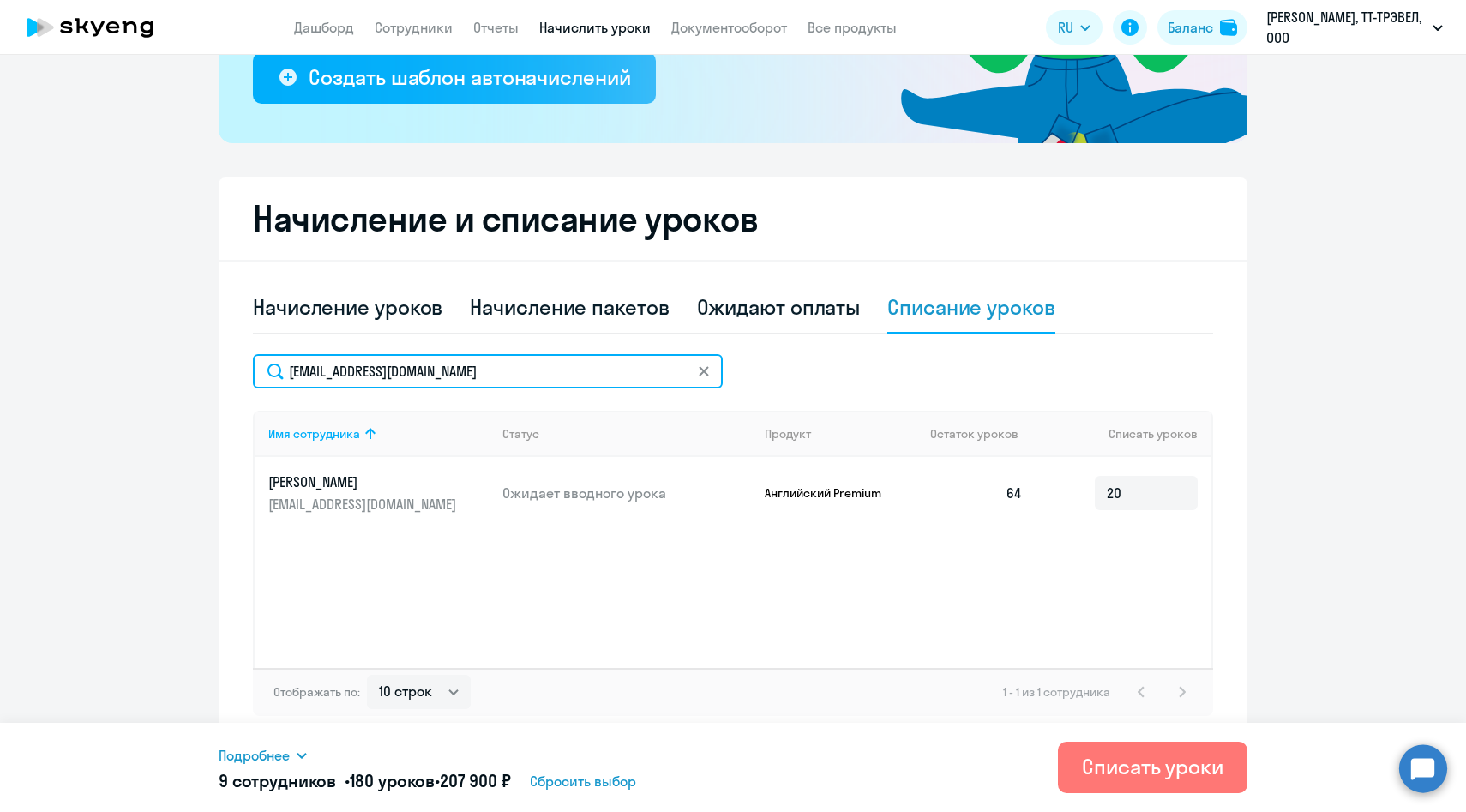
drag, startPoint x: 471, startPoint y: 365, endPoint x: 231, endPoint y: 365, distance: 240.0
click at [231, 365] on div "Начисление и списание уроков Начисление уроков Начисление пакетов Ожидают оплат…" at bounding box center [732, 460] width 1029 height 566
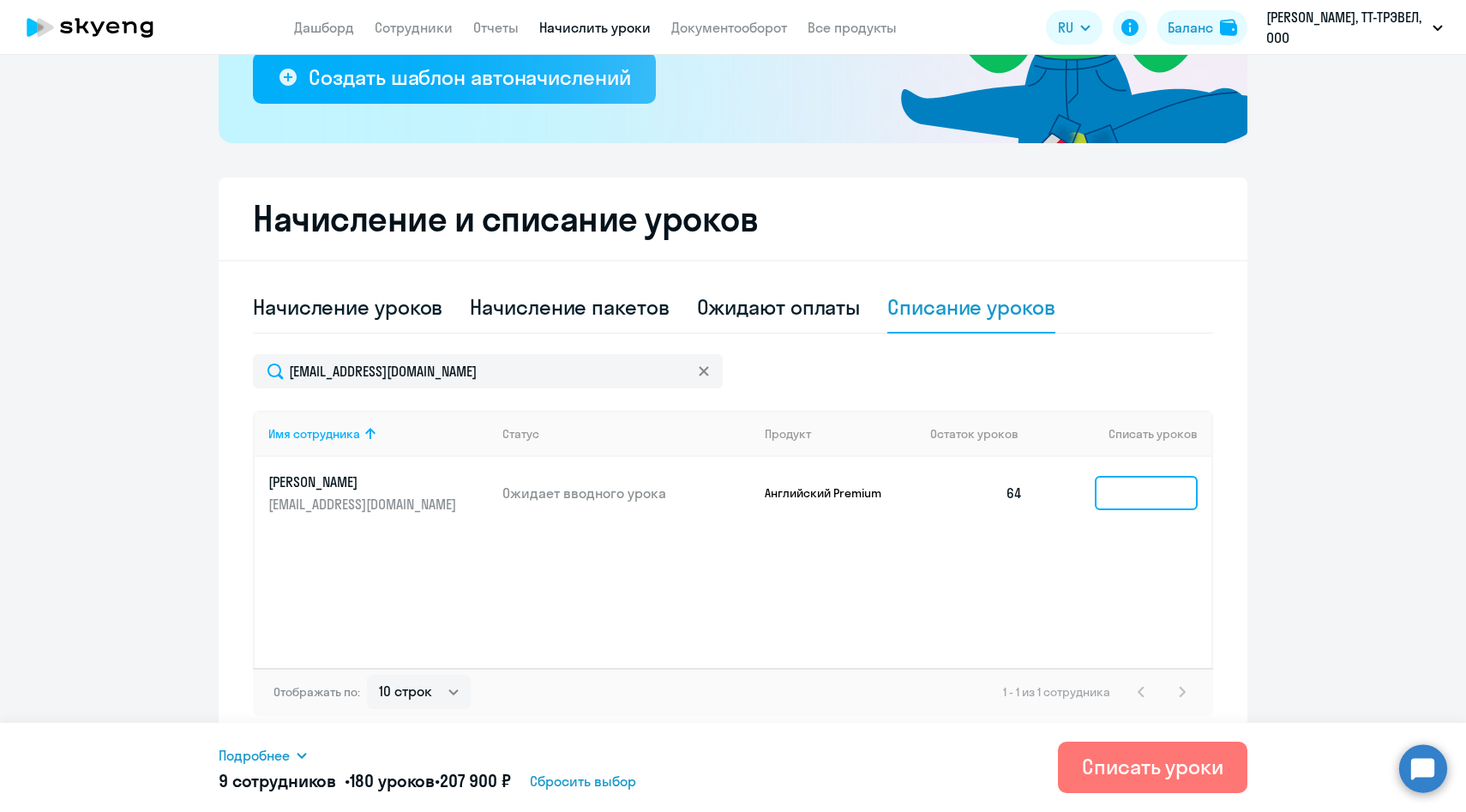
click at [1154, 497] on input at bounding box center [1146, 493] width 103 height 35
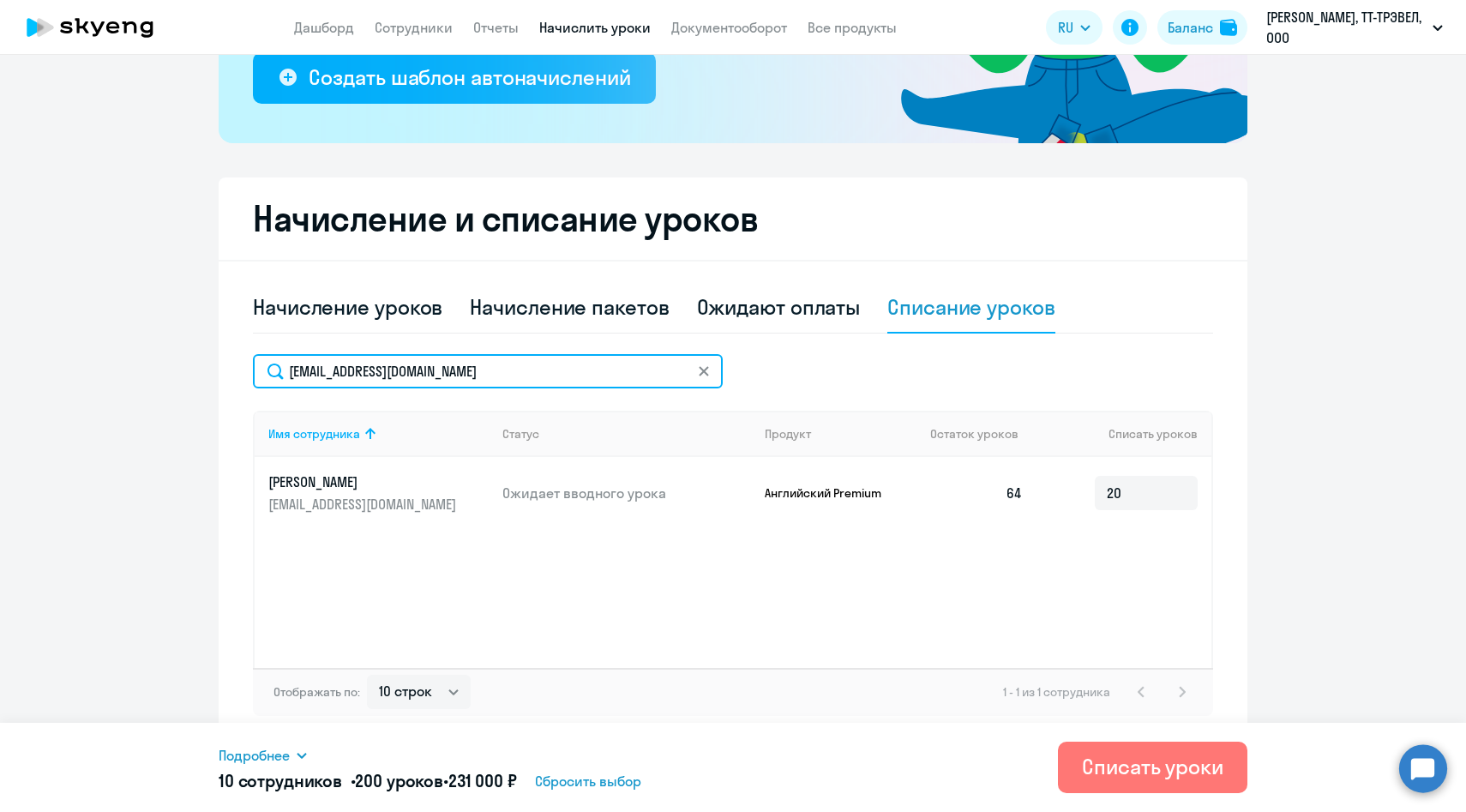
drag, startPoint x: 450, startPoint y: 376, endPoint x: 225, endPoint y: 371, distance: 225.1
click at [225, 372] on div "Начисление и списание уроков Начисление уроков Начисление пакетов Ожидают оплат…" at bounding box center [732, 460] width 1029 height 566
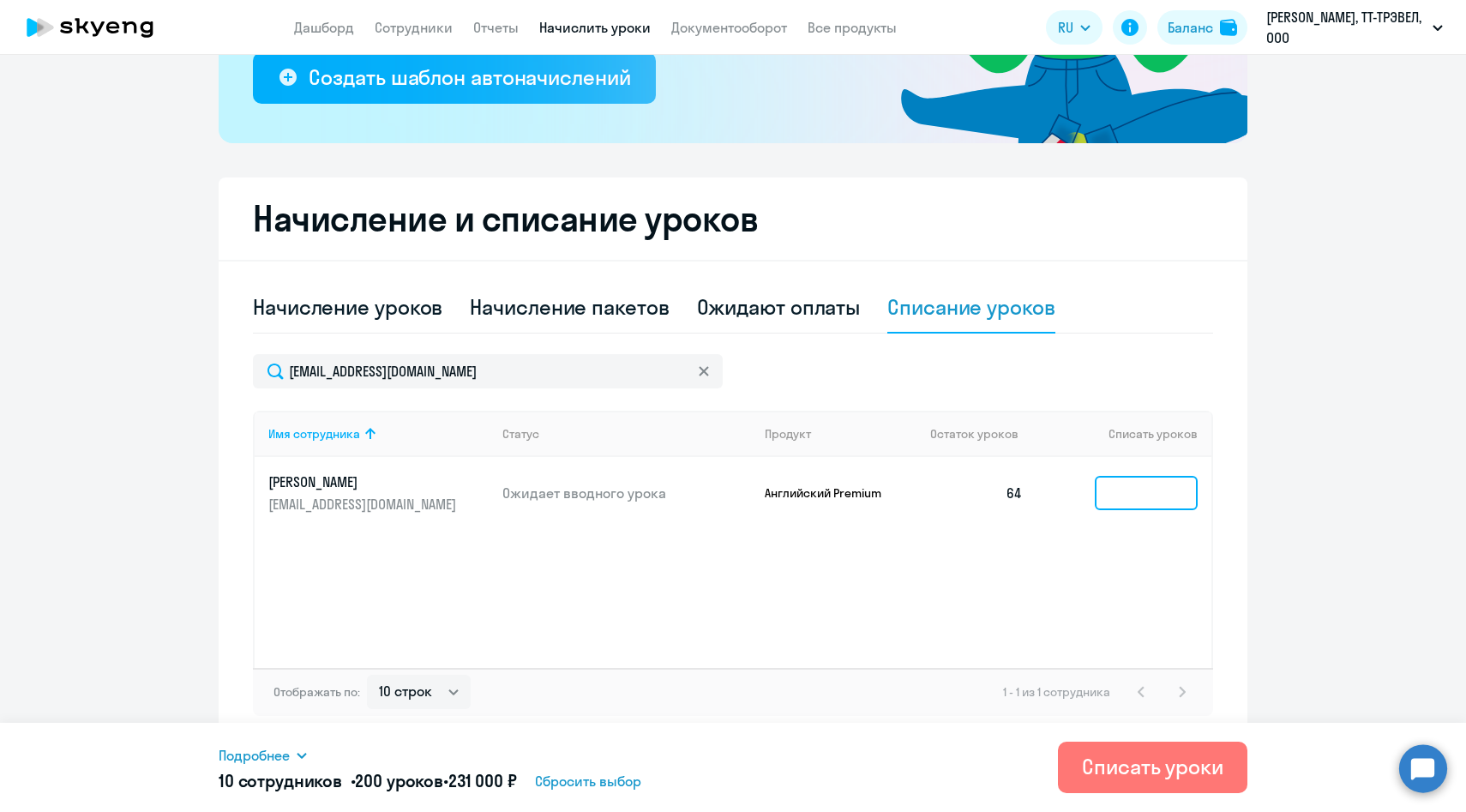
click at [1135, 503] on input at bounding box center [1146, 493] width 103 height 35
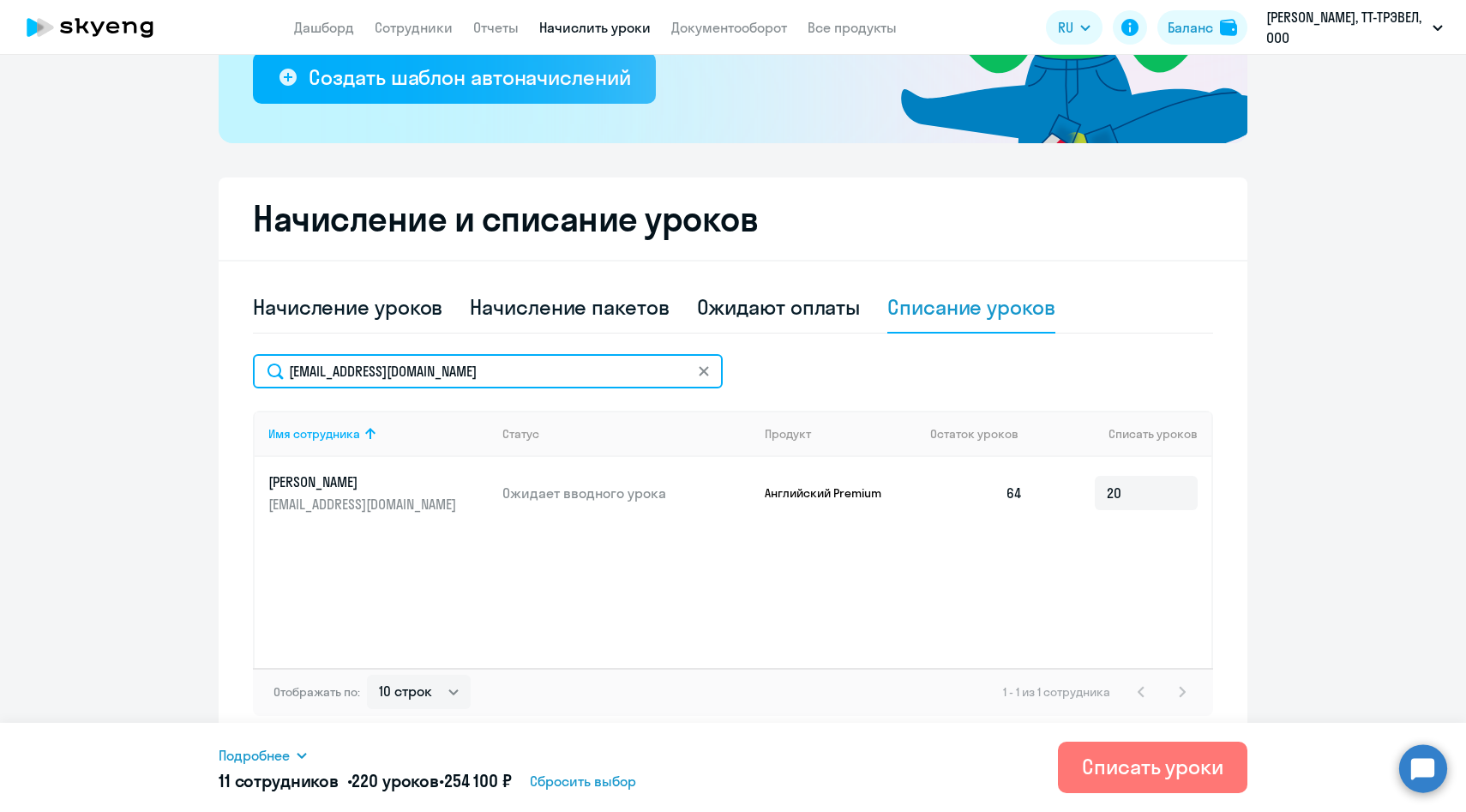
drag, startPoint x: 496, startPoint y: 375, endPoint x: 214, endPoint y: 374, distance: 282.0
click at [214, 374] on ng-component "Рекомендуем создать шаблон автоначислений Уроки больше не придётся начислять вр…" at bounding box center [733, 243] width 1466 height 999
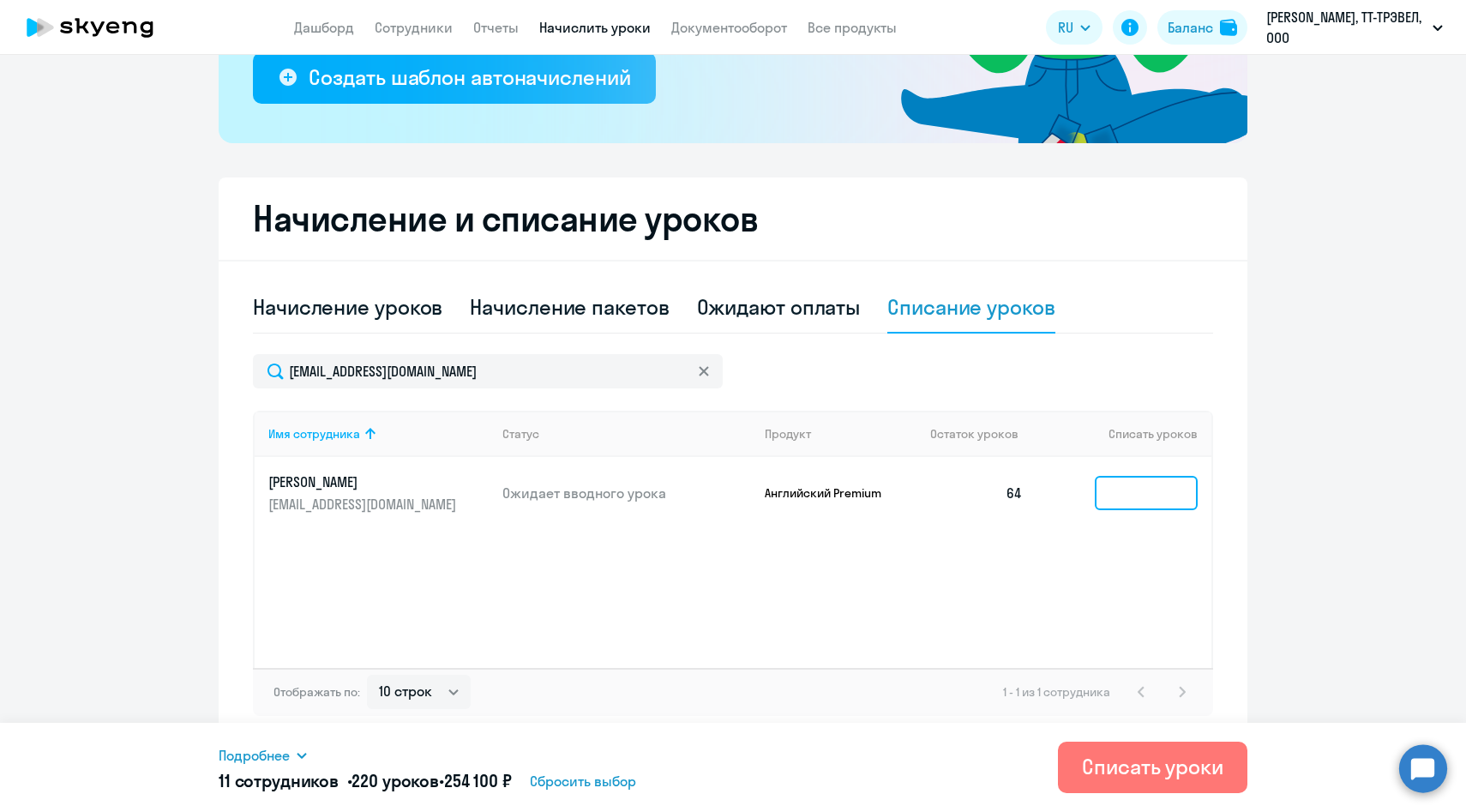
click at [1160, 497] on input at bounding box center [1146, 493] width 103 height 35
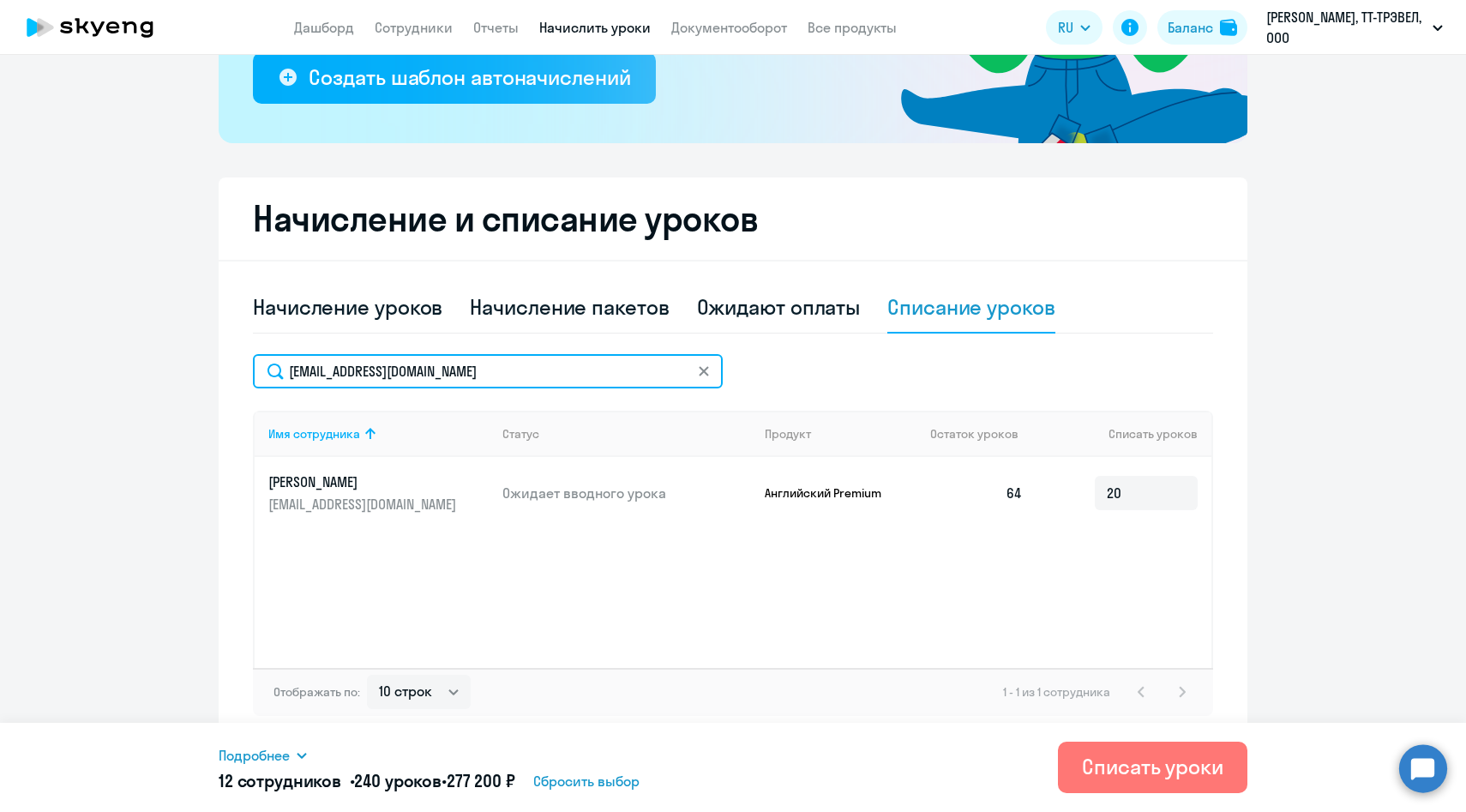
drag, startPoint x: 500, startPoint y: 372, endPoint x: 217, endPoint y: 372, distance: 283.0
click at [217, 372] on ng-component "Рекомендуем создать шаблон автоначислений Уроки больше не придётся начислять вр…" at bounding box center [733, 243] width 1466 height 999
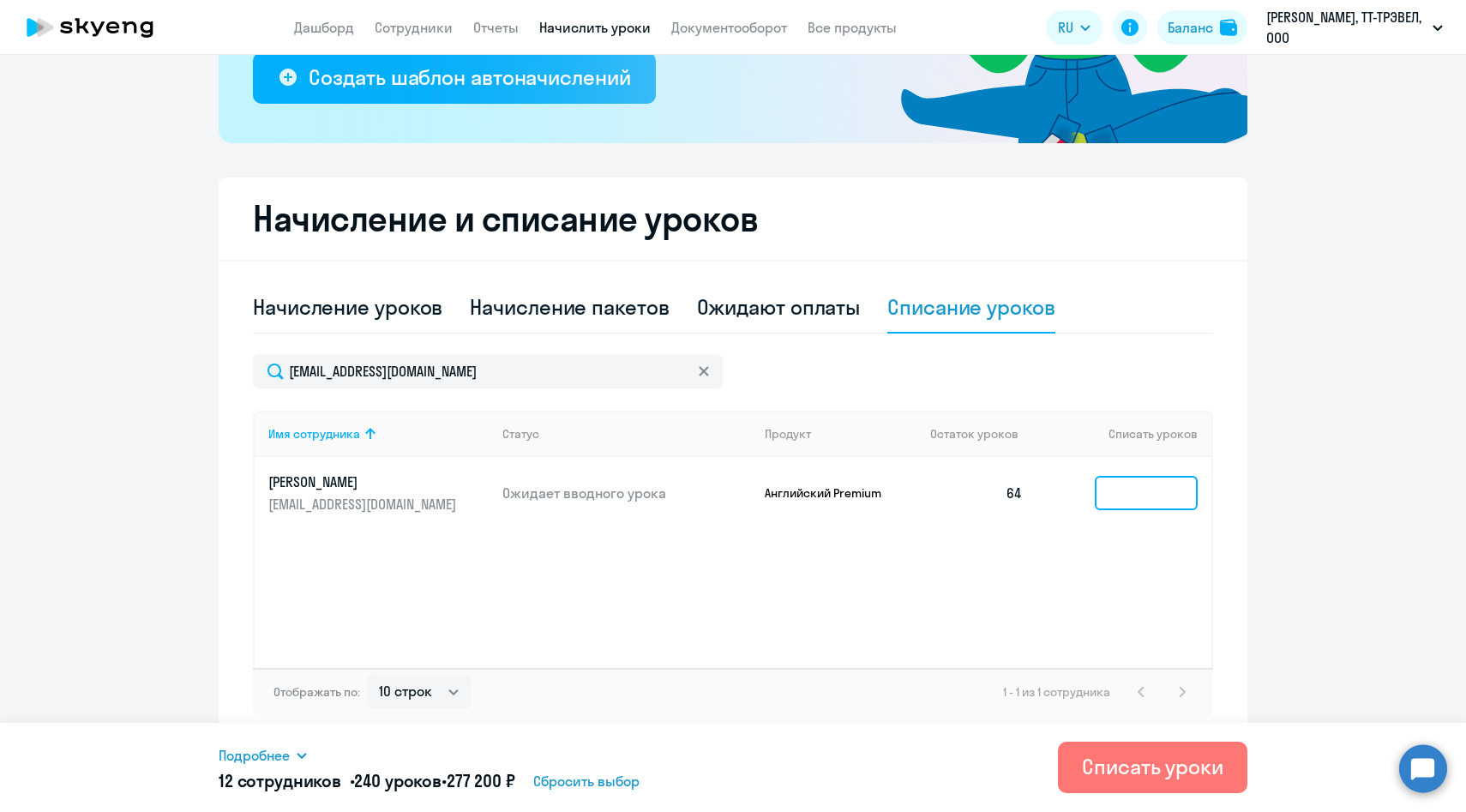
click at [1130, 501] on input at bounding box center [1146, 493] width 103 height 35
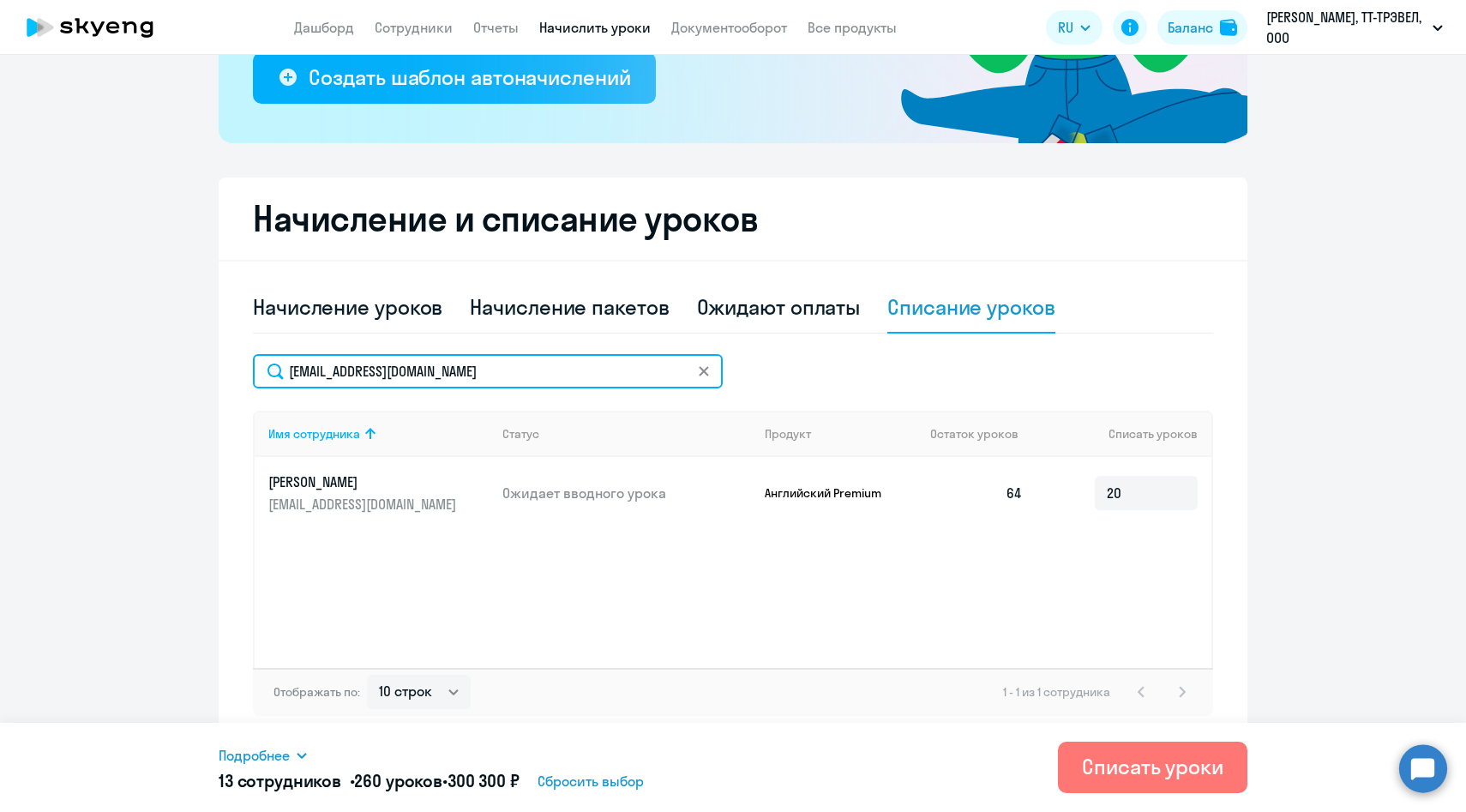
drag, startPoint x: 502, startPoint y: 366, endPoint x: 200, endPoint y: 364, distance: 302.0
click at [200, 364] on ng-component "Рекомендуем создать шаблон автоначислений Уроки больше не придётся начислять вр…" at bounding box center [733, 243] width 1466 height 999
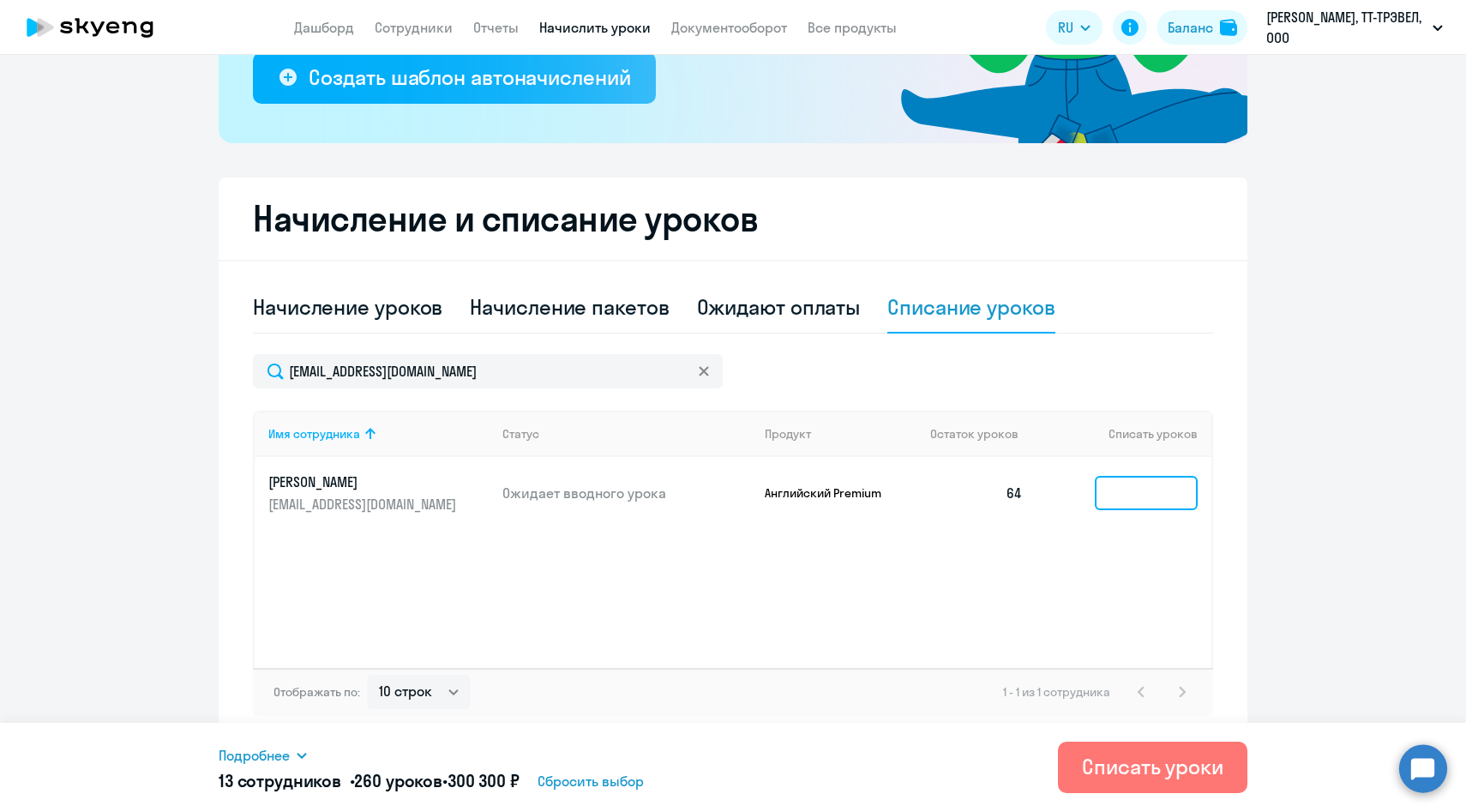
click at [1159, 496] on input at bounding box center [1146, 493] width 103 height 35
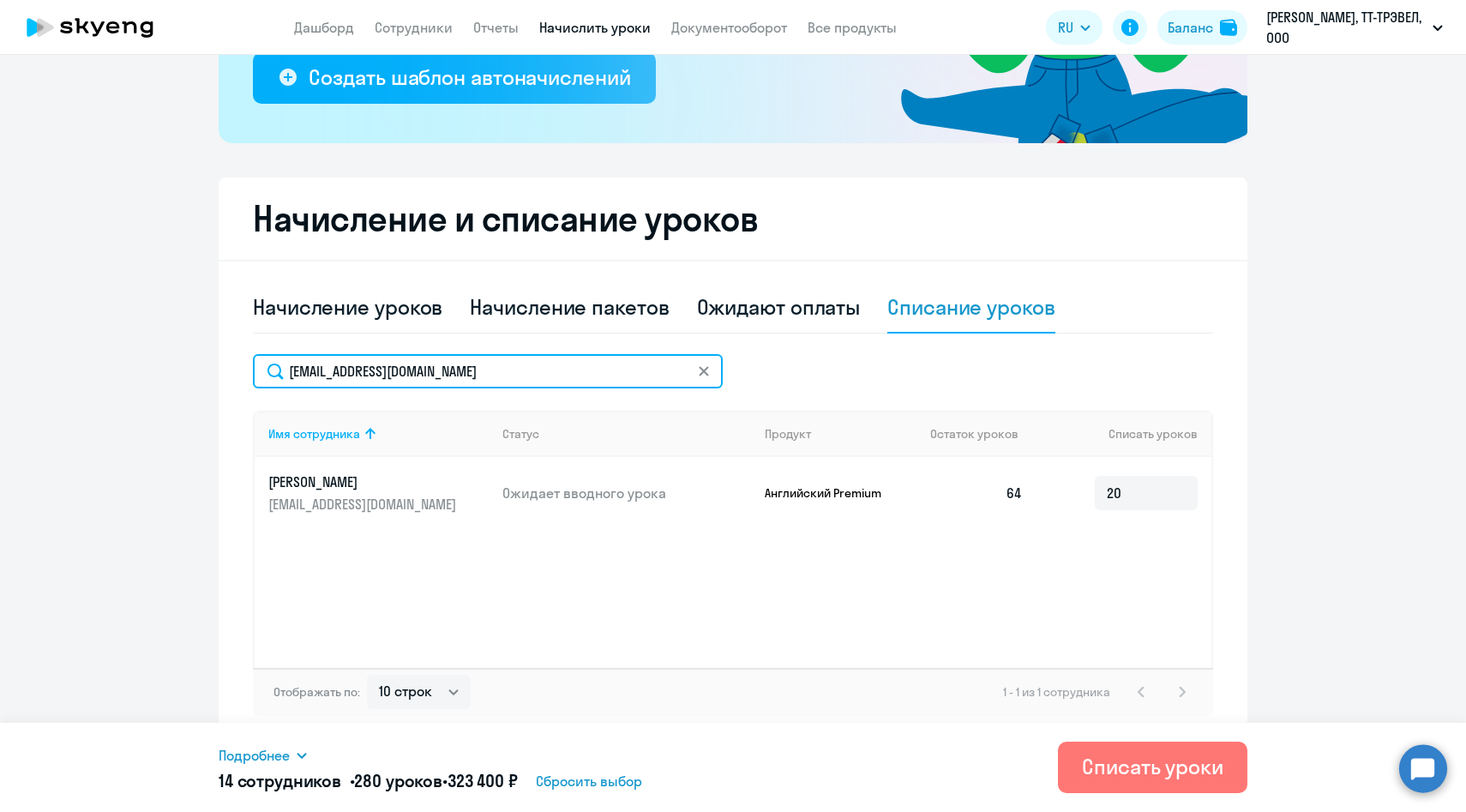
drag, startPoint x: 531, startPoint y: 376, endPoint x: 225, endPoint y: 372, distance: 306.0
click at [225, 372] on div "Начисление и списание уроков Начисление уроков Начисление пакетов Ожидают оплат…" at bounding box center [732, 460] width 1029 height 566
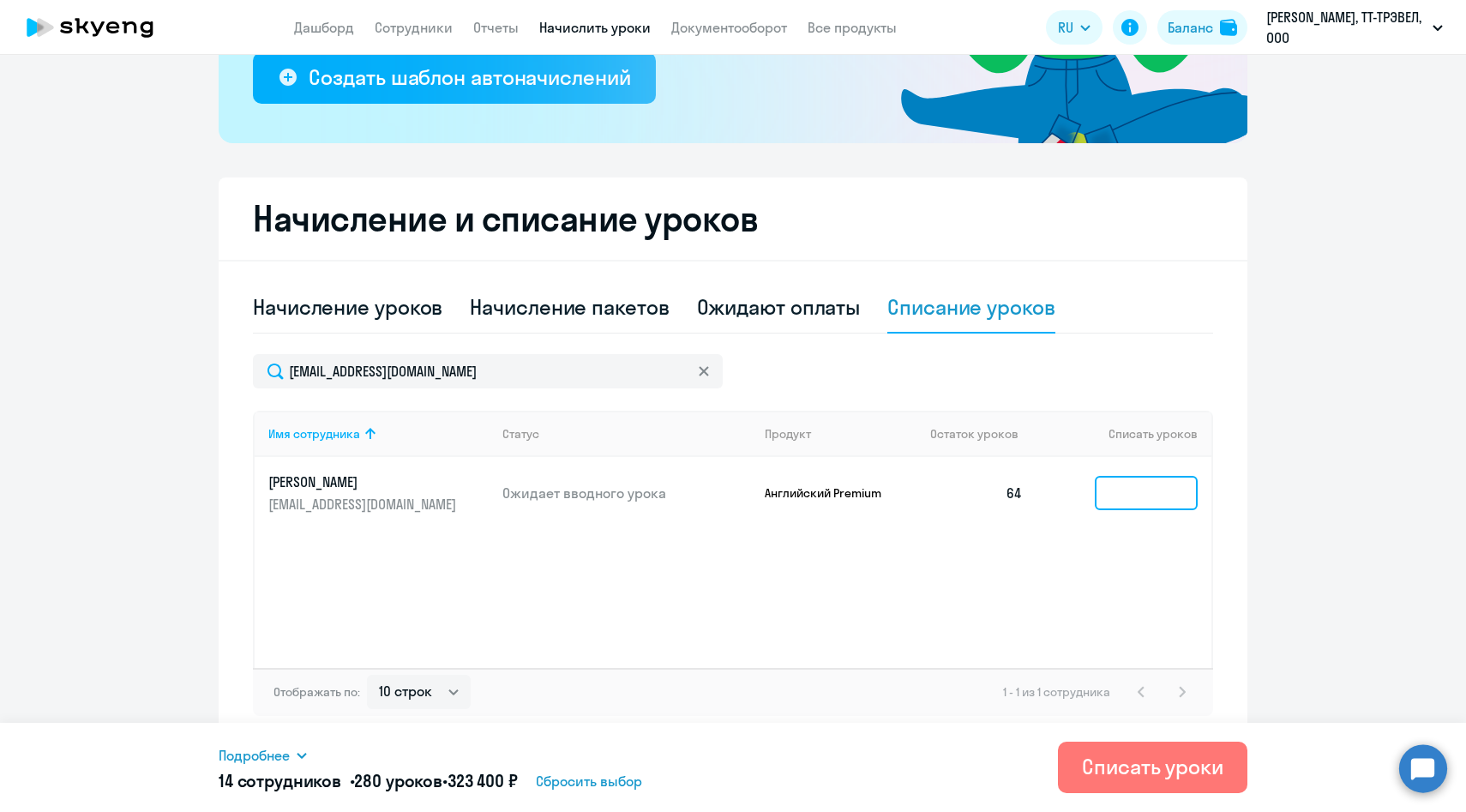
click at [1145, 492] on input at bounding box center [1146, 493] width 103 height 35
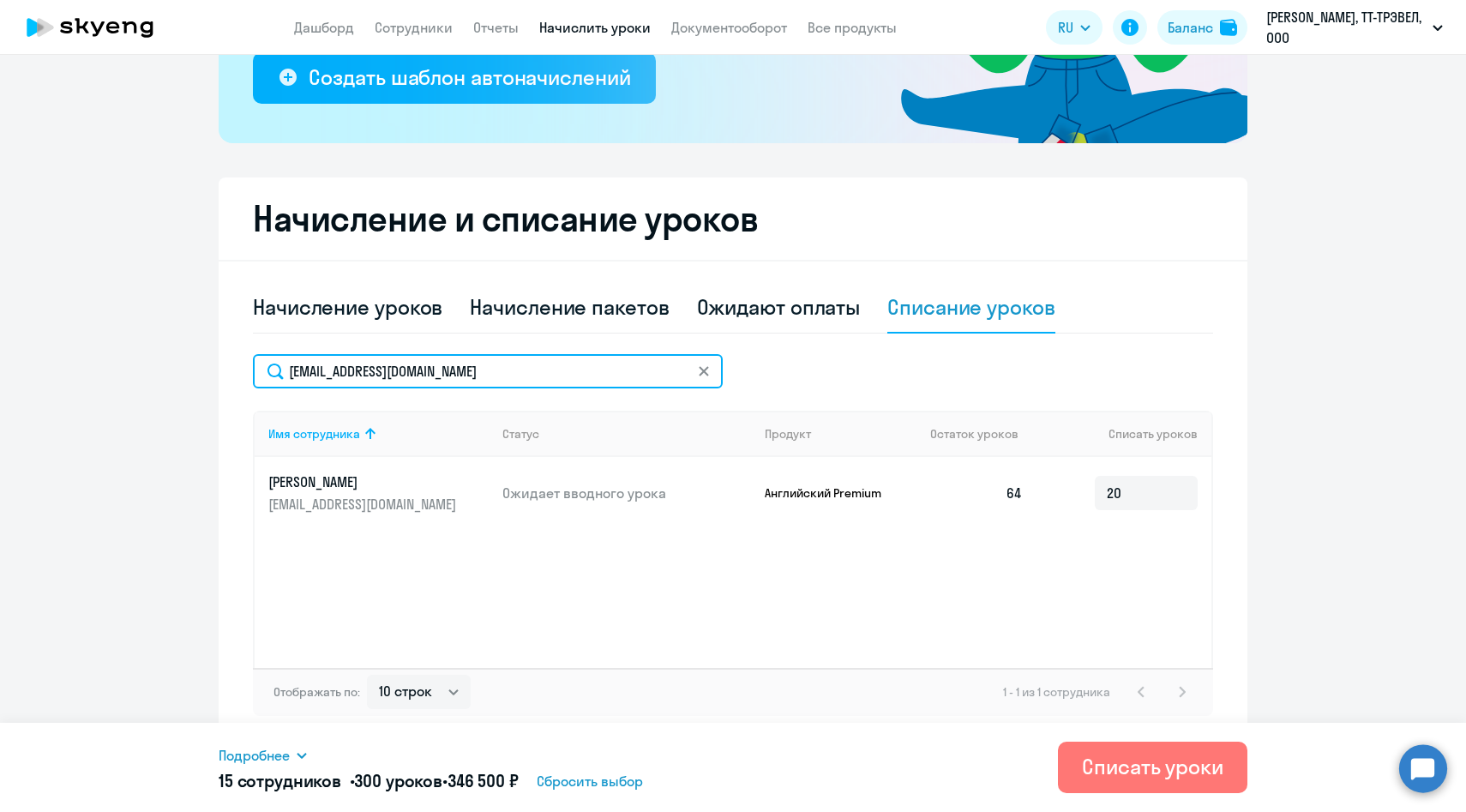
drag, startPoint x: 504, startPoint y: 375, endPoint x: 196, endPoint y: 373, distance: 308.0
click at [196, 373] on ng-component "Рекомендуем создать шаблон автоначислений Уроки больше не придётся начислять вр…" at bounding box center [733, 243] width 1466 height 999
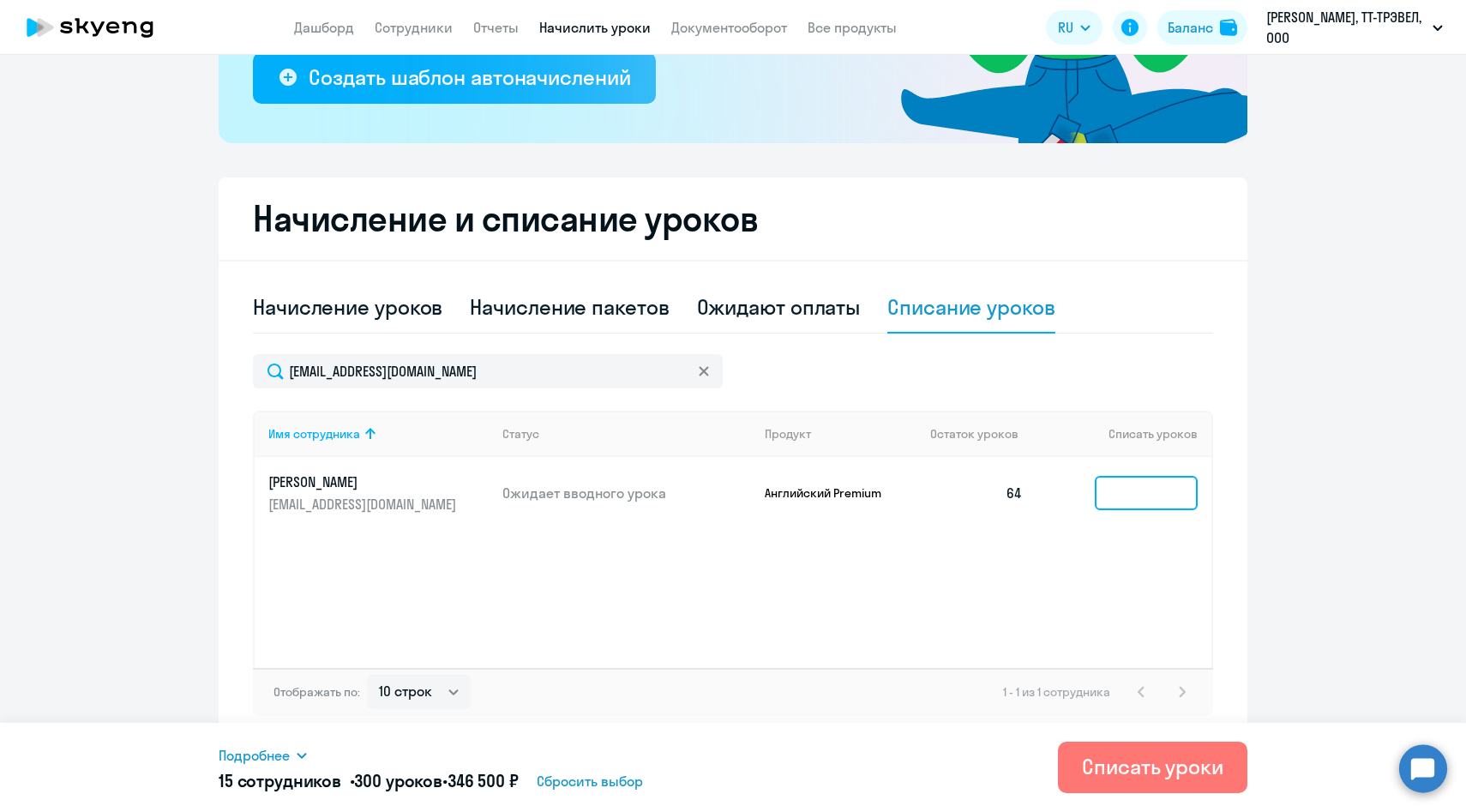
click at [1139, 497] on input at bounding box center [1146, 493] width 103 height 35
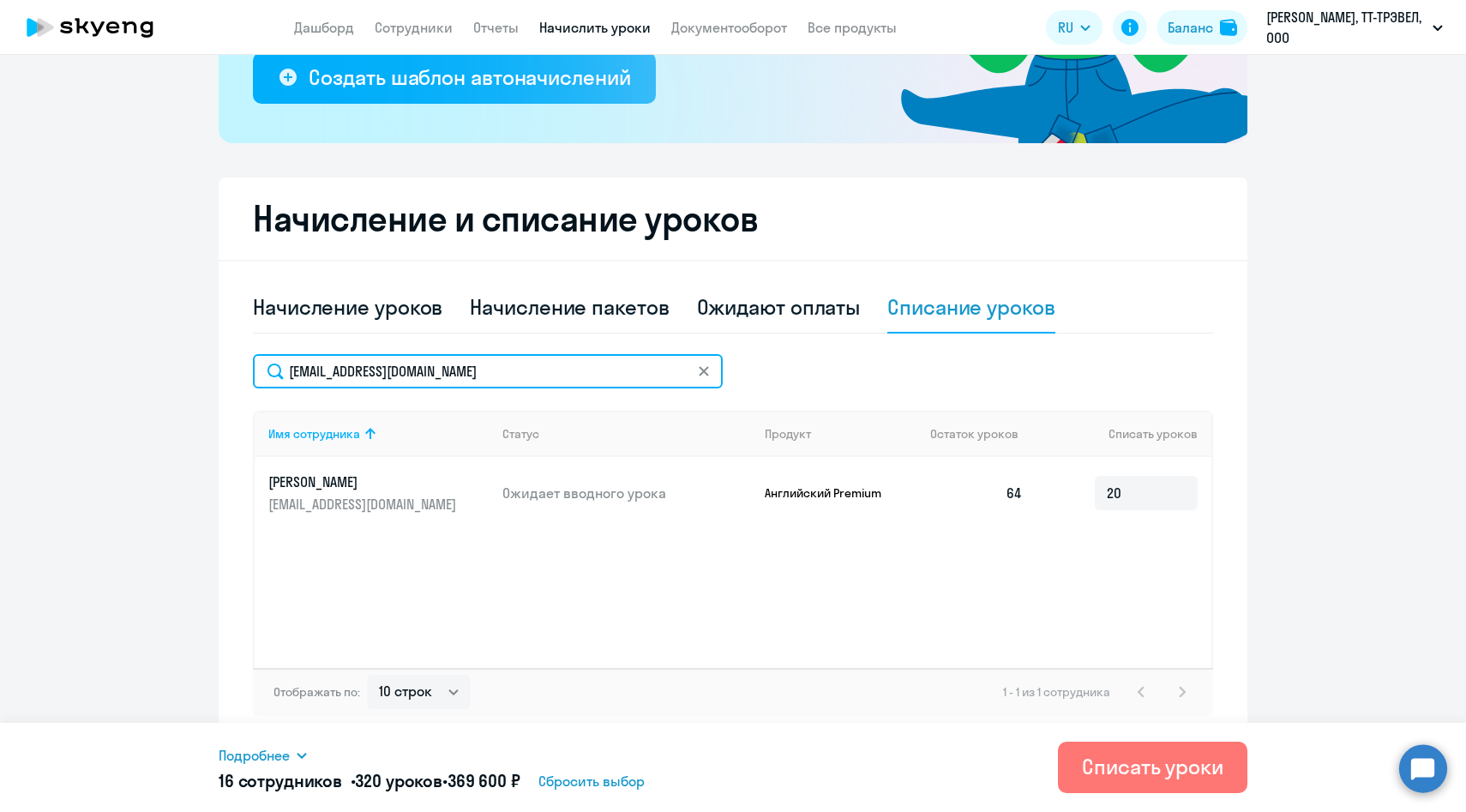
drag, startPoint x: 449, startPoint y: 374, endPoint x: 238, endPoint y: 373, distance: 211.0
click at [238, 373] on div "Начисление и списание уроков Начисление уроков Начисление пакетов Ожидают оплат…" at bounding box center [732, 460] width 1029 height 566
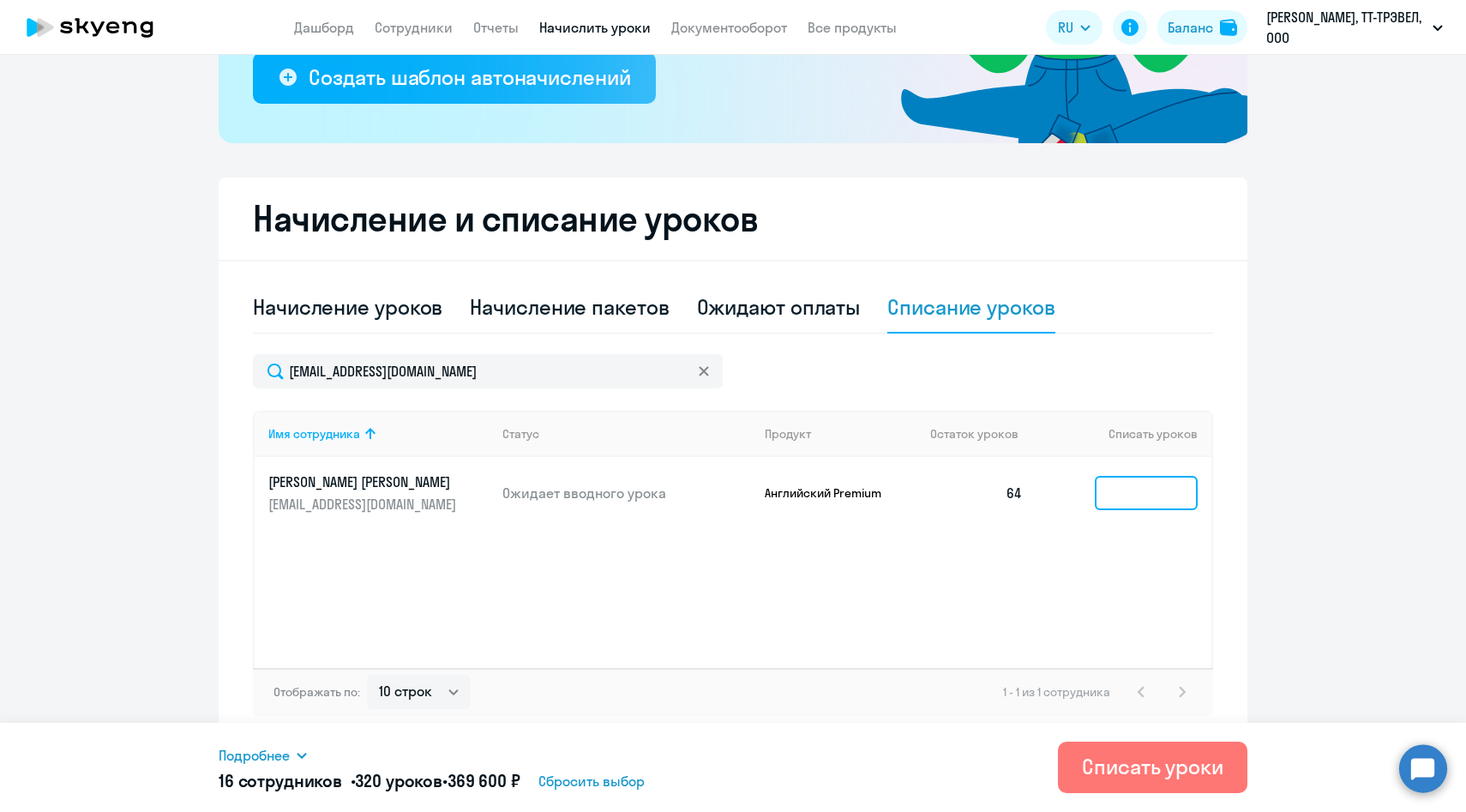
click at [1158, 502] on input at bounding box center [1146, 493] width 103 height 35
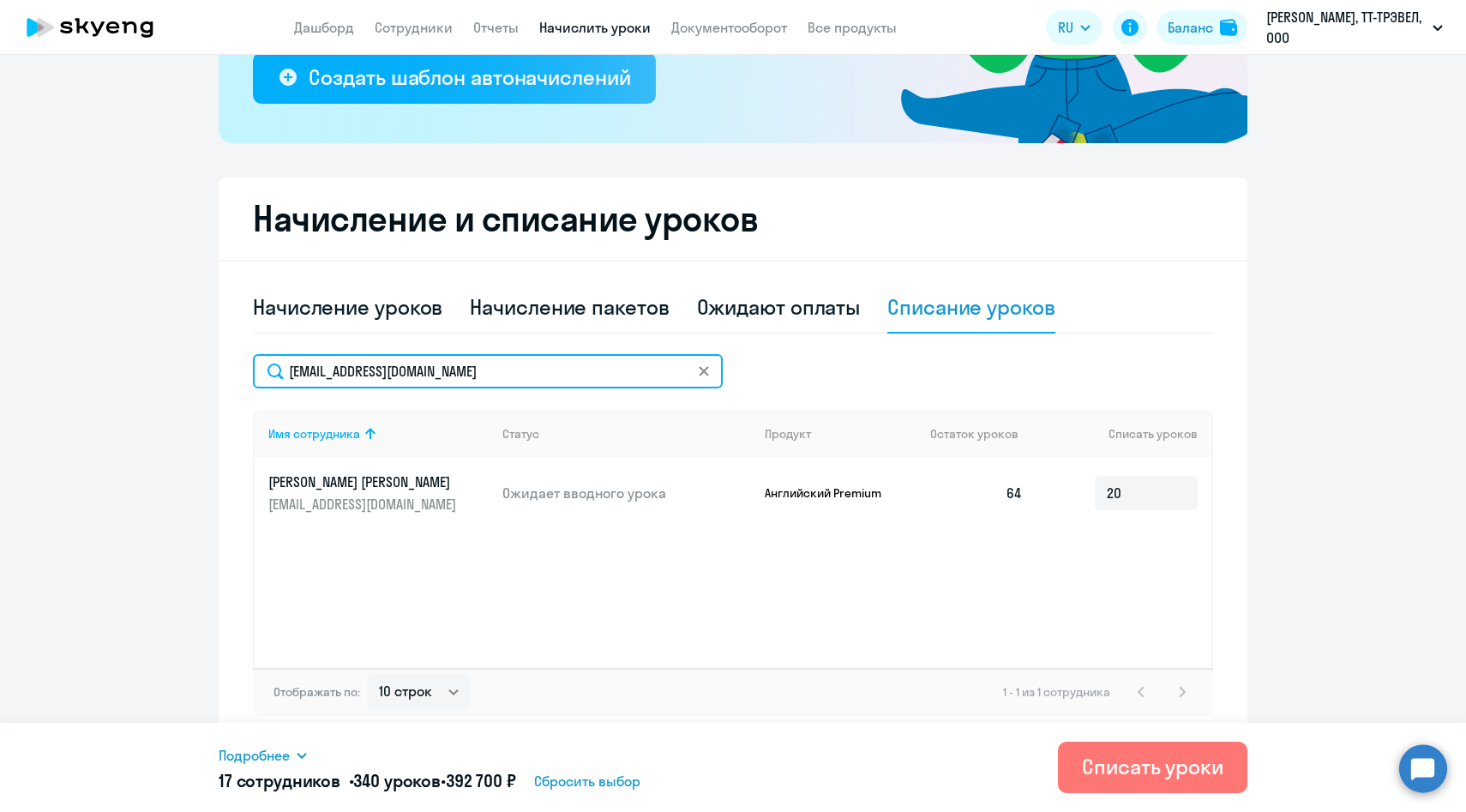
drag, startPoint x: 499, startPoint y: 375, endPoint x: 225, endPoint y: 375, distance: 274.0
click at [225, 375] on div "Начисление и списание уроков Начисление уроков Начисление пакетов Ожидают оплат…" at bounding box center [732, 460] width 1029 height 566
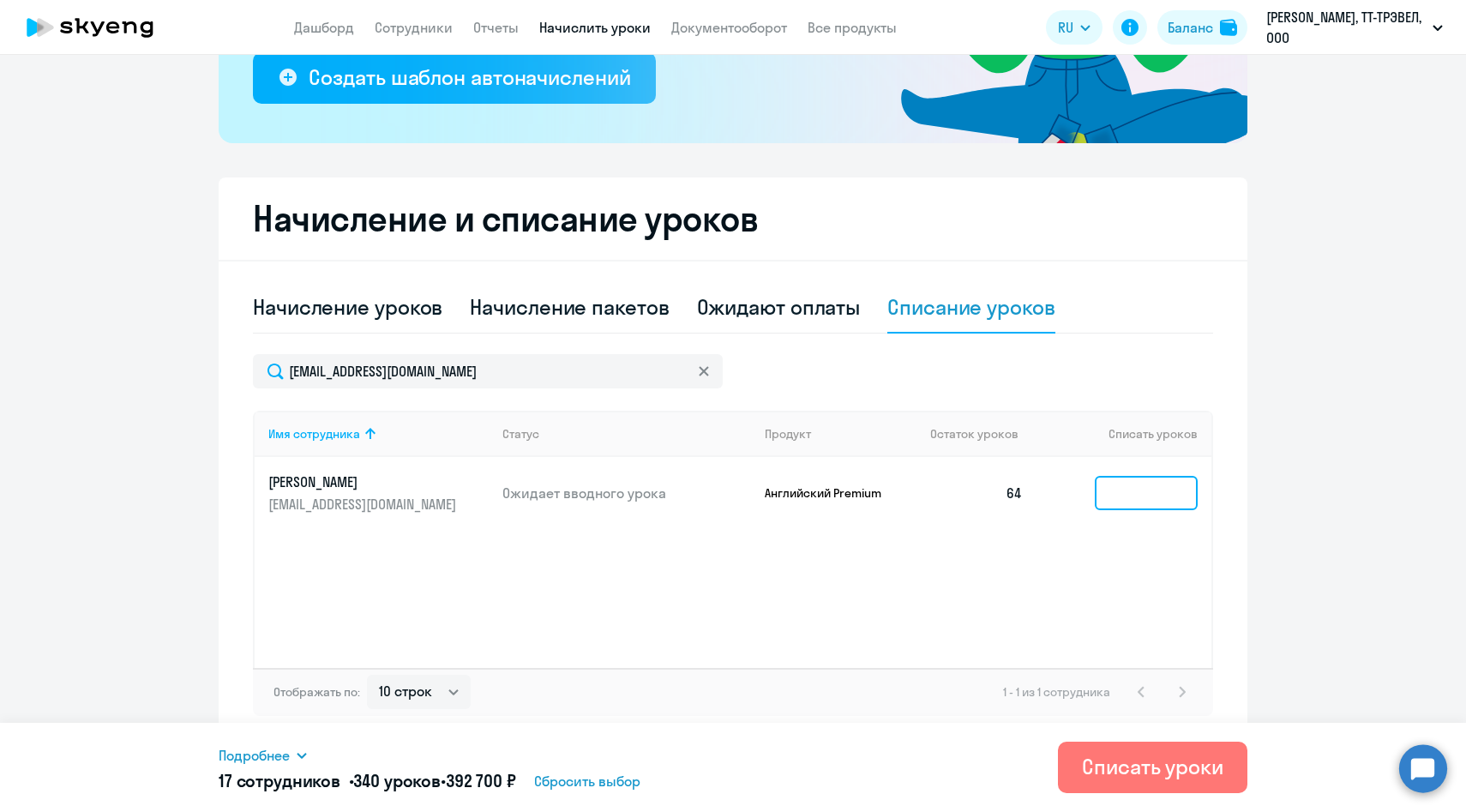
click at [1124, 505] on input at bounding box center [1146, 493] width 103 height 35
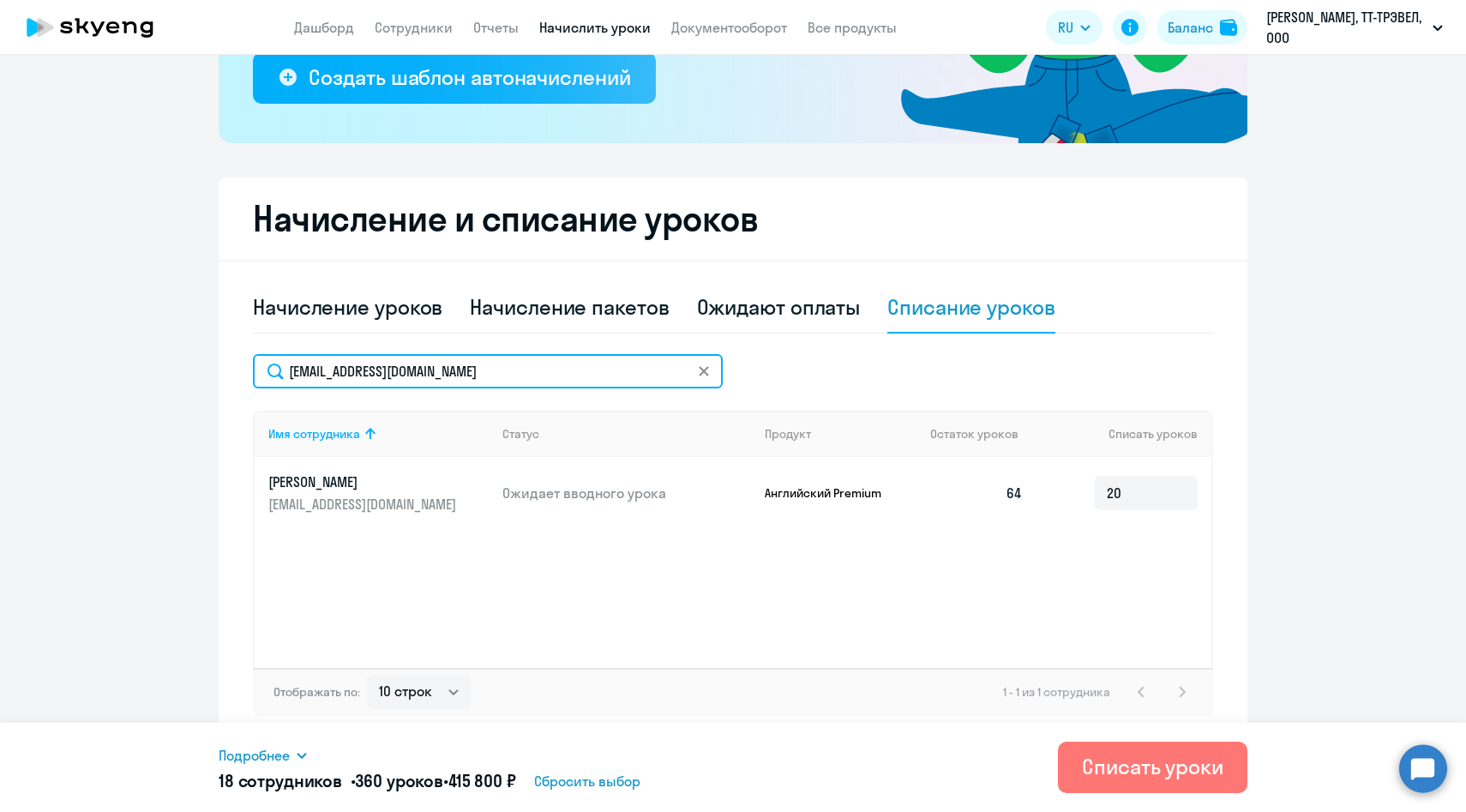
drag, startPoint x: 523, startPoint y: 371, endPoint x: 210, endPoint y: 365, distance: 313.1
click at [210, 365] on ng-component "Рекомендуем создать шаблон автоначислений Уроки больше не придётся начислять вр…" at bounding box center [733, 243] width 1466 height 999
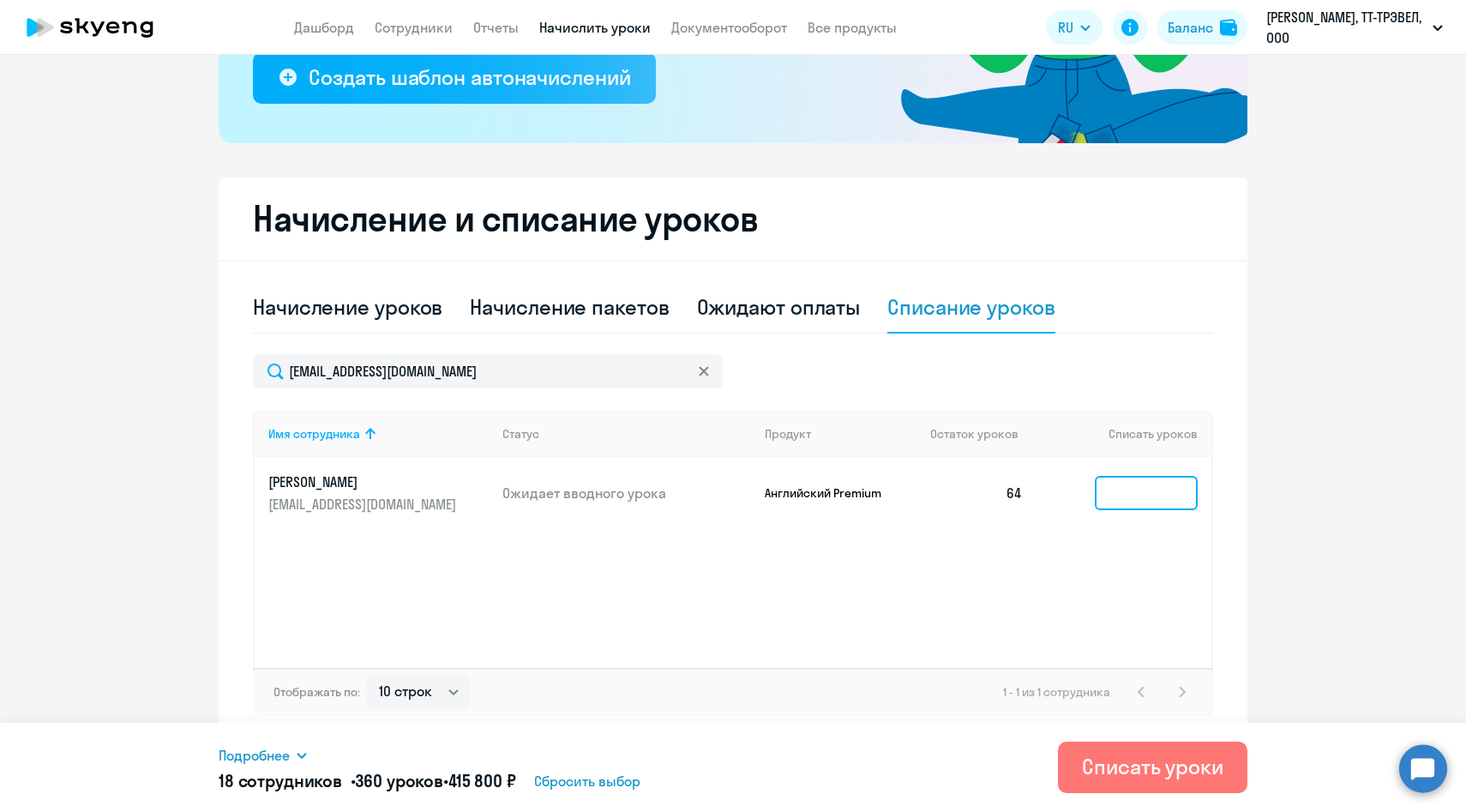
click at [1120, 493] on input at bounding box center [1146, 493] width 103 height 35
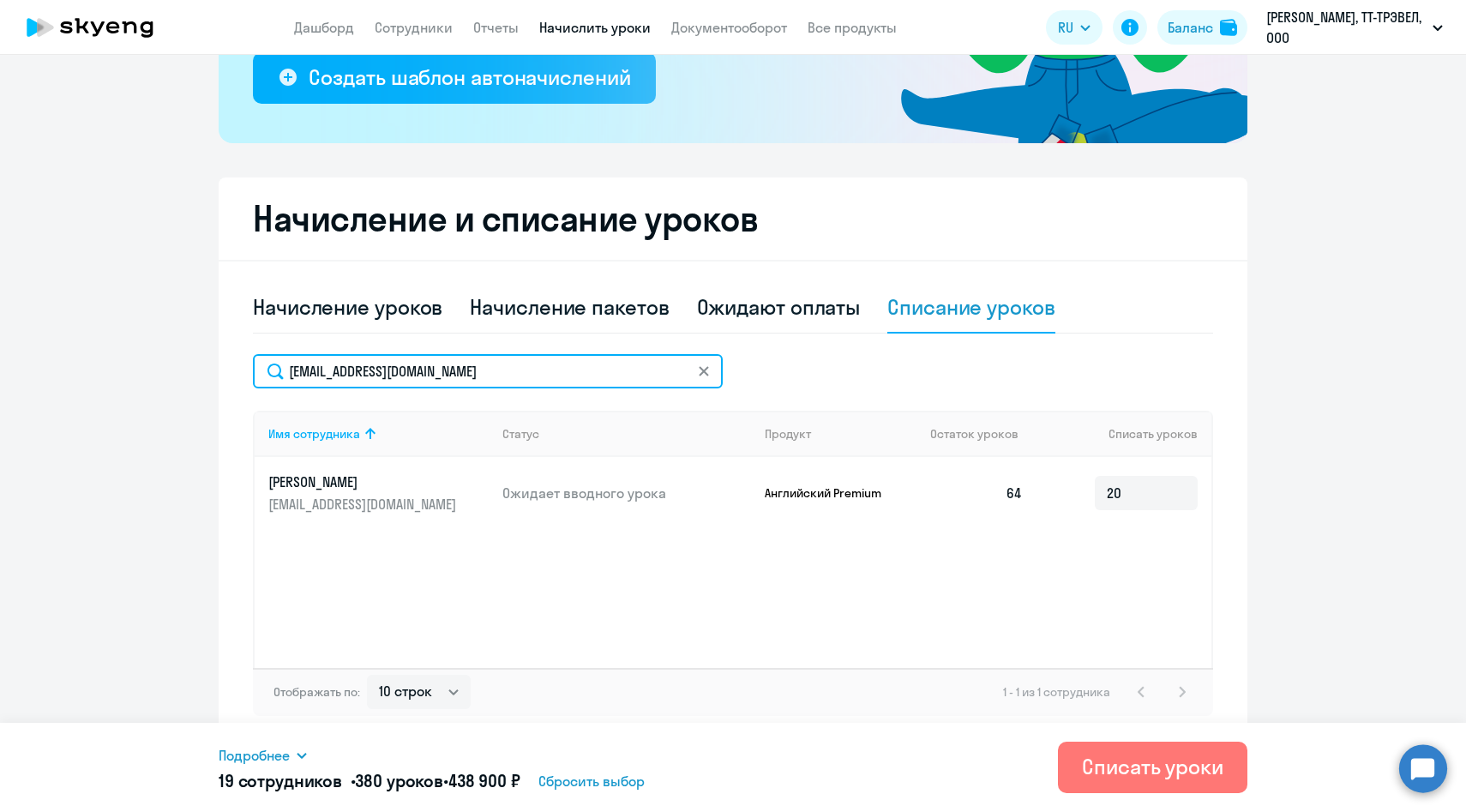
drag, startPoint x: 503, startPoint y: 367, endPoint x: 227, endPoint y: 365, distance: 276.0
click at [227, 366] on div "Начисление и списание уроков Начисление уроков Начисление пакетов Ожидают оплат…" at bounding box center [732, 460] width 1029 height 566
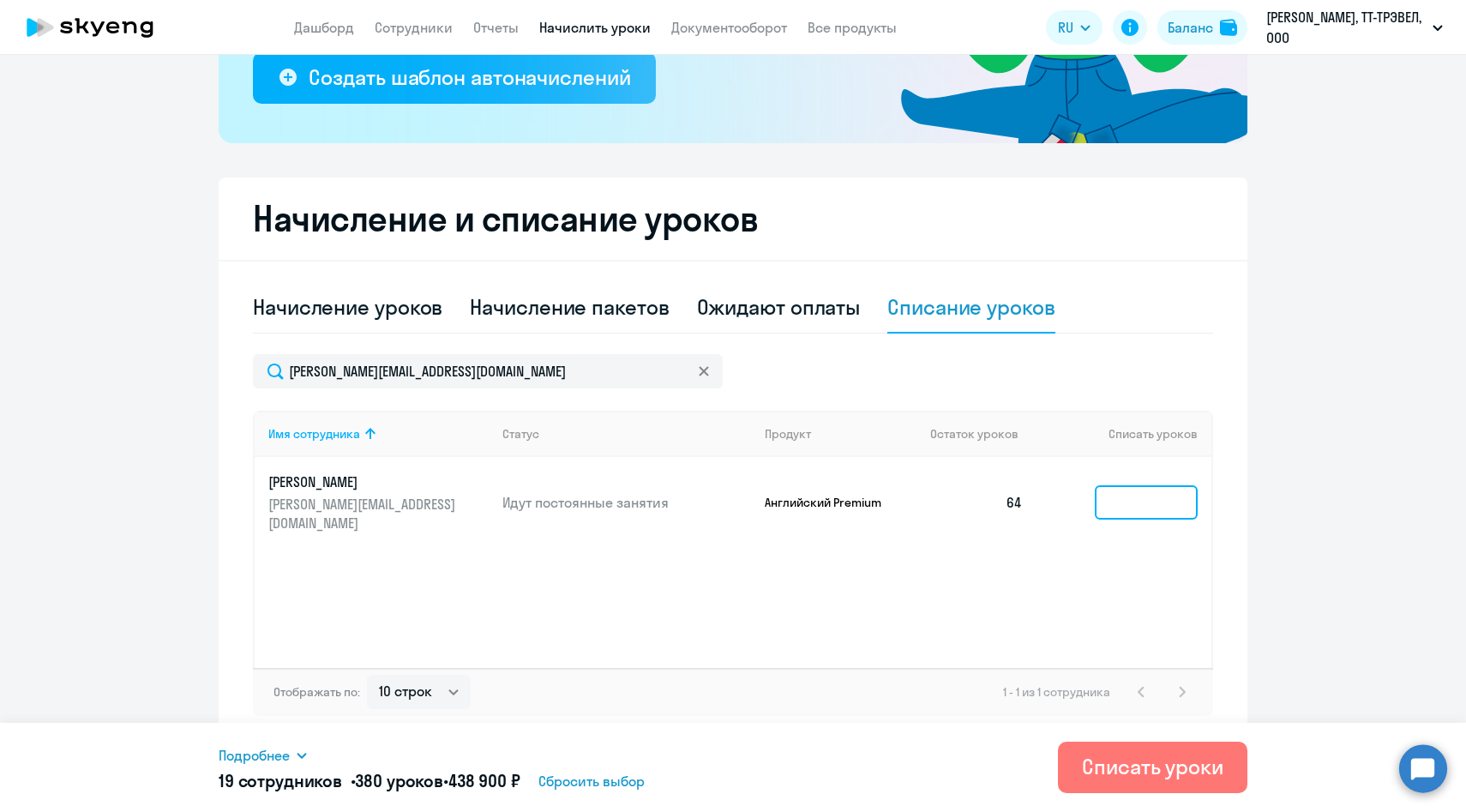
click at [1148, 490] on input at bounding box center [1146, 503] width 103 height 35
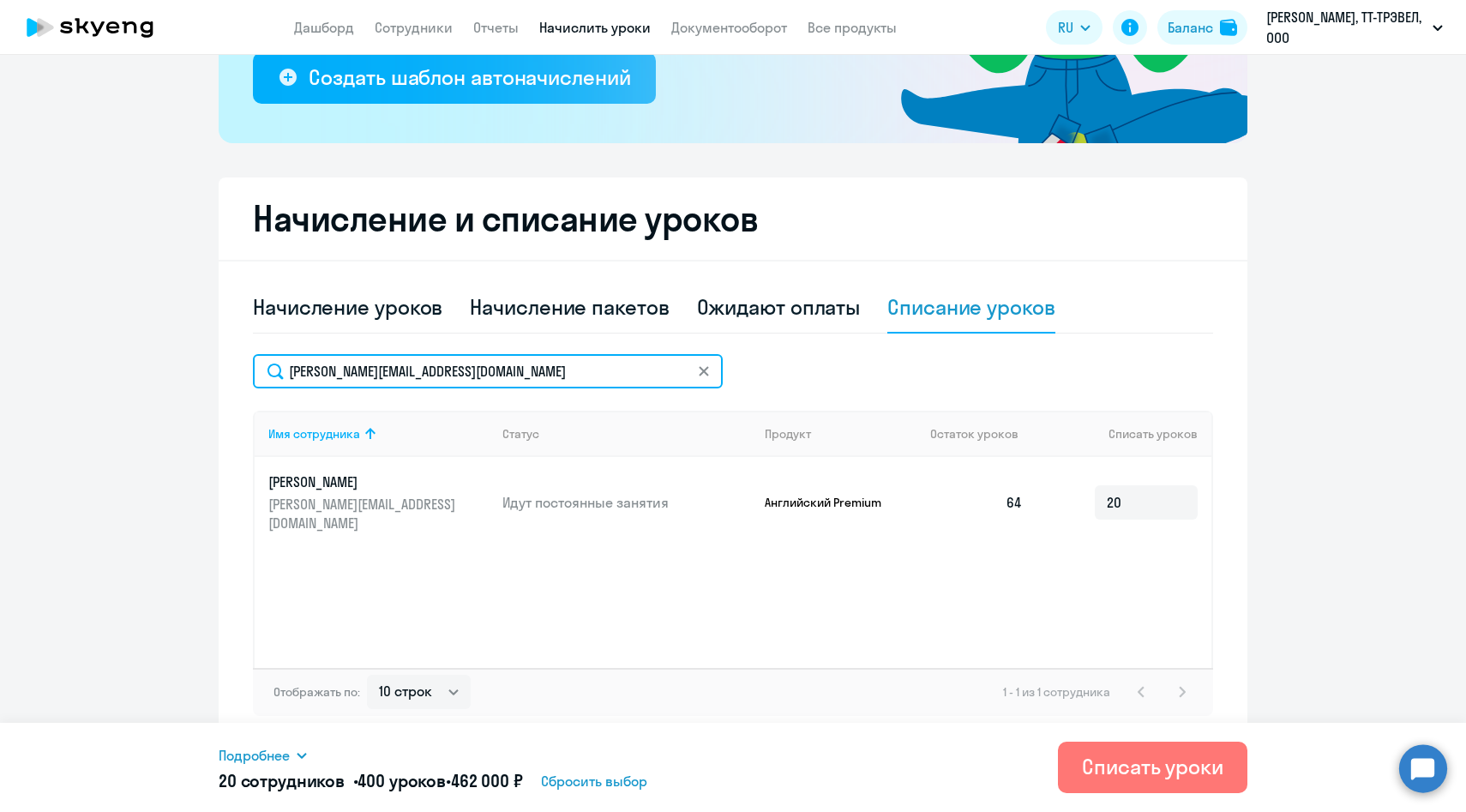
drag, startPoint x: 437, startPoint y: 376, endPoint x: 241, endPoint y: 367, distance: 196.2
click at [241, 367] on div "Начисление и списание уроков Начисление уроков Начисление пакетов Ожидают оплат…" at bounding box center [732, 460] width 1029 height 566
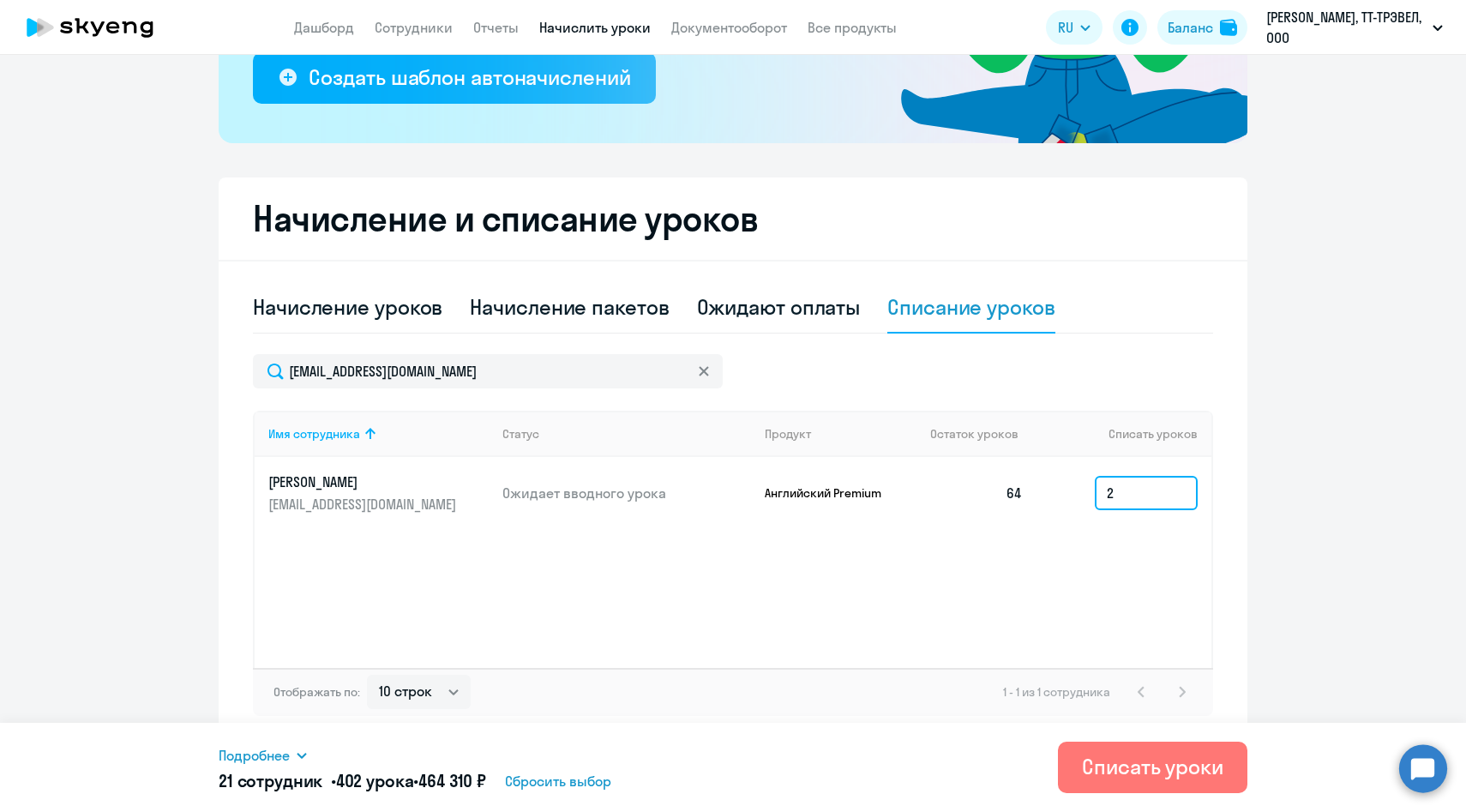
click at [1136, 488] on input "2" at bounding box center [1146, 493] width 103 height 35
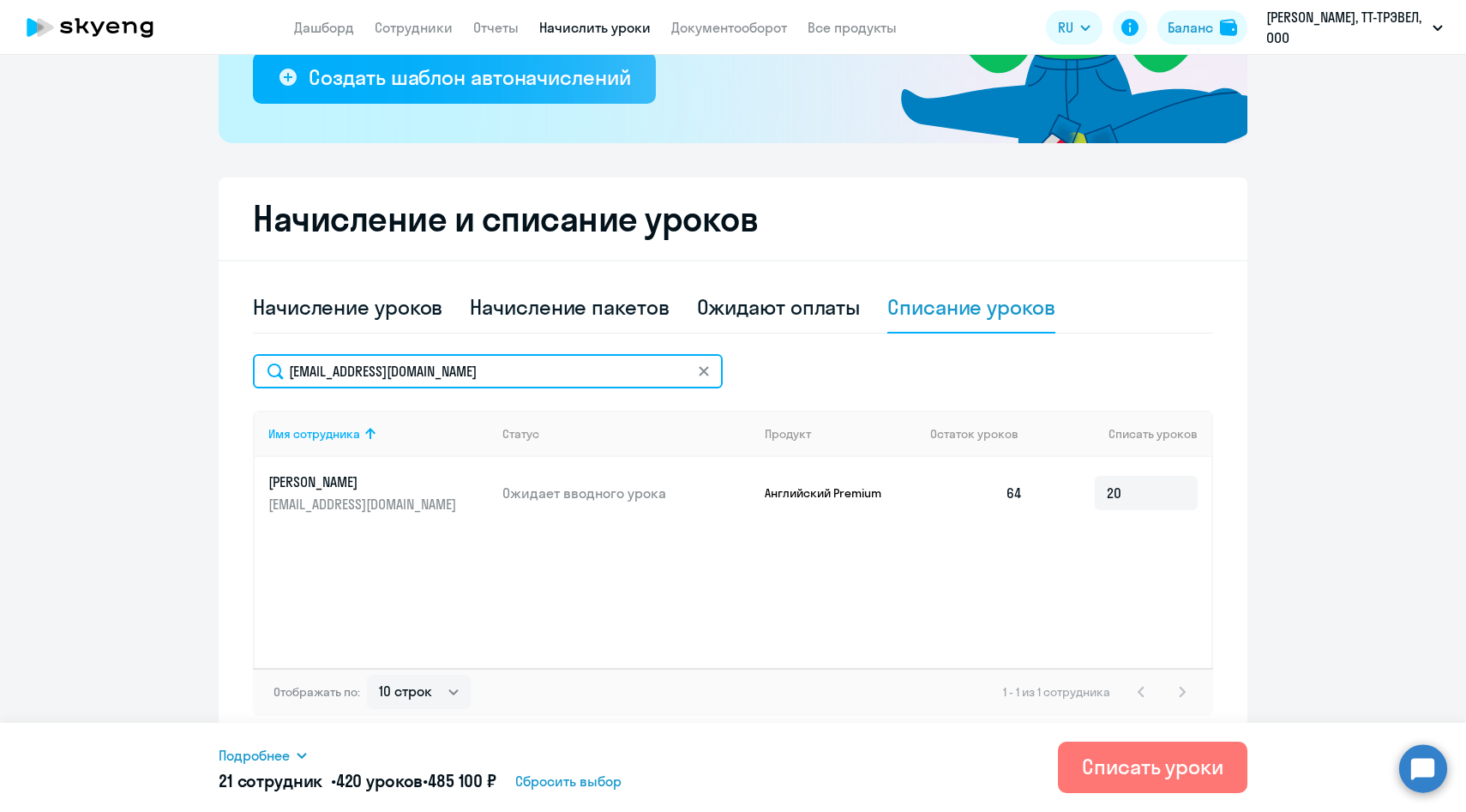
drag, startPoint x: 502, startPoint y: 375, endPoint x: 219, endPoint y: 372, distance: 283.0
click at [220, 374] on div "Начисление и списание уроков Начисление уроков Начисление пакетов Ожидают оплат…" at bounding box center [732, 460] width 1029 height 566
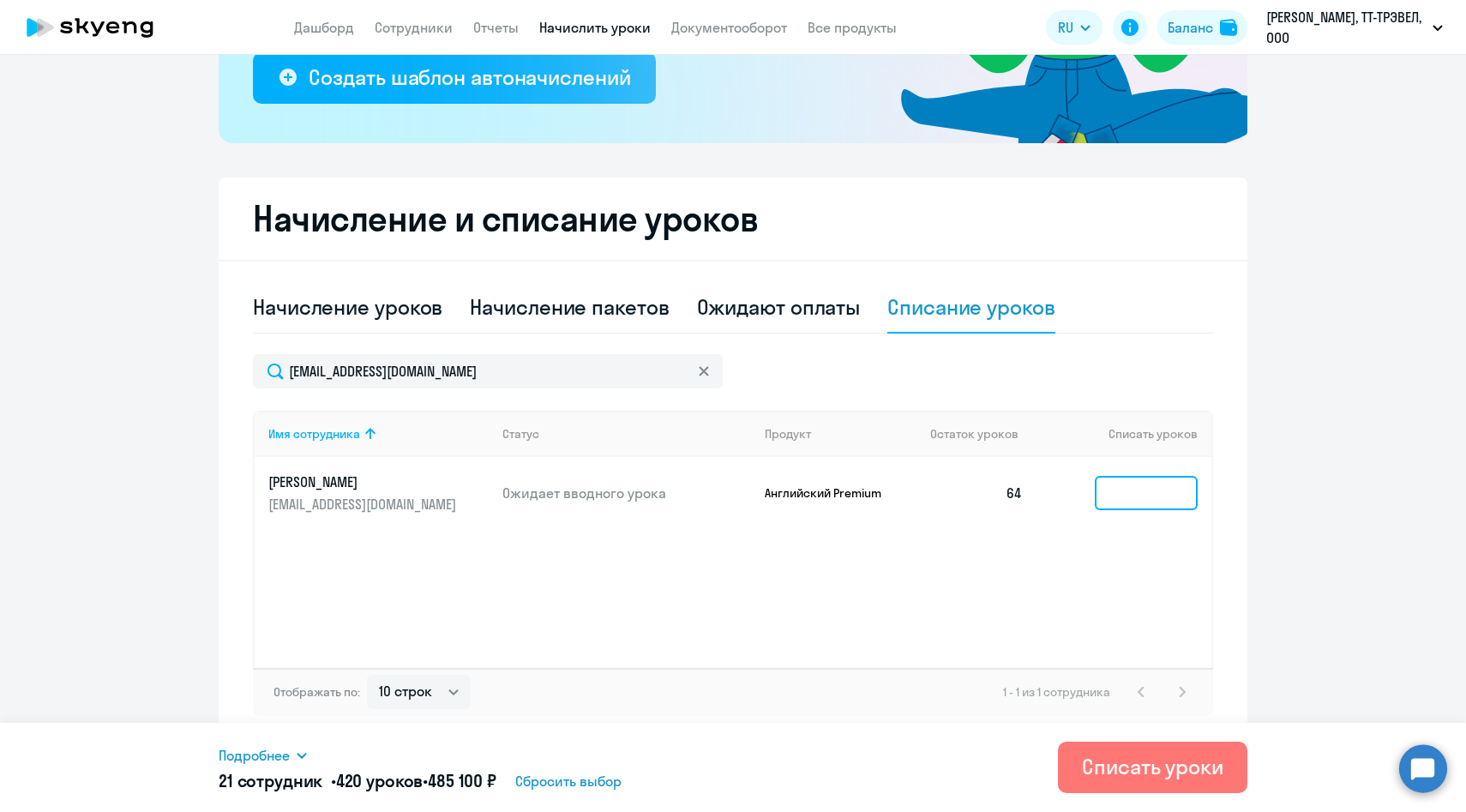
click at [1152, 495] on input at bounding box center [1146, 493] width 103 height 35
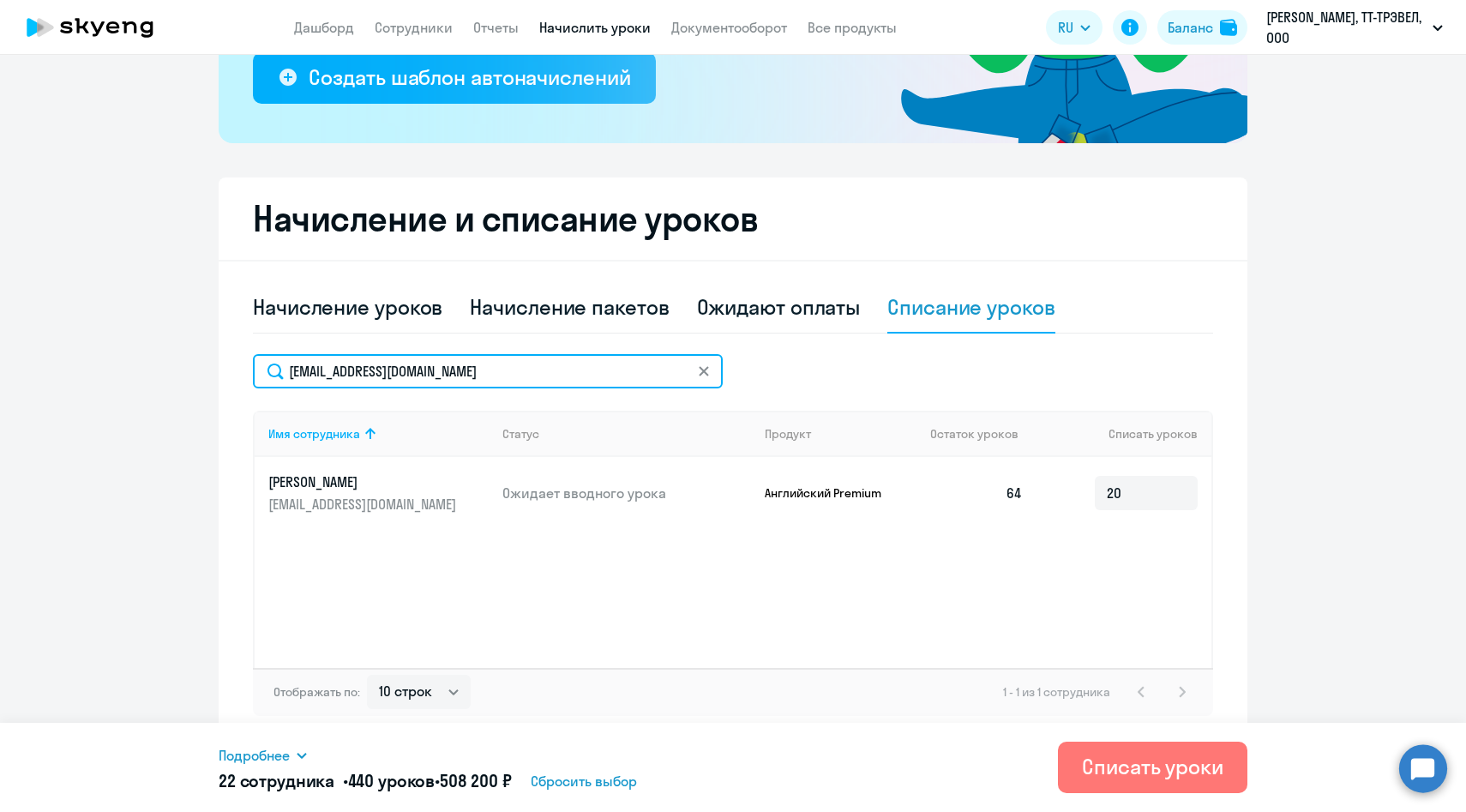
drag, startPoint x: 484, startPoint y: 382, endPoint x: 214, endPoint y: 365, distance: 270.5
click at [214, 365] on ng-component "Рекомендуем создать шаблон автоначислений Уроки больше не придётся начислять вр…" at bounding box center [733, 243] width 1466 height 999
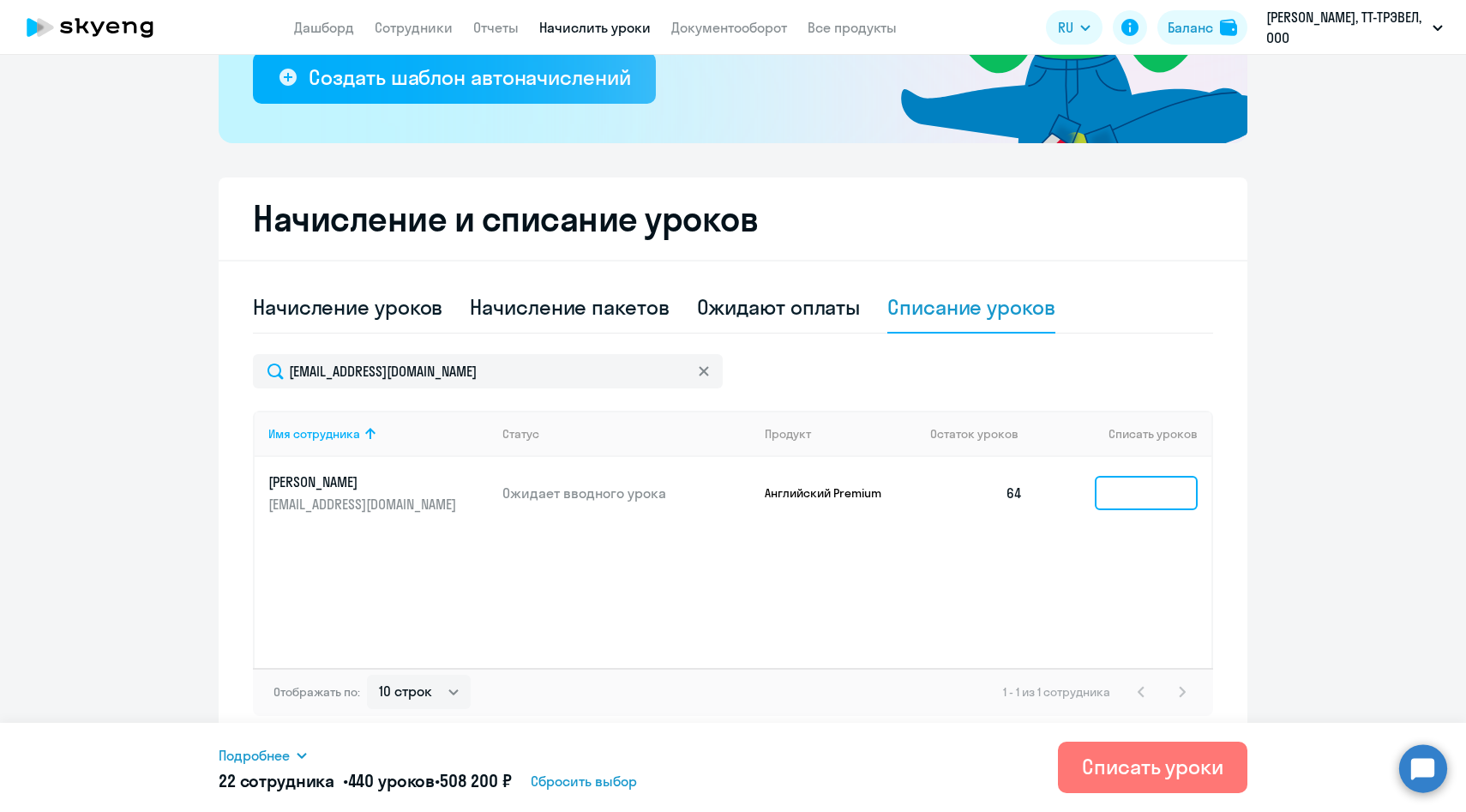
click at [1144, 496] on input at bounding box center [1146, 493] width 103 height 35
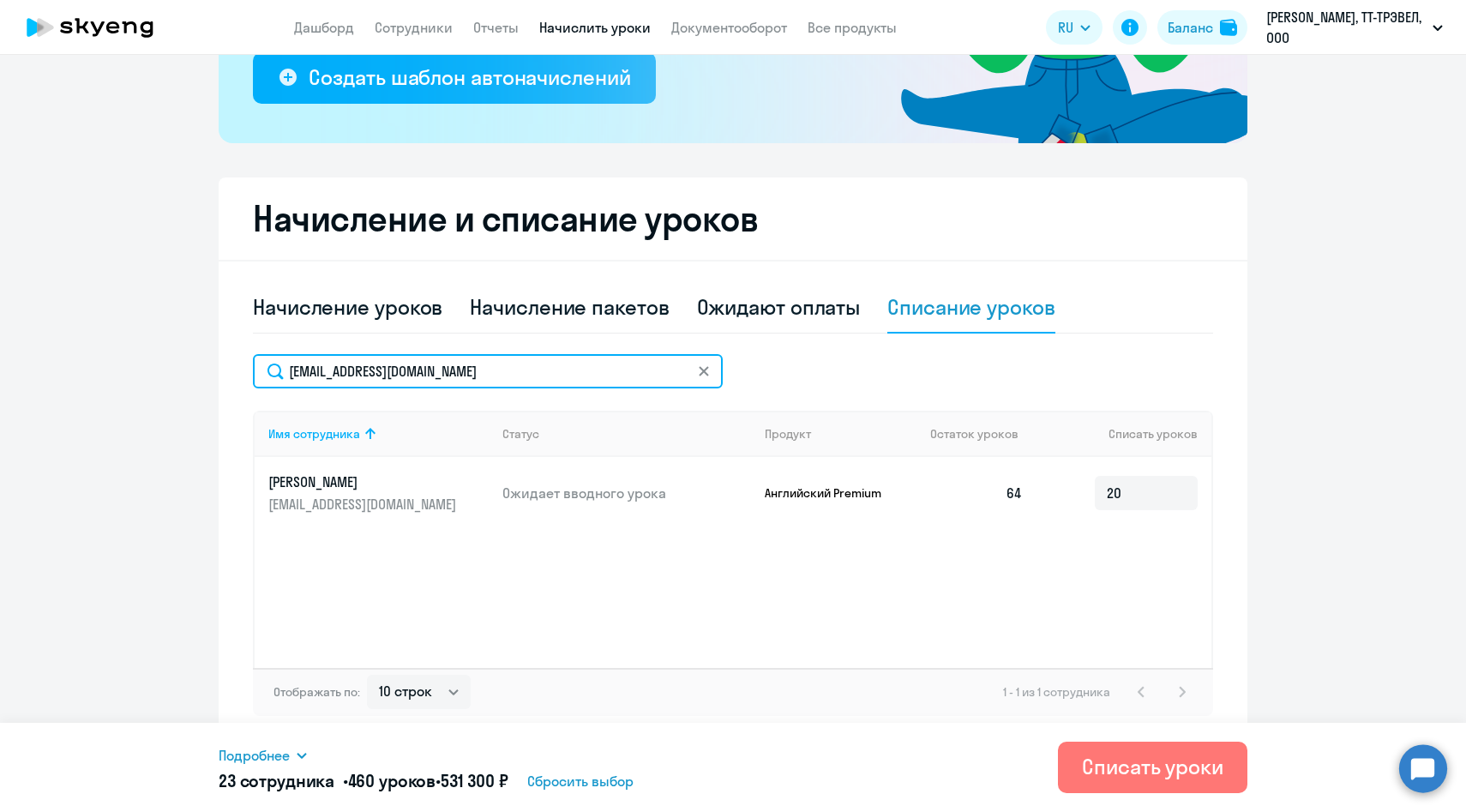
drag, startPoint x: 453, startPoint y: 375, endPoint x: 227, endPoint y: 364, distance: 226.3
click at [227, 364] on div "Начисление и списание уроков Начисление уроков Начисление пакетов Ожидают оплат…" at bounding box center [732, 460] width 1029 height 566
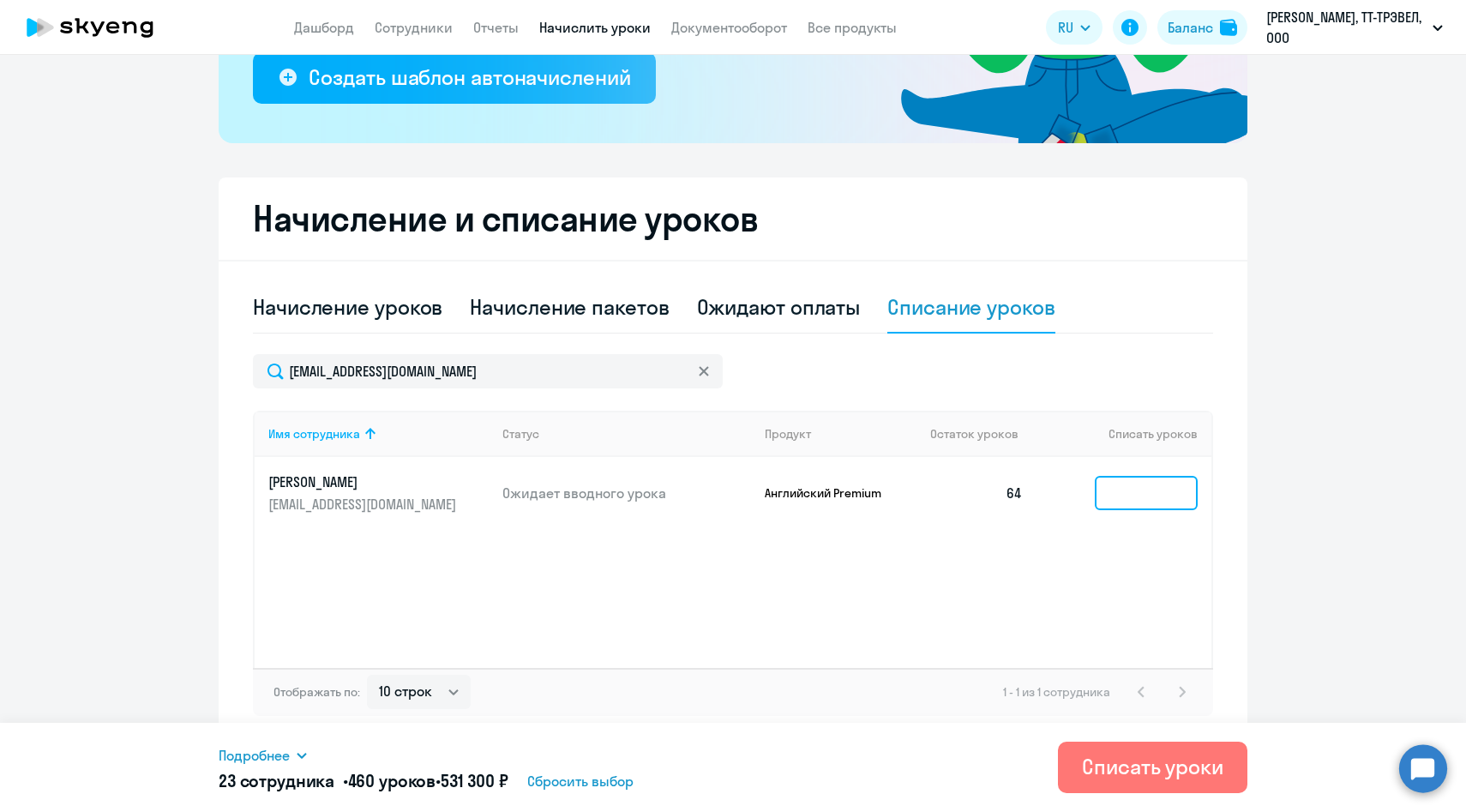
click at [1122, 502] on input at bounding box center [1146, 493] width 103 height 35
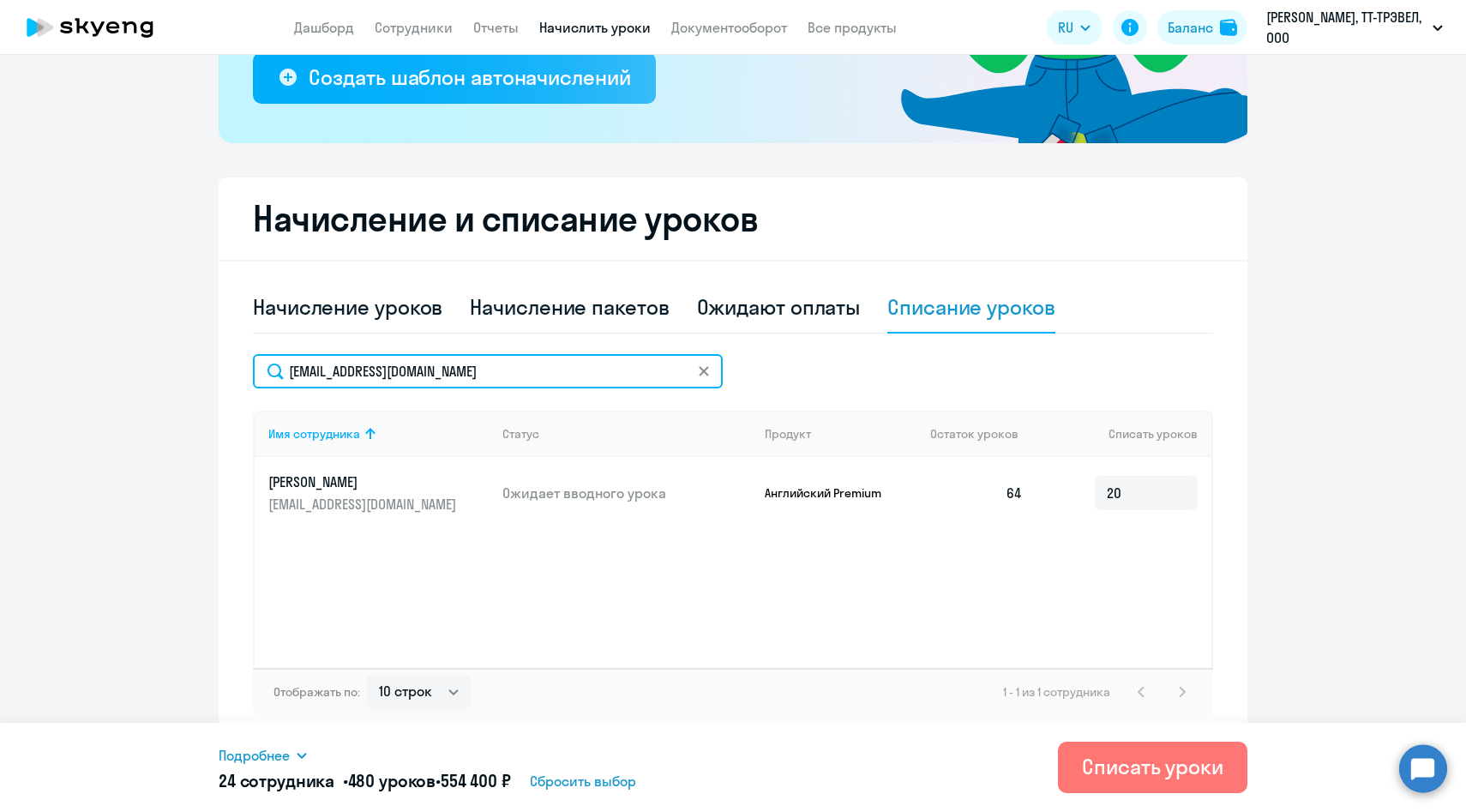
drag, startPoint x: 463, startPoint y: 379, endPoint x: 220, endPoint y: 365, distance: 243.4
click at [220, 365] on div "Начисление и списание уроков Начисление уроков Начисление пакетов Ожидают оплат…" at bounding box center [732, 460] width 1029 height 566
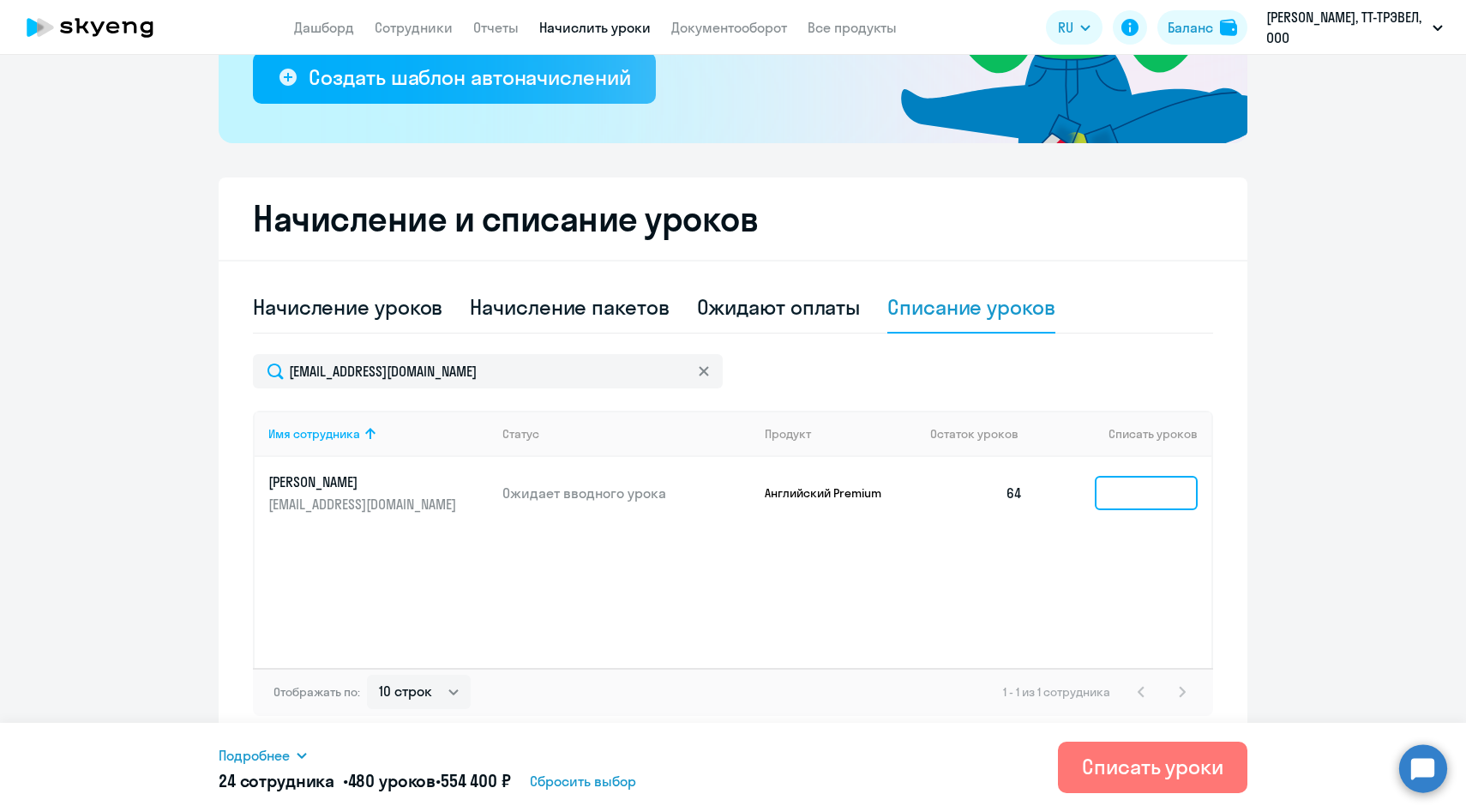
click at [1131, 498] on input at bounding box center [1146, 493] width 103 height 35
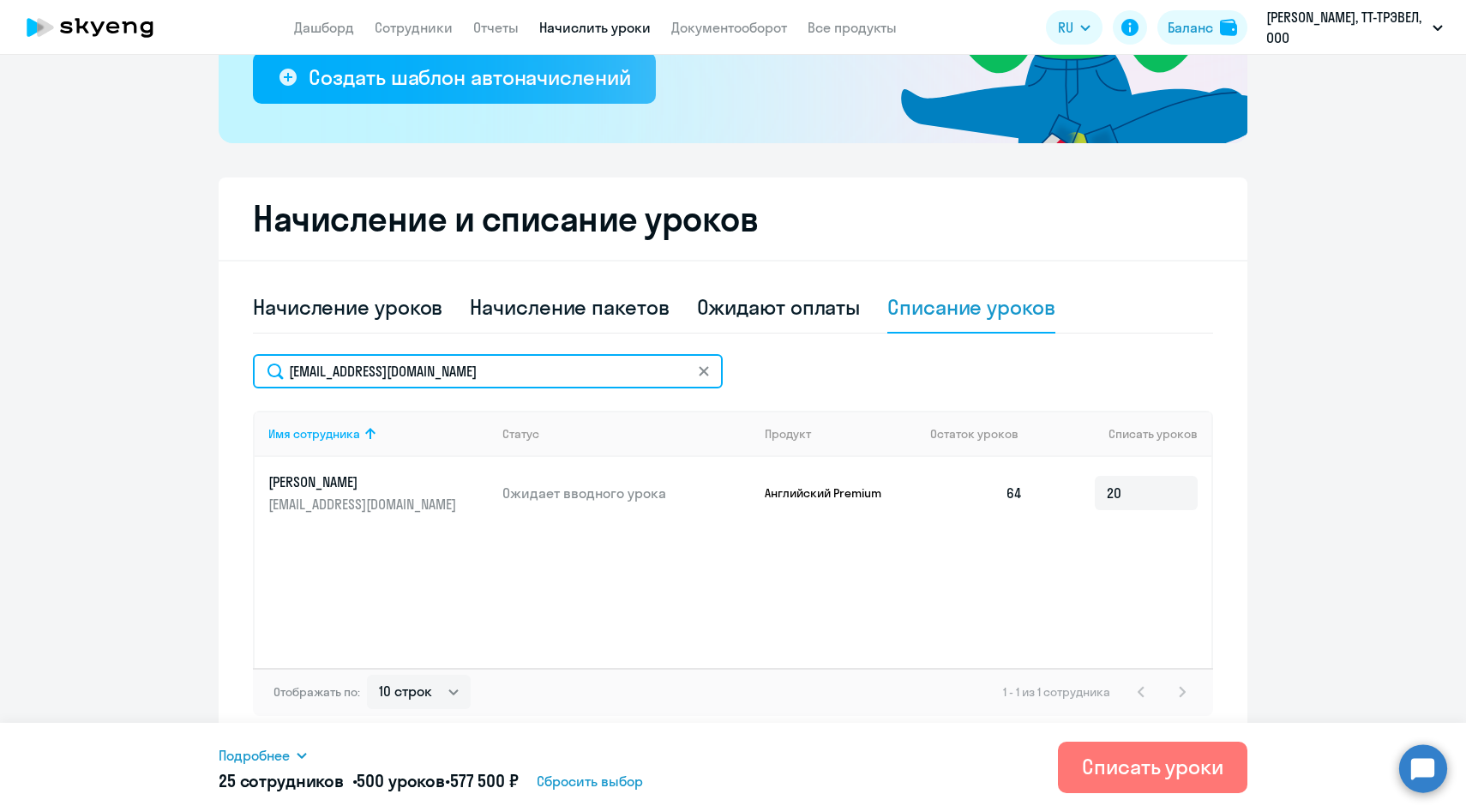
drag, startPoint x: 483, startPoint y: 365, endPoint x: 251, endPoint y: 354, distance: 232.3
click at [251, 354] on div "Начисление и списание уроков Начисление уроков Начисление пакетов Ожидают оплат…" at bounding box center [732, 460] width 1029 height 566
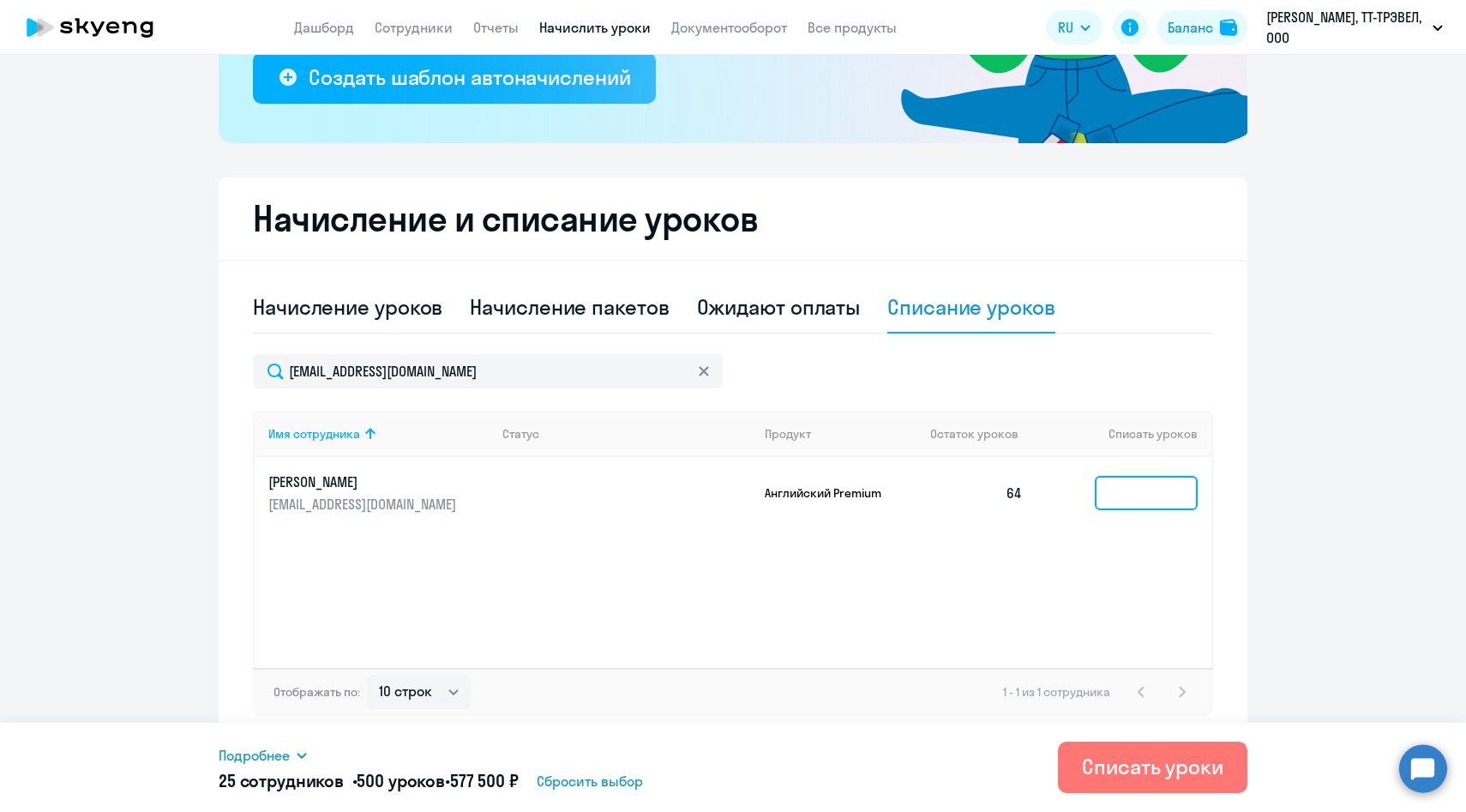
click at [1162, 495] on input at bounding box center [1146, 493] width 103 height 35
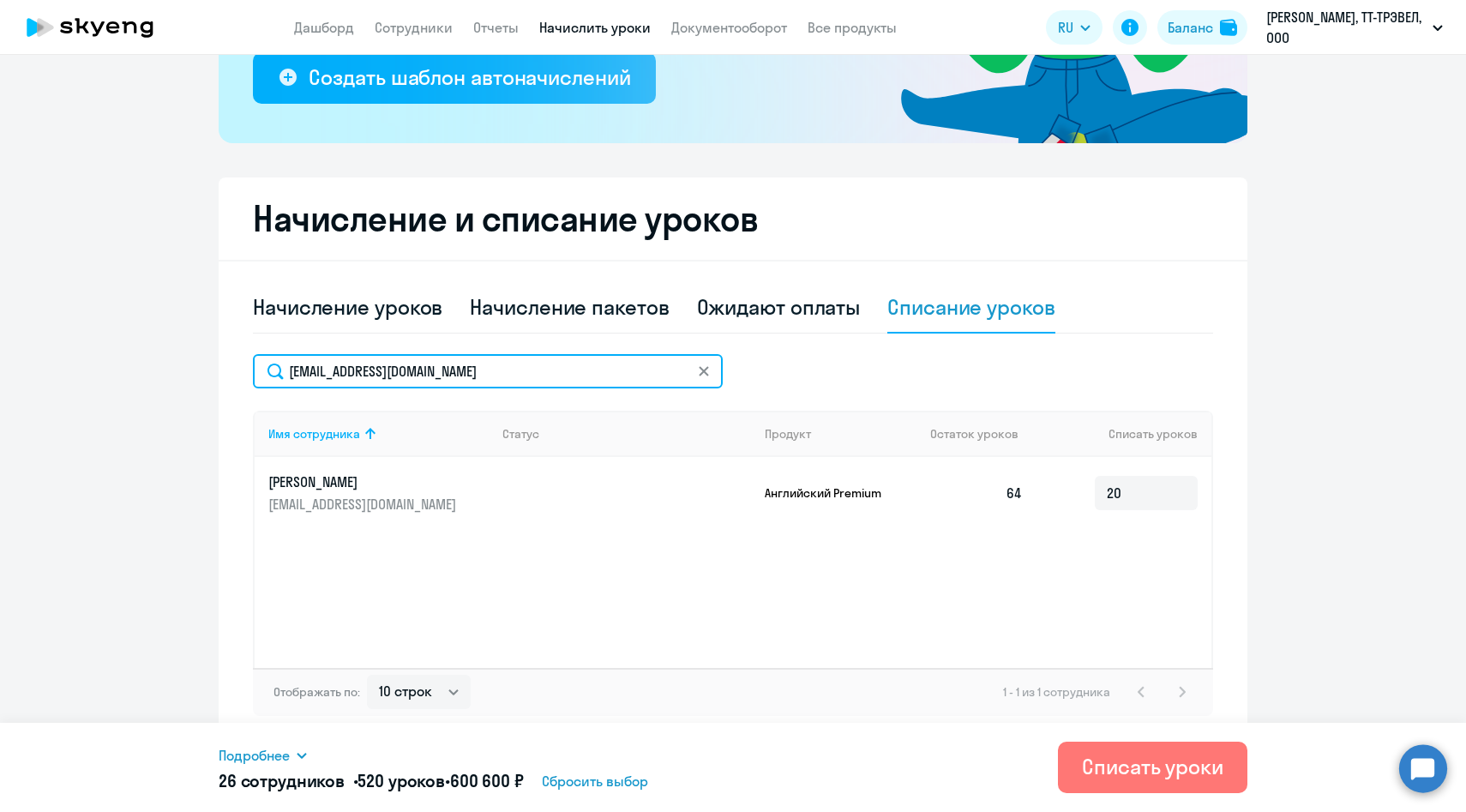
drag, startPoint x: 463, startPoint y: 385, endPoint x: 211, endPoint y: 371, distance: 252.4
click at [211, 371] on ng-component "Рекомендуем создать шаблон автоначислений Уроки больше не придётся начислять вр…" at bounding box center [733, 243] width 1466 height 999
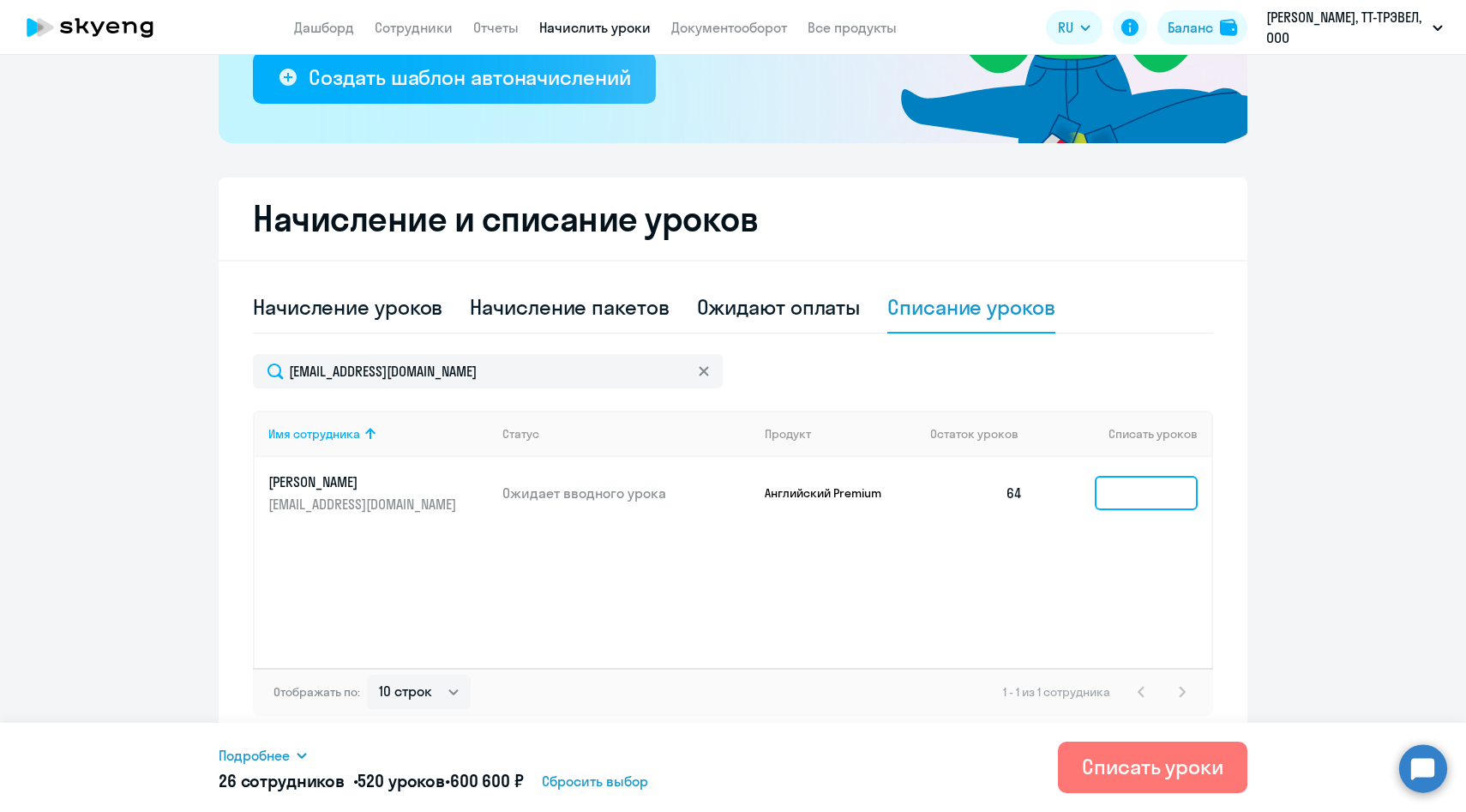
click at [1150, 500] on input at bounding box center [1146, 493] width 103 height 35
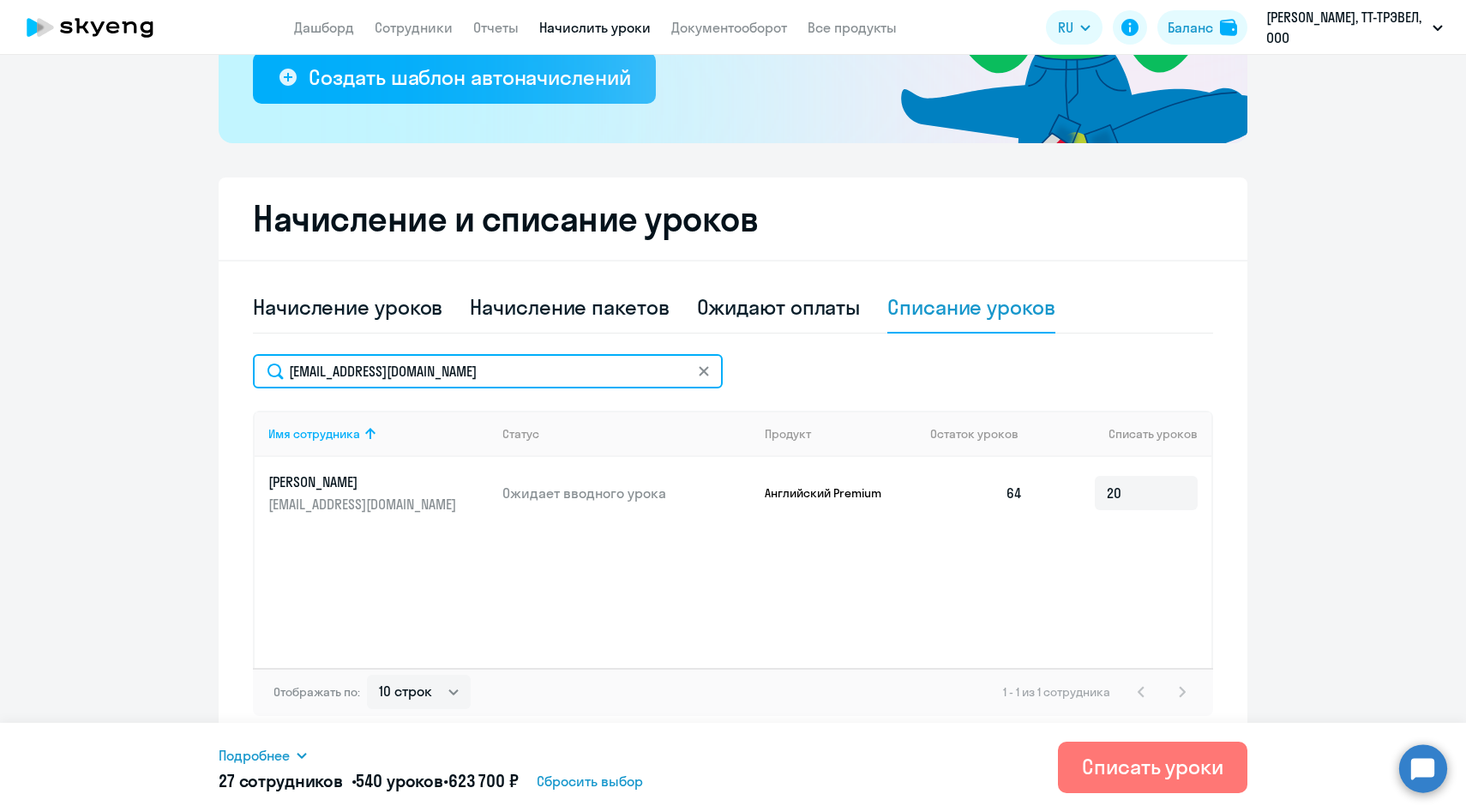
drag, startPoint x: 512, startPoint y: 375, endPoint x: 224, endPoint y: 370, distance: 288.0
click at [224, 370] on div "Начисление и списание уроков Начисление уроков Начисление пакетов Ожидают оплат…" at bounding box center [732, 460] width 1029 height 566
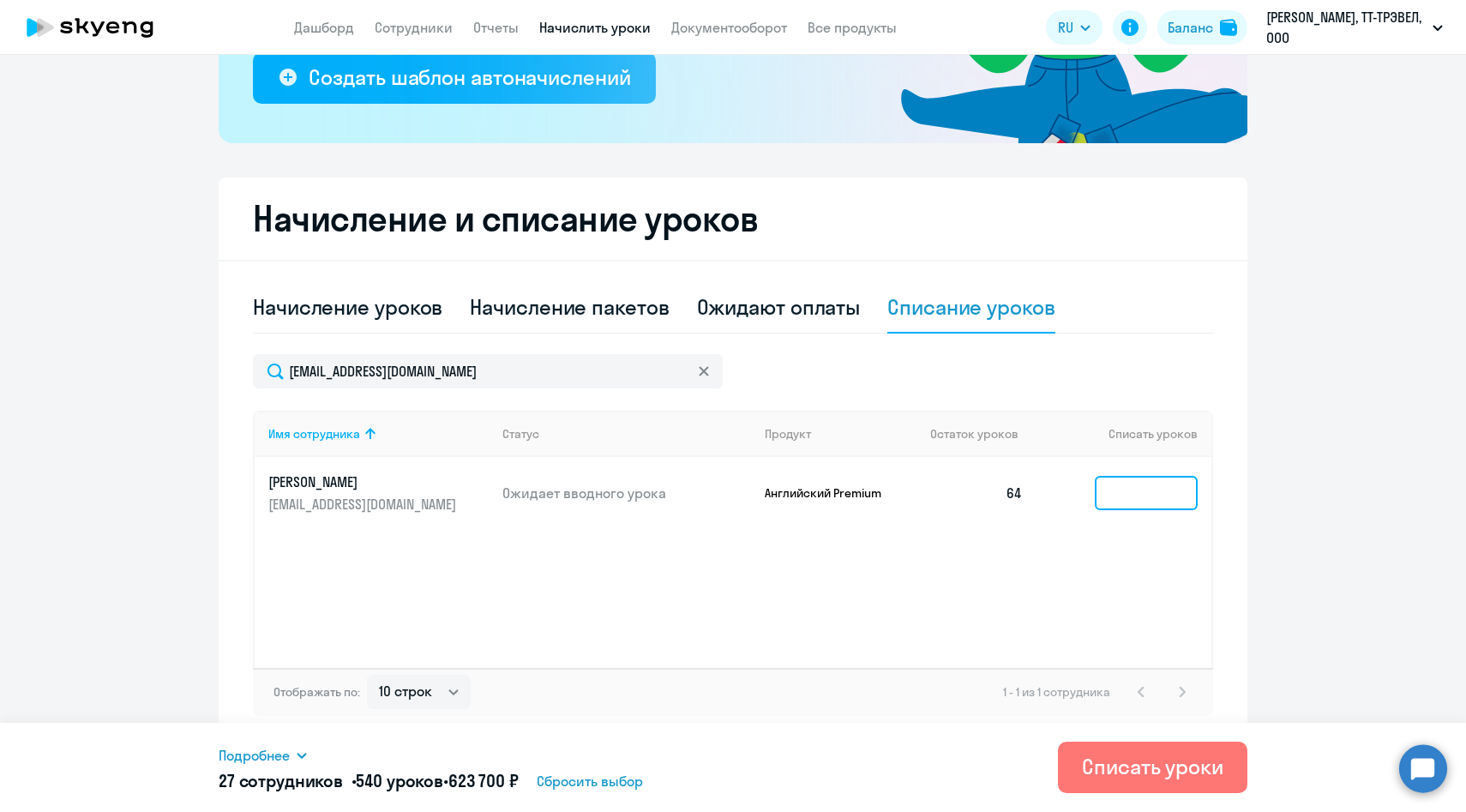
click at [1130, 498] on input at bounding box center [1146, 493] width 103 height 35
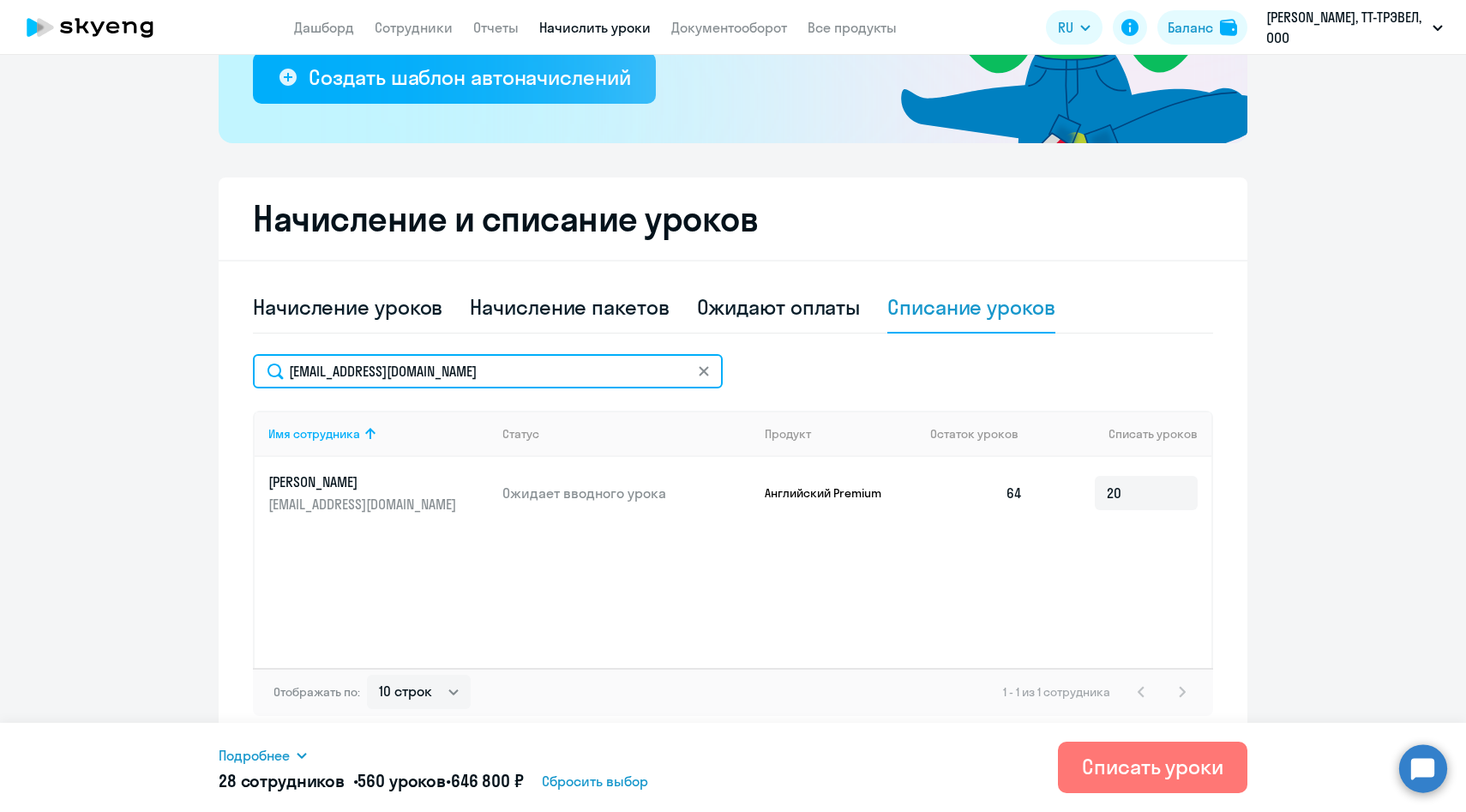
drag, startPoint x: 492, startPoint y: 370, endPoint x: 199, endPoint y: 361, distance: 293.1
click at [199, 362] on ng-component "Рекомендуем создать шаблон автоначислений Уроки больше не придётся начислять вр…" at bounding box center [733, 243] width 1466 height 999
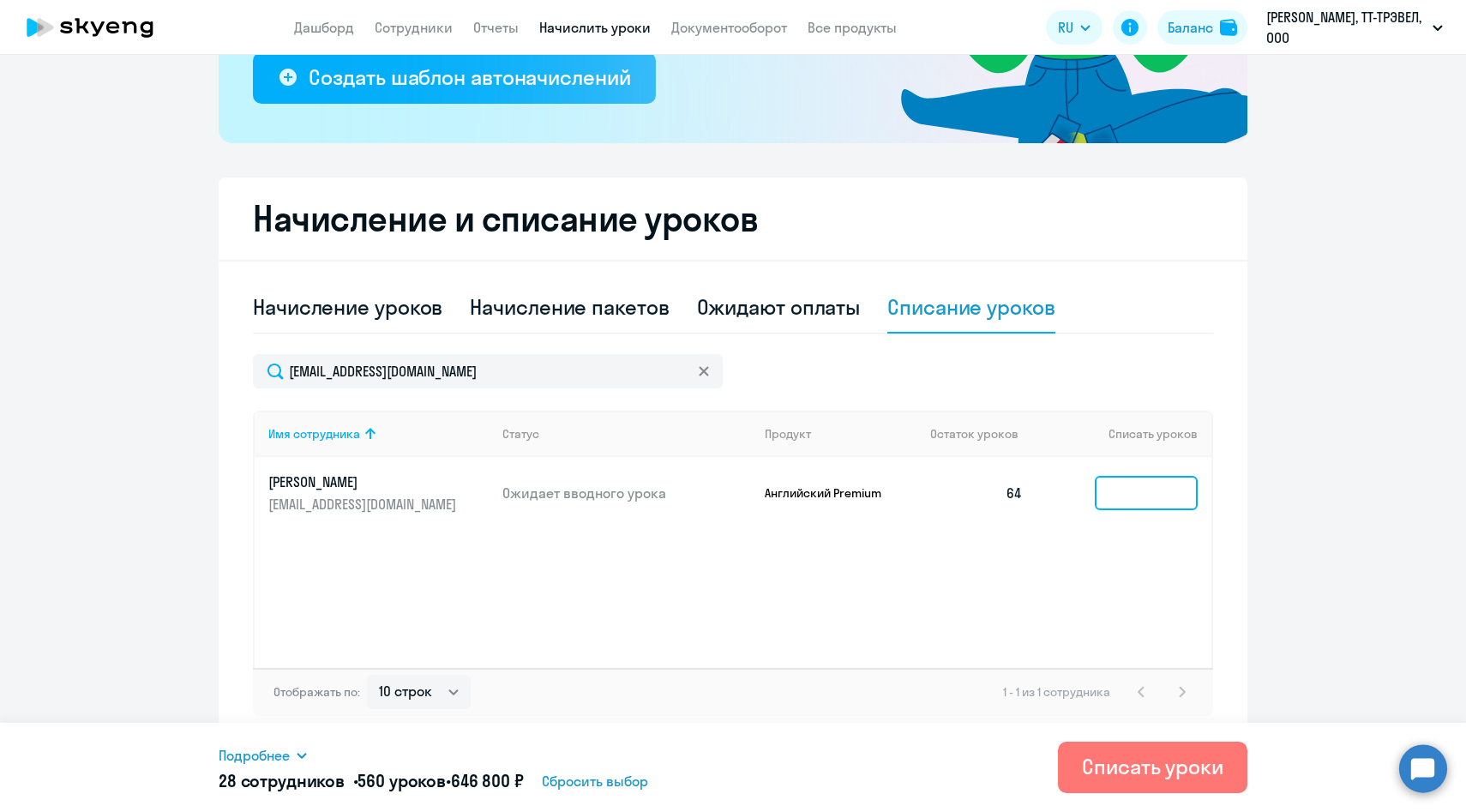
click at [1104, 505] on input at bounding box center [1146, 493] width 103 height 35
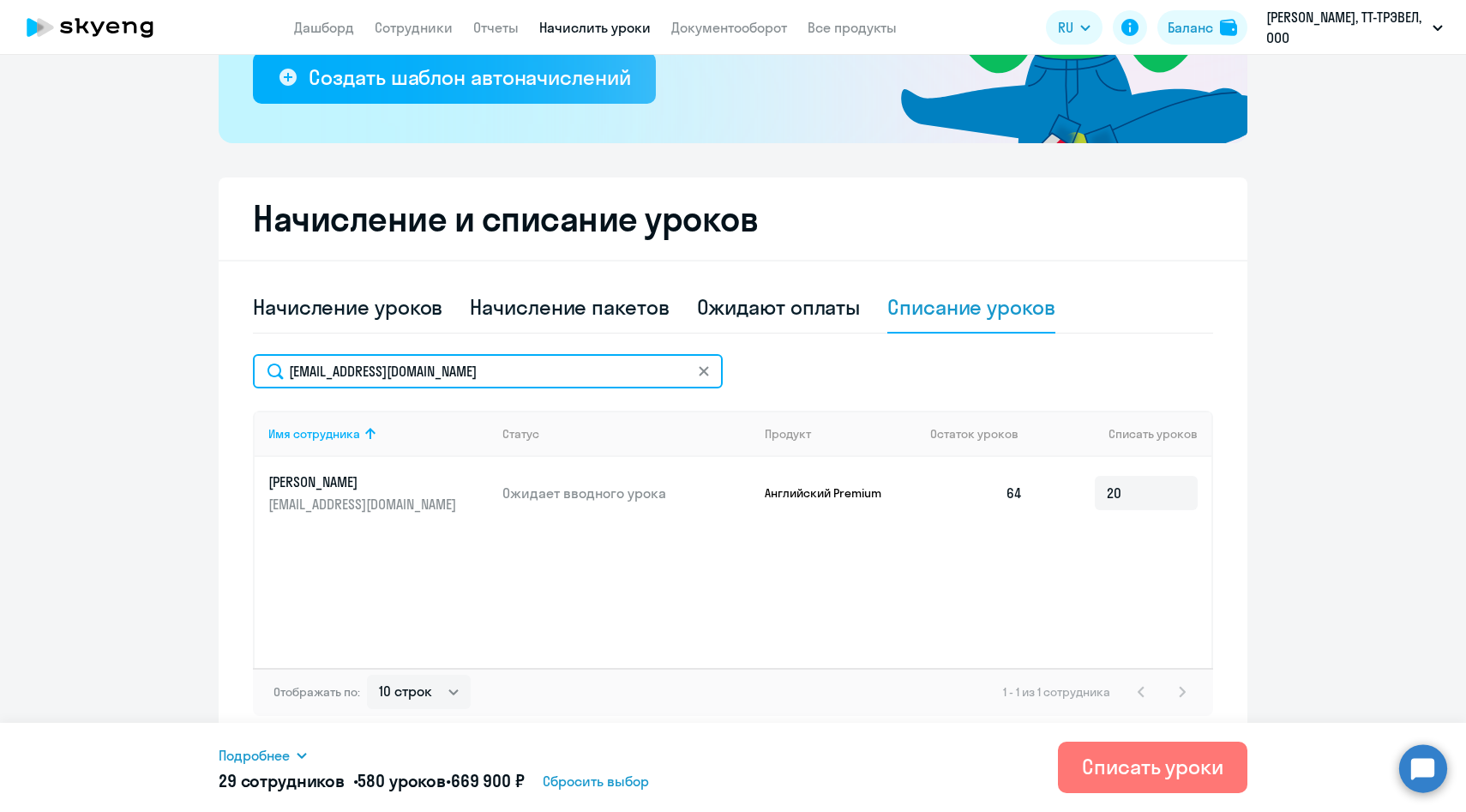
drag, startPoint x: 477, startPoint y: 381, endPoint x: 231, endPoint y: 372, distance: 246.2
click at [231, 372] on div "Начисление и списание уроков Начисление уроков Начисление пакетов Ожидают оплат…" at bounding box center [732, 460] width 1029 height 566
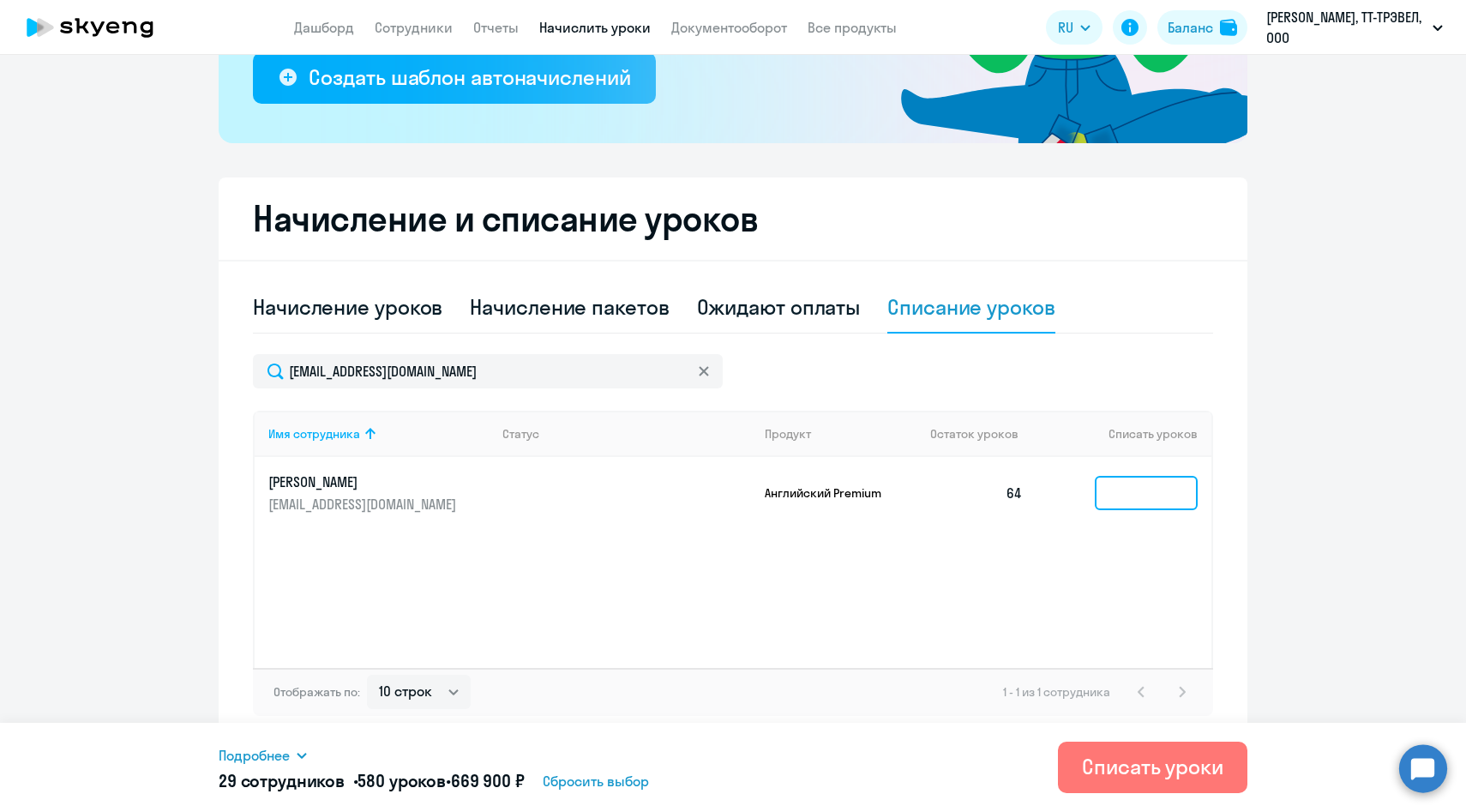
click at [1129, 506] on input at bounding box center [1146, 493] width 103 height 35
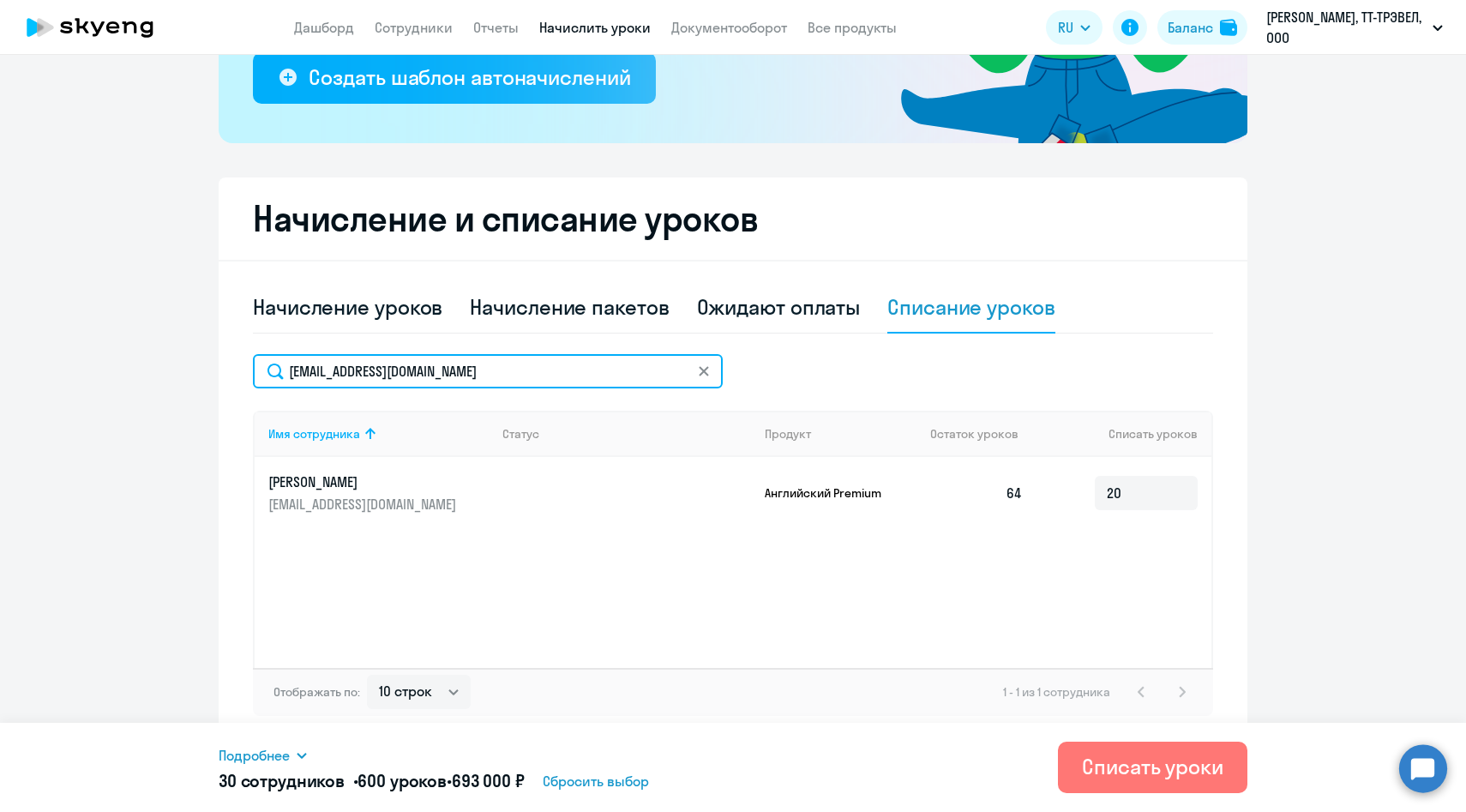
drag, startPoint x: 457, startPoint y: 369, endPoint x: 215, endPoint y: 366, distance: 242.0
click at [215, 367] on ng-component "Рекомендуем создать шаблон автоначислений Уроки больше не придётся начислять вр…" at bounding box center [733, 243] width 1466 height 999
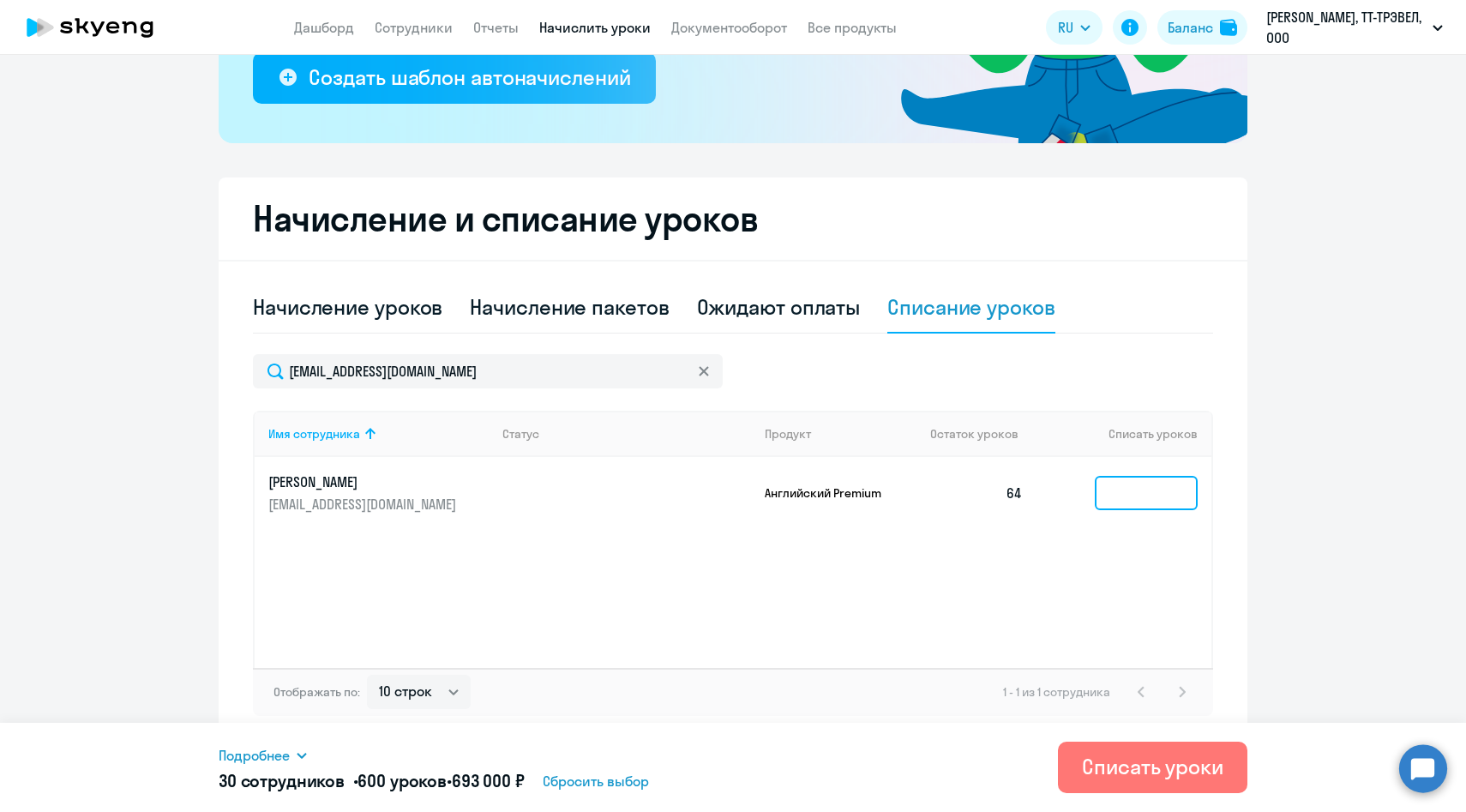
click at [1141, 496] on input at bounding box center [1146, 493] width 103 height 35
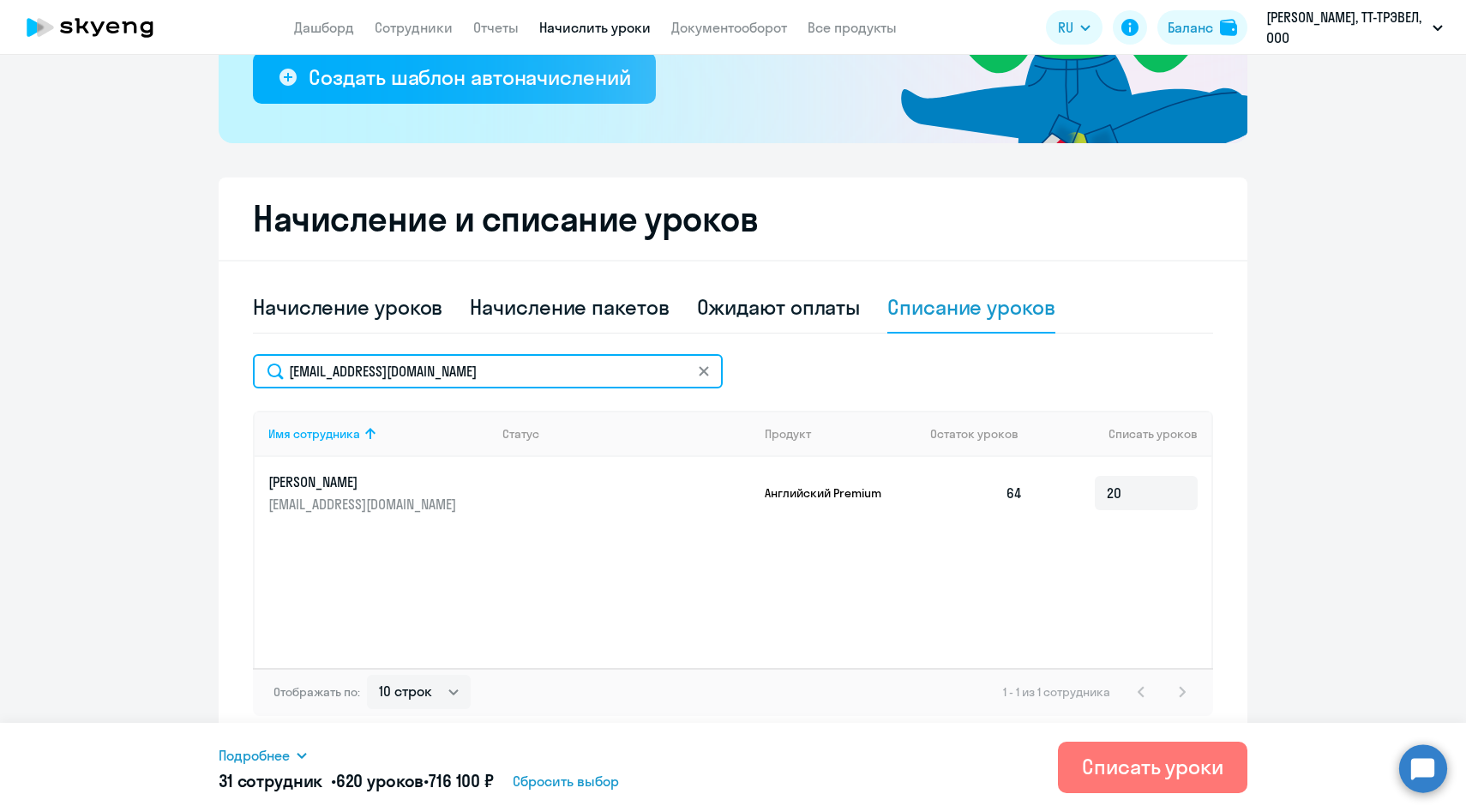
drag, startPoint x: 515, startPoint y: 375, endPoint x: 225, endPoint y: 368, distance: 290.1
click at [225, 368] on div "Начисление и списание уроков Начисление уроков Начисление пакетов Ожидают оплат…" at bounding box center [732, 460] width 1029 height 566
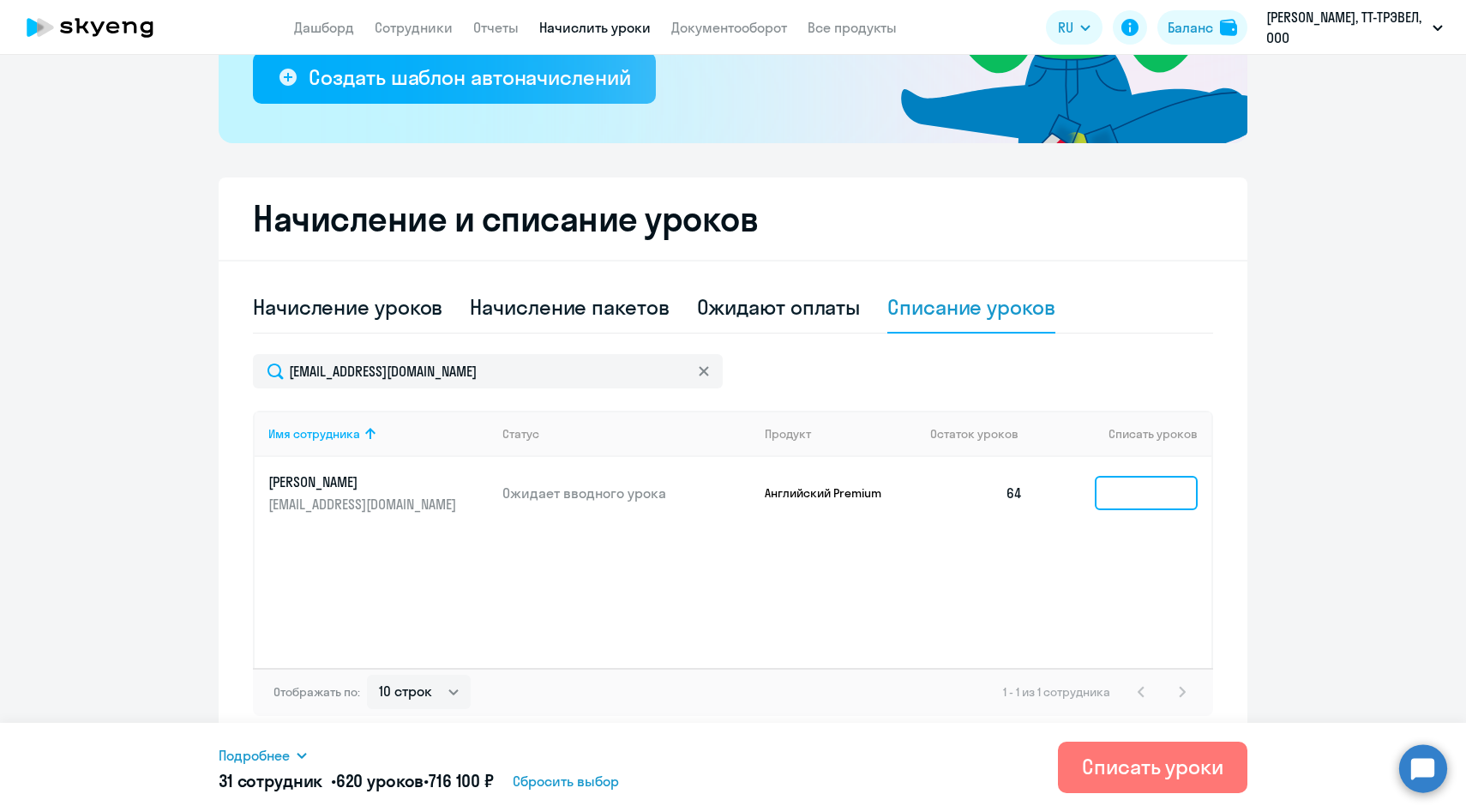
click at [1155, 502] on input at bounding box center [1146, 493] width 103 height 35
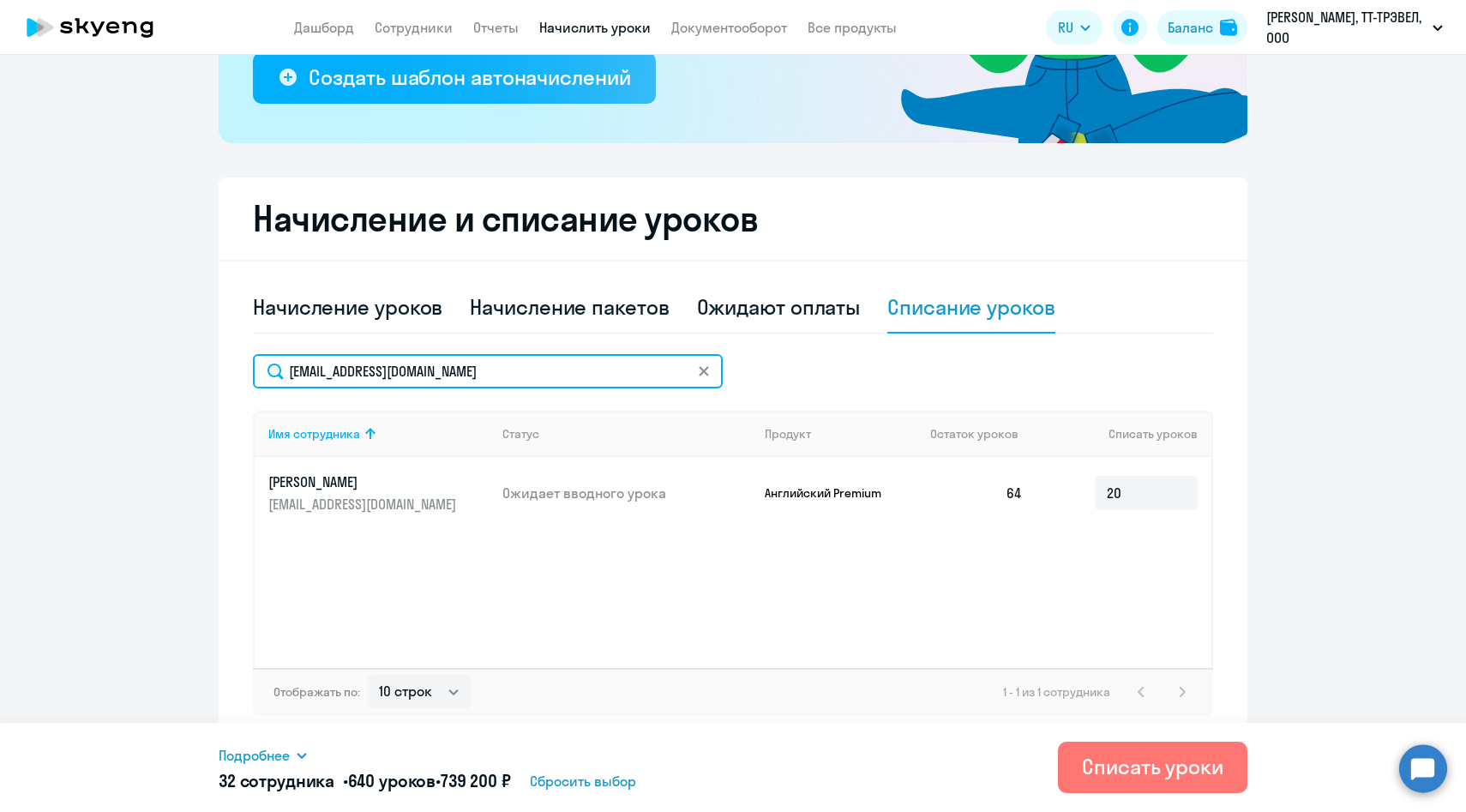
drag, startPoint x: 475, startPoint y: 375, endPoint x: 252, endPoint y: 366, distance: 223.2
click at [252, 366] on div "Начисление и списание уроков Начисление уроков Начисление пакетов Ожидают оплат…" at bounding box center [732, 460] width 1029 height 566
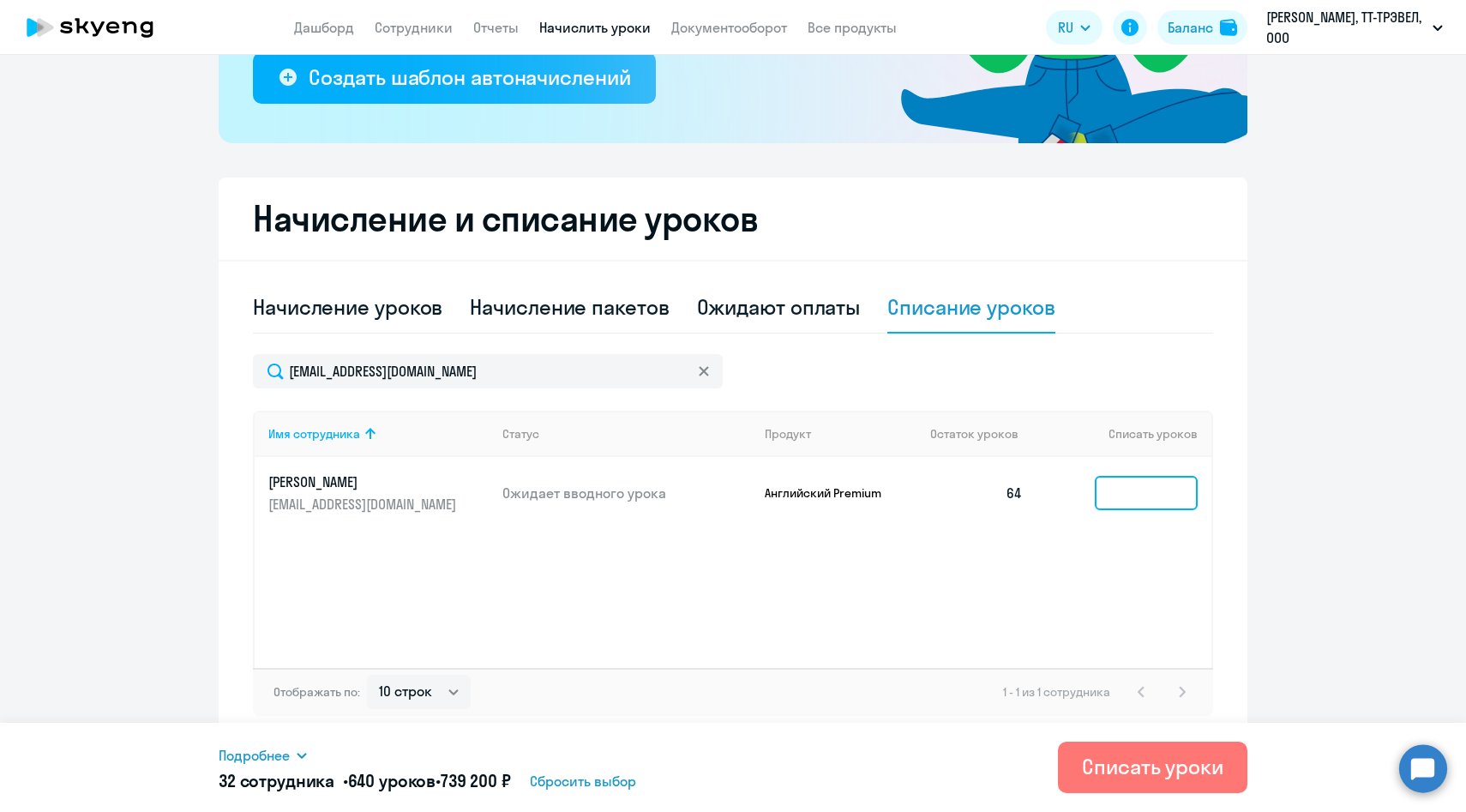
click at [1145, 503] on input at bounding box center [1146, 493] width 103 height 35
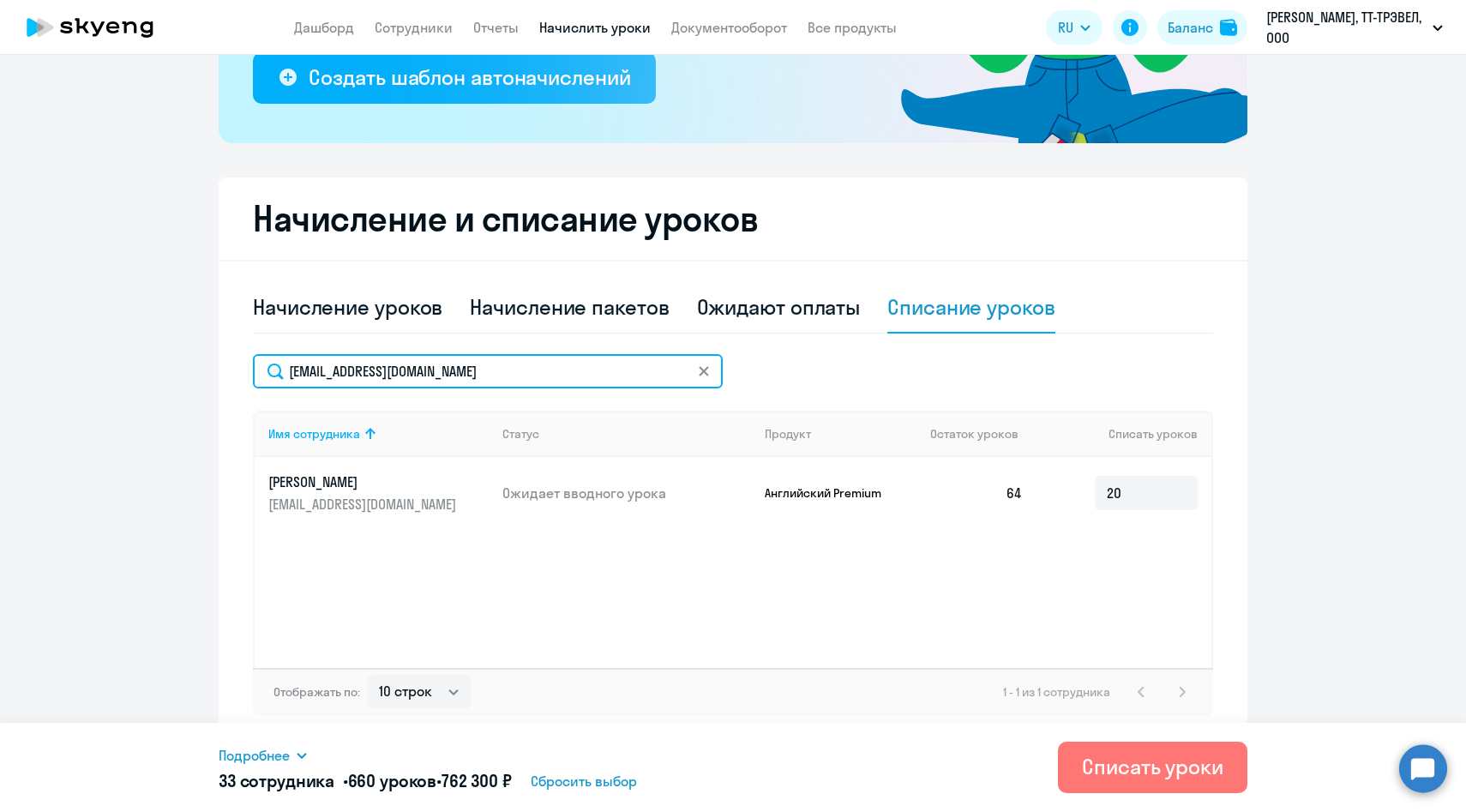
drag, startPoint x: 507, startPoint y: 372, endPoint x: 244, endPoint y: 346, distance: 264.3
click at [244, 347] on div "Начисление и списание уроков Начисление уроков Начисление пакетов Ожидают оплат…" at bounding box center [732, 460] width 1029 height 566
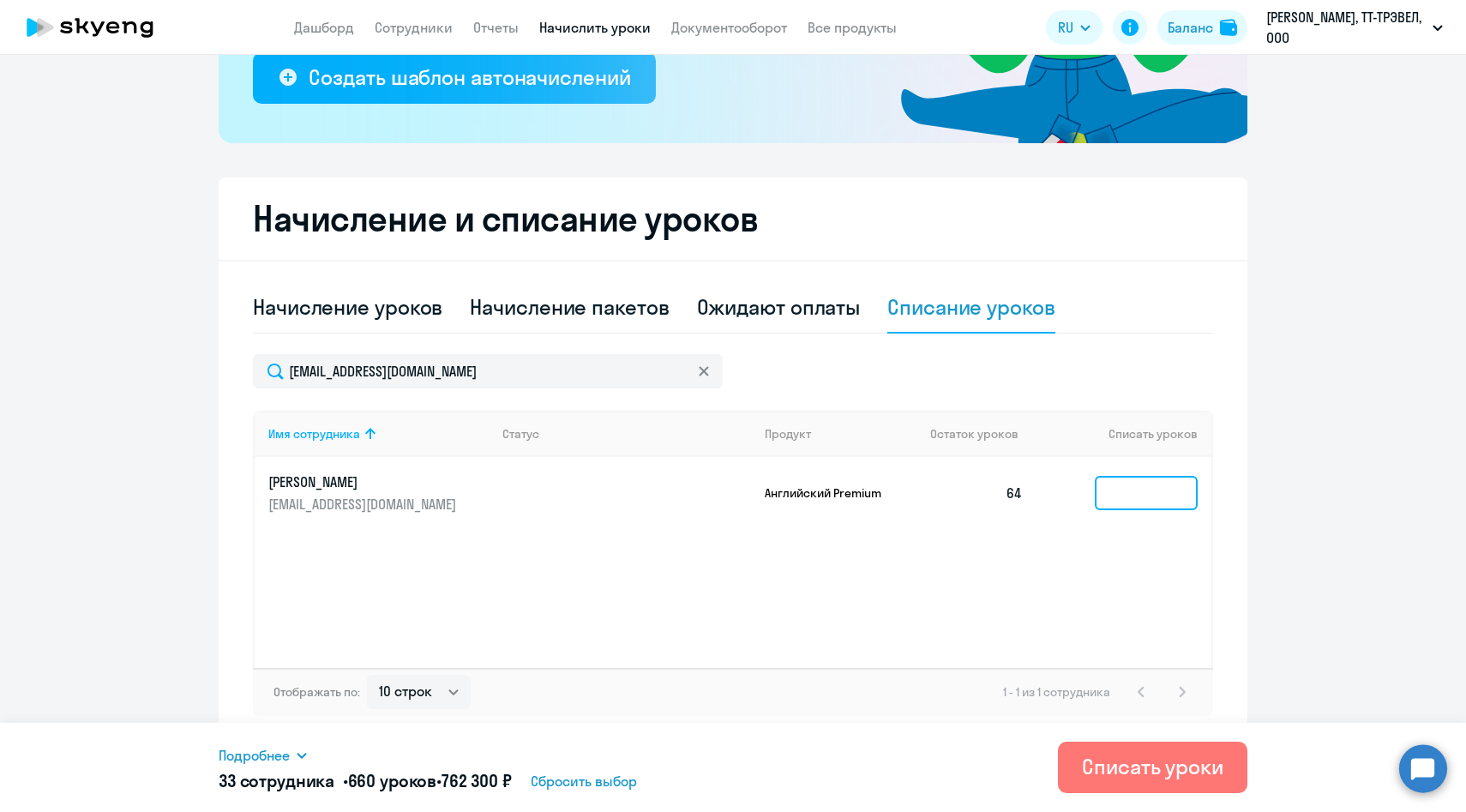
click at [1140, 500] on input at bounding box center [1146, 493] width 103 height 35
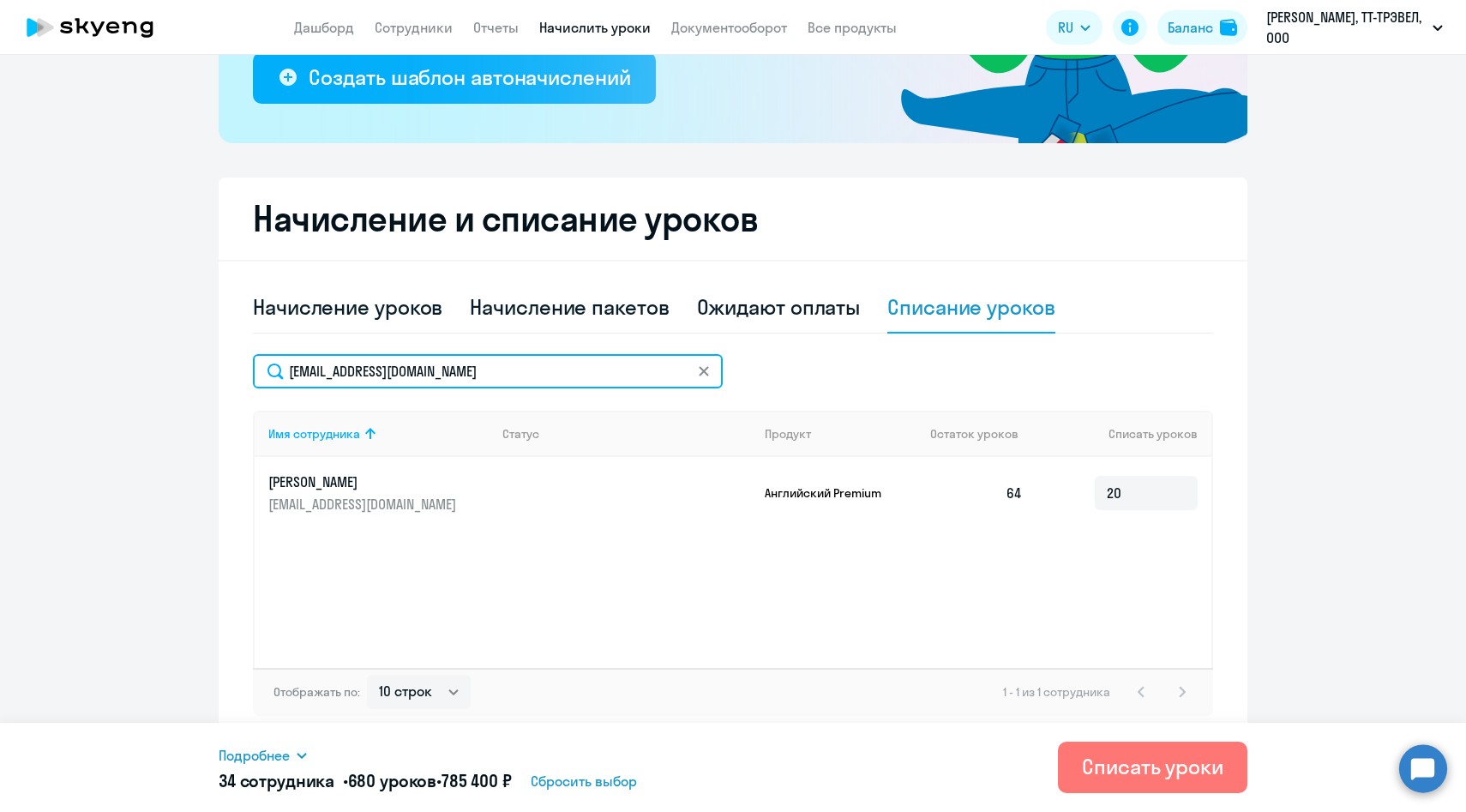
drag, startPoint x: 470, startPoint y: 377, endPoint x: 244, endPoint y: 376, distance: 226.0
click at [245, 376] on div "Начисление и списание уроков Начисление уроков Начисление пакетов Ожидают оплат…" at bounding box center [732, 460] width 1029 height 566
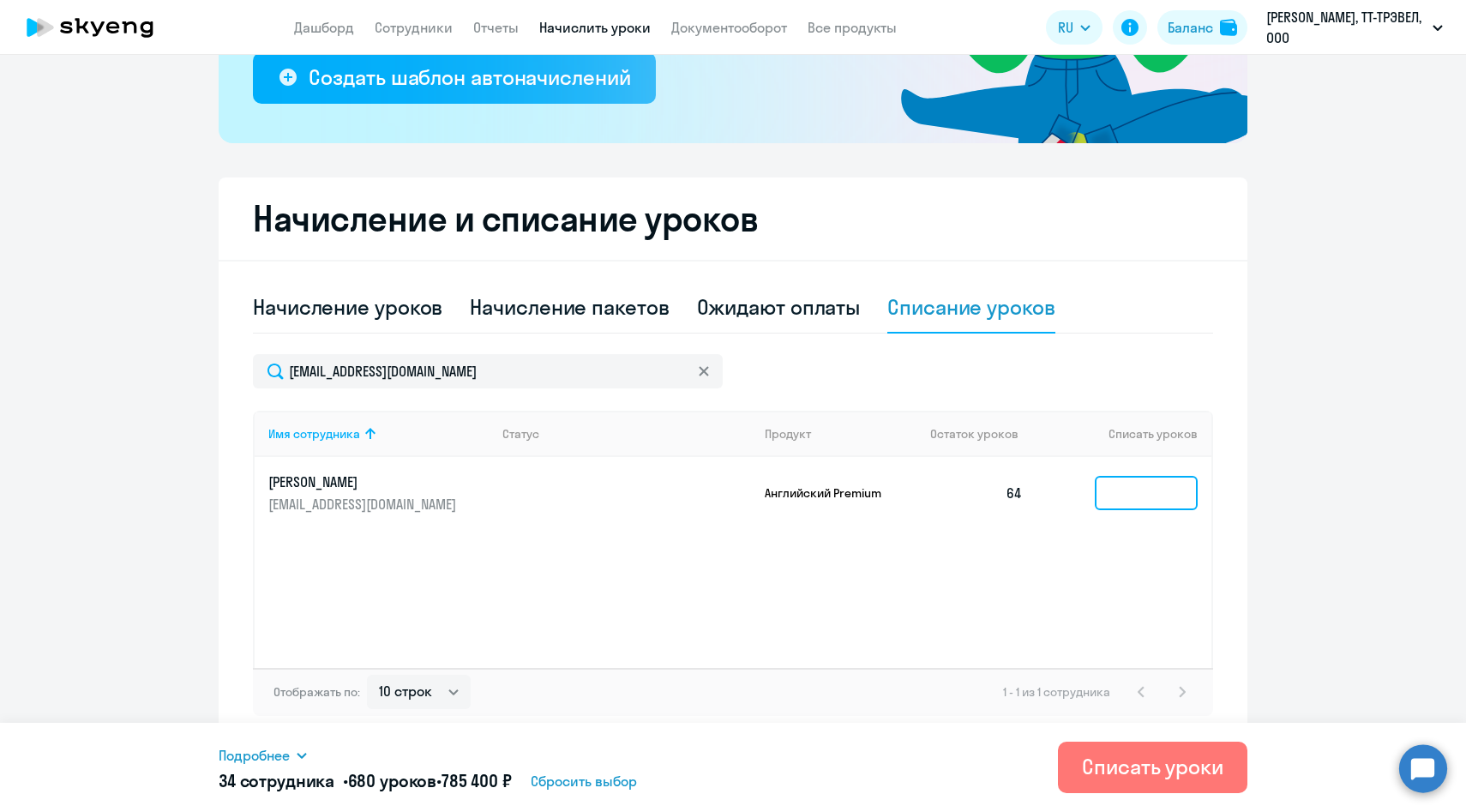
click at [1164, 500] on input at bounding box center [1146, 493] width 103 height 35
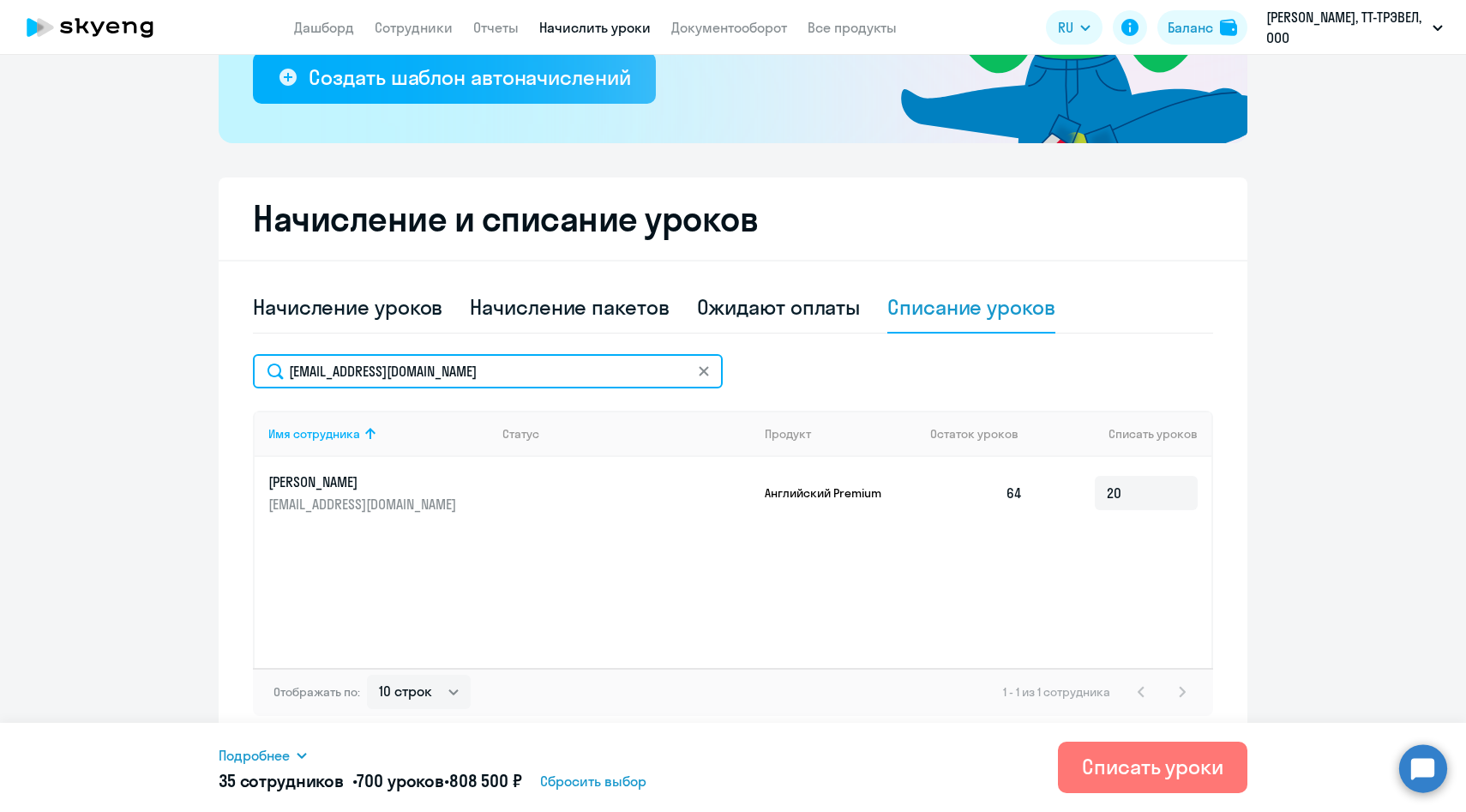
drag, startPoint x: 503, startPoint y: 377, endPoint x: 231, endPoint y: 370, distance: 272.1
click at [231, 370] on div "Начисление и списание уроков Начисление уроков Начисление пакетов Ожидают оплат…" at bounding box center [732, 460] width 1029 height 566
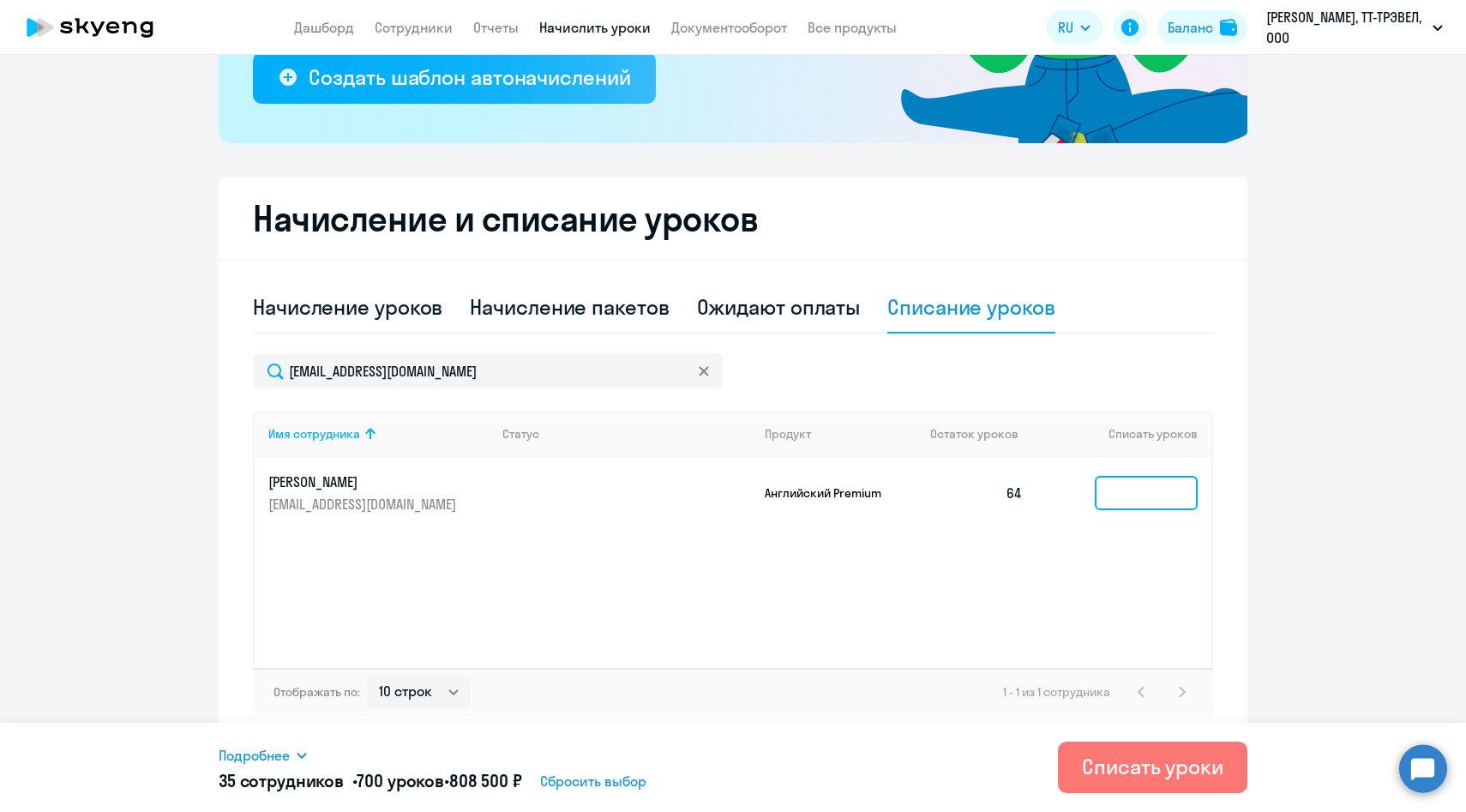
click at [1151, 484] on input at bounding box center [1146, 493] width 103 height 35
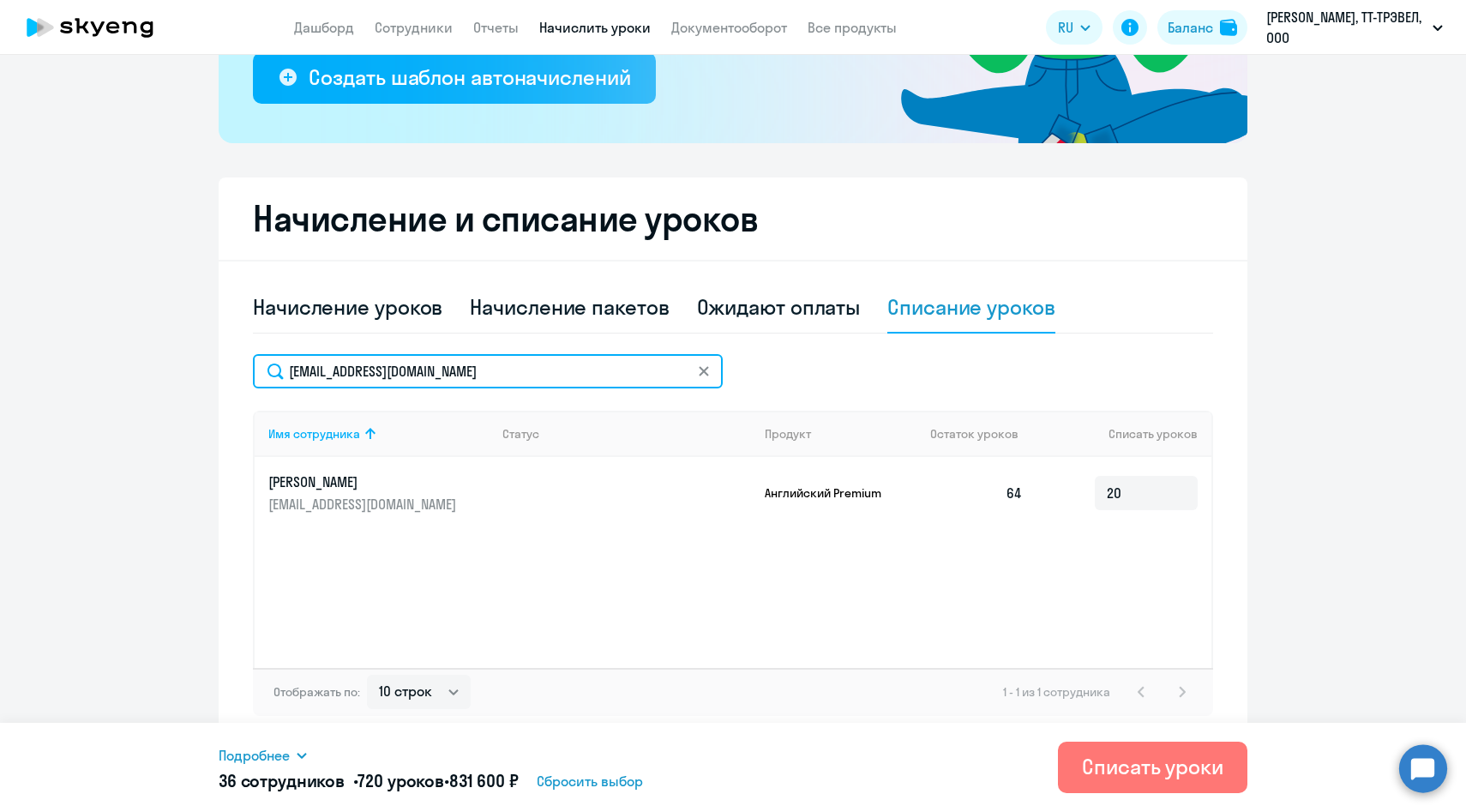
drag, startPoint x: 506, startPoint y: 370, endPoint x: 240, endPoint y: 352, distance: 266.6
click at [240, 352] on div "Начисление и списание уроков Начисление уроков Начисление пакетов Ожидают оплат…" at bounding box center [732, 460] width 1029 height 566
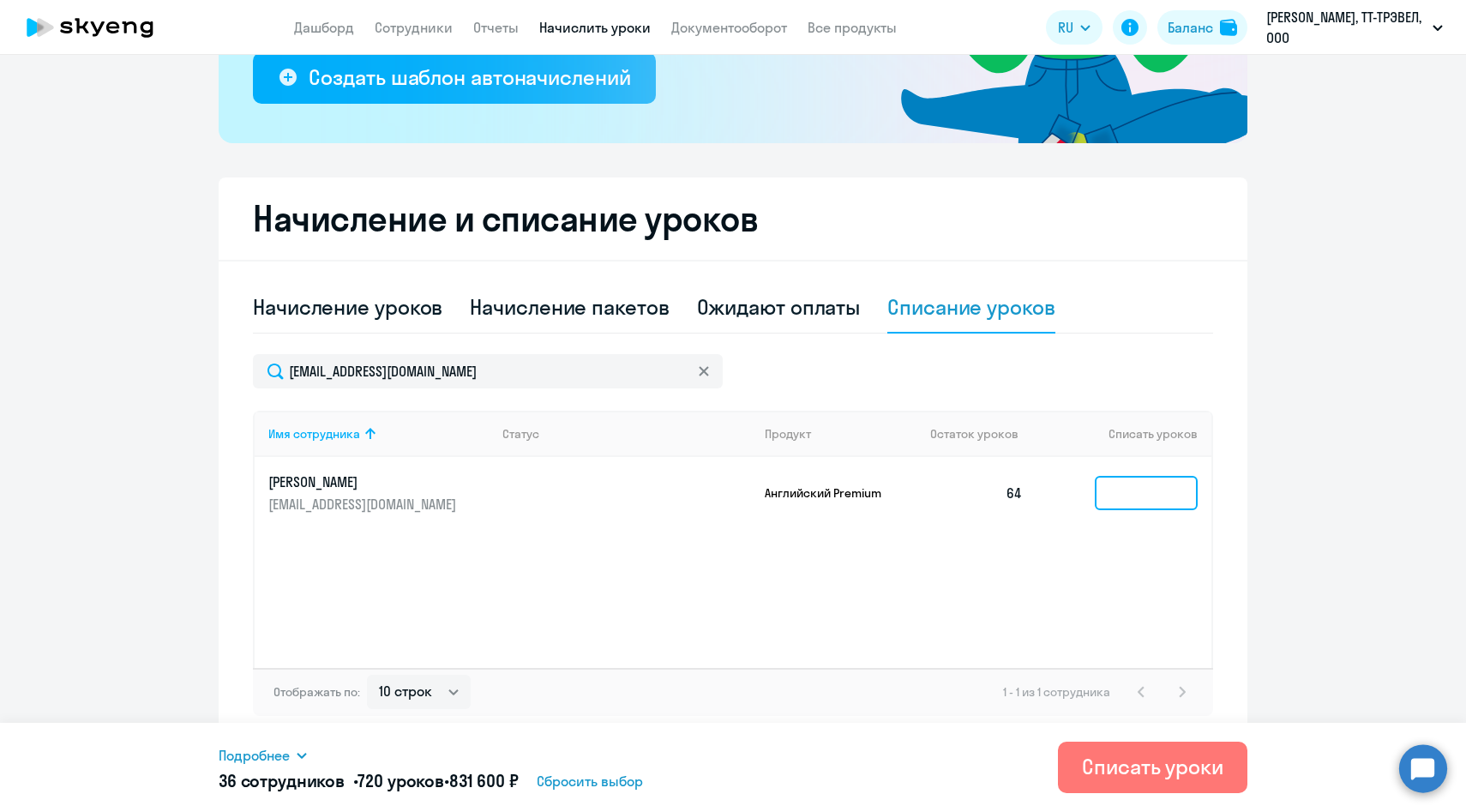
click at [1146, 502] on input at bounding box center [1146, 493] width 103 height 35
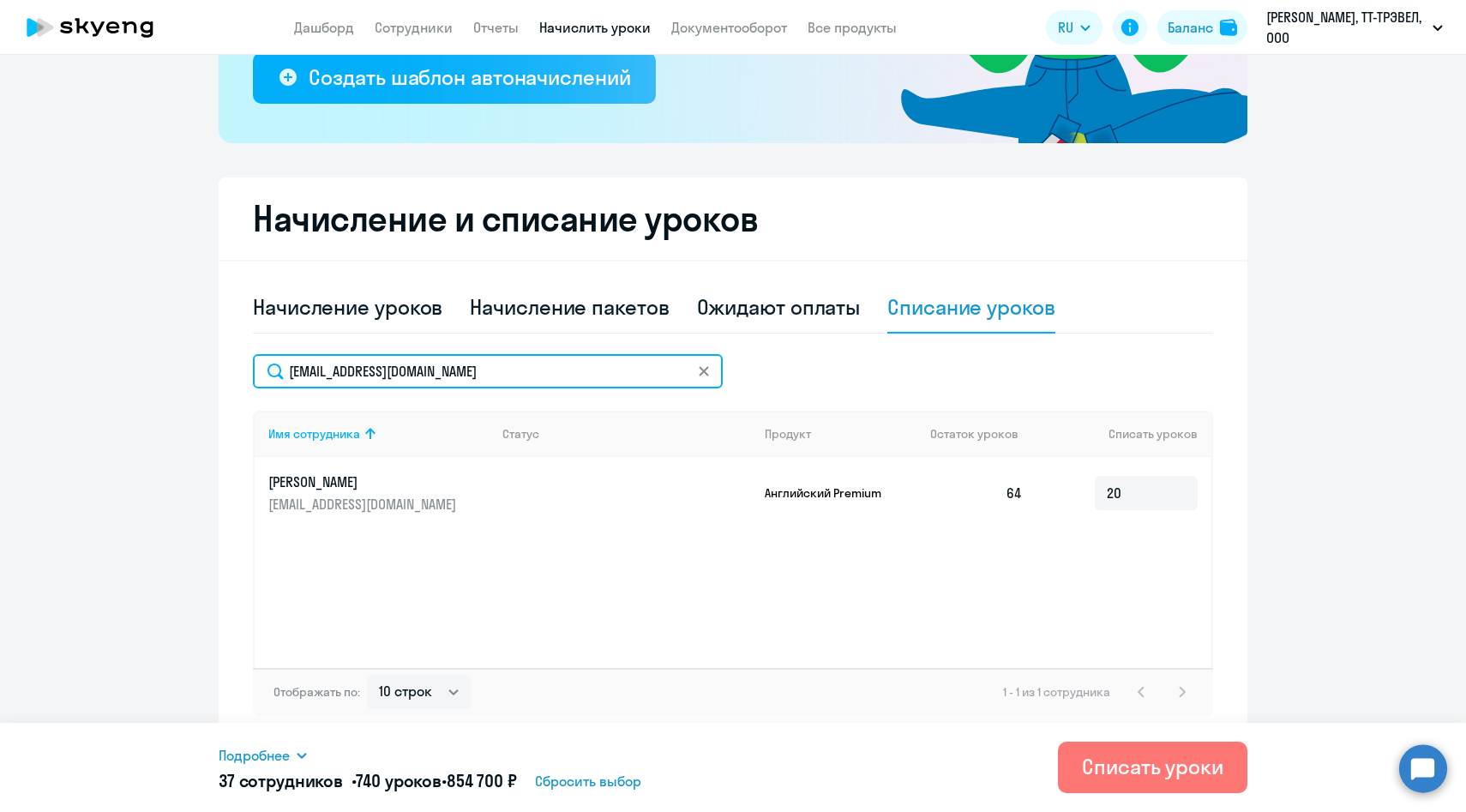
drag, startPoint x: 490, startPoint y: 368, endPoint x: 239, endPoint y: 364, distance: 251.0
click at [239, 364] on div "Начисление и списание уроков Начисление уроков Начисление пакетов Ожидают оплат…" at bounding box center [732, 460] width 1029 height 566
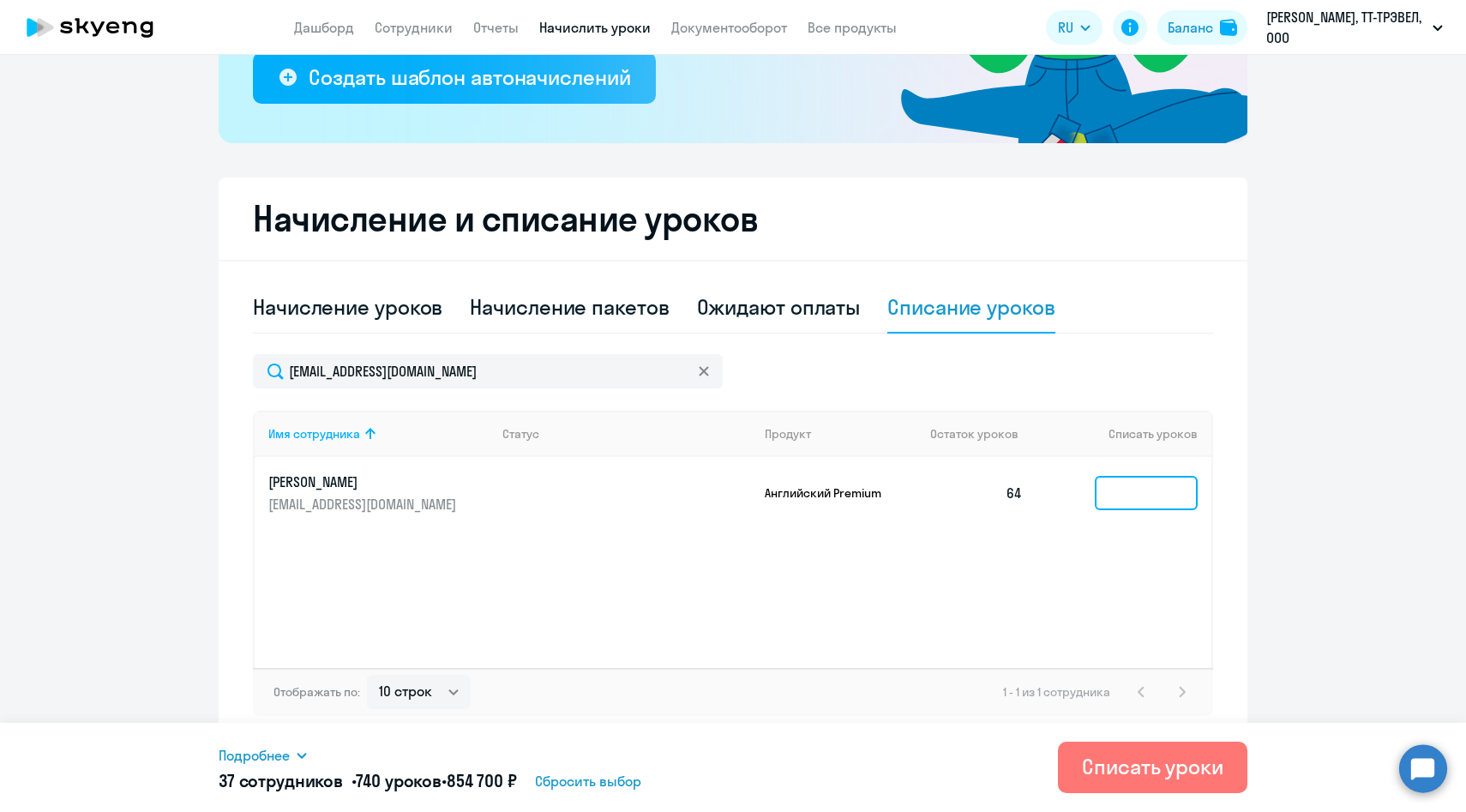
click at [1139, 499] on input at bounding box center [1146, 493] width 103 height 35
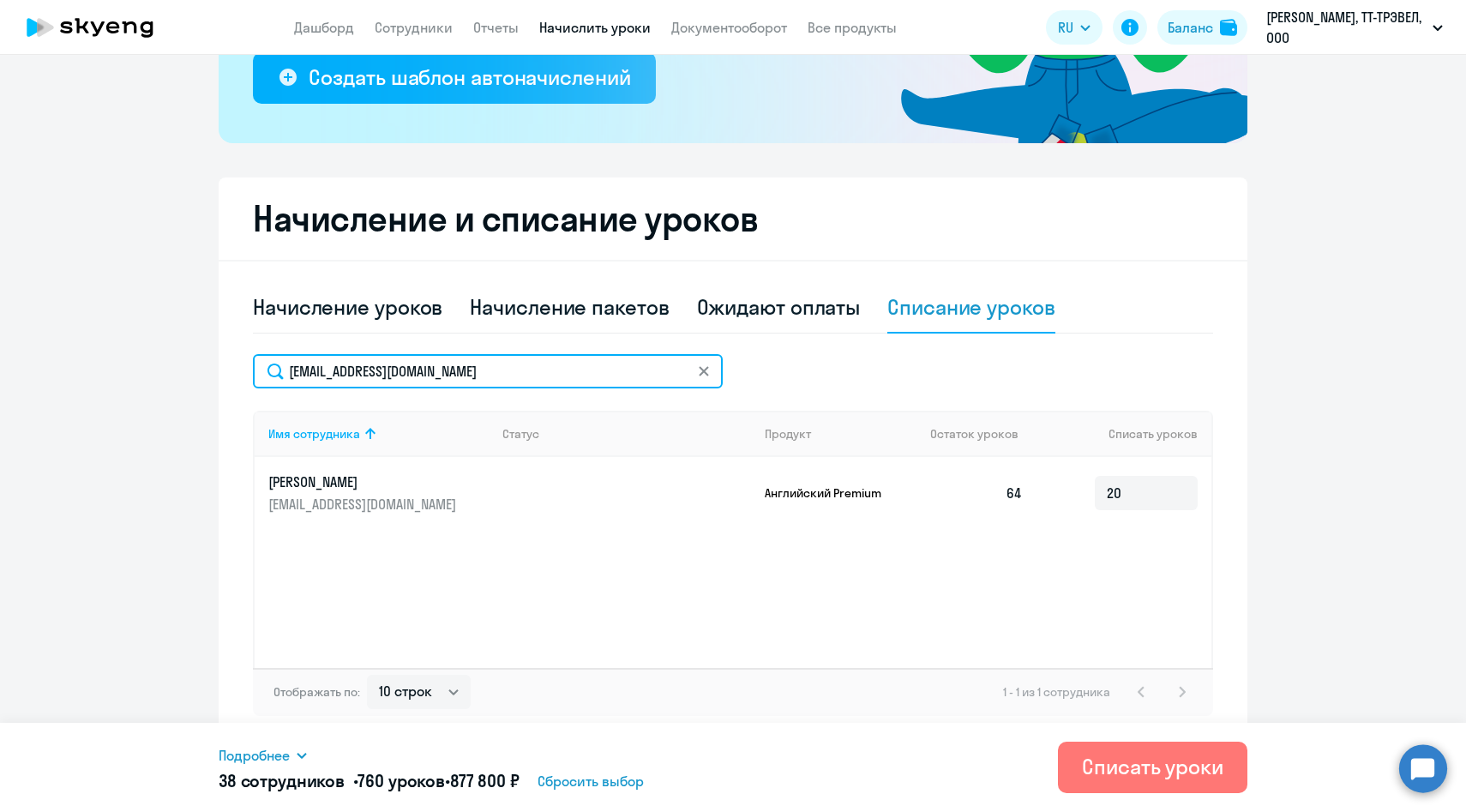
drag, startPoint x: 469, startPoint y: 373, endPoint x: 226, endPoint y: 364, distance: 243.2
click at [226, 364] on div "Начисление и списание уроков Начисление уроков Начисление пакетов Ожидают оплат…" at bounding box center [732, 460] width 1029 height 566
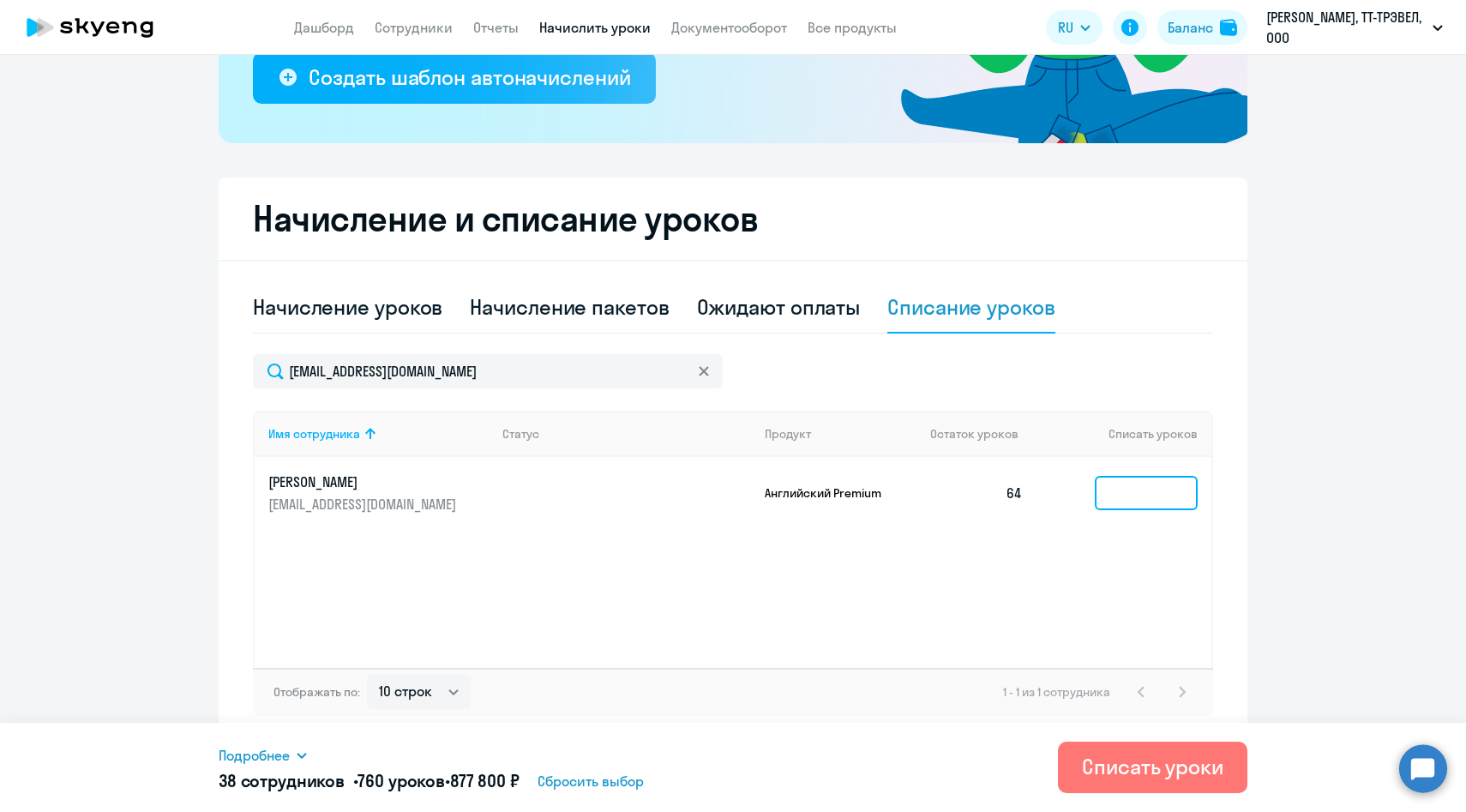
click at [1129, 488] on input at bounding box center [1146, 493] width 103 height 35
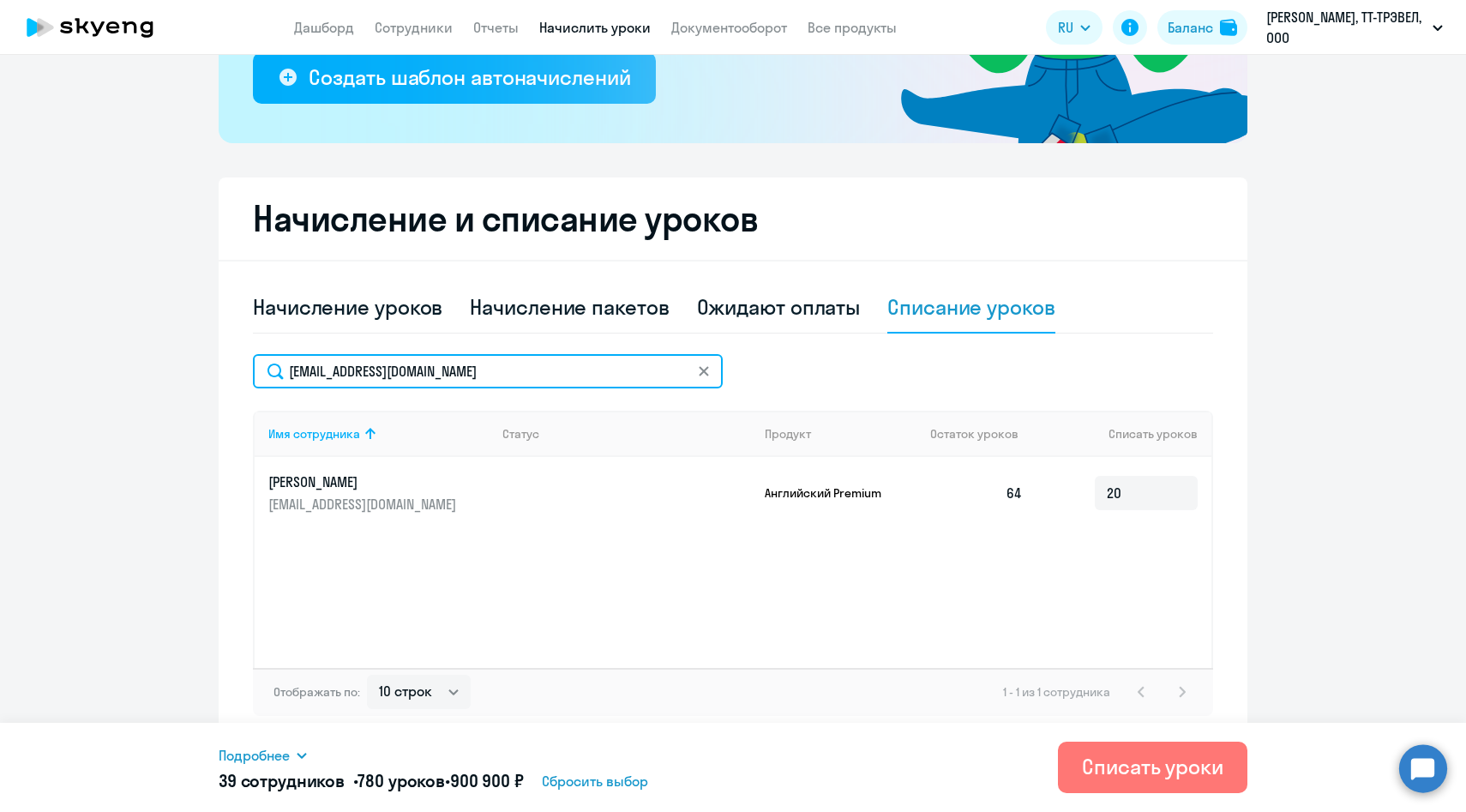
drag, startPoint x: 492, startPoint y: 372, endPoint x: 223, endPoint y: 365, distance: 269.1
click at [222, 366] on div "Начисление и списание уроков Начисление уроков Начисление пакетов Ожидают оплат…" at bounding box center [732, 460] width 1029 height 566
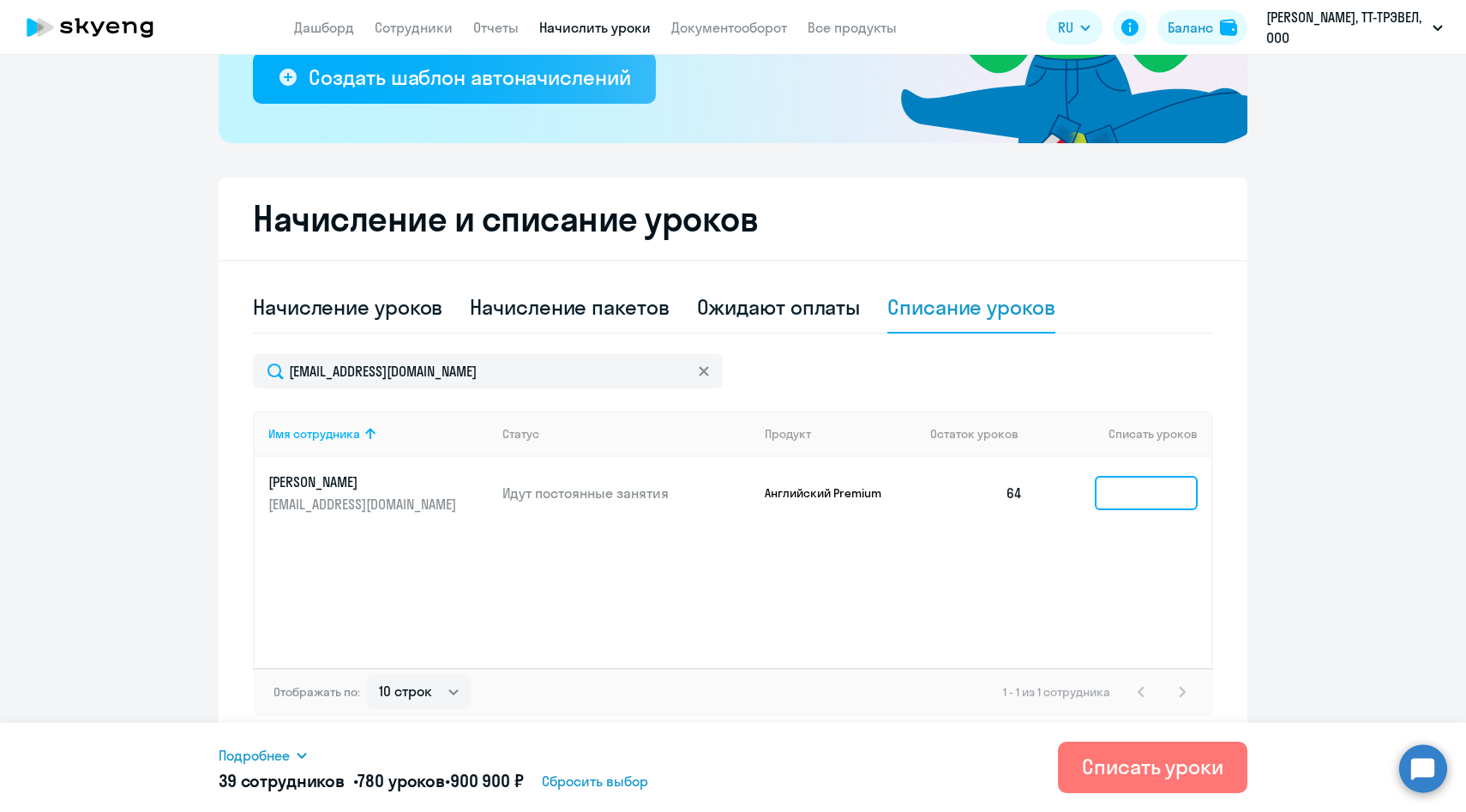
click at [1134, 488] on input at bounding box center [1146, 493] width 103 height 35
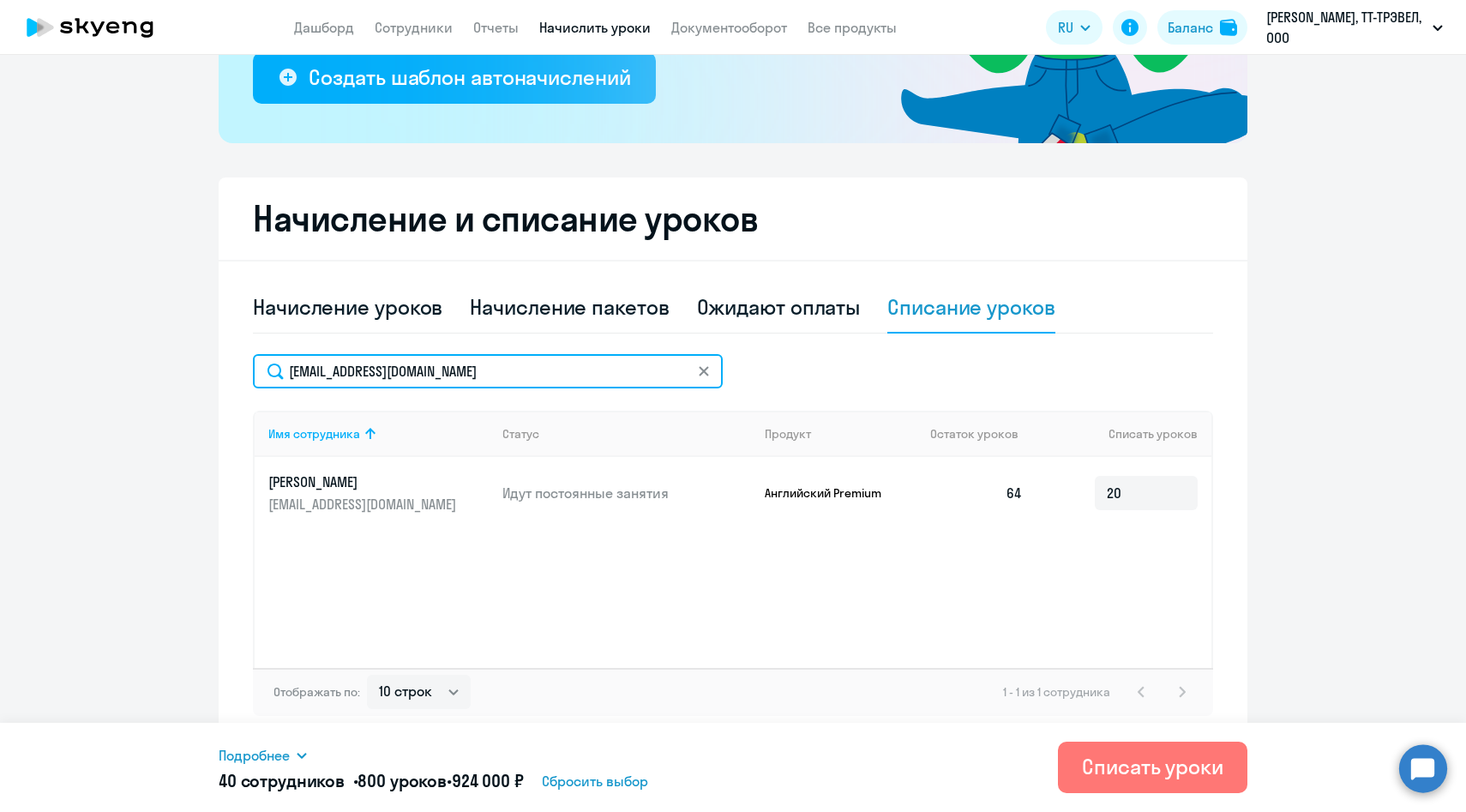
drag, startPoint x: 486, startPoint y: 377, endPoint x: 212, endPoint y: 358, distance: 274.7
click at [212, 358] on ng-component "Рекомендуем создать шаблон автоначислений Уроки больше не придётся начислять вр…" at bounding box center [733, 243] width 1466 height 999
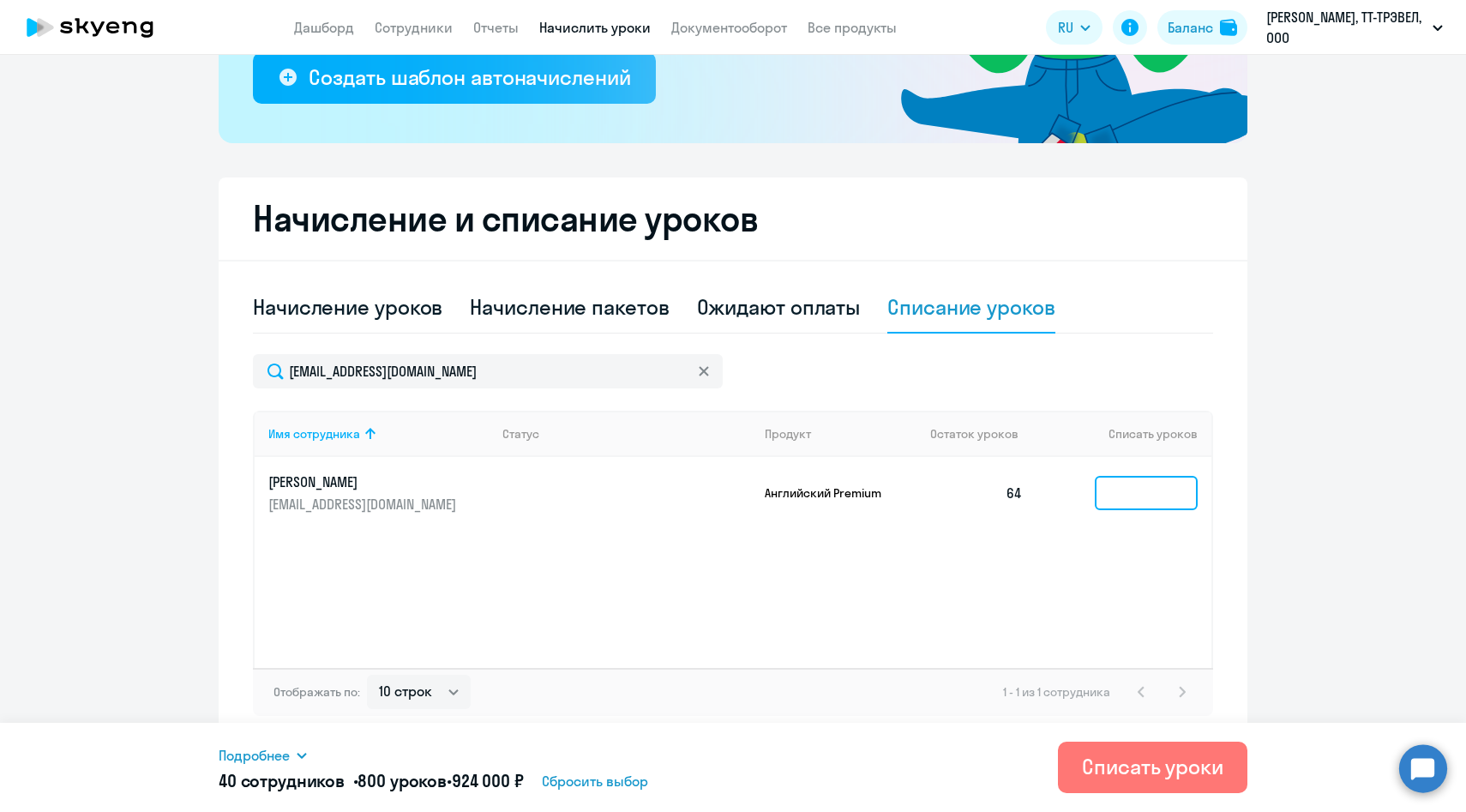
click at [1131, 492] on input at bounding box center [1146, 493] width 103 height 35
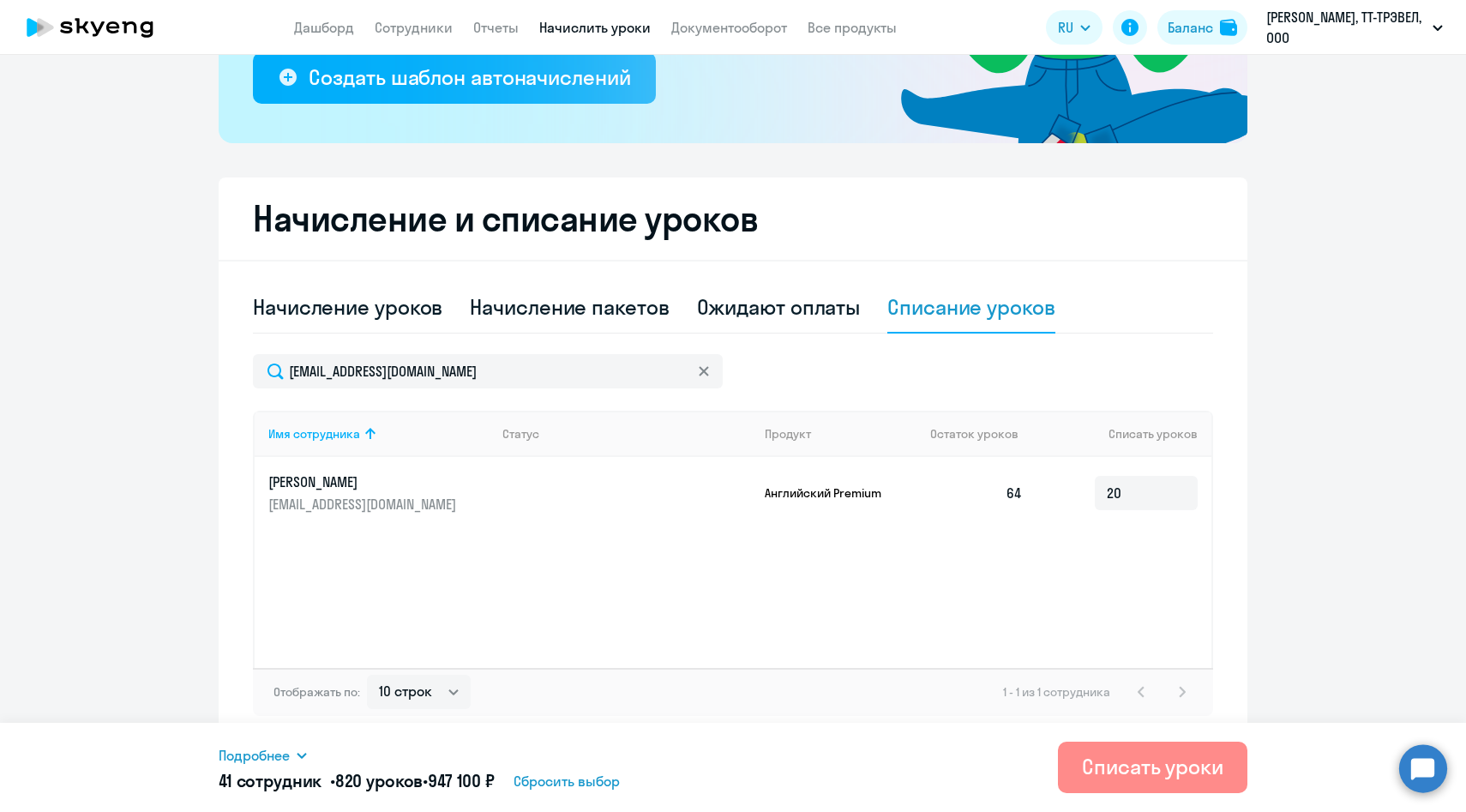
click at [1150, 761] on div "Списать уроки" at bounding box center [1153, 767] width 142 height 27
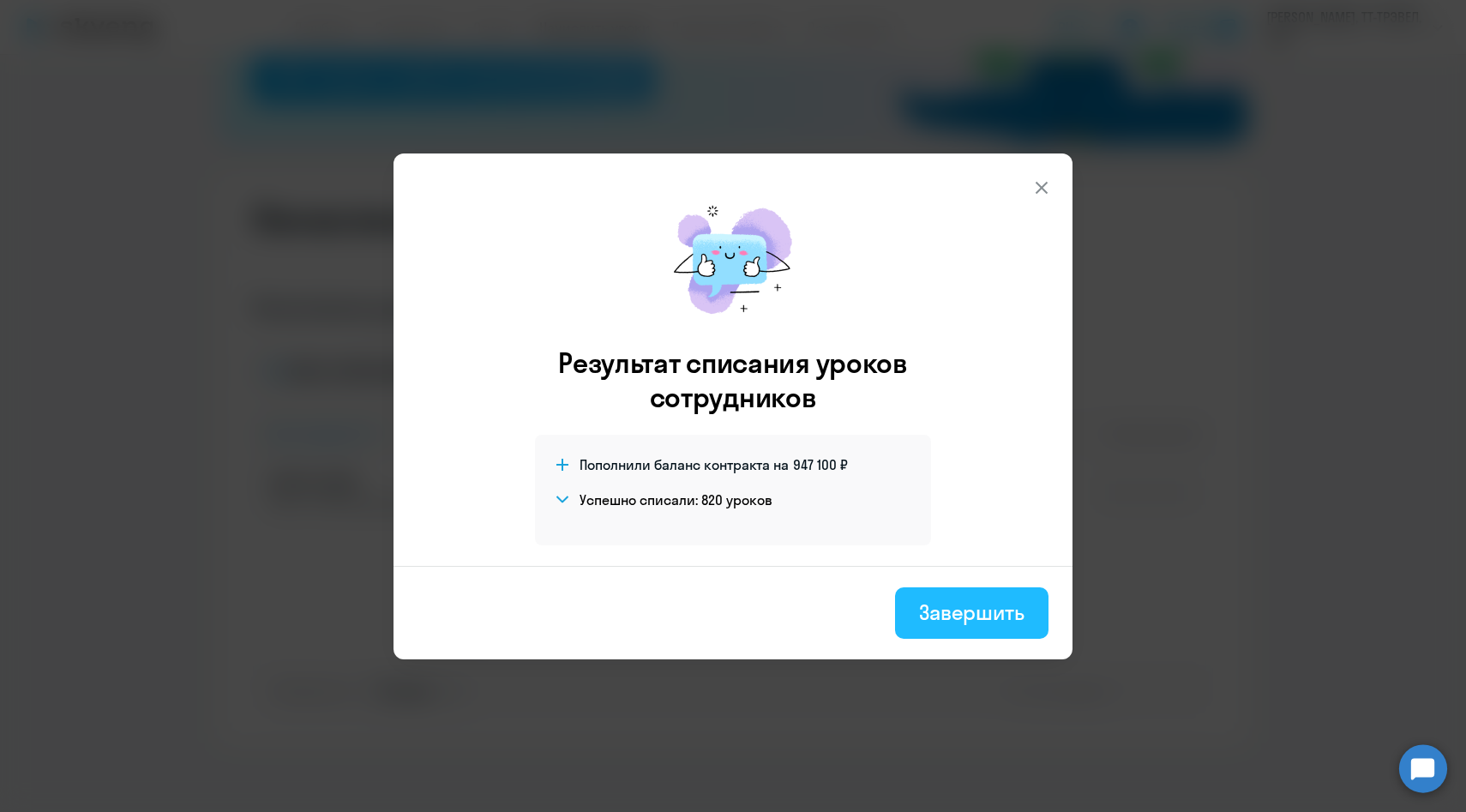
click at [993, 607] on div "Завершить" at bounding box center [972, 612] width 105 height 27
